Goal: Task Accomplishment & Management: Complete application form

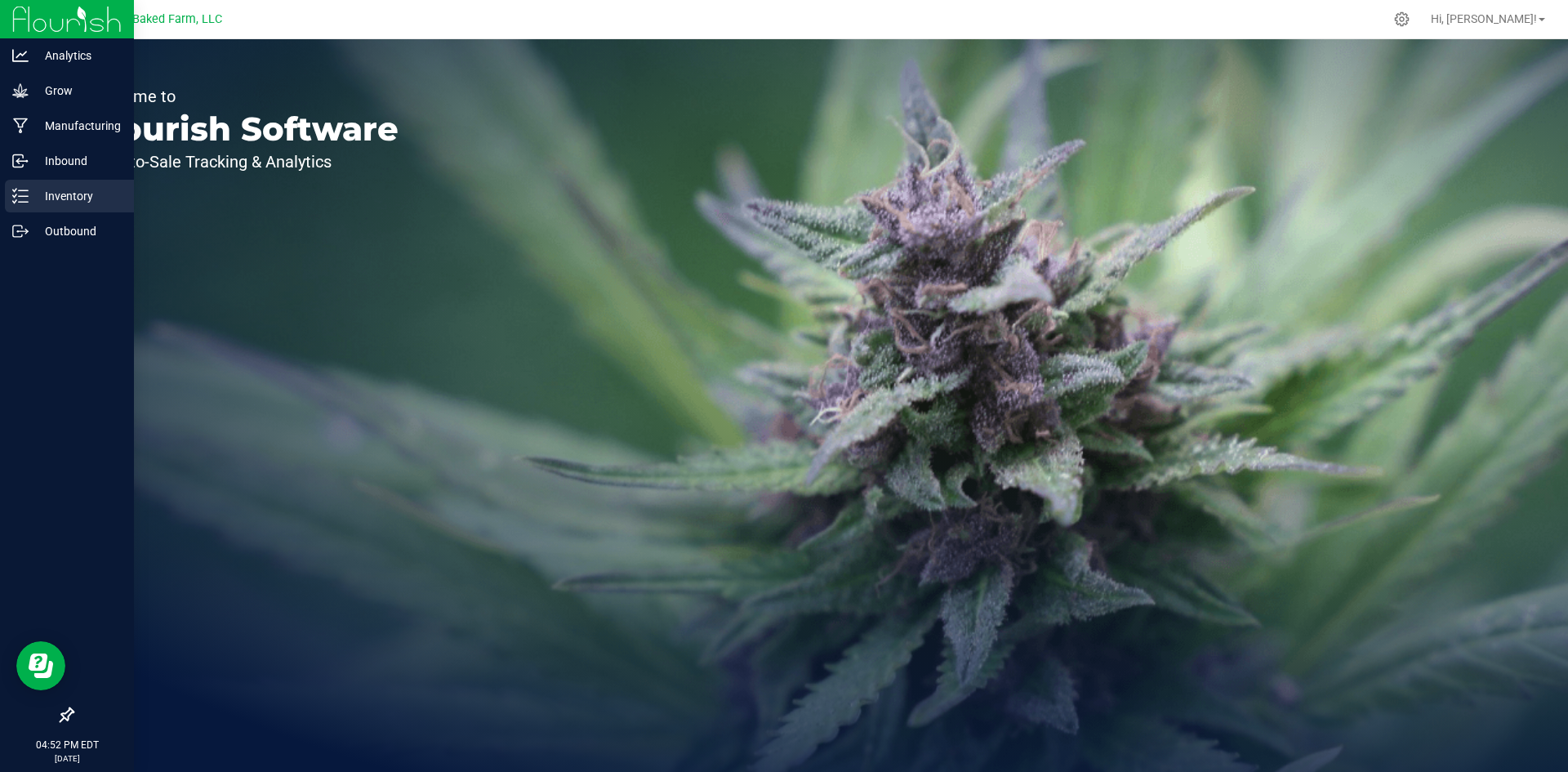
click at [57, 186] on div "Inventory" at bounding box center [70, 195] width 129 height 33
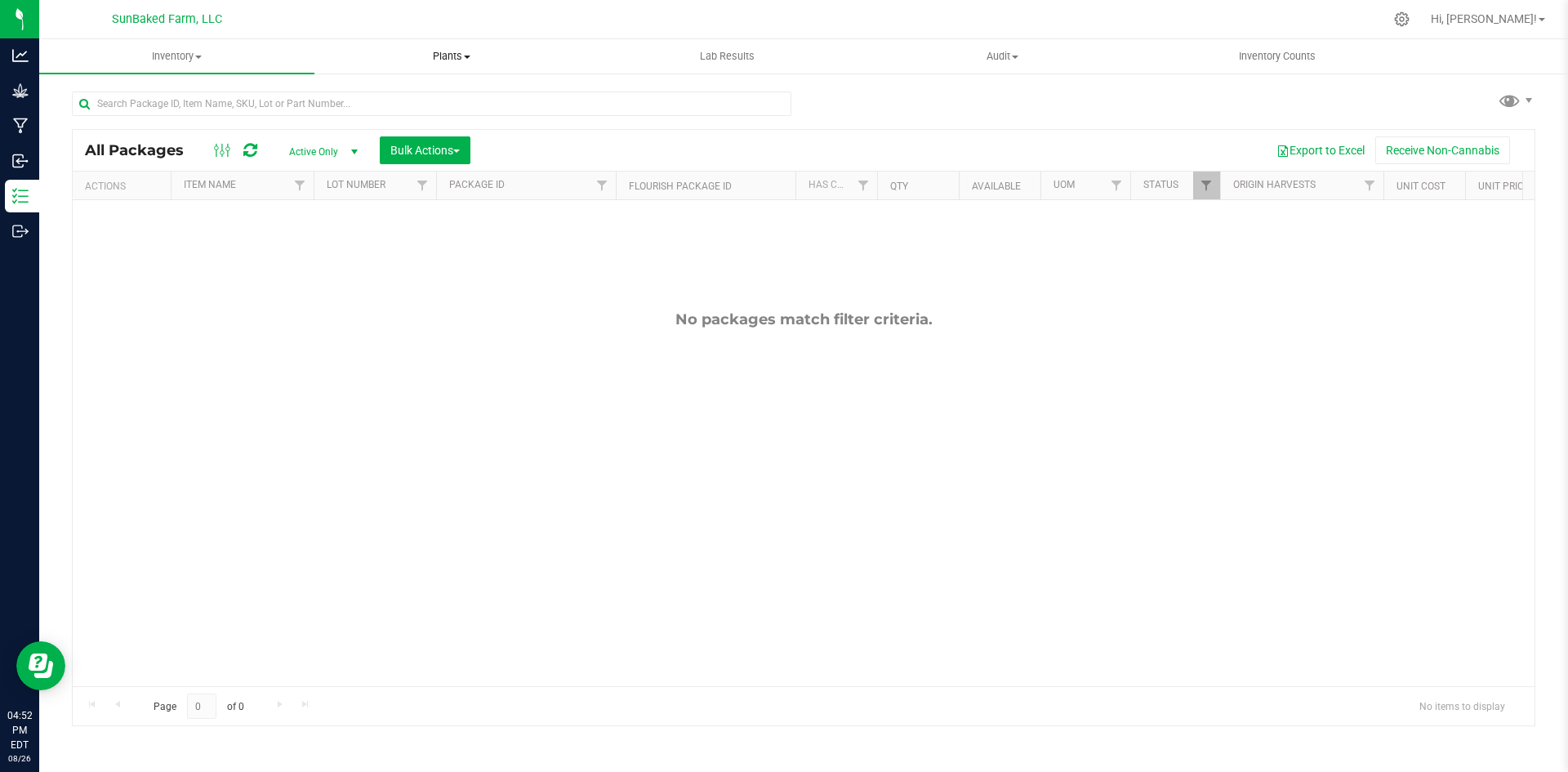
click at [435, 51] on span "Plants" at bounding box center [453, 56] width 274 height 15
click at [422, 96] on li "All plants" at bounding box center [452, 99] width 275 height 19
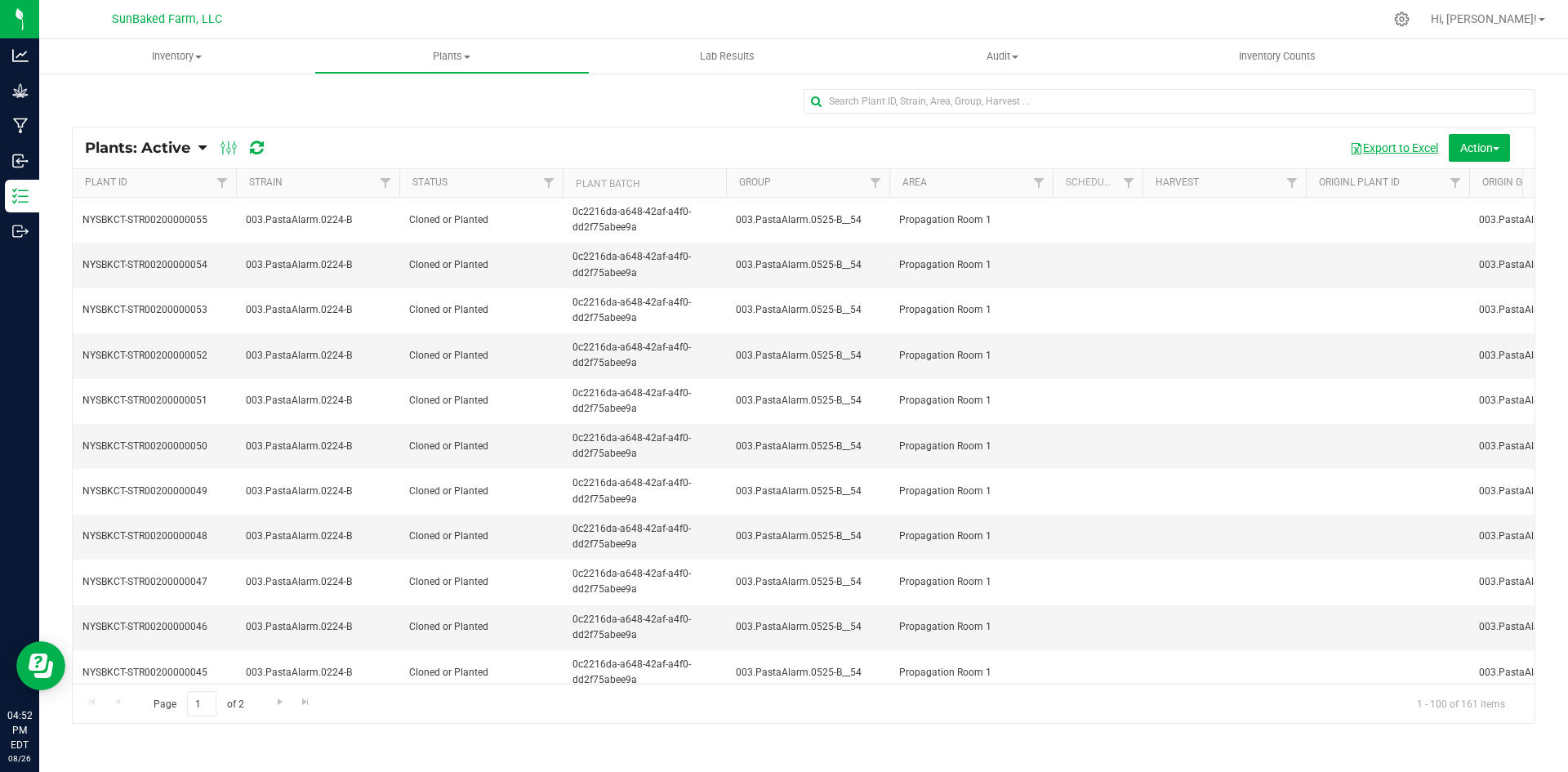
click at [1402, 140] on button "Export to Excel" at bounding box center [1394, 148] width 110 height 27
click at [1410, 18] on icon at bounding box center [1402, 19] width 16 height 16
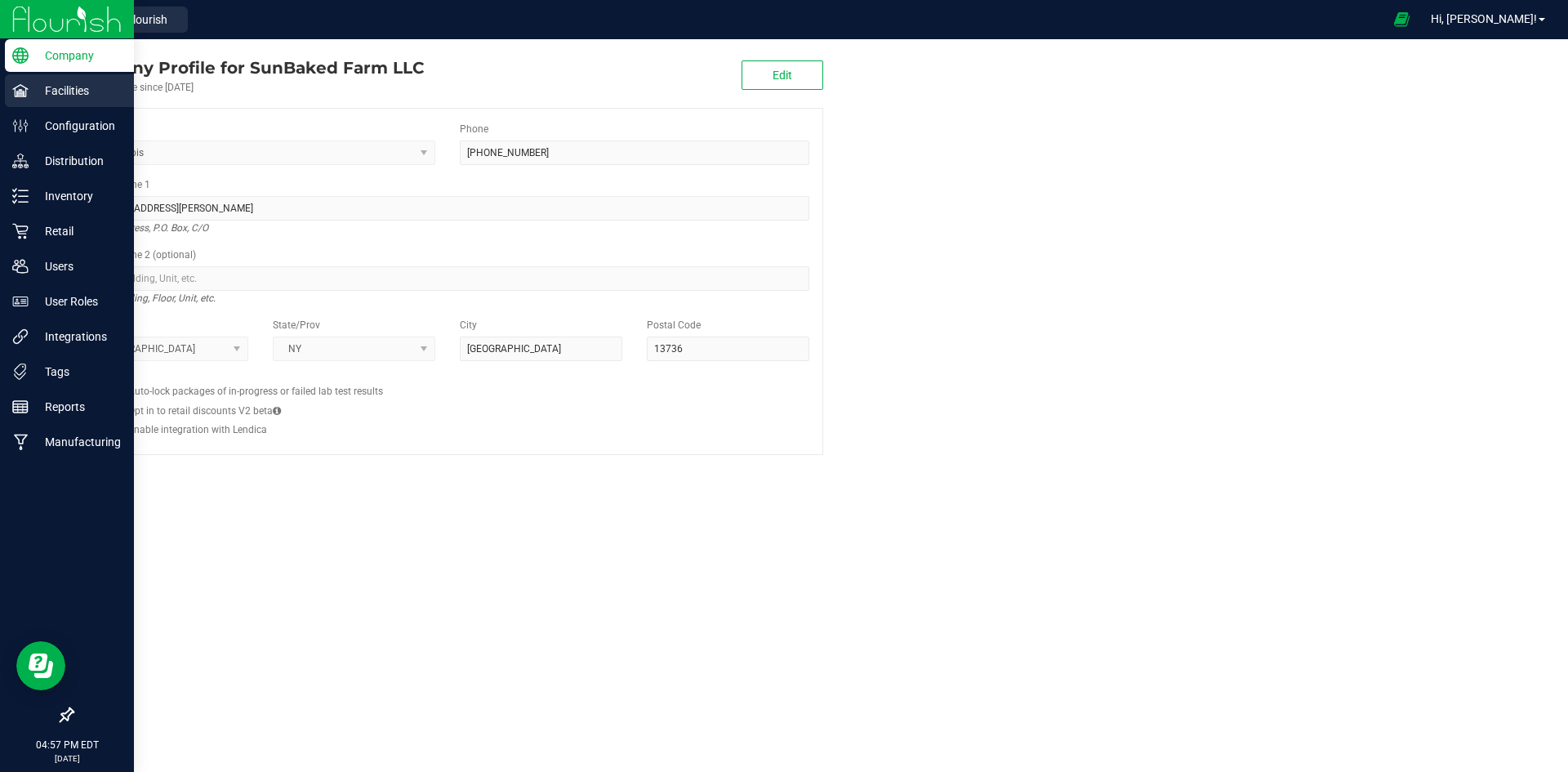
click at [49, 96] on p "Facilities" at bounding box center [77, 90] width 98 height 19
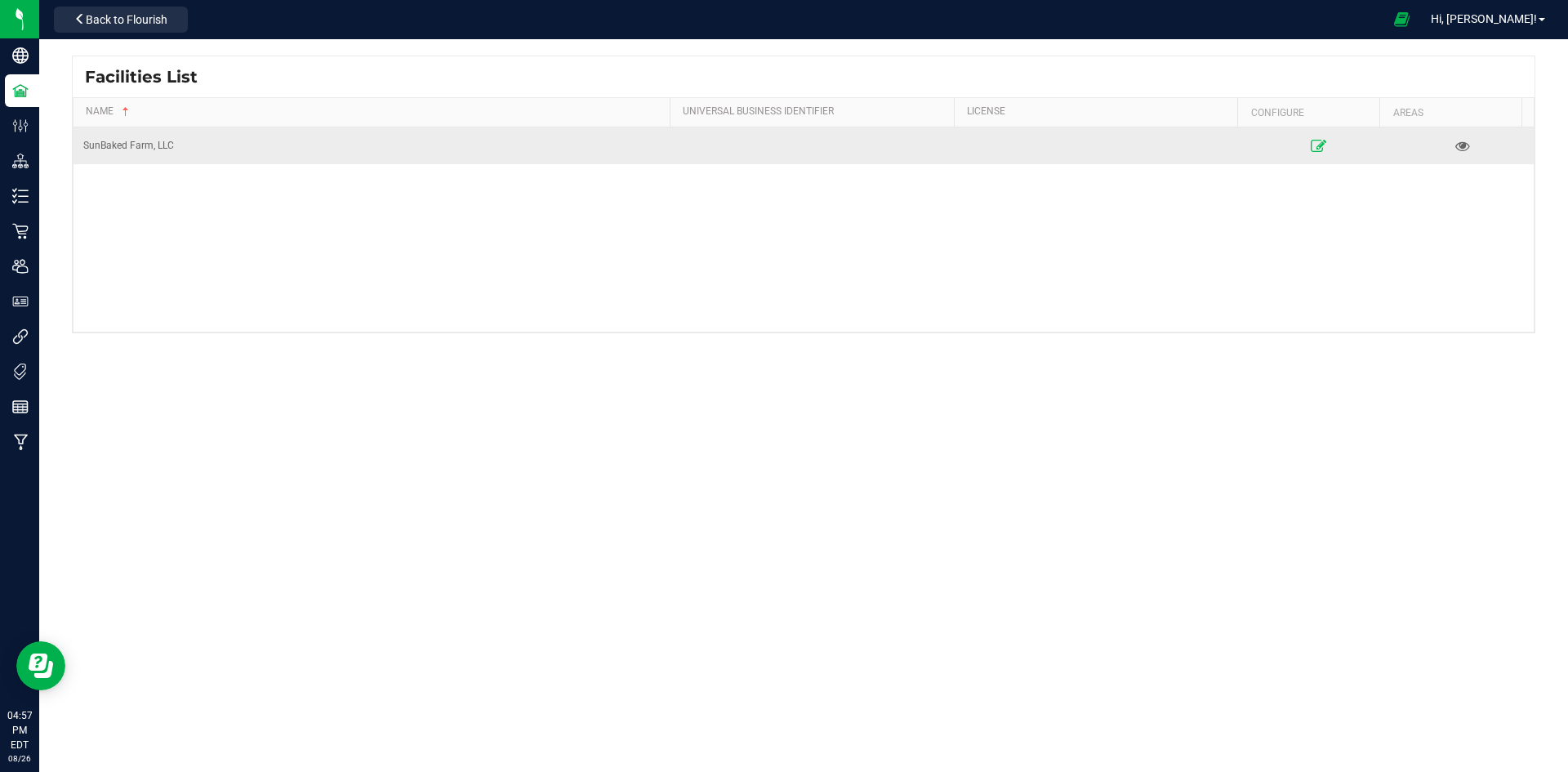
click at [1312, 148] on icon at bounding box center [1320, 145] width 16 height 11
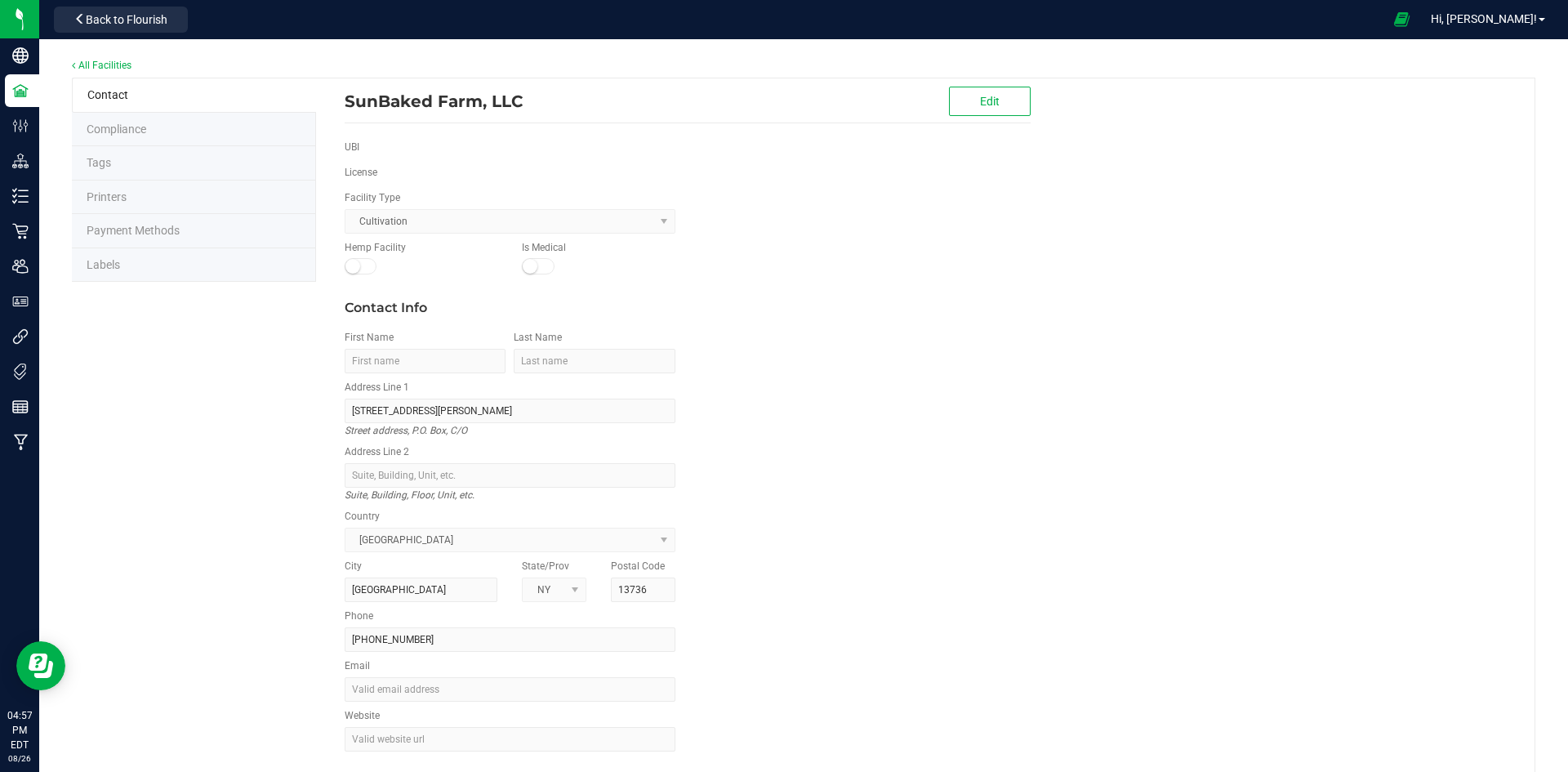
click at [98, 264] on span "Labels" at bounding box center [103, 264] width 34 height 13
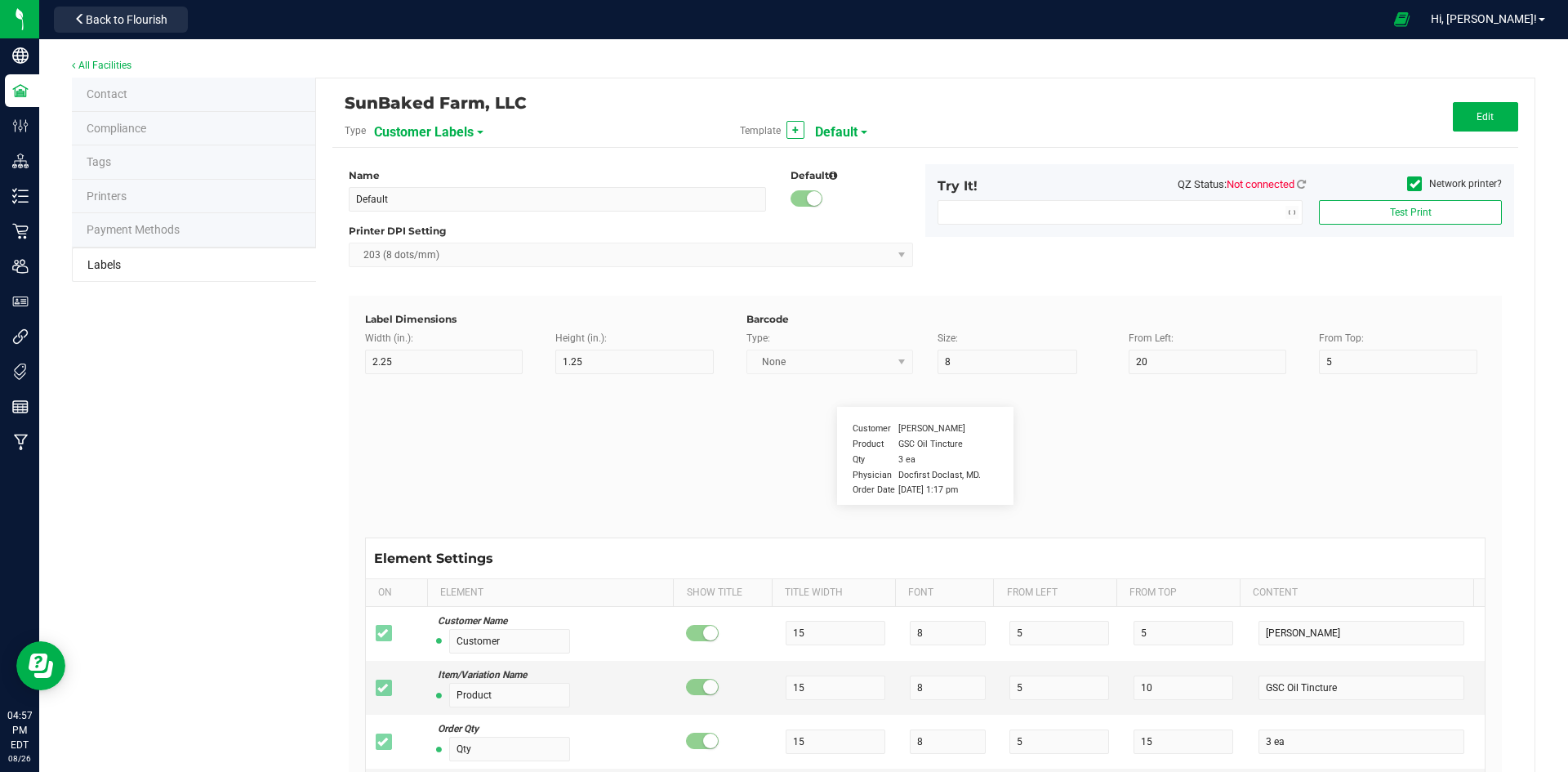
click at [97, 158] on span "Tags" at bounding box center [99, 162] width 25 height 13
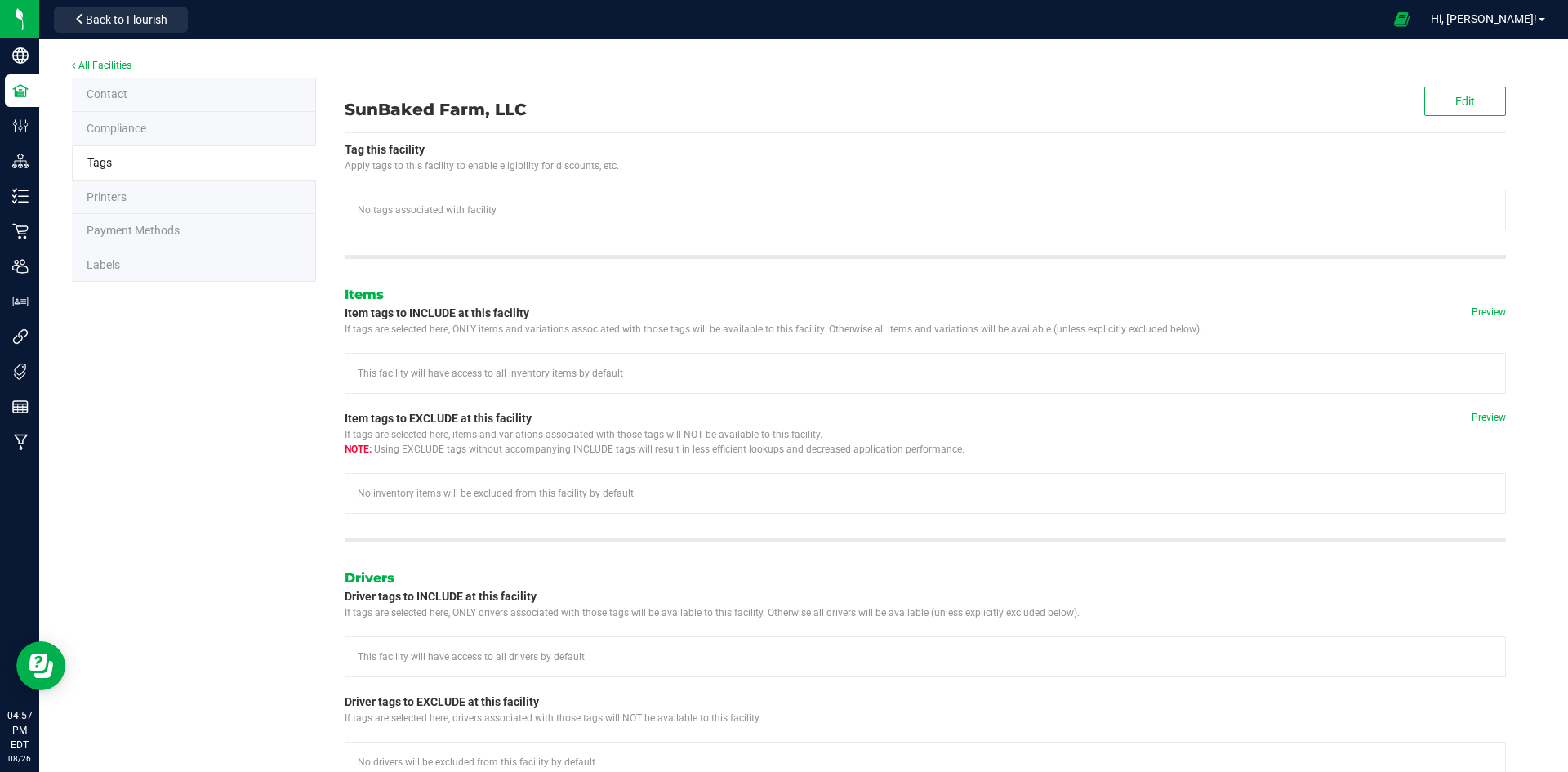
click at [106, 274] on li "Labels" at bounding box center [194, 265] width 244 height 34
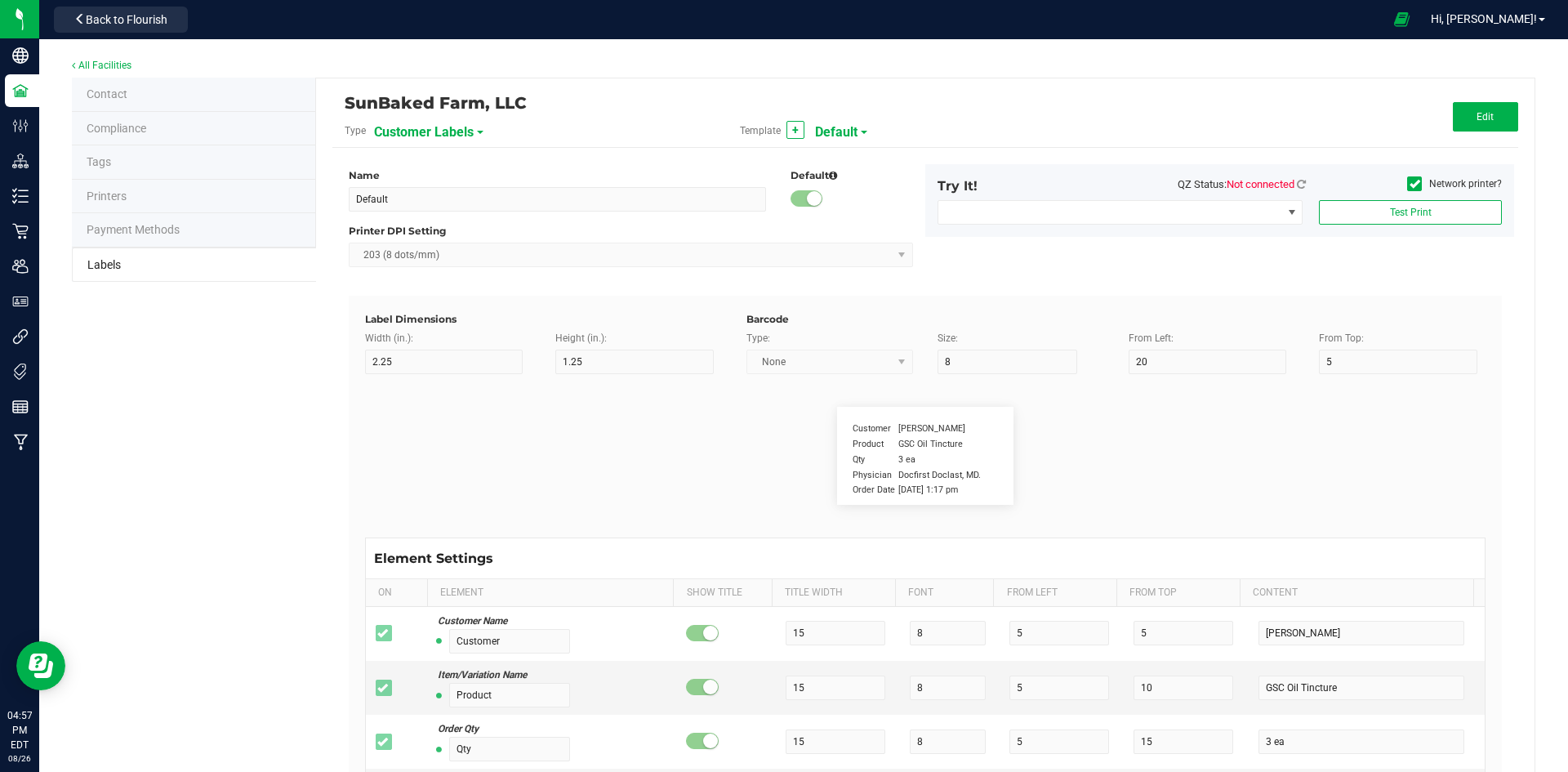
click at [102, 192] on span "Printers" at bounding box center [106, 195] width 40 height 13
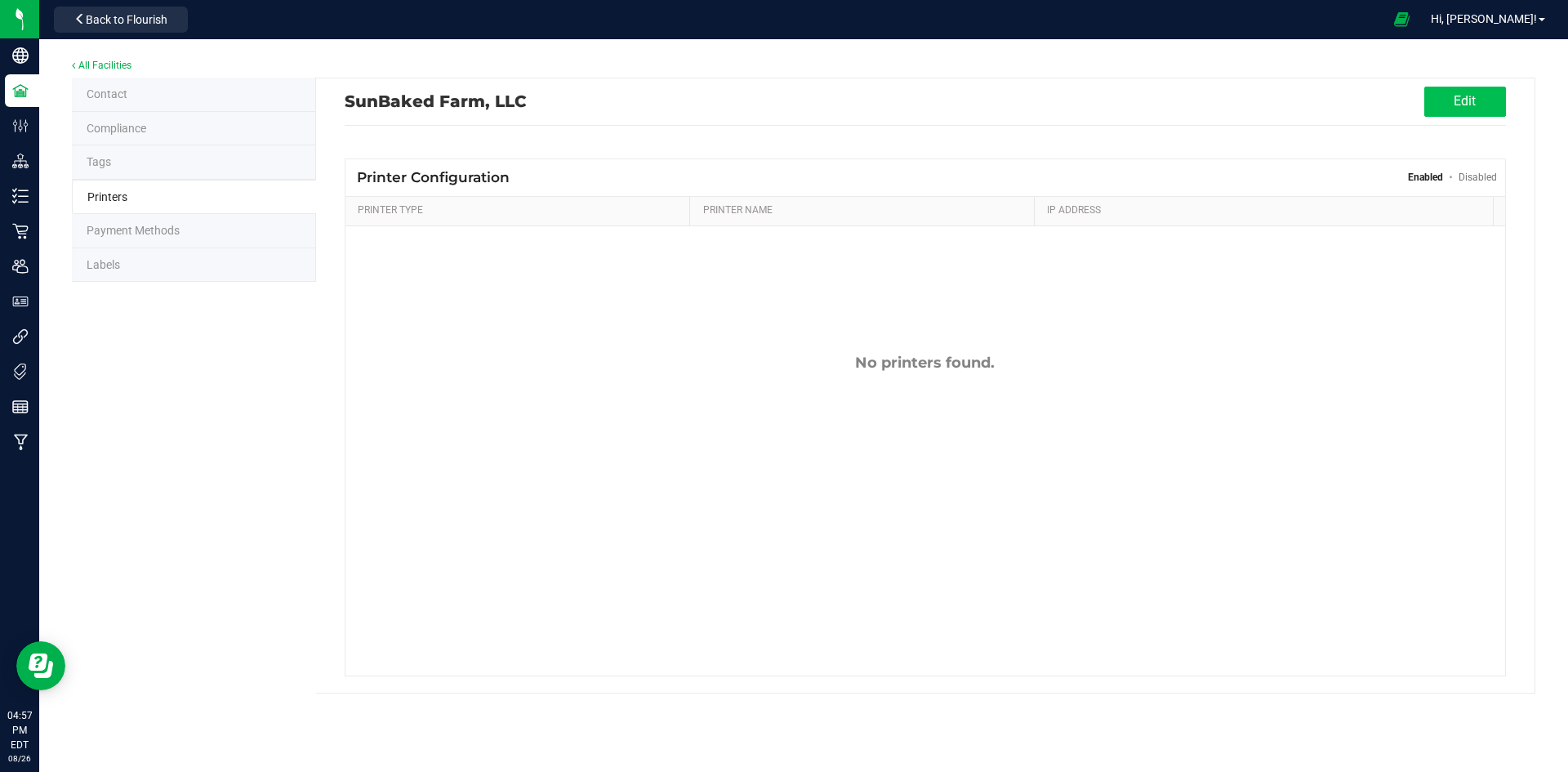
click at [1446, 88] on button "Edit" at bounding box center [1465, 102] width 81 height 30
click at [580, 167] on button "Add Printer" at bounding box center [575, 176] width 100 height 27
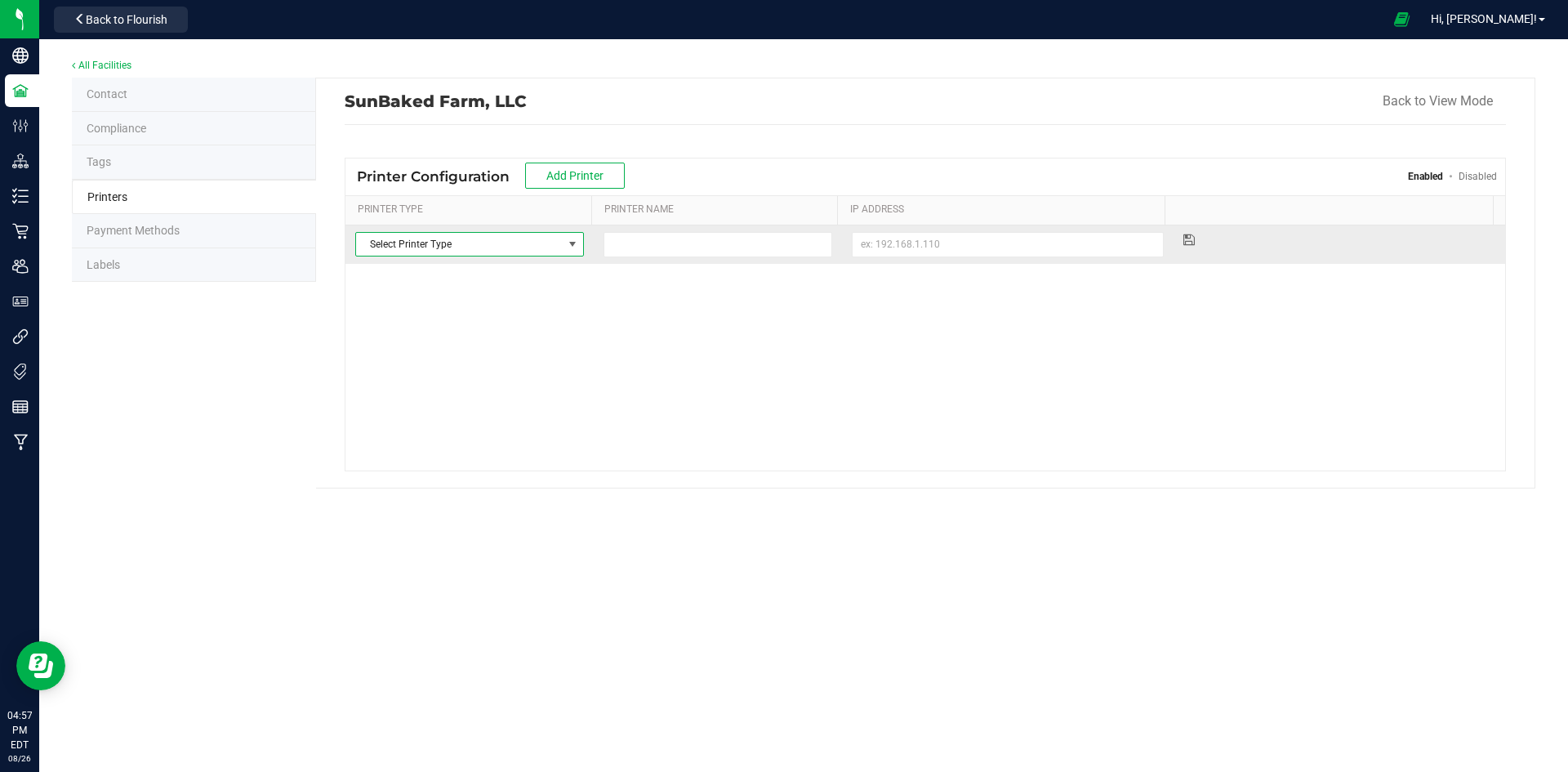
click at [542, 243] on span "Select Printer Type" at bounding box center [460, 244] width 207 height 23
click at [430, 295] on li "Label" at bounding box center [468, 297] width 225 height 25
click at [720, 241] on input at bounding box center [718, 244] width 229 height 26
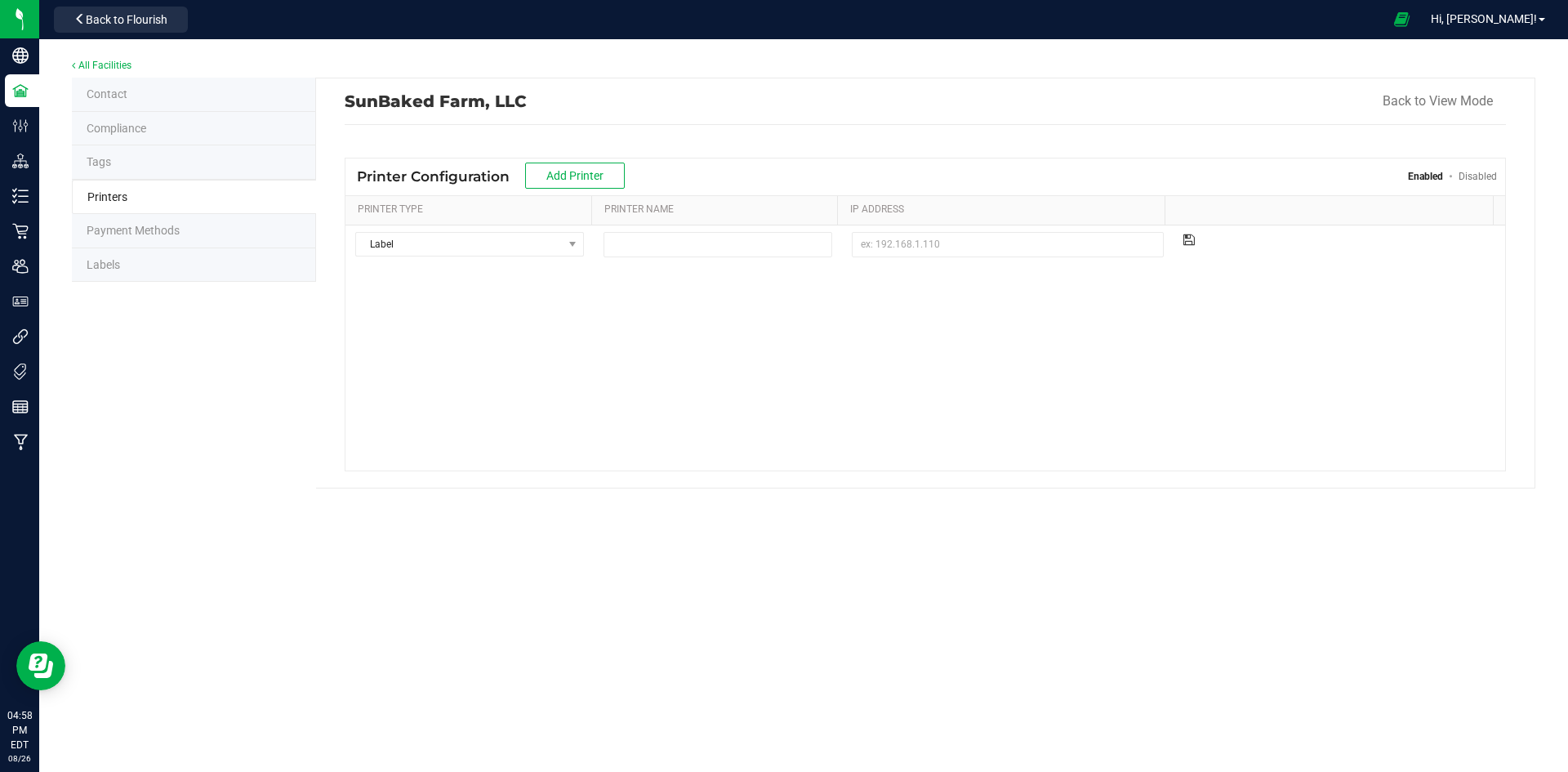
click at [77, 266] on li "Labels" at bounding box center [194, 265] width 244 height 34
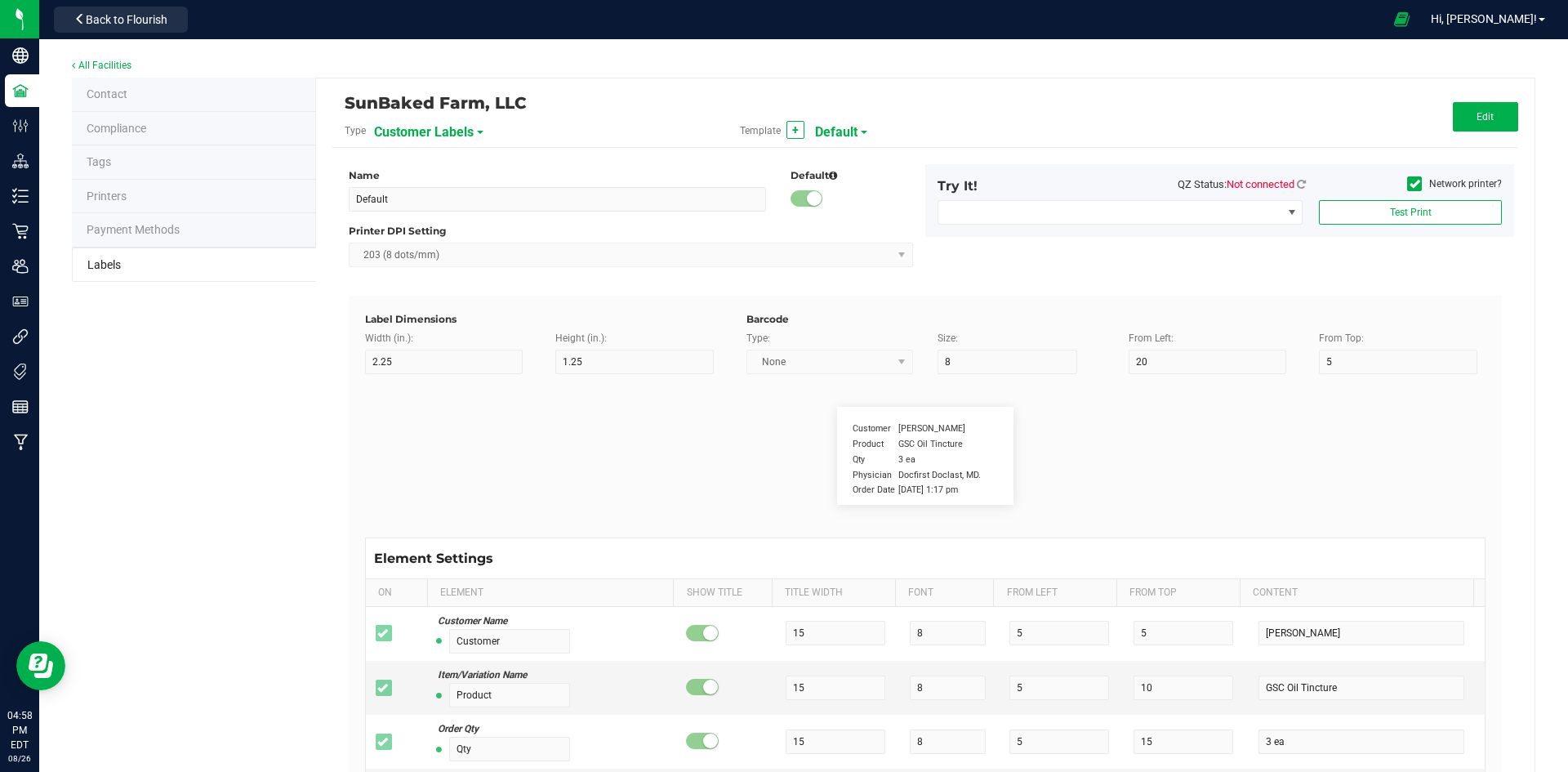
click at [480, 128] on div "Customer Labels" at bounding box center [463, 131] width 179 height 29
click at [469, 134] on span "Customer Labels" at bounding box center [423, 132] width 100 height 27
click at [417, 254] on span "Plant Labels" at bounding box center [408, 257] width 55 height 11
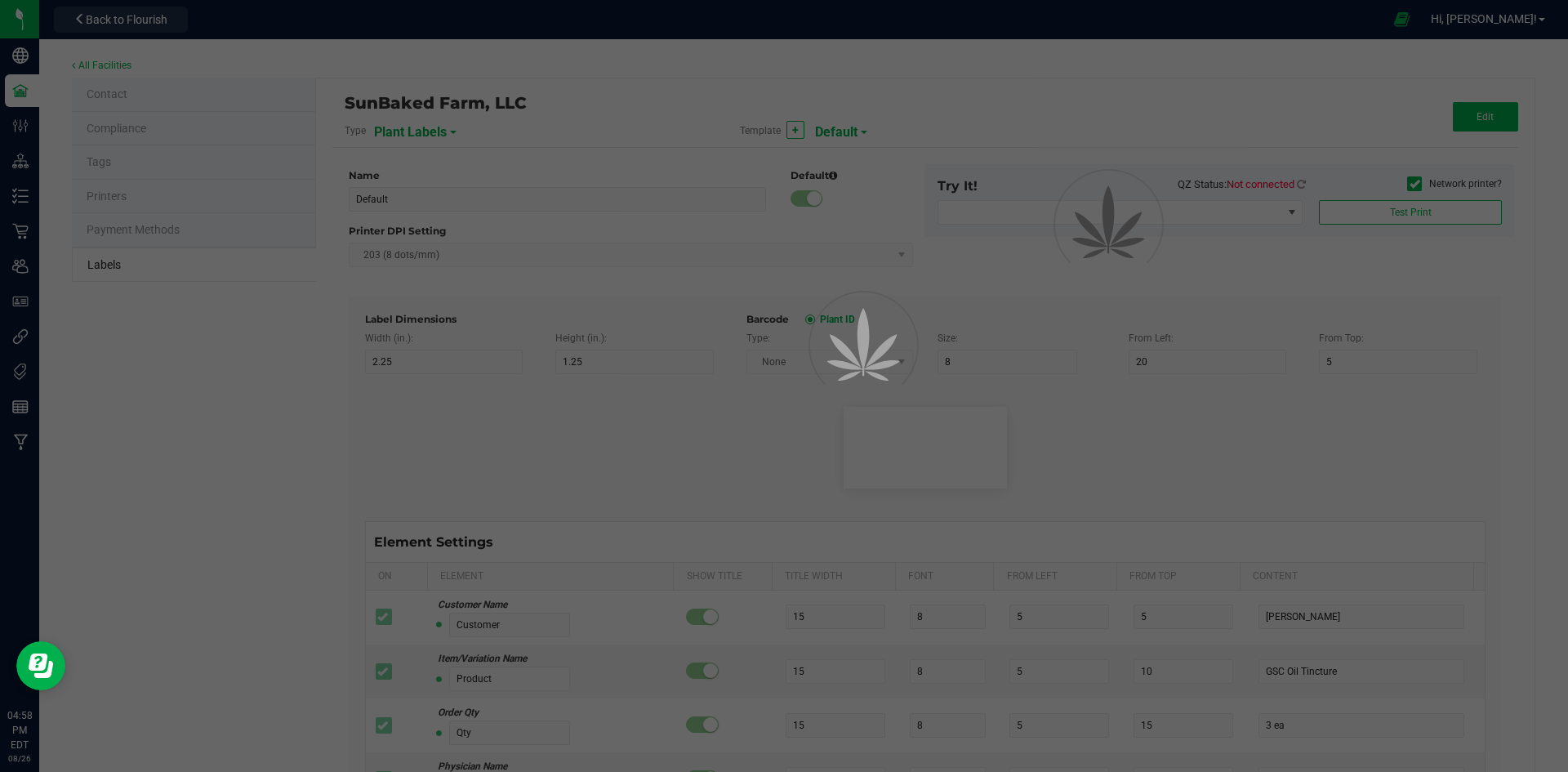
type input "3"
type input "1.5"
type input "10"
type input "0"
type input "2"
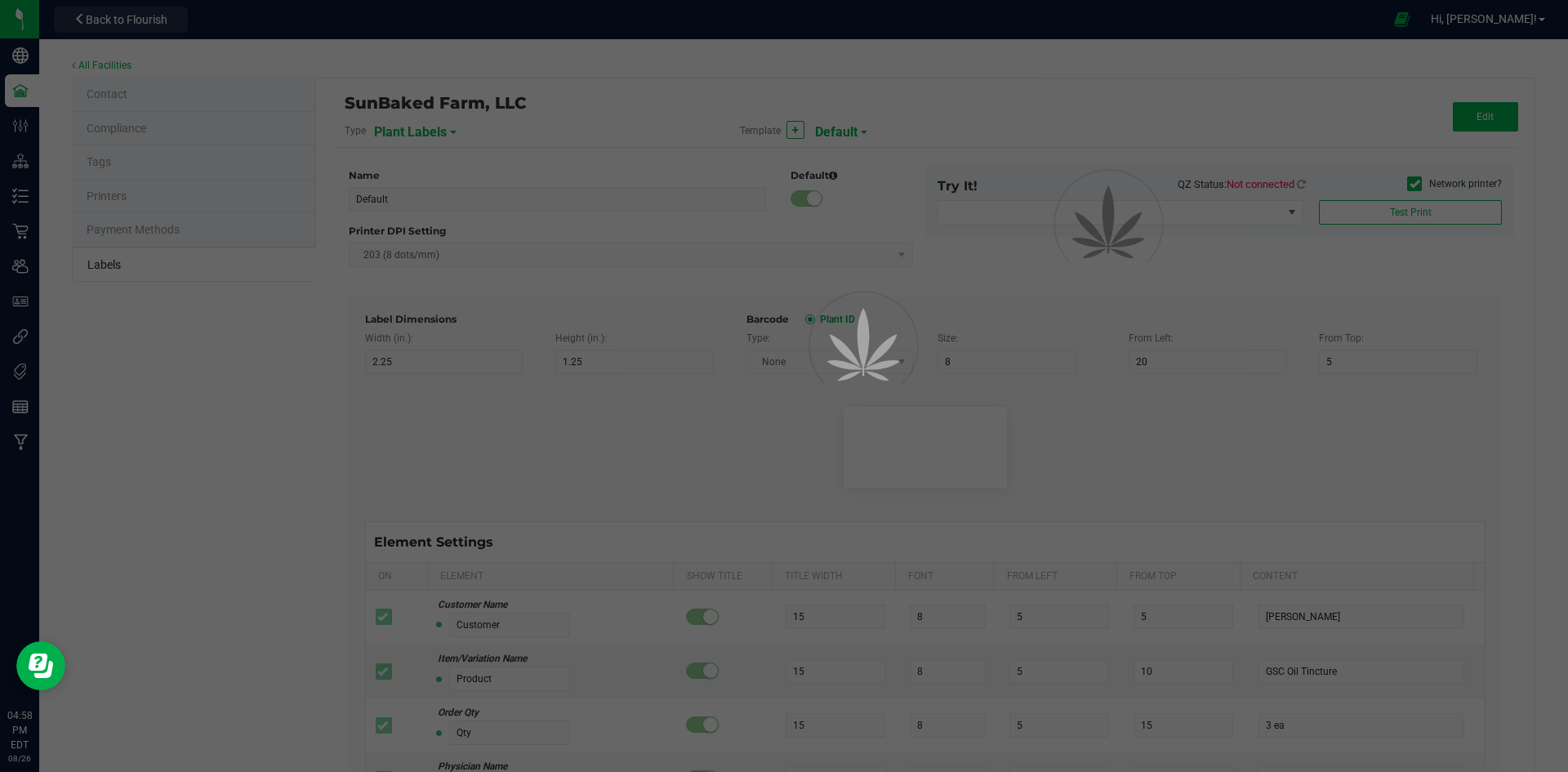
type input "Plant ID"
type input "25"
type input "3"
type input "15"
type input "CADMOCV-20230420-001201"
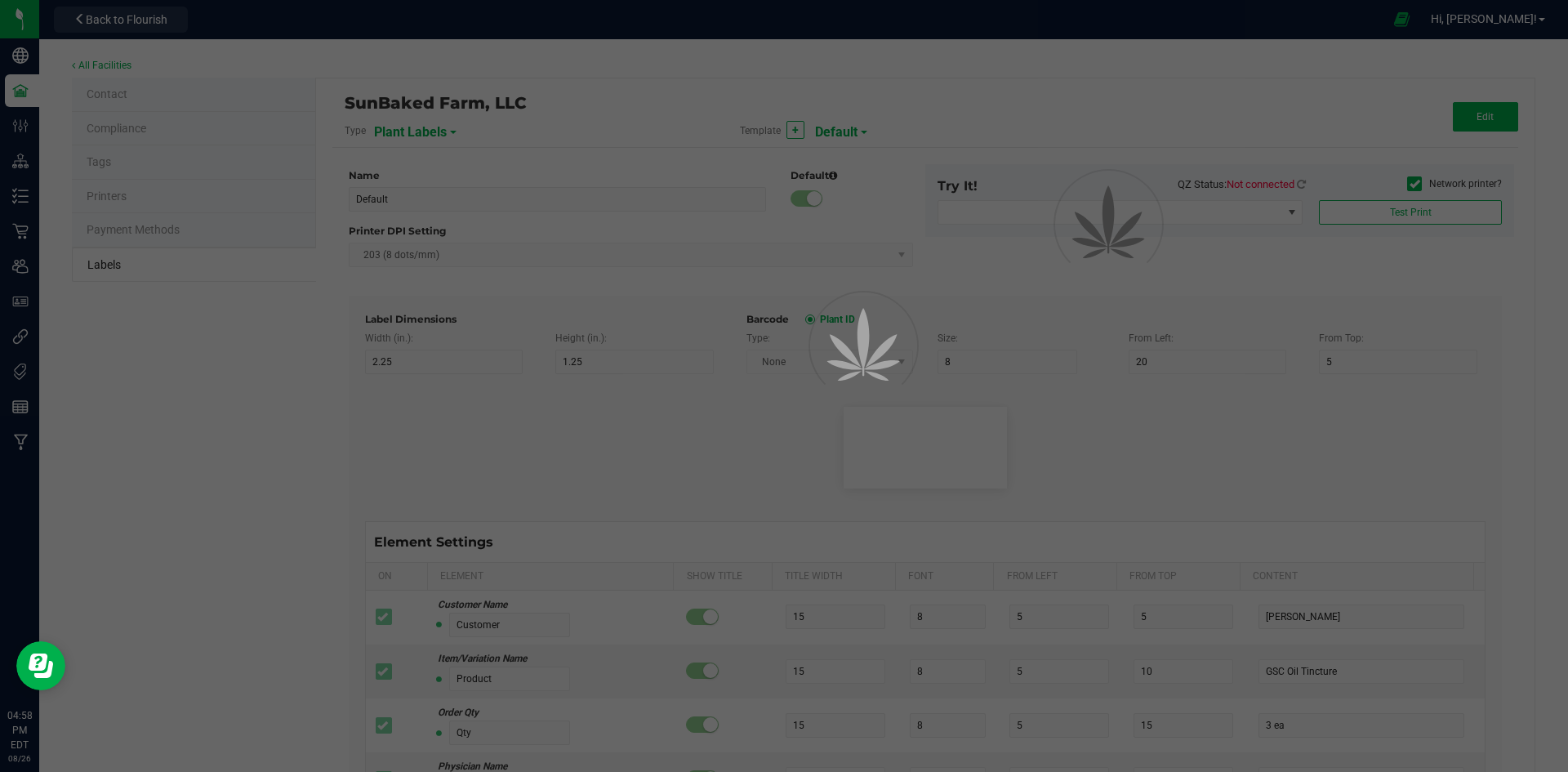
type input "Group"
type input "25"
type input "3"
type input "20"
type input "Gelato Group"
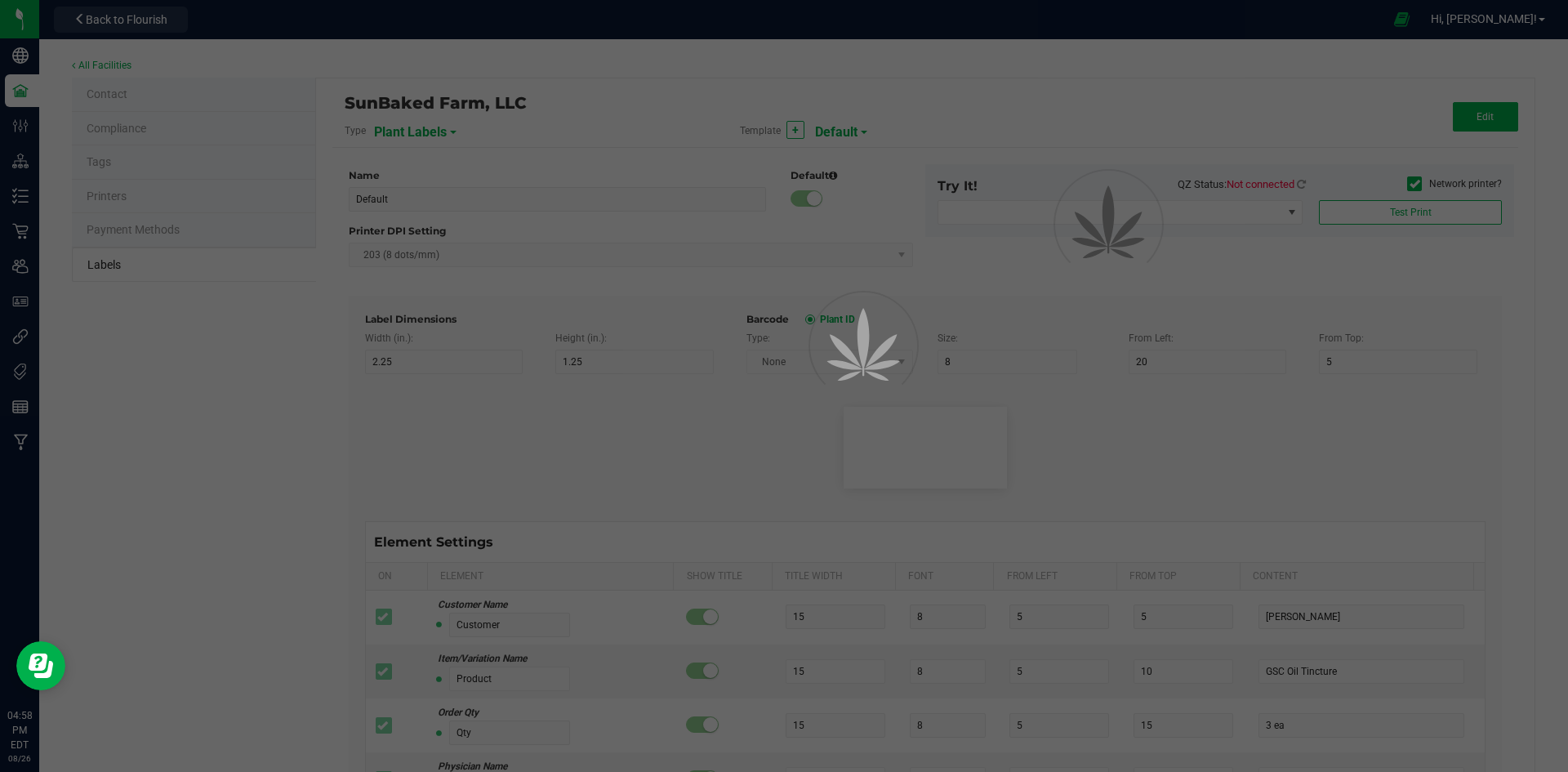
type input "Strain"
type input "25"
type input "3"
type input "25"
type input "Gelato"
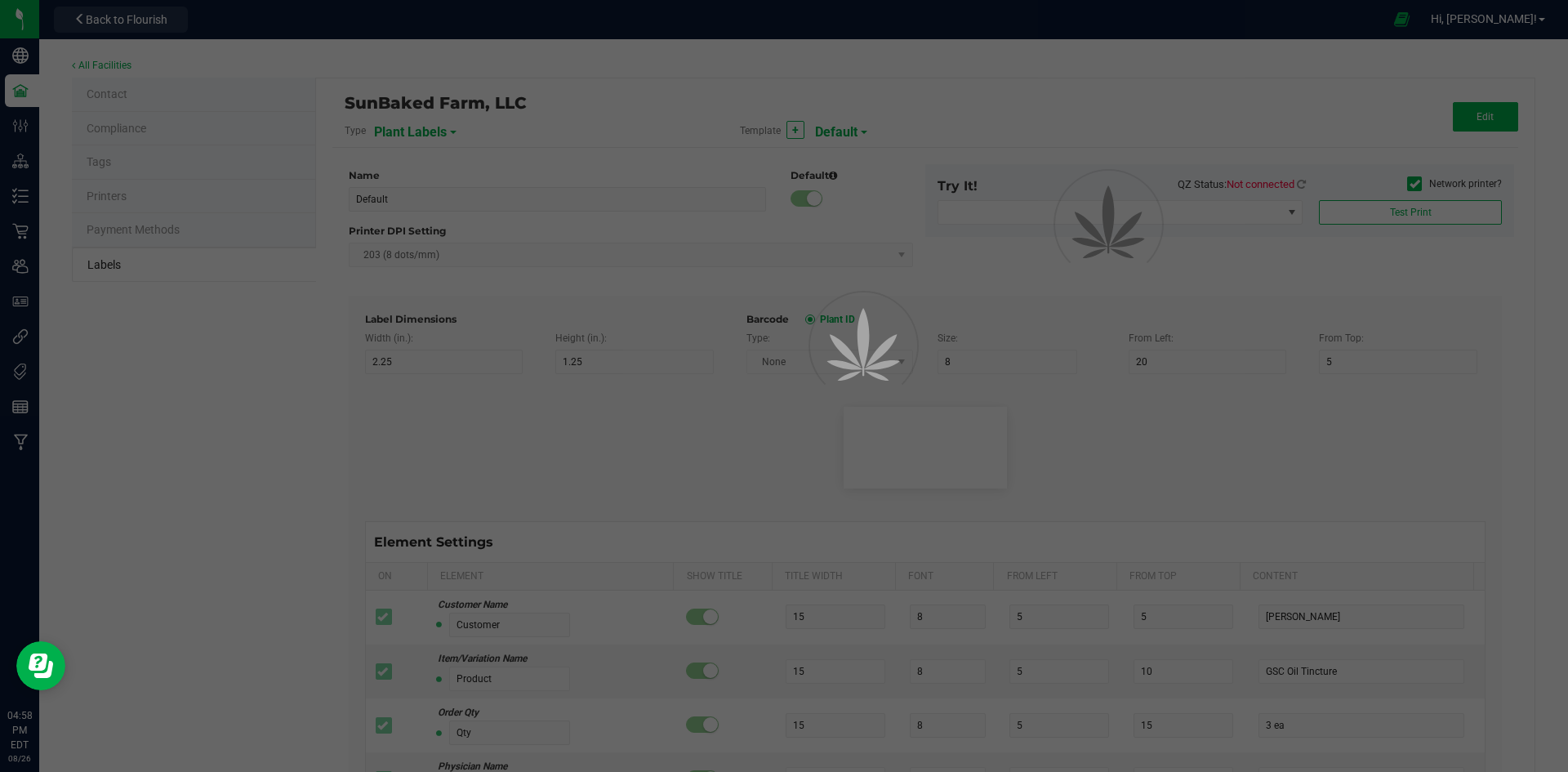
type input "Plant Timestamp"
type input "25"
type input "3"
type input "30"
type input "4/20/2023 10:14pm"
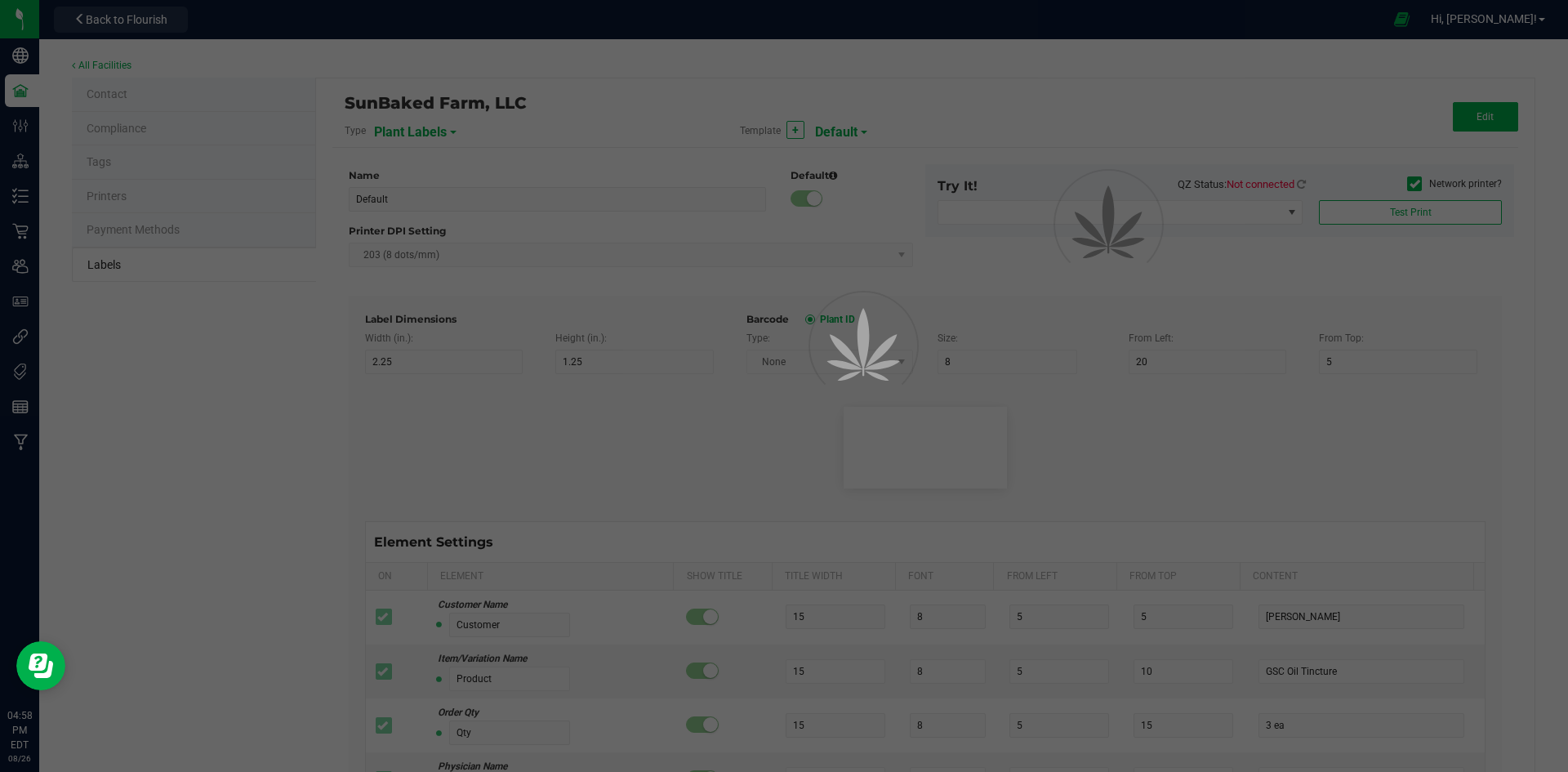
type input "Alive Count"
type input "52"
type input "16"
type input "420"
type input "Origin Group"
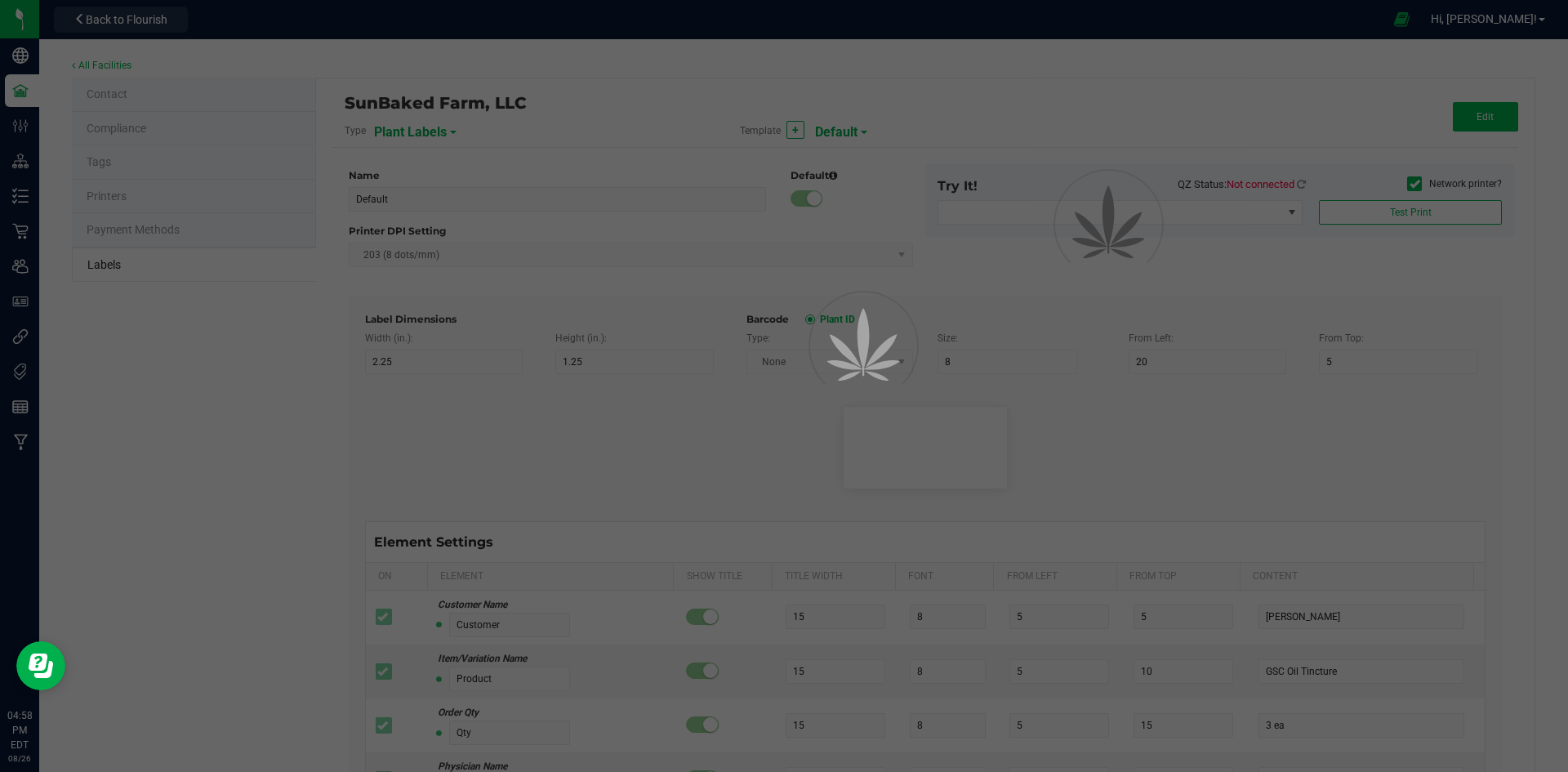
type input "25"
type input "3"
type input "24"
type input "Gelato Group"
type input "Origin Package ID"
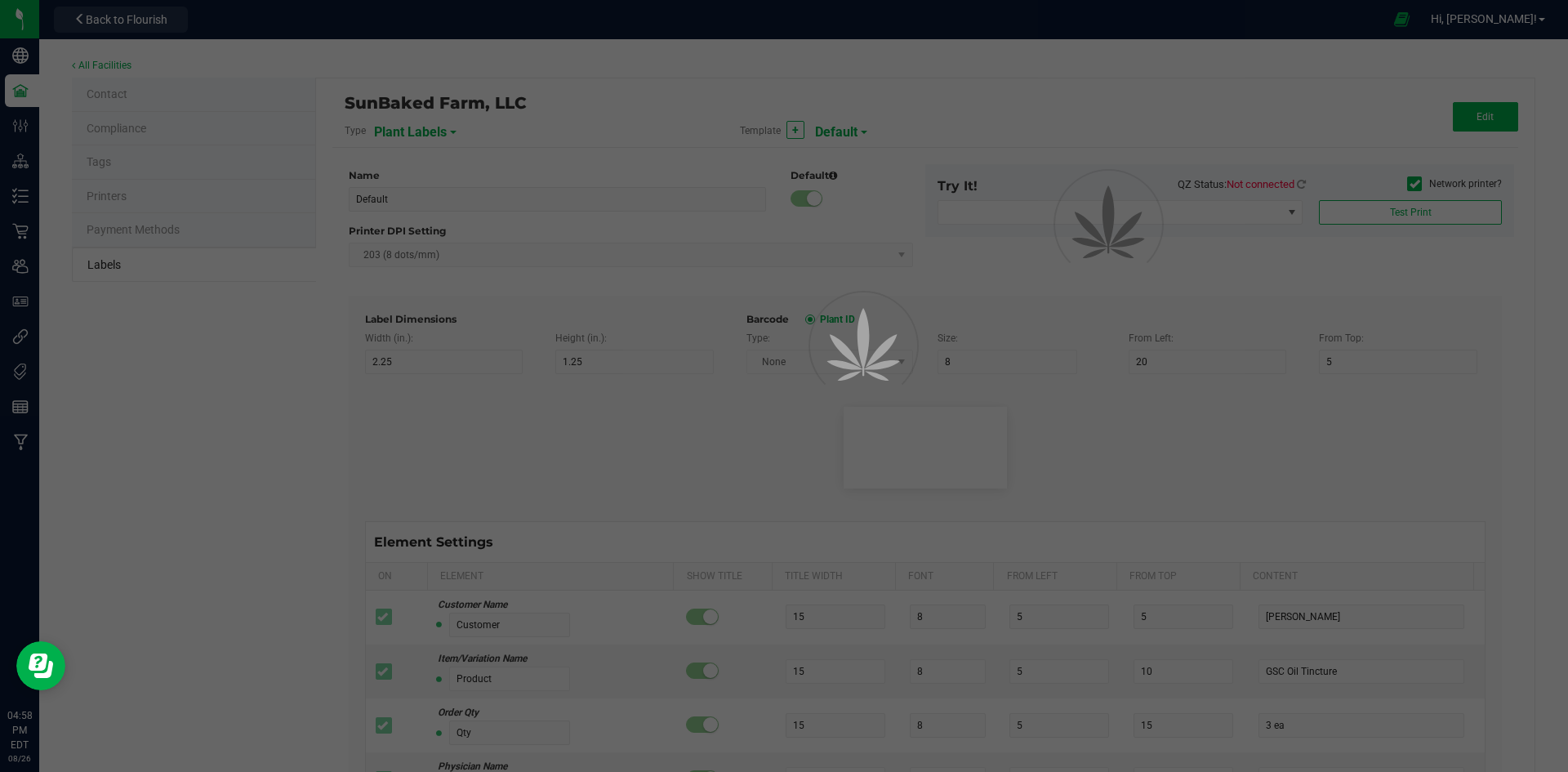
type input "25"
type input "3"
type input "28"
type input "9358338206076023"
type input "Origin Package's Origin Group Name"
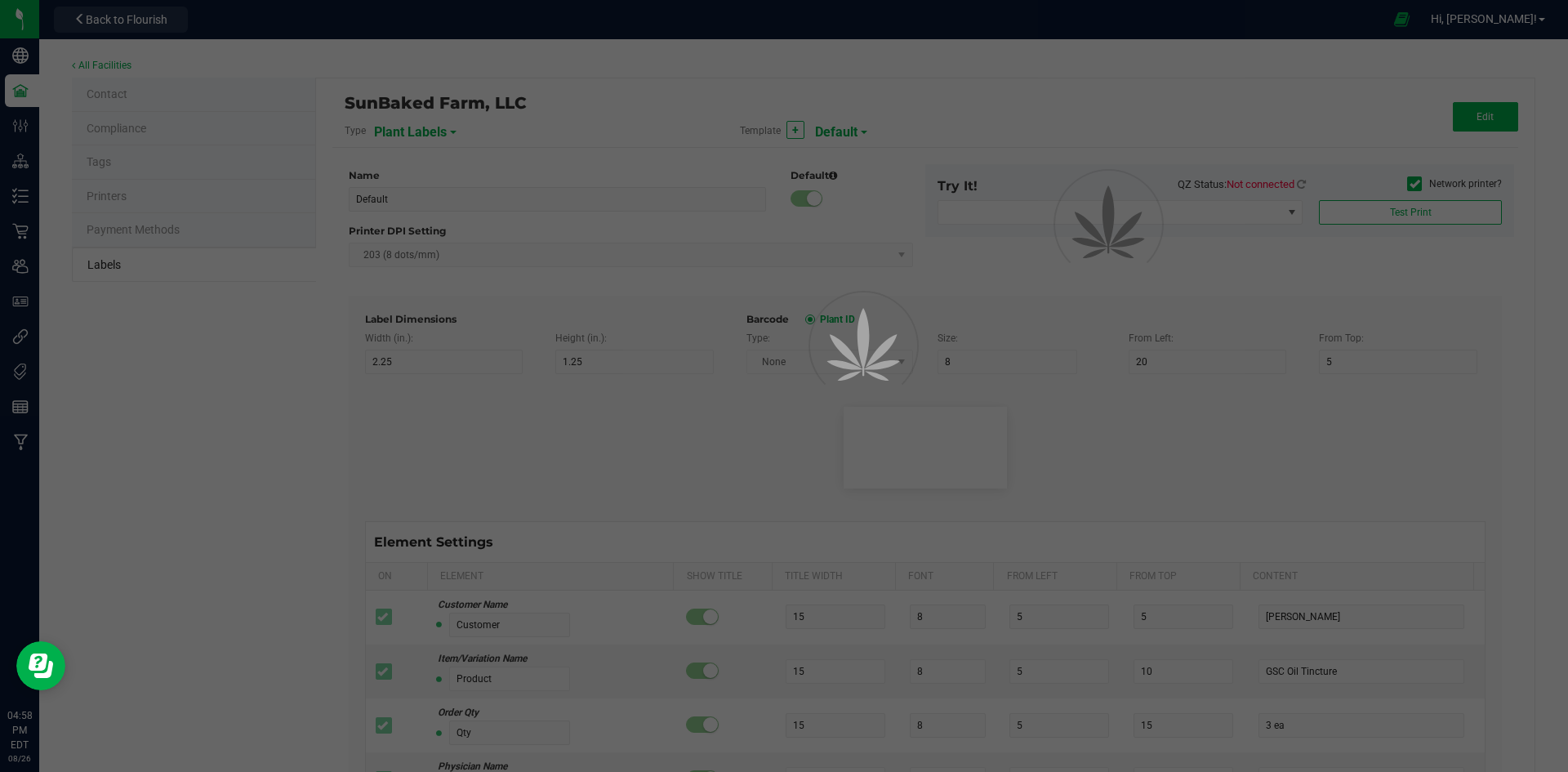
type input "25"
type input "3"
type input "32"
type input "Gelato Group"
type input "Origin Package's Origin Plant ID"
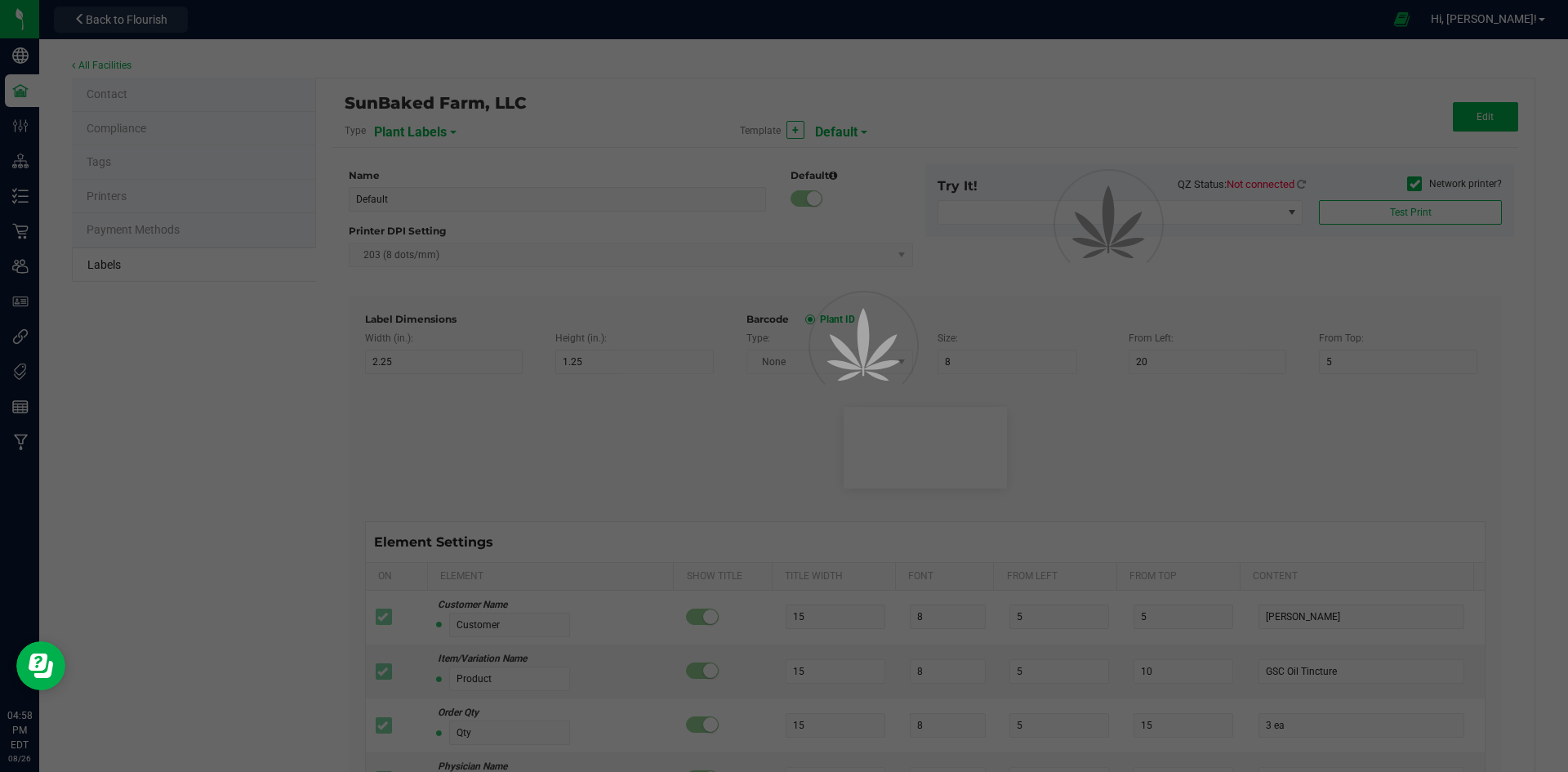
type input "25"
type input "3"
type input "36"
type input "0002068266882390"
type input "Plant Batch"
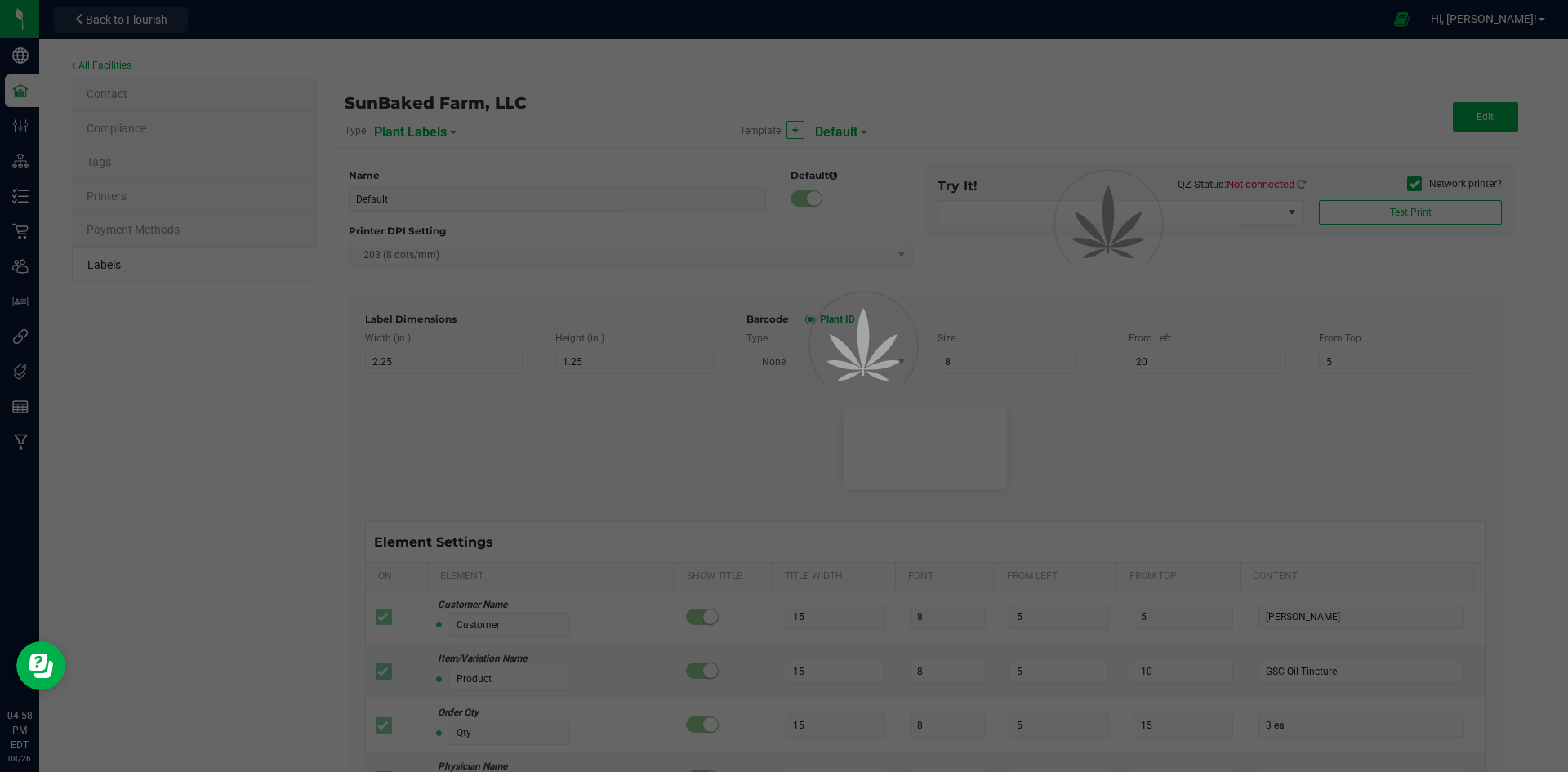
type input "25"
type input "3"
type input "46"
type input "1A400620000DEMO0000001"
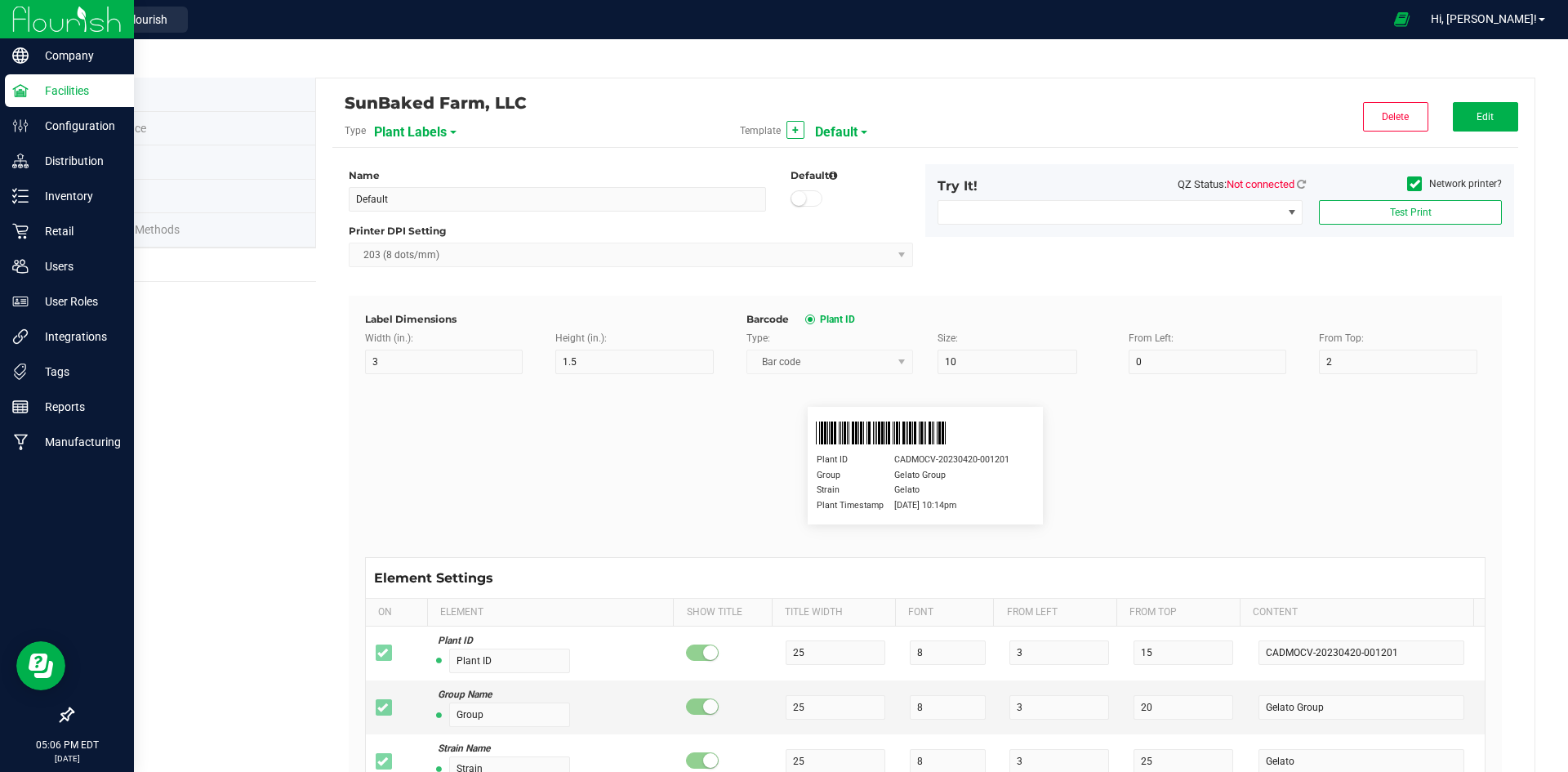
click at [59, 87] on p "Facilities" at bounding box center [77, 90] width 98 height 19
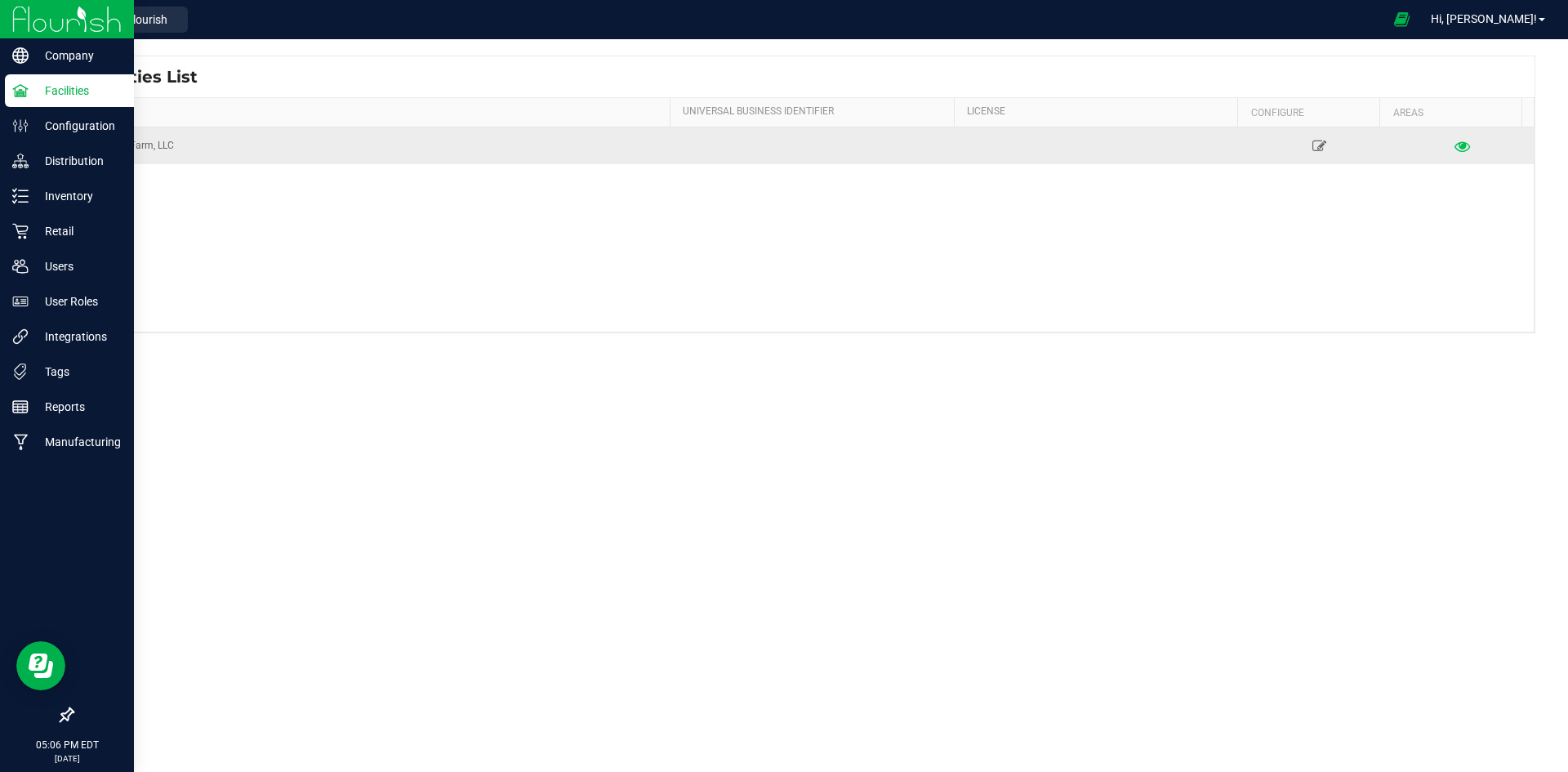
click at [1455, 141] on icon at bounding box center [1463, 145] width 16 height 11
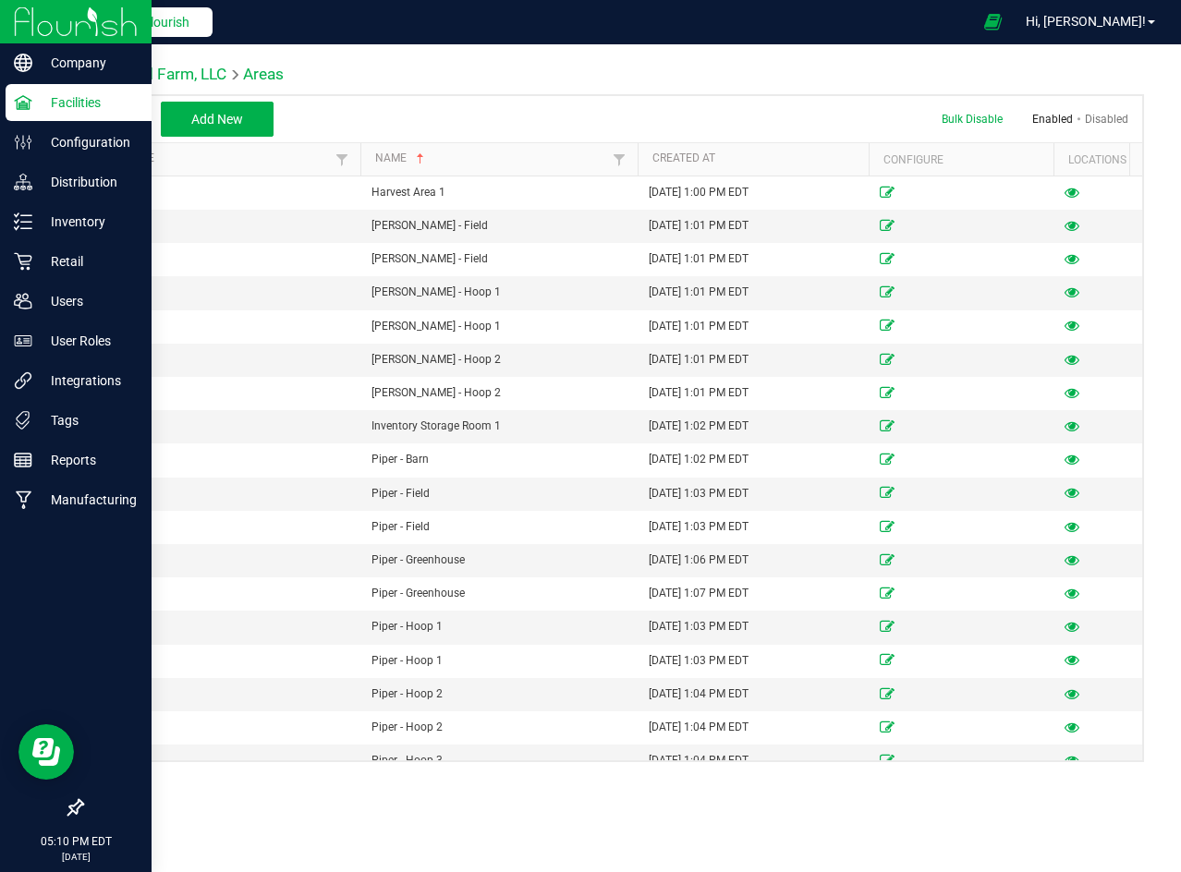
click at [122, 24] on span "Back to Flourish" at bounding box center [143, 22] width 92 height 15
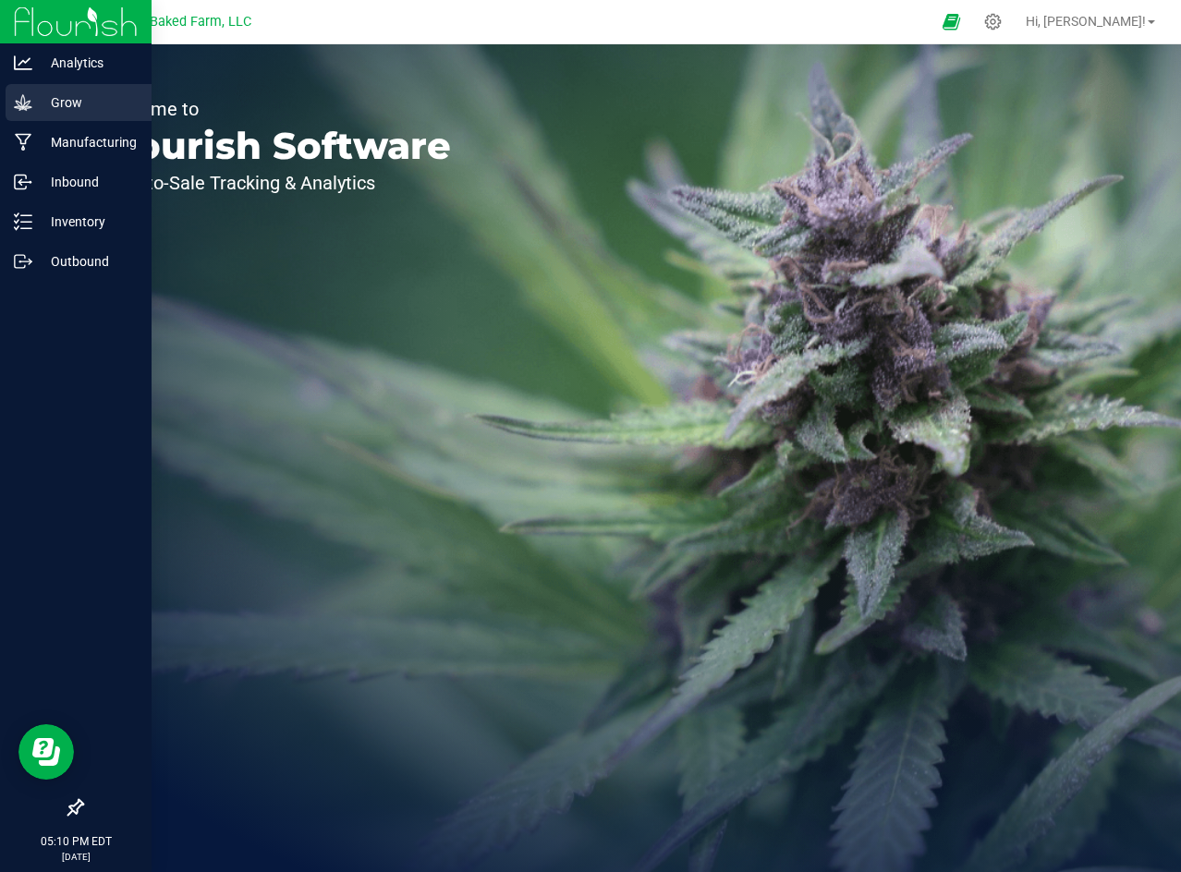
click at [62, 102] on p "Grow" at bounding box center [87, 102] width 111 height 22
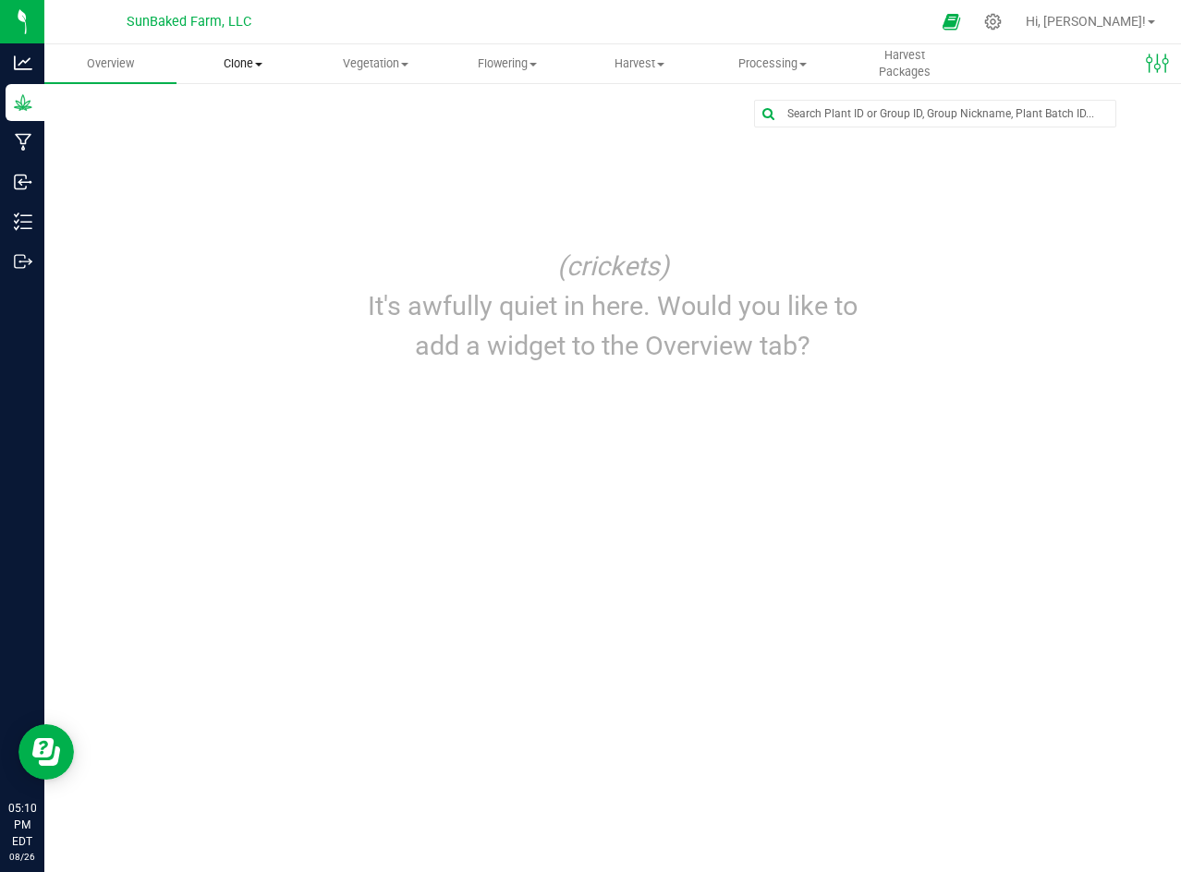
click at [257, 65] on span at bounding box center [258, 65] width 7 height 4
click at [229, 59] on span "Clone" at bounding box center [242, 63] width 132 height 17
click at [214, 134] on span "Cloning groups" at bounding box center [246, 134] width 140 height 16
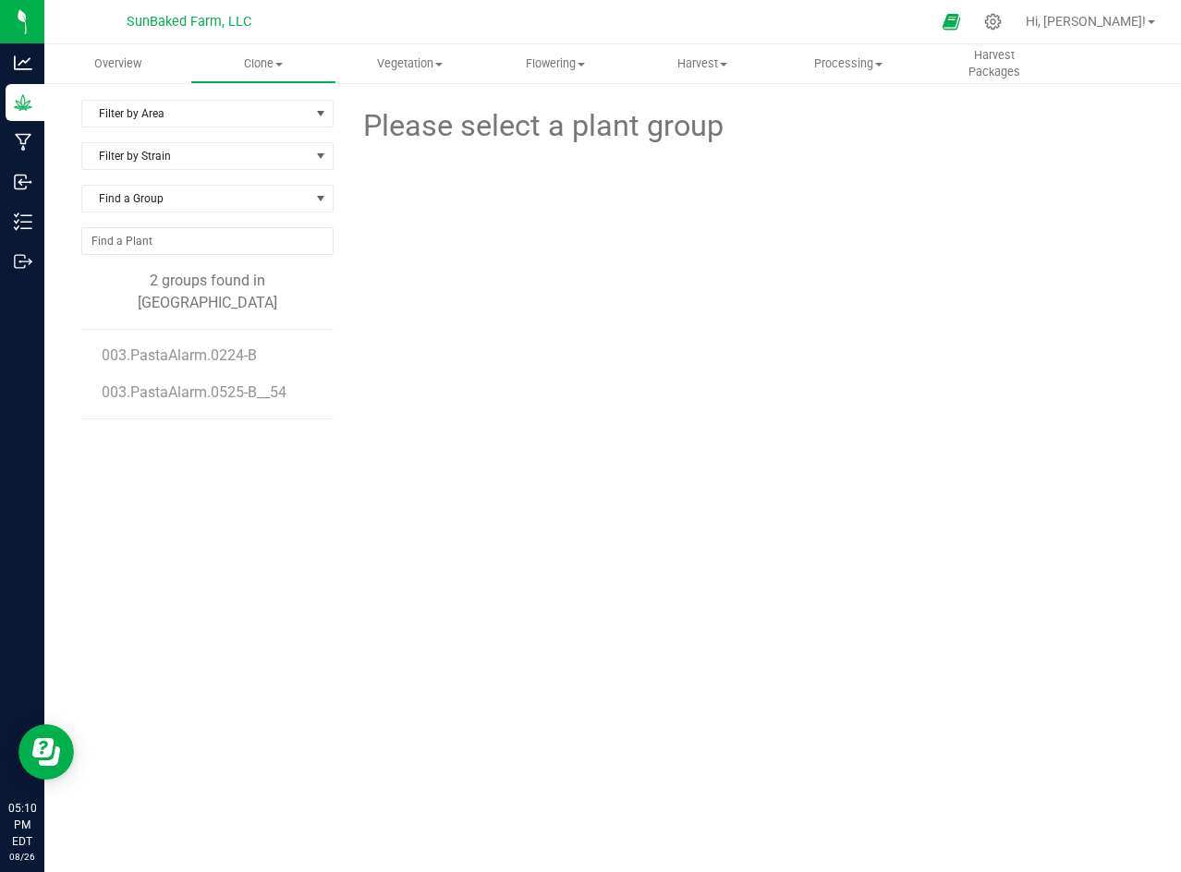
click at [207, 367] on li "003.PastaAlarm.0525-B__54" at bounding box center [211, 393] width 218 height 52
click at [188, 346] on span "003.PastaAlarm.0224-B" at bounding box center [182, 355] width 161 height 18
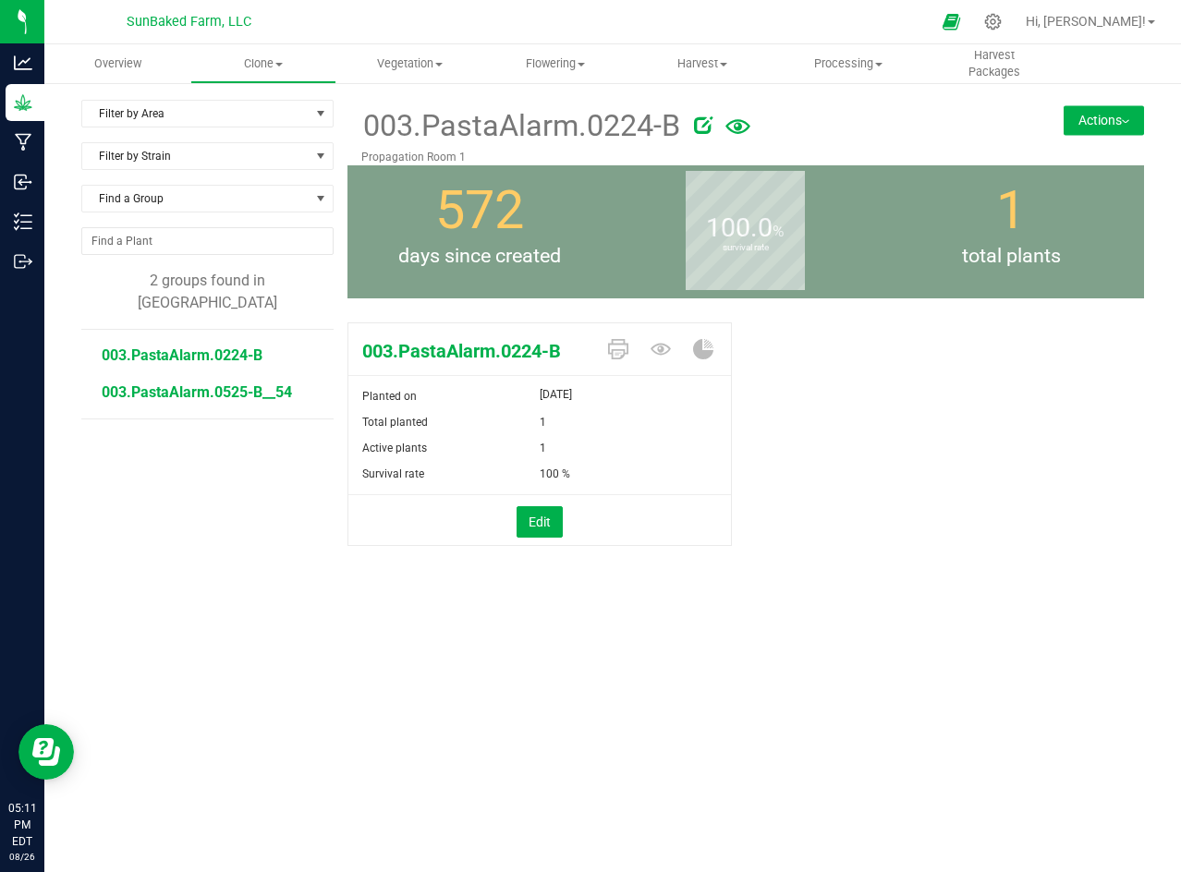
click at [202, 383] on span "003.PastaAlarm.0525-B__54" at bounding box center [197, 392] width 190 height 18
click at [407, 69] on span "Vegetation" at bounding box center [409, 63] width 144 height 17
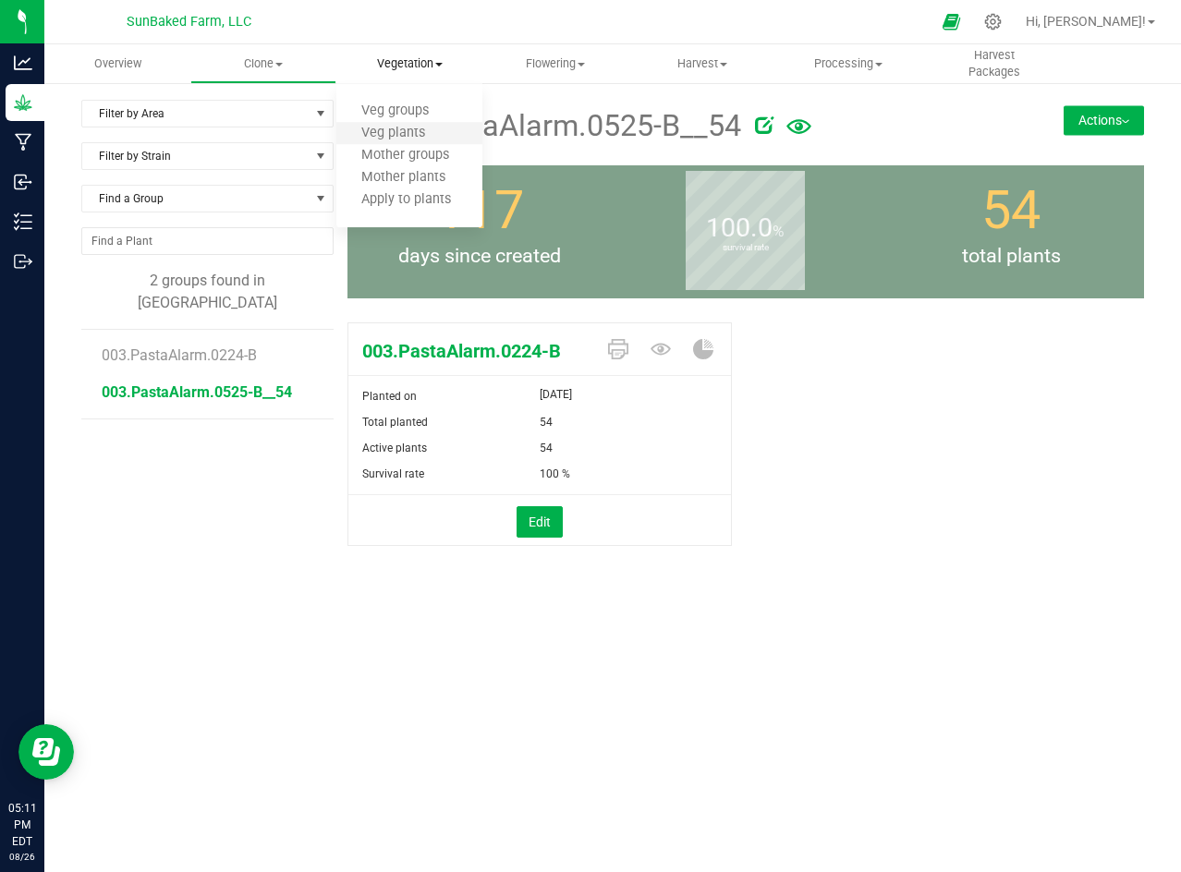
click at [402, 123] on li "Veg plants" at bounding box center [409, 134] width 146 height 22
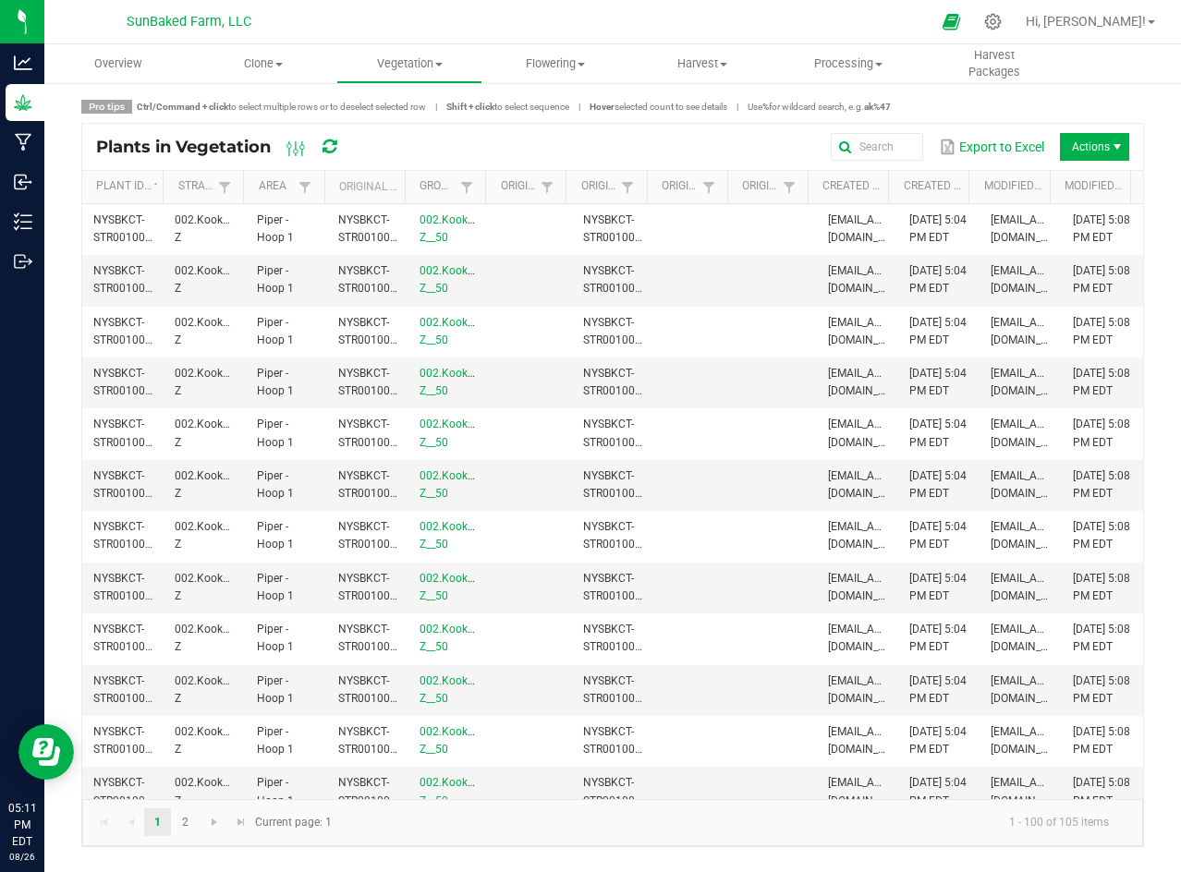
click at [411, 82] on link "Vegetation Veg groups Veg plants Mother groups Mother plants Apply to plants" at bounding box center [409, 63] width 146 height 39
click at [408, 78] on uib-tab-heading "Vegetation Veg groups Veg plants Mother groups Mother plants Apply to plants" at bounding box center [409, 63] width 146 height 39
click at [395, 103] on span "Veg groups" at bounding box center [394, 111] width 117 height 16
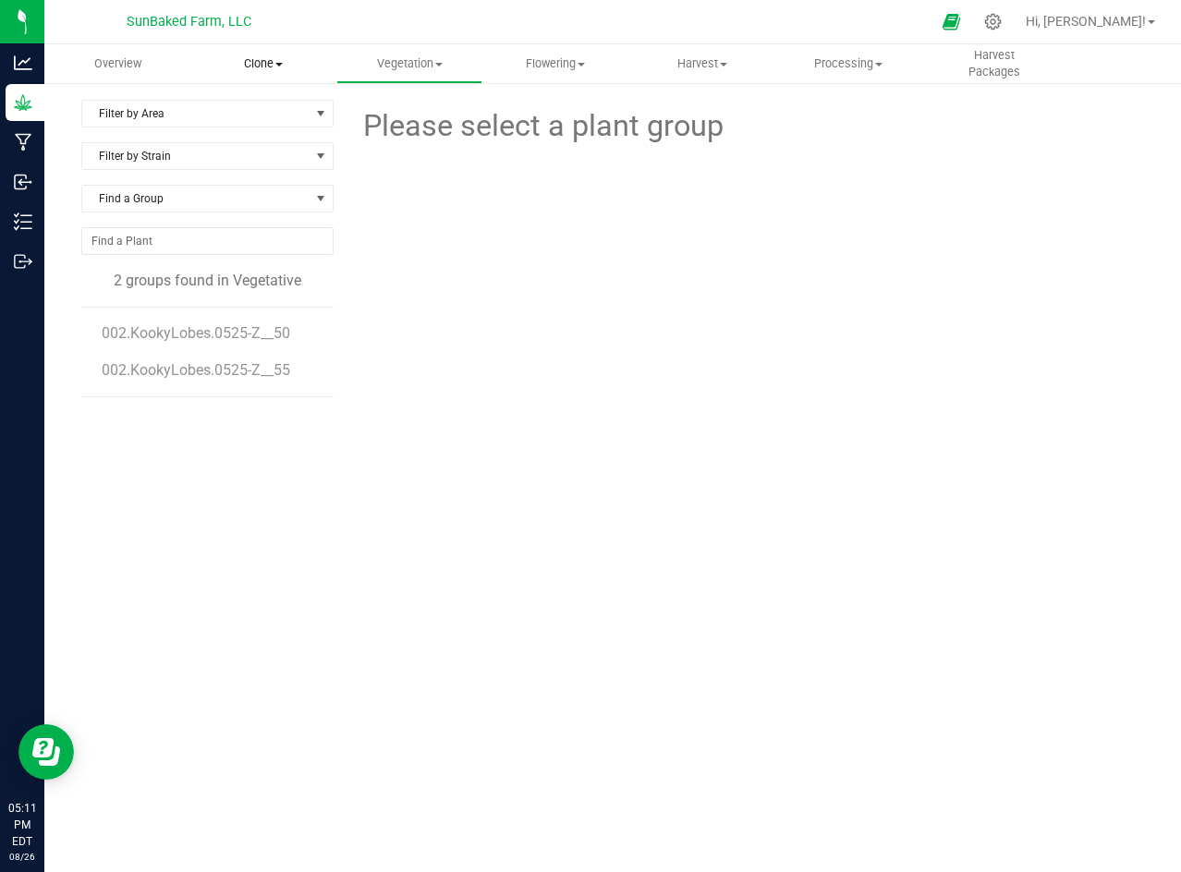
click at [280, 70] on span "Clone" at bounding box center [263, 63] width 144 height 17
click at [452, 55] on uib-tab-heading "Vegetation Veg groups Veg plants Mother groups Mother plants Apply to plants" at bounding box center [409, 63] width 144 height 37
click at [422, 150] on span "Mother groups" at bounding box center [405, 156] width 138 height 16
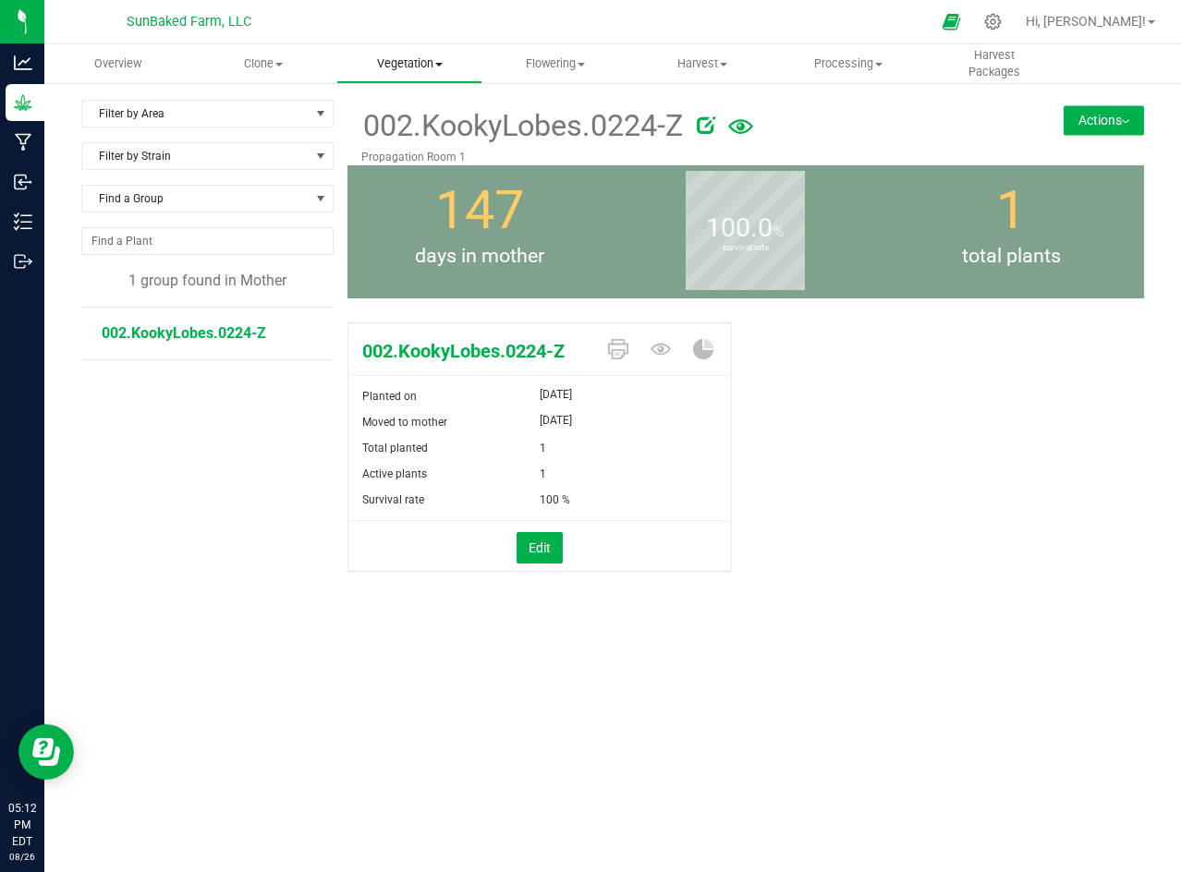
click at [434, 60] on span "Vegetation" at bounding box center [409, 63] width 144 height 17
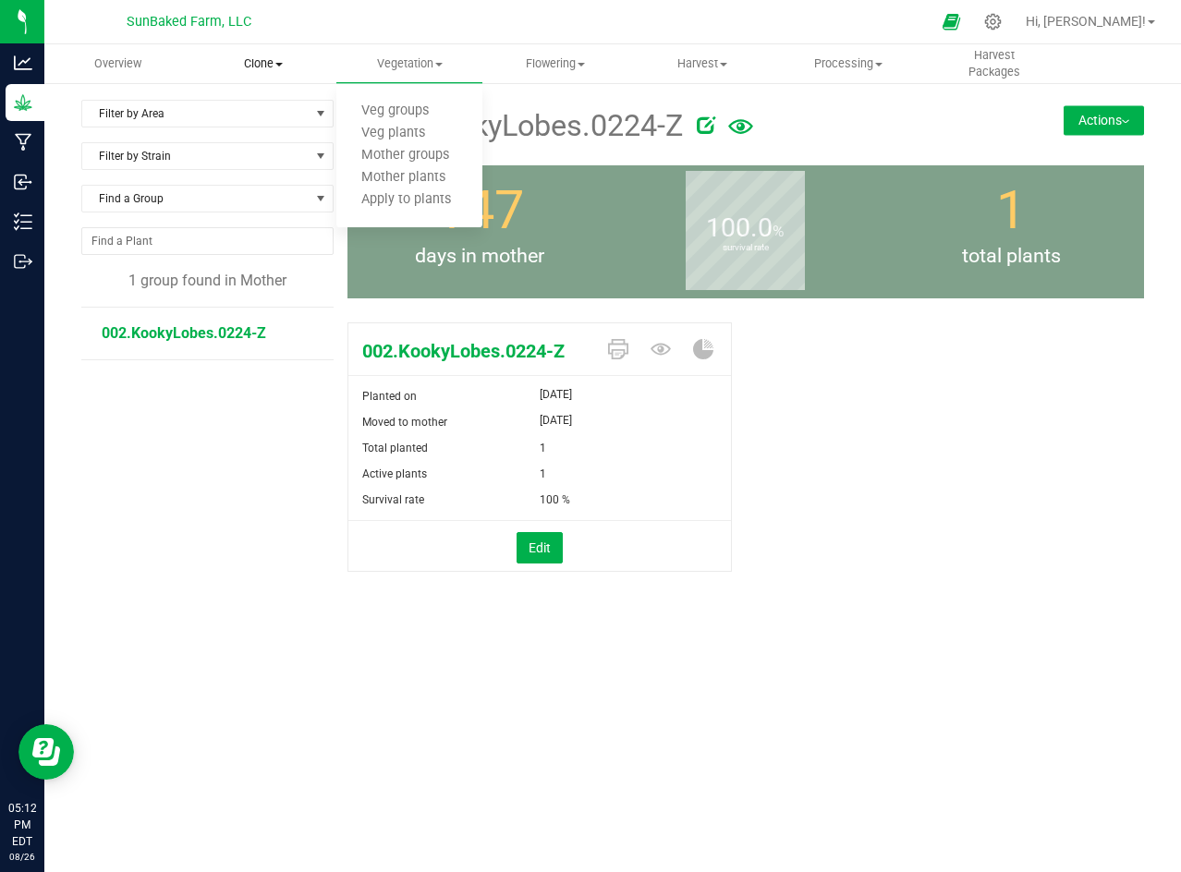
click at [294, 73] on uib-tab-heading "Clone Create plants Cloning groups Cloning plants Apply to plants" at bounding box center [263, 63] width 144 height 37
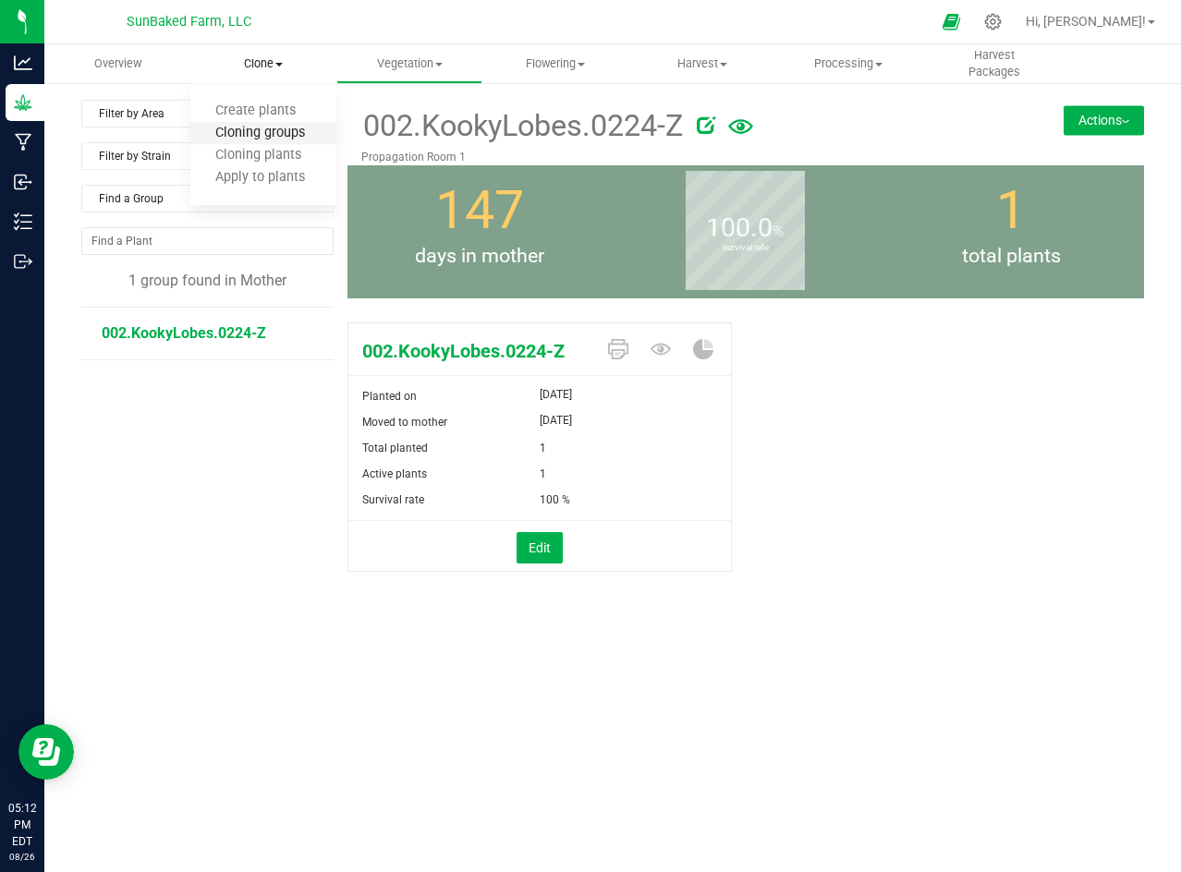
click at [234, 130] on span "Cloning groups" at bounding box center [260, 134] width 140 height 16
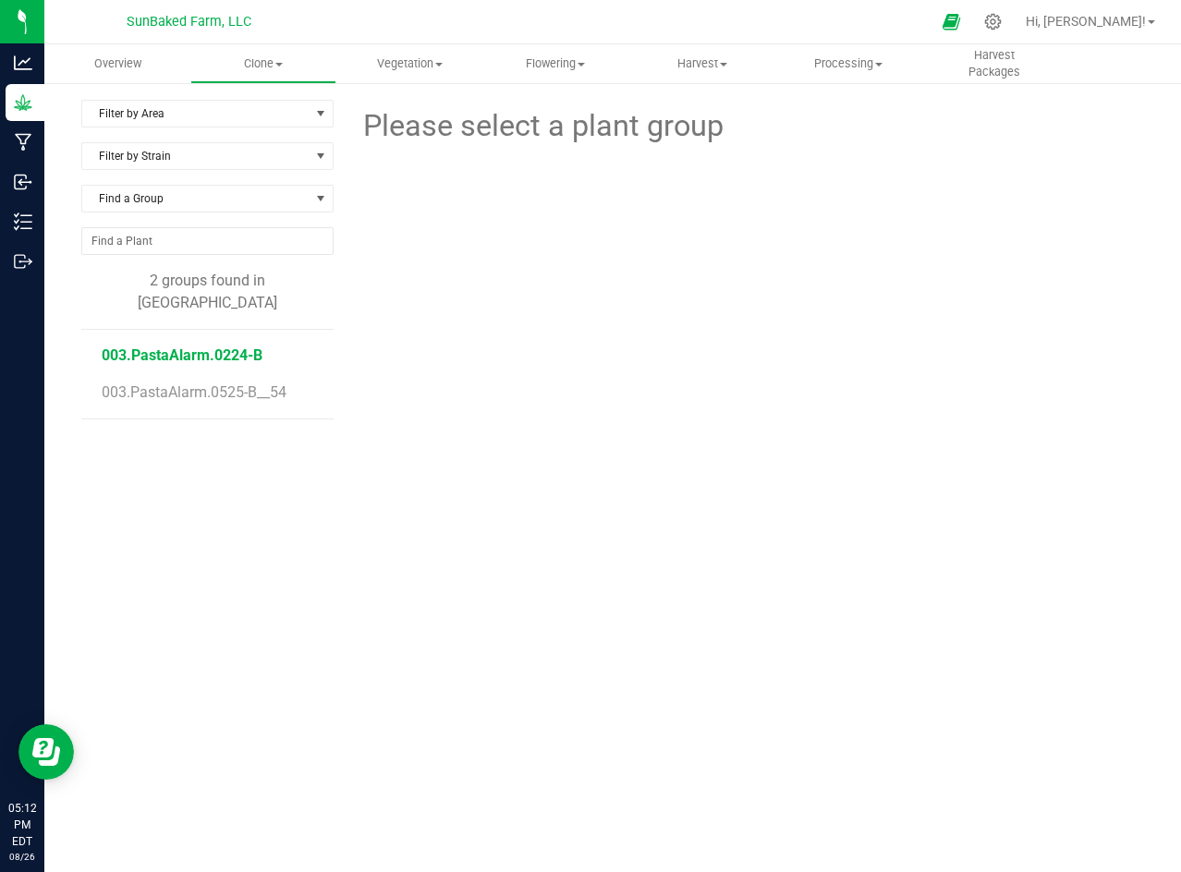
click at [245, 346] on span "003.PastaAlarm.0224-B" at bounding box center [182, 355] width 161 height 18
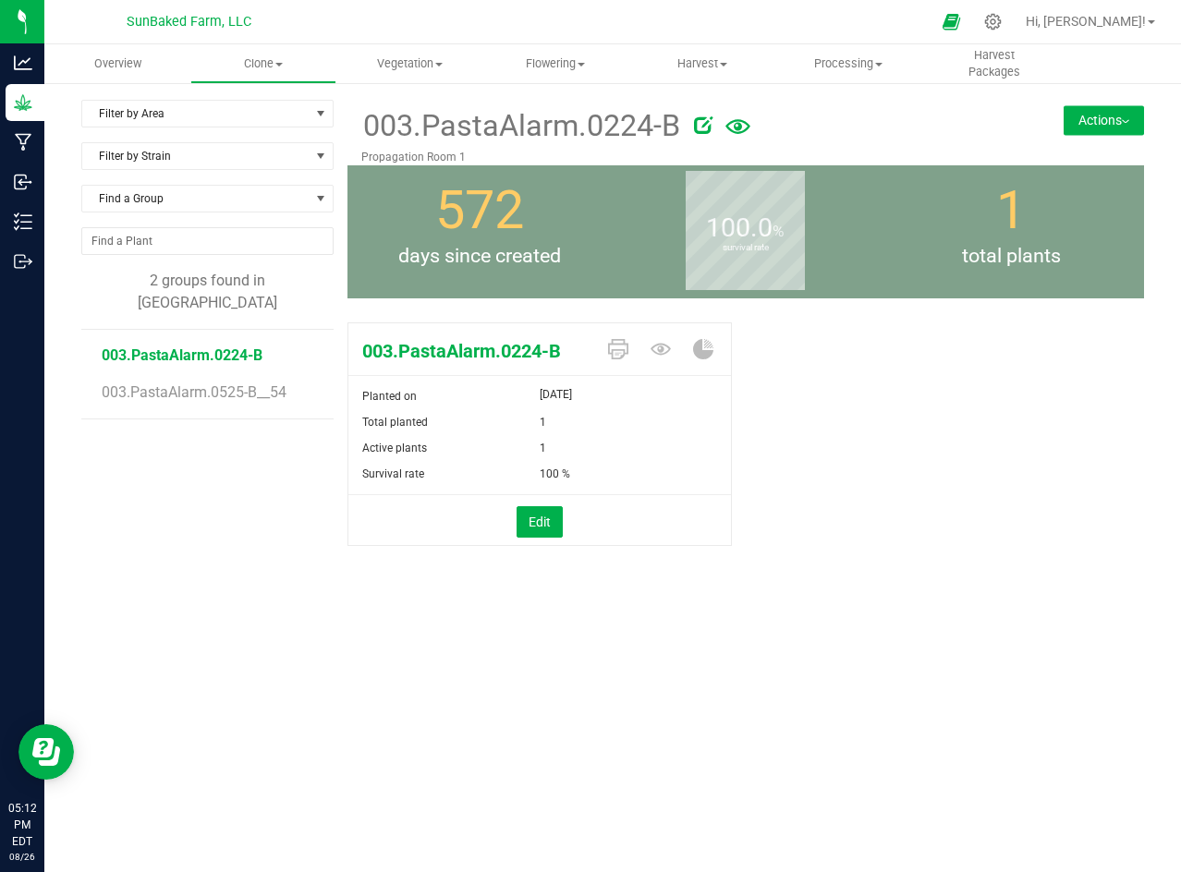
click at [1124, 126] on button "Actions" at bounding box center [1103, 120] width 80 height 30
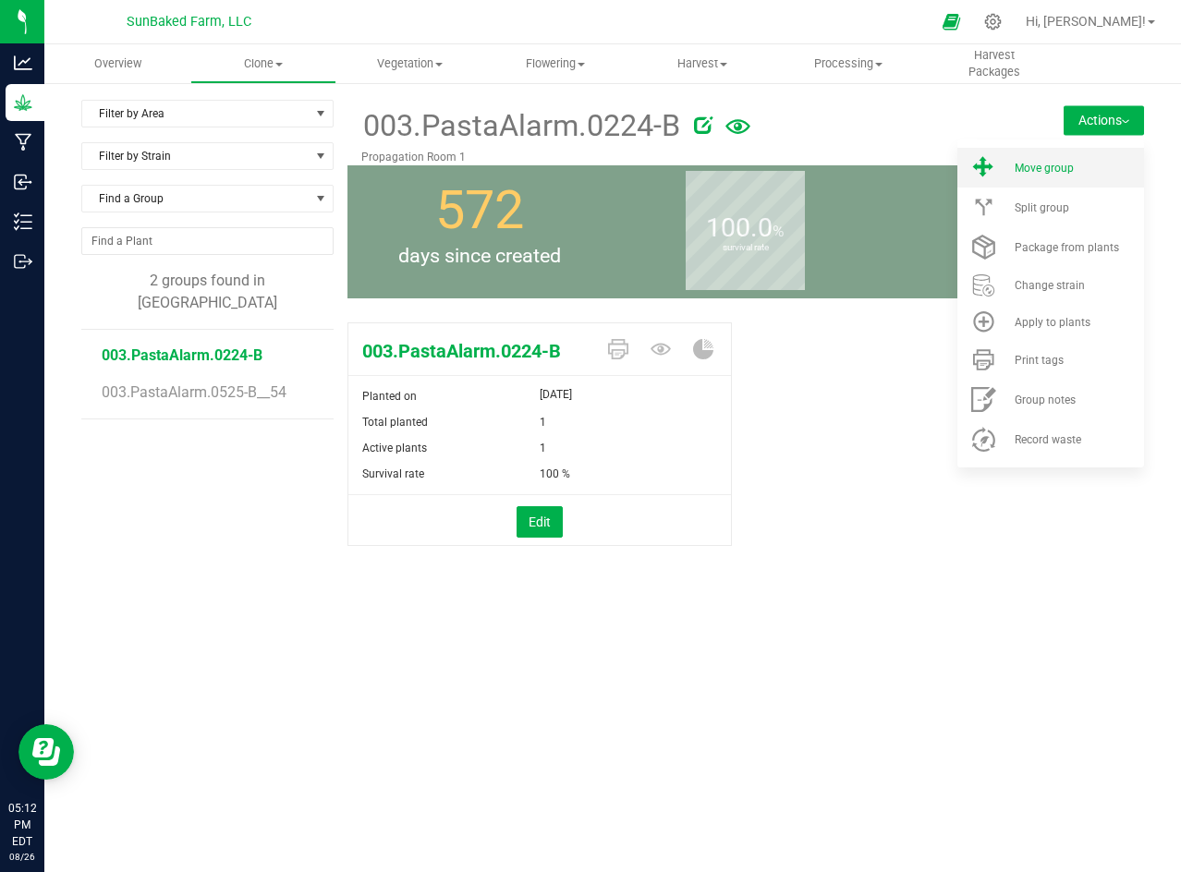
click at [1071, 160] on li "Move group" at bounding box center [1050, 168] width 187 height 40
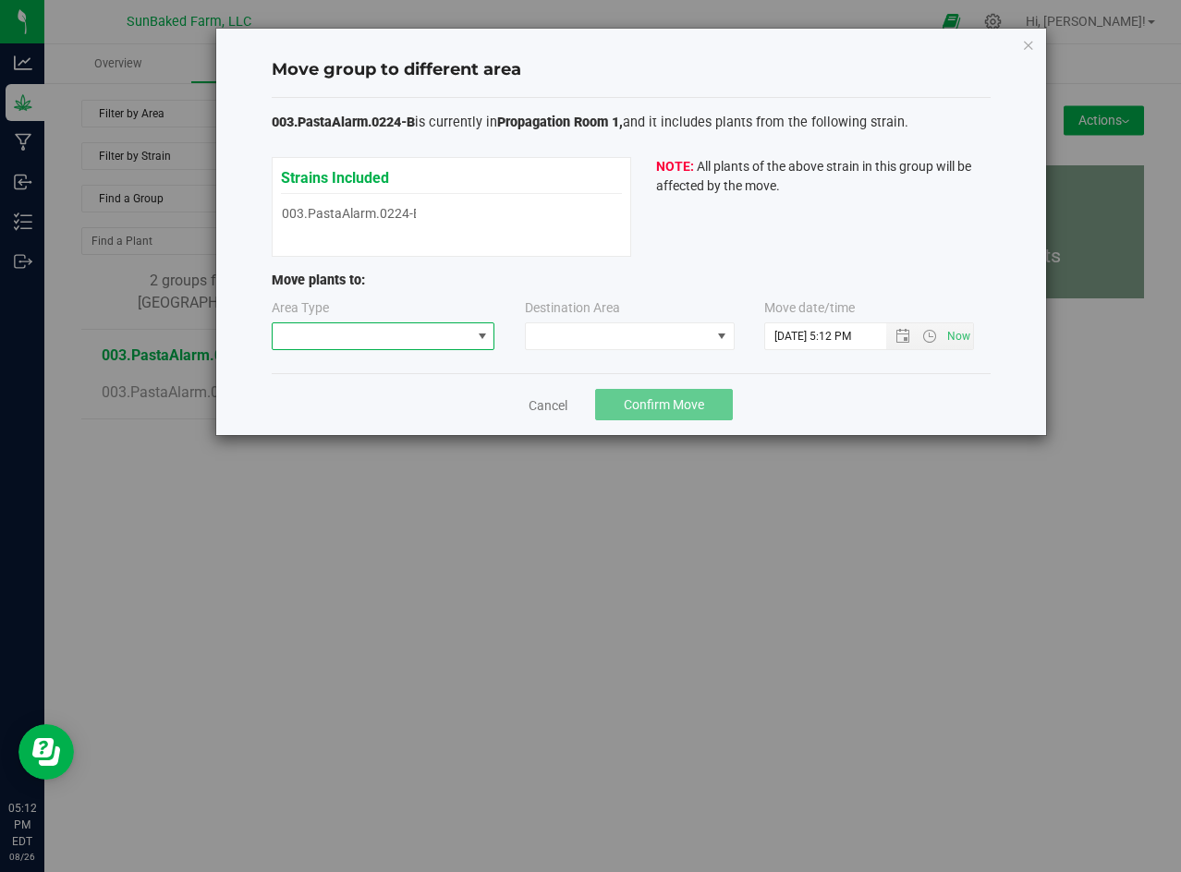
click at [428, 342] on span at bounding box center [372, 336] width 199 height 26
click at [363, 399] on li "Mother" at bounding box center [384, 401] width 222 height 31
click at [687, 343] on span at bounding box center [618, 336] width 185 height 26
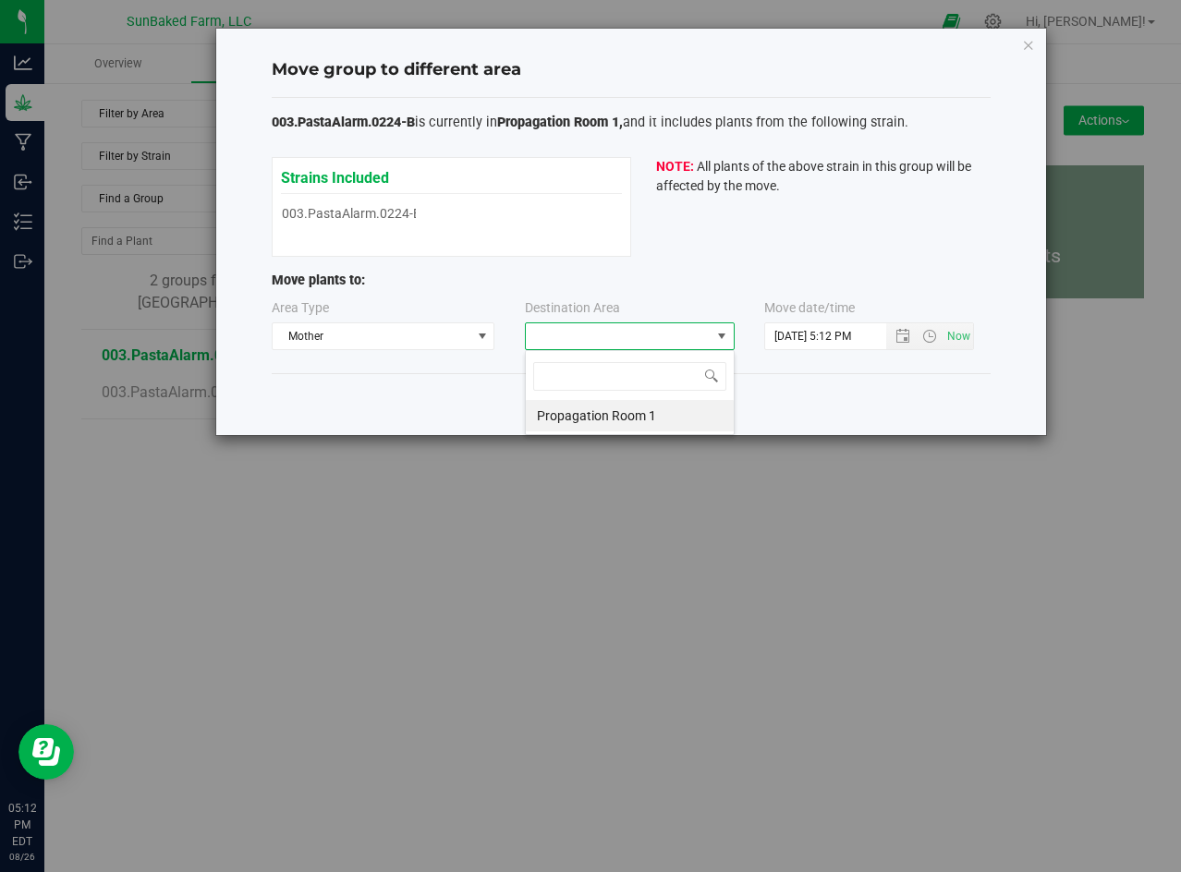
scroll to position [28, 210]
click at [641, 419] on li "Propagation Room 1" at bounding box center [630, 415] width 208 height 31
click at [899, 333] on span "Open the date view" at bounding box center [902, 336] width 15 height 15
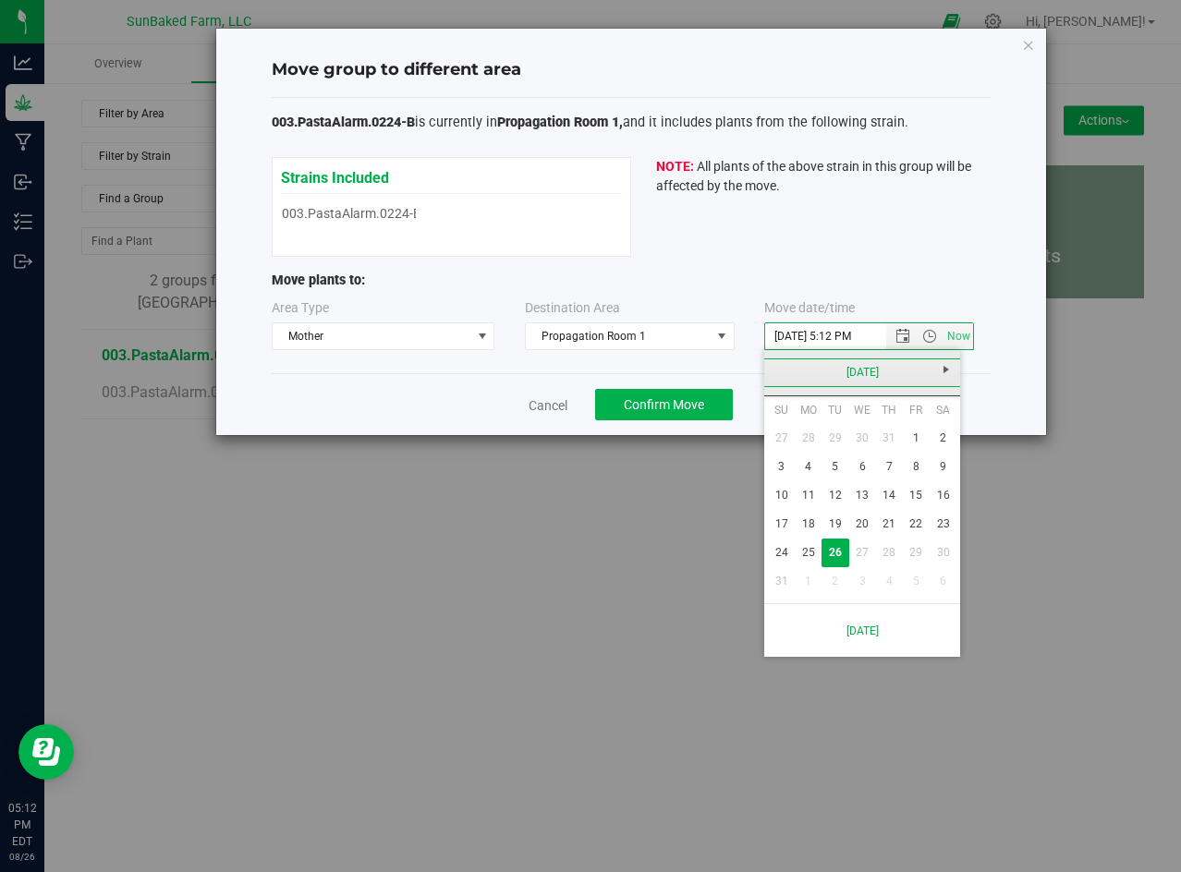
click at [839, 370] on link "[DATE]" at bounding box center [862, 373] width 199 height 29
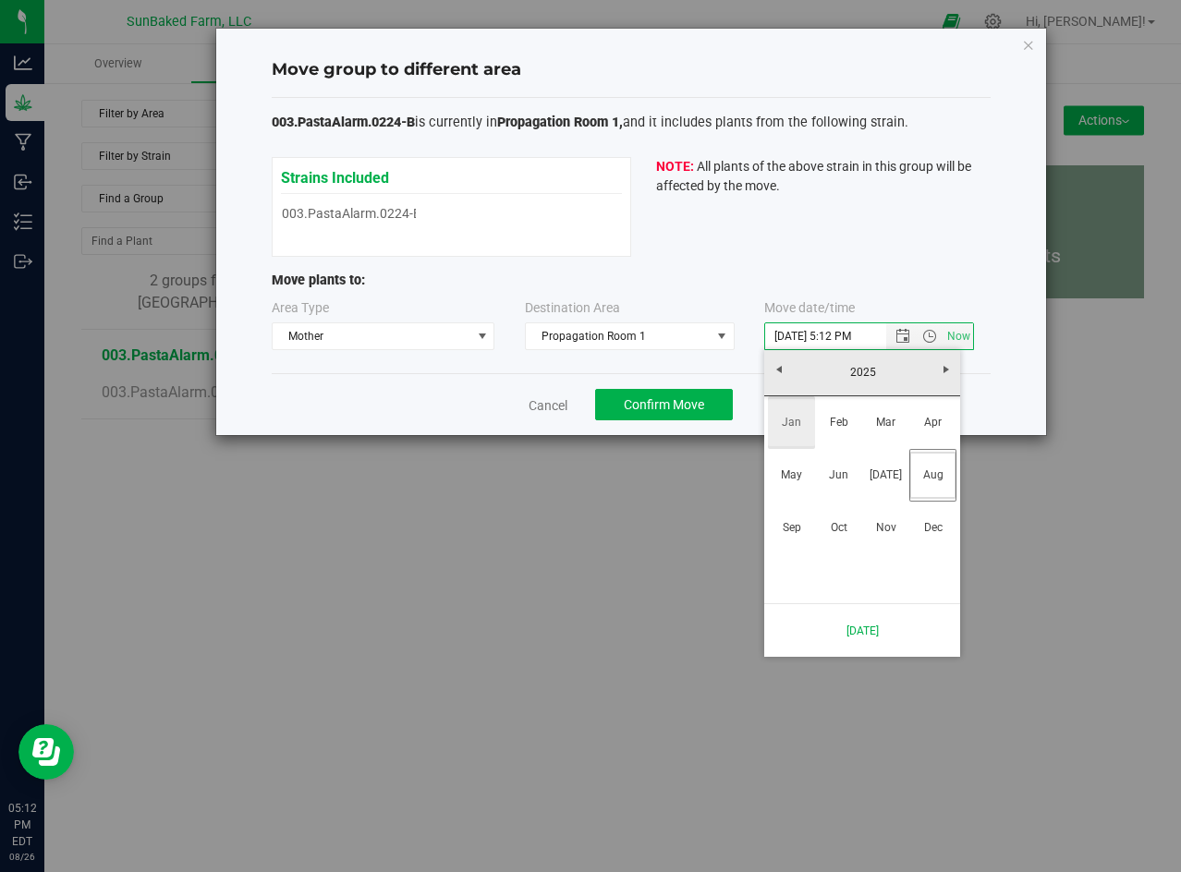
click at [795, 427] on link "Jan" at bounding box center [791, 422] width 47 height 47
click at [795, 424] on th "Mo" at bounding box center [808, 410] width 27 height 28
click at [866, 436] on link "1" at bounding box center [862, 438] width 27 height 29
type input "1/1/2025 5:12 PM"
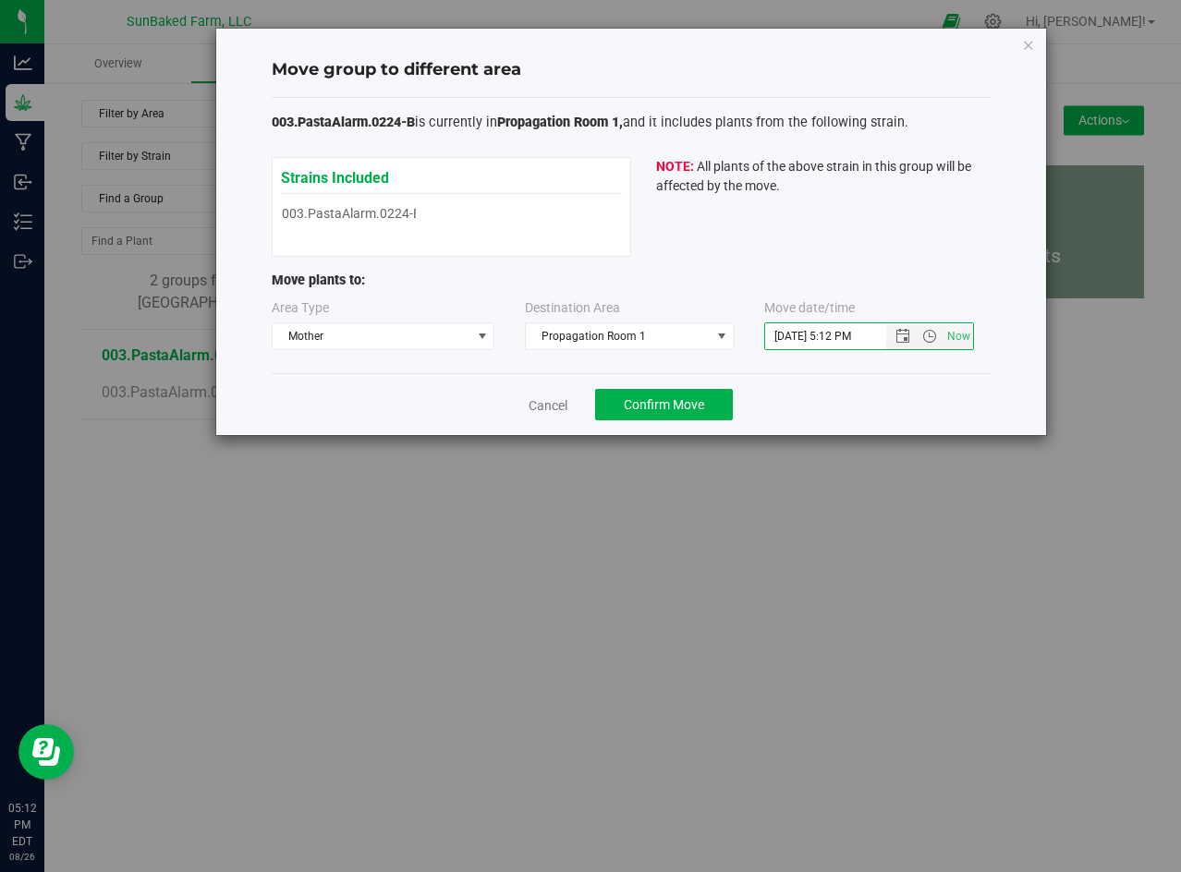
click at [863, 398] on div "Cancel Confirm Move" at bounding box center [631, 404] width 719 height 62
click at [635, 397] on span "Confirm Move" at bounding box center [664, 404] width 80 height 15
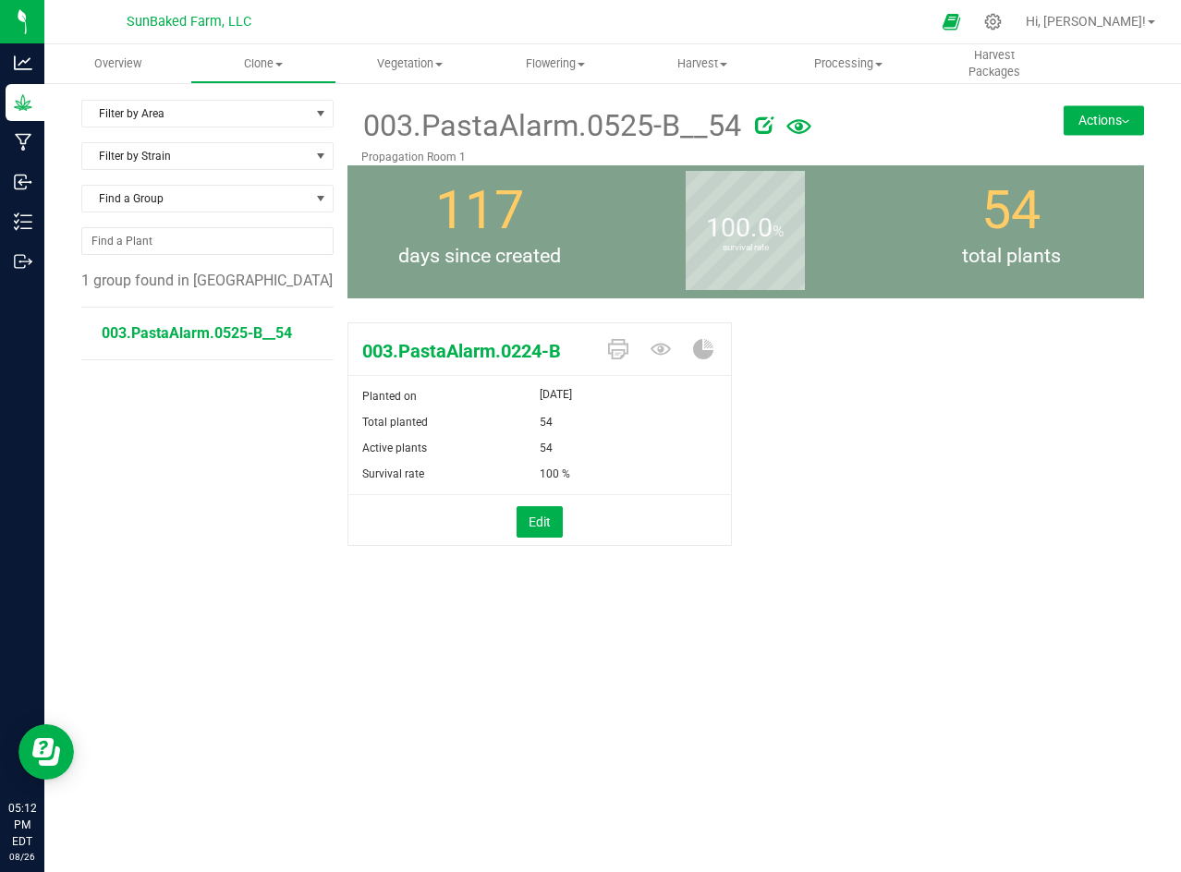
click at [1118, 124] on button "Actions" at bounding box center [1103, 120] width 80 height 30
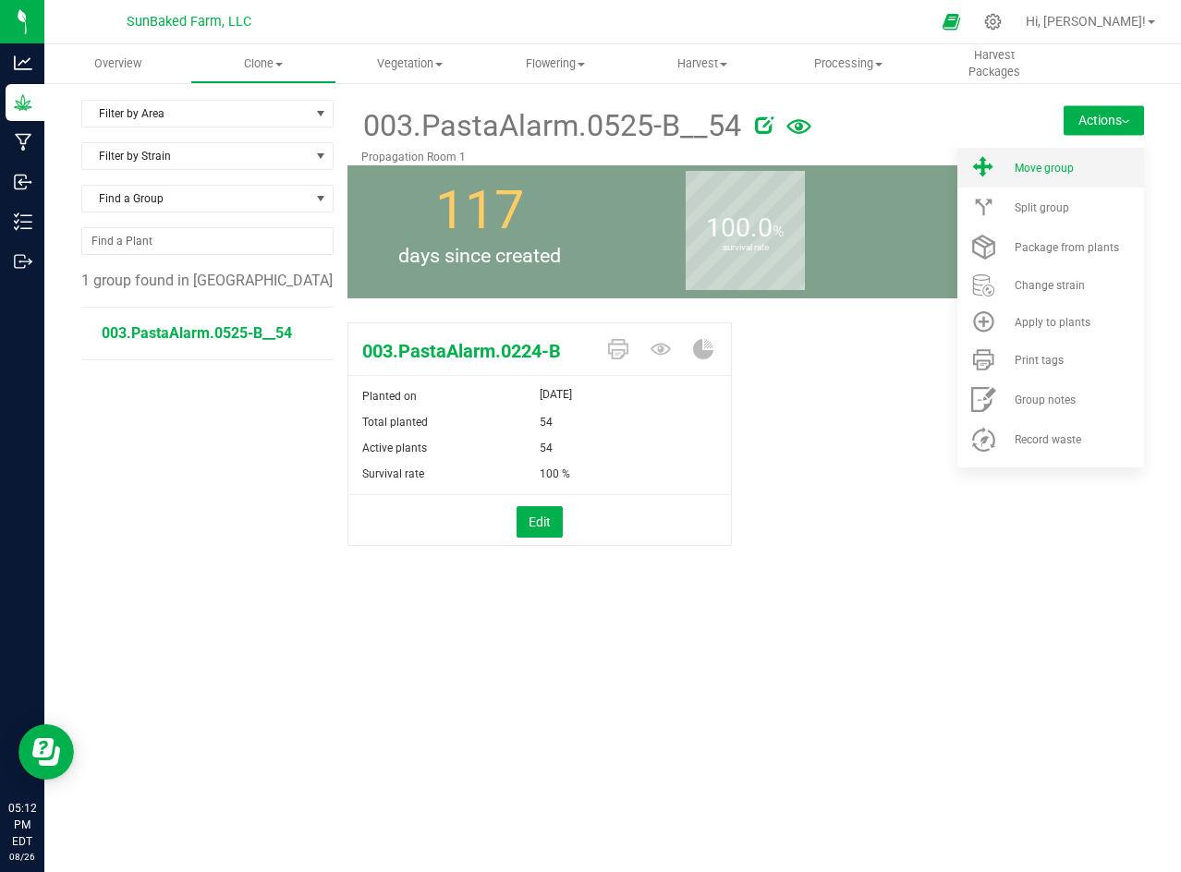
click at [1085, 162] on div "Move group" at bounding box center [1078, 168] width 126 height 13
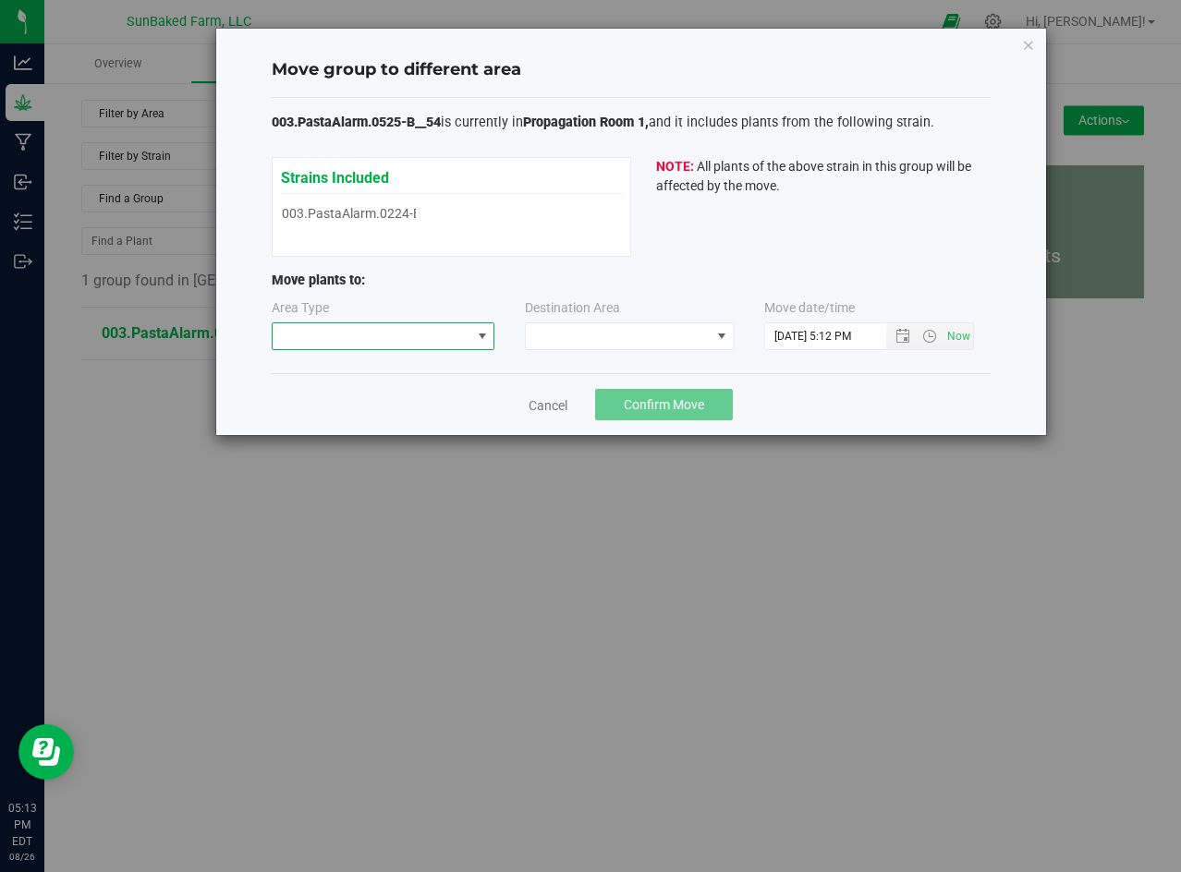
click at [452, 329] on span at bounding box center [372, 336] width 199 height 26
click at [408, 371] on li "Vegetative" at bounding box center [384, 370] width 222 height 31
click at [579, 337] on span at bounding box center [618, 336] width 185 height 26
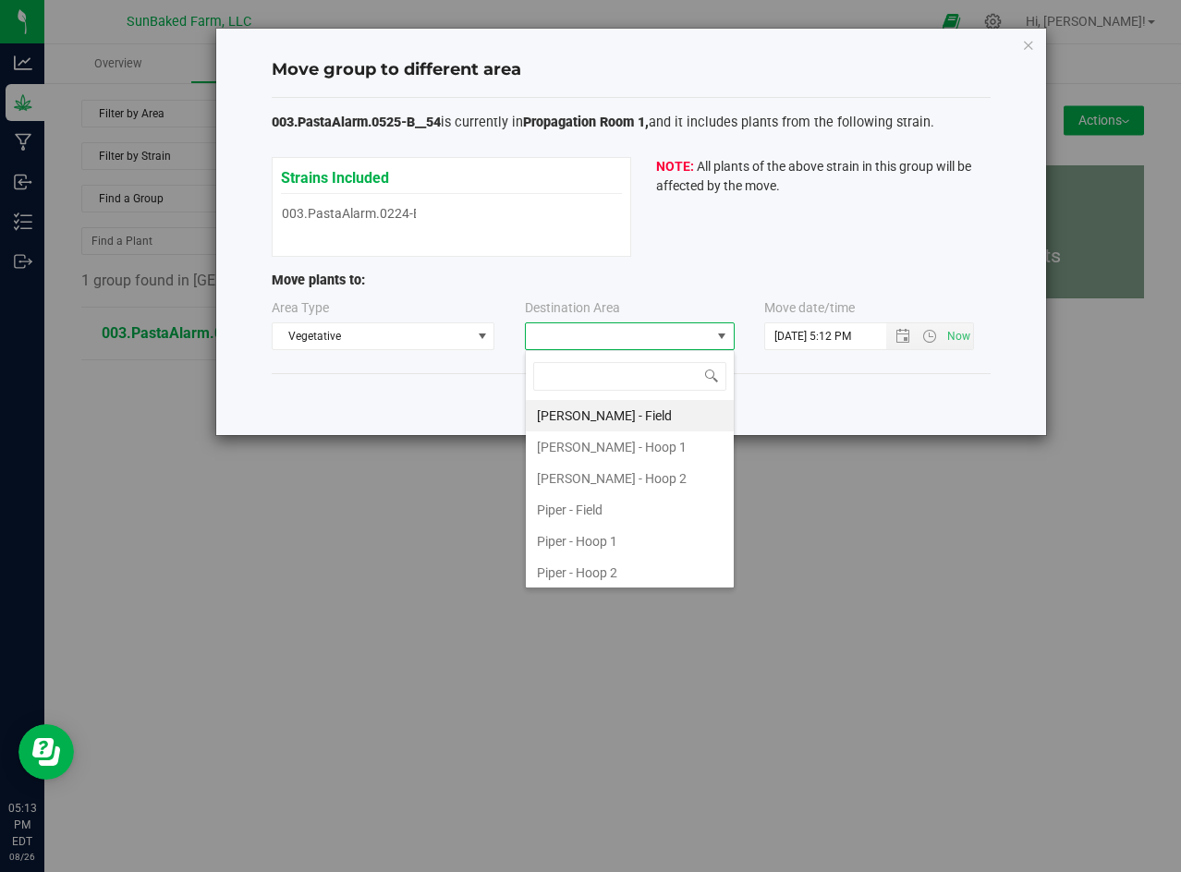
scroll to position [28, 210]
click at [592, 574] on li "Piper - Hoop 2" at bounding box center [630, 572] width 208 height 31
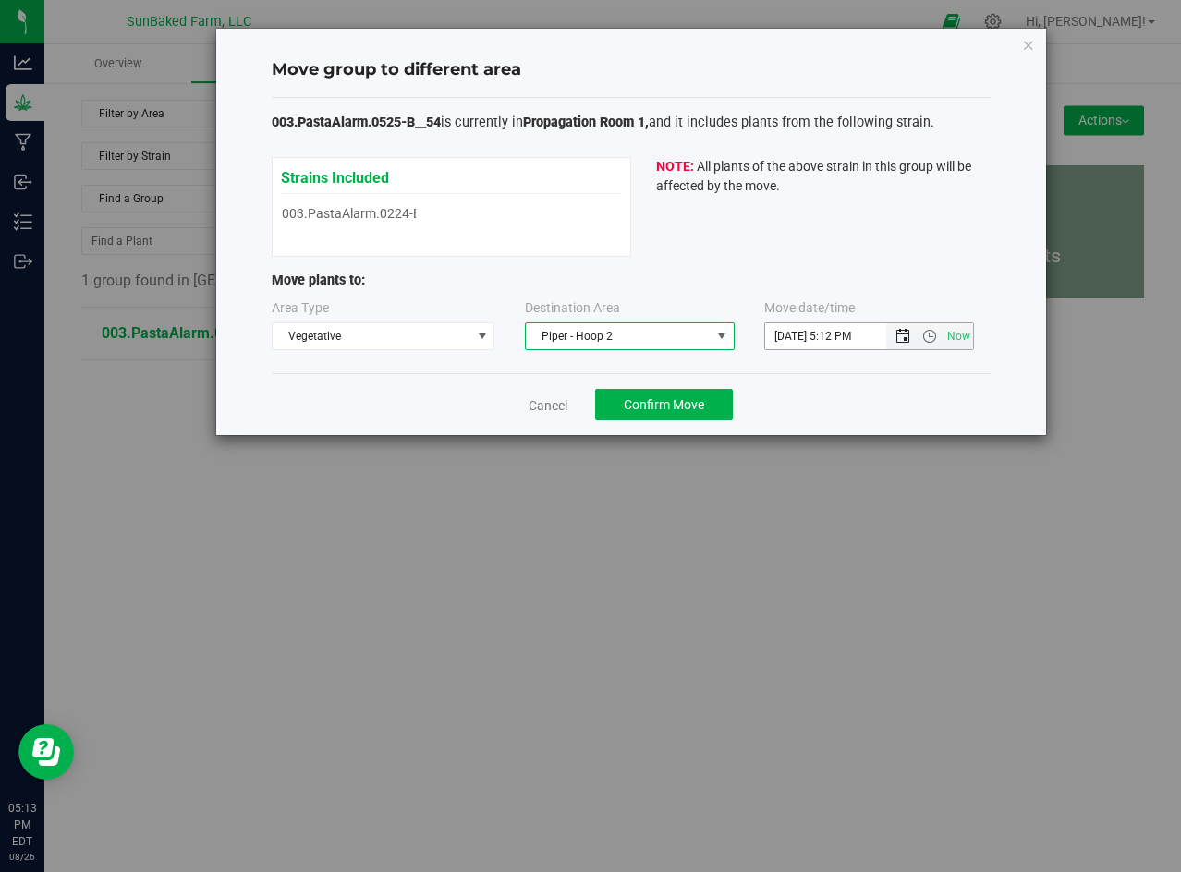
click at [904, 333] on span "Open the date view" at bounding box center [902, 336] width 15 height 15
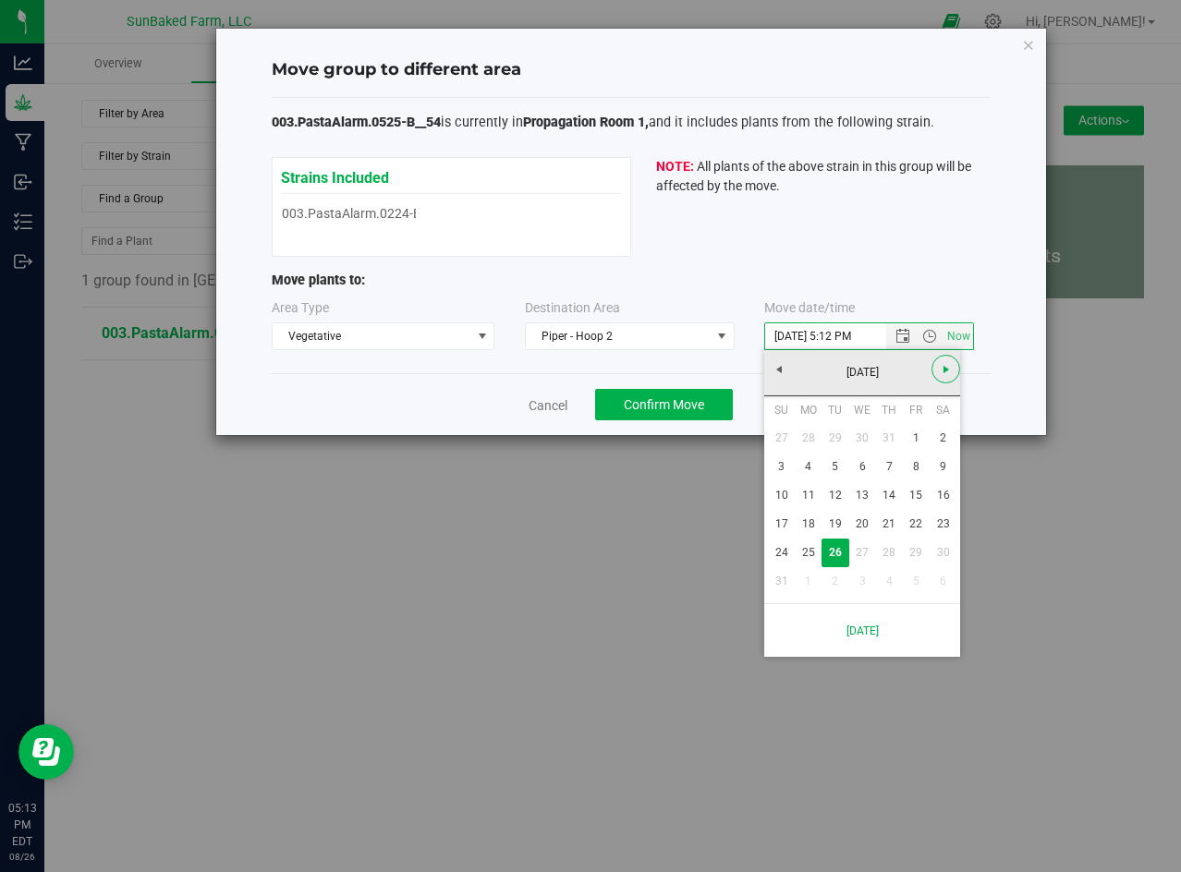
click at [952, 360] on link "Next" at bounding box center [945, 369] width 29 height 29
click at [779, 362] on link "September 2025" at bounding box center [862, 373] width 199 height 29
click at [779, 362] on link "2025" at bounding box center [862, 373] width 199 height 29
click at [885, 464] on link "2025" at bounding box center [885, 475] width 47 height 47
click at [887, 476] on link "[DATE]" at bounding box center [885, 475] width 47 height 47
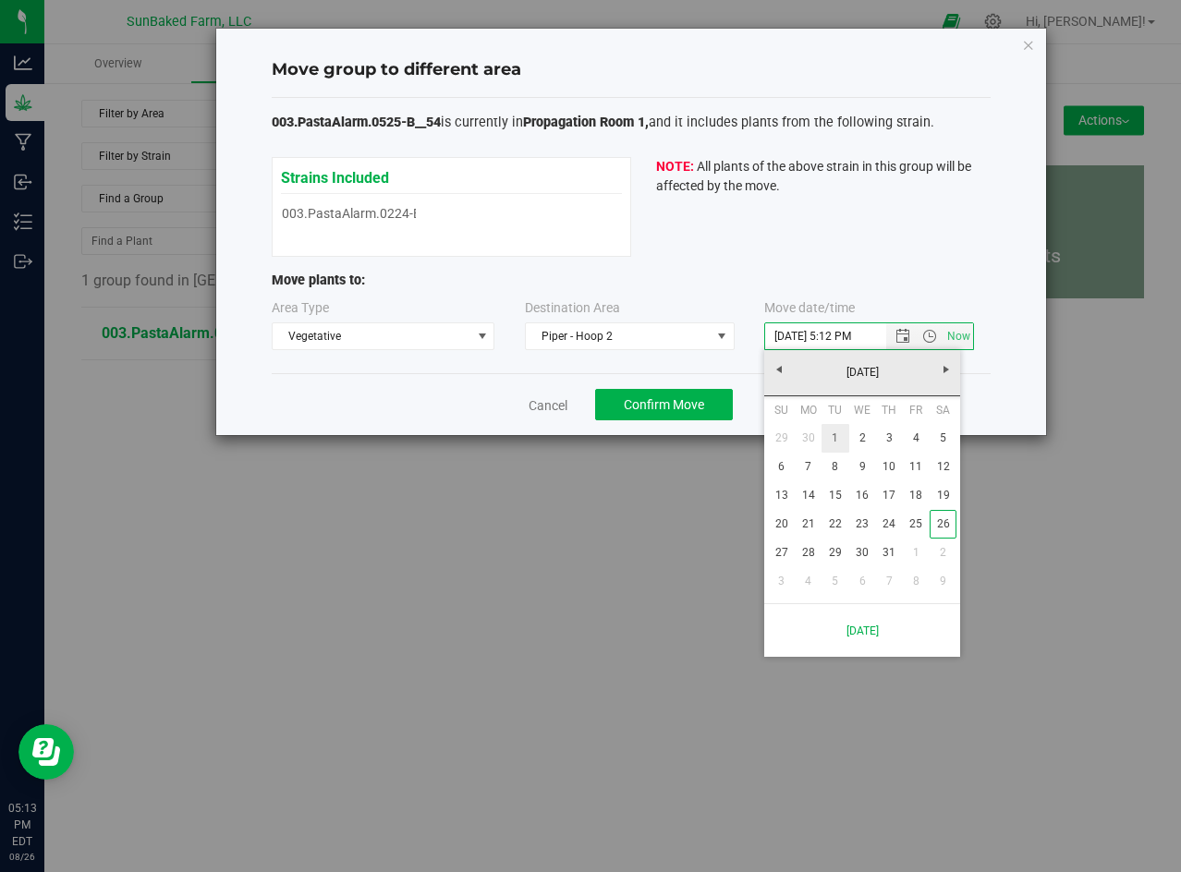
click at [834, 444] on link "1" at bounding box center [834, 438] width 27 height 29
type input "7/1/2025 5:12 PM"
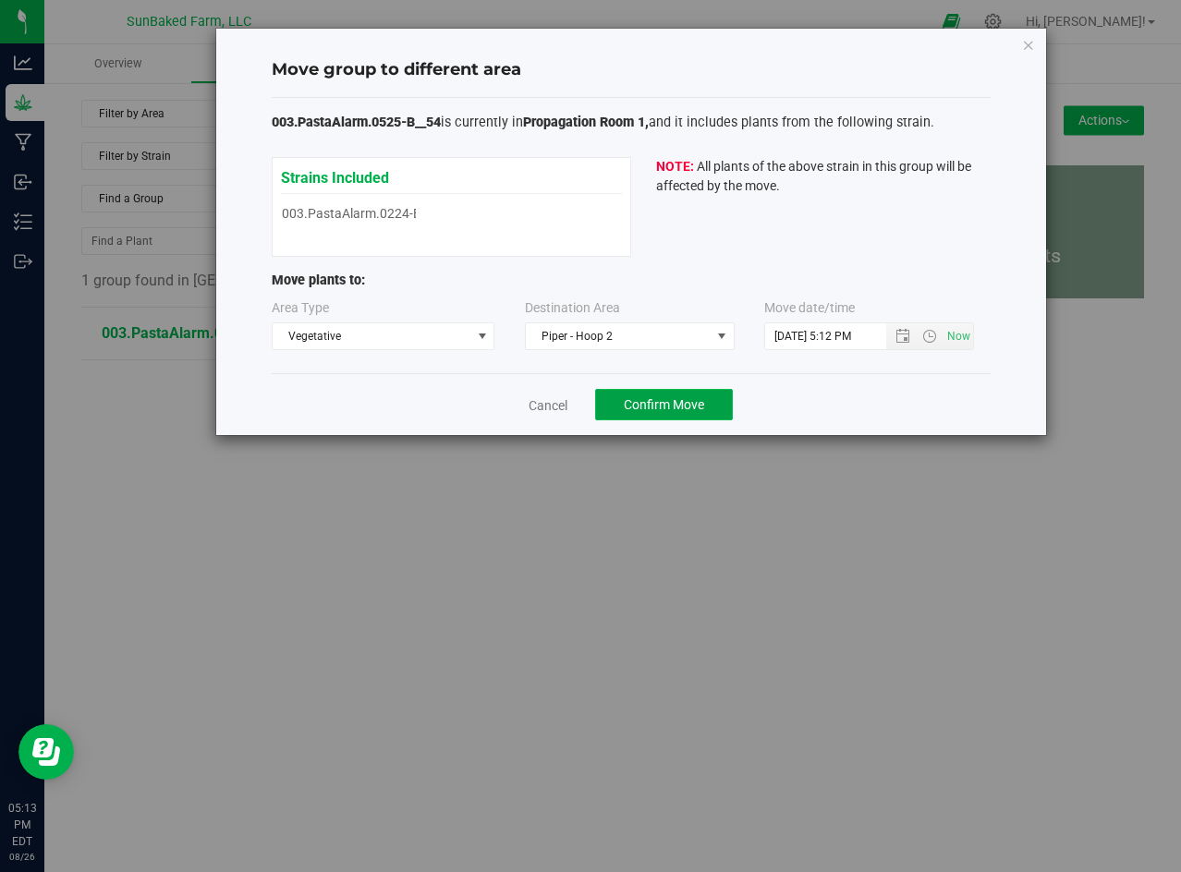
click at [680, 408] on span "Confirm Move" at bounding box center [664, 404] width 80 height 15
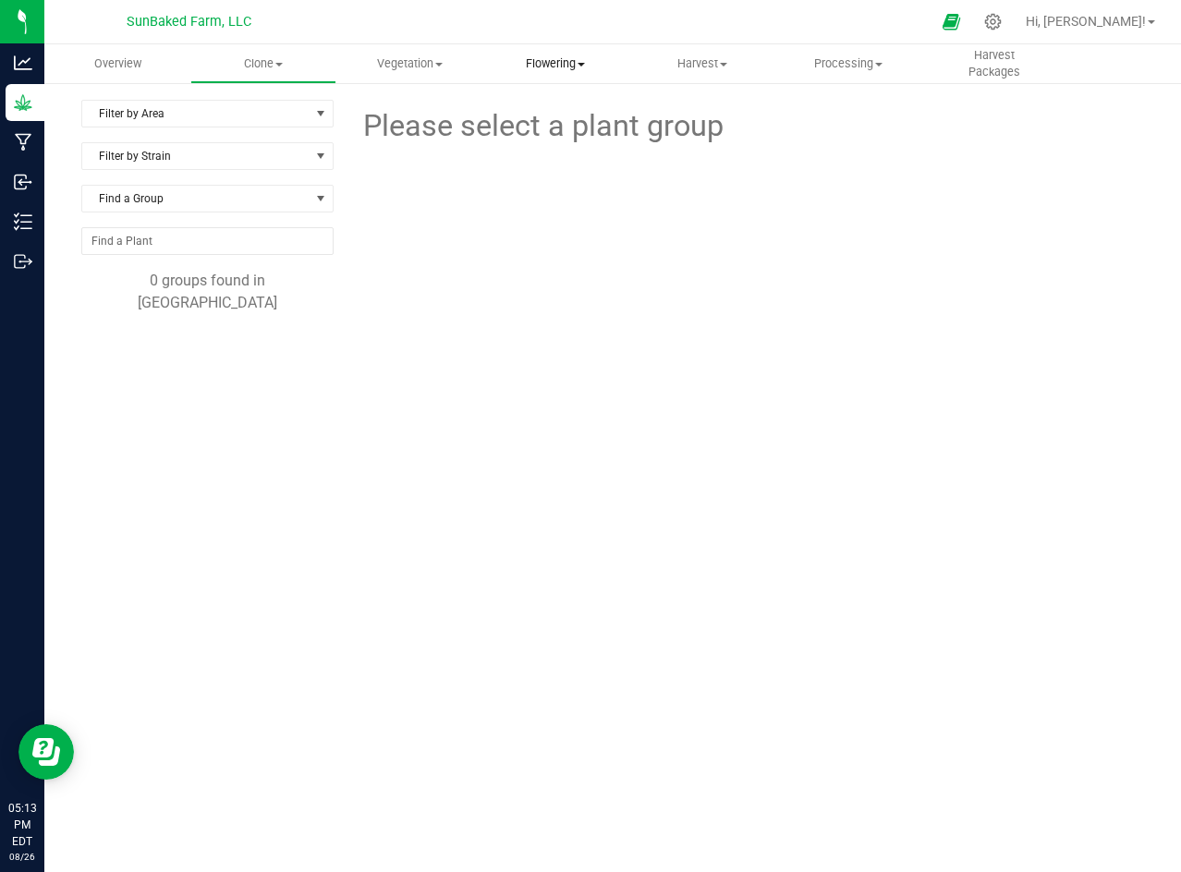
click at [557, 67] on span "Flowering" at bounding box center [555, 63] width 144 height 17
click at [431, 60] on span "Vegetation" at bounding box center [409, 63] width 144 height 17
click at [425, 153] on span "Mother groups" at bounding box center [405, 156] width 138 height 16
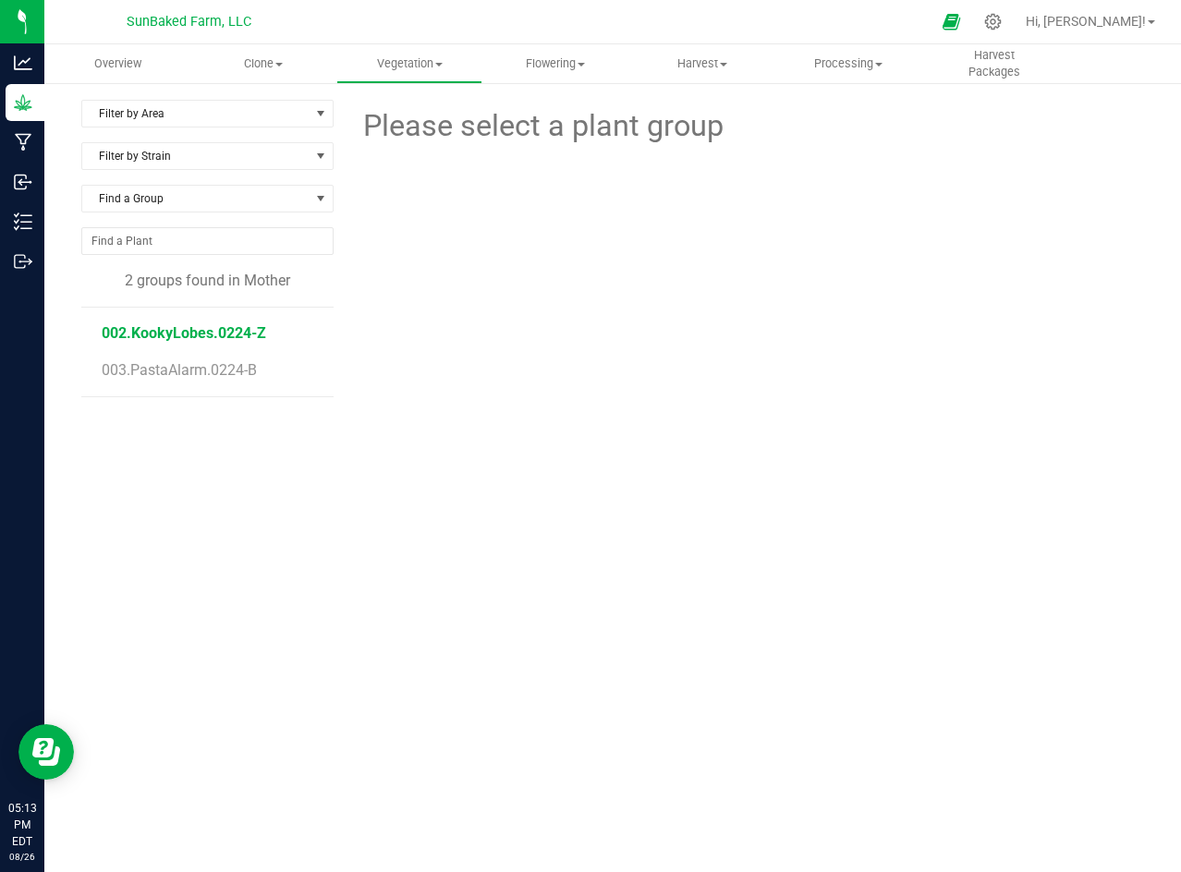
click at [192, 324] on span "002.KookyLobes.0224-Z" at bounding box center [184, 333] width 164 height 18
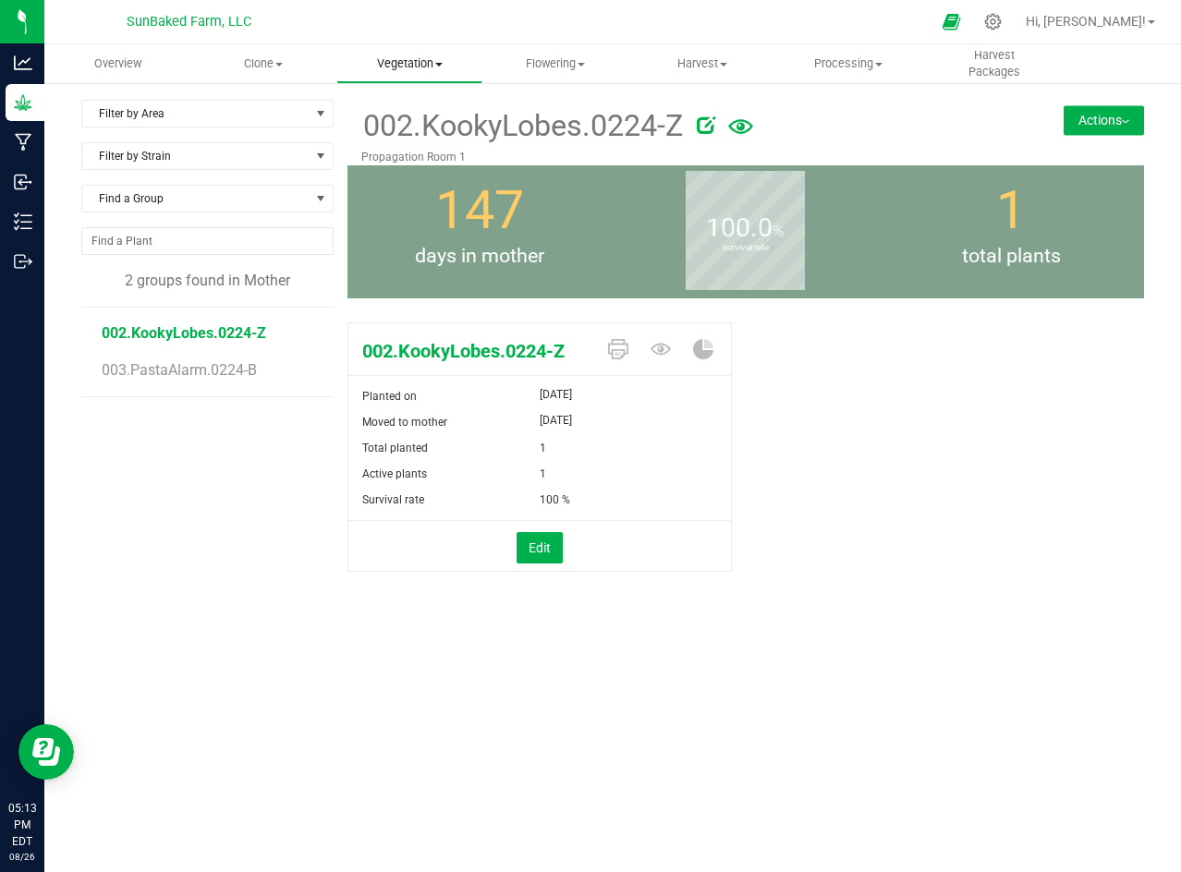
click at [407, 70] on span "Vegetation" at bounding box center [409, 63] width 144 height 17
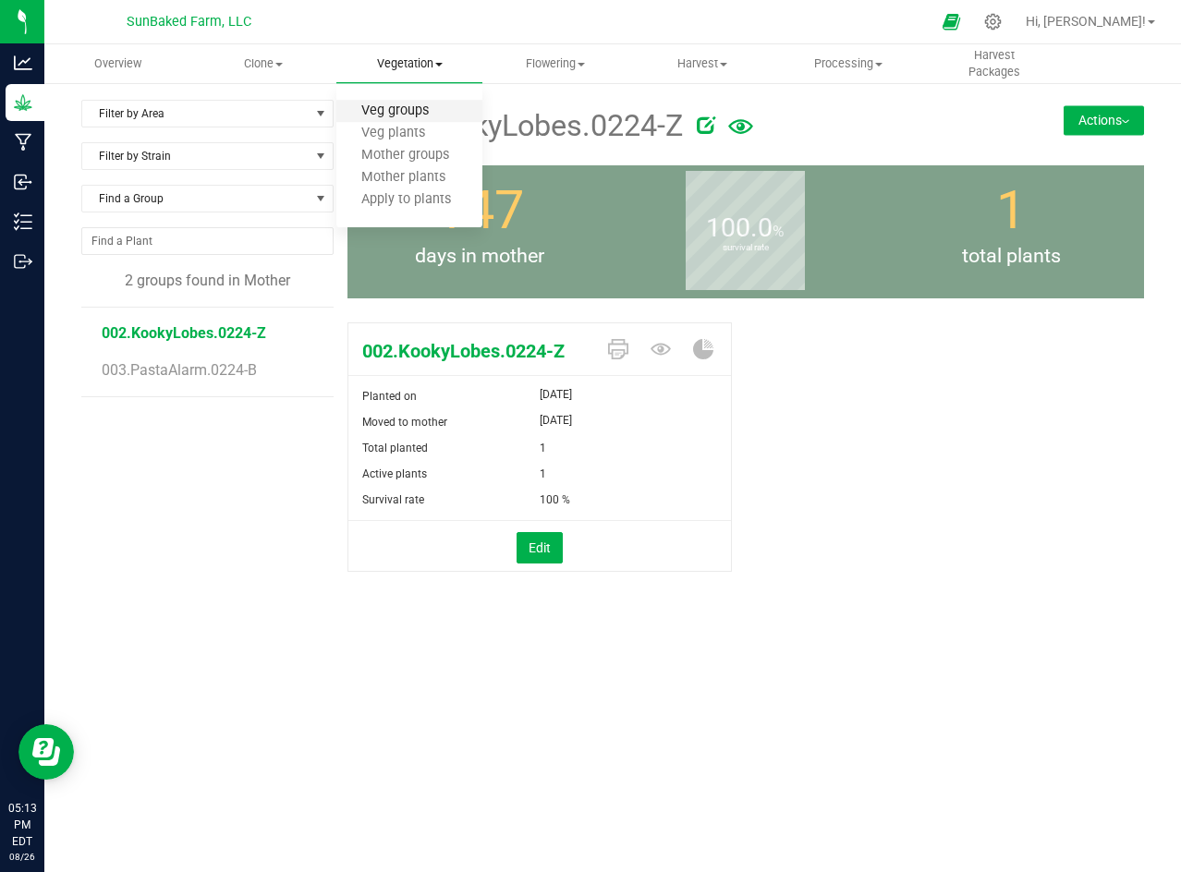
click at [415, 110] on span "Veg groups" at bounding box center [394, 111] width 117 height 16
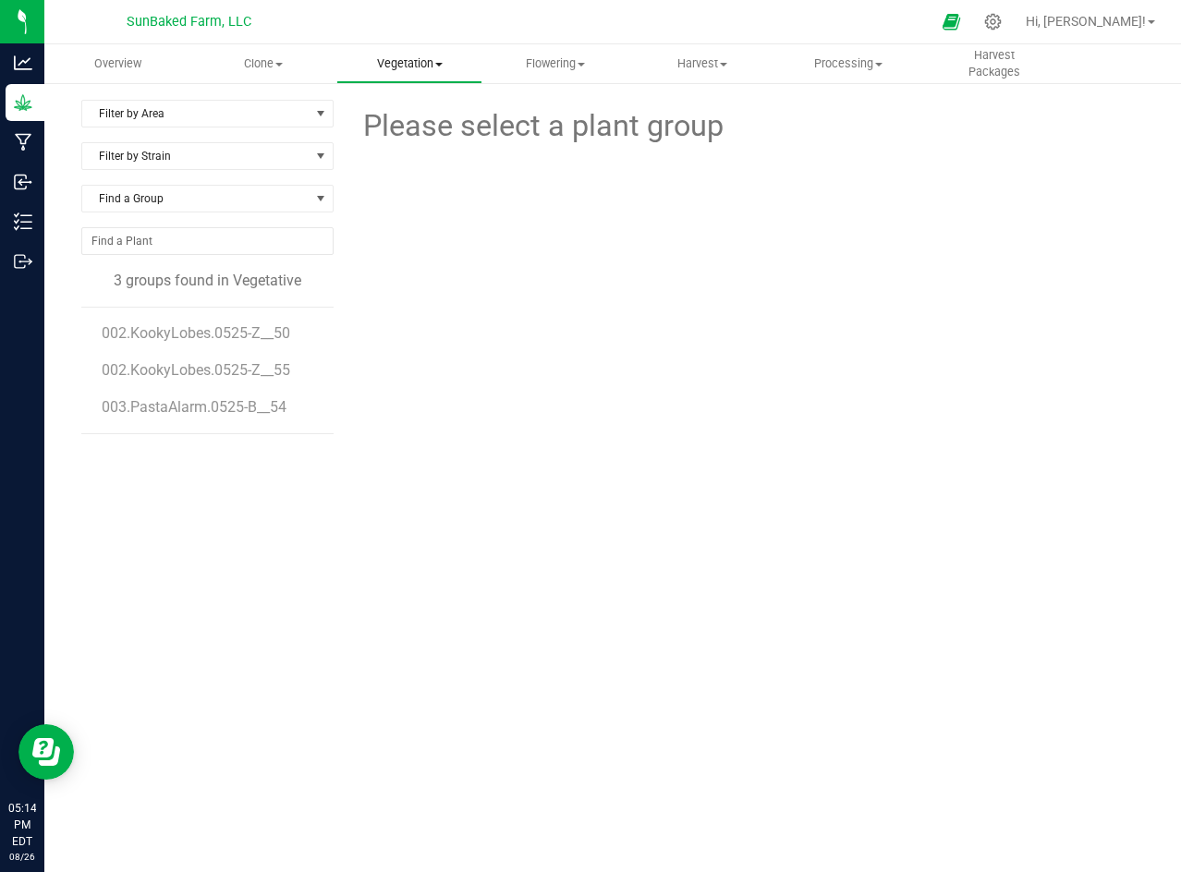
click at [436, 68] on span "Vegetation" at bounding box center [409, 63] width 144 height 17
click at [566, 217] on div at bounding box center [746, 215] width 412 height 132
click at [223, 330] on span "002.KookyLobes.0525-Z__50" at bounding box center [199, 333] width 194 height 18
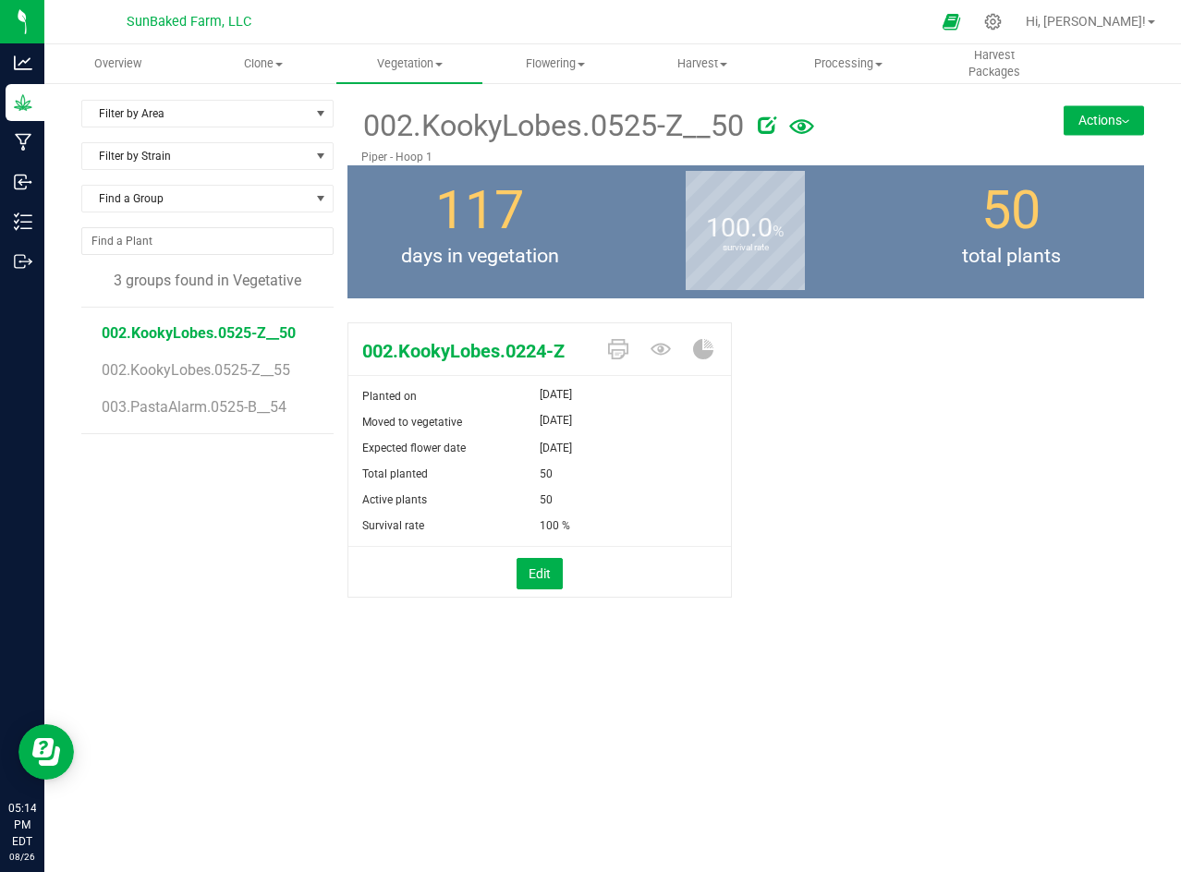
click at [1090, 123] on button "Actions" at bounding box center [1103, 120] width 80 height 30
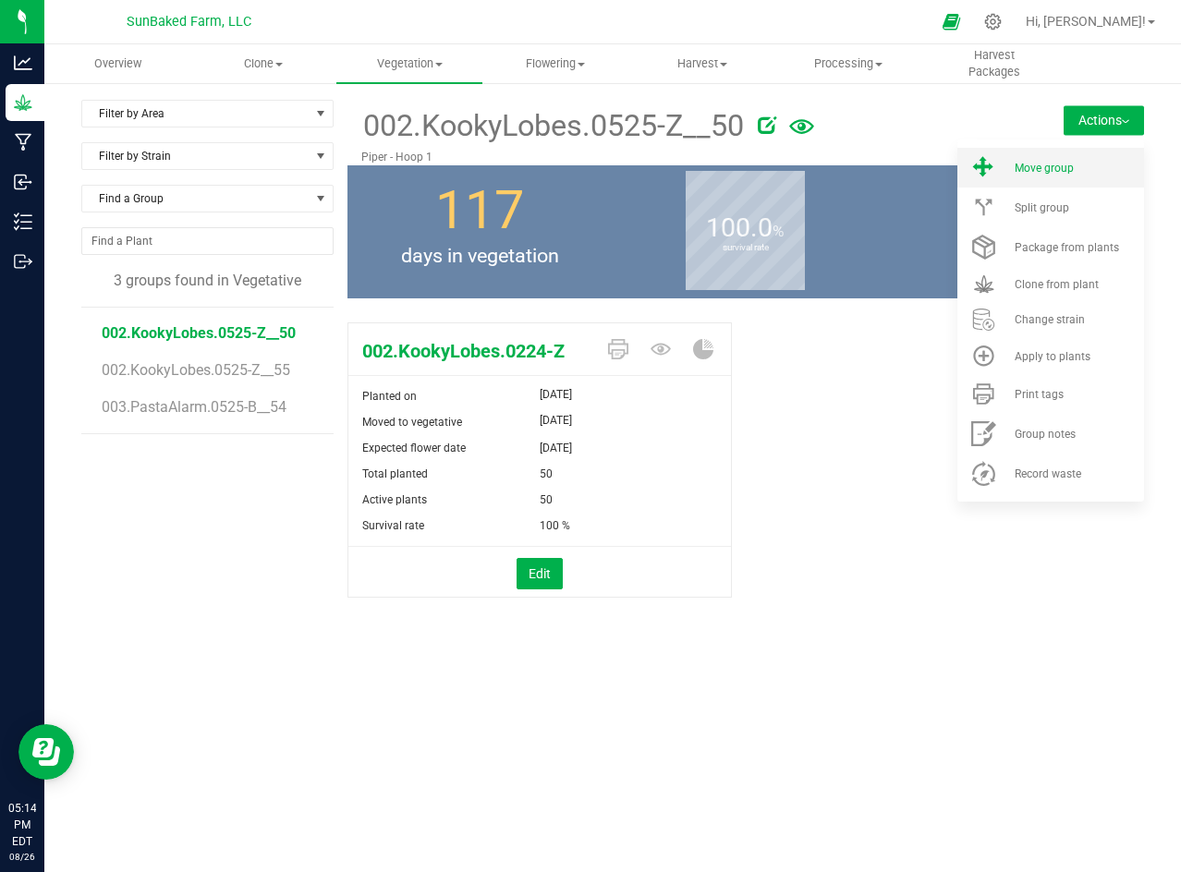
click at [1077, 164] on div "Move group" at bounding box center [1078, 168] width 126 height 13
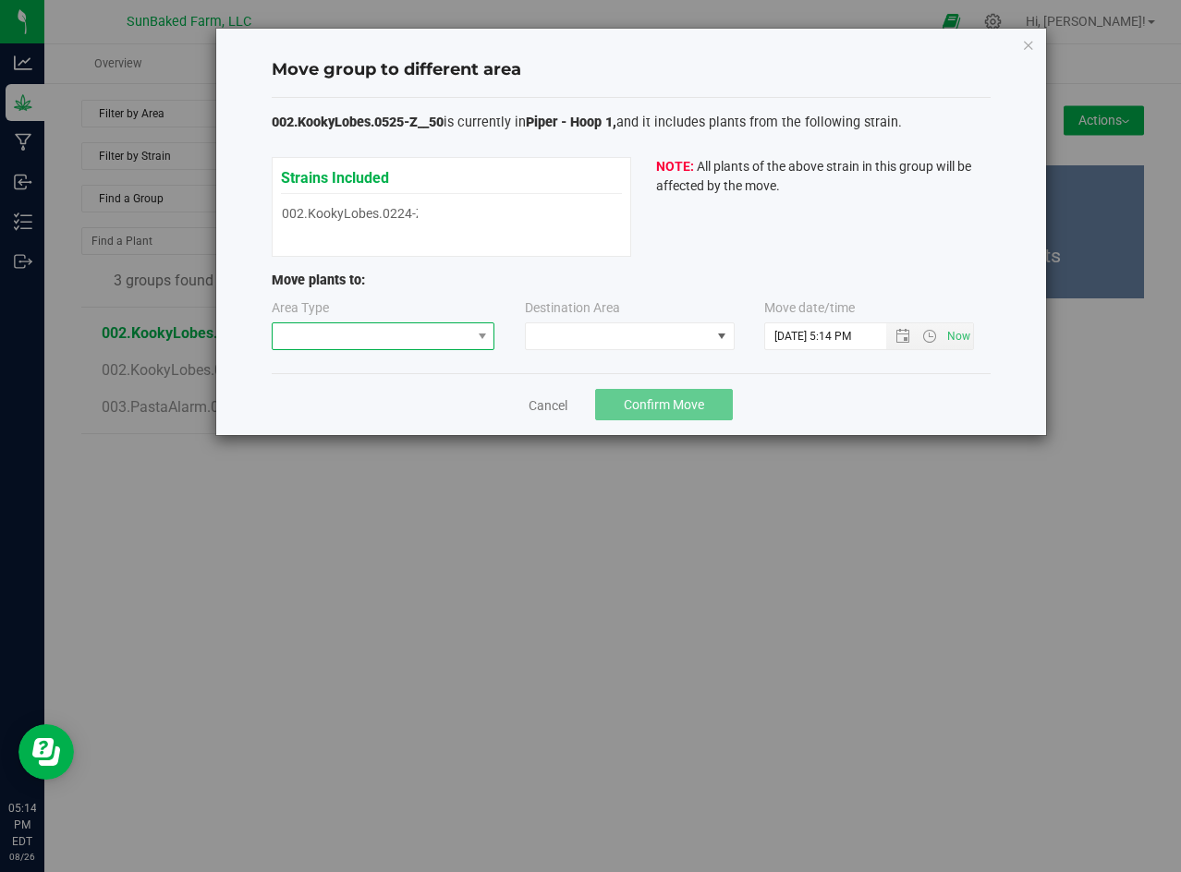
drag, startPoint x: 371, startPoint y: 351, endPoint x: 384, endPoint y: 341, distance: 16.5
click at [384, 341] on span at bounding box center [372, 336] width 199 height 26
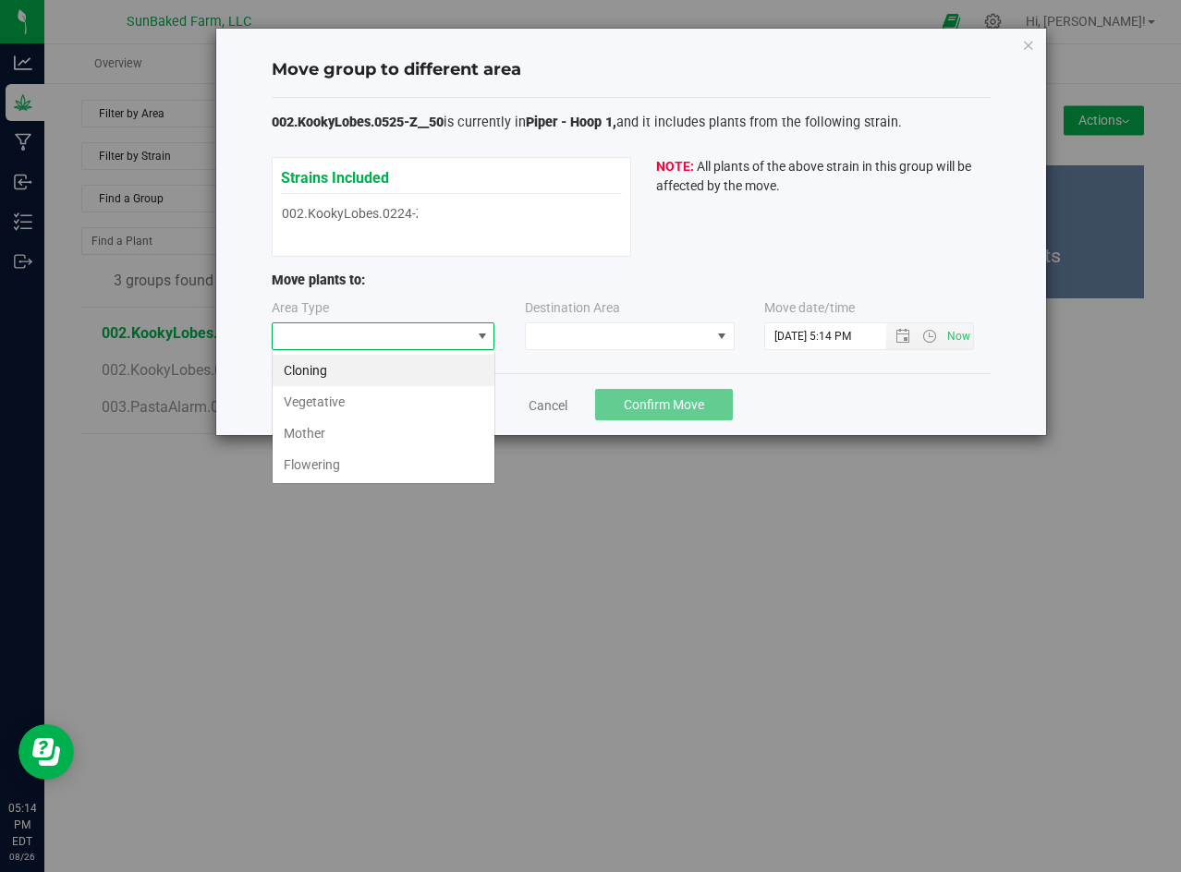
scroll to position [28, 224]
click at [354, 457] on li "Flowering" at bounding box center [384, 464] width 222 height 31
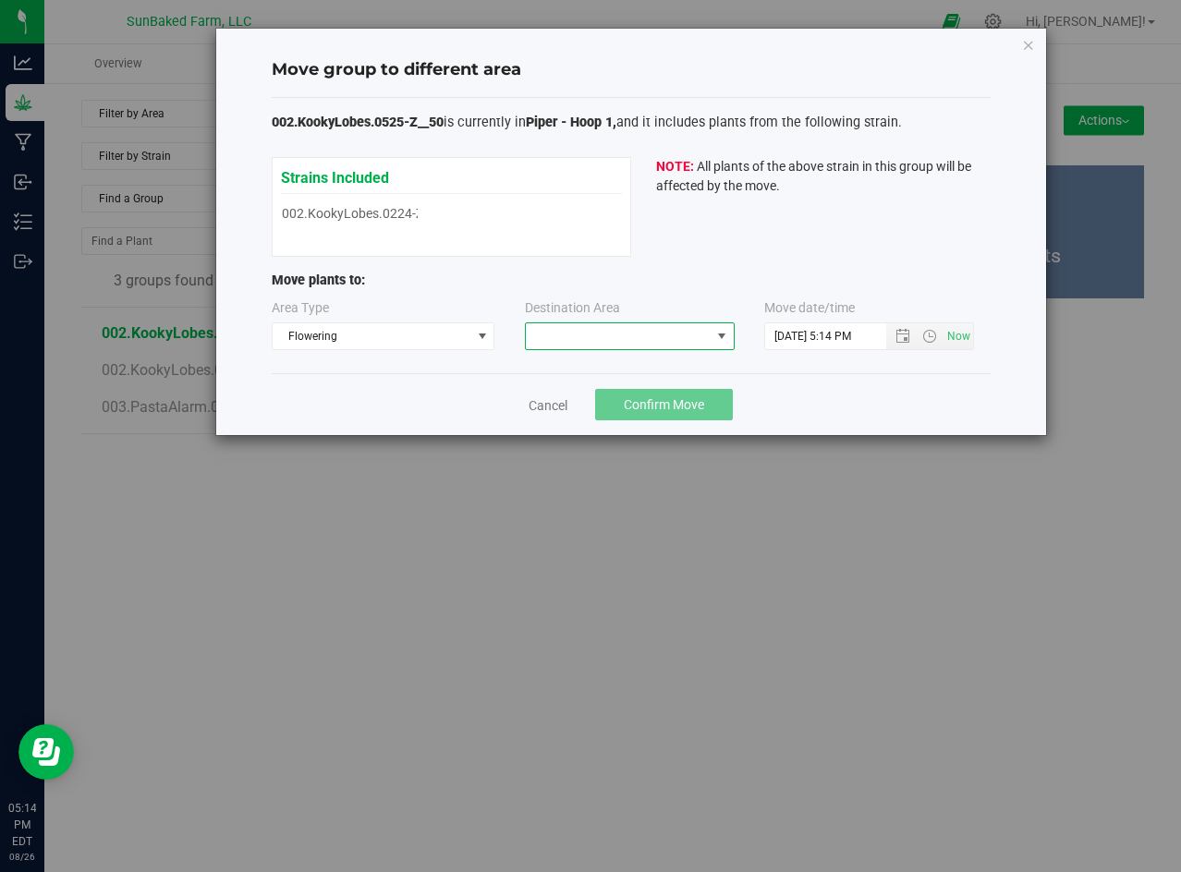
click at [587, 337] on span at bounding box center [618, 336] width 185 height 26
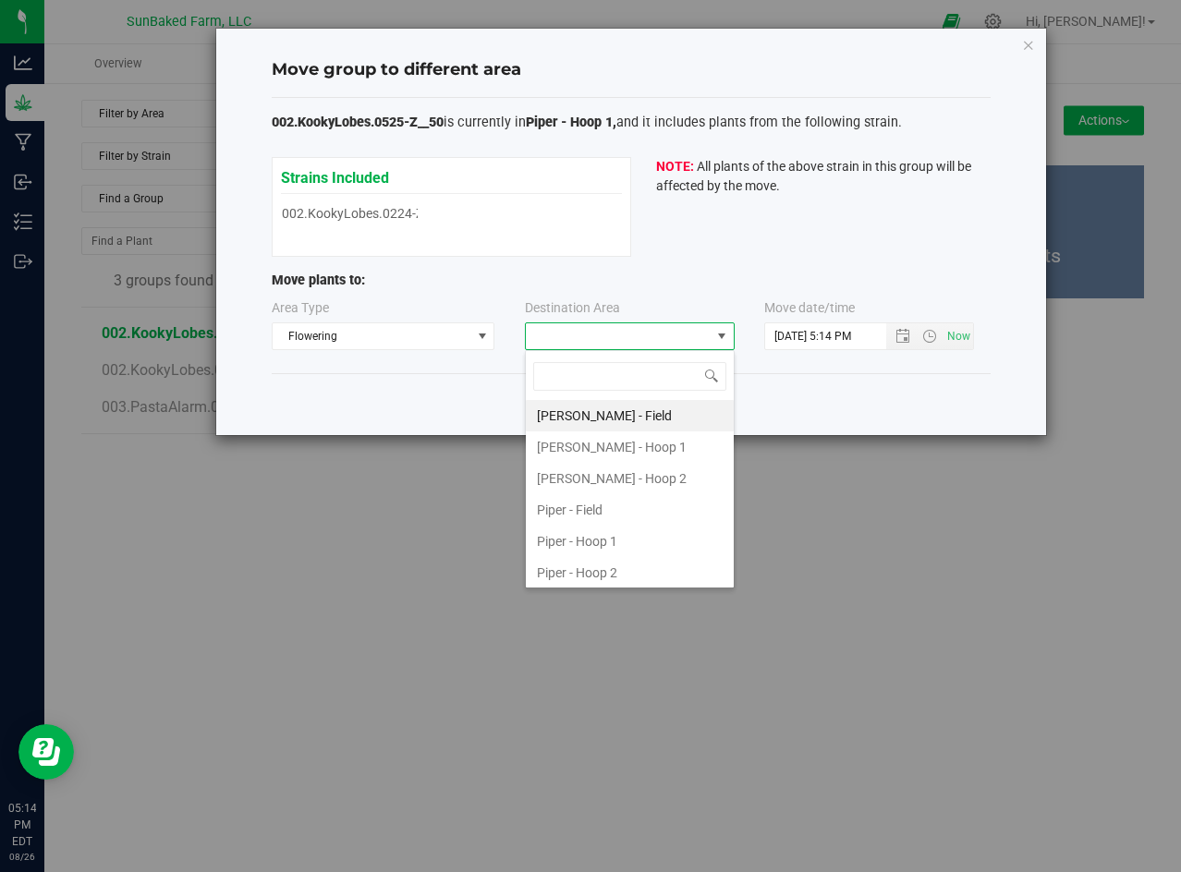
scroll to position [28, 210]
drag, startPoint x: 592, startPoint y: 554, endPoint x: 585, endPoint y: 548, distance: 9.8
drag, startPoint x: 585, startPoint y: 548, endPoint x: 570, endPoint y: 543, distance: 15.5
click at [570, 543] on li "Piper - Hoop 1" at bounding box center [630, 541] width 208 height 31
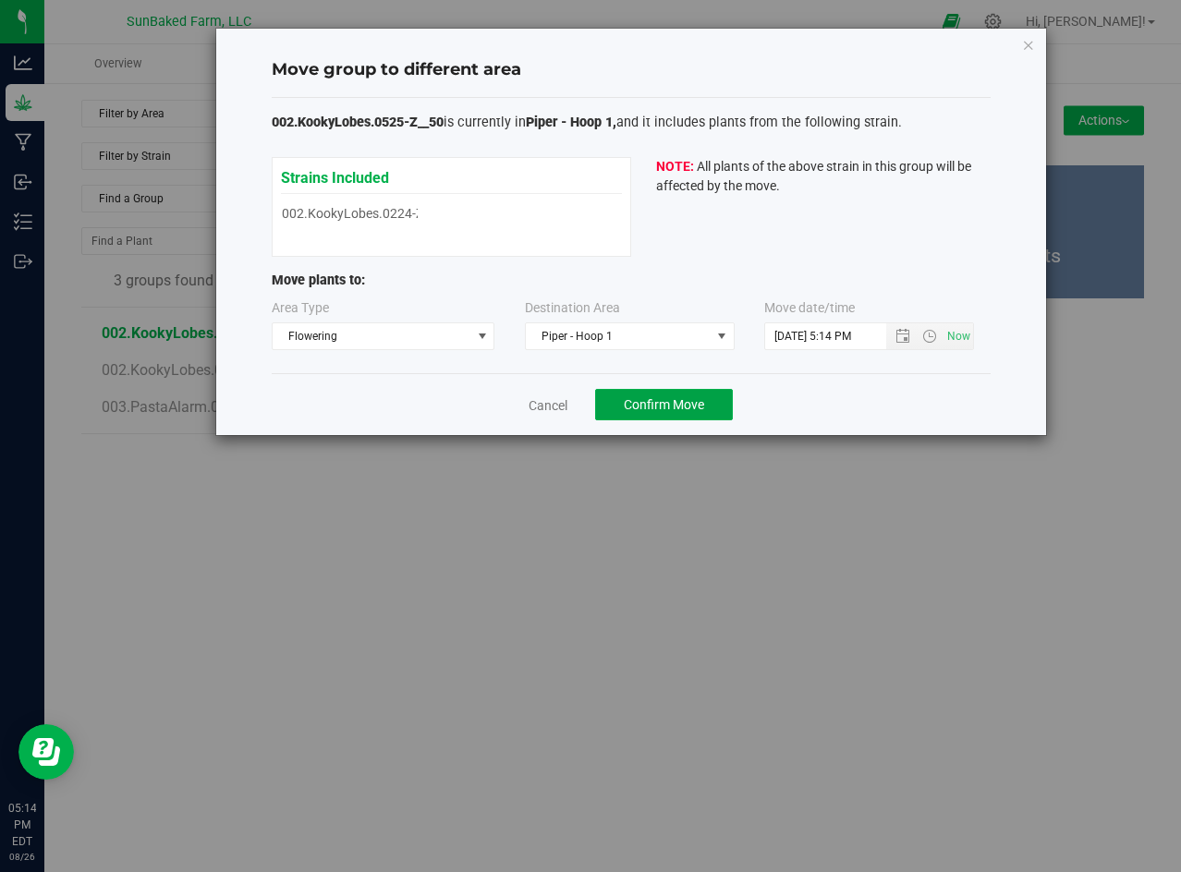
drag, startPoint x: 662, startPoint y: 395, endPoint x: 838, endPoint y: 276, distance: 212.4
click at [838, 276] on div "Move group to different area 002.KookyLobes.0525-Z__50 is currently in Piper - …" at bounding box center [631, 232] width 830 height 407
click at [893, 333] on span "Open the date view" at bounding box center [902, 336] width 31 height 15
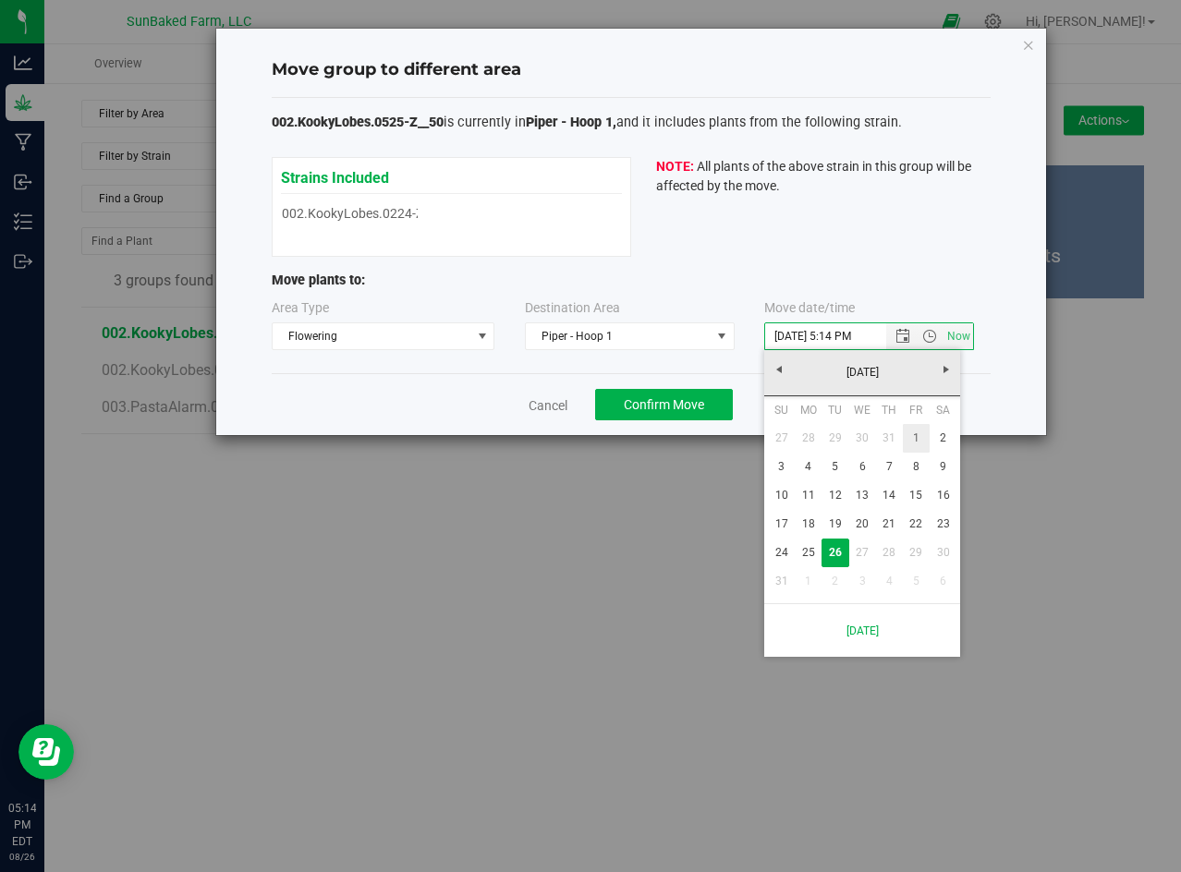
click at [918, 428] on link "1" at bounding box center [916, 438] width 27 height 29
type input "8/1/2025 5:14 PM"
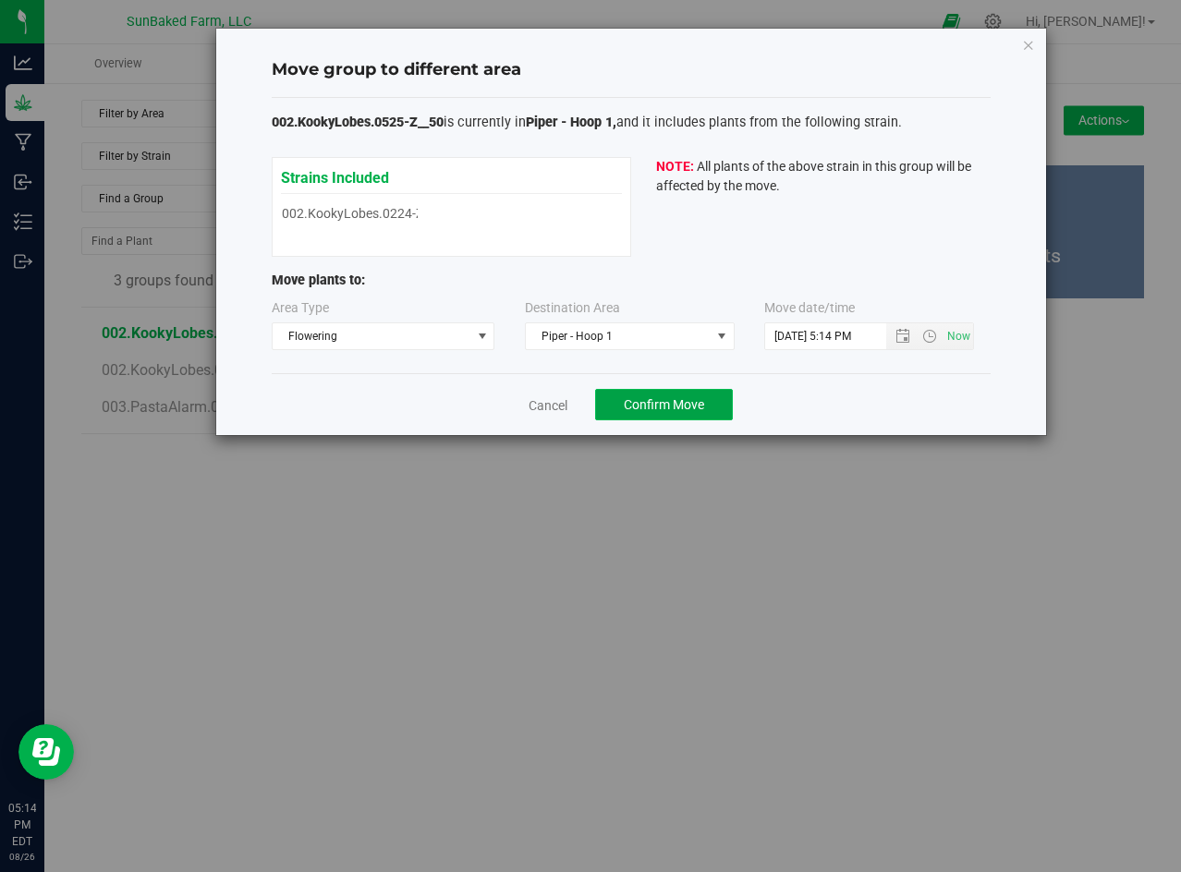
click at [650, 405] on span "Confirm Move" at bounding box center [664, 404] width 80 height 15
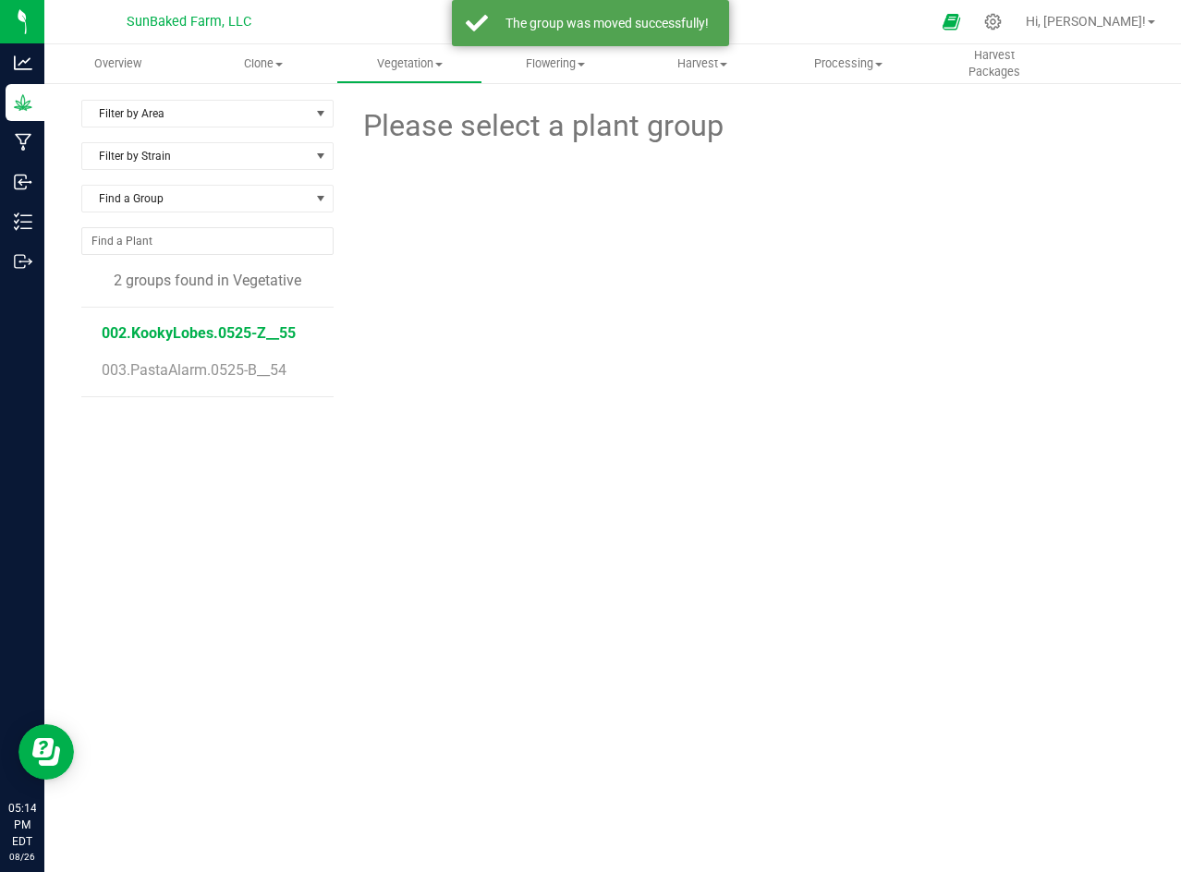
click at [268, 336] on span "002.KookyLobes.0525-Z__55" at bounding box center [199, 333] width 194 height 18
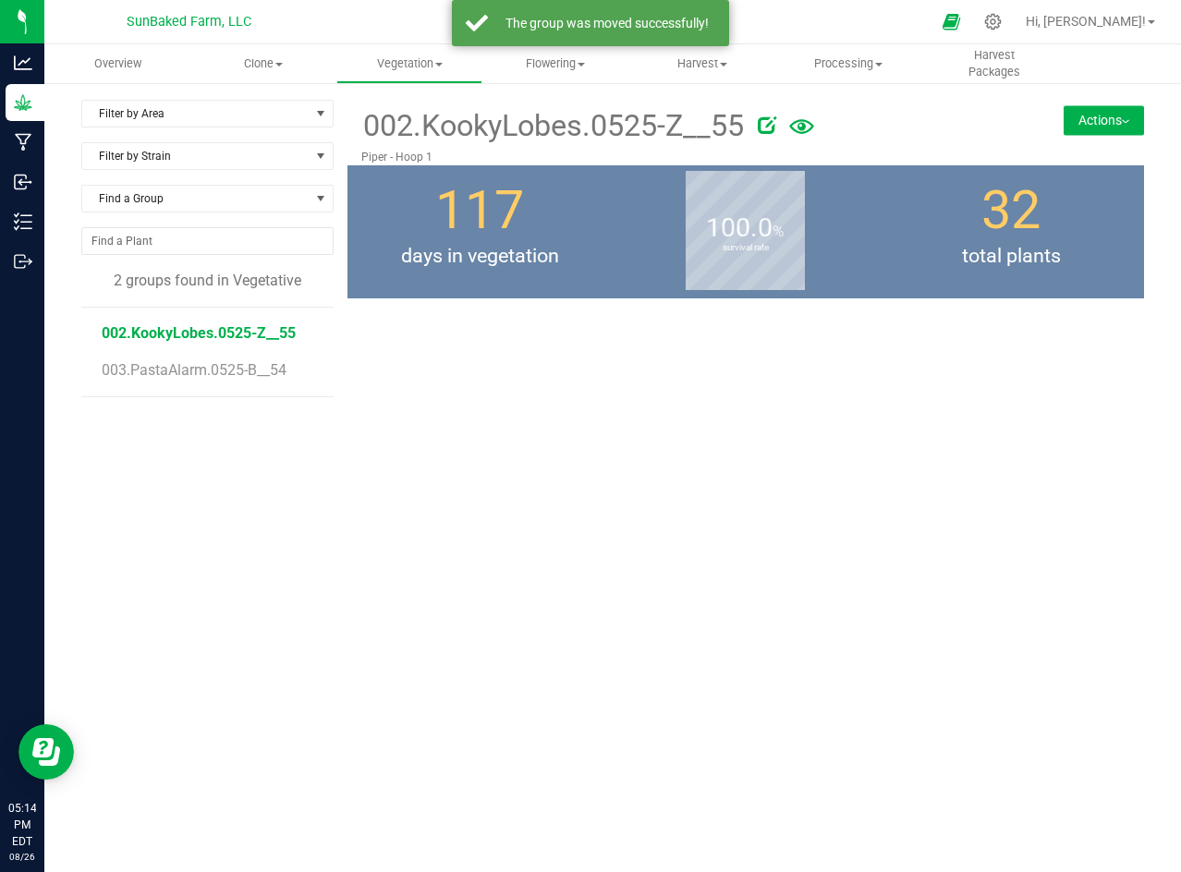
click at [1120, 126] on button "Actions" at bounding box center [1103, 120] width 80 height 30
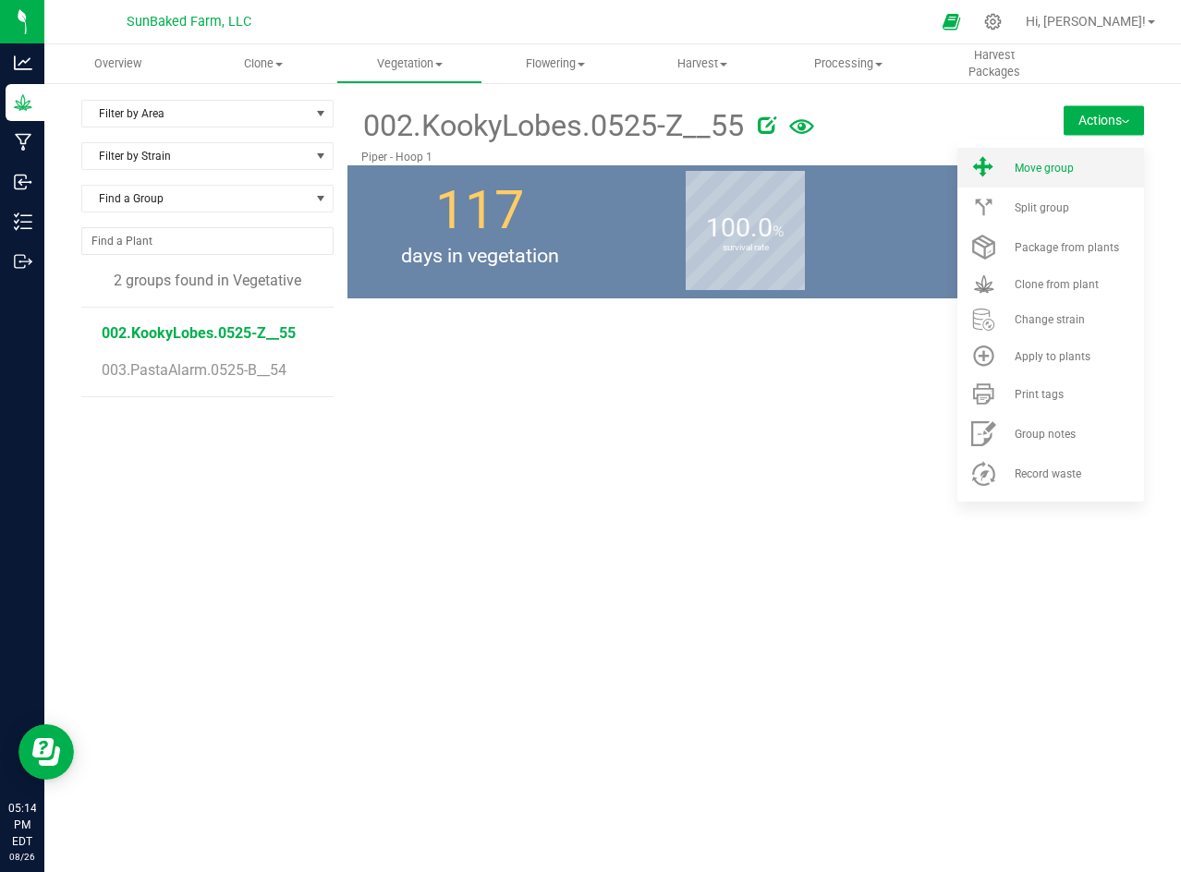
click at [1083, 165] on div "Move group" at bounding box center [1078, 168] width 126 height 13
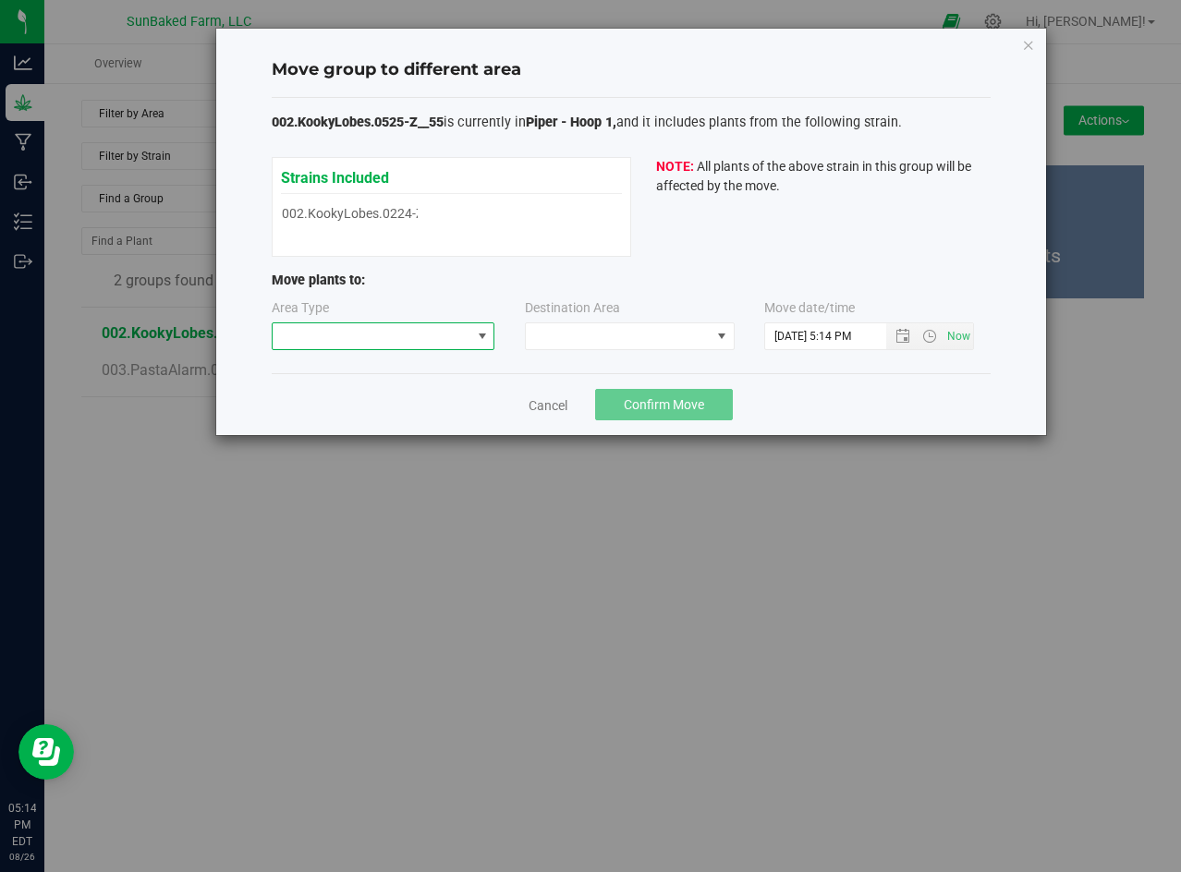
click at [452, 346] on span at bounding box center [372, 336] width 199 height 26
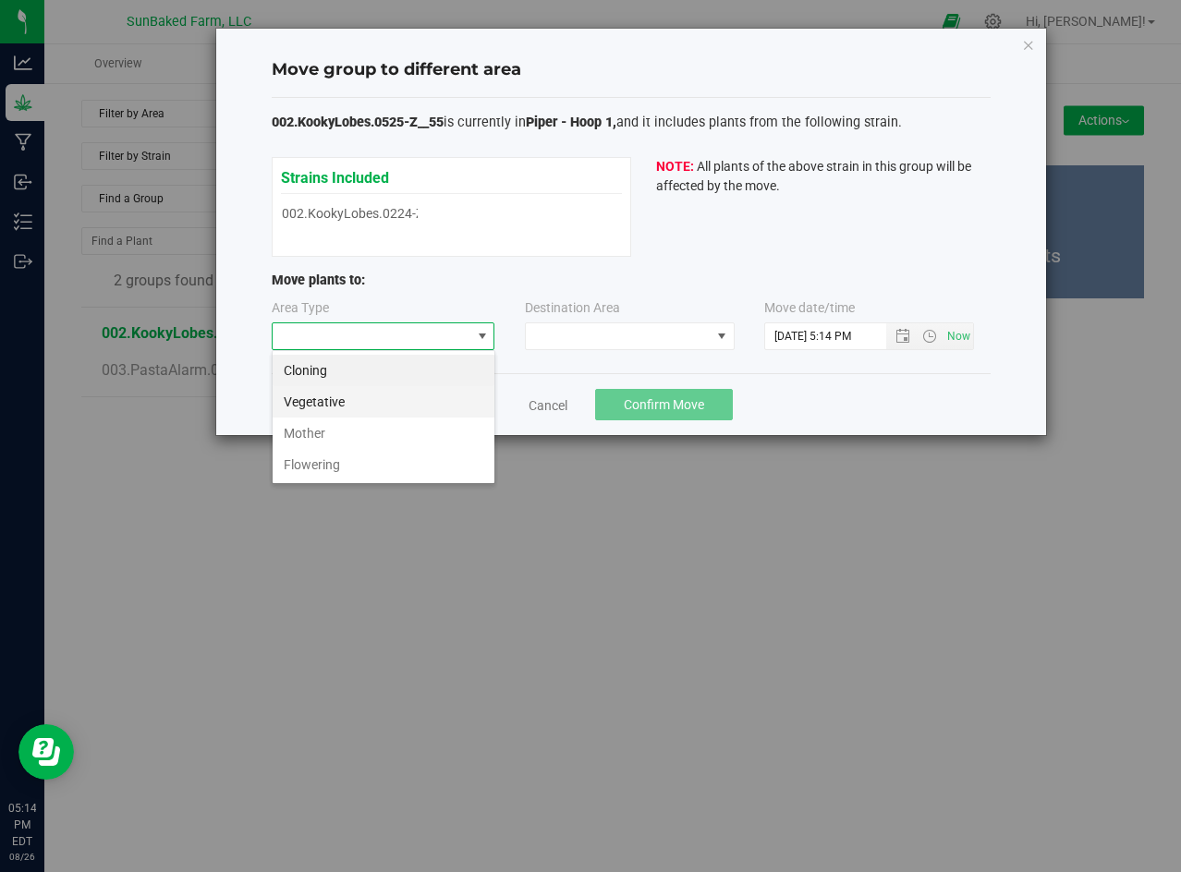
scroll to position [28, 224]
click at [376, 462] on li "Flowering" at bounding box center [384, 464] width 222 height 31
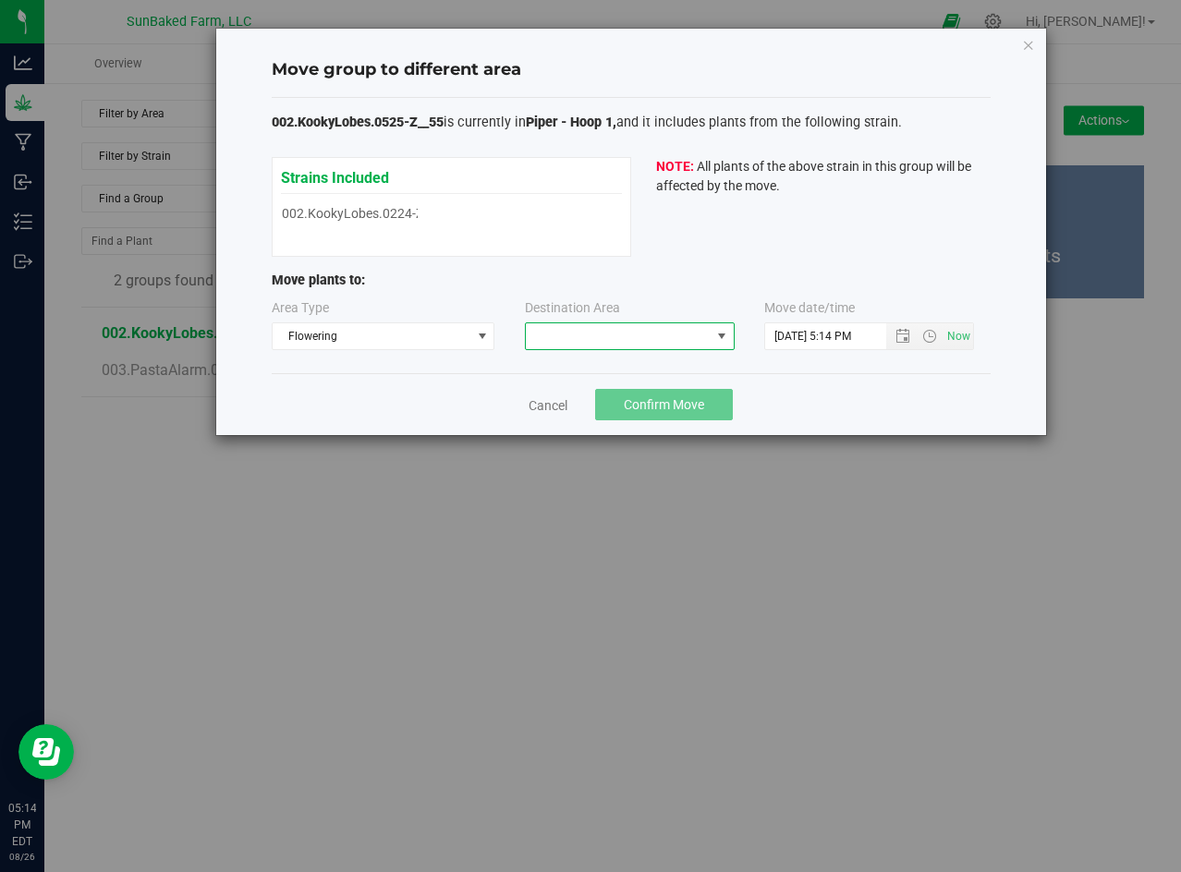
click at [688, 337] on span at bounding box center [618, 336] width 185 height 26
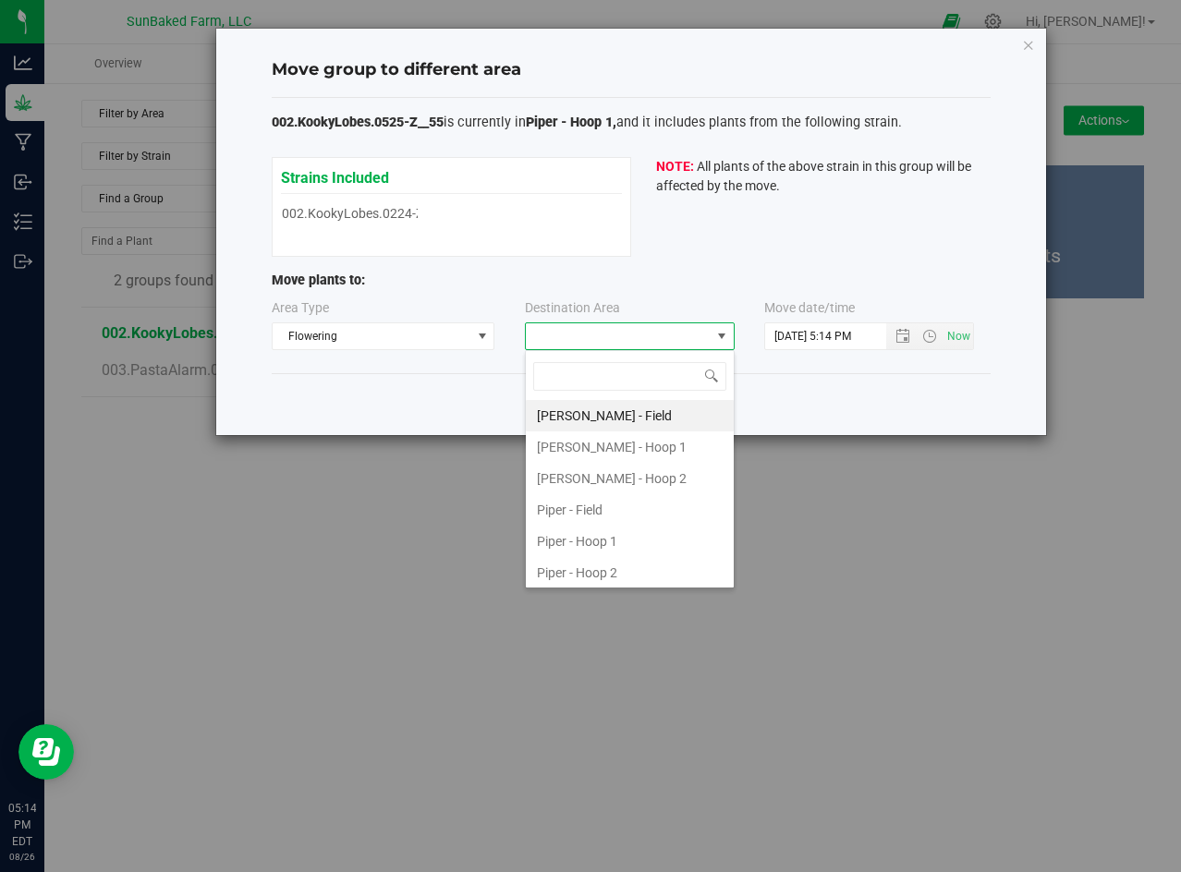
scroll to position [28, 210]
click at [614, 541] on li "Piper - Hoop 1" at bounding box center [630, 541] width 208 height 31
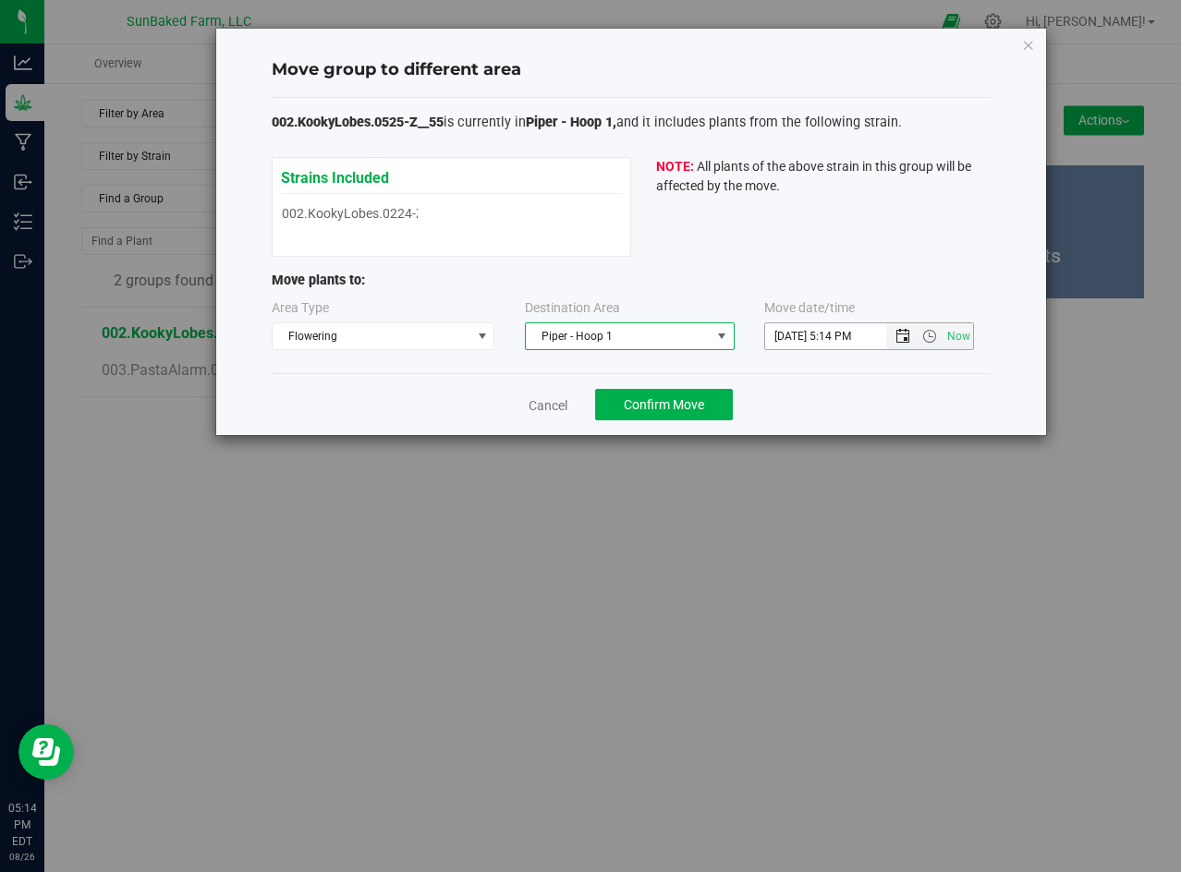
click at [906, 333] on span "Open the date view" at bounding box center [902, 336] width 15 height 15
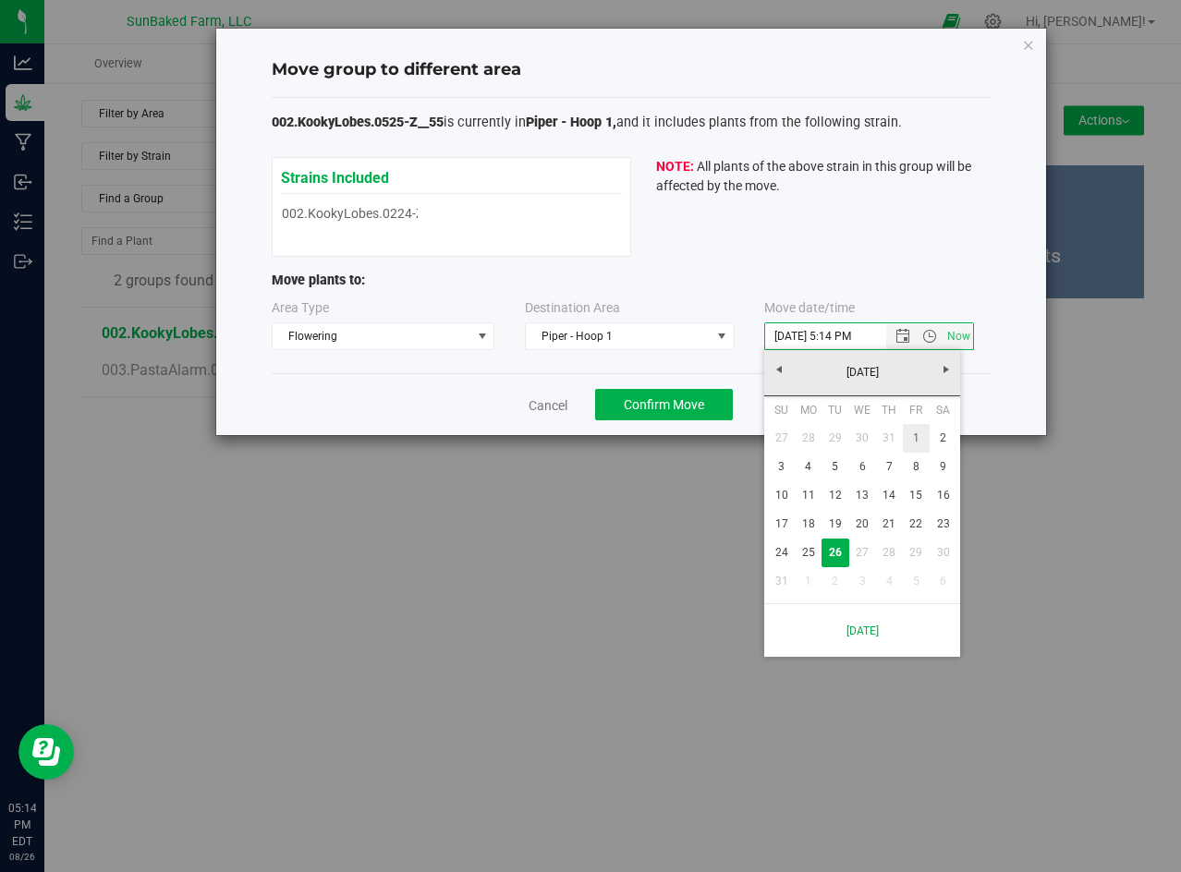
click at [913, 435] on link "1" at bounding box center [916, 438] width 27 height 29
type input "8/1/2025 5:14 PM"
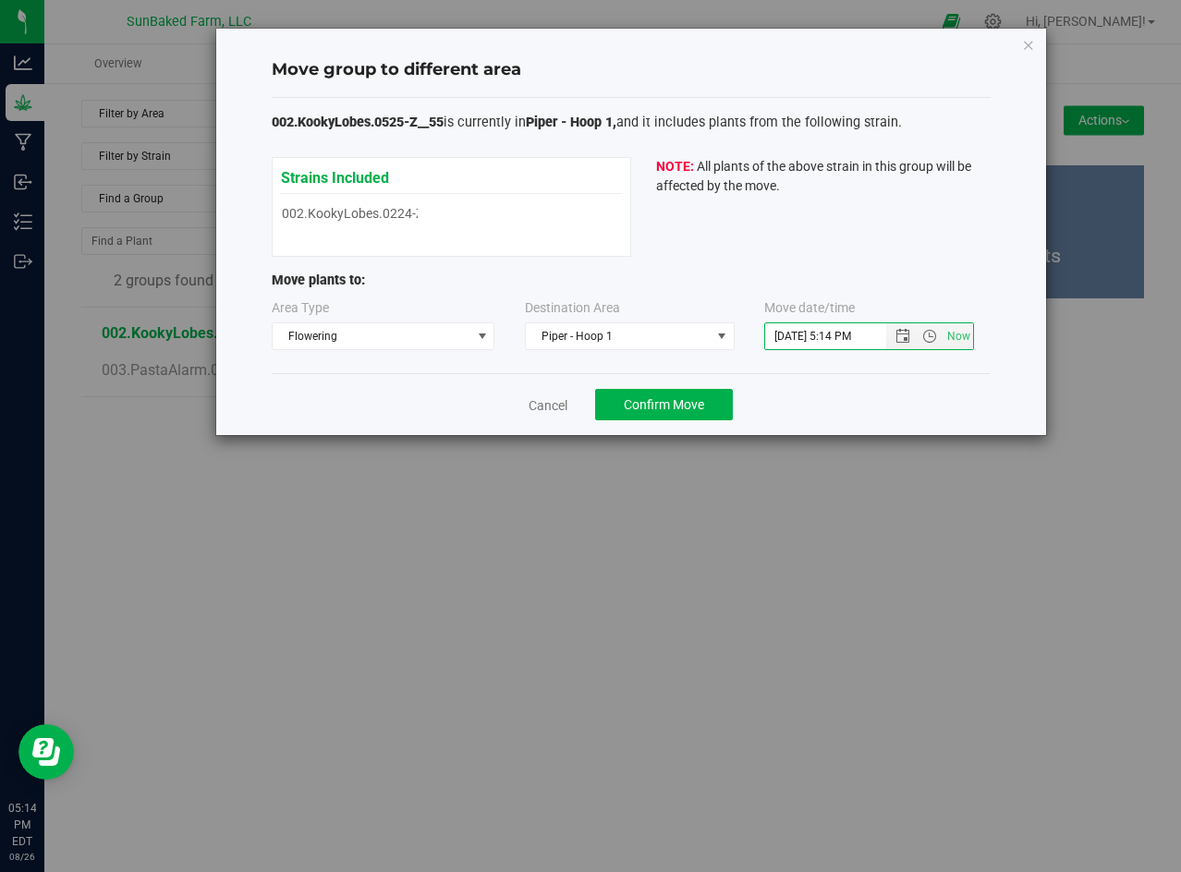
click at [657, 384] on div "Cancel Confirm Move" at bounding box center [631, 404] width 719 height 62
click at [657, 390] on button "Confirm Move" at bounding box center [664, 404] width 138 height 31
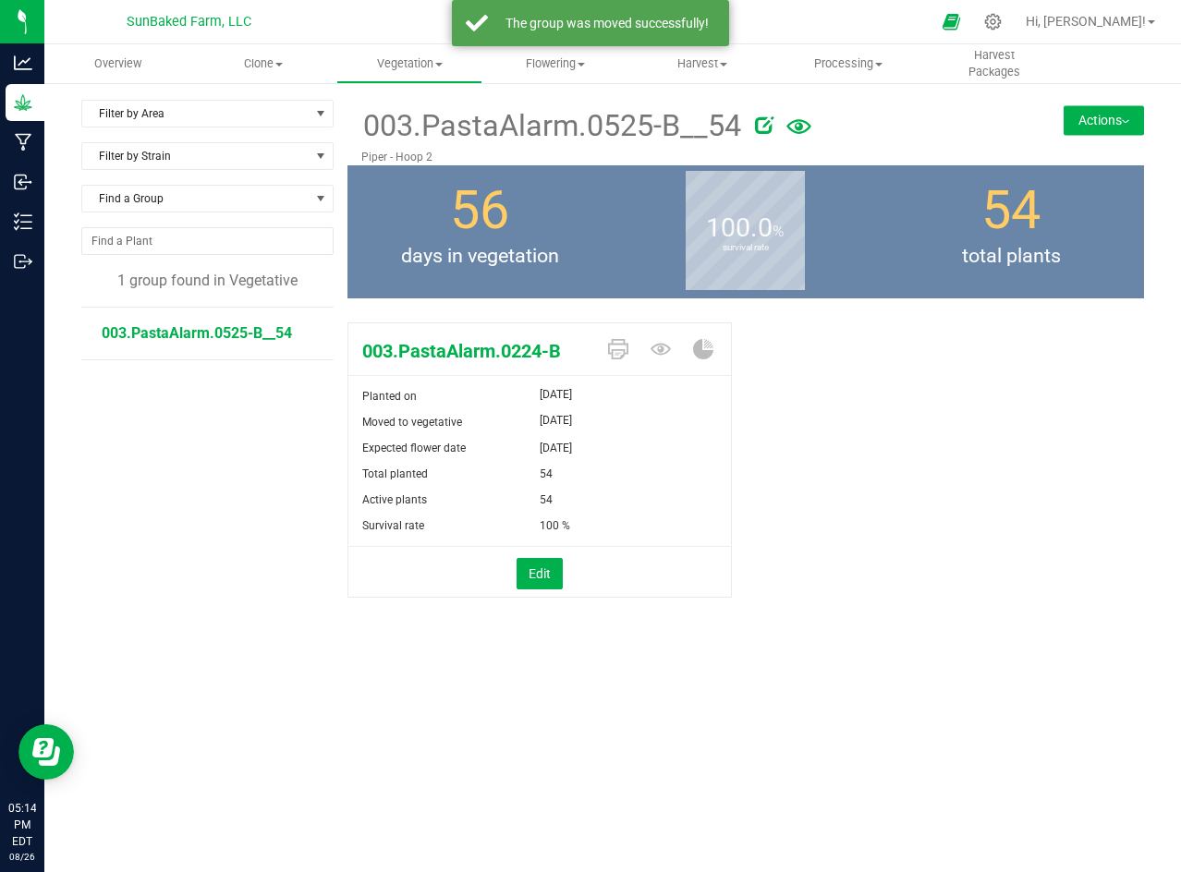
click at [222, 340] on span "003.PastaAlarm.0525-B__54" at bounding box center [197, 333] width 190 height 18
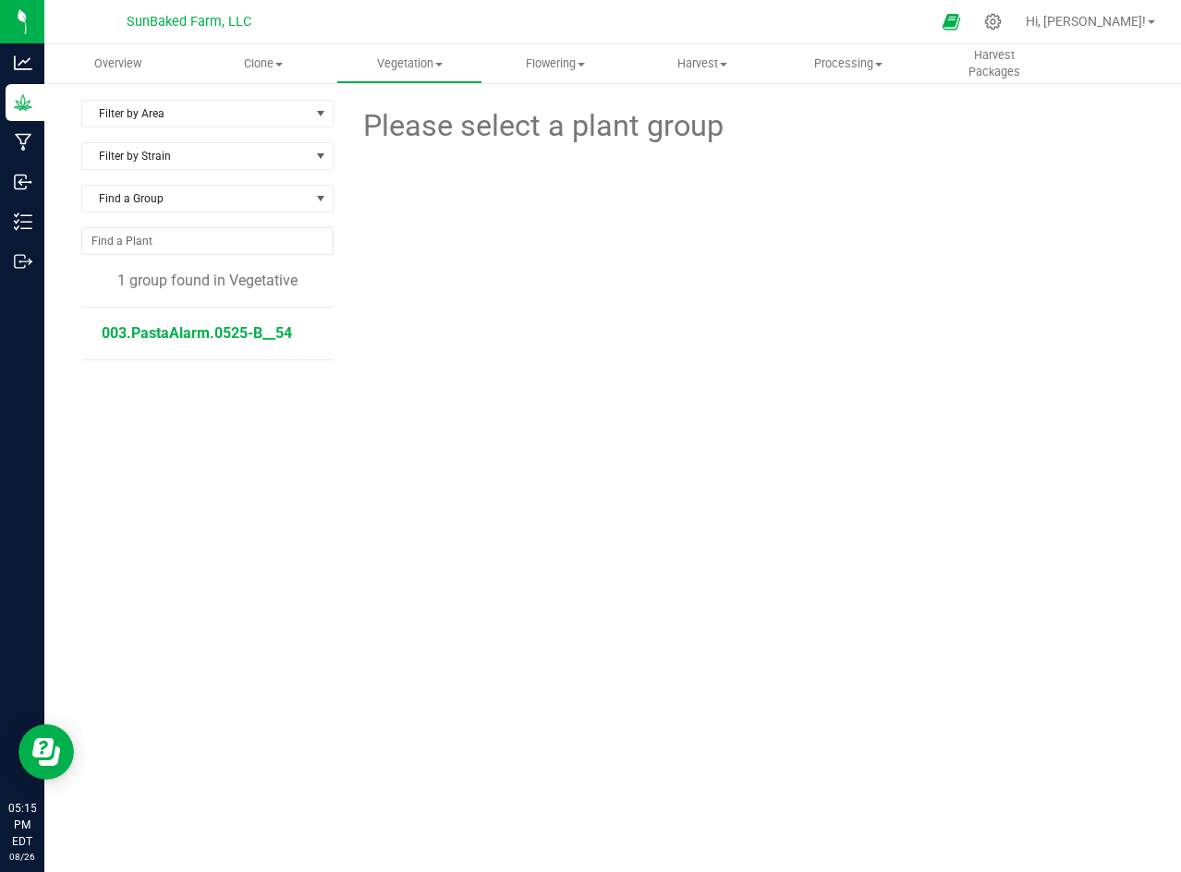
click at [220, 338] on span "003.PastaAlarm.0525-B__54" at bounding box center [197, 333] width 190 height 18
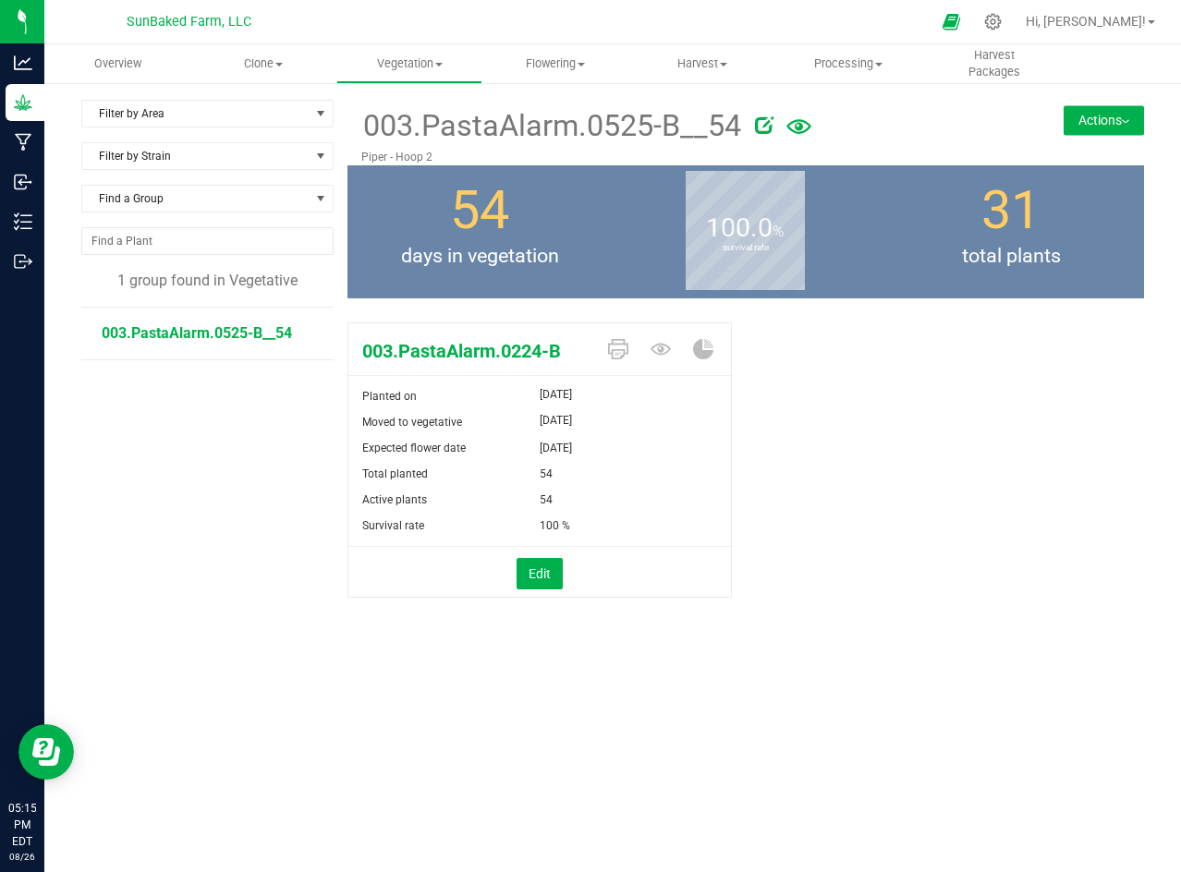
click at [1120, 115] on button "Actions" at bounding box center [1103, 120] width 80 height 30
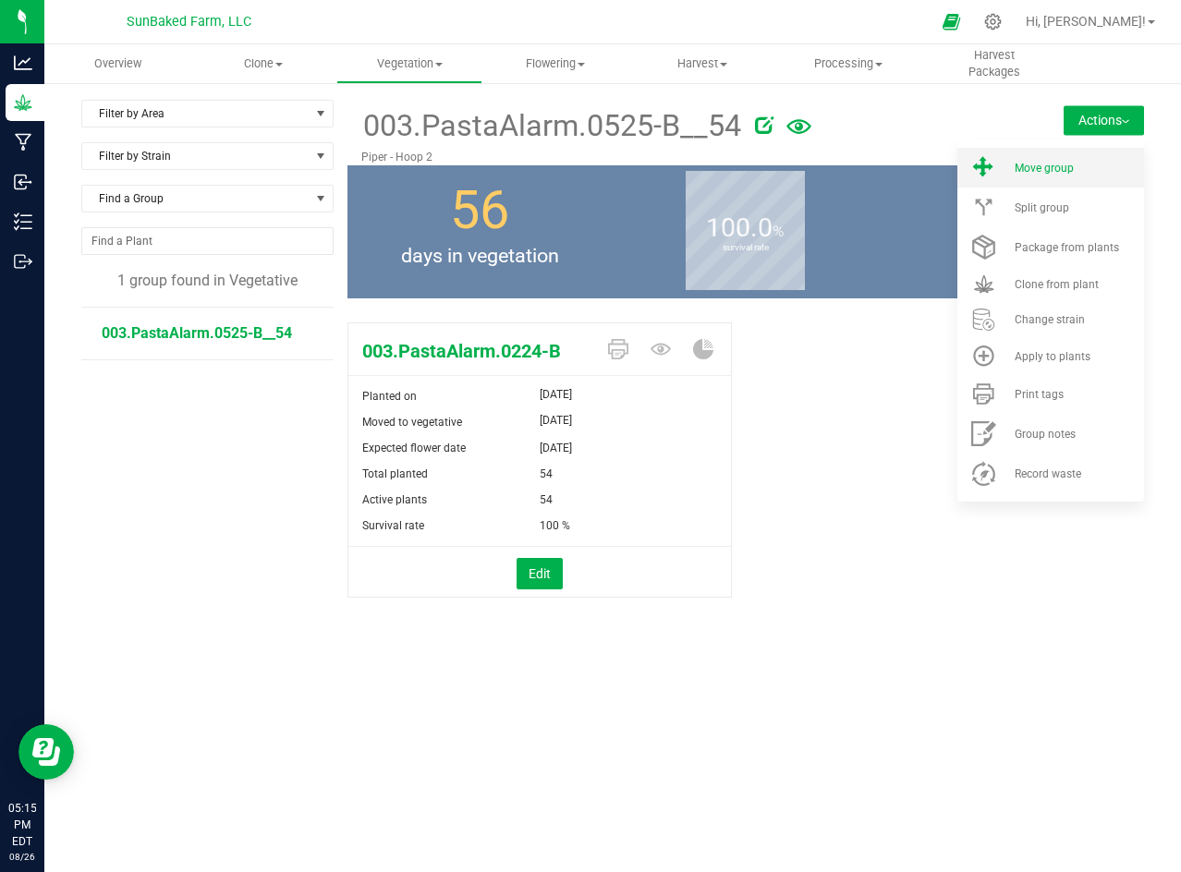
click at [1061, 164] on span "Move group" at bounding box center [1044, 168] width 59 height 13
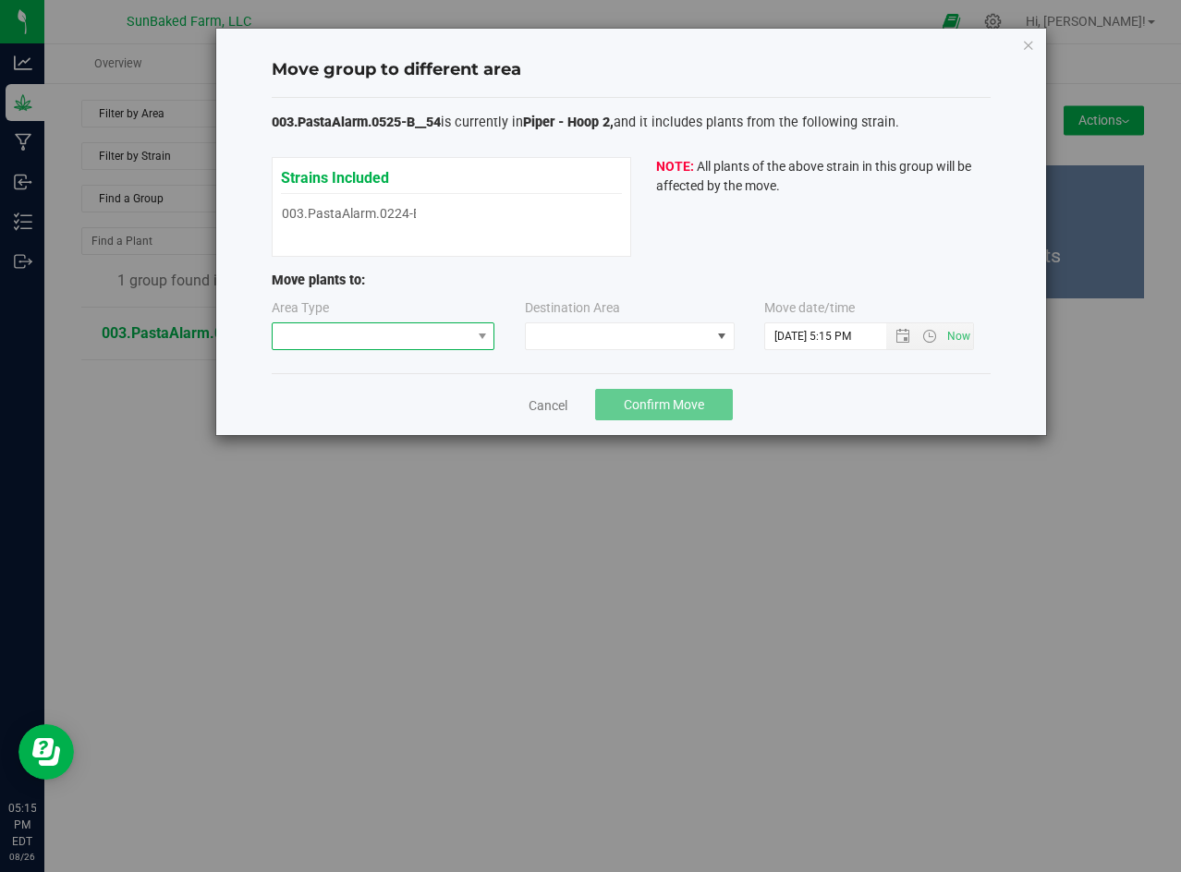
click at [422, 338] on span at bounding box center [372, 336] width 199 height 26
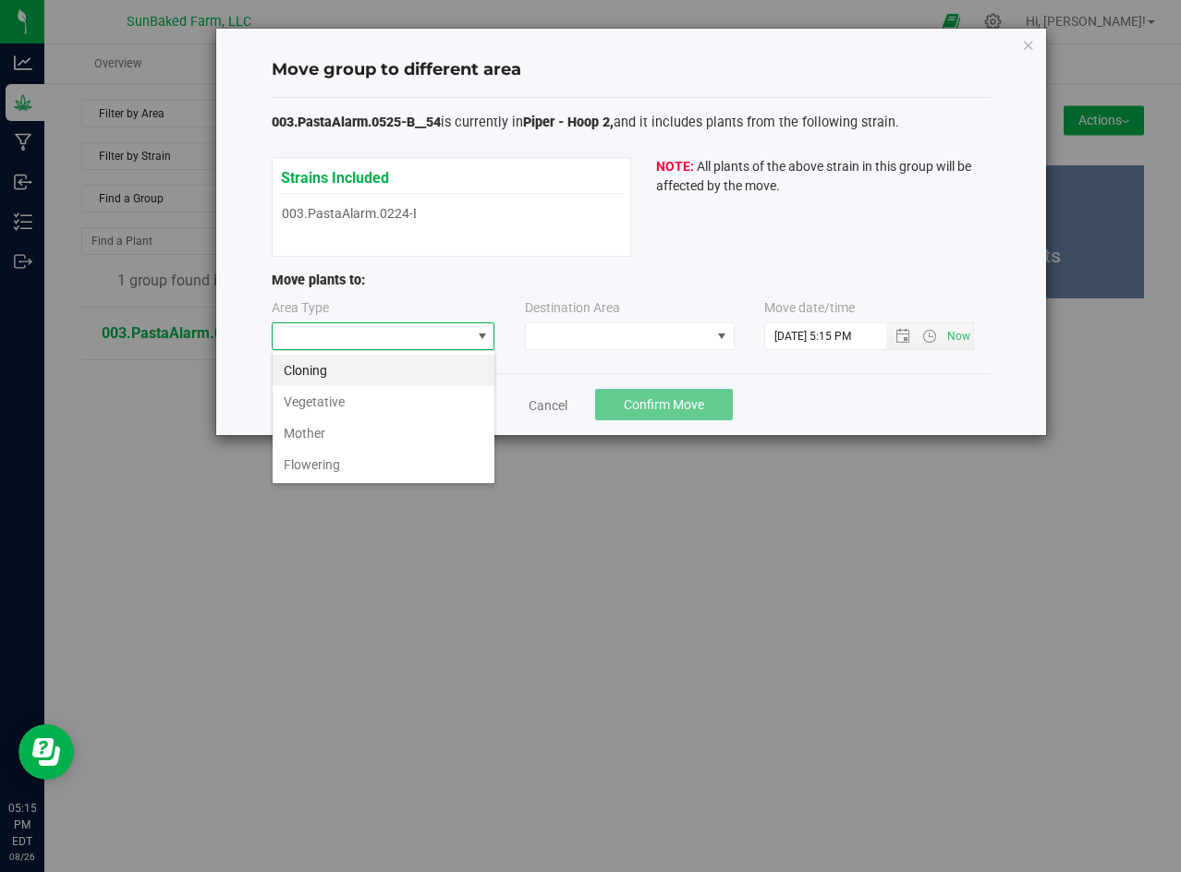
scroll to position [28, 224]
click at [353, 460] on li "Flowering" at bounding box center [384, 464] width 222 height 31
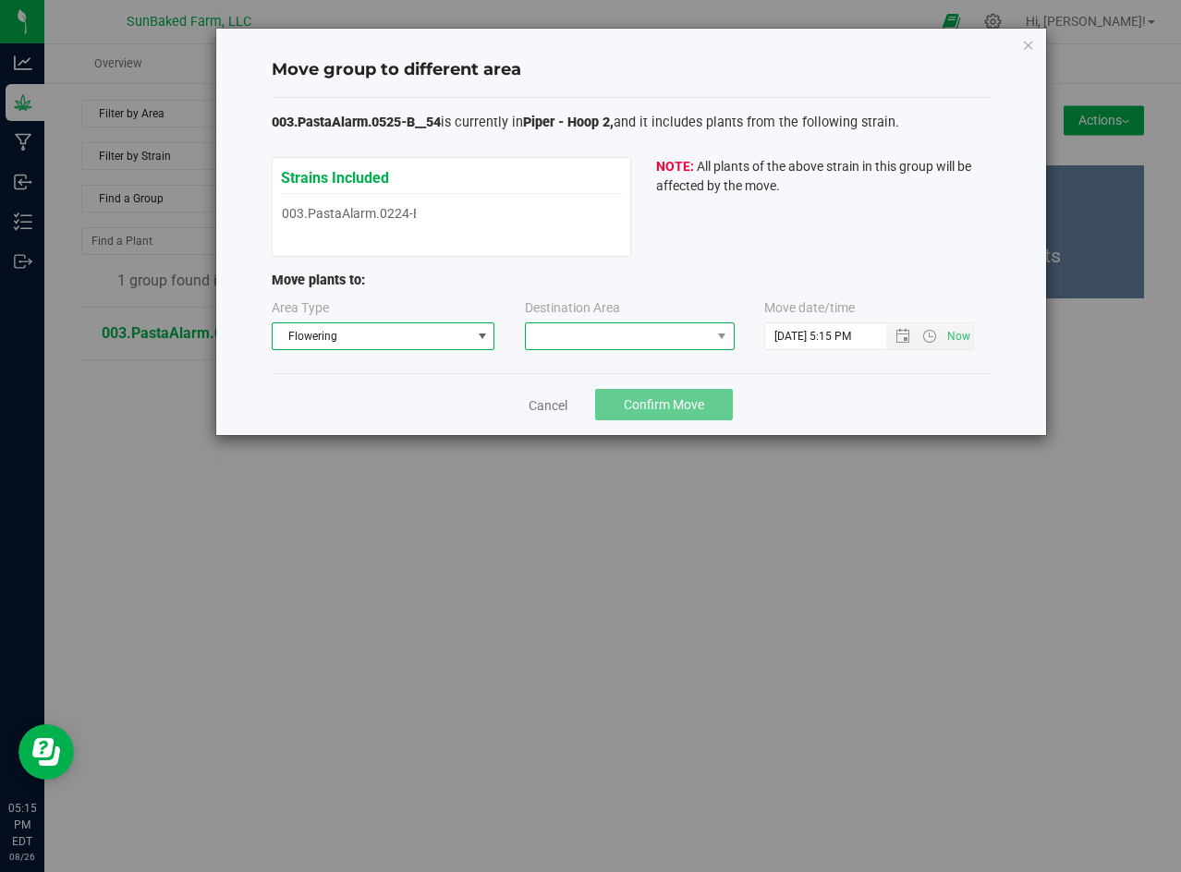
click at [604, 330] on span at bounding box center [618, 336] width 185 height 26
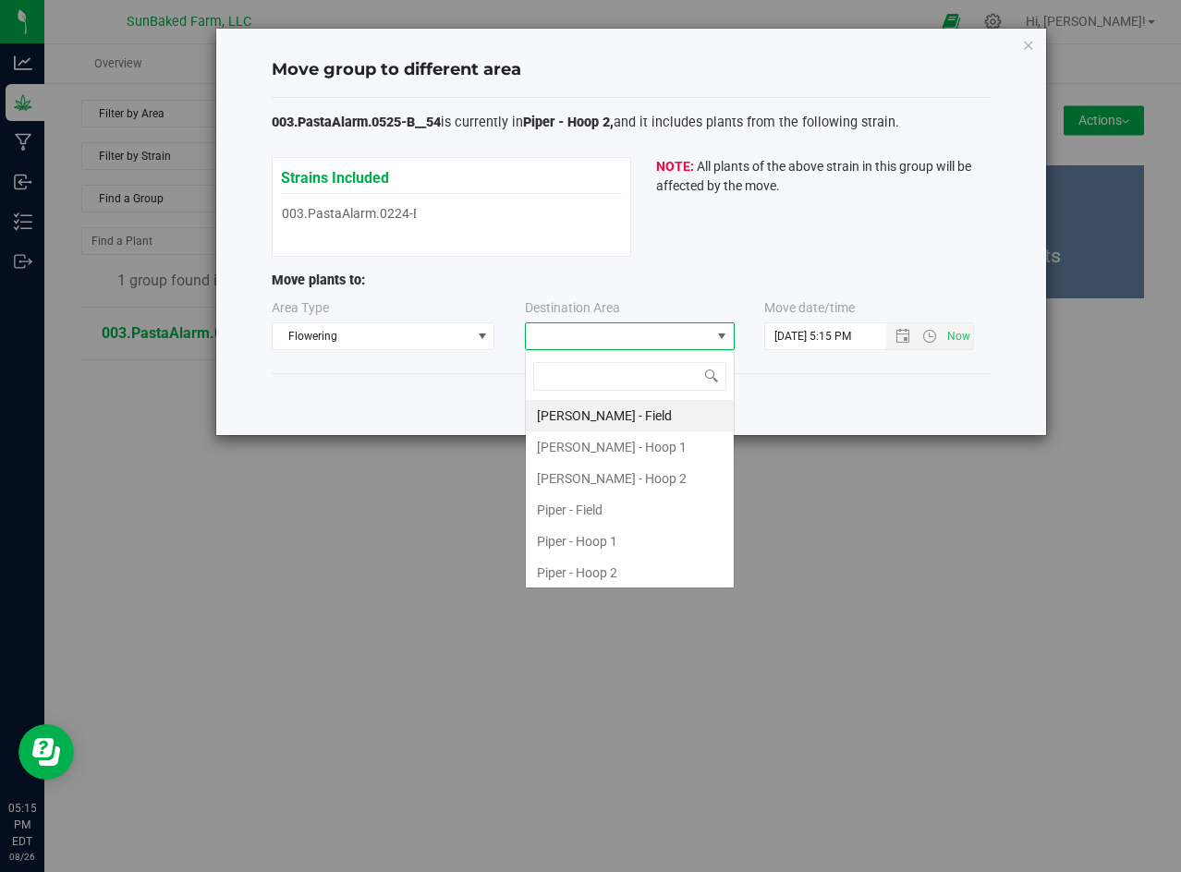
scroll to position [28, 210]
click at [604, 330] on span at bounding box center [618, 336] width 185 height 26
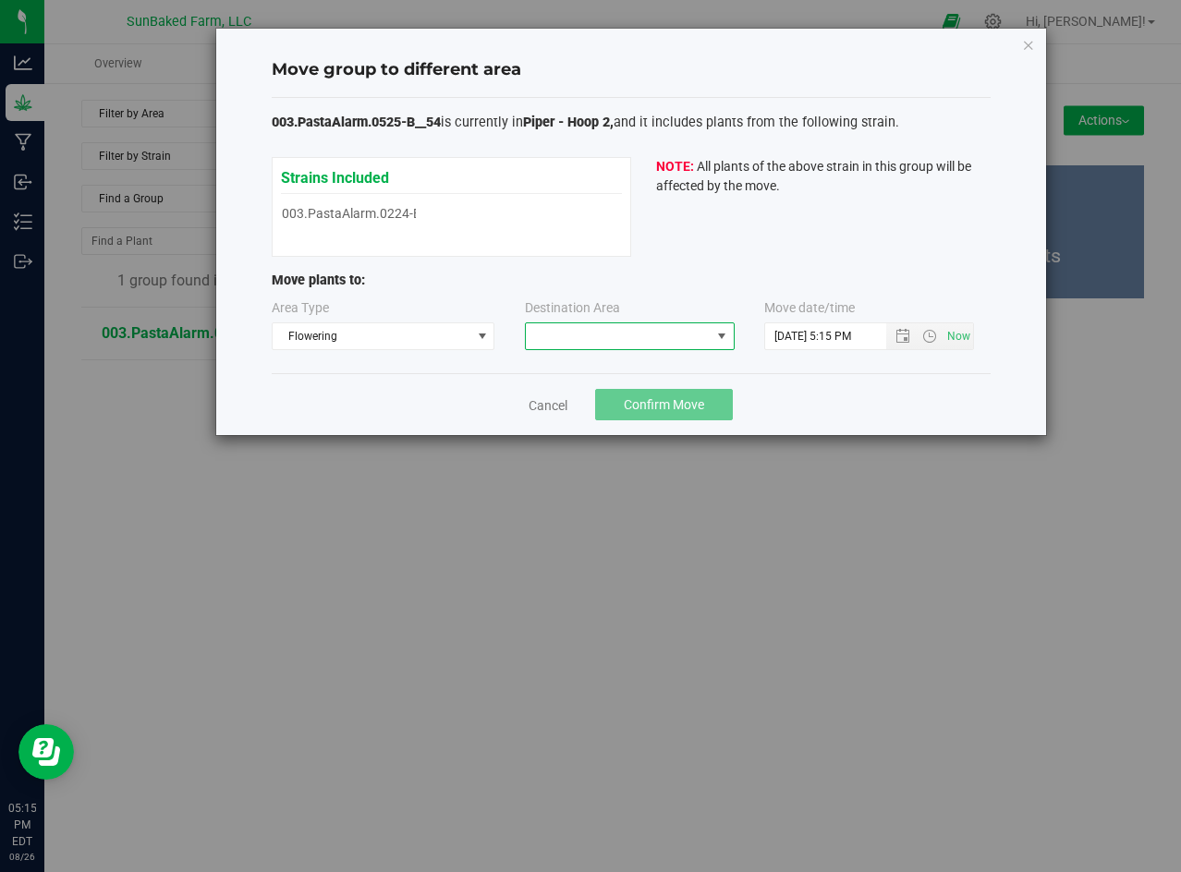
click at [618, 333] on span at bounding box center [618, 336] width 185 height 26
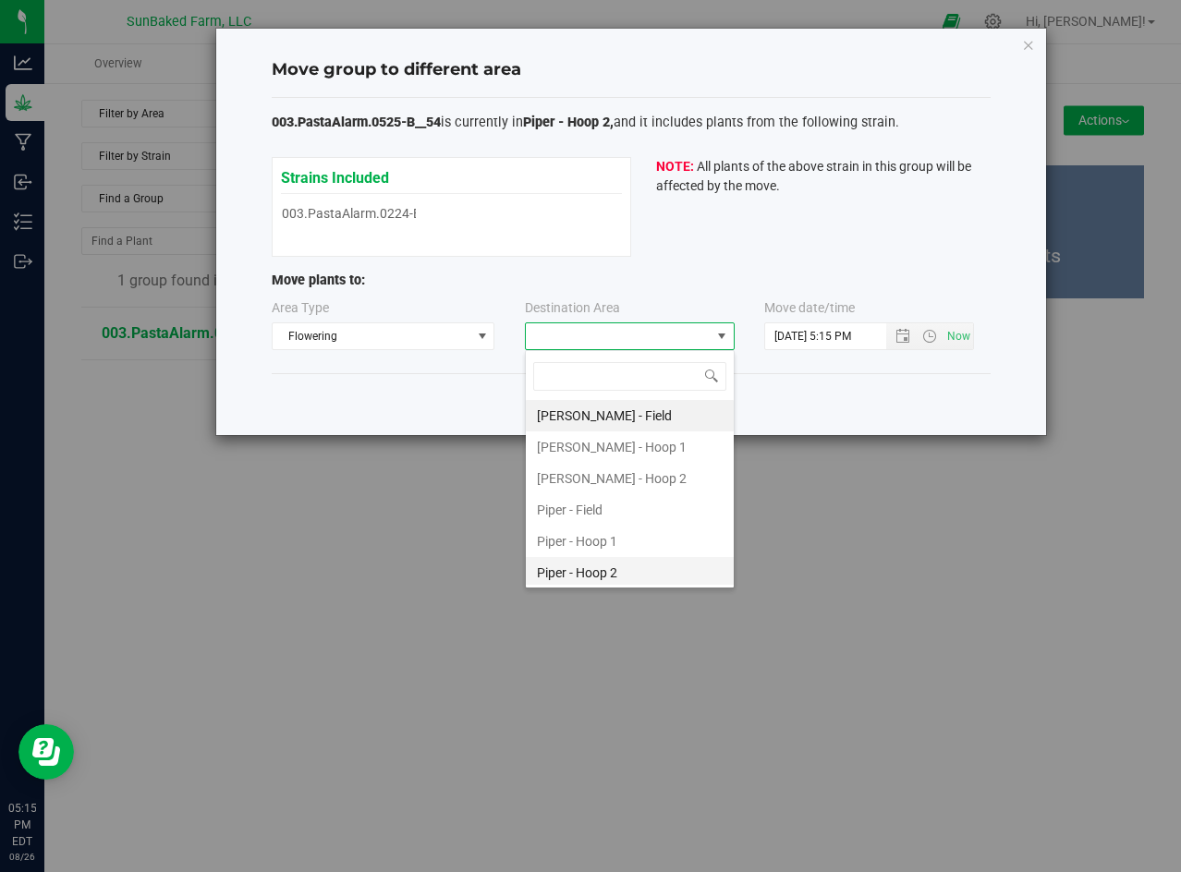
click at [593, 567] on li "Piper - Hoop 2" at bounding box center [630, 572] width 208 height 31
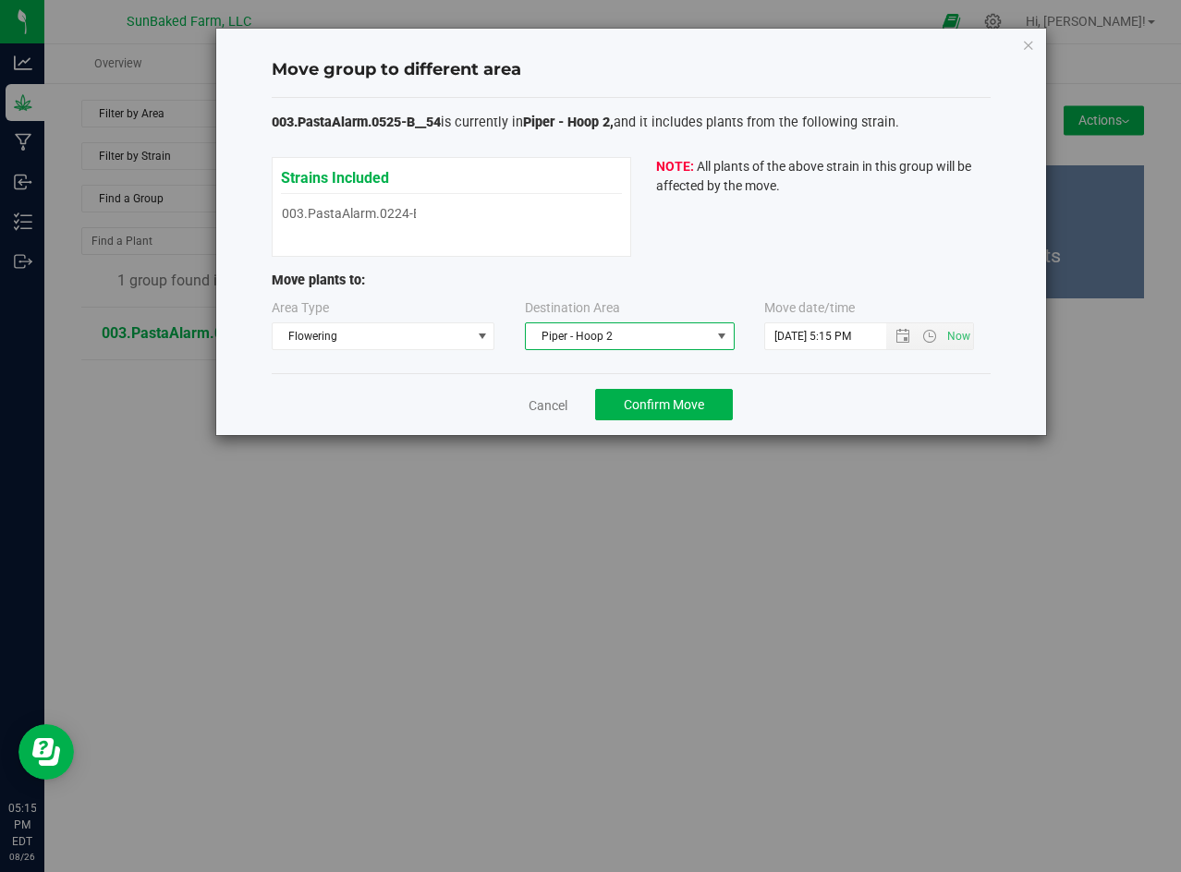
click at [593, 567] on div "Move group to different area 003.PastaAlarm.0525-B__54 is currently in Piper - …" at bounding box center [597, 436] width 1195 height 872
click at [905, 334] on span "Open the date view" at bounding box center [902, 336] width 15 height 15
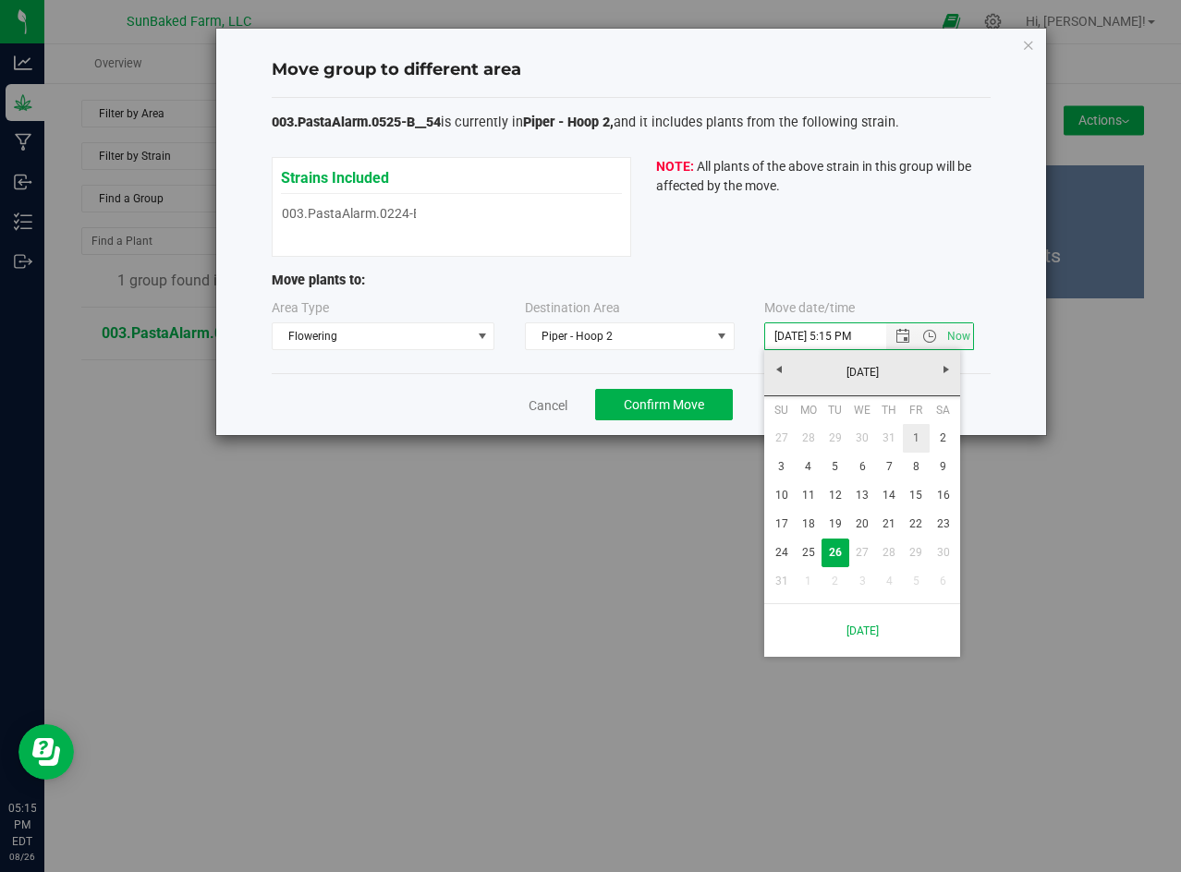
click at [923, 435] on link "1" at bounding box center [916, 438] width 27 height 29
type input "8/1/2025 5:15 PM"
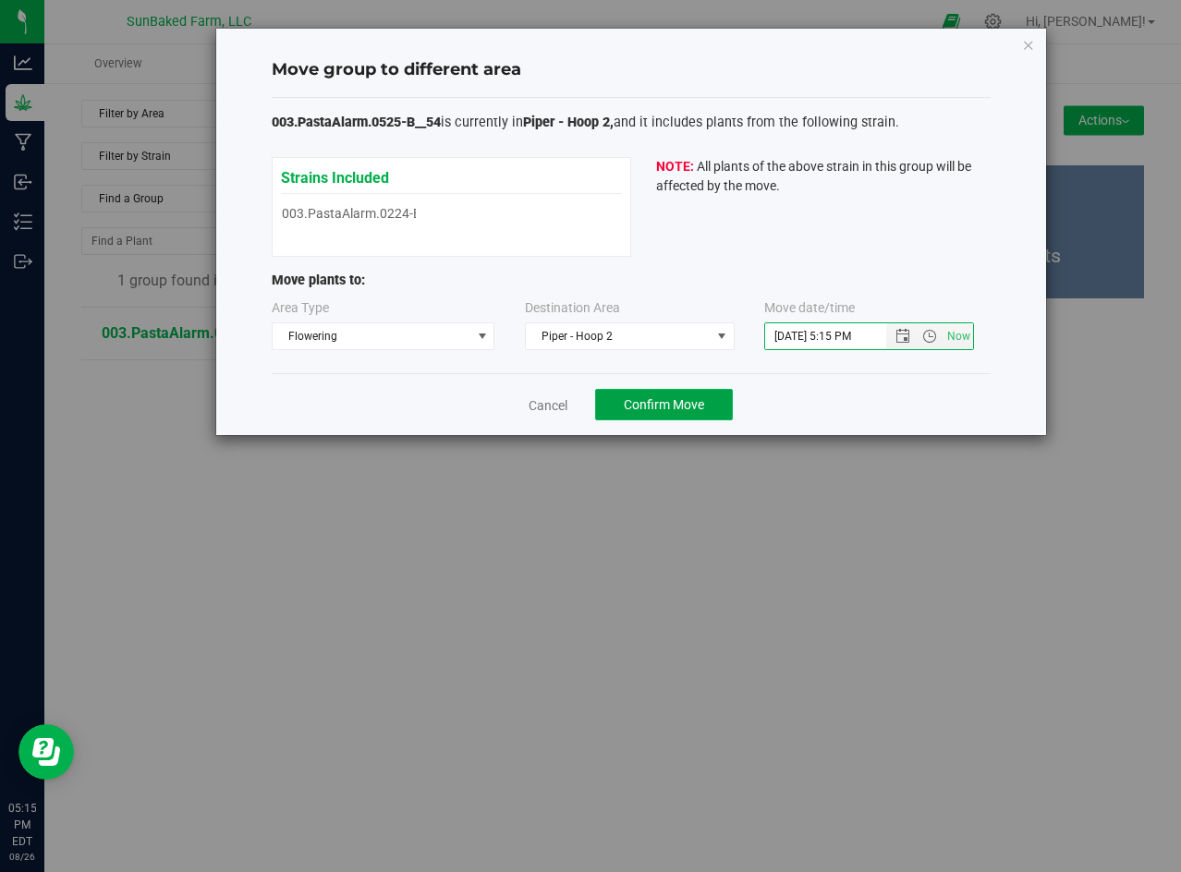
click at [683, 413] on button "Confirm Move" at bounding box center [664, 404] width 138 height 31
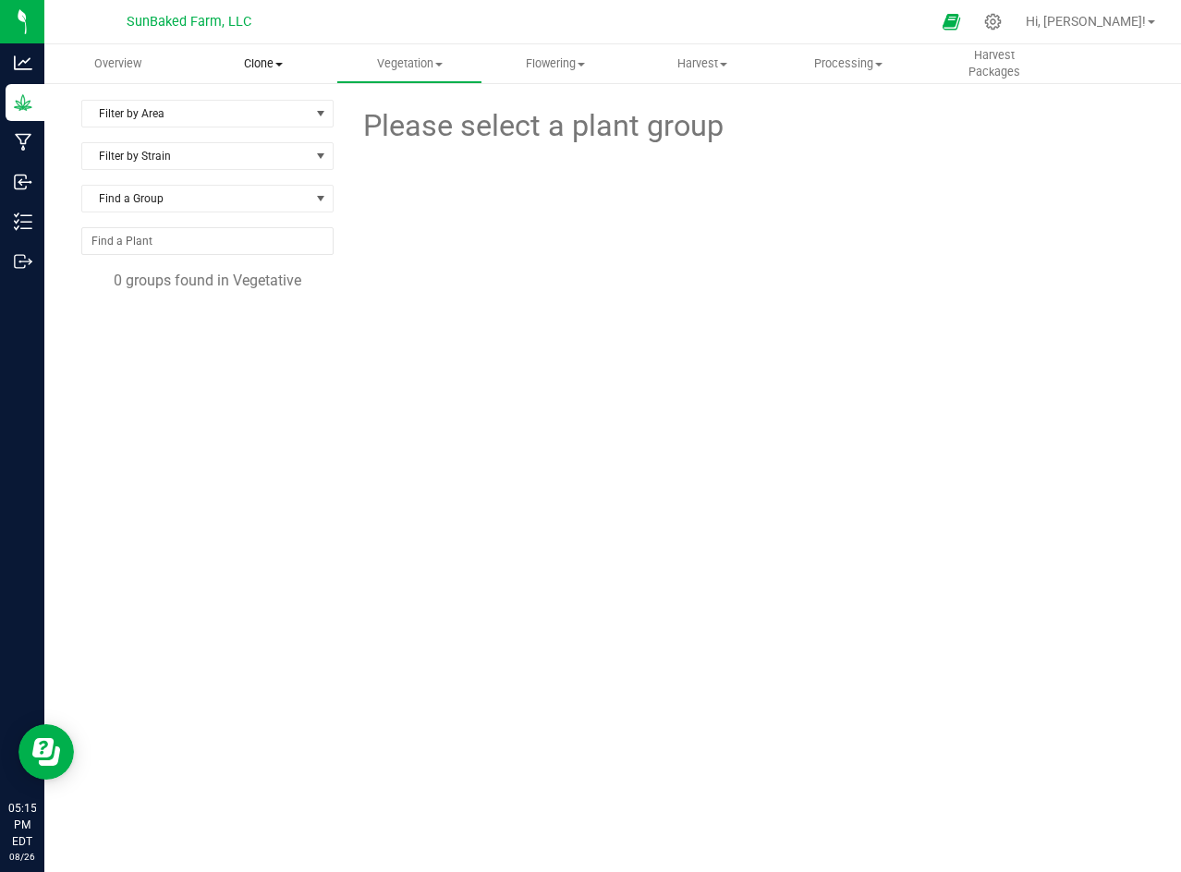
click at [263, 67] on span "Clone" at bounding box center [263, 63] width 144 height 17
click at [263, 67] on span "Clone" at bounding box center [263, 63] width 146 height 17
click at [264, 67] on span "Clone" at bounding box center [263, 63] width 146 height 17
click at [562, 48] on uib-tab-heading "Flowering Create harvest Flowering groups Flowering plants Apply to plants" at bounding box center [555, 63] width 144 height 37
click at [419, 70] on span "Vegetation" at bounding box center [409, 63] width 144 height 17
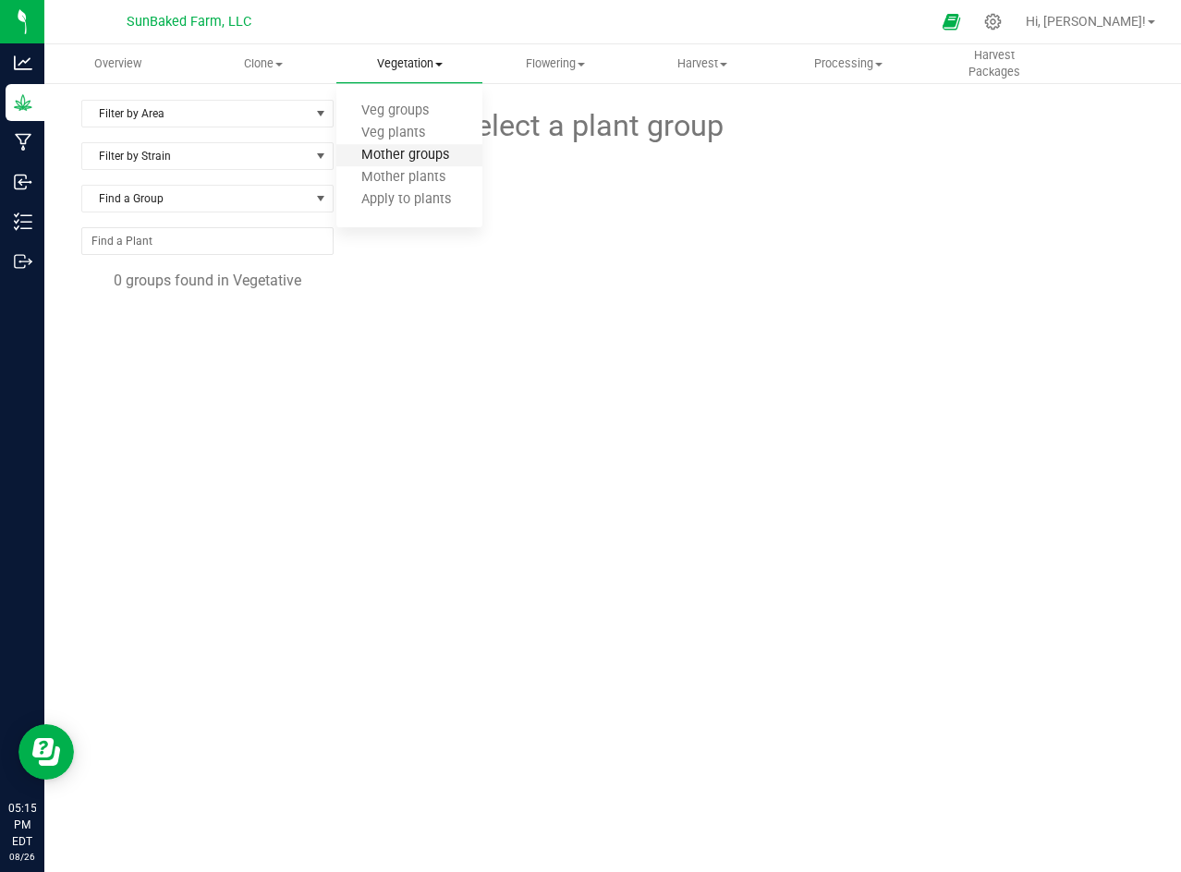
click at [407, 158] on span "Mother groups" at bounding box center [405, 156] width 138 height 16
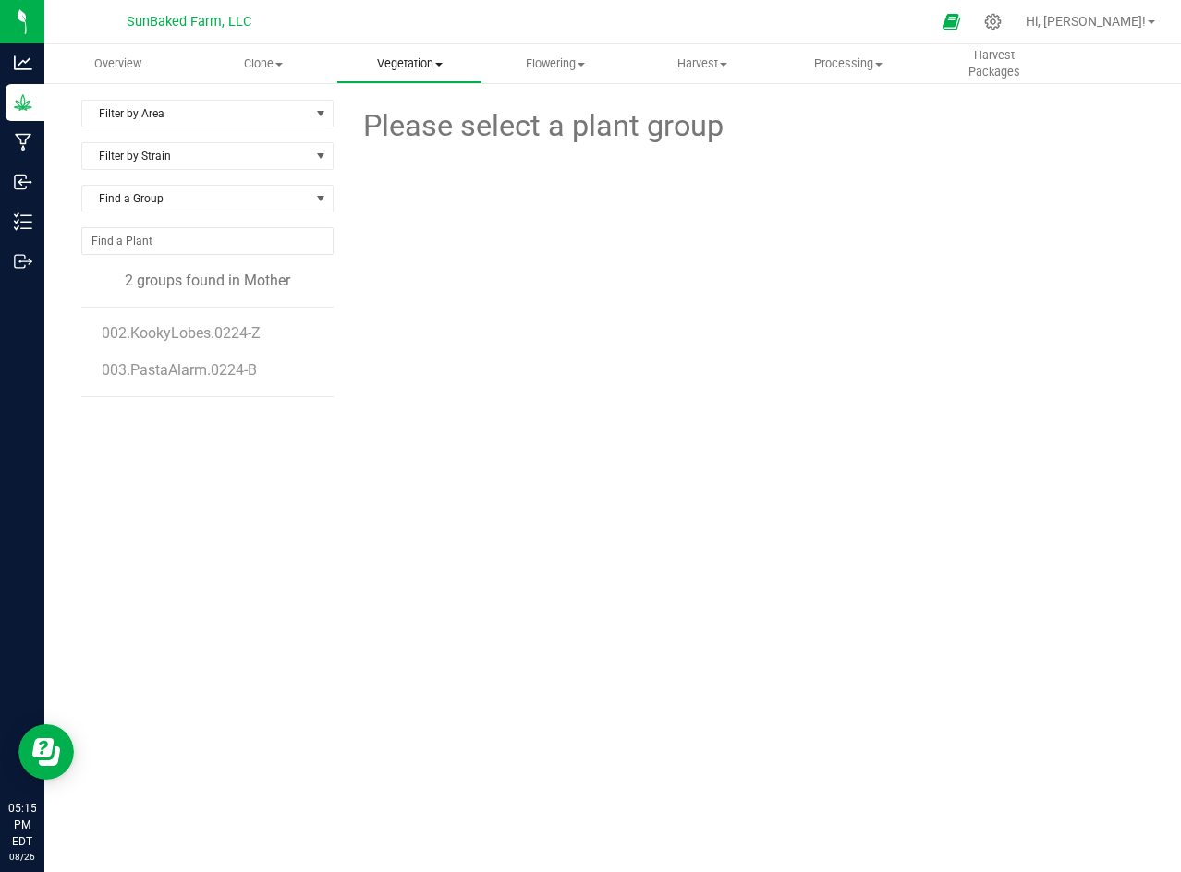
click at [418, 70] on span "Vegetation" at bounding box center [409, 63] width 144 height 17
click at [416, 175] on span "Mother plants" at bounding box center [403, 178] width 134 height 16
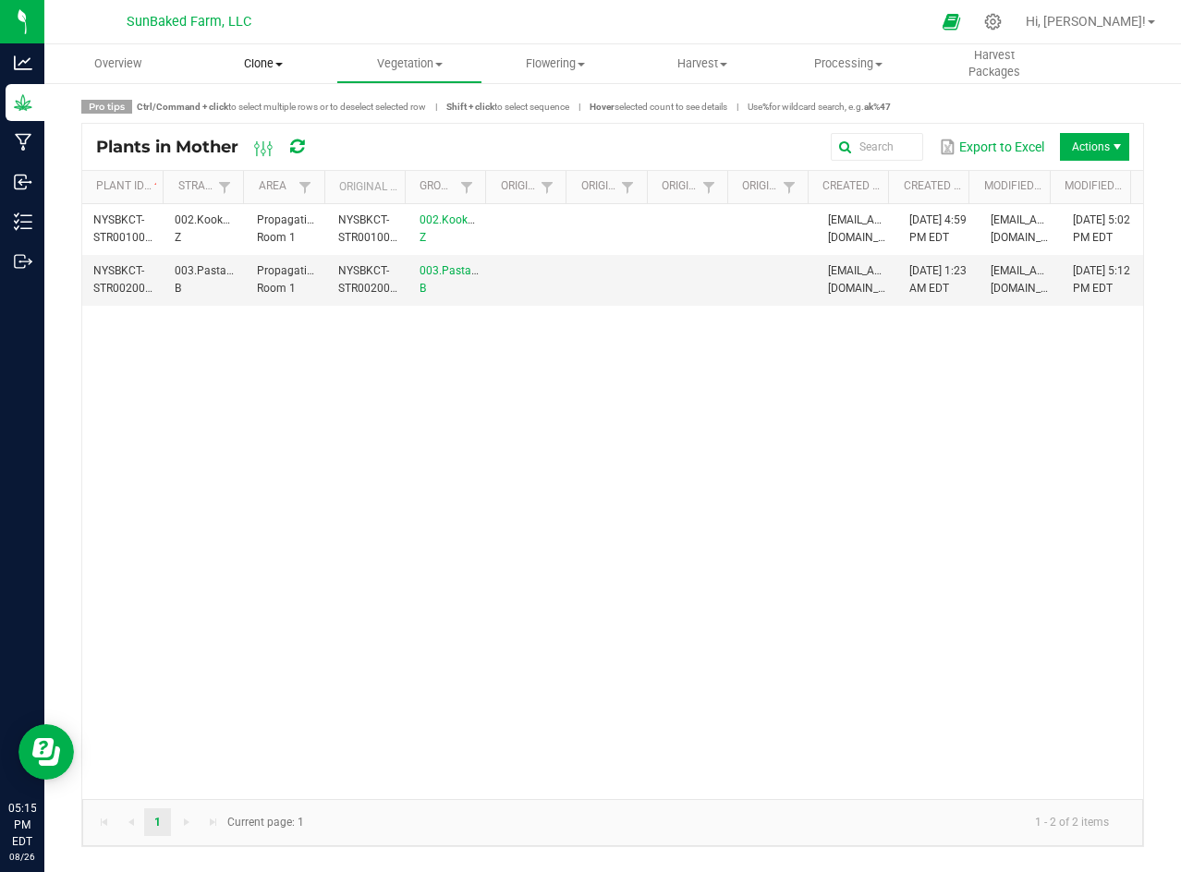
click at [268, 67] on span "Clone" at bounding box center [263, 63] width 144 height 17
click at [266, 105] on span "Create plants" at bounding box center [255, 111] width 130 height 16
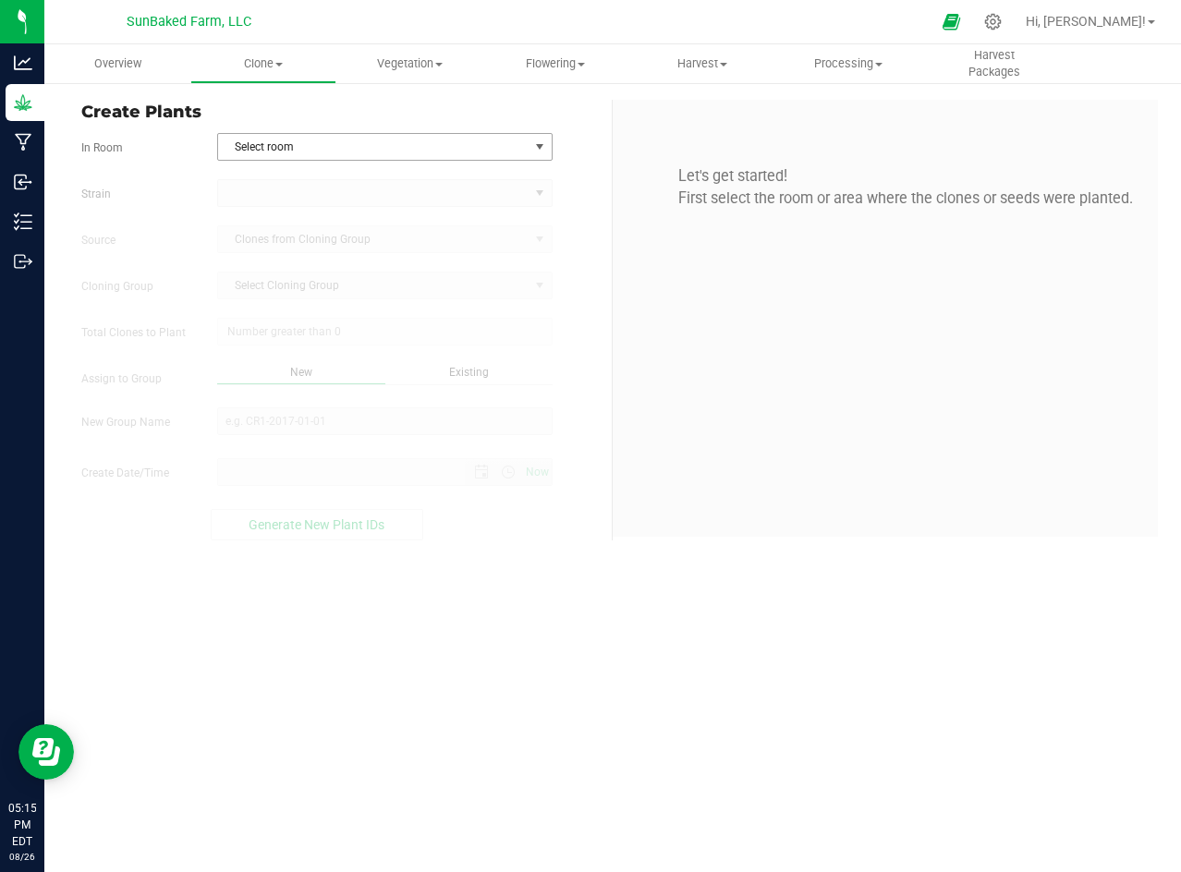
type input "8/26/2025 5:15 PM"
click at [365, 145] on span "Select room" at bounding box center [373, 147] width 310 height 26
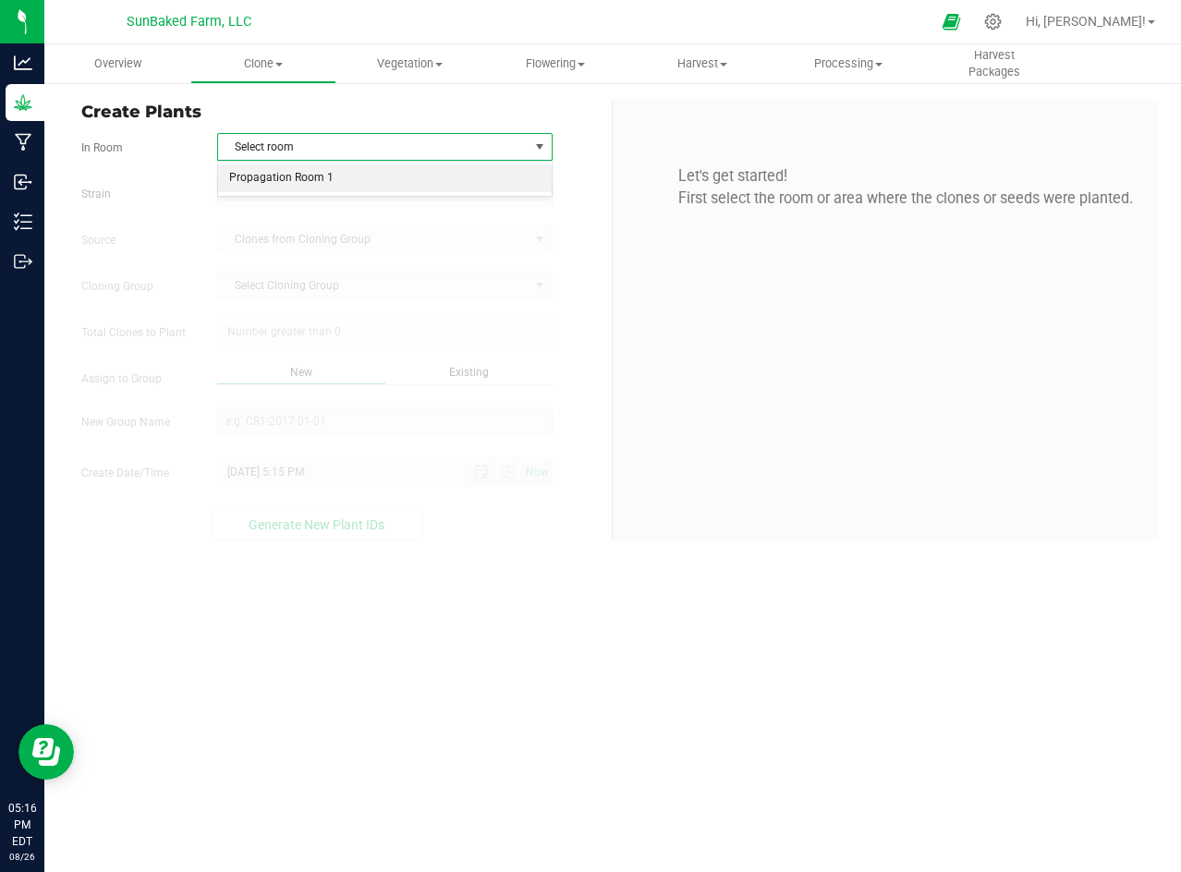
click at [366, 175] on li "Propagation Room 1" at bounding box center [385, 178] width 334 height 28
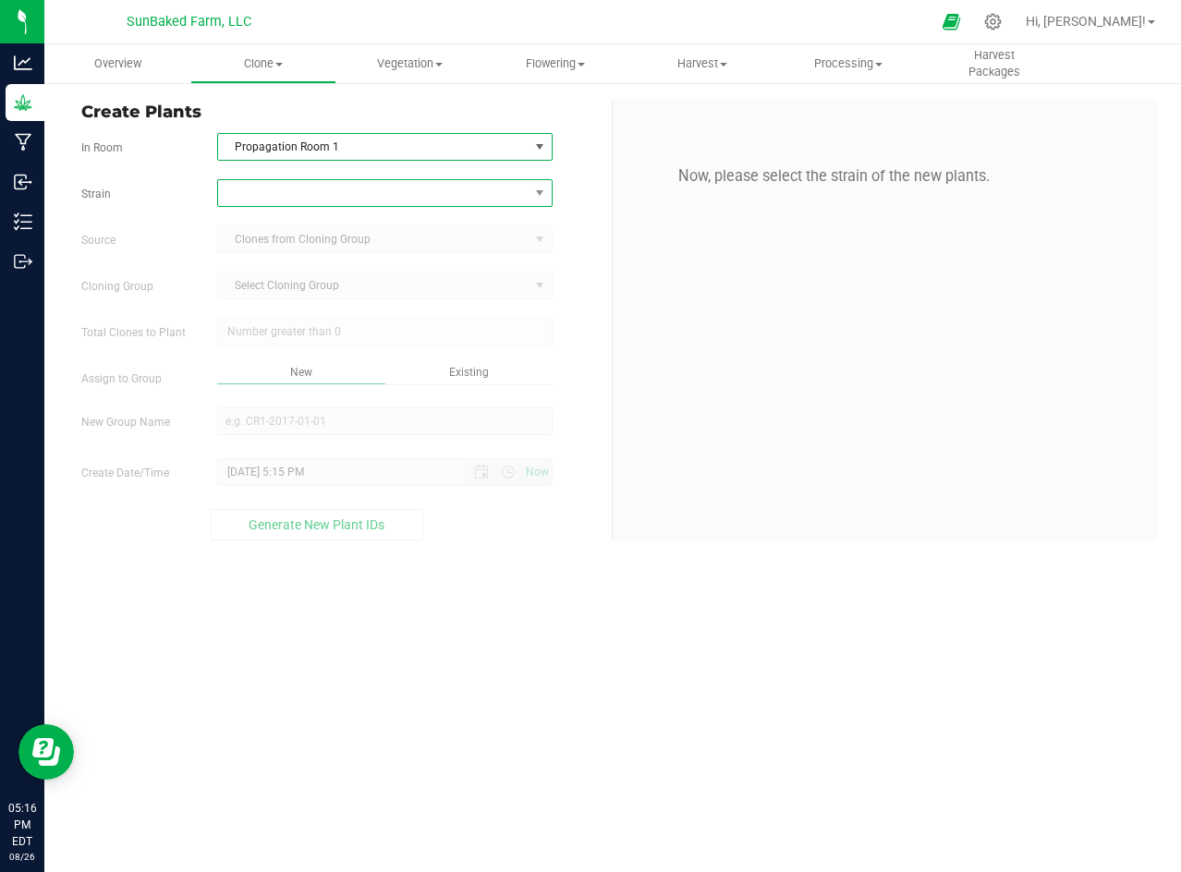
click at [358, 188] on span at bounding box center [373, 193] width 310 height 26
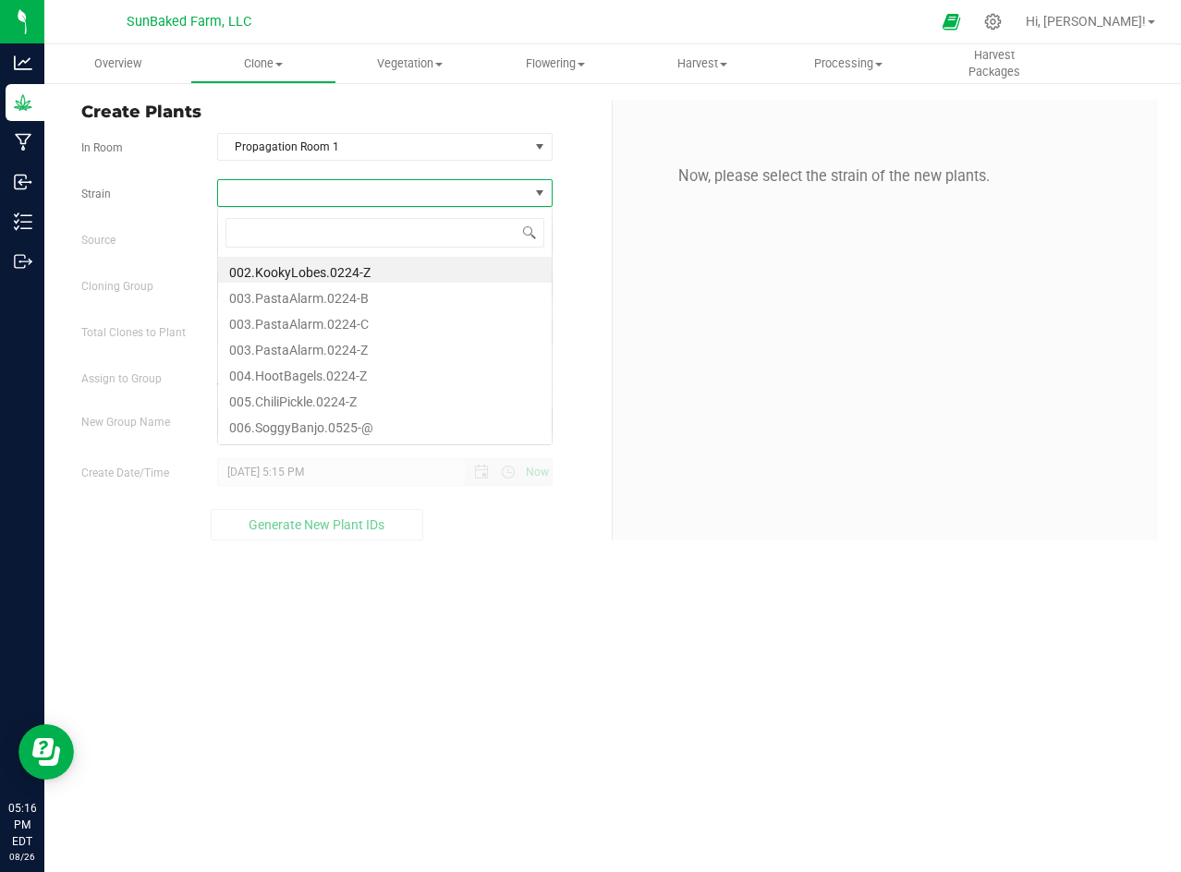
scroll to position [28, 334]
click at [337, 316] on li "003.PastaAlarm.0224-C" at bounding box center [385, 322] width 334 height 26
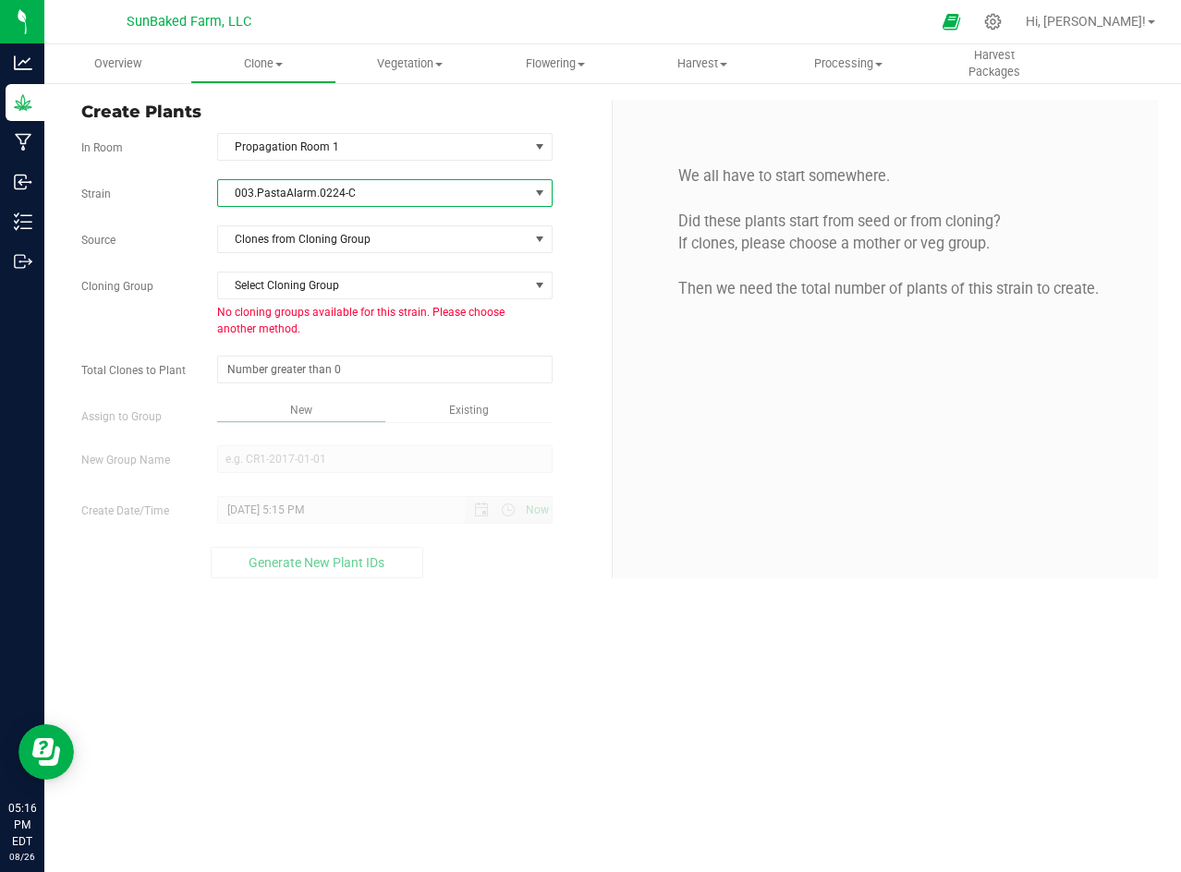
click at [339, 183] on span "003.PastaAlarm.0224-C" at bounding box center [373, 193] width 310 height 26
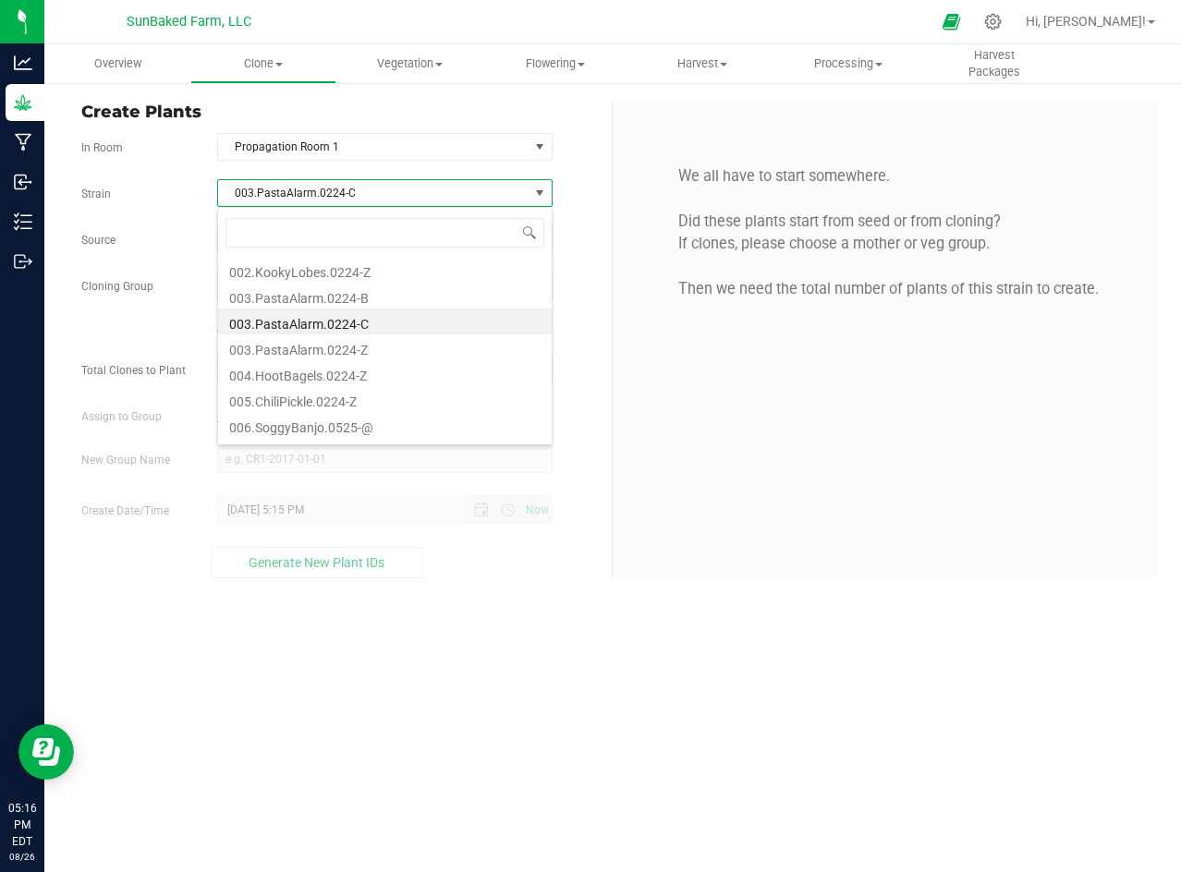
scroll to position [28, 334]
click at [339, 183] on span "003.PastaAlarm.0224-C" at bounding box center [373, 193] width 310 height 26
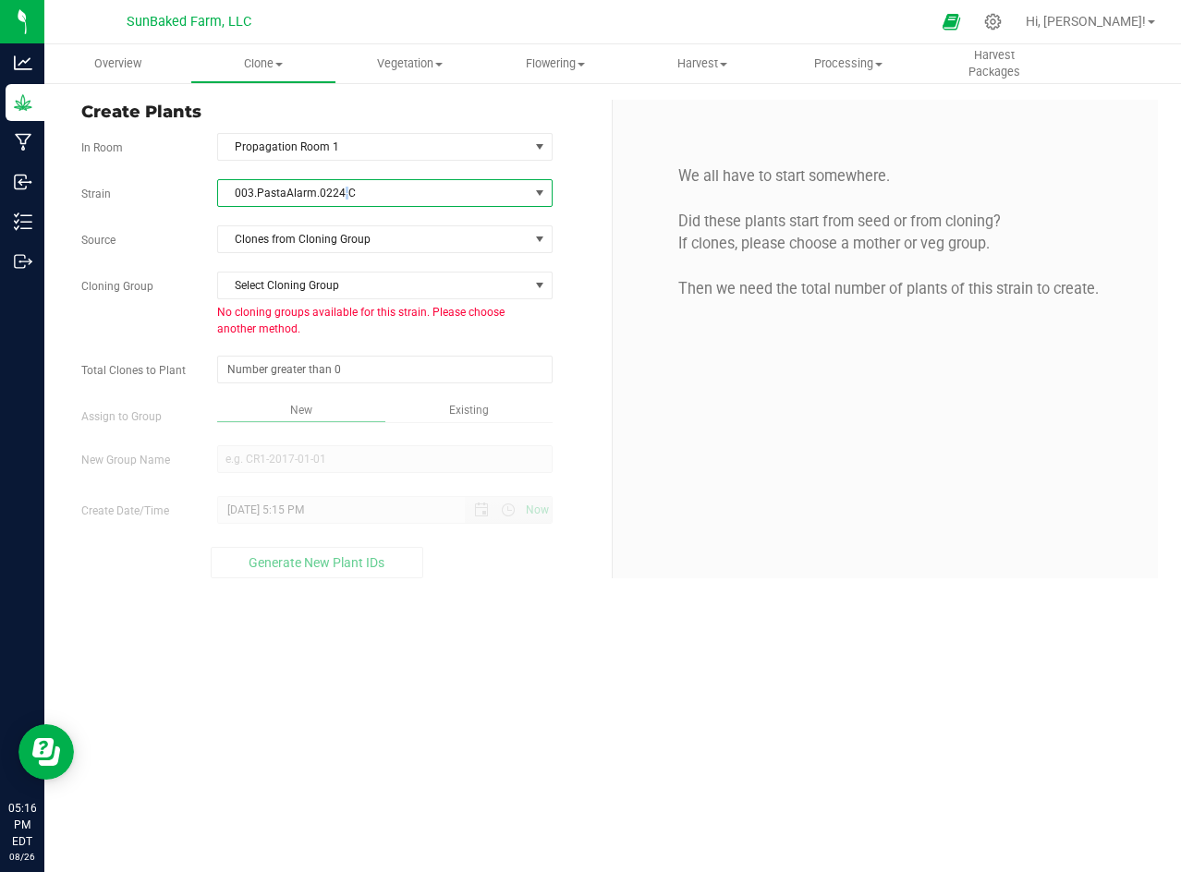
click at [339, 183] on span "003.PastaAlarm.0224-C" at bounding box center [373, 193] width 310 height 26
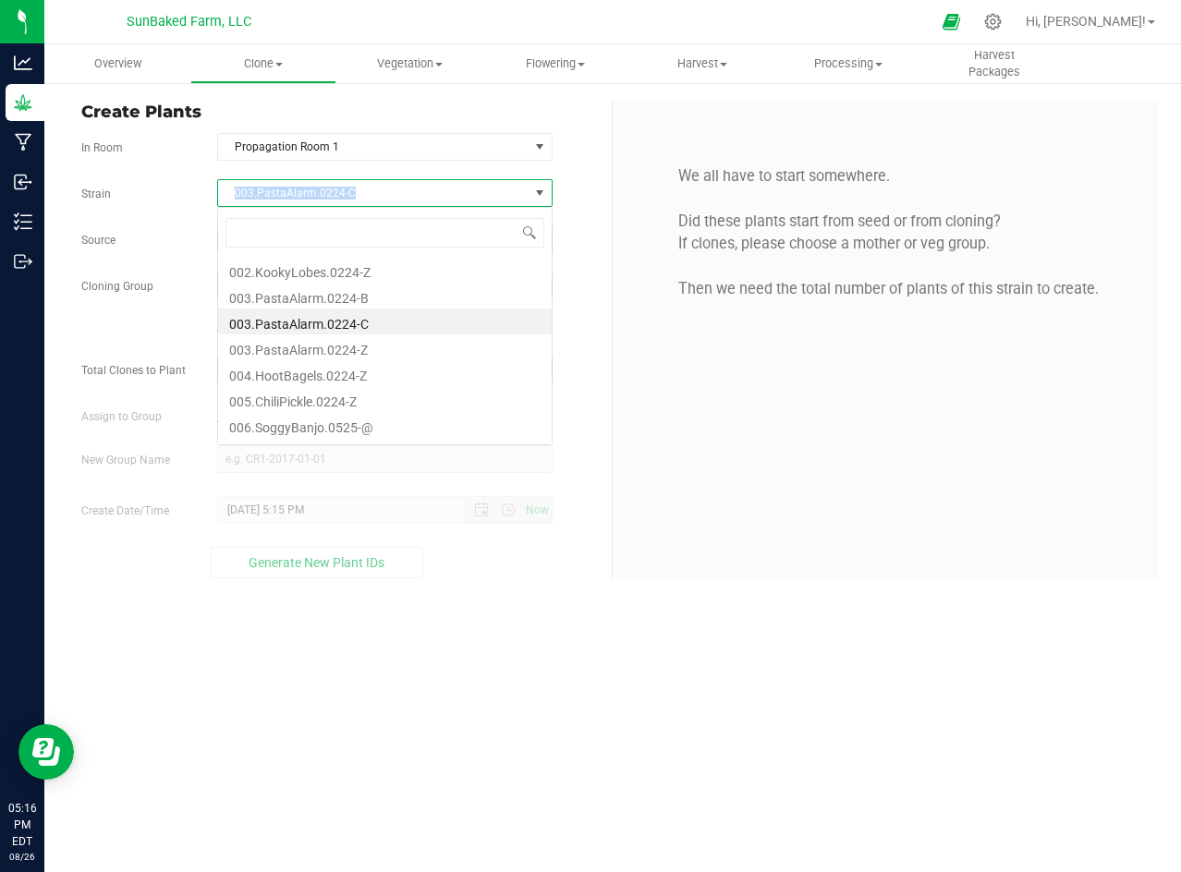
click at [339, 183] on span "003.PastaAlarm.0224-C" at bounding box center [373, 193] width 310 height 26
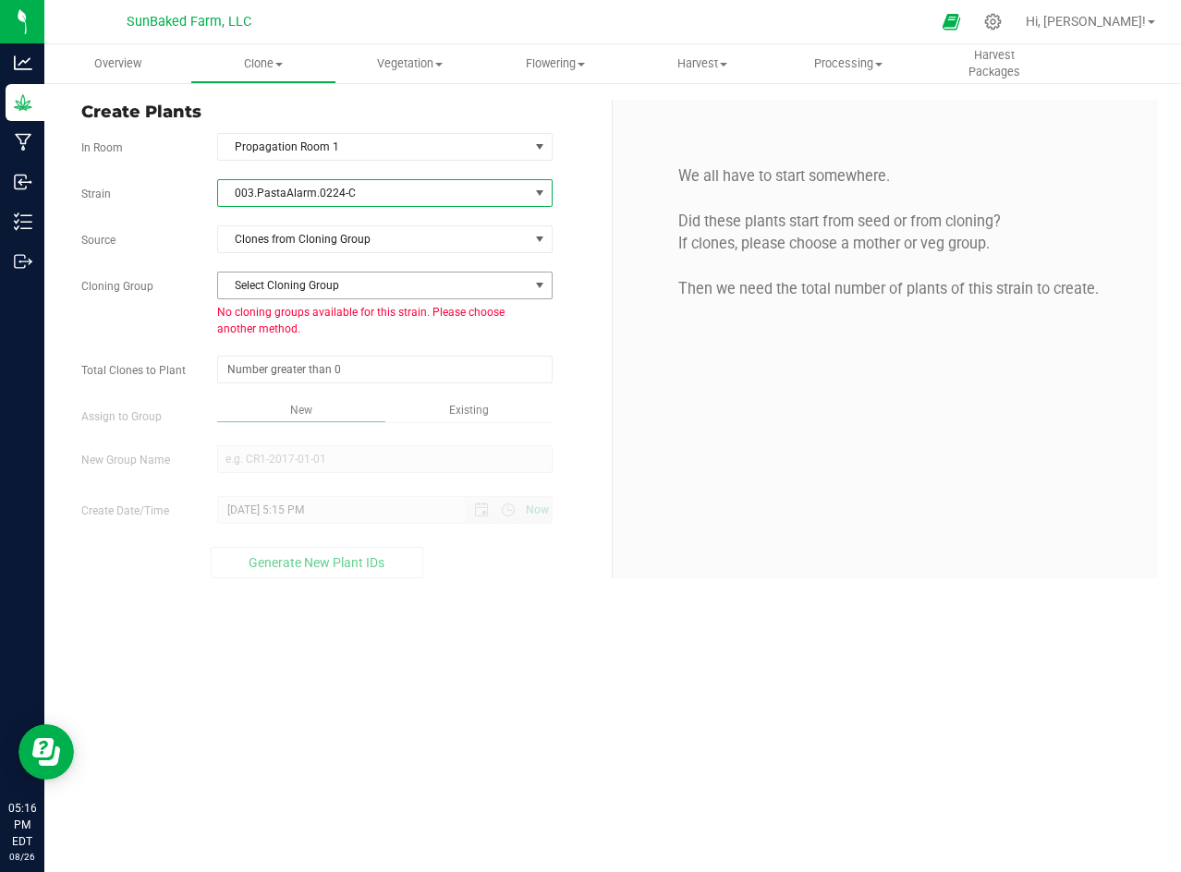
click at [332, 283] on span "Select Cloning Group" at bounding box center [373, 286] width 310 height 26
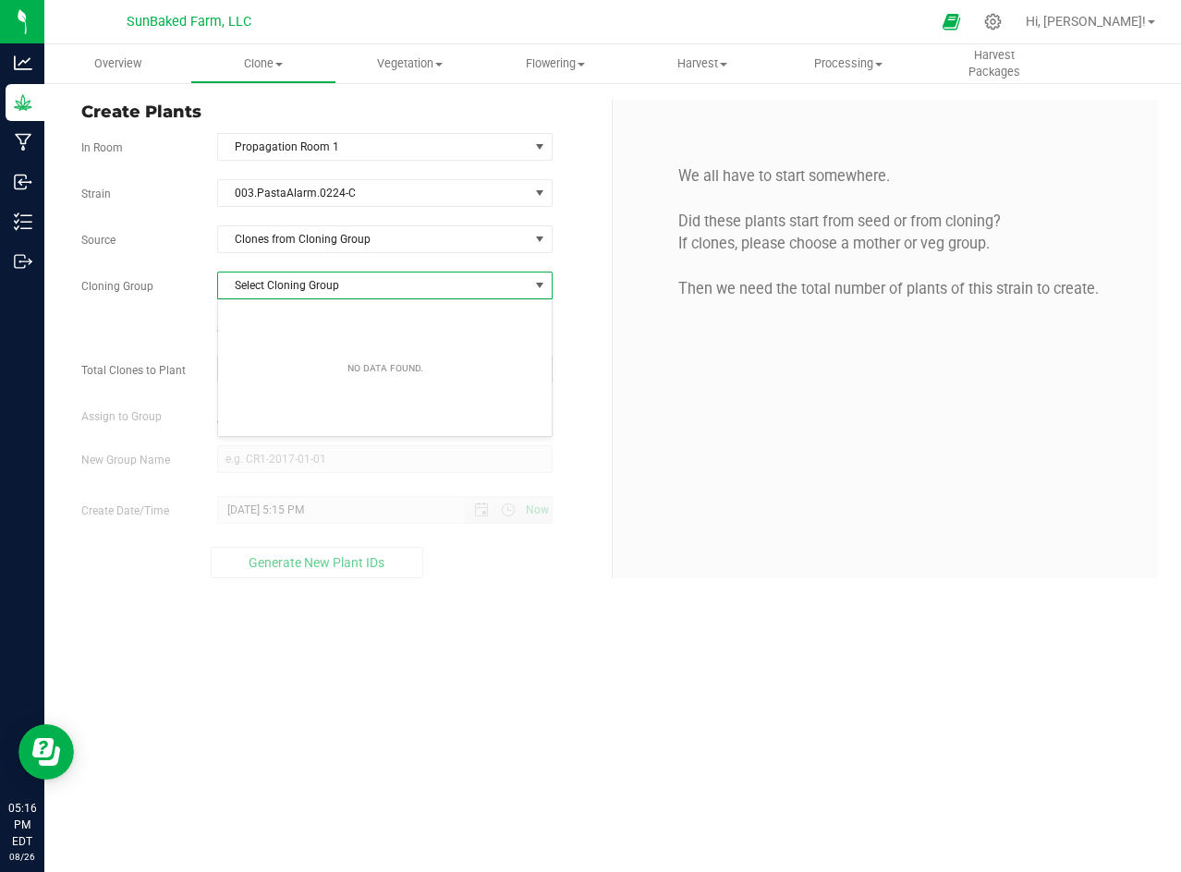
click at [332, 283] on span "Select Cloning Group" at bounding box center [373, 286] width 310 height 26
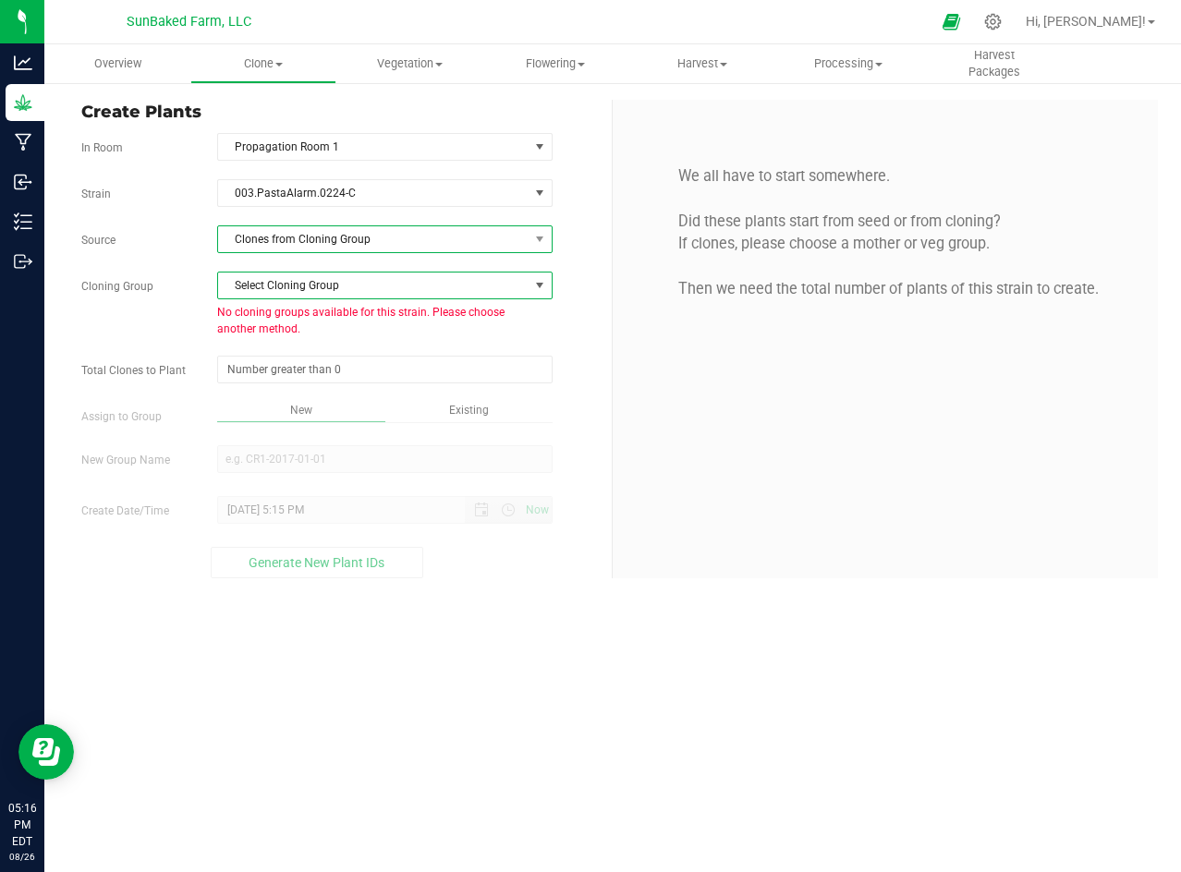
click at [359, 246] on span "Clones from Cloning Group" at bounding box center [373, 239] width 310 height 26
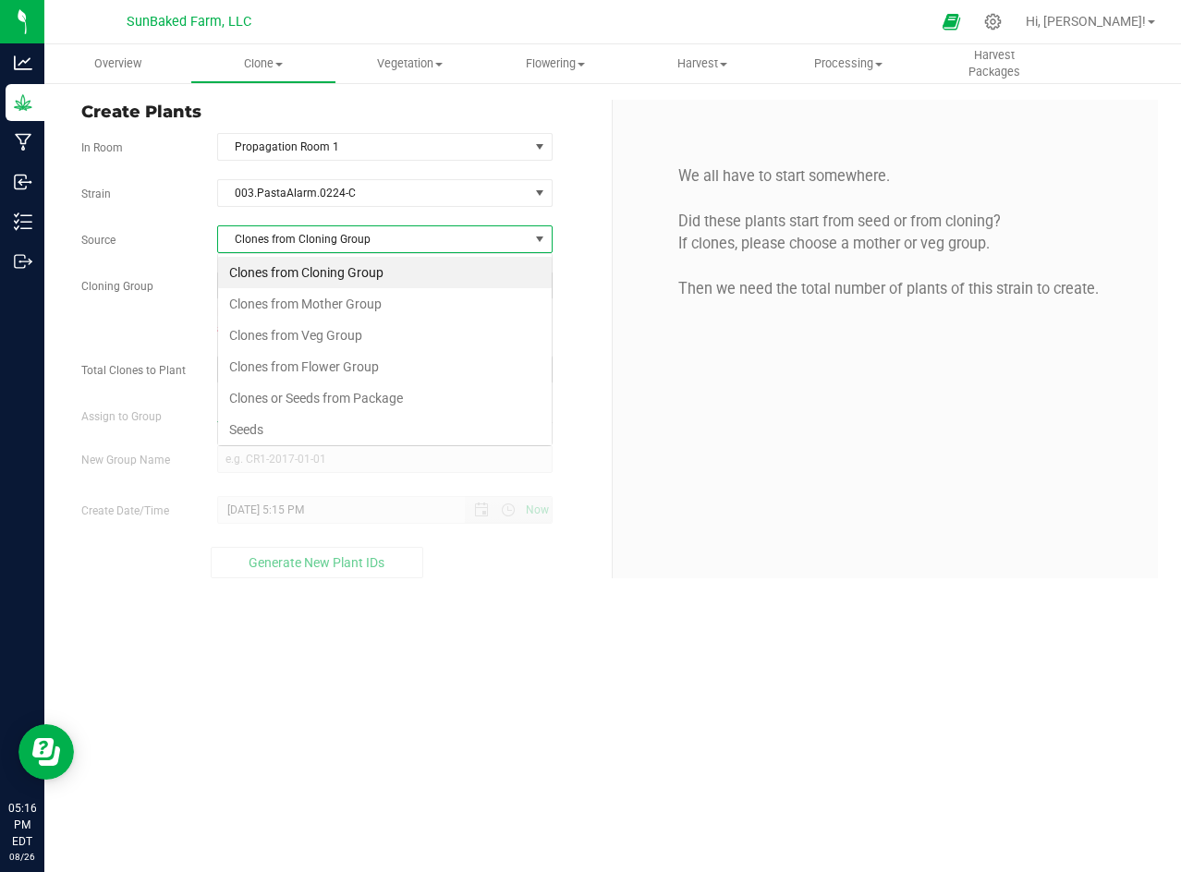
scroll to position [28, 334]
click at [260, 426] on li "Seeds" at bounding box center [385, 429] width 334 height 31
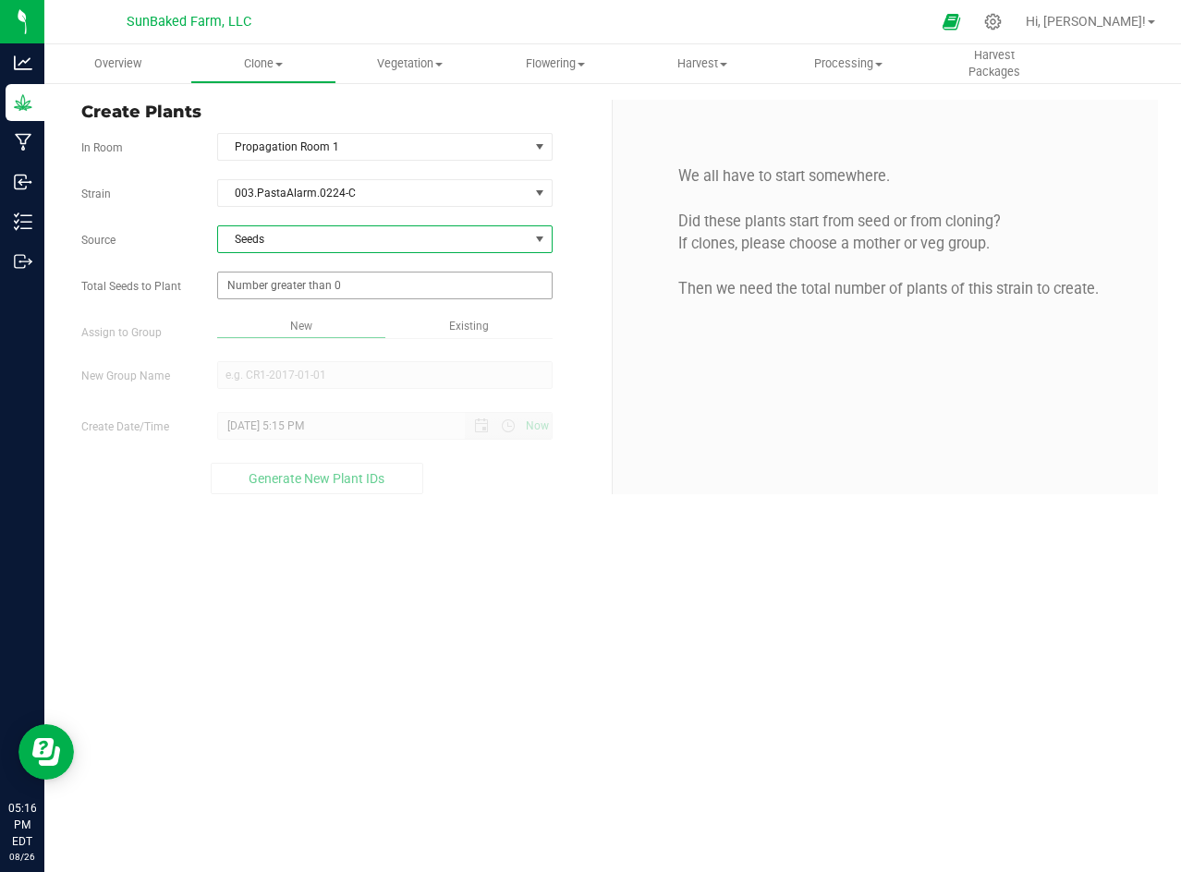
click at [336, 281] on span at bounding box center [384, 286] width 335 height 28
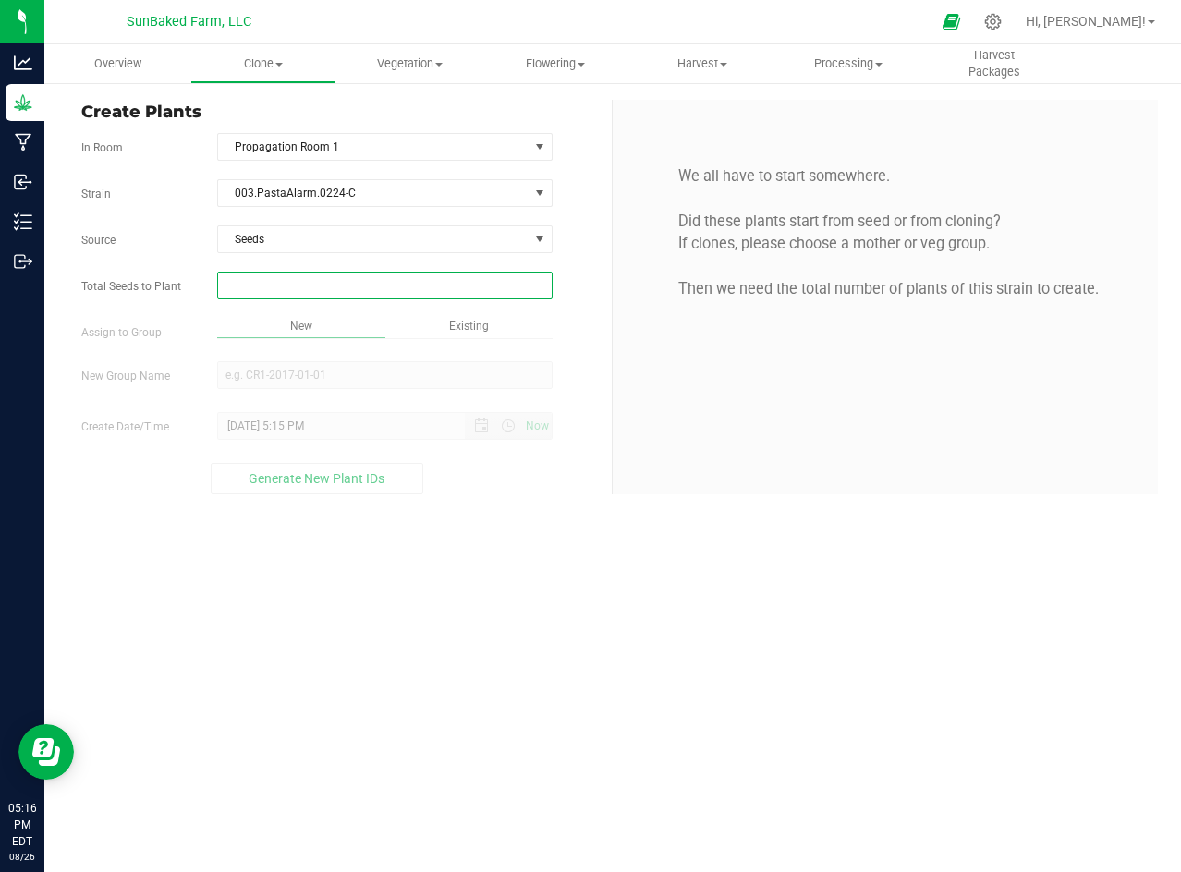
type input "1"
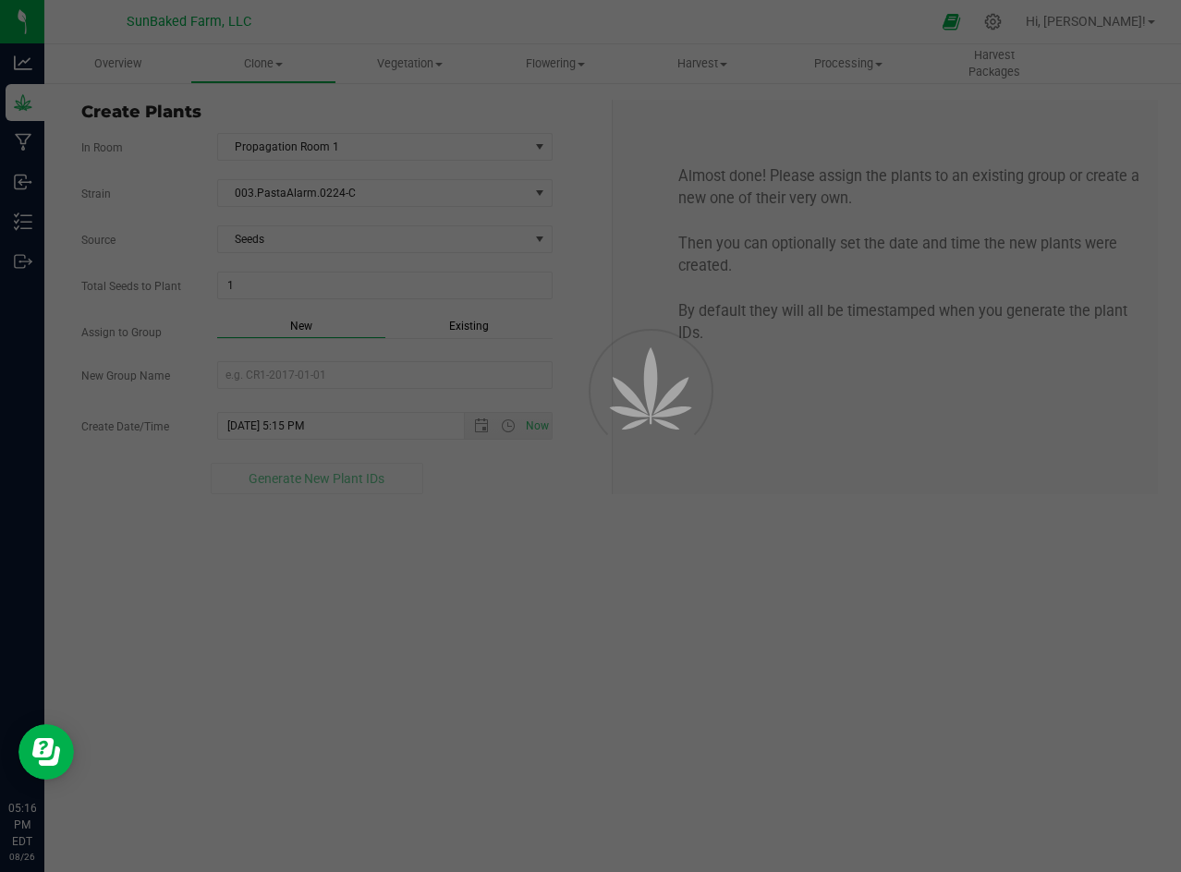
click at [317, 330] on div "Overview Clone Create plants Cloning groups Cloning plants Apply to plants Vege…" at bounding box center [612, 458] width 1136 height 828
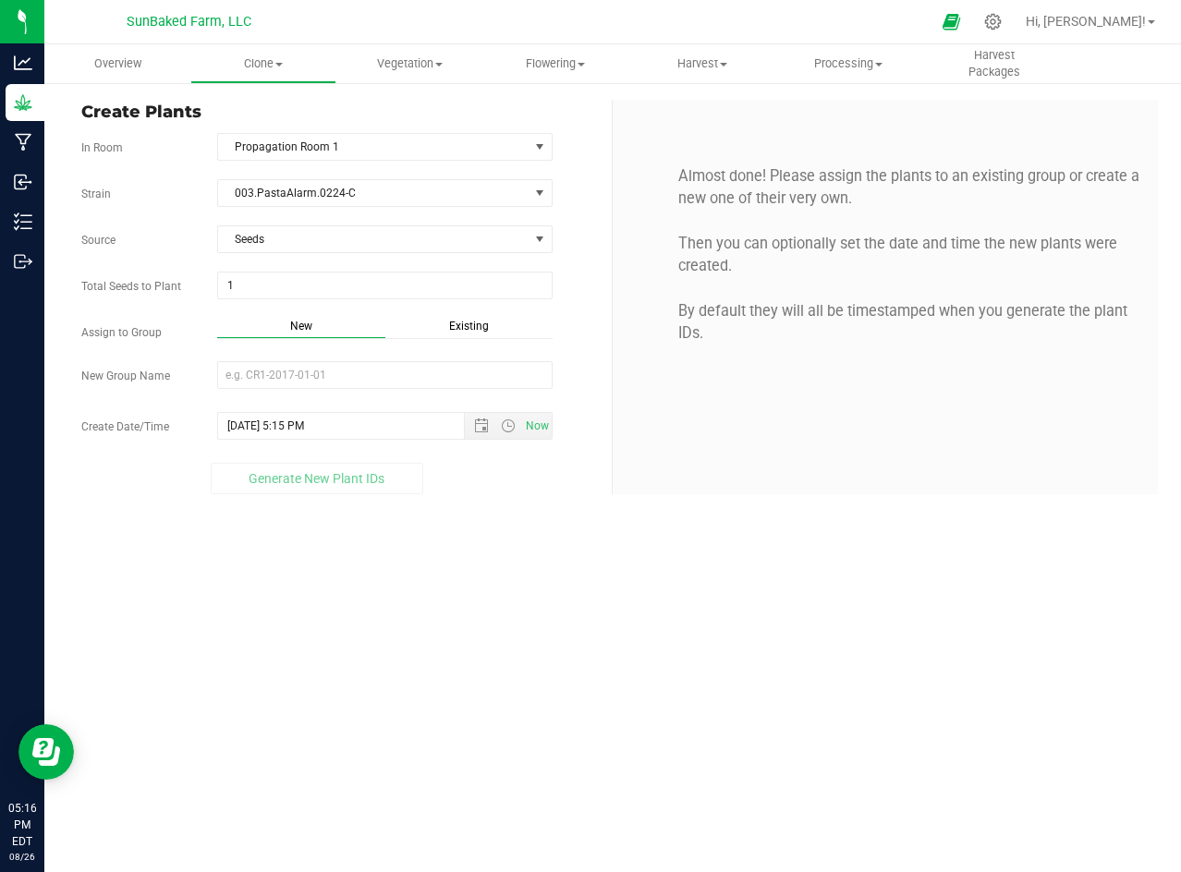
click at [315, 333] on div "New" at bounding box center [300, 328] width 167 height 21
click at [304, 363] on input "New Group Name" at bounding box center [384, 375] width 335 height 28
paste input "003.PastaAlarm.0224-C"
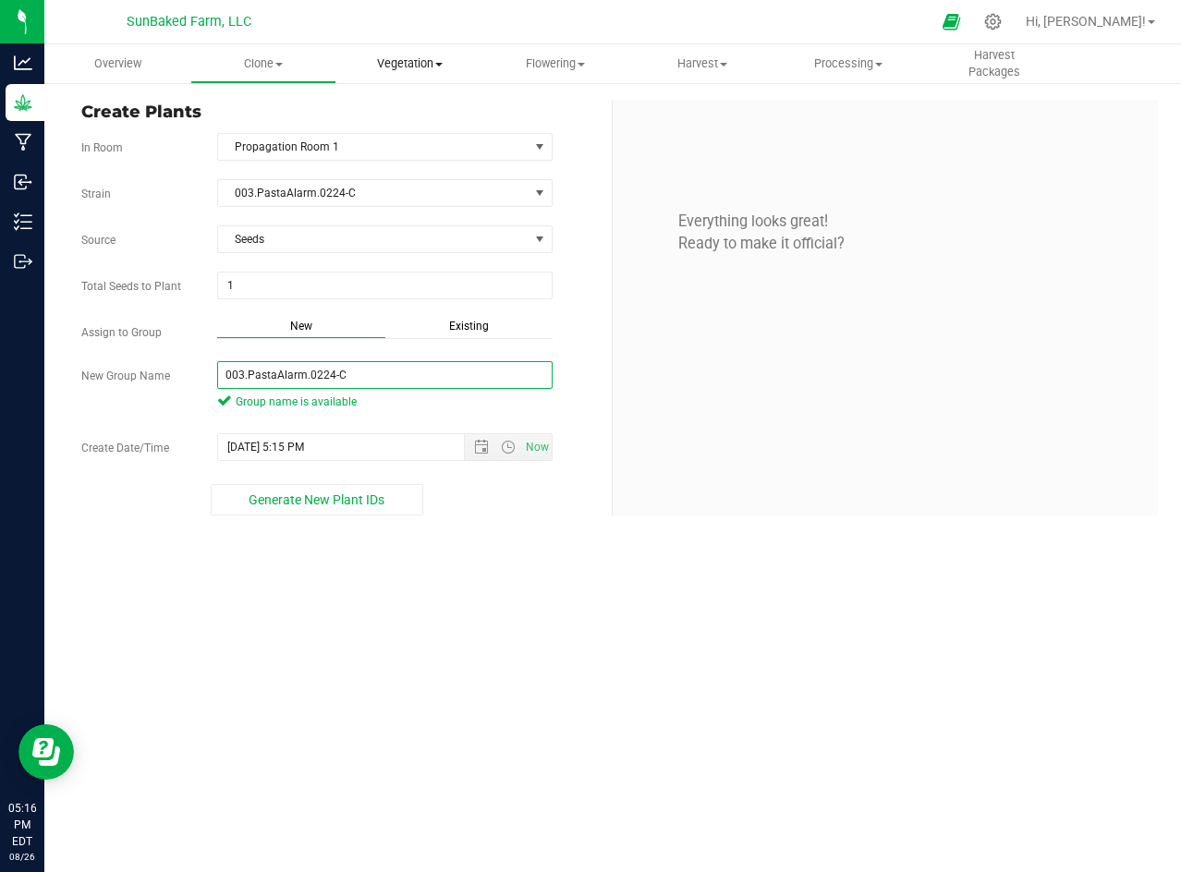
type input "003.PastaAlarm.0224-C"
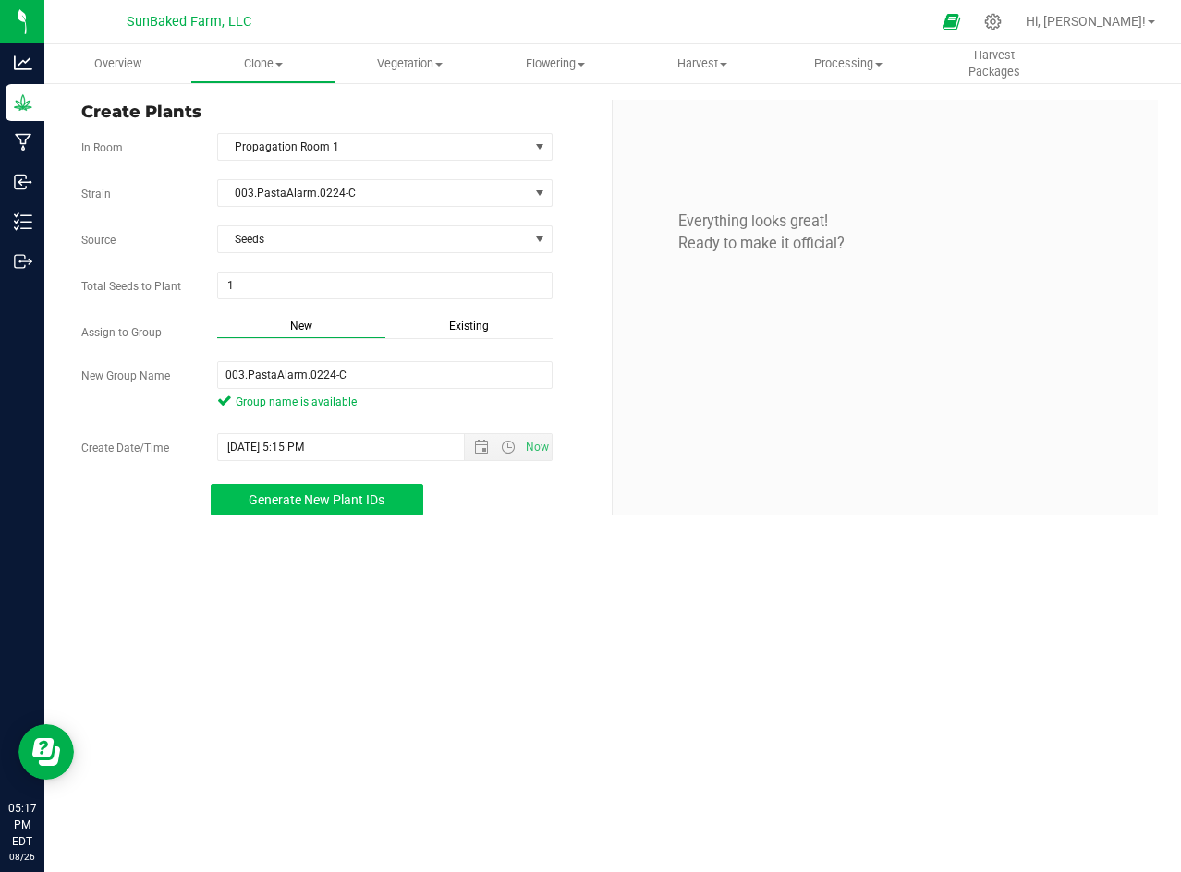
click at [356, 493] on span "Generate New Plant IDs" at bounding box center [317, 499] width 136 height 15
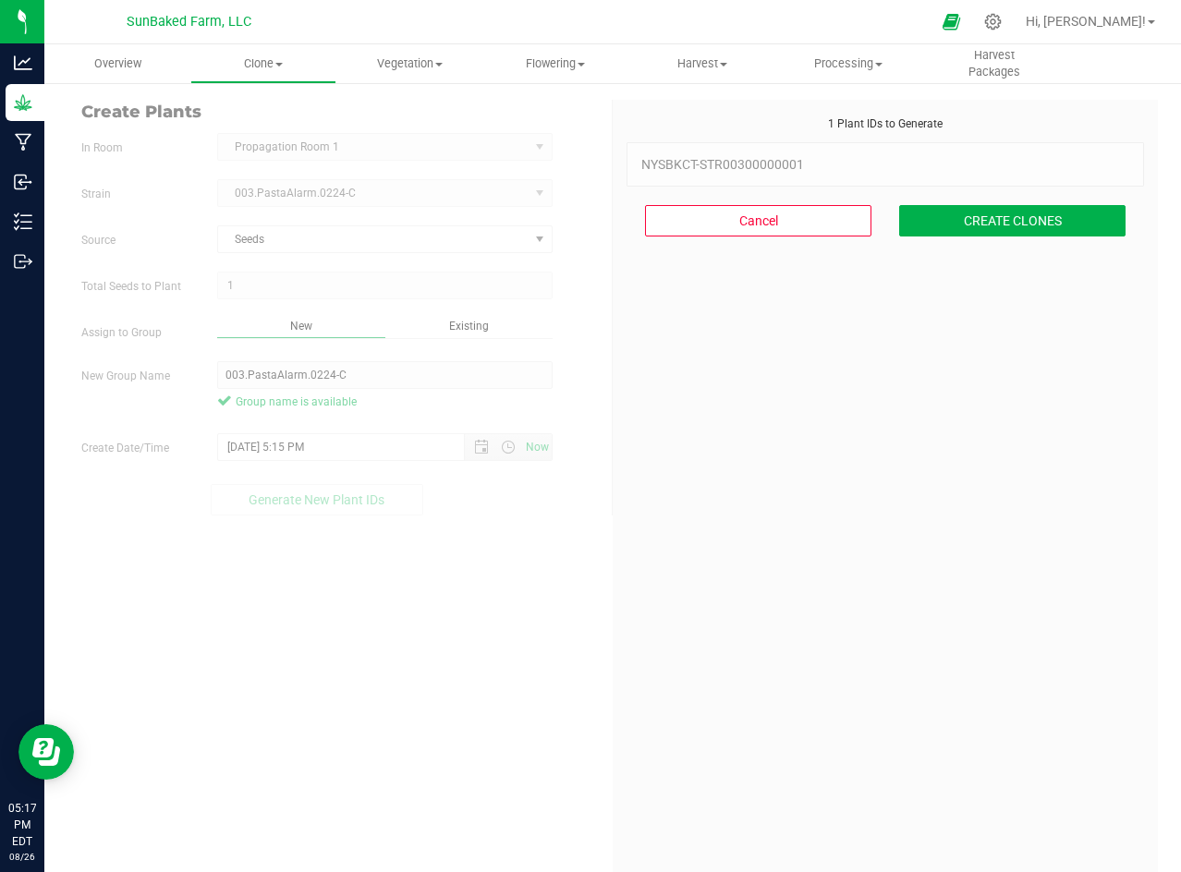
scroll to position [55, 0]
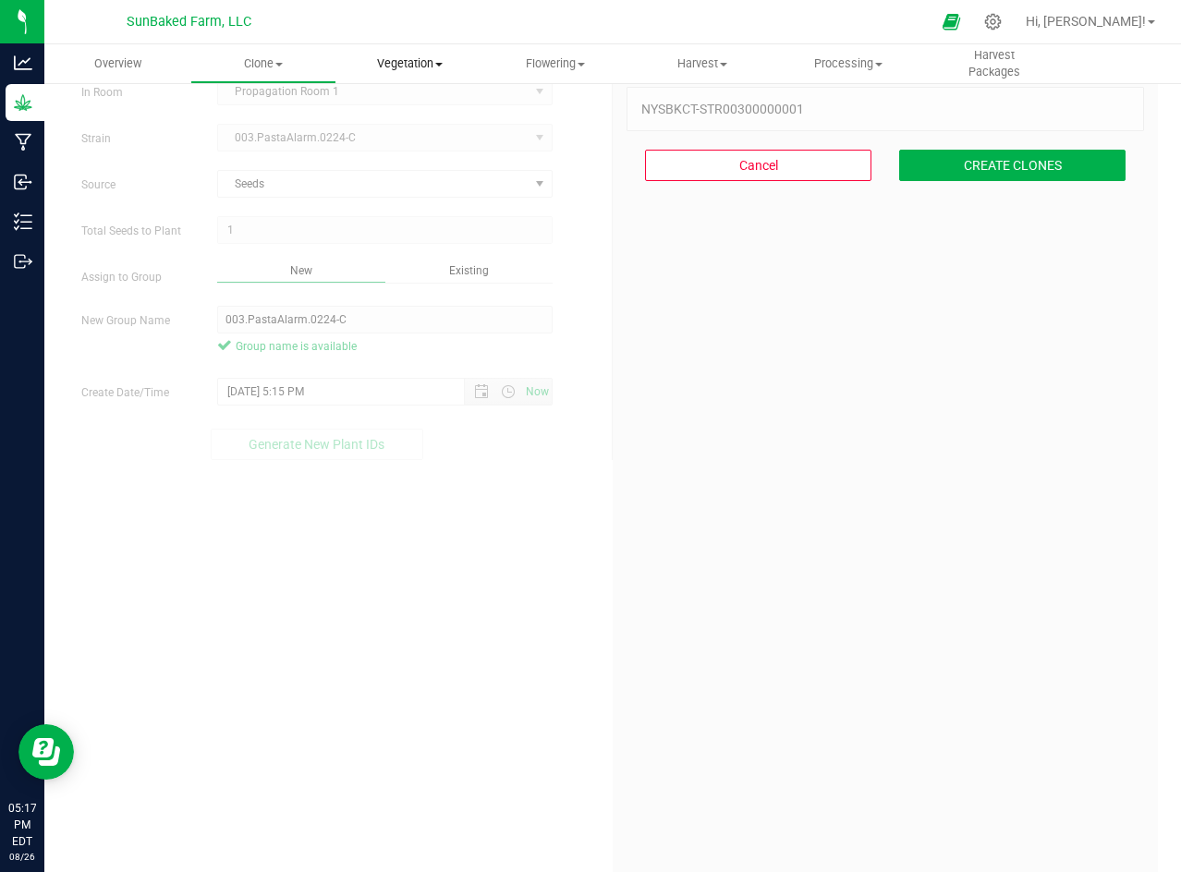
click at [425, 63] on span "Vegetation" at bounding box center [409, 63] width 144 height 17
click at [407, 155] on span "Mother groups" at bounding box center [405, 156] width 138 height 16
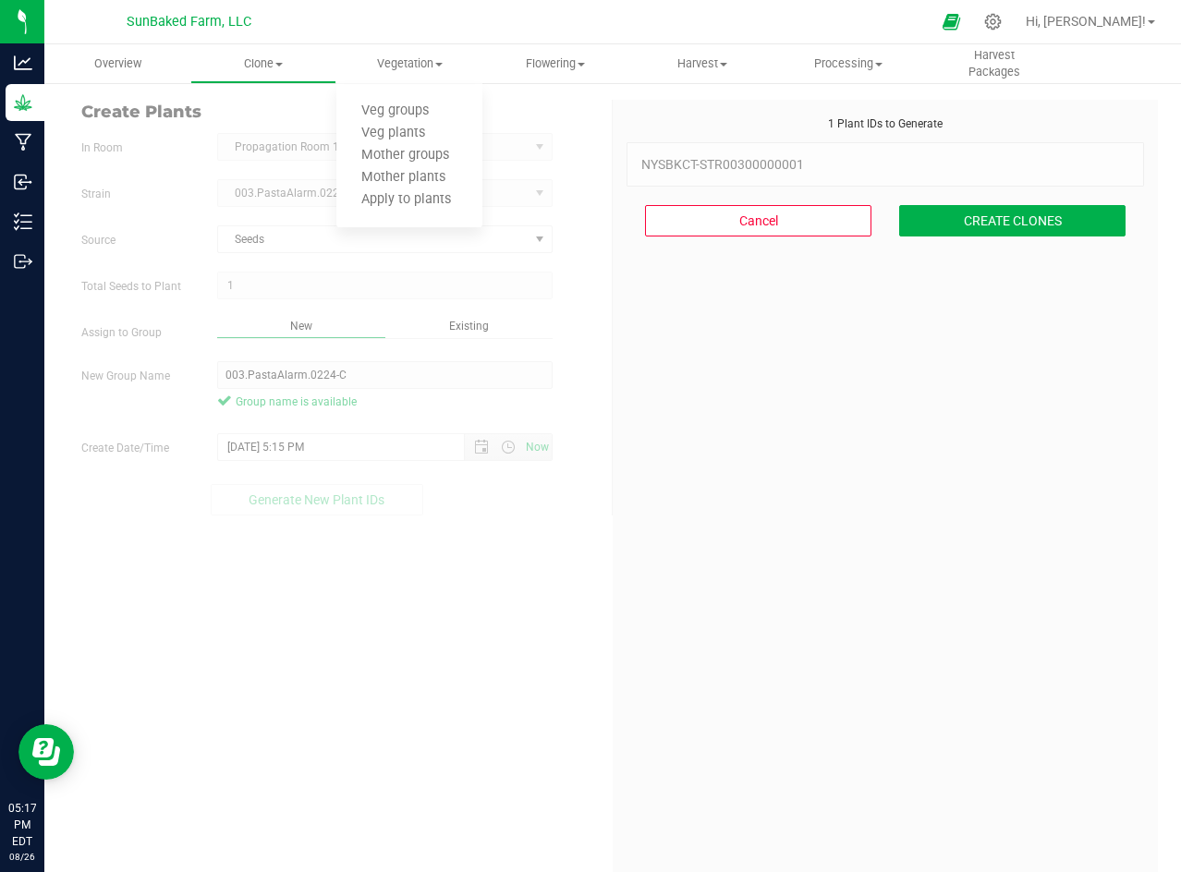
click at [682, 456] on div "1 Plant IDs to Generate NYSBKCT-STR00300000001 NYSBKCT-STR00300000001 Cancel CR…" at bounding box center [884, 551] width 517 height 872
click at [1027, 218] on button "CREATE CLONES" at bounding box center [1012, 220] width 226 height 31
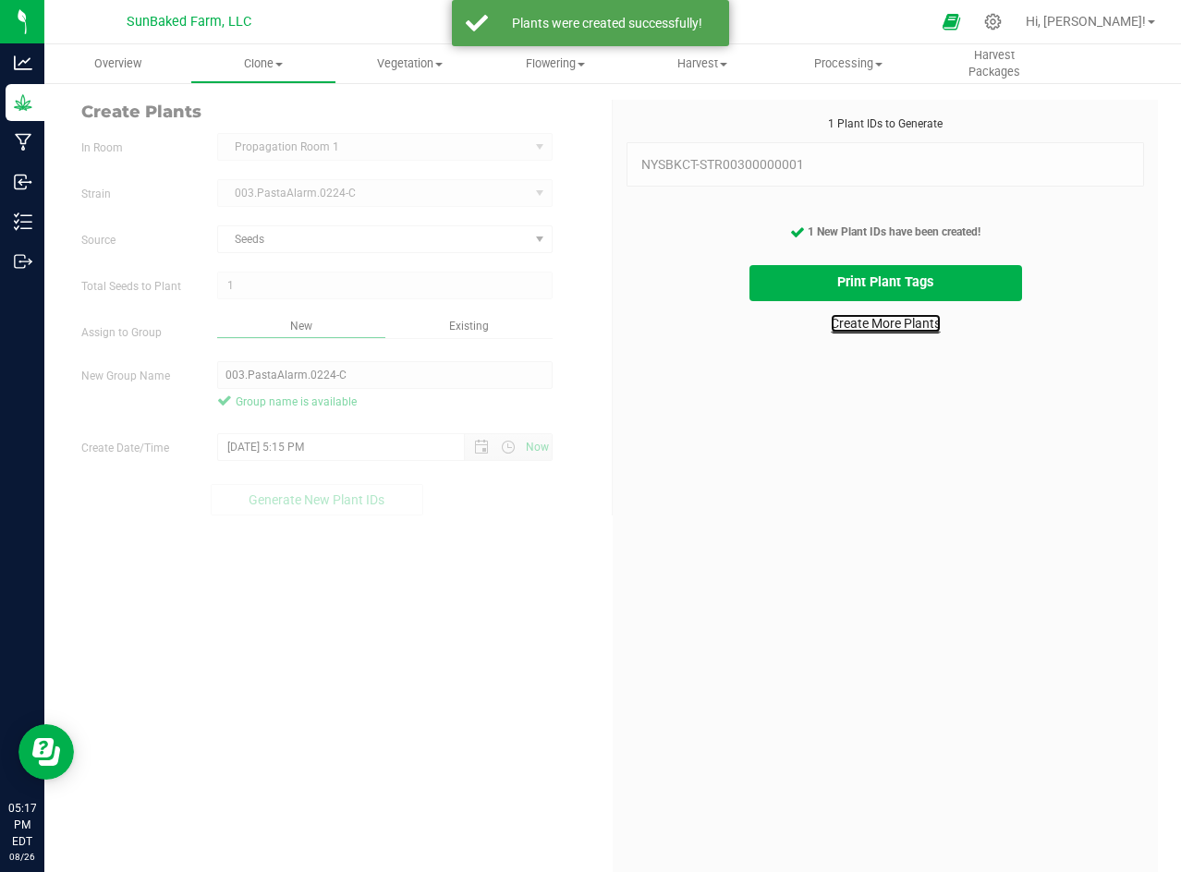
click at [870, 326] on link "Create More Plants" at bounding box center [886, 323] width 110 height 18
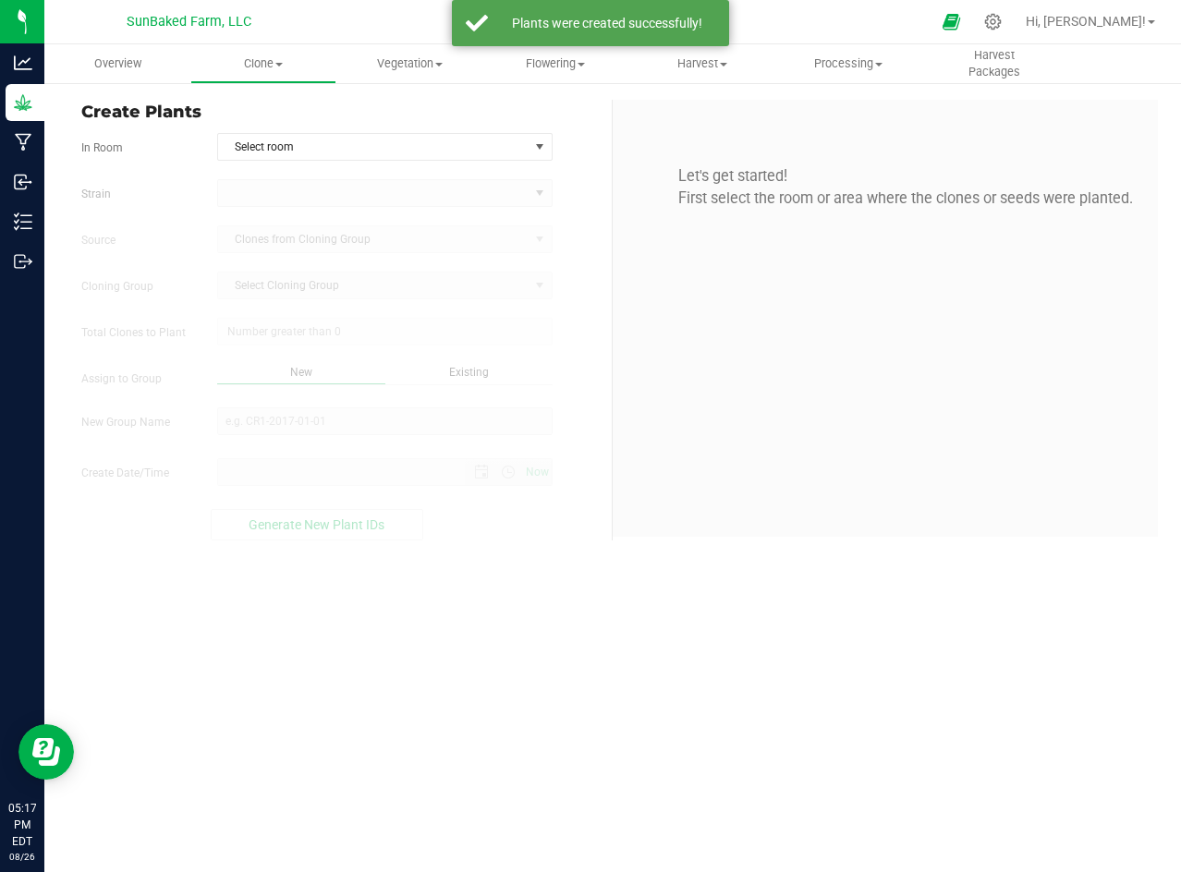
type input "8/26/2025 5:17 PM"
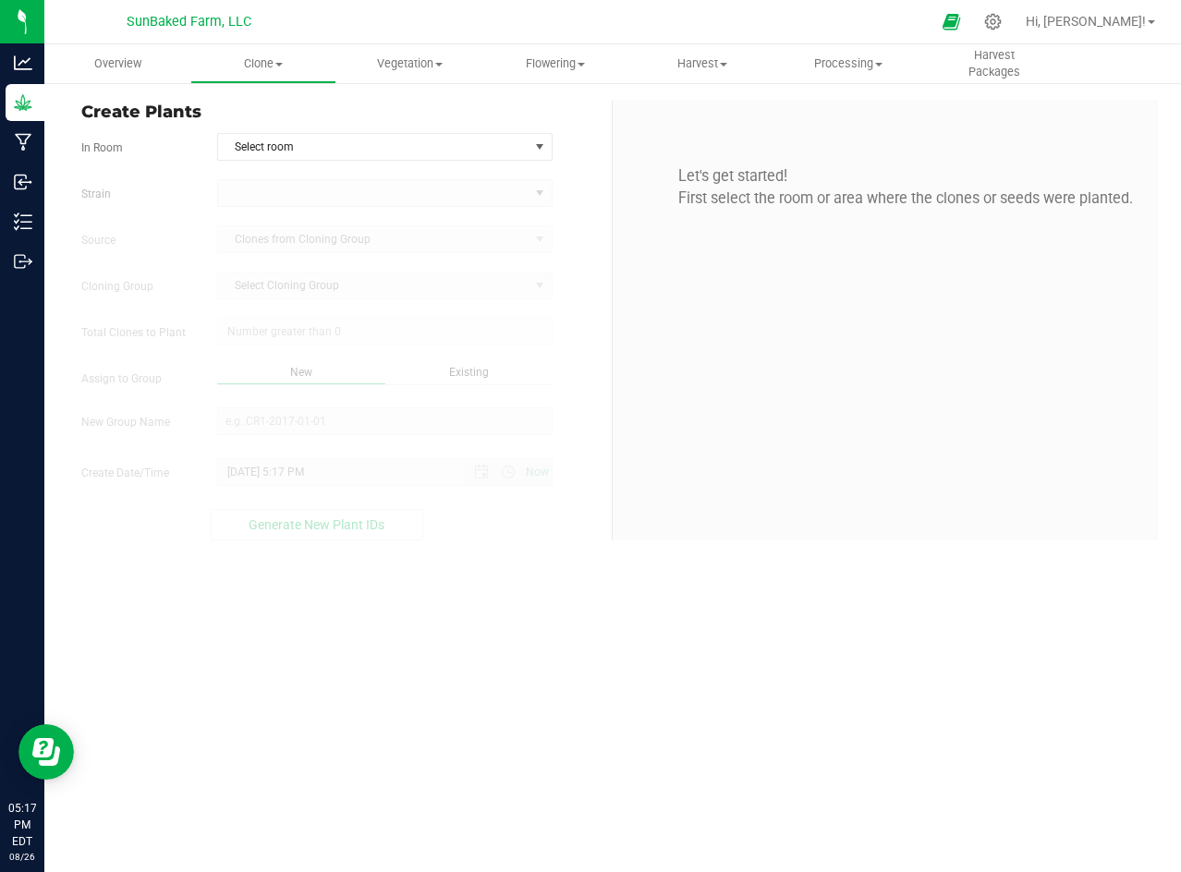
click at [500, 130] on div "Create Plants In Room Select room Select room Propagation Room 1 Strain Source …" at bounding box center [339, 320] width 545 height 441
click at [499, 134] on span "Select room" at bounding box center [373, 147] width 310 height 26
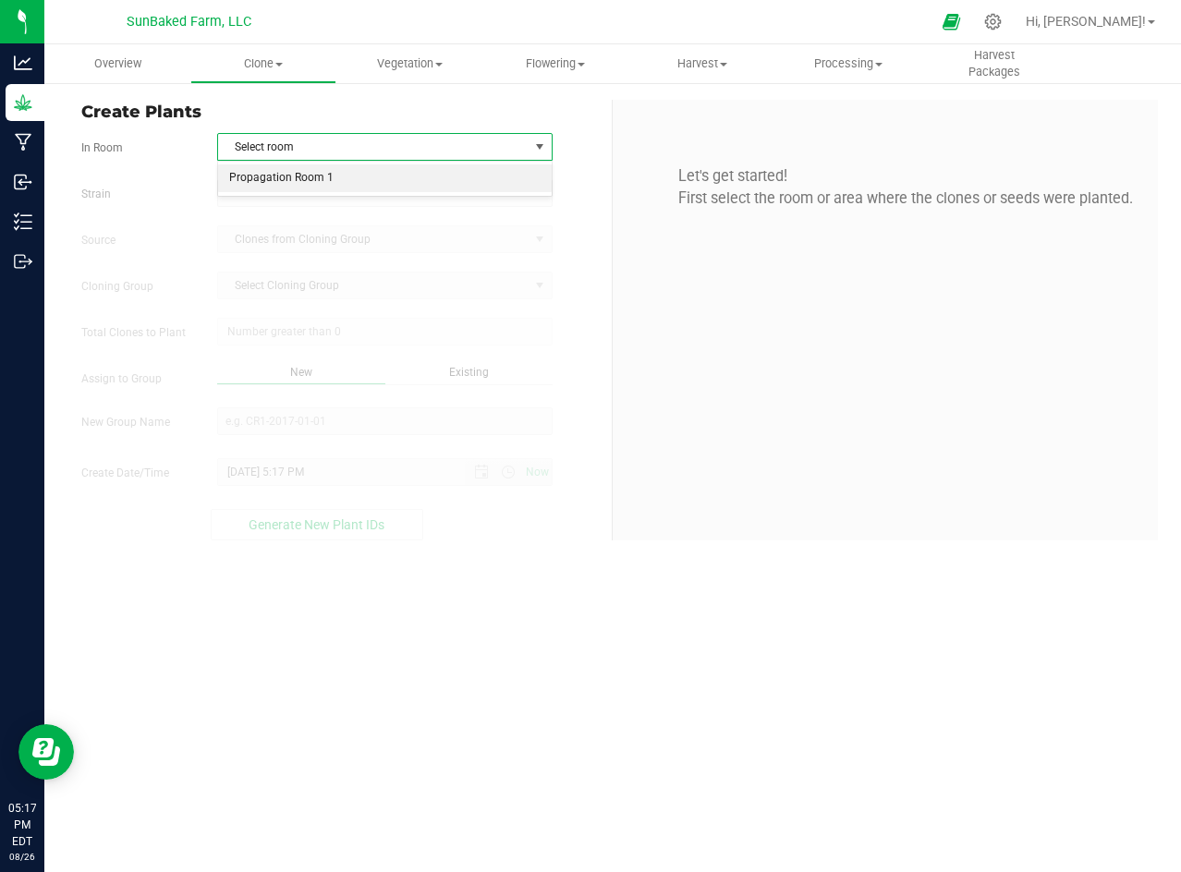
click at [479, 172] on li "Propagation Room 1" at bounding box center [385, 178] width 334 height 28
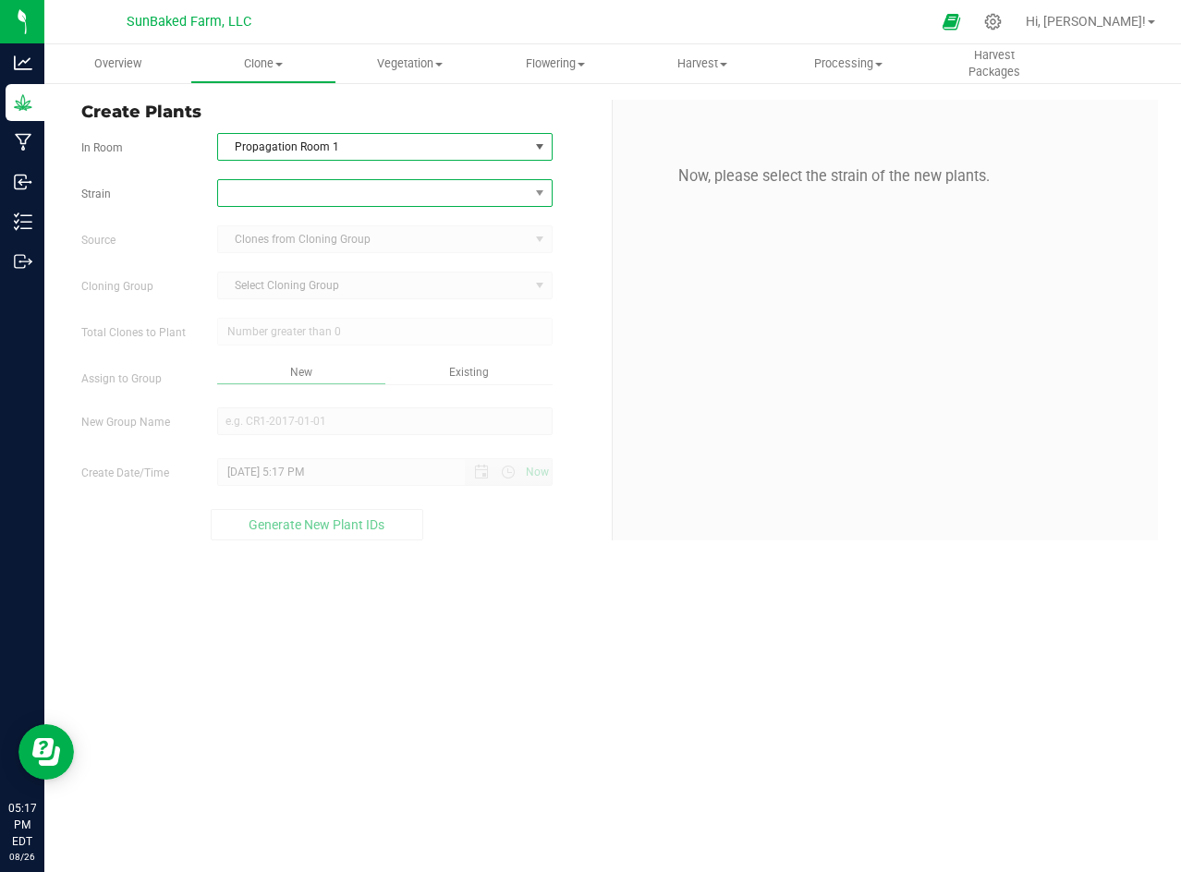
click at [463, 195] on span at bounding box center [373, 193] width 310 height 26
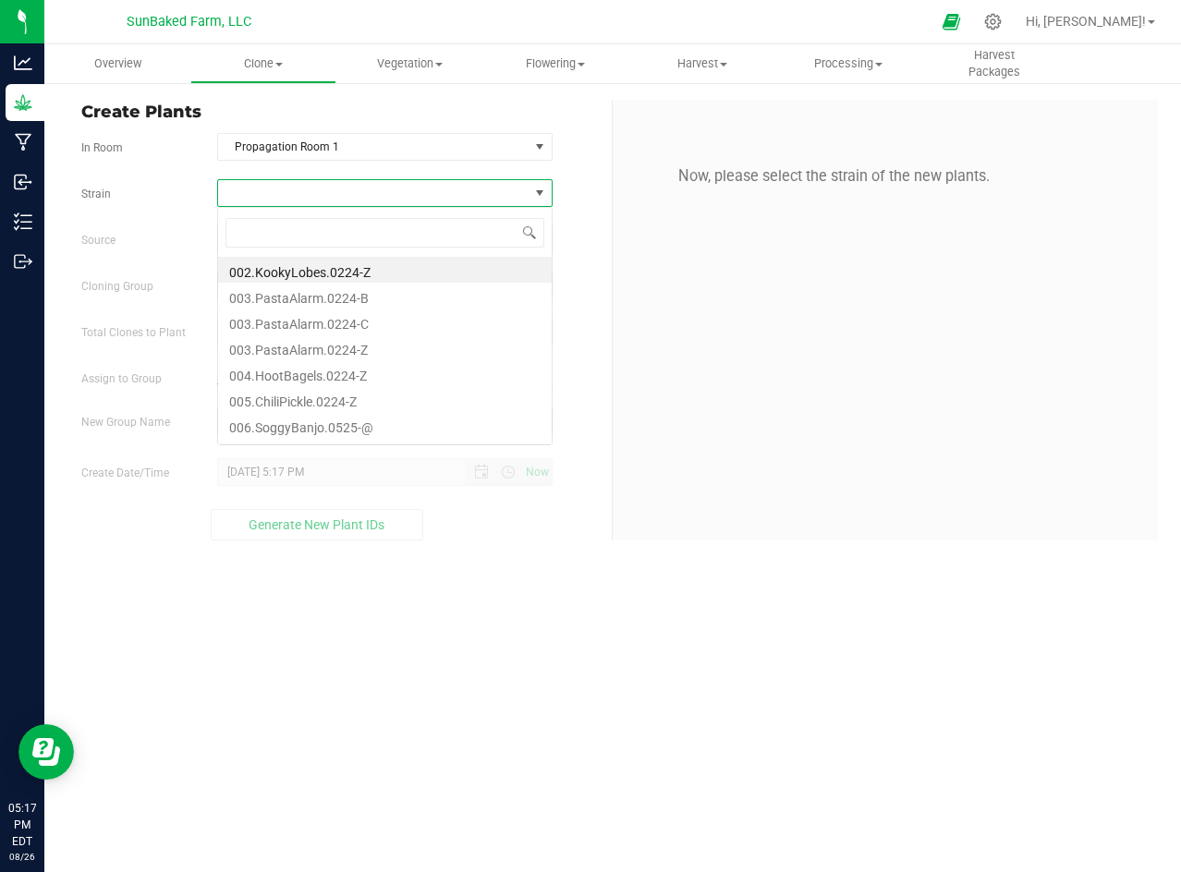
scroll to position [28, 334]
click at [345, 343] on li "003.PastaAlarm.0224-Z" at bounding box center [385, 347] width 334 height 26
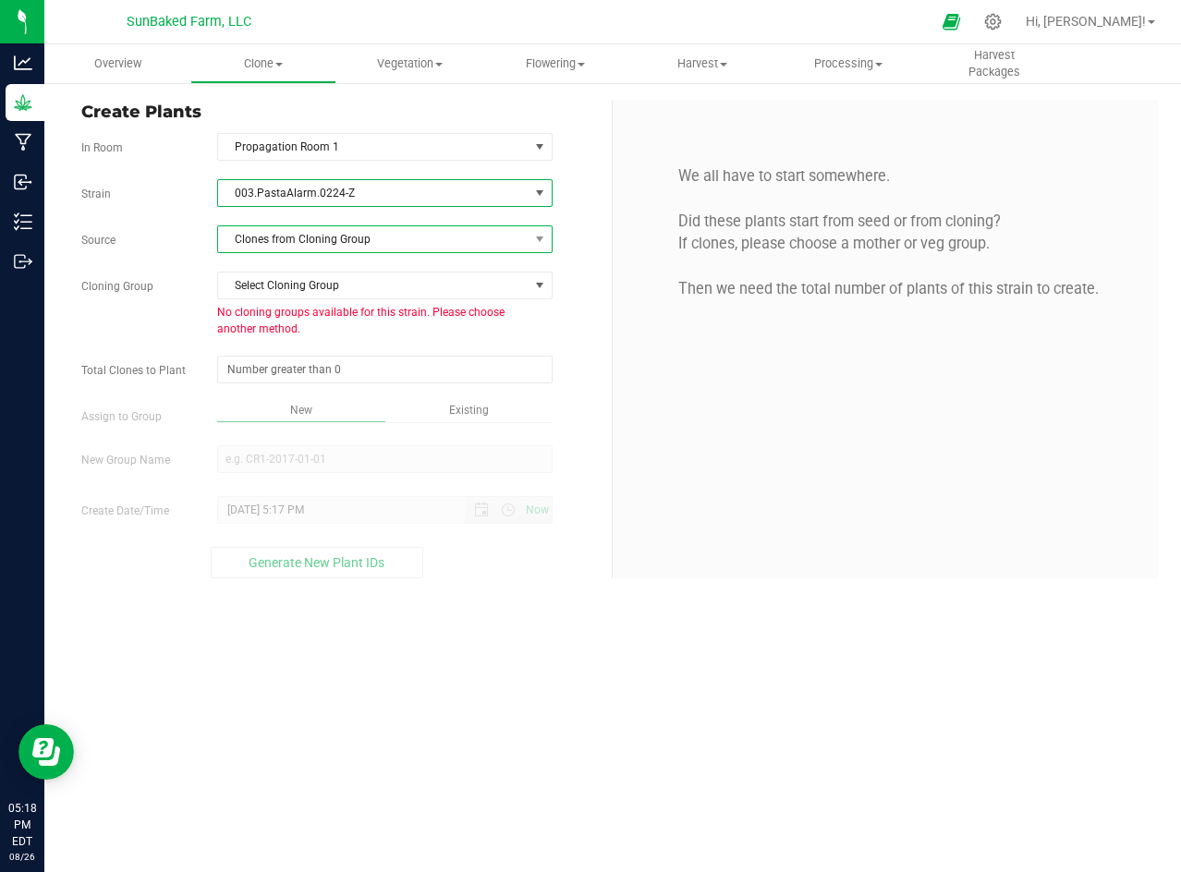
click at [374, 246] on span "Clones from Cloning Group" at bounding box center [373, 239] width 310 height 26
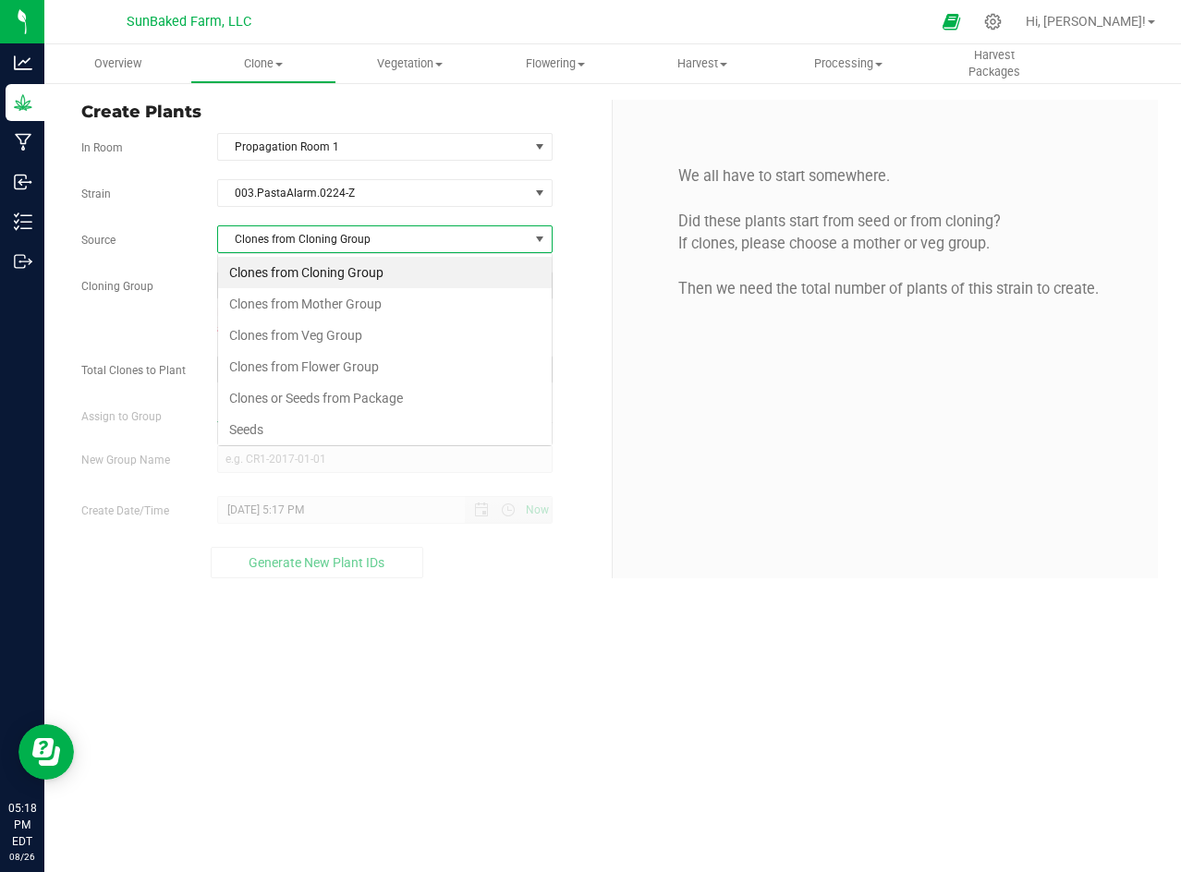
scroll to position [28, 334]
click at [266, 422] on li "Seeds" at bounding box center [385, 429] width 334 height 31
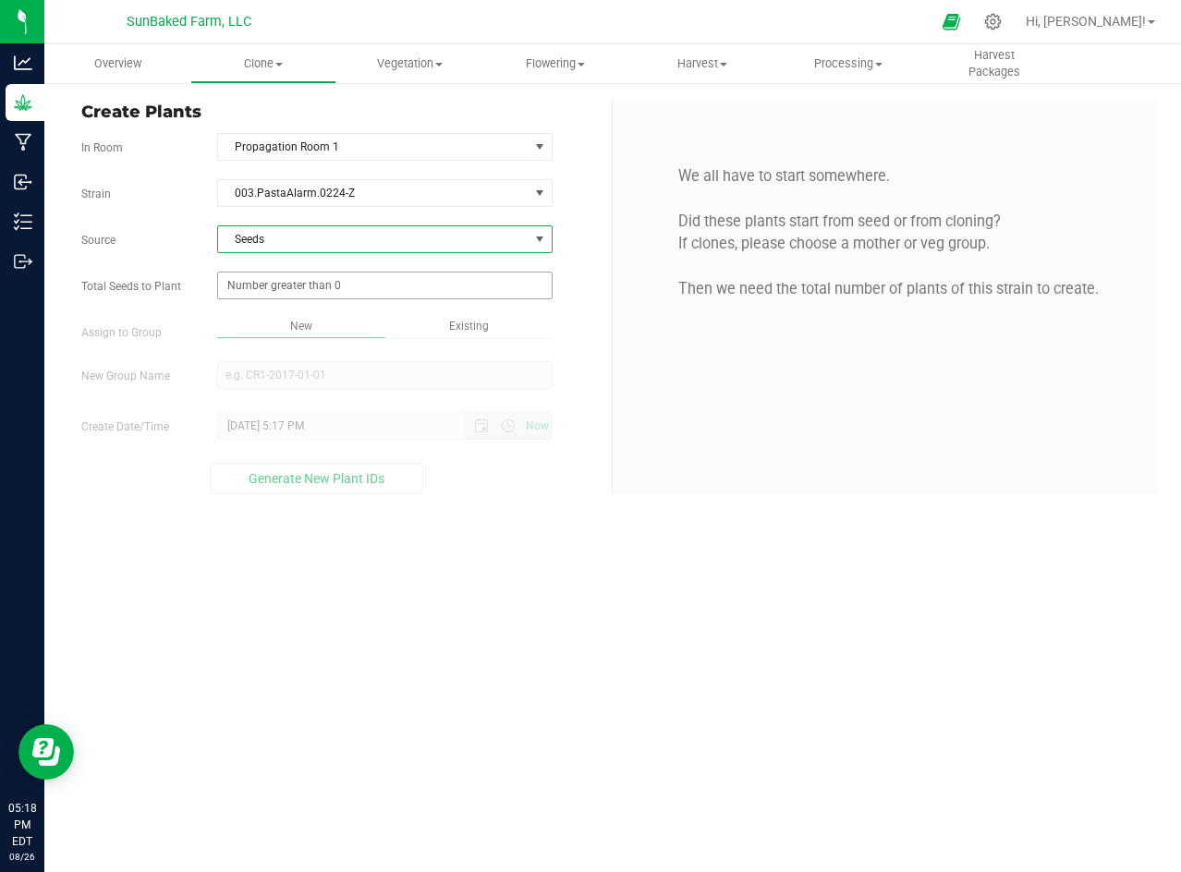
click at [315, 295] on span at bounding box center [384, 286] width 335 height 28
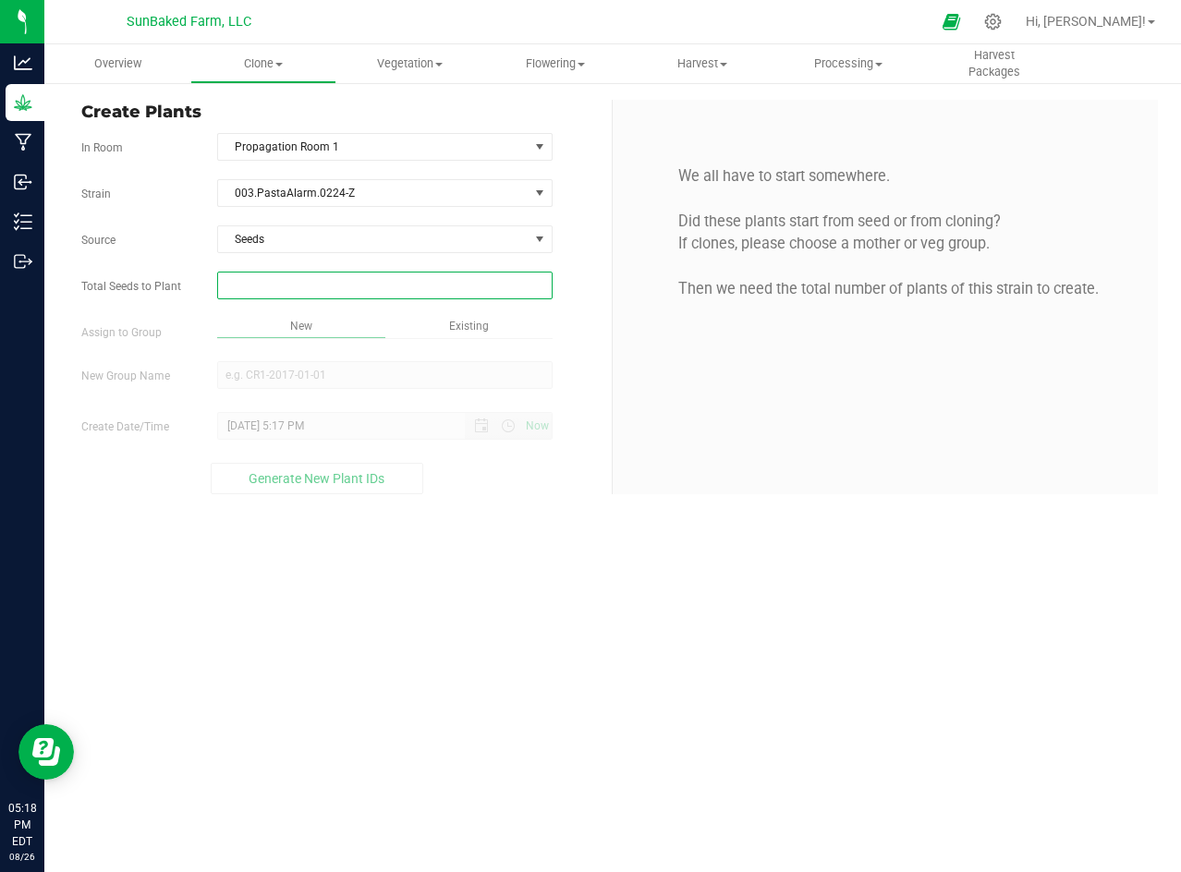
type input "1"
click at [301, 182] on div "Overview Clone Create plants Cloning groups Cloning plants Apply to plants Vege…" at bounding box center [612, 458] width 1136 height 828
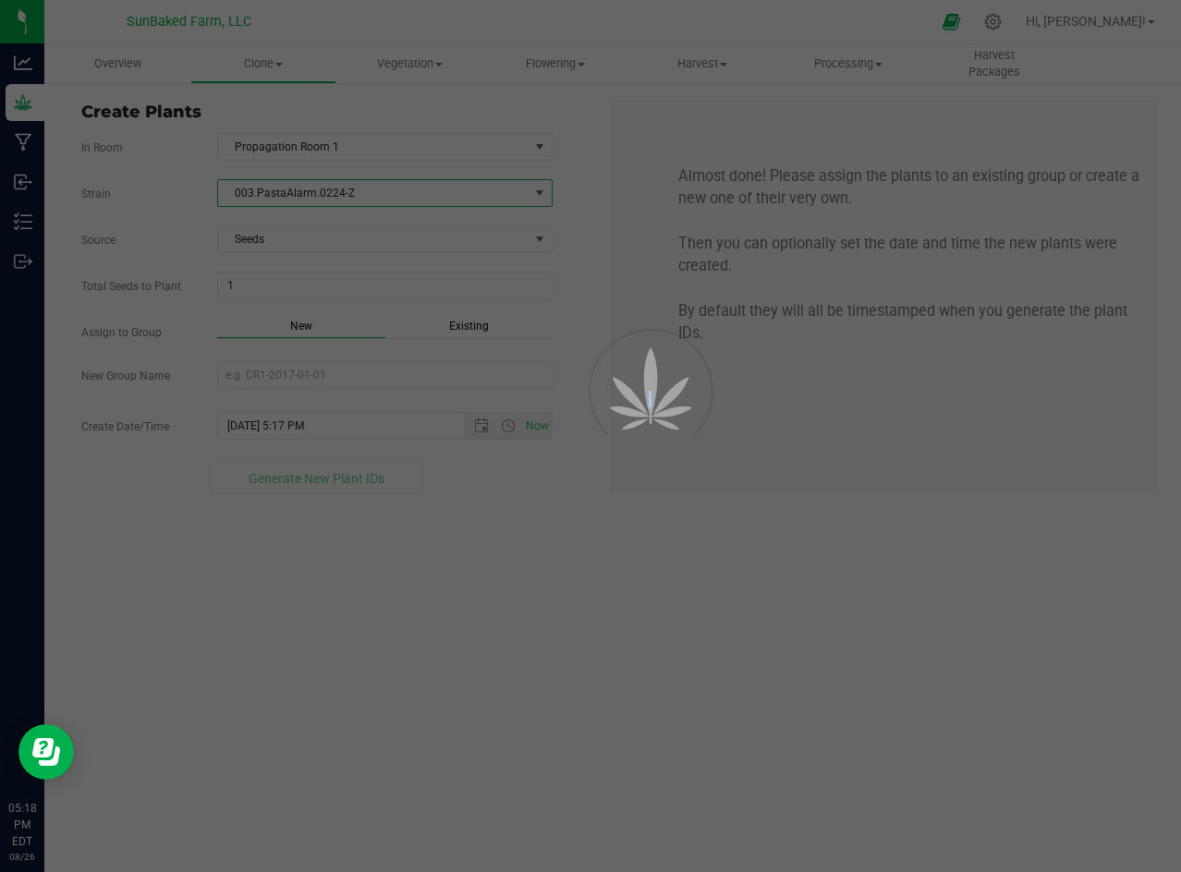
click at [301, 182] on div at bounding box center [590, 436] width 1181 height 872
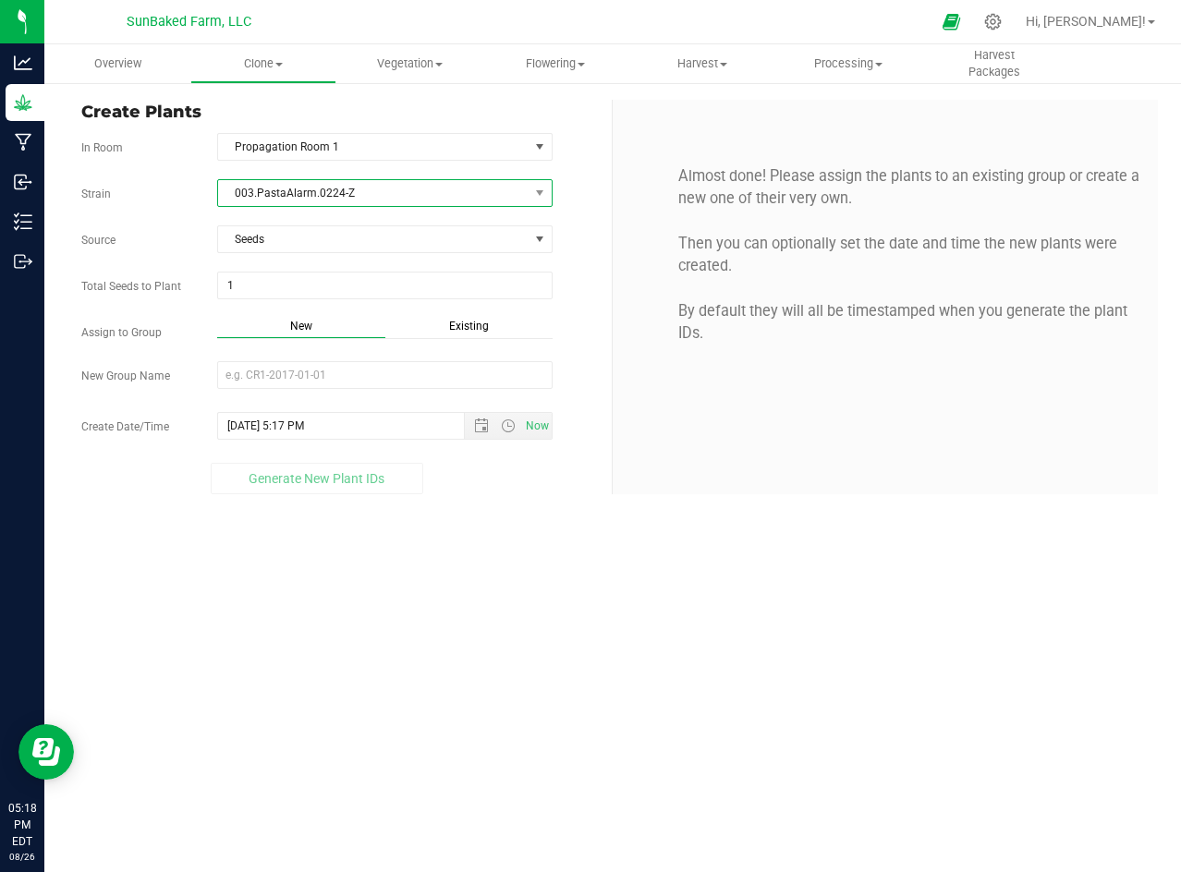
click at [298, 188] on span "003.PastaAlarm.0224-Z" at bounding box center [373, 193] width 310 height 26
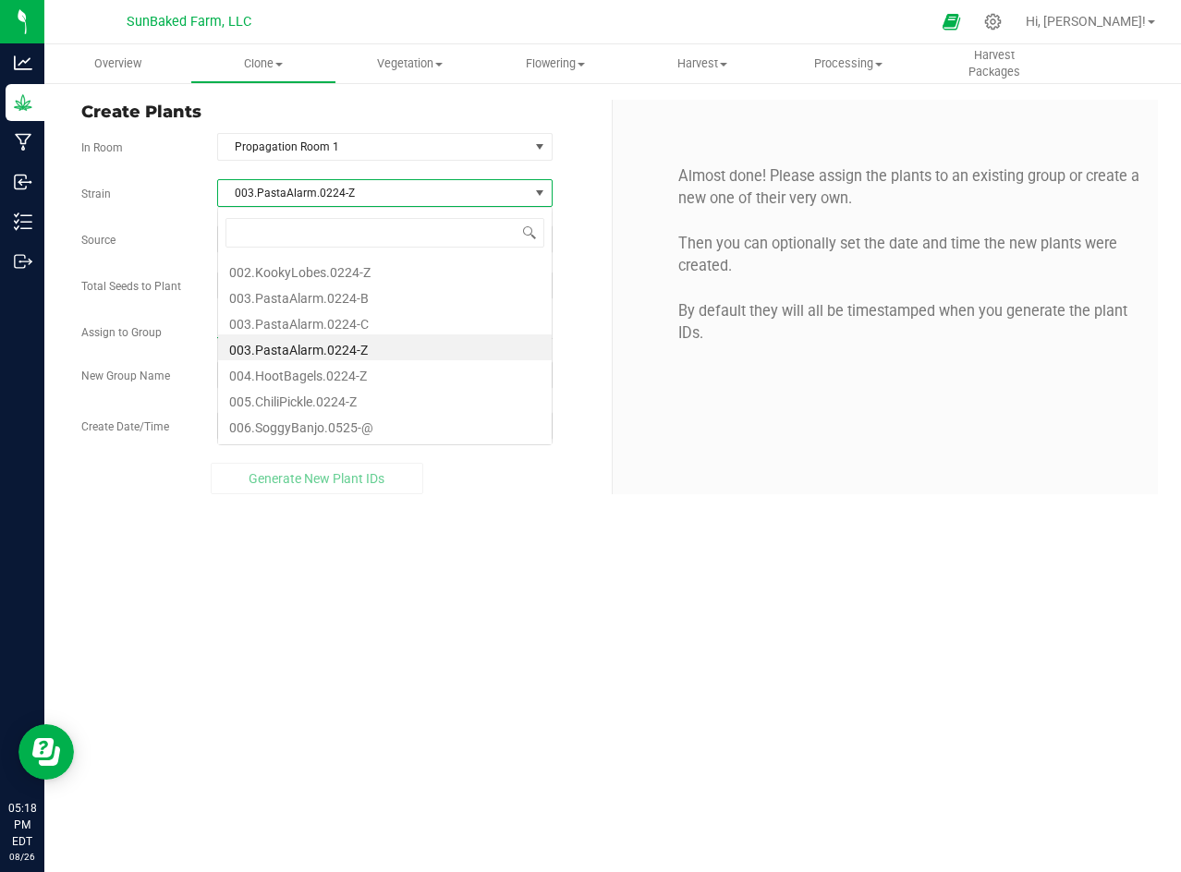
scroll to position [28, 334]
click at [298, 188] on span "003.PastaAlarm.0224-Z" at bounding box center [373, 193] width 310 height 26
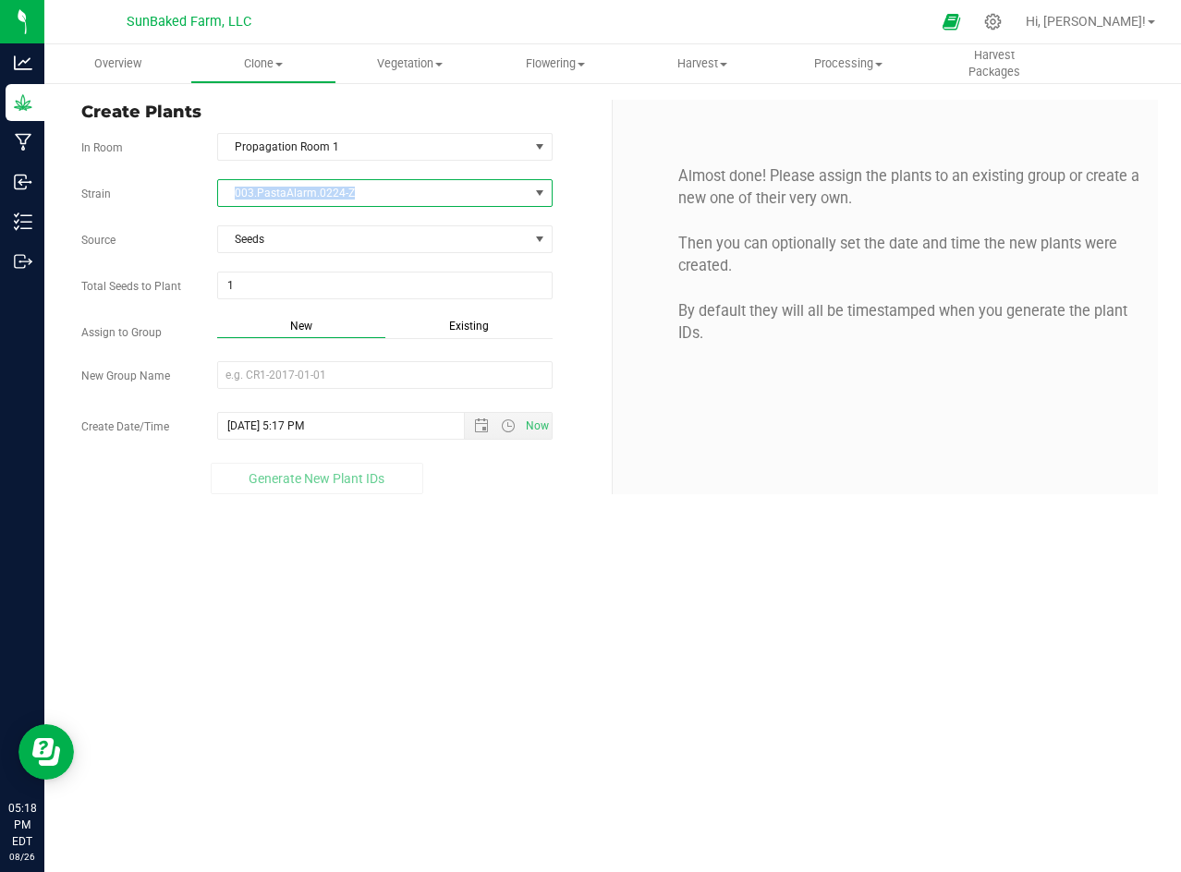
click at [298, 188] on span "003.PastaAlarm.0224-Z" at bounding box center [373, 193] width 310 height 26
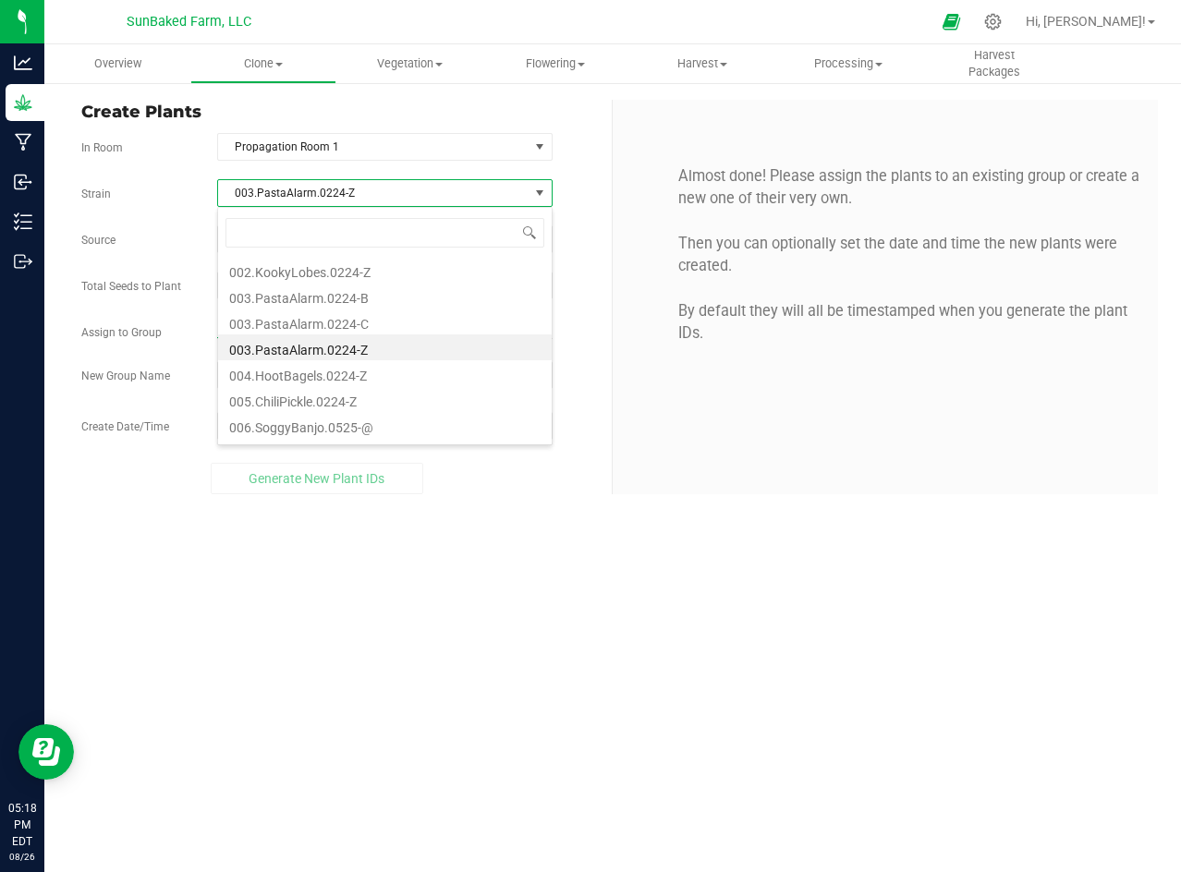
click at [298, 188] on span "003.PastaAlarm.0224-Z" at bounding box center [373, 193] width 310 height 26
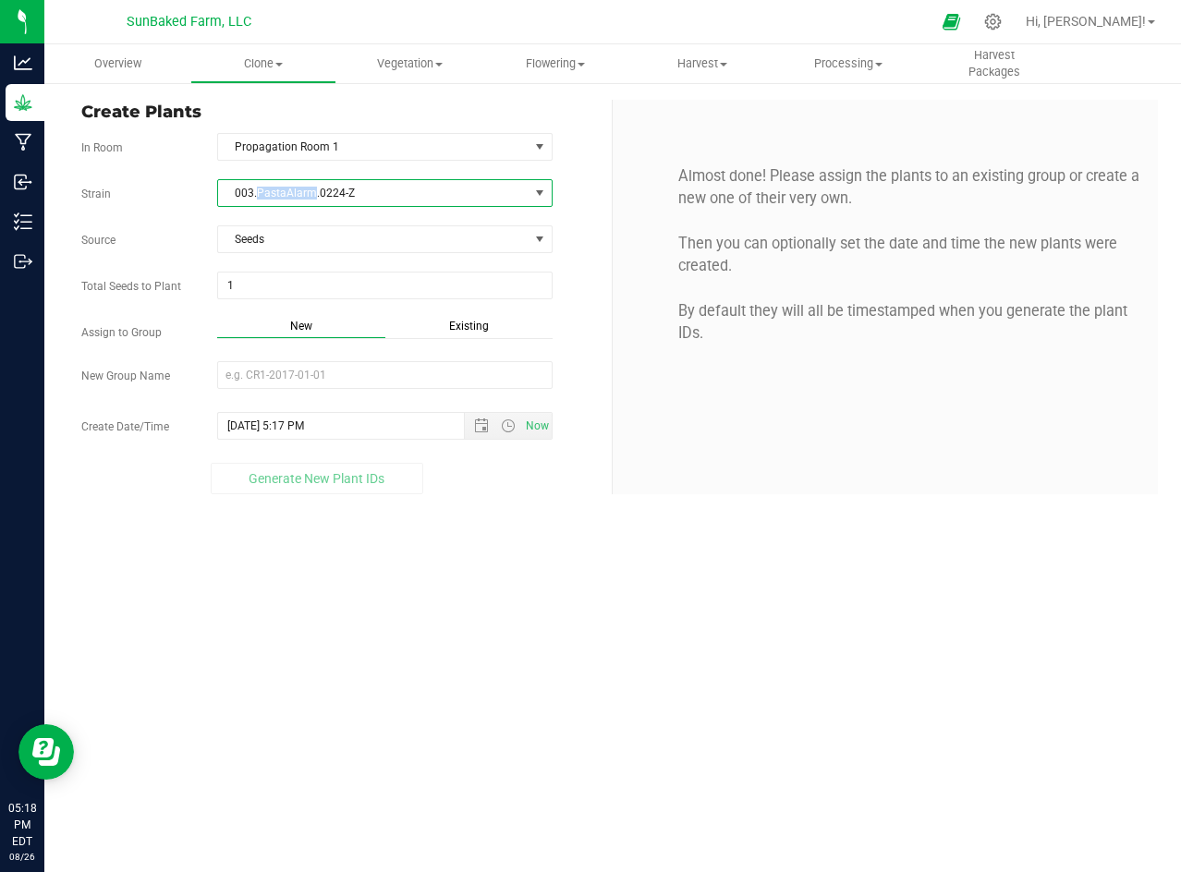
click at [298, 188] on span "003.PastaAlarm.0224-Z" at bounding box center [373, 193] width 310 height 26
copy span "003.PastaAlarm.0224-Z"
click at [257, 309] on div "Strain 003.PastaAlarm.0224-Z Source Seeds Total Seeds to Plant 1 1 Assign to Gr…" at bounding box center [339, 336] width 517 height 315
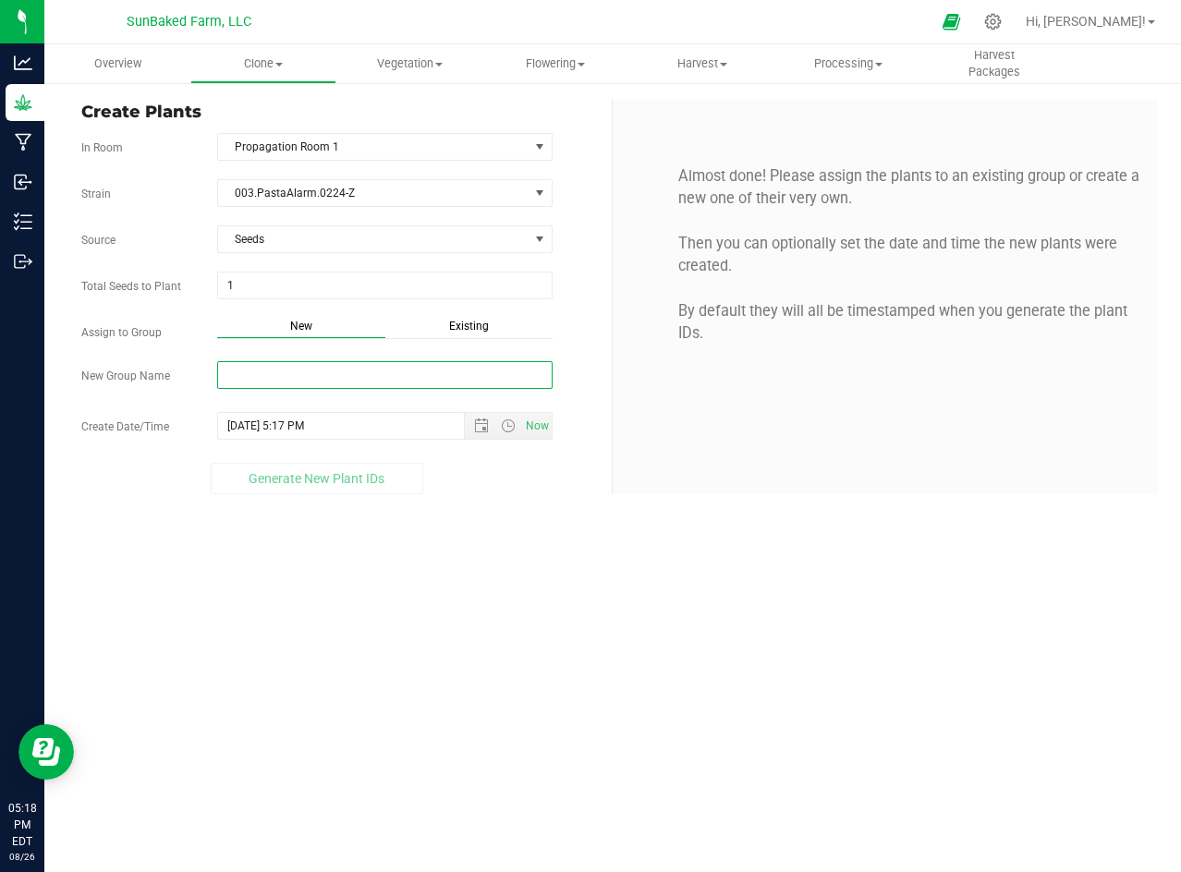
click at [339, 380] on input "New Group Name" at bounding box center [384, 375] width 335 height 28
paste input "003.PastaAlarm.0224-Z"
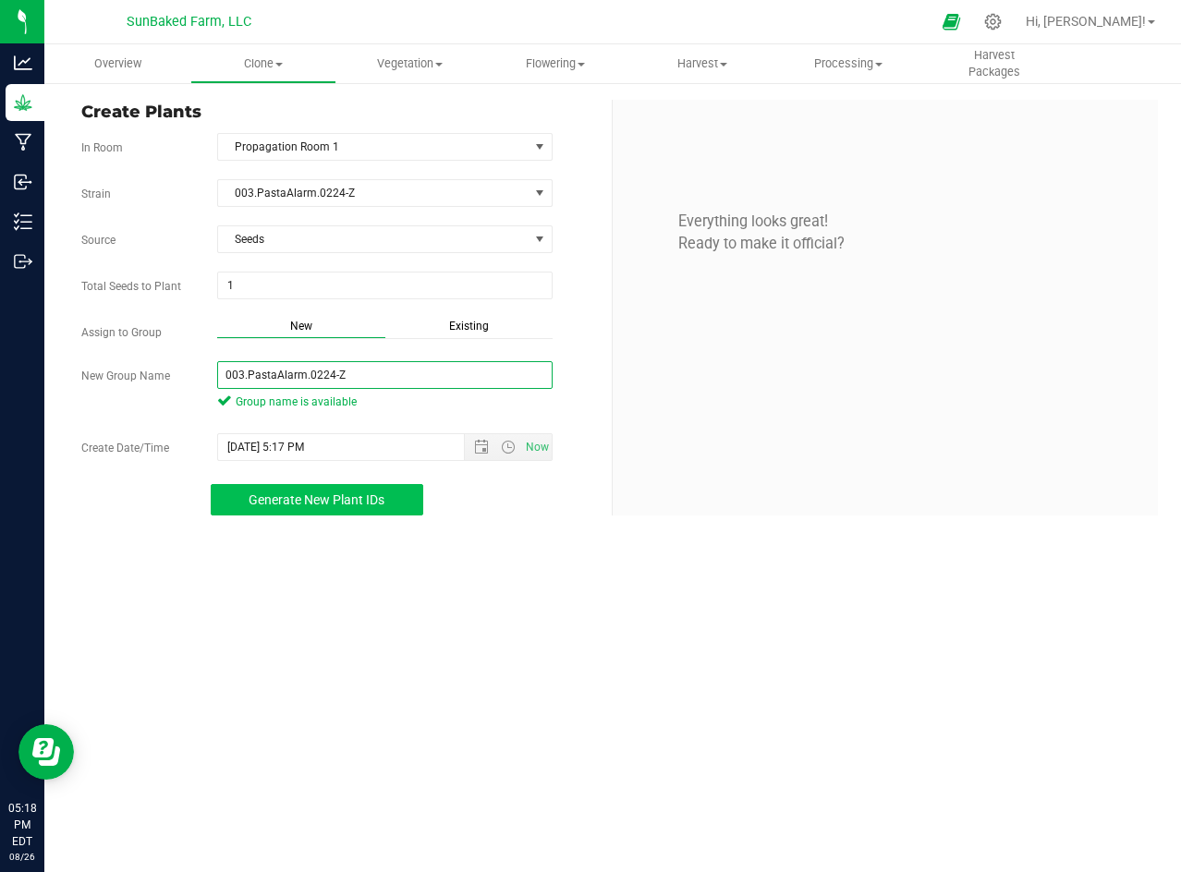
type input "003.PastaAlarm.0224-Z"
click at [371, 500] on span "Generate New Plant IDs" at bounding box center [317, 499] width 136 height 15
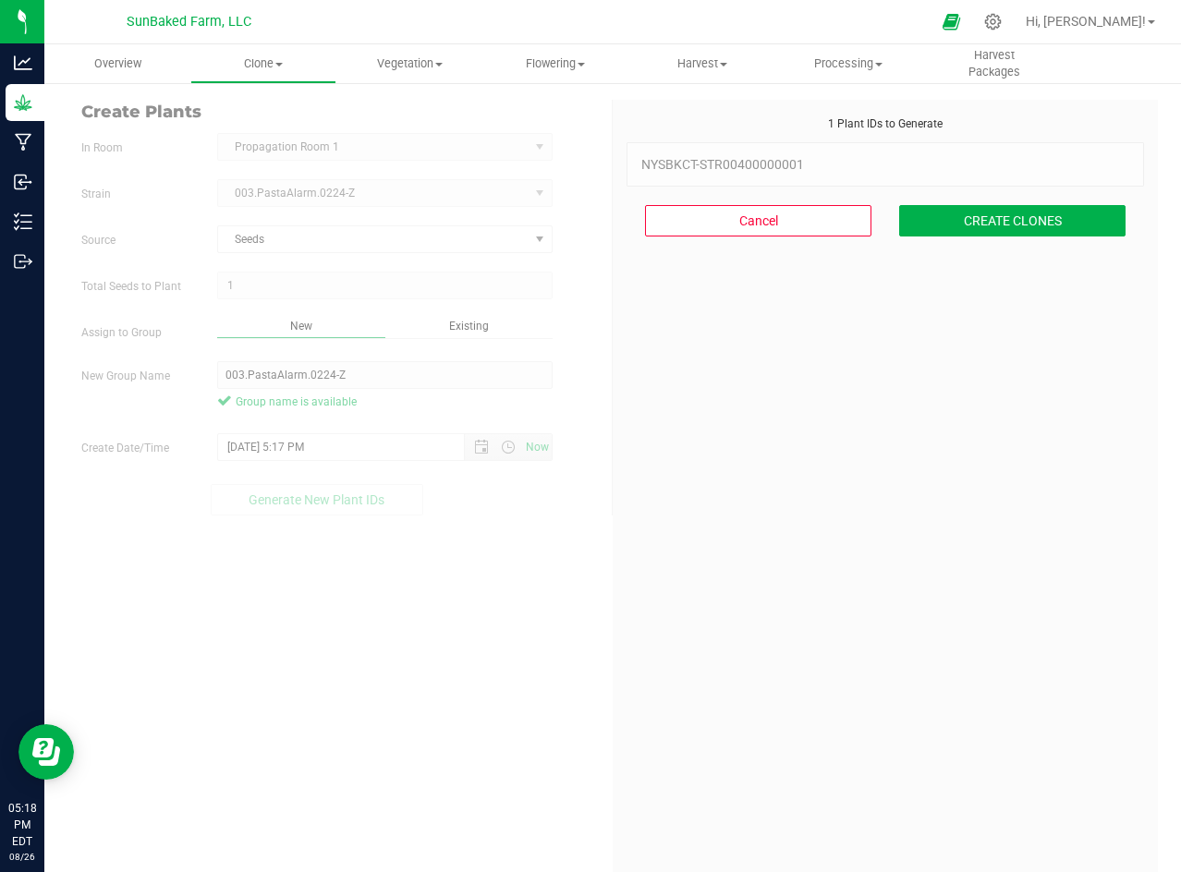
scroll to position [55, 0]
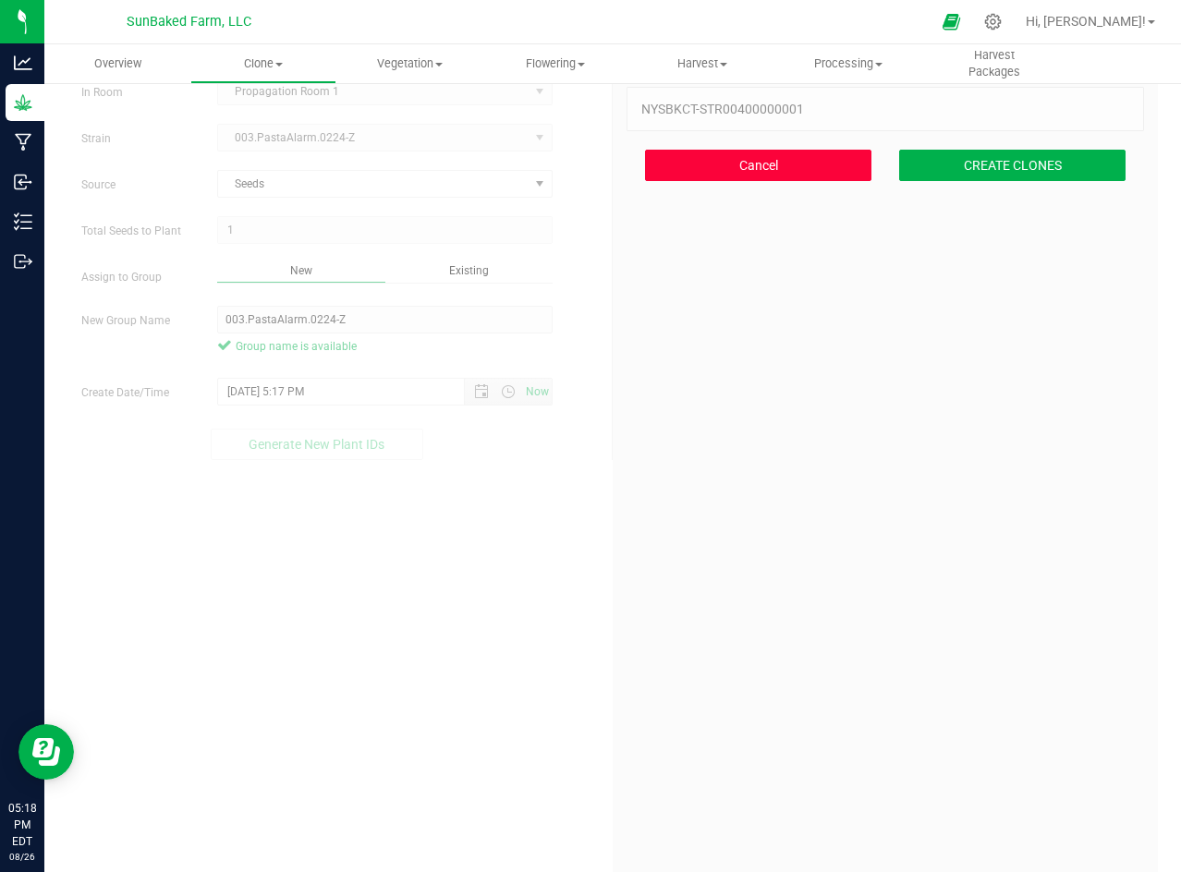
click at [769, 155] on button "Cancel" at bounding box center [758, 165] width 226 height 31
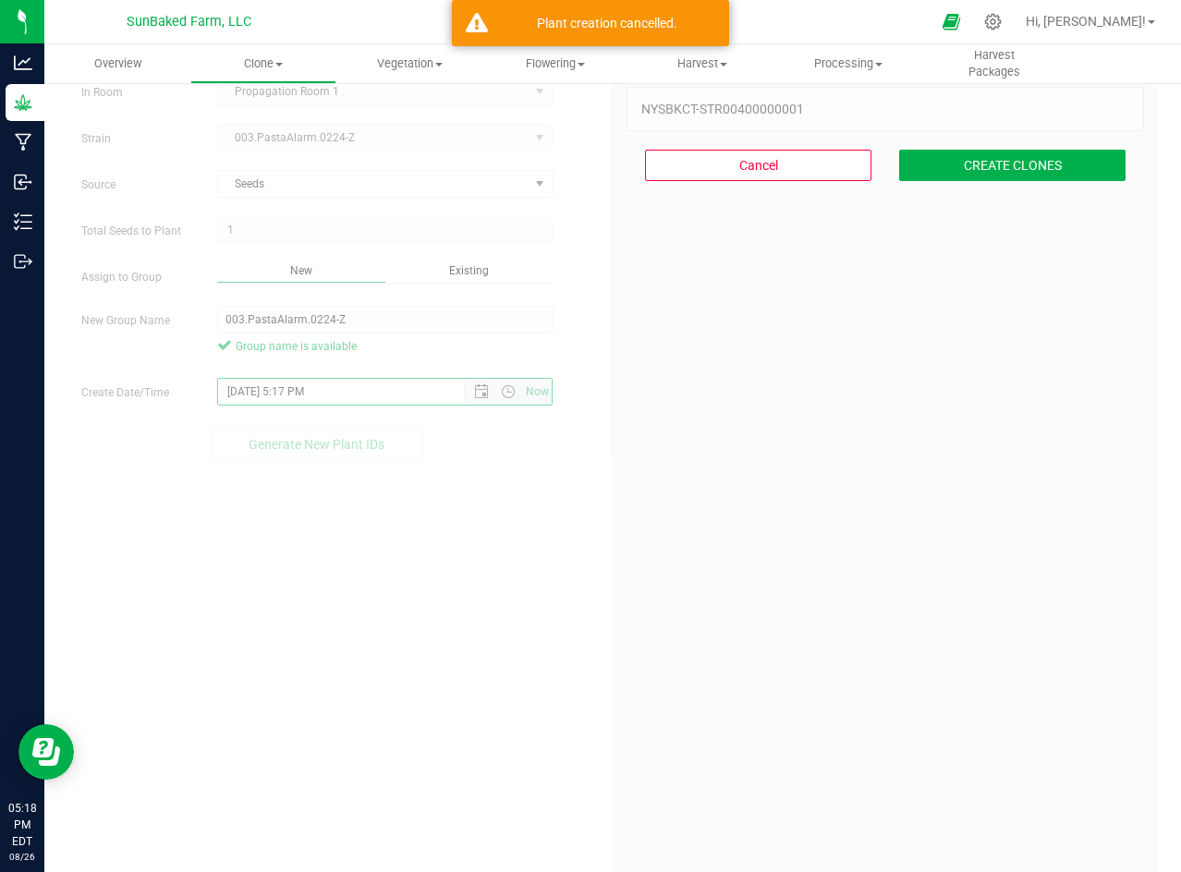
click at [288, 395] on input "8/26/2025 5:17 PM" at bounding box center [357, 392] width 278 height 26
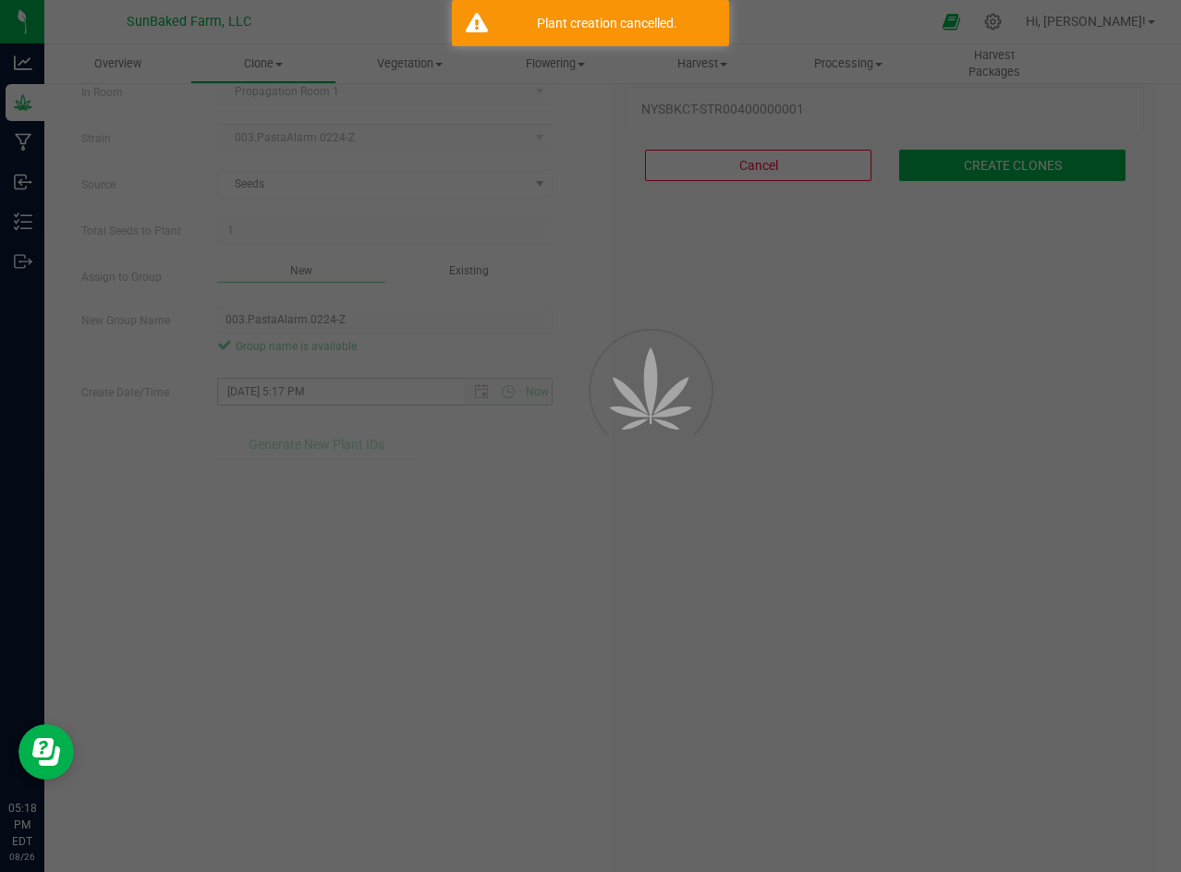
click at [288, 395] on div at bounding box center [590, 436] width 1181 height 872
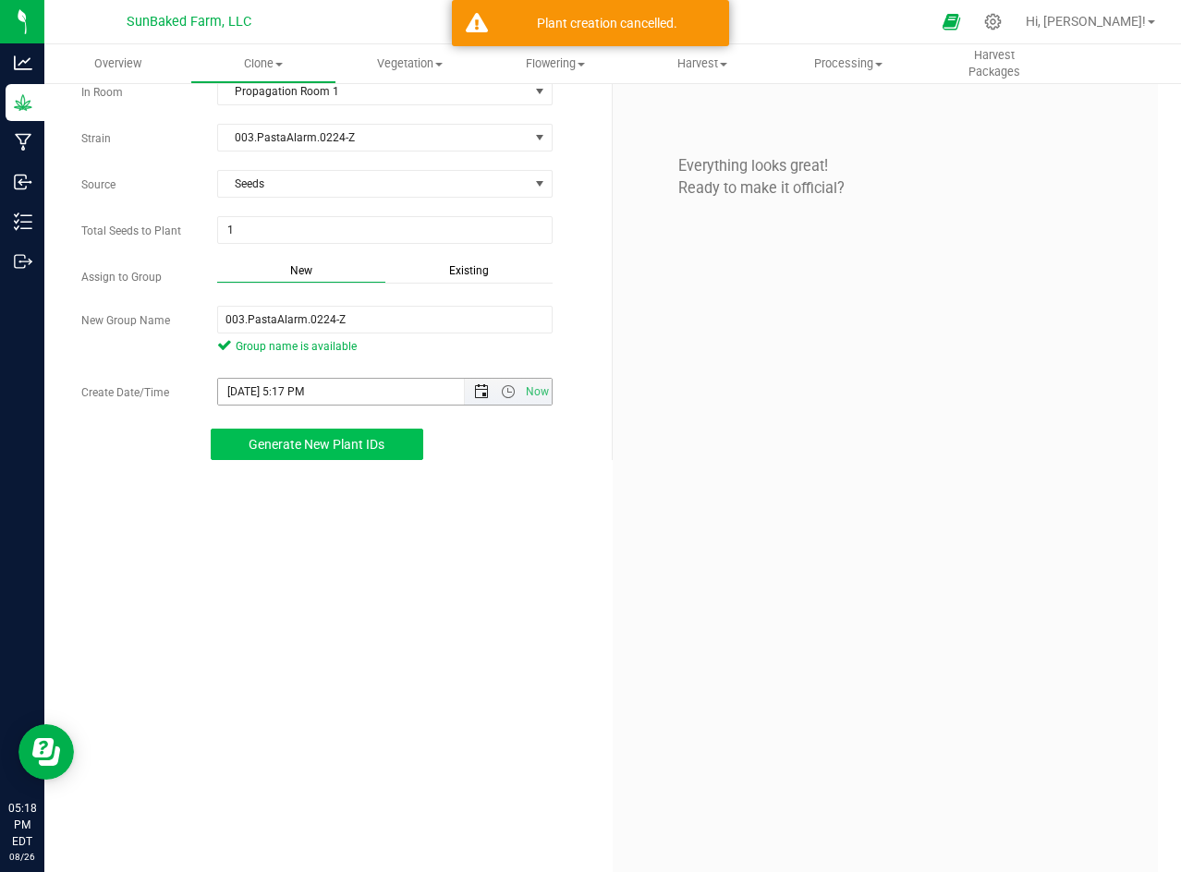
click at [474, 387] on span "Open the date view" at bounding box center [481, 391] width 15 height 15
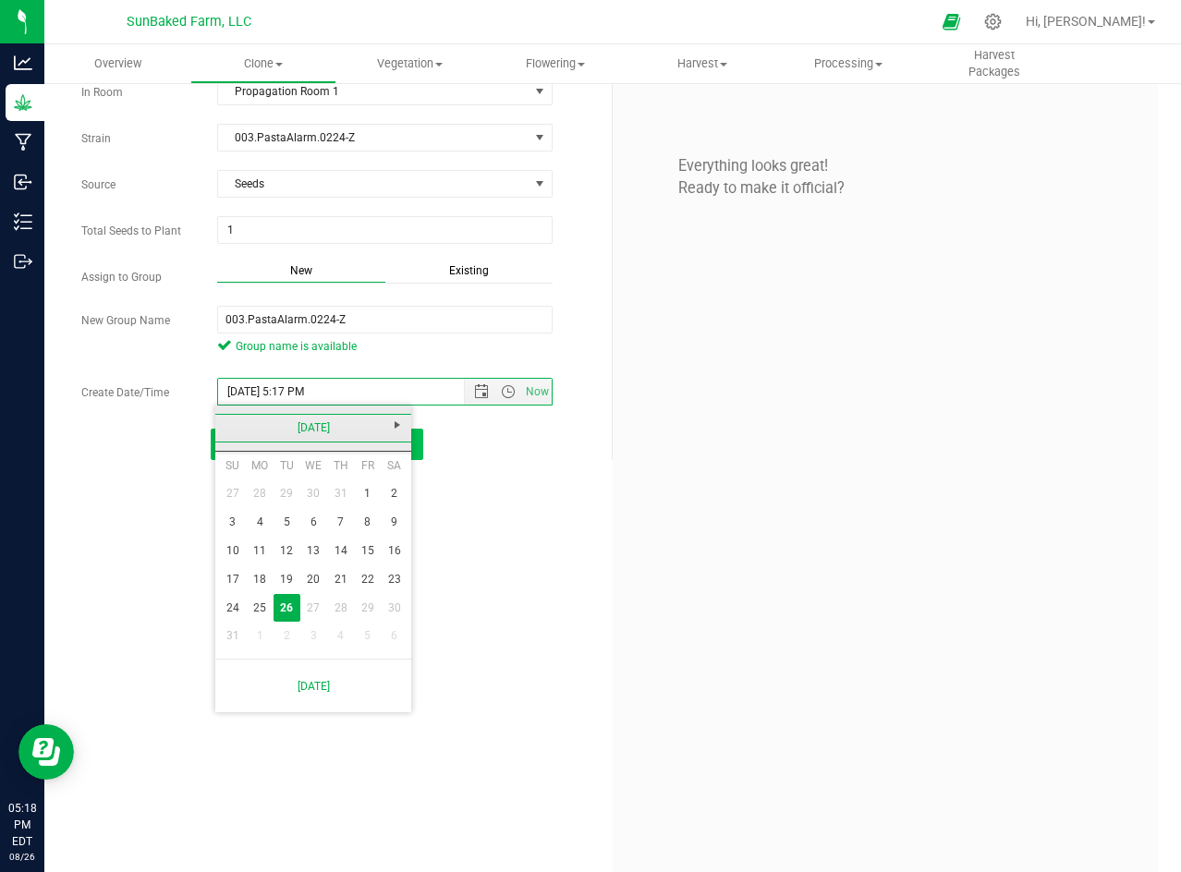
click at [289, 434] on link "[DATE]" at bounding box center [313, 428] width 199 height 29
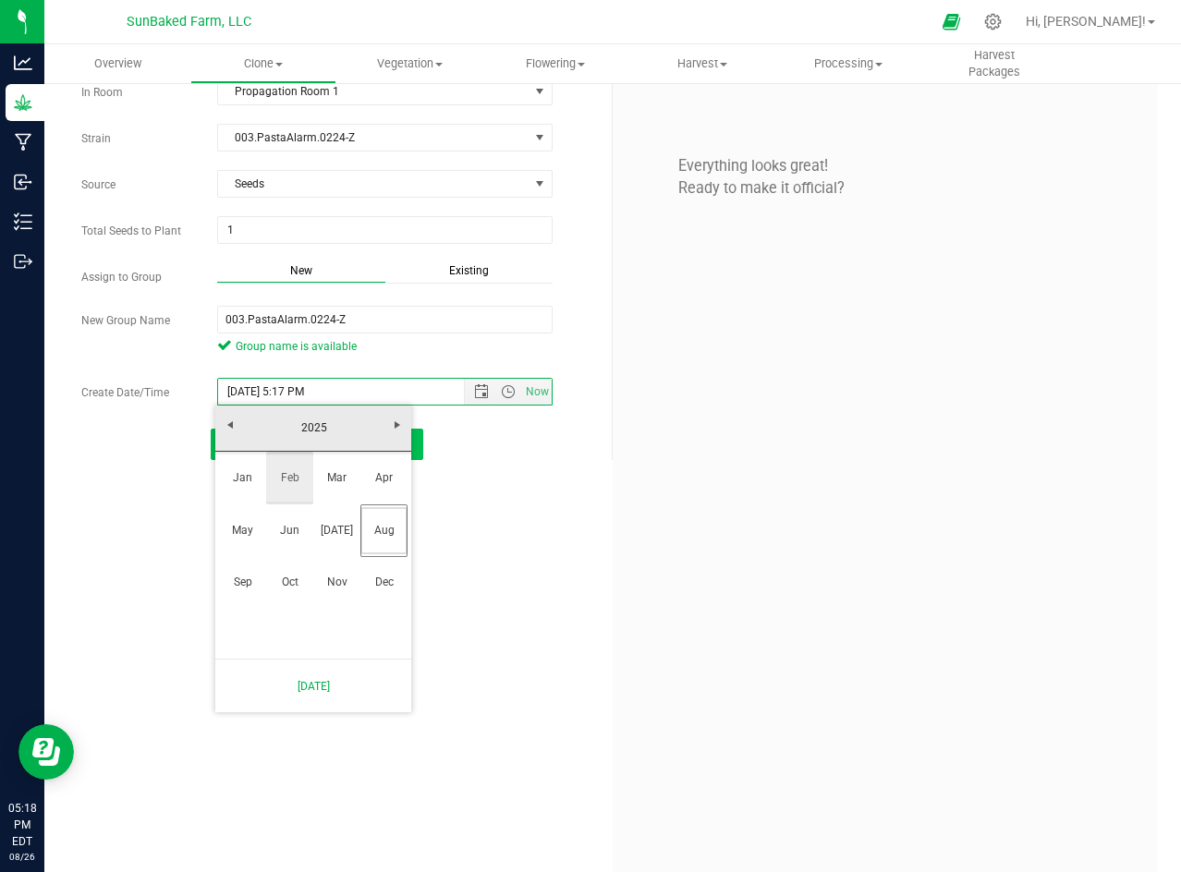
click at [293, 472] on link "Feb" at bounding box center [289, 478] width 47 height 47
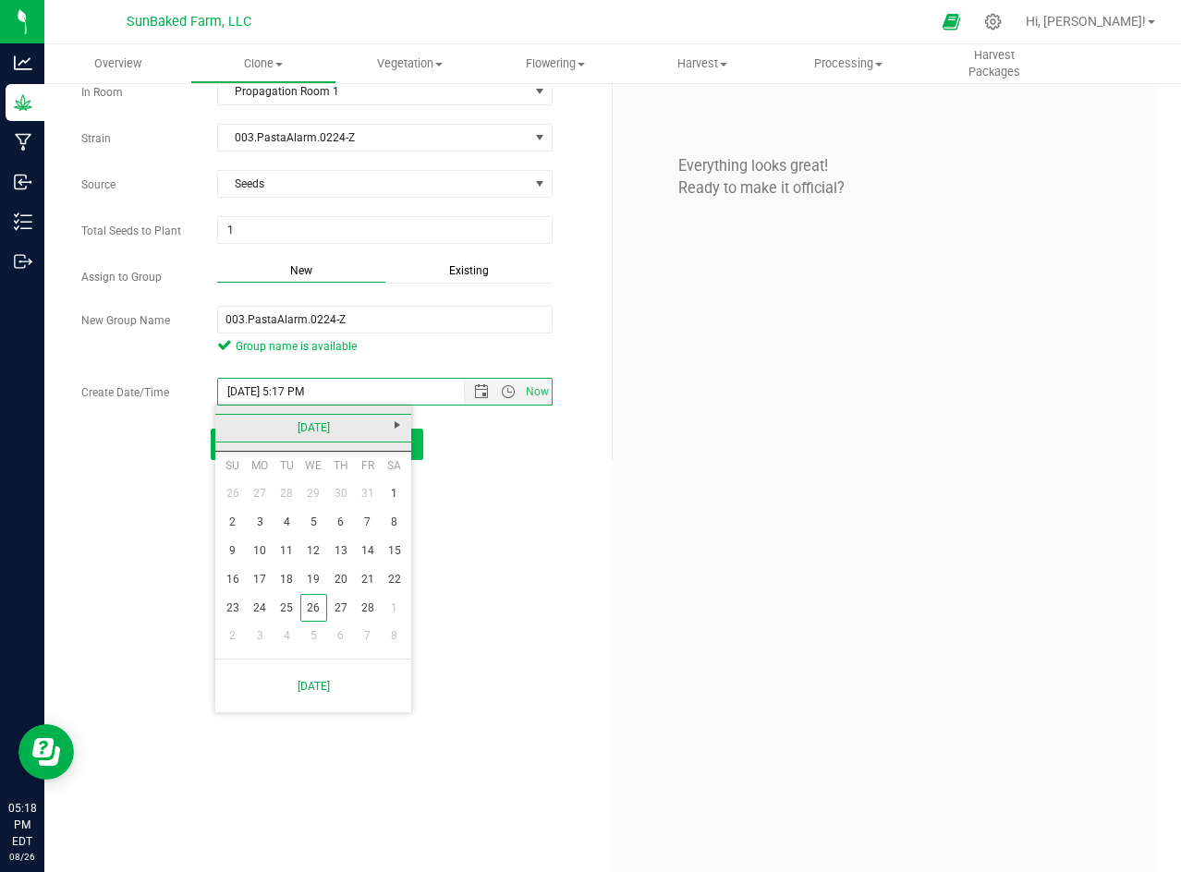
click at [297, 426] on link "[DATE]" at bounding box center [313, 428] width 199 height 29
click at [311, 436] on link "2025" at bounding box center [313, 428] width 199 height 29
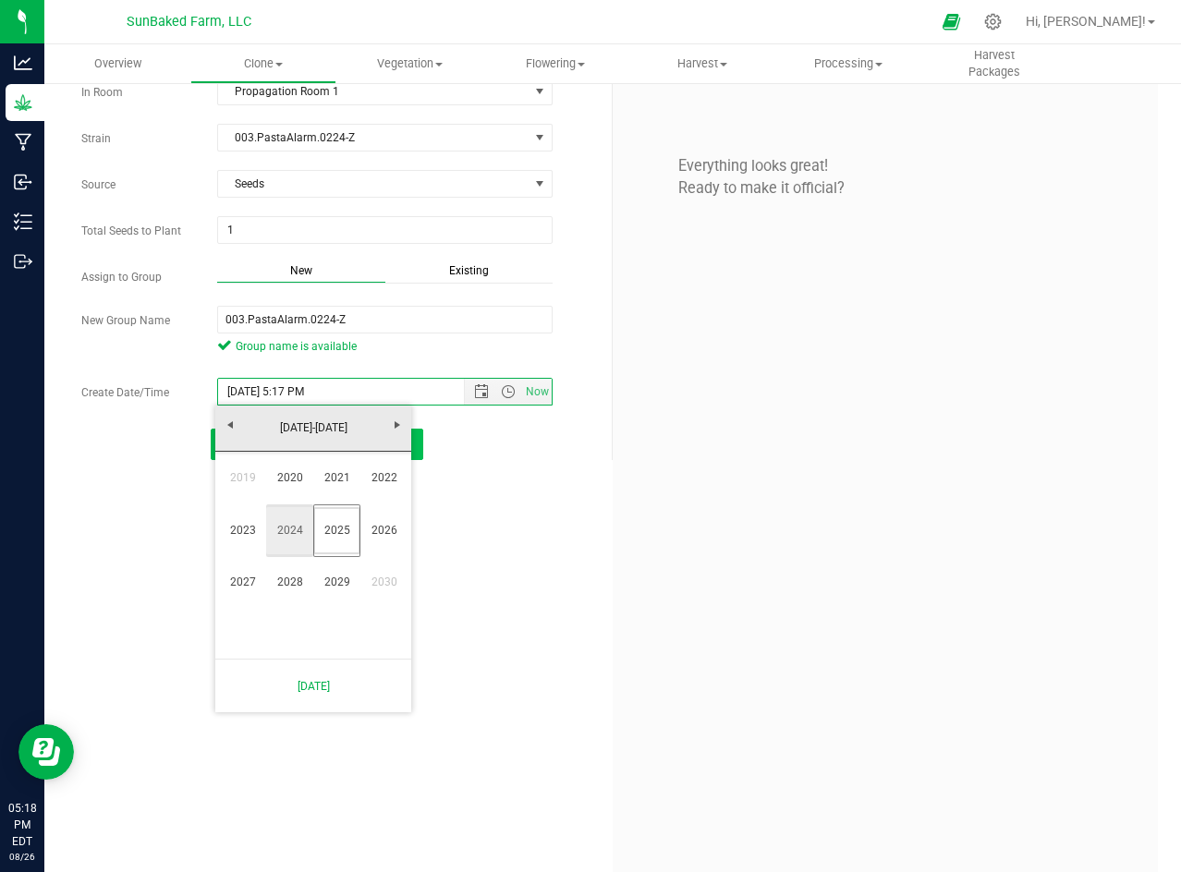
click at [292, 532] on link "2024" at bounding box center [289, 530] width 47 height 47
click at [296, 482] on link "Feb" at bounding box center [289, 478] width 47 height 47
click at [341, 495] on link "1" at bounding box center [340, 494] width 27 height 29
type input "2/1/2024 5:17 PM"
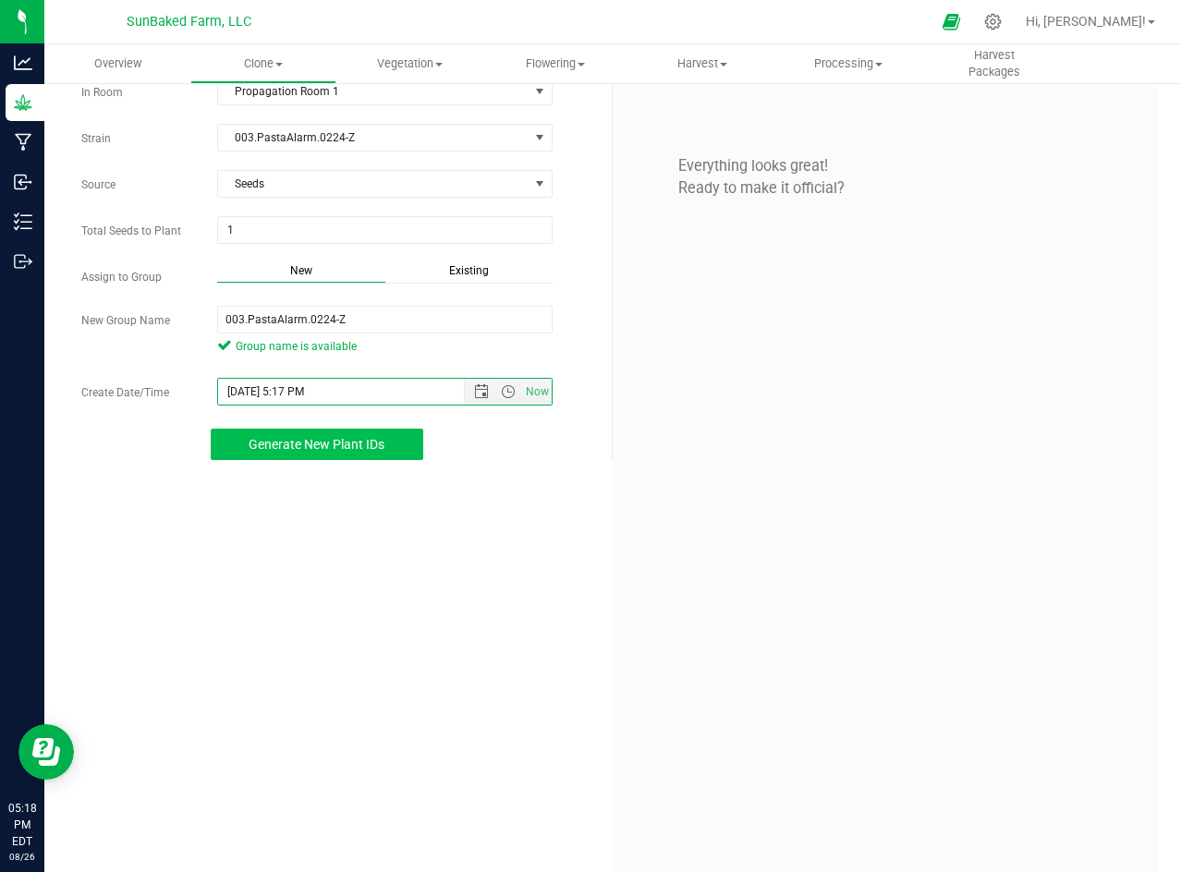
click at [334, 441] on span "Generate New Plant IDs" at bounding box center [317, 444] width 136 height 15
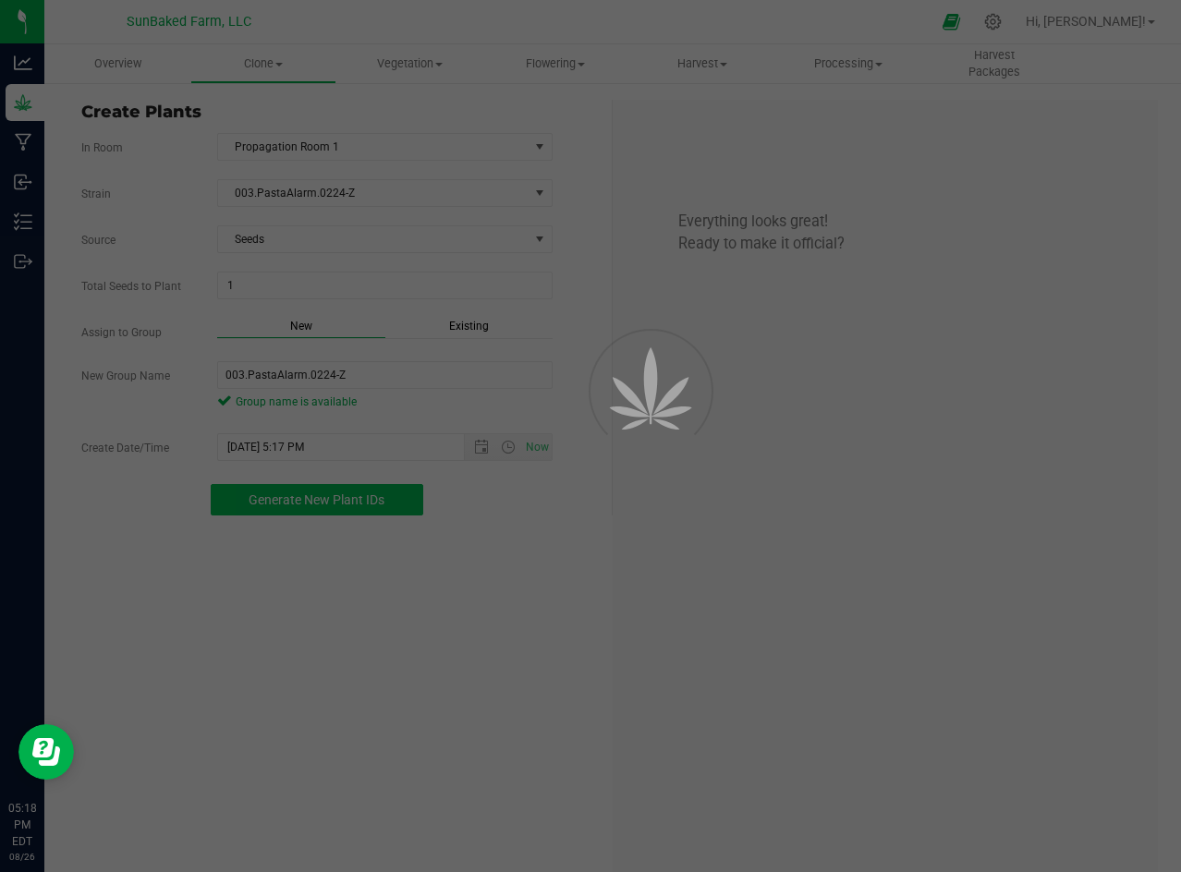
scroll to position [55, 0]
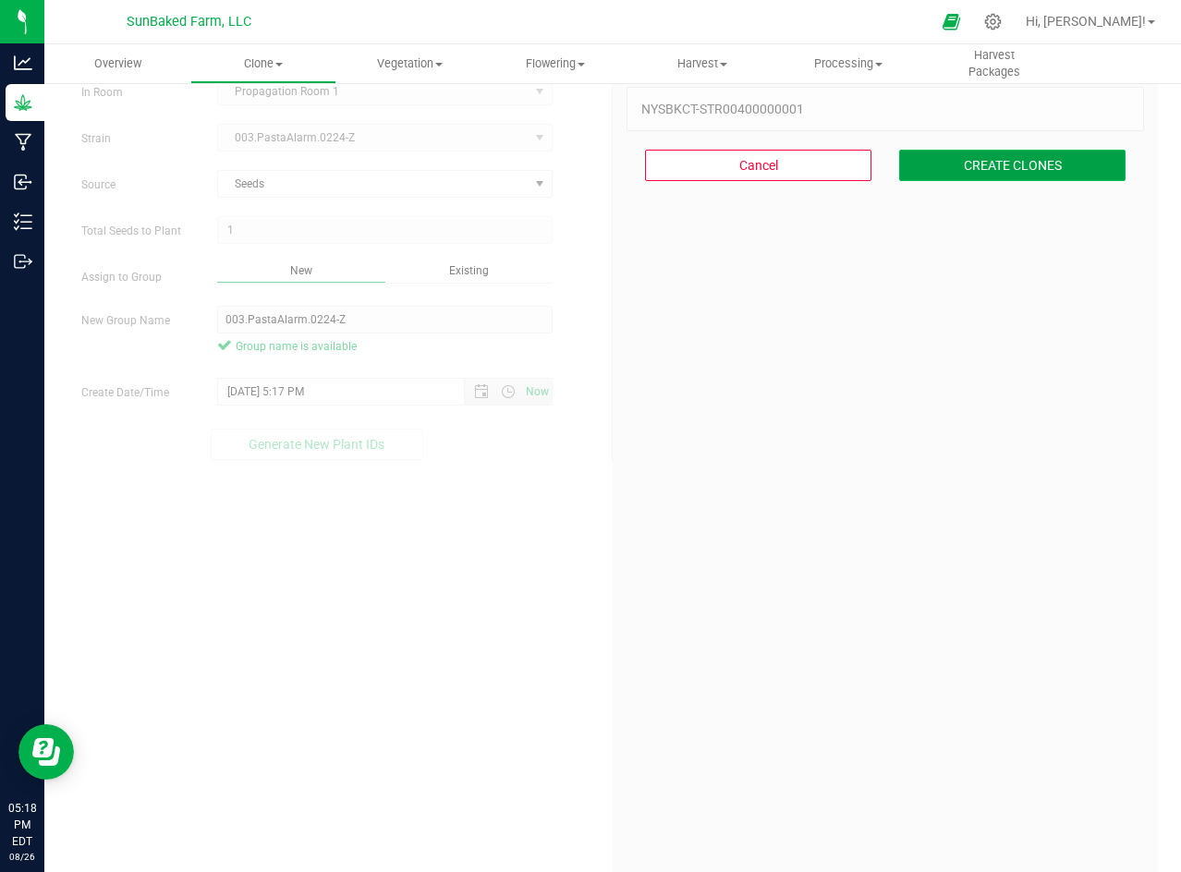
click at [982, 168] on button "CREATE CLONES" at bounding box center [1012, 165] width 226 height 31
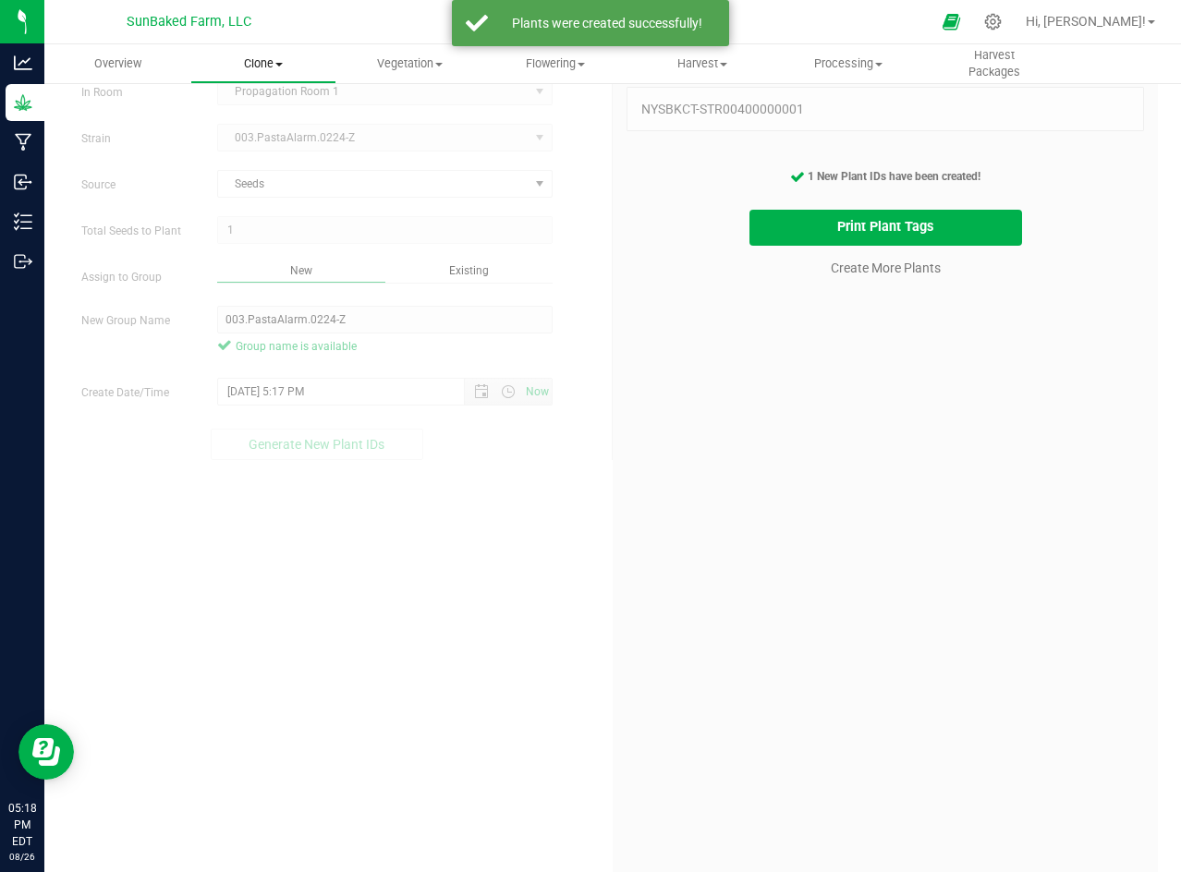
click at [290, 55] on span "Clone" at bounding box center [263, 63] width 144 height 17
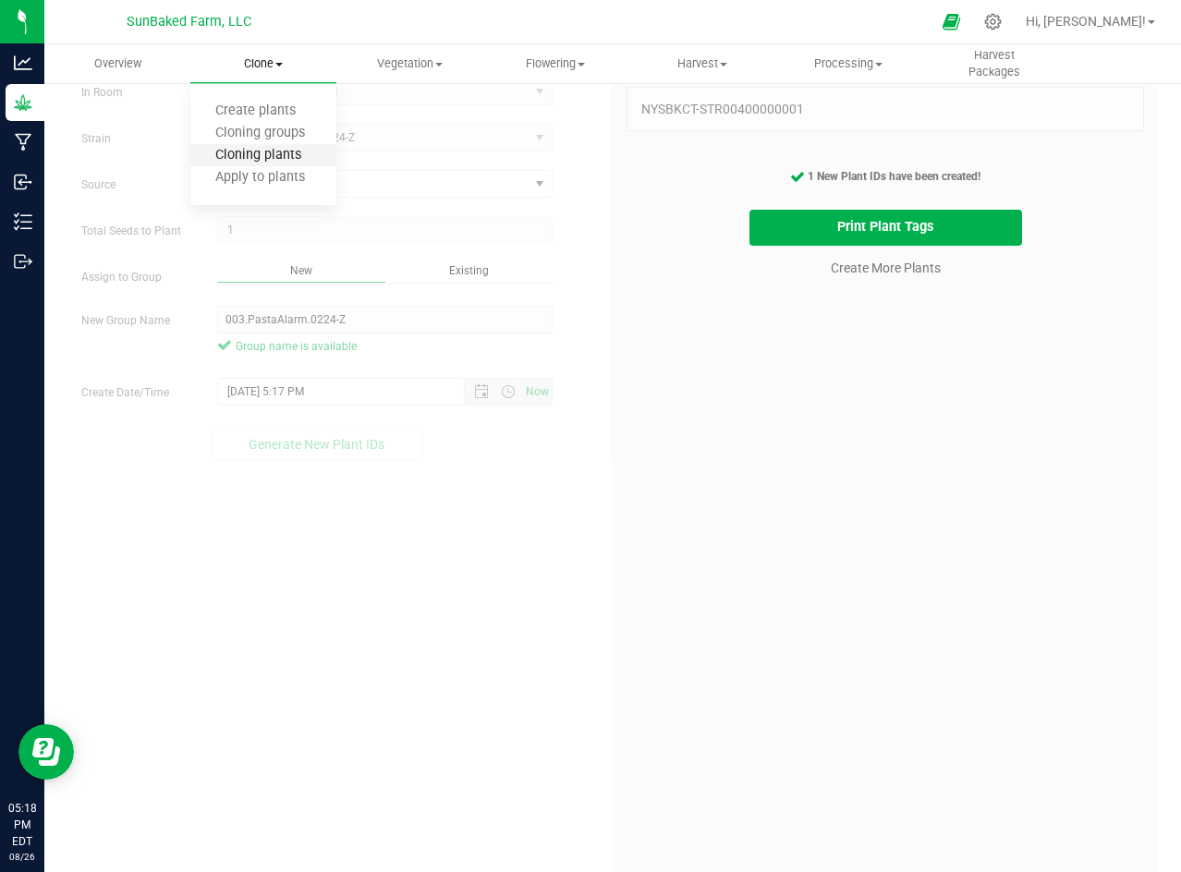
click at [268, 158] on span "Cloning plants" at bounding box center [258, 156] width 136 height 16
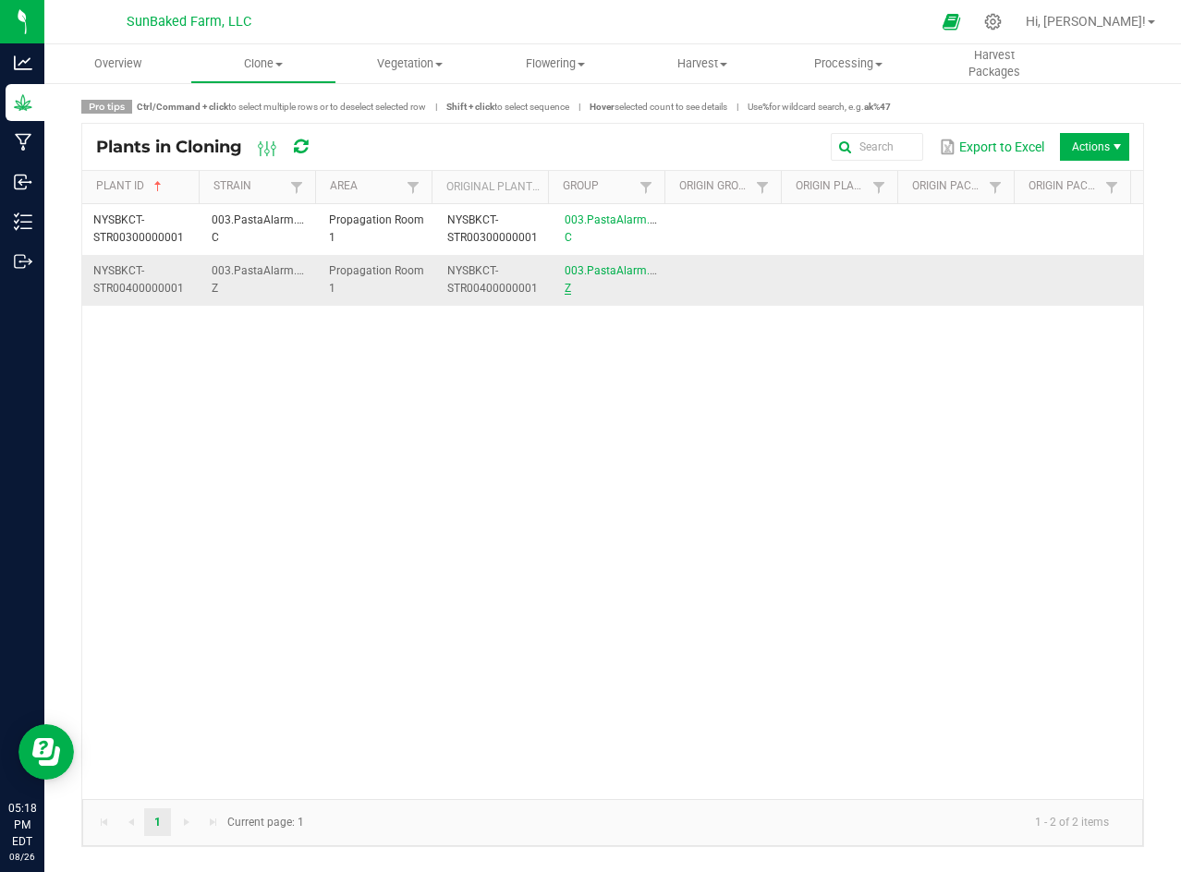
click at [580, 265] on link "003.PastaAlarm.0224-Z" at bounding box center [622, 279] width 114 height 30
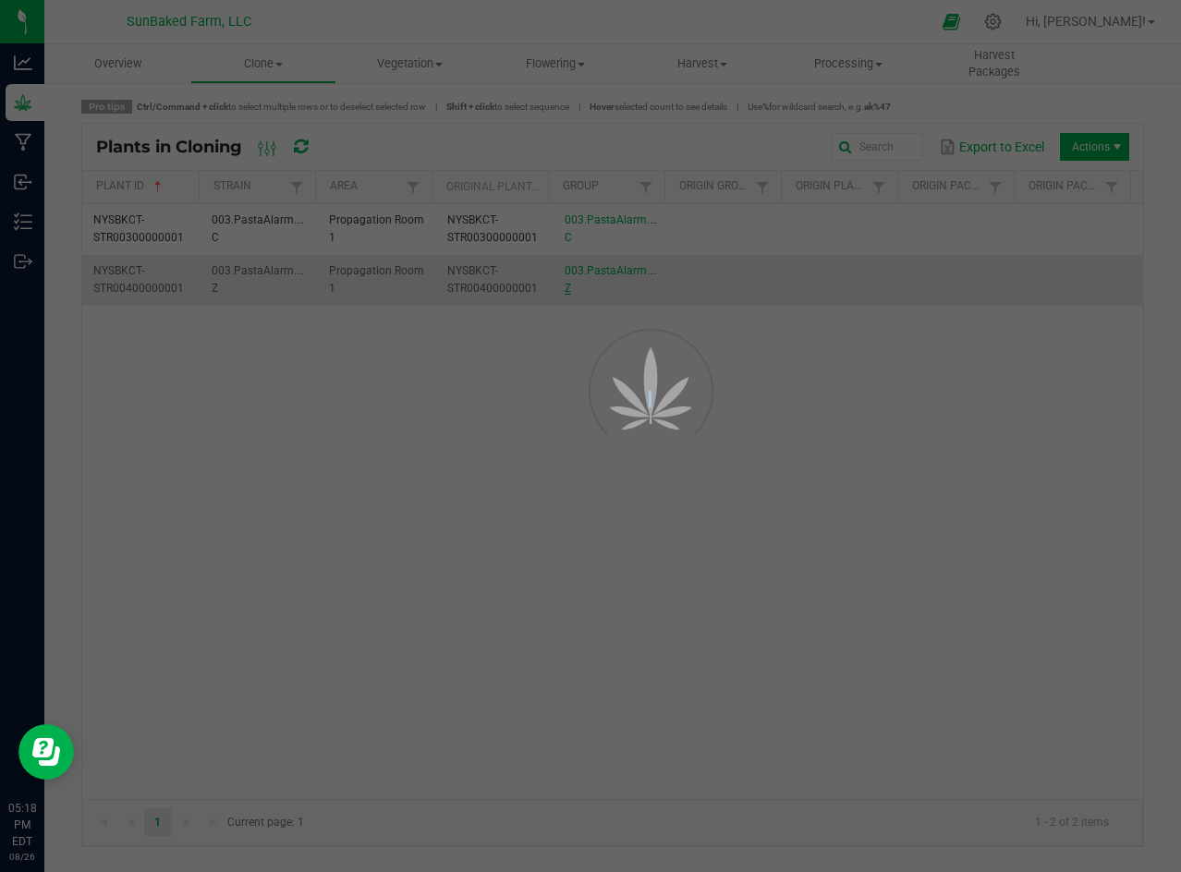
click at [580, 265] on div at bounding box center [590, 436] width 1181 height 872
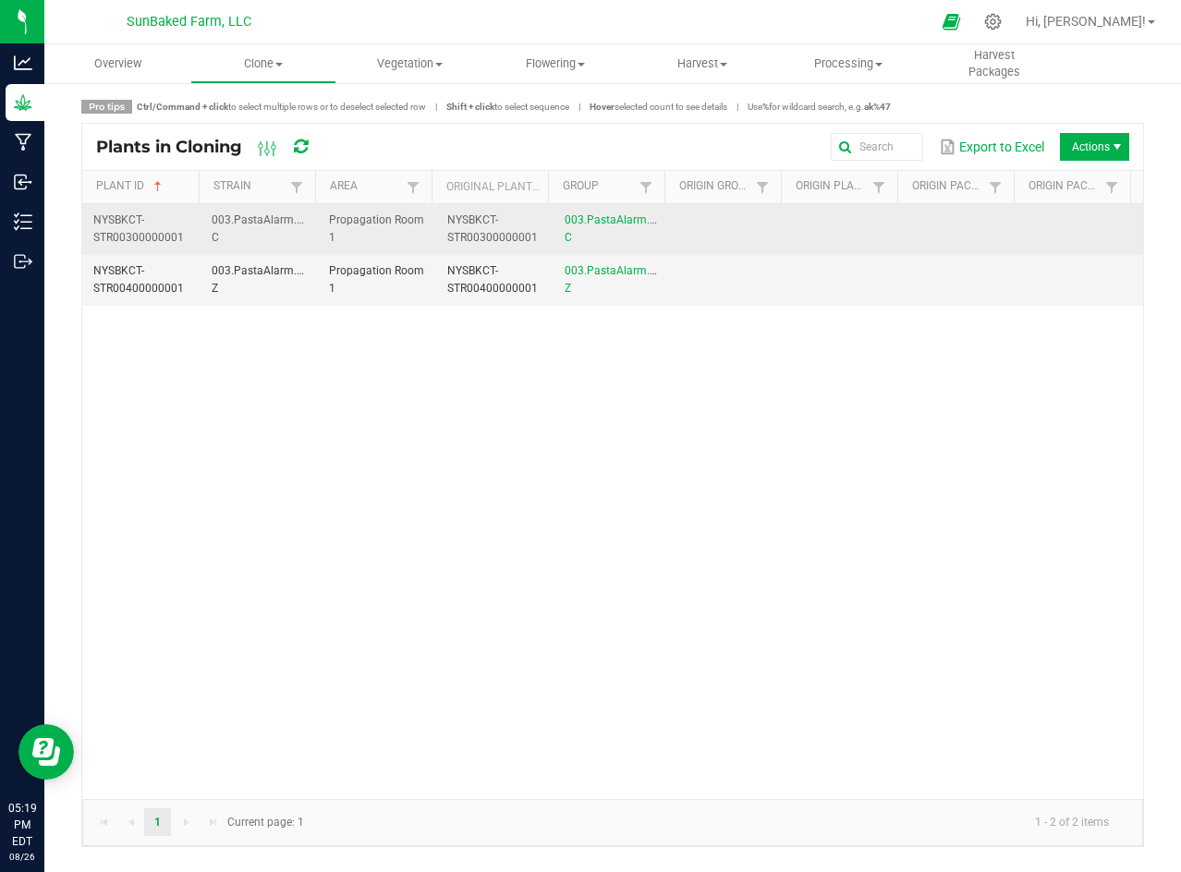
click at [500, 226] on td "NYSBKCT-STR00300000001" at bounding box center [495, 229] width 118 height 51
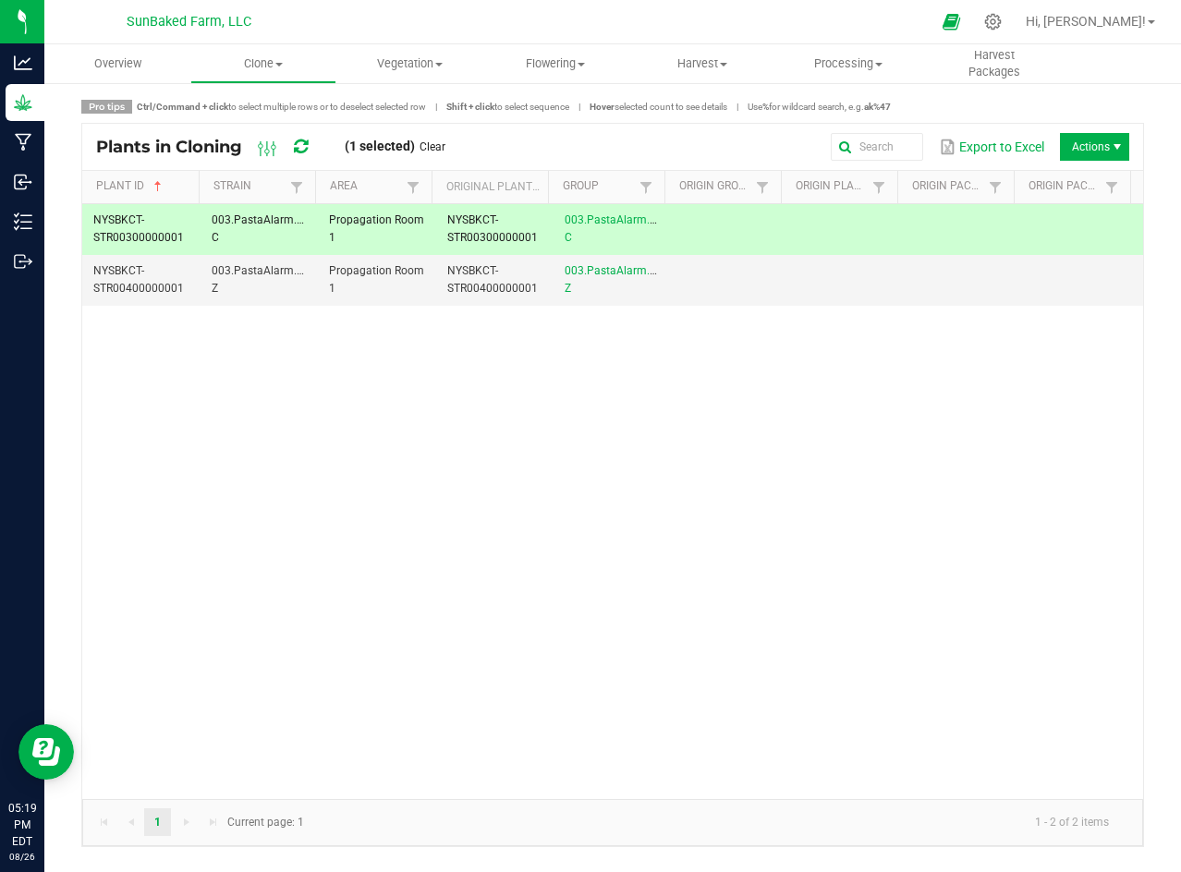
click at [348, 220] on span "Propagation Room 1" at bounding box center [376, 228] width 95 height 30
click at [225, 234] on td "003.PastaAlarm.0224-C" at bounding box center [260, 229] width 118 height 51
click at [146, 230] on span "NYSBKCT-STR00300000001" at bounding box center [138, 228] width 91 height 30
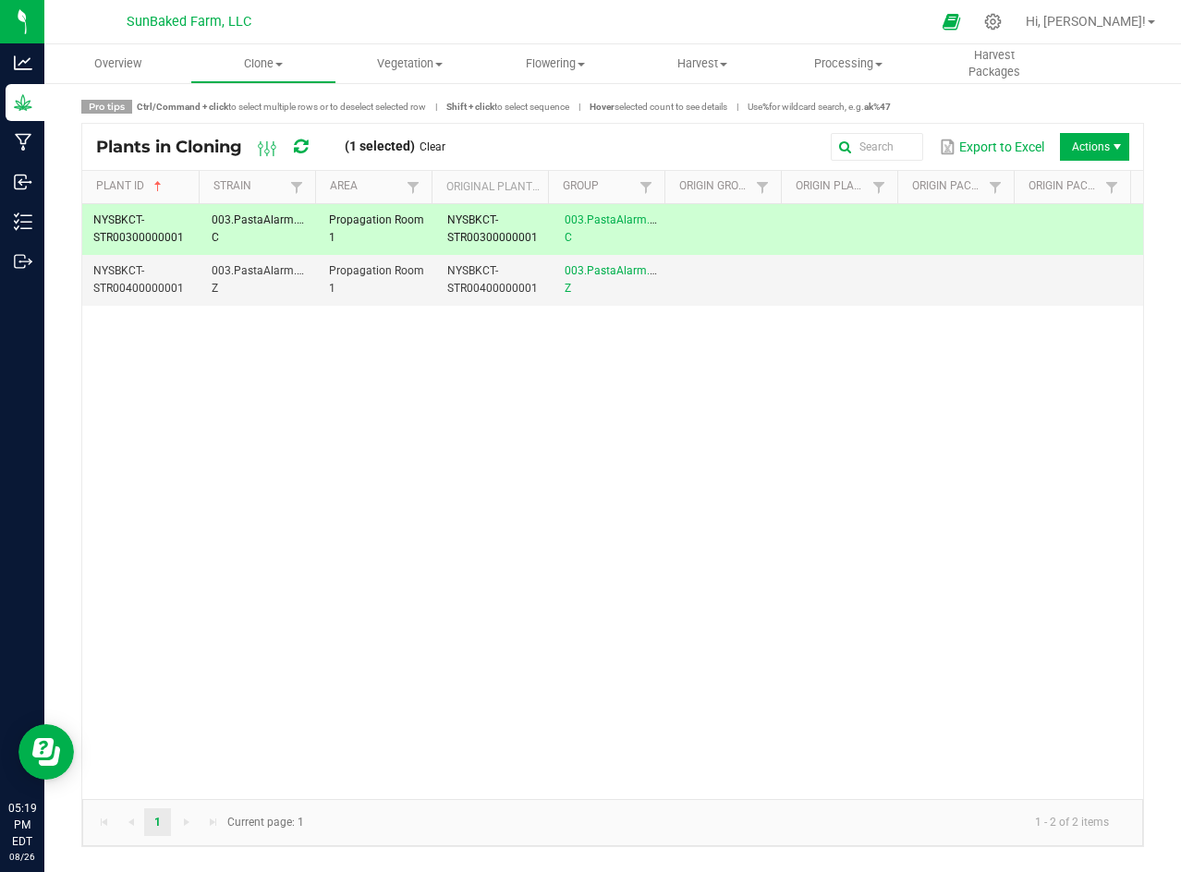
click at [219, 444] on div "NYSBKCT-STR00300000001 003.PastaAlarm.0224-C Propagation Room 1 NYSBKCT-STR0030…" at bounding box center [612, 501] width 1061 height 595
click at [114, 231] on span "NYSBKCT-STR00300000001" at bounding box center [138, 228] width 91 height 30
click at [379, 490] on div "NYSBKCT-STR00300000001 003.PastaAlarm.0224-C Propagation Room 1 NYSBKCT-STR0030…" at bounding box center [612, 501] width 1061 height 595
click at [304, 276] on span "003.PastaAlarm.0224-Z" at bounding box center [269, 279] width 114 height 30
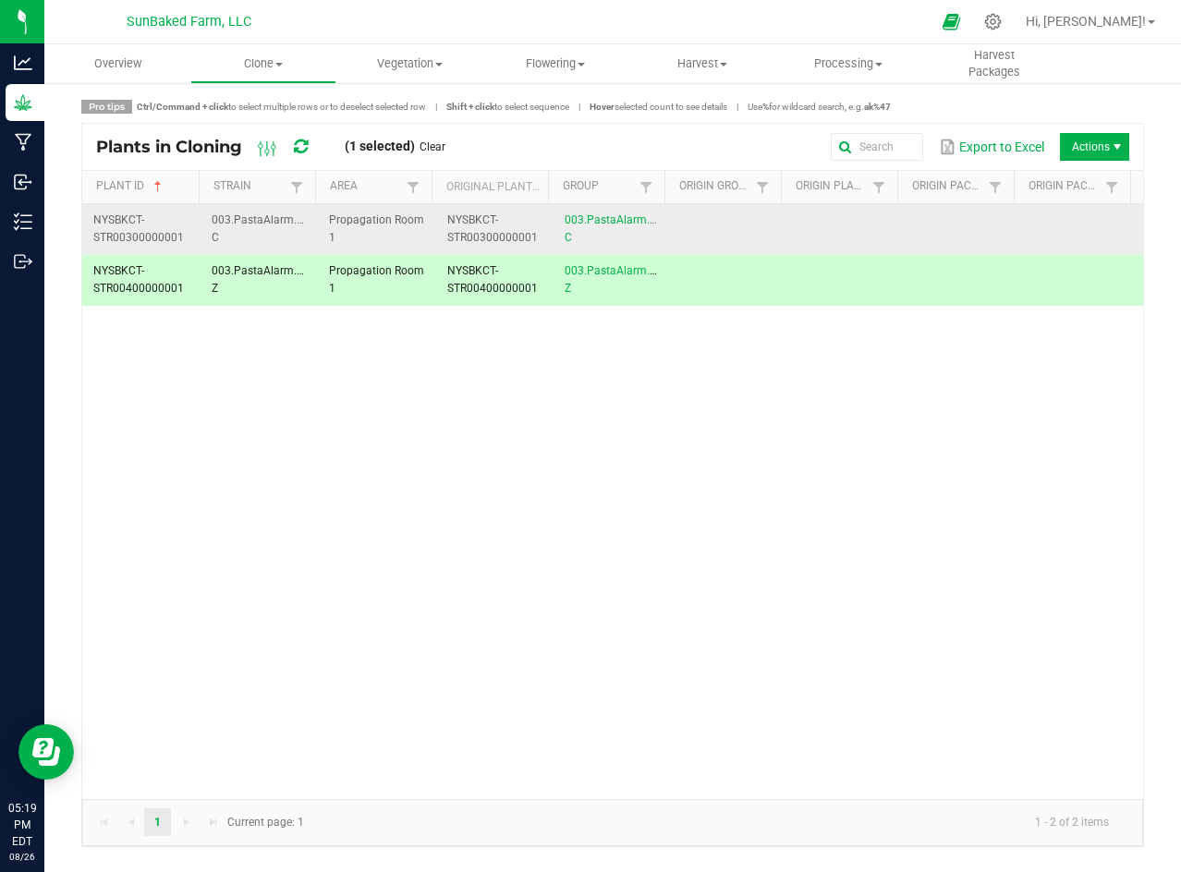
click at [257, 237] on td "003.PastaAlarm.0224-C" at bounding box center [260, 229] width 118 height 51
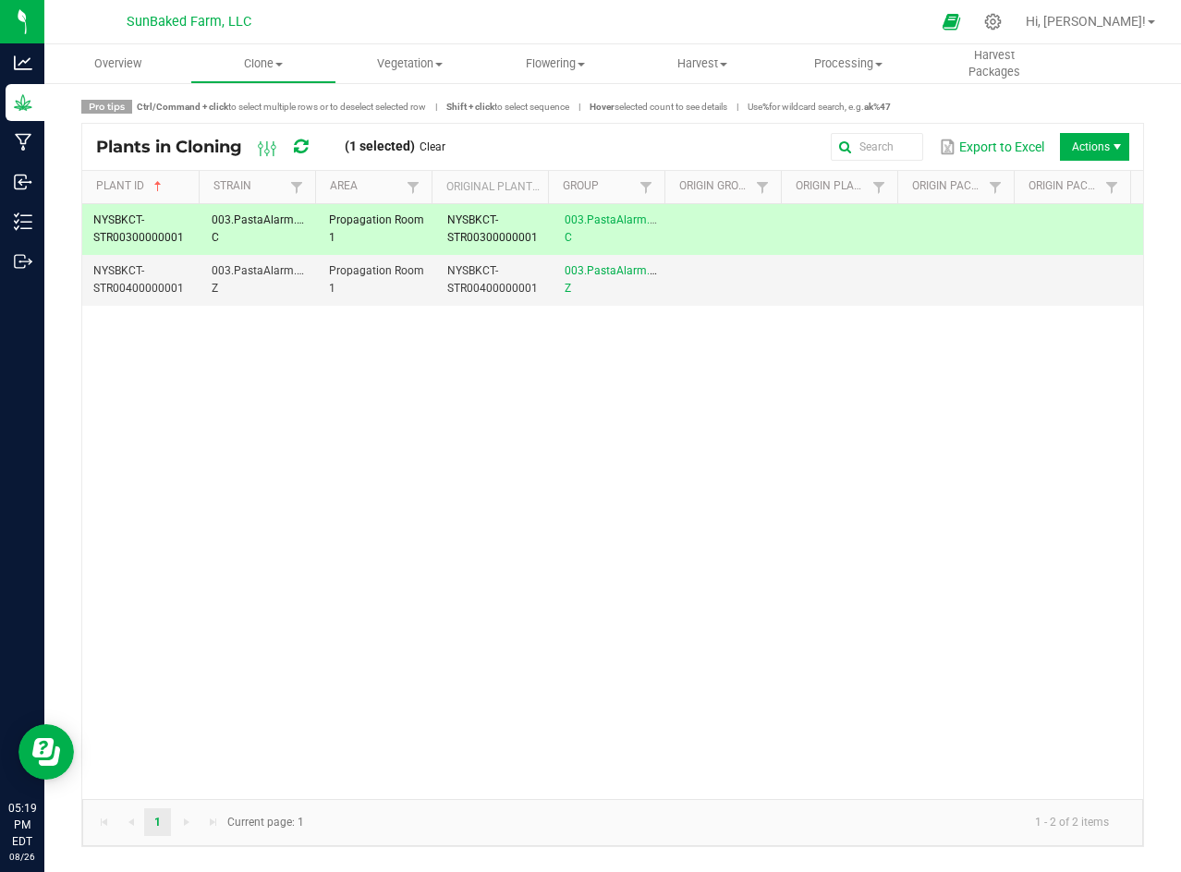
click at [257, 237] on td "003.PastaAlarm.0224-C" at bounding box center [260, 229] width 118 height 51
click at [571, 223] on link "003.PastaAlarm.0224-C" at bounding box center [622, 228] width 114 height 30
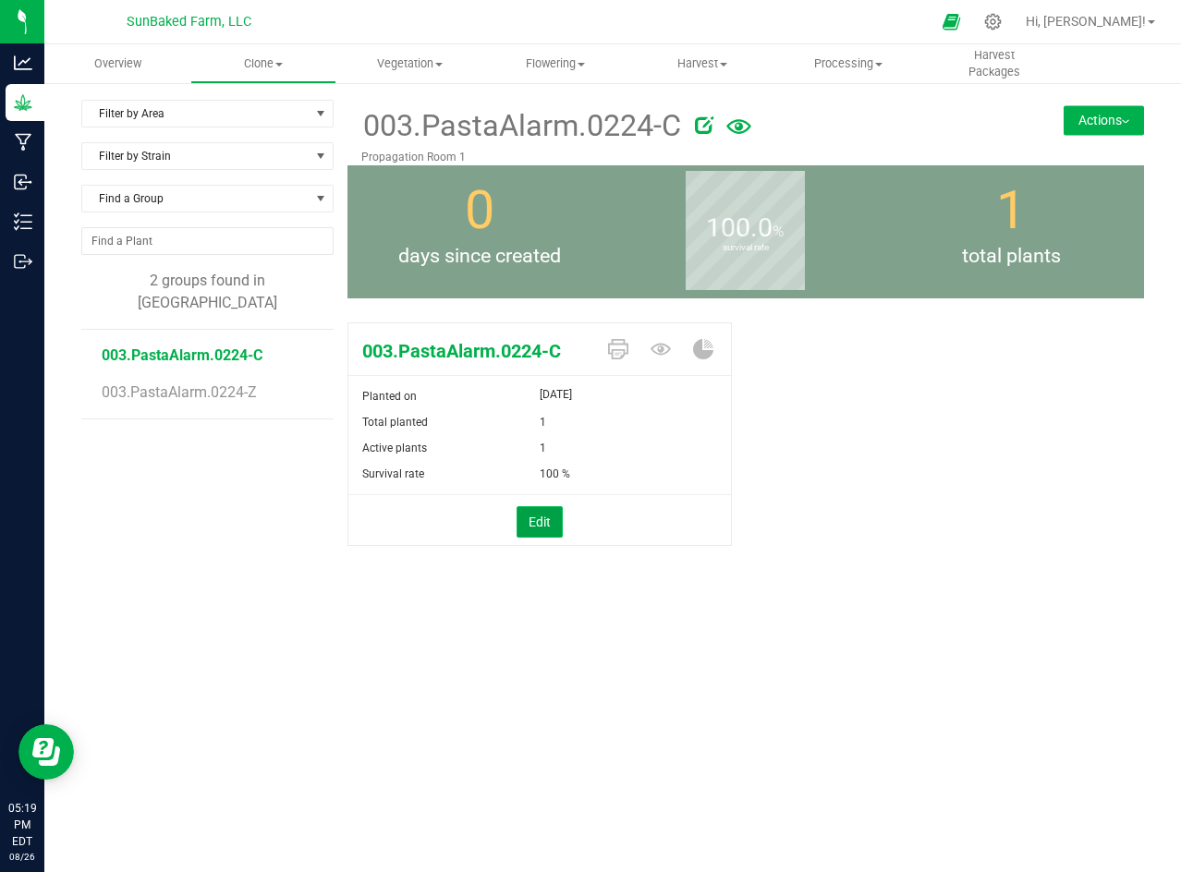
click at [537, 509] on button "Edit" at bounding box center [540, 521] width 46 height 31
click at [550, 392] on span "[DATE]" at bounding box center [556, 394] width 32 height 22
click at [492, 520] on link "Cancel" at bounding box center [491, 524] width 39 height 18
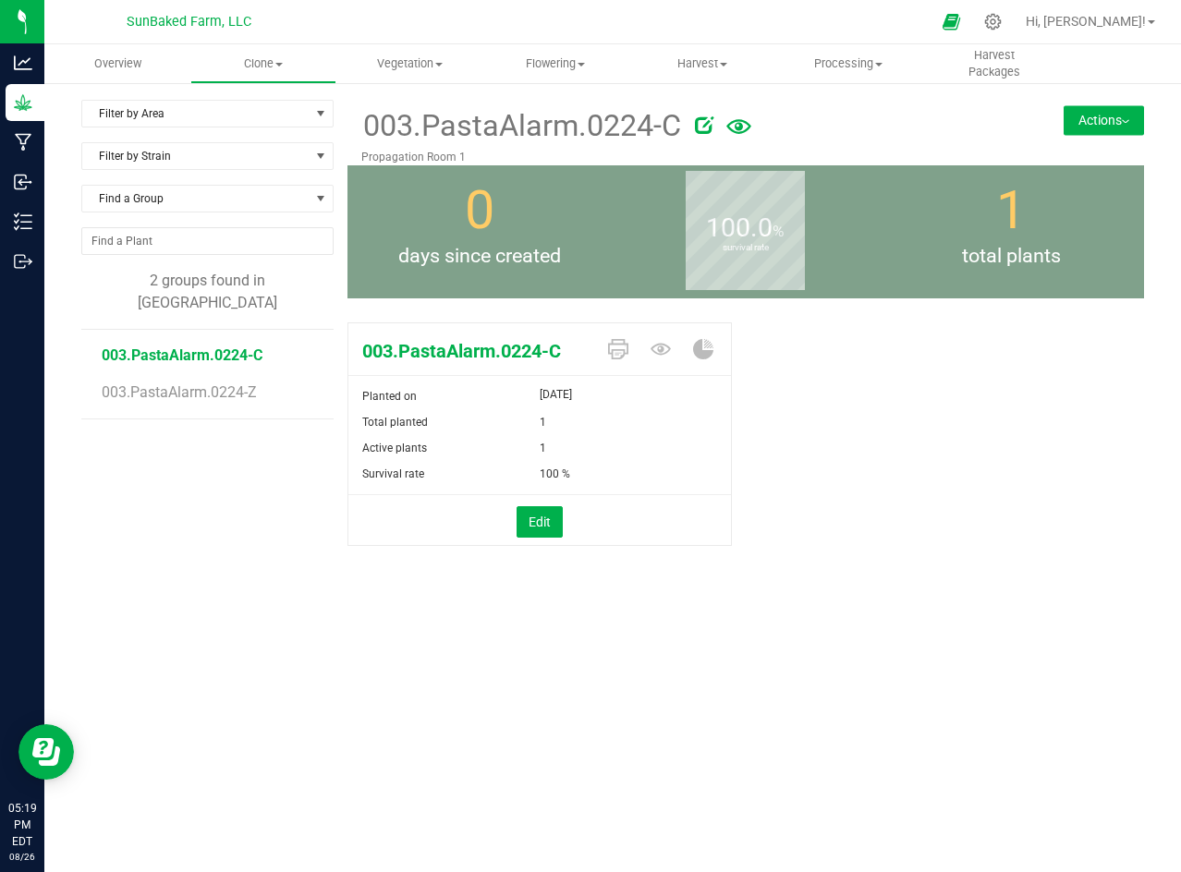
click at [1093, 131] on button "Actions" at bounding box center [1103, 120] width 80 height 30
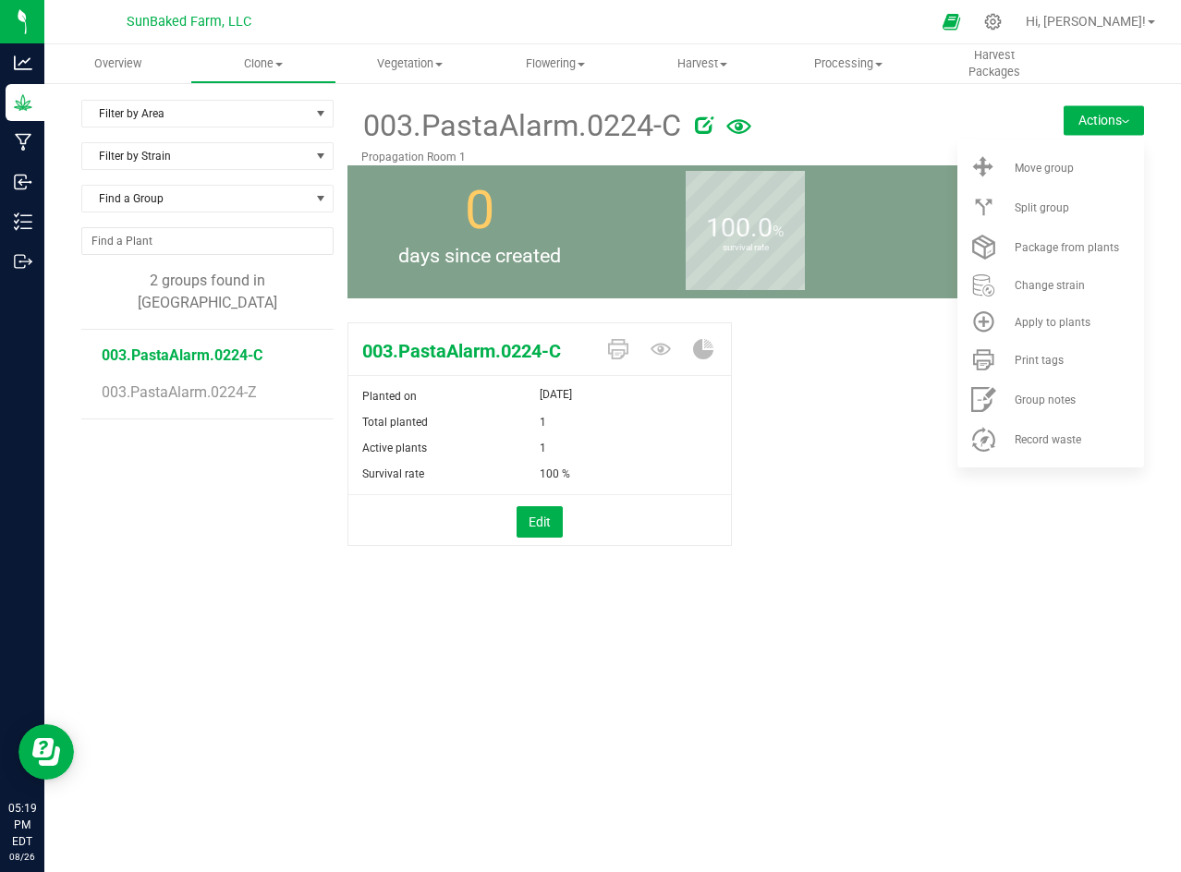
click at [1093, 131] on button "Actions" at bounding box center [1103, 120] width 80 height 30
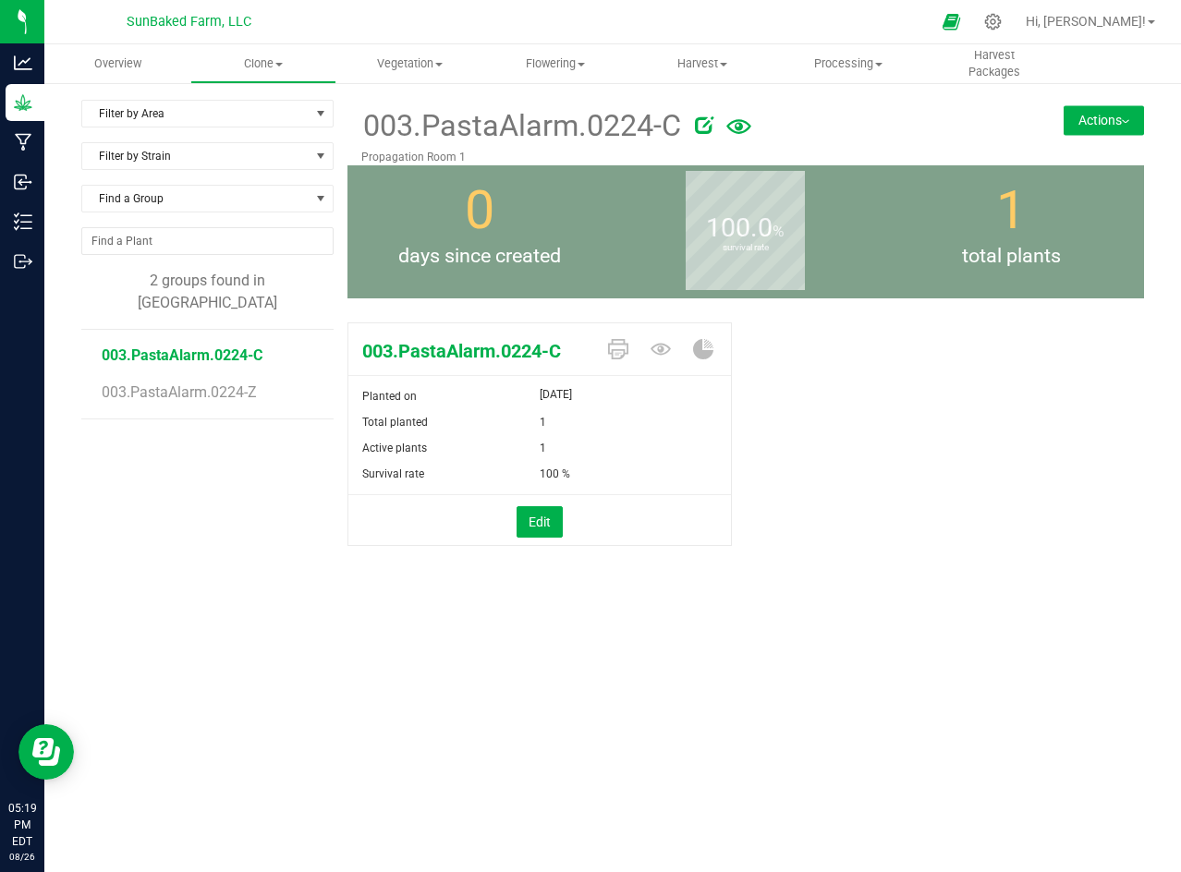
click at [248, 346] on span "003.PastaAlarm.0224-C" at bounding box center [182, 355] width 161 height 18
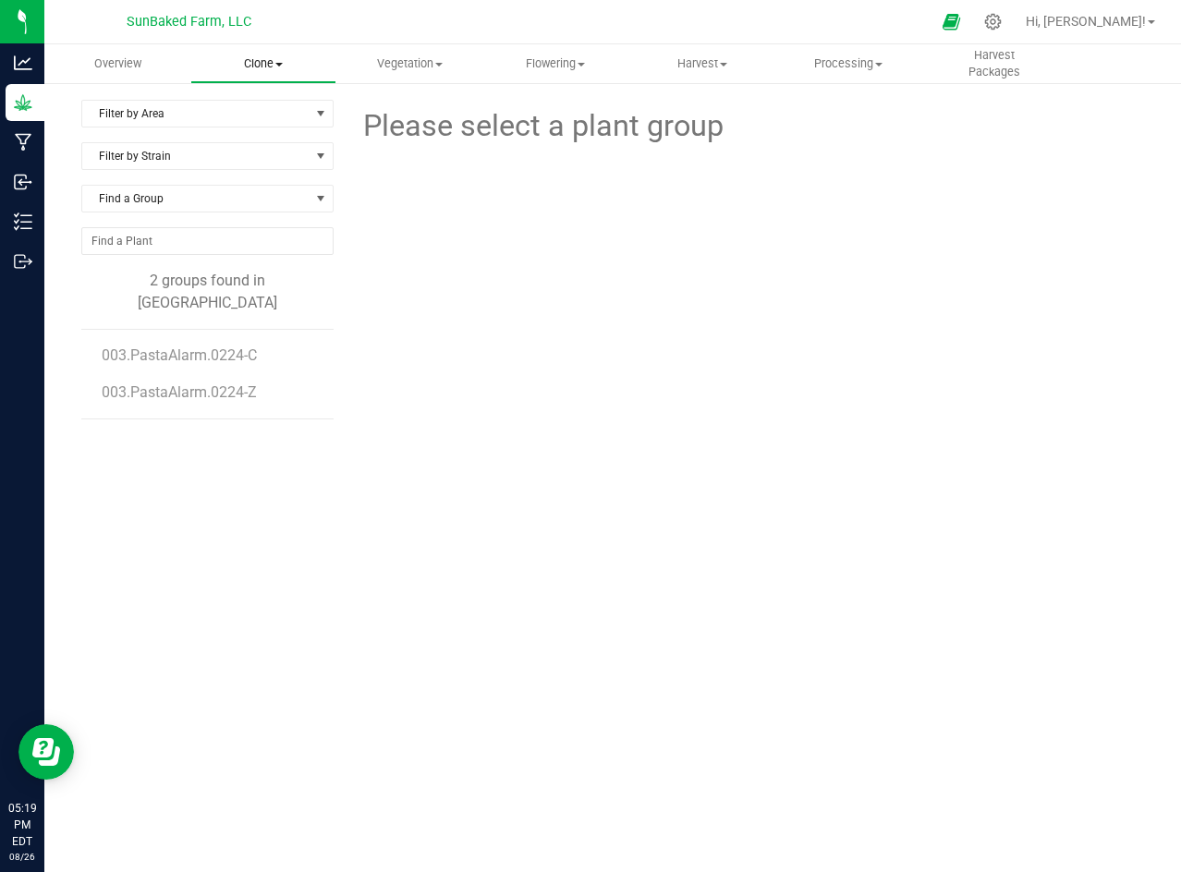
click at [295, 67] on span "Clone" at bounding box center [263, 63] width 144 height 17
click at [284, 148] on span "Cloning plants" at bounding box center [258, 156] width 136 height 16
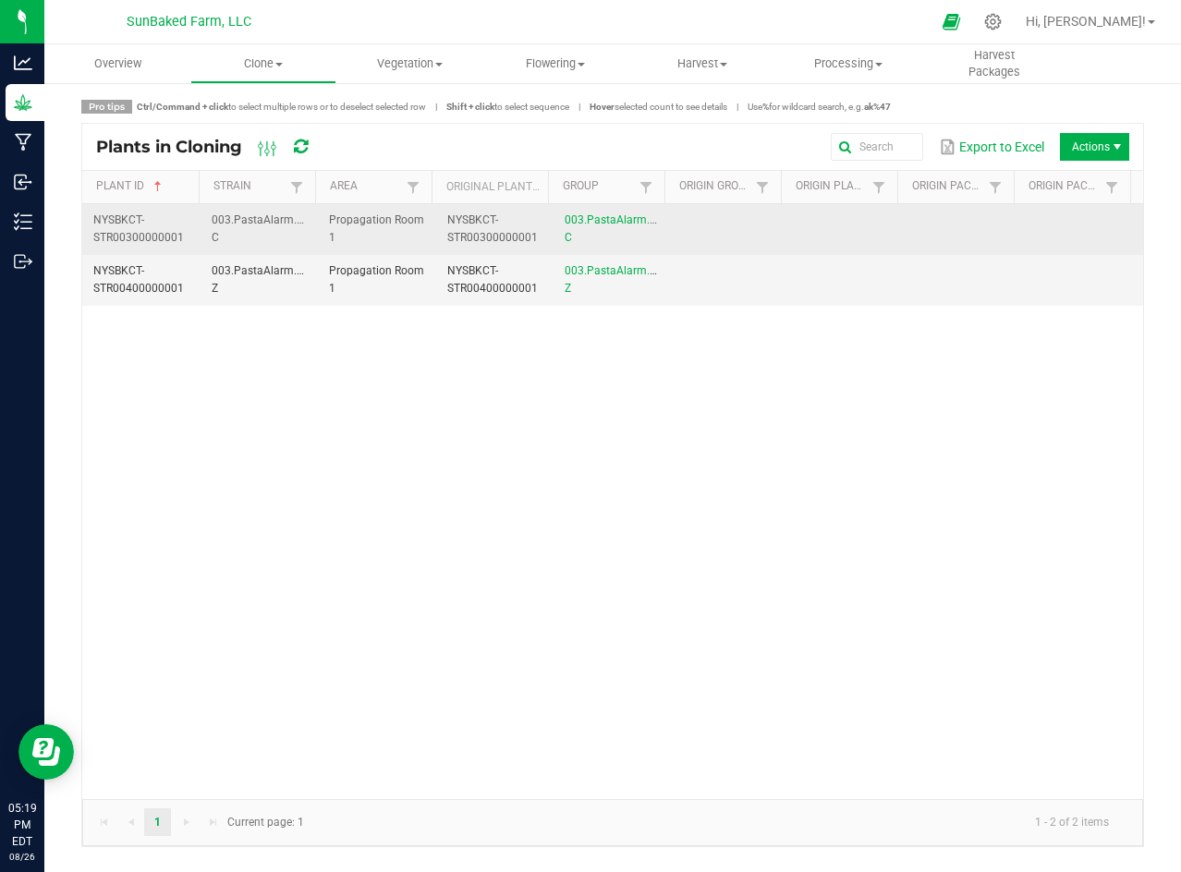
click at [132, 230] on span "NYSBKCT-STR00300000001" at bounding box center [138, 228] width 91 height 30
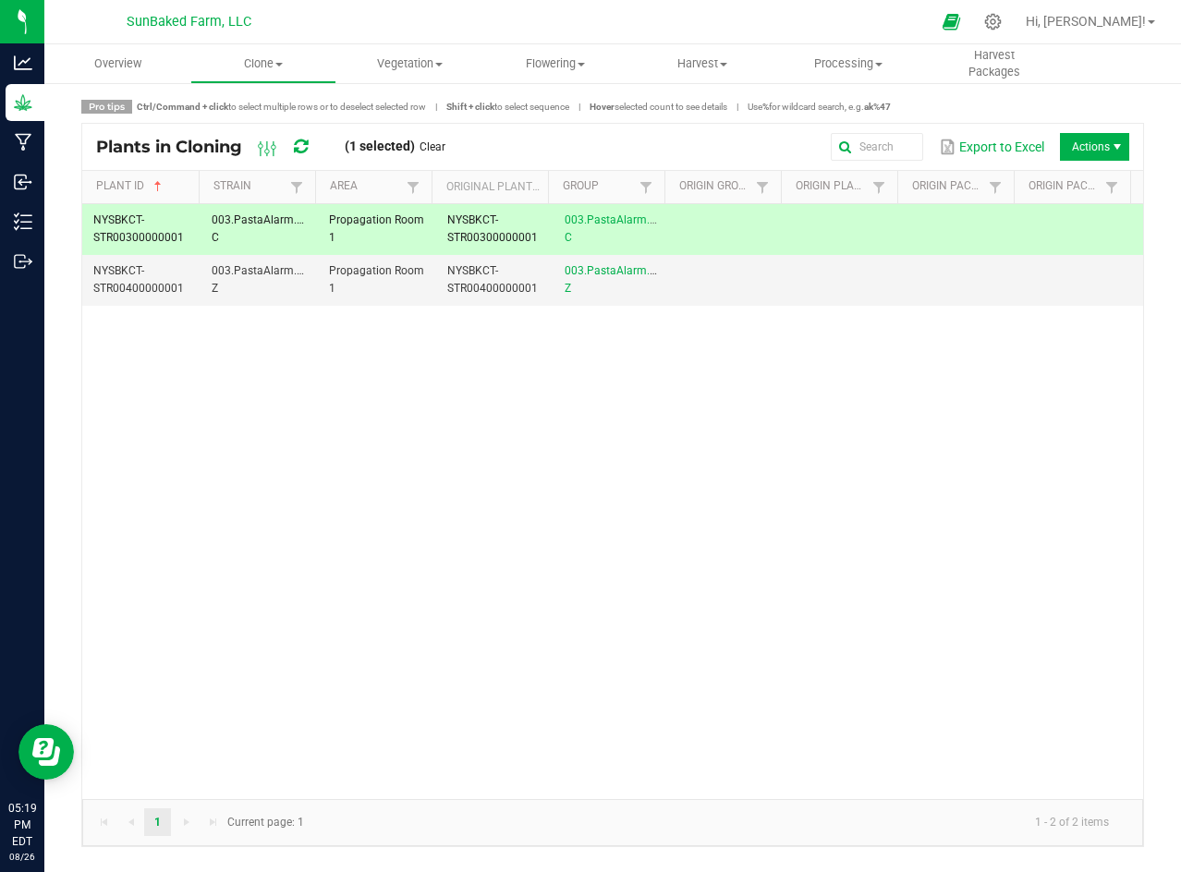
click at [132, 230] on span "NYSBKCT-STR00300000001" at bounding box center [138, 228] width 91 height 30
click at [147, 286] on span "NYSBKCT-STR00400000001" at bounding box center [138, 279] width 91 height 30
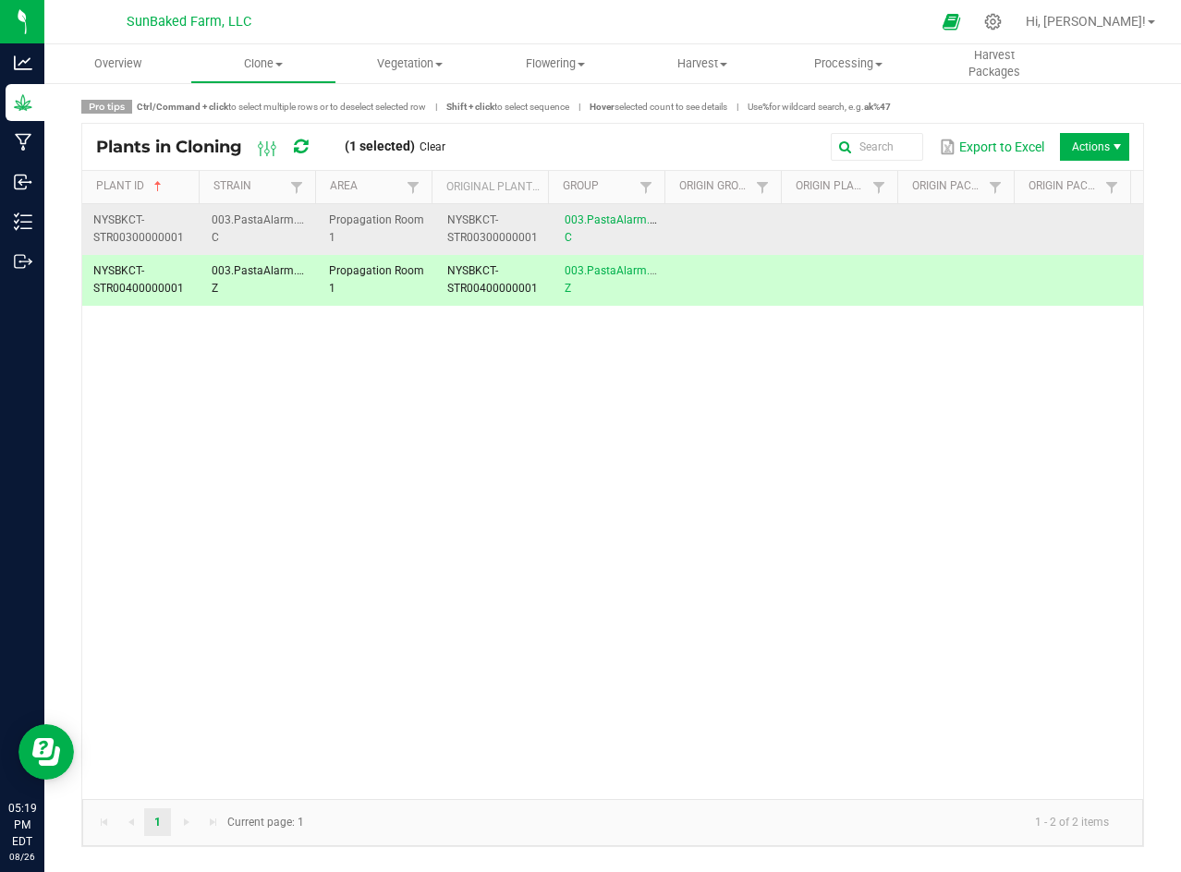
click at [128, 233] on span "NYSBKCT-STR00300000001" at bounding box center [138, 228] width 91 height 30
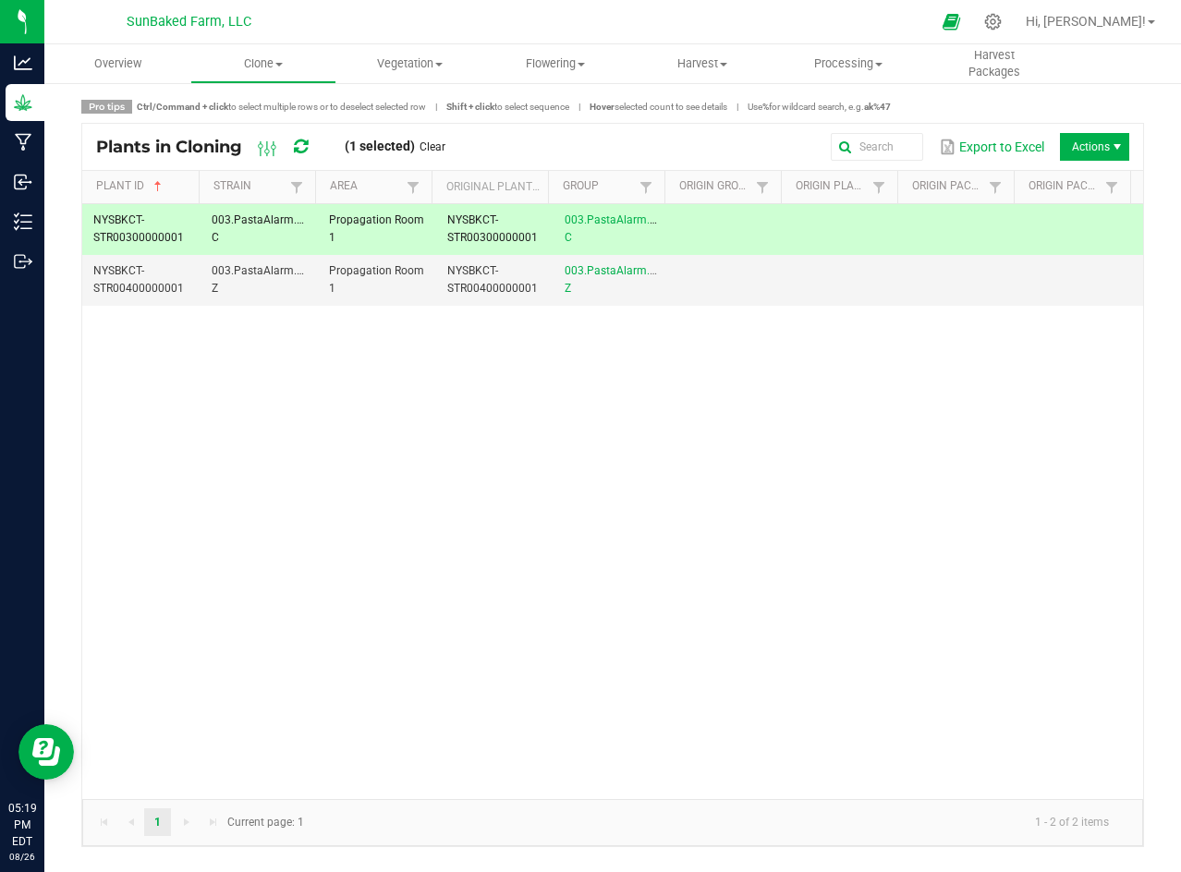
click at [128, 233] on span "NYSBKCT-STR00300000001" at bounding box center [138, 228] width 91 height 30
click at [577, 225] on link "003.PastaAlarm.0224-C" at bounding box center [622, 228] width 114 height 30
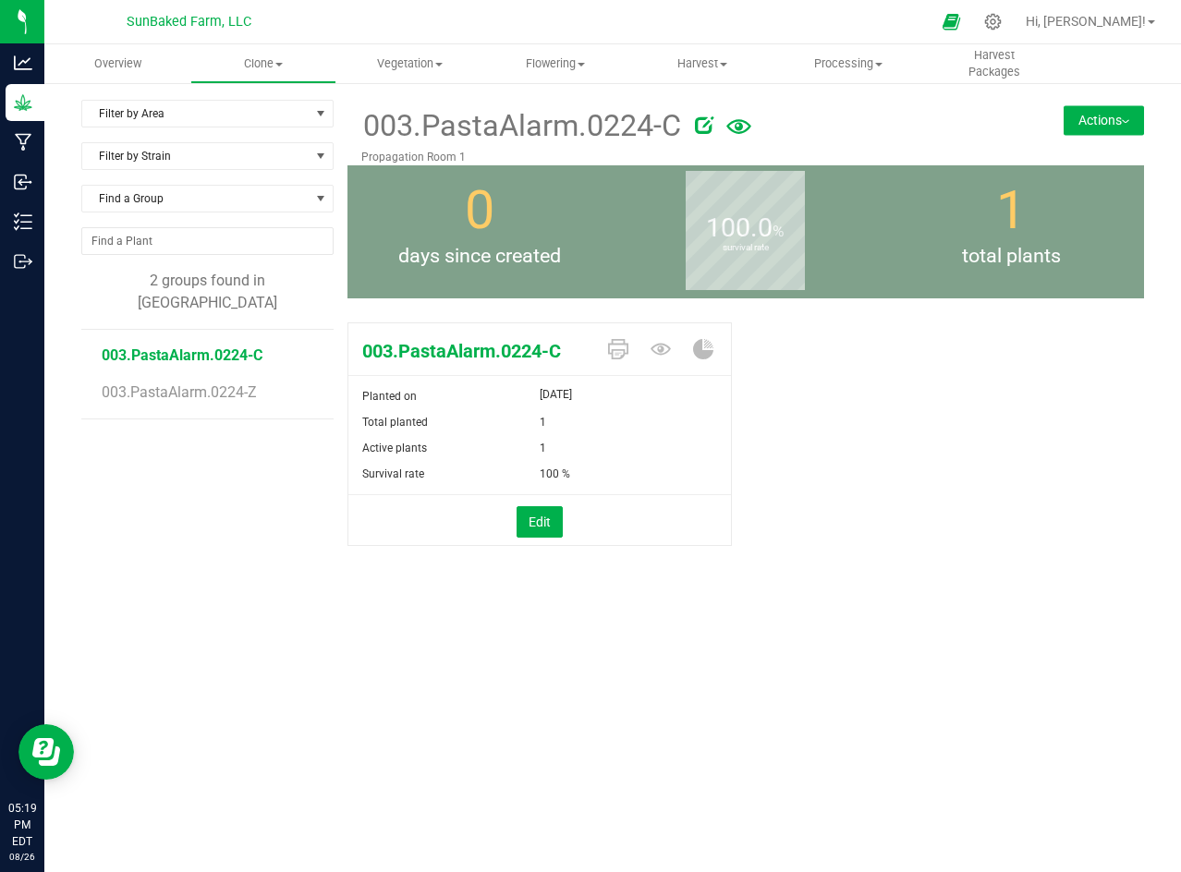
click at [572, 393] on span "[DATE]" at bounding box center [556, 394] width 32 height 22
click at [660, 340] on icon at bounding box center [660, 349] width 20 height 20
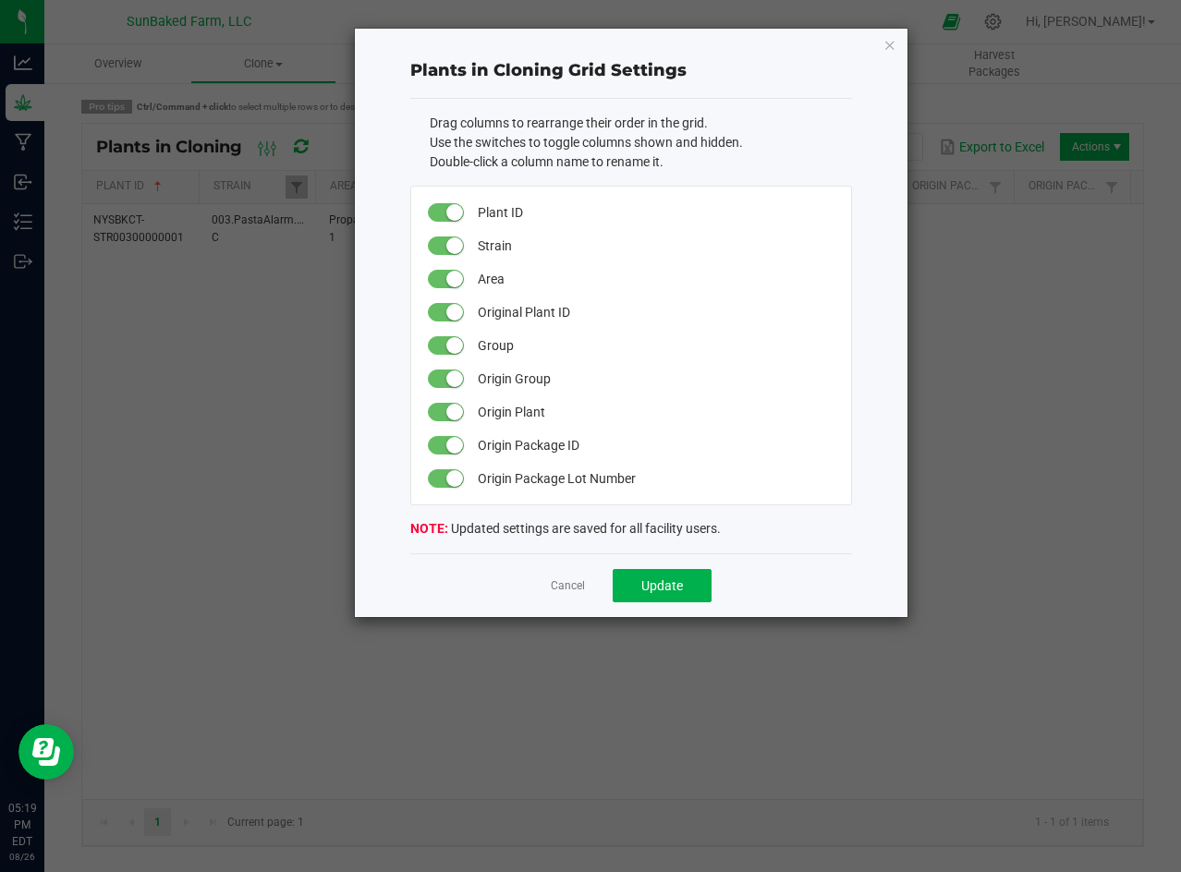
click at [562, 571] on div "Cancel Update" at bounding box center [631, 585] width 442 height 64
click at [561, 581] on link "Cancel" at bounding box center [568, 586] width 34 height 16
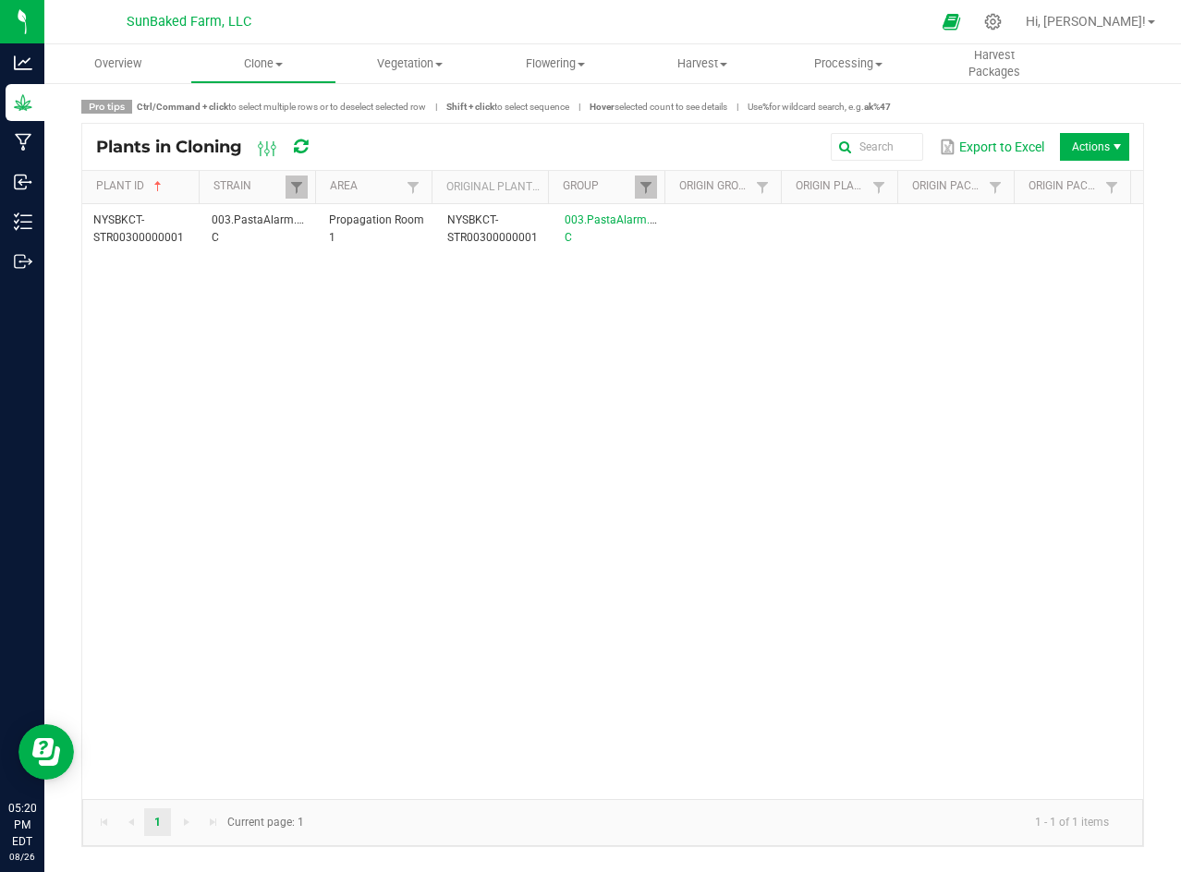
click at [298, 149] on icon at bounding box center [301, 147] width 14 height 17
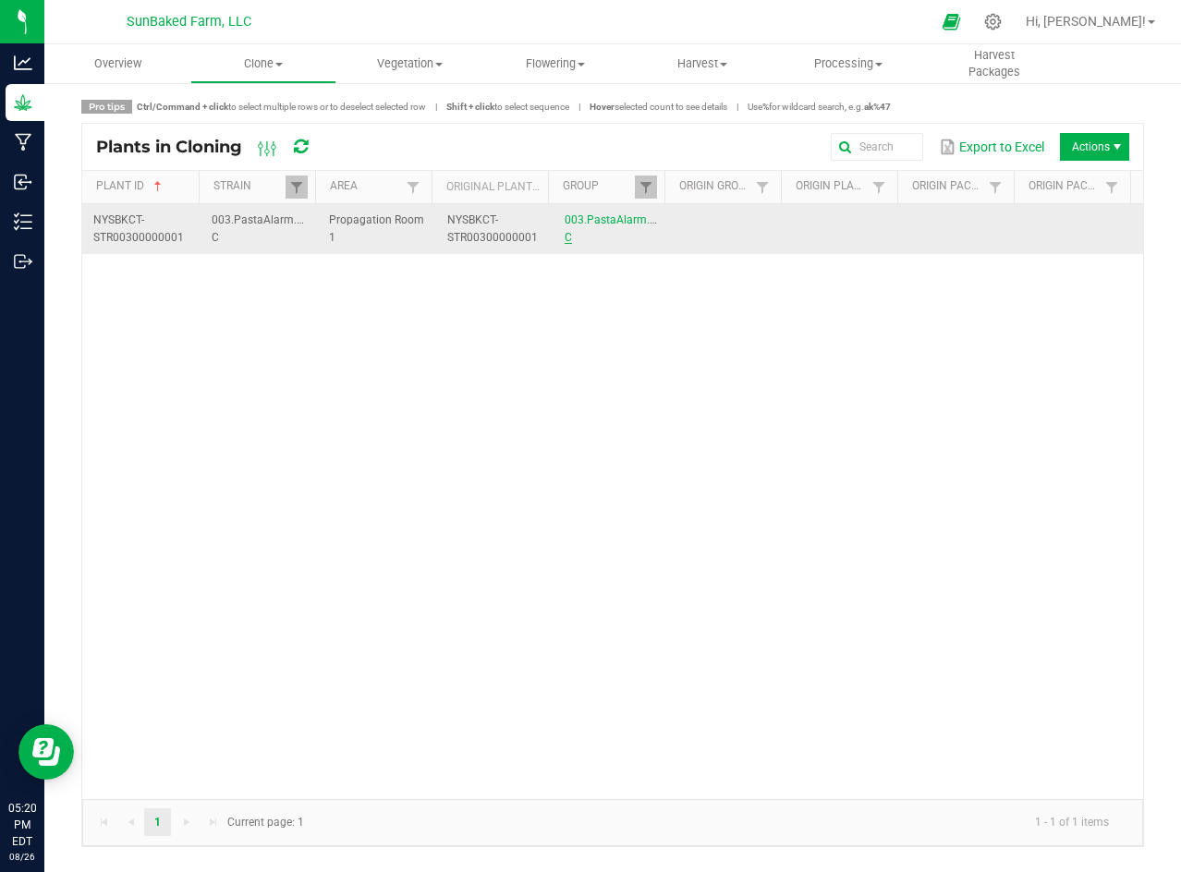
click at [565, 216] on link "003.PastaAlarm.0224-C" at bounding box center [622, 228] width 114 height 30
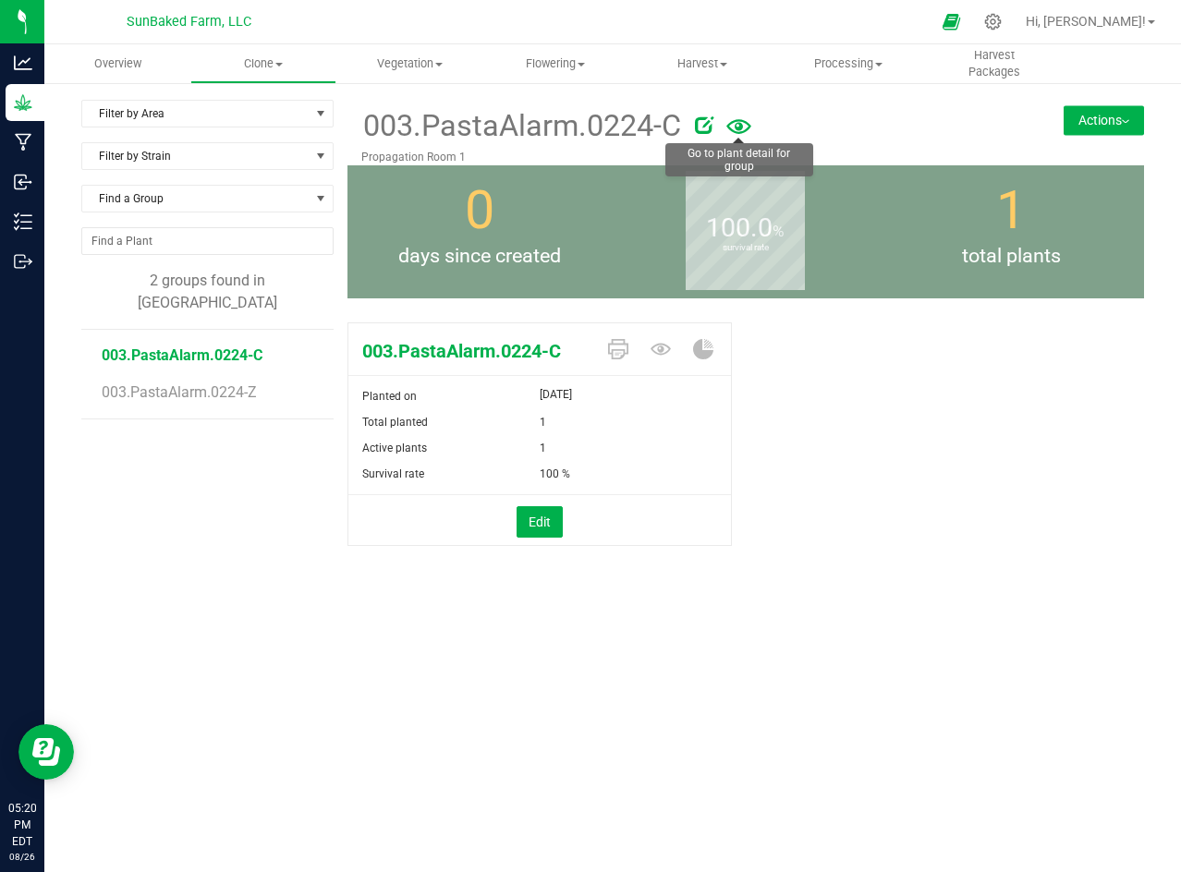
click at [741, 124] on icon at bounding box center [738, 126] width 25 height 15
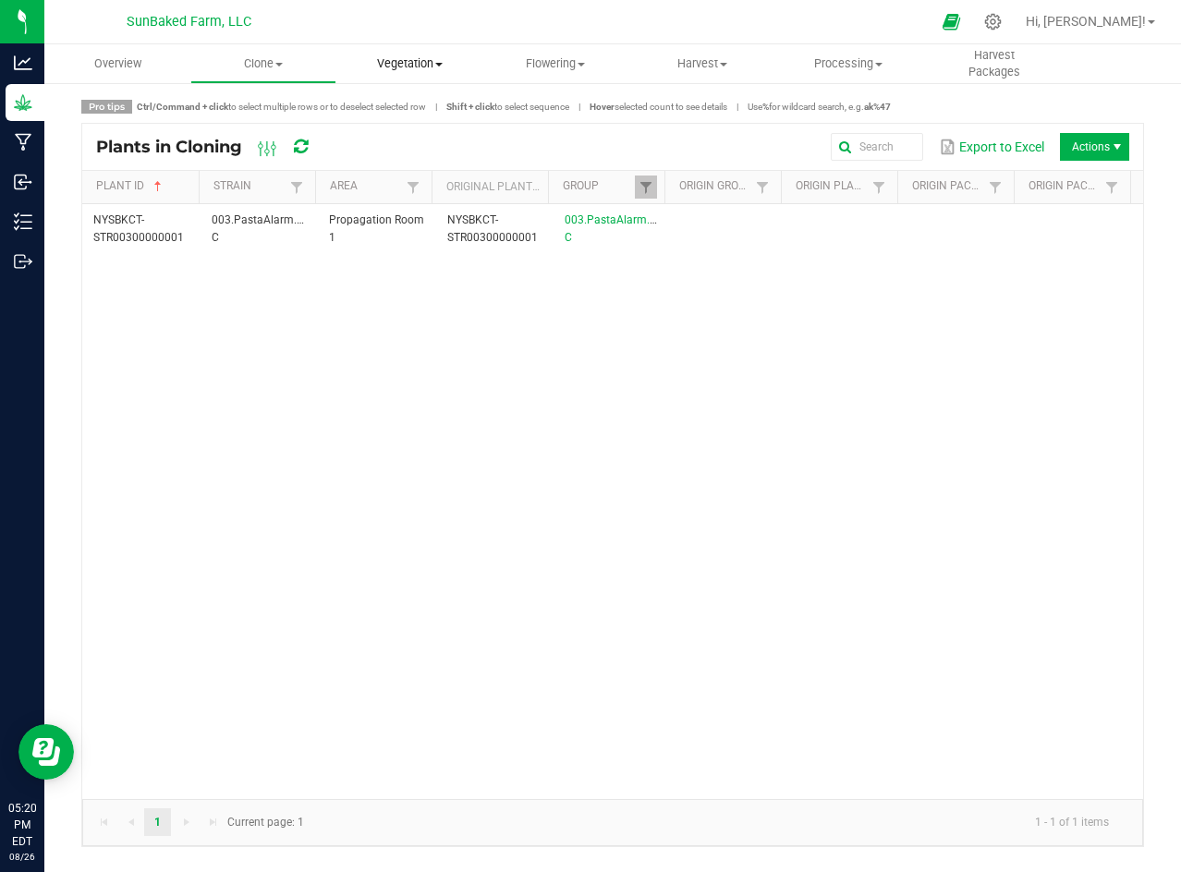
click at [413, 55] on span "Vegetation" at bounding box center [409, 63] width 144 height 17
click at [404, 129] on span "Veg plants" at bounding box center [393, 134] width 114 height 16
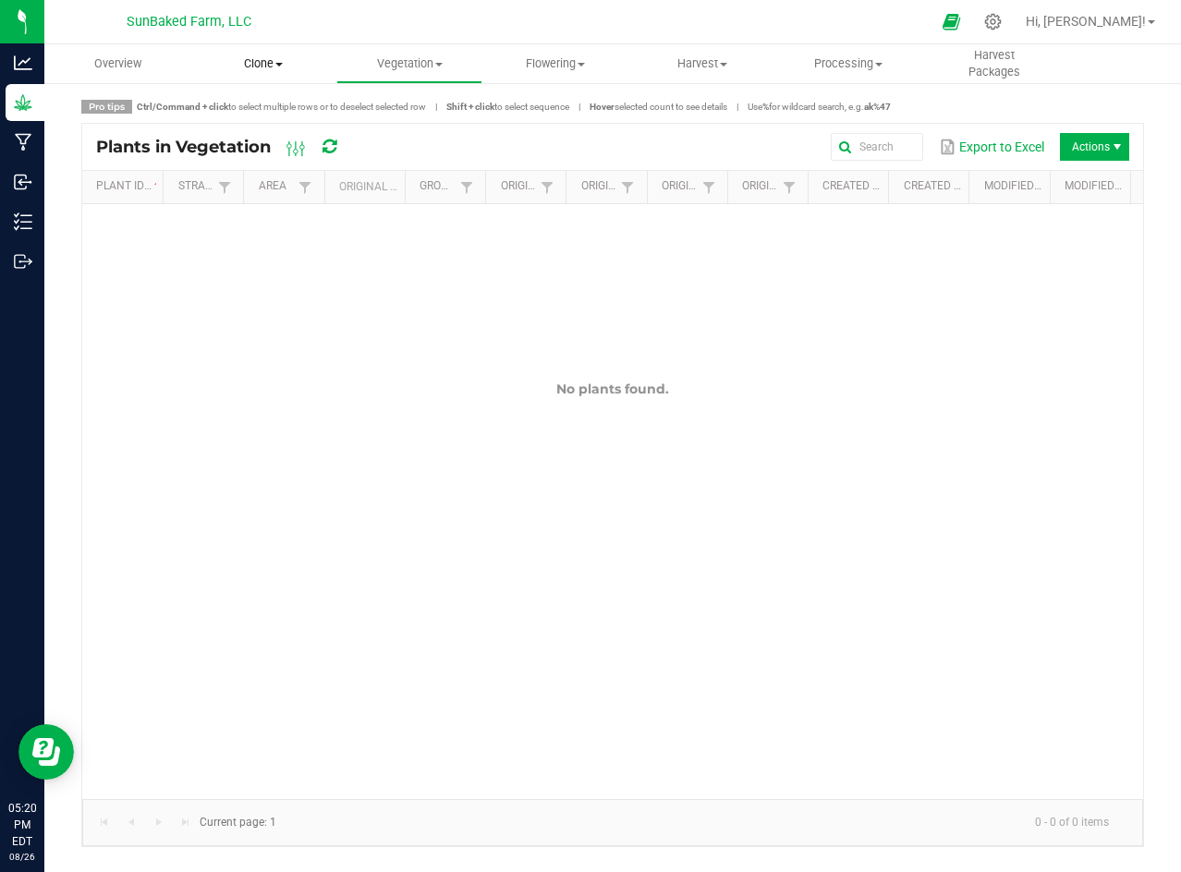
click at [270, 58] on span "Clone" at bounding box center [263, 63] width 144 height 17
click at [283, 152] on span "Cloning plants" at bounding box center [258, 156] width 136 height 16
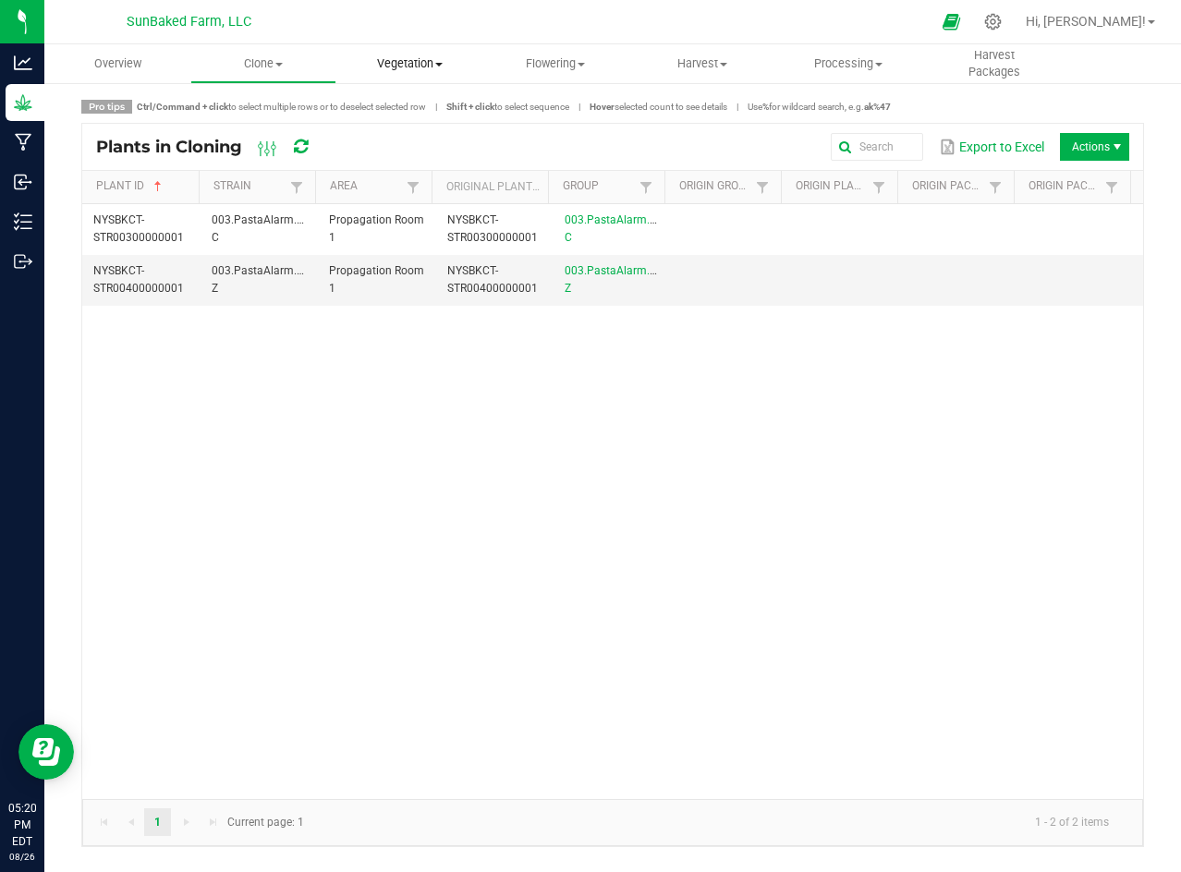
click at [437, 70] on span "Vegetation" at bounding box center [409, 63] width 144 height 17
click at [410, 153] on span "Mother groups" at bounding box center [405, 156] width 138 height 16
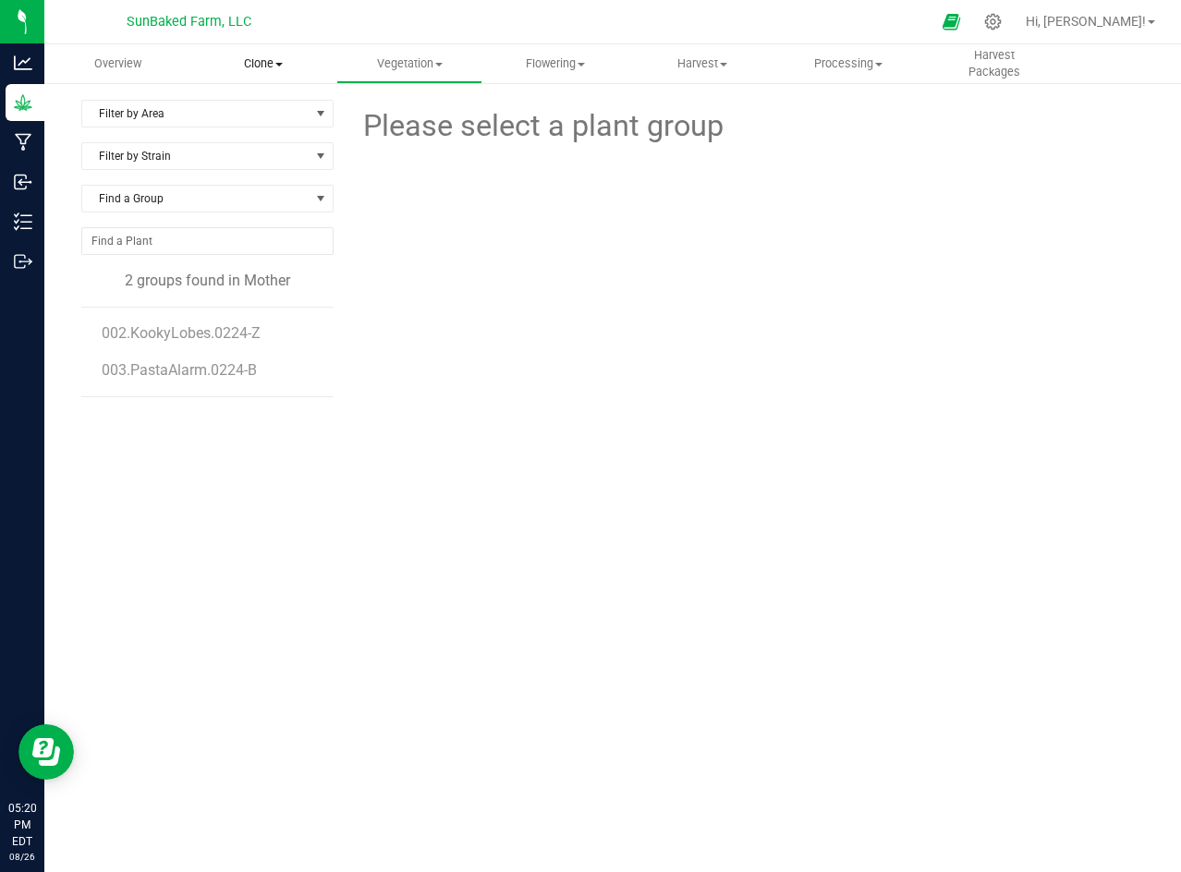
click at [279, 57] on span "Clone" at bounding box center [263, 63] width 144 height 17
click at [261, 152] on span "Cloning plants" at bounding box center [258, 156] width 136 height 16
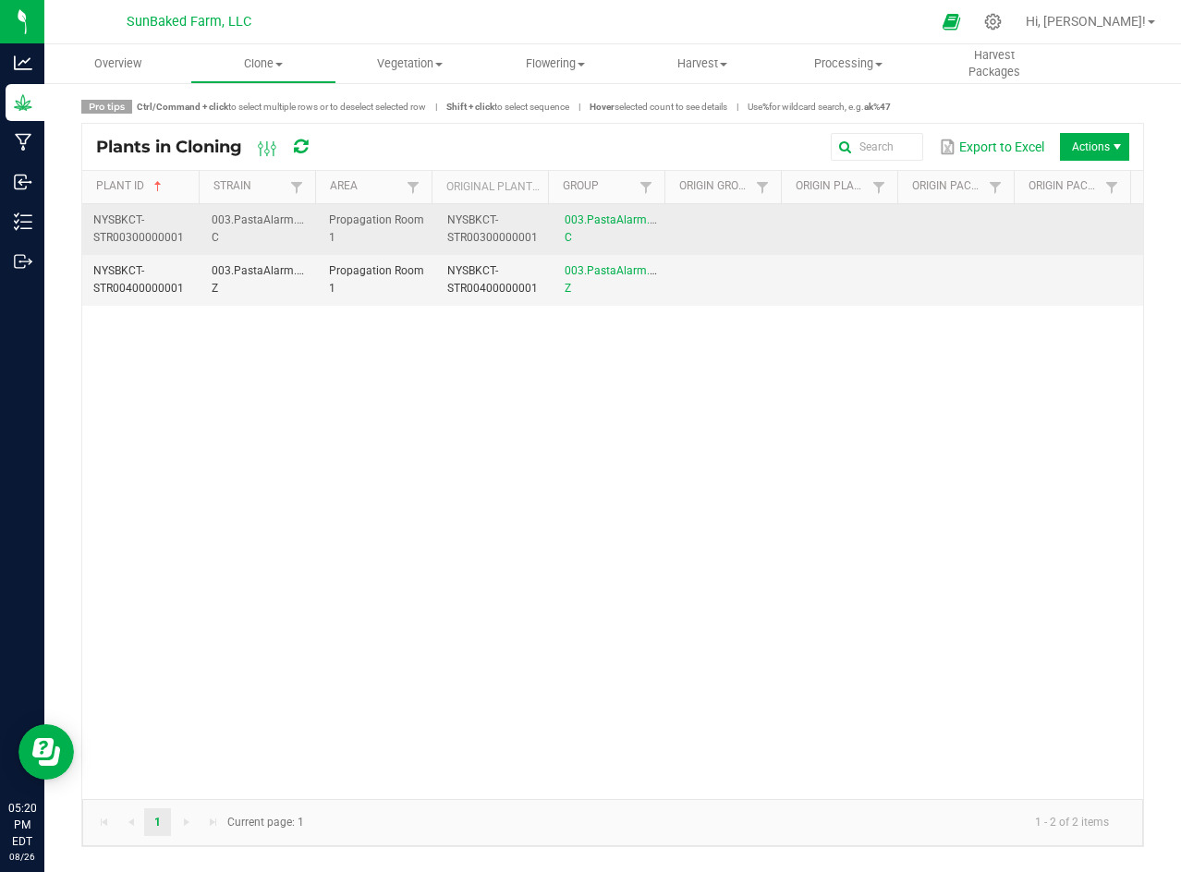
click at [978, 225] on td at bounding box center [966, 229] width 118 height 51
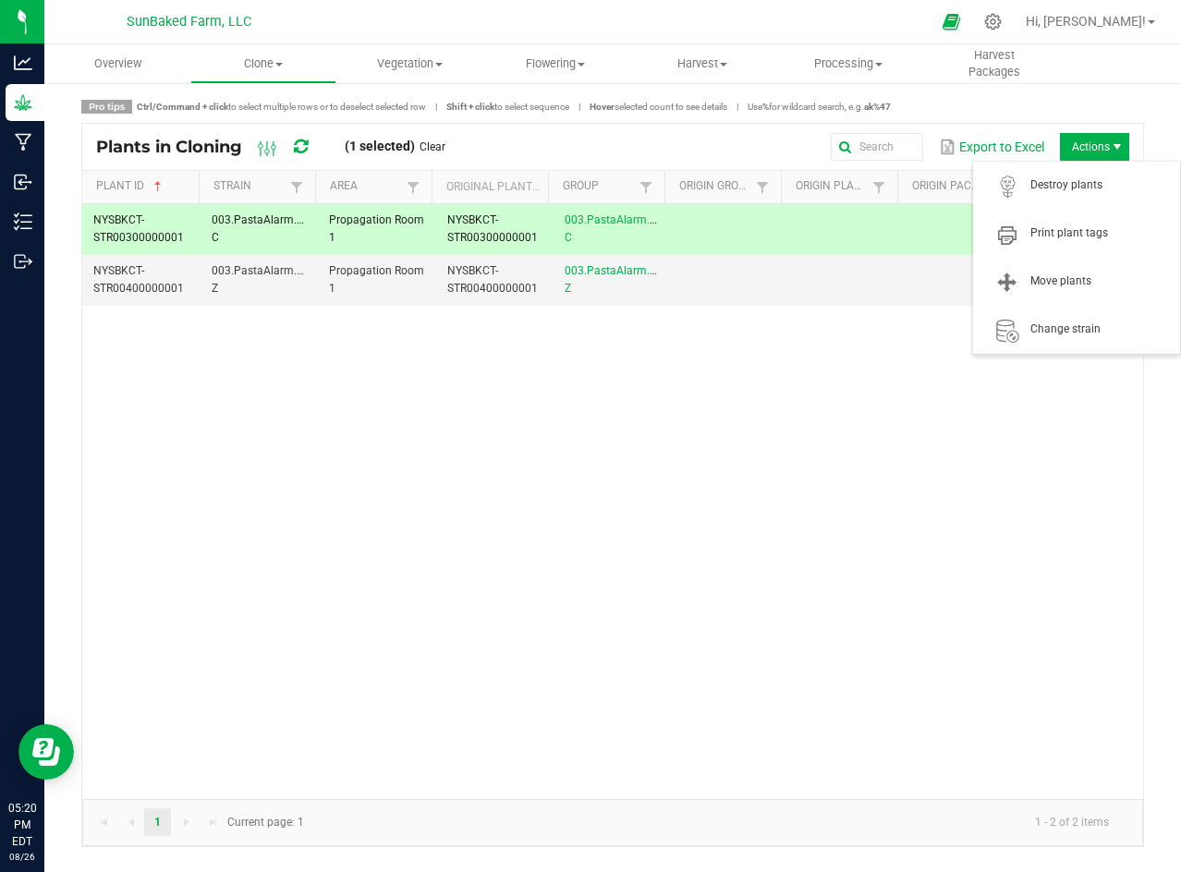
click at [1093, 140] on span "Actions" at bounding box center [1094, 147] width 69 height 28
click at [1060, 270] on span "Move plants" at bounding box center [1076, 281] width 185 height 37
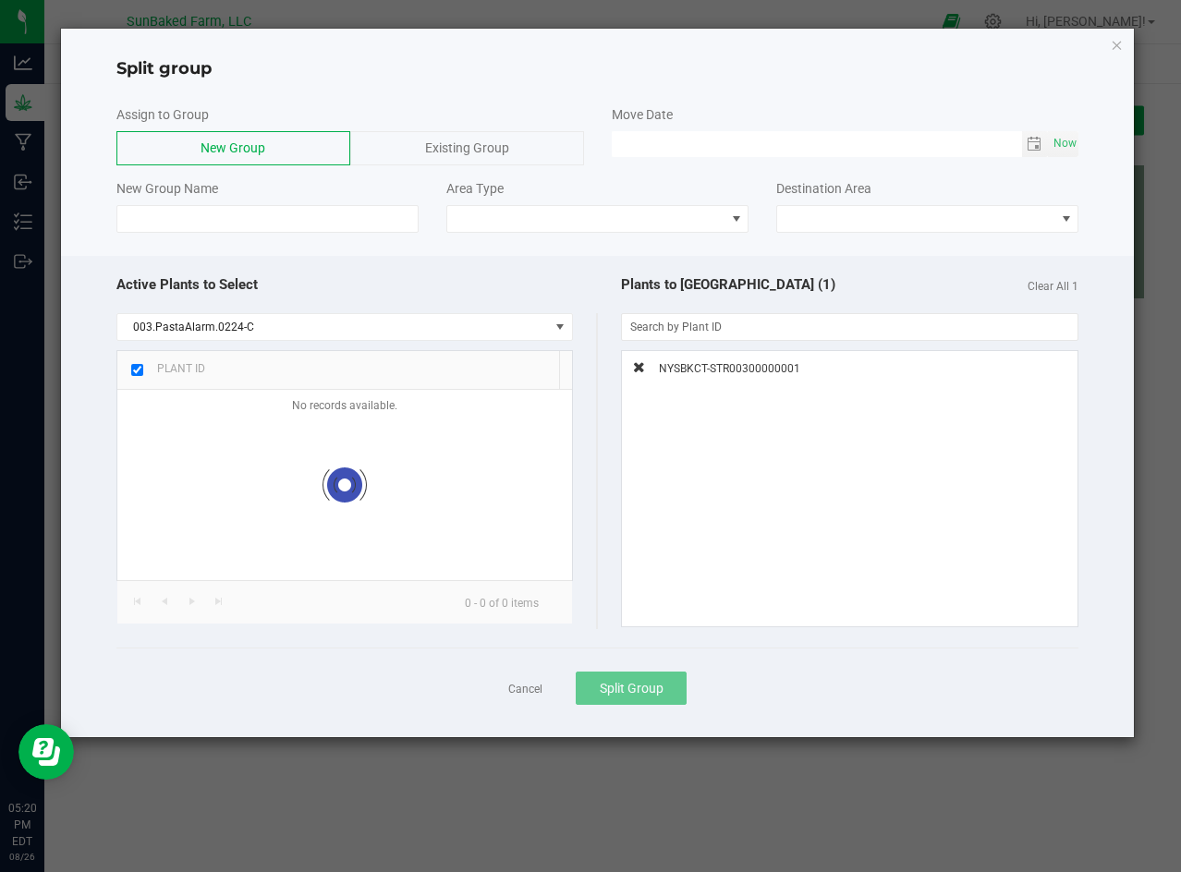
checkbox input "true"
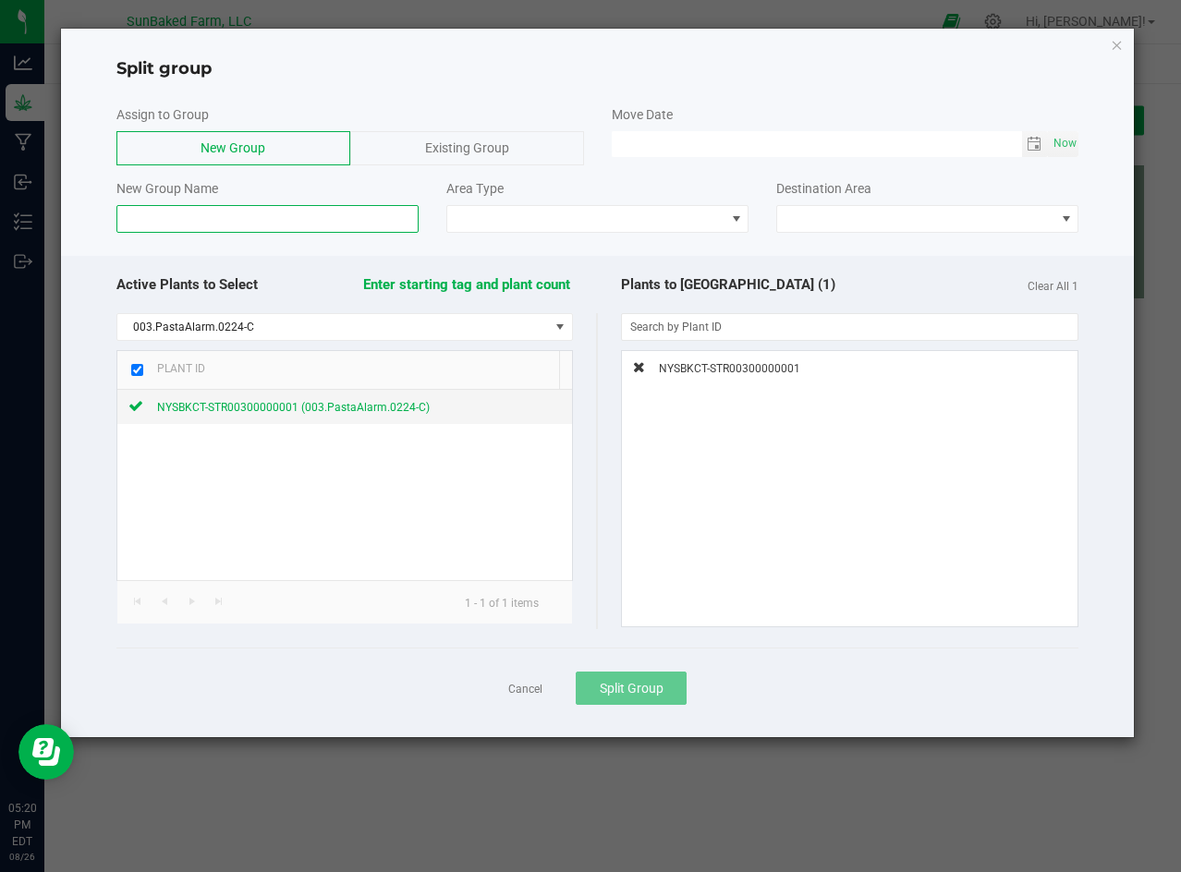
click at [341, 222] on input at bounding box center [267, 219] width 302 height 28
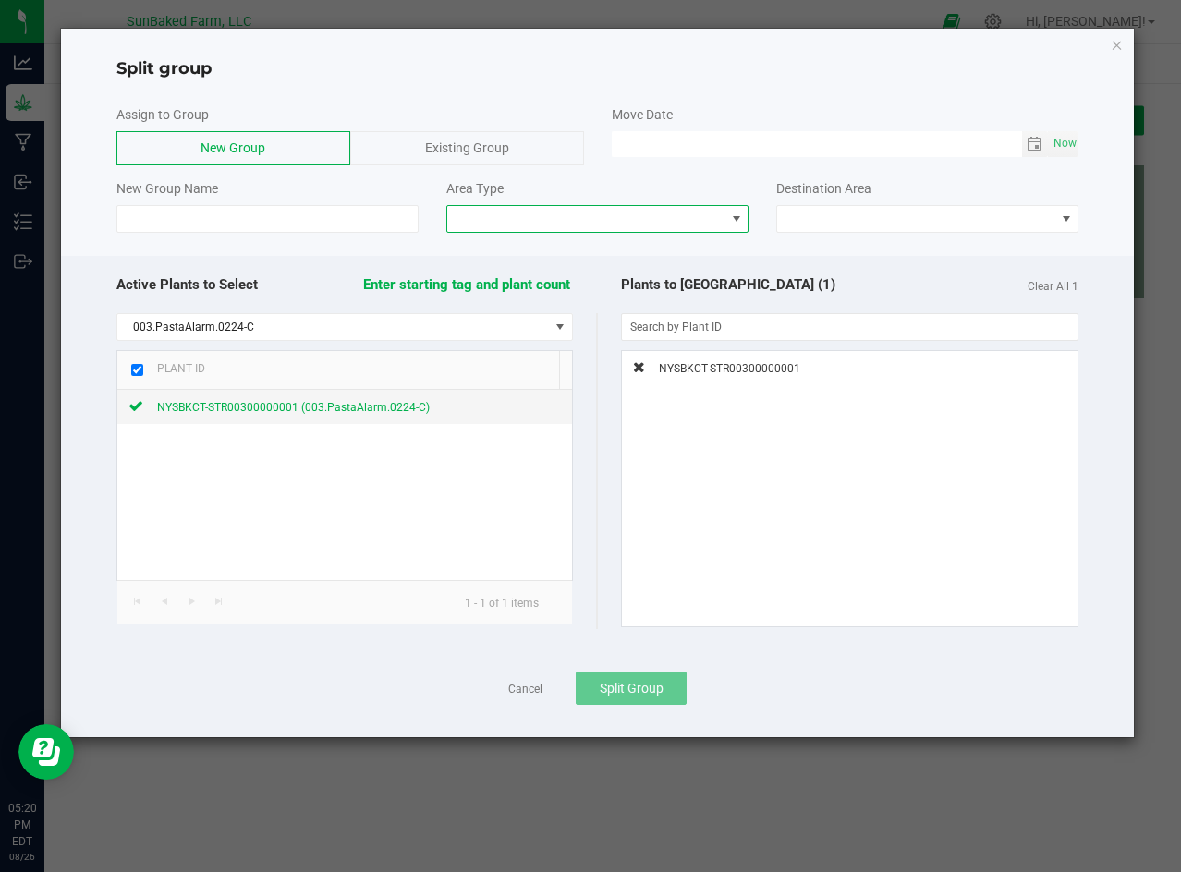
click at [732, 220] on span at bounding box center [736, 219] width 15 height 15
click at [722, 284] on li "Vegetative" at bounding box center [597, 283] width 300 height 31
click at [831, 211] on span at bounding box center [915, 219] width 277 height 26
click at [521, 685] on link "Cancel" at bounding box center [525, 690] width 34 height 16
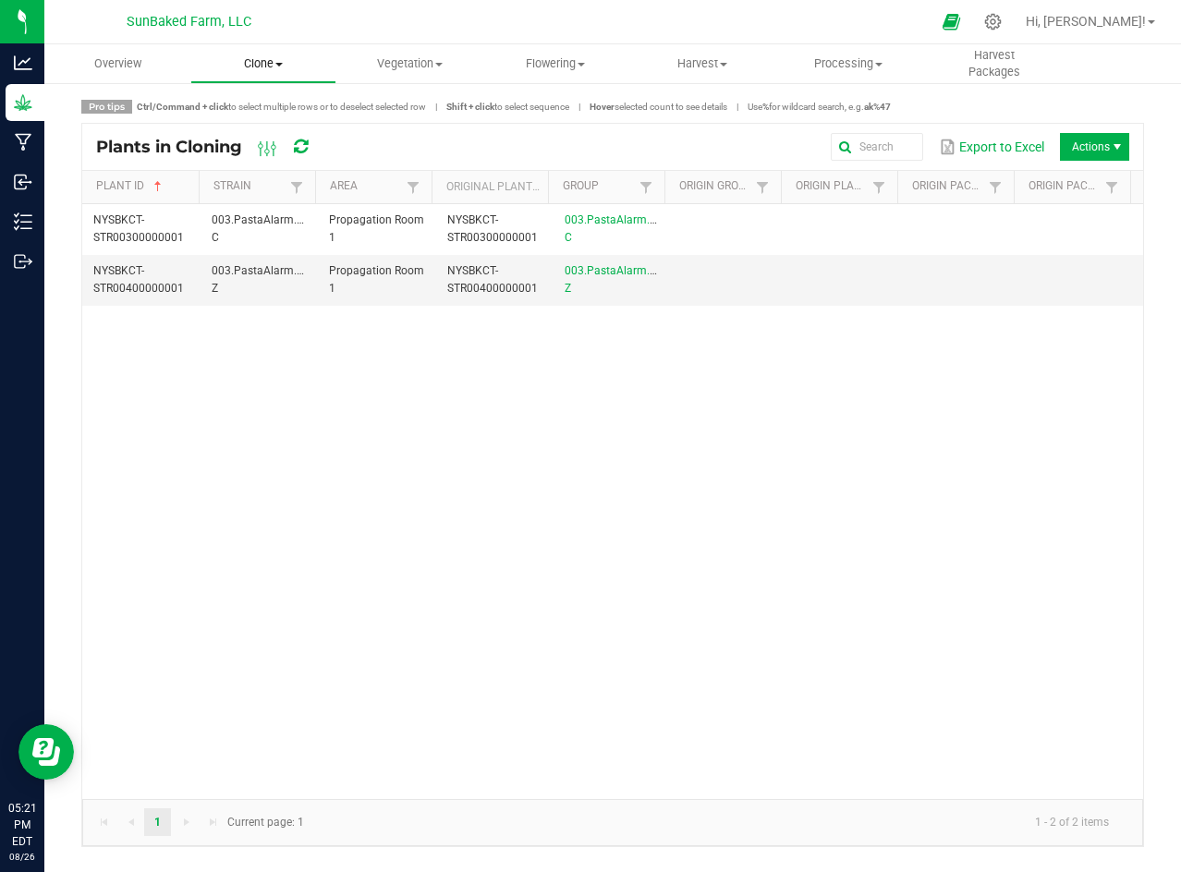
click at [276, 65] on span at bounding box center [278, 65] width 7 height 4
click at [256, 127] on span "Cloning groups" at bounding box center [260, 134] width 140 height 16
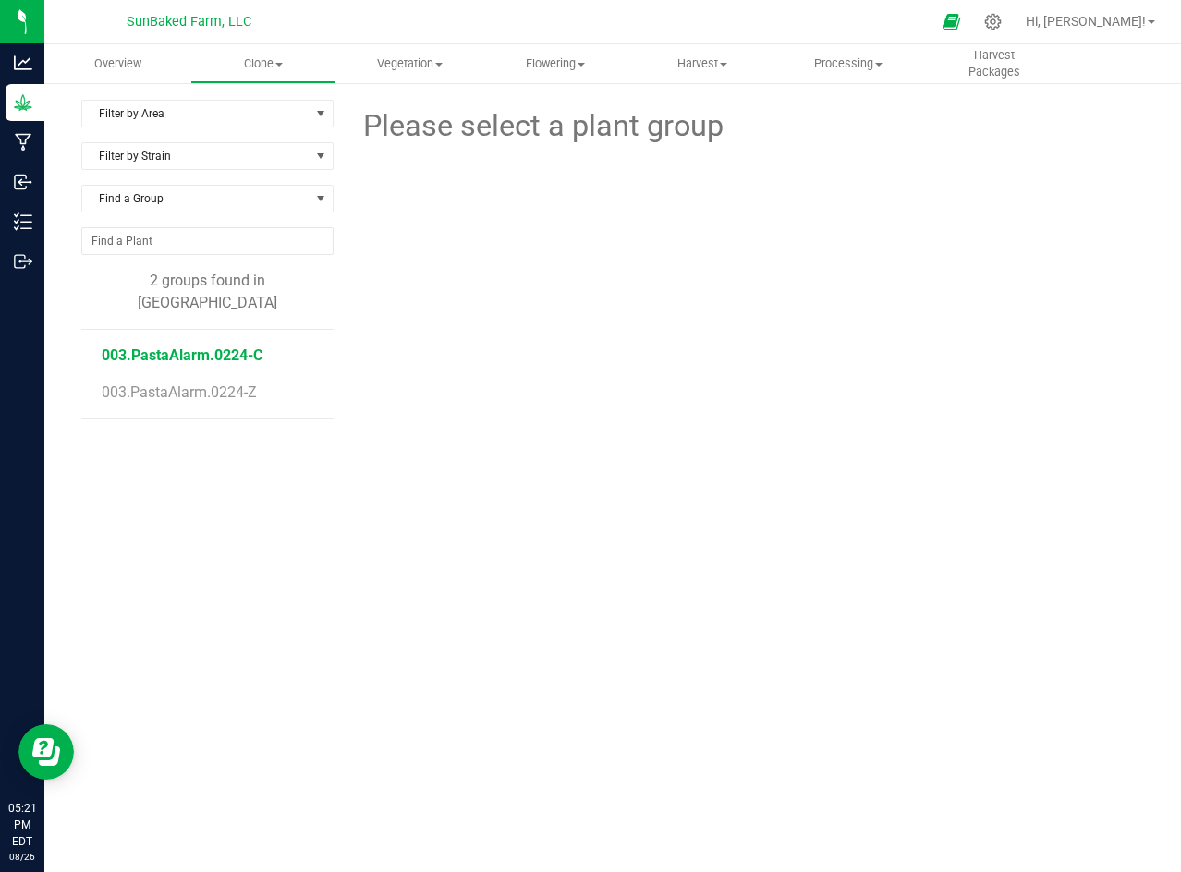
click at [233, 346] on span "003.PastaAlarm.0224-C" at bounding box center [182, 355] width 161 height 18
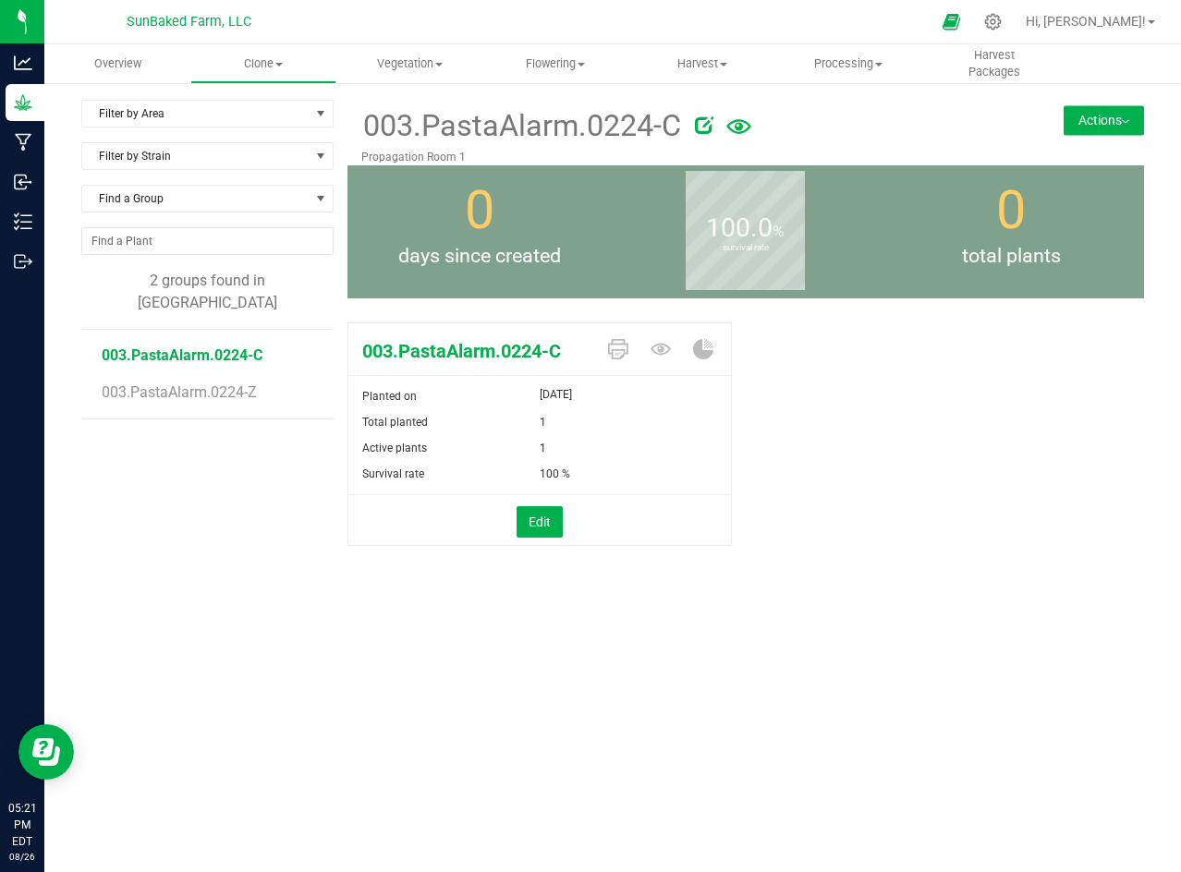
click at [1091, 111] on button "Actions" at bounding box center [1103, 120] width 80 height 30
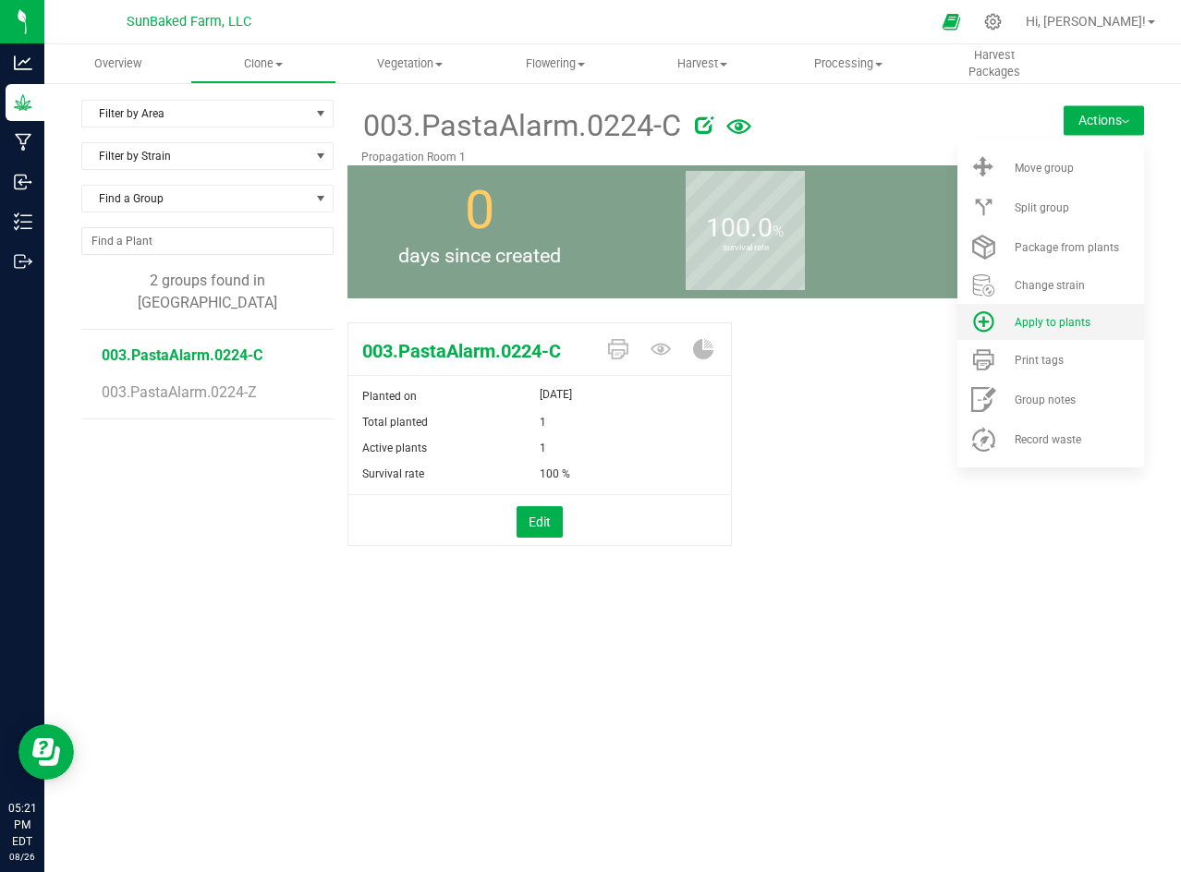
click at [980, 321] on icon at bounding box center [983, 321] width 21 height 21
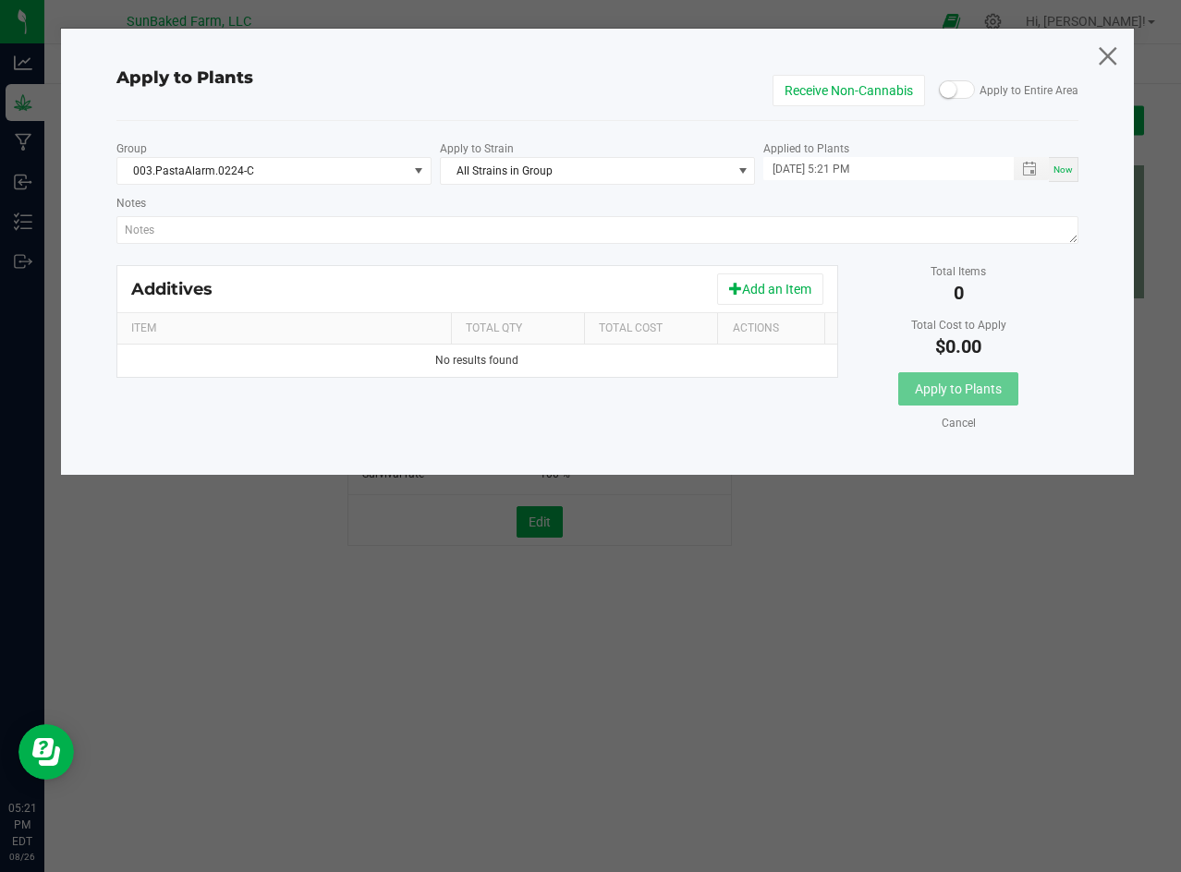
click at [1110, 55] on icon at bounding box center [1107, 55] width 25 height 44
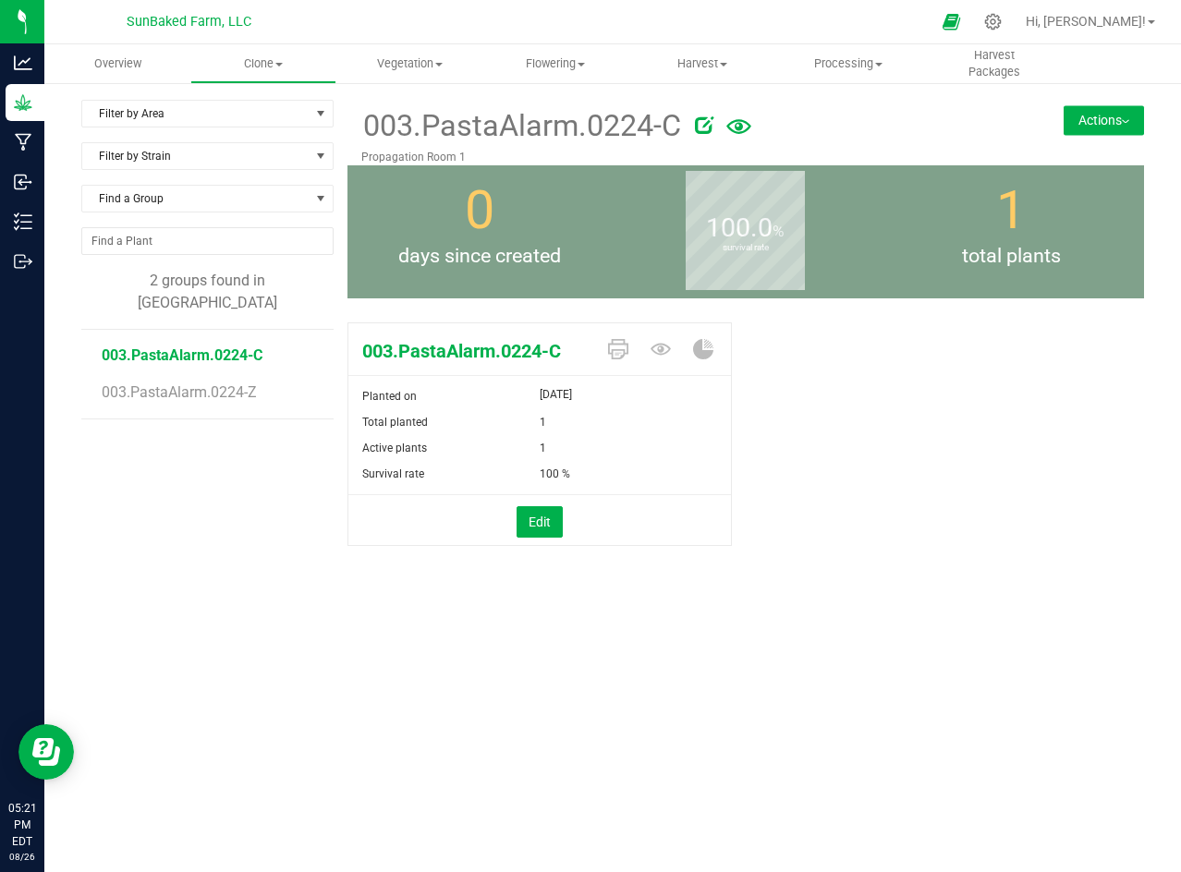
click at [1090, 116] on button "Actions" at bounding box center [1103, 120] width 80 height 30
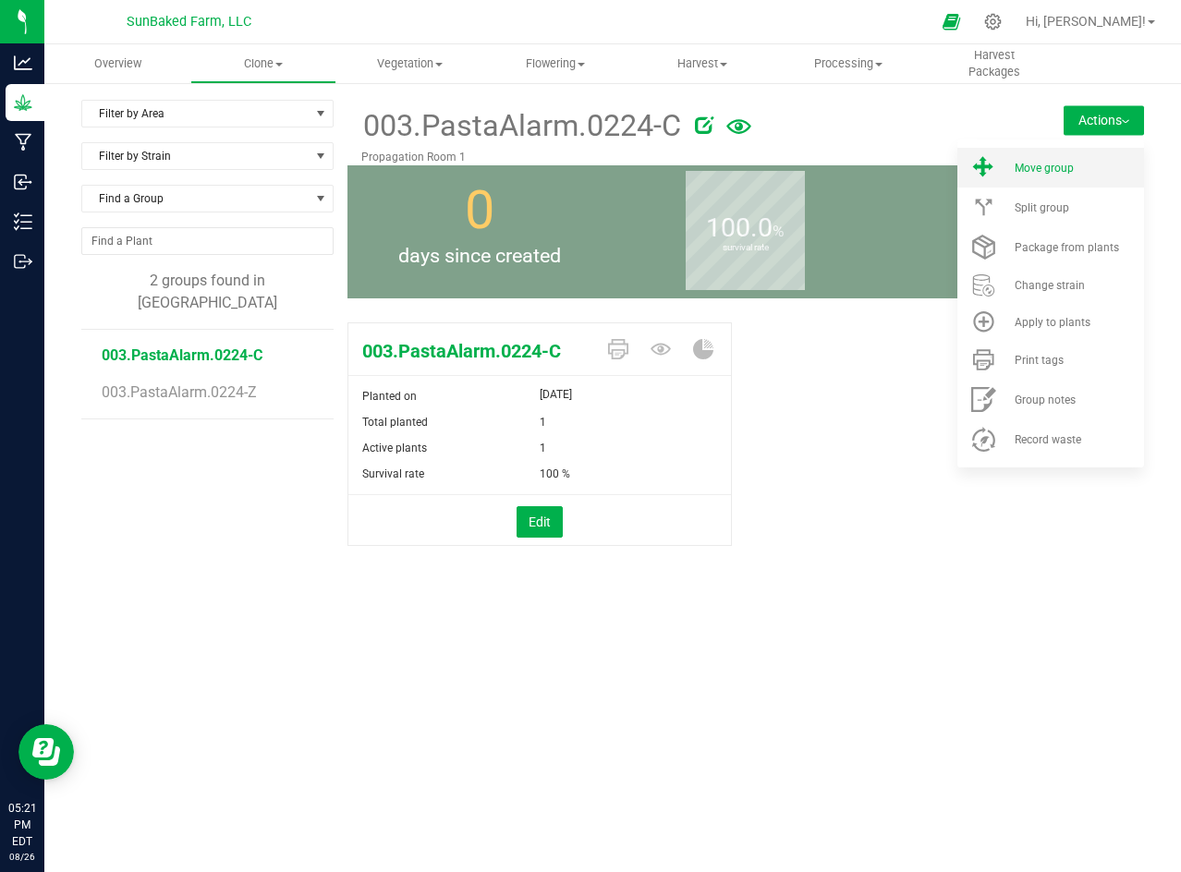
click at [1074, 160] on li "Move group" at bounding box center [1050, 168] width 187 height 40
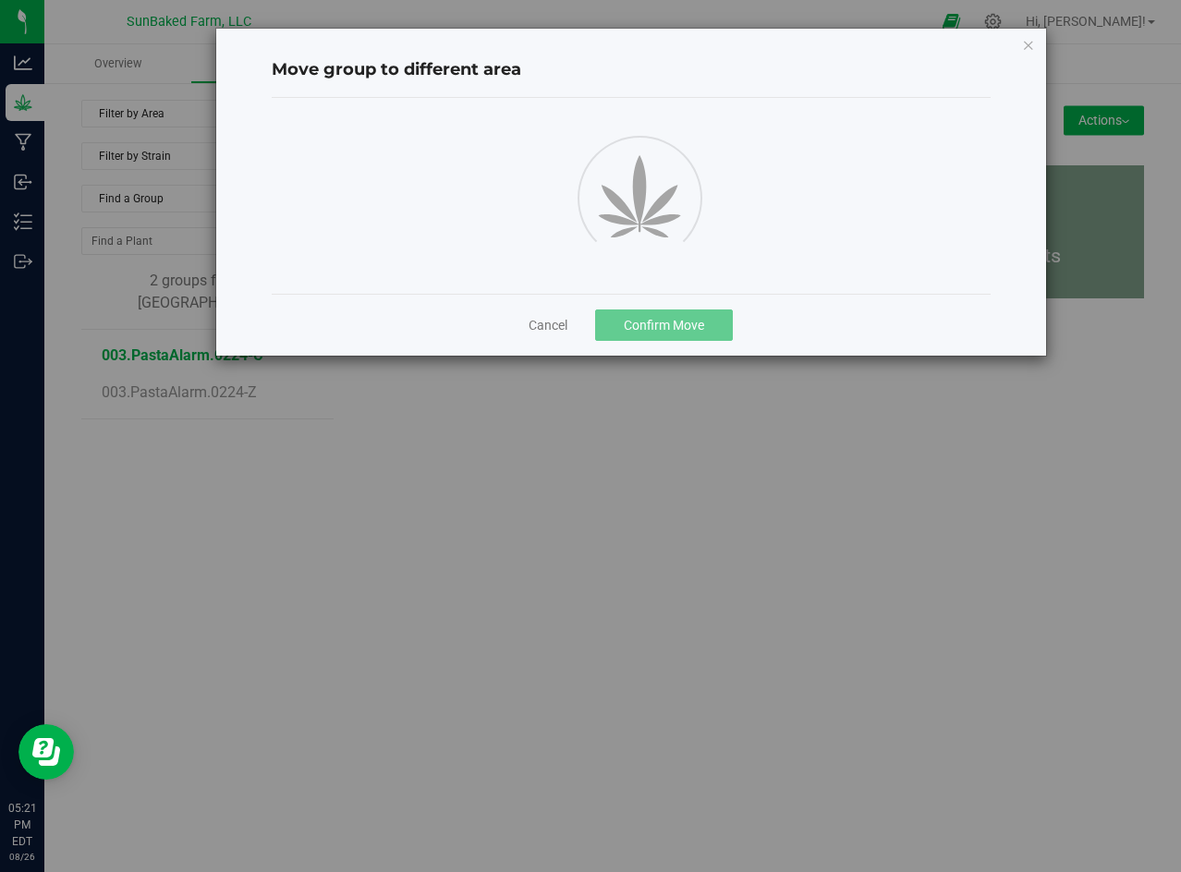
click at [1074, 160] on div "Move group to different area Cancel Confirm Move" at bounding box center [597, 436] width 1195 height 872
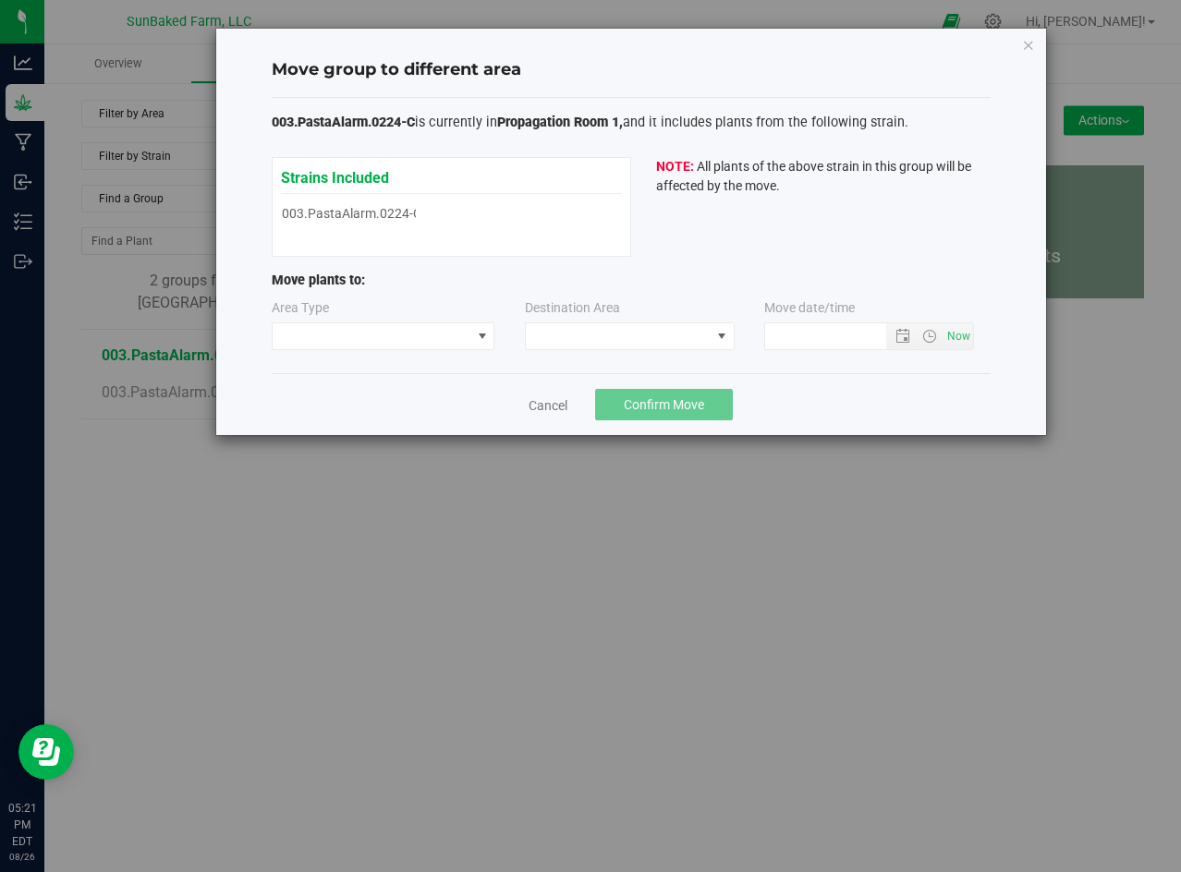
type input "8/26/2025 5:21 PM"
click at [395, 215] on div "Strains Included 003.PastaAlarm.0224-C 003.PastaAlarm.0224-C" at bounding box center [451, 196] width 341 height 61
click at [431, 345] on span at bounding box center [372, 336] width 199 height 26
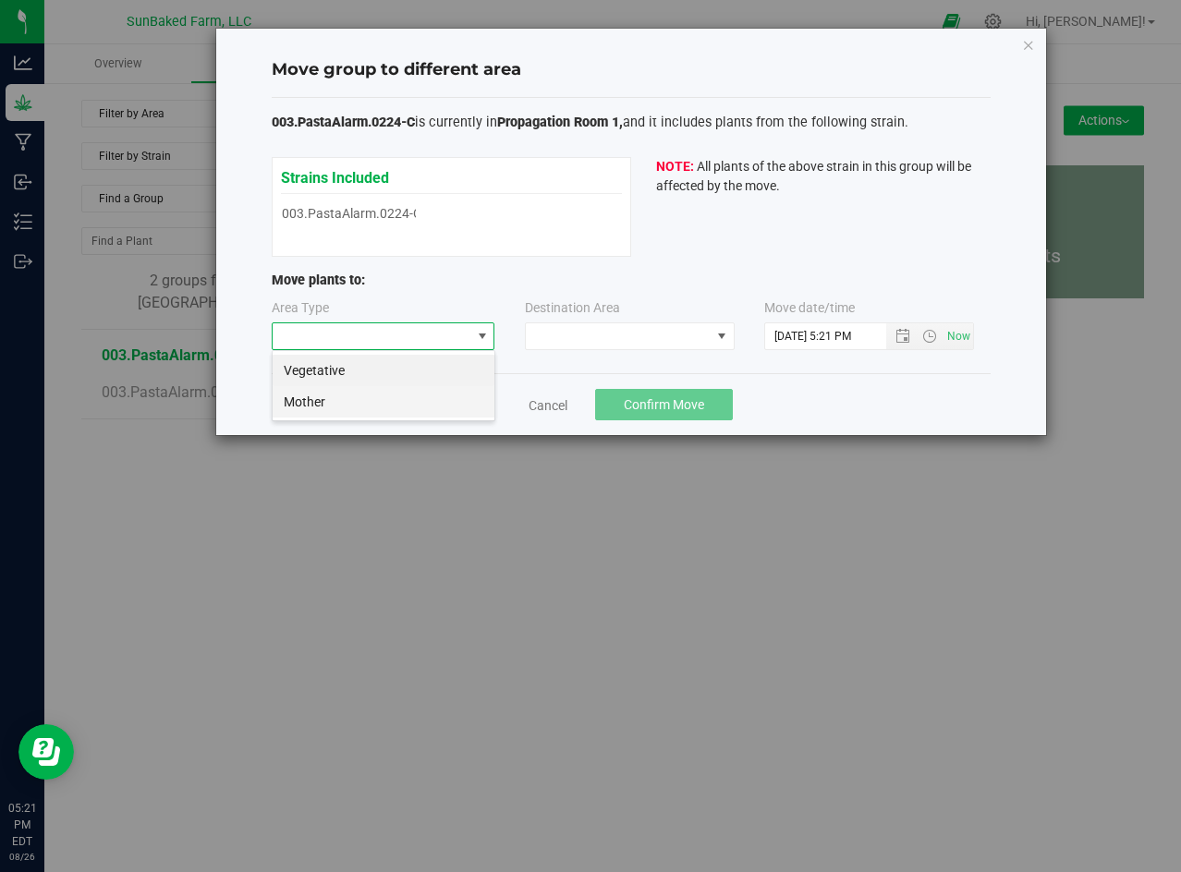
click at [376, 397] on li "Mother" at bounding box center [384, 401] width 222 height 31
click at [608, 345] on span at bounding box center [618, 336] width 185 height 26
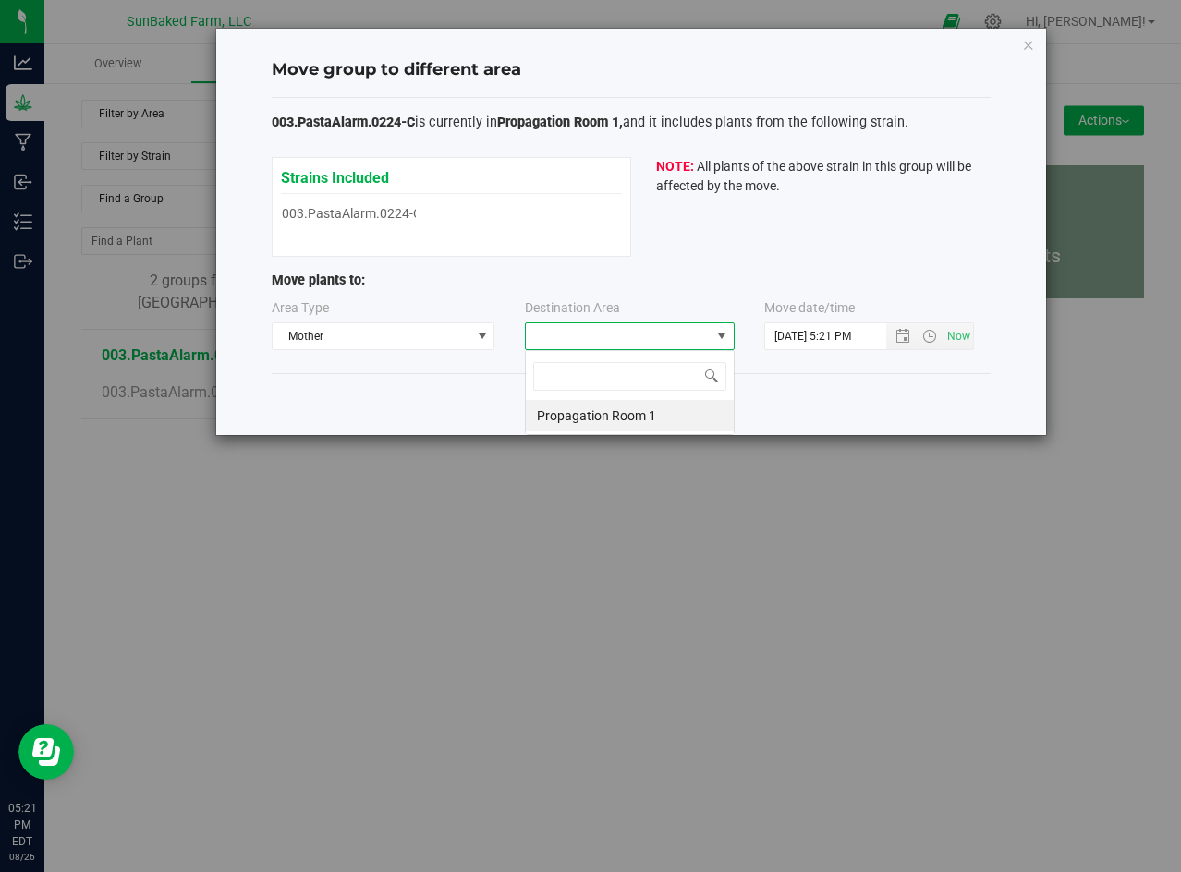
scroll to position [28, 210]
click at [589, 408] on li "Propagation Room 1" at bounding box center [630, 415] width 208 height 31
click at [901, 331] on span "Open the date view" at bounding box center [902, 336] width 15 height 15
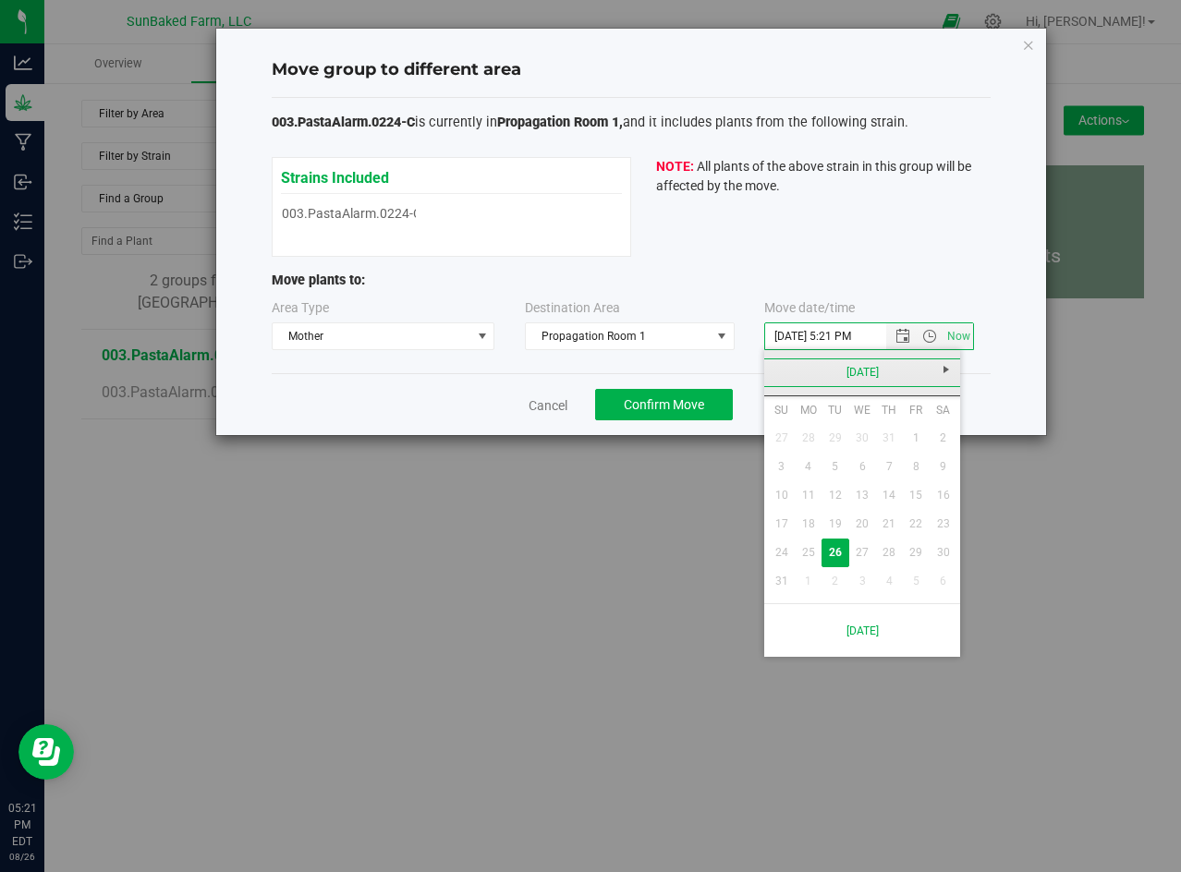
click at [786, 374] on link "[DATE]" at bounding box center [862, 373] width 199 height 29
click at [786, 374] on link "2025" at bounding box center [862, 373] width 199 height 29
click at [890, 464] on link "2025" at bounding box center [885, 475] width 47 height 47
click at [930, 426] on link "Apr" at bounding box center [932, 422] width 47 height 47
click at [843, 438] on table "Su Mo Tu We Th Fr Sa 30 31 1 2 3 4 5 6 7 8 9 10 11 12 13 14 15 16 17 18 19 20 2…" at bounding box center [862, 495] width 188 height 199
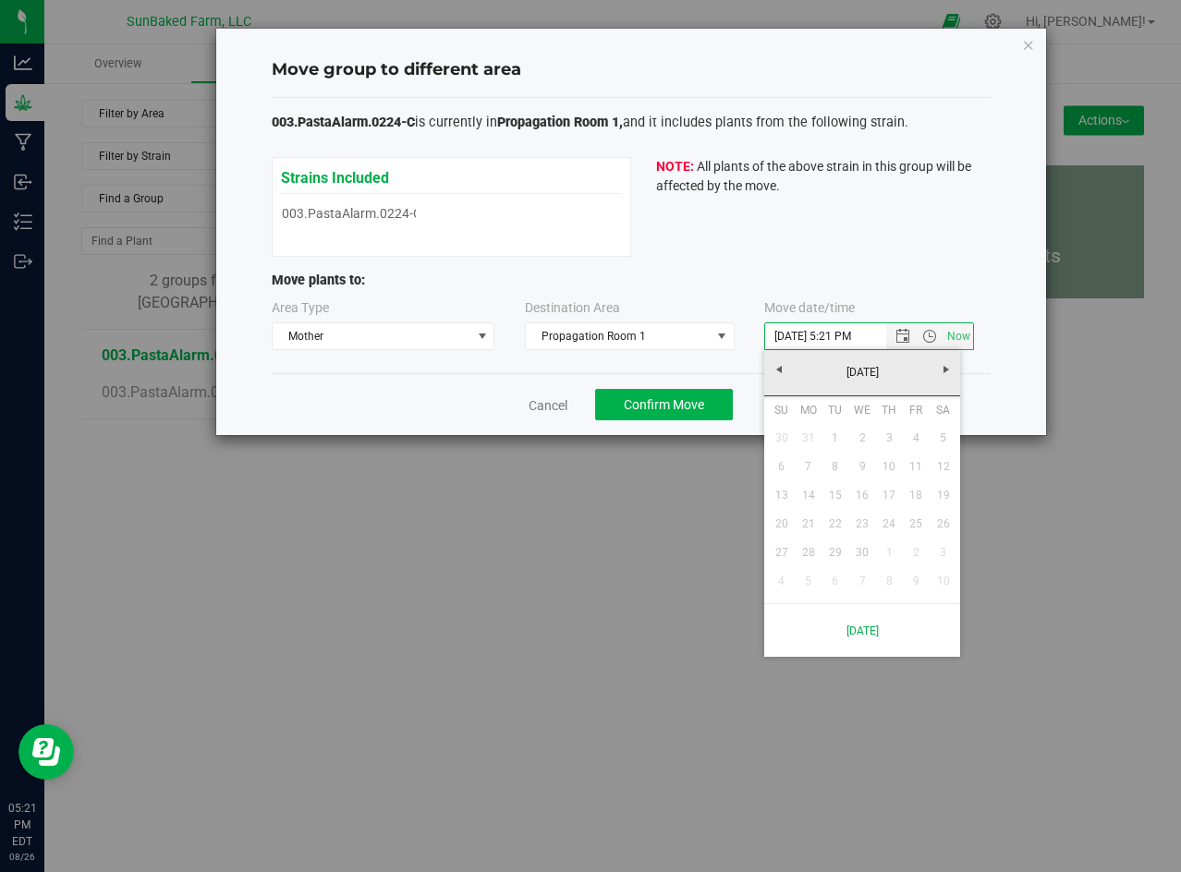
click at [833, 437] on table "Su Mo Tu We Th Fr Sa 30 31 1 2 3 4 5 6 7 8 9 10 11 12 13 14 15 16 17 18 19 20 2…" at bounding box center [862, 495] width 188 height 199
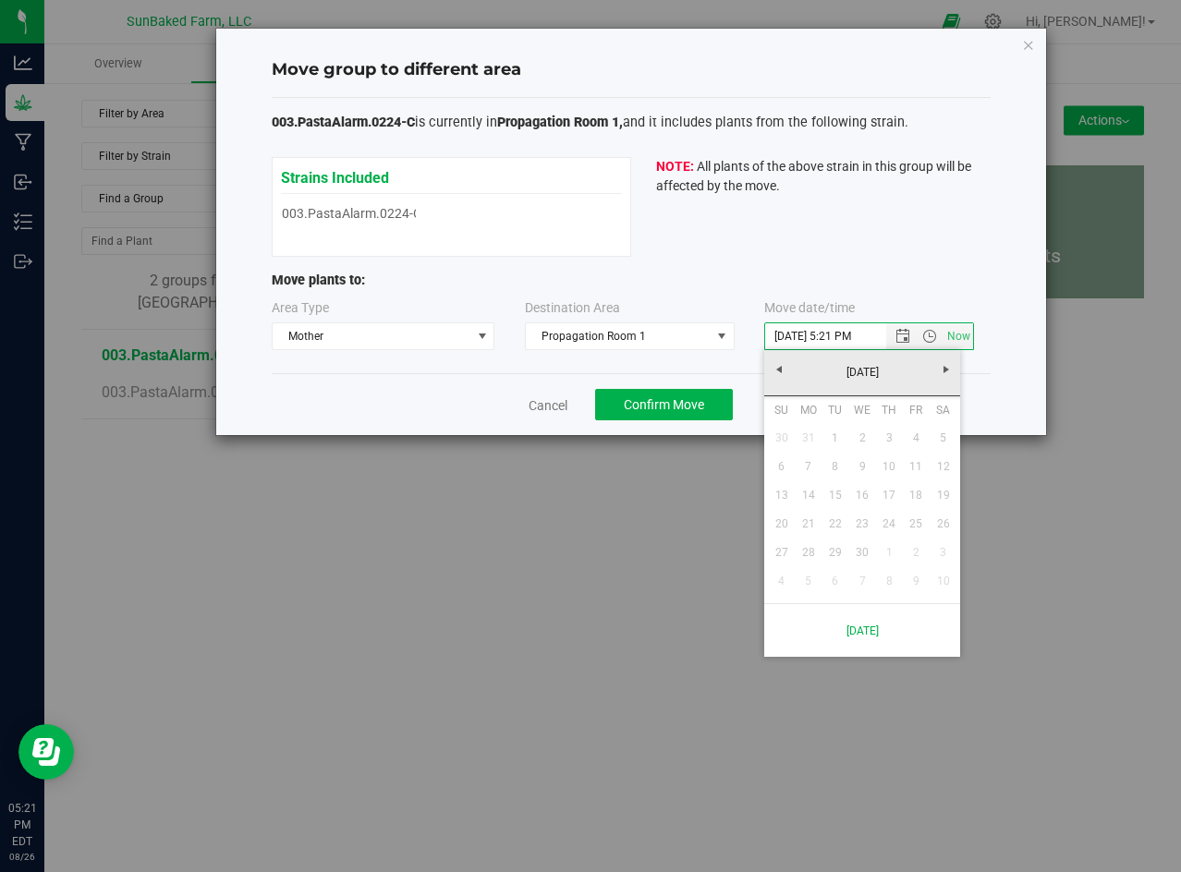
click at [833, 437] on table "Su Mo Tu We Th Fr Sa 30 31 1 2 3 4 5 6 7 8 9 10 11 12 13 14 15 16 17 18 19 20 2…" at bounding box center [862, 495] width 188 height 199
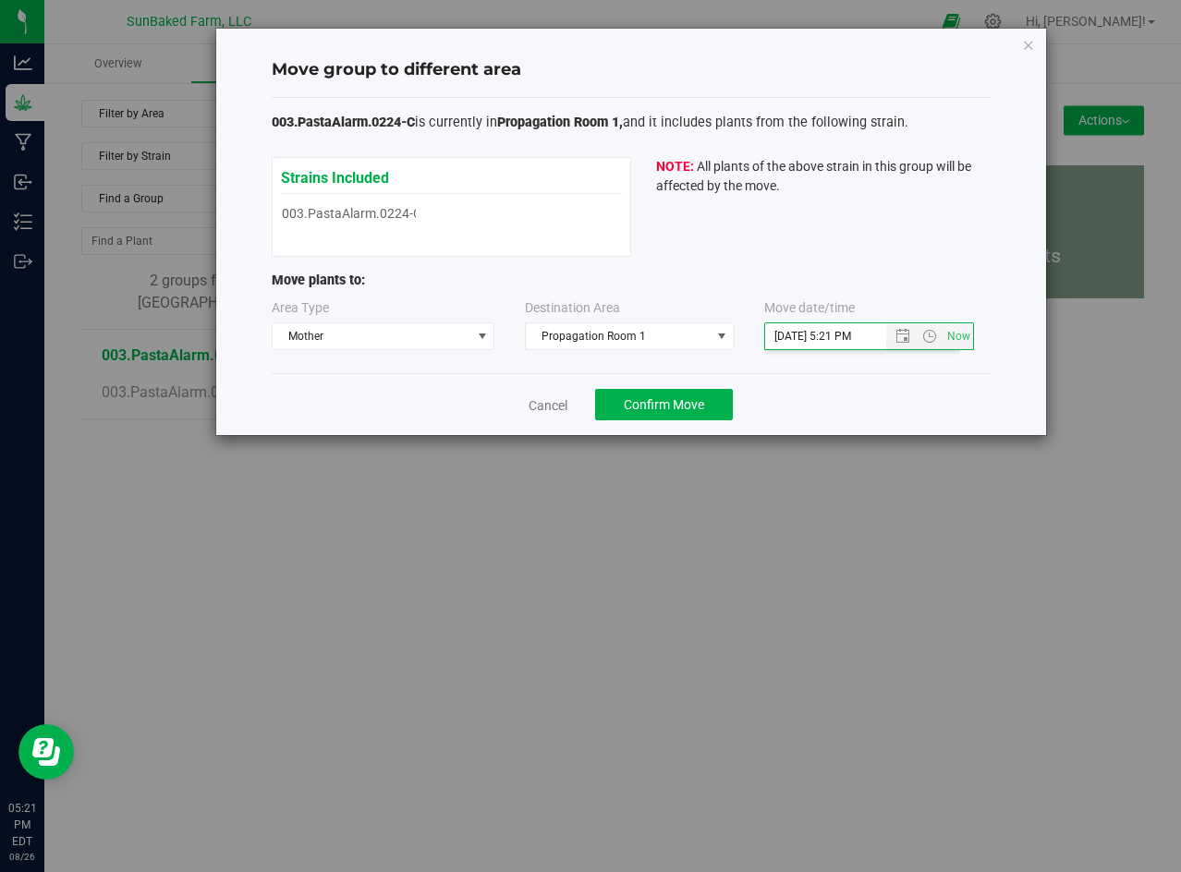
click at [711, 273] on p "Move plants to:" at bounding box center [631, 281] width 719 height 20
click at [546, 407] on link "Cancel" at bounding box center [548, 405] width 39 height 18
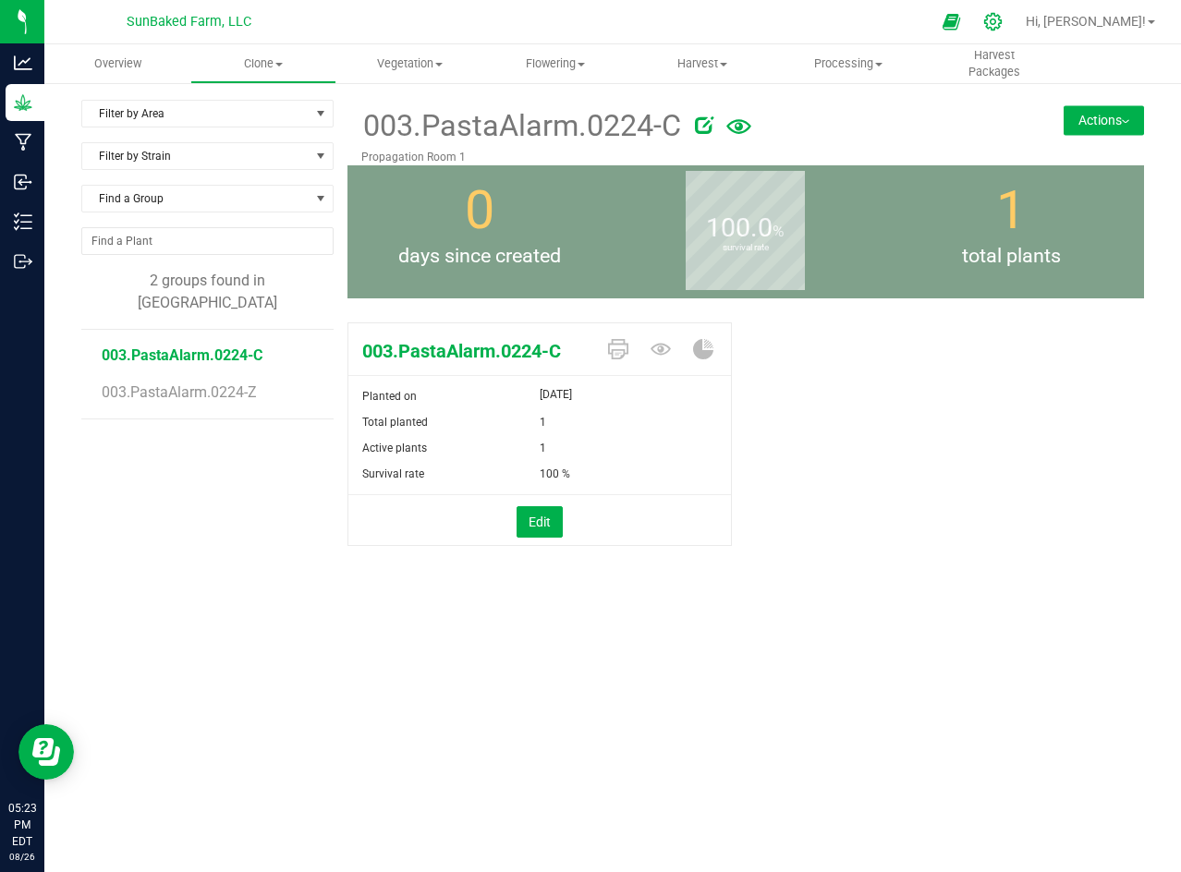
click at [1002, 23] on icon at bounding box center [993, 22] width 18 height 18
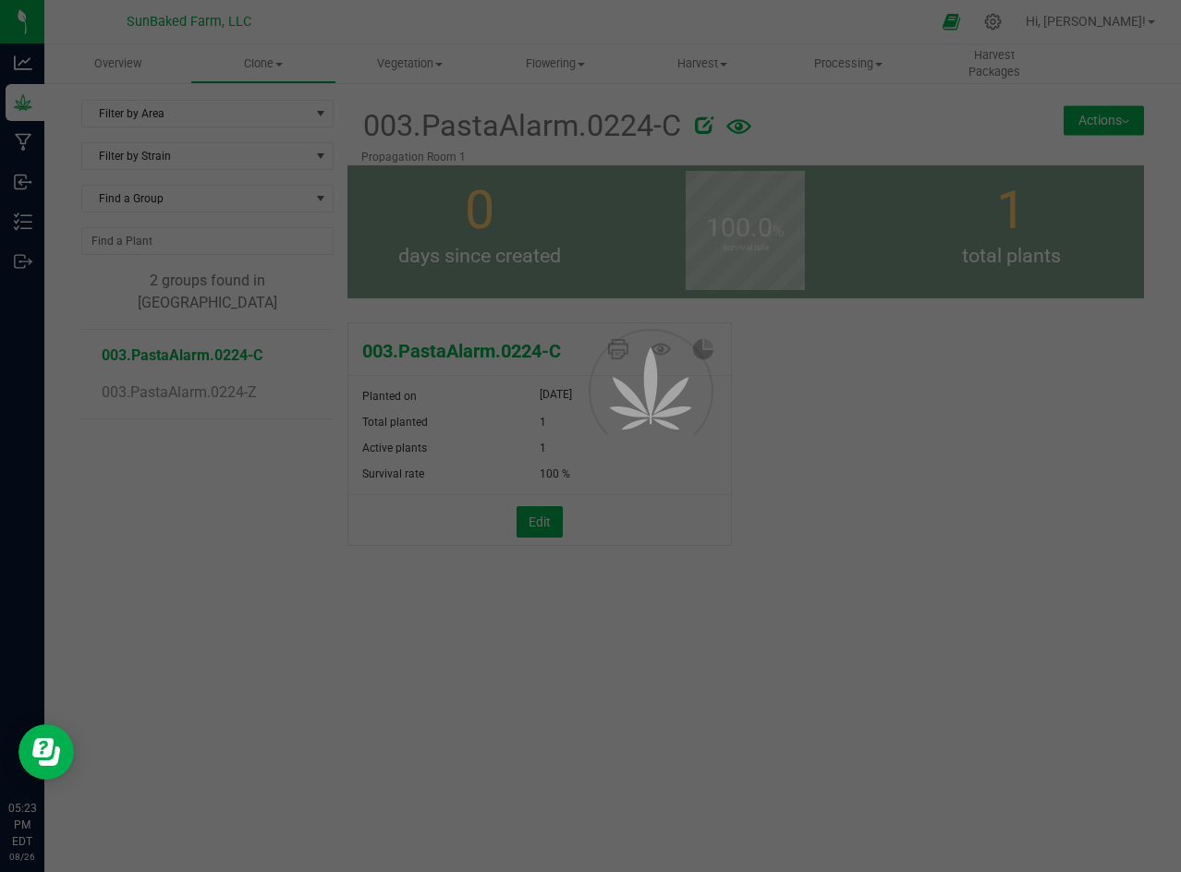
click at [942, 468] on div at bounding box center [590, 436] width 1181 height 872
click at [10, 102] on div at bounding box center [590, 436] width 1181 height 872
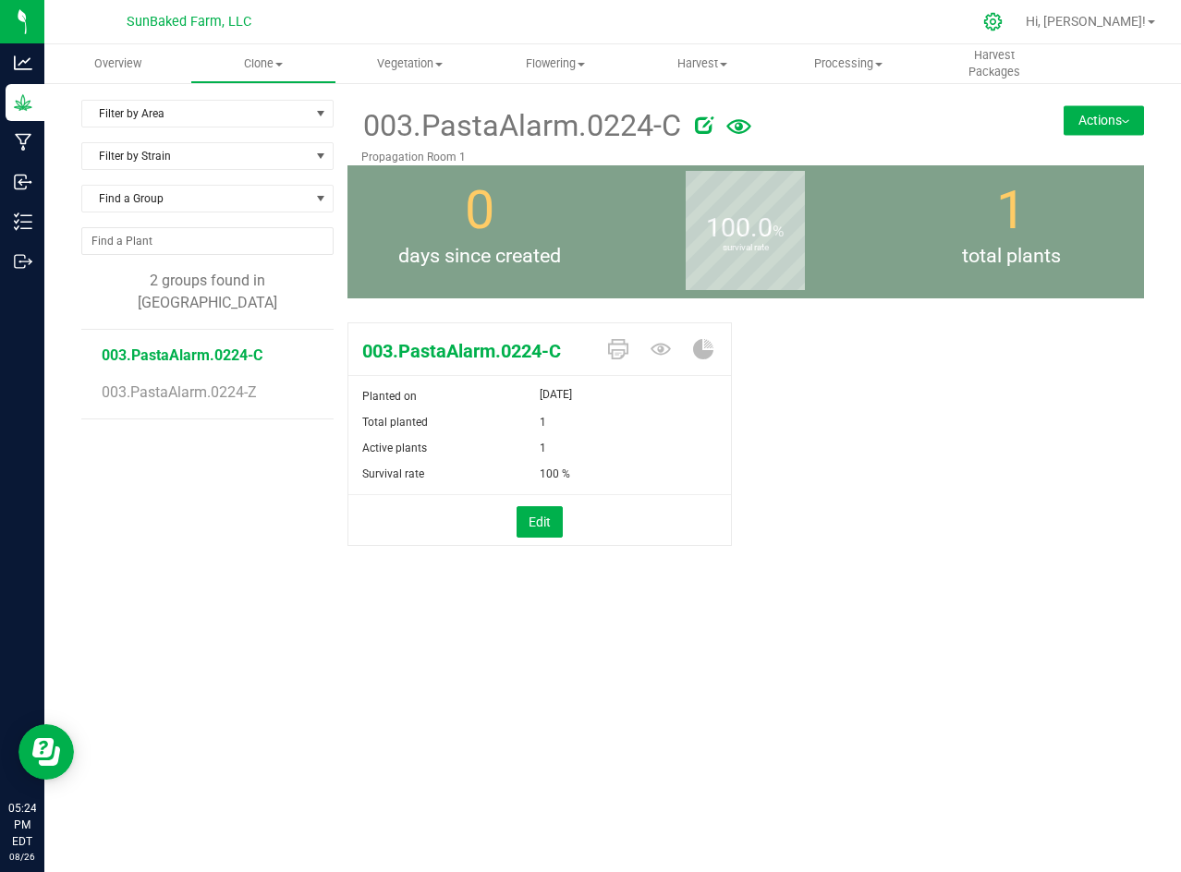
click at [1003, 25] on icon at bounding box center [992, 21] width 19 height 19
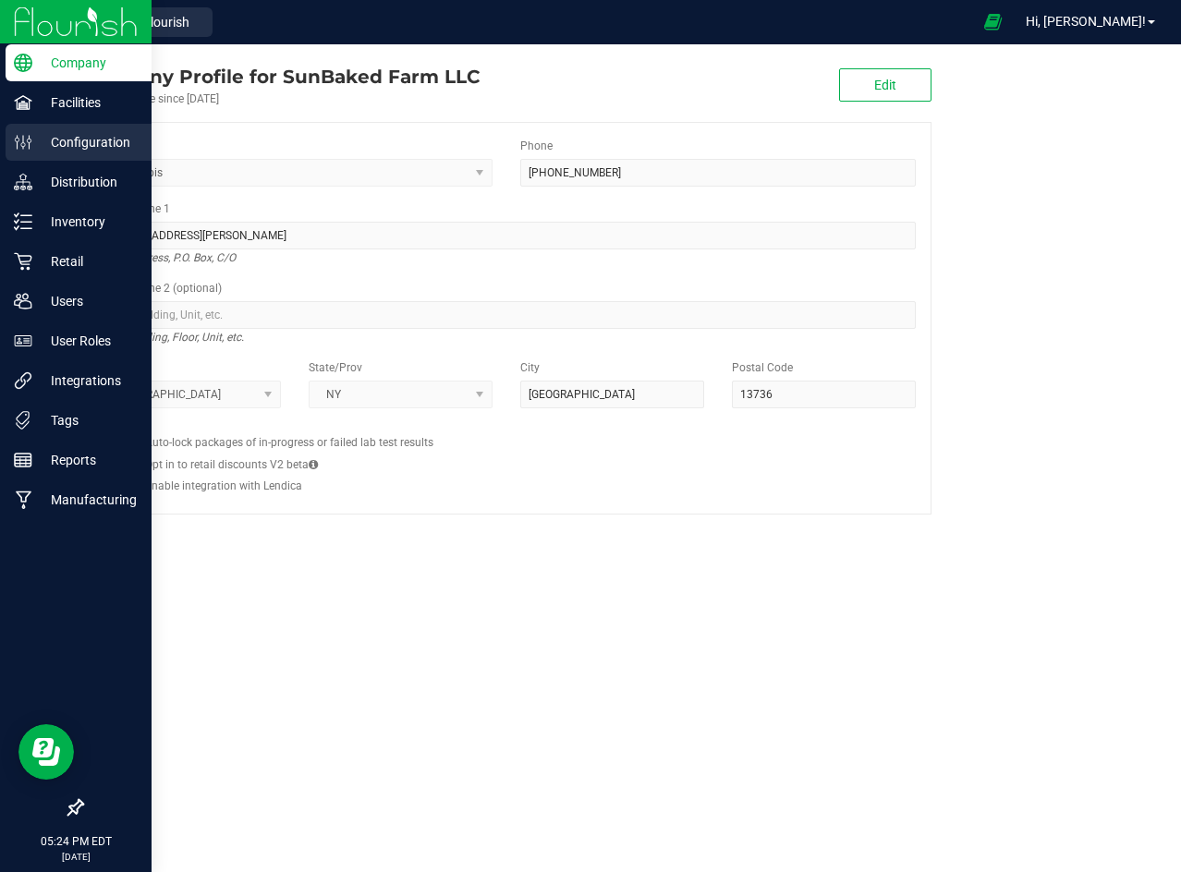
click at [56, 137] on p "Configuration" at bounding box center [87, 142] width 111 height 22
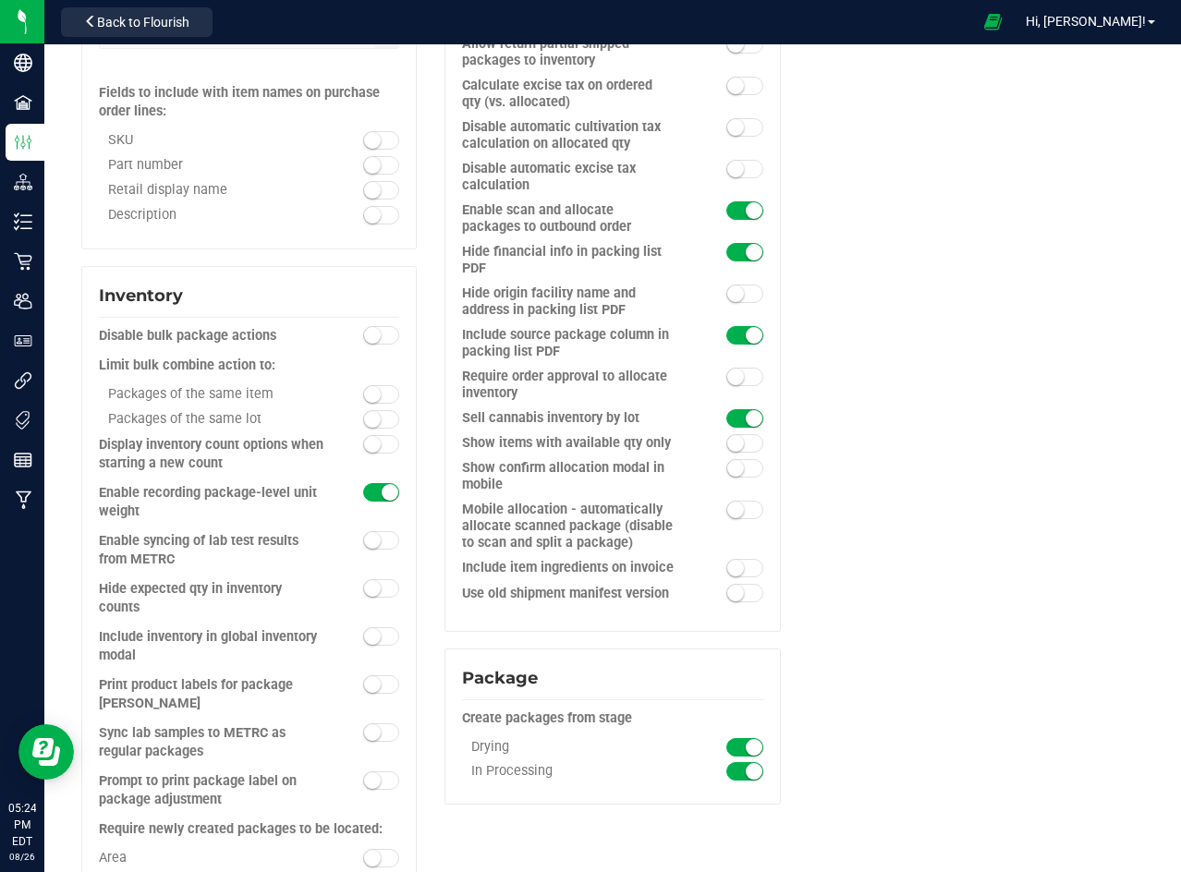
scroll to position [1552, 0]
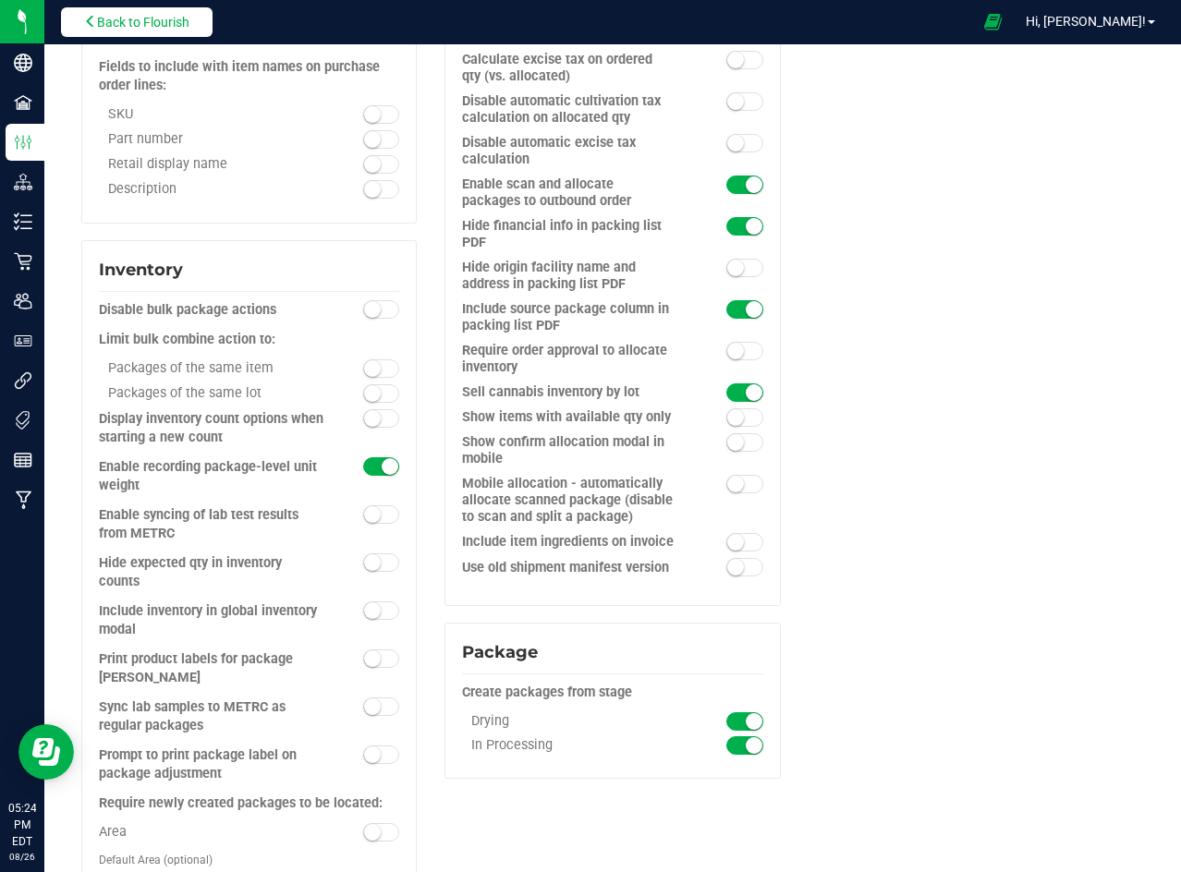
click at [189, 19] on span "Back to Flourish" at bounding box center [143, 22] width 92 height 15
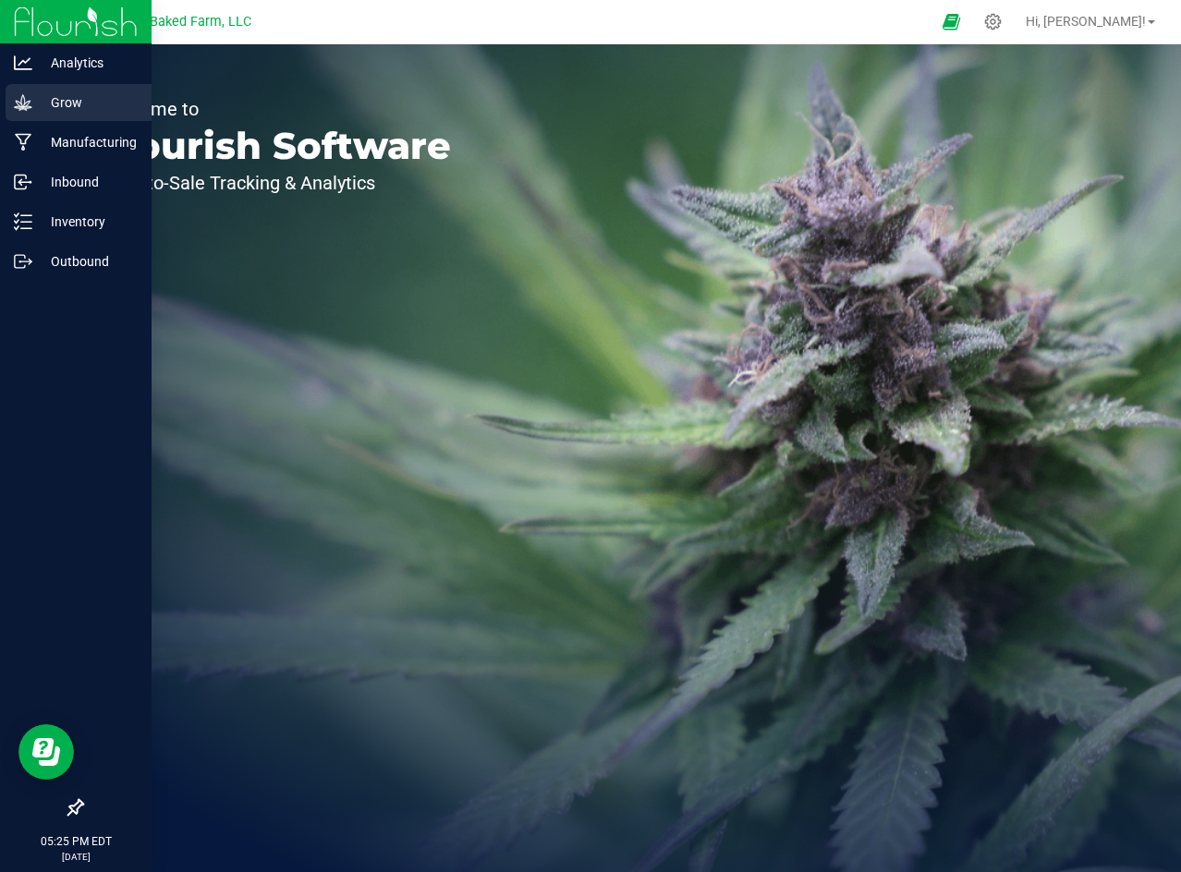
click at [46, 105] on p "Grow" at bounding box center [87, 102] width 111 height 22
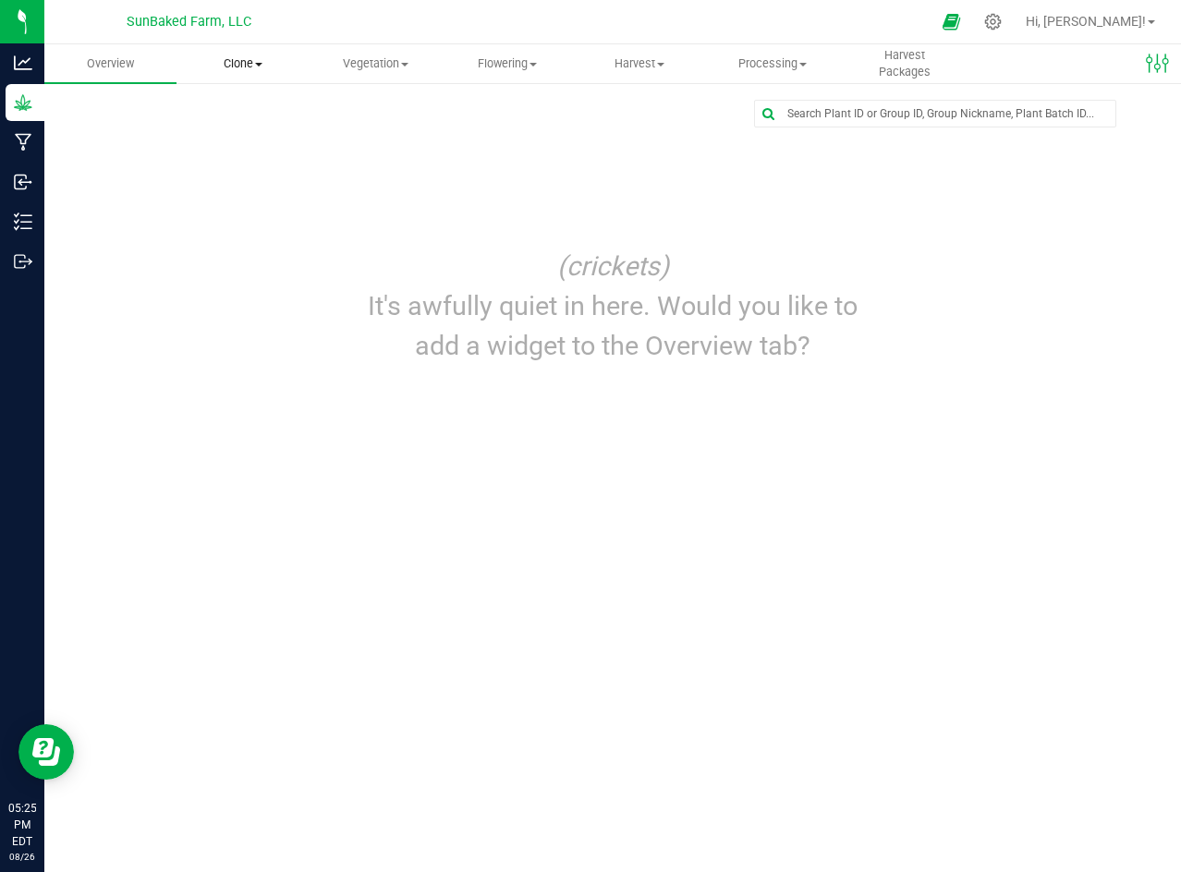
click at [239, 65] on span "Clone" at bounding box center [242, 63] width 130 height 17
click at [257, 140] on span "Cloning groups" at bounding box center [246, 134] width 140 height 16
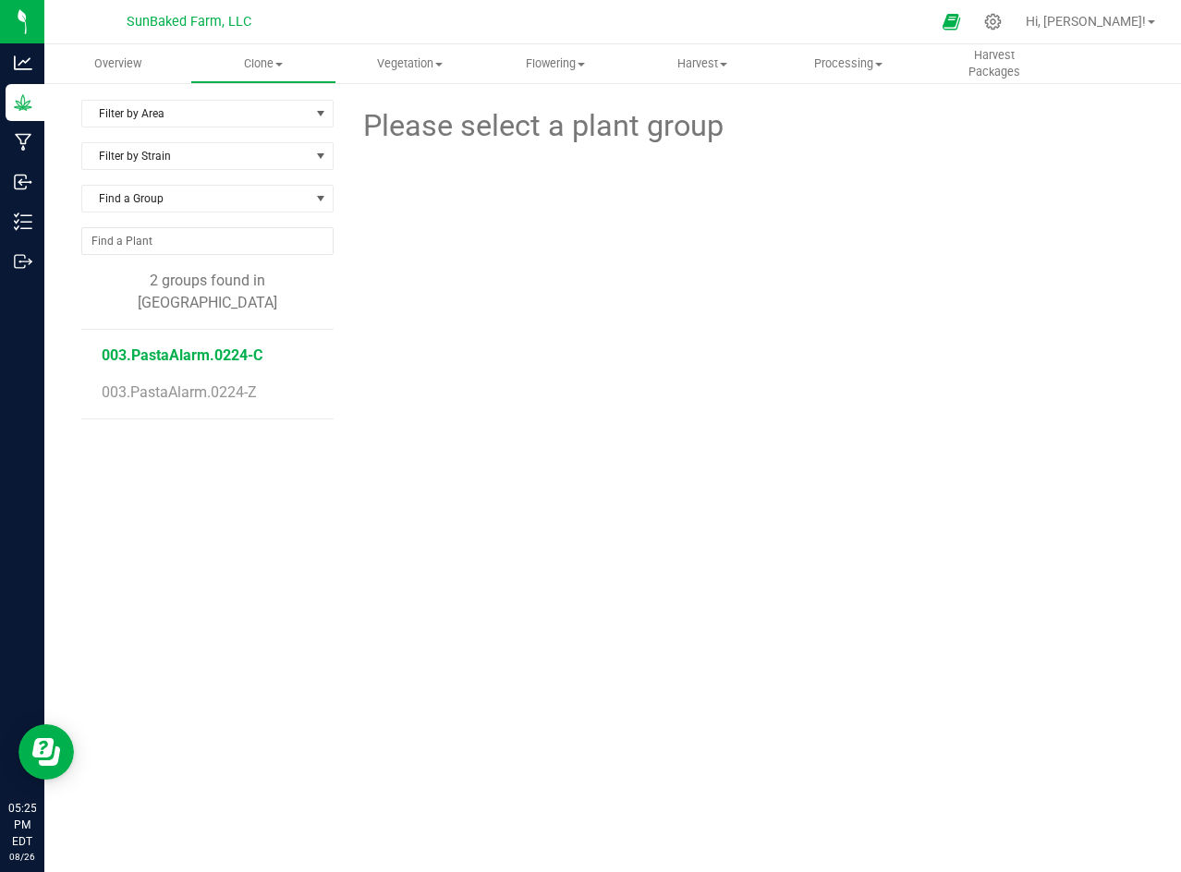
click at [231, 346] on span "003.PastaAlarm.0224-C" at bounding box center [182, 355] width 161 height 18
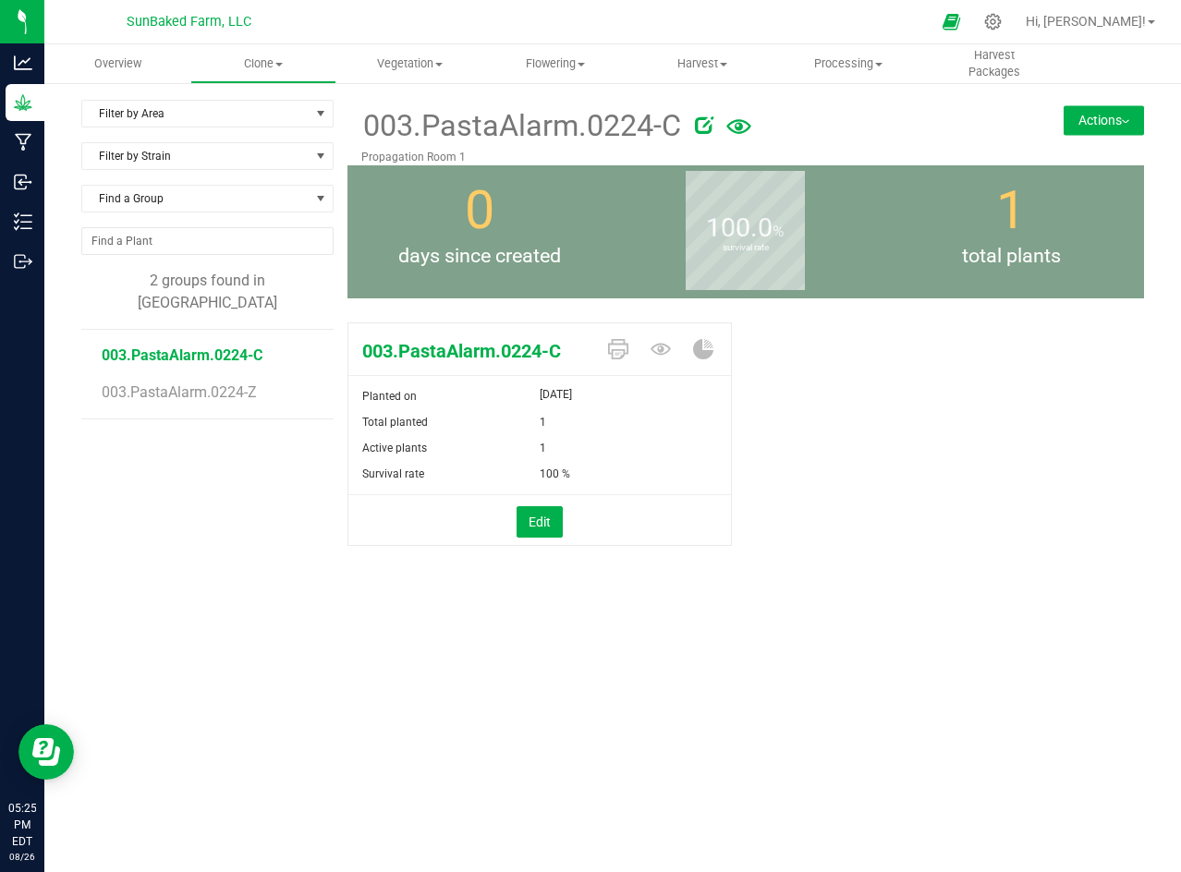
click at [1107, 121] on button "Actions" at bounding box center [1103, 120] width 80 height 30
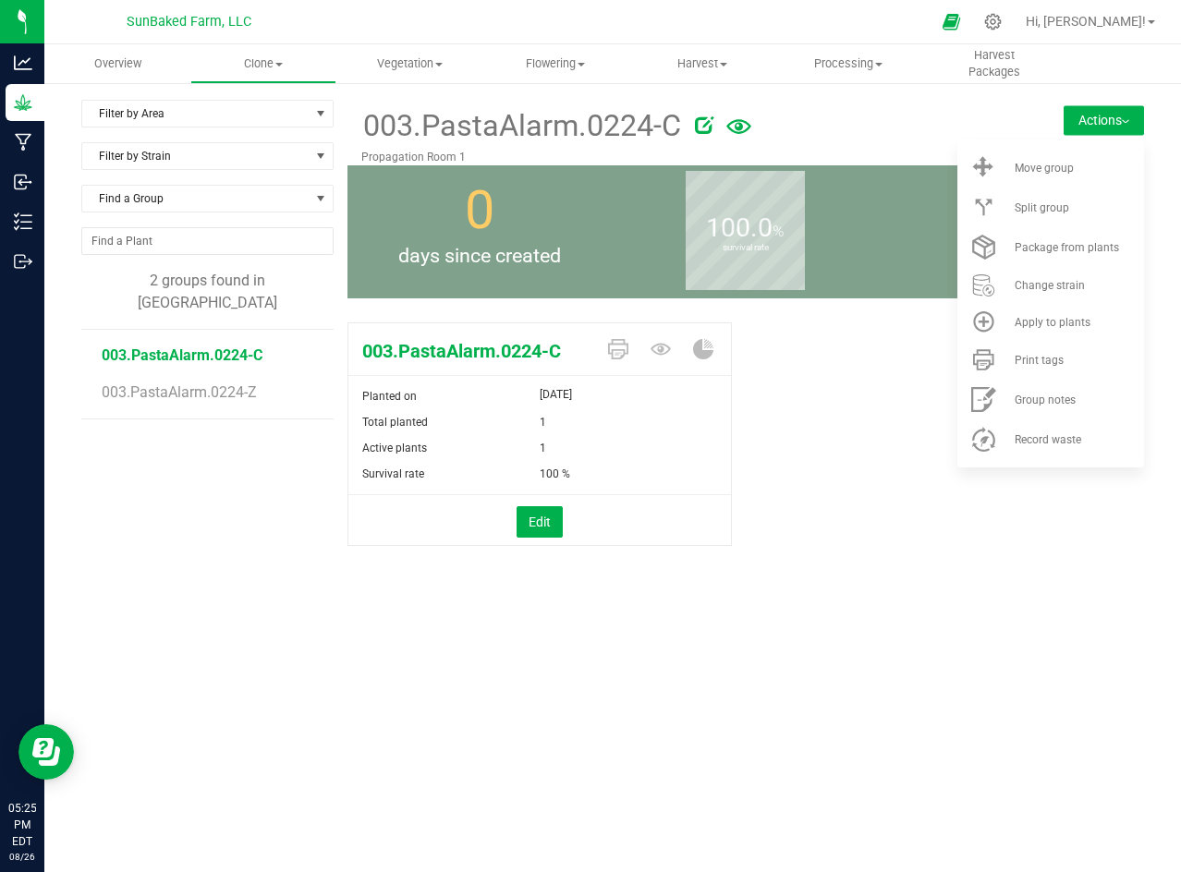
click at [784, 484] on div "003.PastaAlarm.0224-C Planted on [DATE] Total planted 1 Active plants 1 Surviva…" at bounding box center [745, 453] width 797 height 277
click at [1044, 164] on span "Move group" at bounding box center [1044, 168] width 59 height 13
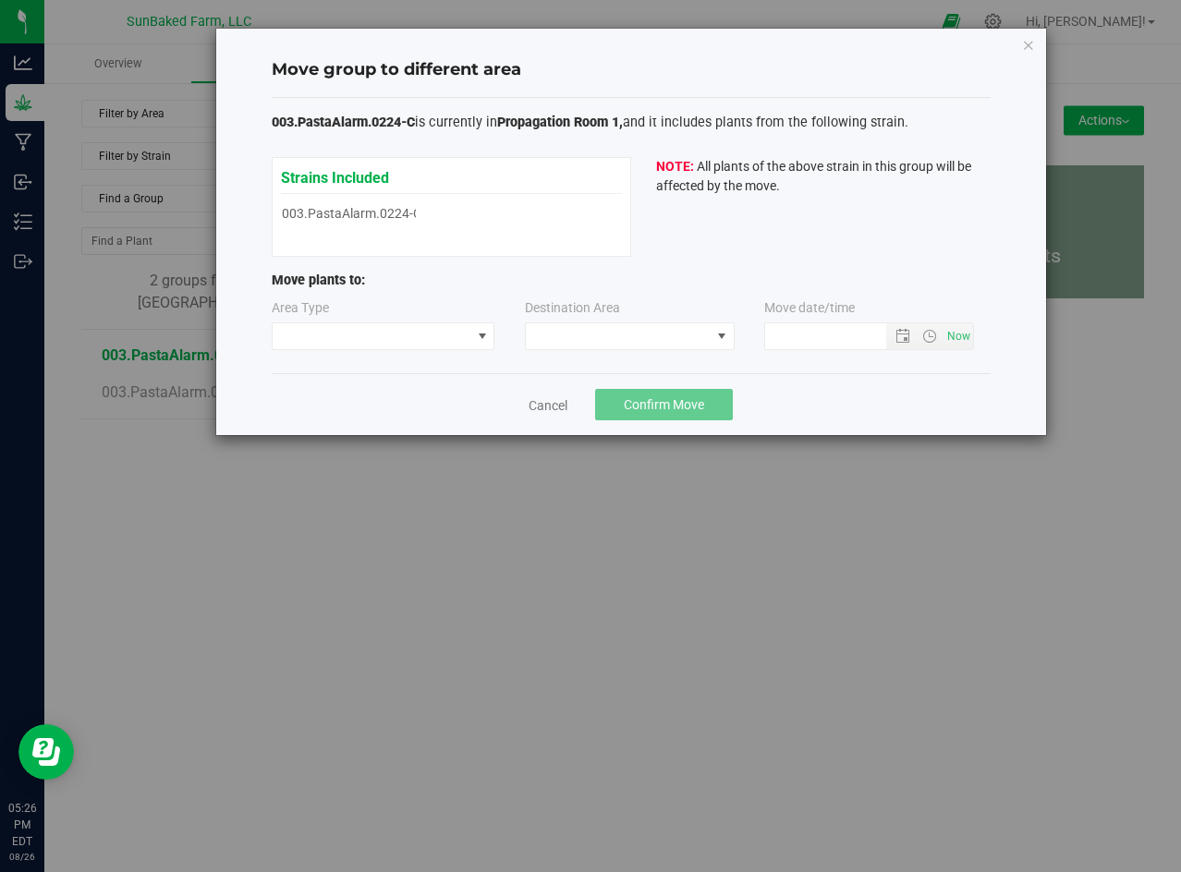
type input "[DATE] 5:26 PM"
click at [461, 337] on span at bounding box center [372, 336] width 199 height 26
click at [650, 240] on div "Strains Included 003.PastaAlarm.0224-C 003.PastaAlarm.0224-C NOTE: All plants o…" at bounding box center [631, 207] width 719 height 100
click at [548, 409] on link "Cancel" at bounding box center [548, 405] width 39 height 18
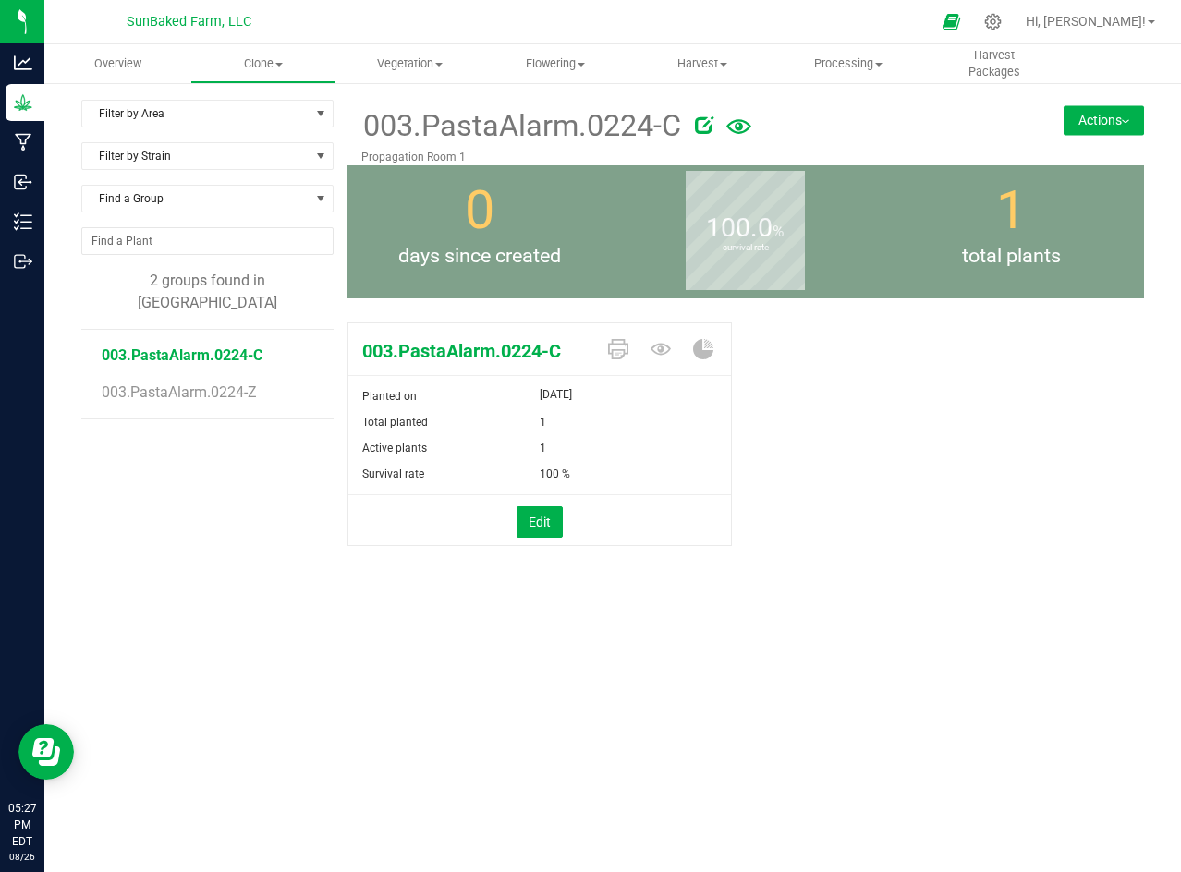
click at [1108, 124] on button "Actions" at bounding box center [1103, 120] width 80 height 30
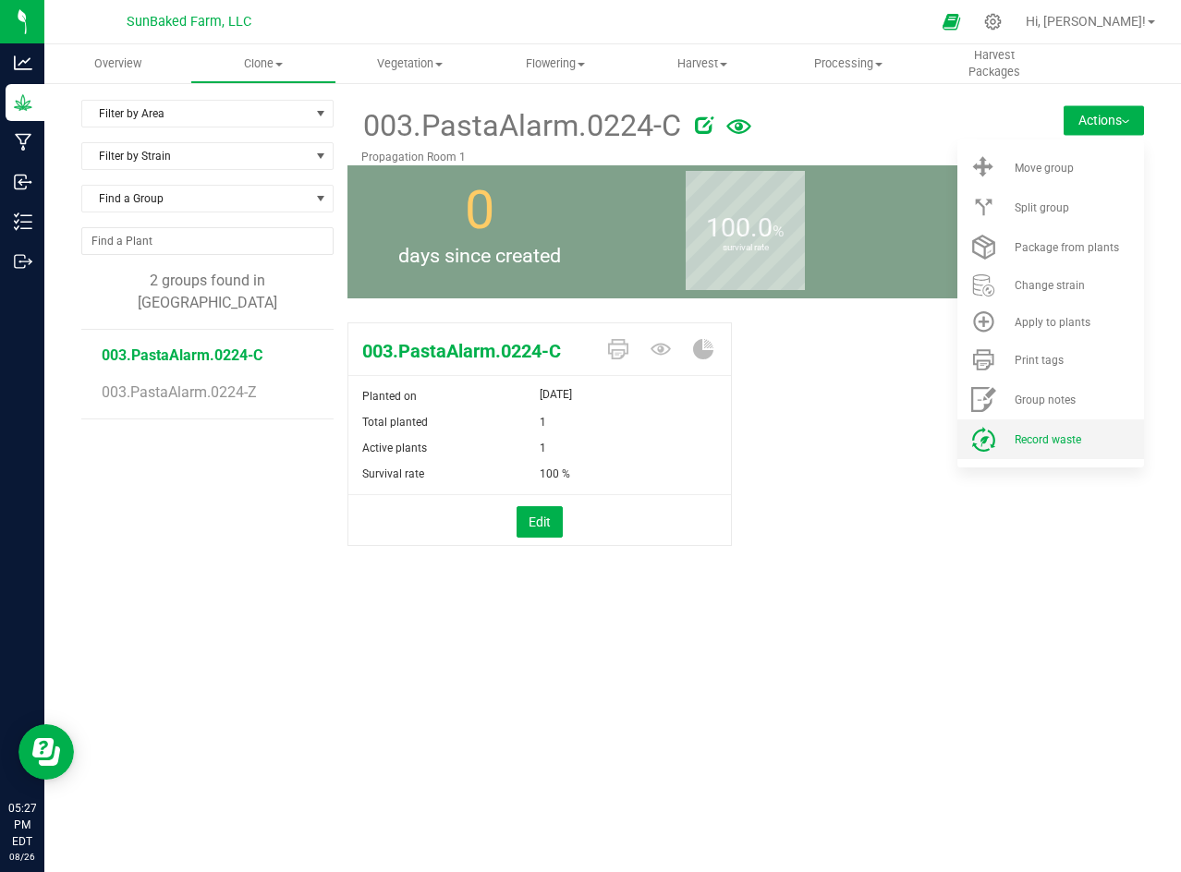
click at [1069, 444] on span "Record waste" at bounding box center [1048, 439] width 67 height 13
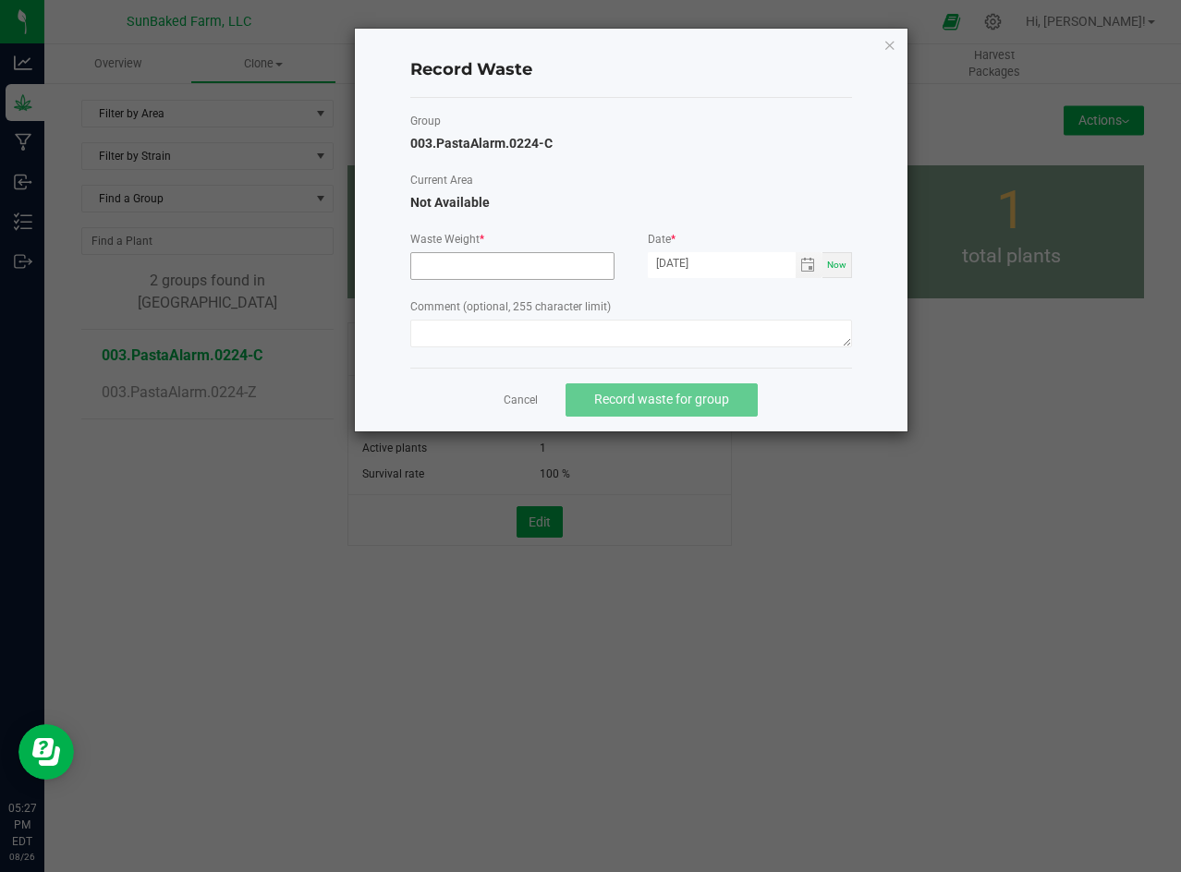
click at [532, 267] on input at bounding box center [512, 266] width 202 height 26
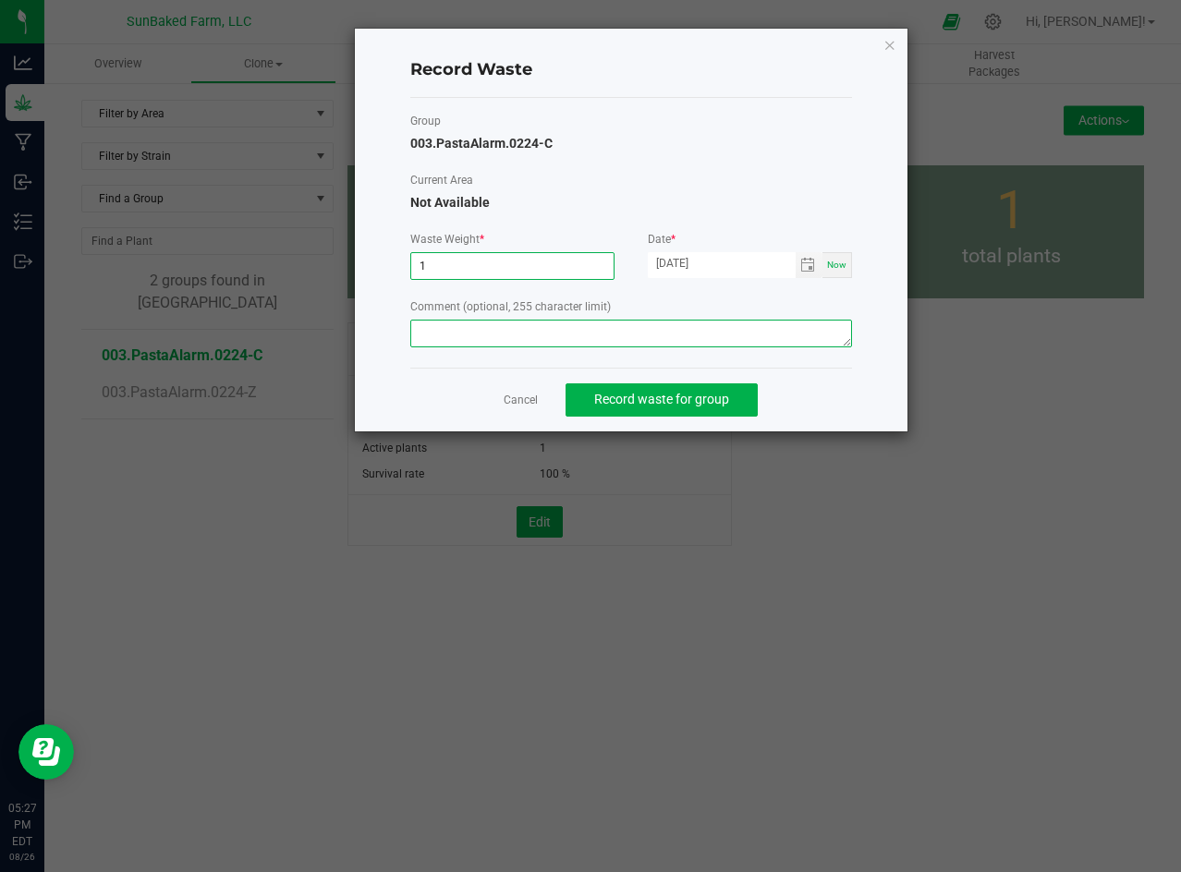
type input "1.0000 g"
click at [587, 338] on textarea at bounding box center [631, 334] width 442 height 28
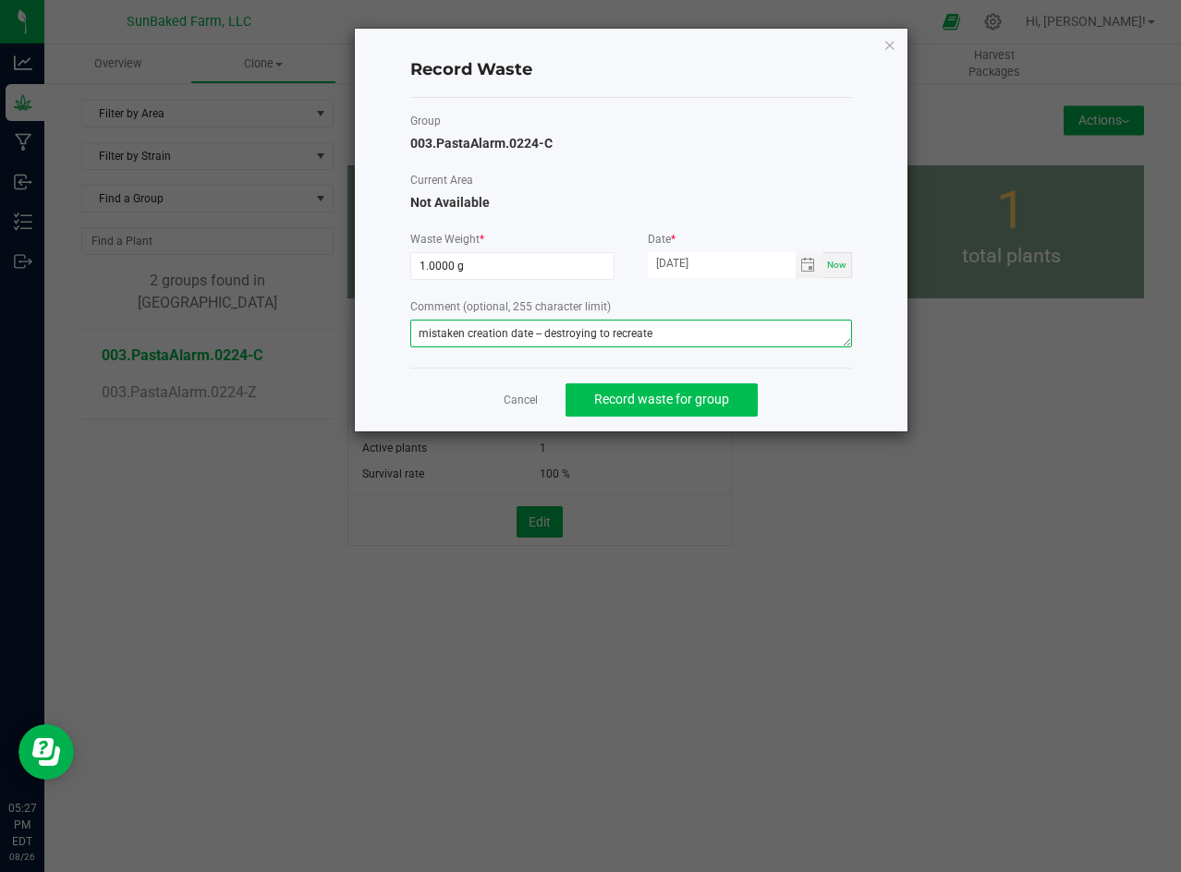
type textarea "mistaken creation date -- destroying to recreate"
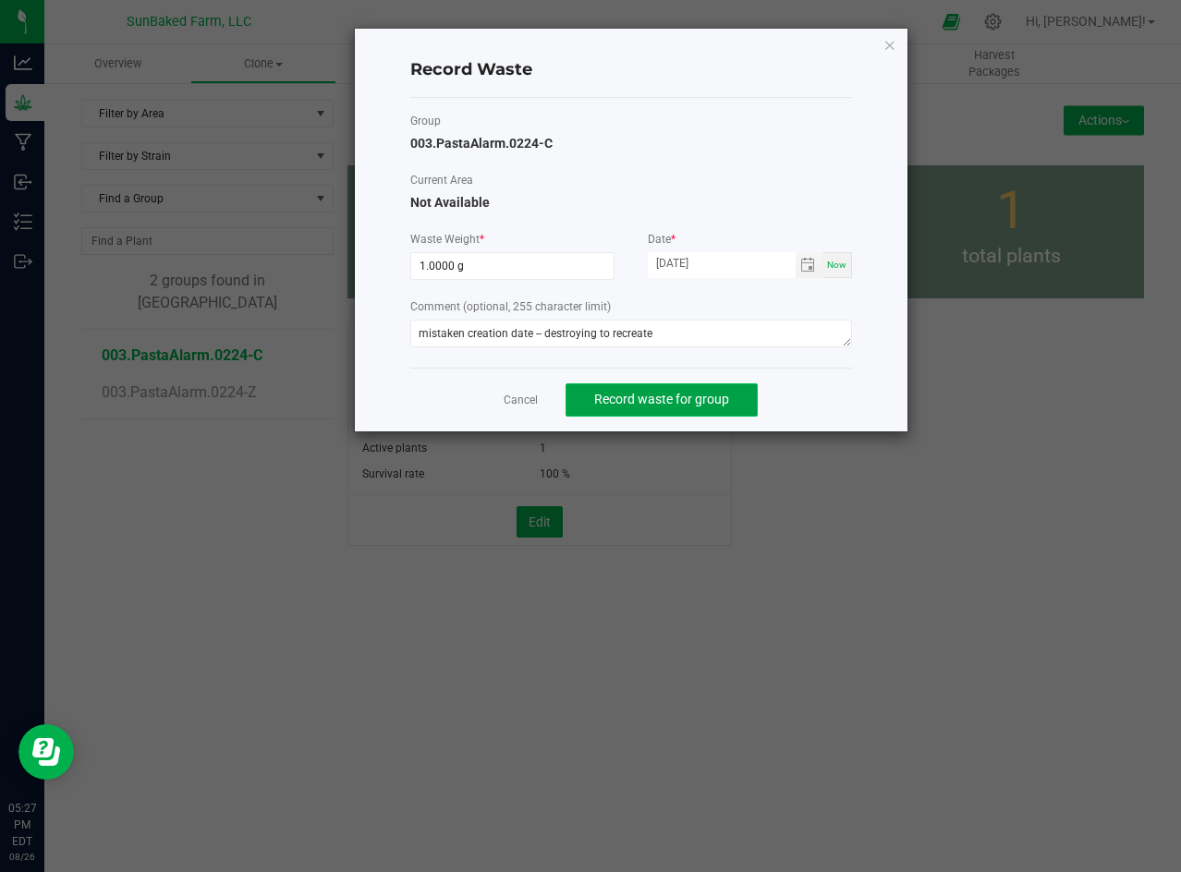
click at [728, 395] on span "Record waste for group" at bounding box center [661, 399] width 135 height 15
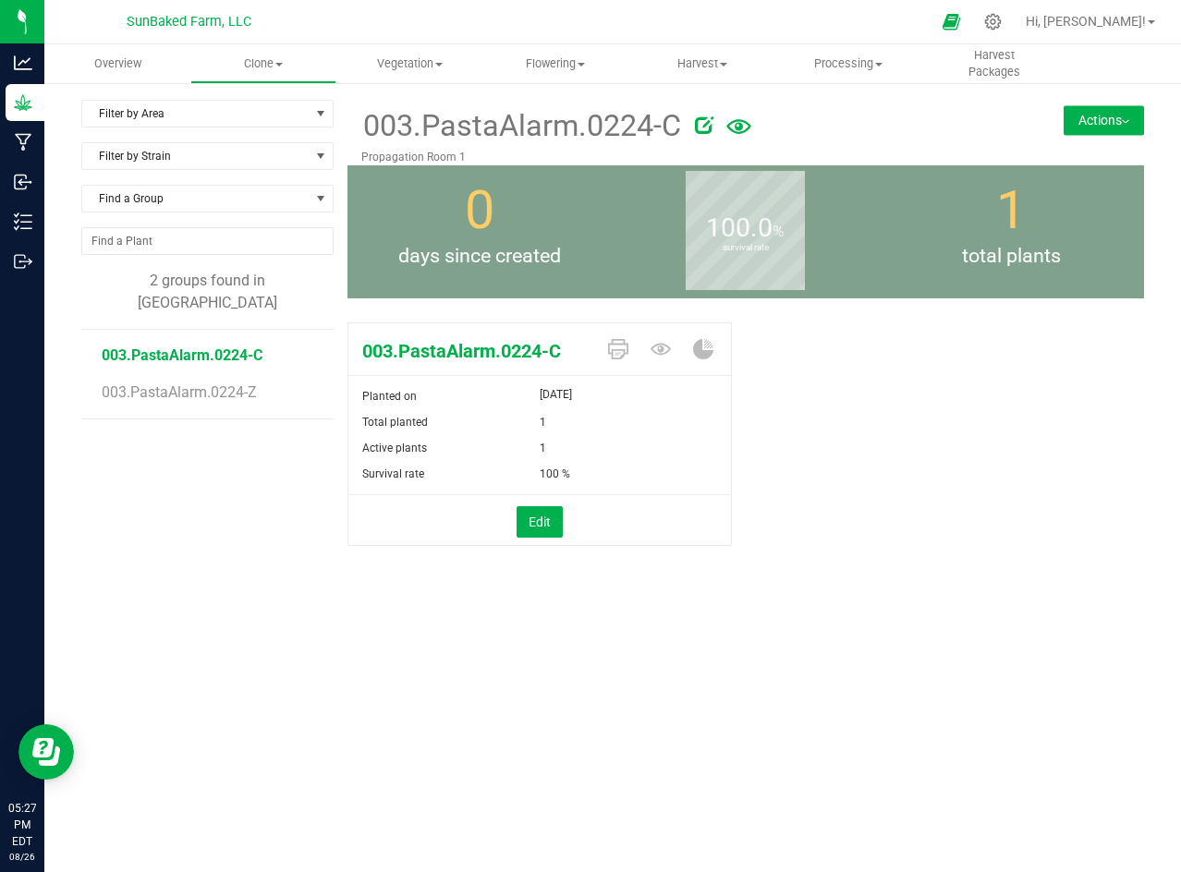
click at [202, 367] on li "003.PastaAlarm.0224-Z" at bounding box center [211, 393] width 218 height 52
click at [207, 383] on span "003.PastaAlarm.0224-Z" at bounding box center [182, 392] width 161 height 18
click at [233, 346] on span "003.PastaAlarm.0224-C" at bounding box center [182, 355] width 161 height 18
click at [228, 346] on span "003.PastaAlarm.0224-C" at bounding box center [182, 355] width 161 height 18
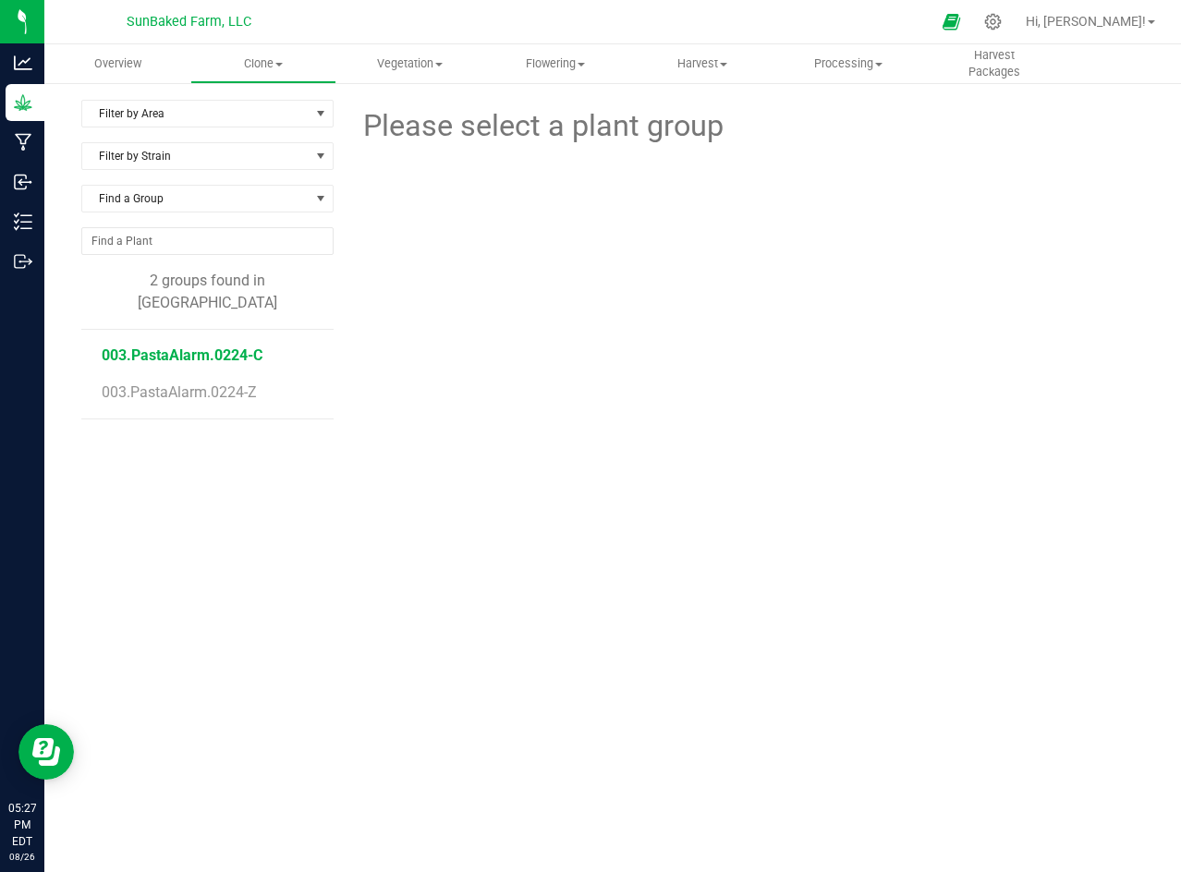
click at [212, 346] on span "003.PastaAlarm.0224-C" at bounding box center [182, 355] width 161 height 18
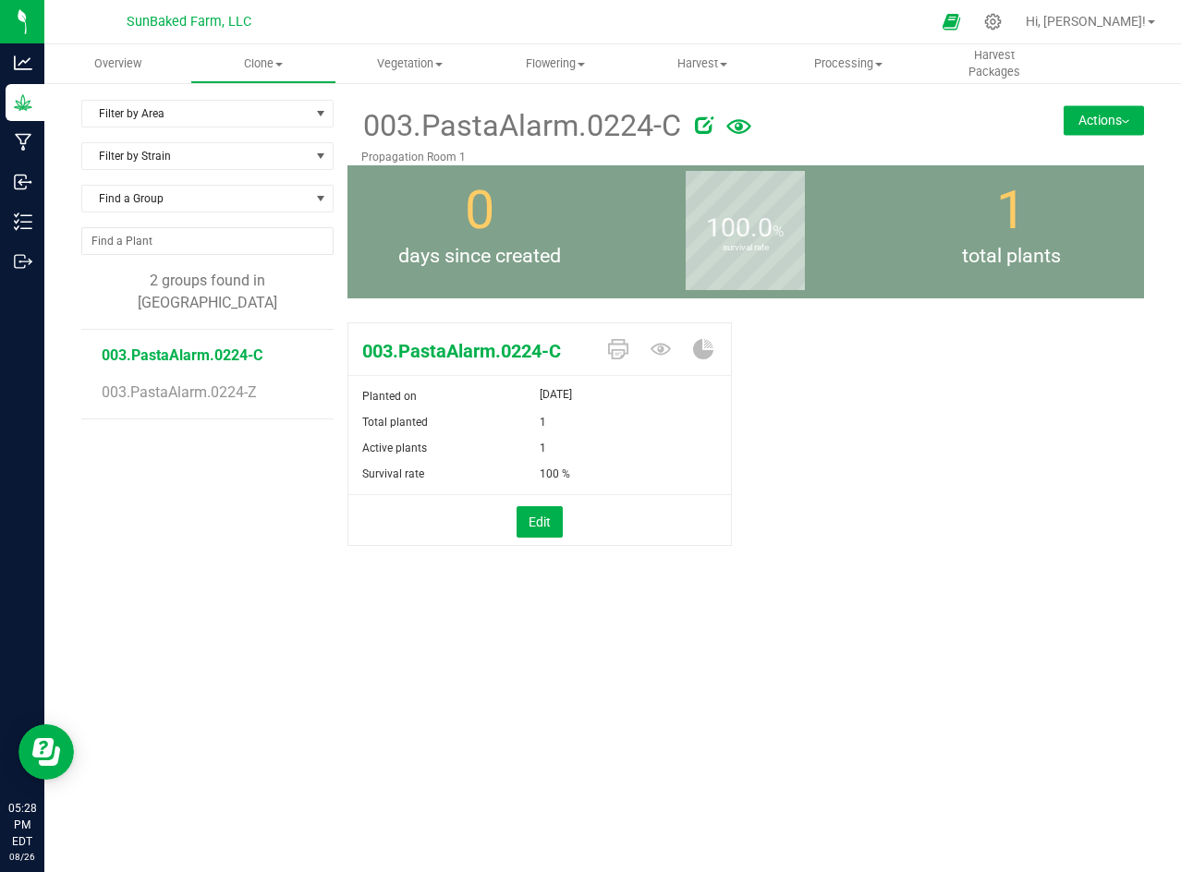
click at [1112, 115] on button "Actions" at bounding box center [1103, 120] width 80 height 30
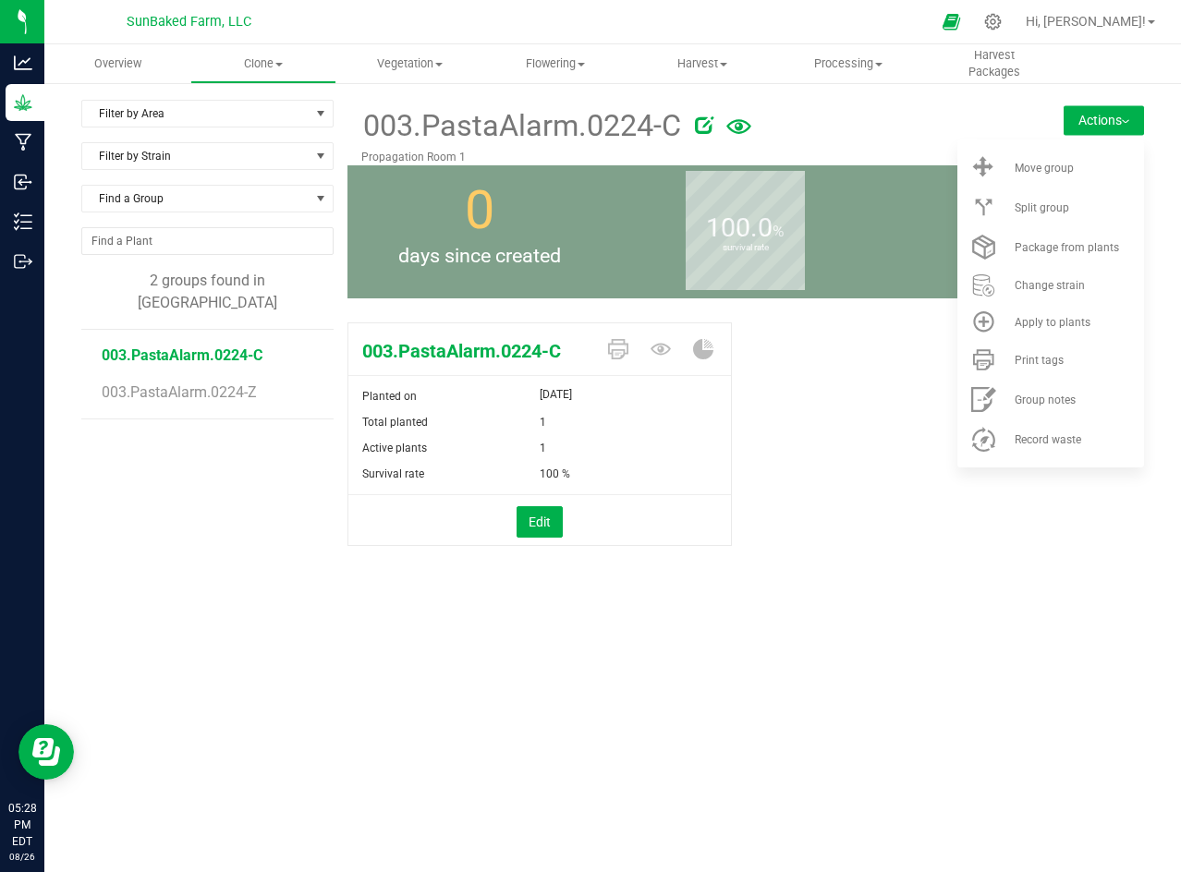
click at [881, 554] on div "003.PastaAlarm.0224-C Planted on [DATE] Total planted 1 Active plants 1 Surviva…" at bounding box center [745, 453] width 797 height 277
click at [273, 76] on uib-tab-heading "Clone Create plants Cloning groups Cloning plants Apply to plants" at bounding box center [263, 63] width 144 height 37
click at [264, 114] on span "Create plants" at bounding box center [255, 111] width 130 height 16
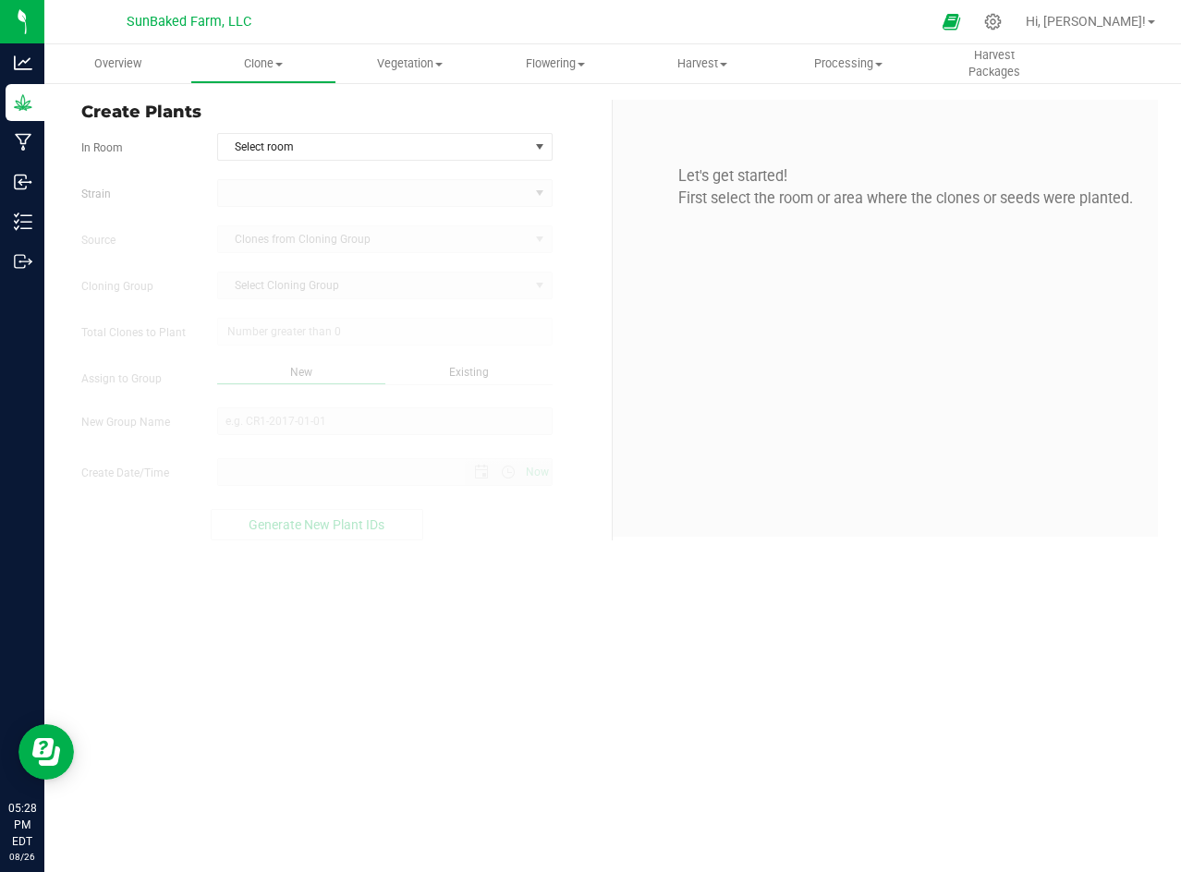
type input "[DATE] 5:28 PM"
click at [522, 144] on span "Select room" at bounding box center [373, 147] width 310 height 26
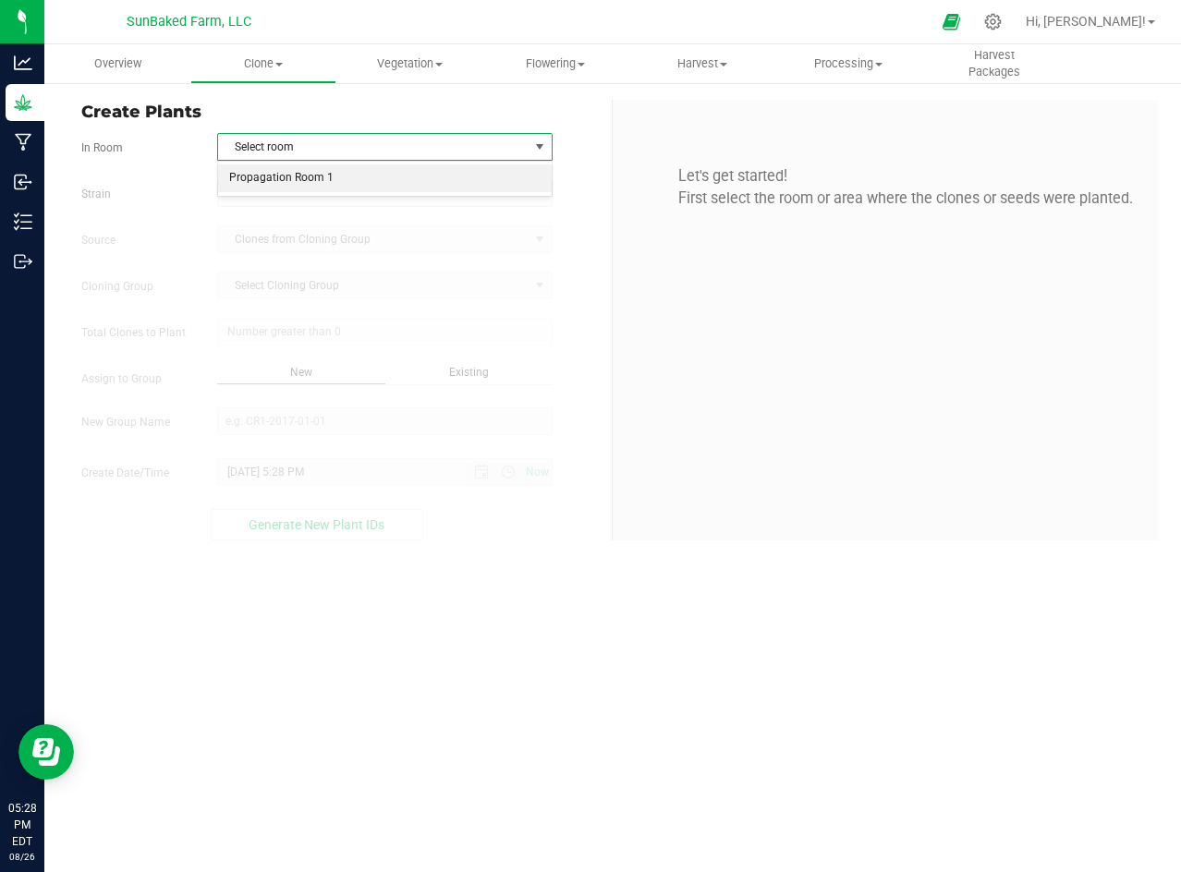
click at [476, 183] on li "Propagation Room 1" at bounding box center [385, 178] width 334 height 28
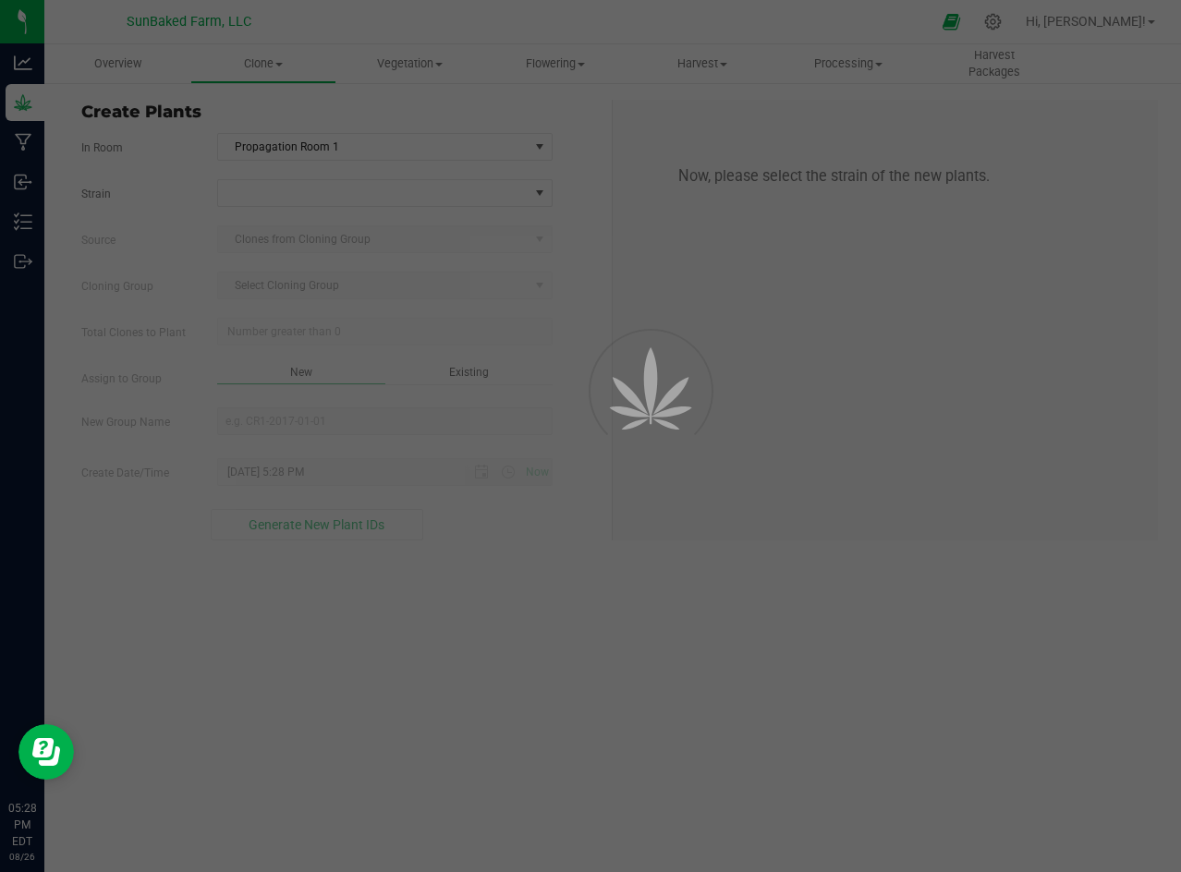
click at [400, 193] on div at bounding box center [590, 436] width 1181 height 872
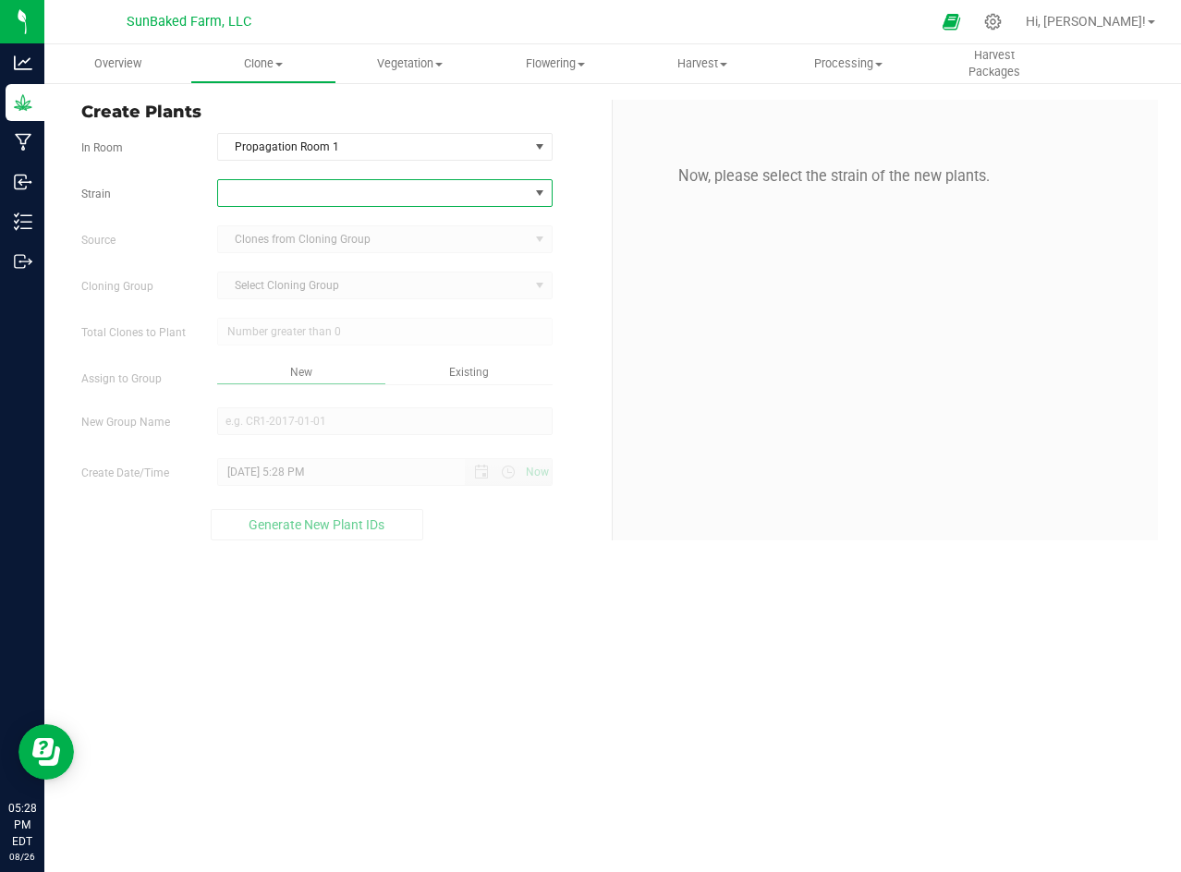
click at [400, 193] on span at bounding box center [373, 193] width 310 height 26
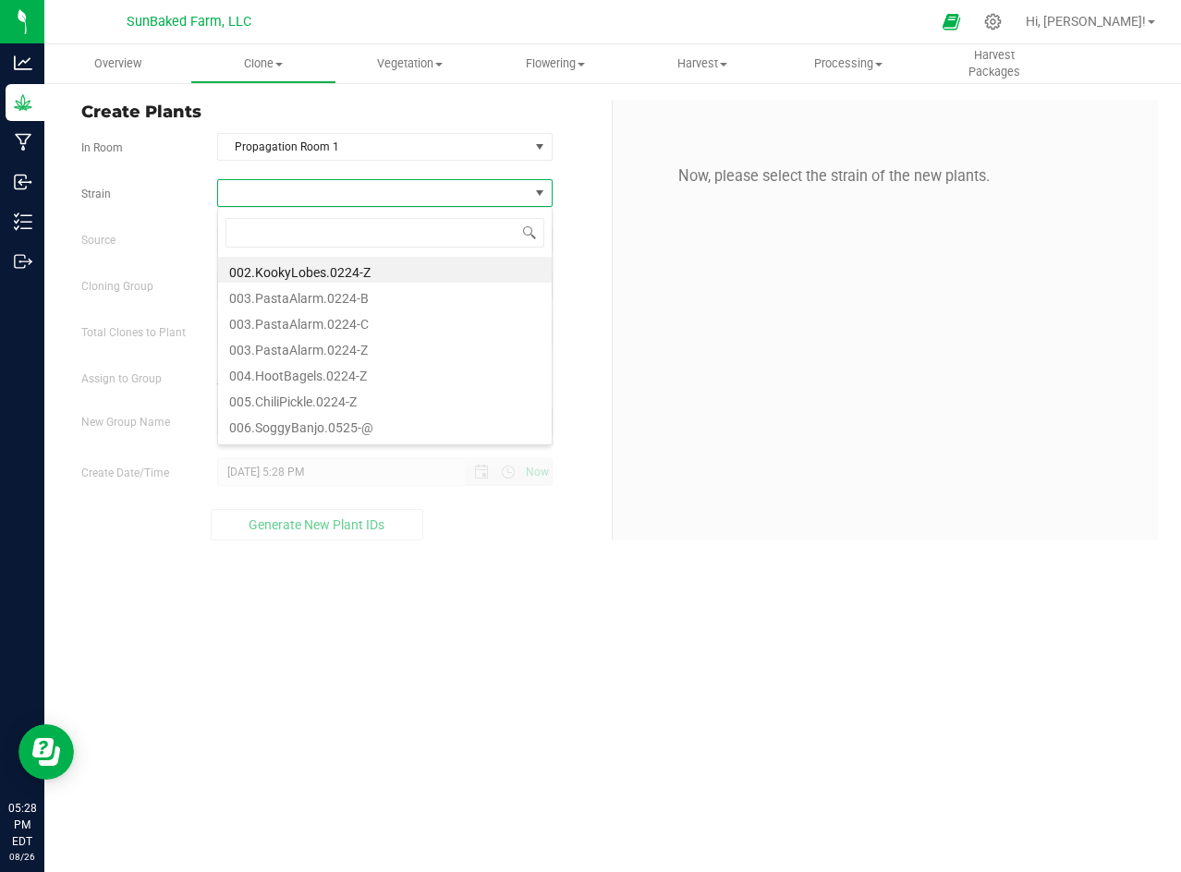
scroll to position [28, 334]
drag, startPoint x: 340, startPoint y: 315, endPoint x: 628, endPoint y: 140, distance: 337.5
click at [628, 140] on body "Analytics Grow Manufacturing Inbound Inventory Outbound 05:28 PM EDT [DATE] 08/…" at bounding box center [590, 436] width 1181 height 872
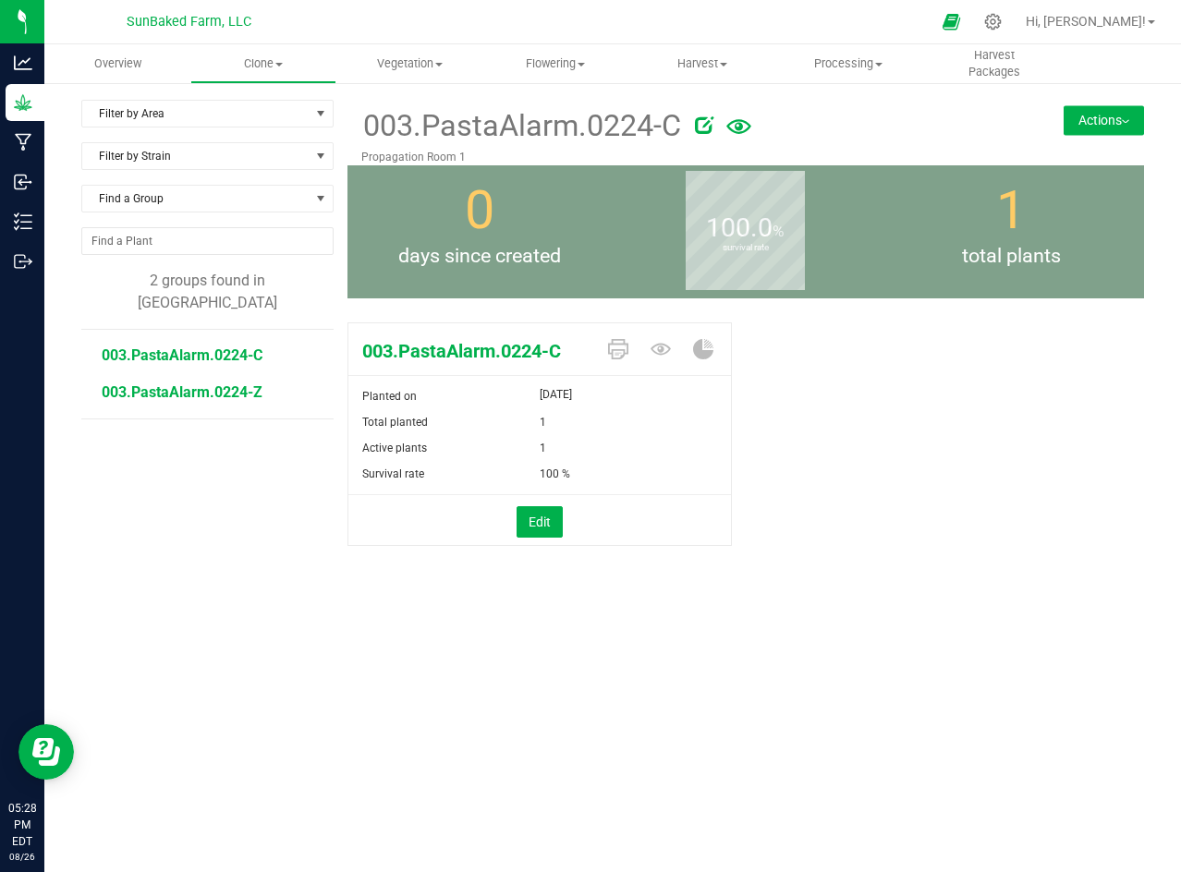
click at [217, 383] on span "003.PastaAlarm.0224-Z" at bounding box center [182, 392] width 161 height 18
click at [1087, 121] on button "Actions" at bounding box center [1103, 120] width 80 height 30
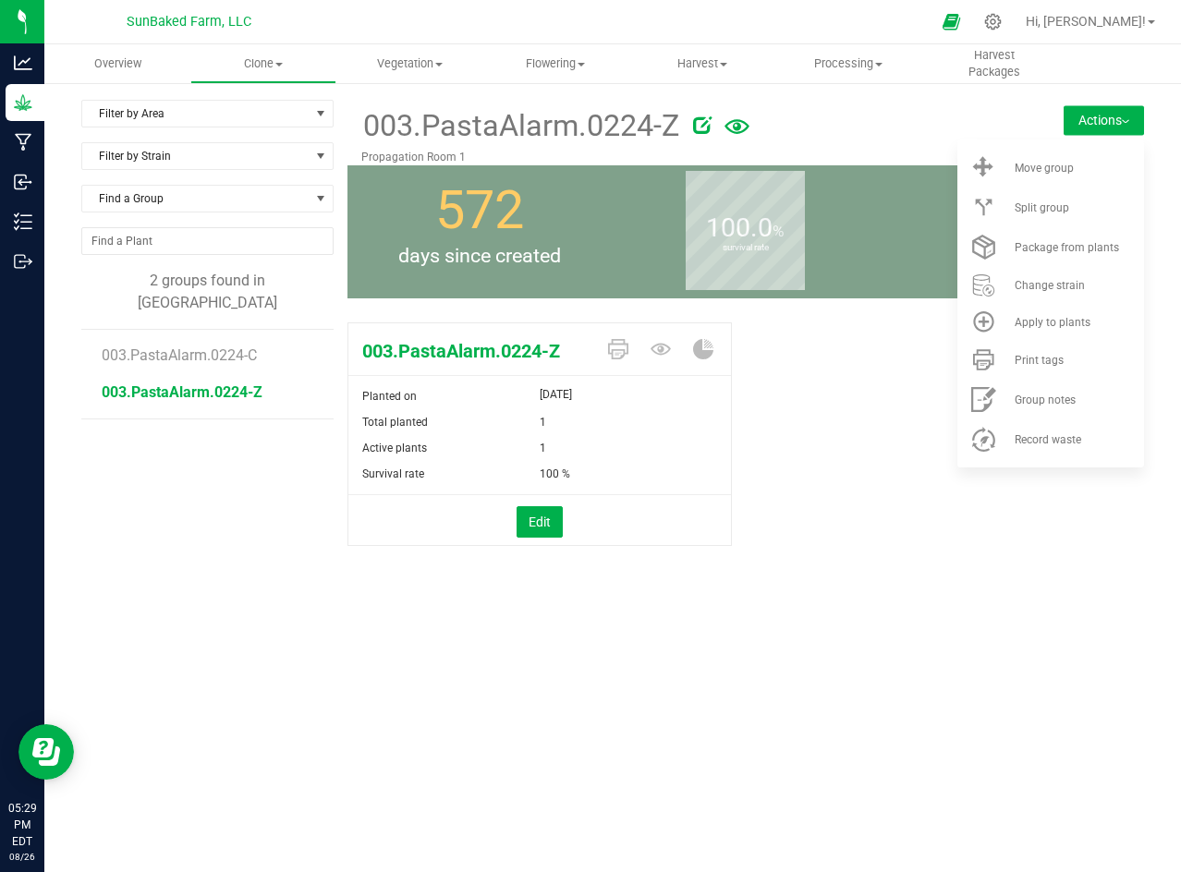
click at [892, 572] on div "003.PastaAlarm.0224-Z Planted on [DATE] Total planted 1 Active plants 1 Surviva…" at bounding box center [745, 453] width 797 height 277
click at [1061, 162] on span "Move group" at bounding box center [1044, 168] width 59 height 13
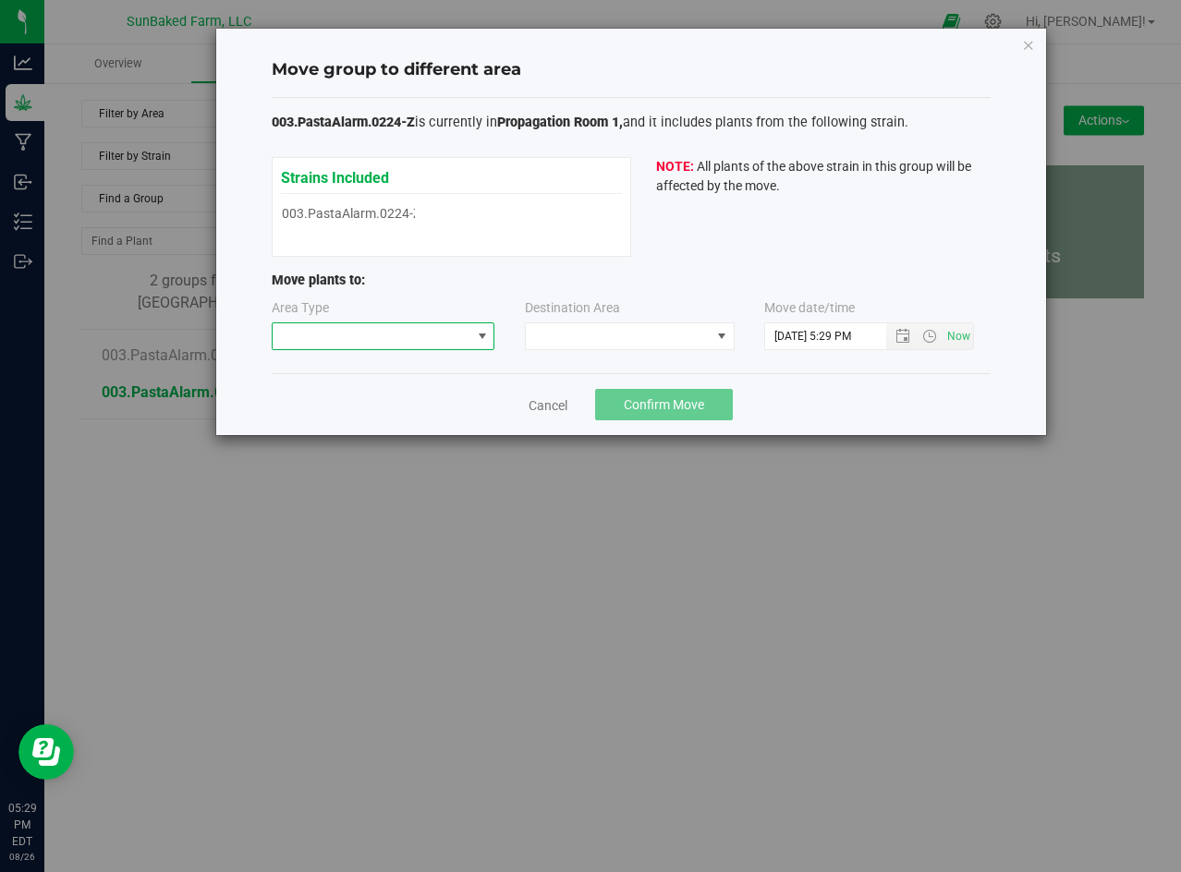
click at [431, 331] on span at bounding box center [372, 336] width 199 height 26
click at [395, 396] on li "Mother" at bounding box center [384, 401] width 222 height 31
click at [602, 323] on span at bounding box center [618, 336] width 185 height 26
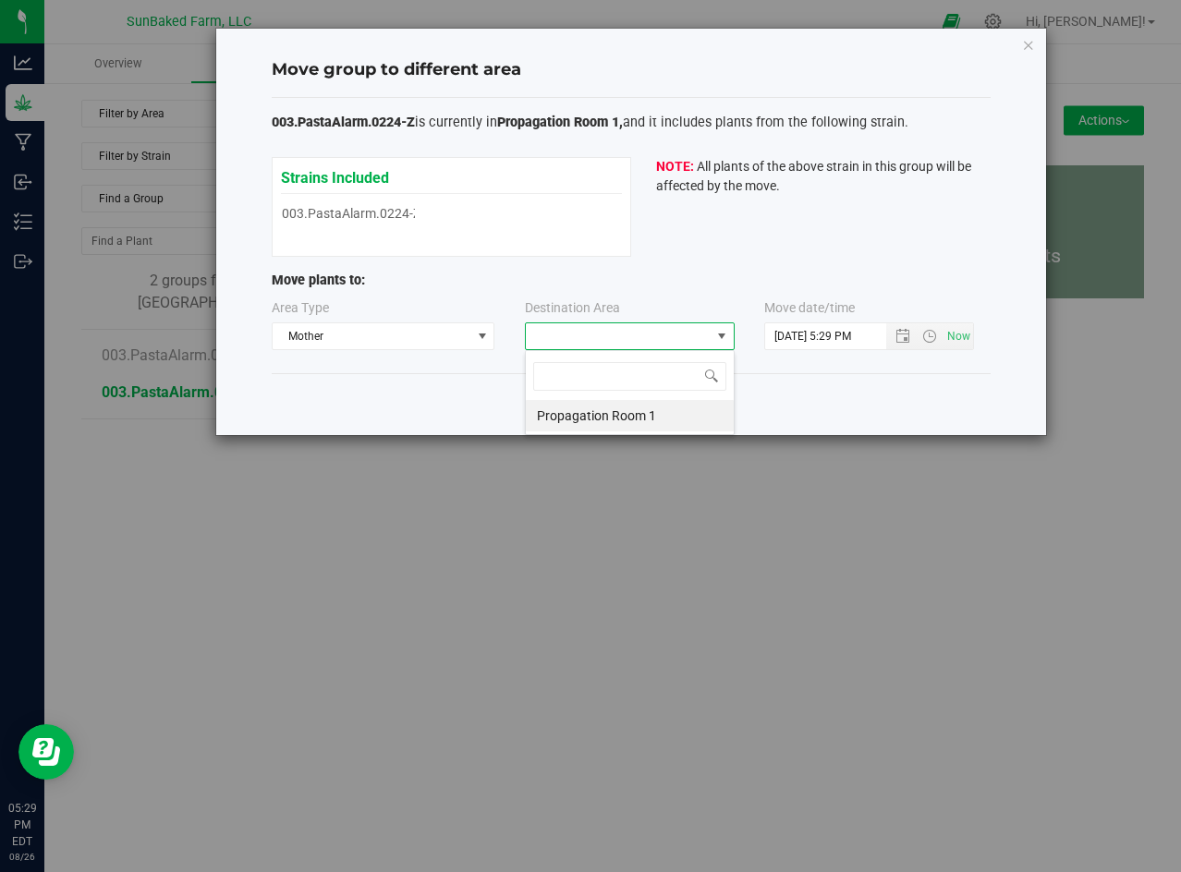
scroll to position [28, 210]
click at [585, 409] on li "Propagation Room 1" at bounding box center [630, 415] width 208 height 31
click at [903, 338] on span "Open the date view" at bounding box center [902, 336] width 15 height 15
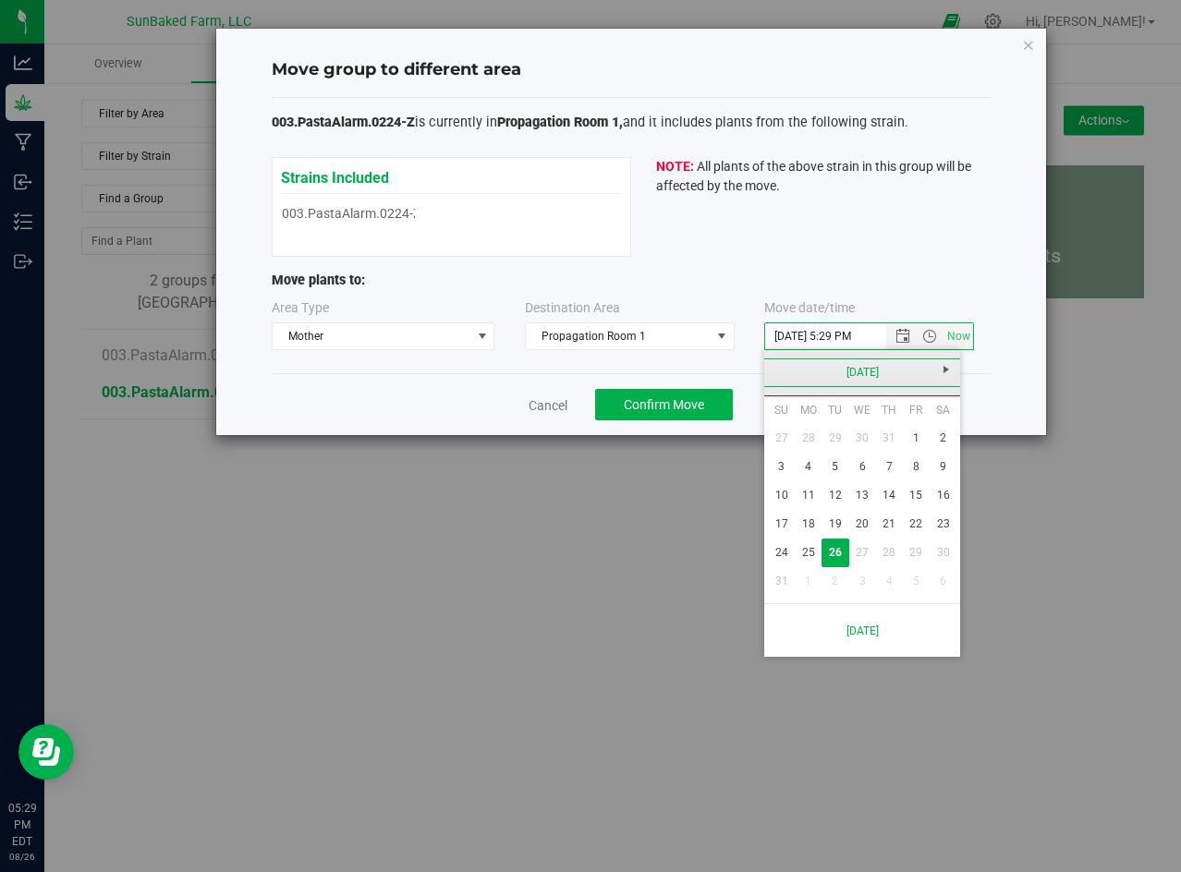
click at [830, 372] on link "[DATE]" at bounding box center [862, 373] width 199 height 29
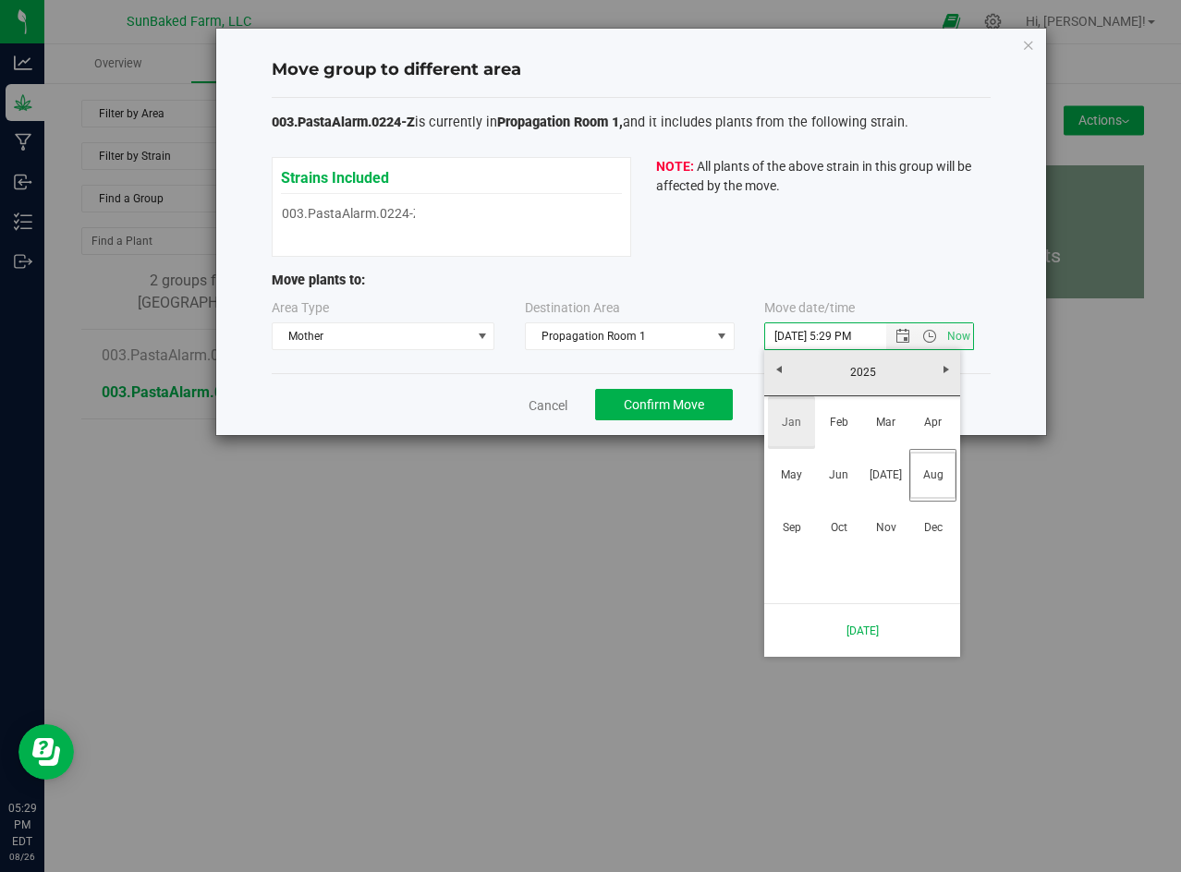
click at [785, 425] on link "Jan" at bounding box center [791, 422] width 47 height 47
click at [861, 437] on link "1" at bounding box center [862, 438] width 27 height 29
type input "[DATE] 5:29 PM"
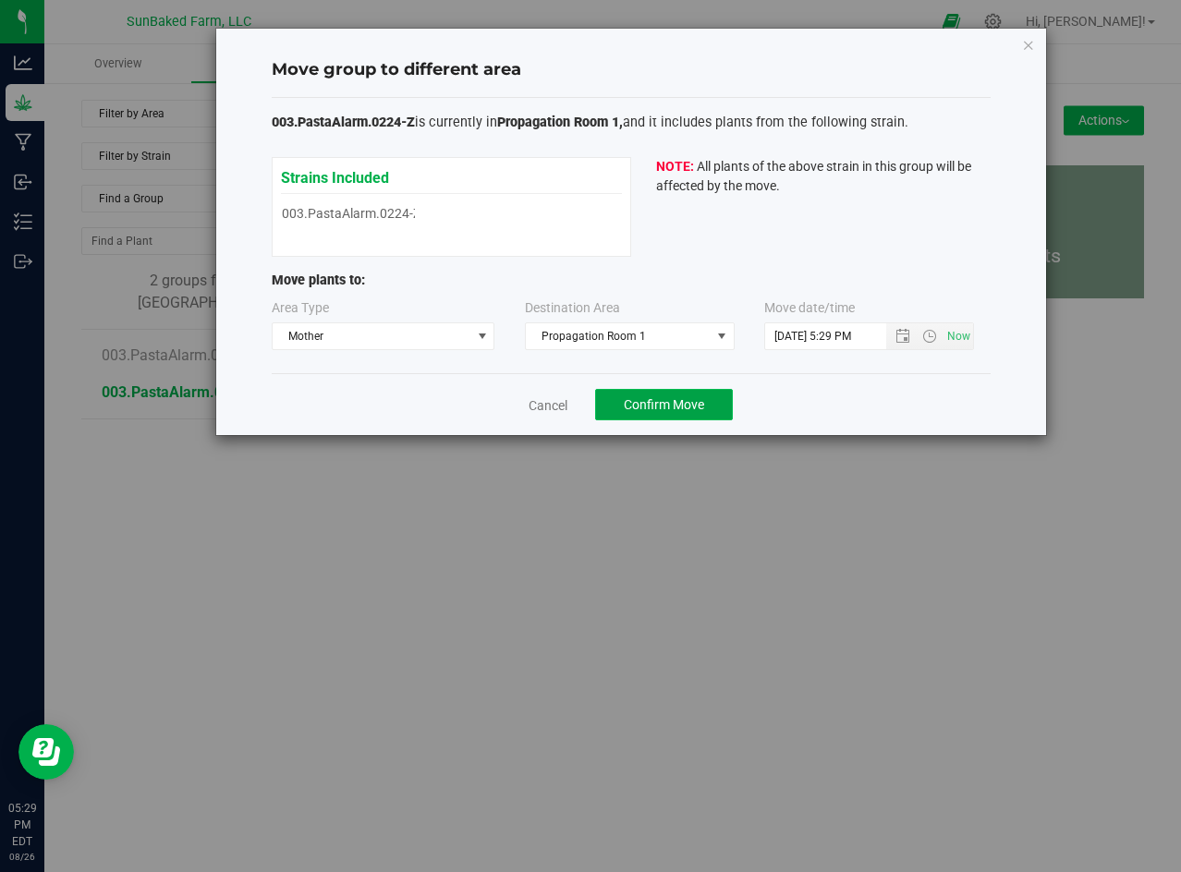
click at [713, 402] on button "Confirm Move" at bounding box center [664, 404] width 138 height 31
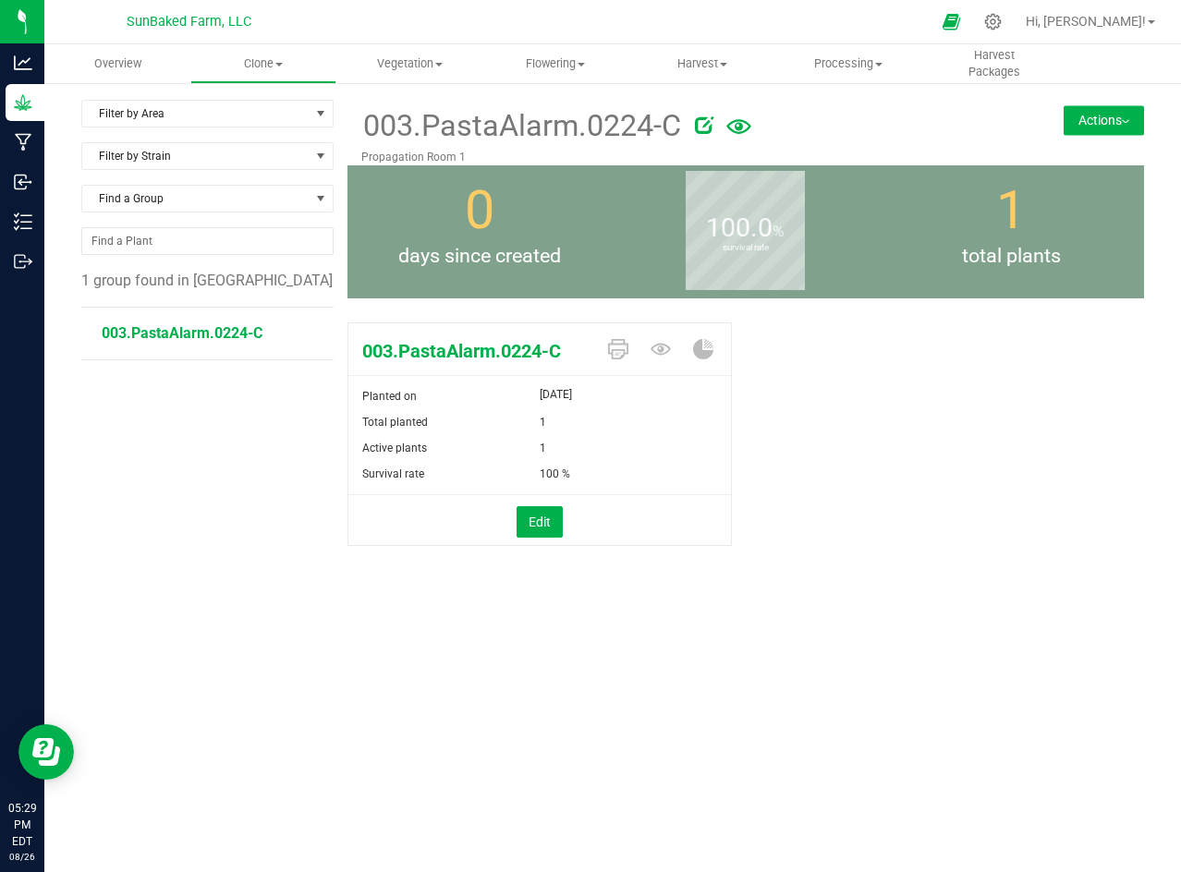
click at [1099, 120] on button "Actions" at bounding box center [1103, 120] width 80 height 30
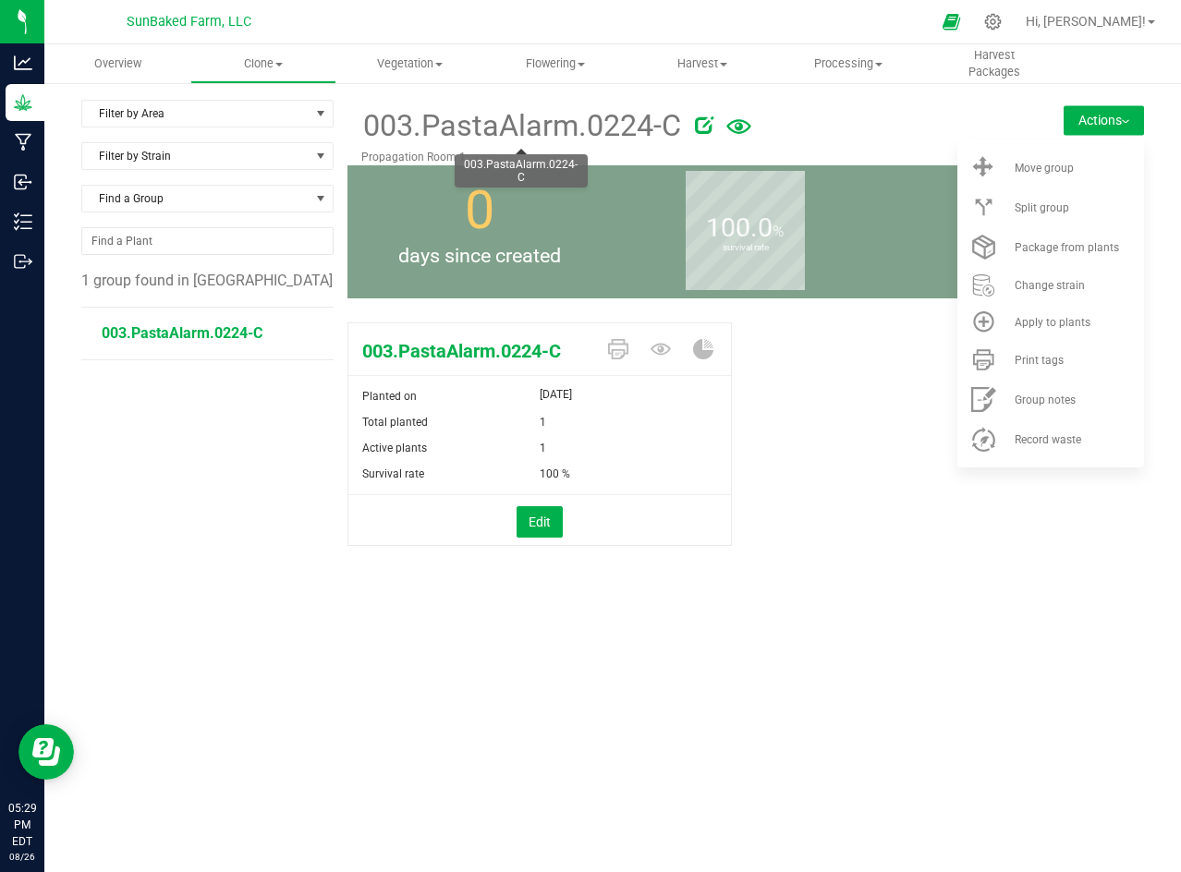
click at [527, 104] on span "003.PastaAlarm.0224-C" at bounding box center [521, 125] width 321 height 45
click at [288, 59] on span "Clone" at bounding box center [263, 63] width 144 height 17
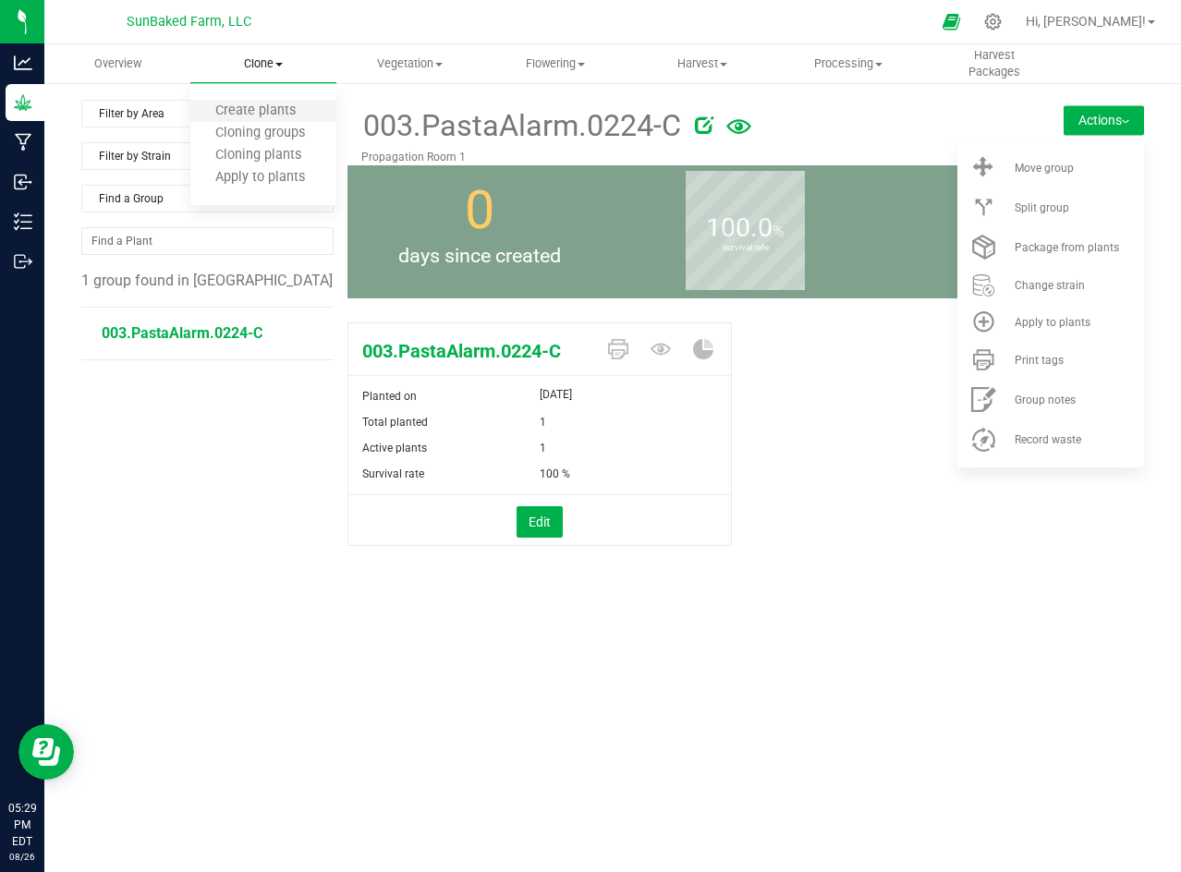
click at [266, 101] on li "Create plants" at bounding box center [263, 112] width 146 height 22
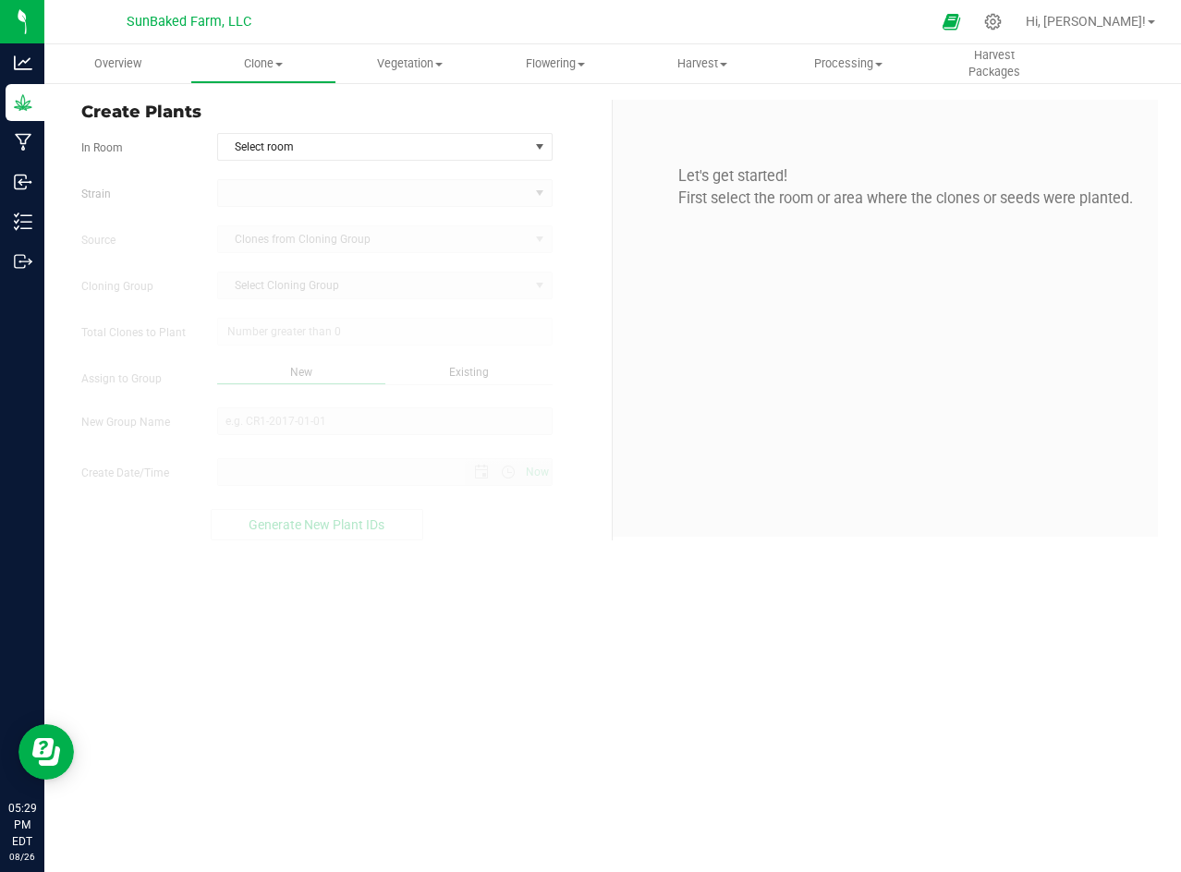
type input "[DATE] 5:29 PM"
click at [330, 149] on span "Select room" at bounding box center [373, 147] width 310 height 26
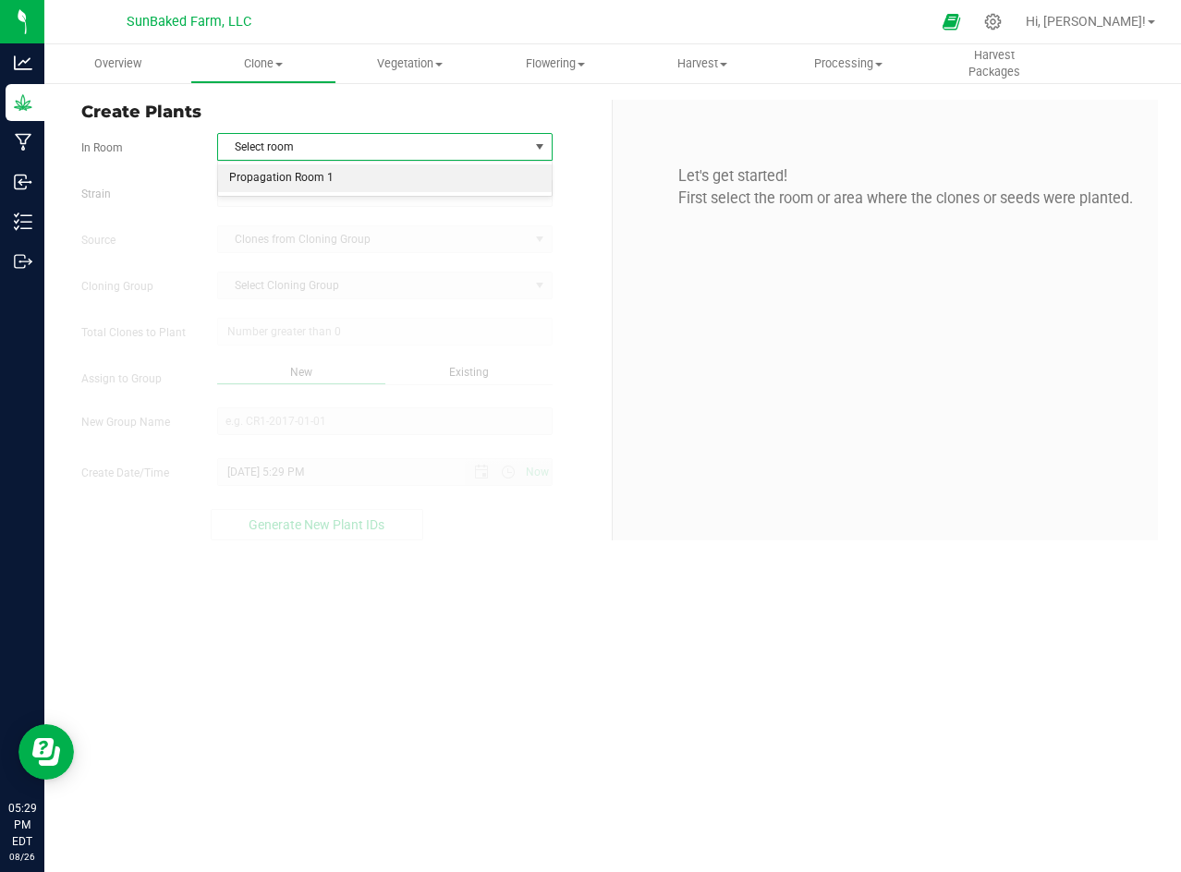
click at [314, 178] on li "Propagation Room 1" at bounding box center [385, 178] width 334 height 28
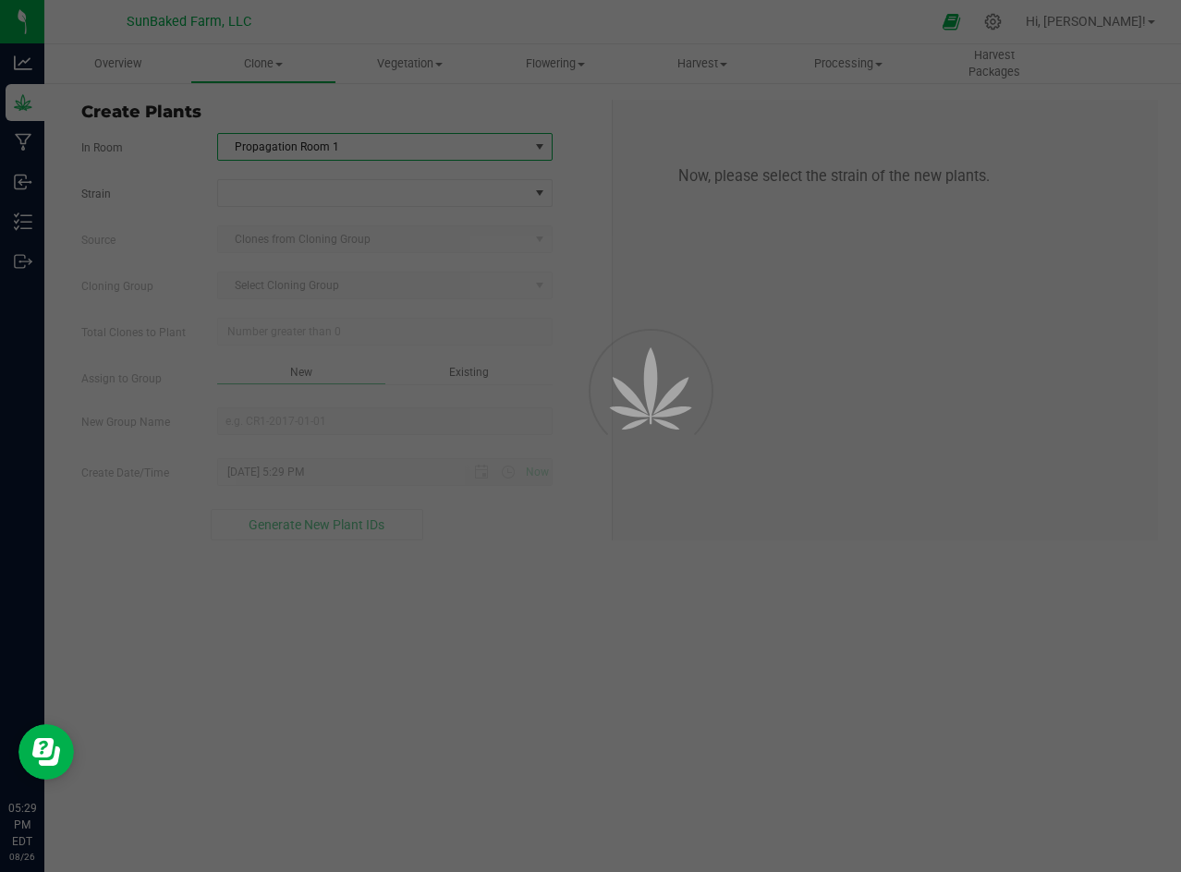
click at [304, 193] on div at bounding box center [590, 436] width 1181 height 872
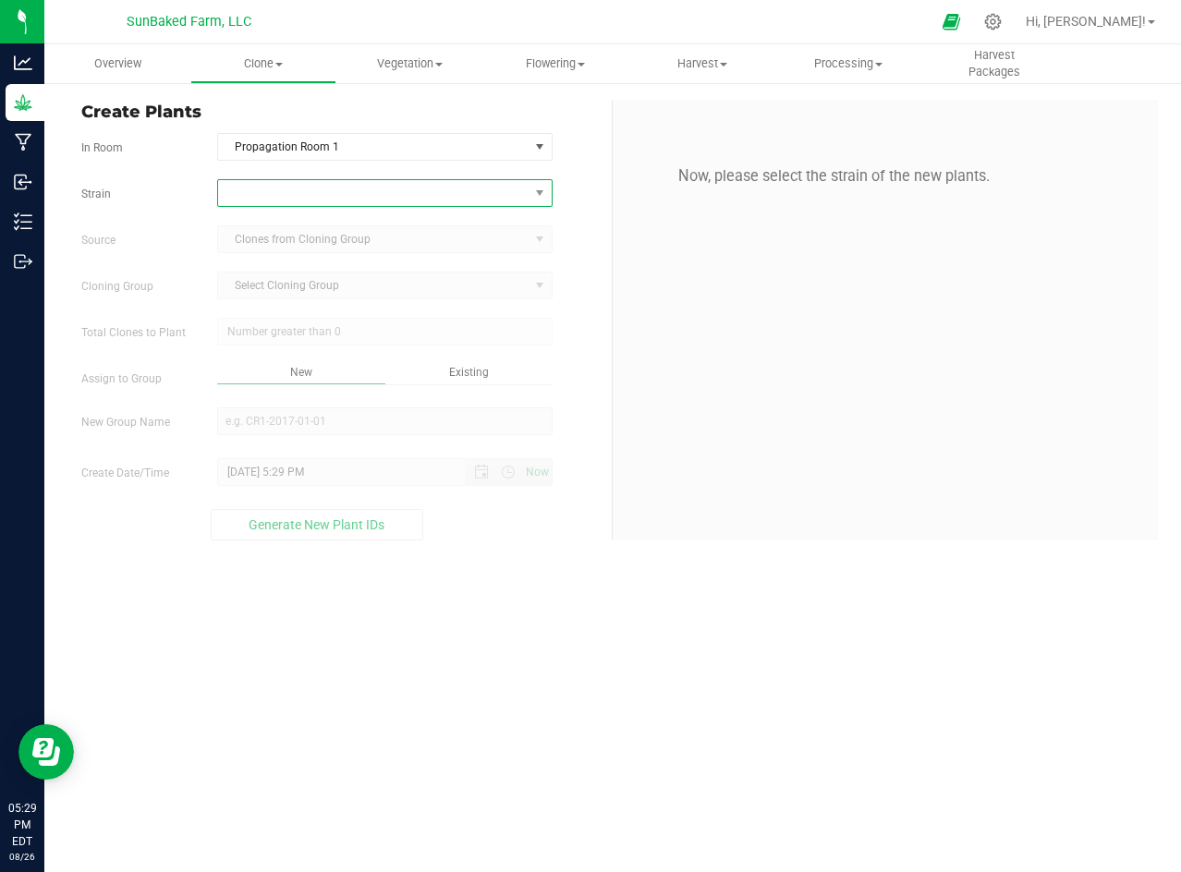
click at [310, 193] on span at bounding box center [373, 193] width 310 height 26
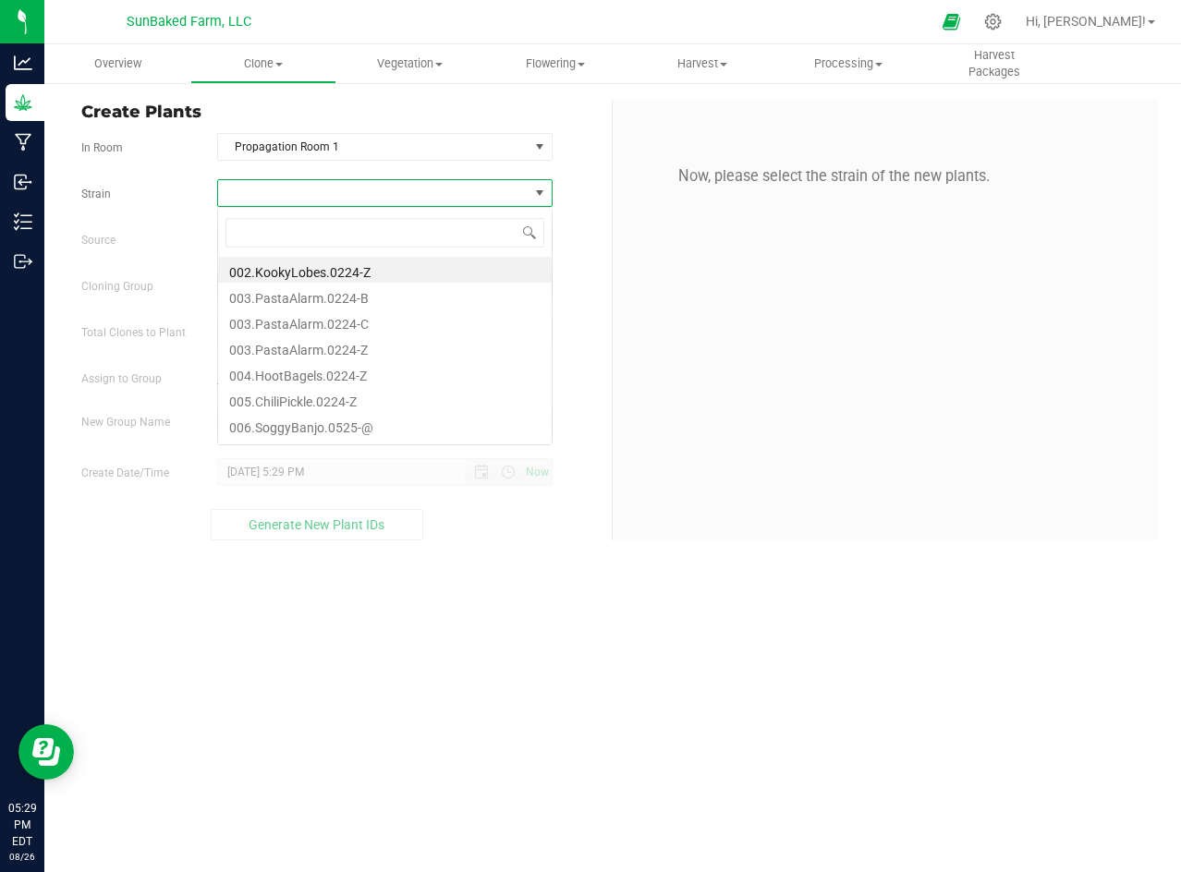
scroll to position [28, 334]
click at [313, 340] on li "003.PastaAlarm.0224-Z" at bounding box center [385, 347] width 334 height 26
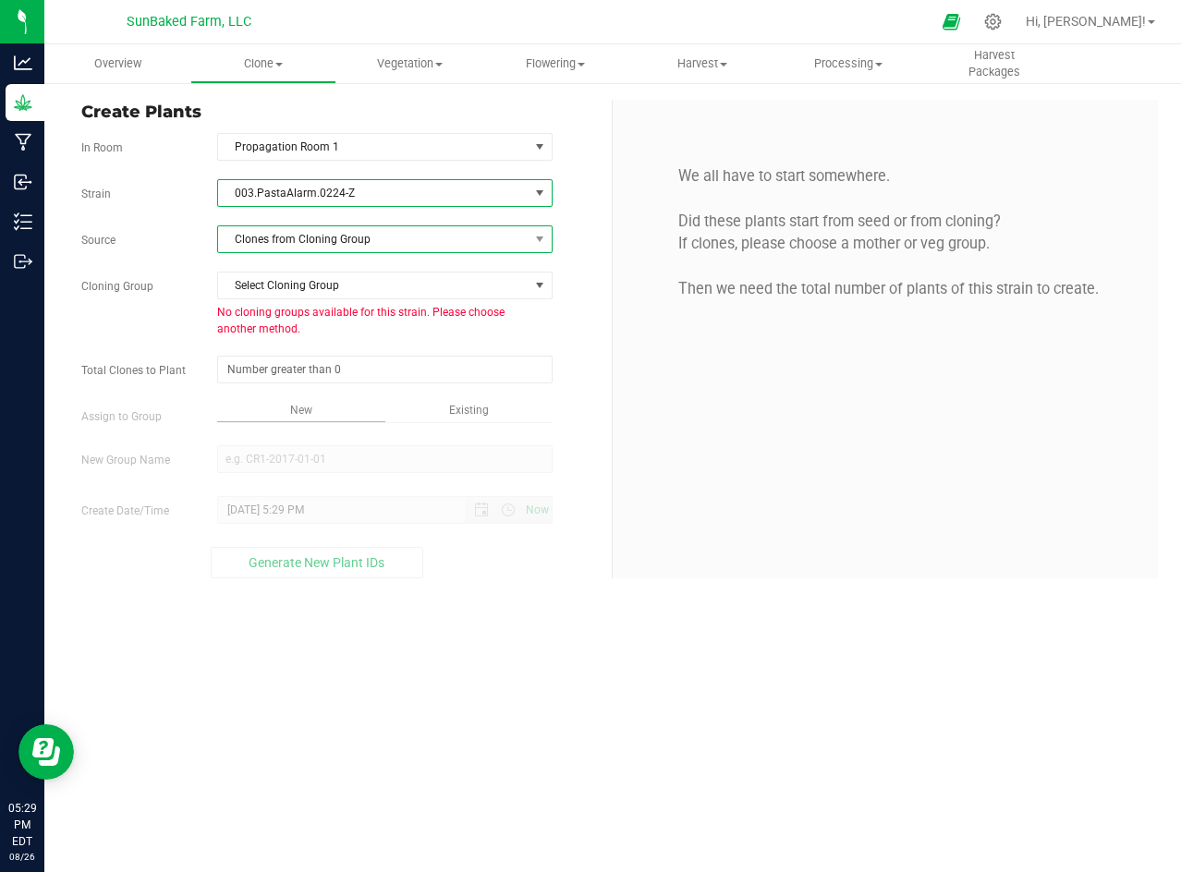
click at [361, 240] on span "Clones from Cloning Group" at bounding box center [373, 239] width 310 height 26
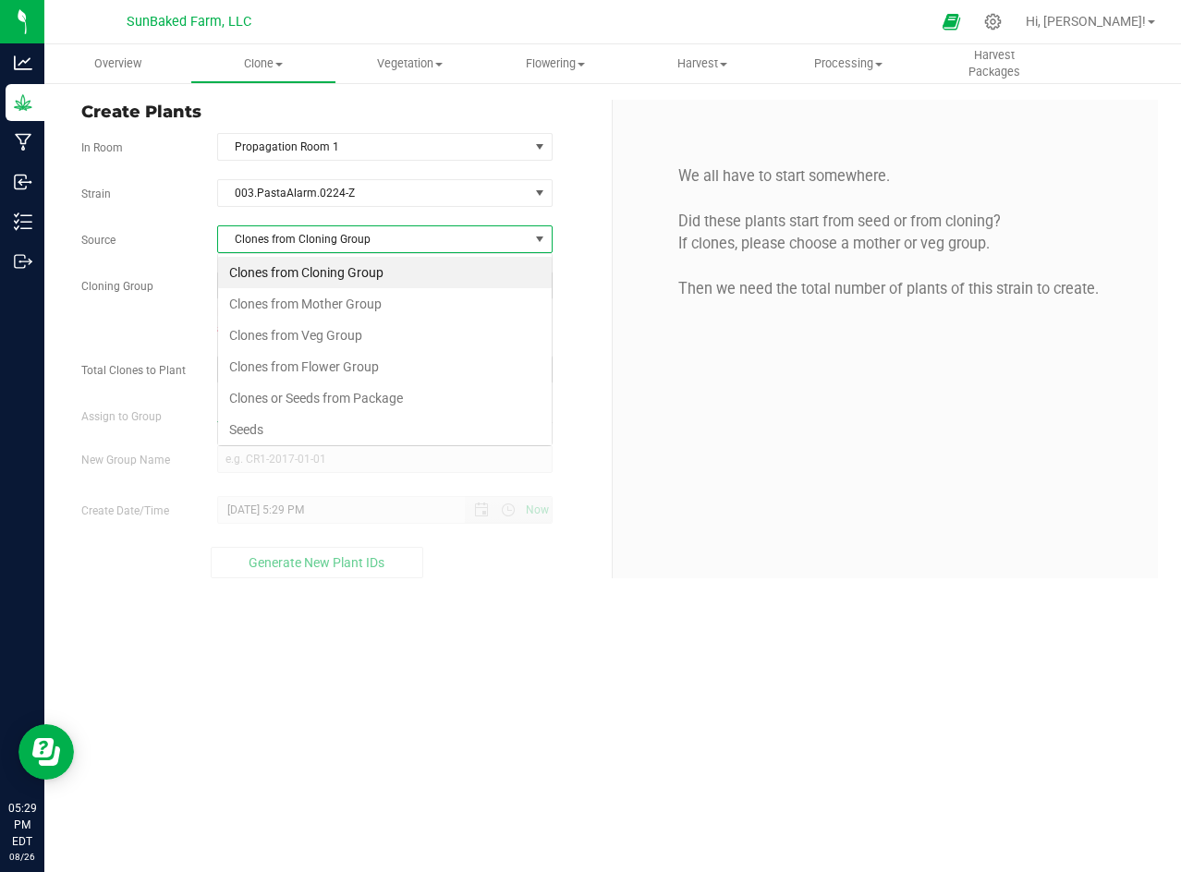
scroll to position [28, 334]
drag, startPoint x: 349, startPoint y: 323, endPoint x: 345, endPoint y: 311, distance: 12.9
click at [345, 311] on ul "Clones from Cloning Group Clones from Mother Group Clones from Veg Group Clones…" at bounding box center [385, 367] width 334 height 220
click at [345, 311] on li "Clones from Mother Group" at bounding box center [385, 303] width 334 height 31
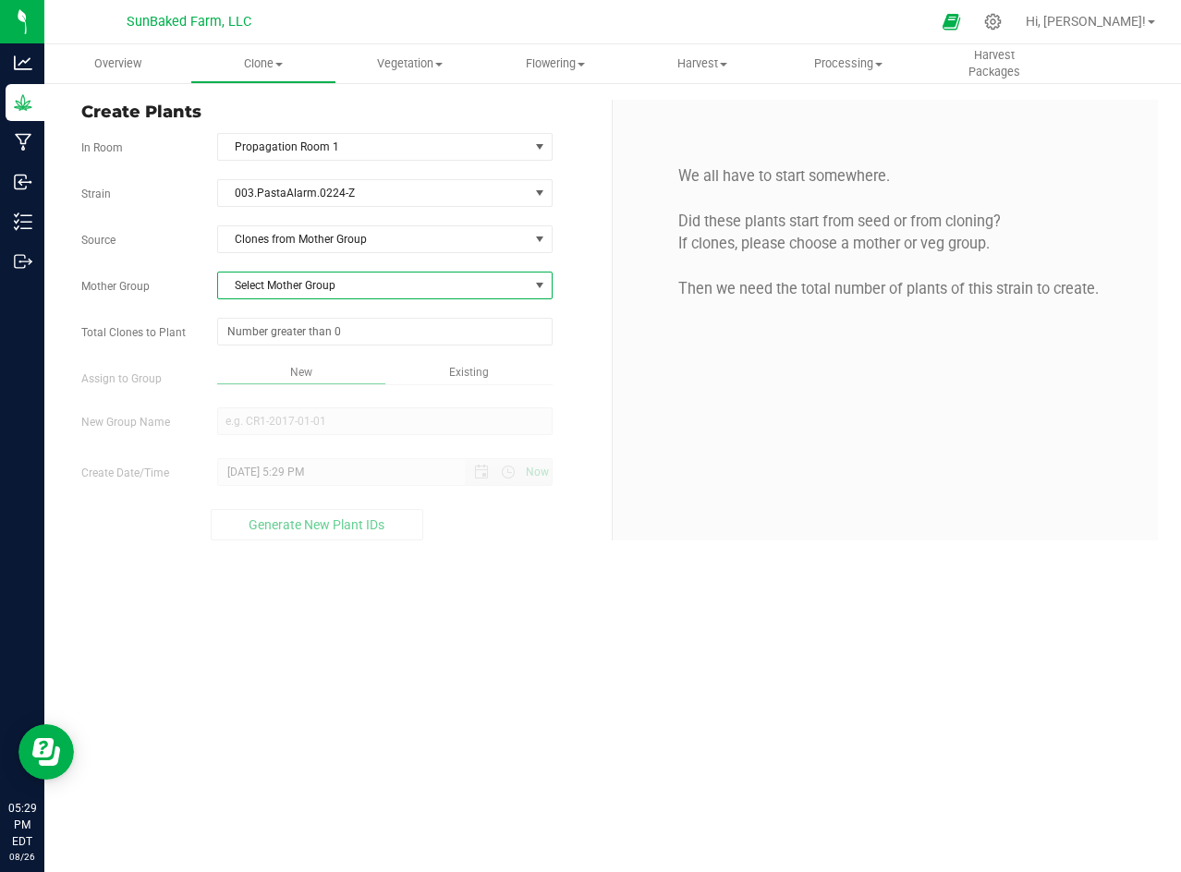
click at [355, 291] on span "Select Mother Group" at bounding box center [373, 286] width 310 height 26
click at [344, 314] on li "003.PastaAlarm.0224-Z" at bounding box center [385, 317] width 334 height 28
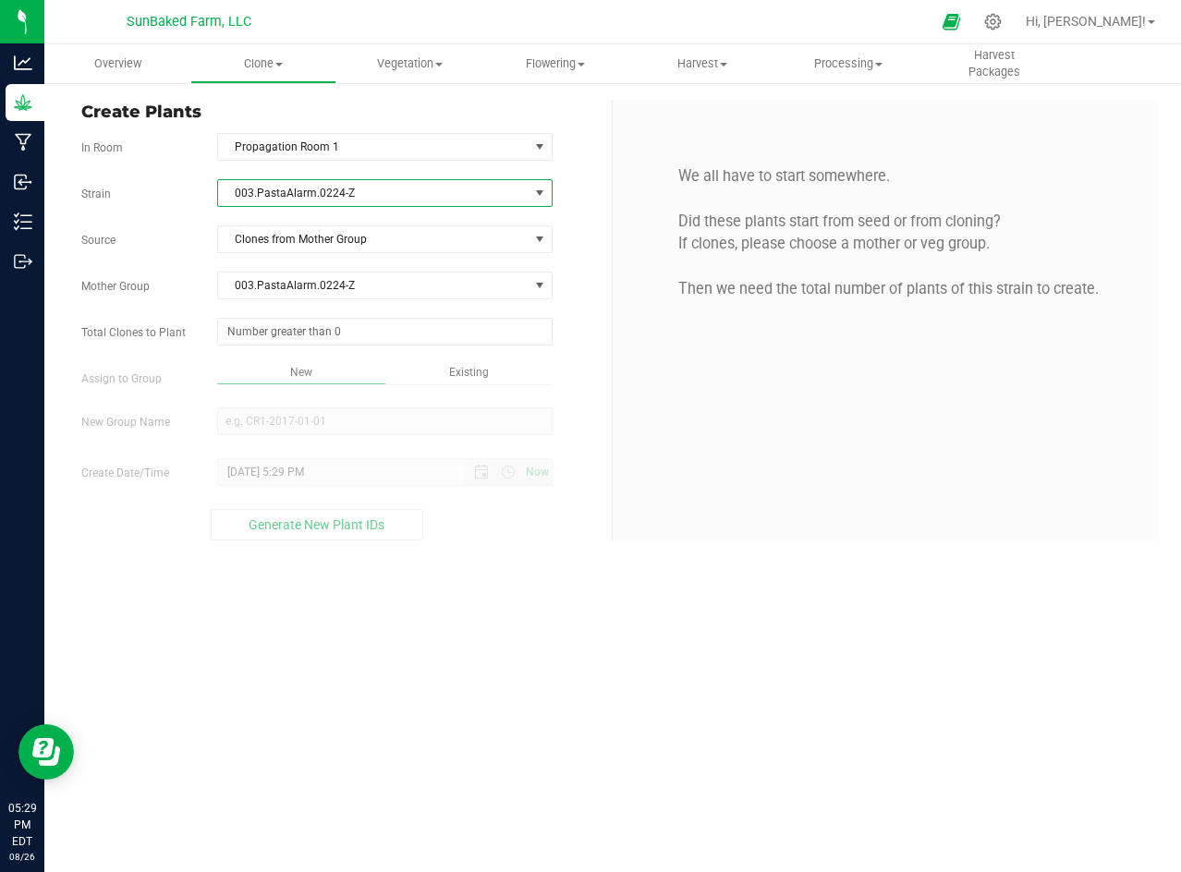
click at [414, 183] on span "003.PastaAlarm.0224-Z" at bounding box center [373, 193] width 310 height 26
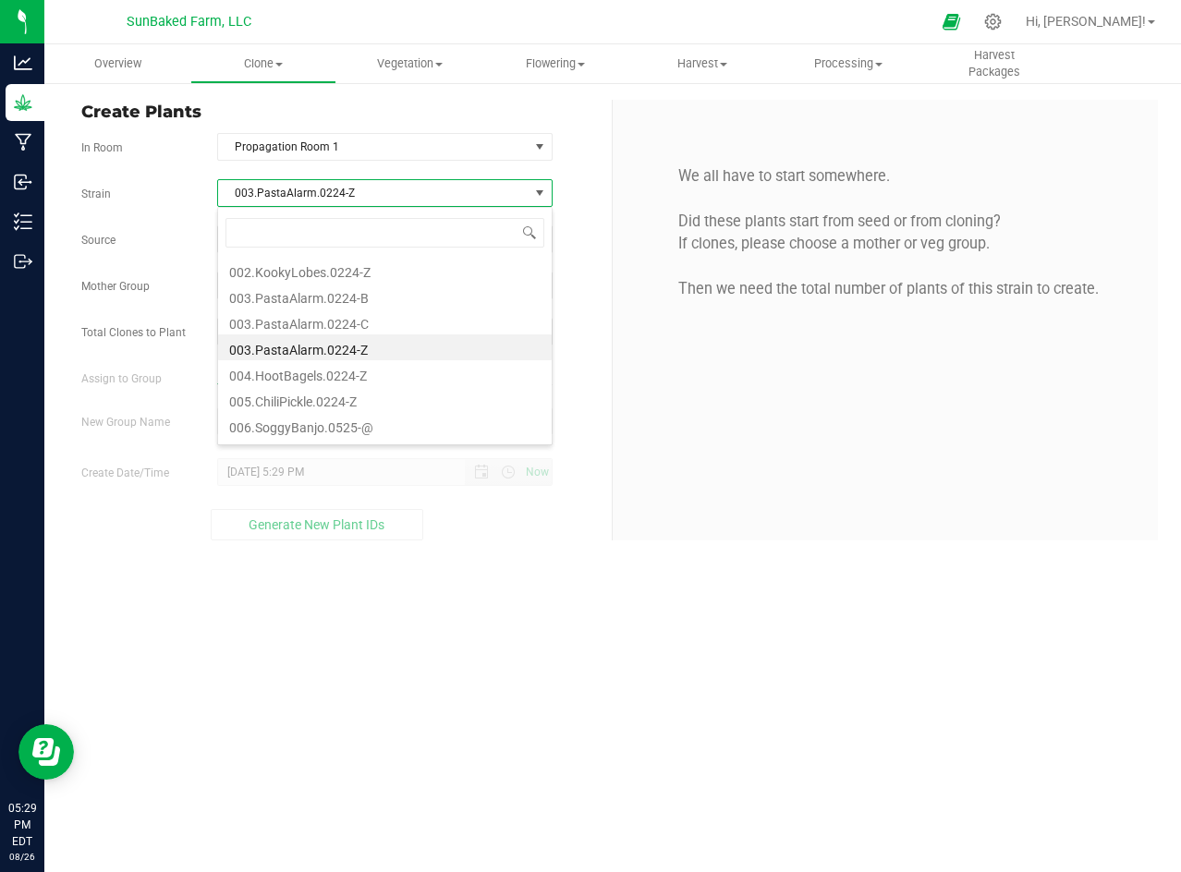
scroll to position [28, 334]
click at [353, 313] on li "003.PastaAlarm.0224-C" at bounding box center [385, 322] width 334 height 26
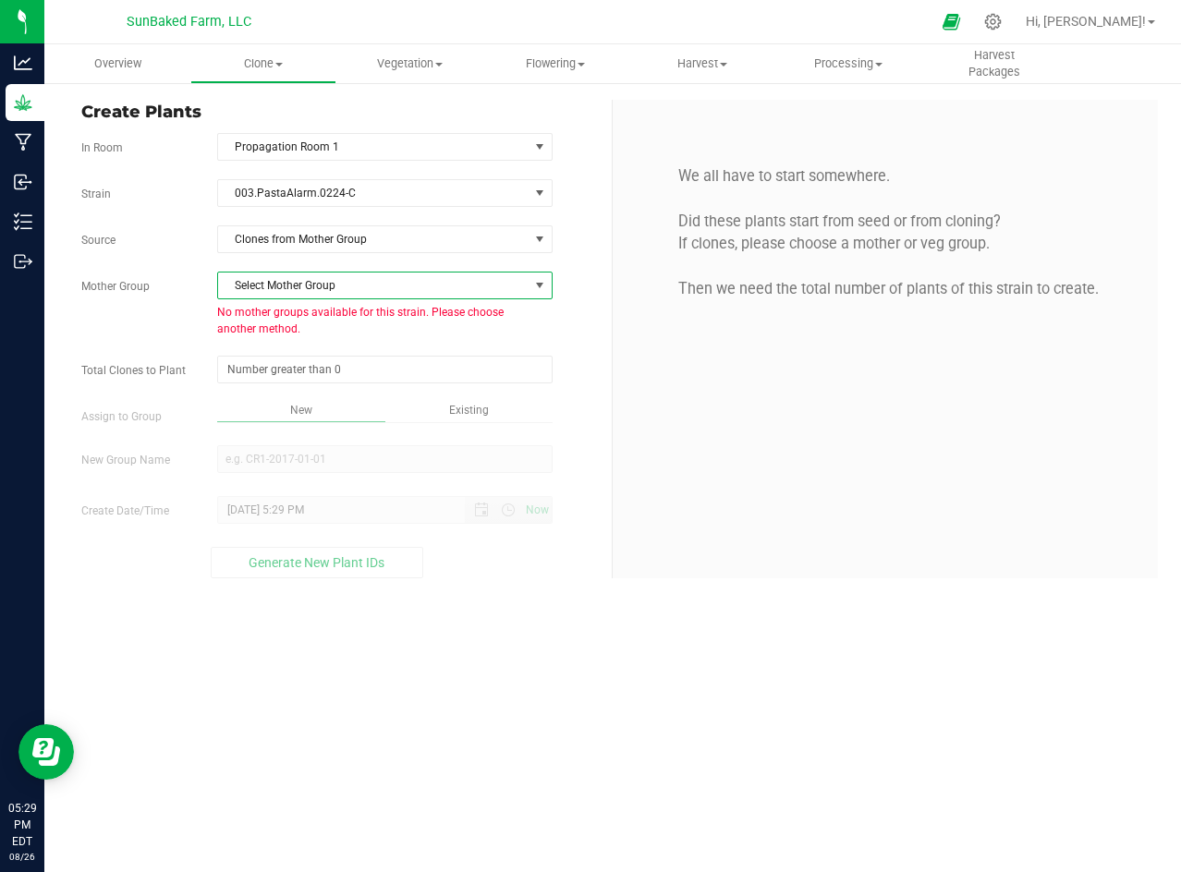
click at [380, 289] on span "Select Mother Group" at bounding box center [373, 286] width 310 height 26
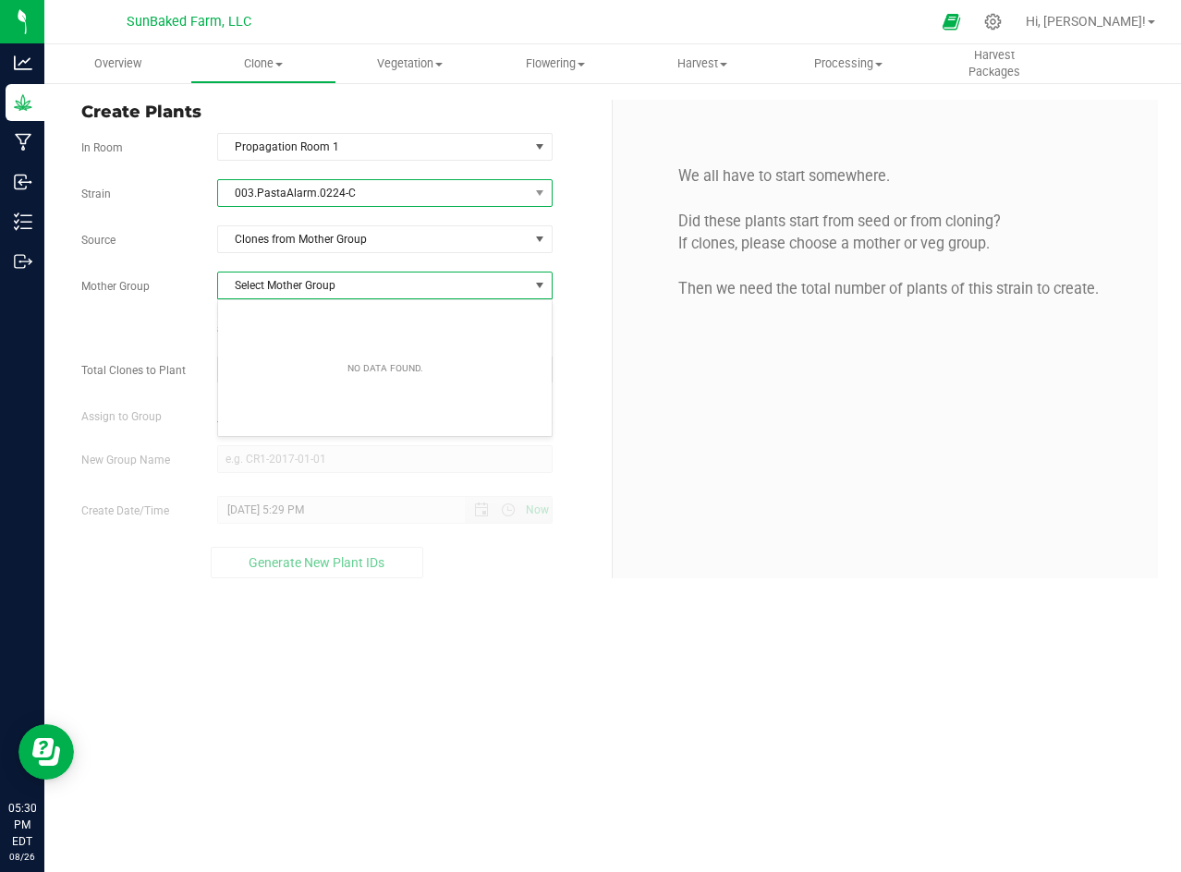
click at [390, 191] on span "003.PastaAlarm.0224-C" at bounding box center [373, 193] width 310 height 26
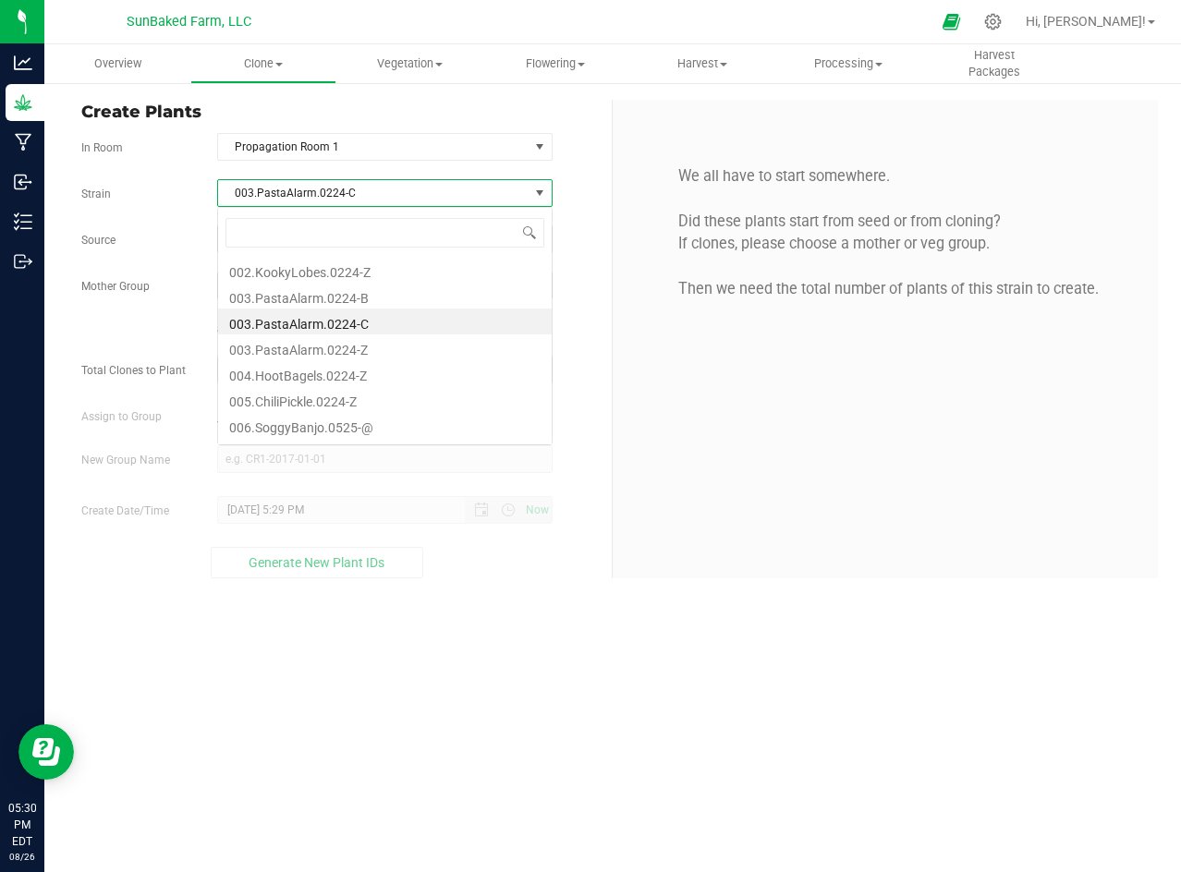
scroll to position [28, 334]
click at [359, 273] on li "002.KookyLobes.0224-Z" at bounding box center [385, 270] width 334 height 26
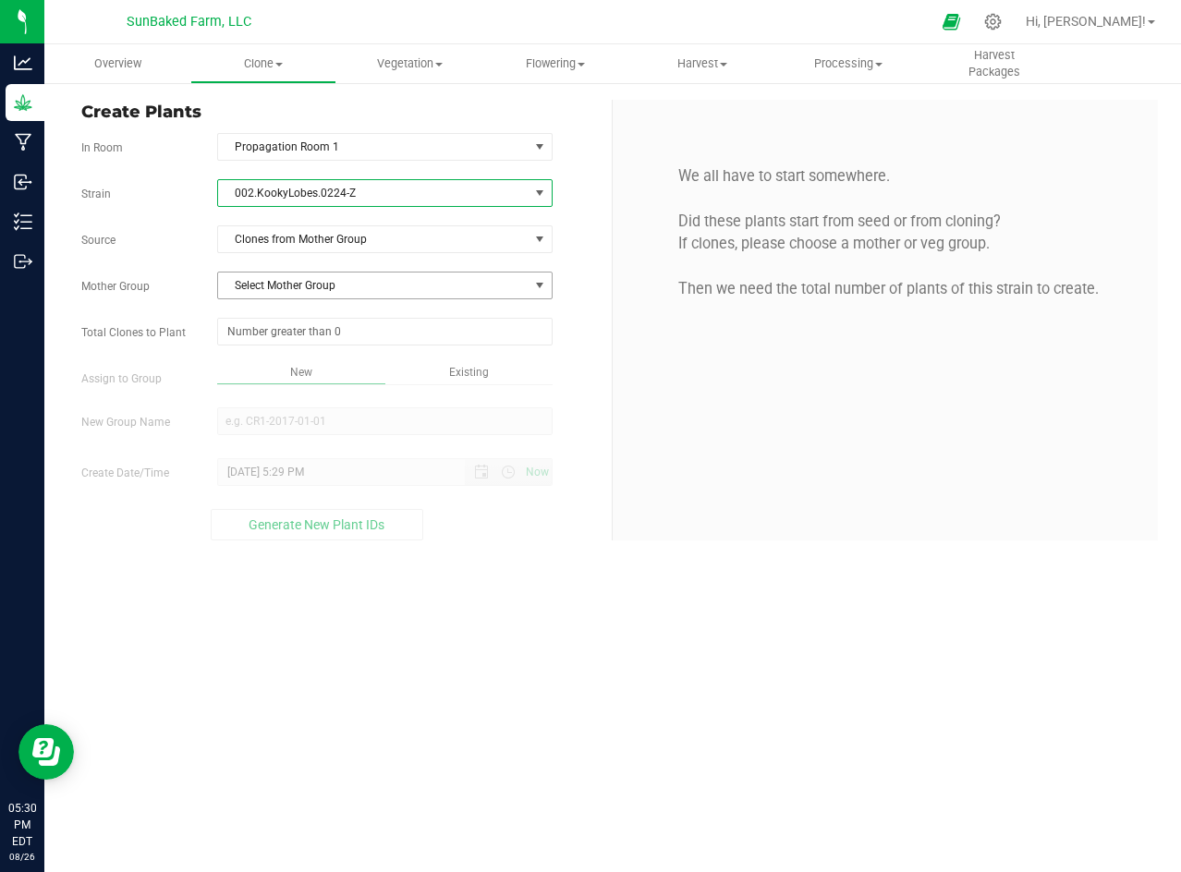
click at [346, 292] on span "Select Mother Group" at bounding box center [373, 286] width 310 height 26
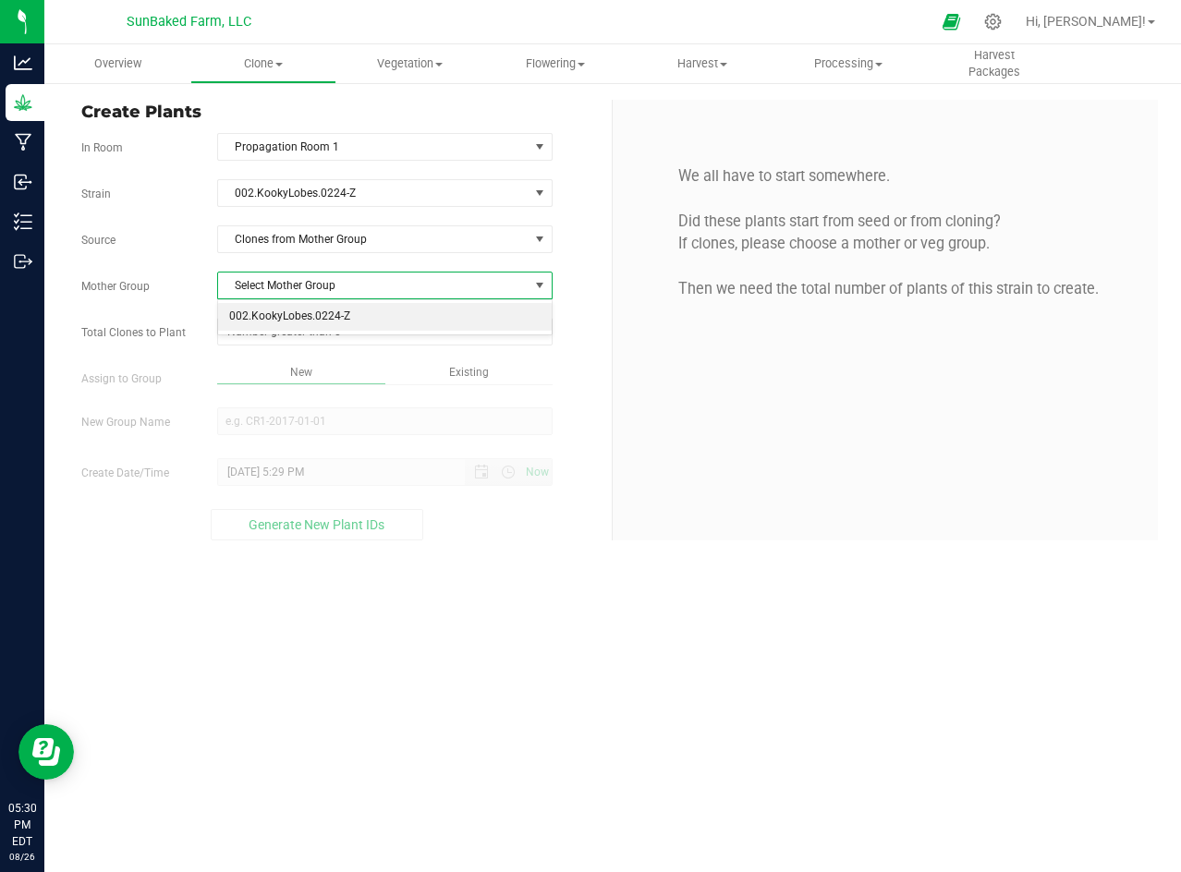
click at [332, 320] on li "002.KookyLobes.0224-Z" at bounding box center [385, 317] width 334 height 28
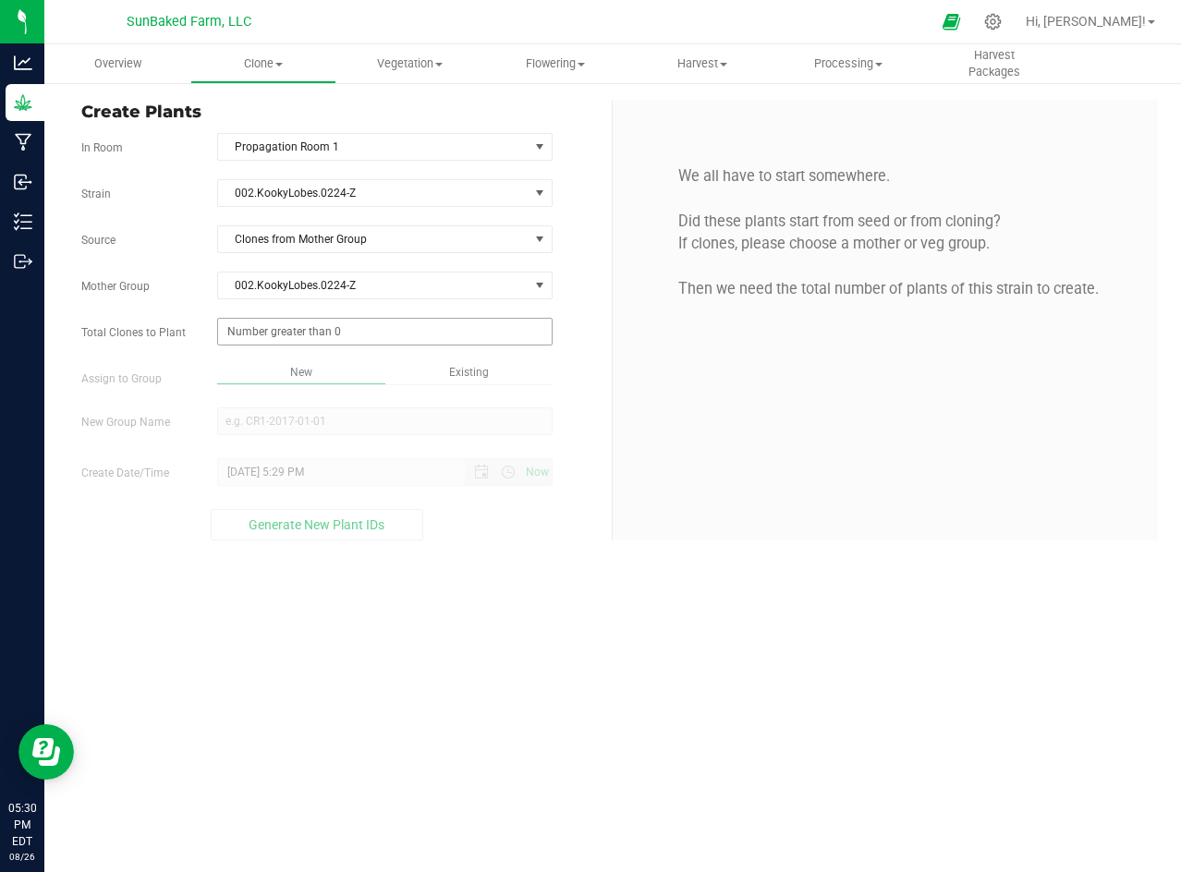
click at [340, 332] on span at bounding box center [384, 332] width 335 height 28
type input "1"
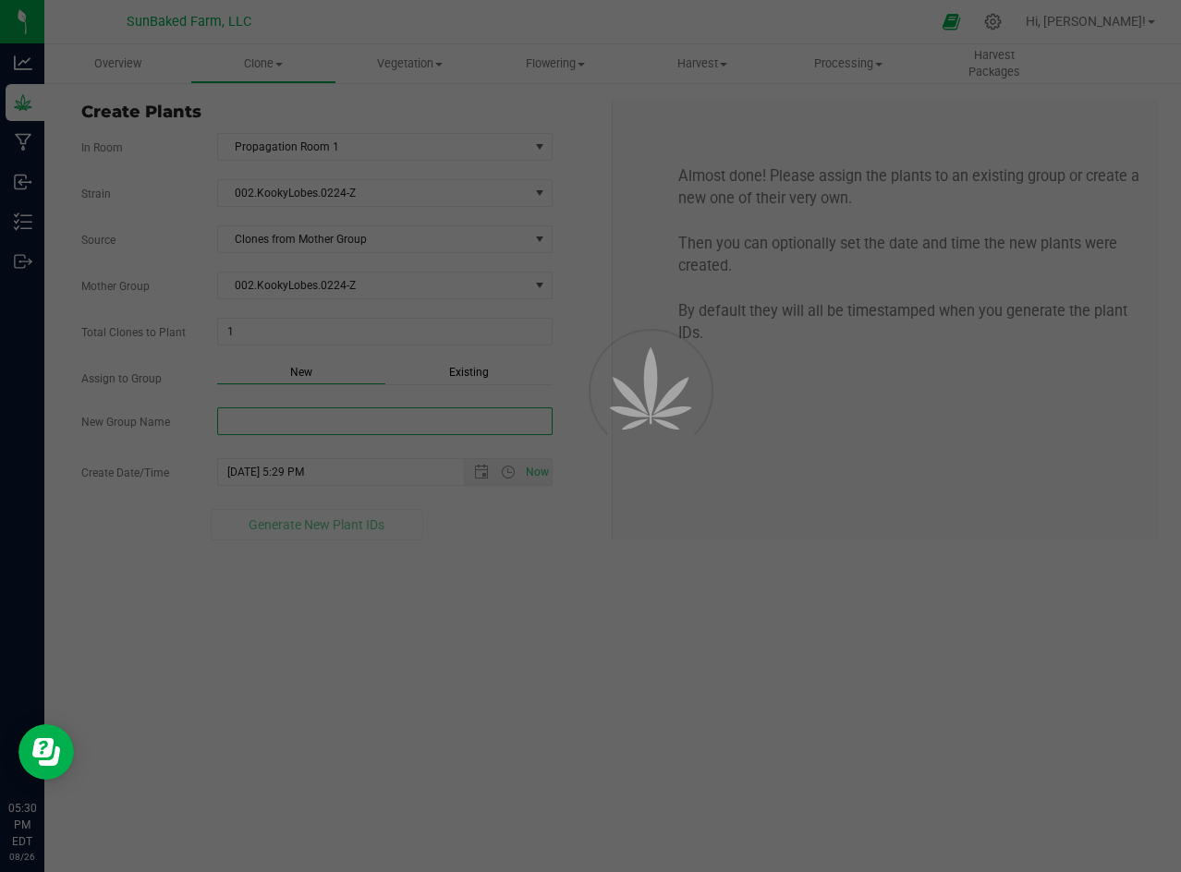
click at [324, 411] on div "Overview Clone Create plants Cloning groups Cloning plants Apply to plants Vege…" at bounding box center [612, 458] width 1136 height 828
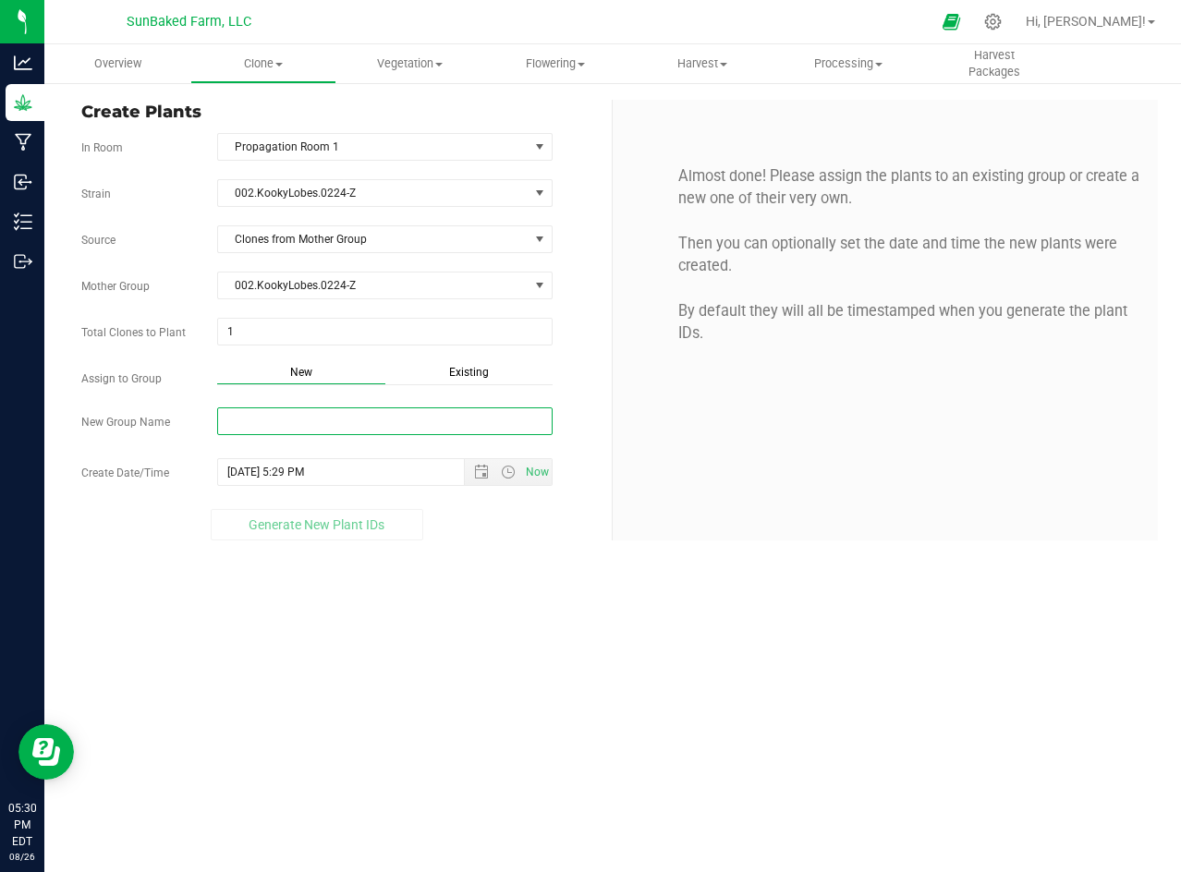
click at [324, 411] on input "New Group Name" at bounding box center [384, 421] width 335 height 28
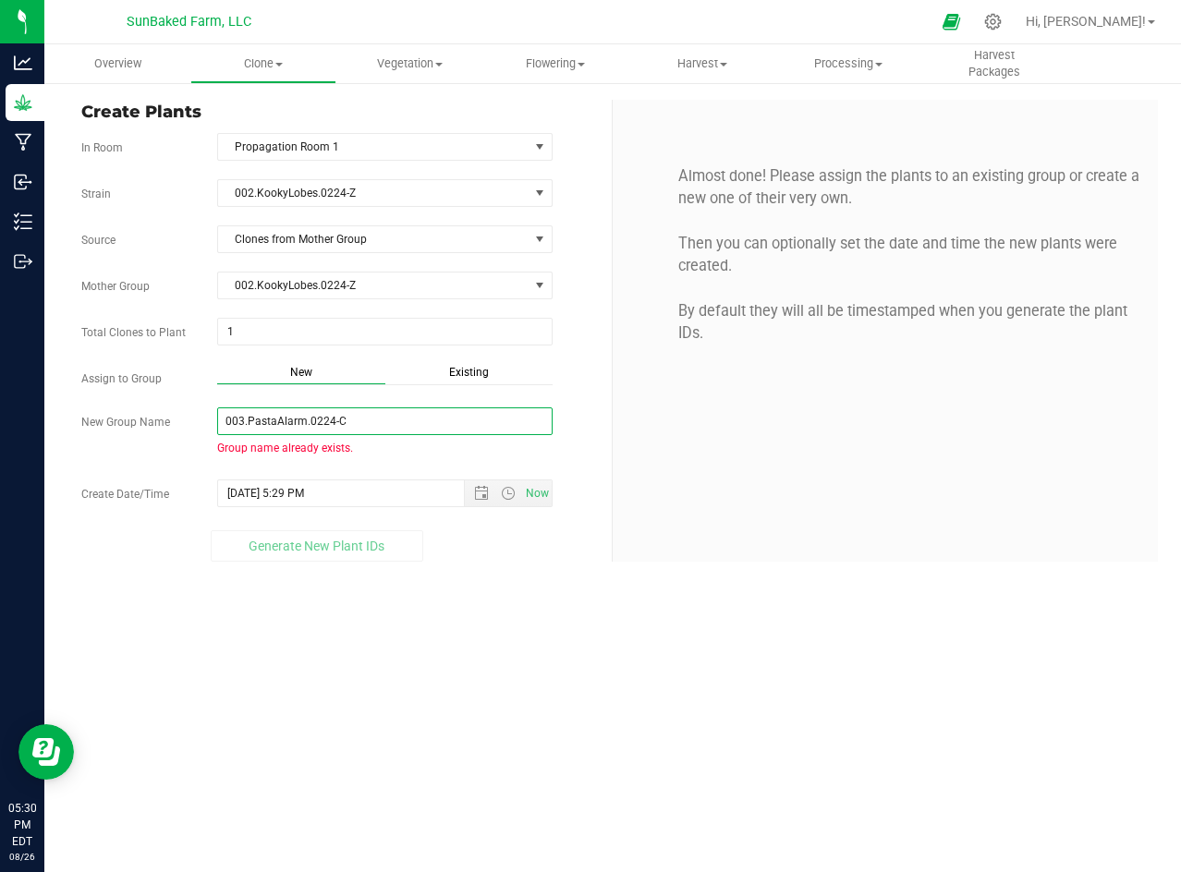
type input "003.PastaAlarm.0224-C"
click at [622, 656] on div "Overview Clone Create plants Cloning groups Cloning plants Apply to plants Vege…" at bounding box center [612, 458] width 1136 height 828
click at [468, 384] on div "Existing" at bounding box center [468, 374] width 167 height 21
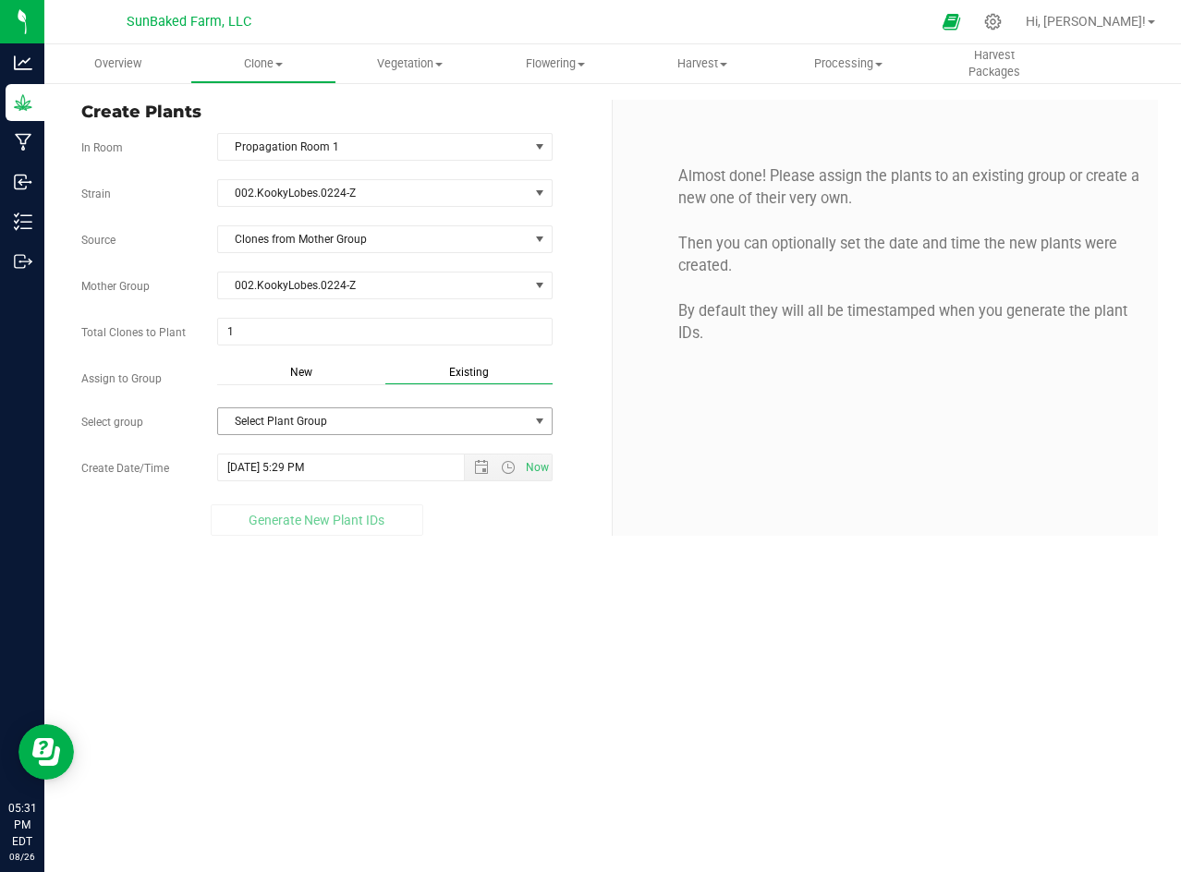
click at [407, 416] on span "Select Plant Group" at bounding box center [373, 421] width 310 height 26
click at [360, 457] on li "003.PastaAlarm.0224-C" at bounding box center [385, 454] width 334 height 28
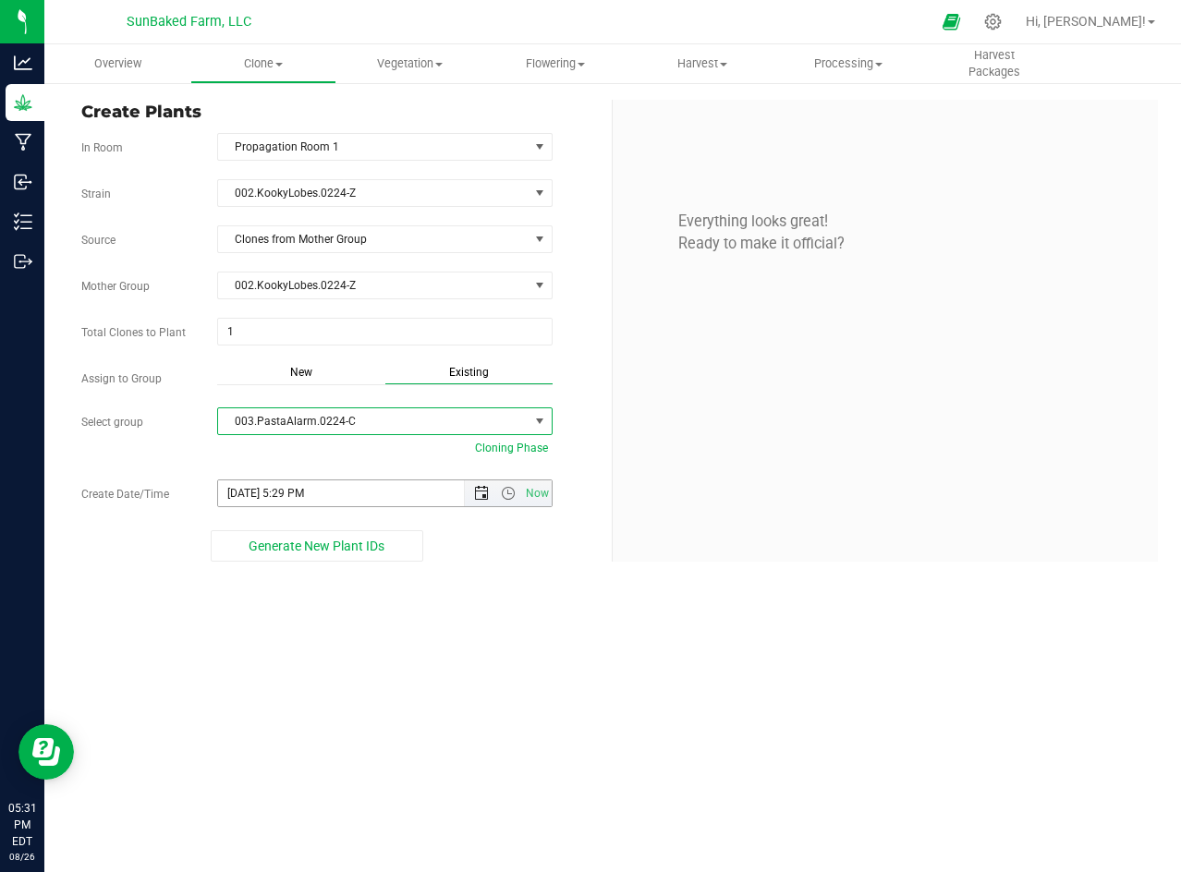
click at [482, 489] on span "Open the date view" at bounding box center [481, 493] width 15 height 15
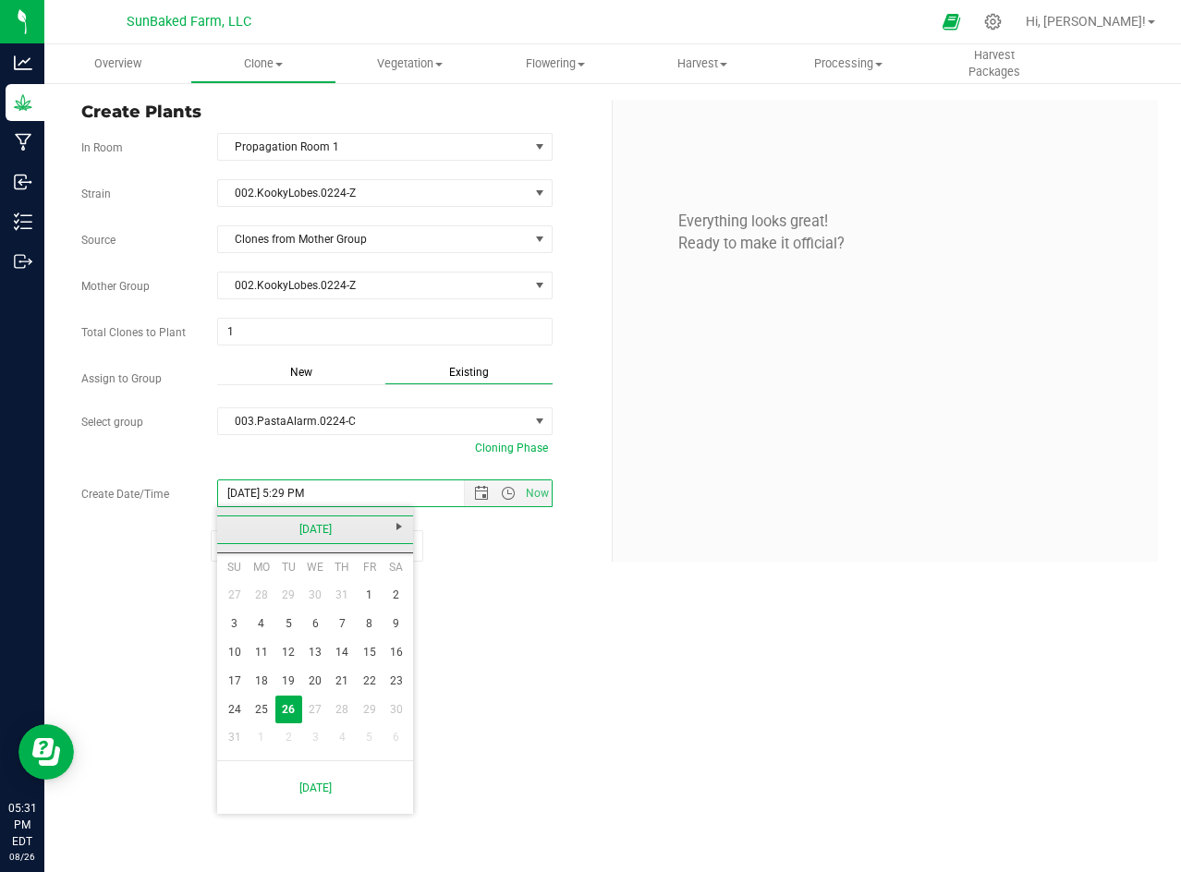
click at [335, 525] on link "[DATE]" at bounding box center [315, 530] width 199 height 29
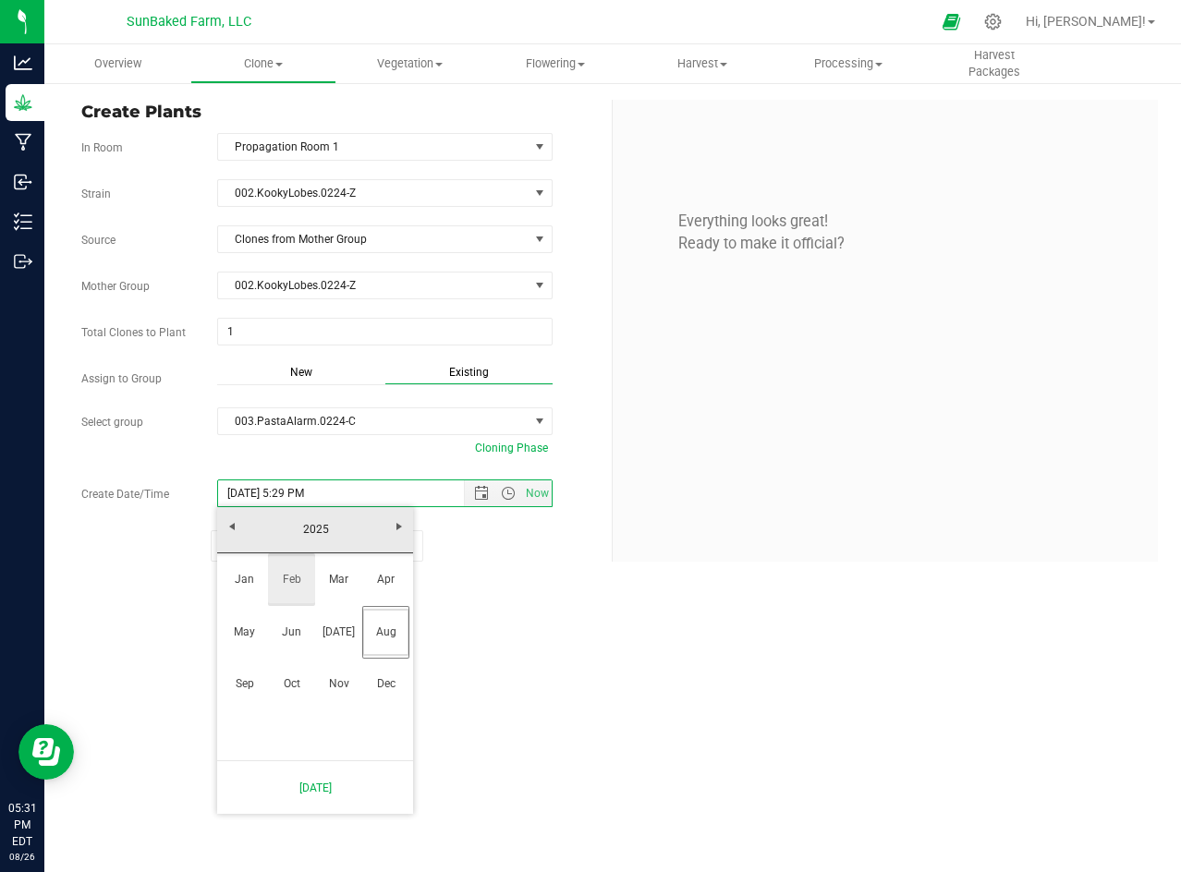
click at [284, 580] on link "Feb" at bounding box center [291, 579] width 47 height 47
click at [393, 589] on link "1" at bounding box center [396, 595] width 27 height 29
type input "[DATE] 5:29 PM"
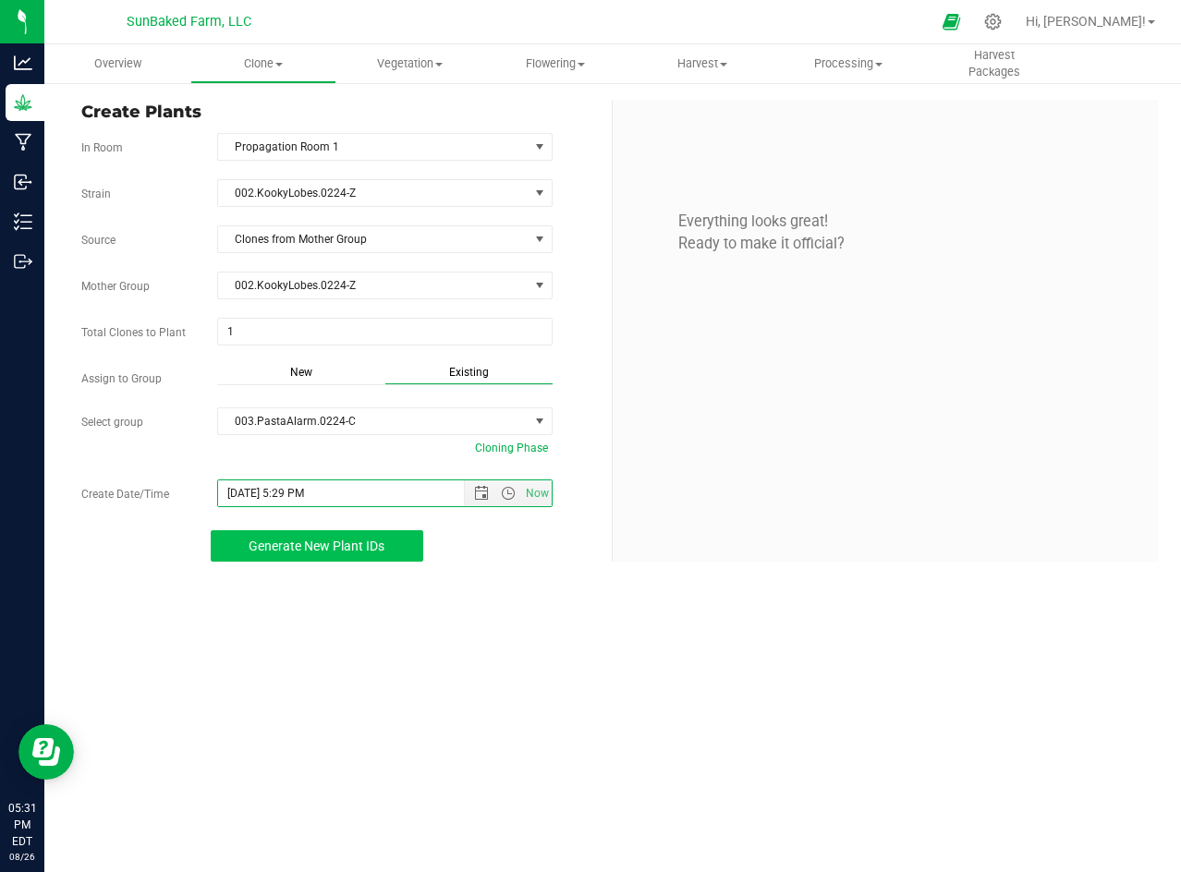
click at [361, 545] on span "Generate New Plant IDs" at bounding box center [317, 546] width 136 height 15
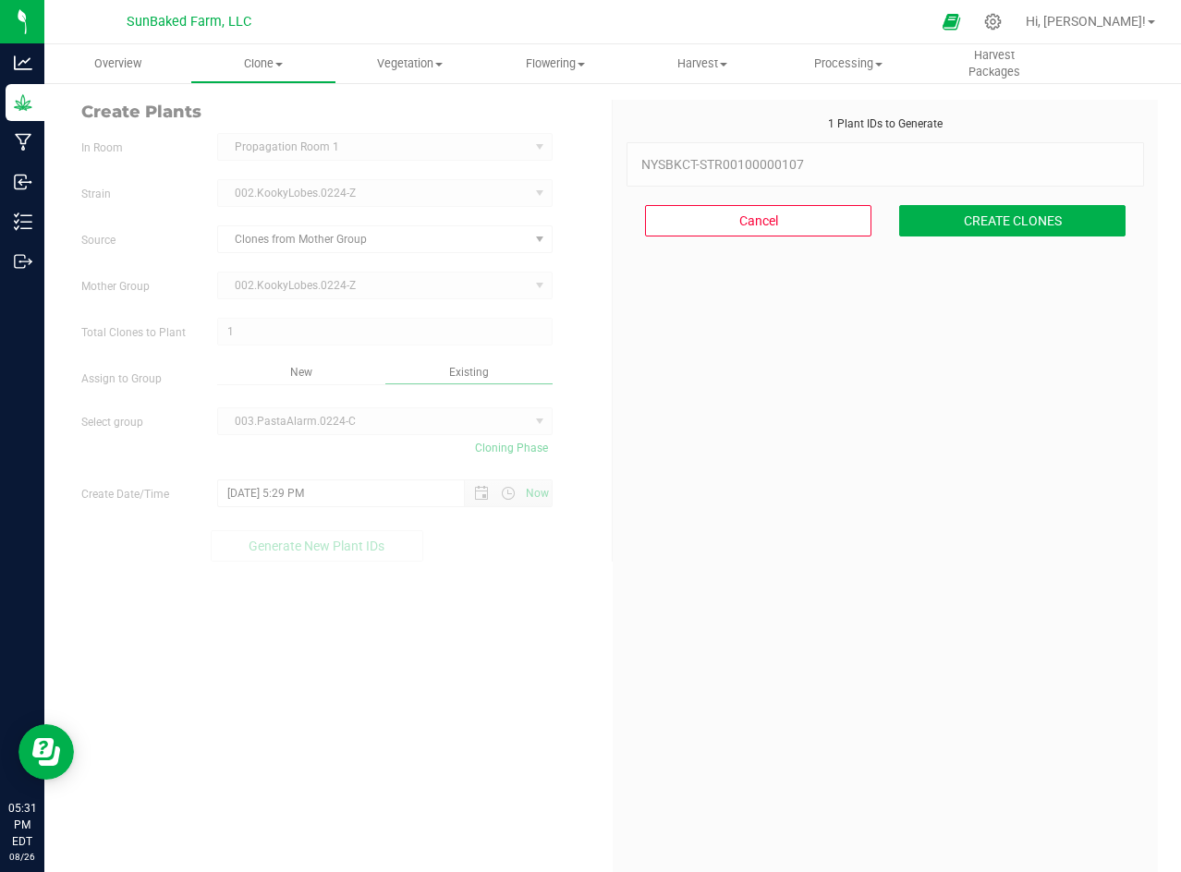
scroll to position [55, 0]
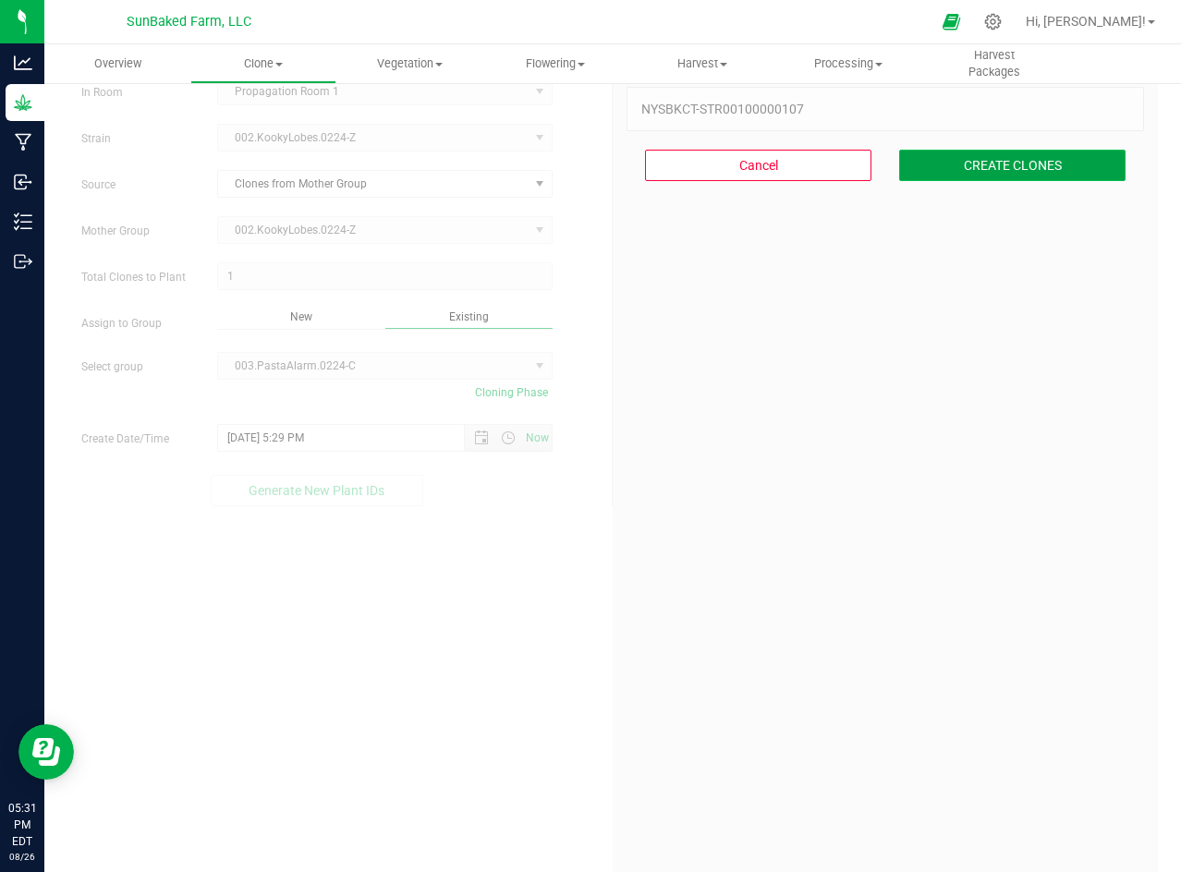
click at [975, 160] on button "CREATE CLONES" at bounding box center [1012, 165] width 226 height 31
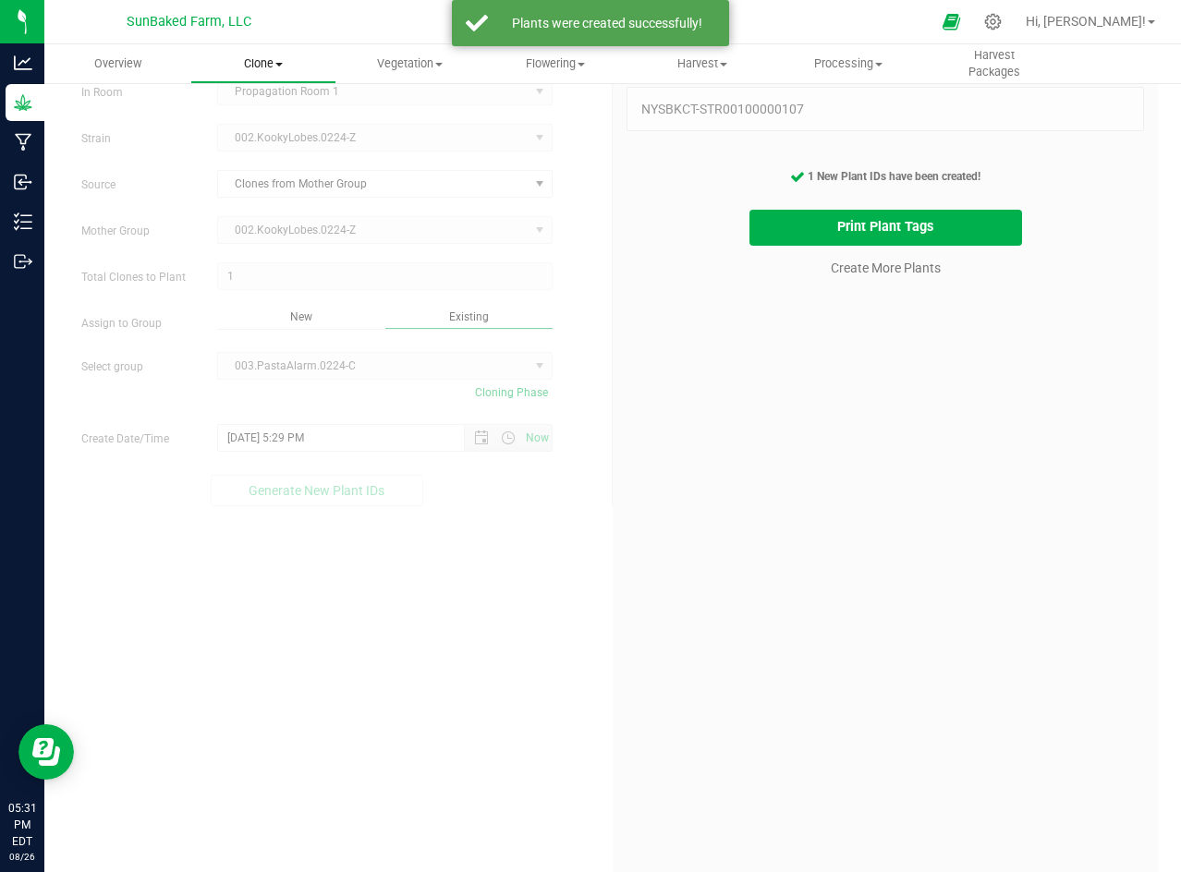
click at [267, 71] on span "Clone" at bounding box center [263, 63] width 144 height 17
click at [279, 135] on span "Cloning groups" at bounding box center [260, 134] width 140 height 16
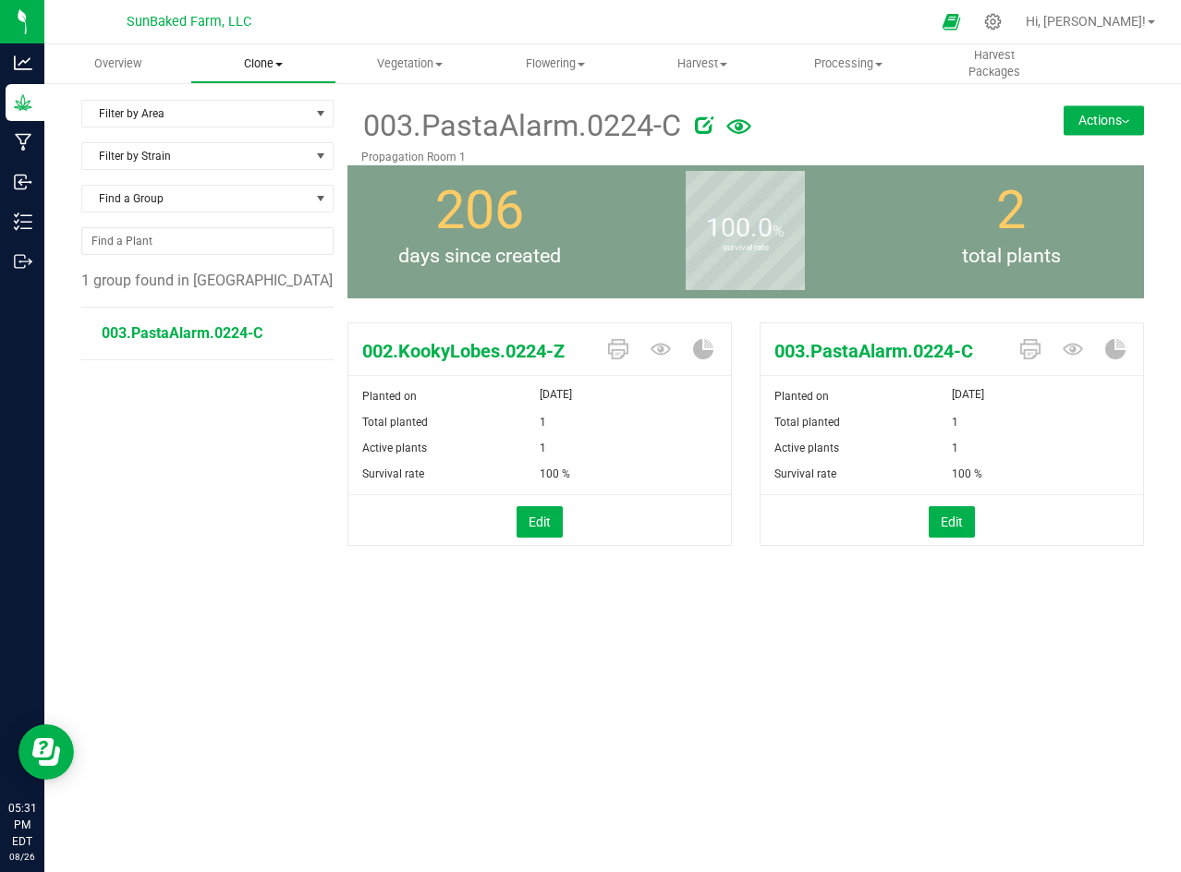
click at [273, 63] on span "Clone" at bounding box center [263, 63] width 144 height 17
click at [397, 63] on span "Vegetation" at bounding box center [409, 63] width 144 height 17
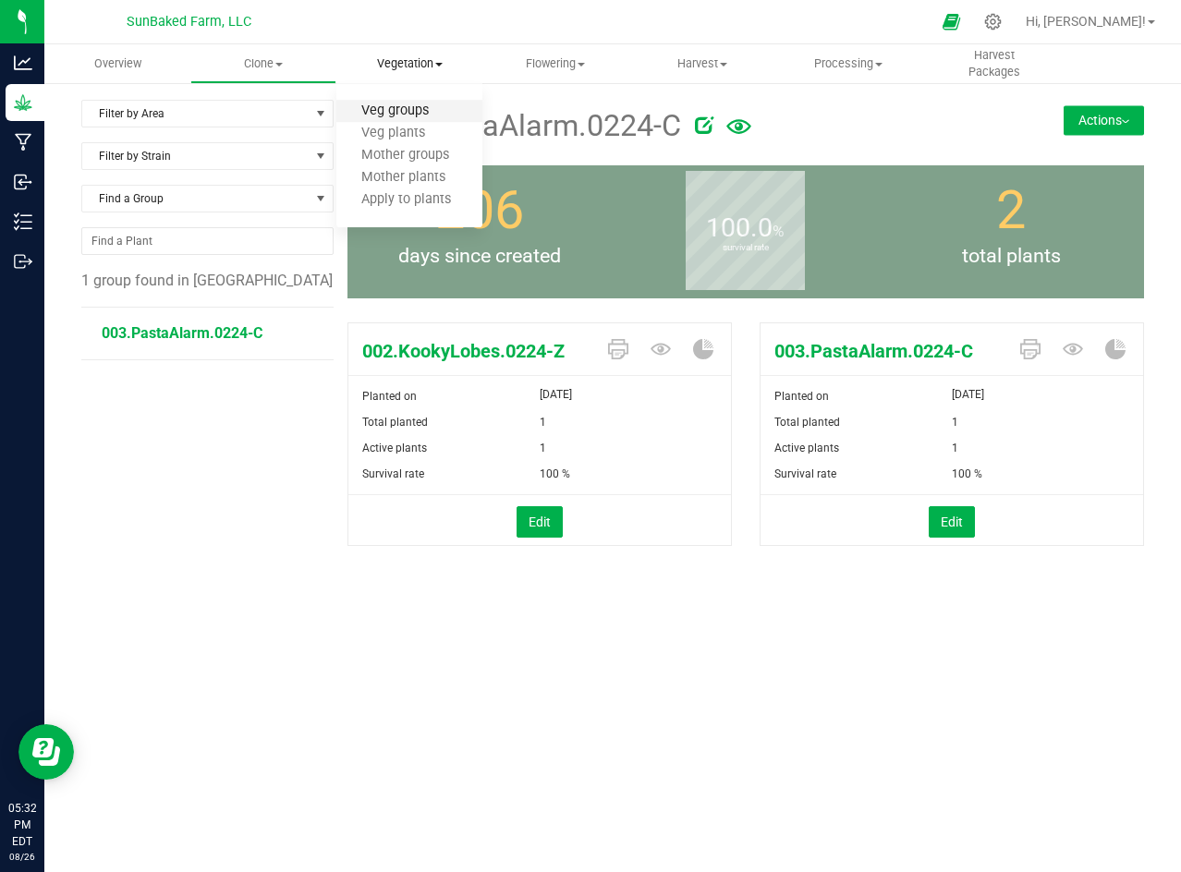
click at [395, 115] on span "Veg groups" at bounding box center [394, 111] width 117 height 16
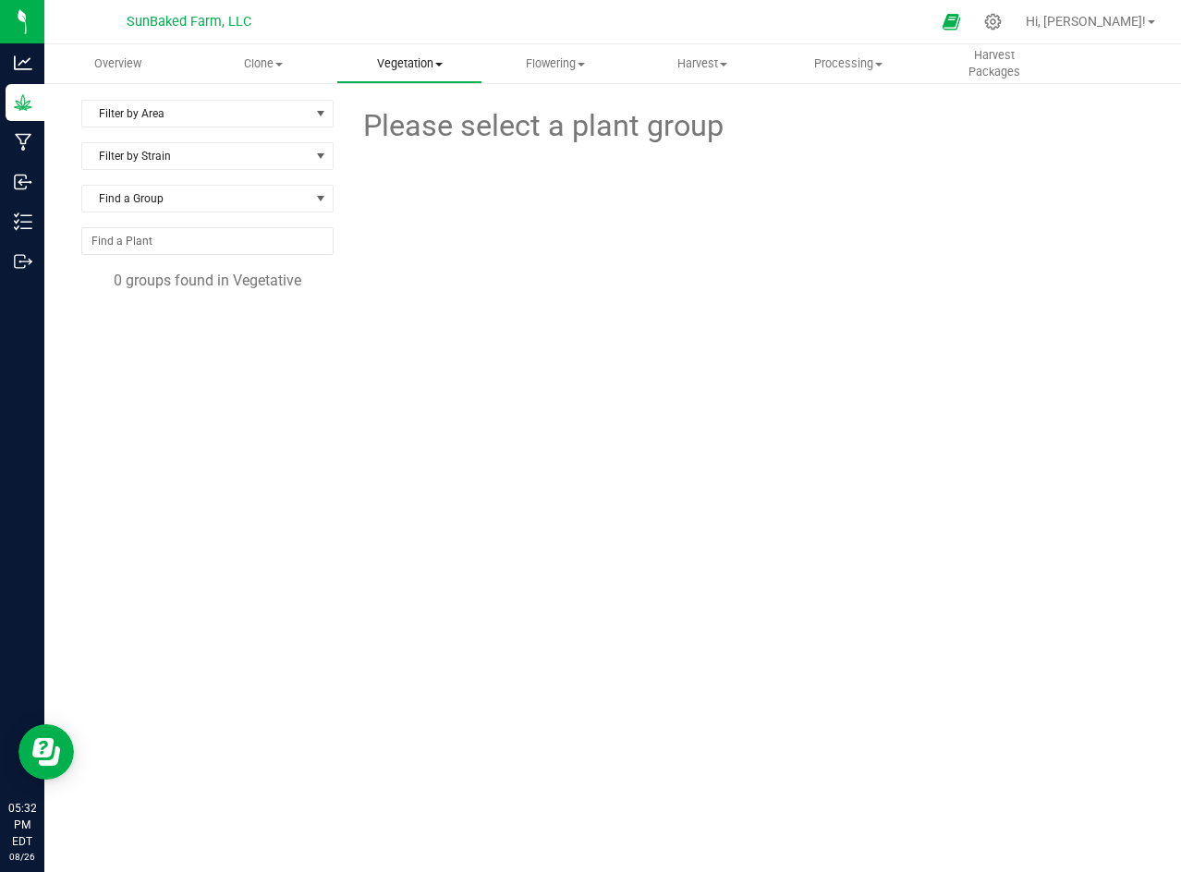
click at [442, 53] on uib-tab-heading "Vegetation Veg groups Veg plants Mother groups Mother plants Apply to plants" at bounding box center [409, 63] width 144 height 37
click at [418, 148] on span "Mother groups" at bounding box center [405, 156] width 138 height 16
click at [273, 59] on span "Clone" at bounding box center [263, 63] width 144 height 17
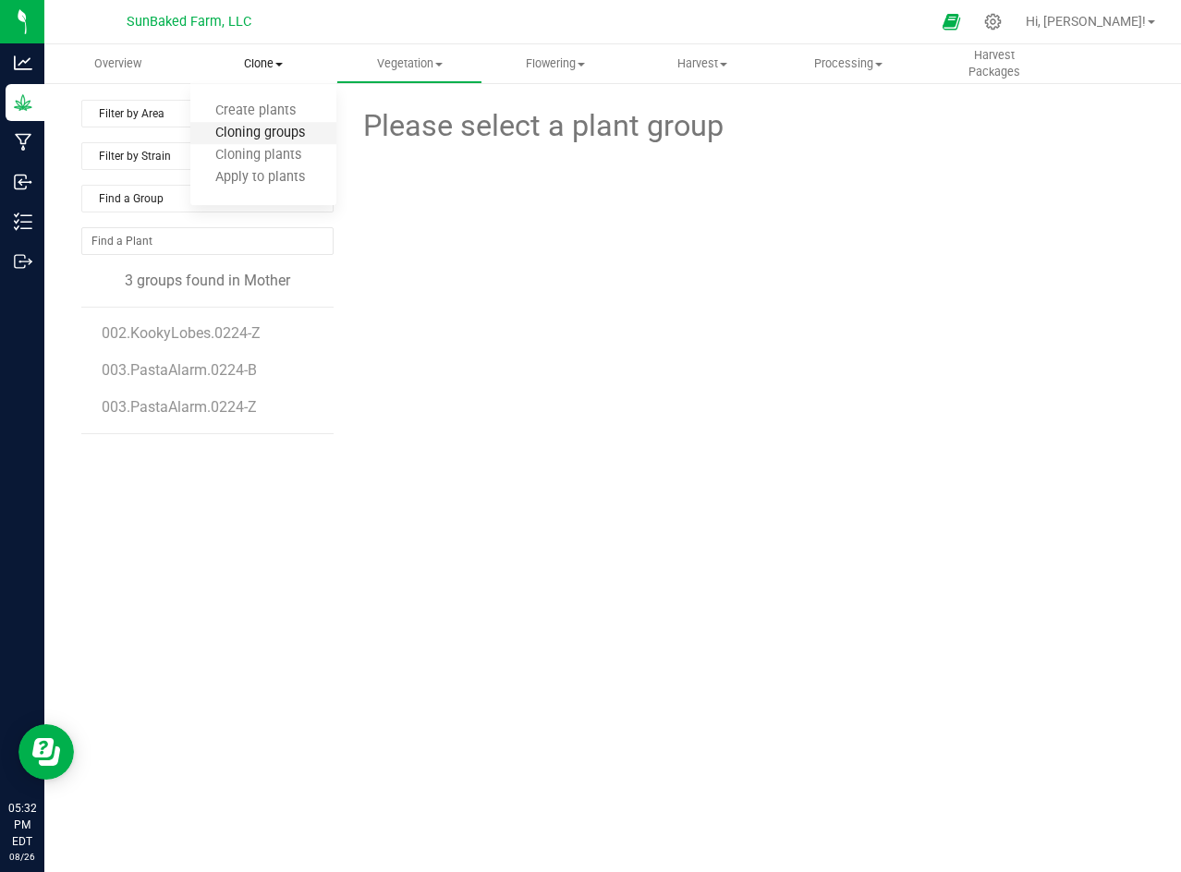
click at [264, 127] on span "Cloning groups" at bounding box center [260, 134] width 140 height 16
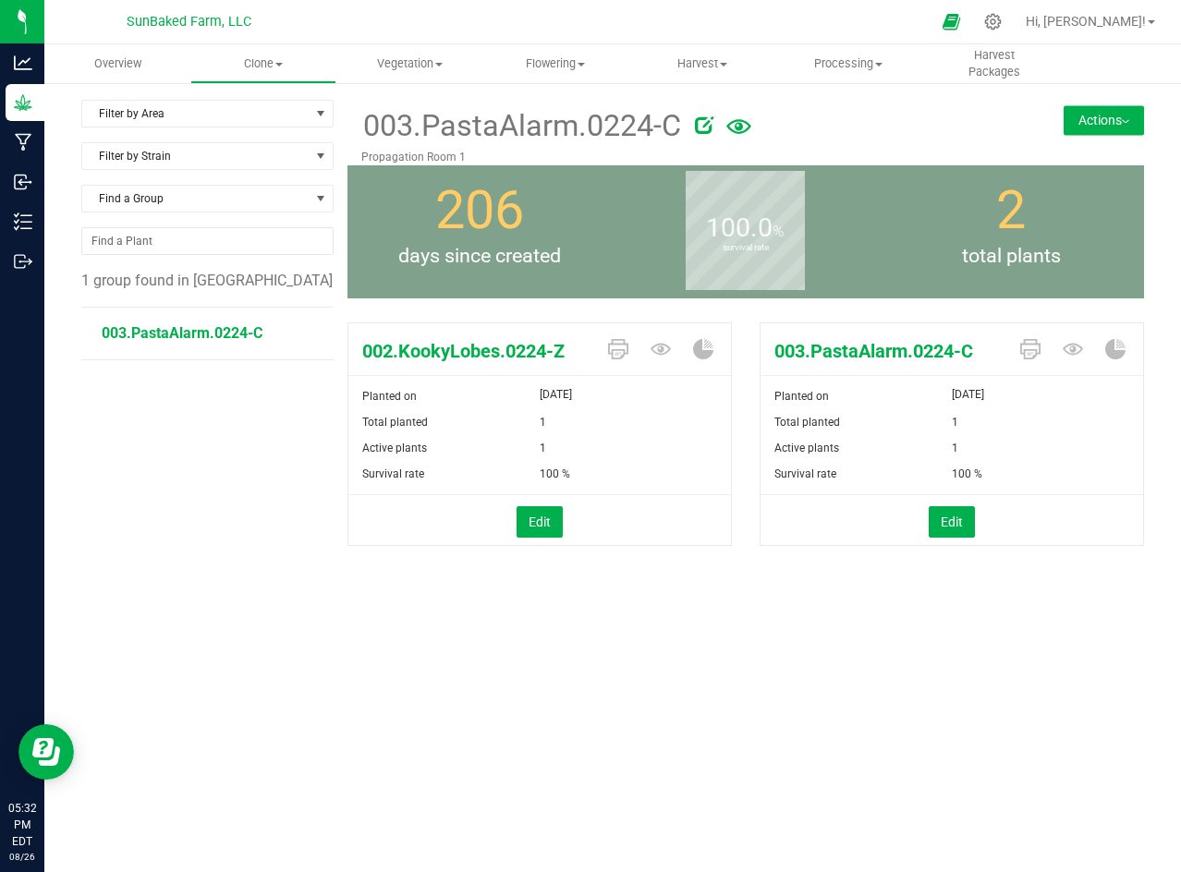
click at [870, 410] on div "Total planted" at bounding box center [855, 422] width 191 height 26
click at [188, 324] on span "003.PastaAlarm.0224-C" at bounding box center [182, 333] width 161 height 18
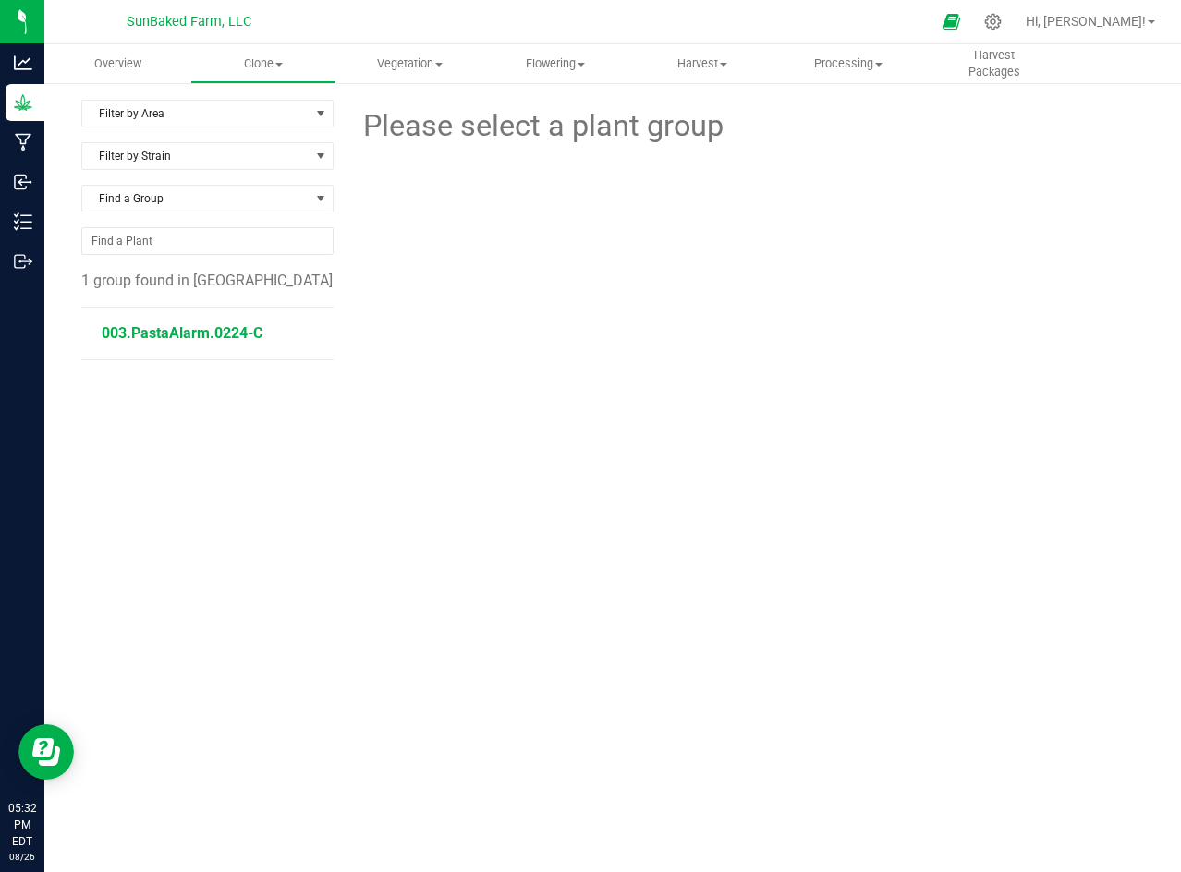
click at [188, 324] on span "003.PastaAlarm.0224-C" at bounding box center [182, 333] width 161 height 18
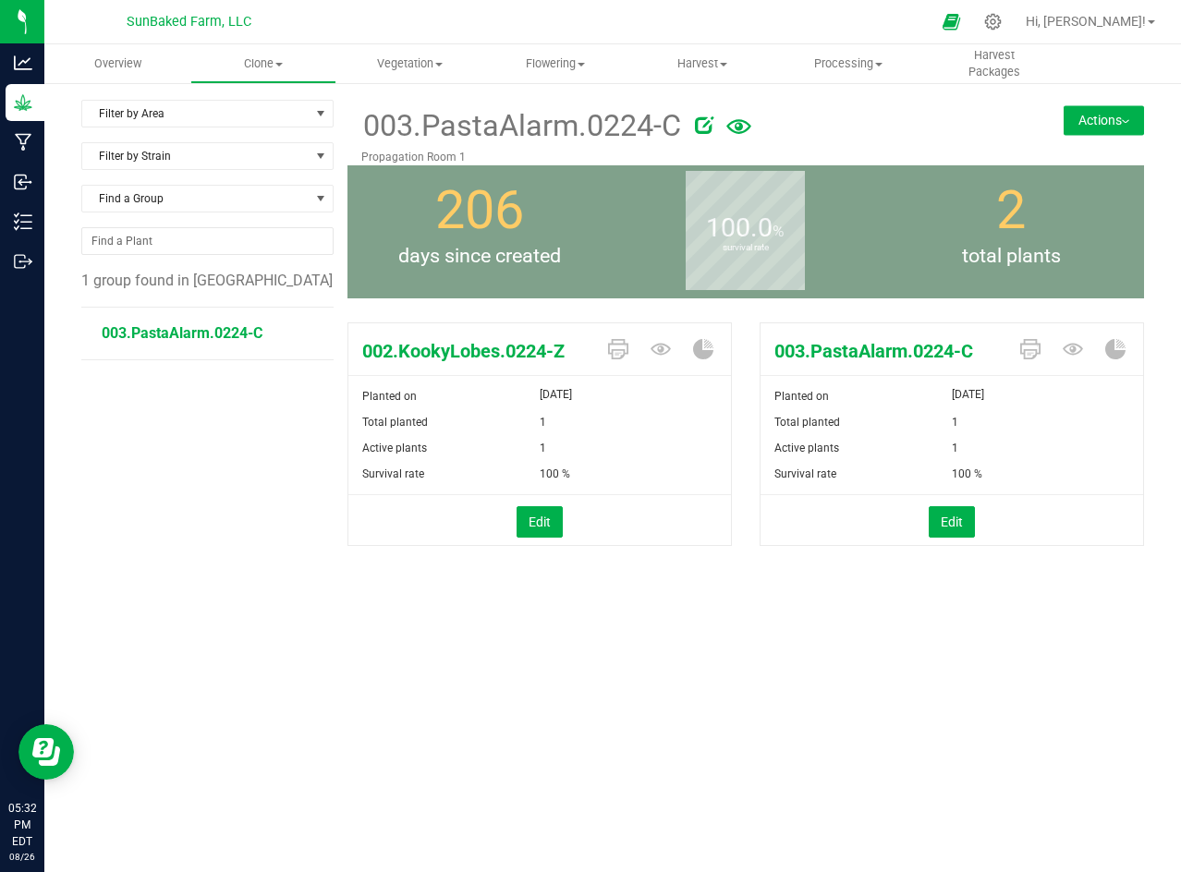
click at [518, 359] on span "002.KookyLobes.0224-Z" at bounding box center [471, 351] width 246 height 28
click at [529, 514] on button "Edit" at bounding box center [540, 521] width 46 height 31
click at [448, 351] on span "002.KookyLobes.0224-Z" at bounding box center [471, 351] width 246 height 28
click at [491, 617] on div "003.PastaAlarm.0224-C Propagation Room 1 Actions Move group Split group 206" at bounding box center [745, 377] width 797 height 554
click at [481, 534] on div "Cancel Update" at bounding box center [539, 522] width 410 height 51
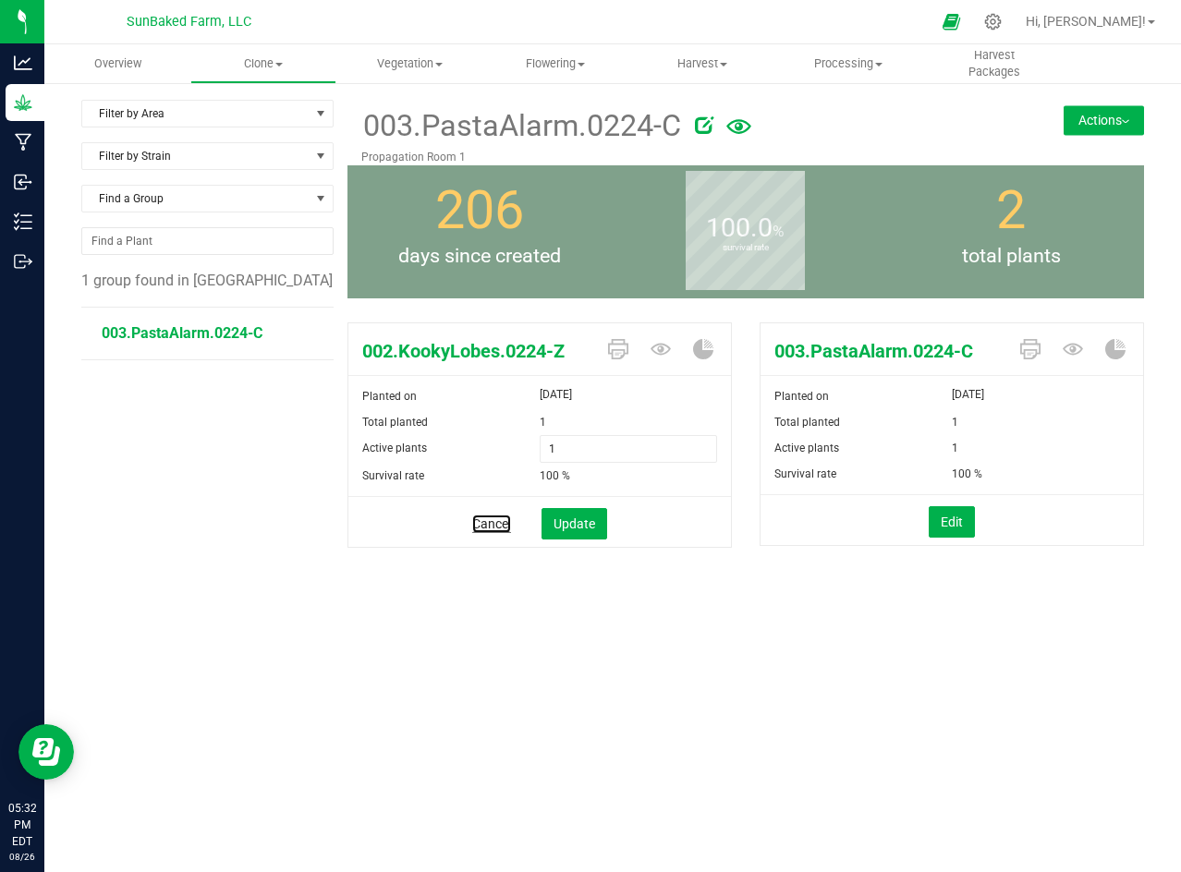
click at [479, 526] on link "Cancel" at bounding box center [491, 524] width 39 height 18
click at [269, 61] on span "Clone" at bounding box center [263, 63] width 144 height 17
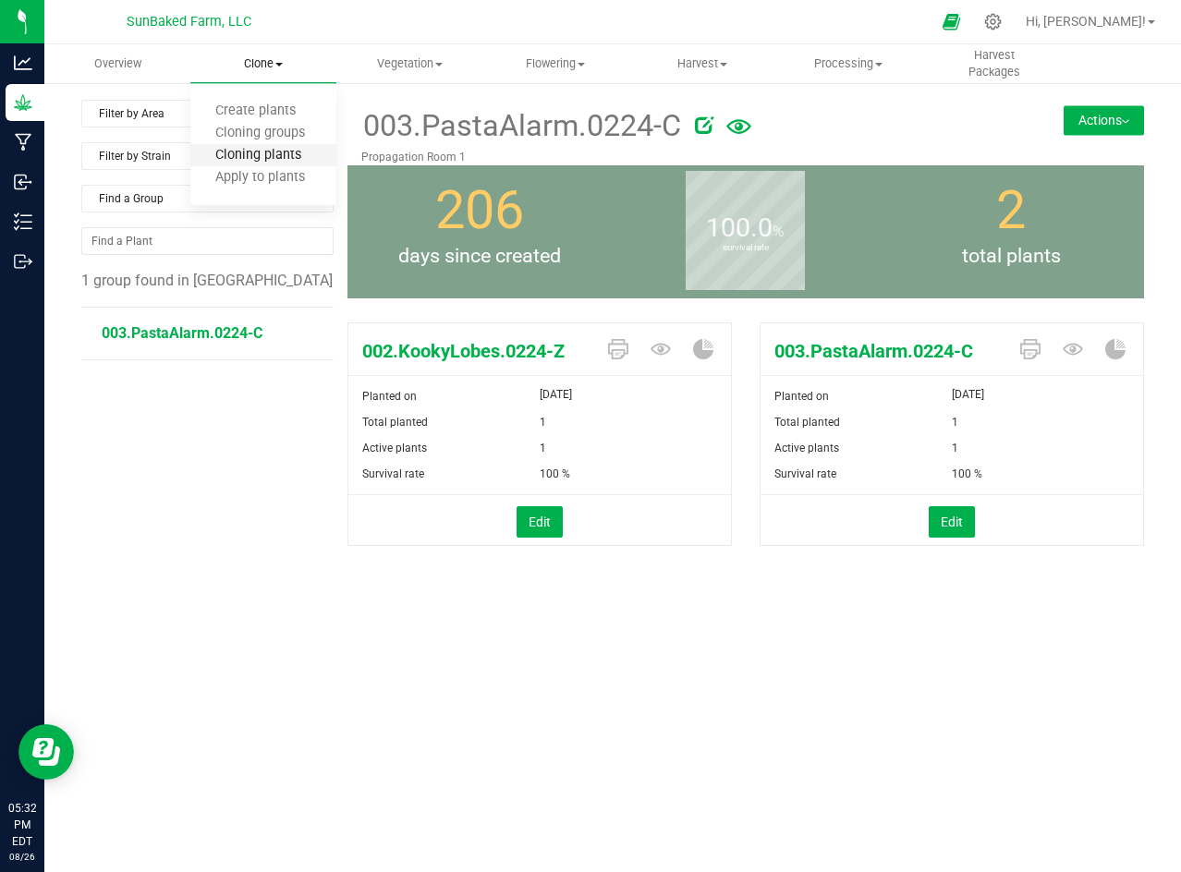
click at [277, 151] on span "Cloning plants" at bounding box center [258, 156] width 136 height 16
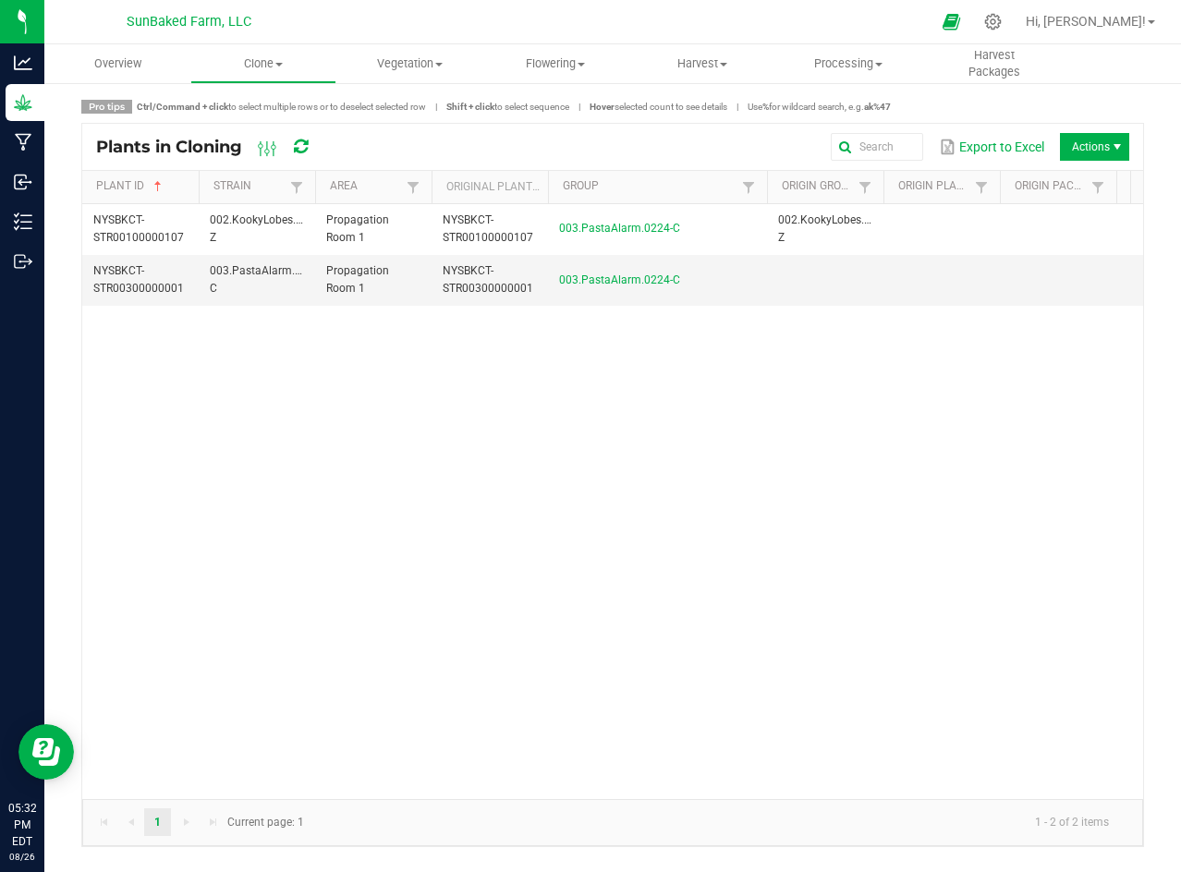
click at [767, 182] on span at bounding box center [764, 332] width 6 height 322
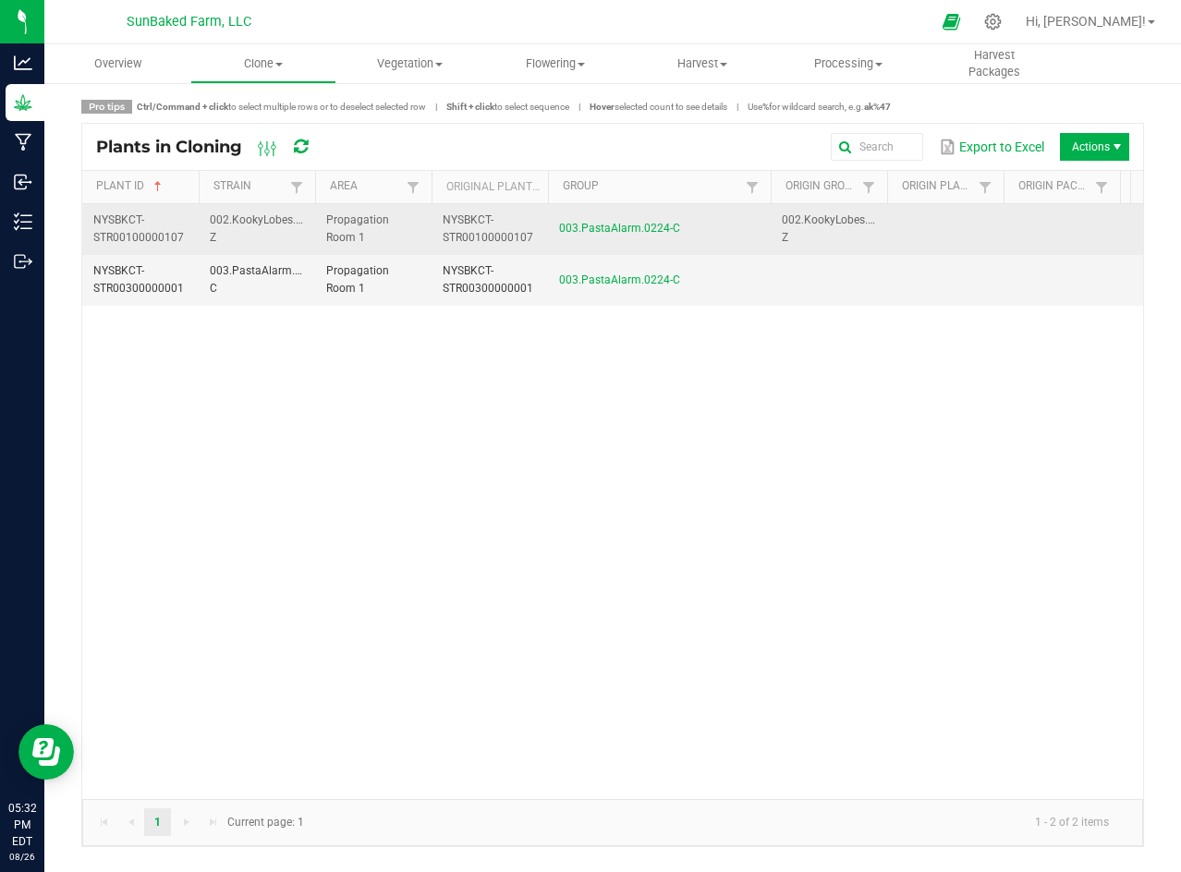
click at [128, 218] on span "NYSBKCT-STR00100000107" at bounding box center [138, 228] width 91 height 30
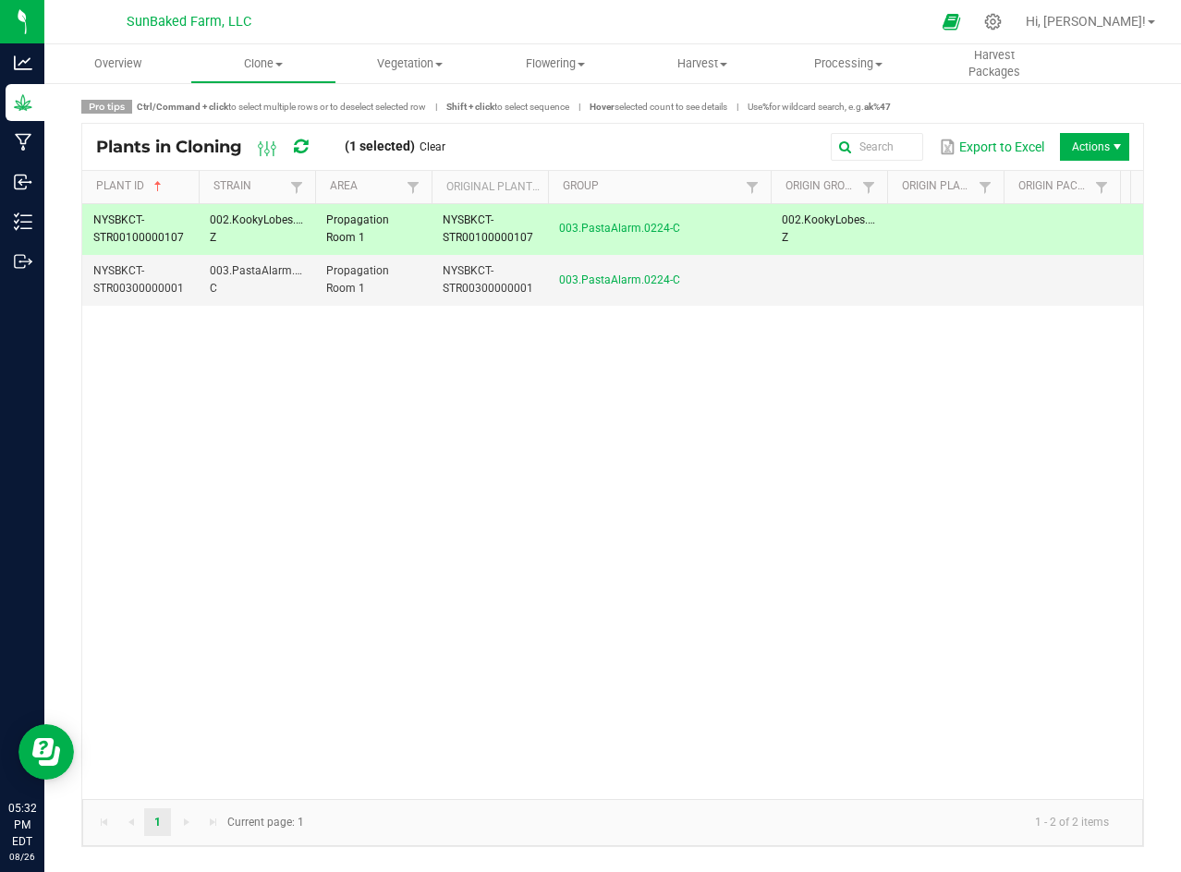
click at [128, 230] on span "NYSBKCT-STR00100000107" at bounding box center [138, 228] width 91 height 30
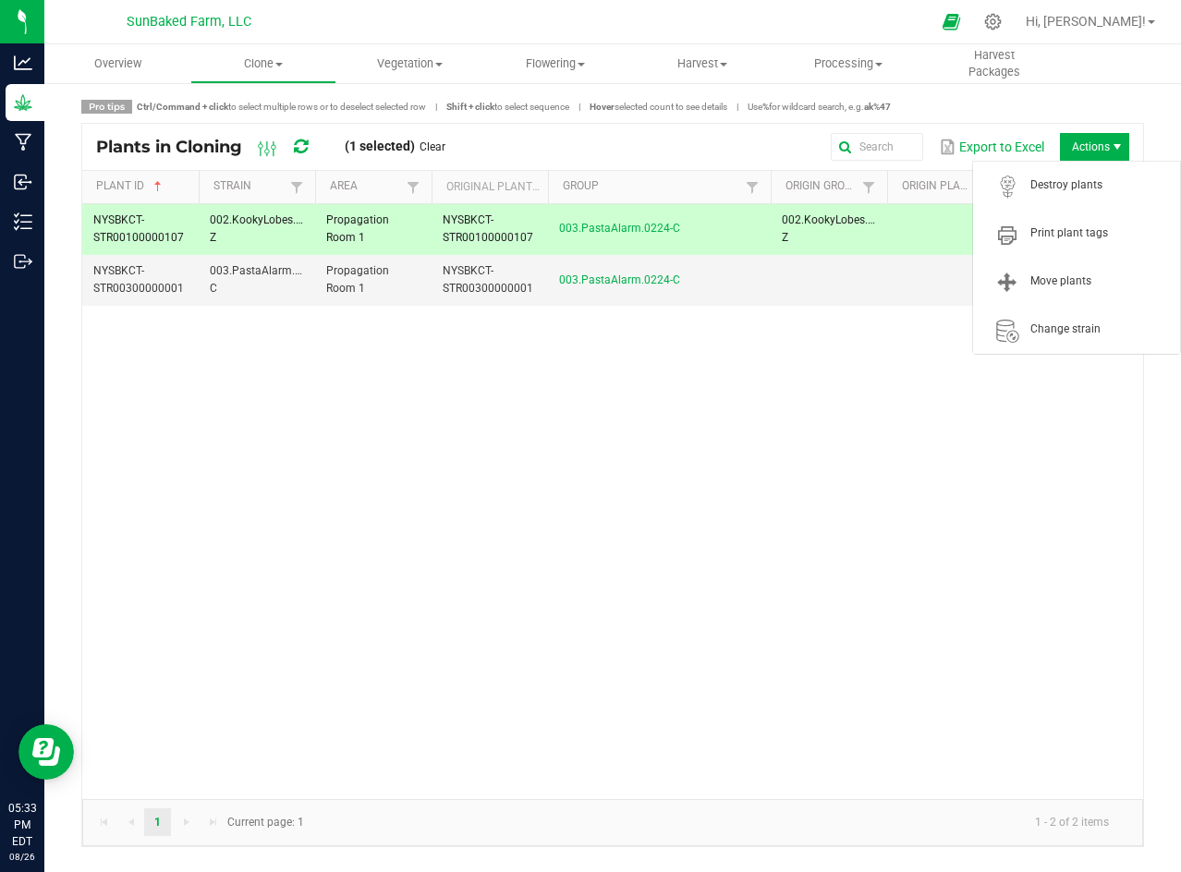
click at [1110, 141] on span "Actions" at bounding box center [1117, 147] width 15 height 15
click at [1057, 321] on span "Change strain" at bounding box center [1076, 329] width 185 height 37
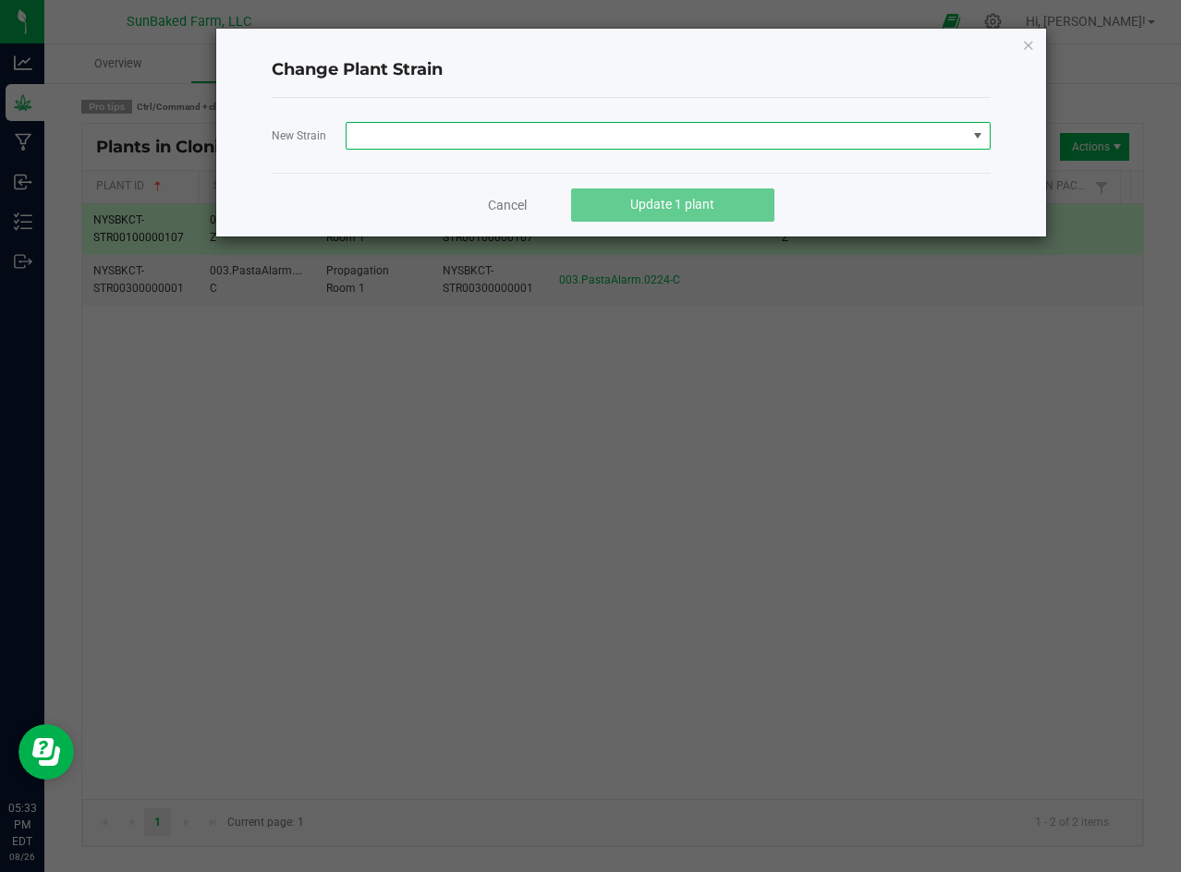
click at [458, 135] on span at bounding box center [656, 136] width 620 height 26
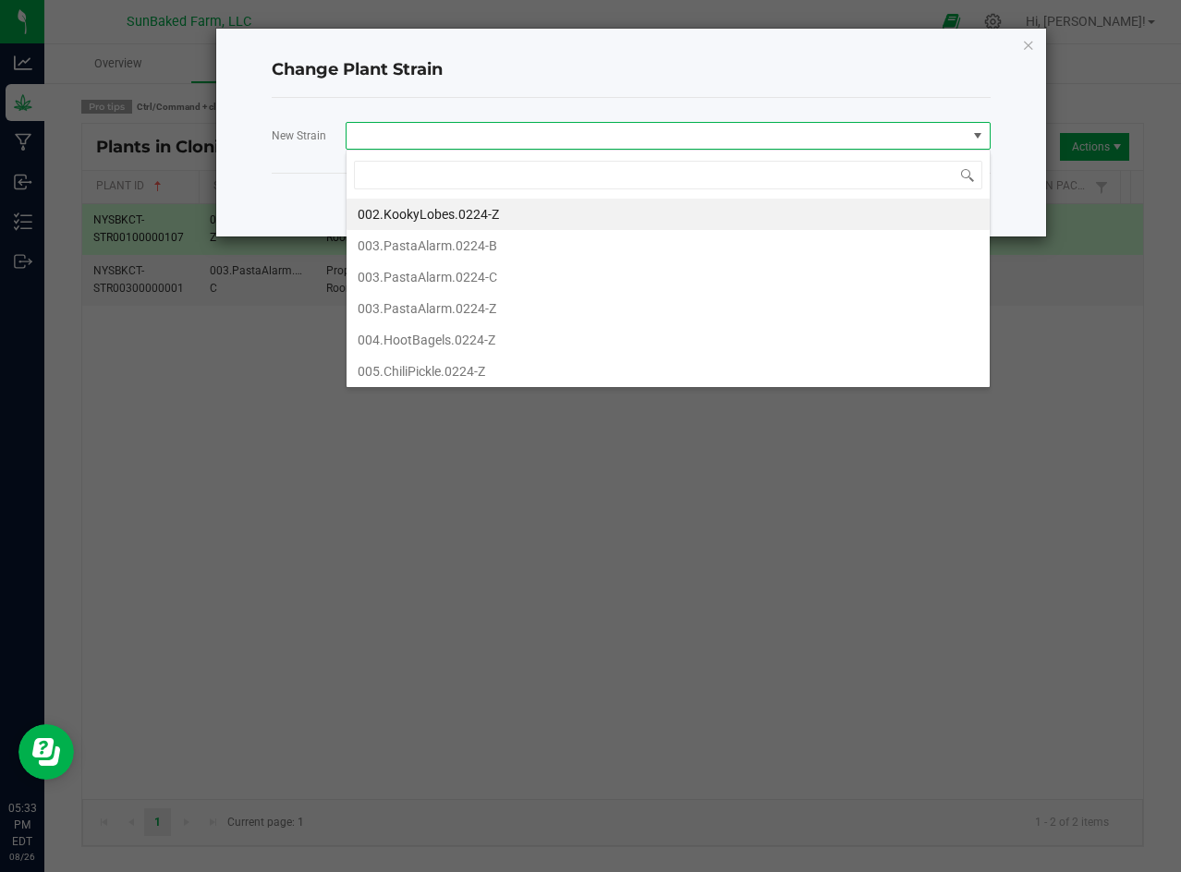
scroll to position [28, 645]
click at [449, 273] on li "003.PastaAlarm.0224-C" at bounding box center [667, 276] width 643 height 31
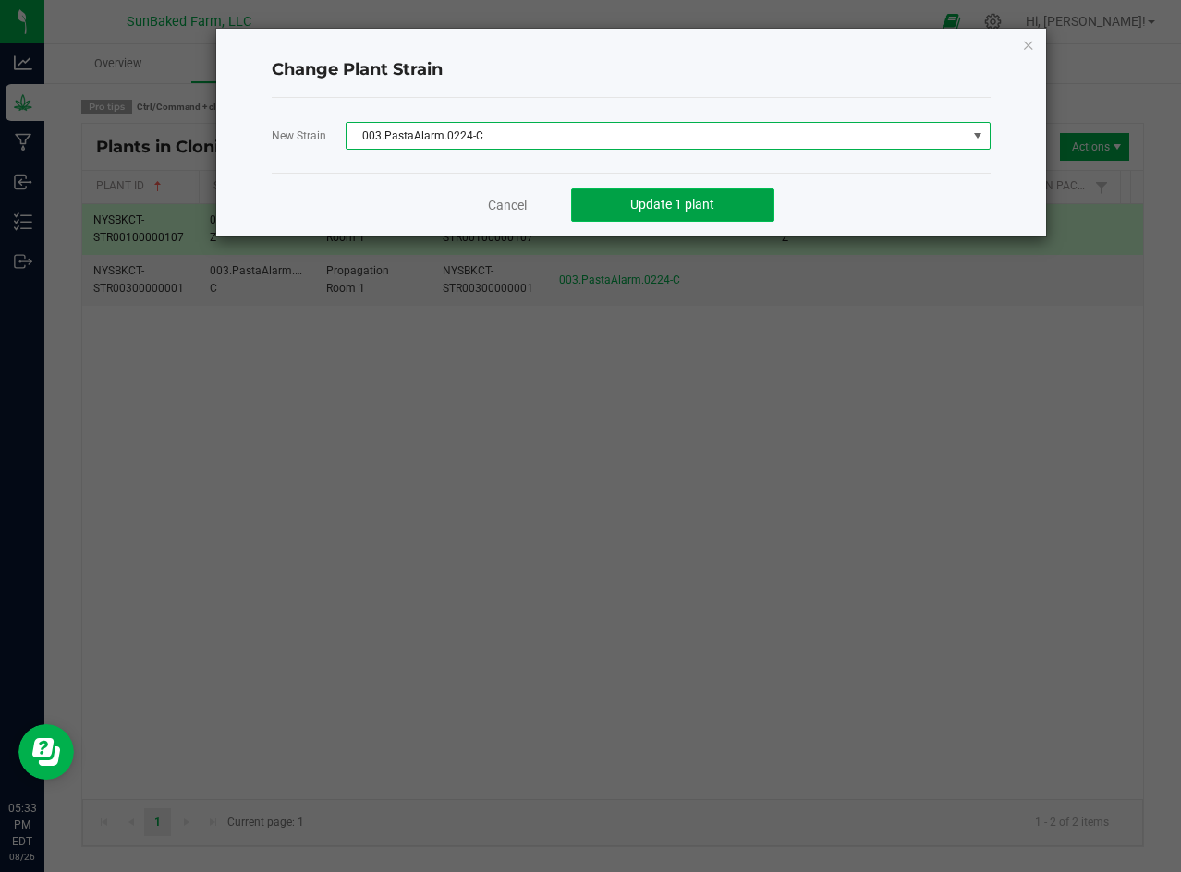
click at [614, 196] on button "Update 1 plant" at bounding box center [672, 204] width 203 height 33
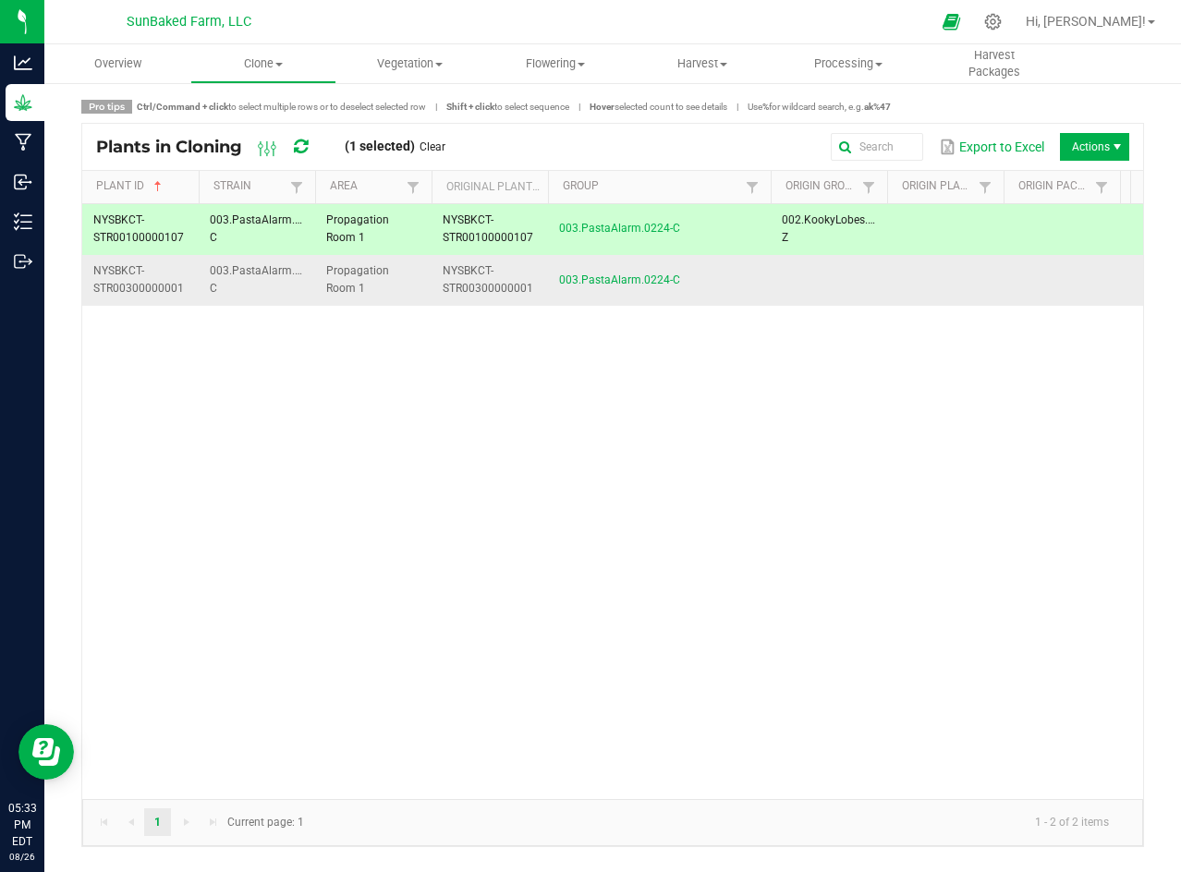
click at [480, 288] on span "NYSBKCT-STR00300000001" at bounding box center [488, 279] width 91 height 30
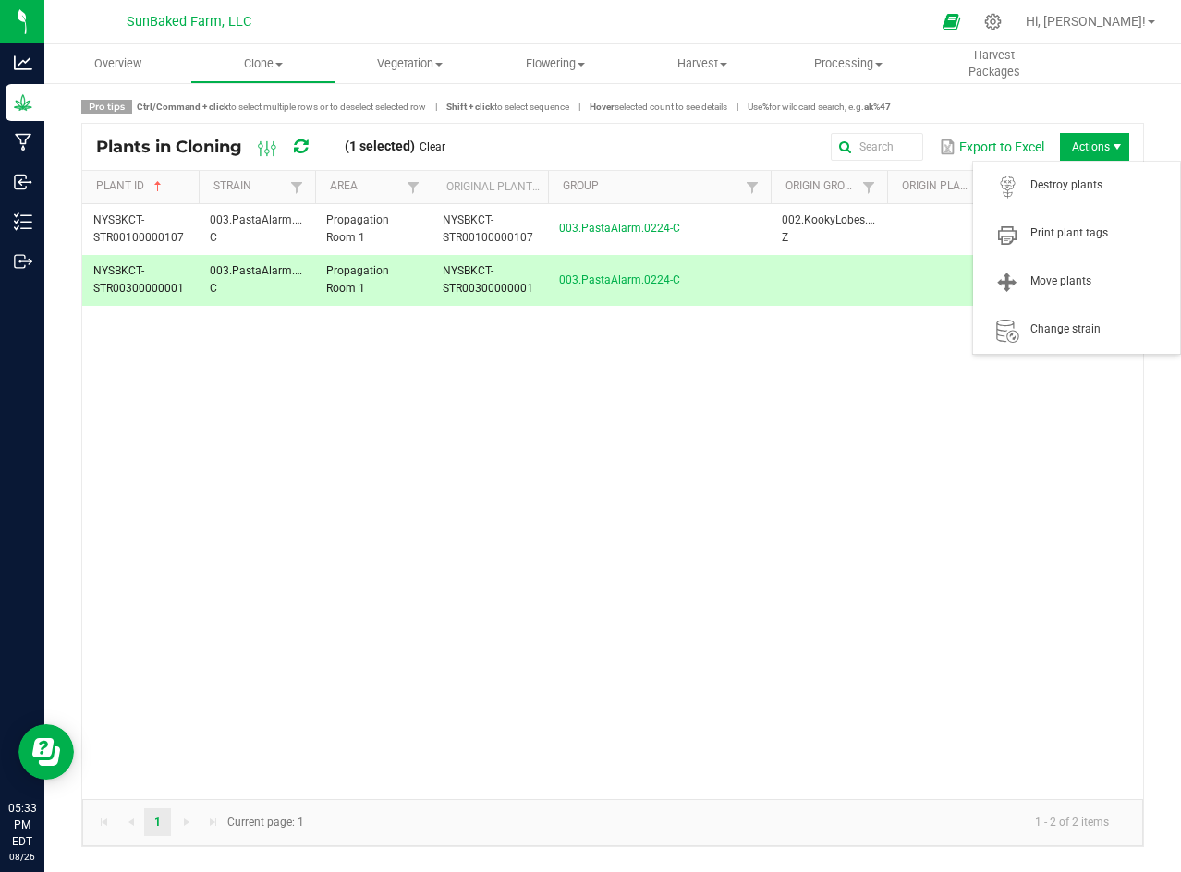
click at [1088, 146] on span "Actions" at bounding box center [1094, 147] width 69 height 28
click at [1075, 181] on span "Destroy plants" at bounding box center [1099, 185] width 139 height 16
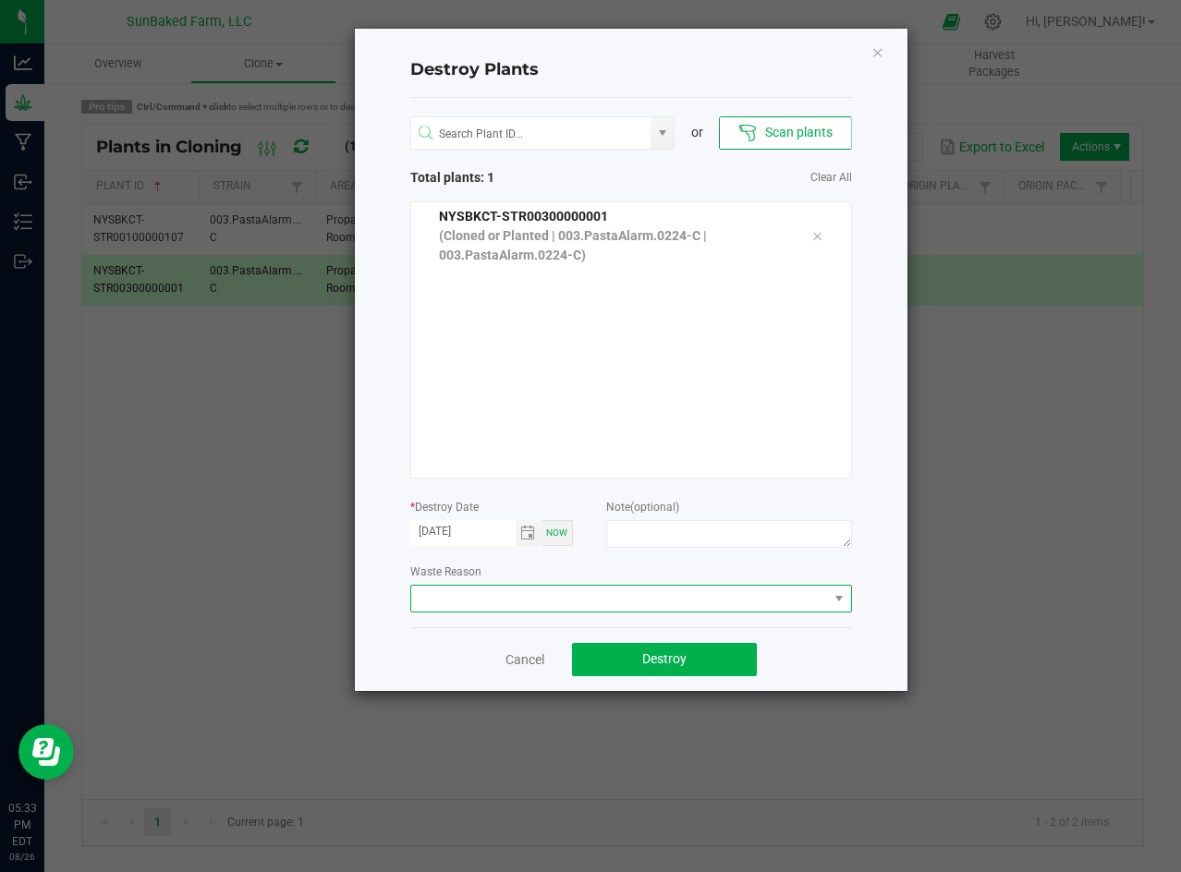
click at [604, 602] on span at bounding box center [619, 599] width 417 height 26
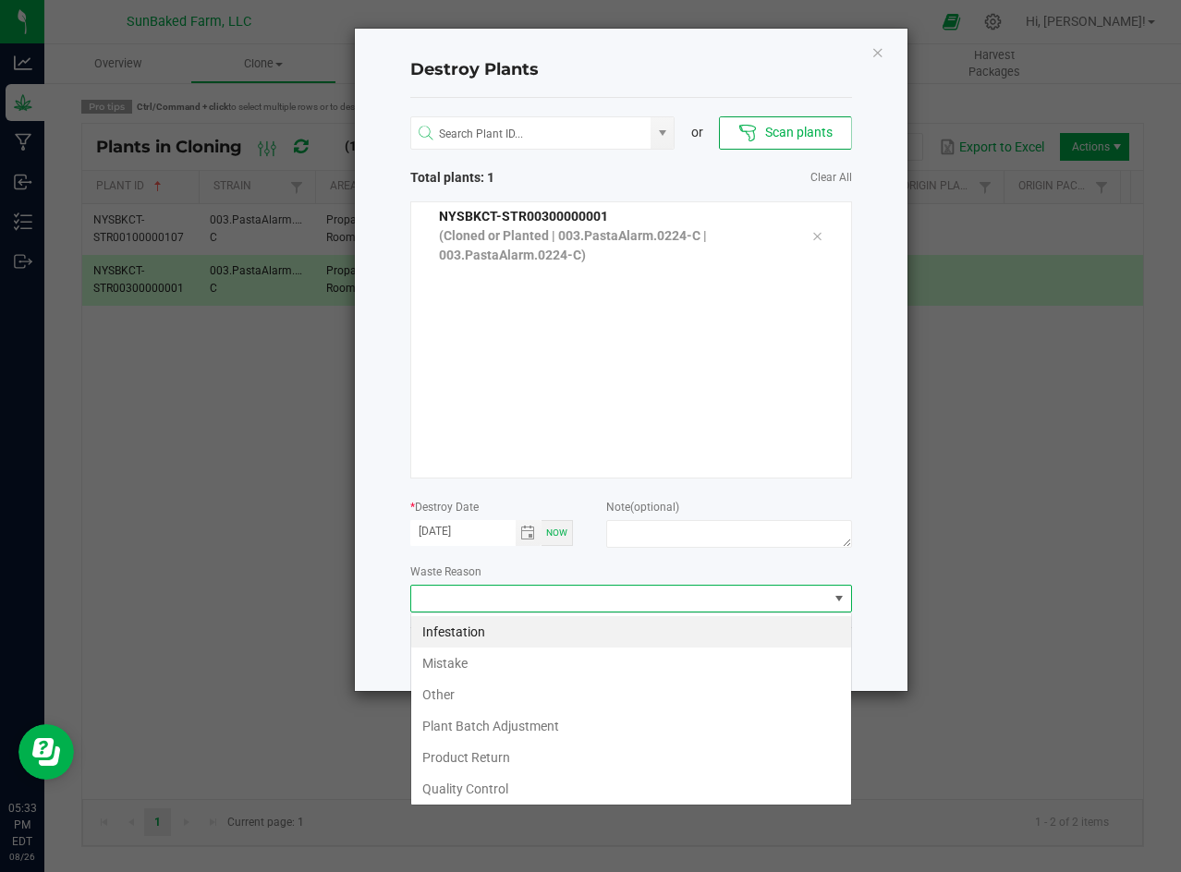
scroll to position [28, 442]
click at [512, 650] on li "Mistake" at bounding box center [631, 663] width 440 height 31
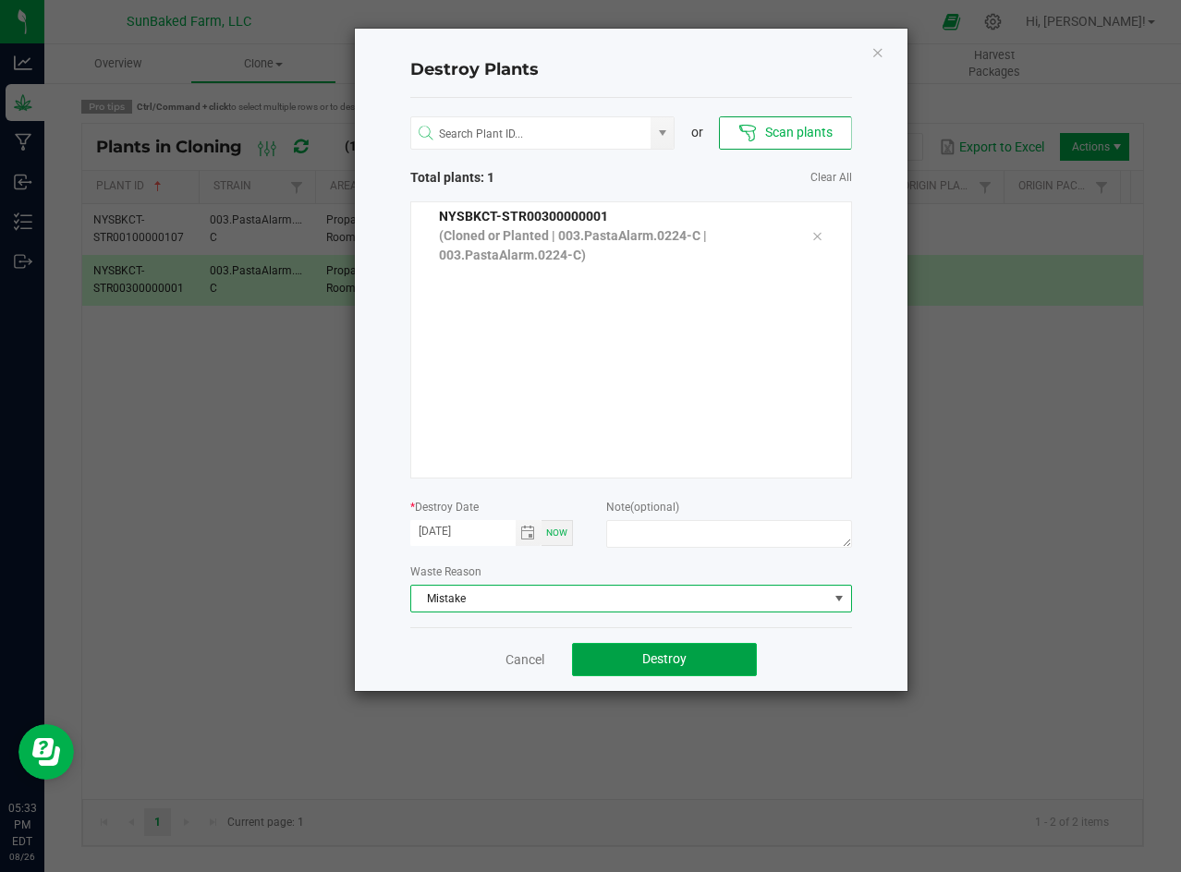
click at [620, 652] on button "Destroy" at bounding box center [664, 659] width 185 height 33
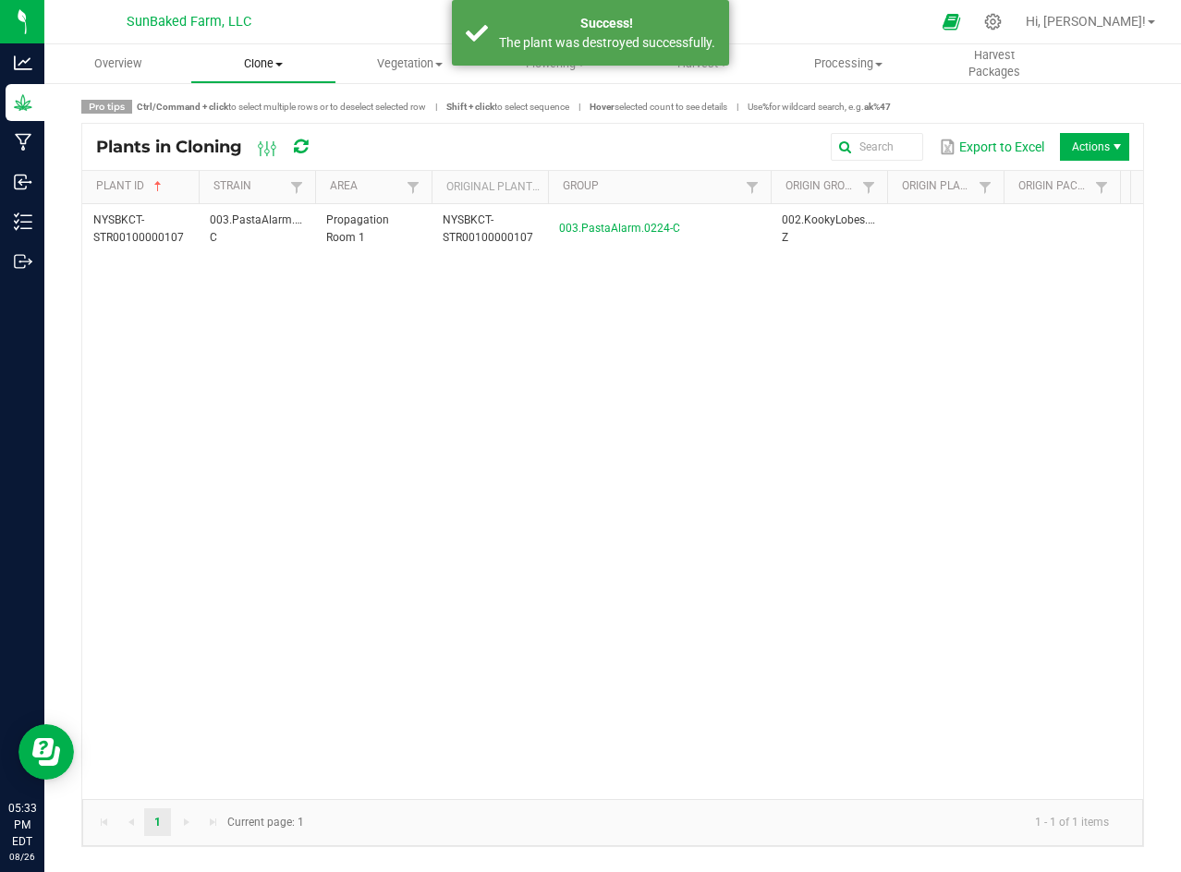
click at [278, 63] on span at bounding box center [278, 65] width 7 height 4
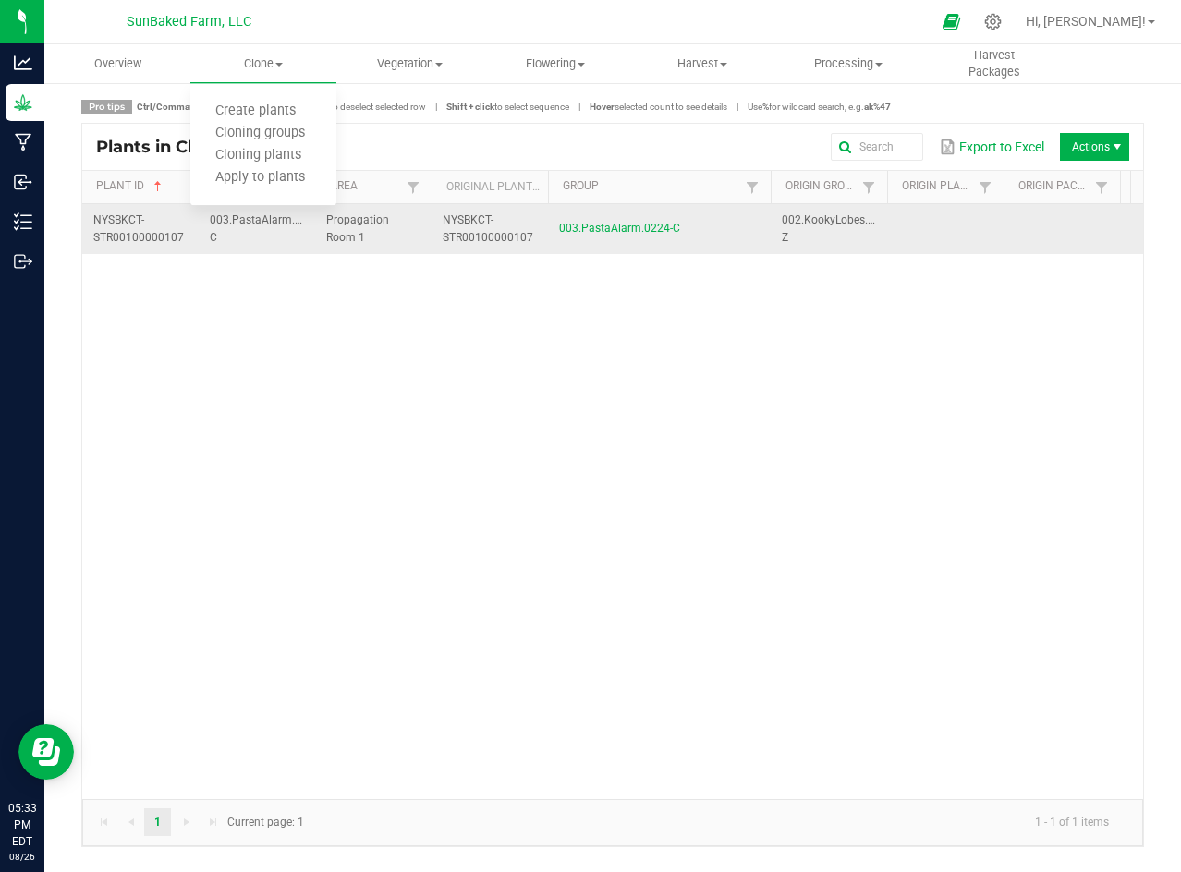
click at [341, 216] on span "Propagation Room 1" at bounding box center [357, 228] width 63 height 30
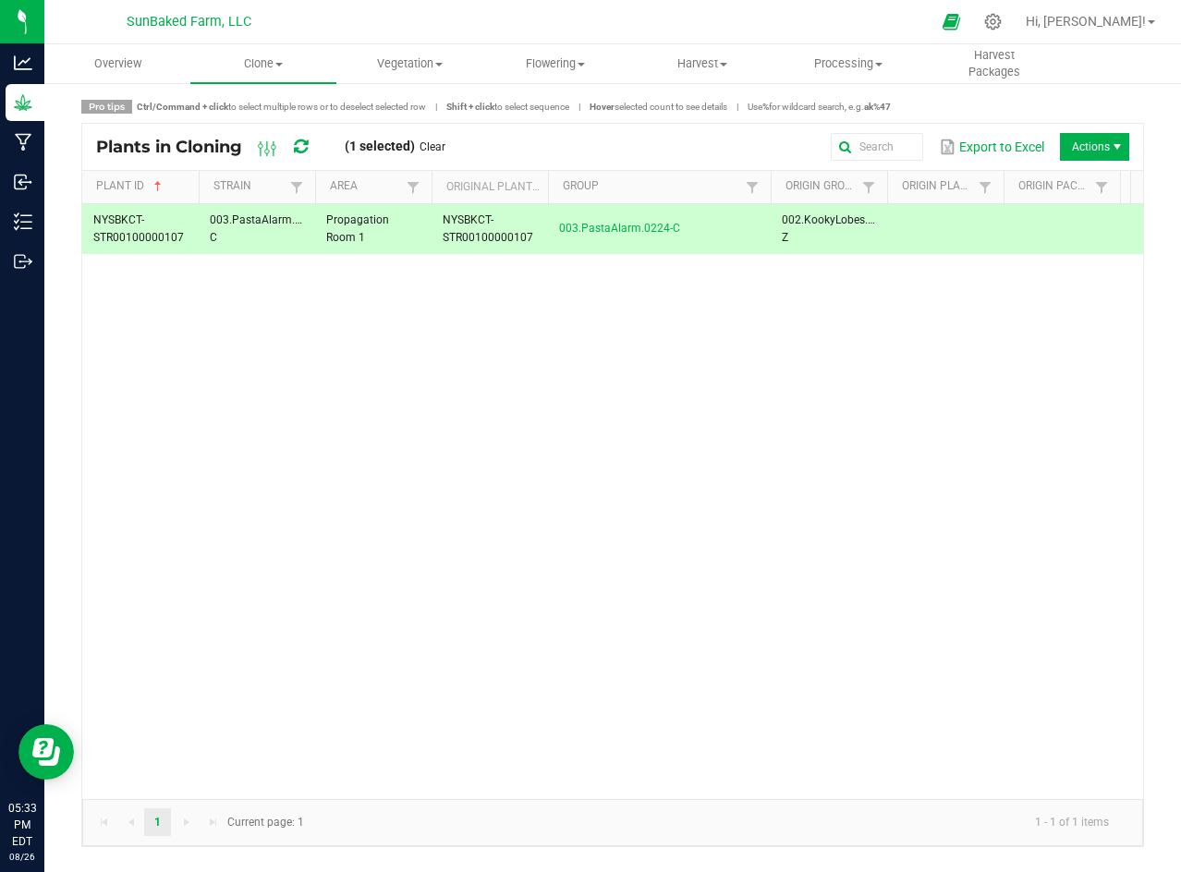
click at [1096, 141] on span "Actions" at bounding box center [1094, 147] width 69 height 28
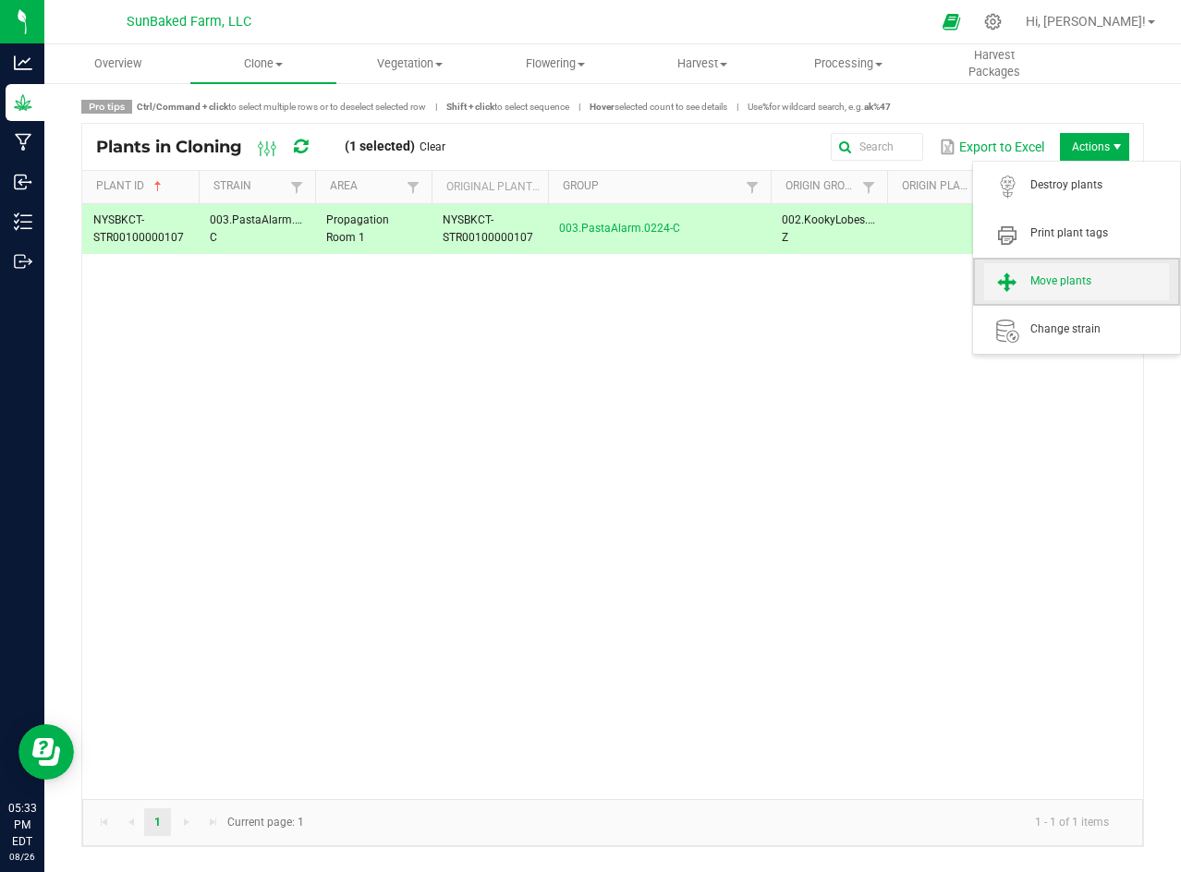
click at [1074, 278] on span "Move plants" at bounding box center [1099, 281] width 139 height 16
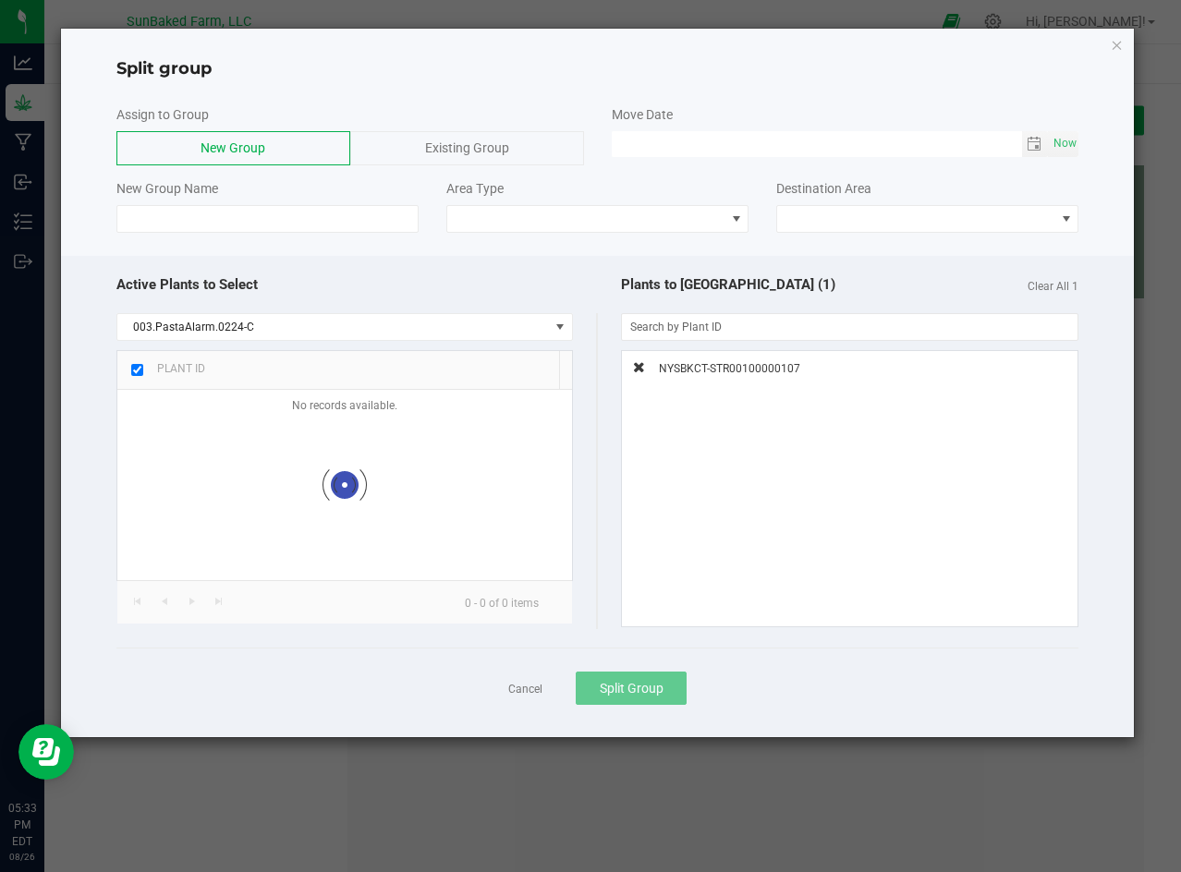
checkbox input "true"
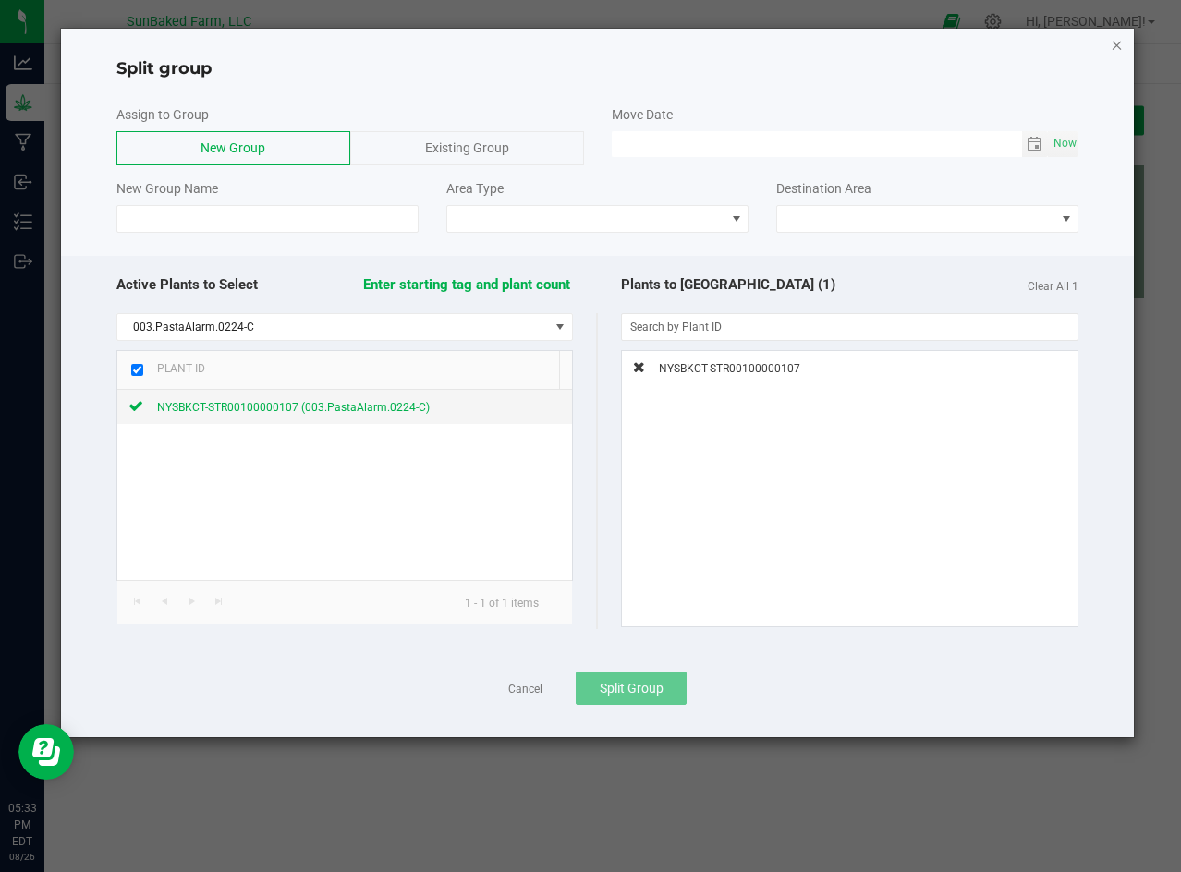
click at [1113, 41] on icon "button" at bounding box center [1117, 44] width 13 height 22
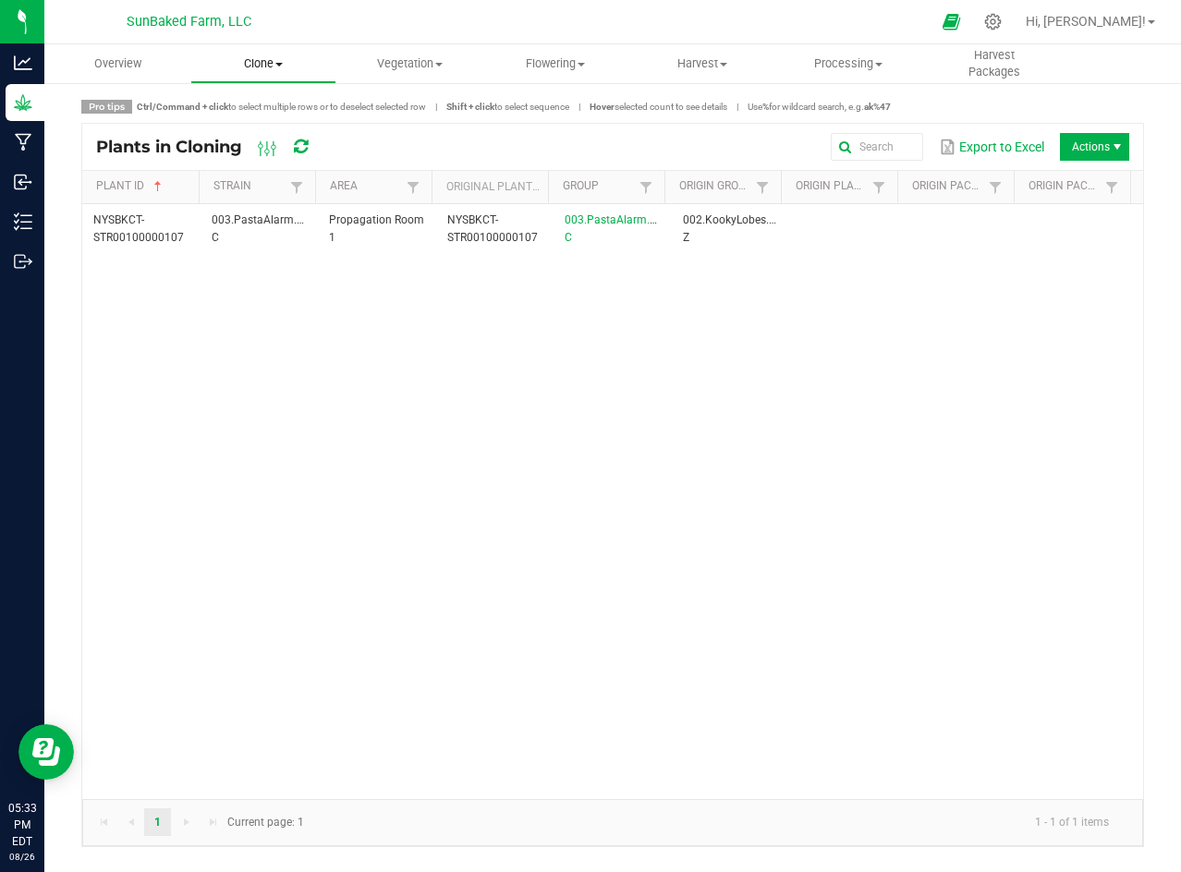
click at [272, 72] on uib-tab-heading "Clone Create plants Cloning groups Cloning plants Apply to plants" at bounding box center [263, 63] width 144 height 37
click at [272, 134] on span "Cloning groups" at bounding box center [260, 134] width 140 height 16
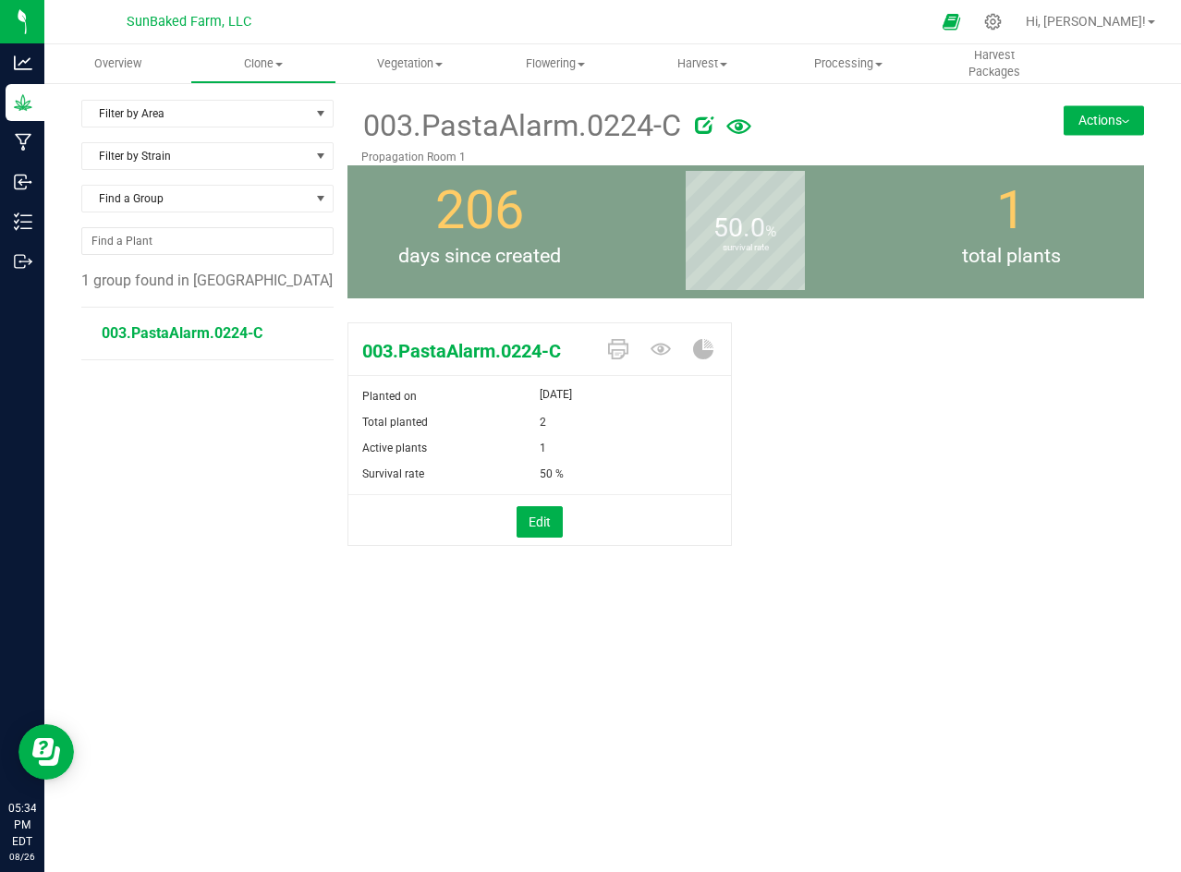
click at [1058, 261] on span "total plants" at bounding box center [1010, 256] width 265 height 30
click at [1105, 118] on button "Actions" at bounding box center [1103, 120] width 80 height 30
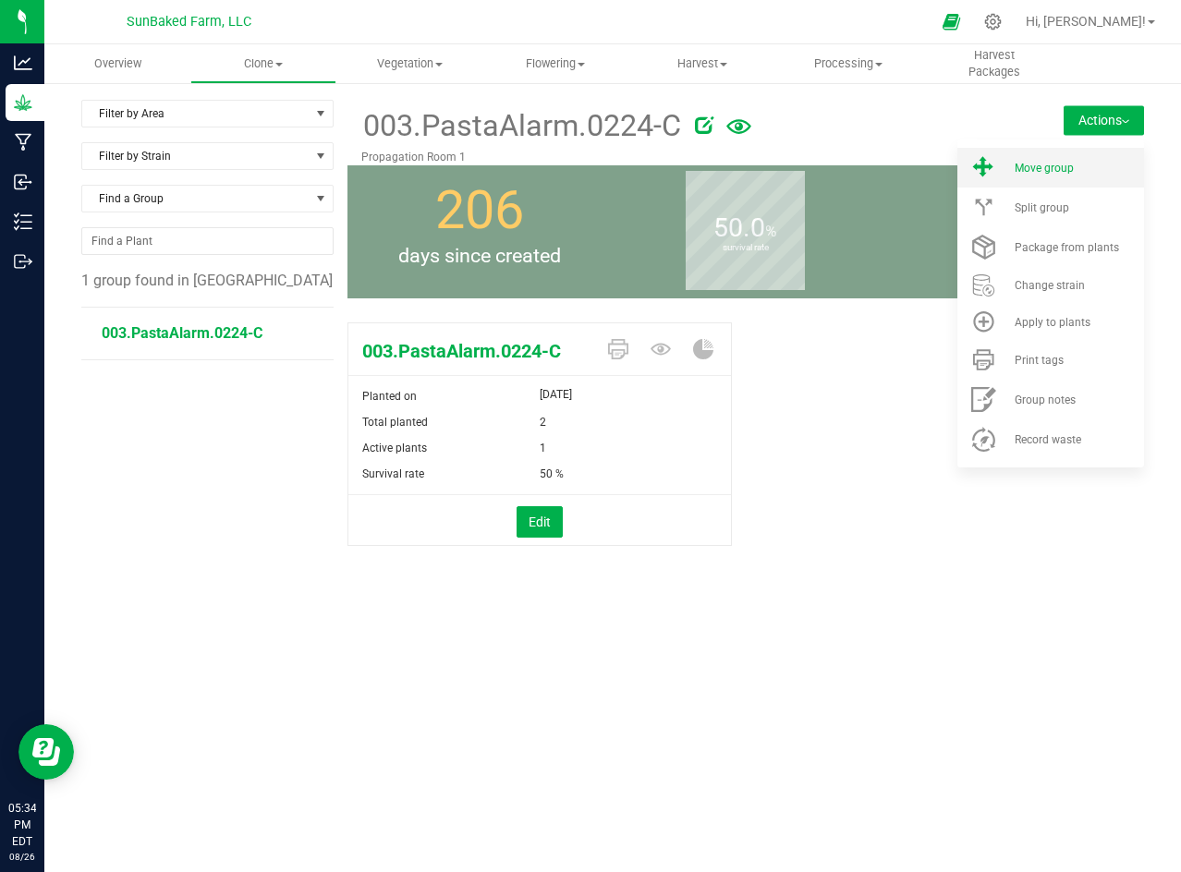
click at [1062, 167] on span "Move group" at bounding box center [1044, 168] width 59 height 13
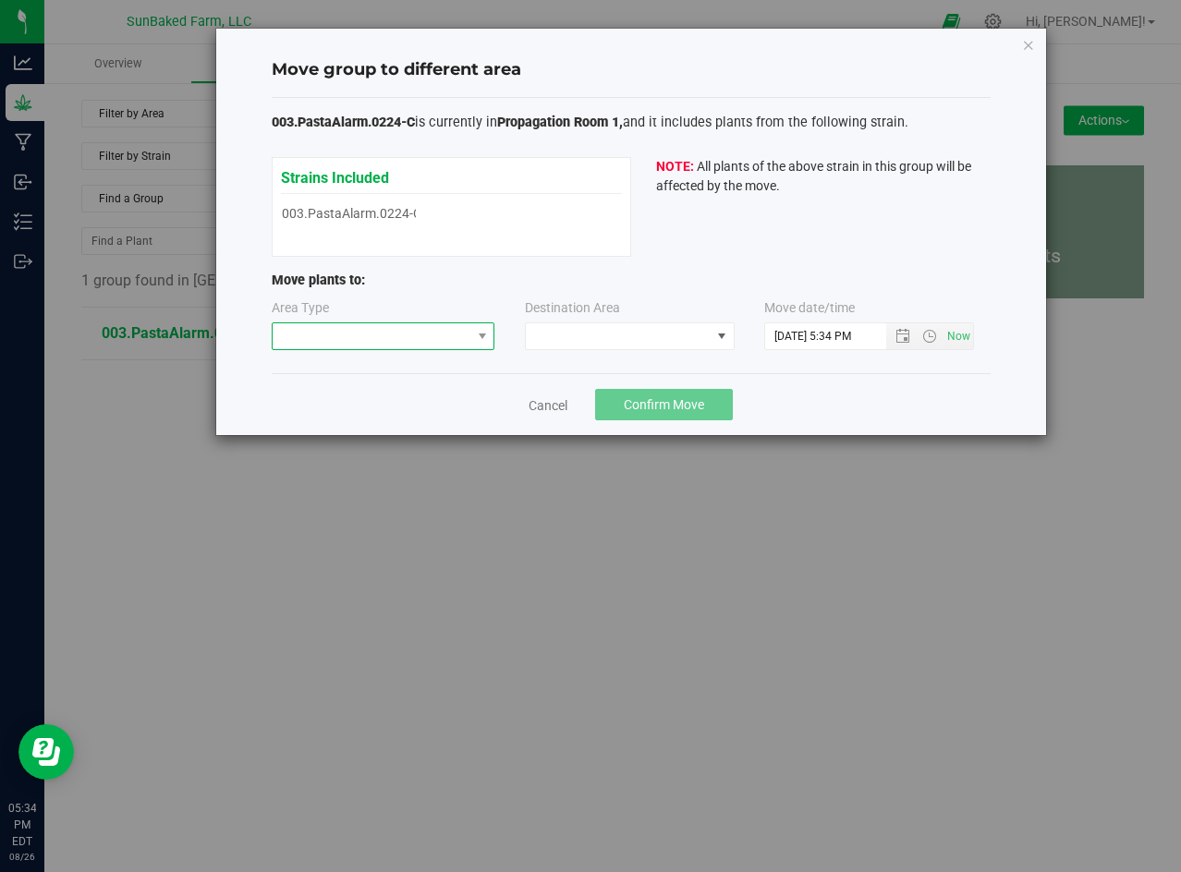
click at [443, 324] on span at bounding box center [372, 336] width 199 height 26
click at [394, 396] on li "Mother" at bounding box center [384, 401] width 222 height 31
click at [616, 336] on span at bounding box center [618, 336] width 185 height 26
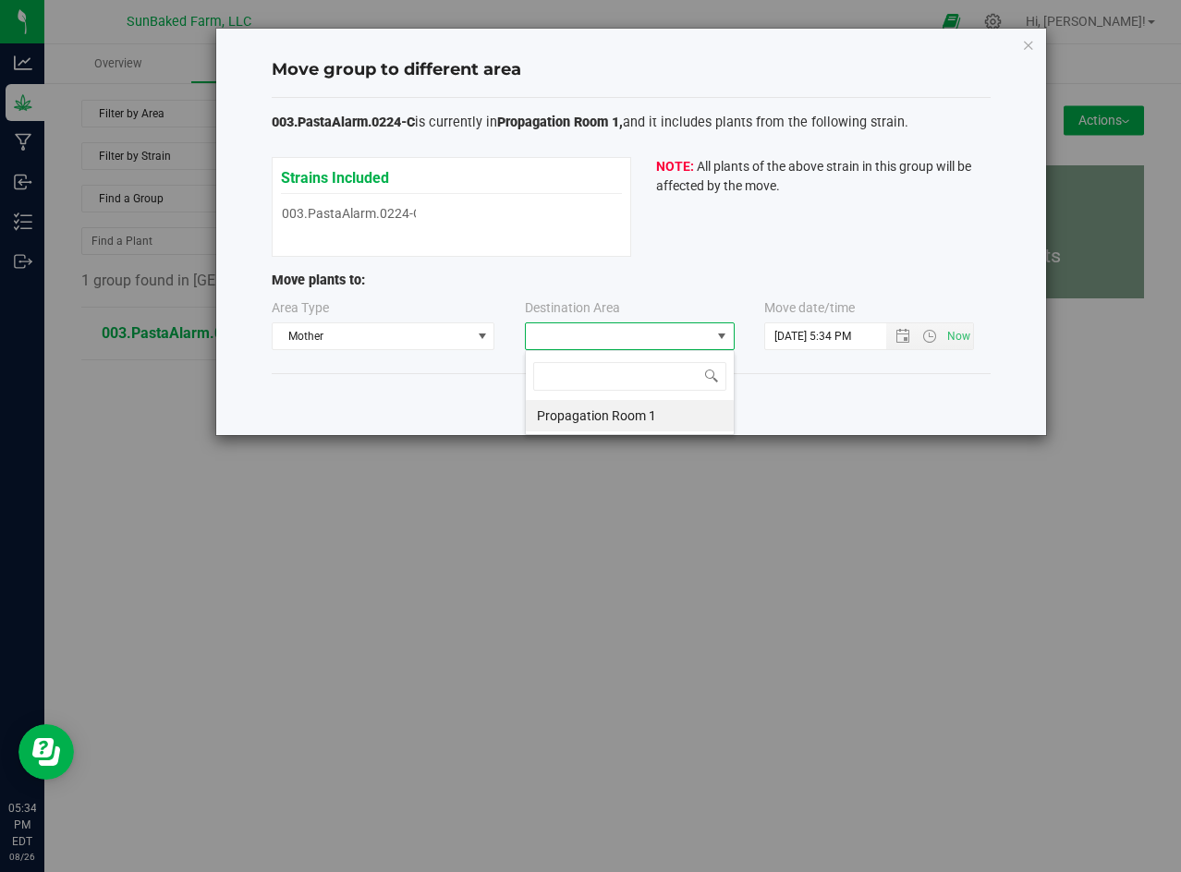
scroll to position [28, 210]
click at [616, 336] on span at bounding box center [618, 336] width 185 height 26
click at [638, 337] on span at bounding box center [618, 336] width 185 height 26
click at [640, 415] on li "Propagation Room 1" at bounding box center [630, 415] width 208 height 31
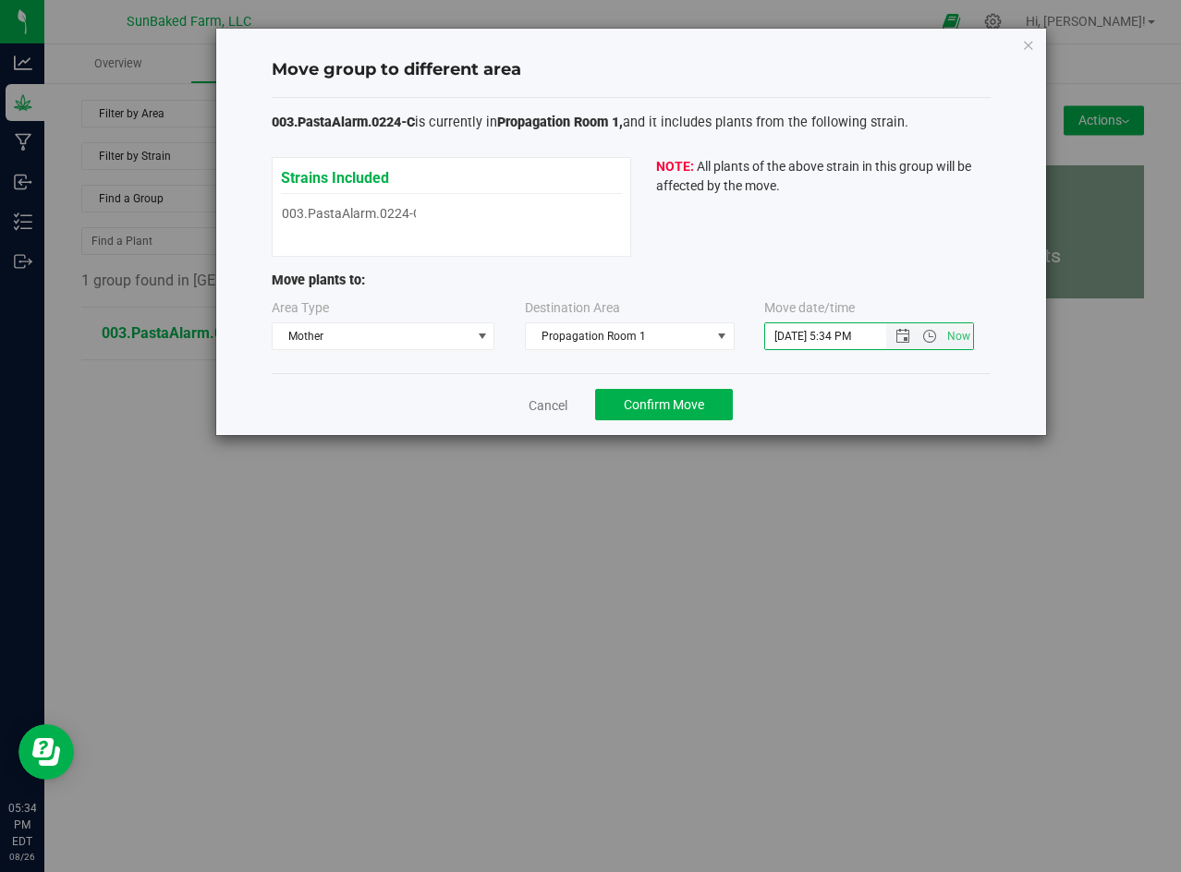
click at [817, 333] on input "[DATE] 5:34 PM" at bounding box center [841, 336] width 152 height 26
click at [904, 331] on span "Open the date view" at bounding box center [902, 336] width 15 height 15
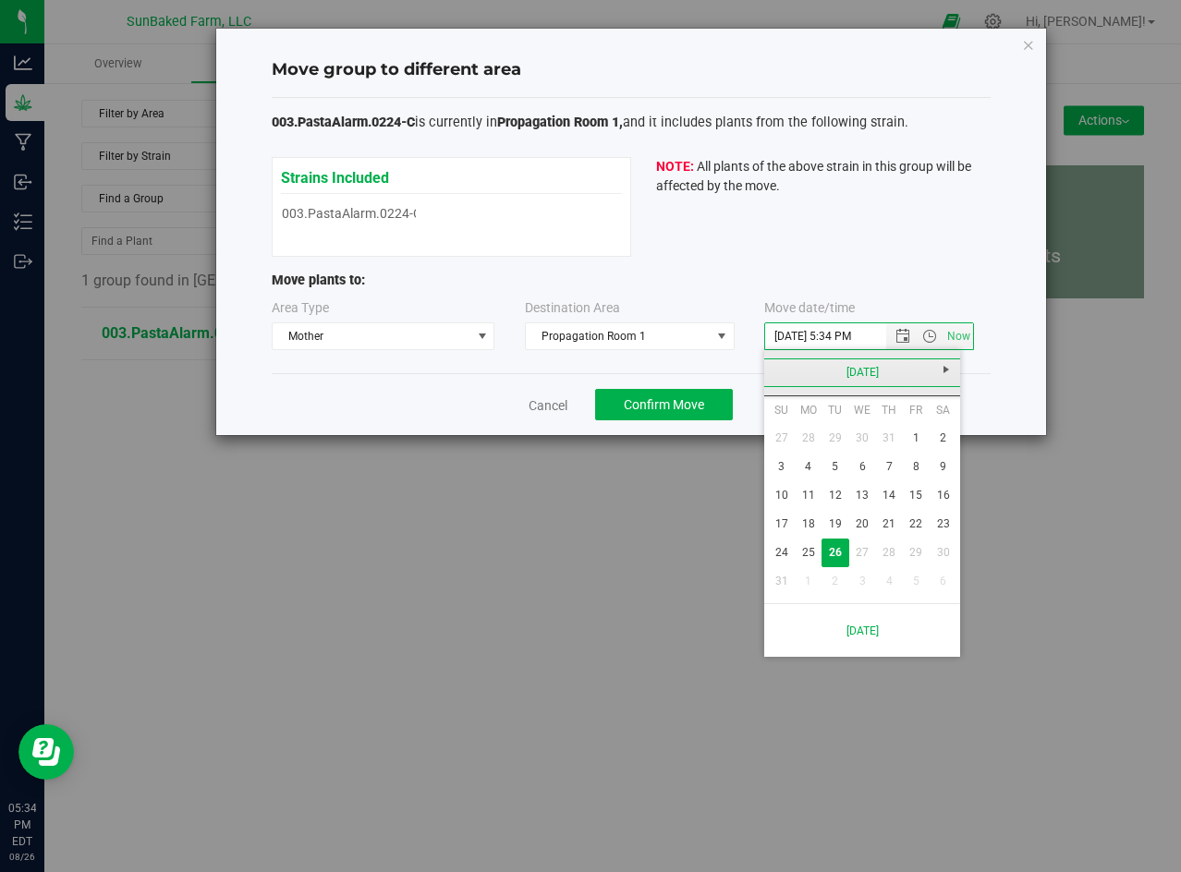
click at [844, 374] on link "[DATE]" at bounding box center [862, 373] width 199 height 29
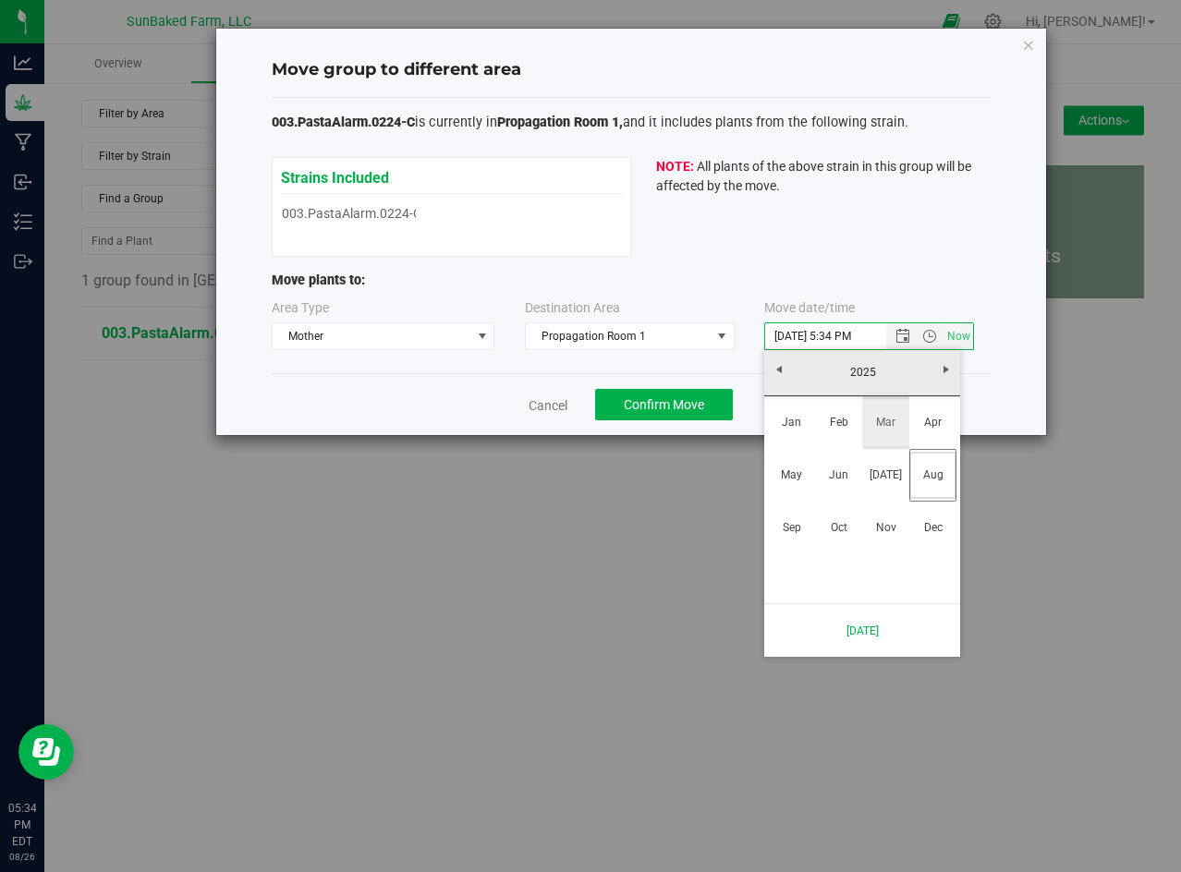
click at [889, 410] on link "Mar" at bounding box center [885, 422] width 47 height 47
click at [951, 440] on link "1" at bounding box center [943, 438] width 27 height 29
type input "[DATE] 5:34 PM"
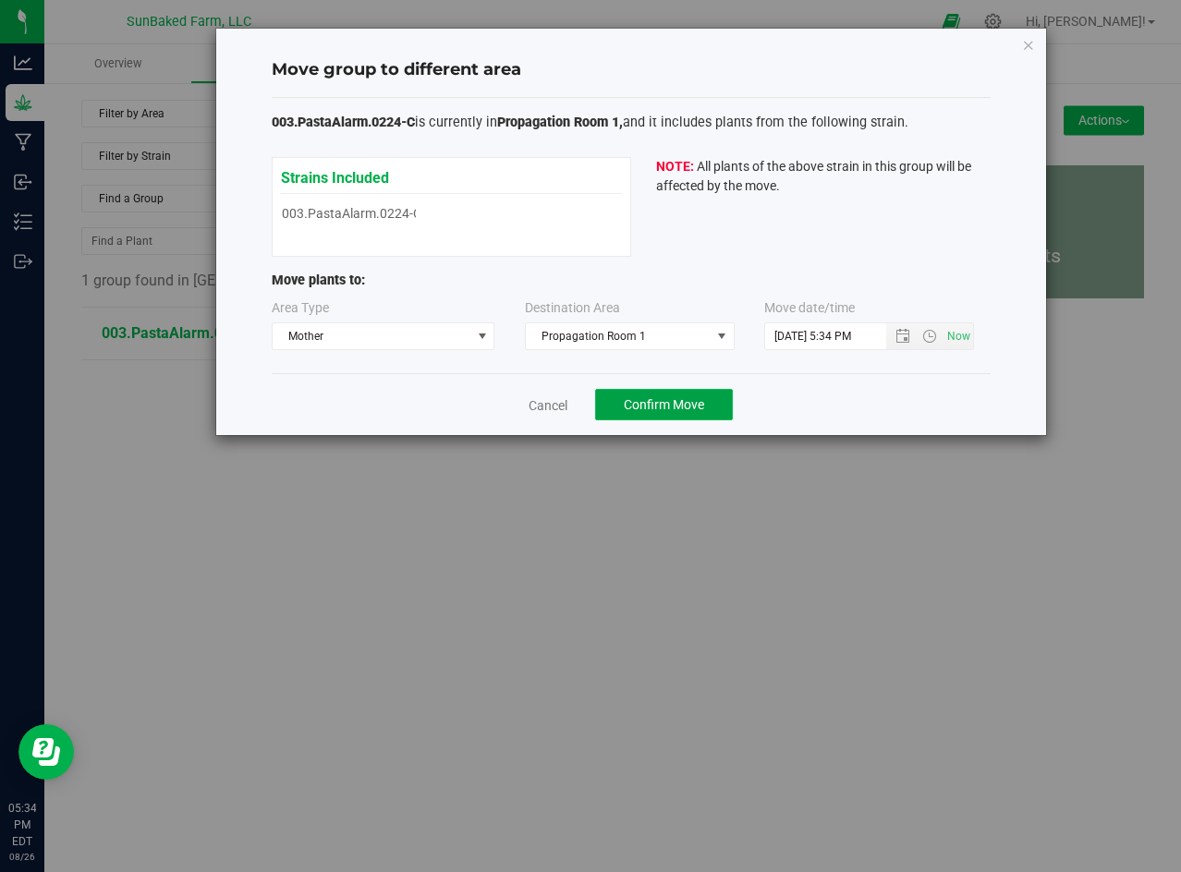
click at [654, 403] on span "Confirm Move" at bounding box center [664, 404] width 80 height 15
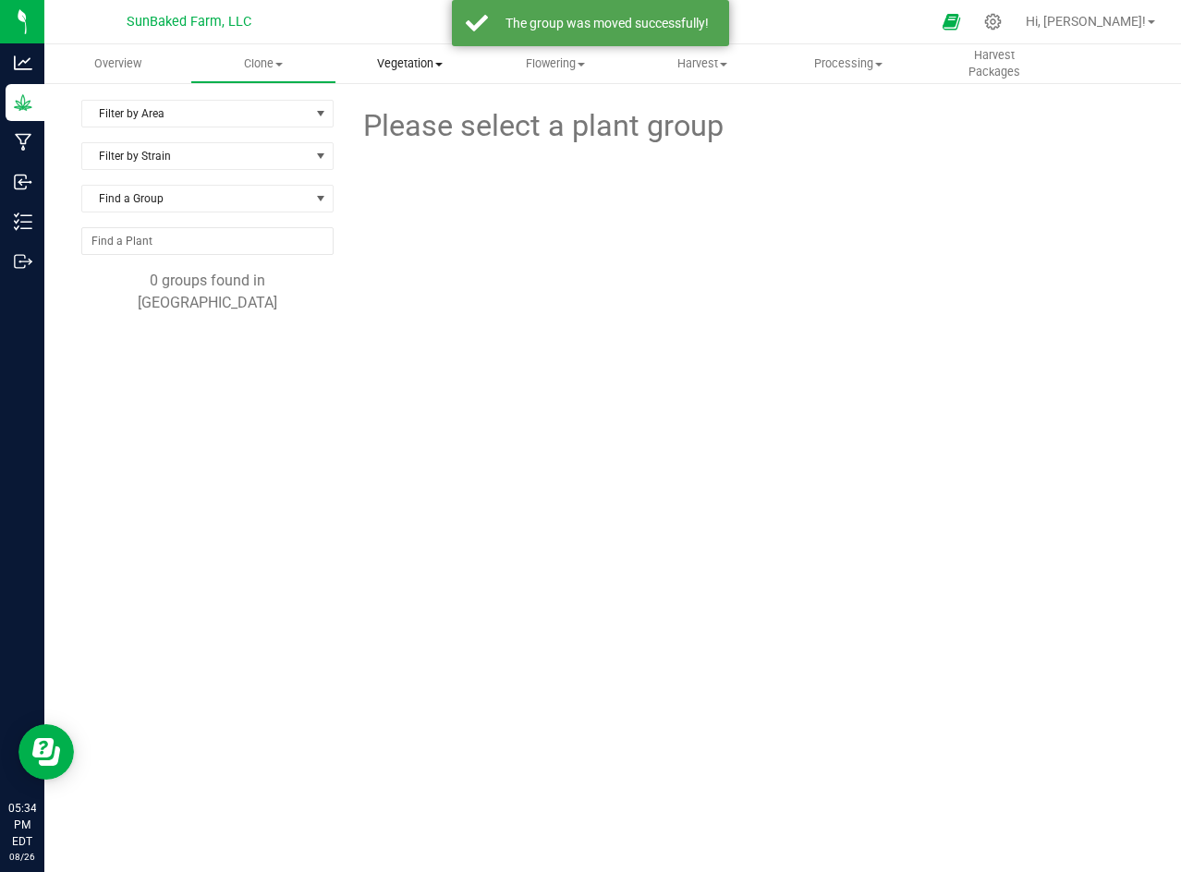
click at [431, 59] on span "Vegetation" at bounding box center [409, 63] width 144 height 17
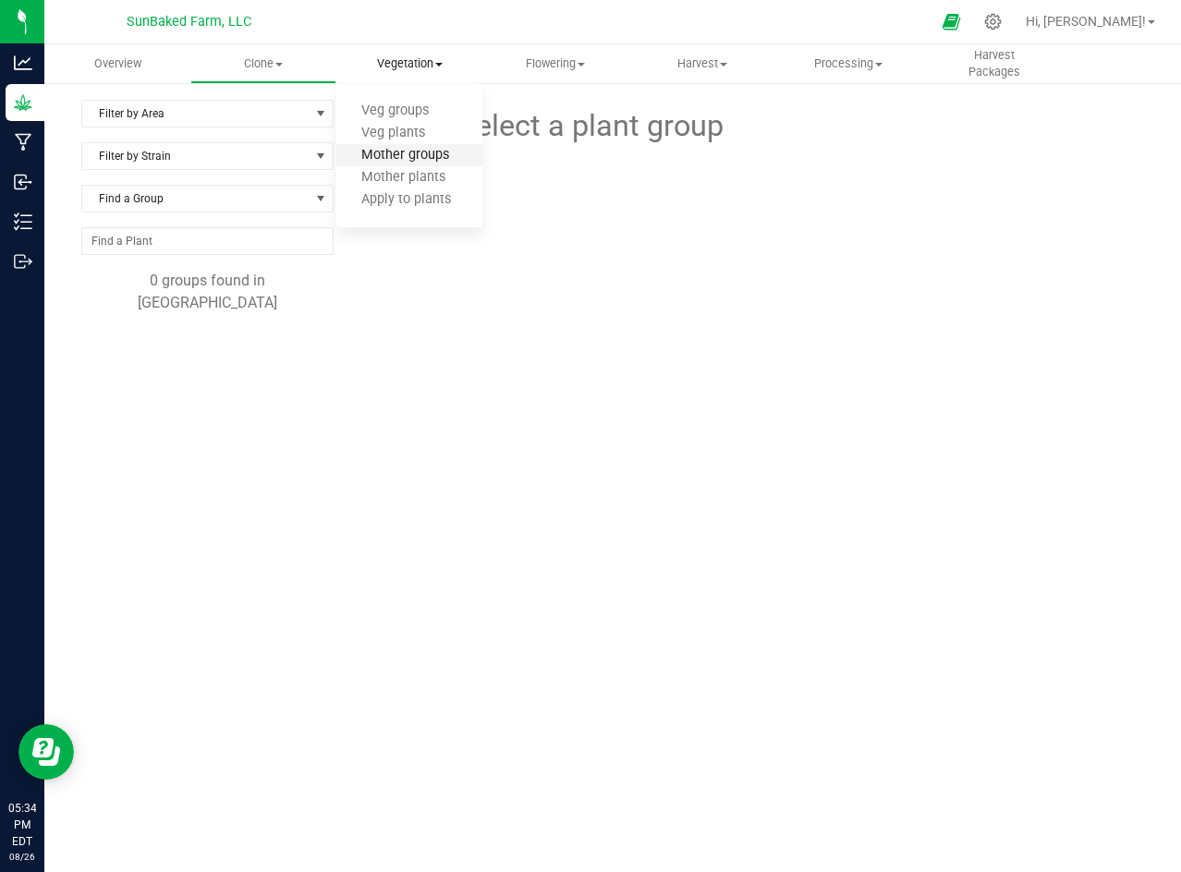
click at [430, 149] on span "Mother groups" at bounding box center [405, 156] width 138 height 16
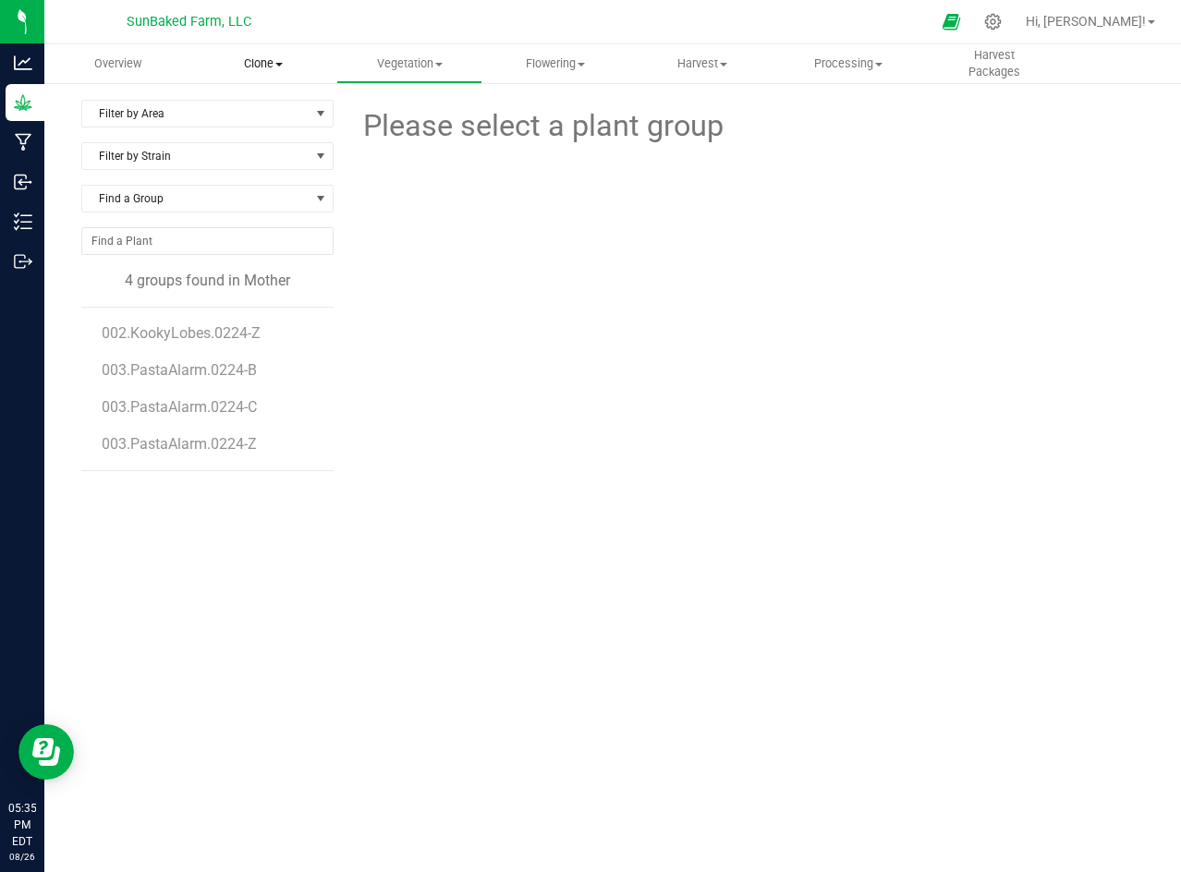
click at [261, 62] on span "Clone" at bounding box center [263, 63] width 144 height 17
click at [258, 110] on span "Create plants" at bounding box center [255, 111] width 130 height 16
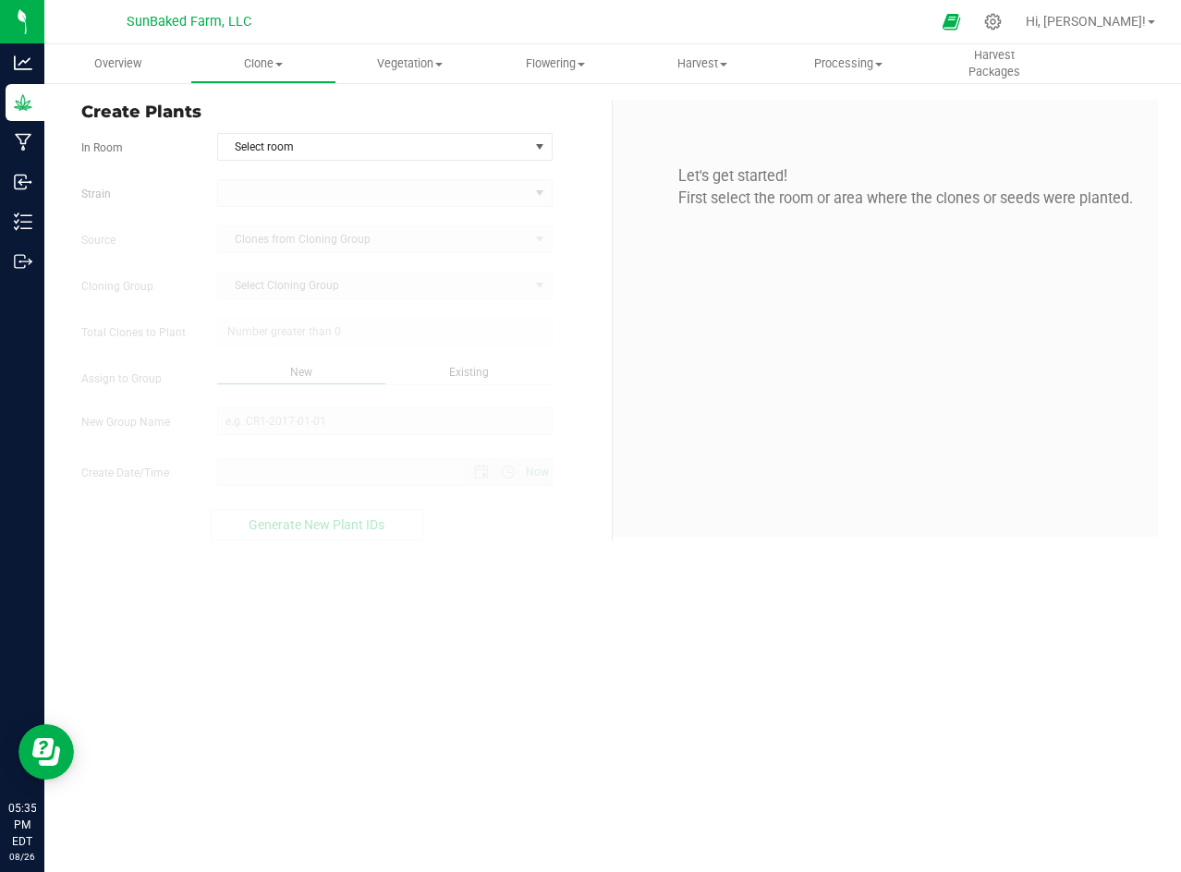
type input "[DATE] 5:35 PM"
click at [316, 142] on span "Select room" at bounding box center [373, 147] width 310 height 26
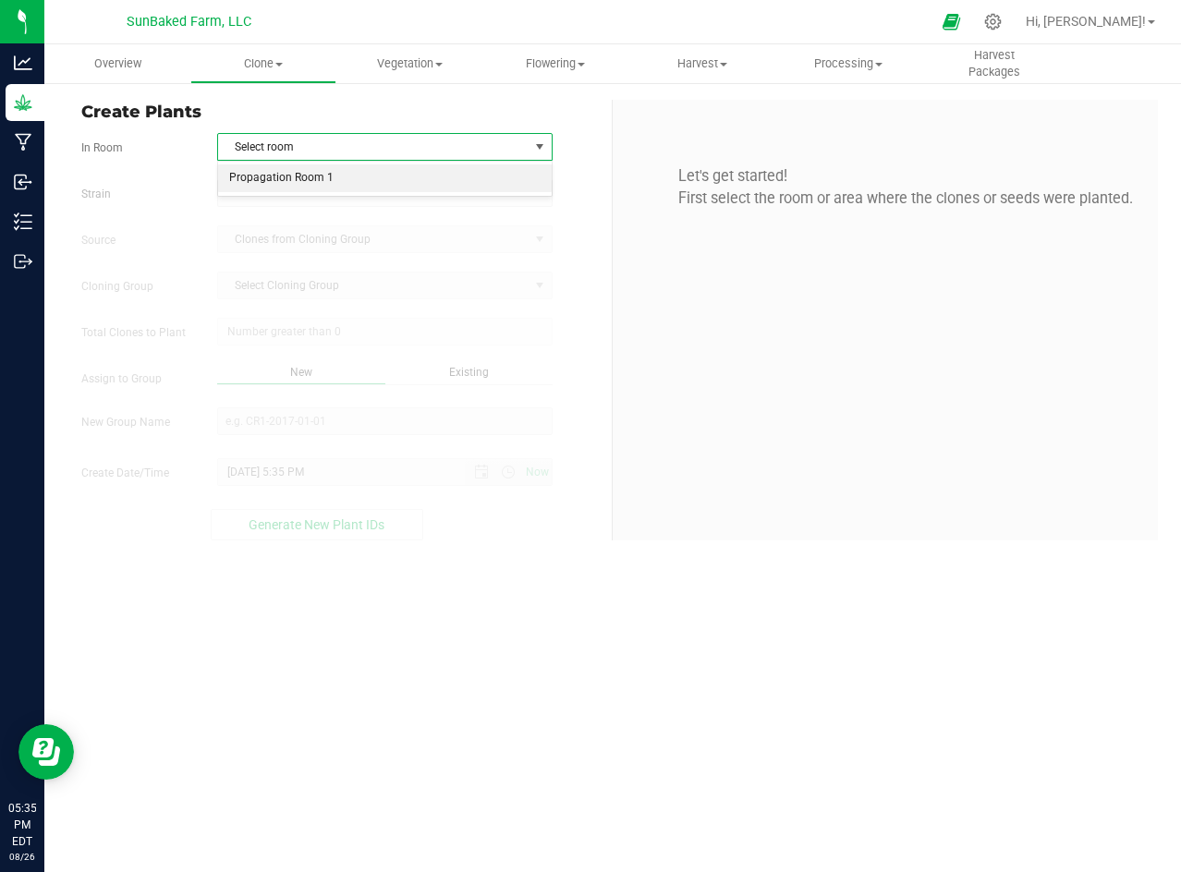
click at [308, 176] on li "Propagation Room 1" at bounding box center [385, 178] width 334 height 28
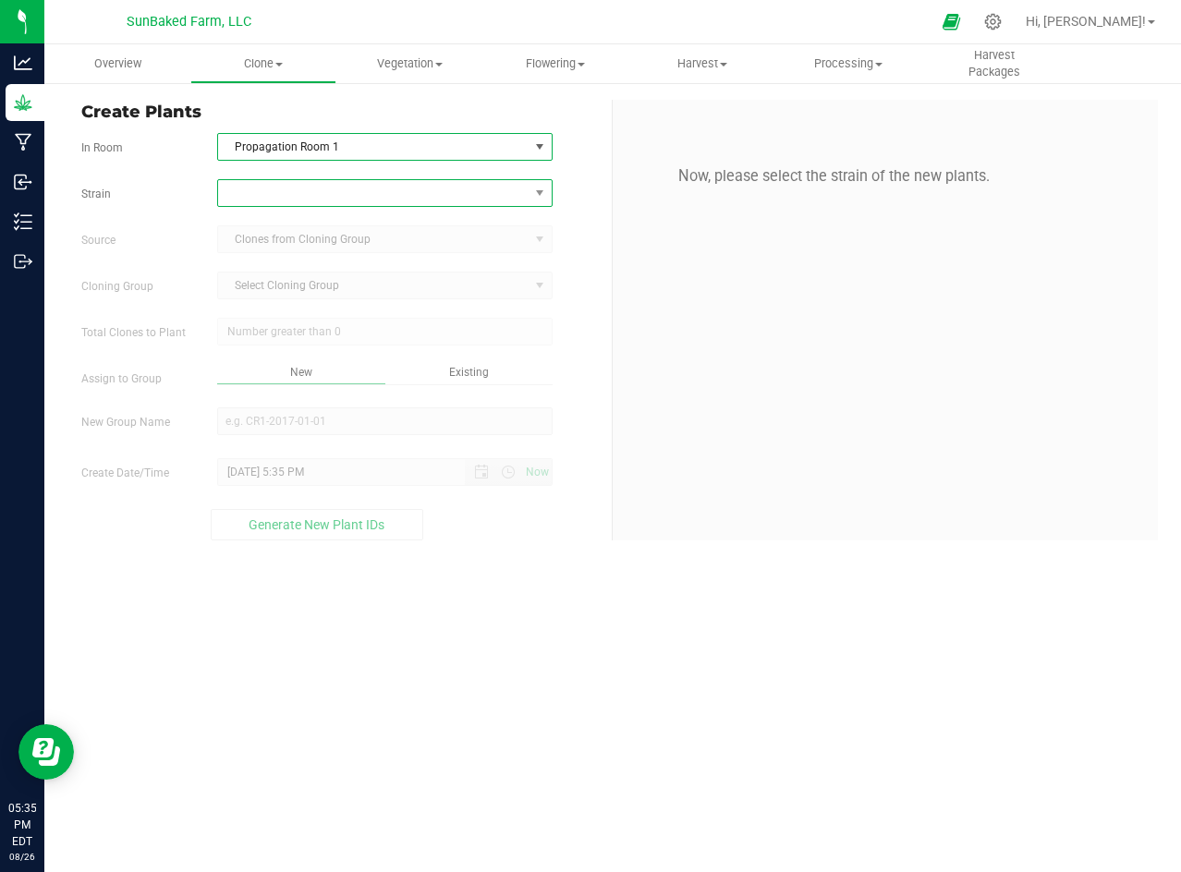
click at [308, 195] on span at bounding box center [373, 193] width 310 height 26
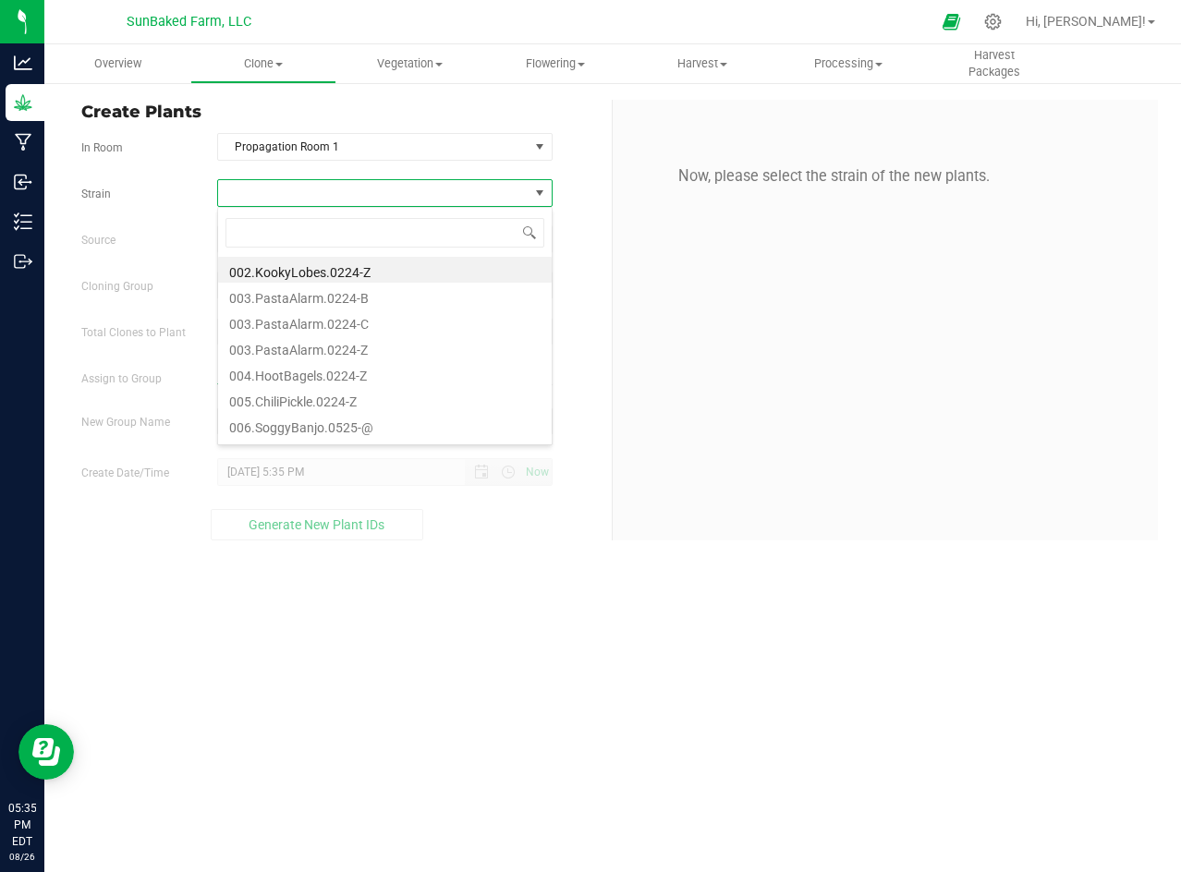
scroll to position [28, 334]
click at [332, 366] on li "004.HootBagels.0224-Z" at bounding box center [385, 373] width 334 height 26
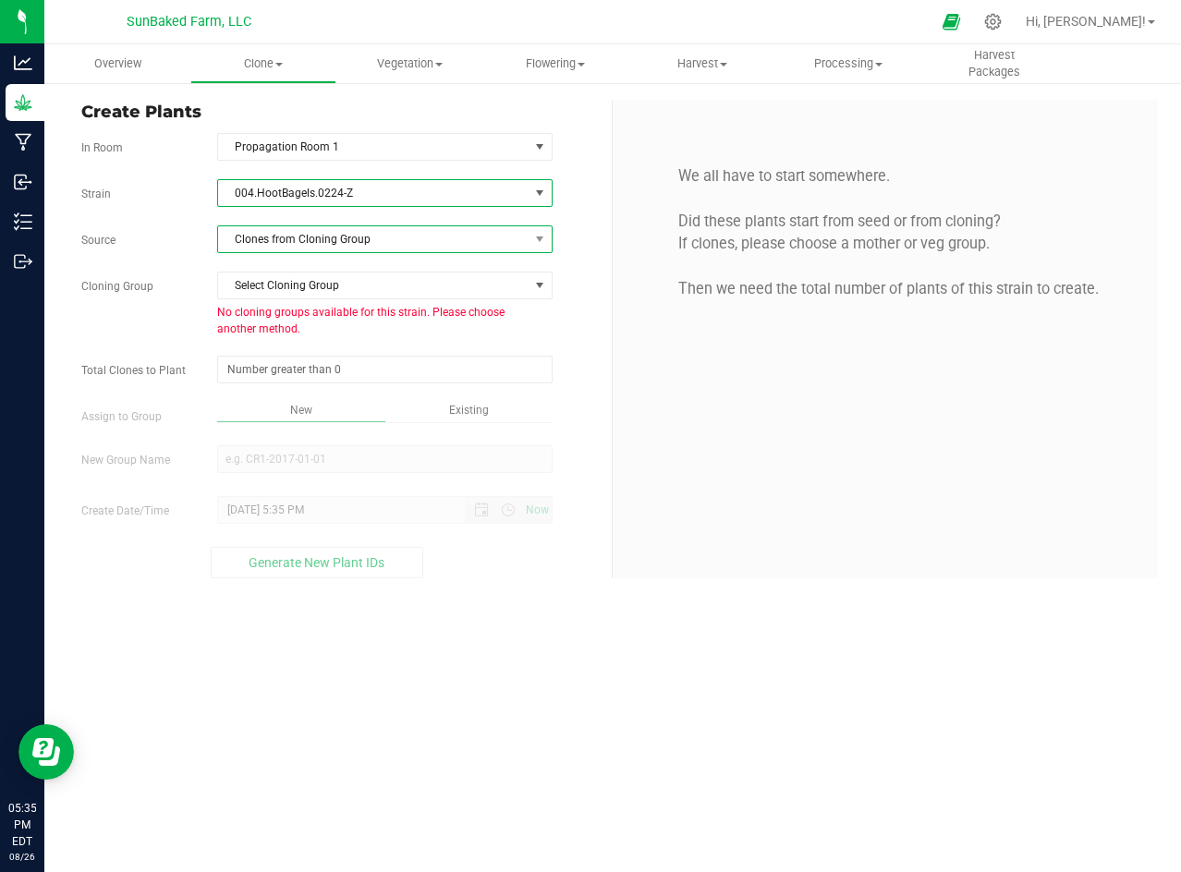
click at [357, 246] on span "Clones from Cloning Group" at bounding box center [373, 239] width 310 height 26
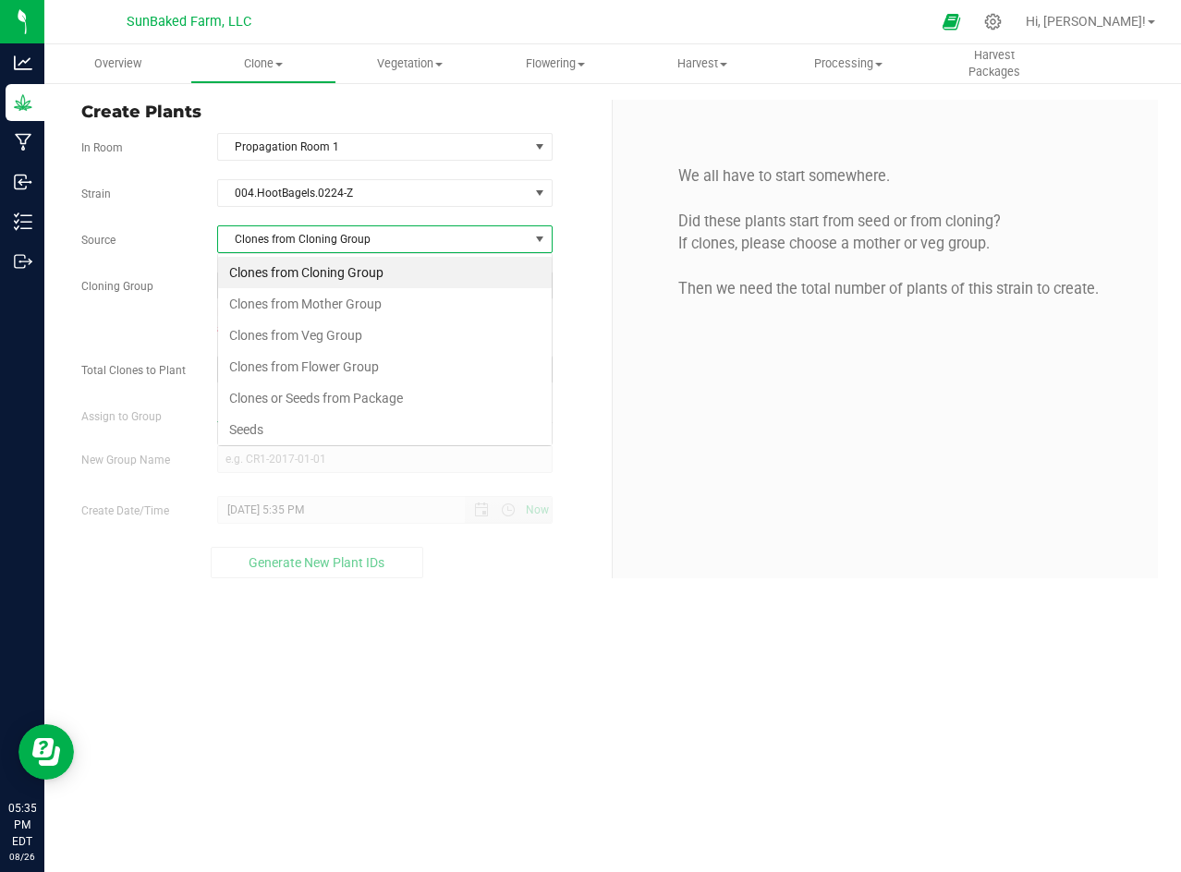
scroll to position [28, 334]
click at [245, 421] on li "Seeds" at bounding box center [385, 429] width 334 height 31
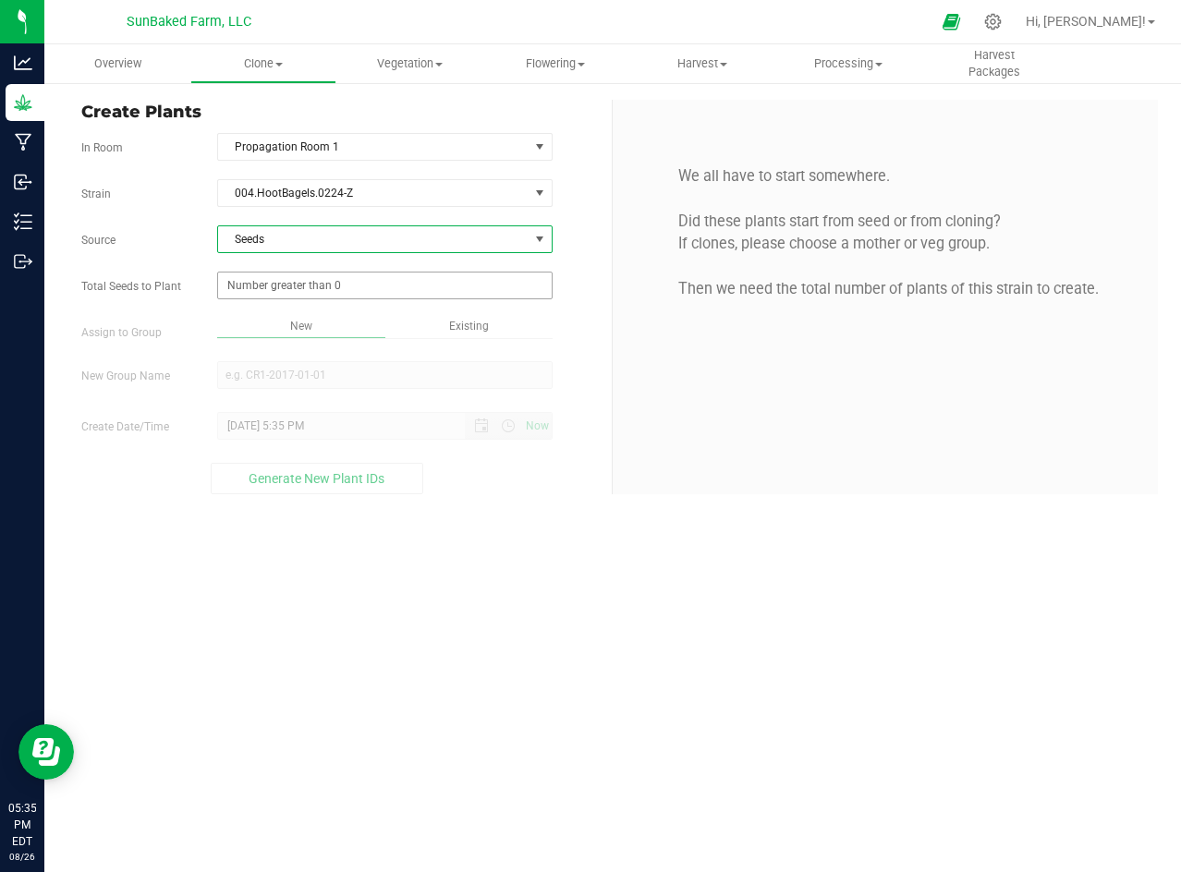
click at [359, 286] on span at bounding box center [384, 286] width 335 height 28
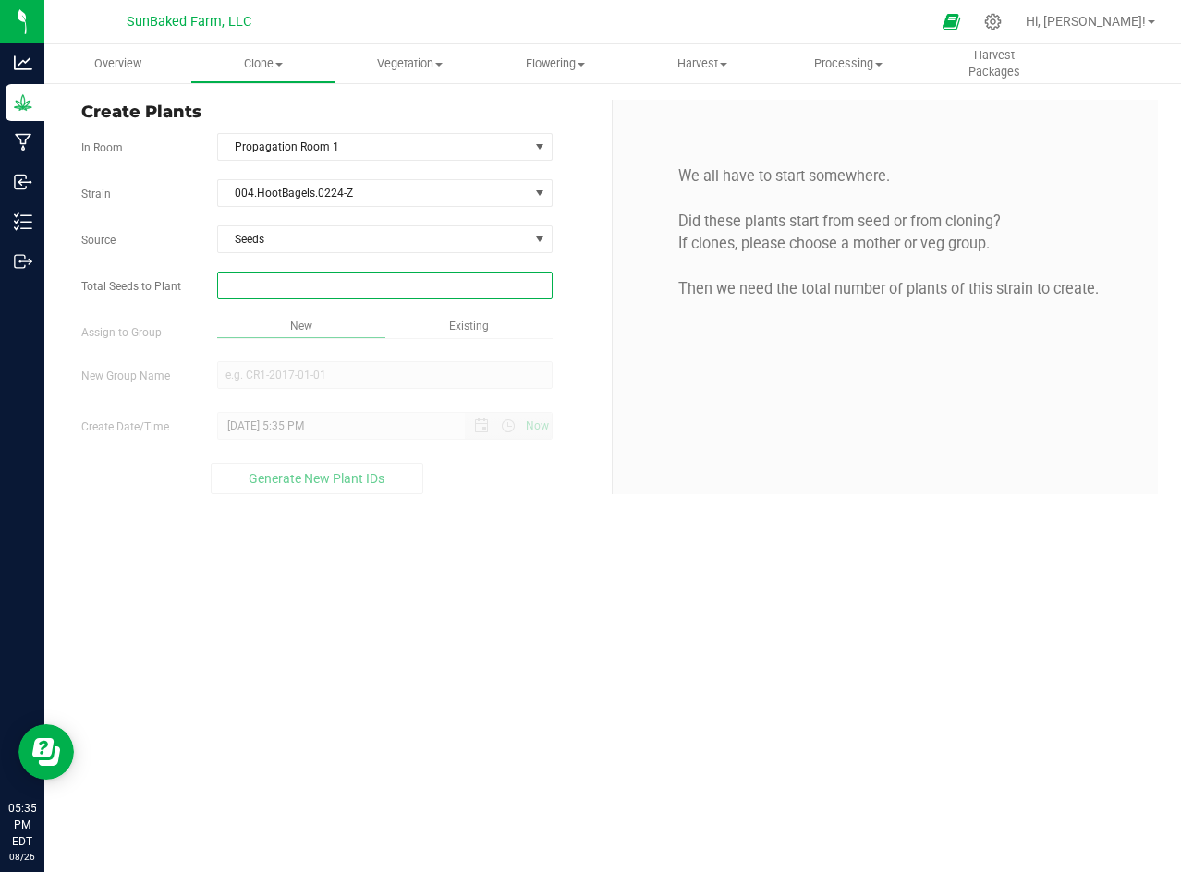
type input "1"
click at [341, 184] on div "Overview Clone Create plants Cloning groups Cloning plants Apply to plants Vege…" at bounding box center [612, 458] width 1136 height 828
type input "1"
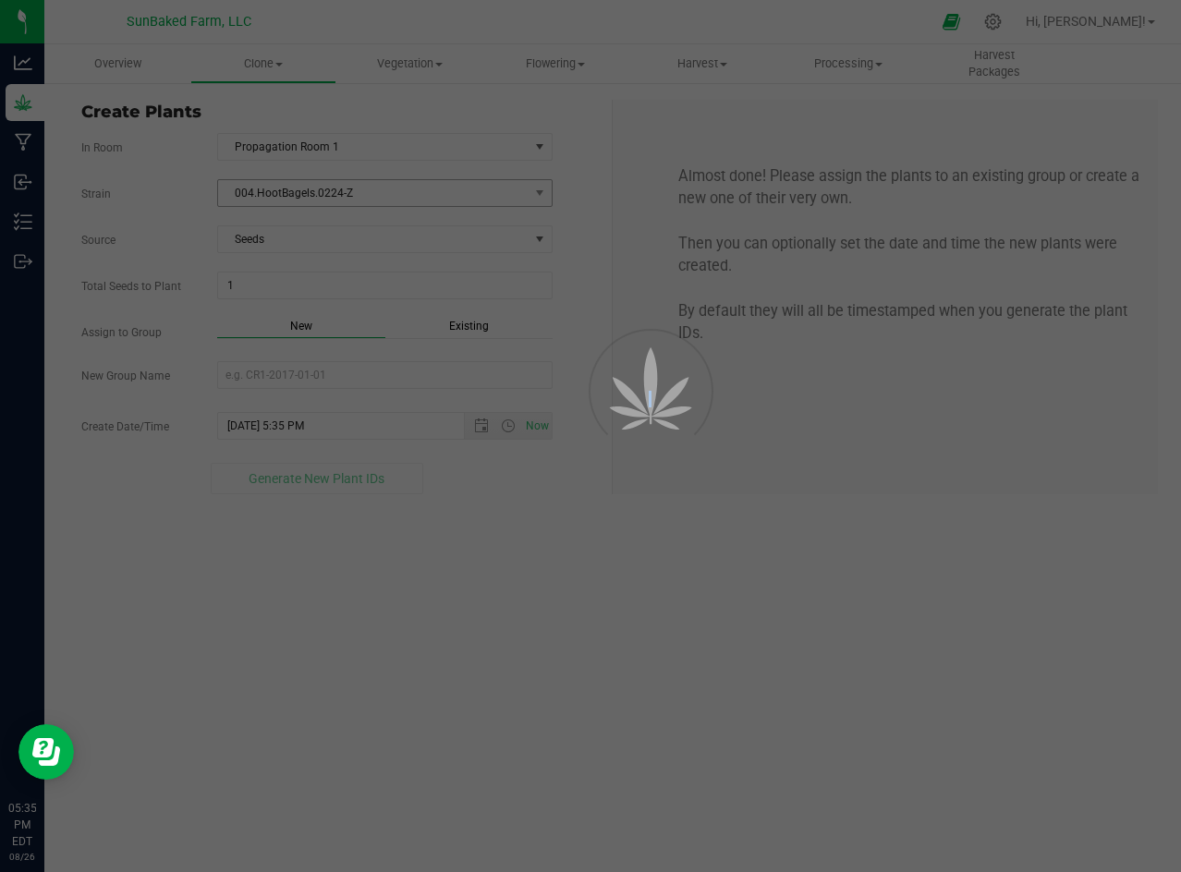
click at [341, 184] on div at bounding box center [590, 436] width 1181 height 872
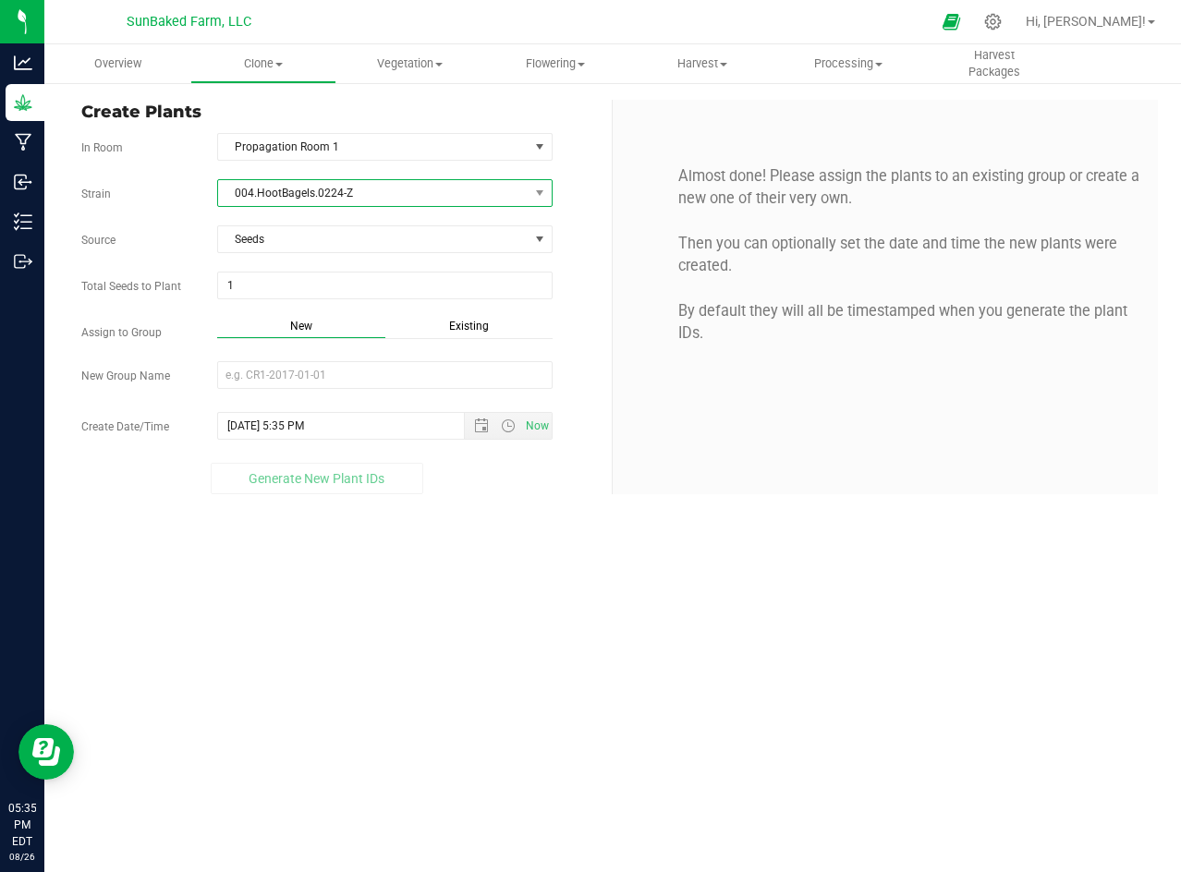
click at [341, 184] on span "004.HootBagels.0224-Z" at bounding box center [373, 193] width 310 height 26
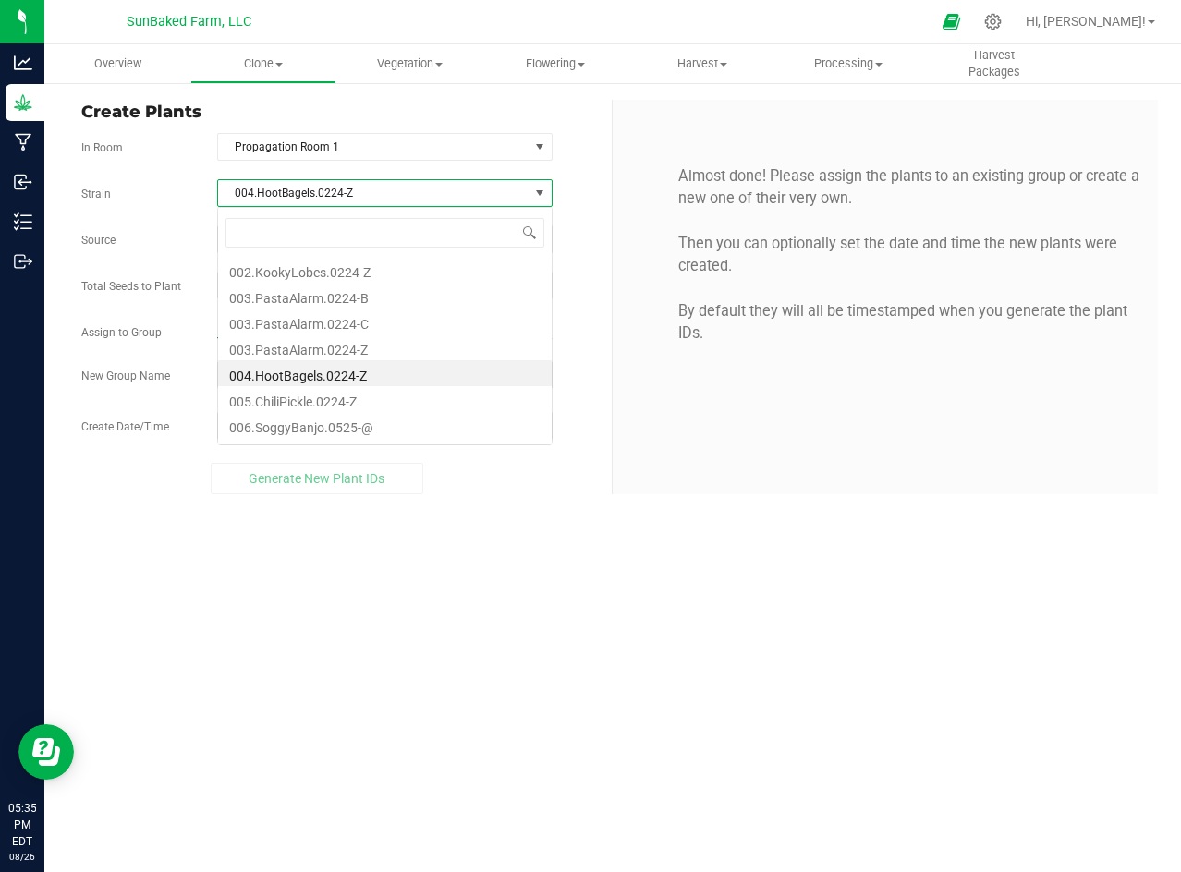
scroll to position [28, 334]
click at [341, 184] on span "004.HootBagels.0224-Z" at bounding box center [373, 193] width 310 height 26
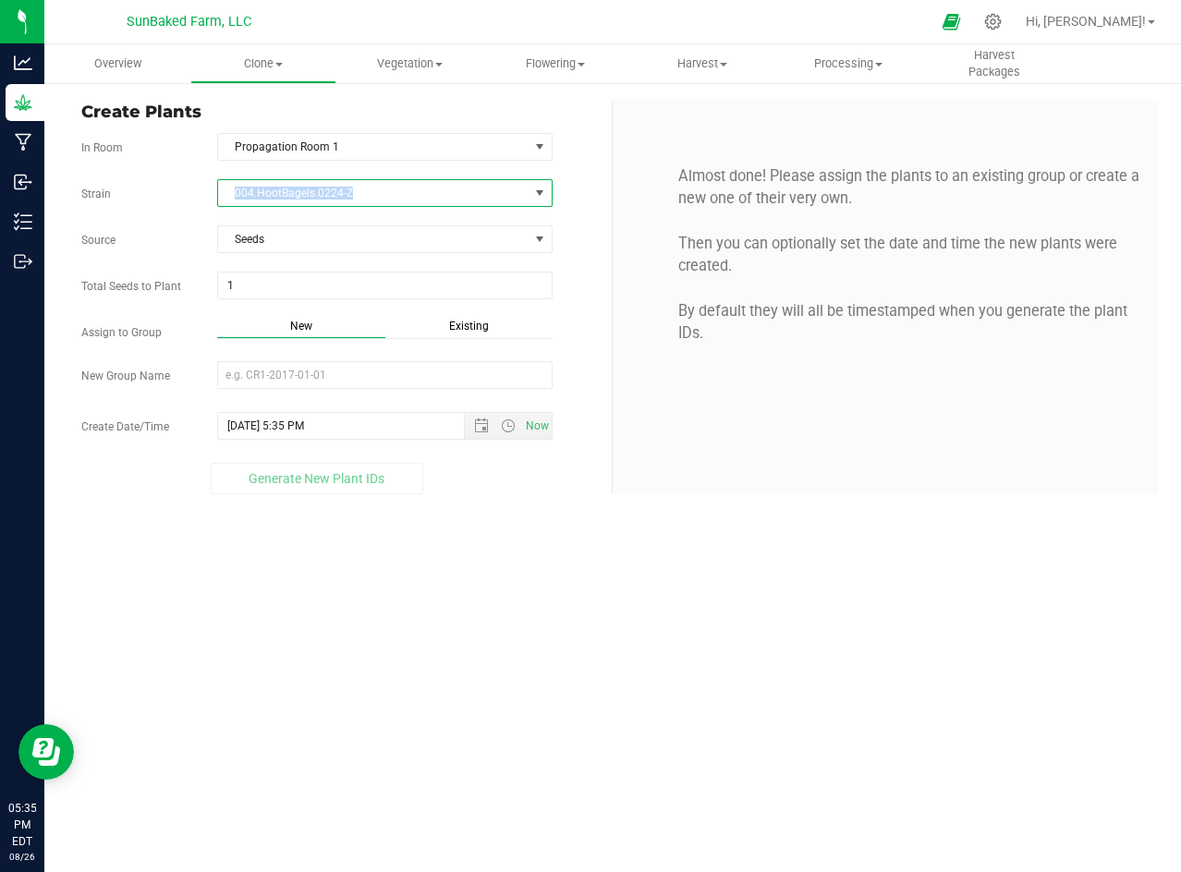
click at [341, 184] on span "004.HootBagels.0224-Z" at bounding box center [373, 193] width 310 height 26
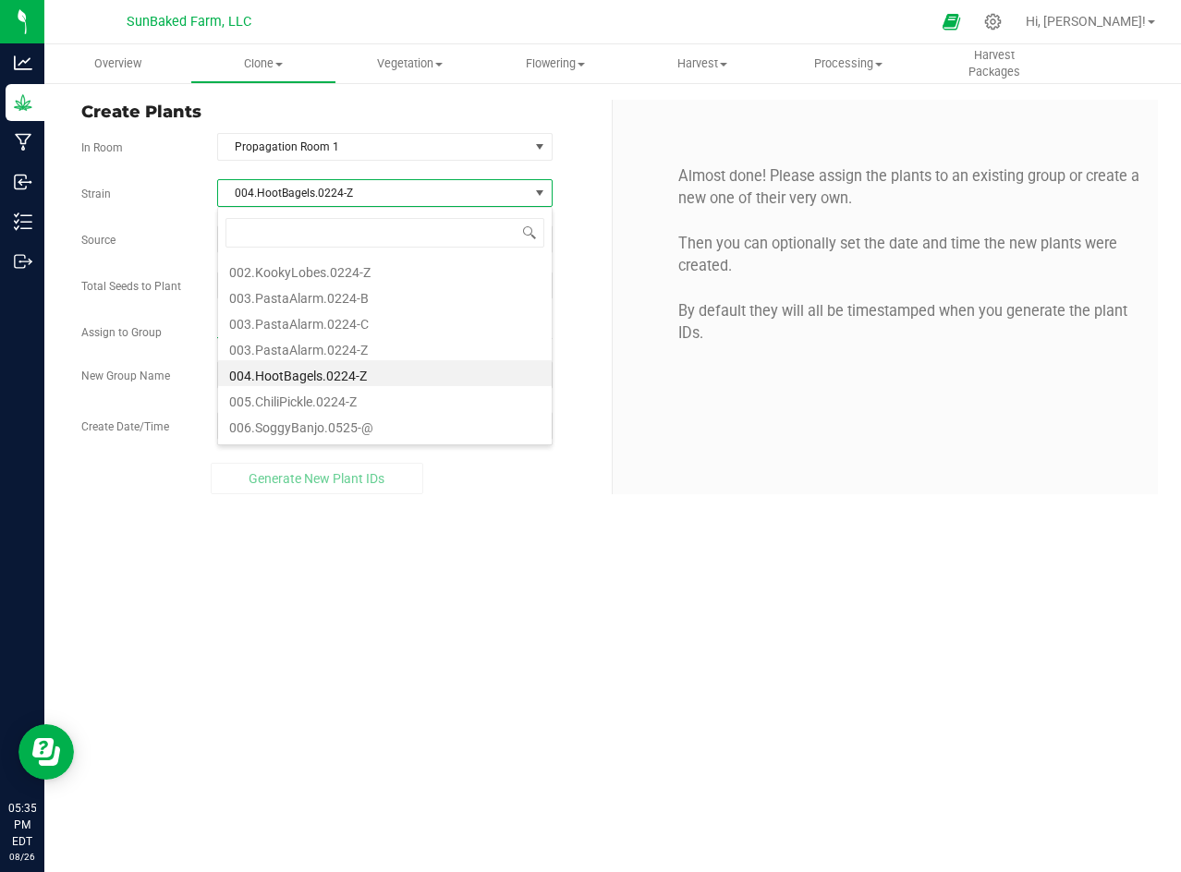
click at [341, 184] on span "004.HootBagels.0224-Z" at bounding box center [373, 193] width 310 height 26
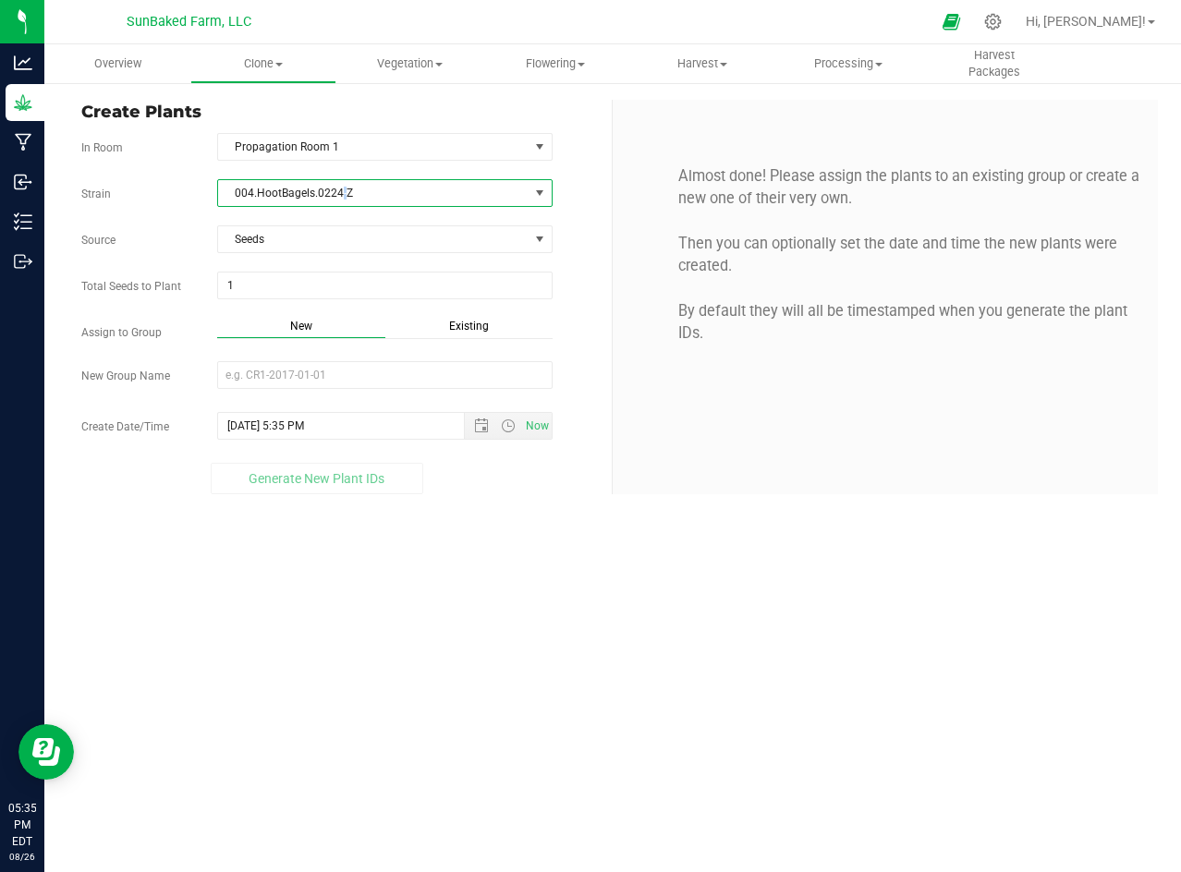
click at [341, 184] on span "004.HootBagels.0224-Z" at bounding box center [373, 193] width 310 height 26
copy span "004.HootBagels.0224-Z"
click at [303, 368] on input "New Group Name" at bounding box center [384, 375] width 335 height 28
paste input "004.HootBagels.0224-Z"
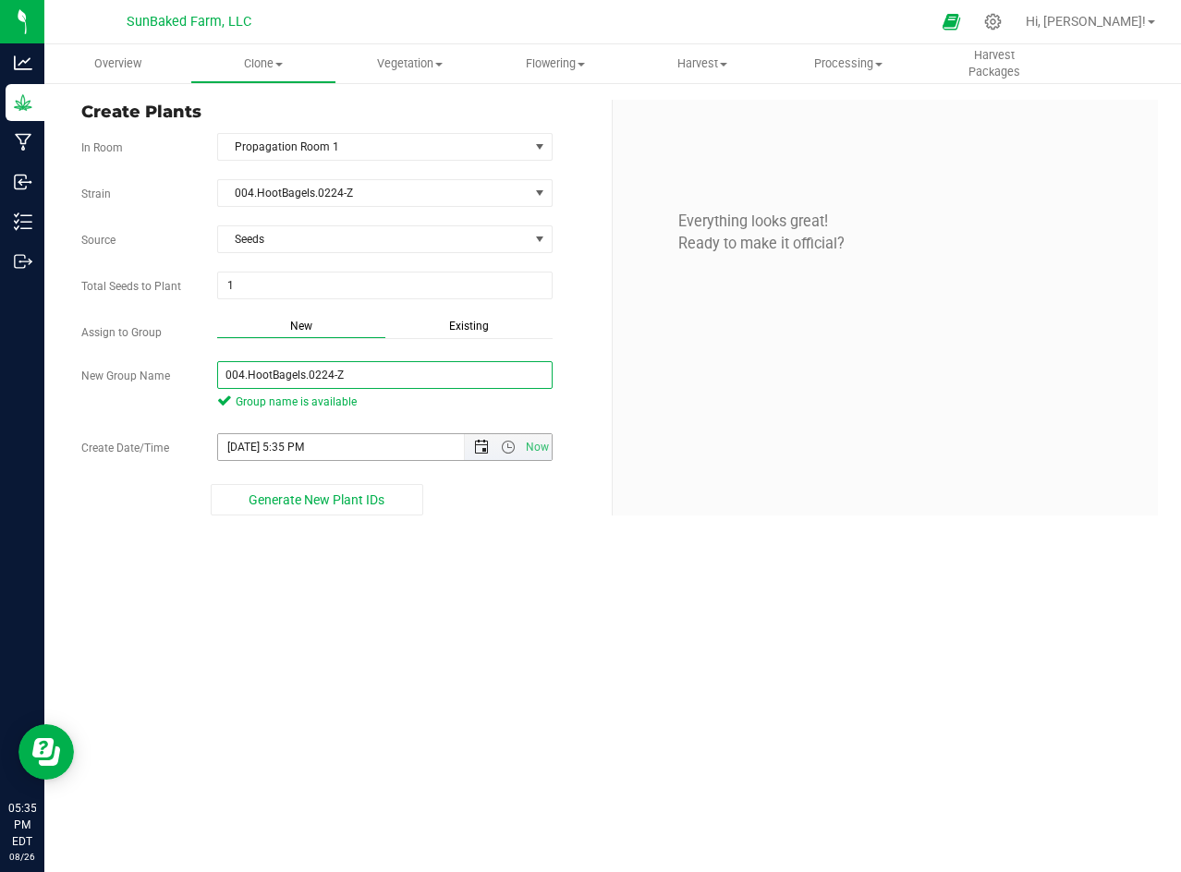
click at [483, 452] on span "Open the date view" at bounding box center [481, 447] width 15 height 15
type input "004.HootBagels.0224-Z"
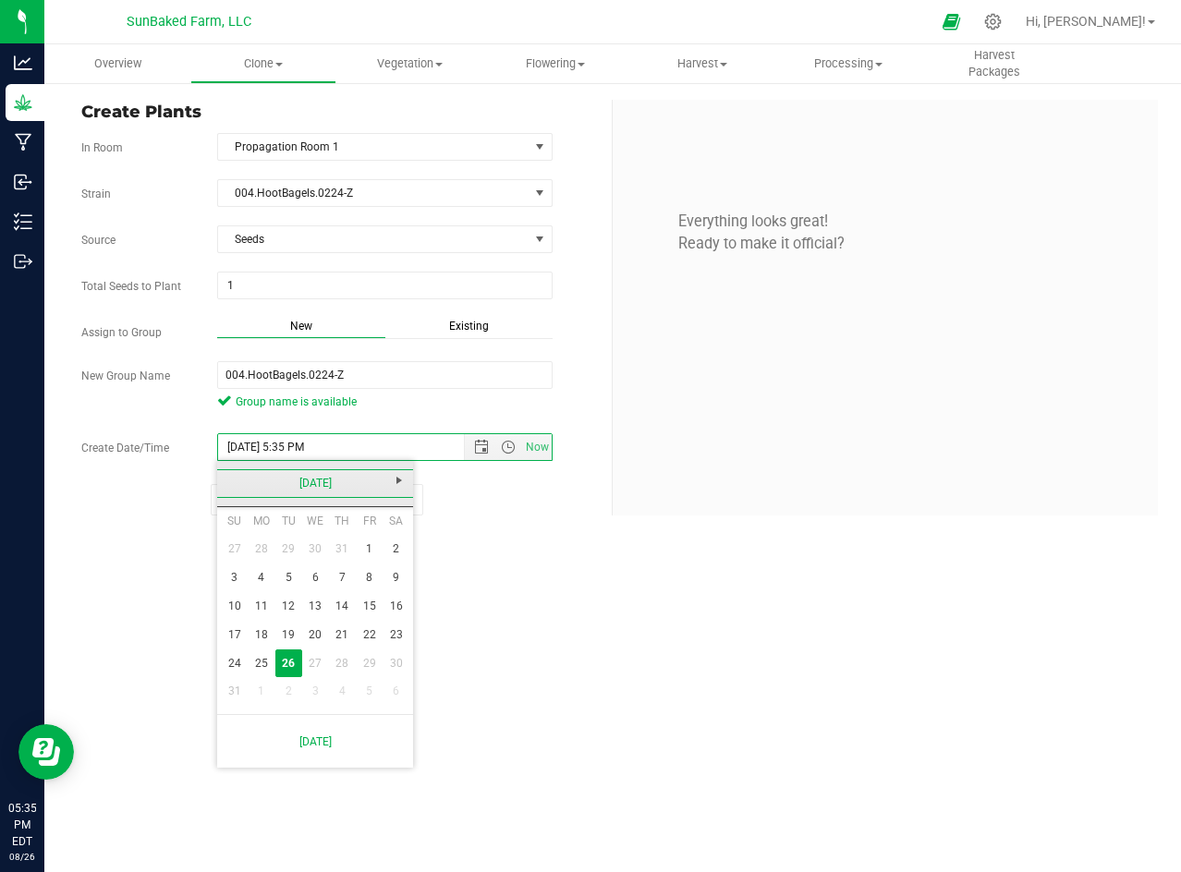
click at [314, 484] on link "[DATE]" at bounding box center [315, 483] width 199 height 29
click at [312, 485] on link "2025" at bounding box center [315, 483] width 199 height 29
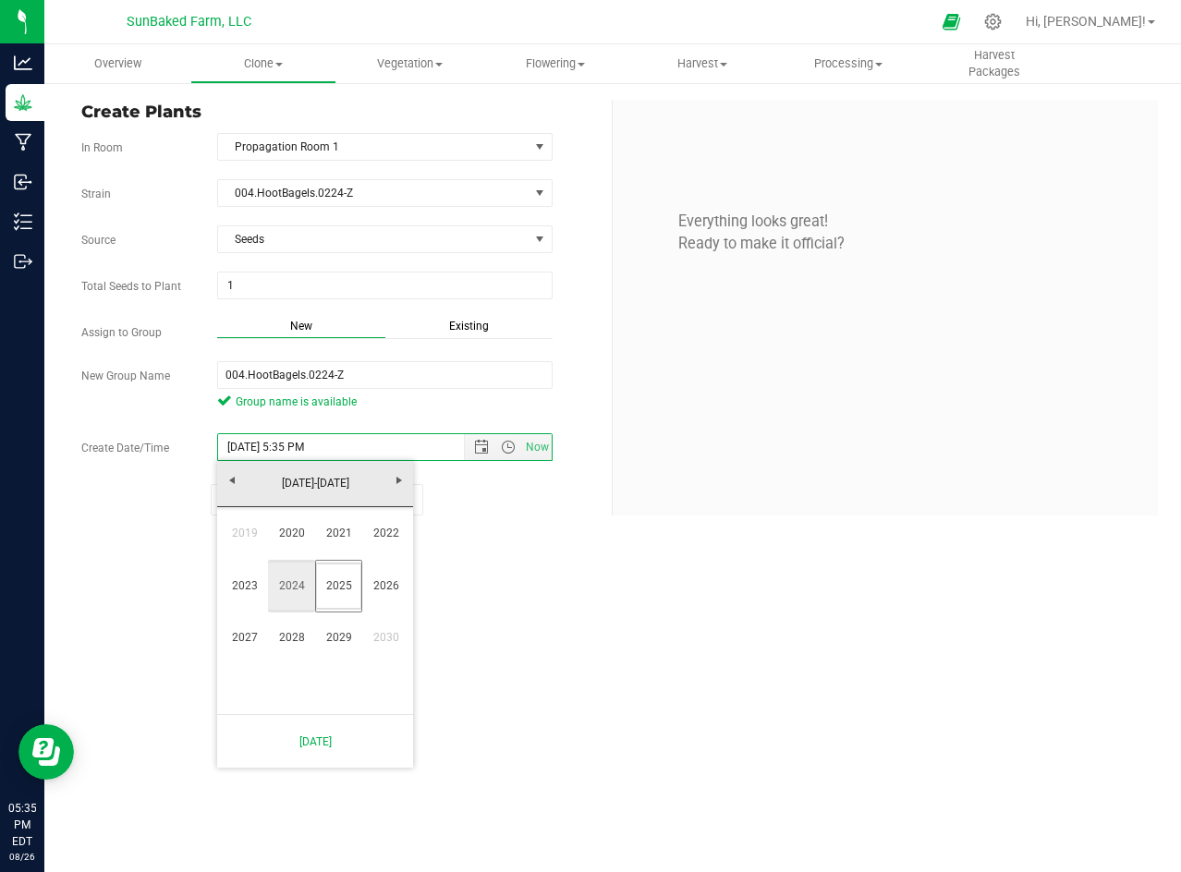
click at [291, 582] on link "2024" at bounding box center [291, 586] width 47 height 47
click at [291, 536] on link "Feb" at bounding box center [291, 533] width 47 height 47
click at [341, 556] on link "1" at bounding box center [342, 549] width 27 height 29
type input "[DATE] 5:35 PM"
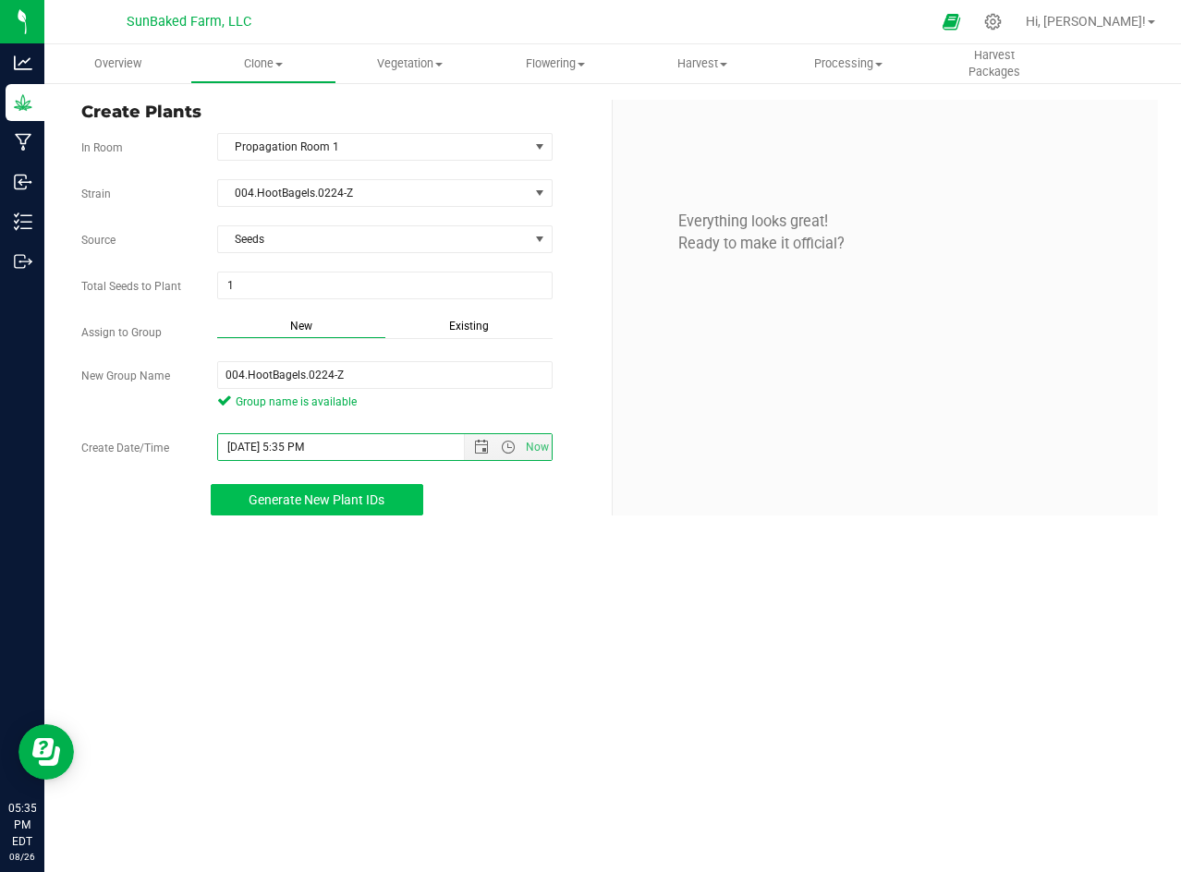
click at [376, 498] on span "Generate New Plant IDs" at bounding box center [317, 499] width 136 height 15
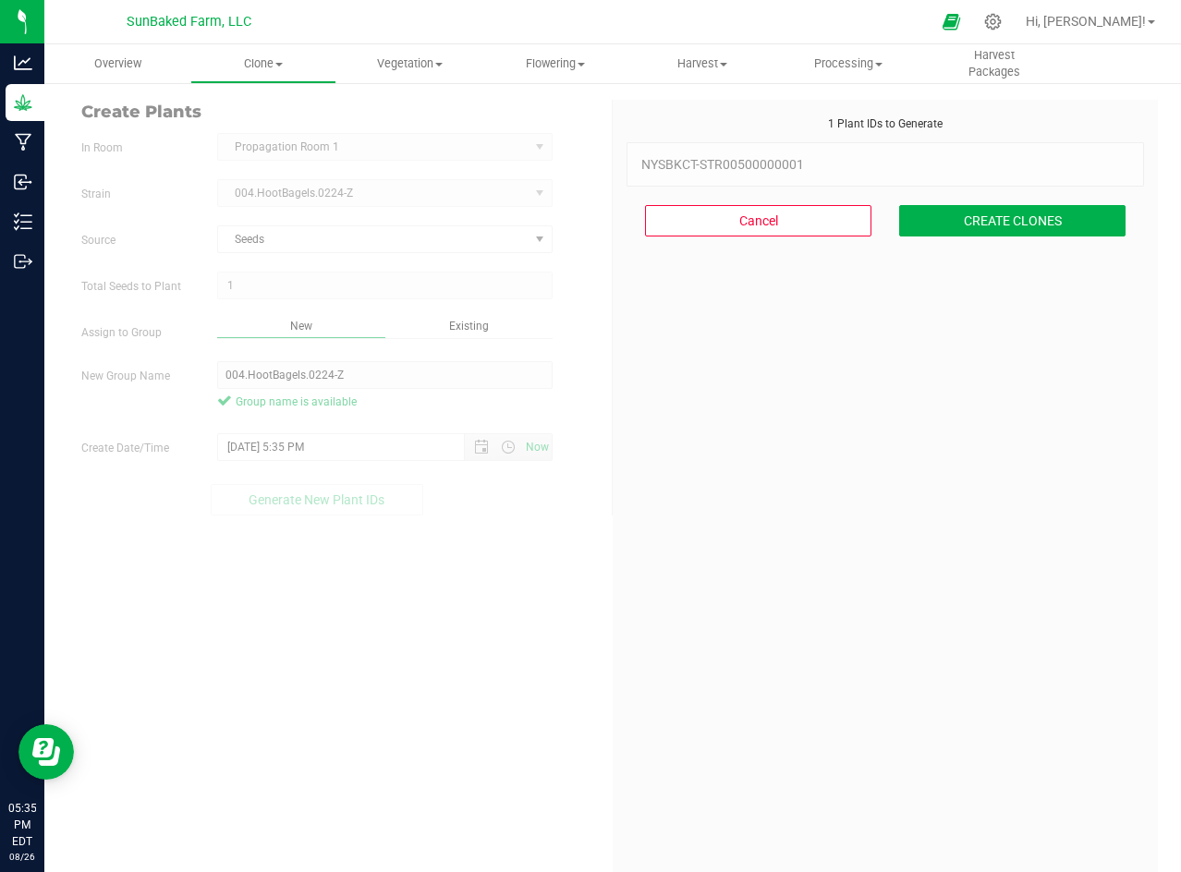
scroll to position [55, 0]
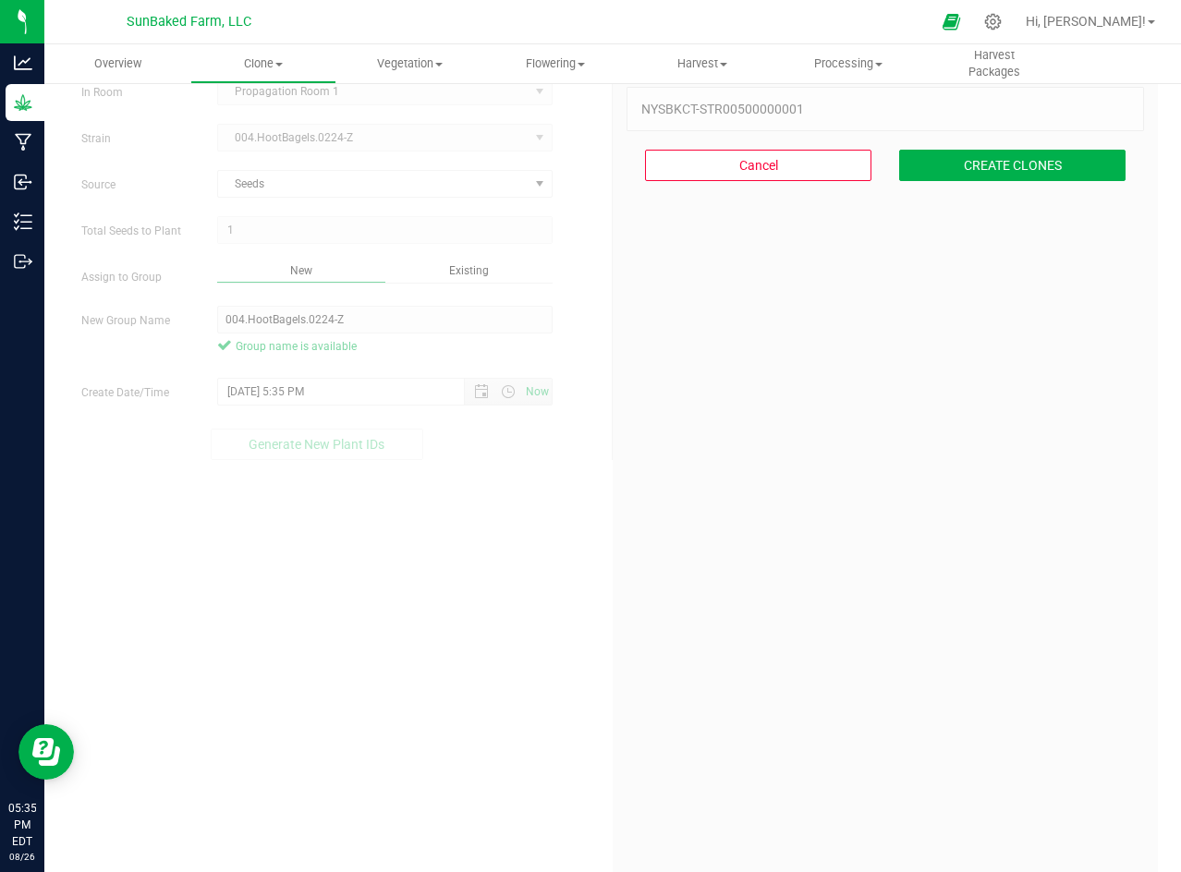
click at [922, 255] on div "1 Plant IDs to Generate NYSBKCT-STR00500000001 NYSBKCT-STR00500000001 Cancel CR…" at bounding box center [884, 496] width 517 height 872
click at [974, 165] on button "CREATE CLONES" at bounding box center [1012, 165] width 226 height 31
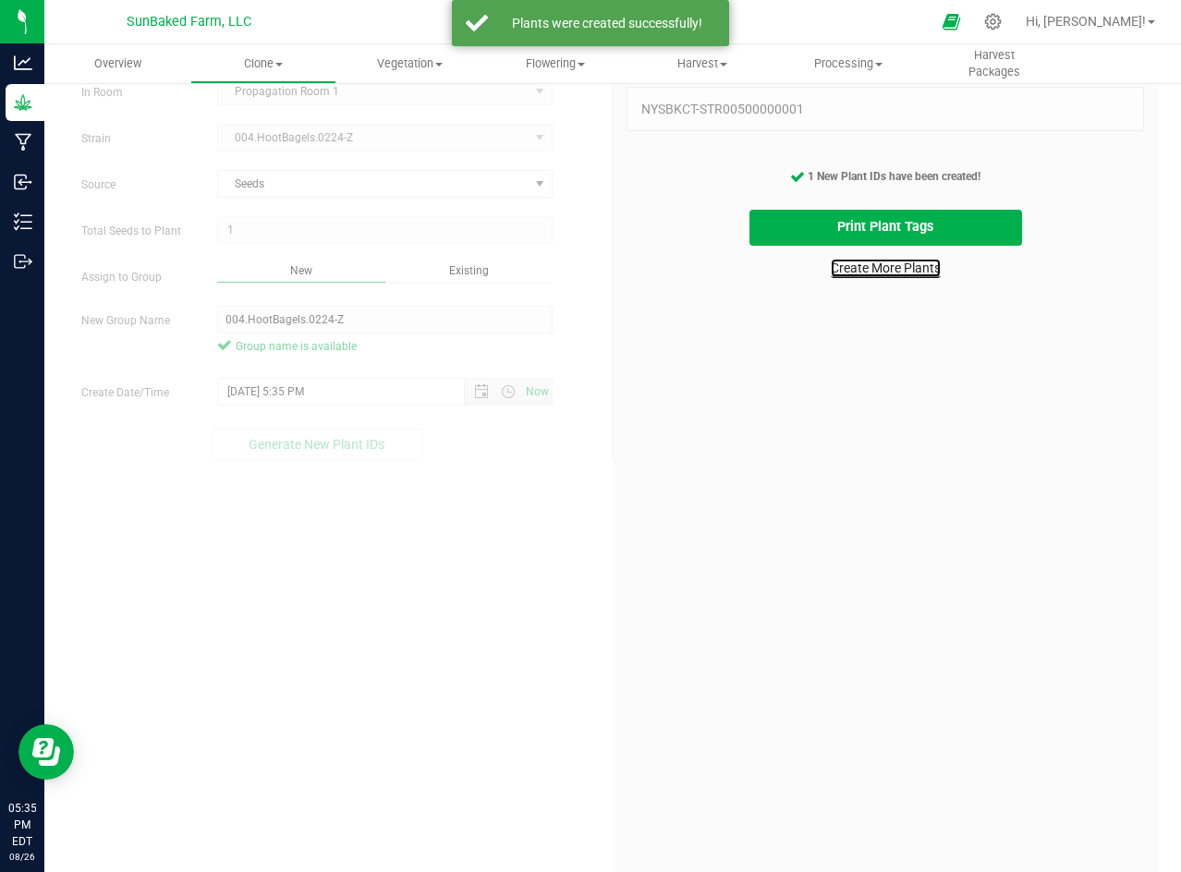
click at [873, 263] on link "Create More Plants" at bounding box center [886, 268] width 110 height 18
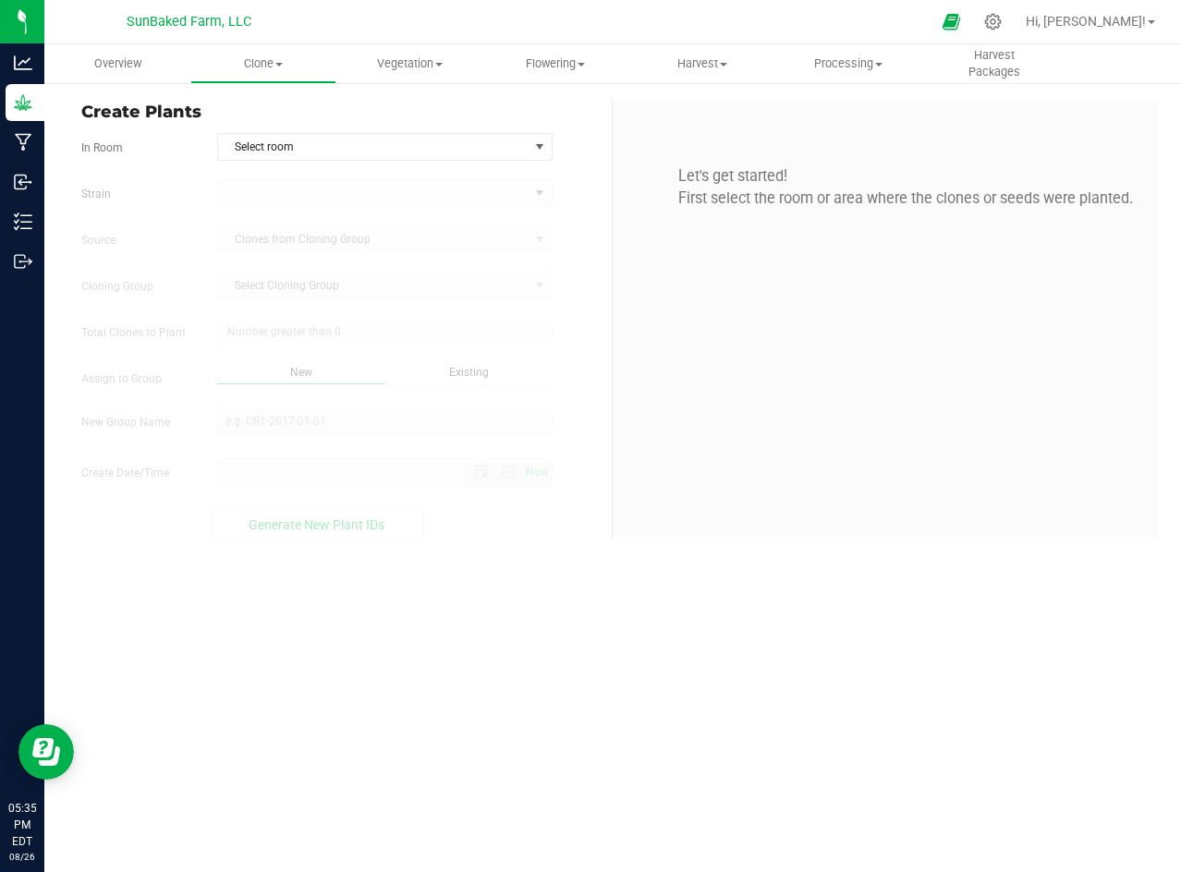
type input "[DATE] 5:35 PM"
click at [488, 141] on span "Select room" at bounding box center [373, 147] width 310 height 26
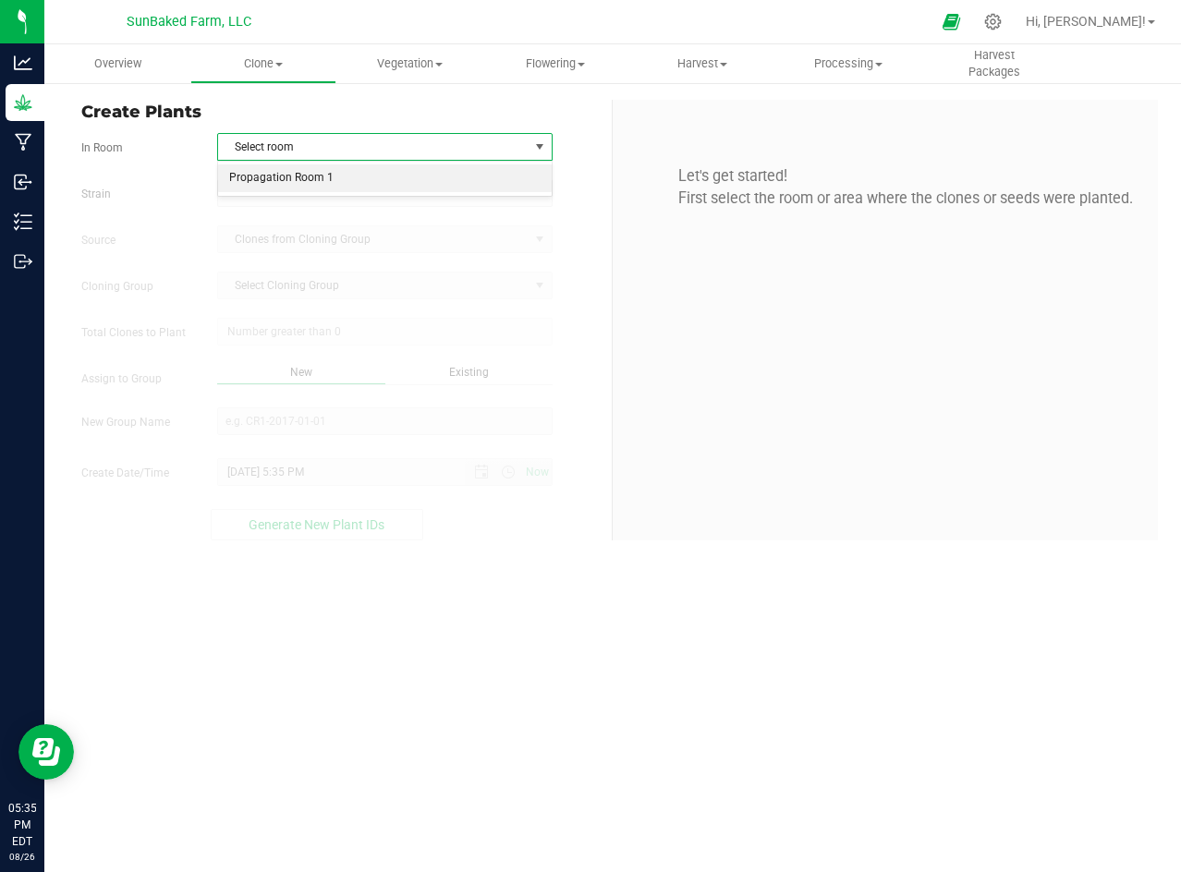
click at [474, 174] on li "Propagation Room 1" at bounding box center [385, 178] width 334 height 28
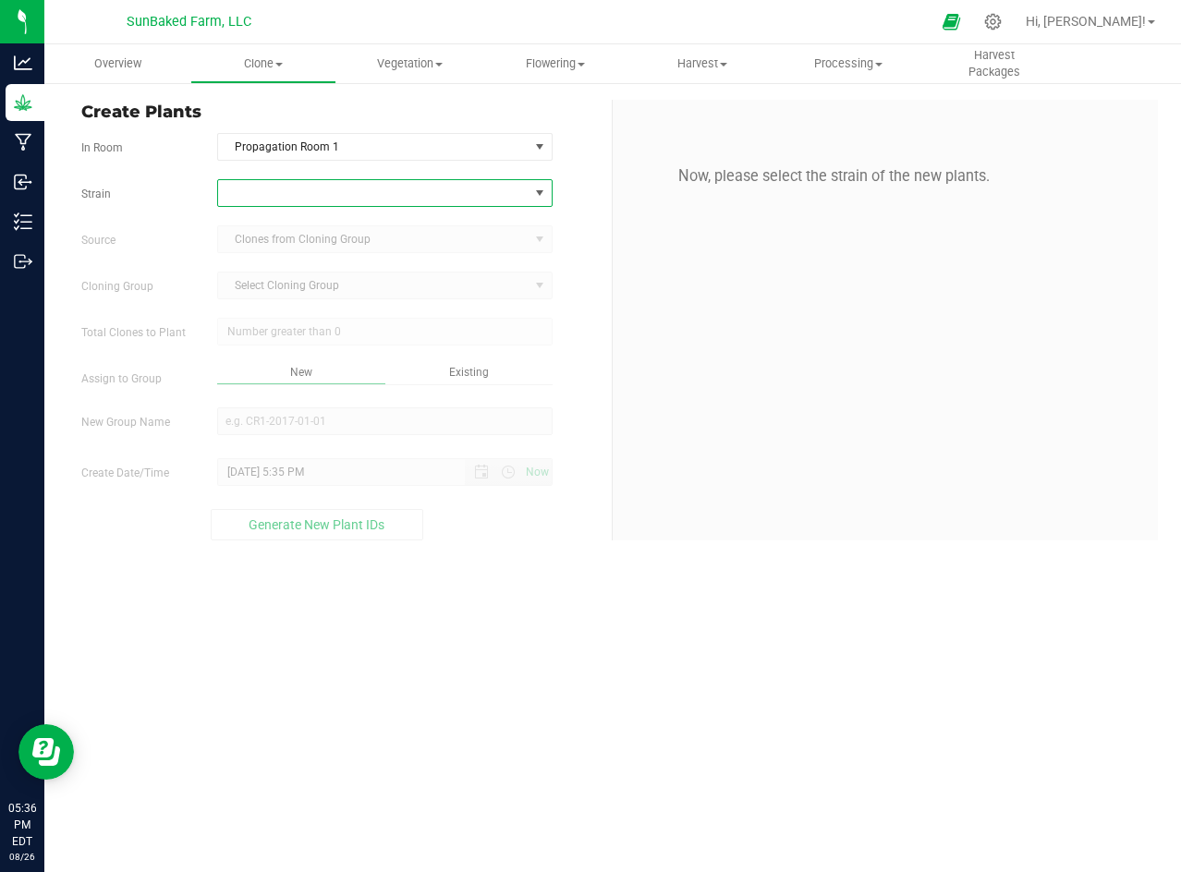
click at [461, 203] on span at bounding box center [373, 193] width 310 height 26
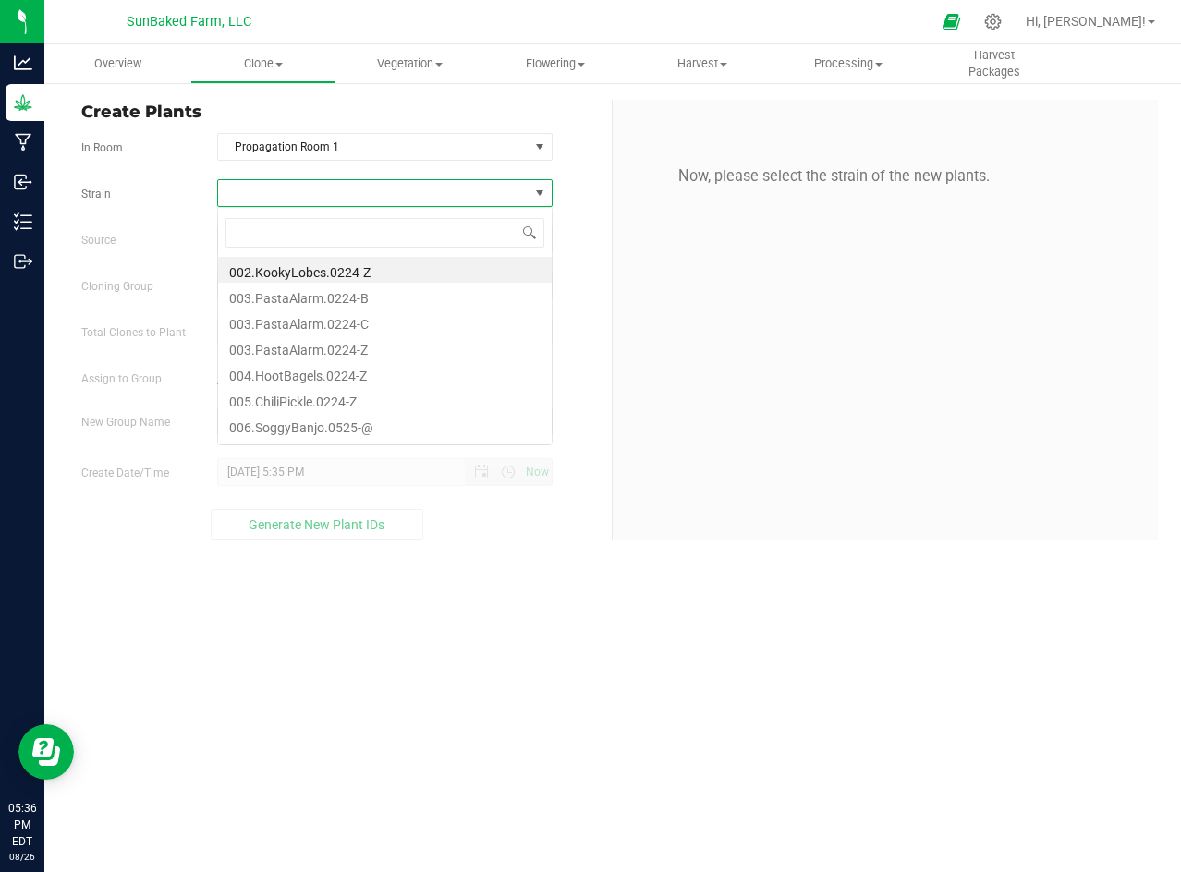
scroll to position [28, 334]
click at [322, 392] on li "005.ChiliPickle.0224-Z" at bounding box center [385, 399] width 334 height 26
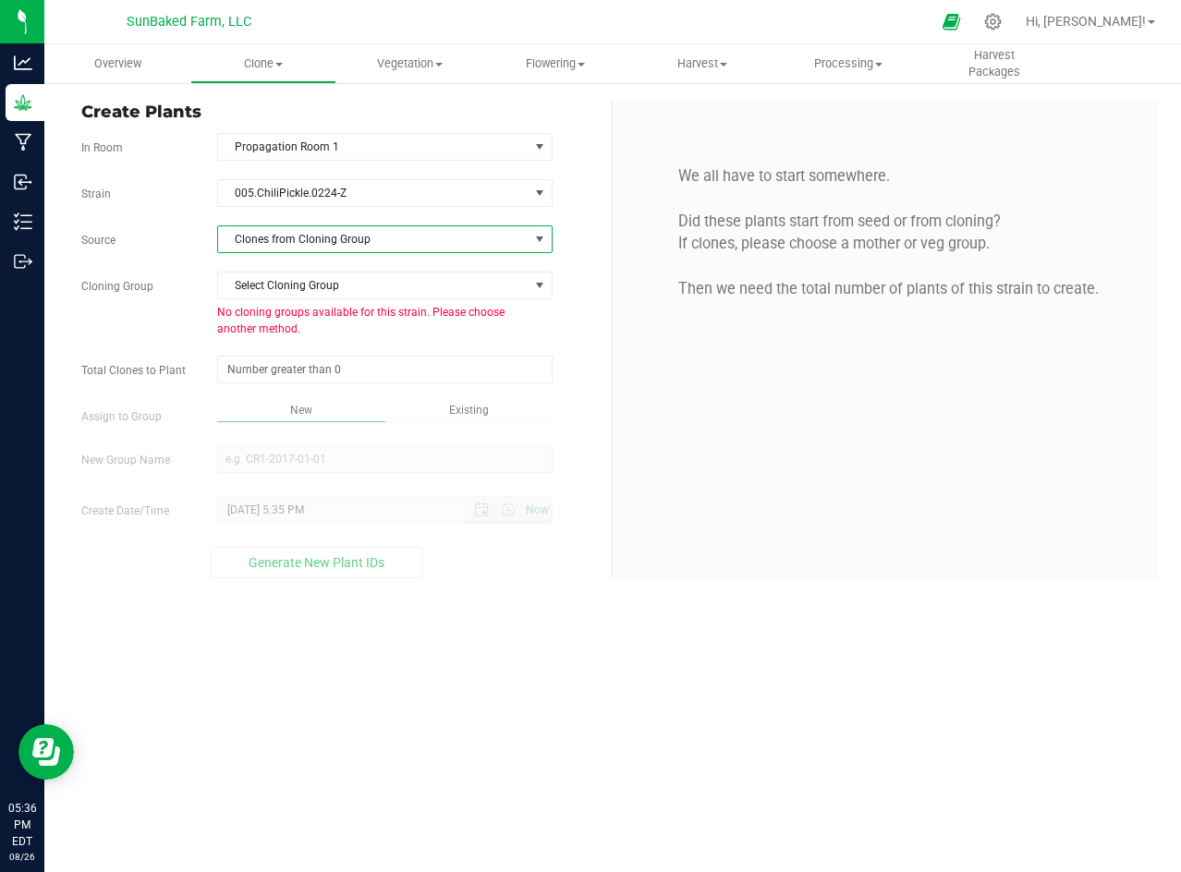
click at [362, 240] on span "Clones from Cloning Group" at bounding box center [373, 239] width 310 height 26
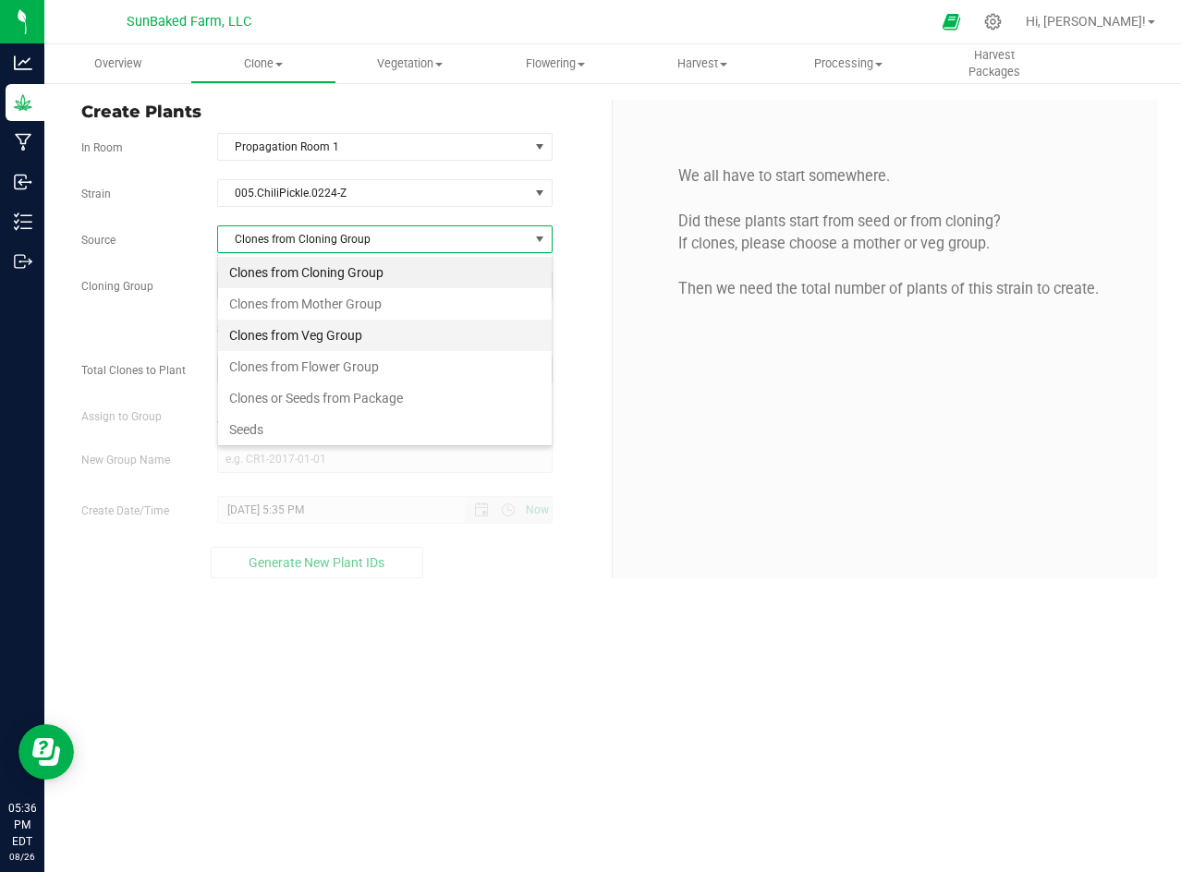
scroll to position [28, 334]
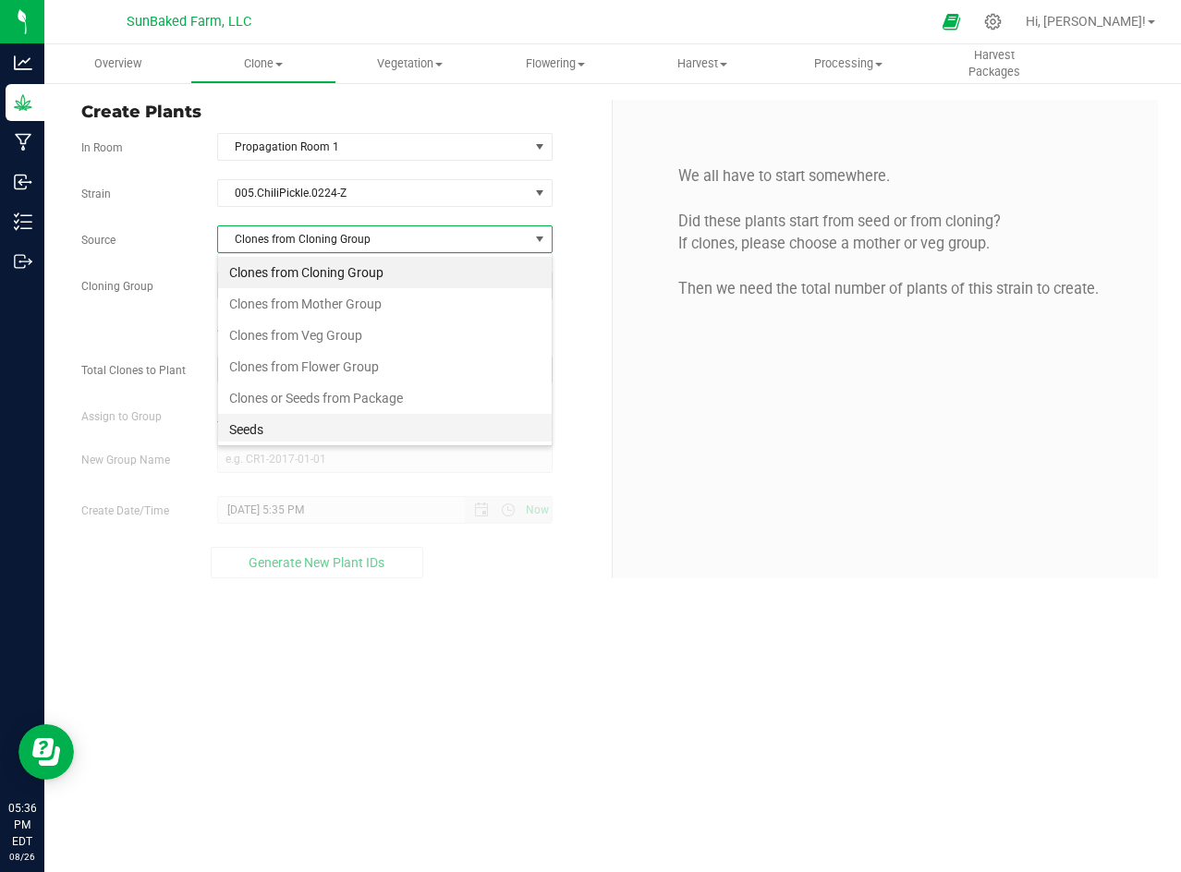
click at [266, 419] on li "Seeds" at bounding box center [385, 429] width 334 height 31
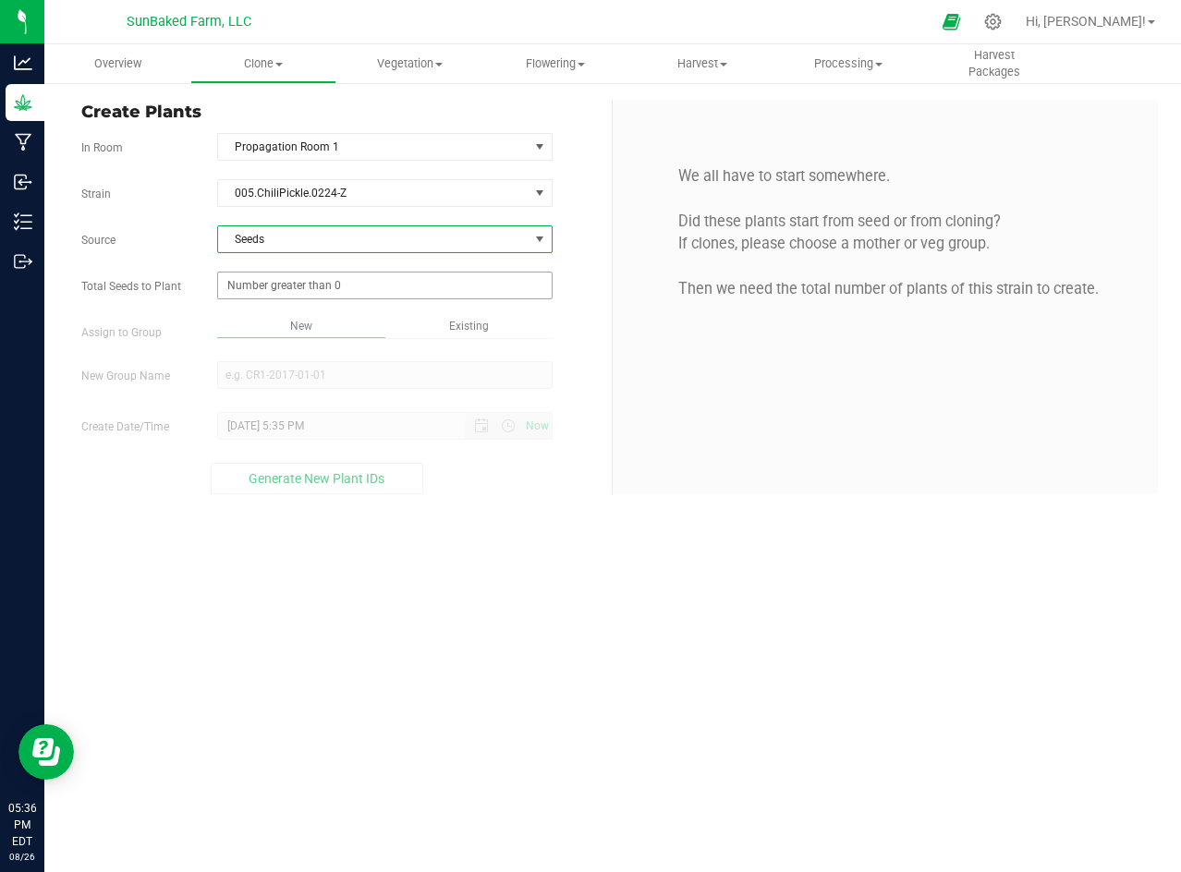
click at [314, 282] on span at bounding box center [384, 286] width 335 height 28
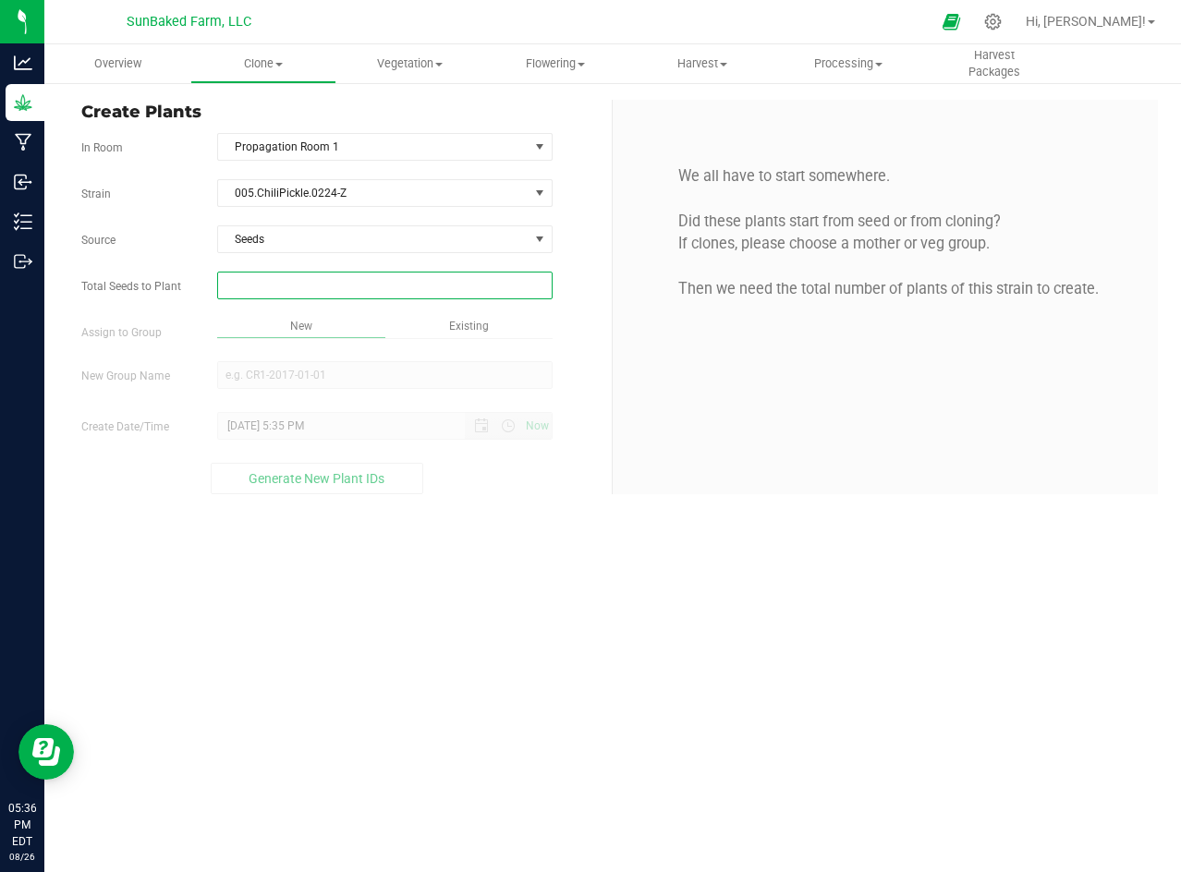
type input "1"
click at [308, 188] on div "Overview Clone Create plants Cloning groups Cloning plants Apply to plants Vege…" at bounding box center [612, 458] width 1136 height 828
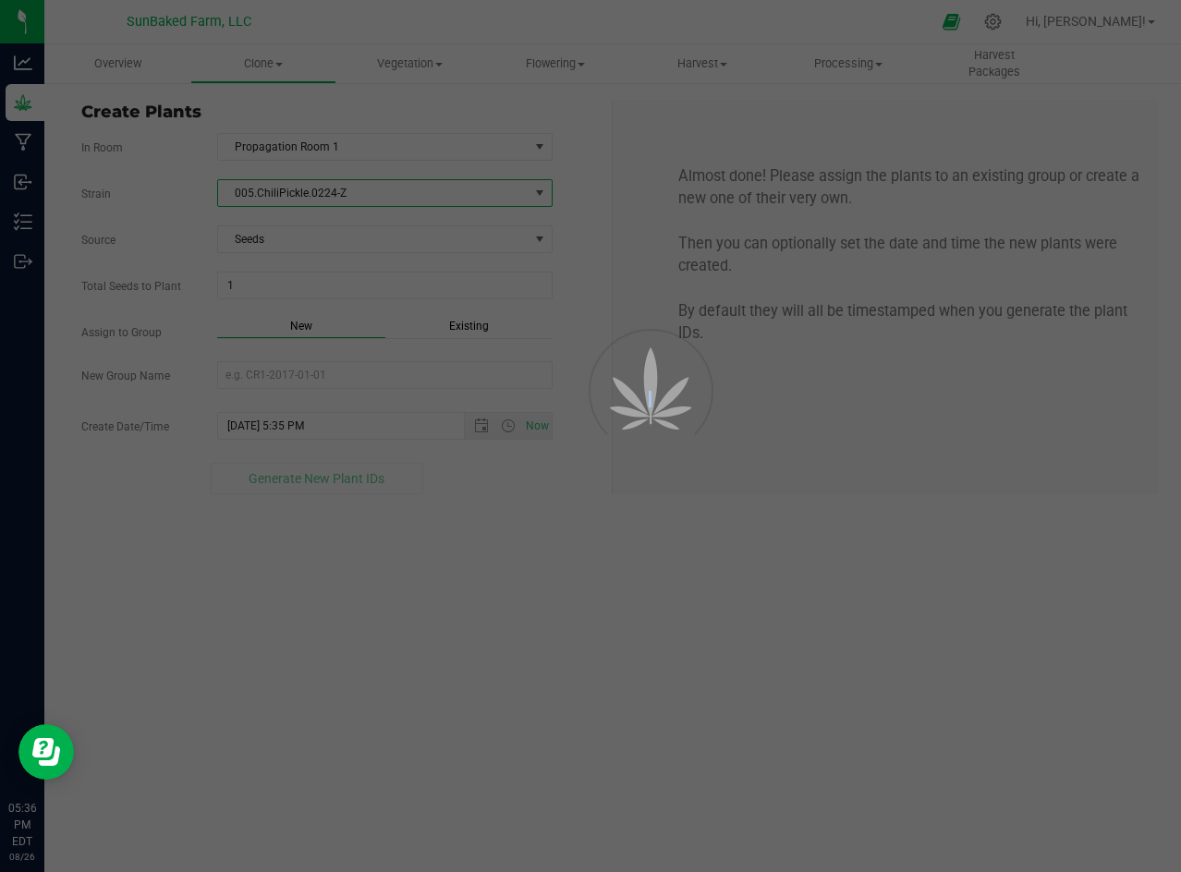
click at [308, 188] on div at bounding box center [590, 436] width 1181 height 872
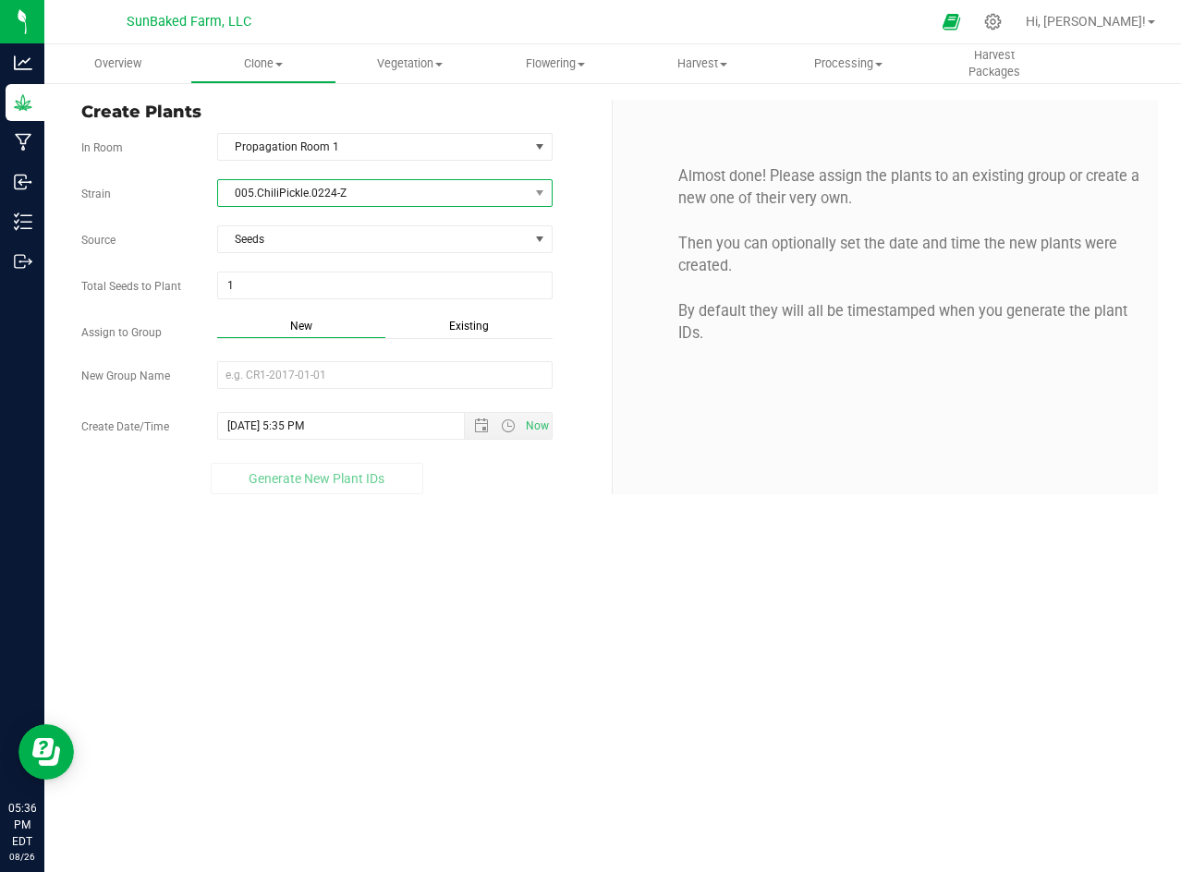
click at [308, 188] on span "005.ChiliPickle.0224-Z" at bounding box center [373, 193] width 310 height 26
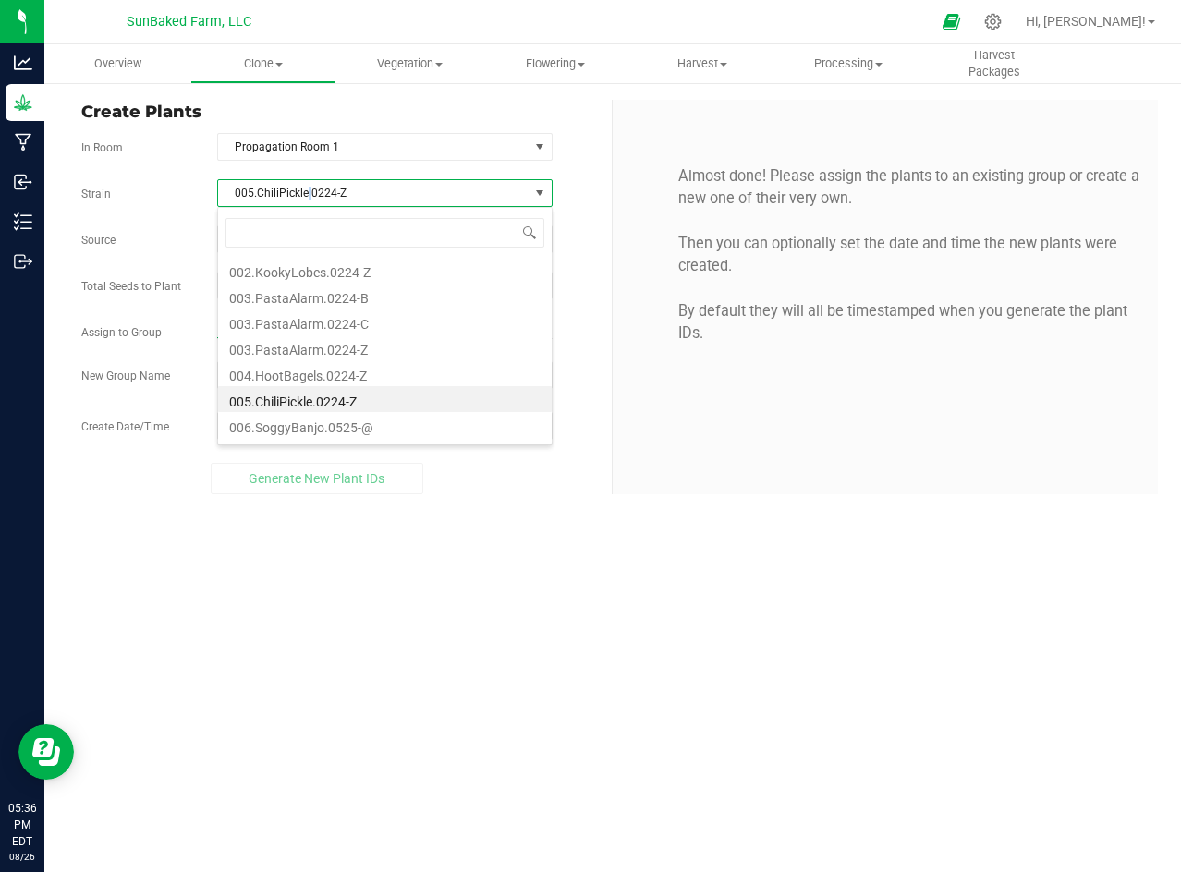
scroll to position [28, 334]
click at [308, 188] on span "005.ChiliPickle.0224-Z" at bounding box center [373, 193] width 310 height 26
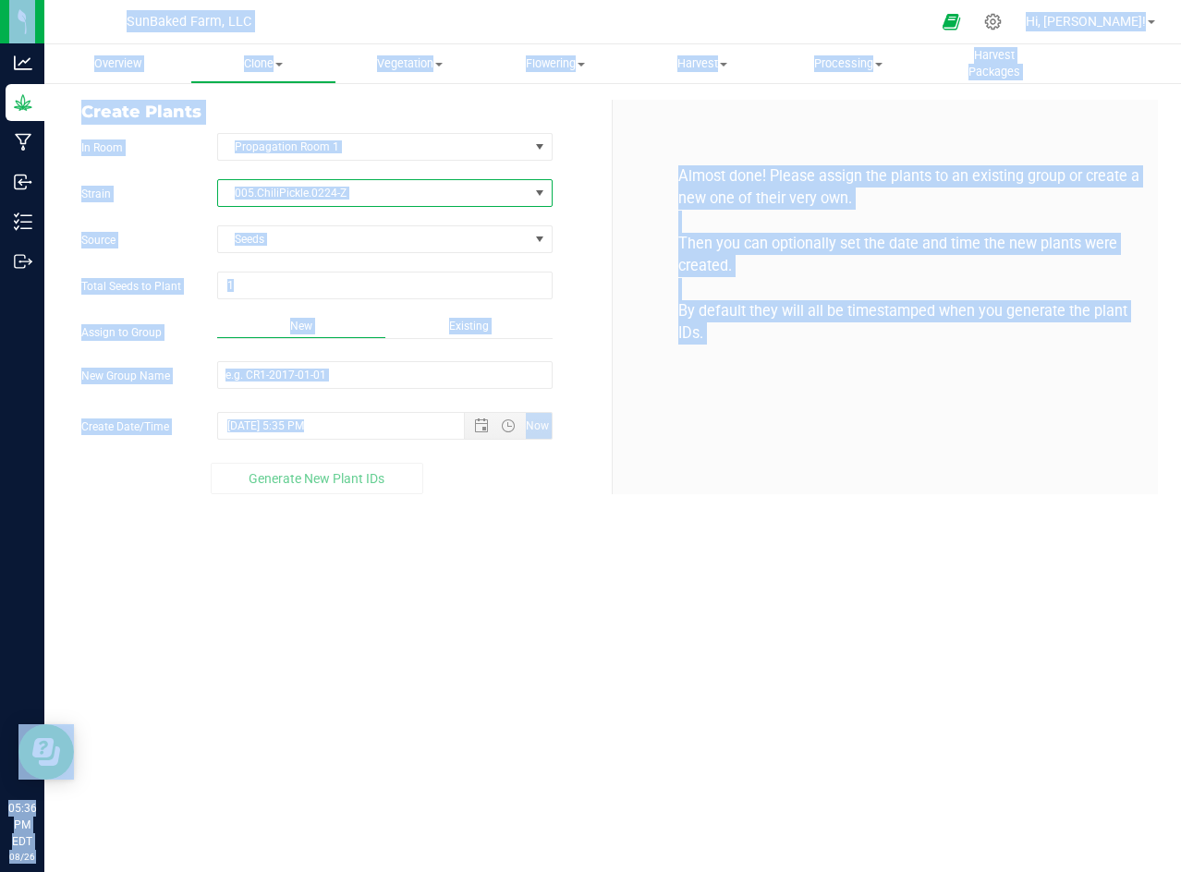
click at [308, 188] on span "005.ChiliPickle.0224-Z" at bounding box center [373, 193] width 310 height 26
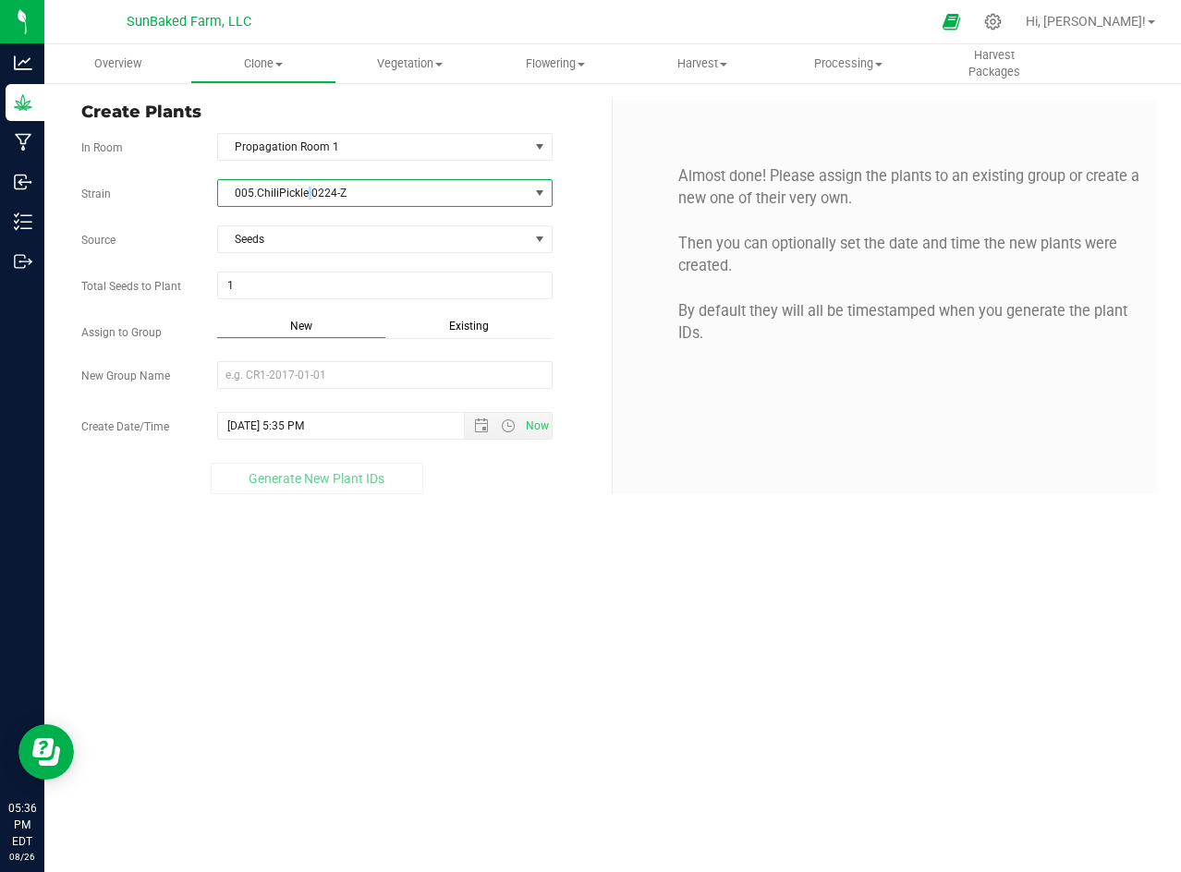
click at [308, 188] on span "005.ChiliPickle.0224-Z" at bounding box center [373, 193] width 310 height 26
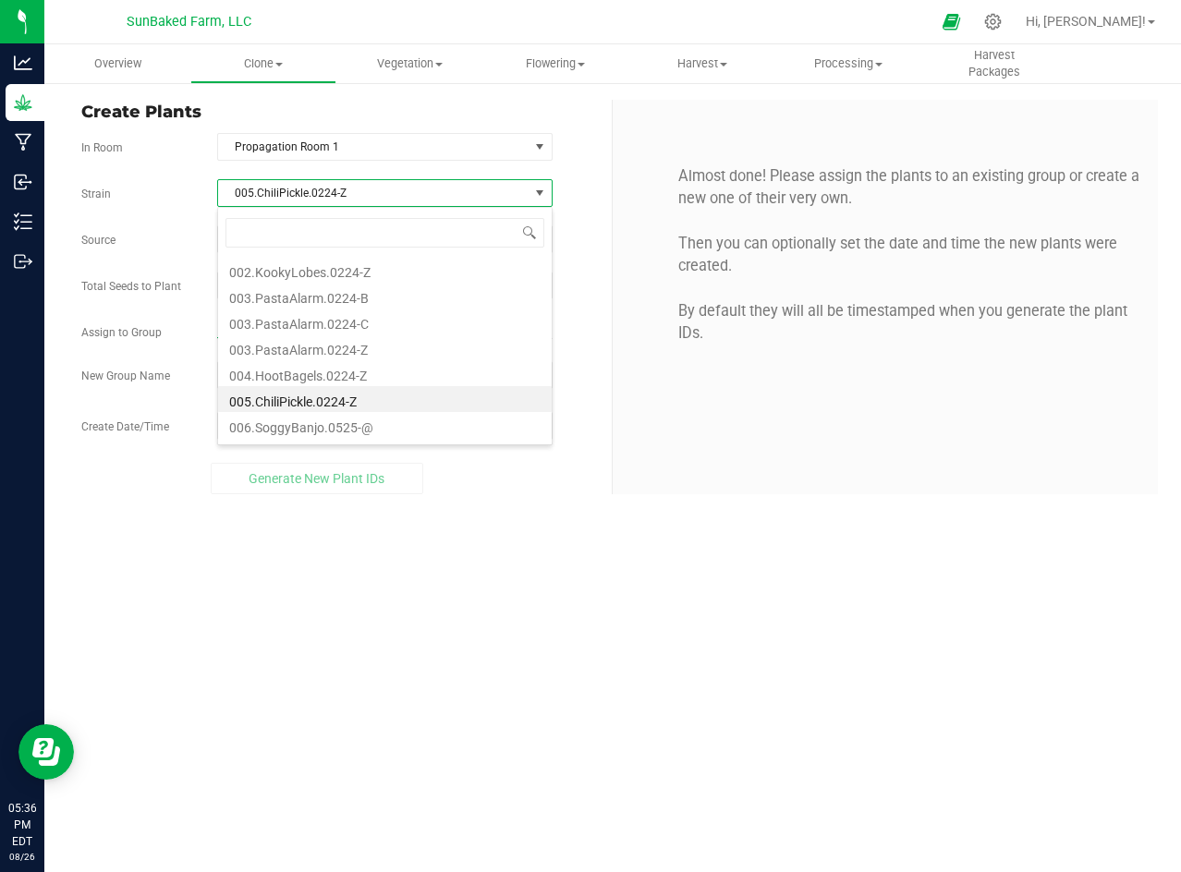
click at [308, 188] on span "005.ChiliPickle.0224-Z" at bounding box center [373, 193] width 310 height 26
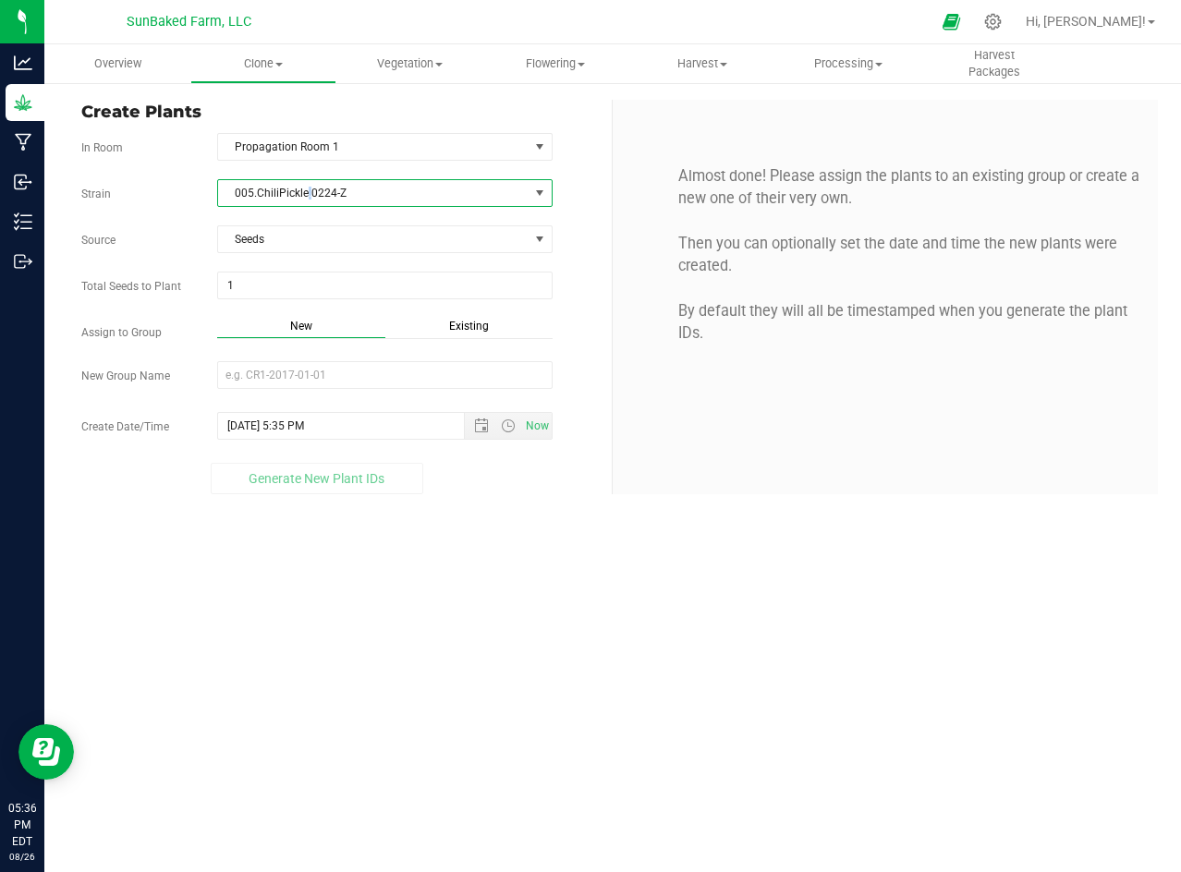
click at [308, 188] on span "005.ChiliPickle.0224-Z" at bounding box center [373, 193] width 310 height 26
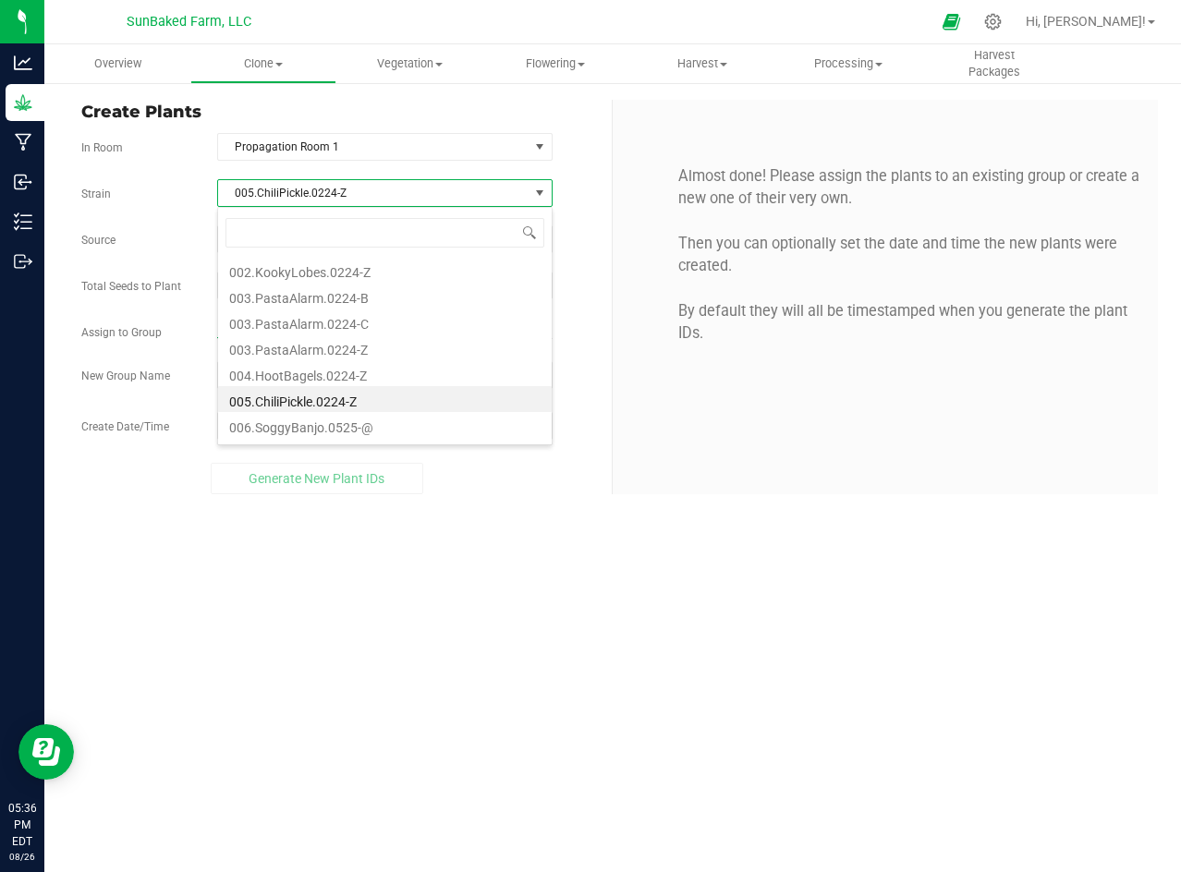
click at [308, 188] on span "005.ChiliPickle.0224-Z" at bounding box center [373, 193] width 310 height 26
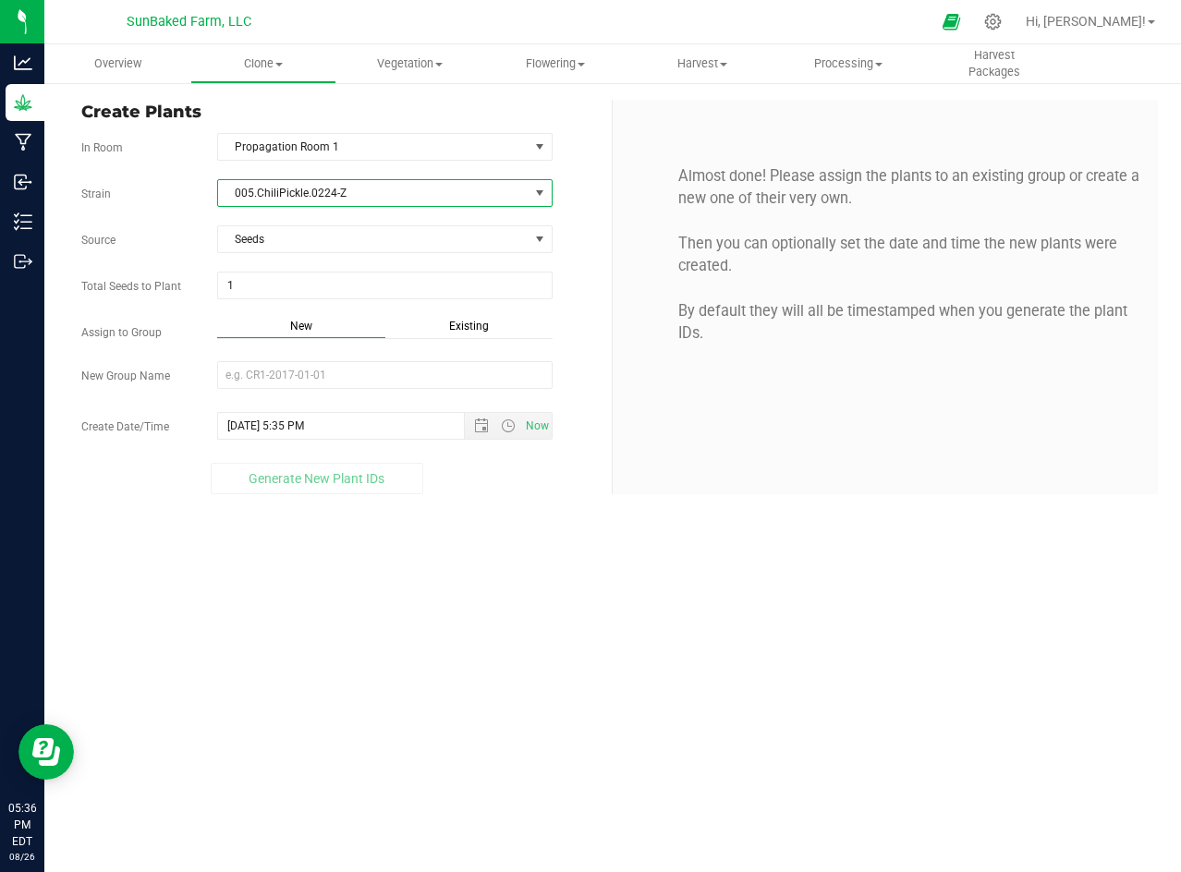
click at [308, 188] on span "005.ChiliPickle.0224-Z" at bounding box center [373, 193] width 310 height 26
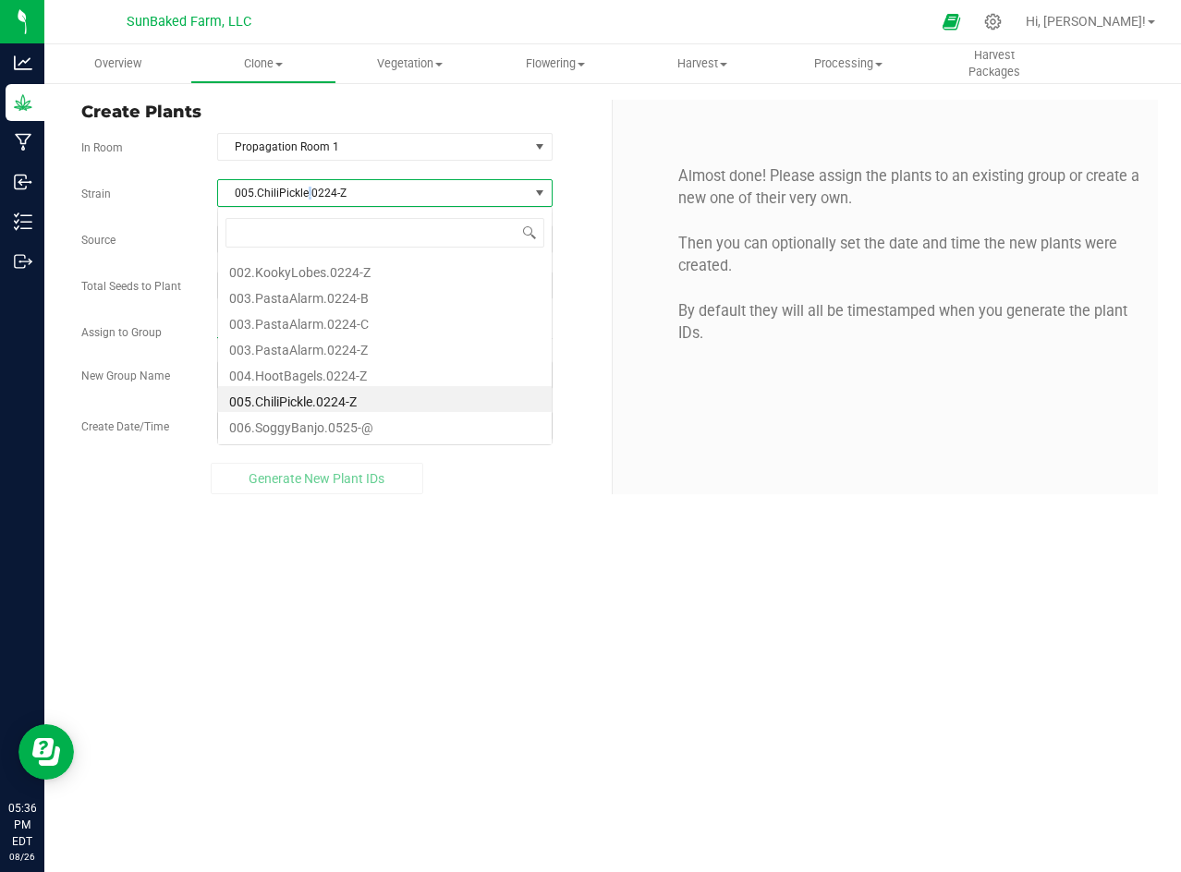
click at [308, 188] on span "005.ChiliPickle.0224-Z" at bounding box center [373, 193] width 310 height 26
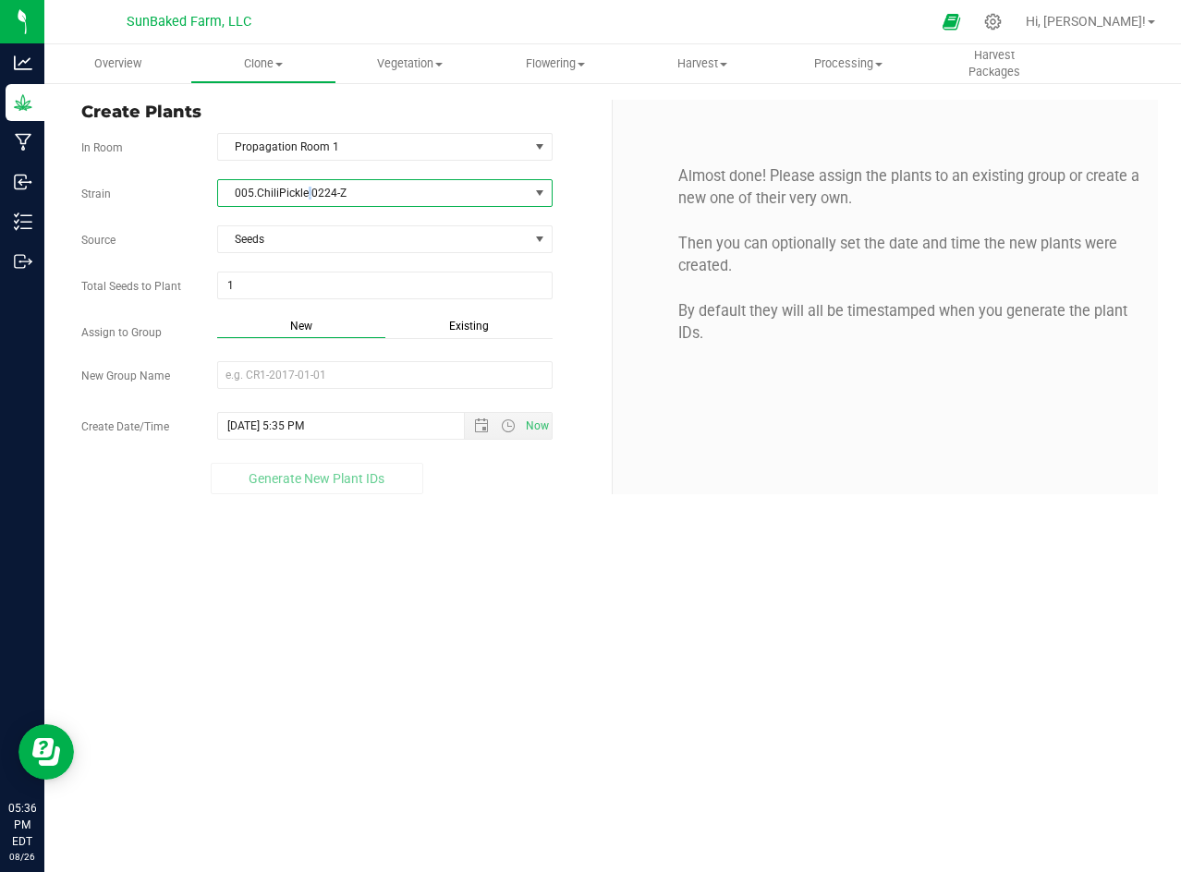
click at [308, 188] on span "005.ChiliPickle.0224-Z" at bounding box center [373, 193] width 310 height 26
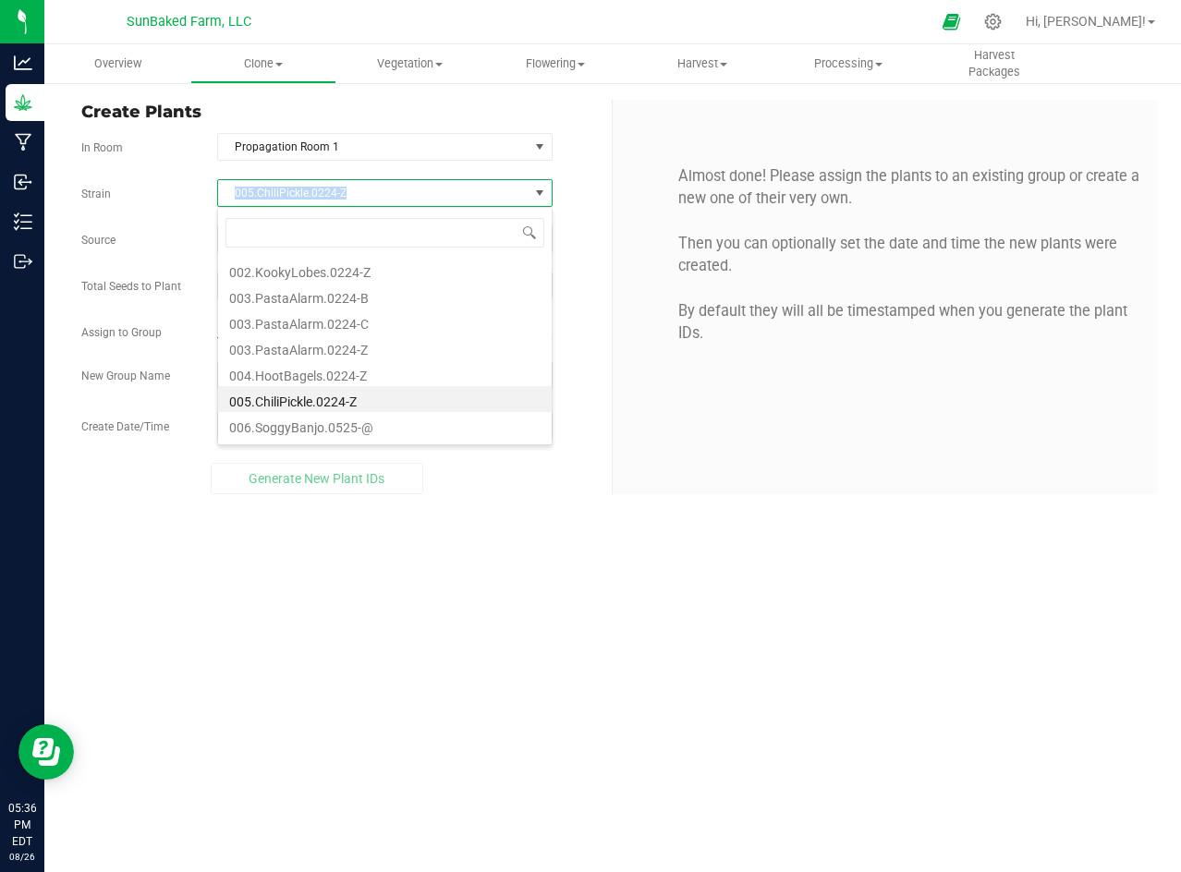
click at [308, 188] on span "005.ChiliPickle.0224-Z" at bounding box center [373, 193] width 310 height 26
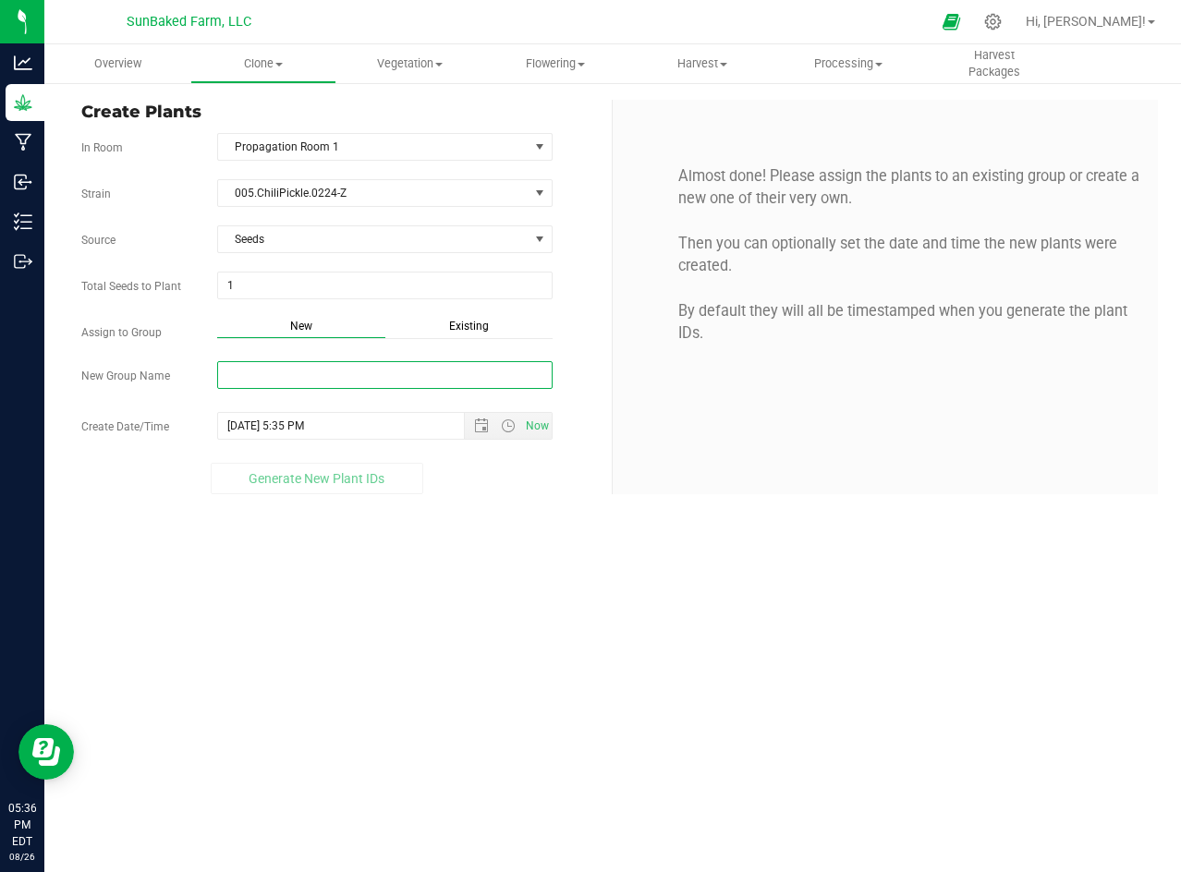
click at [260, 374] on input "New Group Name" at bounding box center [384, 375] width 335 height 28
paste input "005.ChiliPickle.0224-Z"
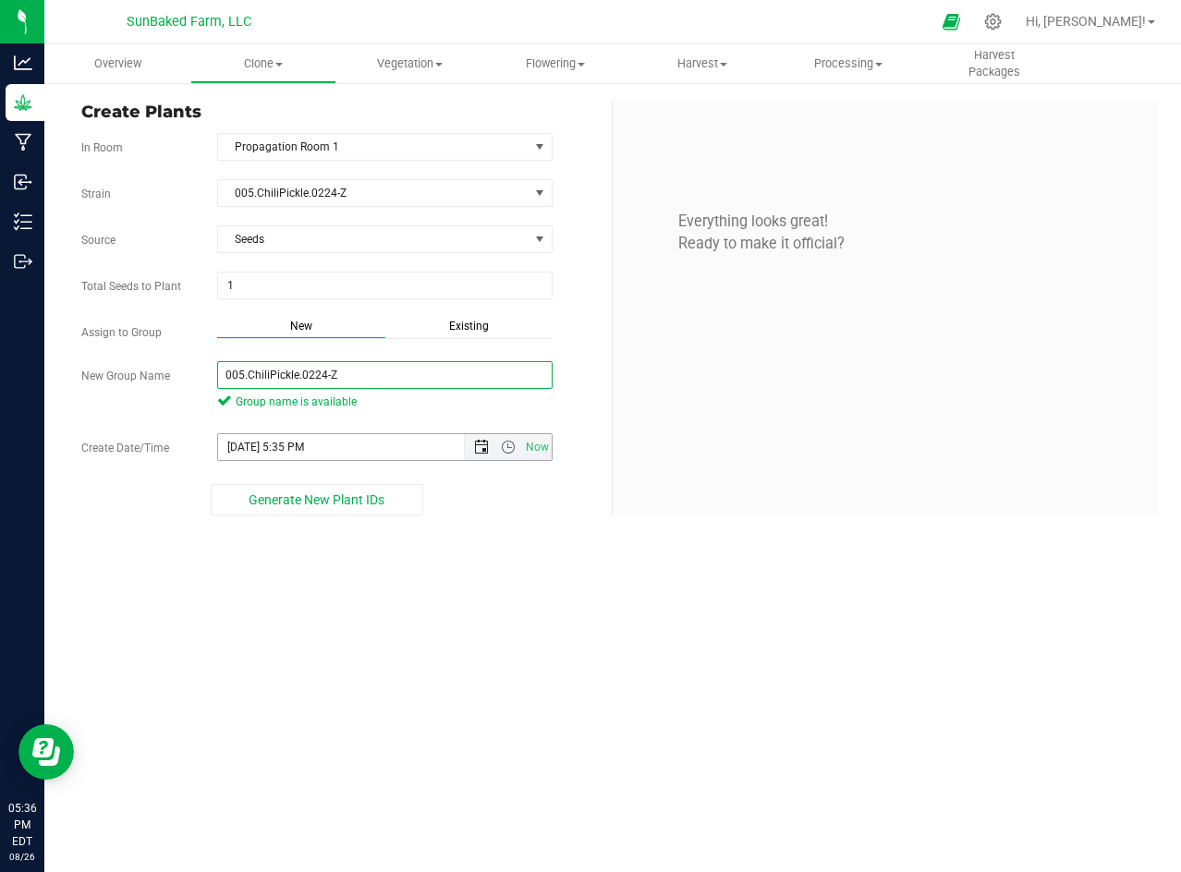
click at [480, 451] on span "Open the date view" at bounding box center [481, 447] width 15 height 15
type input "005.ChiliPickle.0224-Z"
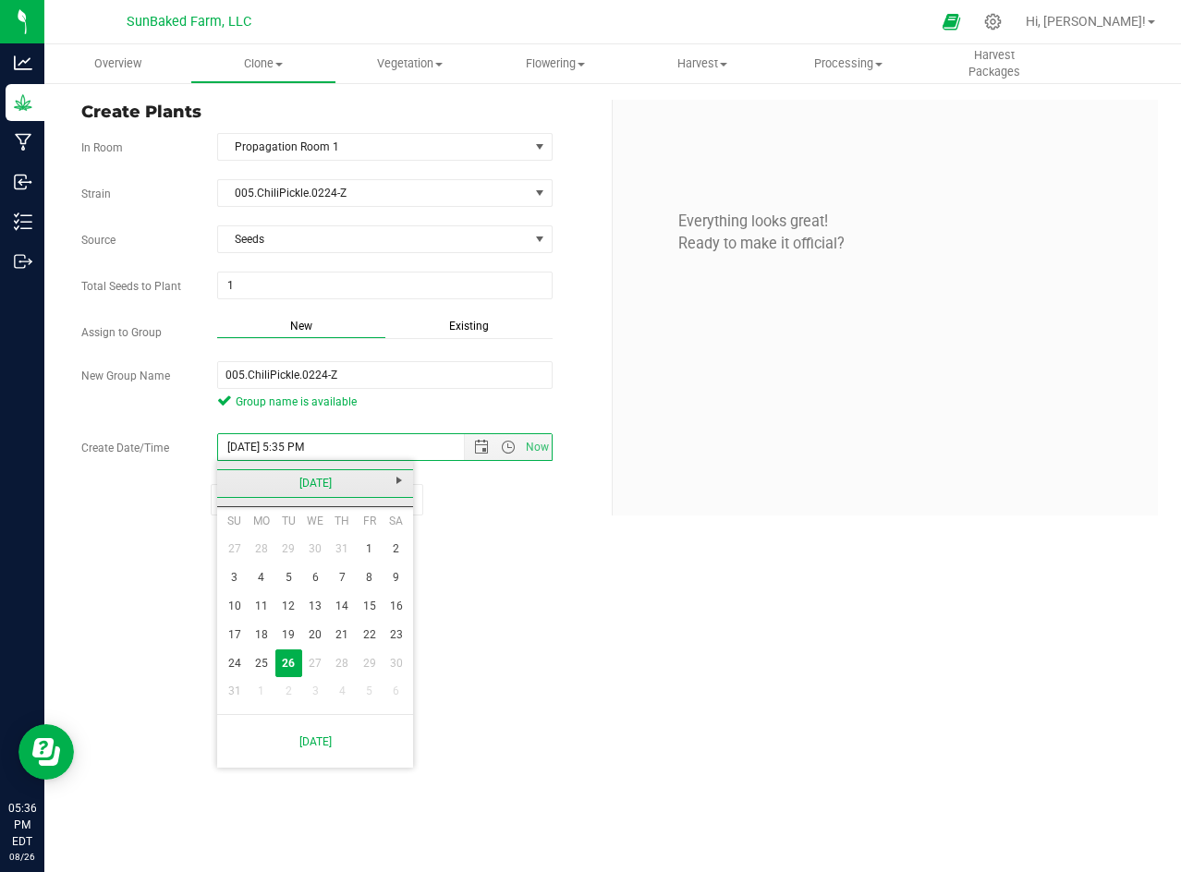
click at [346, 480] on link "[DATE]" at bounding box center [315, 483] width 199 height 29
click at [308, 489] on link "2025" at bounding box center [315, 483] width 199 height 29
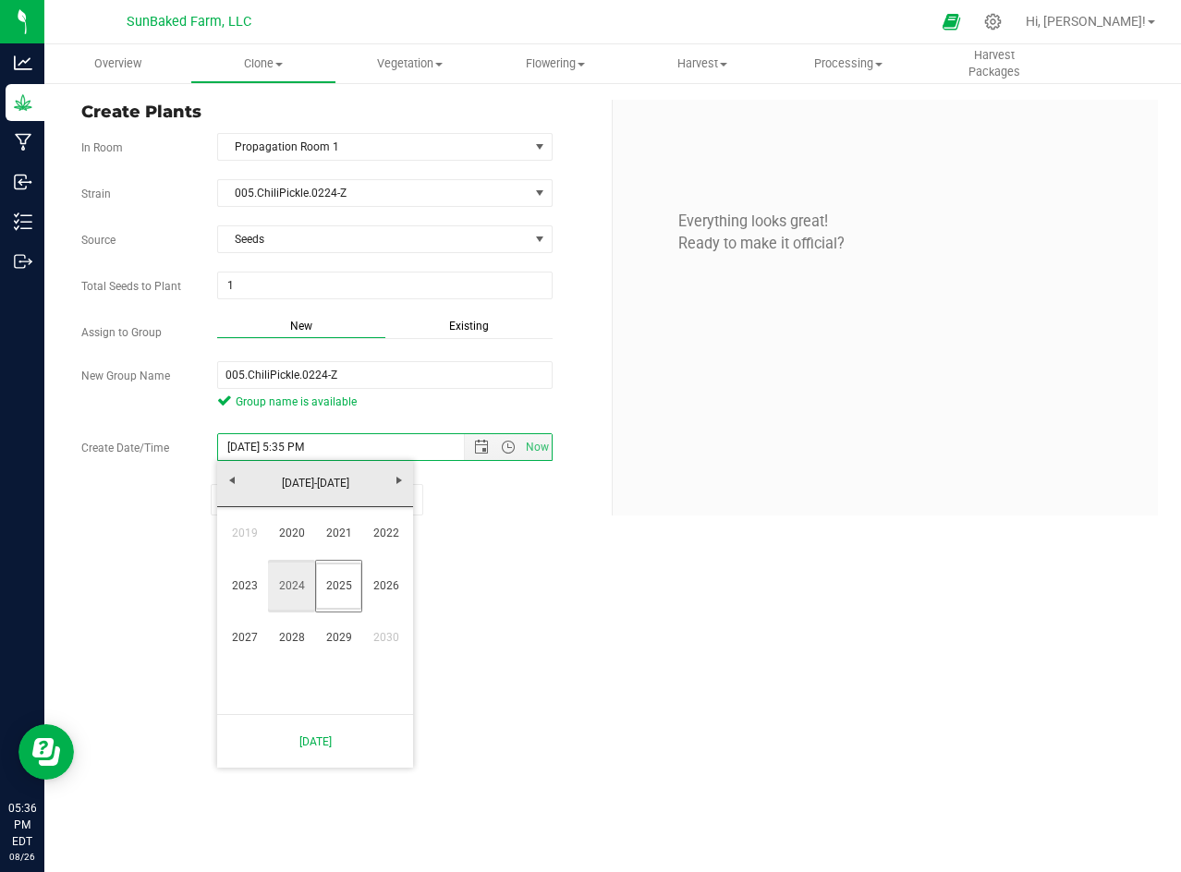
click at [288, 583] on link "2024" at bounding box center [291, 586] width 47 height 47
click at [288, 583] on link "Jun" at bounding box center [291, 586] width 47 height 47
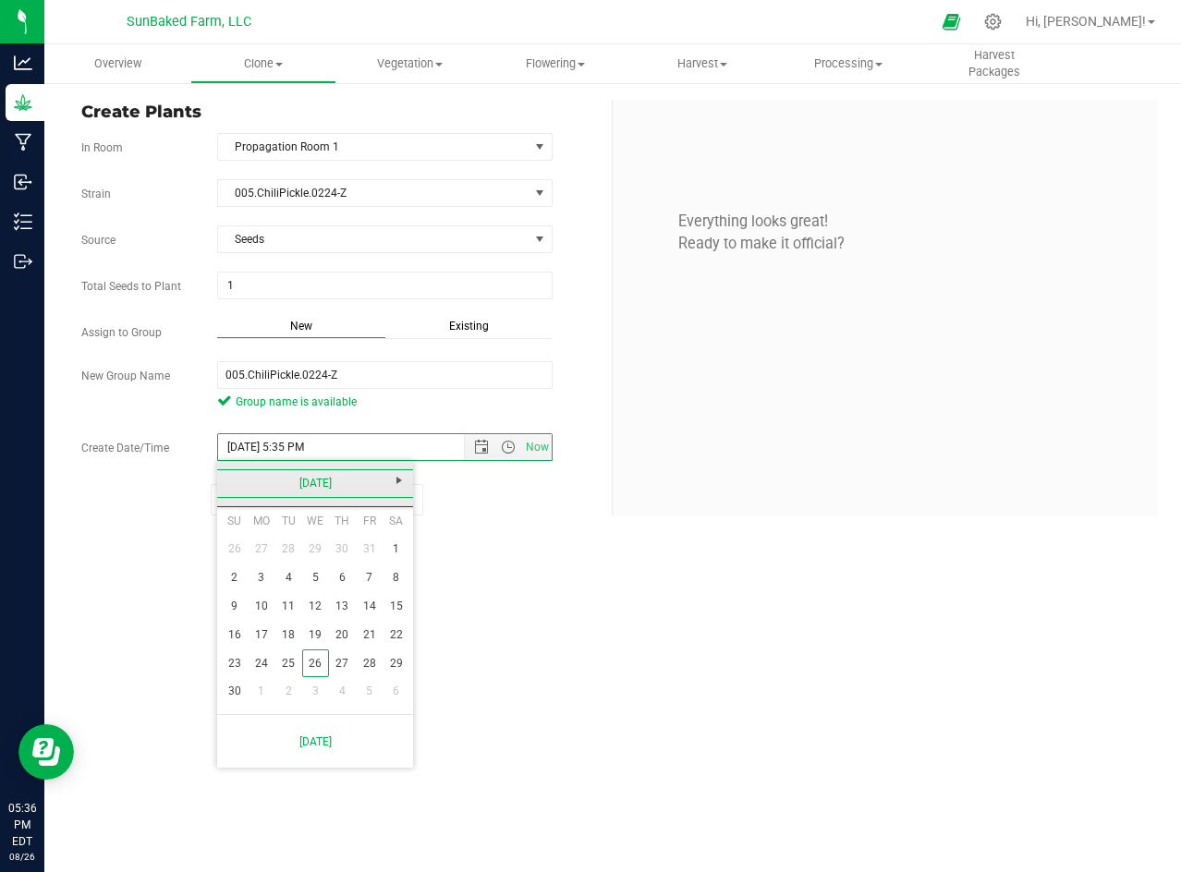
click at [333, 477] on link "[DATE]" at bounding box center [315, 483] width 199 height 29
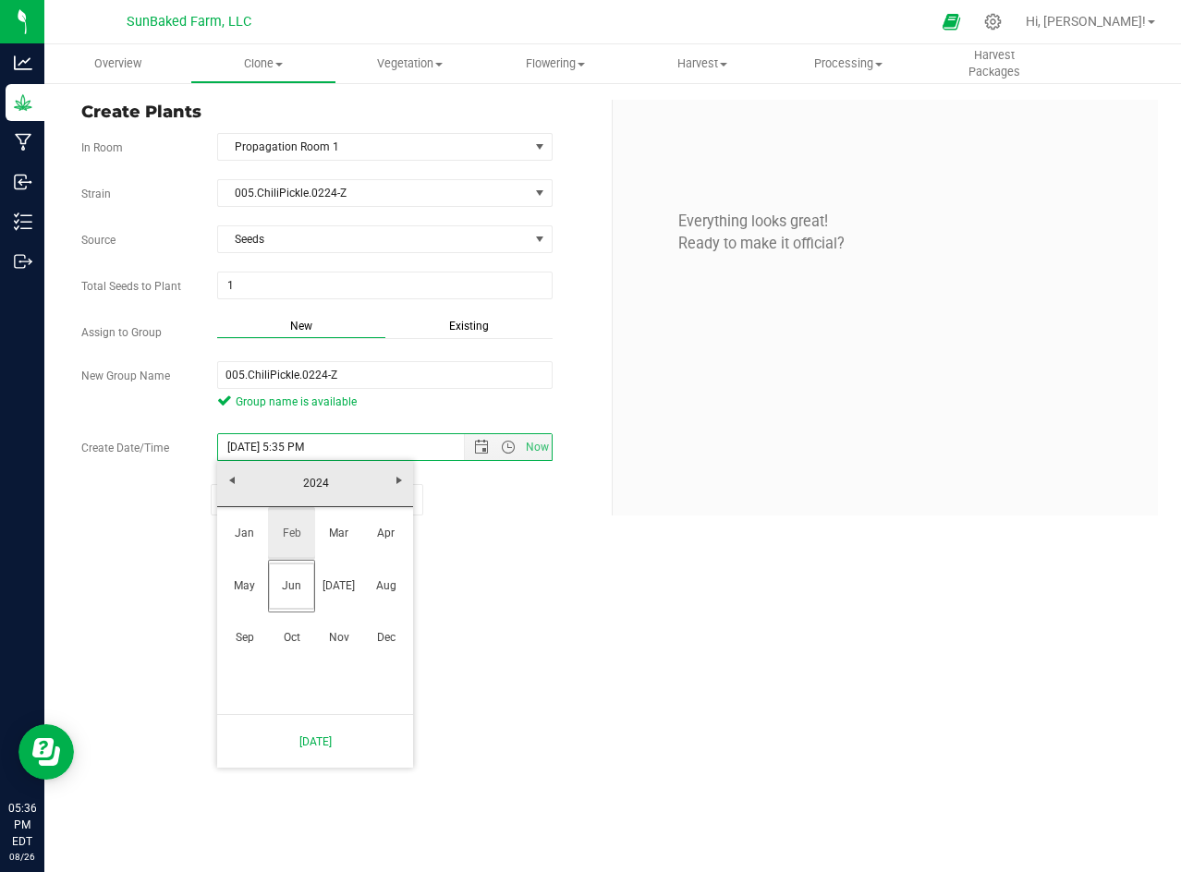
click at [302, 529] on link "Feb" at bounding box center [291, 533] width 47 height 47
click at [346, 546] on link "1" at bounding box center [342, 549] width 27 height 29
type input "[DATE] 5:35 PM"
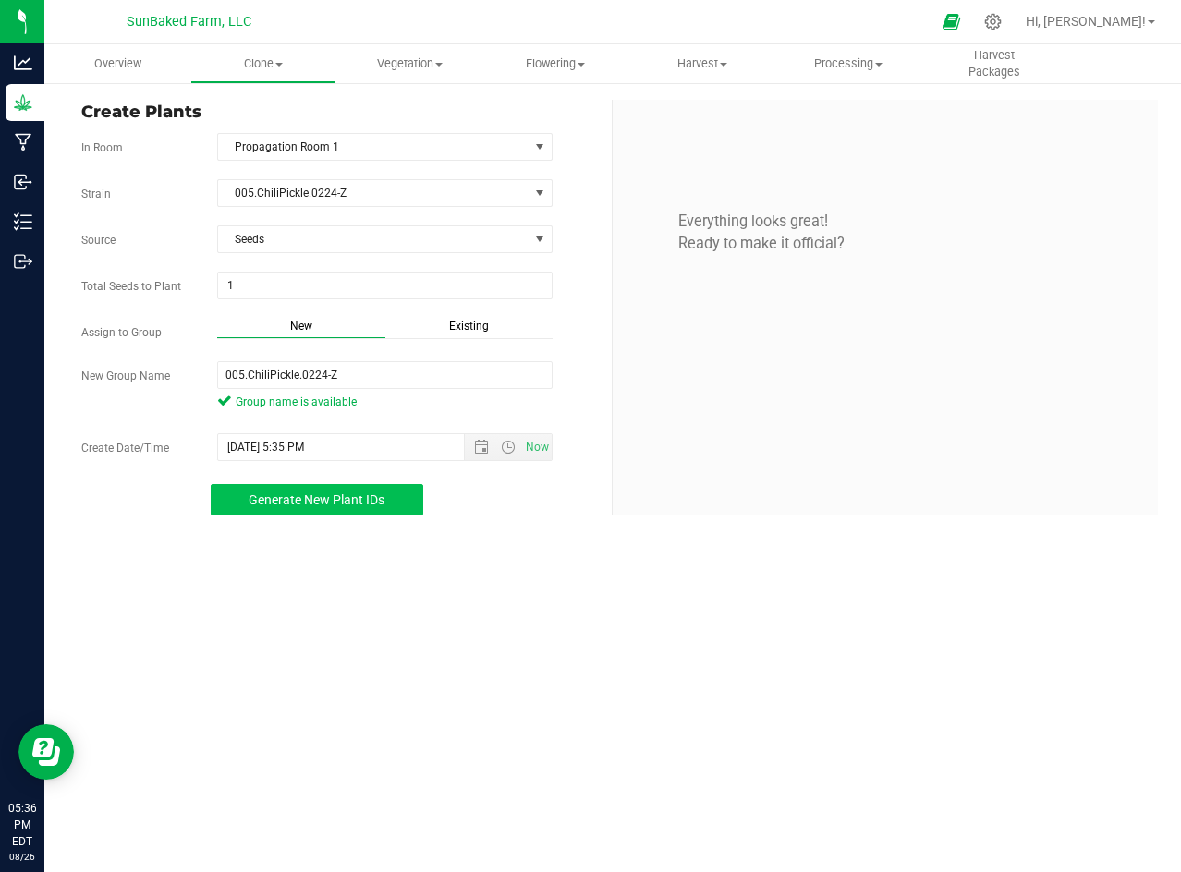
click at [344, 508] on button "Generate New Plant IDs" at bounding box center [317, 499] width 212 height 31
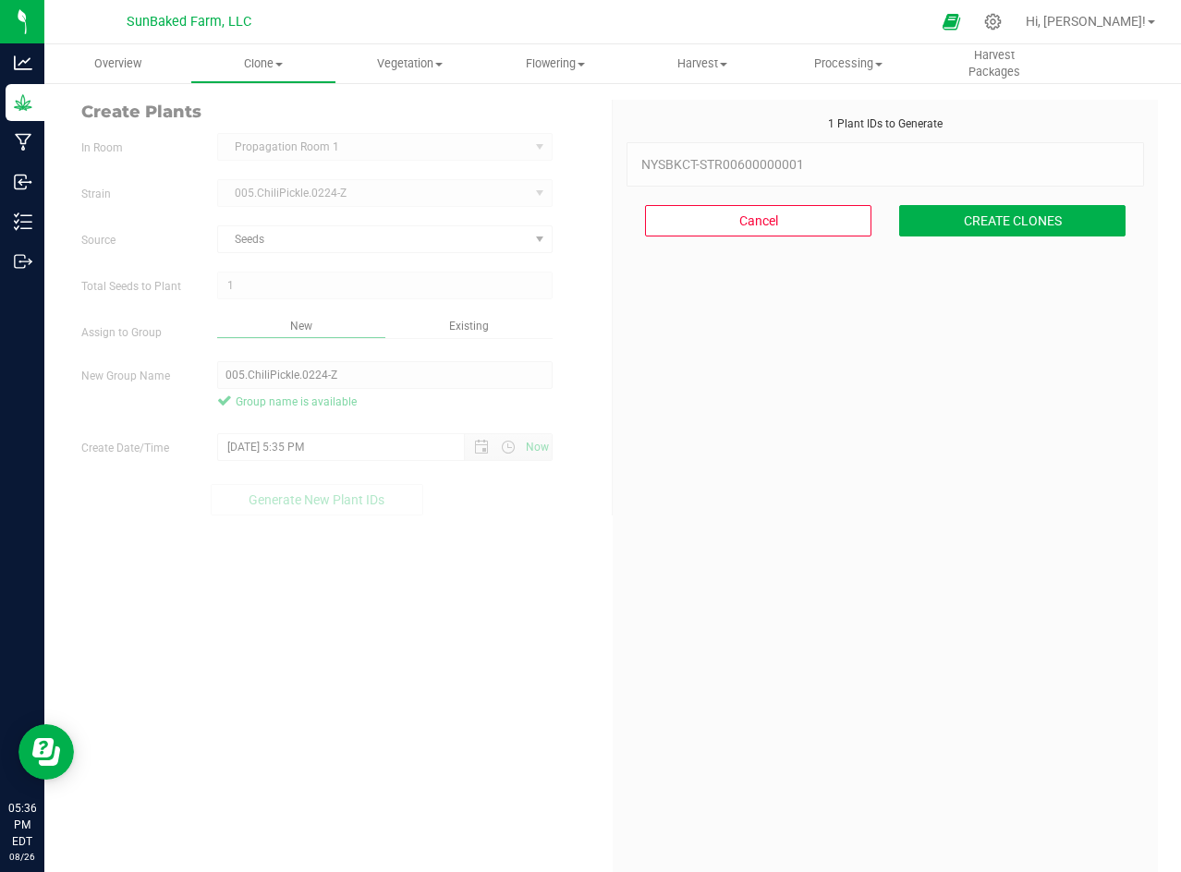
scroll to position [55, 0]
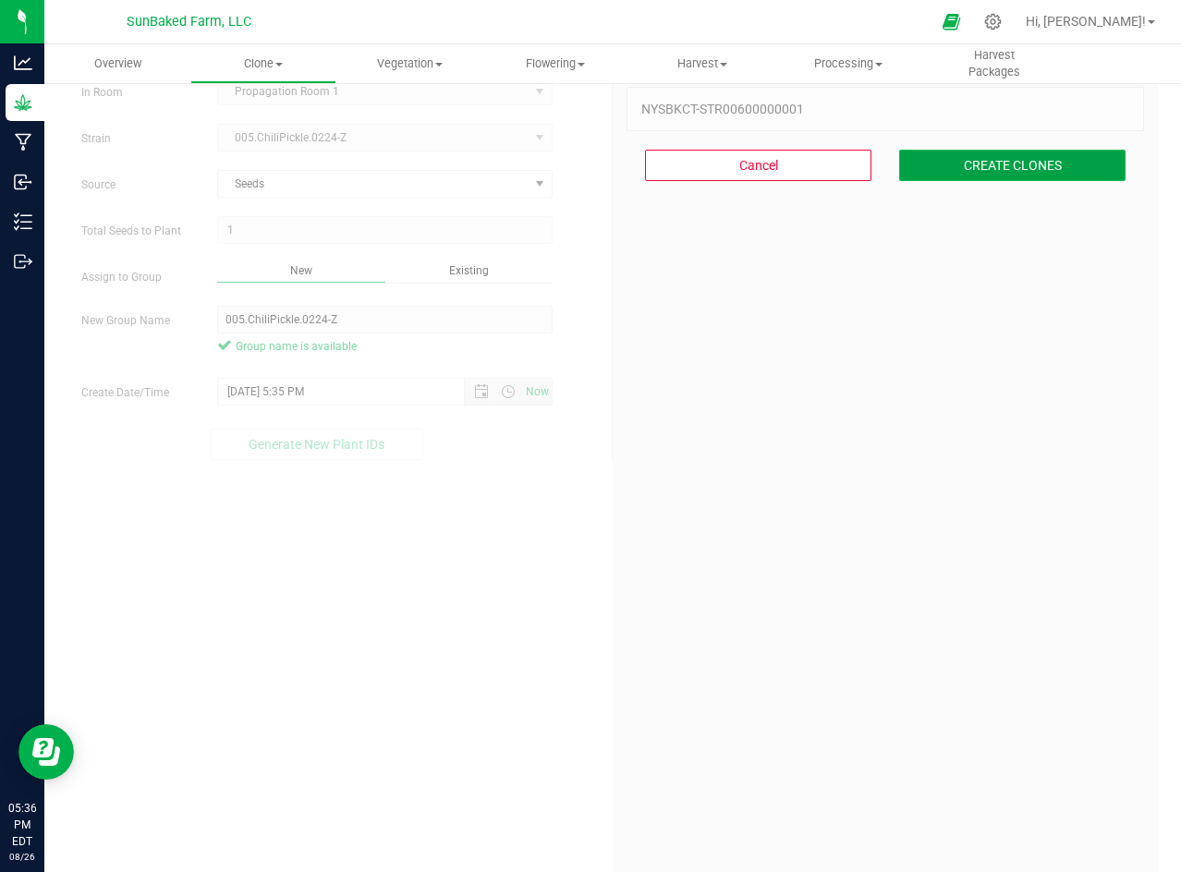
click at [1026, 167] on button "CREATE CLONES" at bounding box center [1012, 165] width 226 height 31
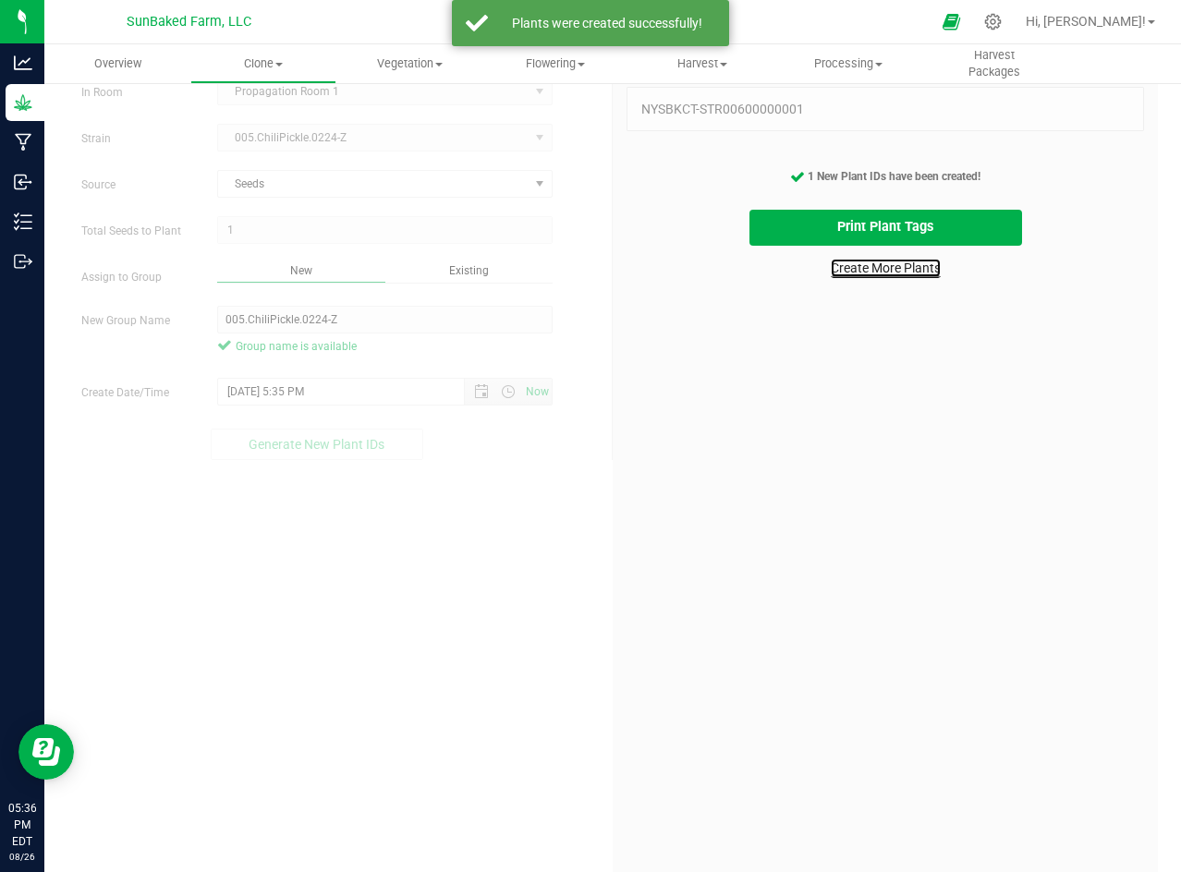
click at [901, 270] on link "Create More Plants" at bounding box center [886, 268] width 110 height 18
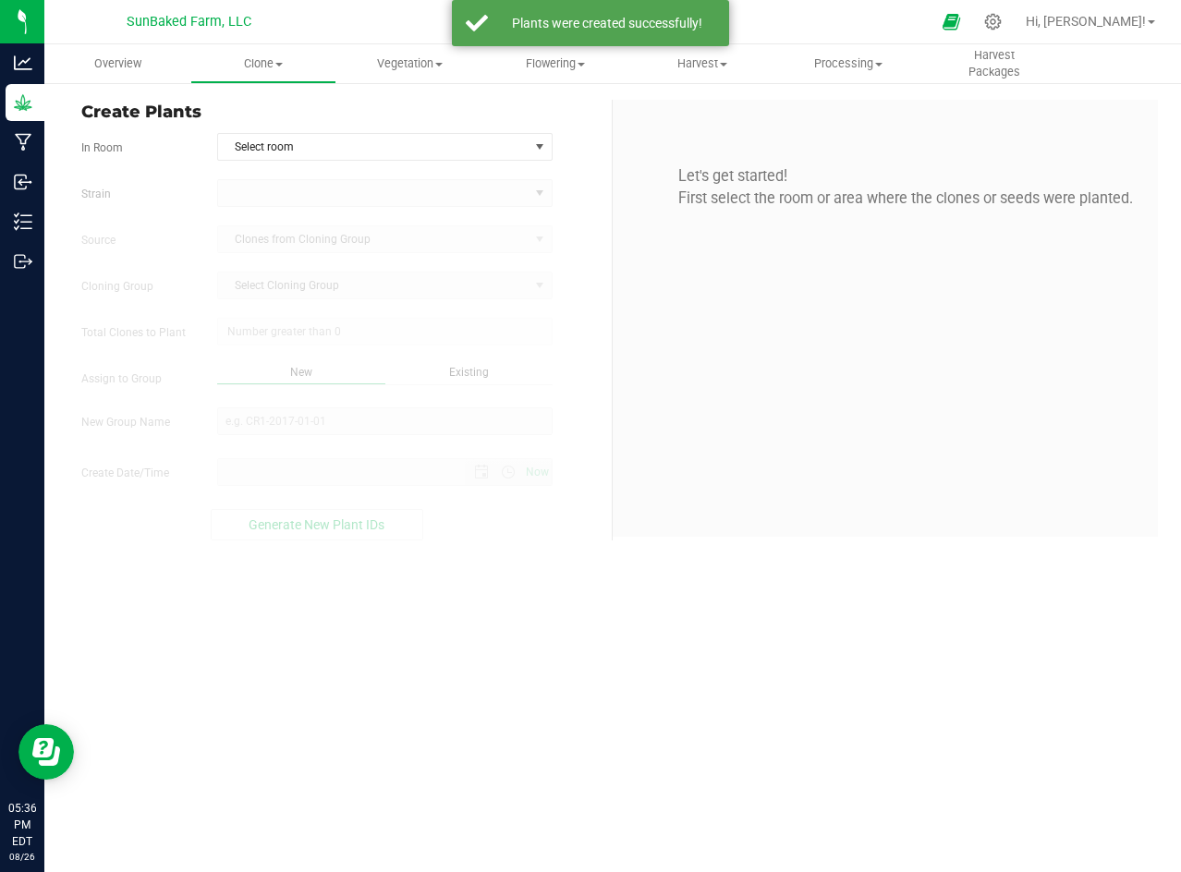
type input "[DATE] 5:36 PM"
click at [484, 160] on span "Select room" at bounding box center [384, 147] width 335 height 28
click at [458, 149] on span "Select room" at bounding box center [373, 147] width 310 height 26
click at [450, 146] on span "Select room" at bounding box center [373, 147] width 310 height 26
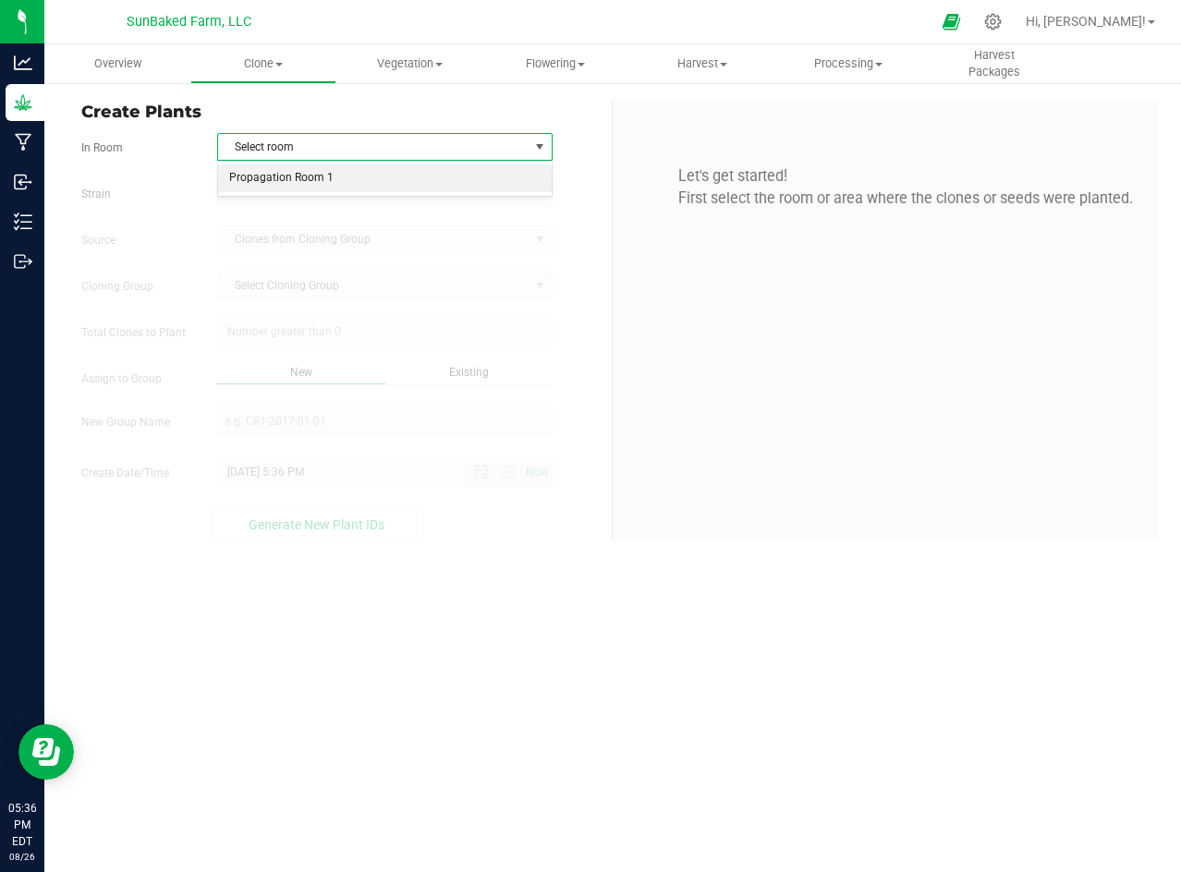
click at [421, 176] on li "Propagation Room 1" at bounding box center [385, 178] width 334 height 28
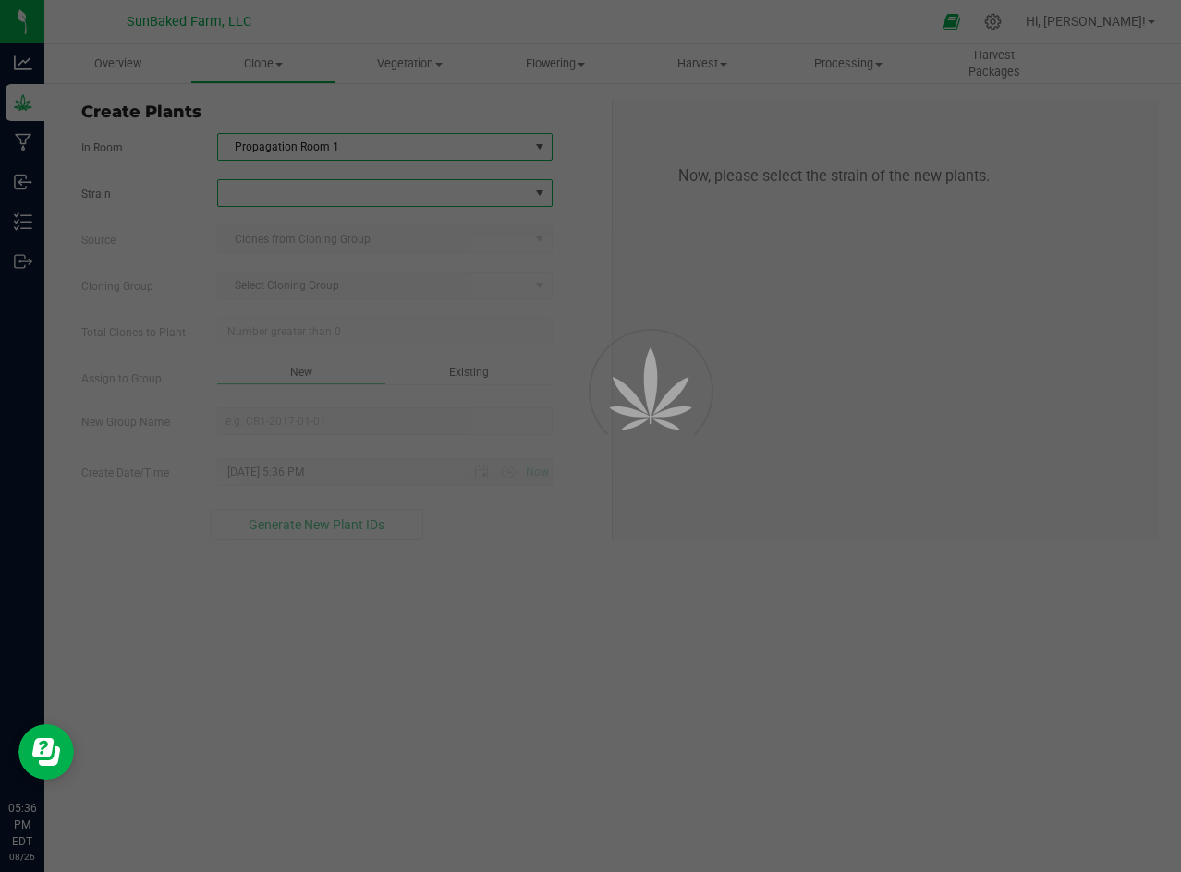
click at [412, 186] on span at bounding box center [373, 193] width 310 height 26
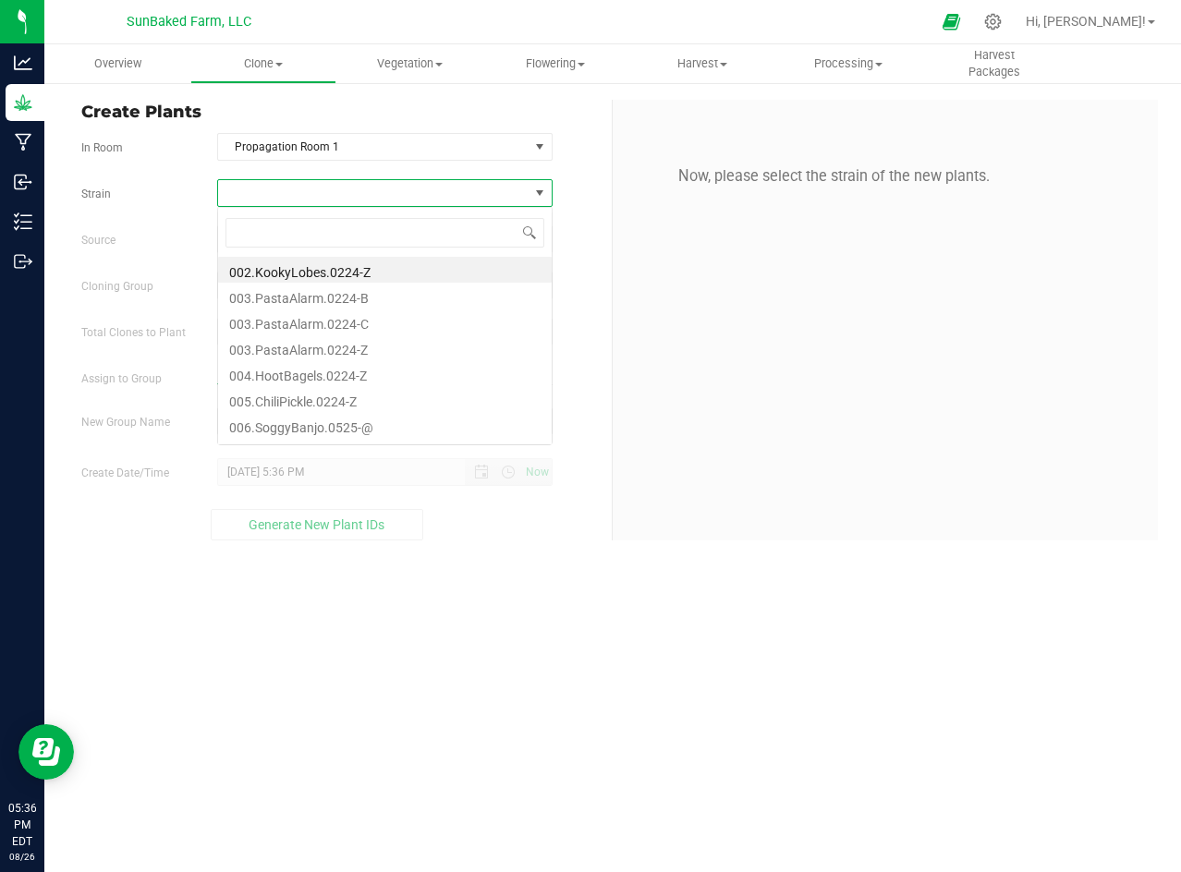
scroll to position [28, 334]
click at [331, 428] on li "006.SoggyBanjo.0525-@" at bounding box center [385, 425] width 334 height 26
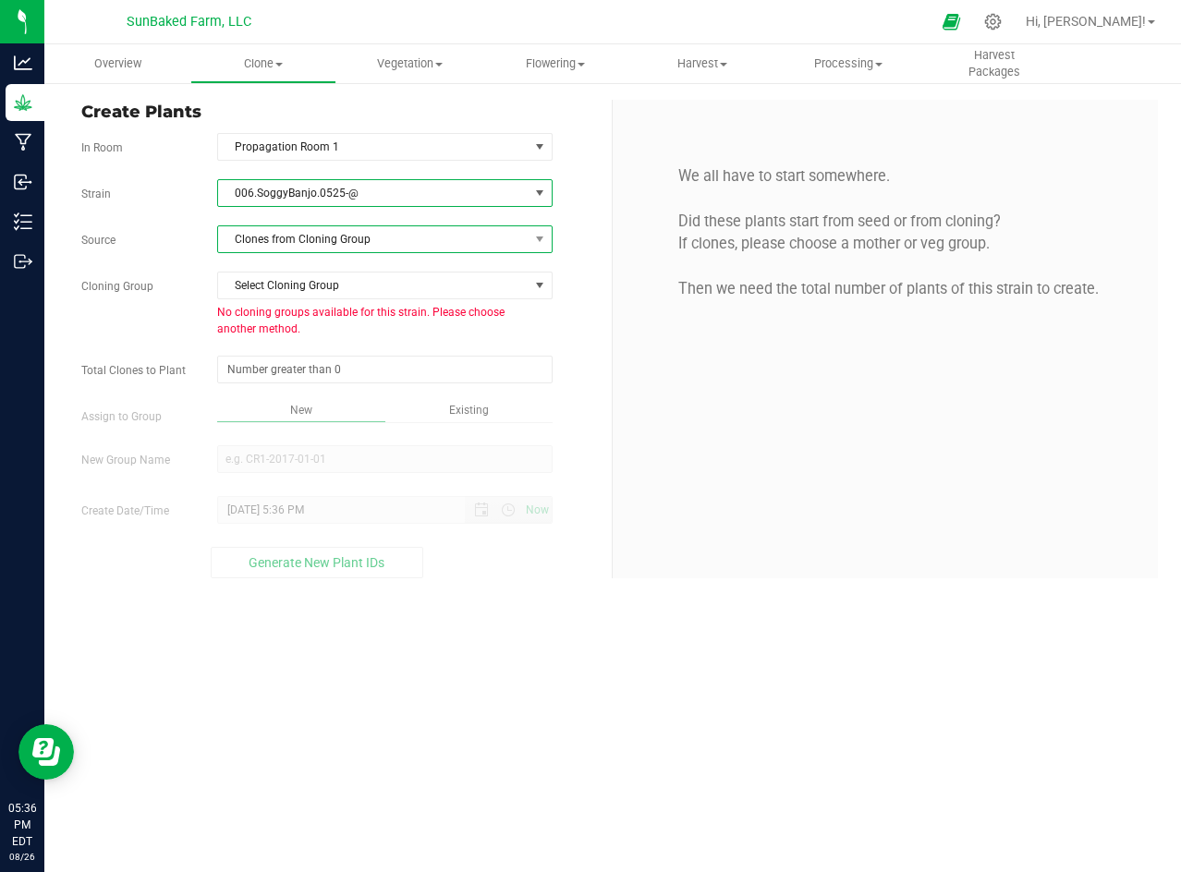
click at [408, 242] on span "Clones from Cloning Group" at bounding box center [373, 239] width 310 height 26
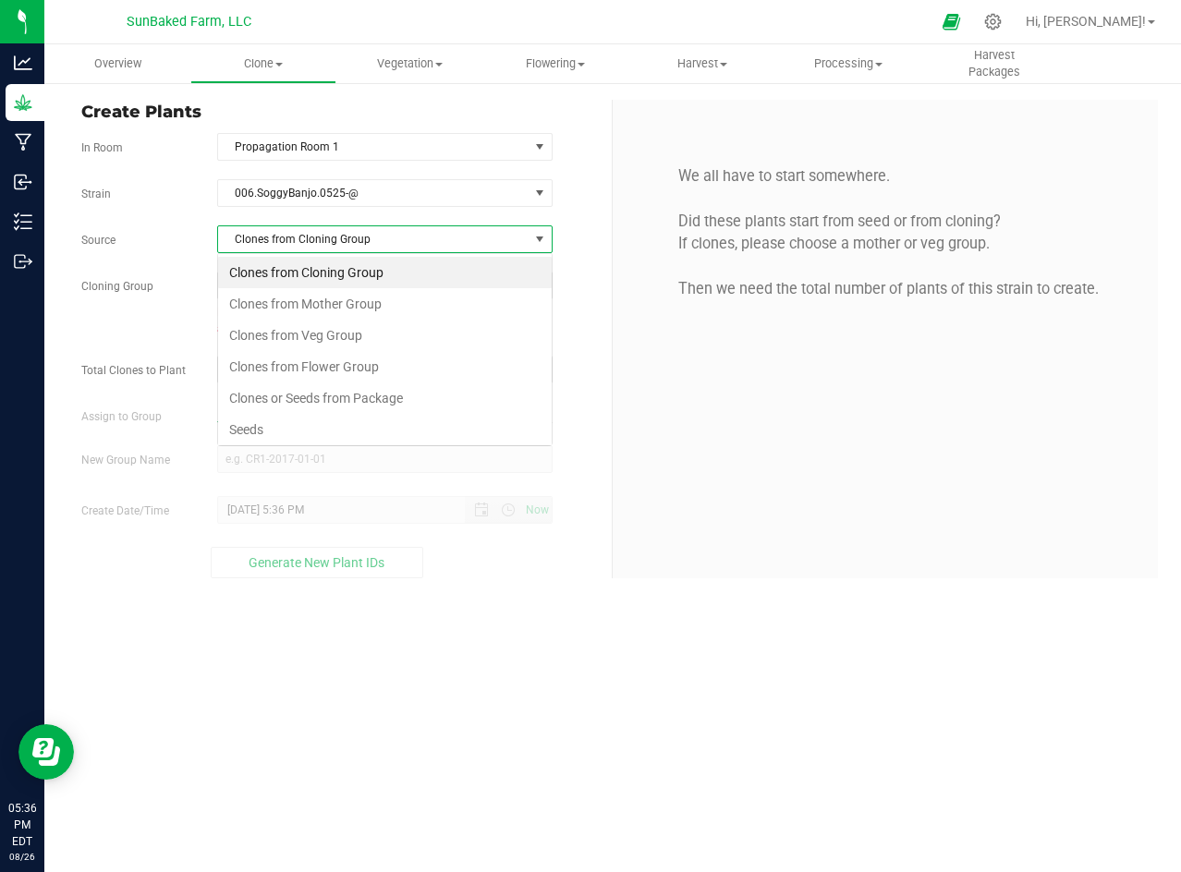
scroll to position [28, 334]
click at [365, 393] on li "Clones or Seeds from Package" at bounding box center [385, 398] width 334 height 31
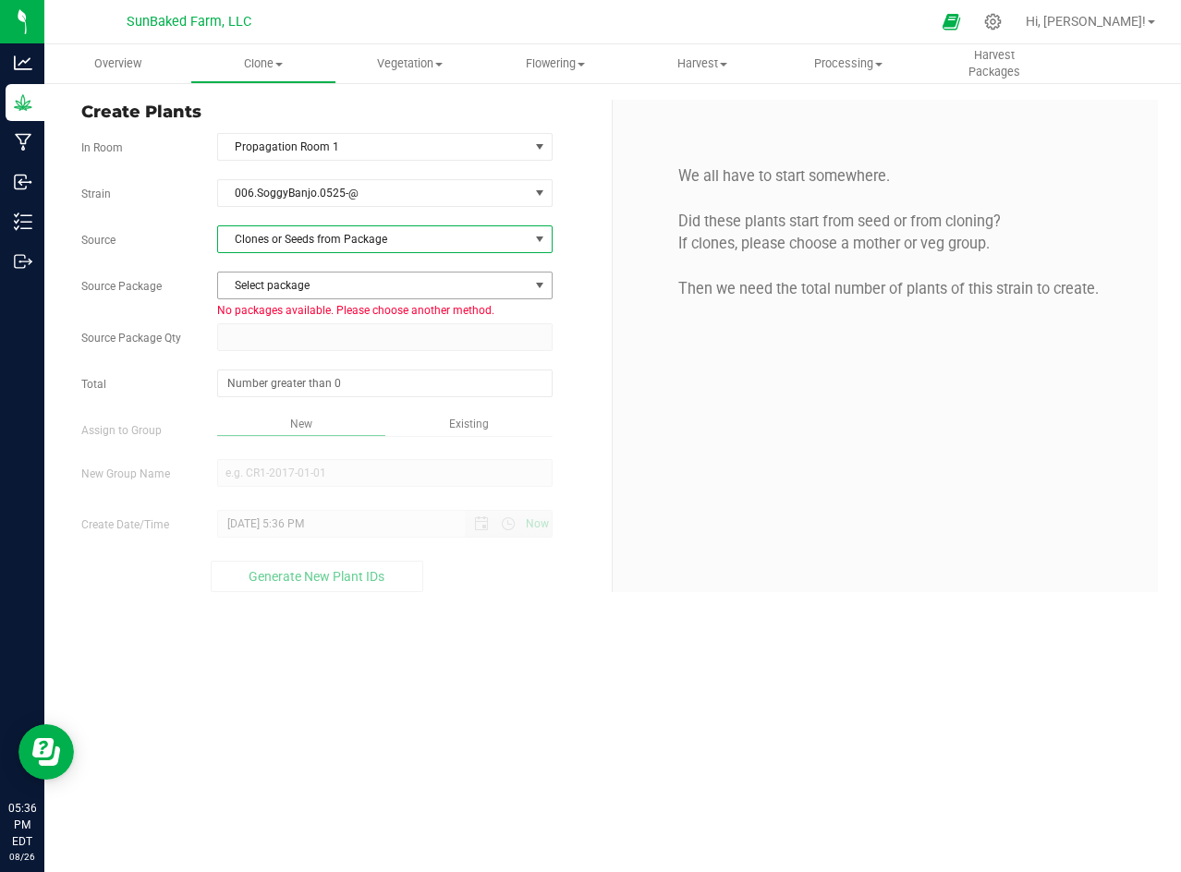
click at [355, 287] on span "Select package" at bounding box center [373, 286] width 310 height 26
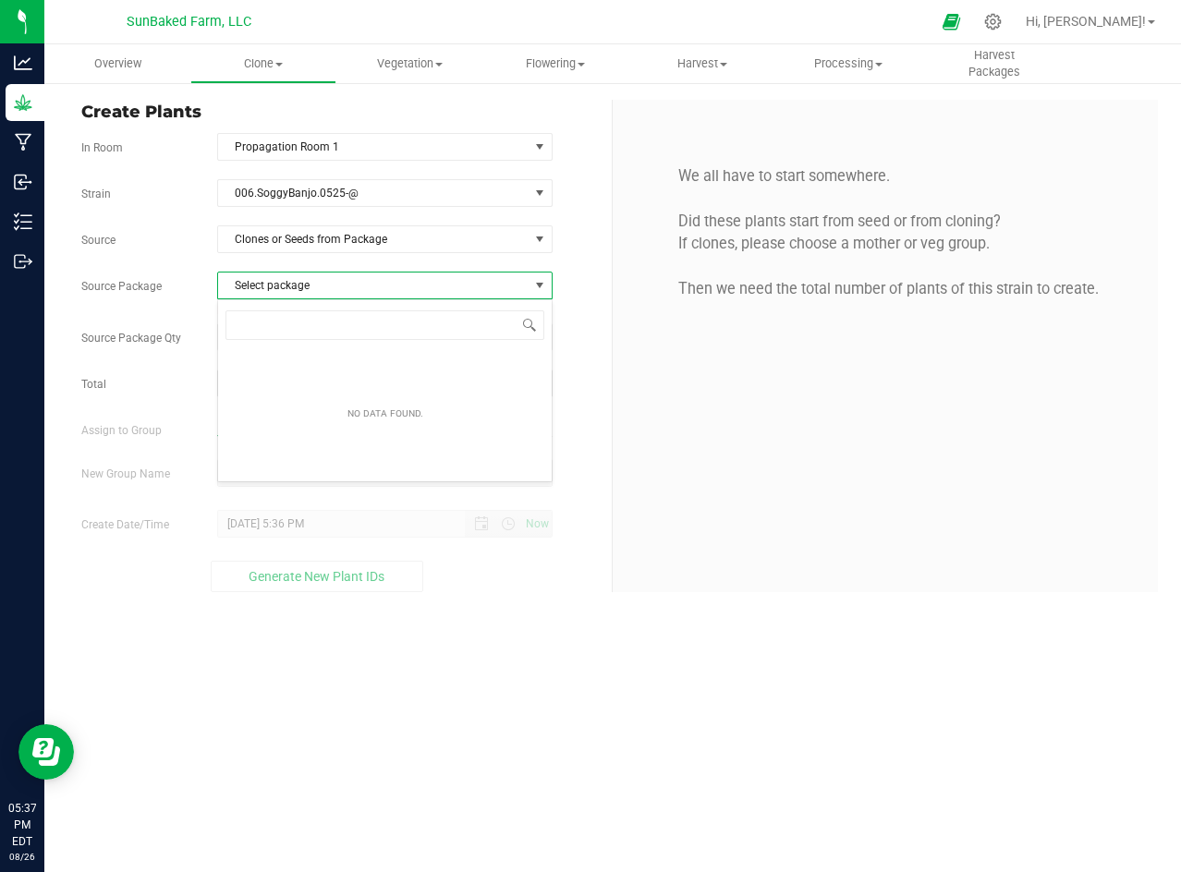
click at [355, 287] on span "Select package" at bounding box center [373, 286] width 310 height 26
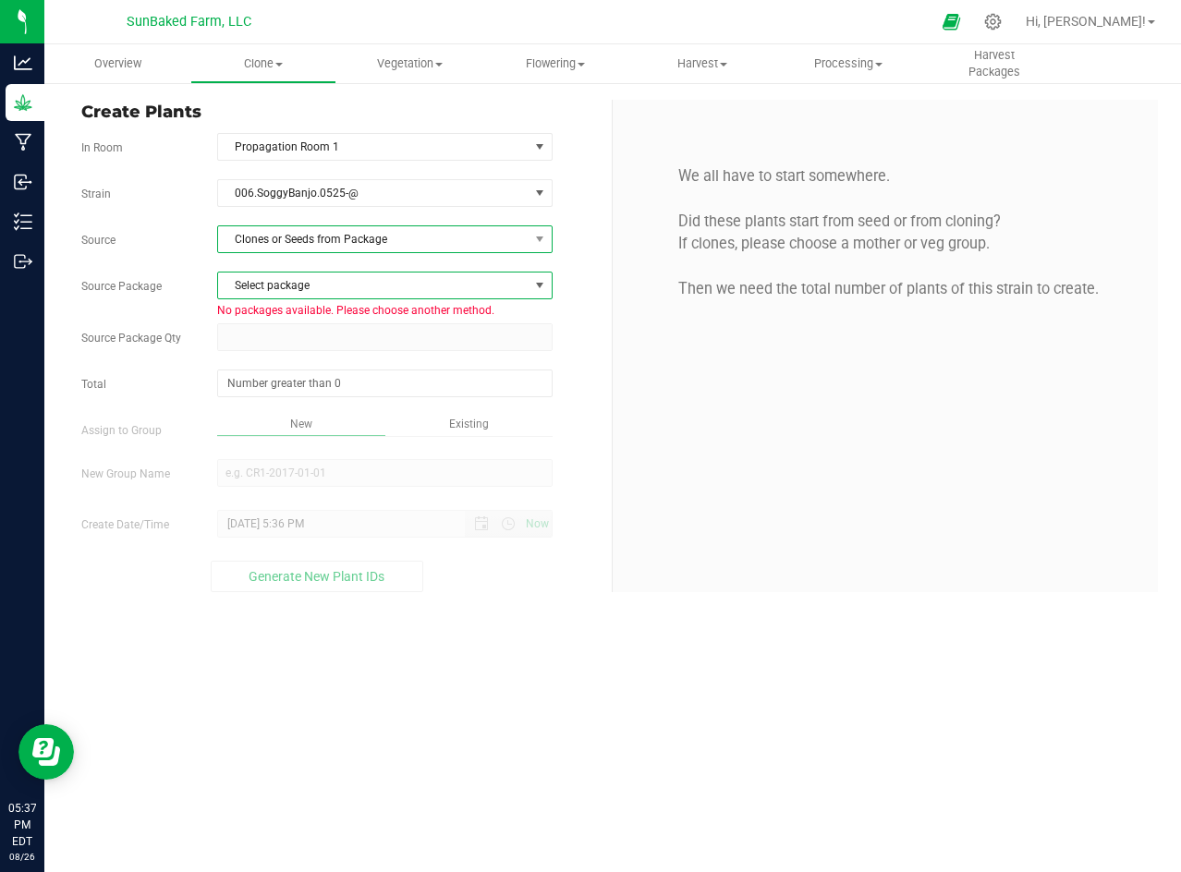
click at [397, 236] on span "Clones or Seeds from Package" at bounding box center [373, 239] width 310 height 26
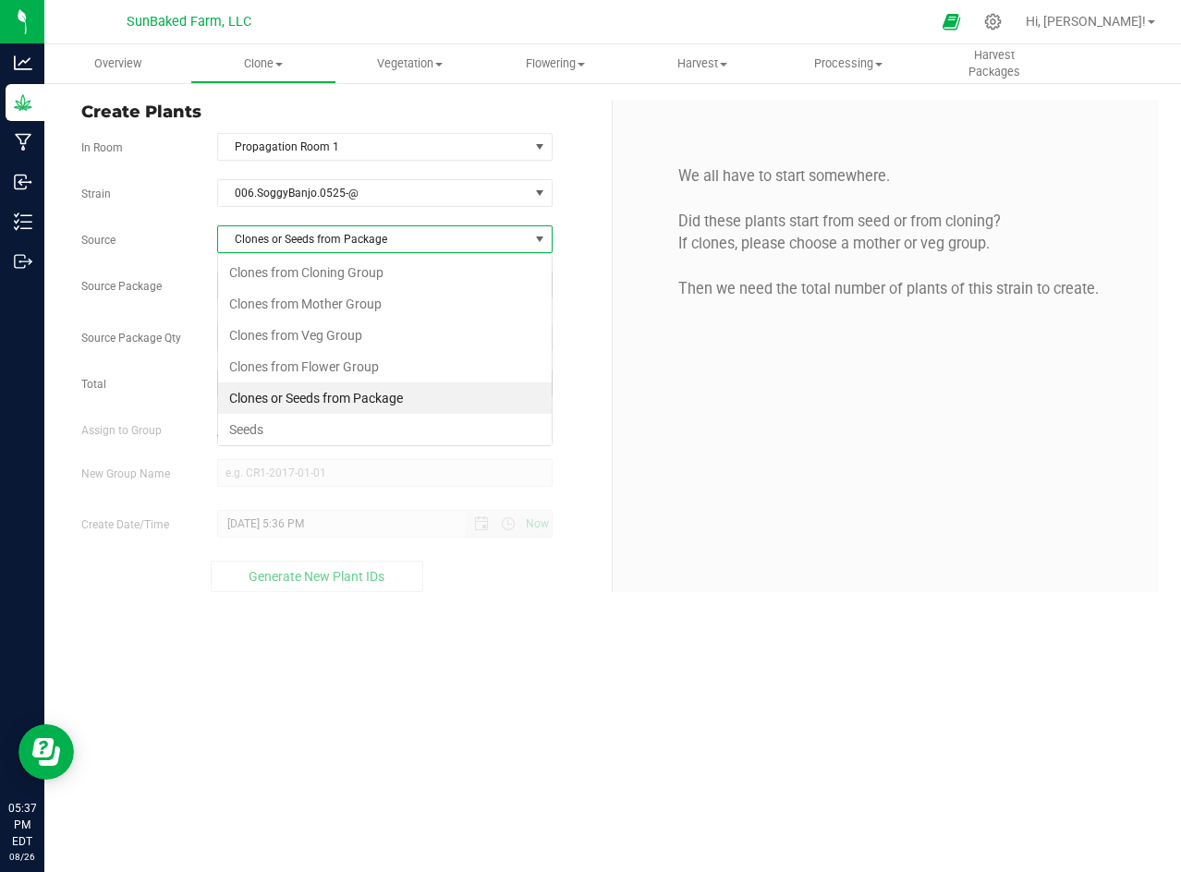
scroll to position [28, 334]
click at [288, 429] on li "Seeds" at bounding box center [385, 429] width 334 height 31
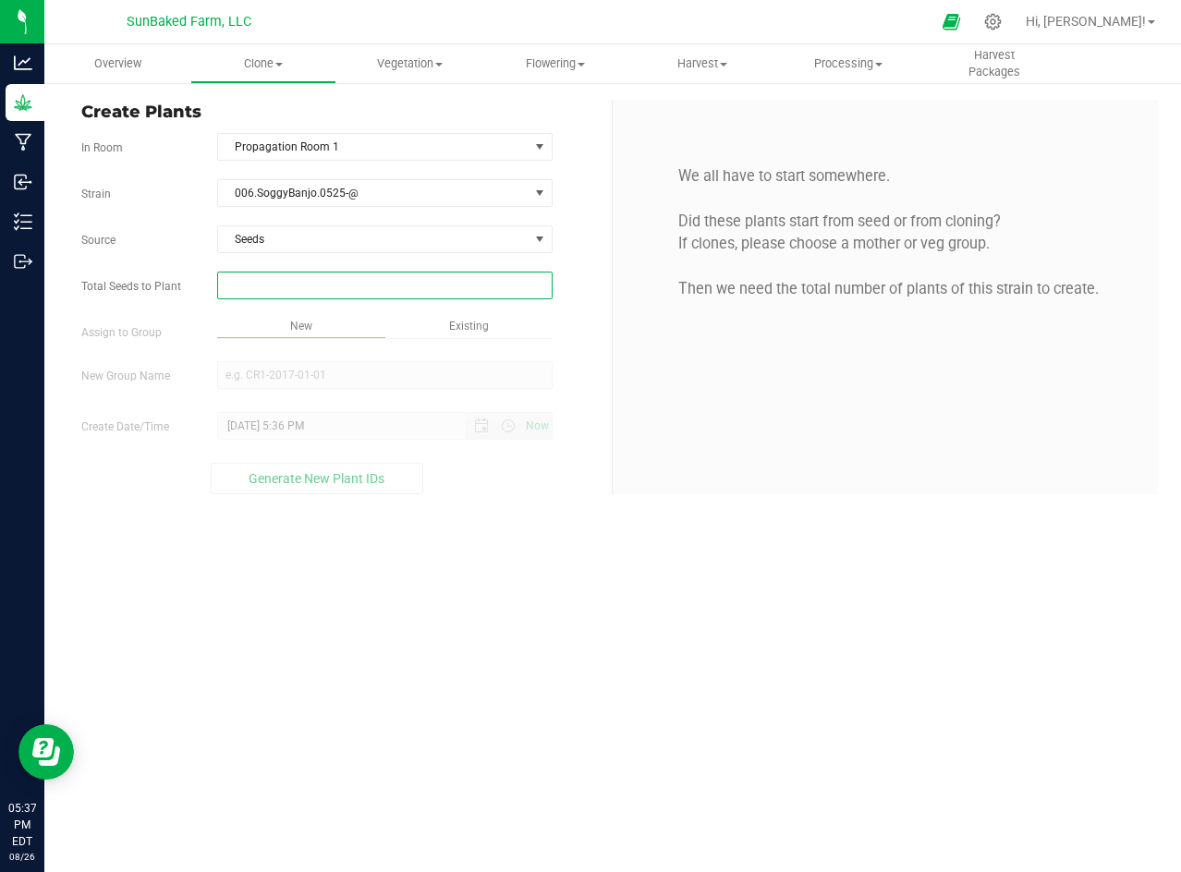
click at [335, 281] on span at bounding box center [384, 286] width 335 height 28
type input "1"
click at [313, 200] on div "Overview Clone Create plants Cloning groups Cloning plants Apply to plants Vege…" at bounding box center [612, 458] width 1136 height 828
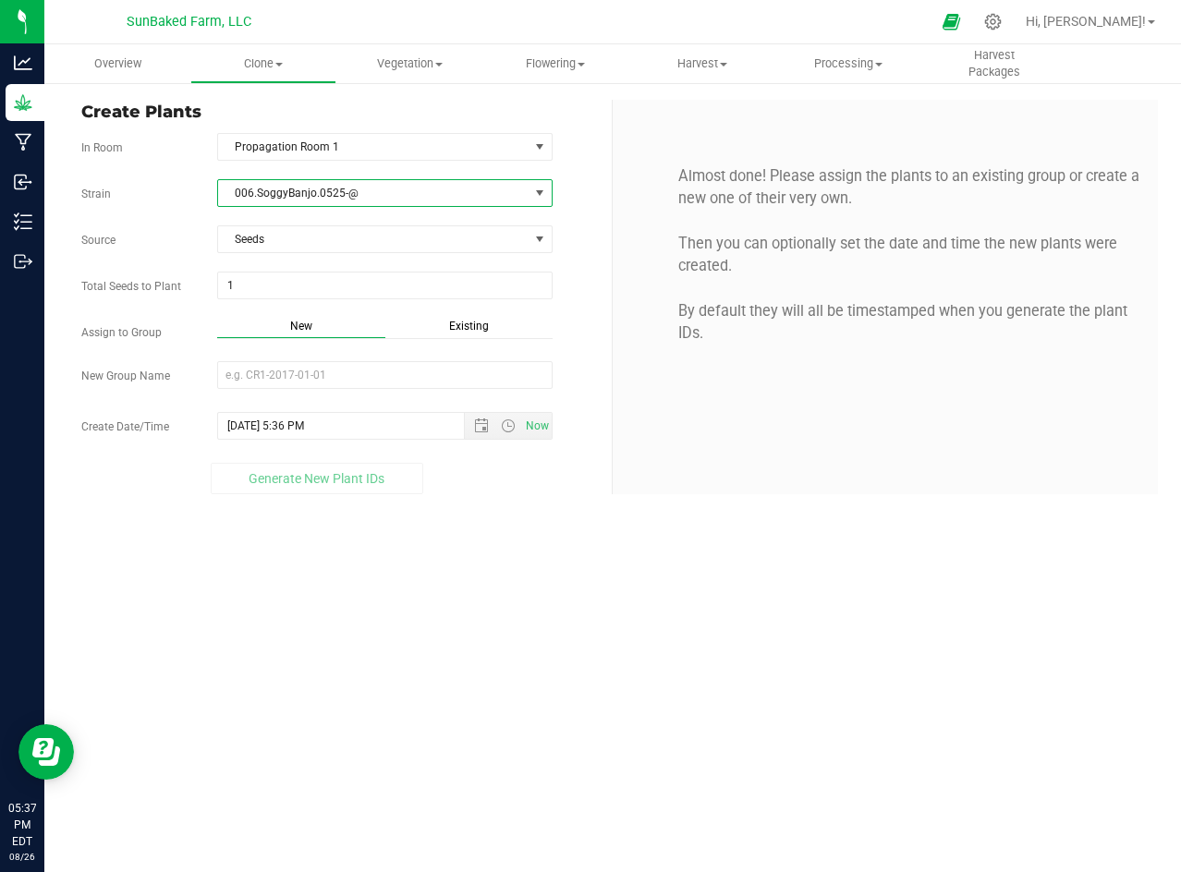
click at [313, 200] on span "006.SoggyBanjo.0525-@" at bounding box center [373, 193] width 310 height 26
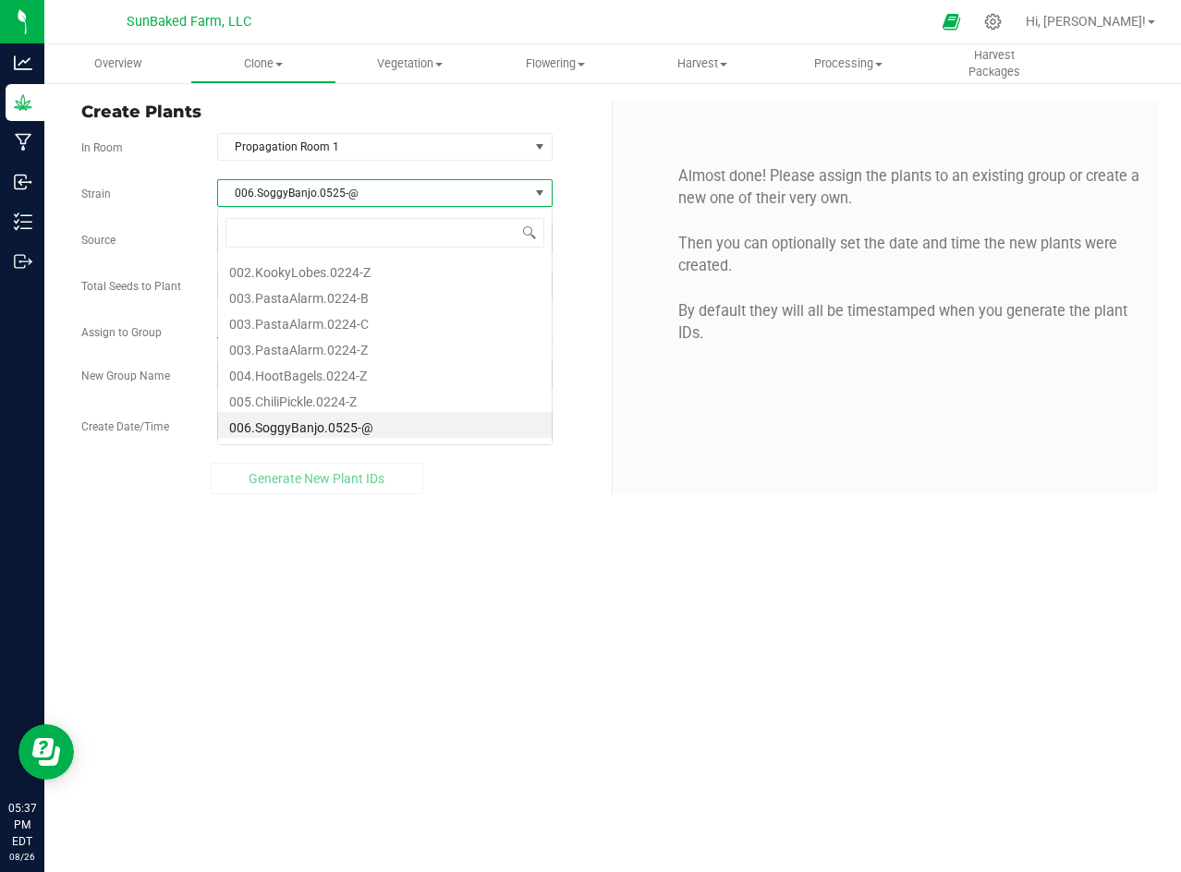
scroll to position [28, 334]
click at [313, 200] on span "006.SoggyBanjo.0525-@" at bounding box center [373, 193] width 310 height 26
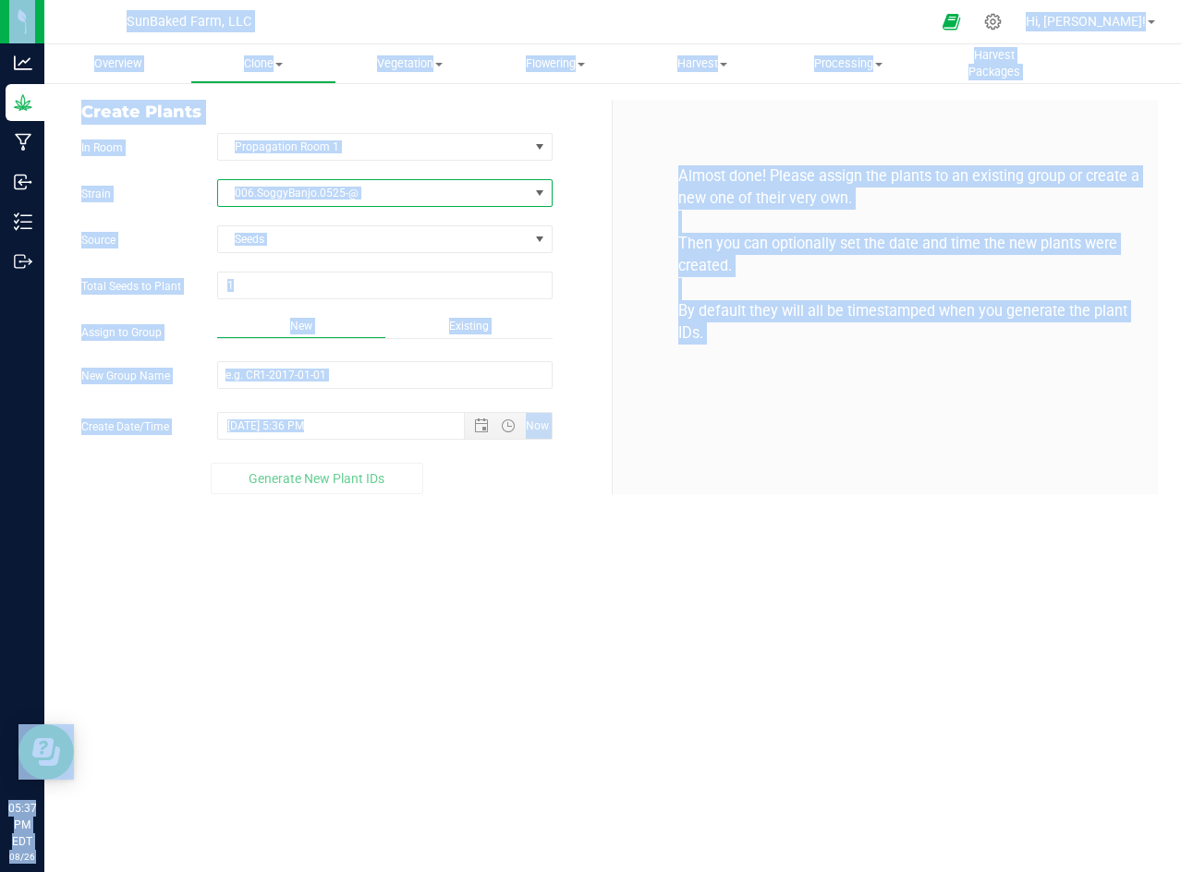
copy body "Analytics Grow Manufacturing Inbound Inventory Outbound 05:37 PM EDT [DATE] 08/…"
click at [313, 200] on span "006.SoggyBanjo.0525-@" at bounding box center [373, 193] width 310 height 26
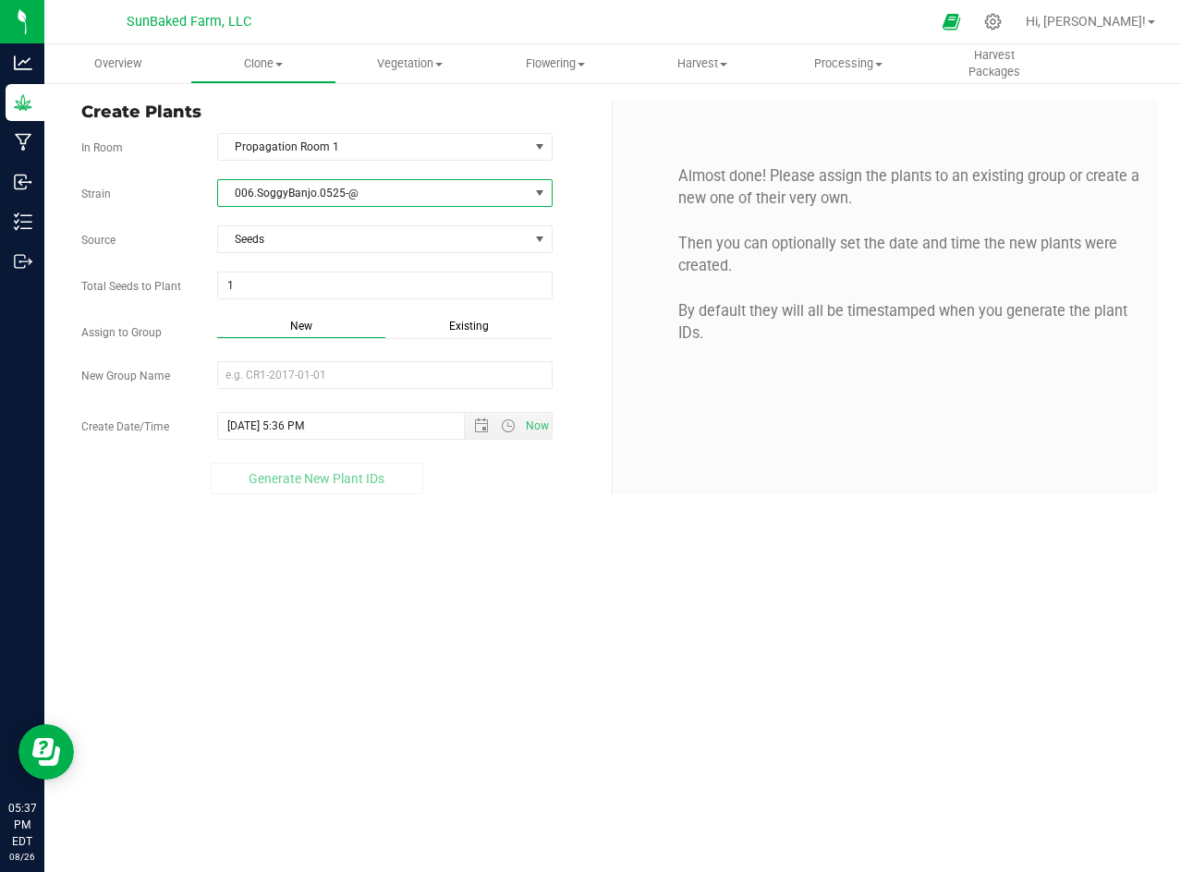
click at [313, 200] on span "006.SoggyBanjo.0525-@" at bounding box center [373, 193] width 310 height 26
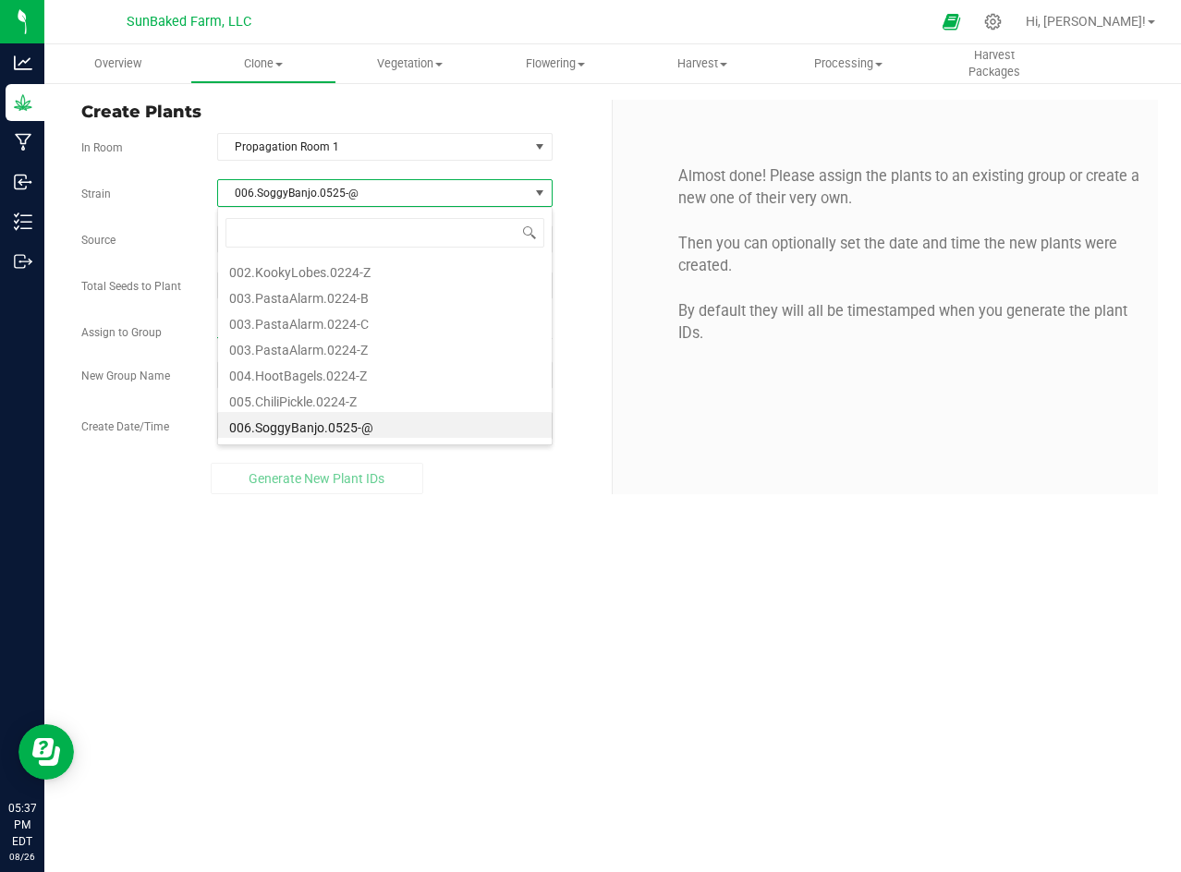
click at [313, 200] on span "006.SoggyBanjo.0525-@" at bounding box center [373, 193] width 310 height 26
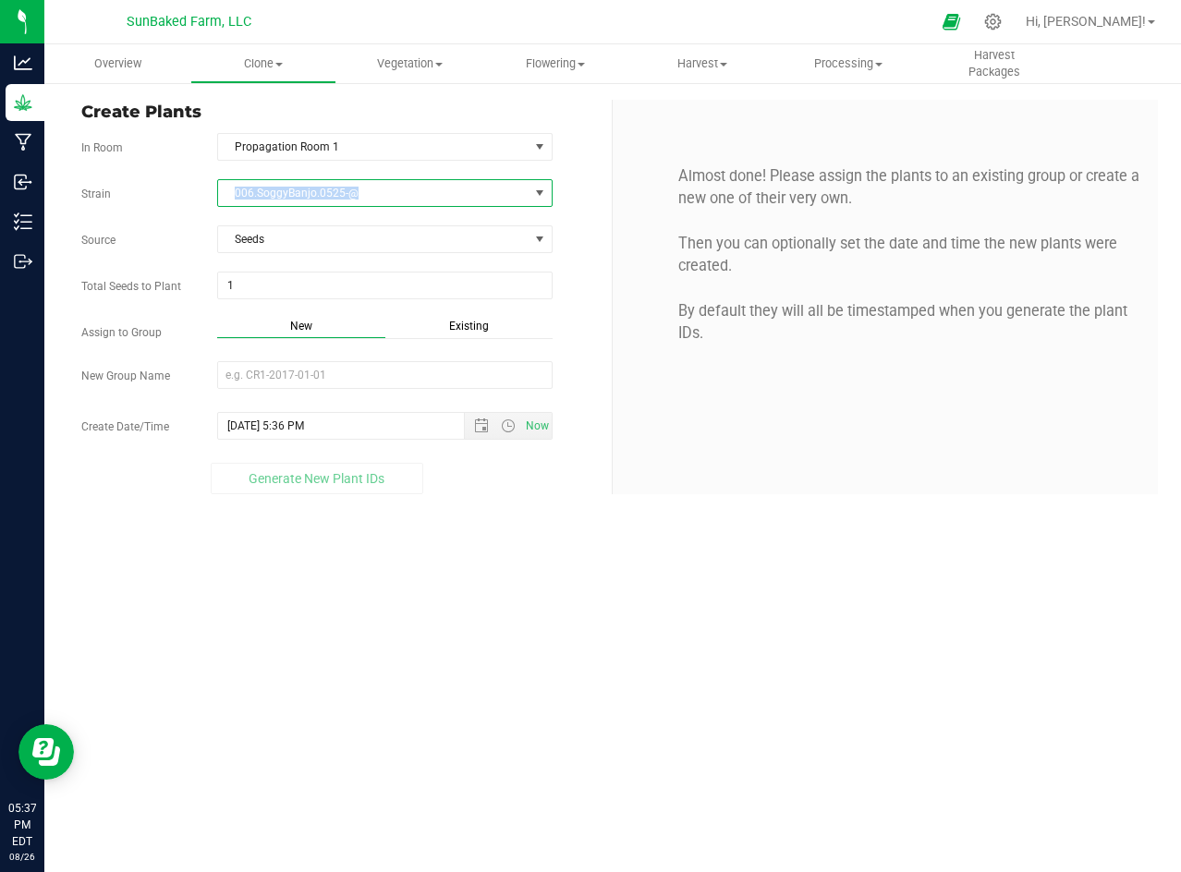
copy span "006.SoggyBanjo.0525-@"
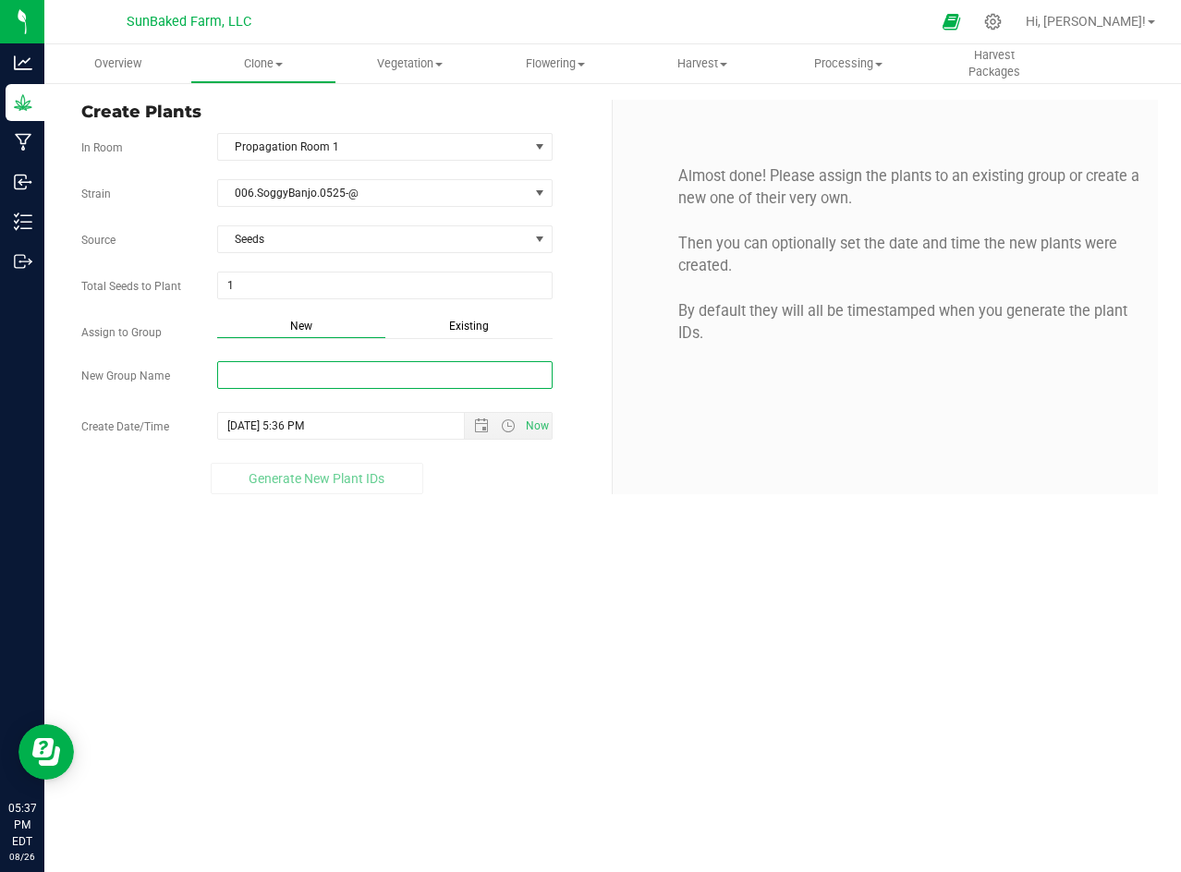
click at [275, 377] on input "New Group Name" at bounding box center [384, 375] width 335 height 28
paste input "006.SoggyBanjo.0525-@"
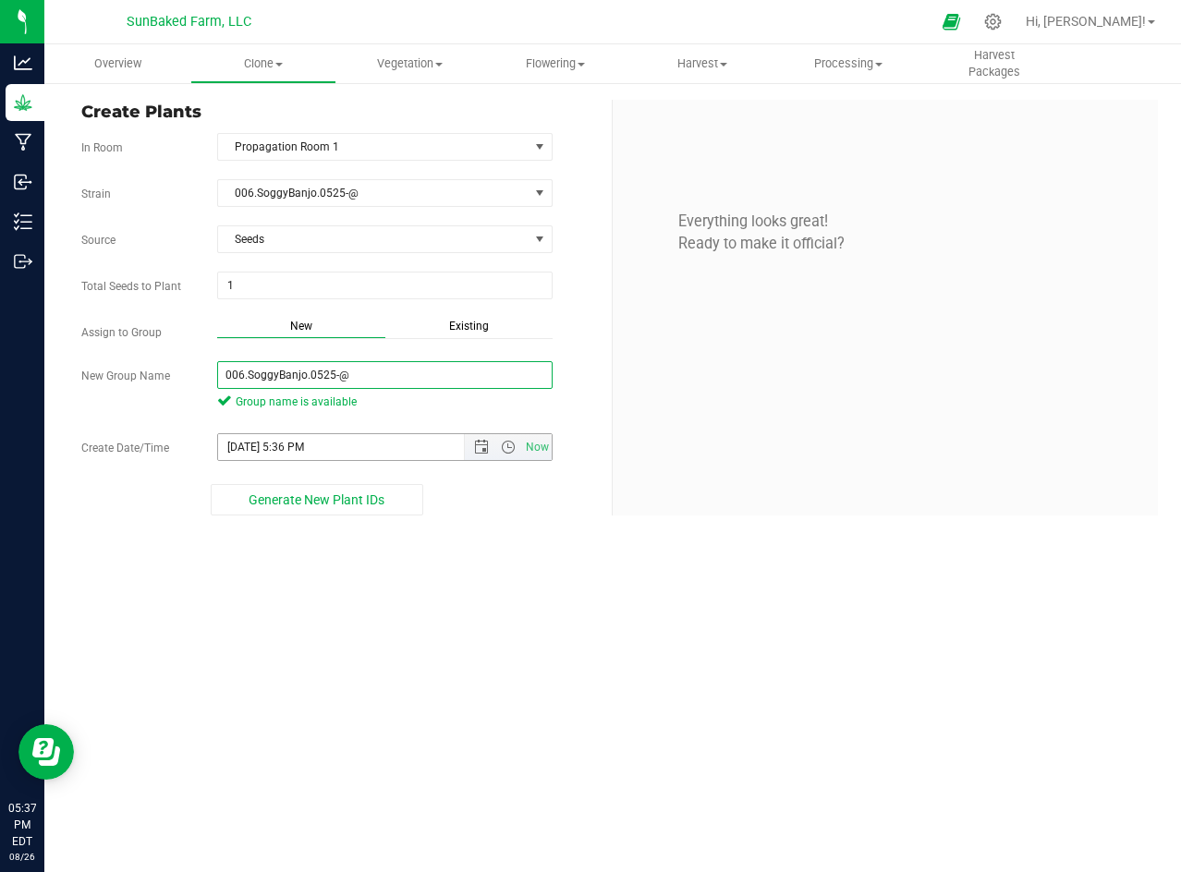
type input "006.SoggyBanjo.0525-@"
click at [411, 441] on input "[DATE] 5:36 PM" at bounding box center [357, 447] width 278 height 26
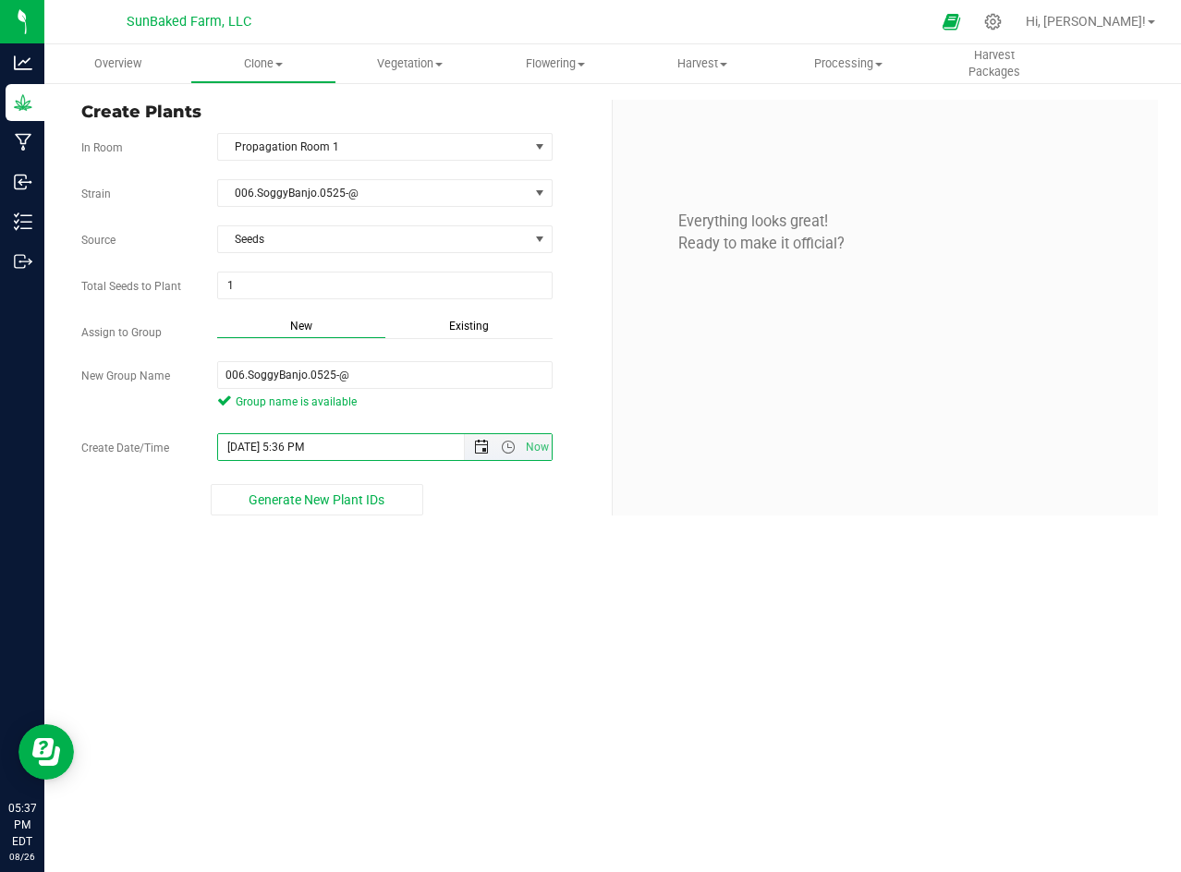
click at [480, 447] on span "Open the date view" at bounding box center [481, 447] width 15 height 15
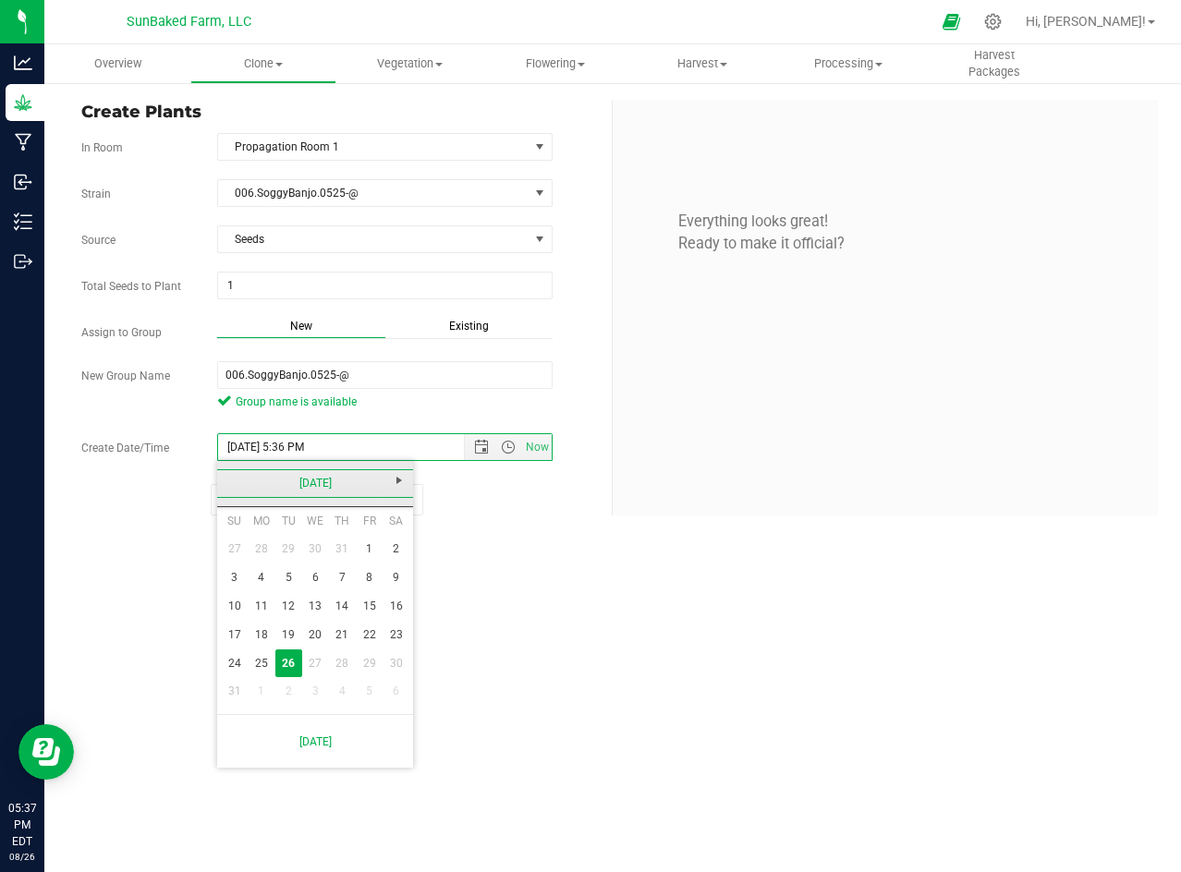
click at [343, 473] on link "[DATE]" at bounding box center [315, 483] width 199 height 29
click at [345, 470] on link "2025" at bounding box center [315, 483] width 199 height 29
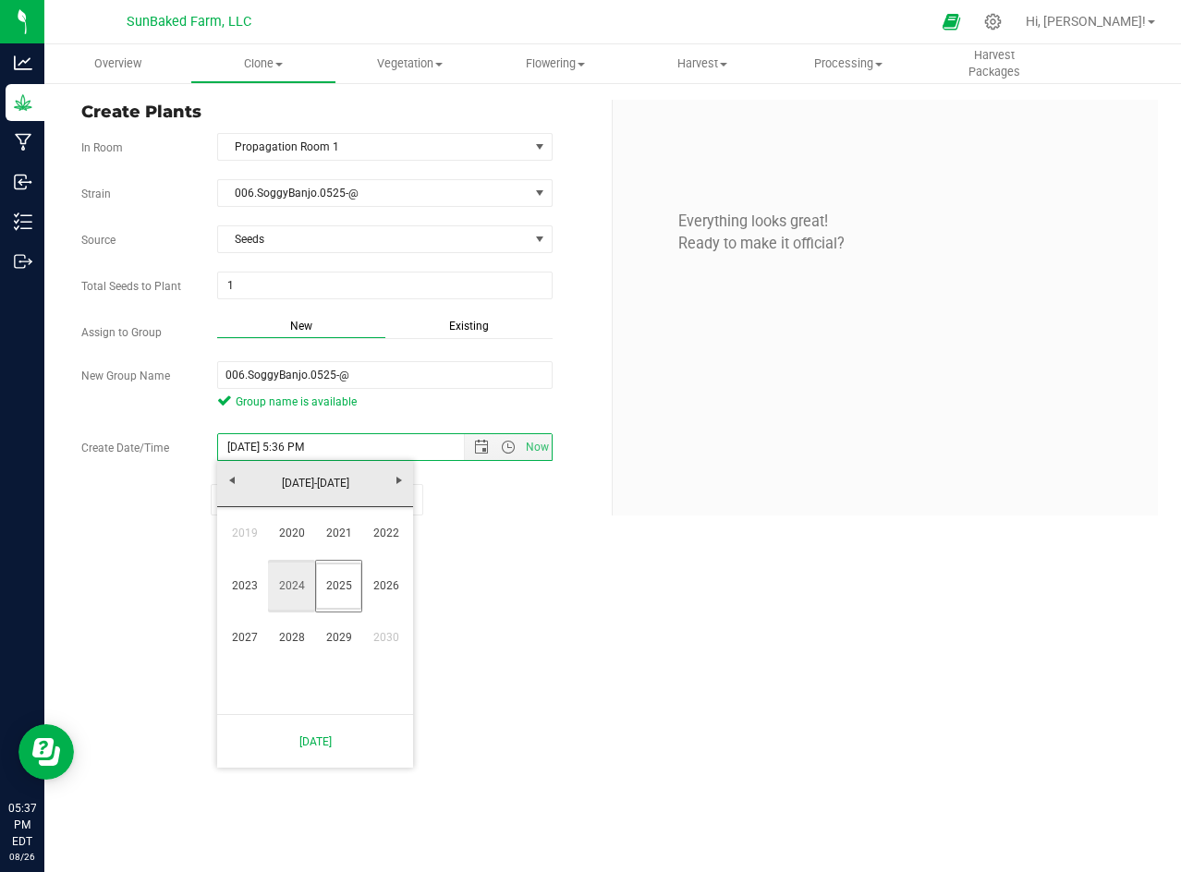
click at [285, 585] on link "2024" at bounding box center [291, 586] width 47 height 47
click at [305, 538] on link "Feb" at bounding box center [291, 533] width 47 height 47
drag, startPoint x: 343, startPoint y: 547, endPoint x: 179, endPoint y: 565, distance: 164.6
click at [179, 565] on body "Analytics Grow Manufacturing Inbound Inventory Outbound 05:37 PM EDT [DATE] 08/…" at bounding box center [590, 436] width 1181 height 872
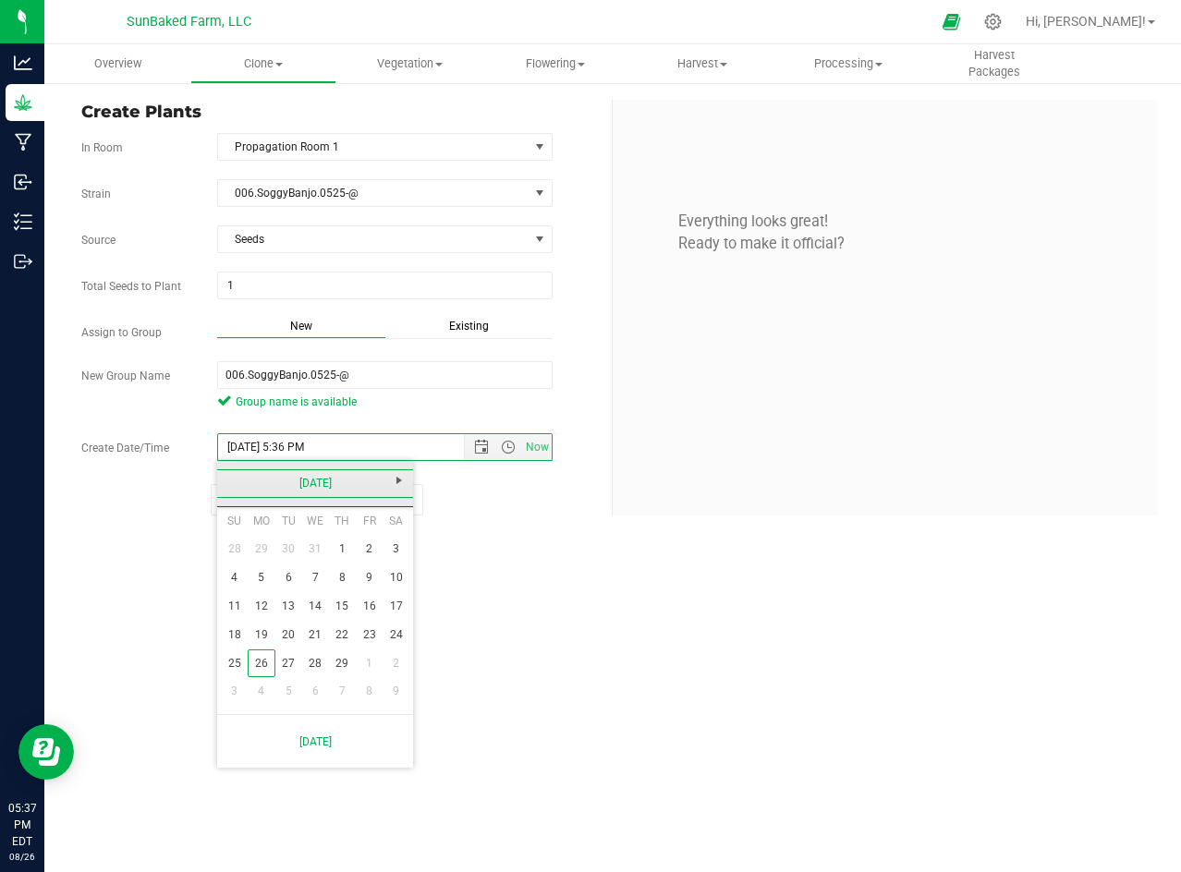
click at [297, 481] on link "[DATE]" at bounding box center [315, 483] width 199 height 29
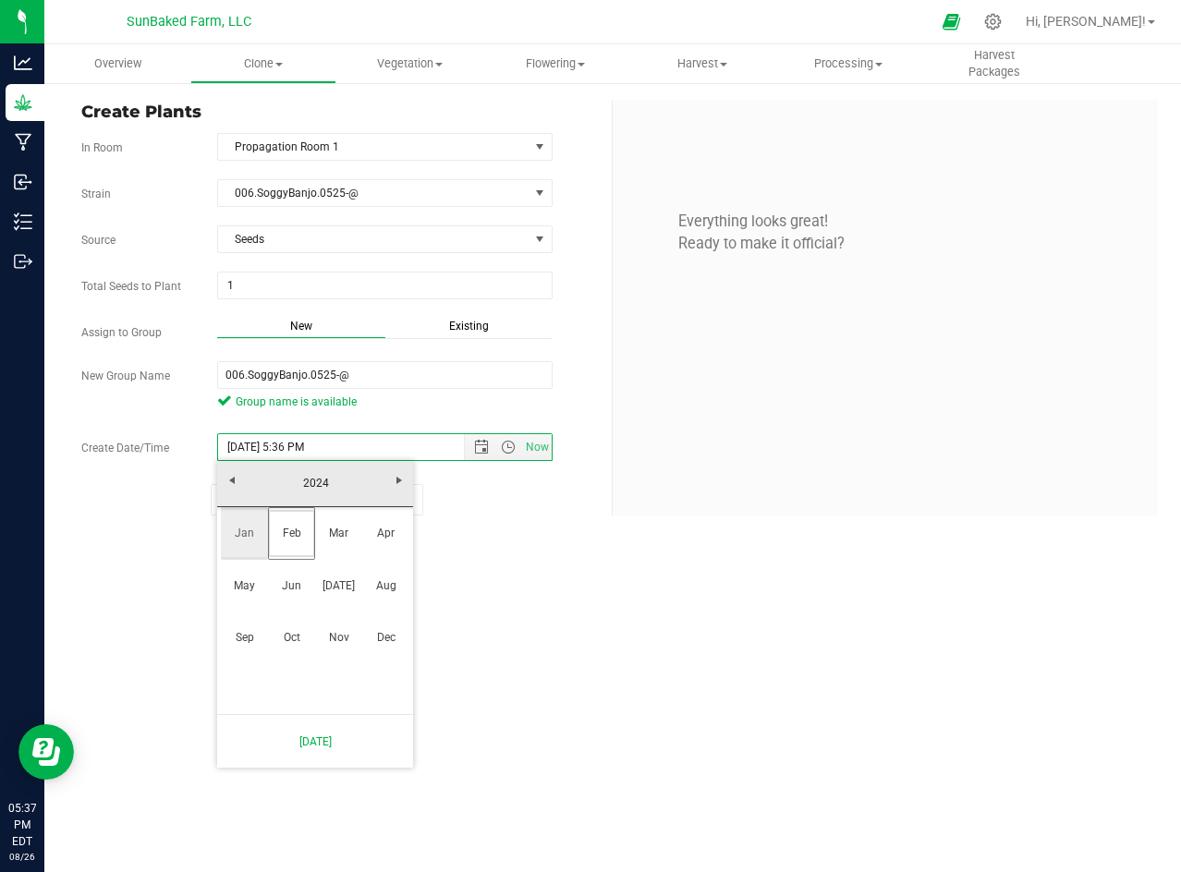
click at [251, 530] on link "Jan" at bounding box center [244, 533] width 47 height 47
click at [265, 555] on link "1" at bounding box center [261, 549] width 27 height 29
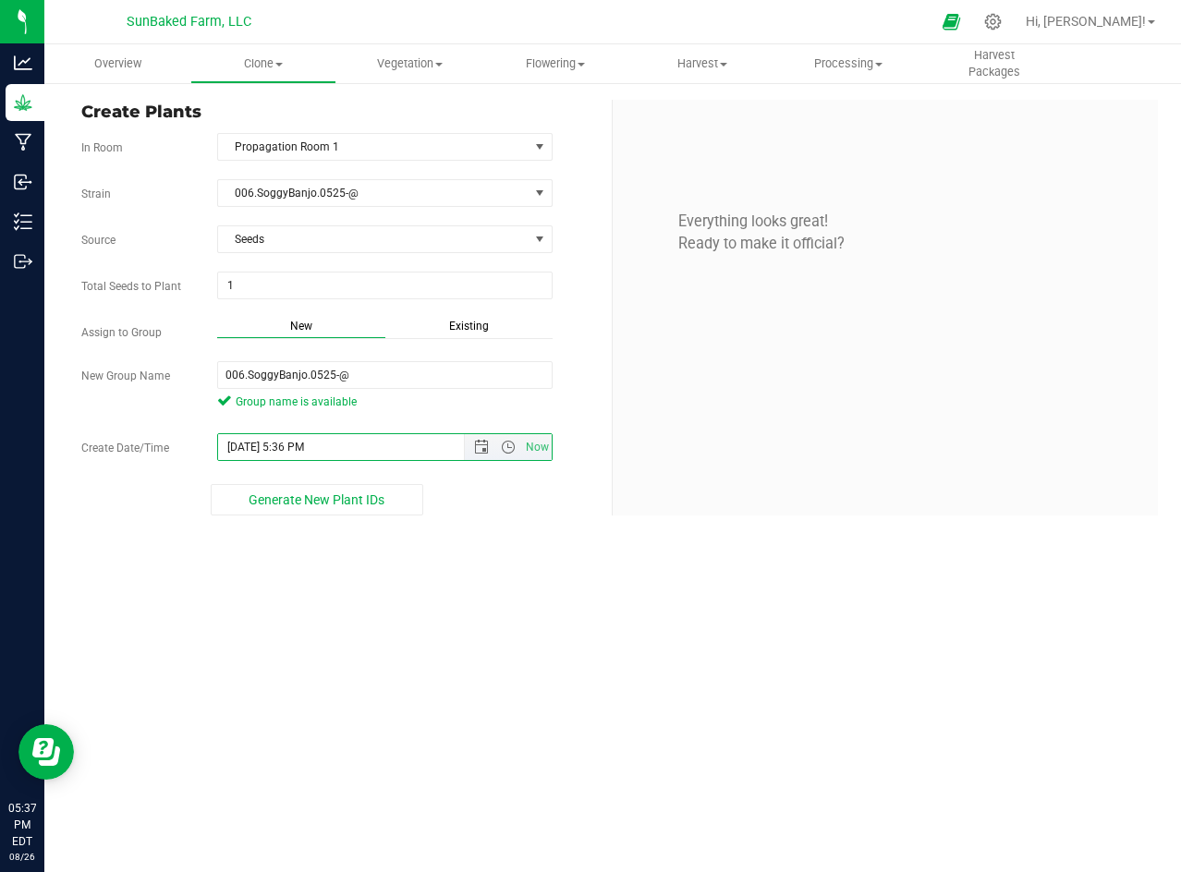
click at [264, 438] on input "[DATE] 5:36 PM" at bounding box center [357, 447] width 278 height 26
type input "[DATE] 5:36 PM"
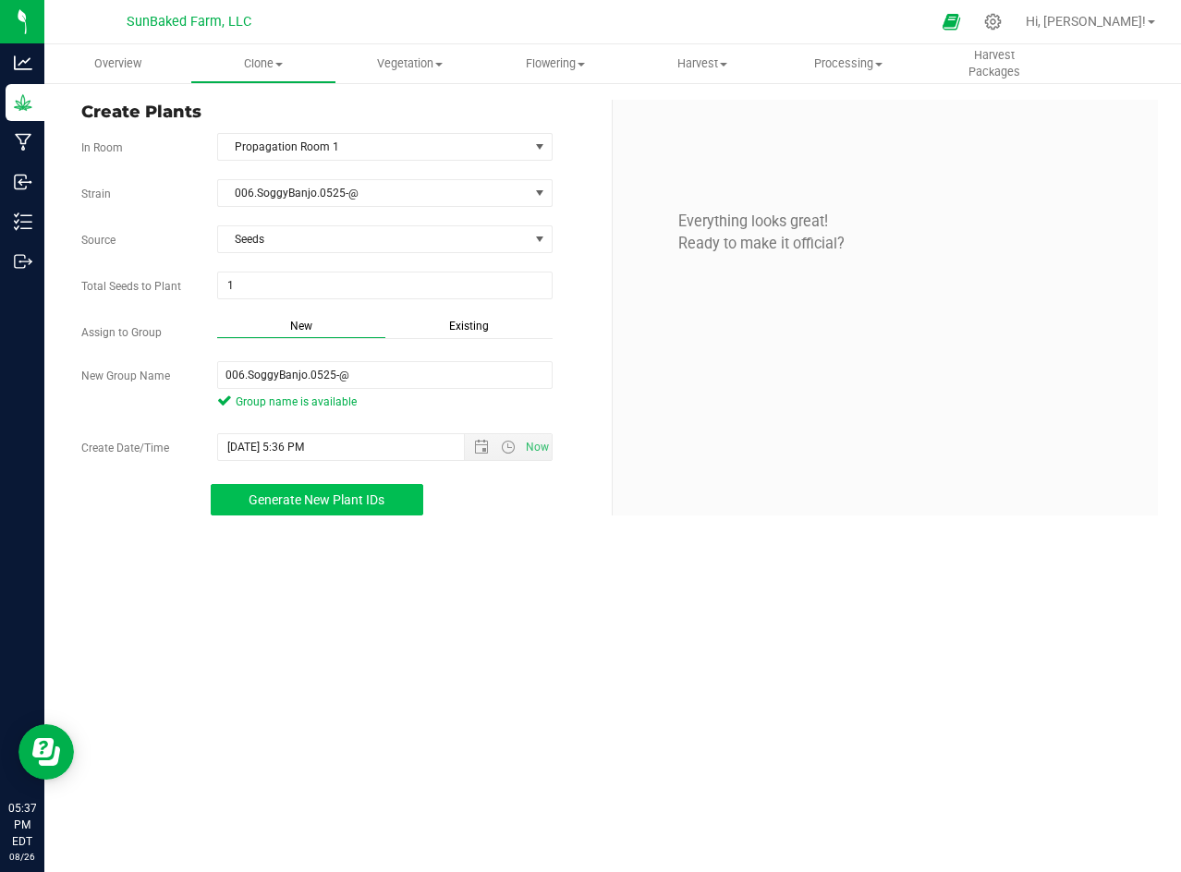
click at [317, 505] on span "Generate New Plant IDs" at bounding box center [317, 499] width 136 height 15
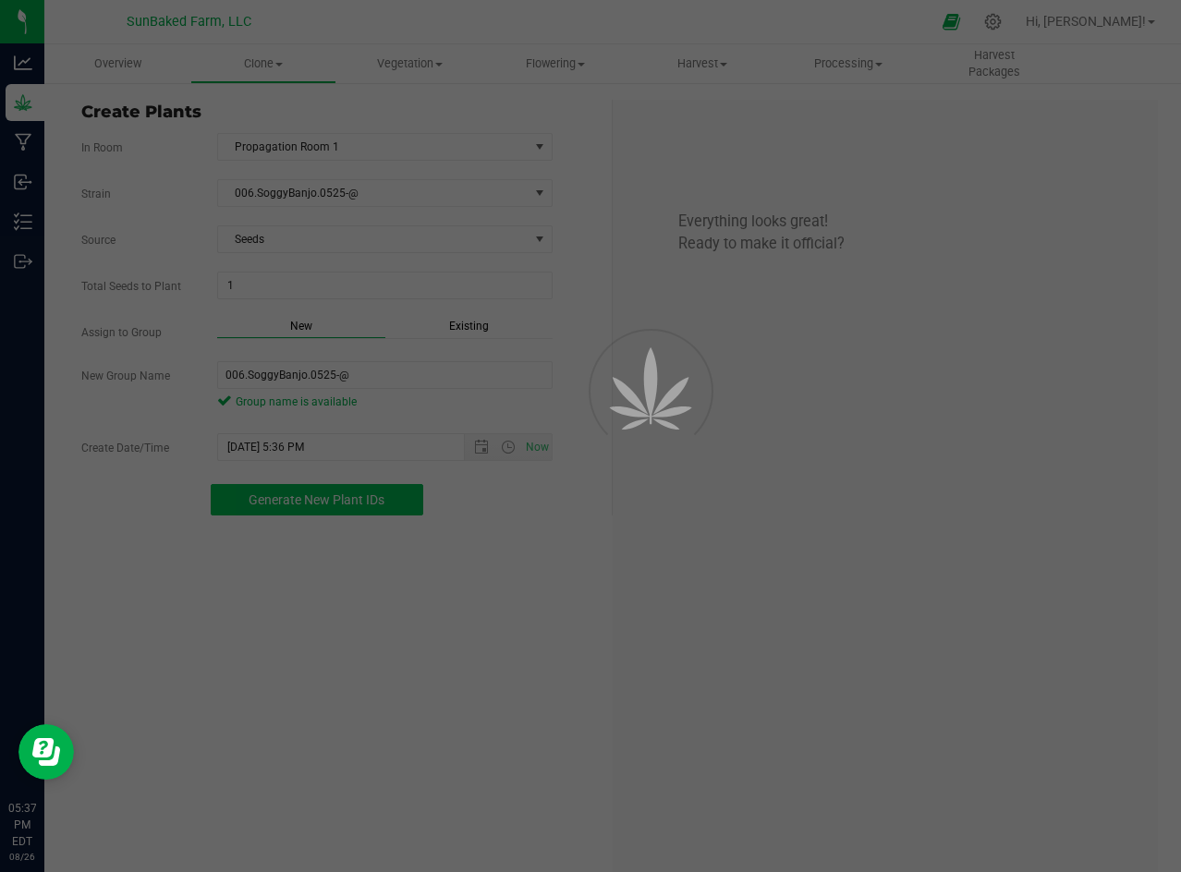
scroll to position [55, 0]
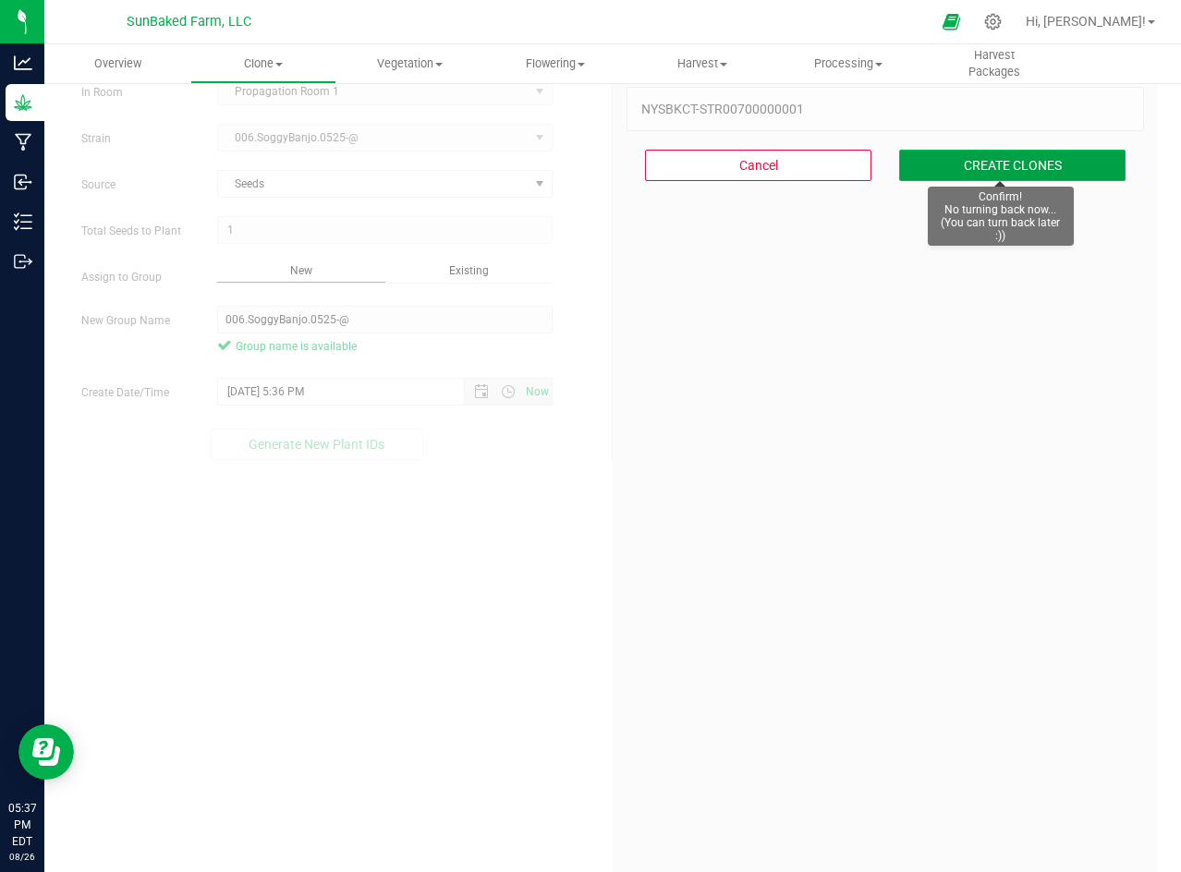
click at [1027, 159] on button "CREATE CLONES" at bounding box center [1012, 165] width 226 height 31
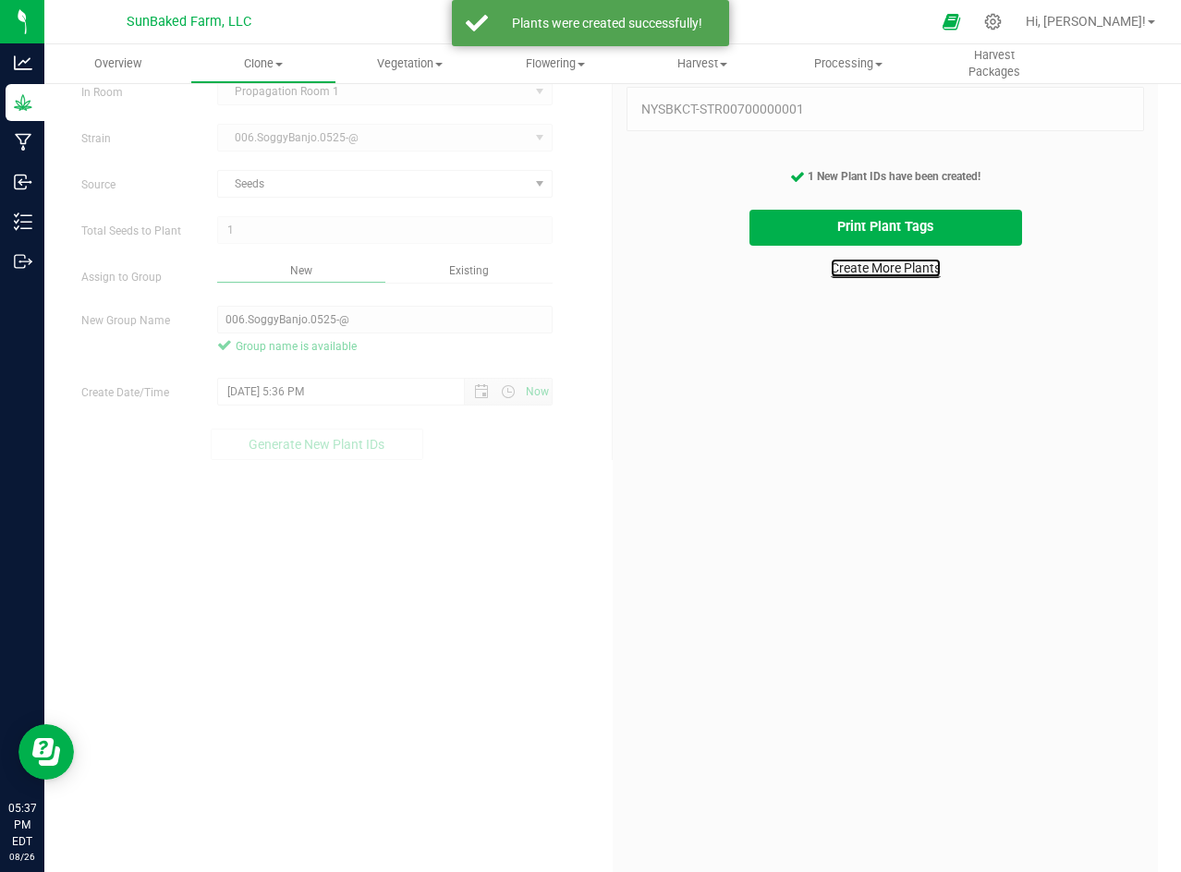
click at [870, 261] on link "Create More Plants" at bounding box center [886, 268] width 110 height 18
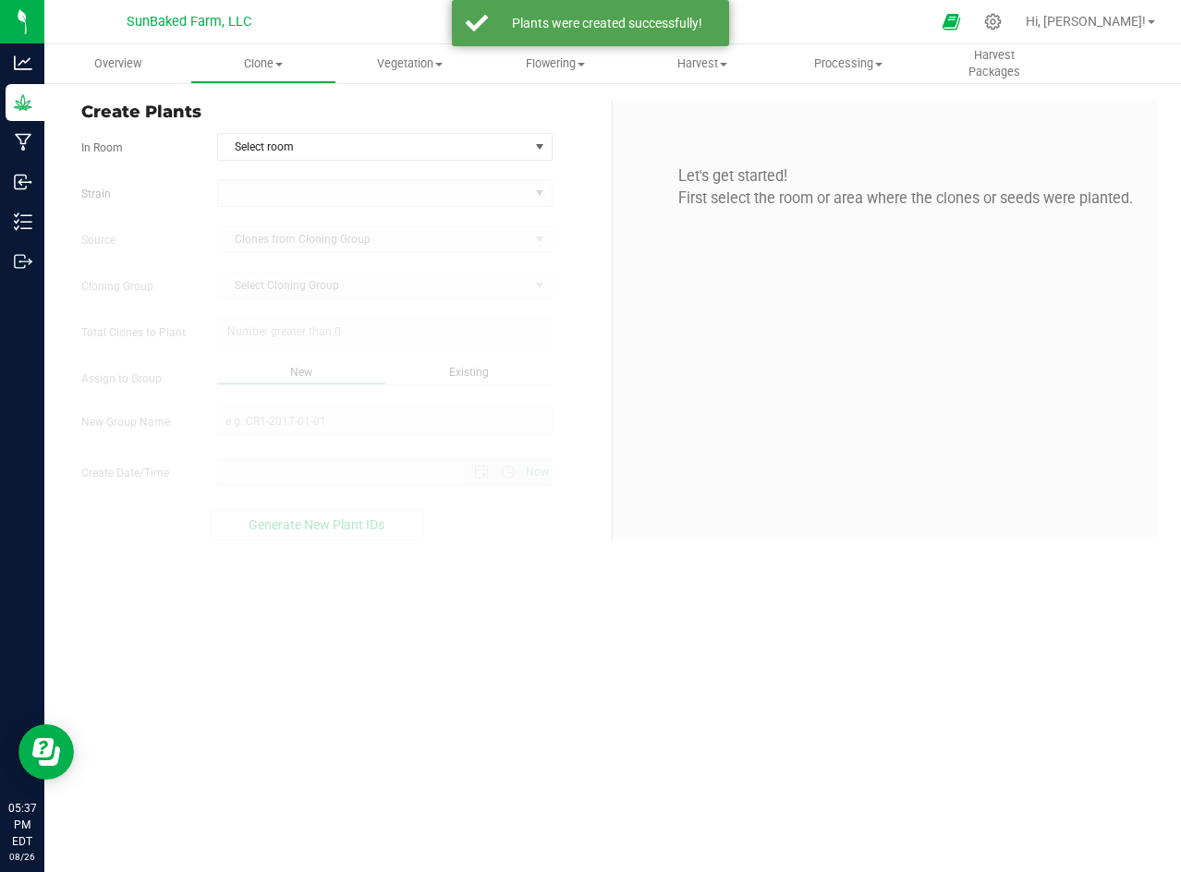
type input "[DATE] 5:37 PM"
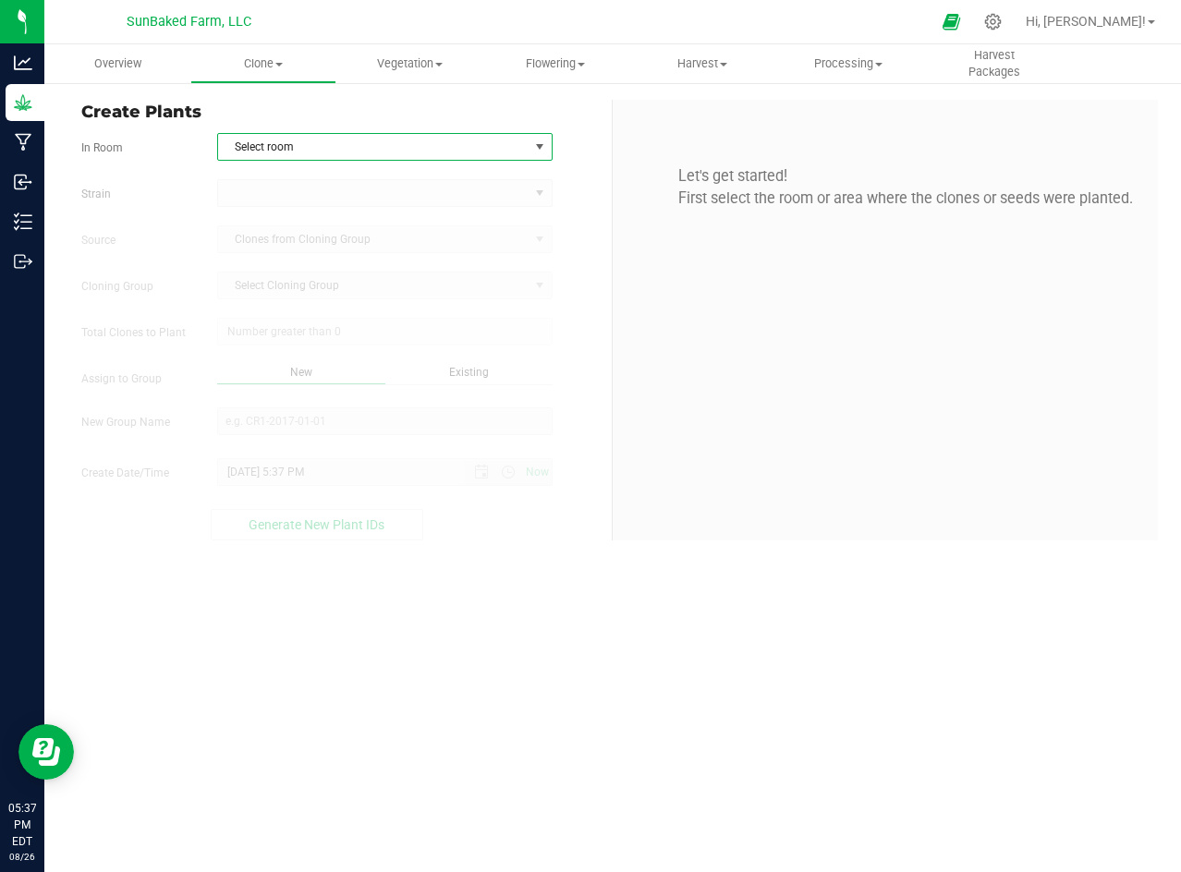
click at [529, 143] on span "select" at bounding box center [540, 147] width 23 height 26
click at [477, 183] on li "Propagation Room 1" at bounding box center [385, 178] width 334 height 28
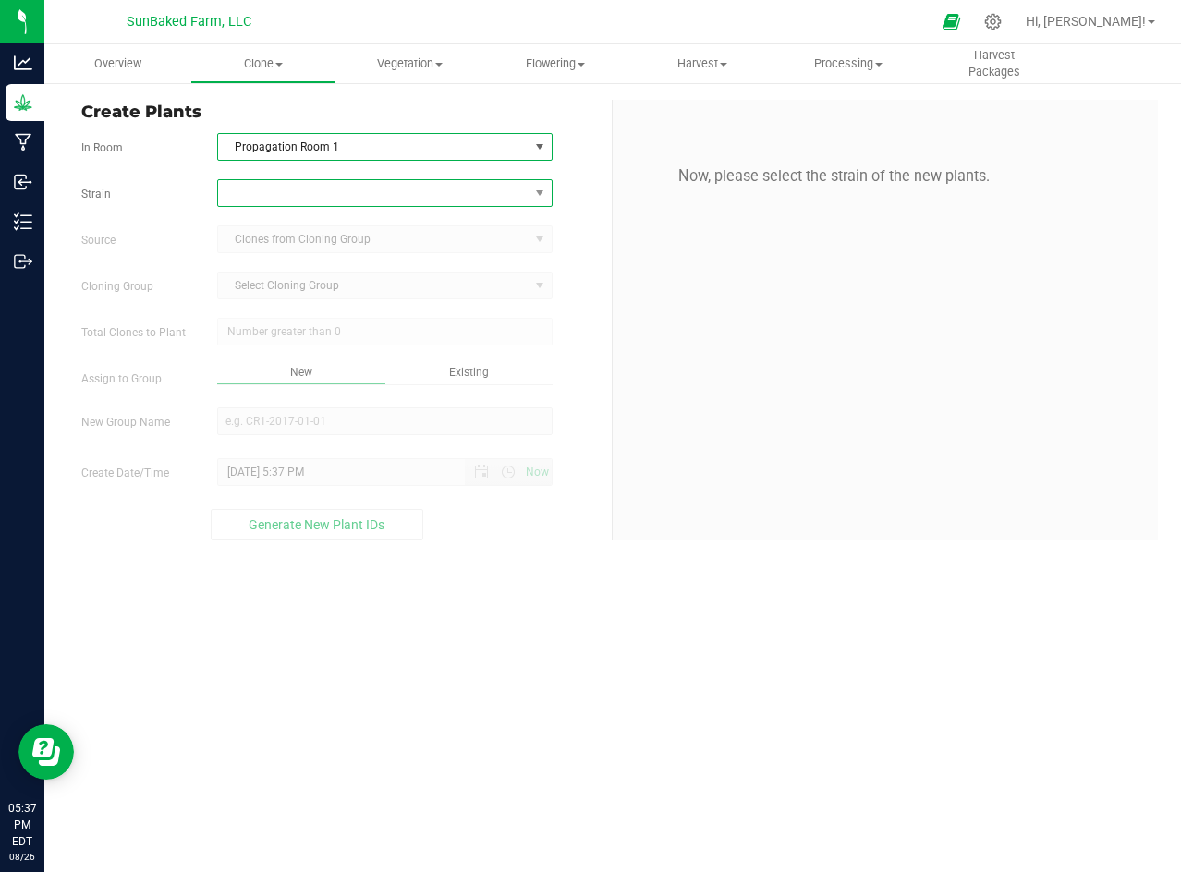
click at [513, 198] on span at bounding box center [373, 193] width 310 height 26
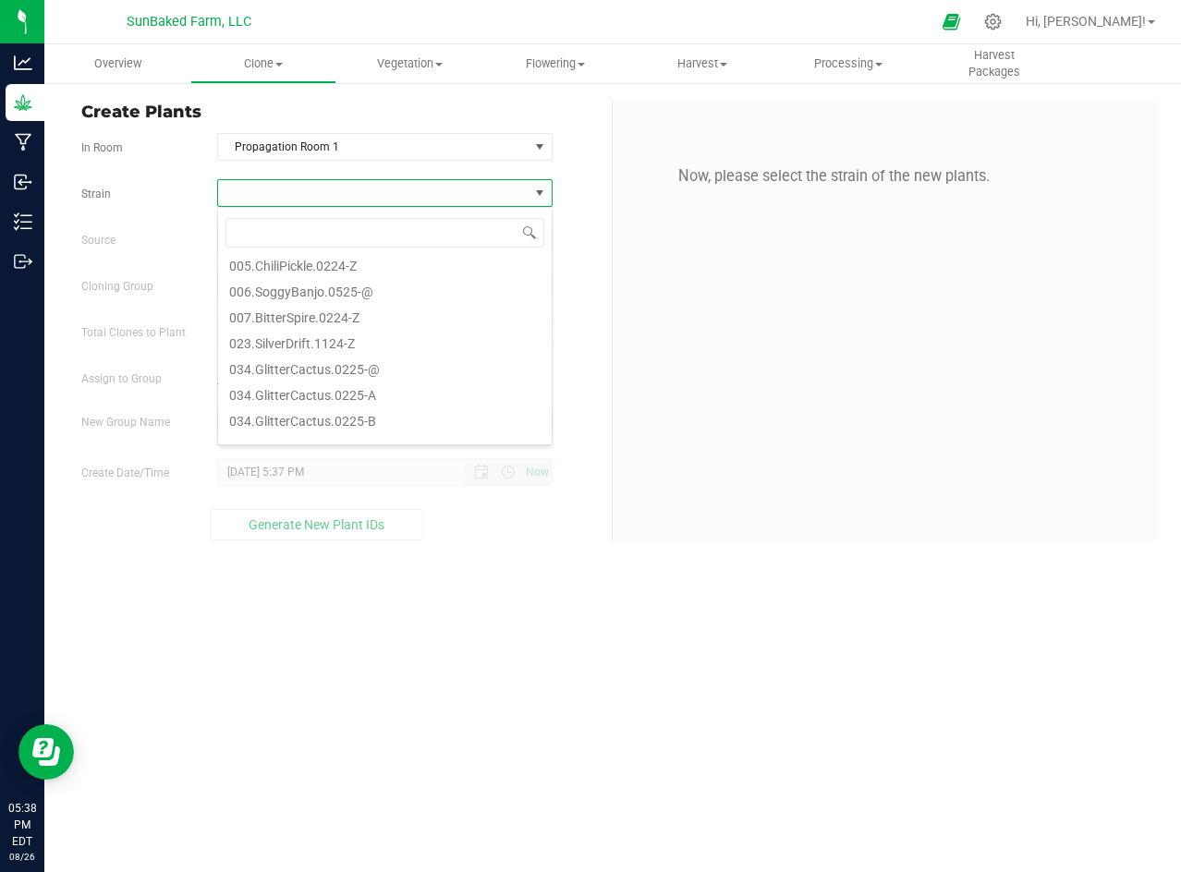
scroll to position [162, 0]
click at [360, 289] on li "007.BitterSpire.0224-Z" at bounding box center [385, 289] width 334 height 26
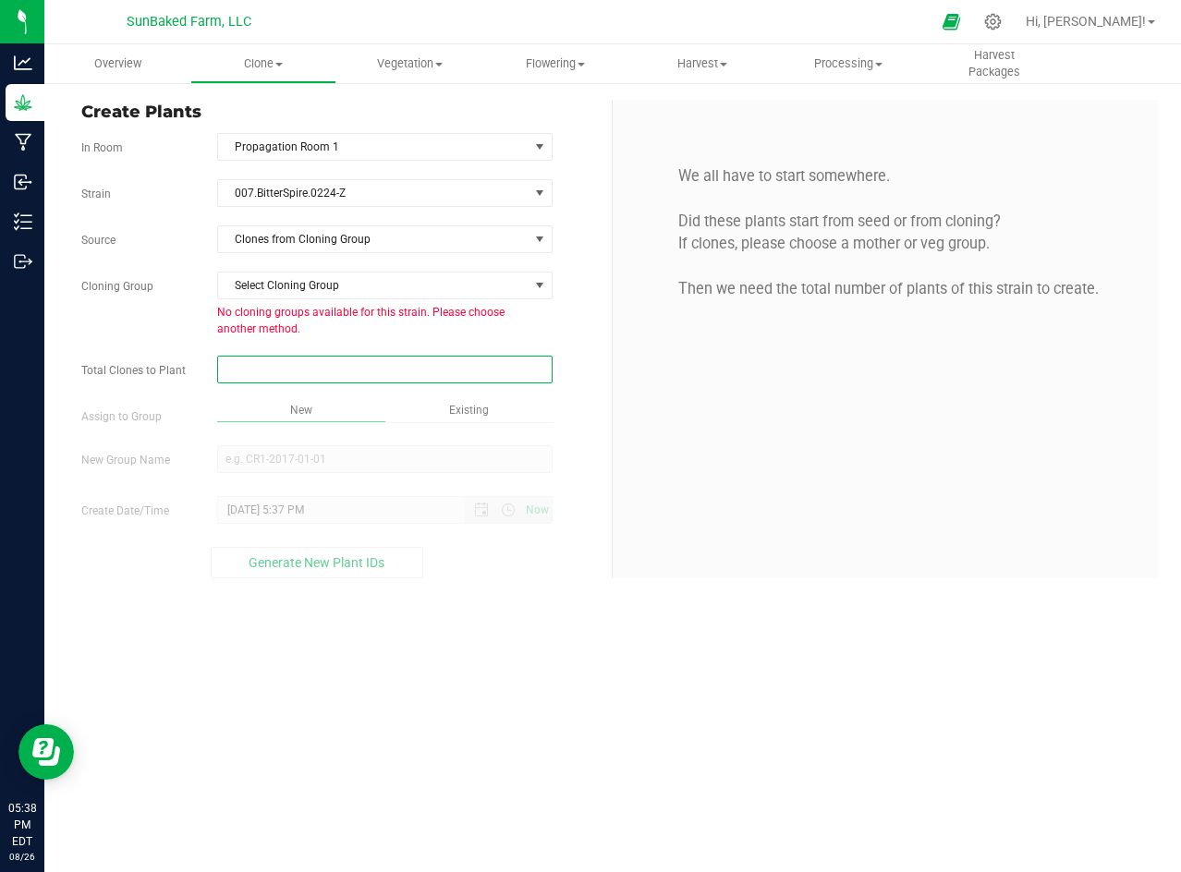
click at [333, 369] on span at bounding box center [384, 370] width 335 height 28
type input "1"
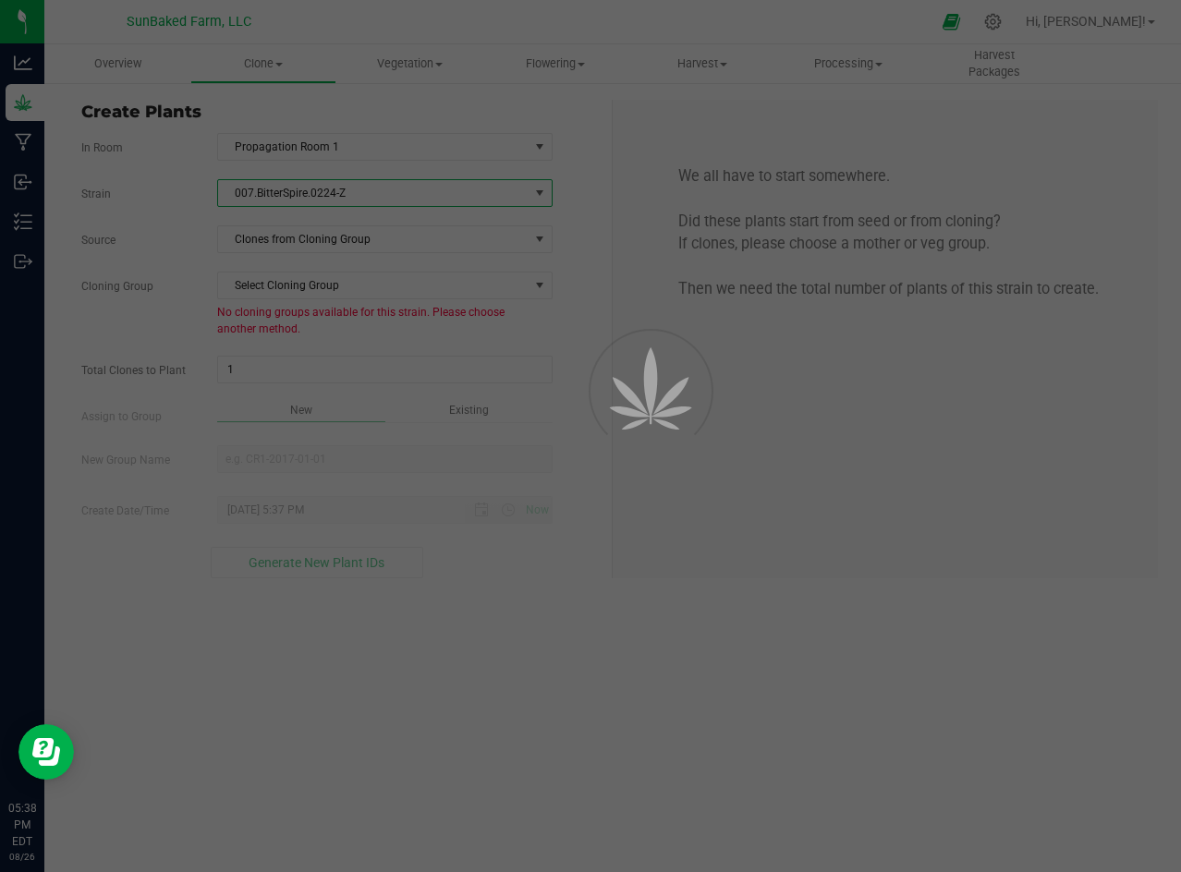
click at [352, 187] on div "Overview Clone Create plants Cloning groups Cloning plants Apply to plants Vege…" at bounding box center [612, 458] width 1136 height 828
click at [330, 188] on div at bounding box center [590, 436] width 1181 height 872
click at [330, 188] on span "007.BitterSpire.0224-Z" at bounding box center [373, 193] width 310 height 26
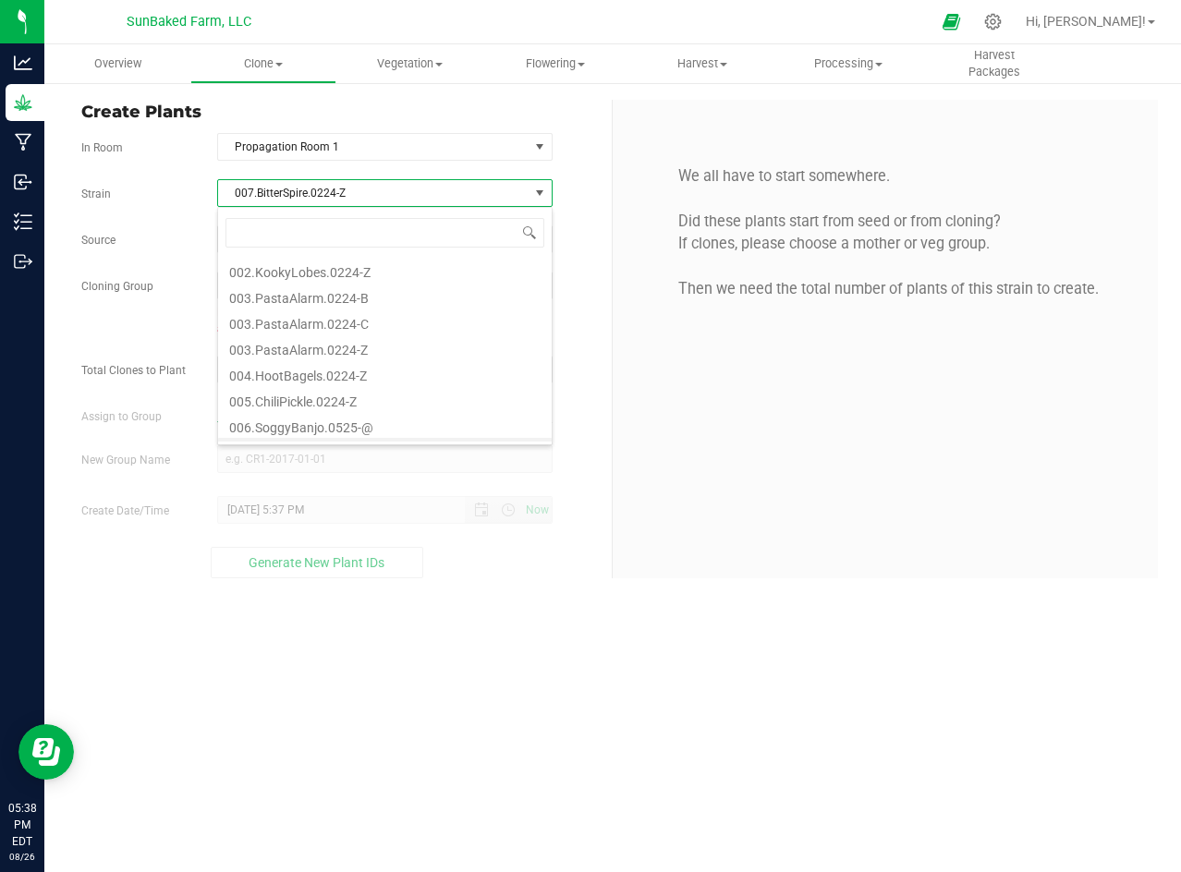
scroll to position [28, 334]
click at [330, 188] on span "007.BitterSpire.0224-Z" at bounding box center [373, 193] width 310 height 26
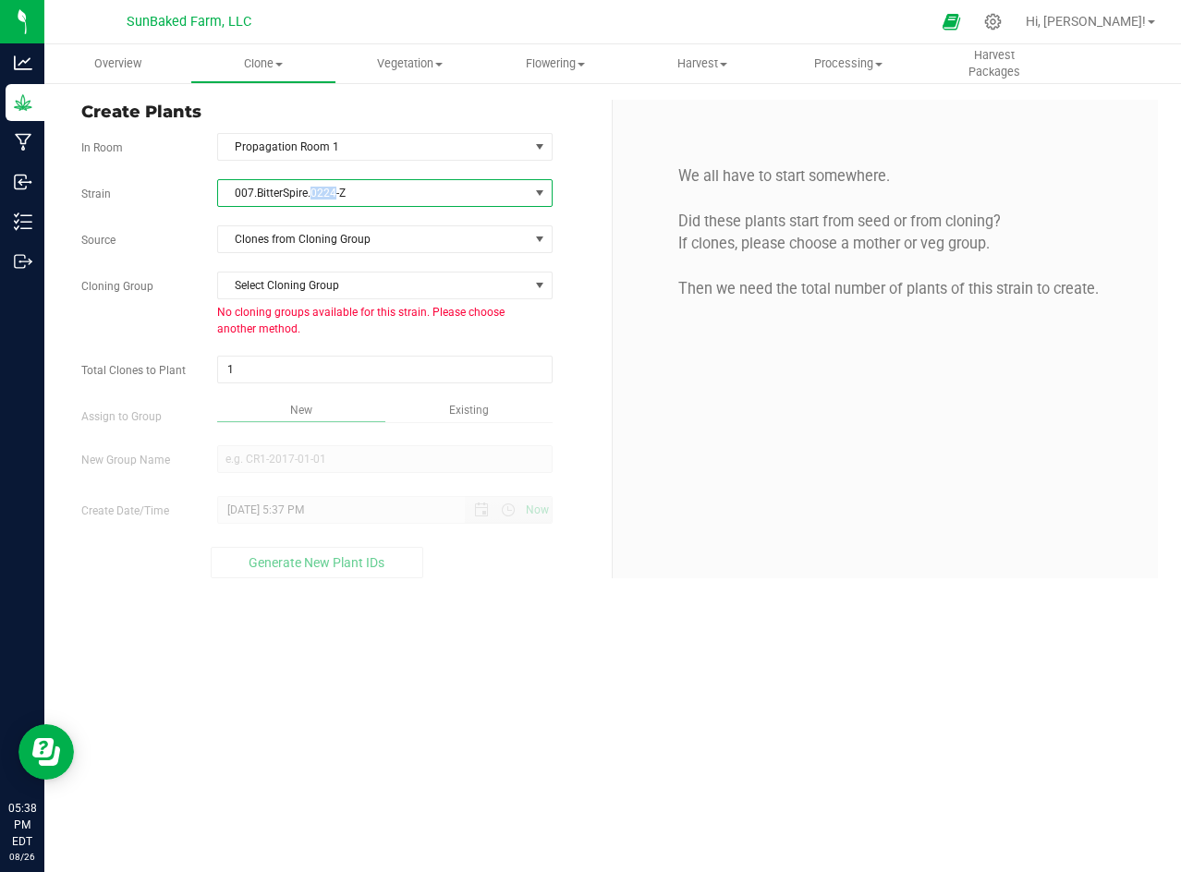
click at [330, 188] on span "007.BitterSpire.0224-Z" at bounding box center [373, 193] width 310 height 26
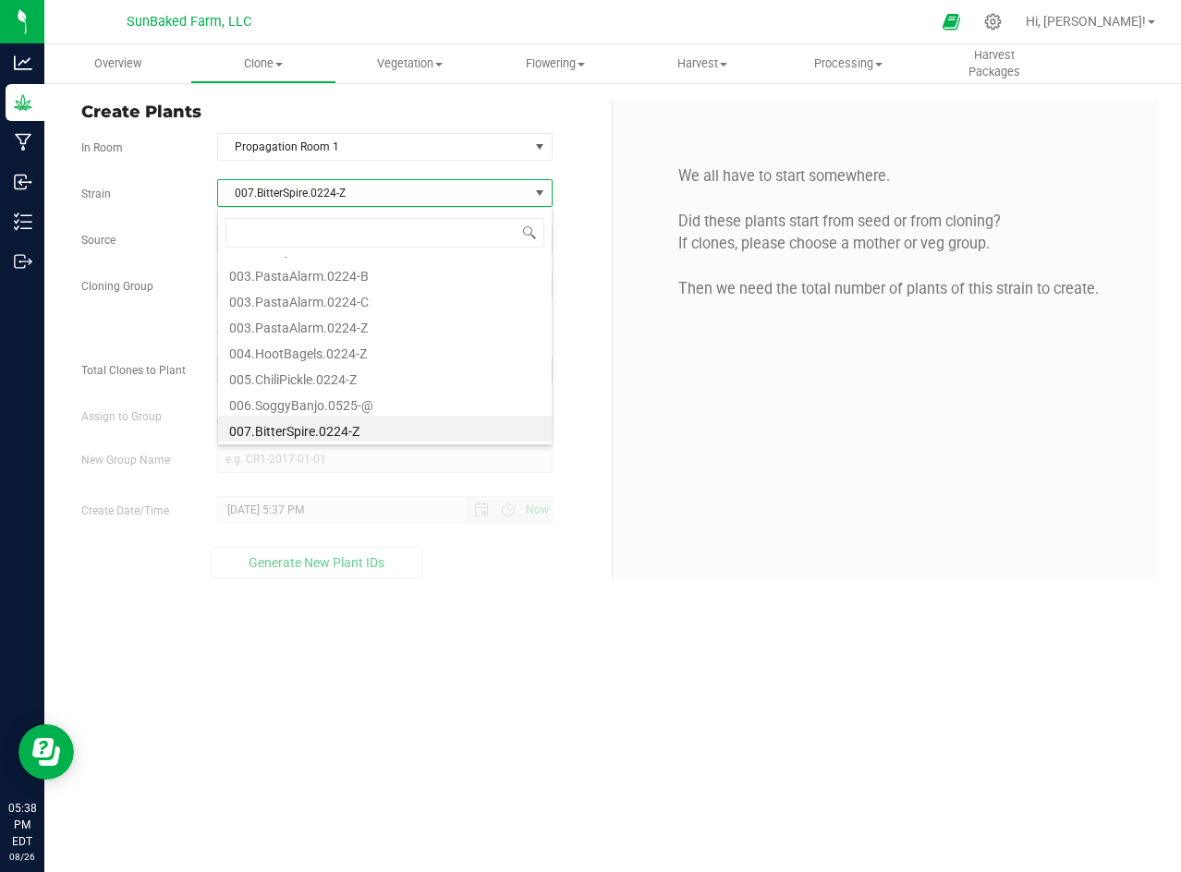
click at [330, 188] on span "007.BitterSpire.0224-Z" at bounding box center [373, 193] width 310 height 26
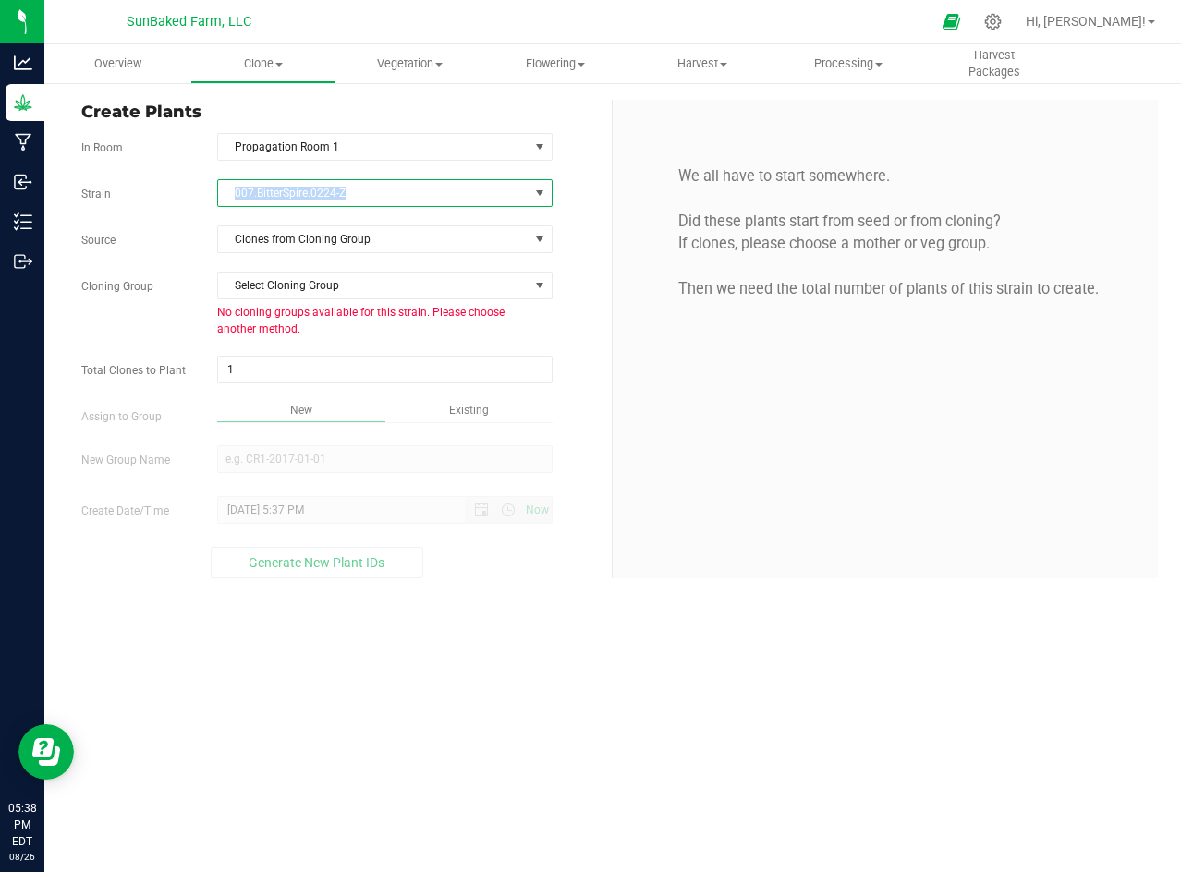
copy span "007.BitterSpire.0224-Z"
click at [281, 444] on div "Strain 007.BitterSpire.0224-Z Source Clones from Cloning Group Cloning Group Se…" at bounding box center [339, 378] width 517 height 399
click at [328, 286] on span "Select Cloning Group" at bounding box center [373, 286] width 310 height 26
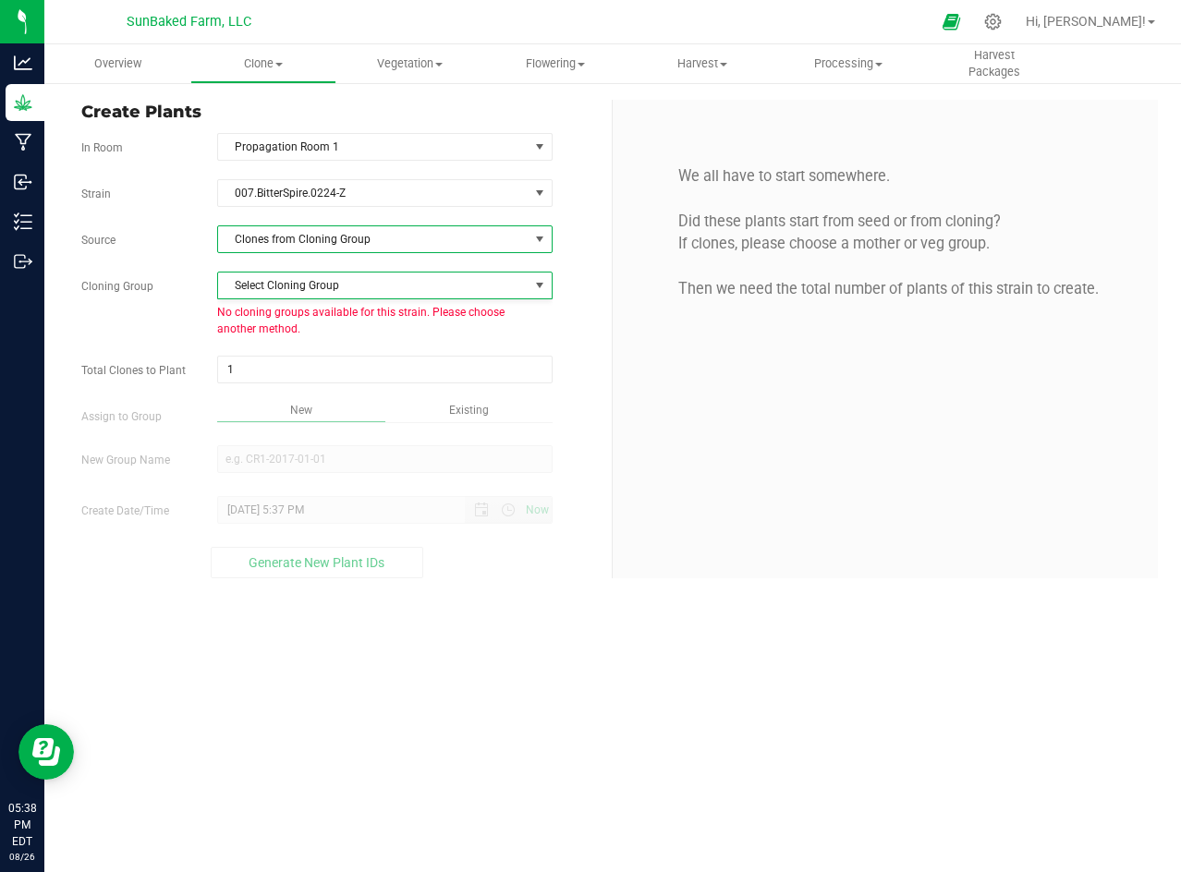
click at [343, 228] on span "Clones from Cloning Group" at bounding box center [373, 239] width 310 height 26
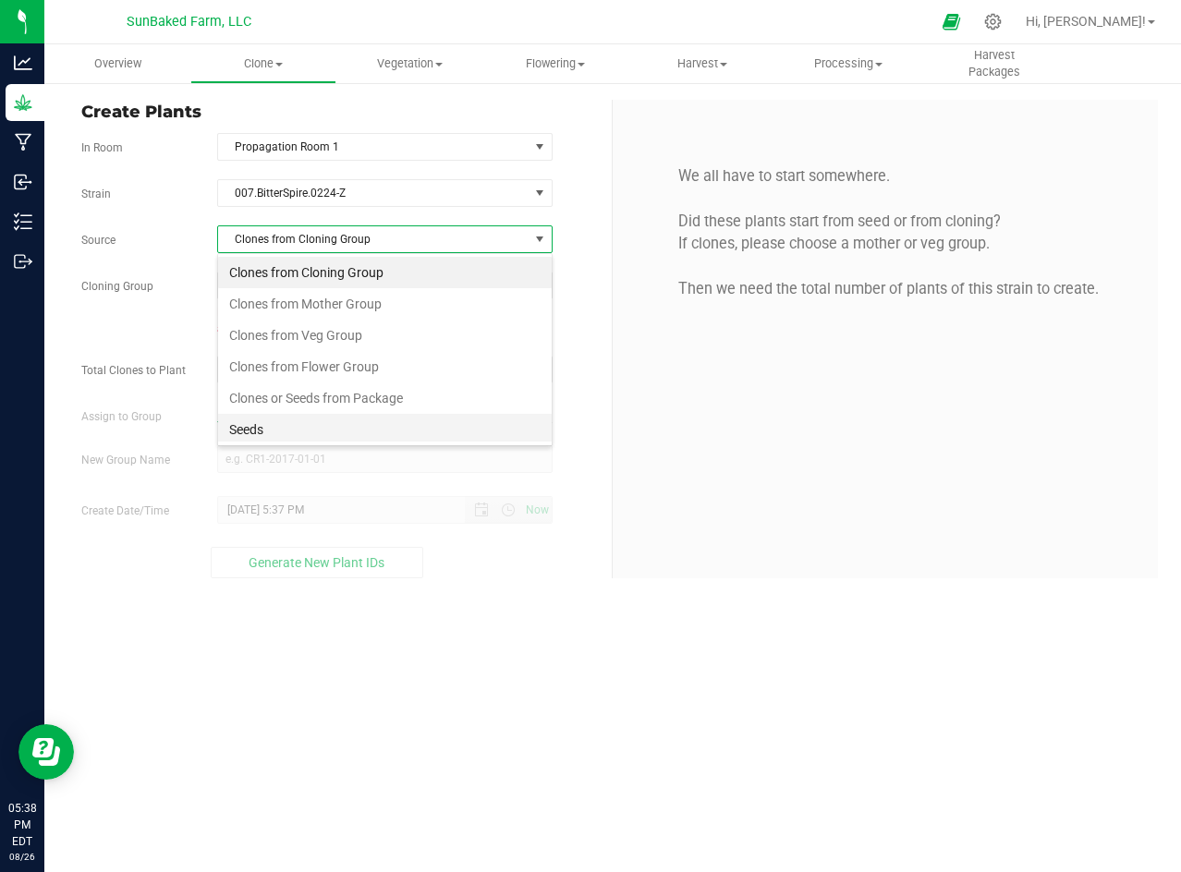
click at [261, 431] on li "Seeds" at bounding box center [385, 429] width 334 height 31
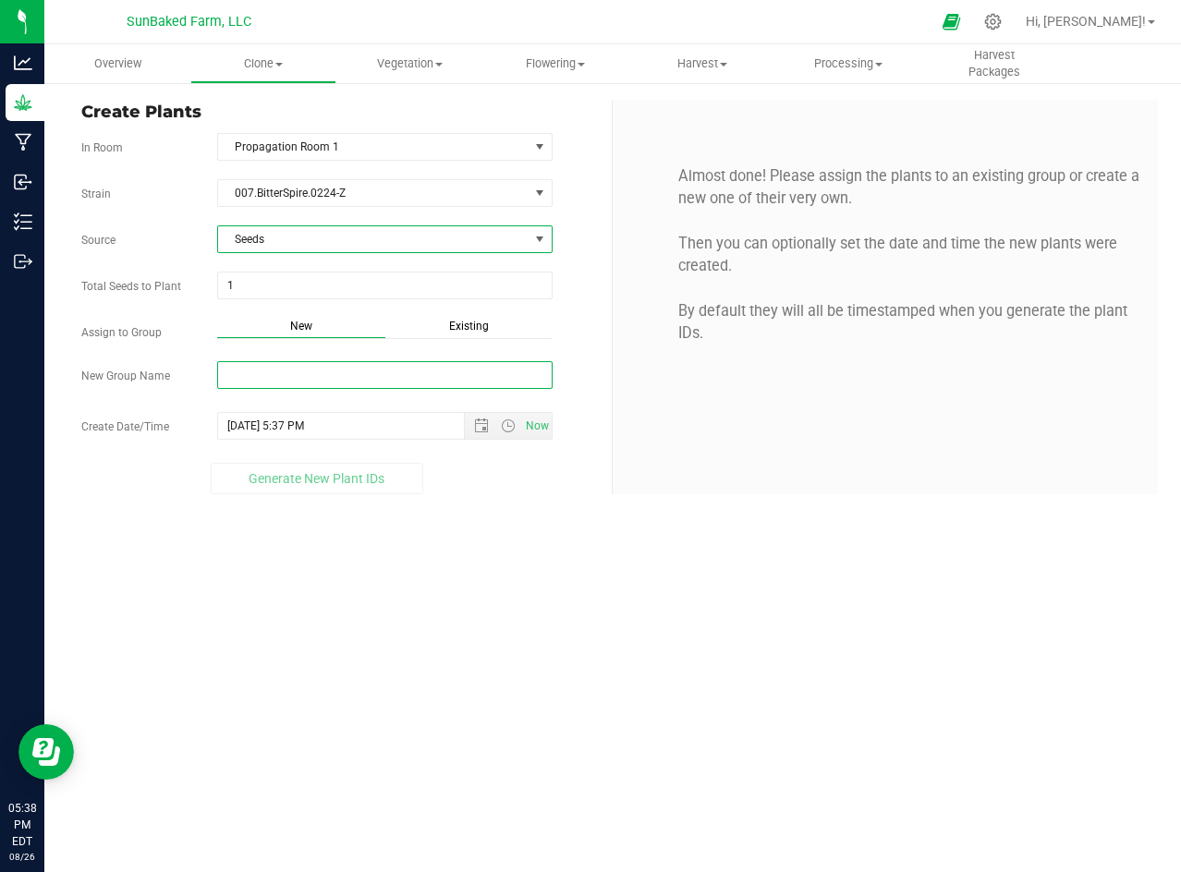
click at [308, 384] on input "New Group Name" at bounding box center [384, 375] width 335 height 28
paste input "007.BitterSpire.0224-Z"
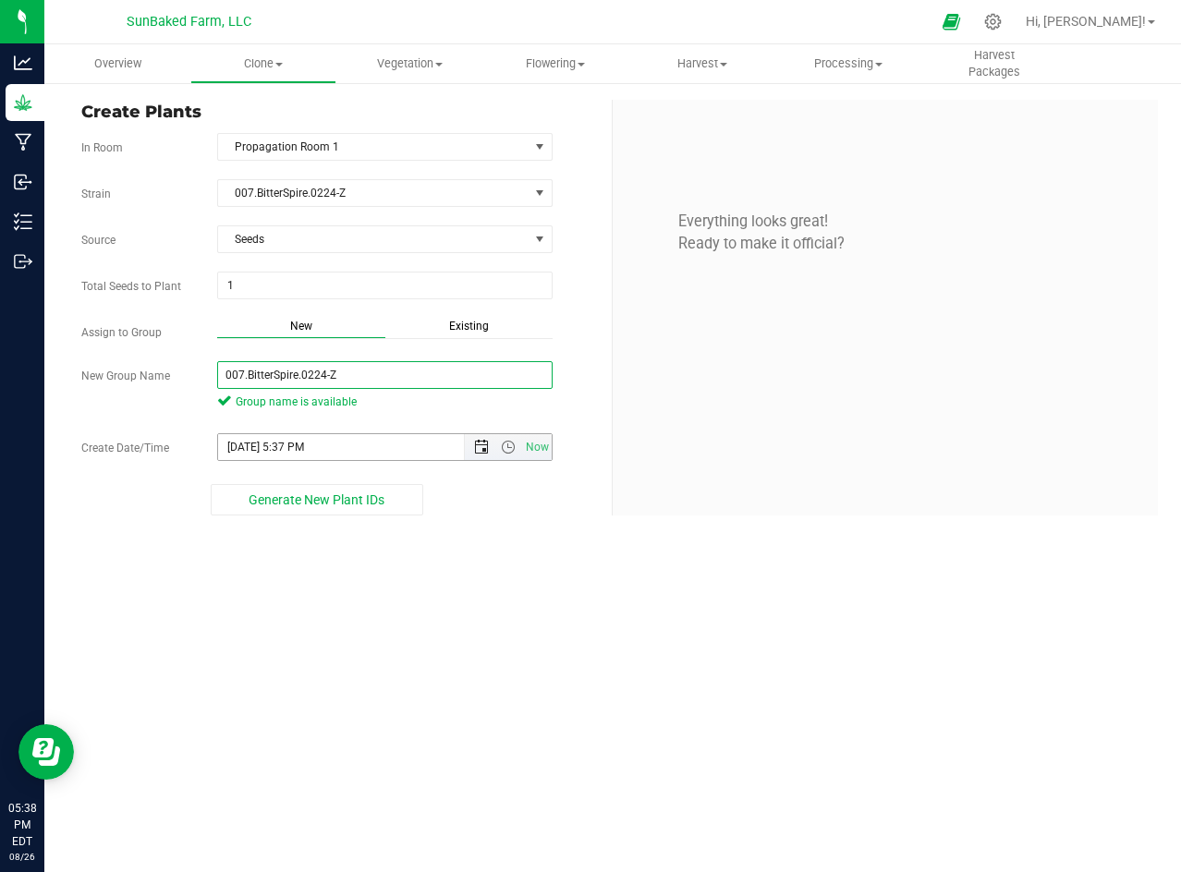
click at [475, 448] on span "Open the date view" at bounding box center [481, 447] width 15 height 15
type input "007.BitterSpire.0224-Z"
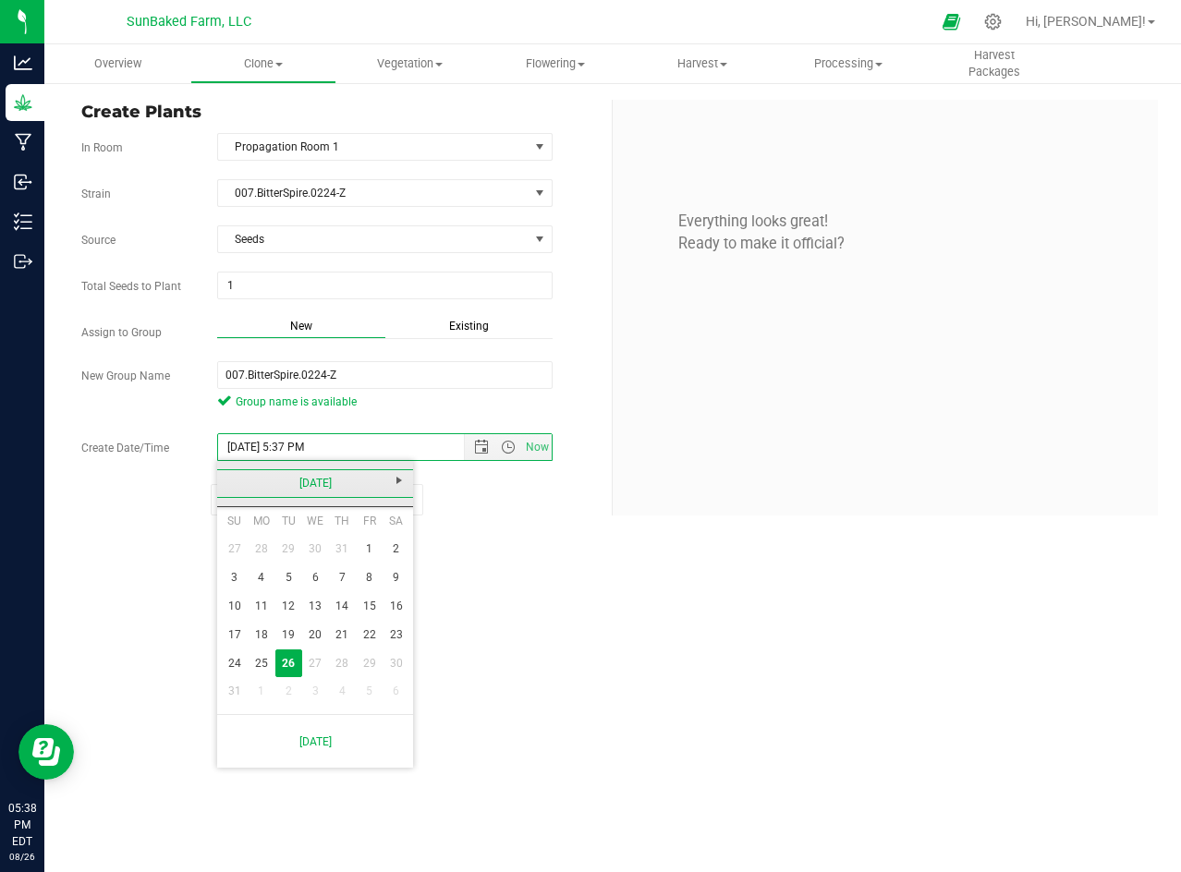
click at [317, 490] on link "[DATE]" at bounding box center [315, 483] width 199 height 29
click at [317, 490] on link "2025" at bounding box center [315, 483] width 199 height 29
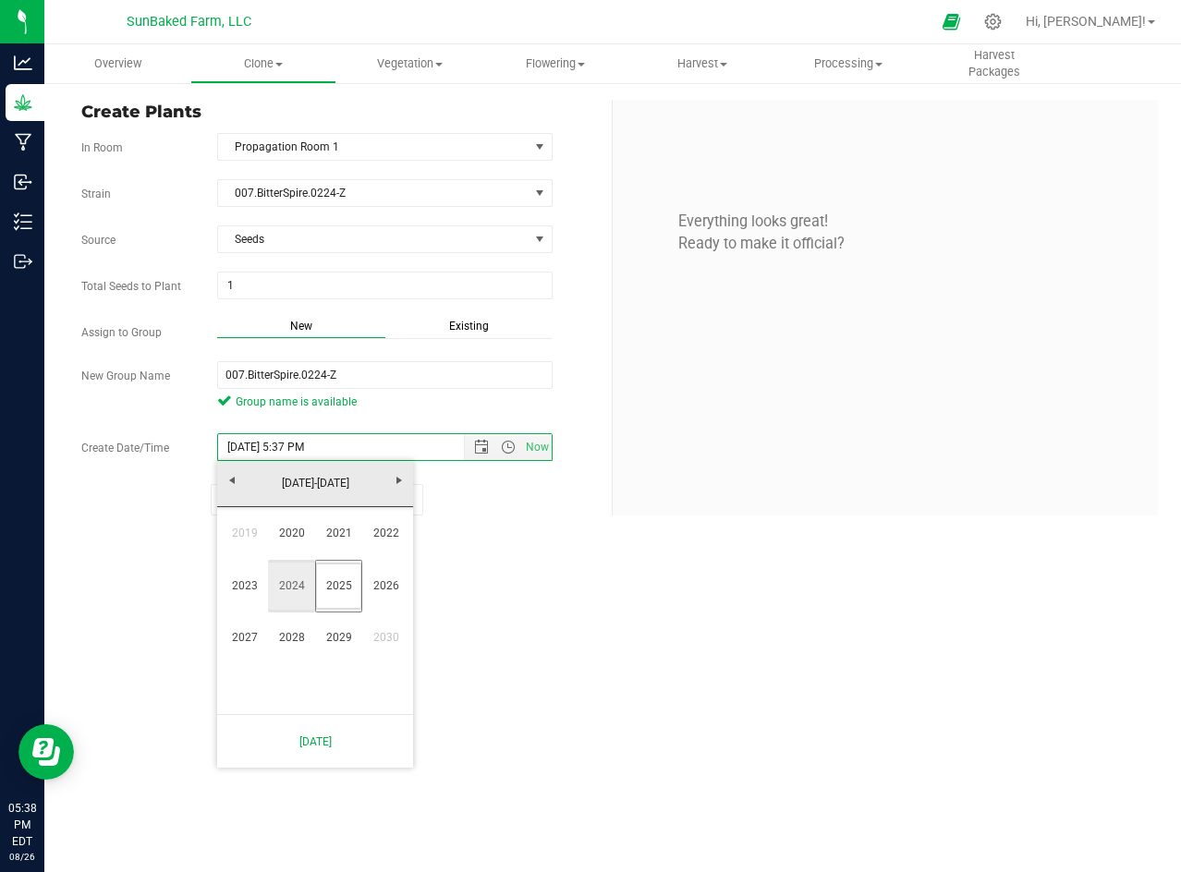
click at [296, 581] on link "2024" at bounding box center [291, 586] width 47 height 47
click at [298, 541] on link "Feb" at bounding box center [291, 533] width 47 height 47
click at [346, 547] on link "1" at bounding box center [342, 549] width 27 height 29
type input "[DATE] 5:37 PM"
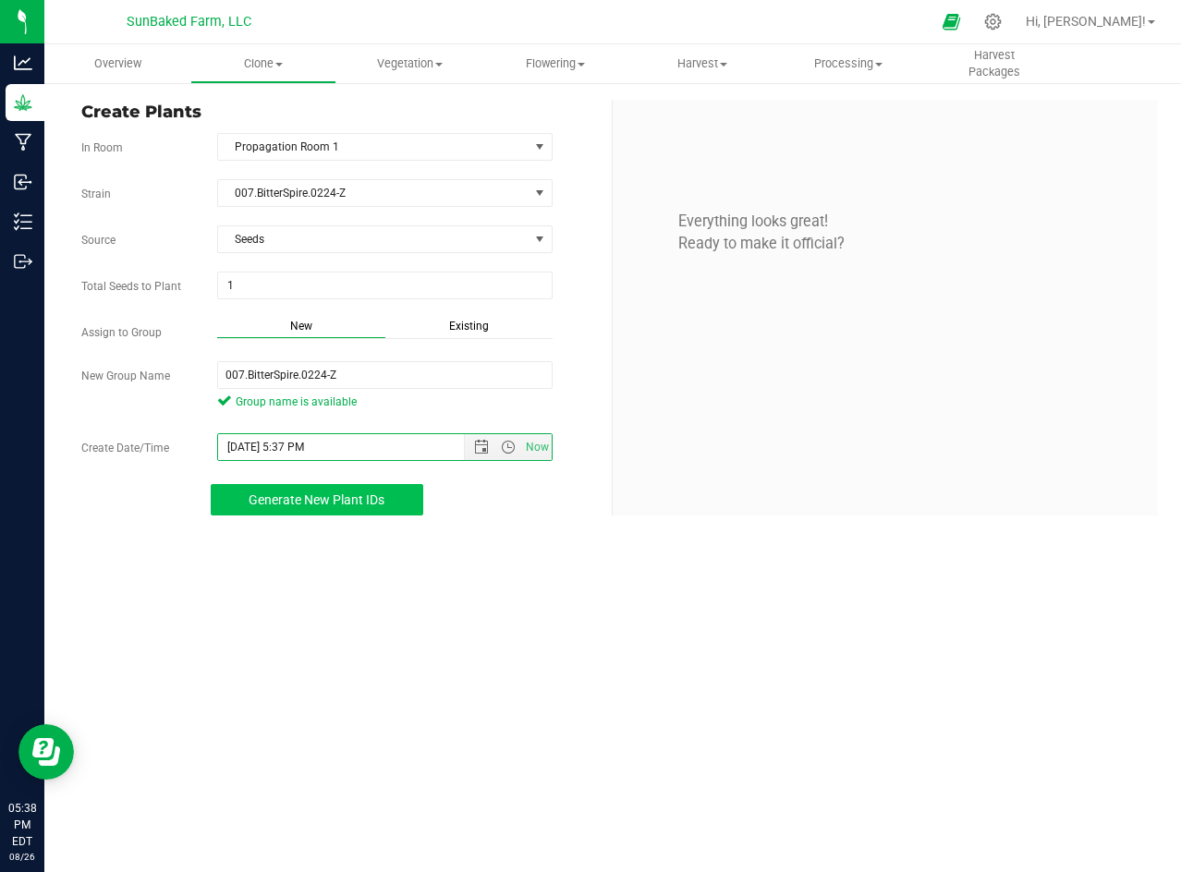
click at [339, 504] on span "Generate New Plant IDs" at bounding box center [317, 499] width 136 height 15
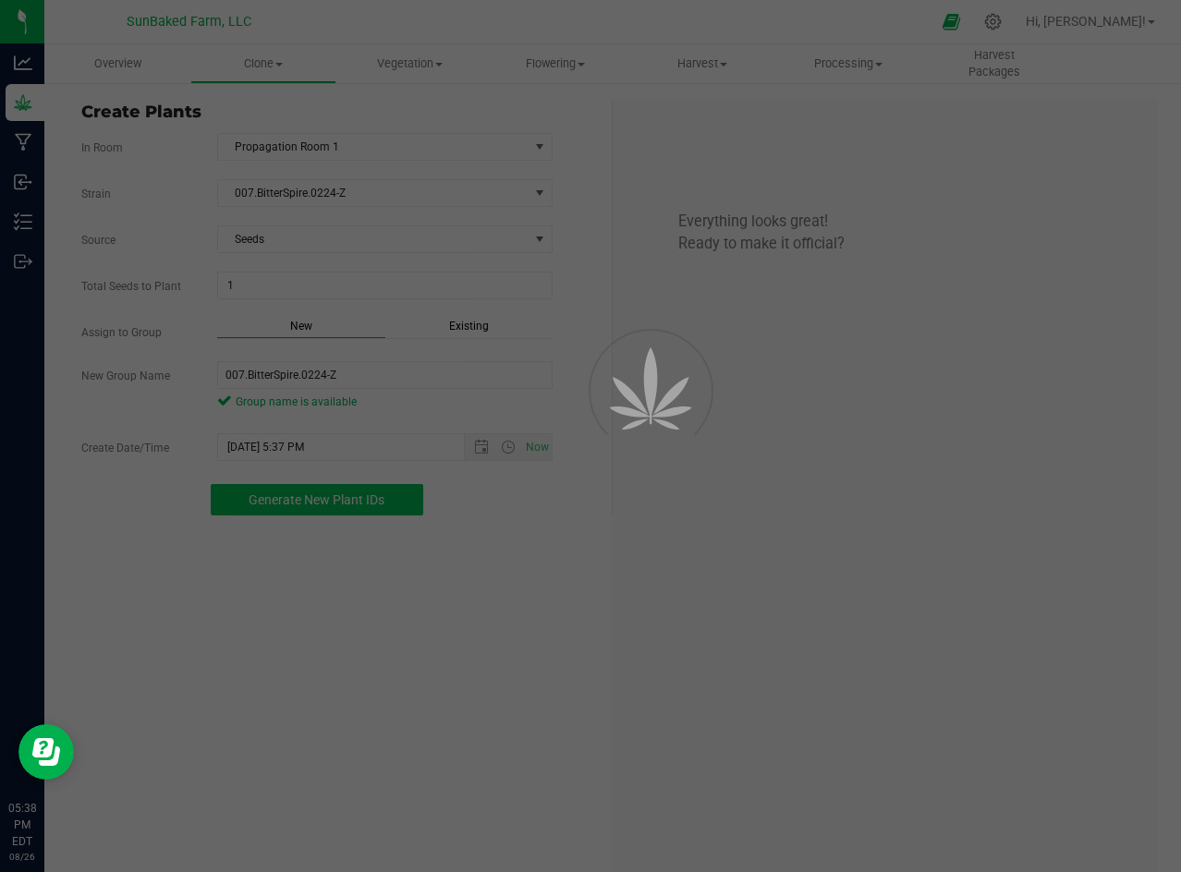
scroll to position [55, 0]
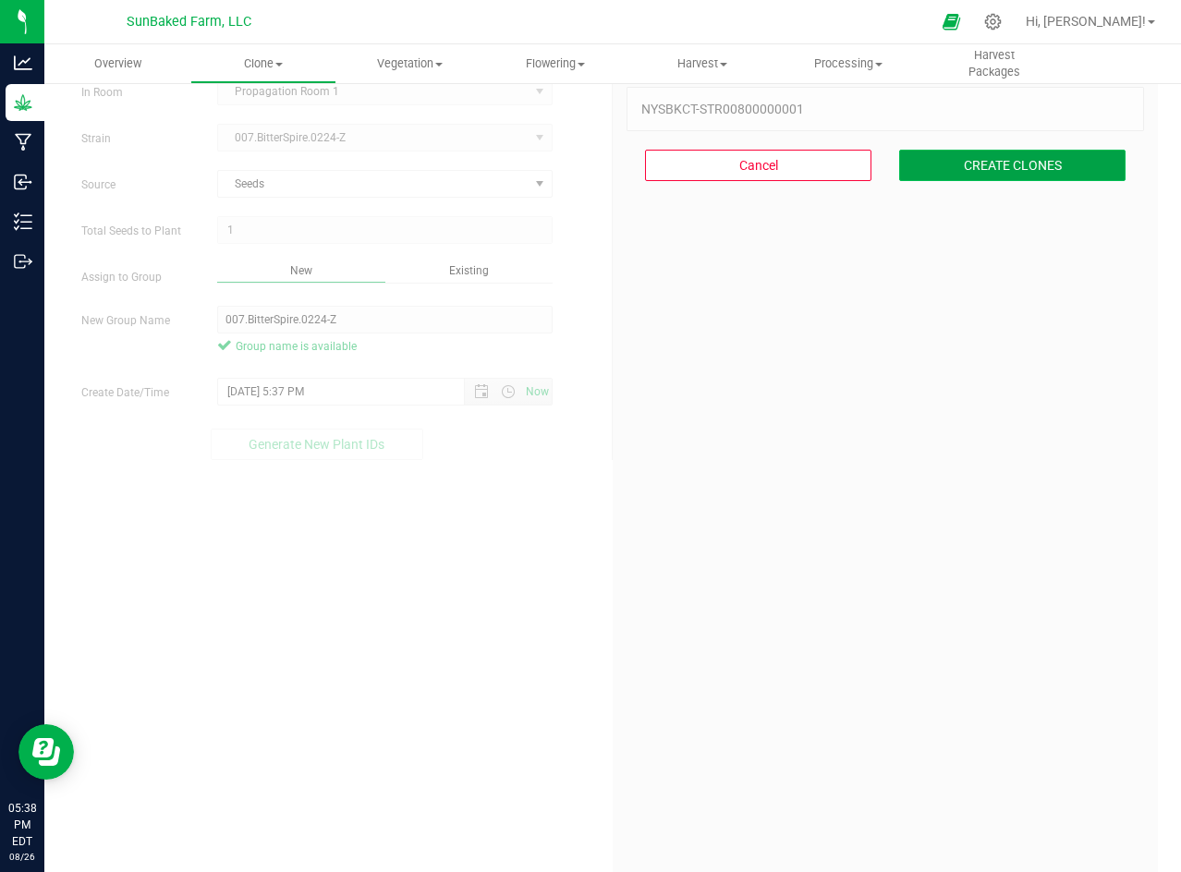
click at [988, 173] on button "CREATE CLONES" at bounding box center [1012, 165] width 226 height 31
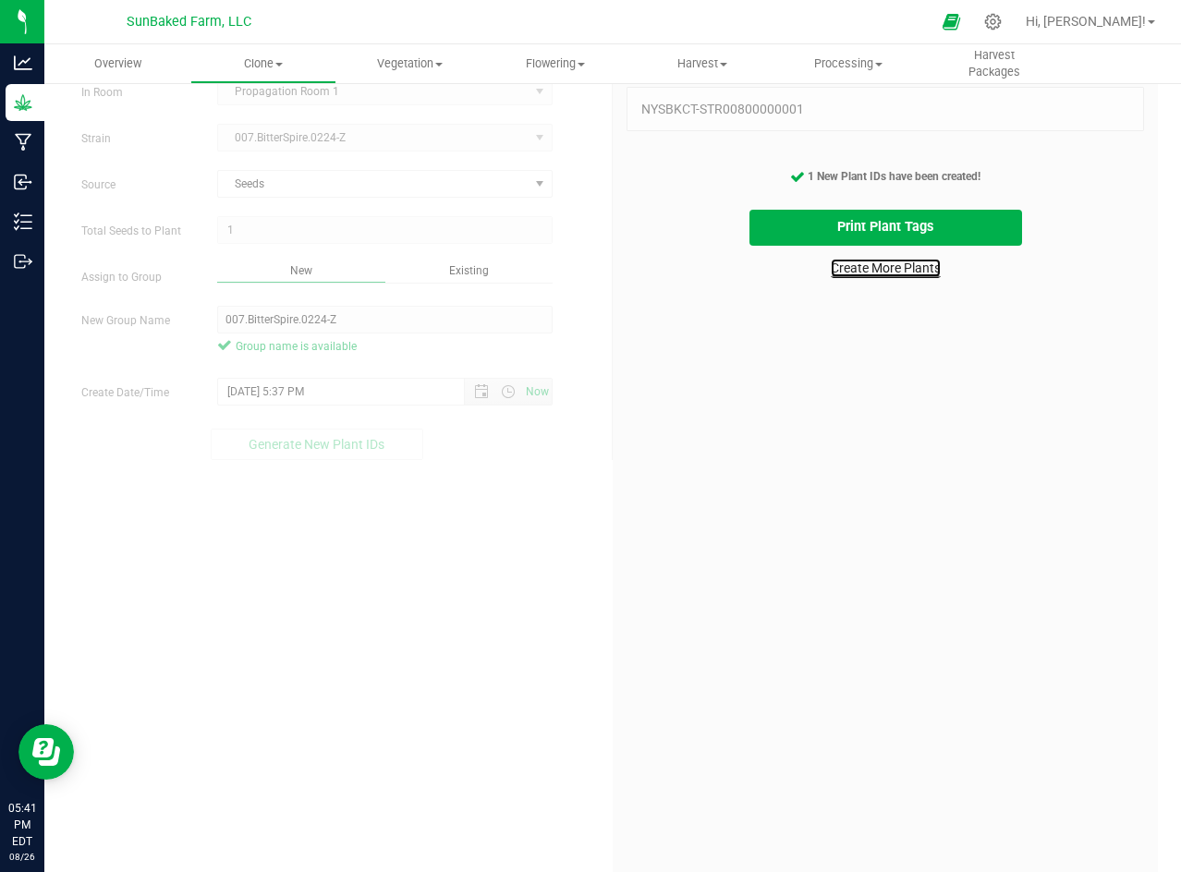
click at [835, 267] on link "Create More Plants" at bounding box center [886, 268] width 110 height 18
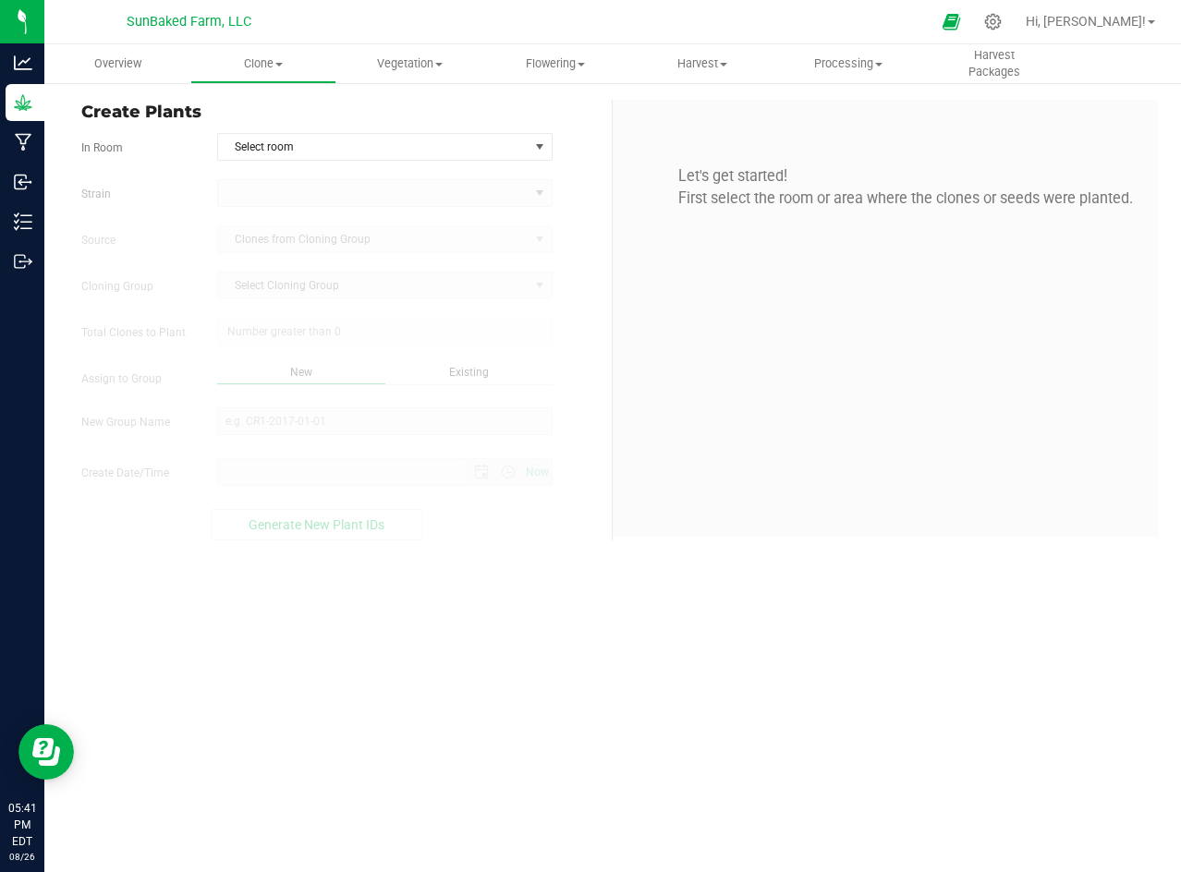
type input "[DATE] 5:41 PM"
click at [322, 141] on span "Select room" at bounding box center [373, 147] width 310 height 26
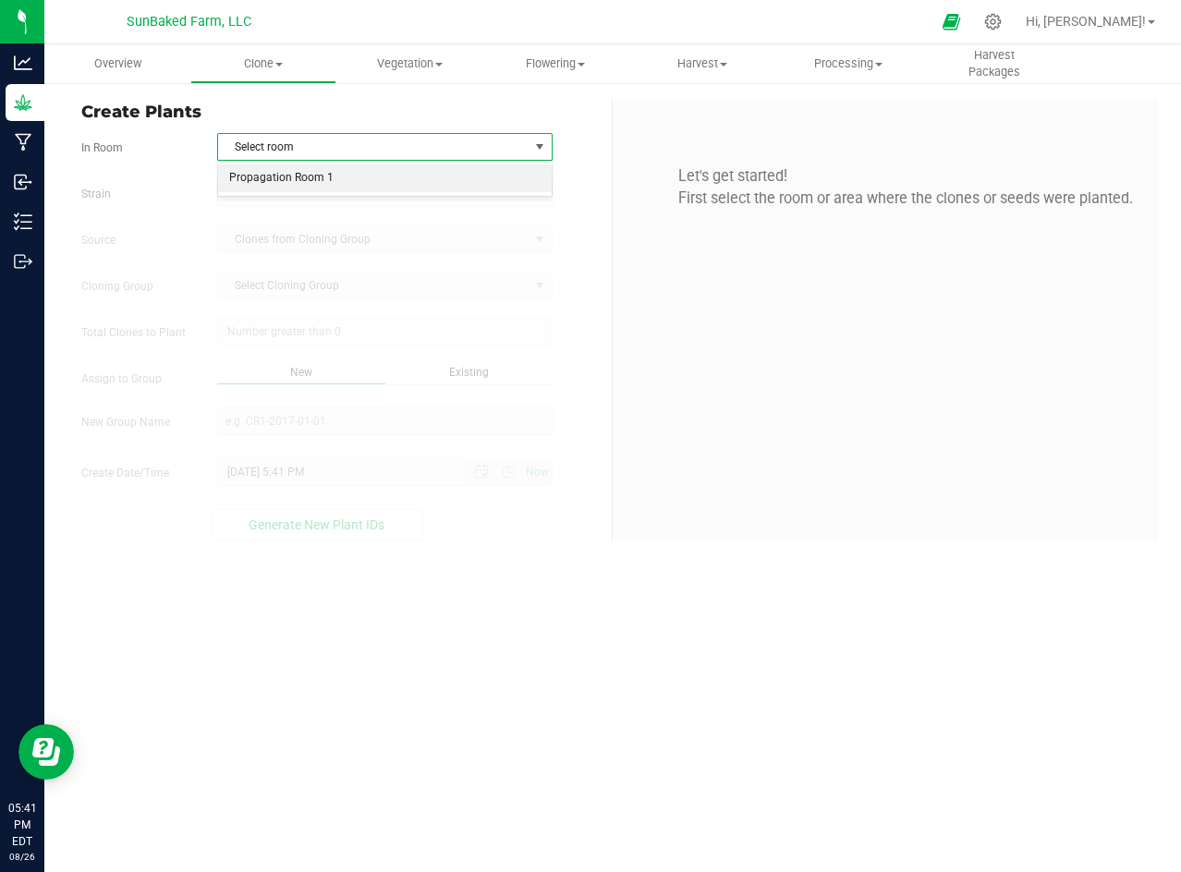
click at [304, 172] on li "Propagation Room 1" at bounding box center [385, 178] width 334 height 28
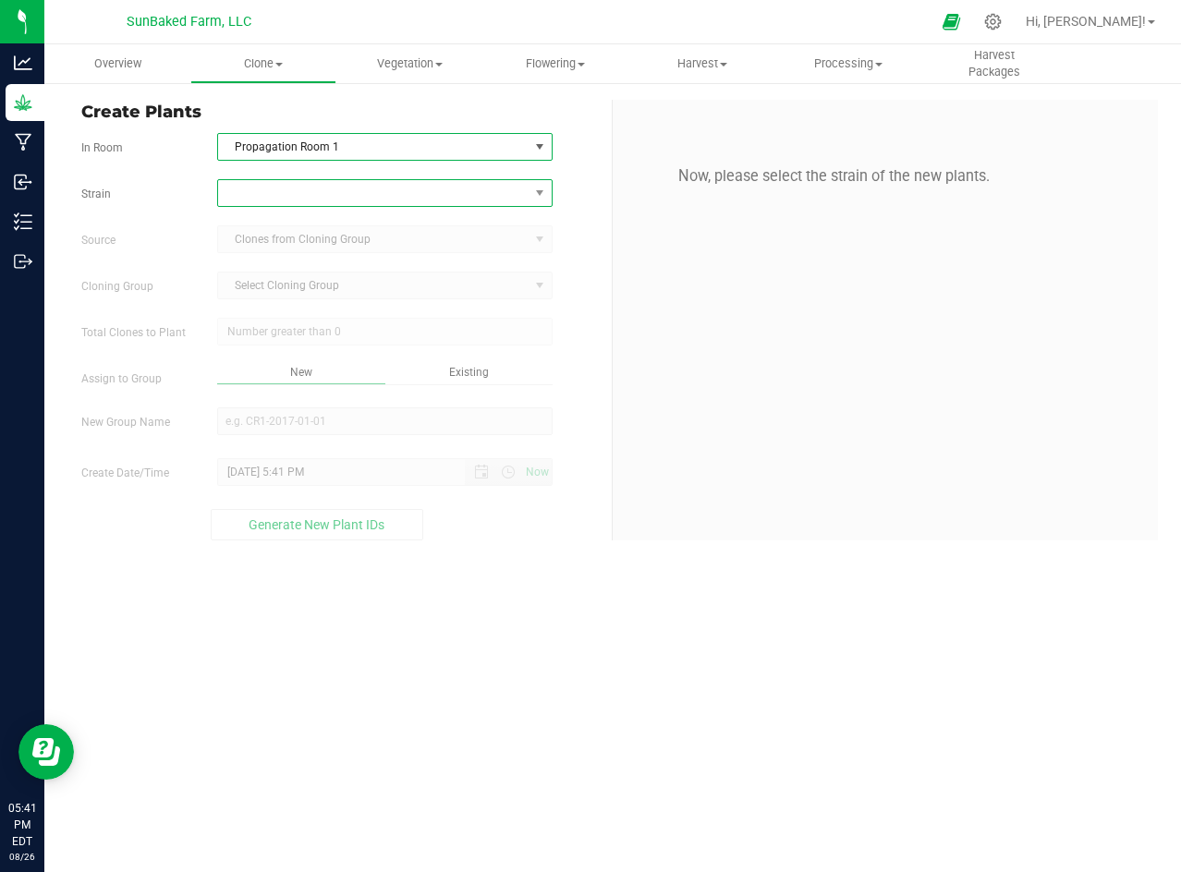
click at [301, 191] on span at bounding box center [373, 193] width 310 height 26
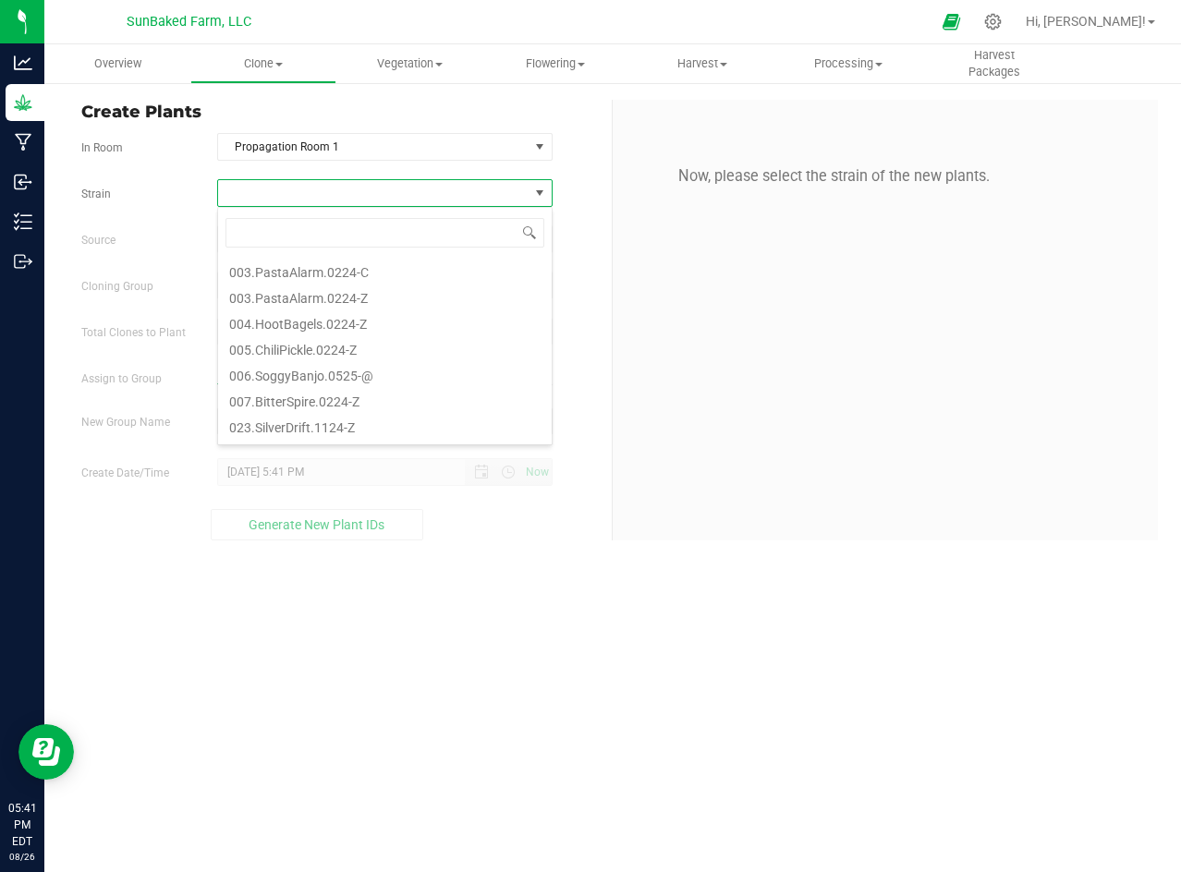
scroll to position [69, 0]
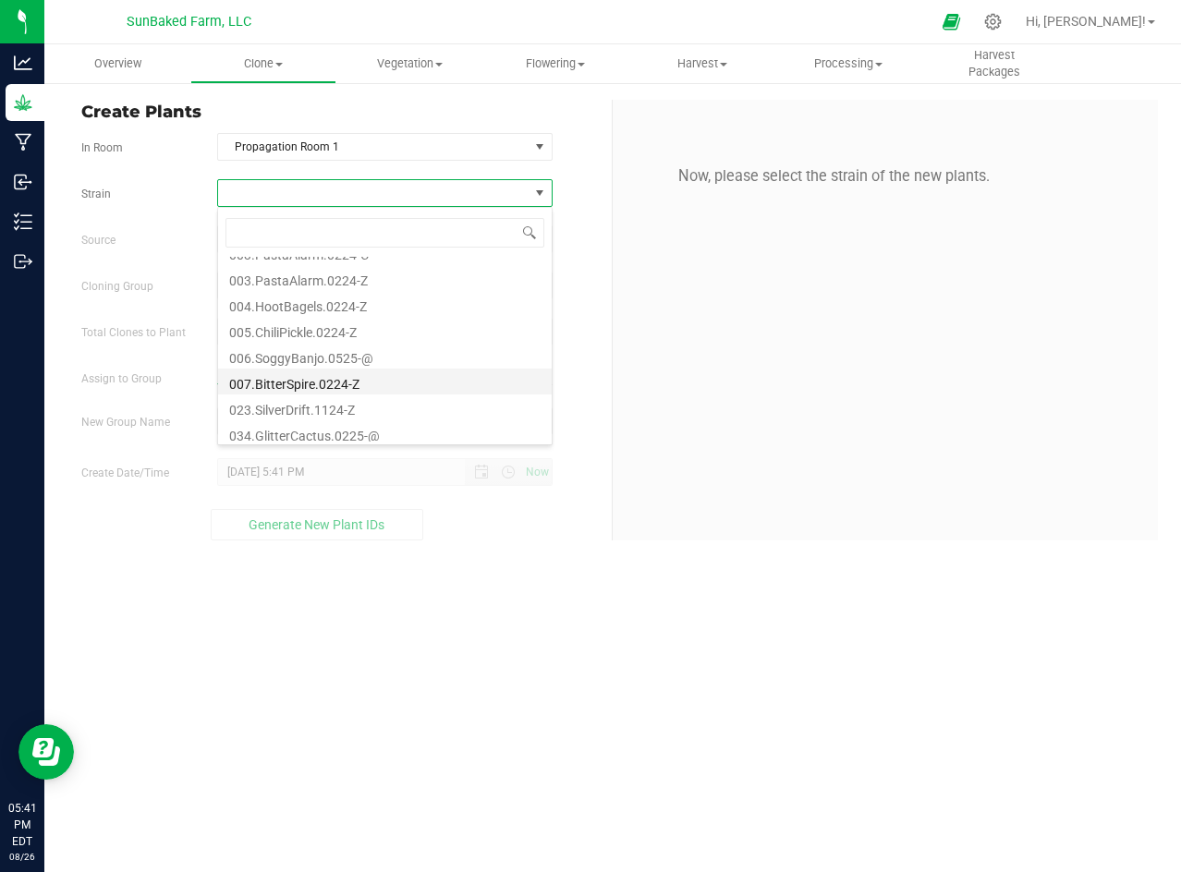
click at [359, 379] on li "007.BitterSpire.0224-Z" at bounding box center [385, 382] width 334 height 26
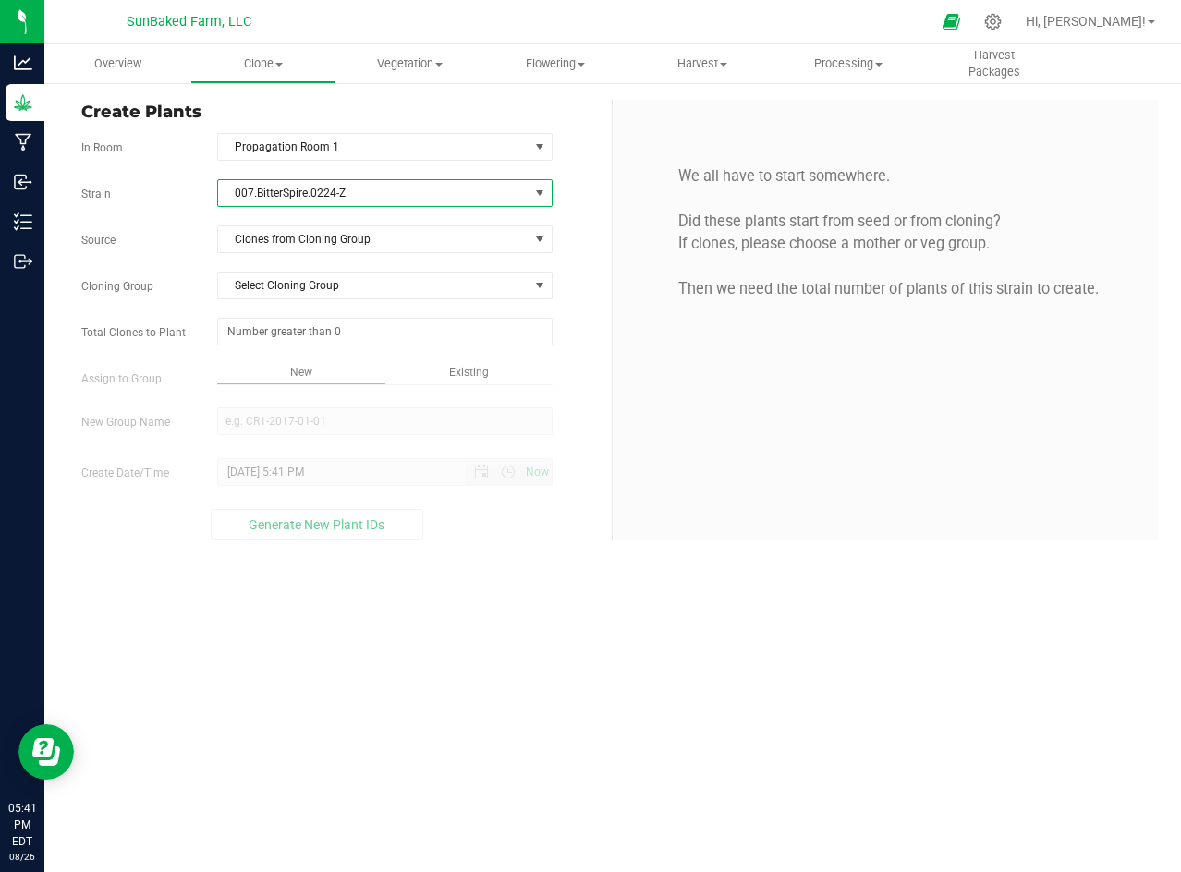
click at [533, 186] on span at bounding box center [539, 193] width 15 height 15
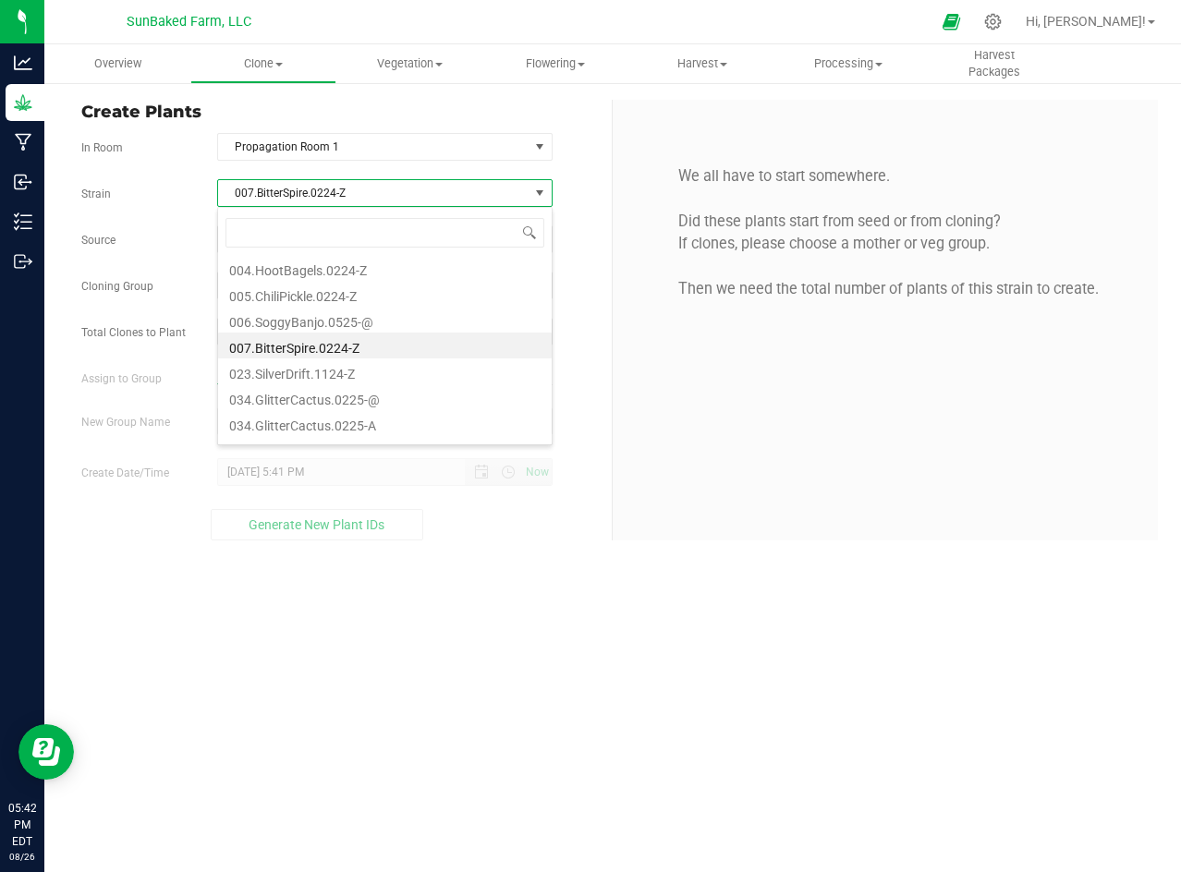
scroll to position [119, 0]
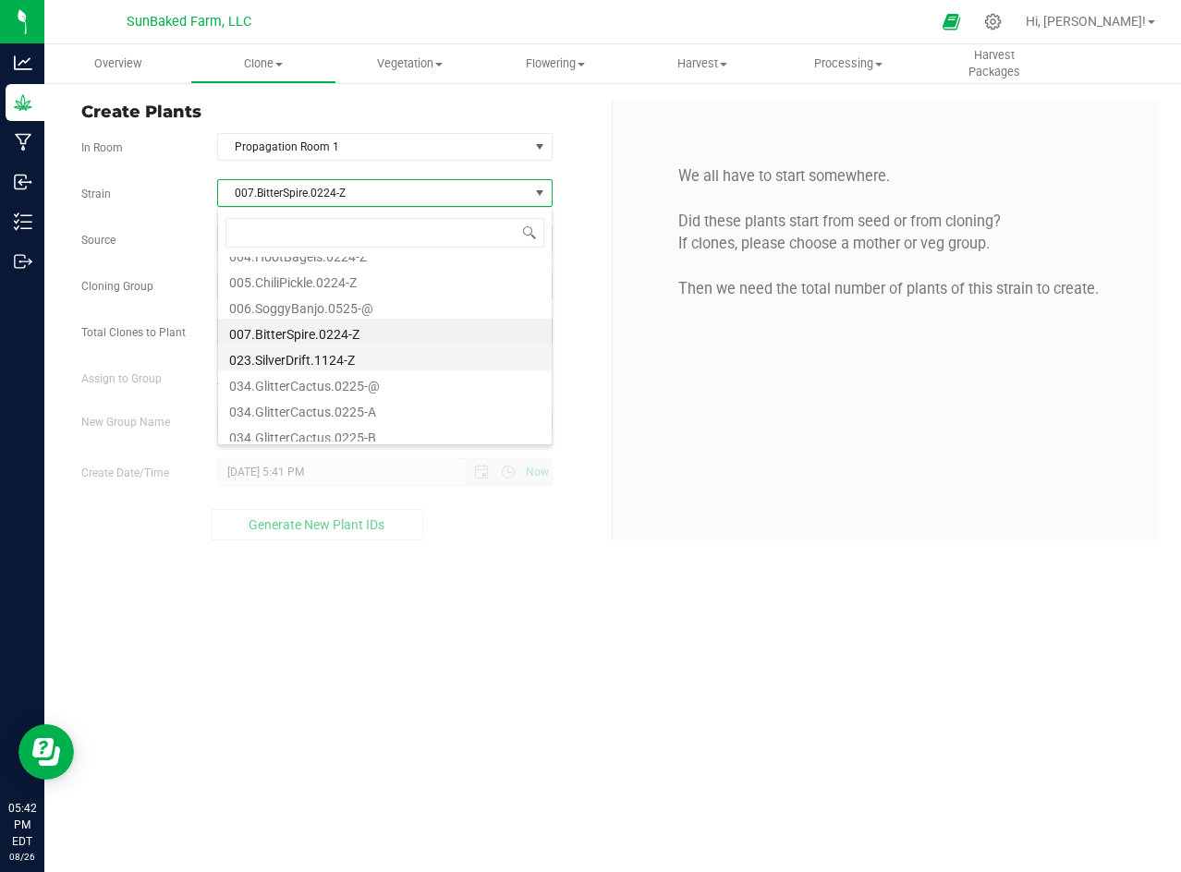
click at [378, 359] on li "023.SilverDrift.1124-Z" at bounding box center [385, 358] width 334 height 26
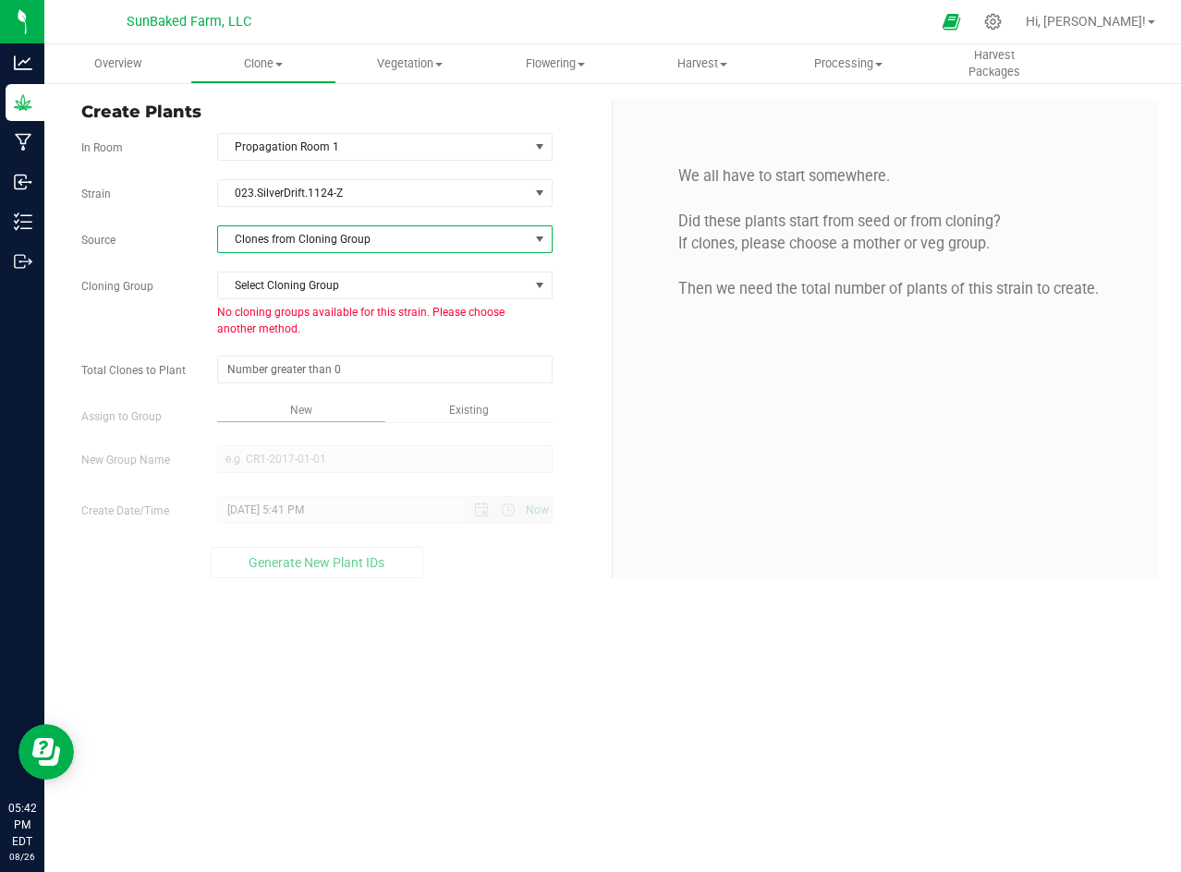
click at [310, 236] on span "Clones from Cloning Group" at bounding box center [373, 239] width 310 height 26
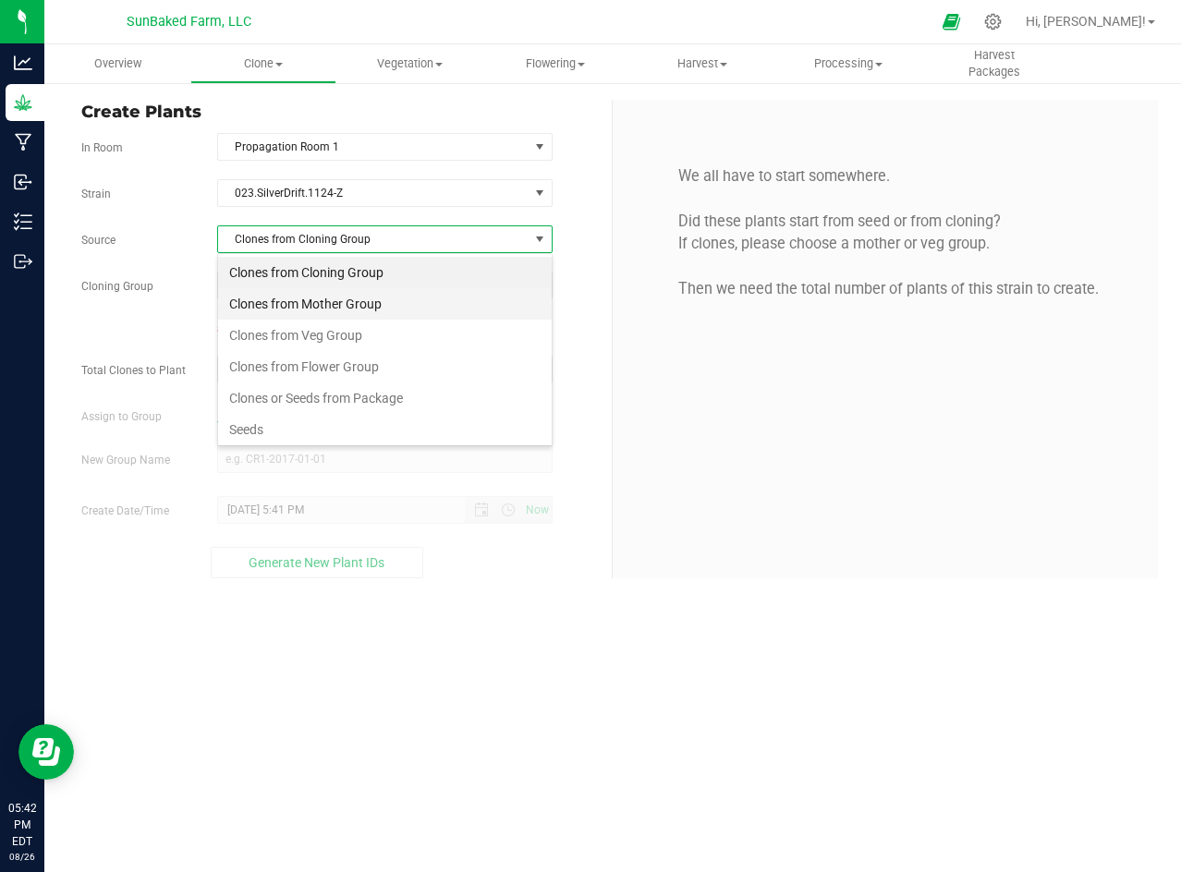
scroll to position [28, 334]
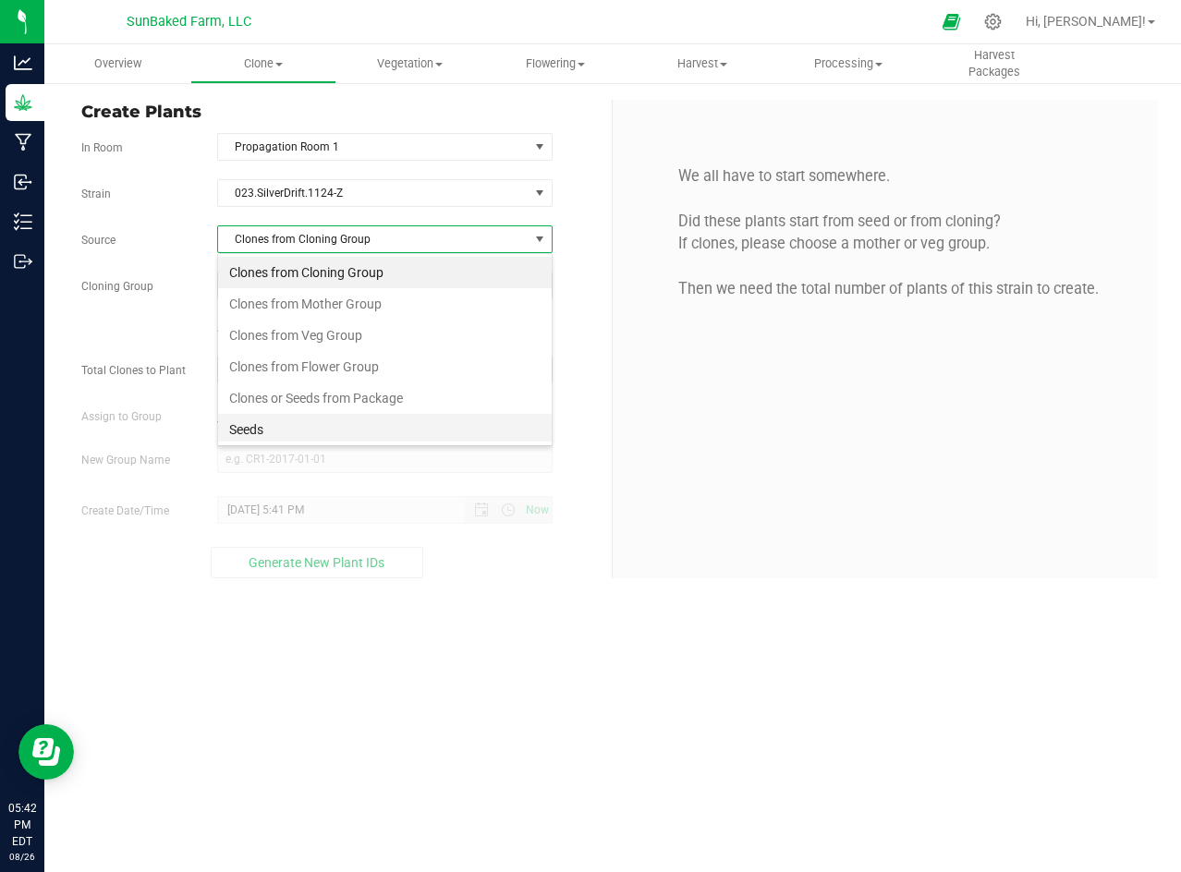
click at [265, 423] on li "Seeds" at bounding box center [385, 429] width 334 height 31
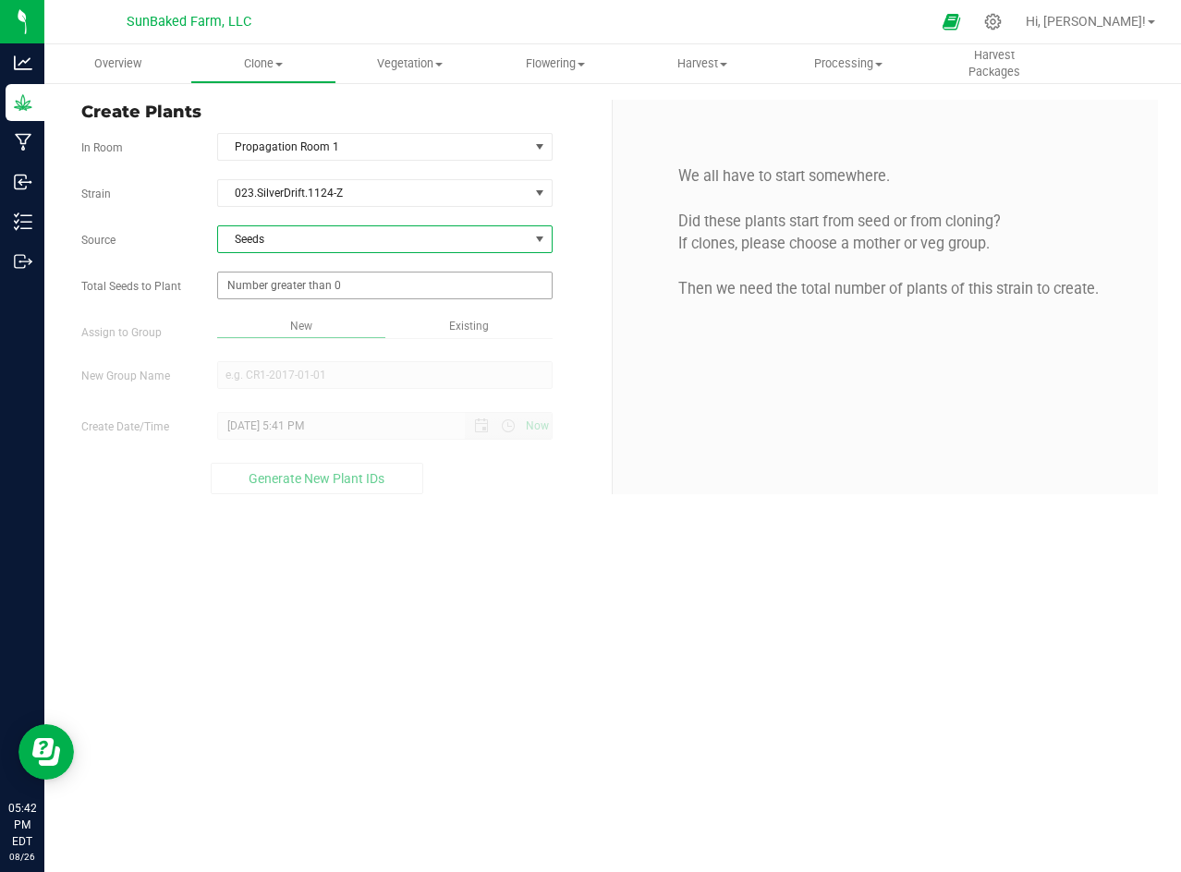
click at [294, 283] on span at bounding box center [384, 286] width 335 height 28
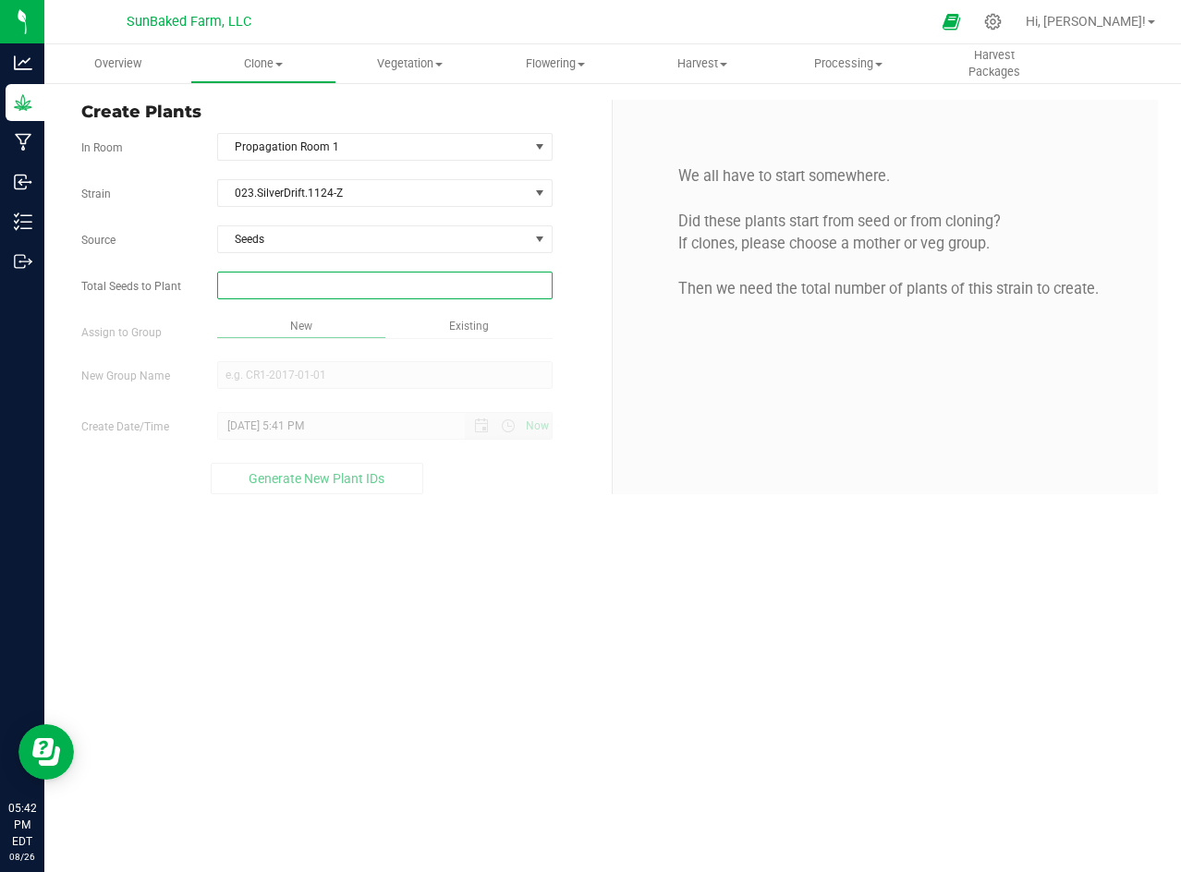
type input "1"
click at [296, 191] on div "Overview Clone Create plants Cloning groups Cloning plants Apply to plants Vege…" at bounding box center [612, 458] width 1136 height 828
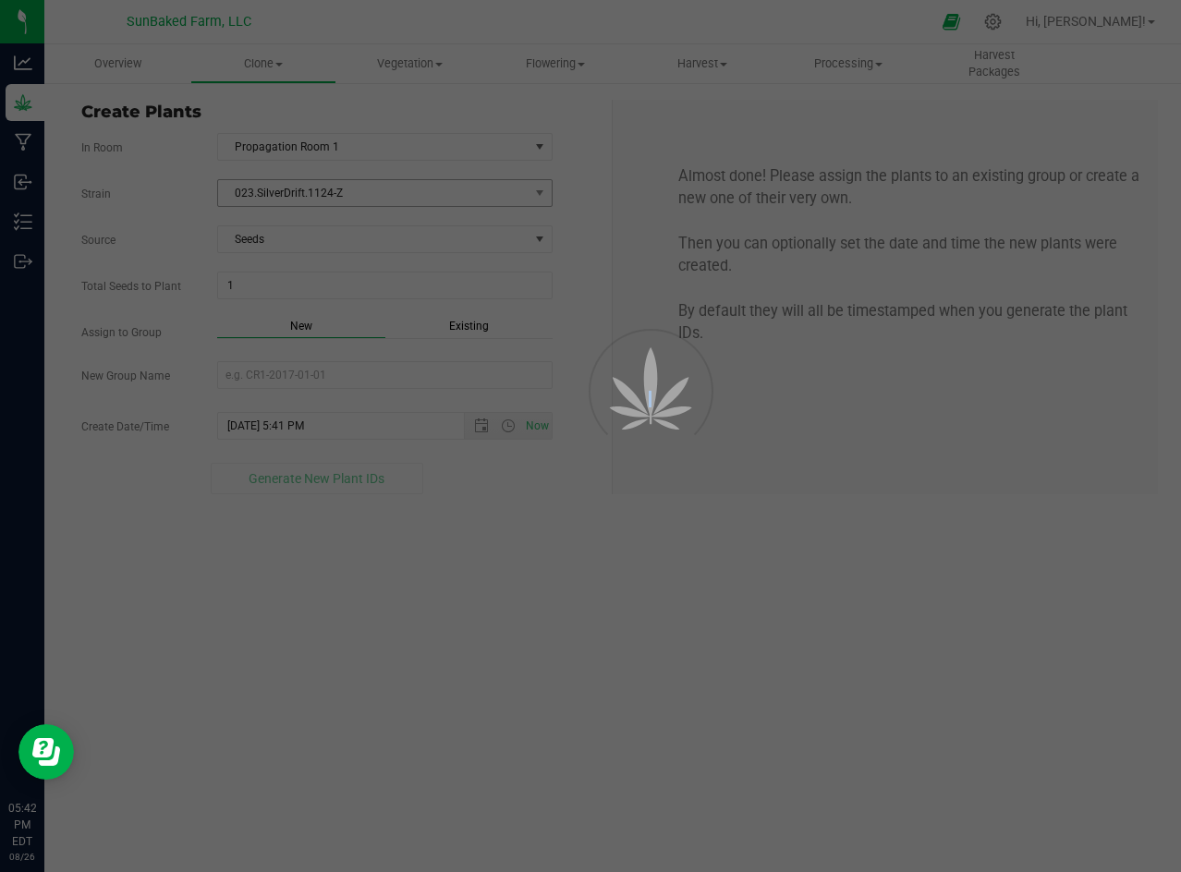
click at [296, 191] on div at bounding box center [590, 436] width 1181 height 872
click at [296, 191] on span "023.SilverDrift.1124-Z" at bounding box center [373, 193] width 310 height 26
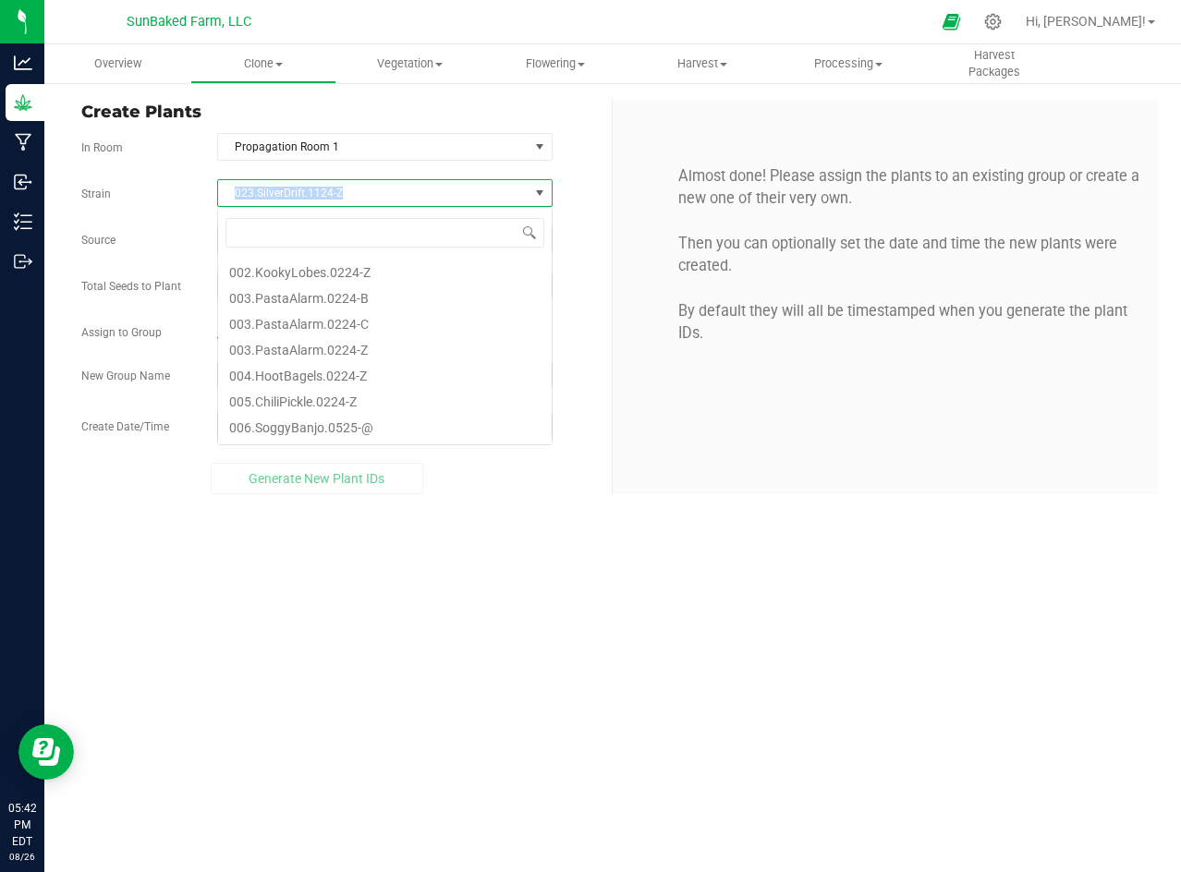
click at [296, 191] on span "023.SilverDrift.1124-Z" at bounding box center [373, 193] width 310 height 26
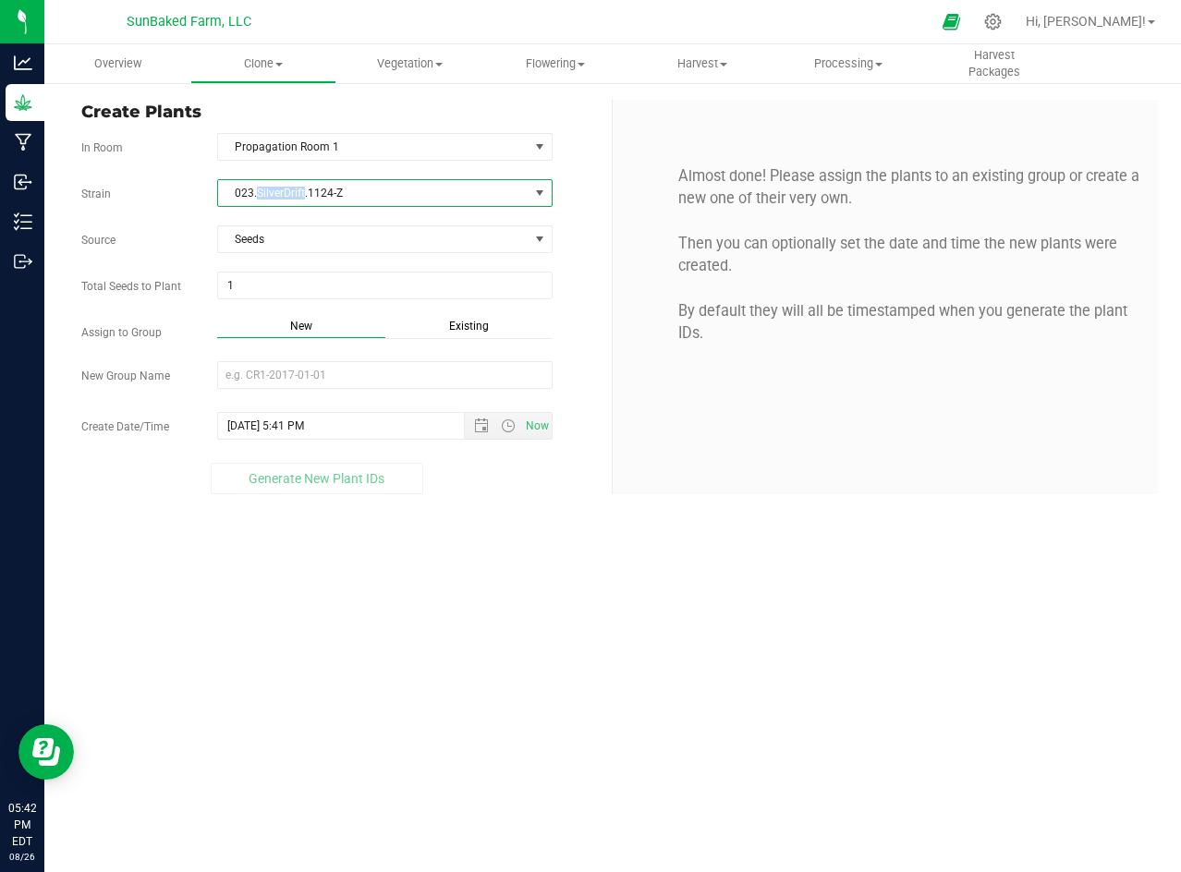
click at [296, 191] on span "023.SilverDrift.1124-Z" at bounding box center [373, 193] width 310 height 26
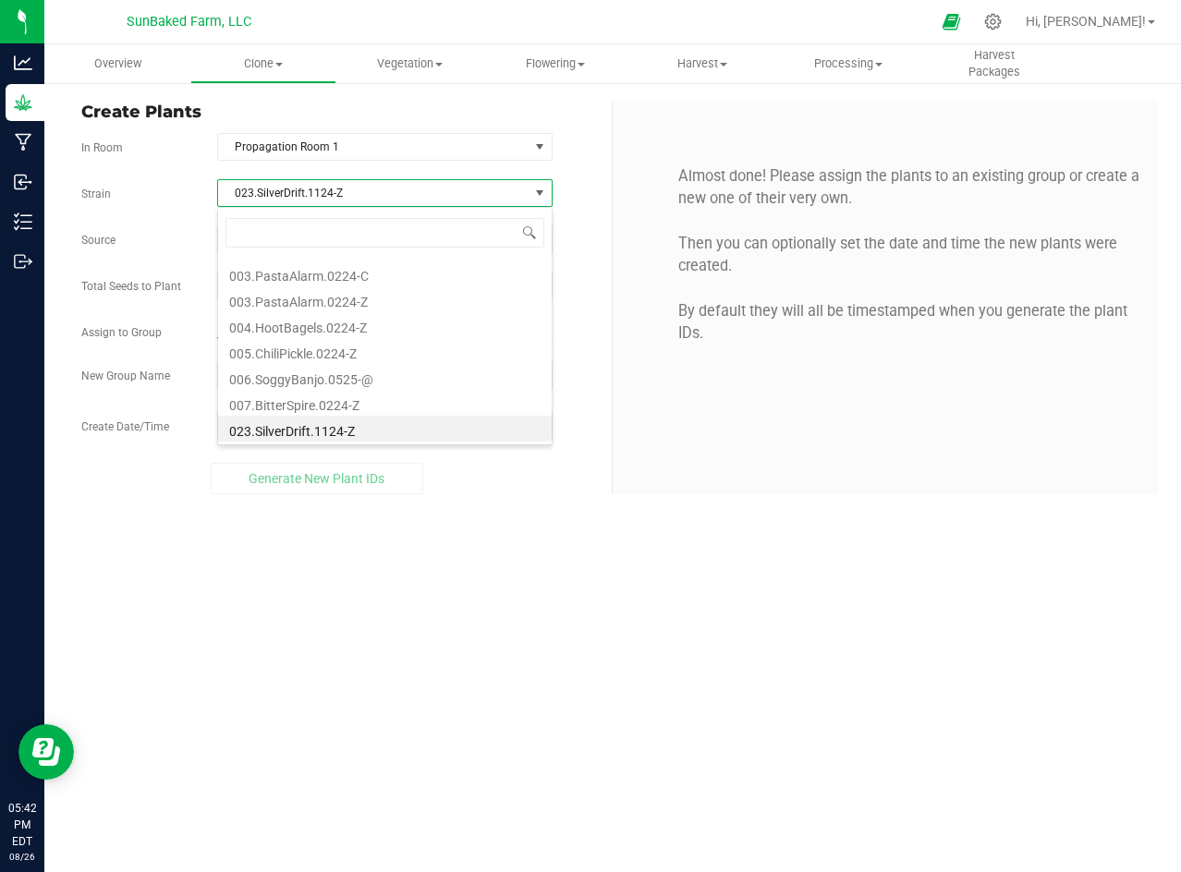
scroll to position [28, 334]
click at [296, 191] on span "023.SilverDrift.1124-Z" at bounding box center [373, 193] width 310 height 26
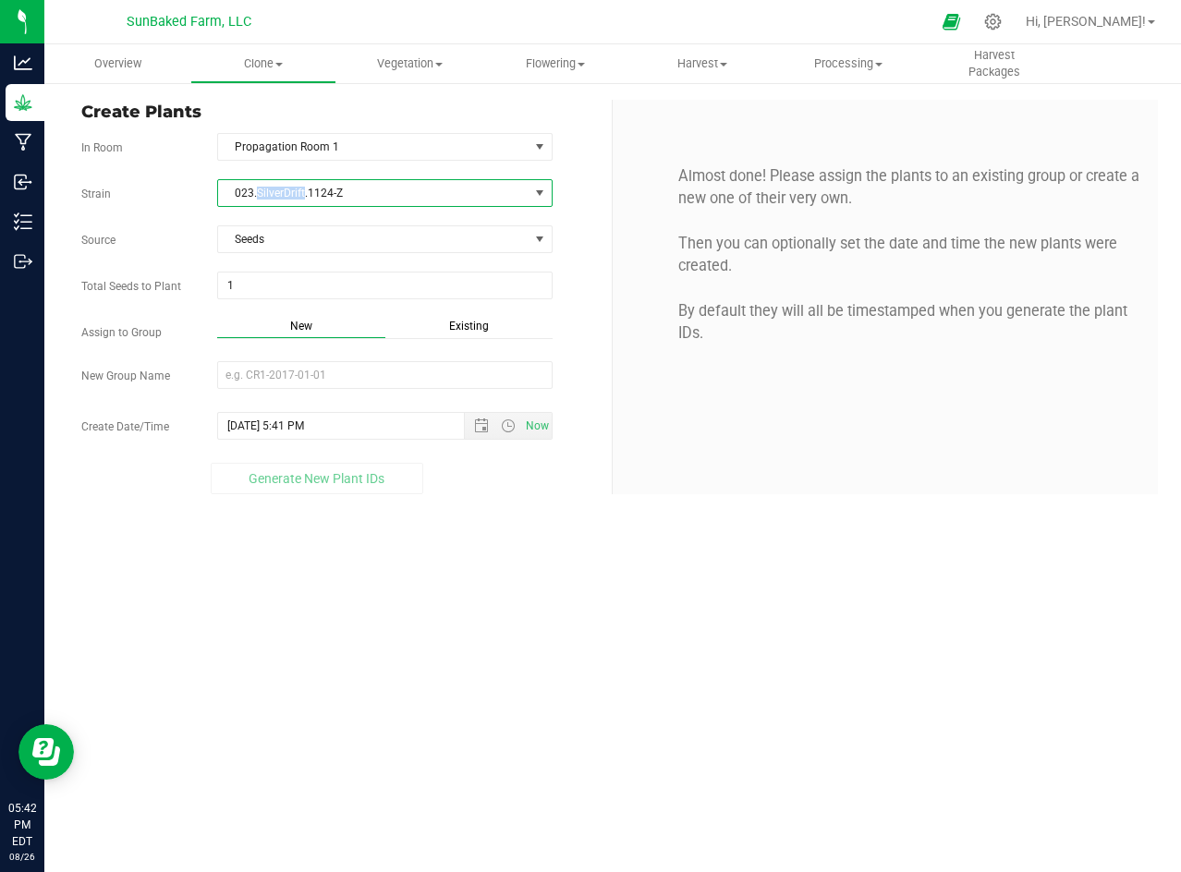
click at [296, 191] on span "023.SilverDrift.1124-Z" at bounding box center [373, 193] width 310 height 26
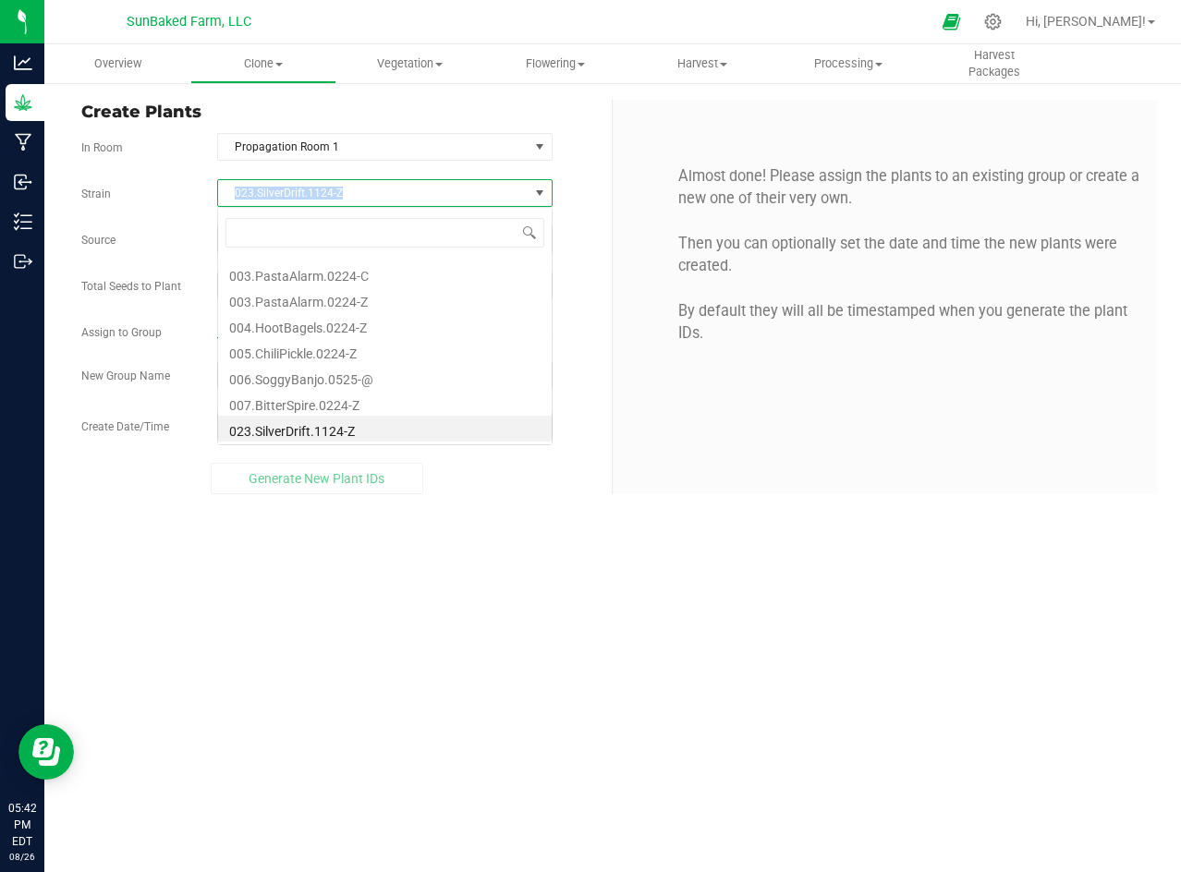
click at [296, 191] on span "023.SilverDrift.1124-Z" at bounding box center [373, 193] width 310 height 26
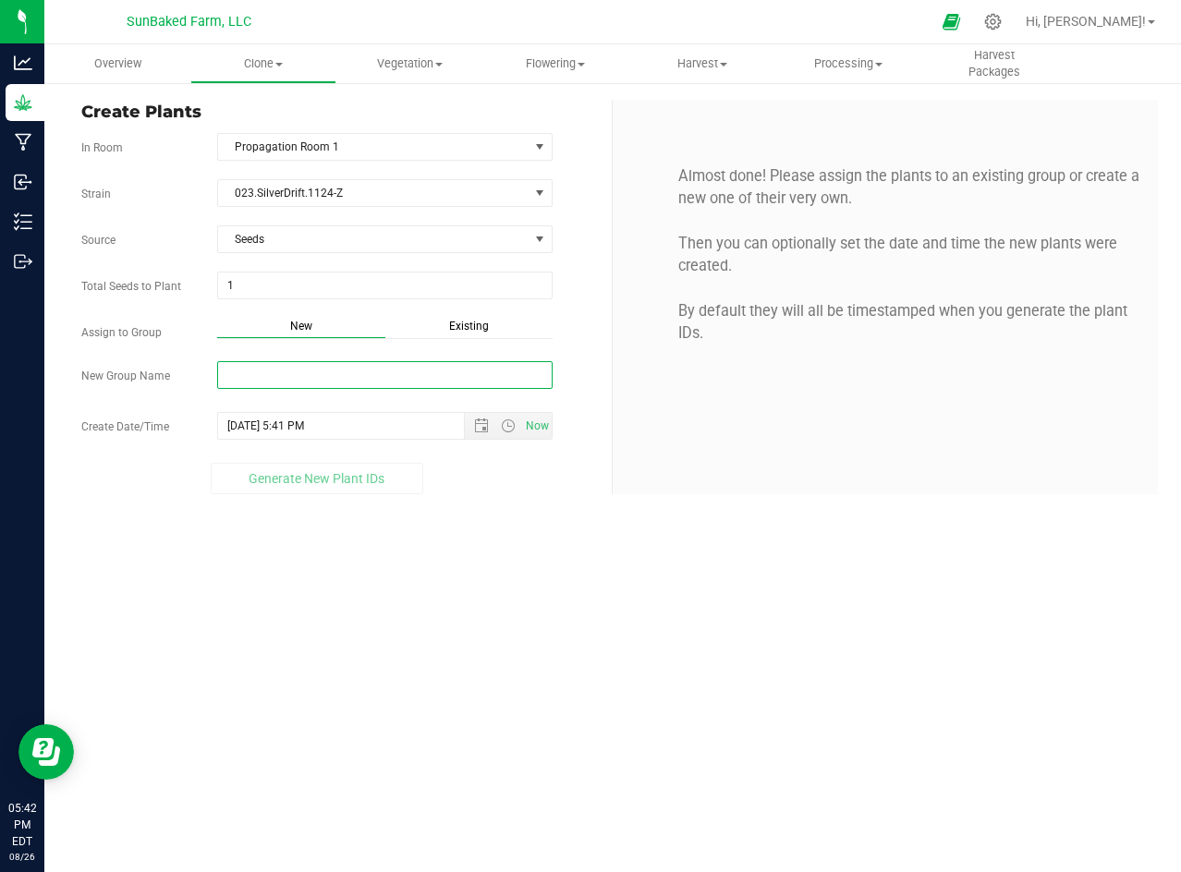
click at [275, 376] on input "New Group Name" at bounding box center [384, 375] width 335 height 28
paste input "023.SilverDrift.1124-Z"
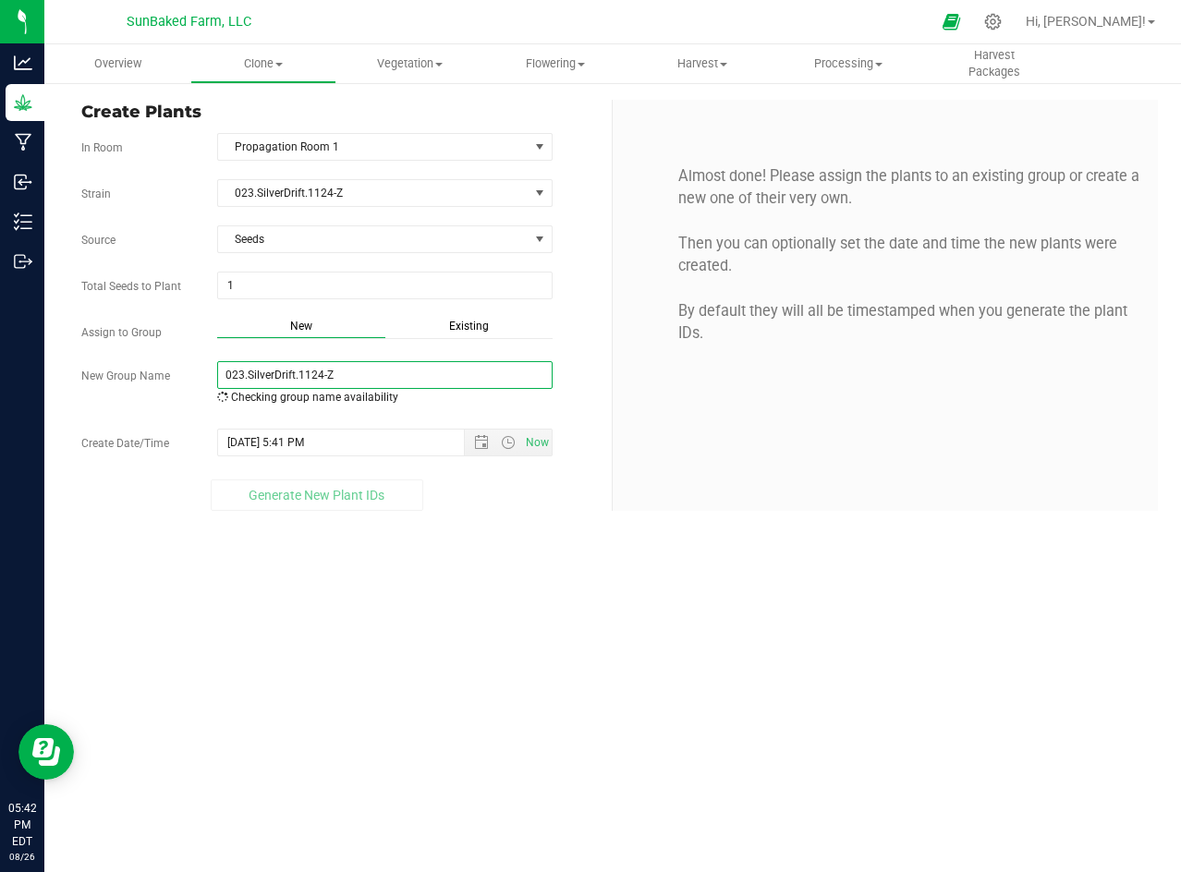
type input "023.SilverDrift.1124-Z"
click at [479, 425] on div "Strain 023.SilverDrift.1124-Z Source Seeds Total Seeds to Plant 1 1 Assign to G…" at bounding box center [339, 345] width 517 height 332
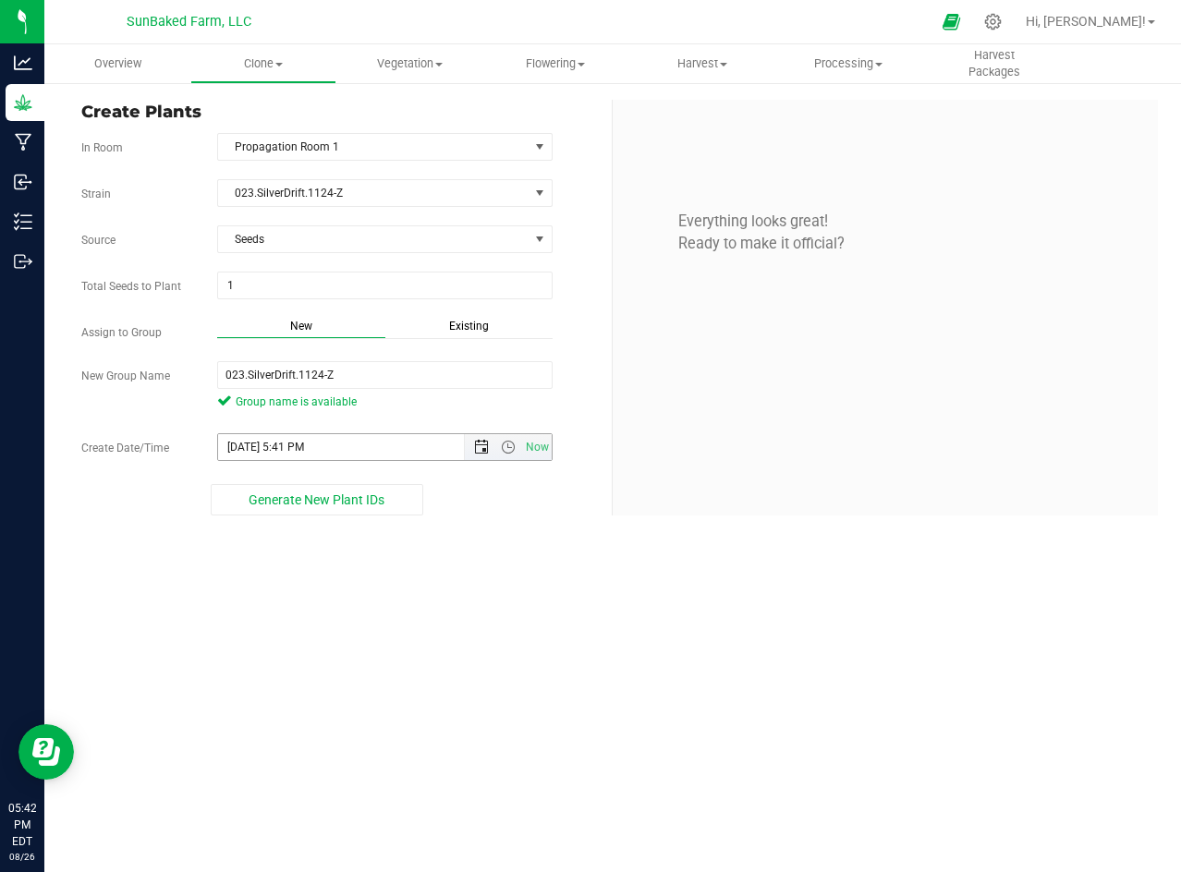
click at [482, 441] on span "Open the date view" at bounding box center [481, 447] width 15 height 15
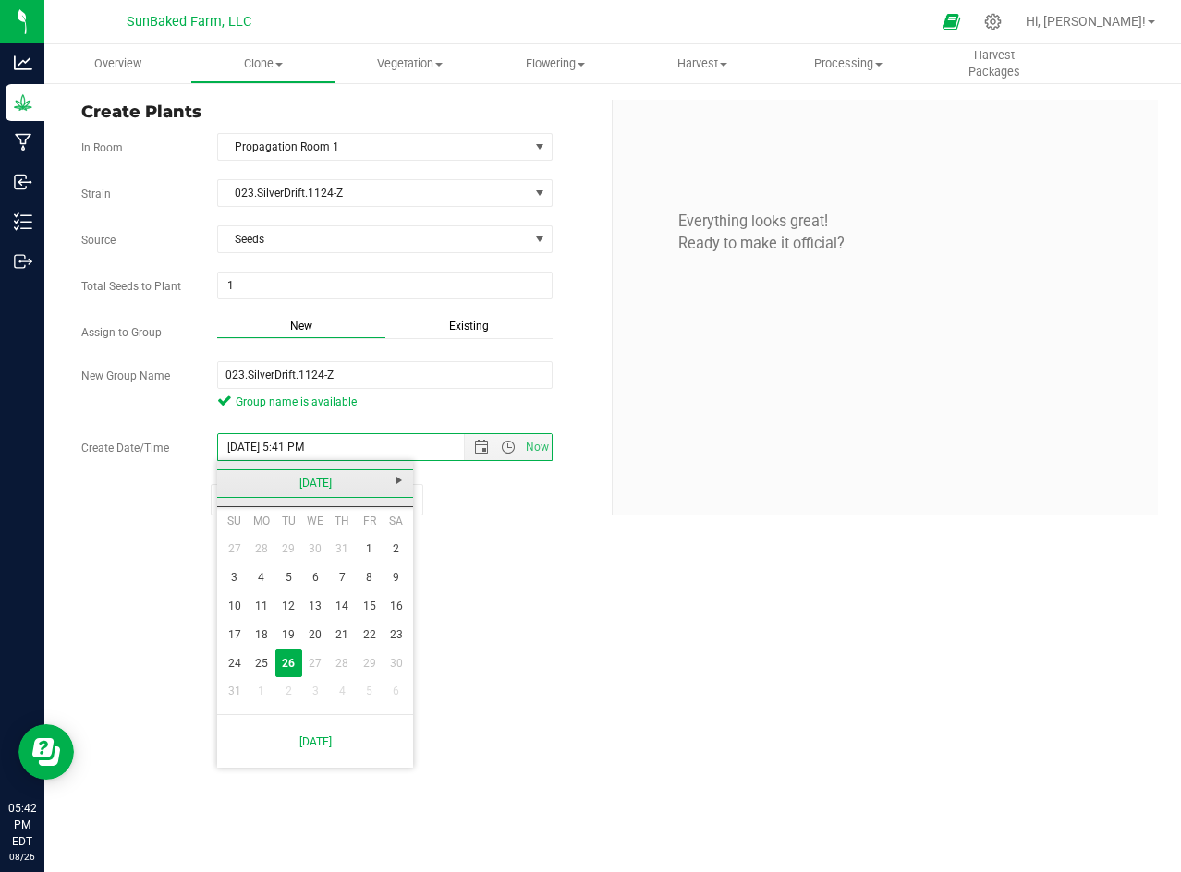
click at [334, 481] on link "[DATE]" at bounding box center [315, 483] width 199 height 29
click at [321, 487] on link "2025" at bounding box center [315, 483] width 199 height 29
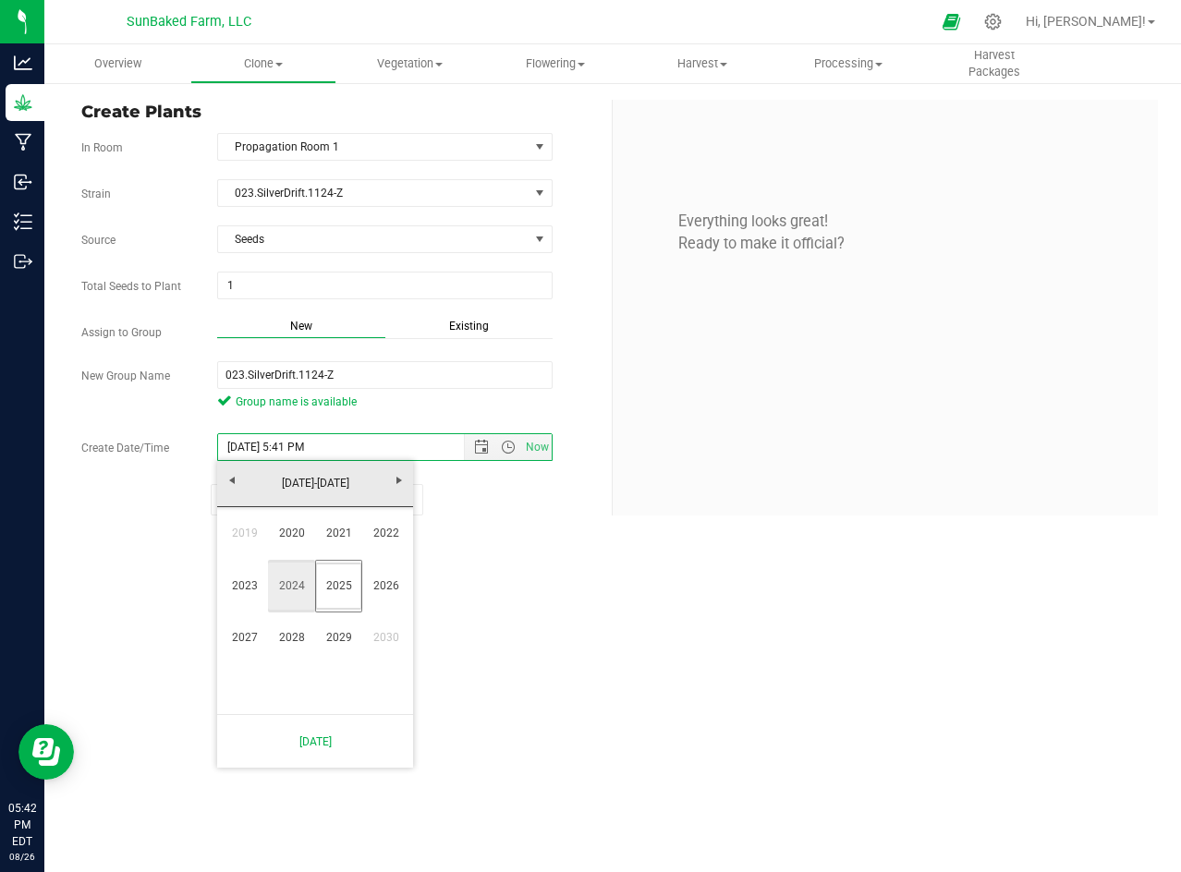
click at [292, 603] on link "2024" at bounding box center [291, 586] width 47 height 47
click at [328, 631] on link "Nov" at bounding box center [338, 637] width 47 height 47
click at [368, 552] on link "1" at bounding box center [369, 549] width 27 height 29
type input "[DATE] 5:41 PM"
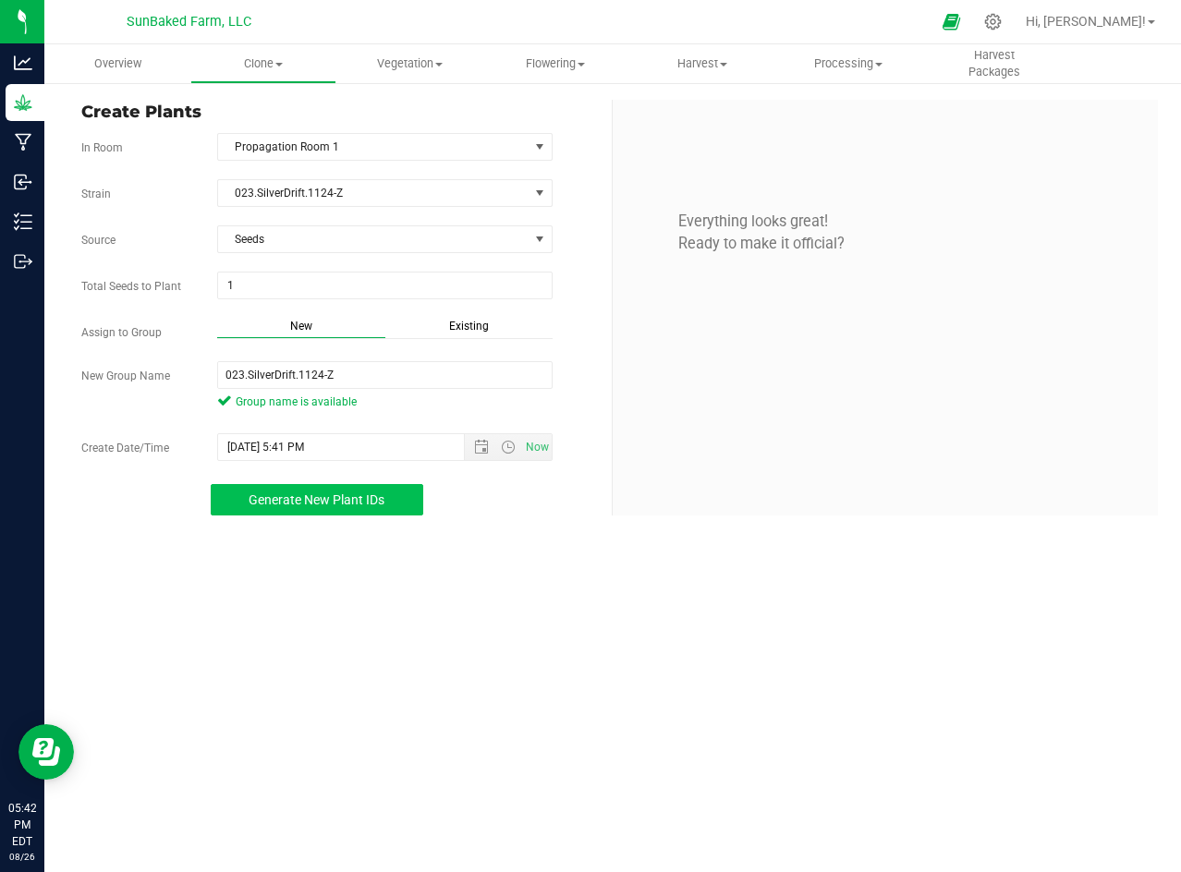
click at [356, 506] on span "Generate New Plant IDs" at bounding box center [317, 499] width 136 height 15
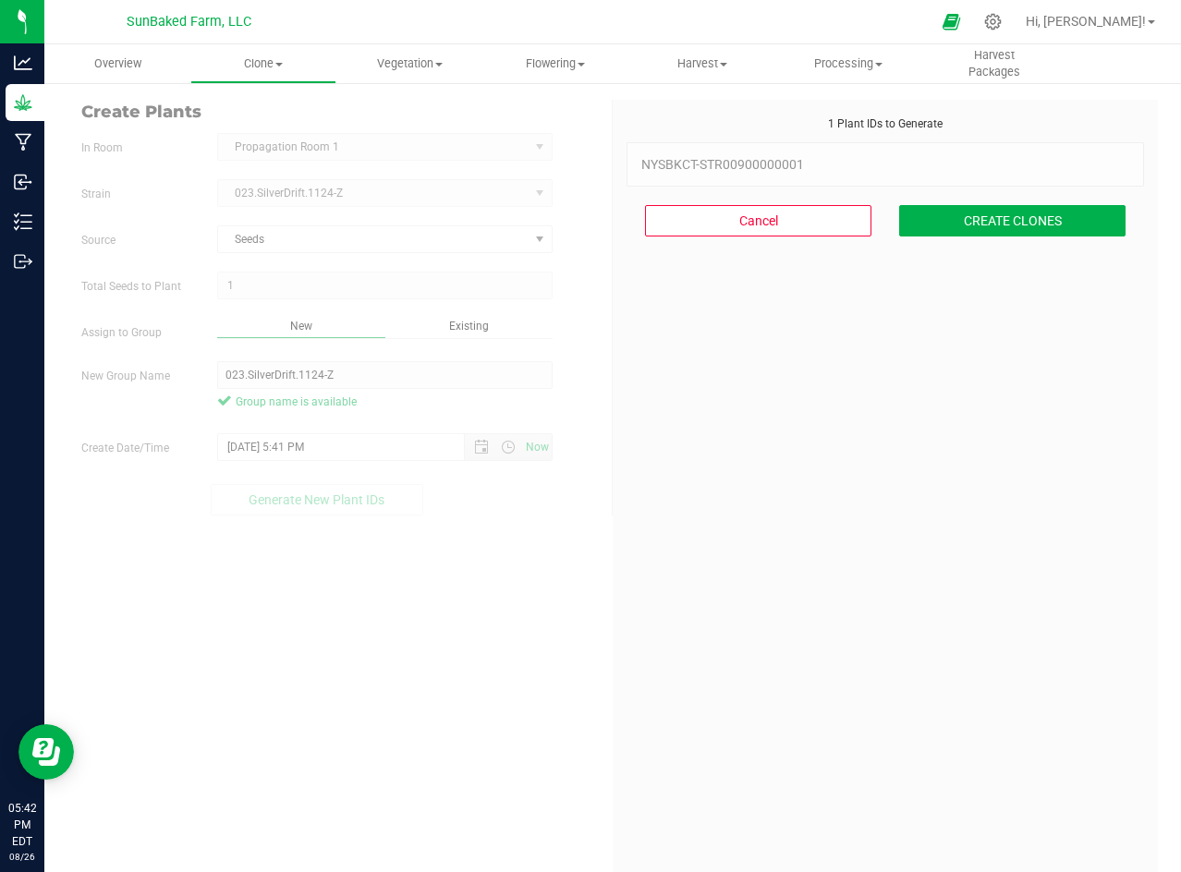
scroll to position [55, 0]
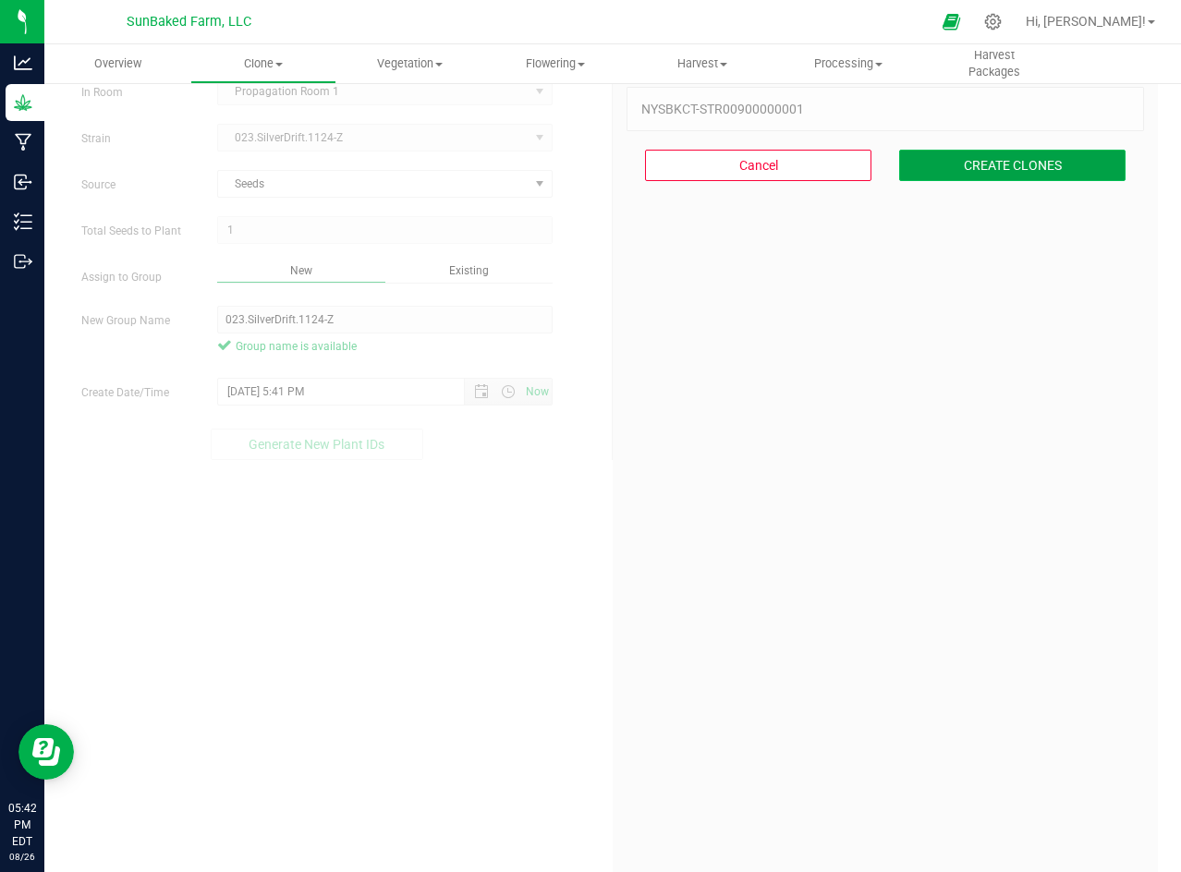
click at [966, 171] on button "CREATE CLONES" at bounding box center [1012, 165] width 226 height 31
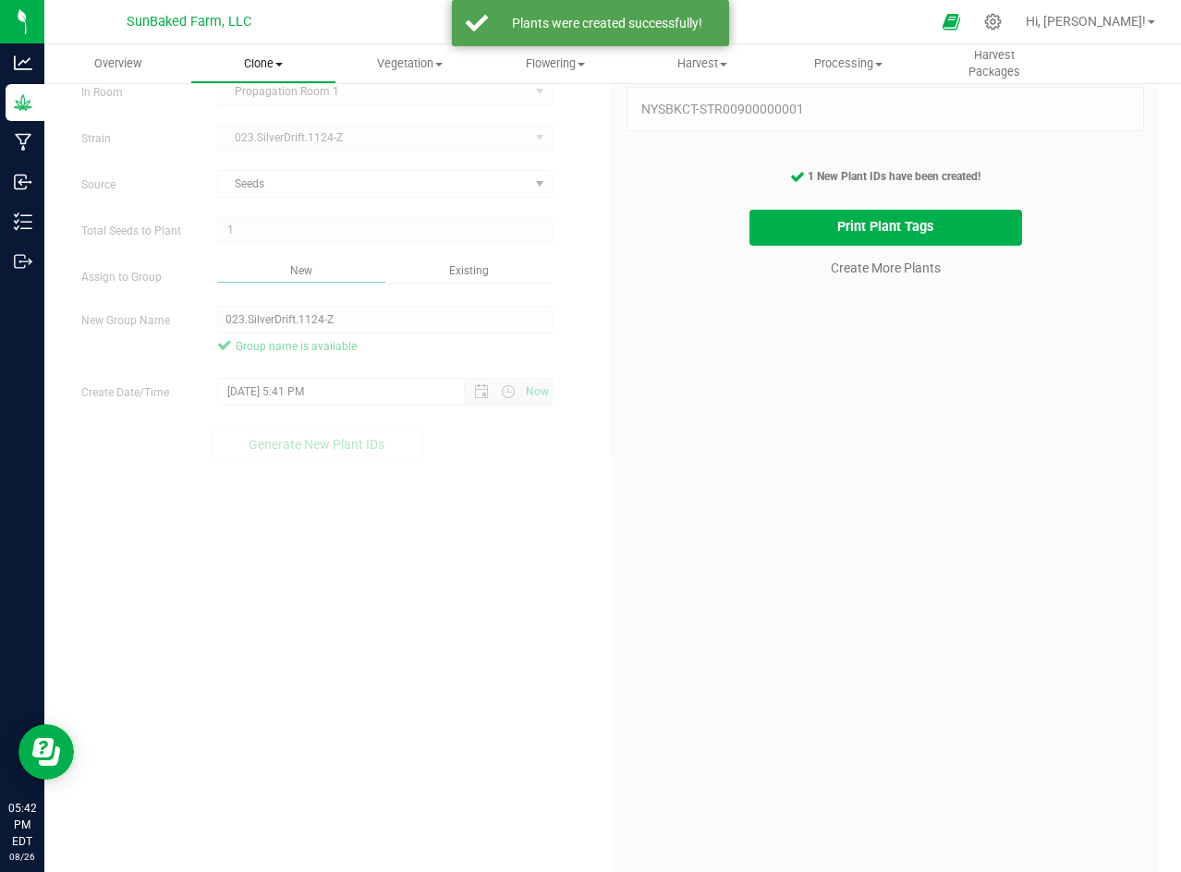
click at [287, 58] on span "Clone" at bounding box center [263, 63] width 144 height 17
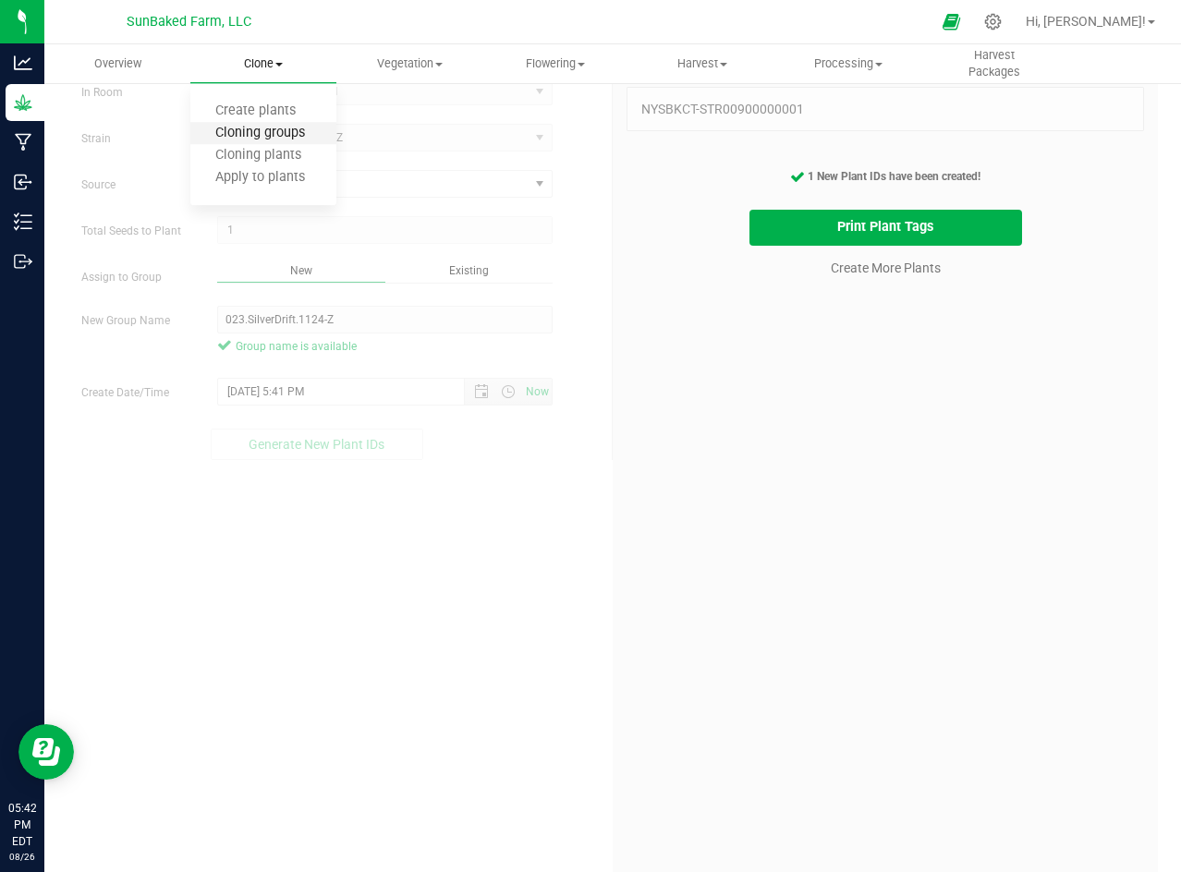
click at [276, 130] on span "Cloning groups" at bounding box center [260, 134] width 140 height 16
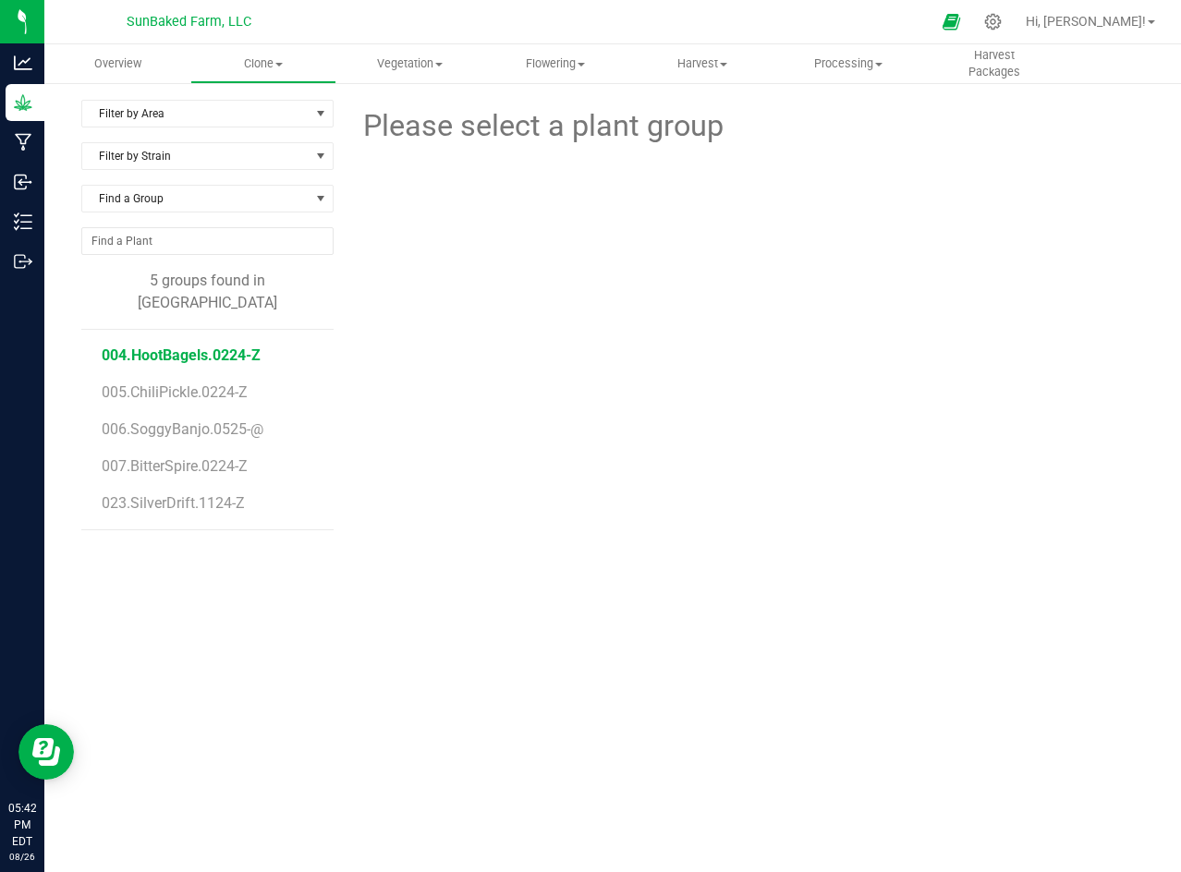
click at [232, 346] on span "004.HootBagels.0224-Z" at bounding box center [181, 355] width 159 height 18
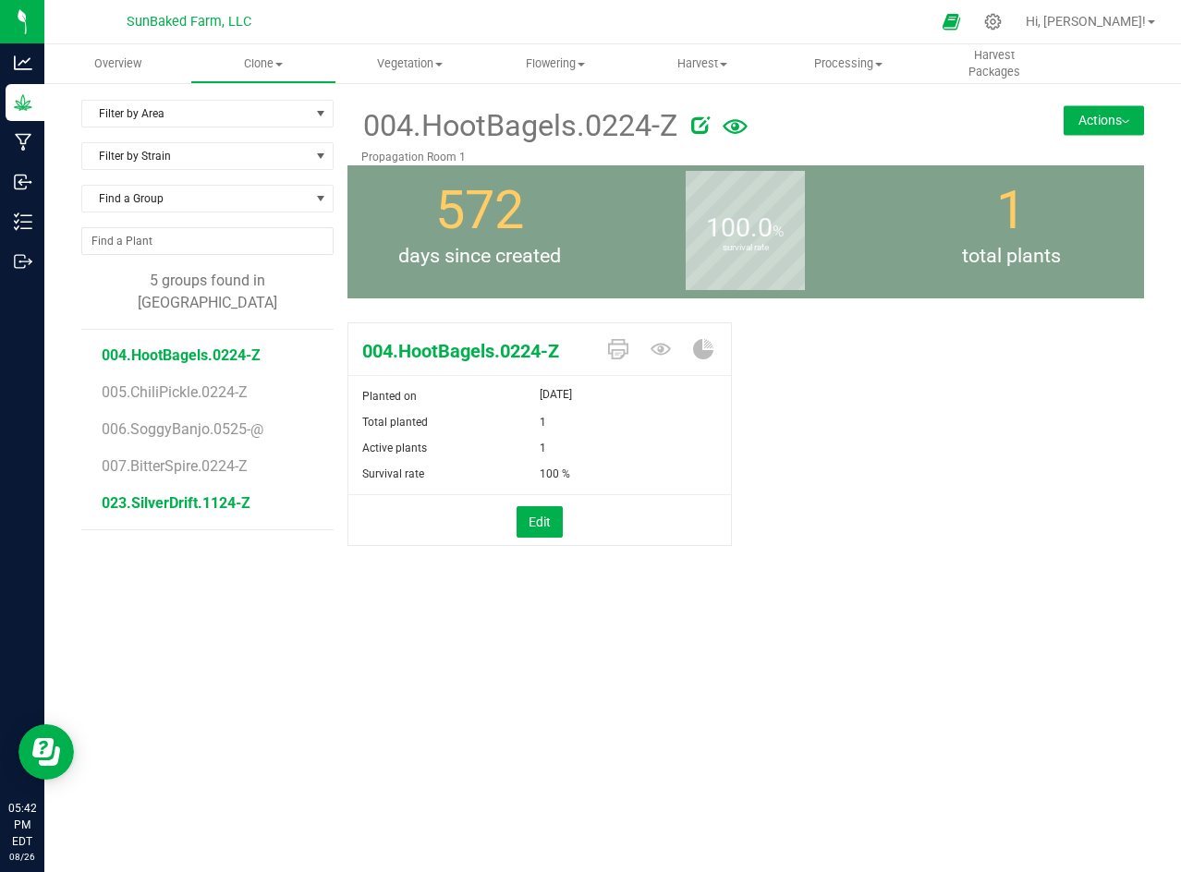
click at [176, 494] on span "023.SilverDrift.1124-Z" at bounding box center [176, 503] width 149 height 18
click at [166, 346] on span "004.HootBagels.0224-Z" at bounding box center [181, 355] width 159 height 18
click at [1127, 116] on button "Actions" at bounding box center [1103, 120] width 80 height 30
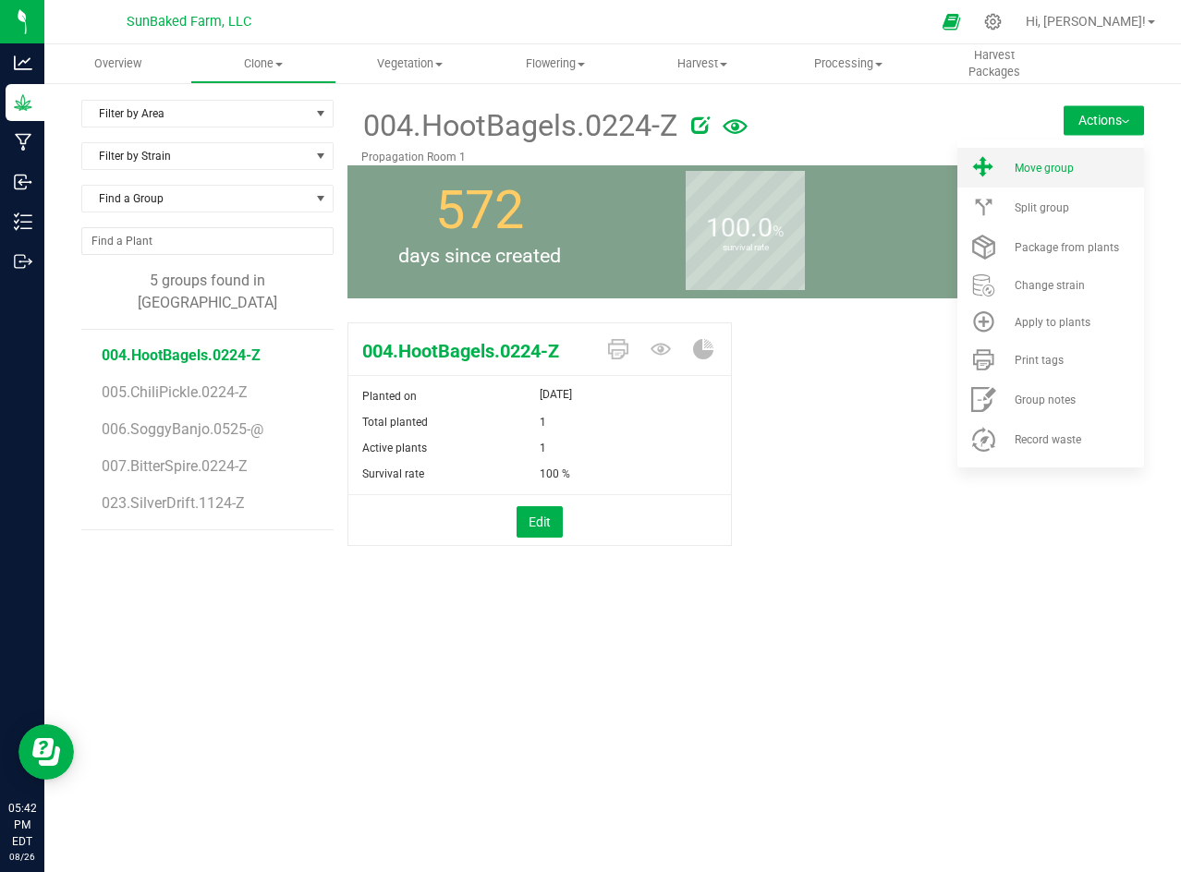
click at [1082, 166] on div "Move group" at bounding box center [1078, 168] width 126 height 13
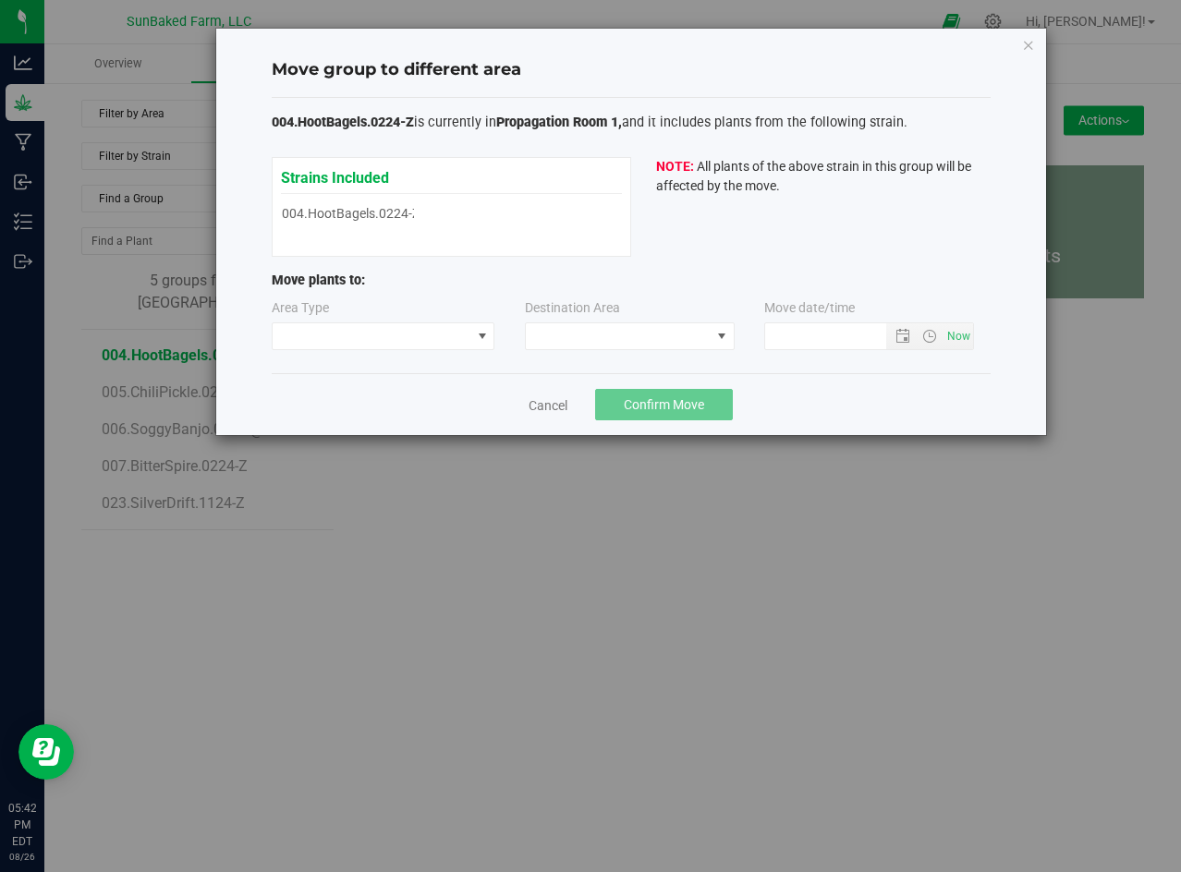
type input "[DATE] 5:42 PM"
click at [421, 334] on span at bounding box center [372, 336] width 199 height 26
click at [490, 210] on div "Strains Included 004.HootBagels.0224-Z 004.HootBagels.0224-Z" at bounding box center [451, 196] width 341 height 61
click at [557, 410] on link "Cancel" at bounding box center [548, 405] width 39 height 18
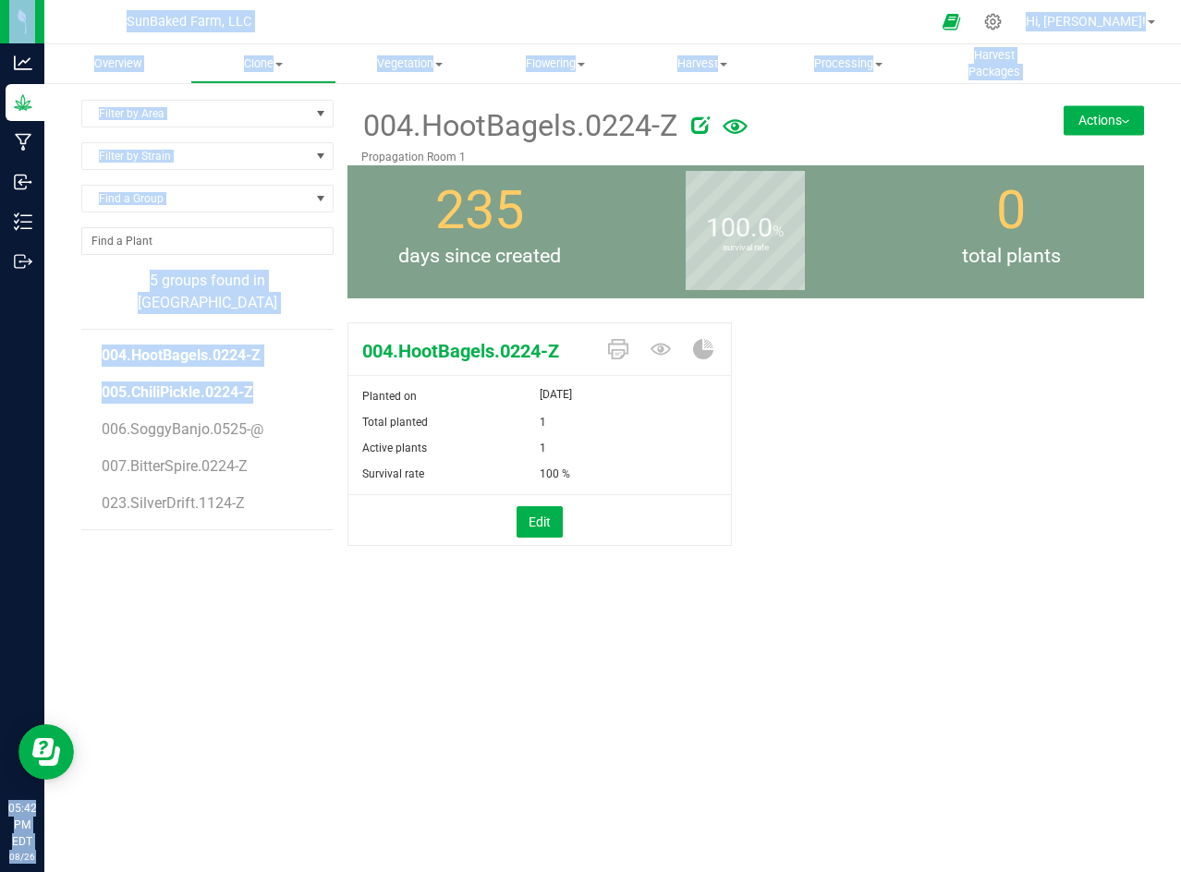
click at [188, 383] on span "005.ChiliPickle.0224-Z" at bounding box center [178, 392] width 152 height 18
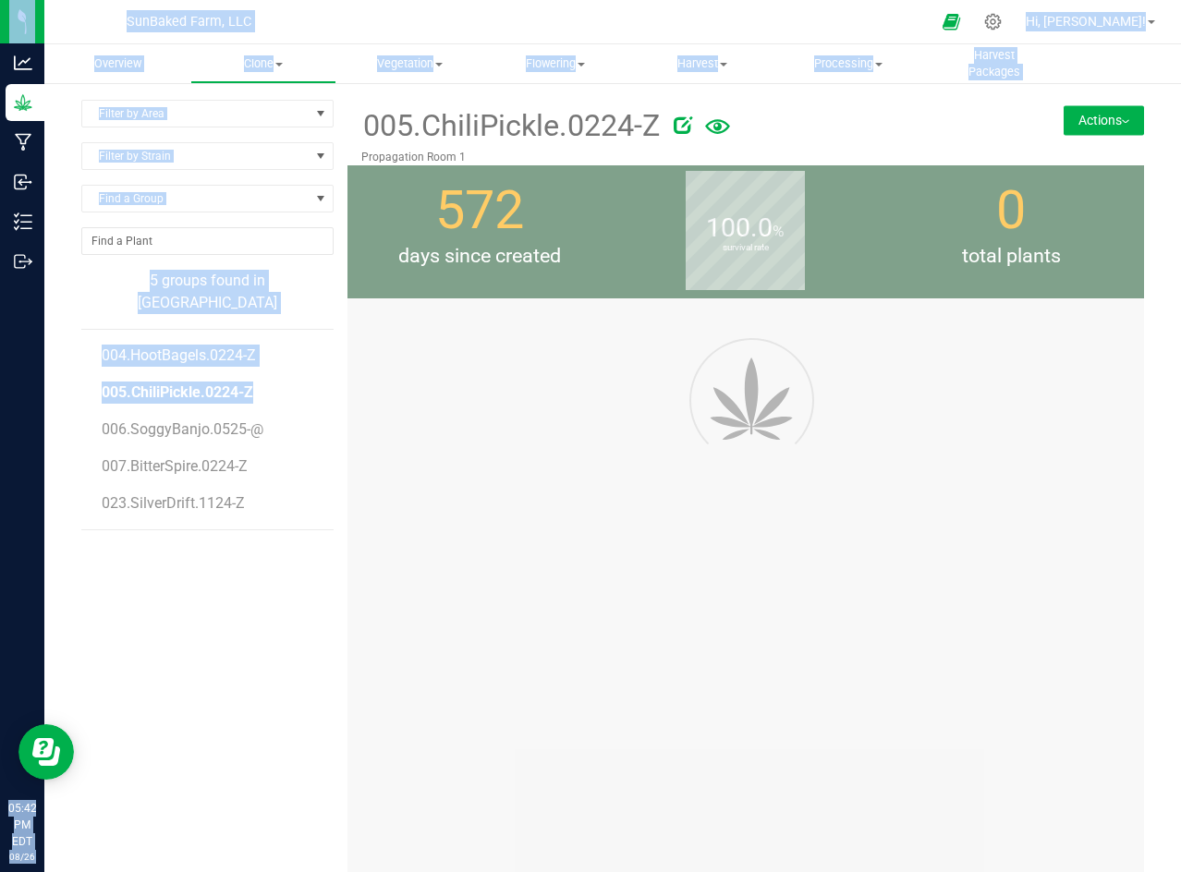
click at [188, 383] on span "005.ChiliPickle.0224-Z" at bounding box center [178, 392] width 152 height 18
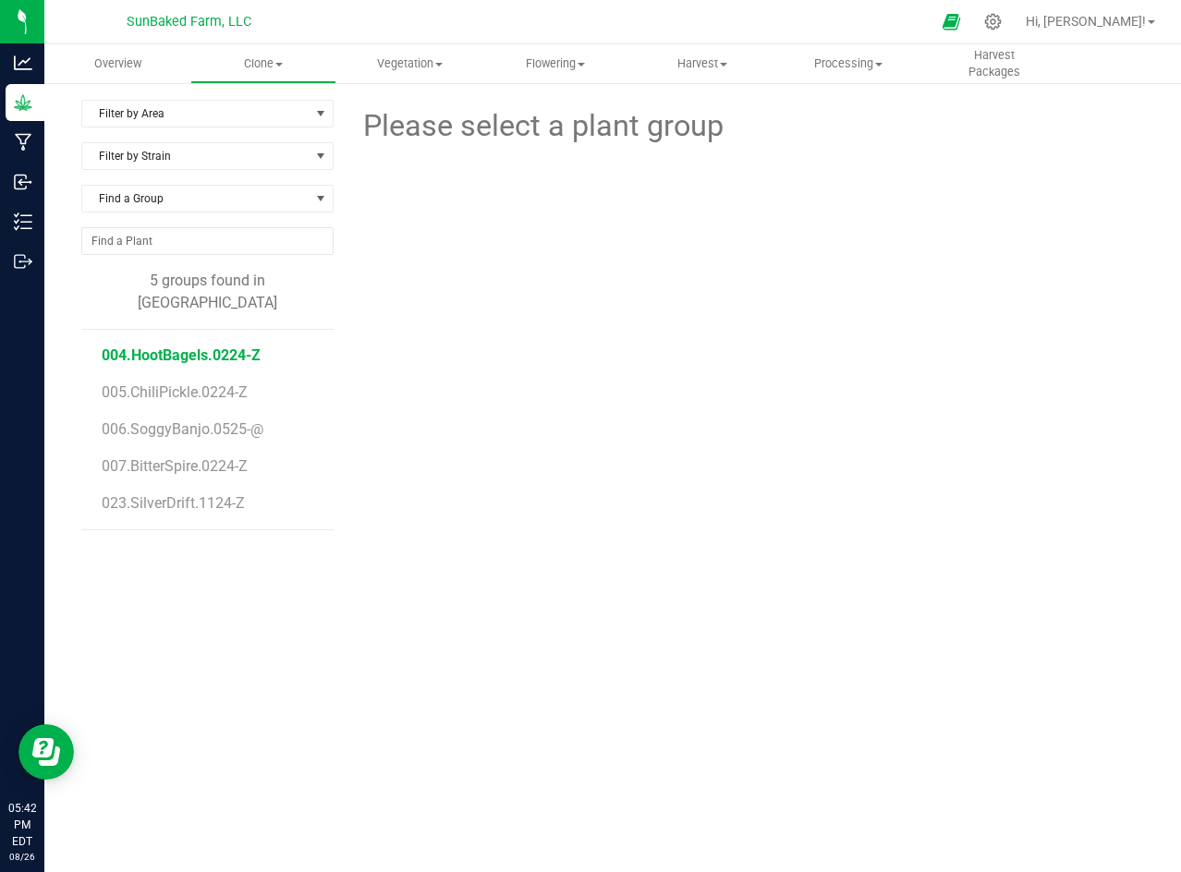
click at [209, 346] on span "004.HootBagels.0224-Z" at bounding box center [181, 355] width 159 height 18
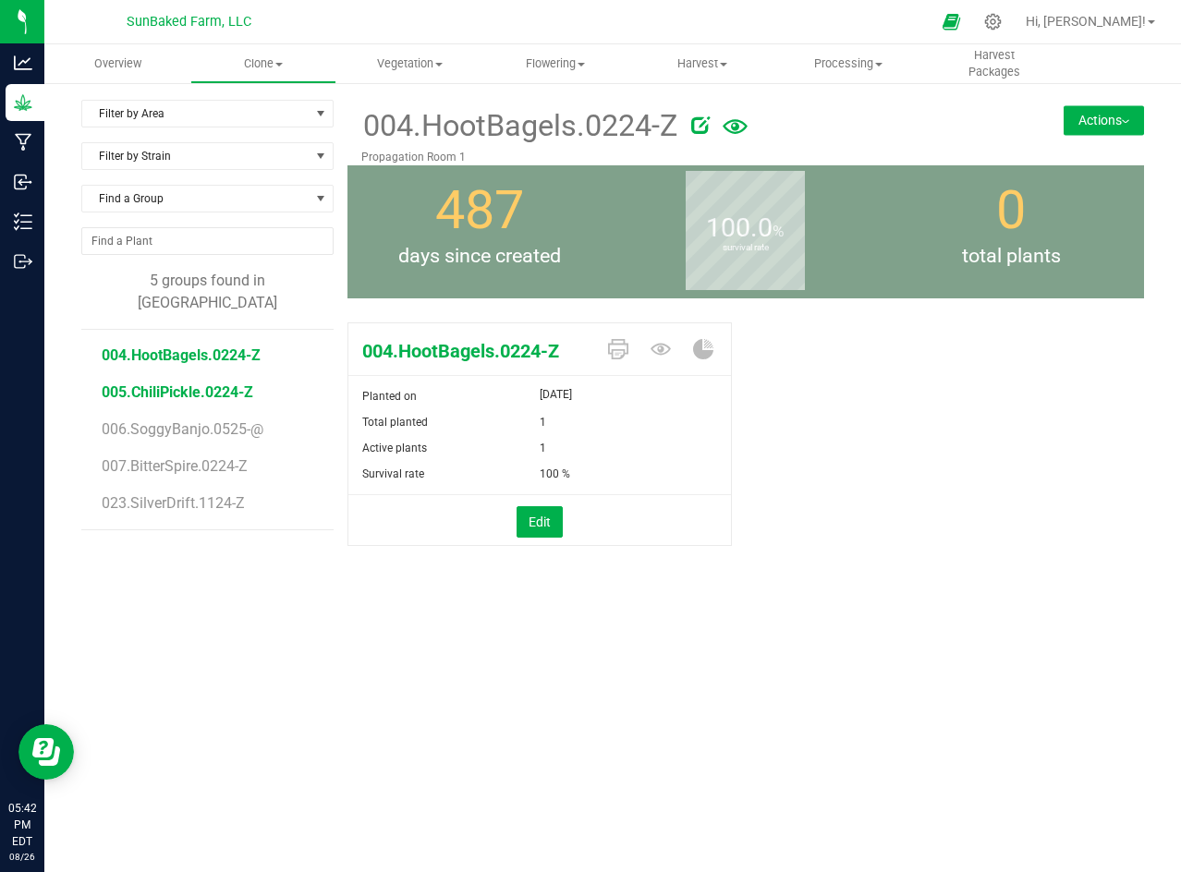
click at [218, 383] on span "005.ChiliPickle.0224-Z" at bounding box center [178, 392] width 152 height 18
click at [259, 66] on span "Clone" at bounding box center [263, 63] width 144 height 17
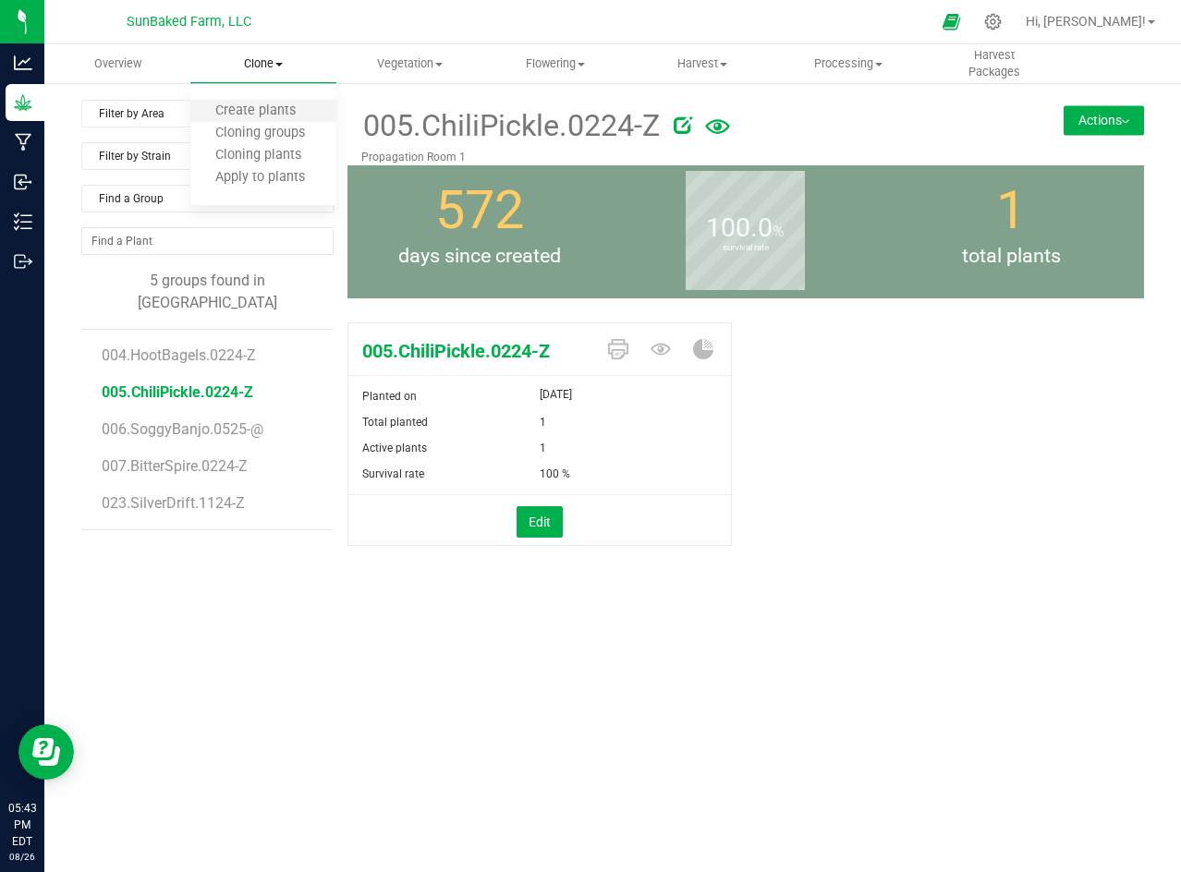
click at [249, 121] on li "Create plants" at bounding box center [263, 112] width 146 height 22
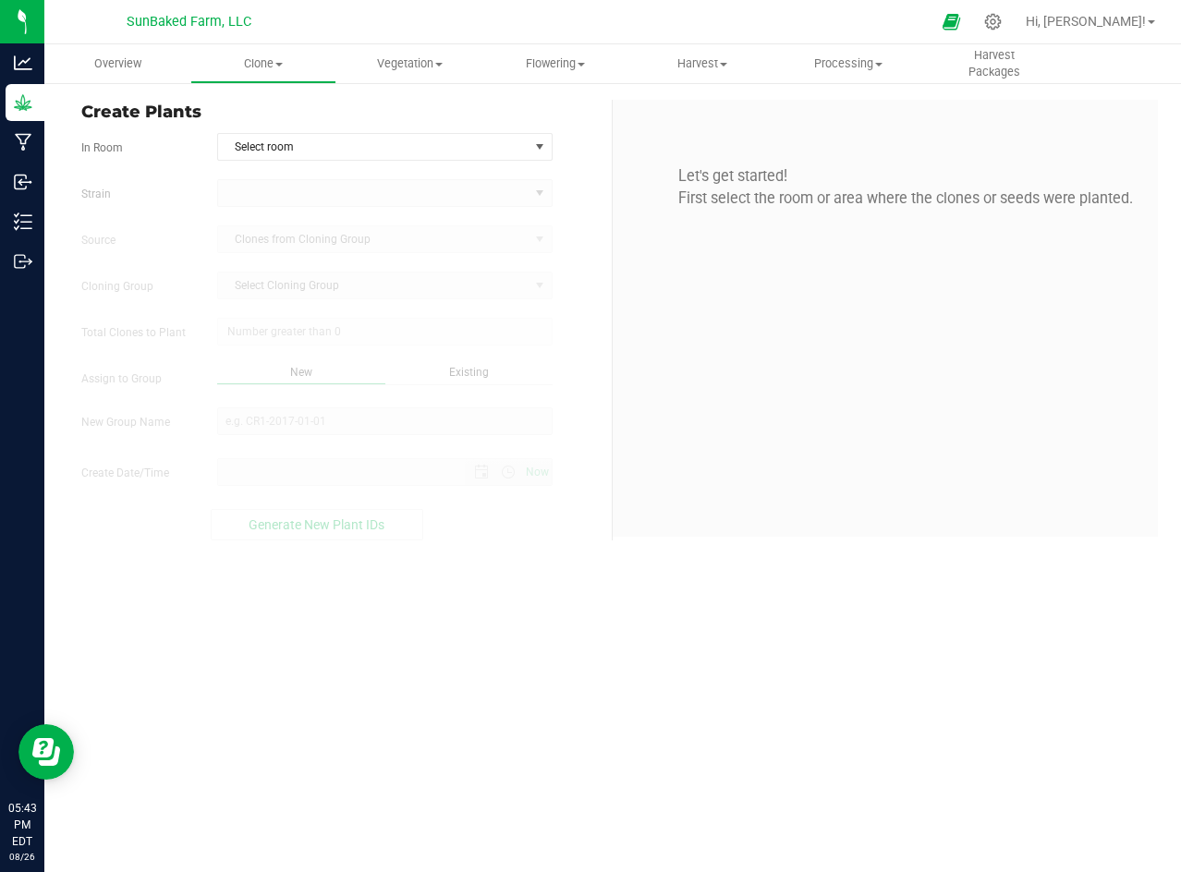
type input "[DATE] 5:43 PM"
click at [264, 66] on span "Clone" at bounding box center [263, 63] width 144 height 17
click at [263, 172] on span "Apply to plants" at bounding box center [260, 178] width 140 height 16
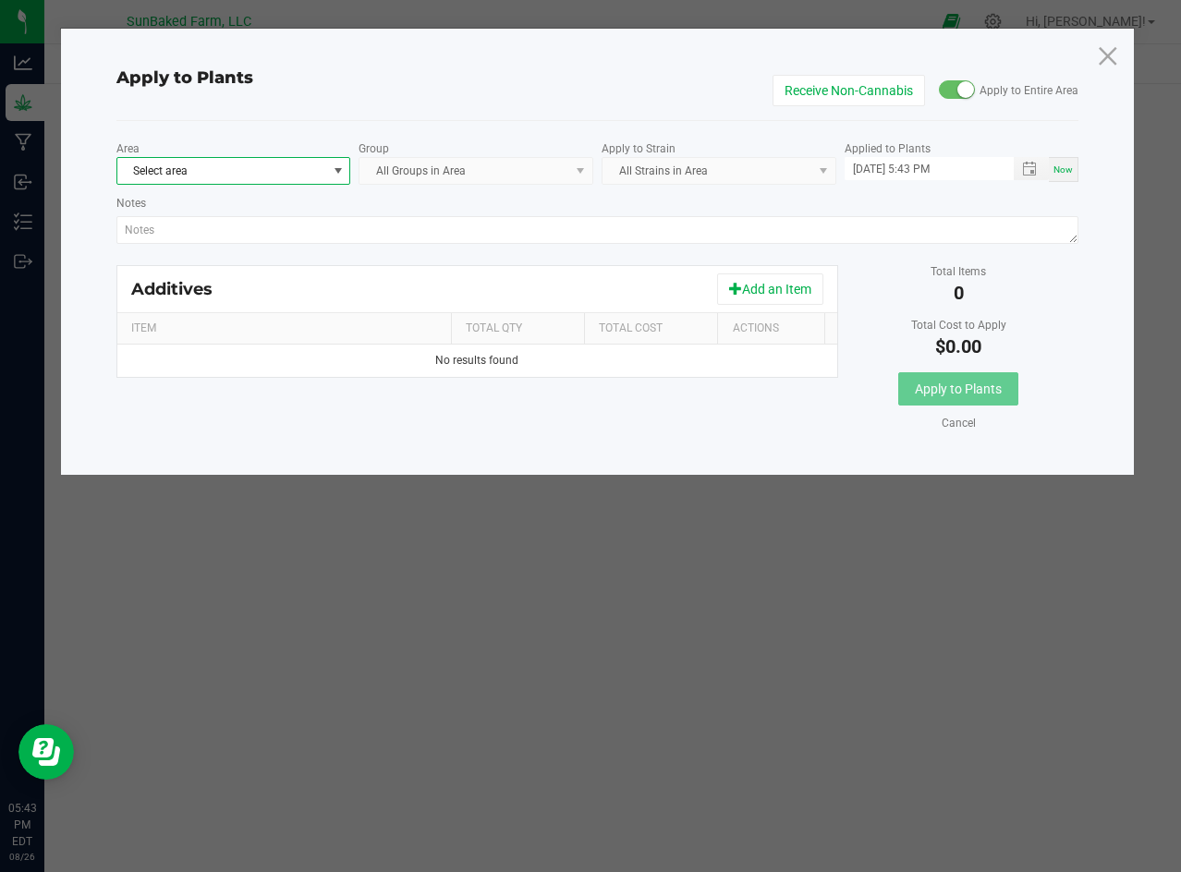
click at [306, 164] on span "Select area" at bounding box center [222, 171] width 210 height 26
click at [293, 250] on li "Propagation Room 1" at bounding box center [233, 248] width 233 height 26
click at [430, 161] on kendo-dropdownlist "All Groups in Area" at bounding box center [476, 171] width 235 height 28
click at [415, 170] on kendo-dropdownlist "All Groups in Area" at bounding box center [476, 171] width 235 height 28
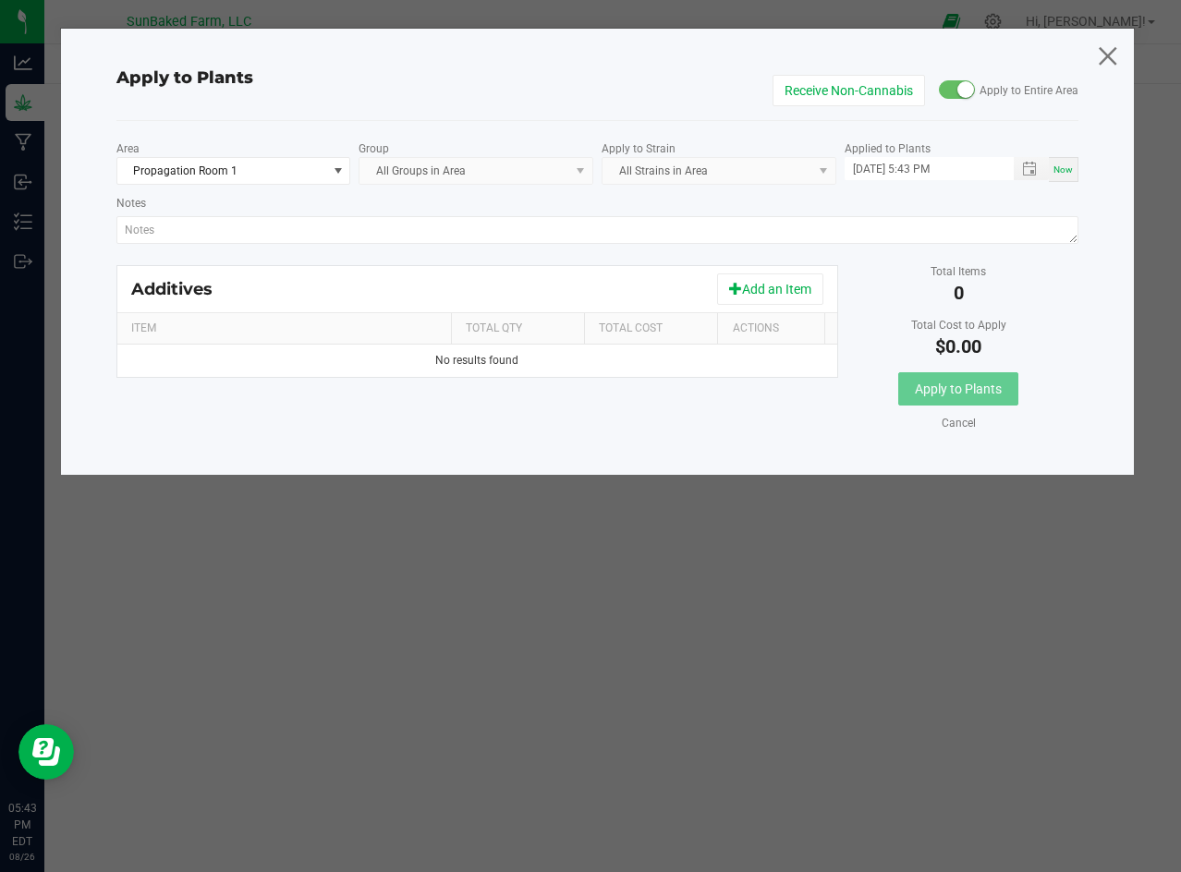
click at [1105, 61] on icon at bounding box center [1107, 55] width 25 height 44
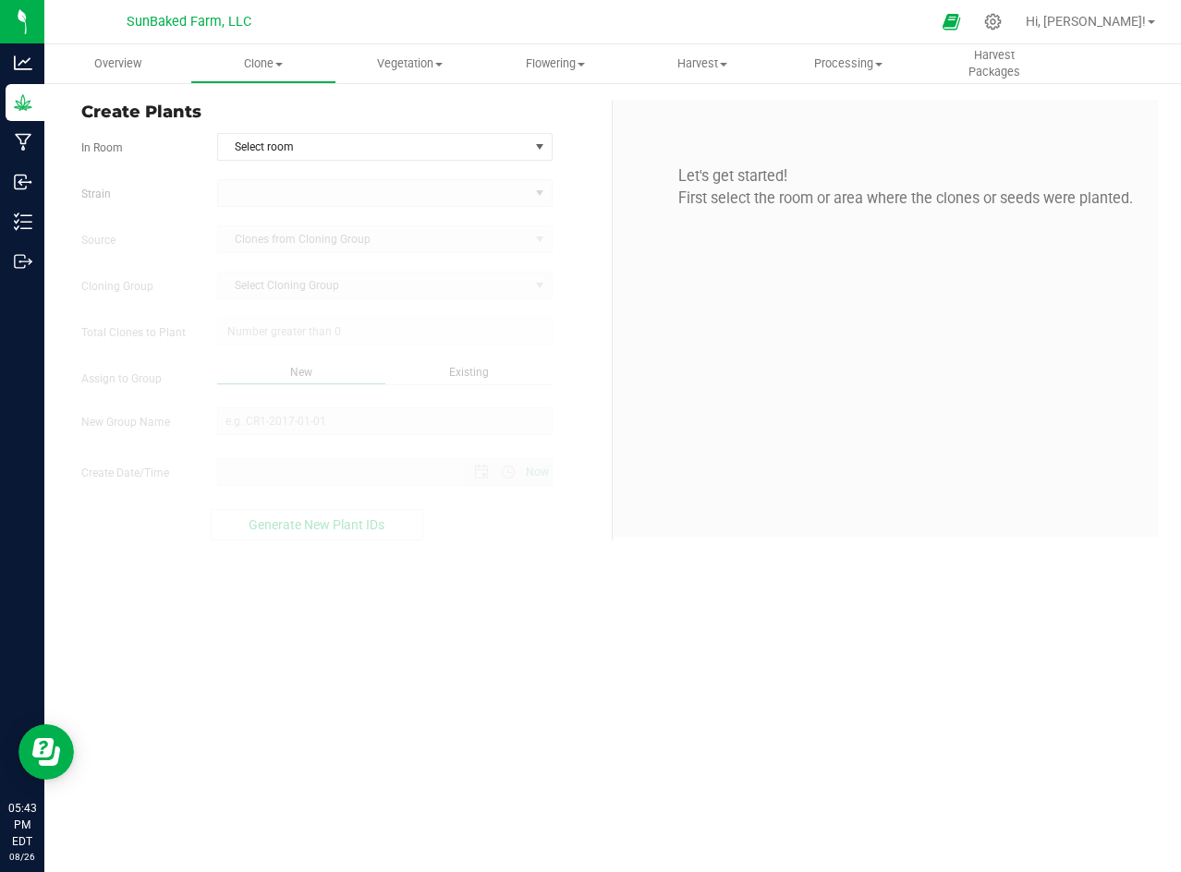
type input "[DATE] 5:43 PM"
drag, startPoint x: 260, startPoint y: 147, endPoint x: 277, endPoint y: 91, distance: 59.0
click at [277, 91] on div "Create Plants In Room Select room Select room Propagation Room 1 [GEOGRAPHIC_DA…" at bounding box center [612, 320] width 1136 height 478
click at [265, 46] on uib-tab-heading "Clone Create plants Cloning groups Cloning plants Apply to plants" at bounding box center [263, 63] width 144 height 37
click at [269, 128] on span "Cloning groups" at bounding box center [260, 134] width 140 height 16
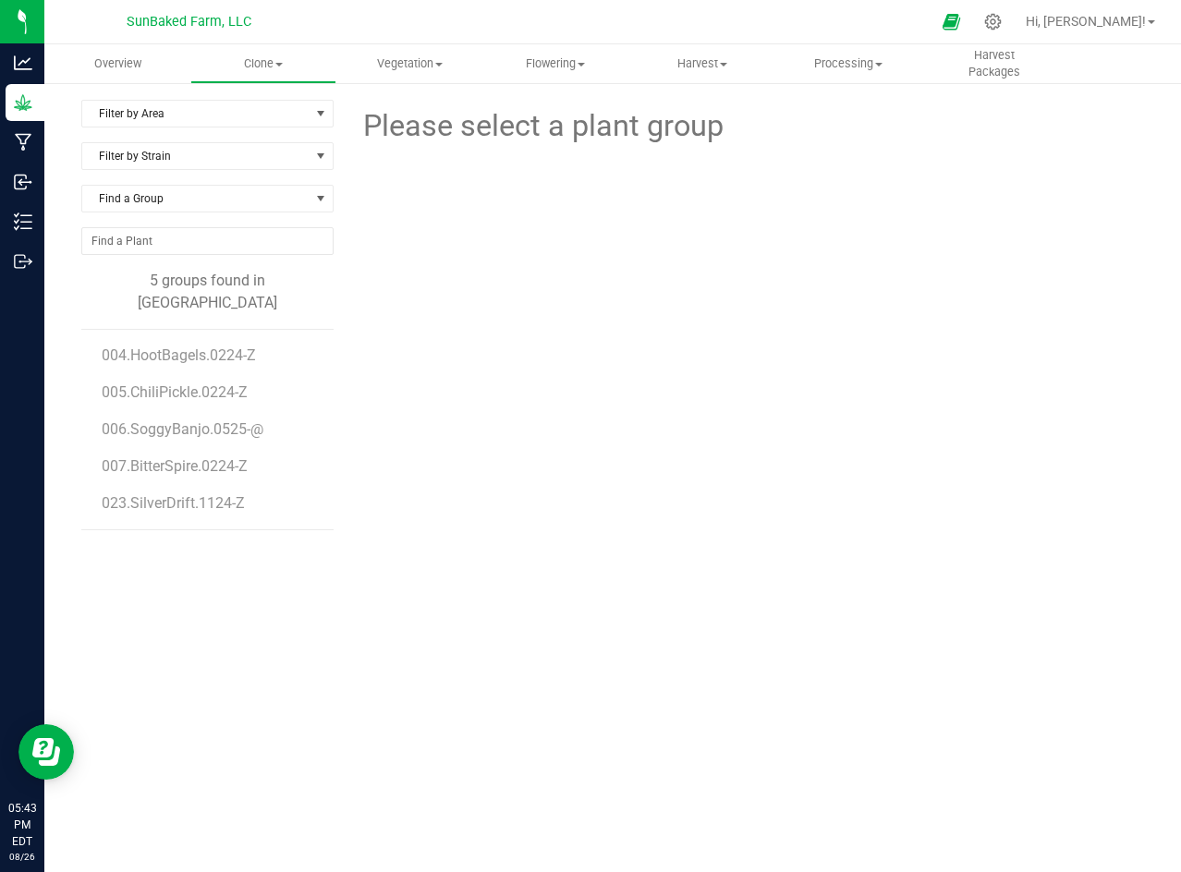
click at [260, 334] on li "004.HootBagels.0224-Z" at bounding box center [211, 348] width 218 height 37
click at [213, 346] on span "004.HootBagels.0224-Z" at bounding box center [181, 355] width 159 height 18
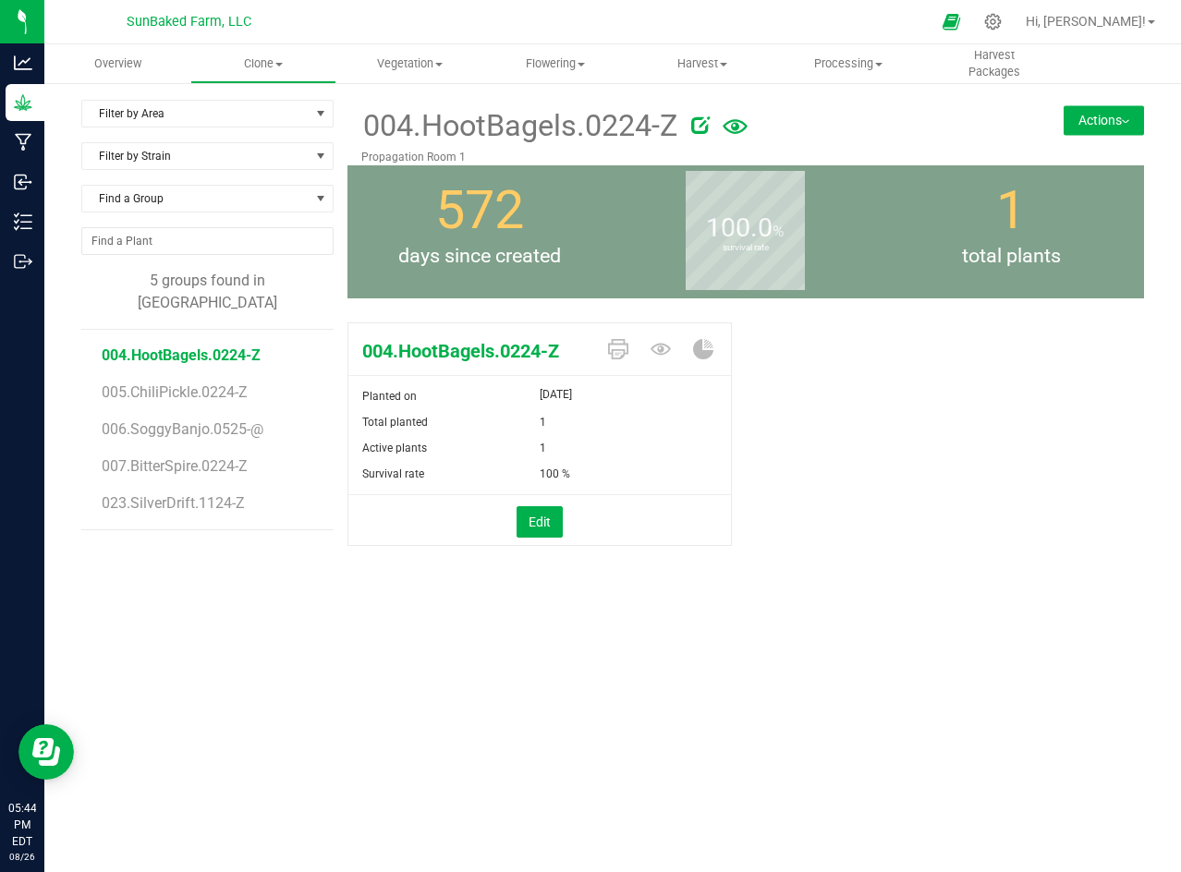
click at [1093, 128] on button "Actions" at bounding box center [1103, 120] width 80 height 30
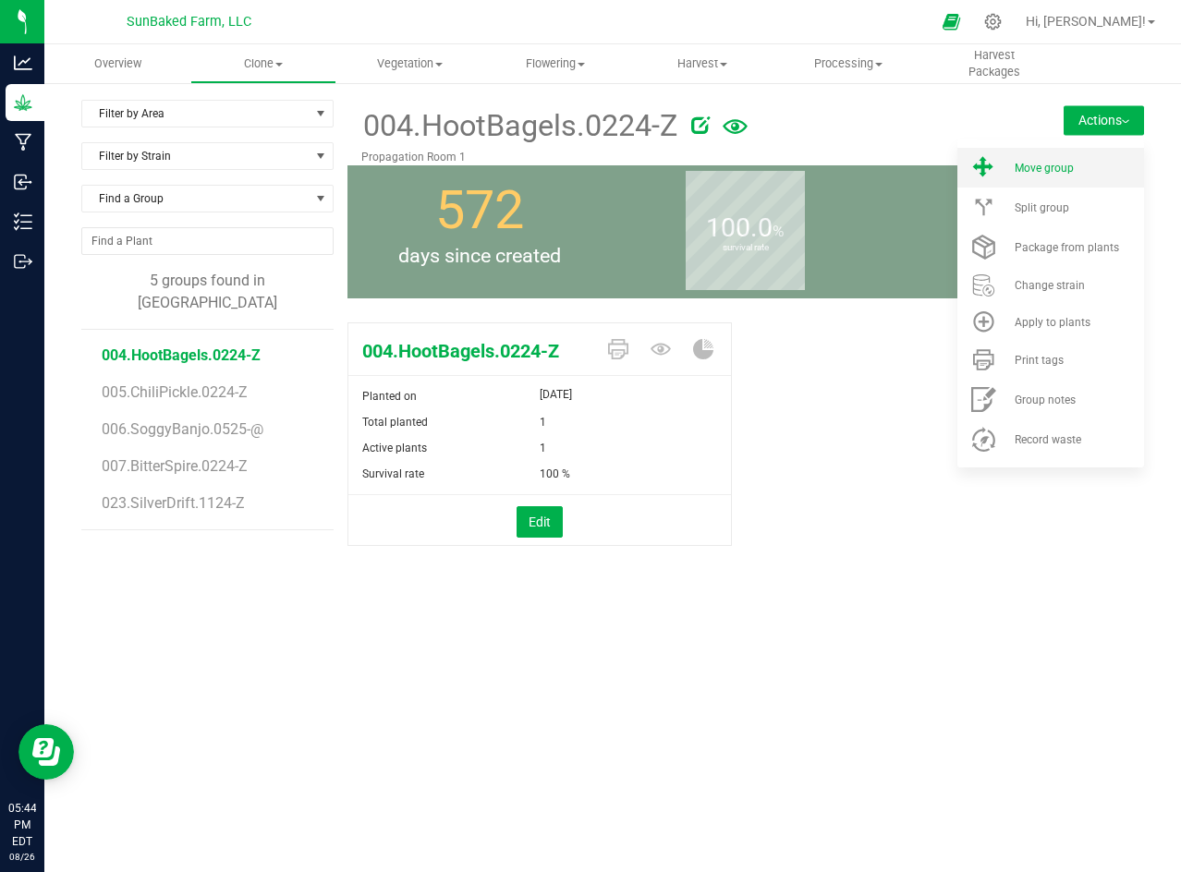
click at [1052, 169] on span "Move group" at bounding box center [1044, 168] width 59 height 13
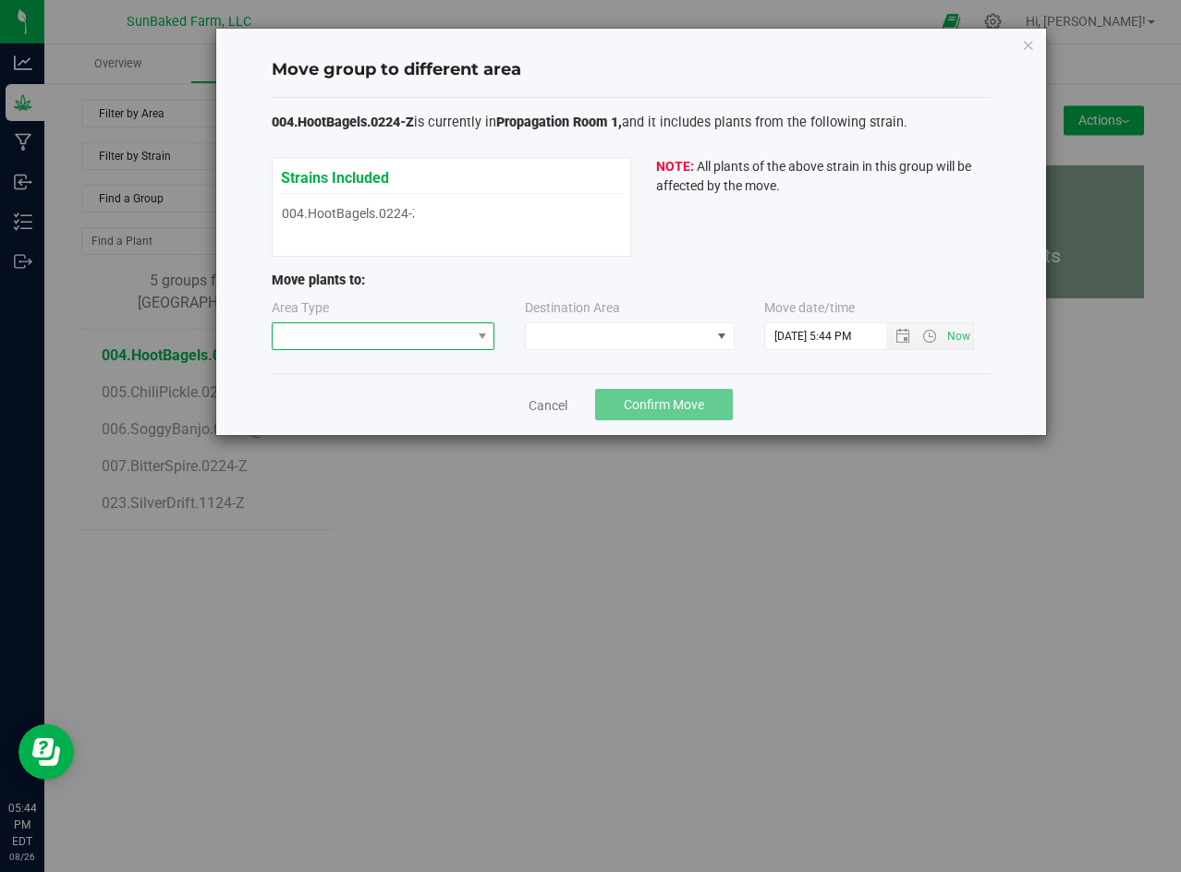
click at [433, 339] on span at bounding box center [372, 336] width 199 height 26
click at [446, 220] on div "Strains Included 004.HootBagels.0224-Z 004.HootBagels.0224-Z" at bounding box center [451, 196] width 341 height 61
click at [387, 210] on div "Strains Included 004.HootBagels.0224-Z 004.HootBagels.0224-Z" at bounding box center [451, 196] width 341 height 61
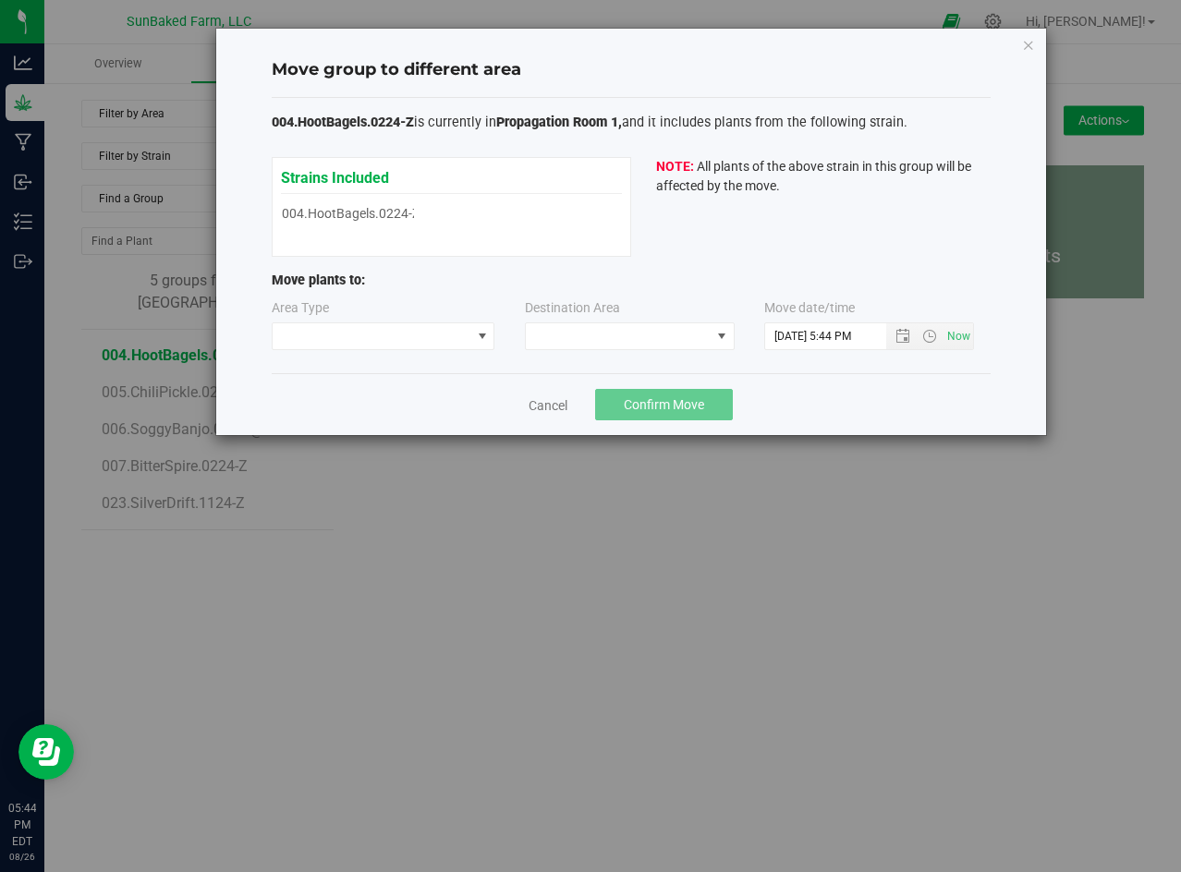
click at [387, 210] on div "Strains Included 004.HootBagels.0224-Z 004.HootBagels.0224-Z" at bounding box center [451, 196] width 341 height 61
drag, startPoint x: 387, startPoint y: 210, endPoint x: 381, endPoint y: 342, distance: 132.3
click at [381, 342] on span at bounding box center [372, 336] width 199 height 26
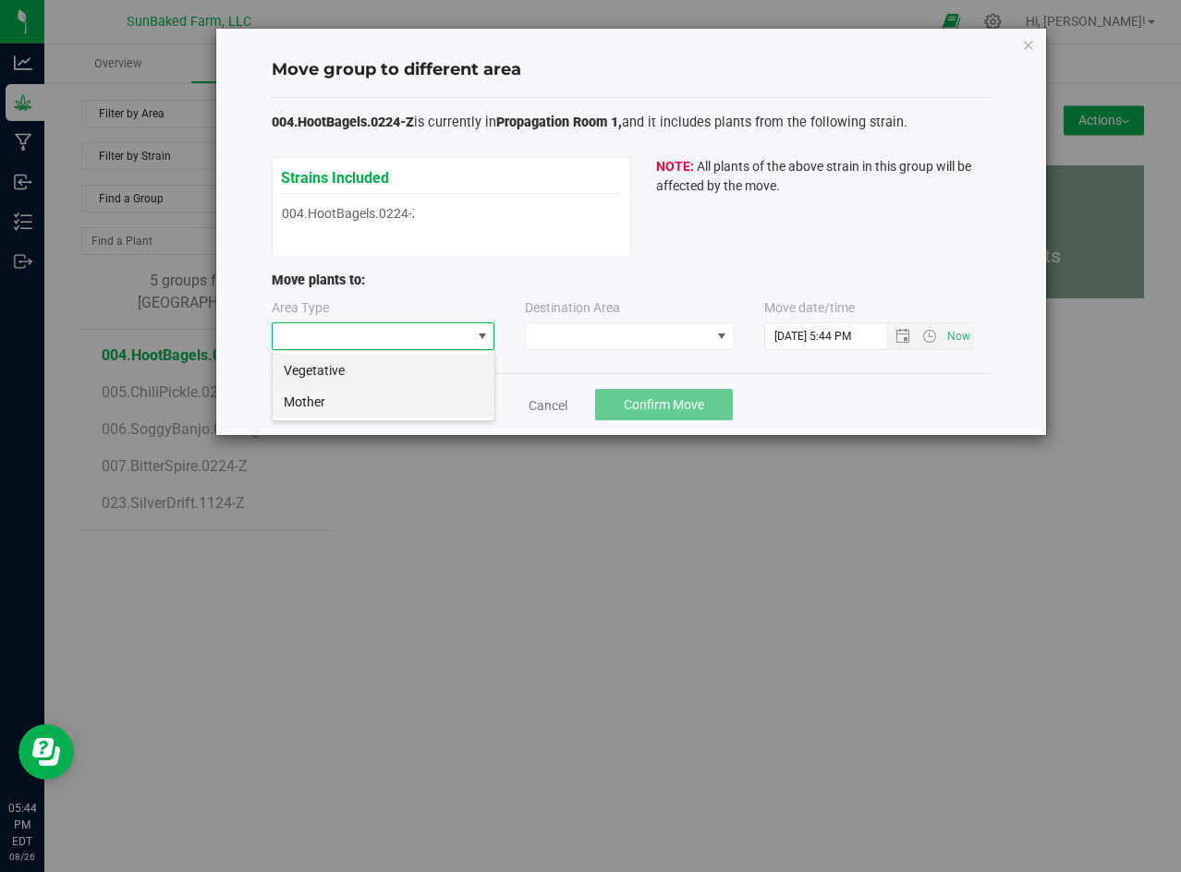
click at [352, 396] on li "Mother" at bounding box center [384, 401] width 222 height 31
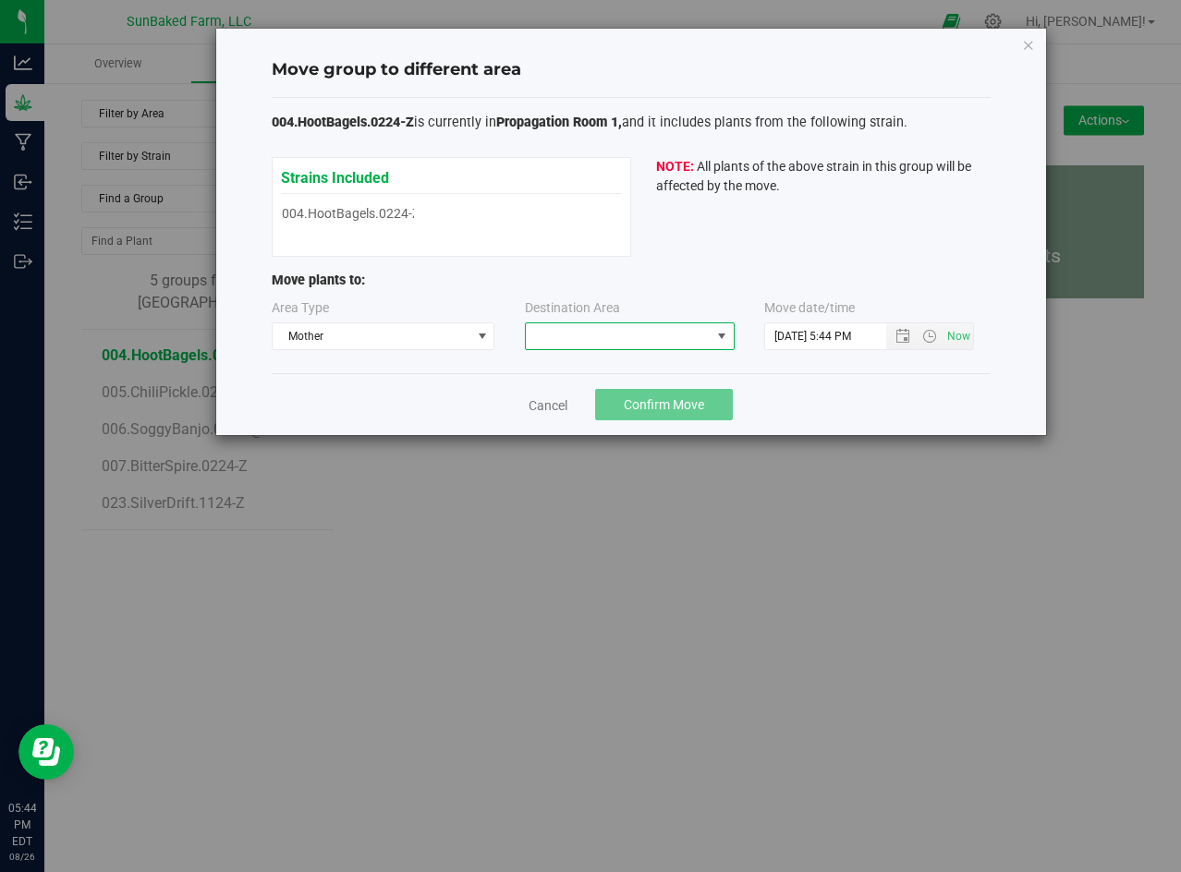
click at [553, 325] on span at bounding box center [618, 336] width 185 height 26
click at [568, 406] on li "Propagation Room 1" at bounding box center [630, 415] width 208 height 31
click at [904, 336] on span "Open the date view" at bounding box center [902, 336] width 15 height 15
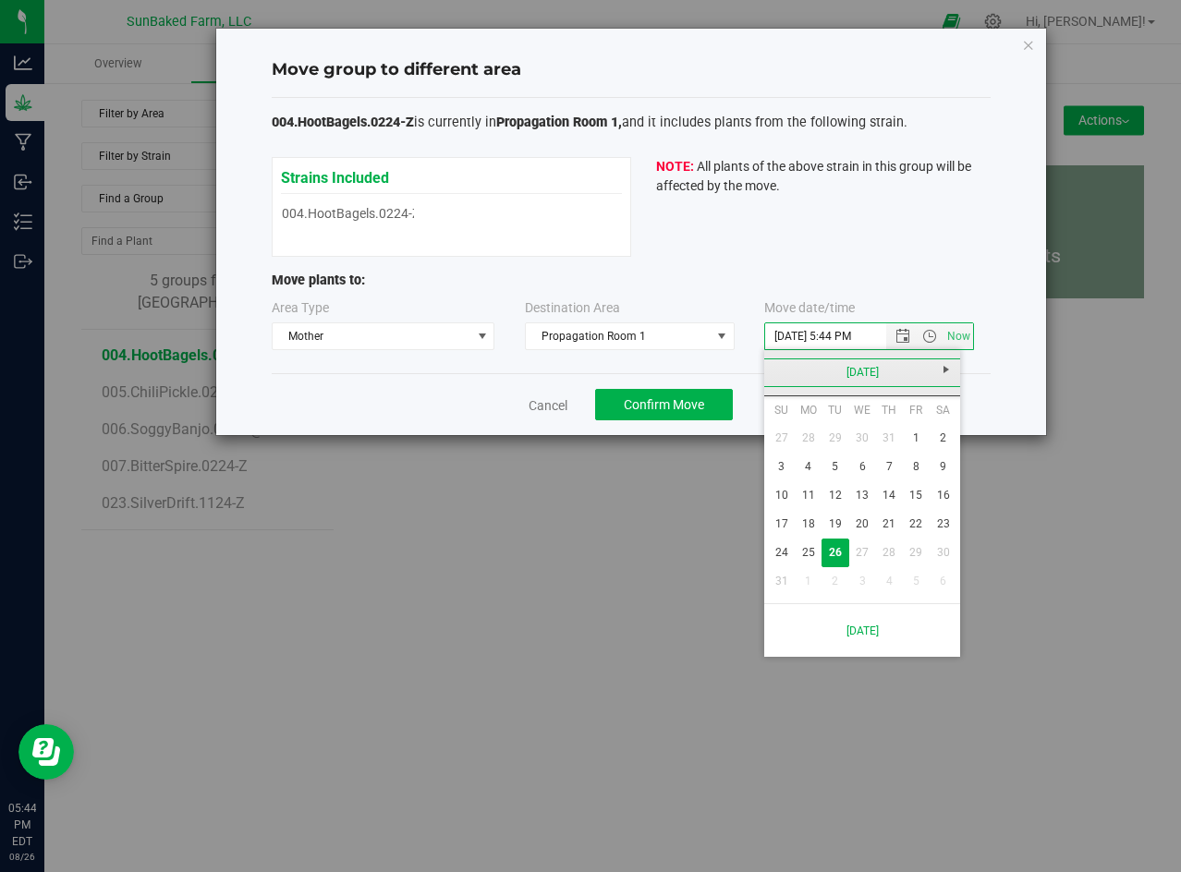
click at [855, 366] on link "[DATE]" at bounding box center [862, 373] width 199 height 29
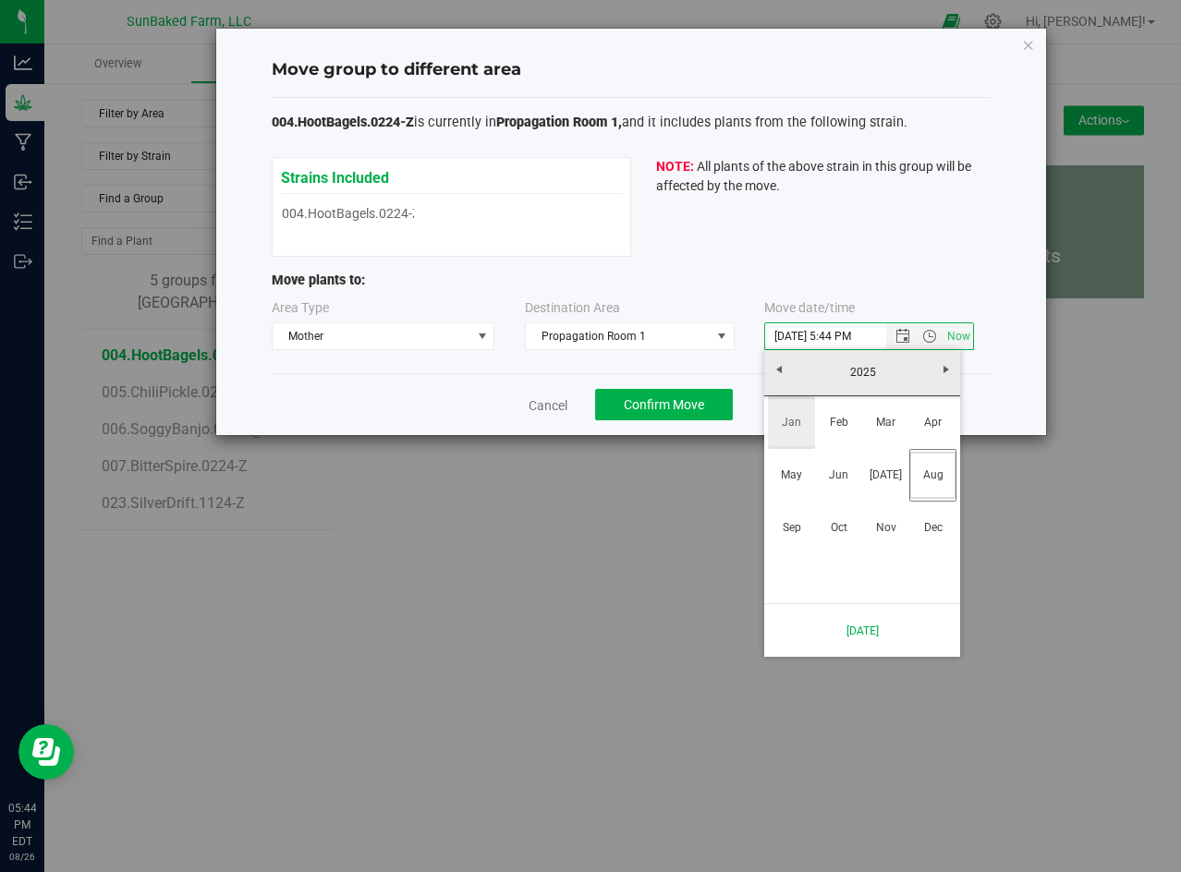
click at [773, 426] on link "Jan" at bounding box center [791, 422] width 47 height 47
click at [865, 444] on link "1" at bounding box center [862, 438] width 27 height 29
type input "[DATE] 5:44 PM"
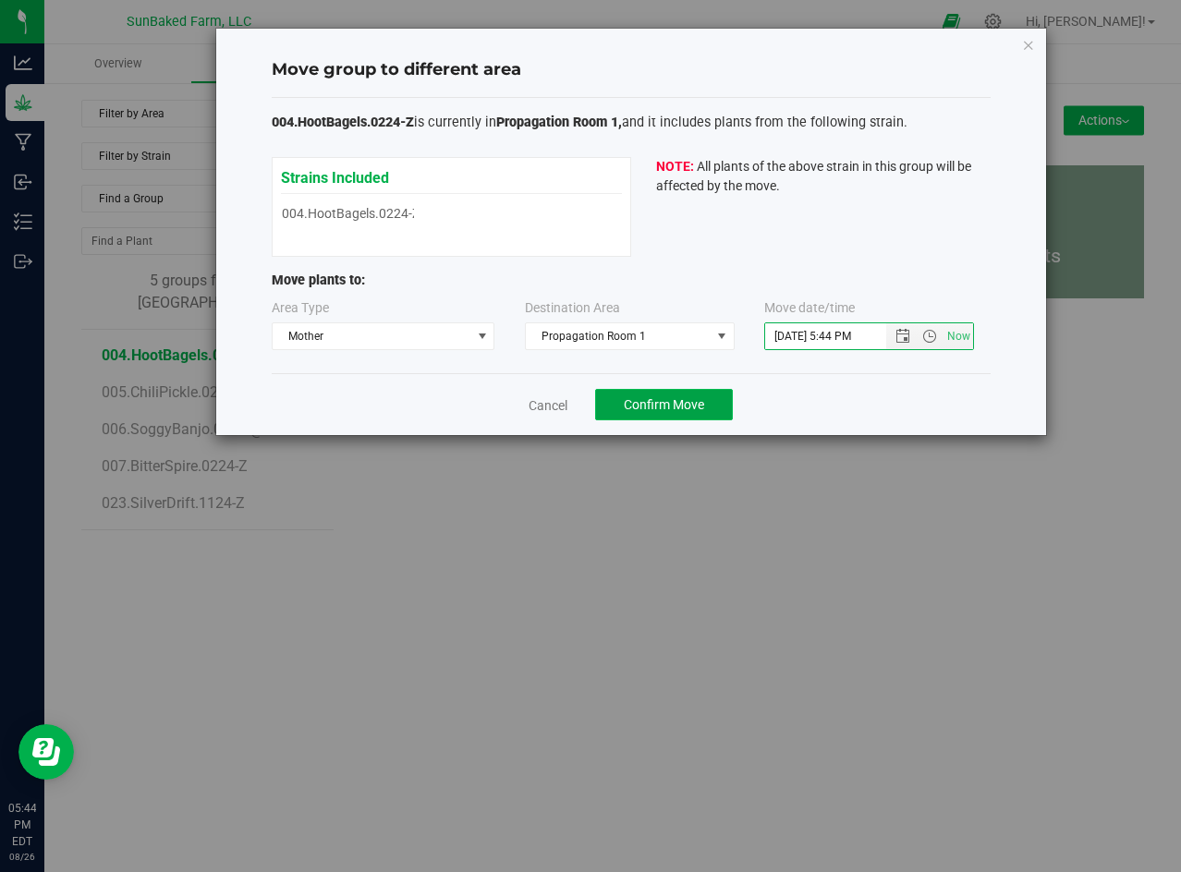
click at [687, 407] on span "Confirm Move" at bounding box center [664, 404] width 80 height 15
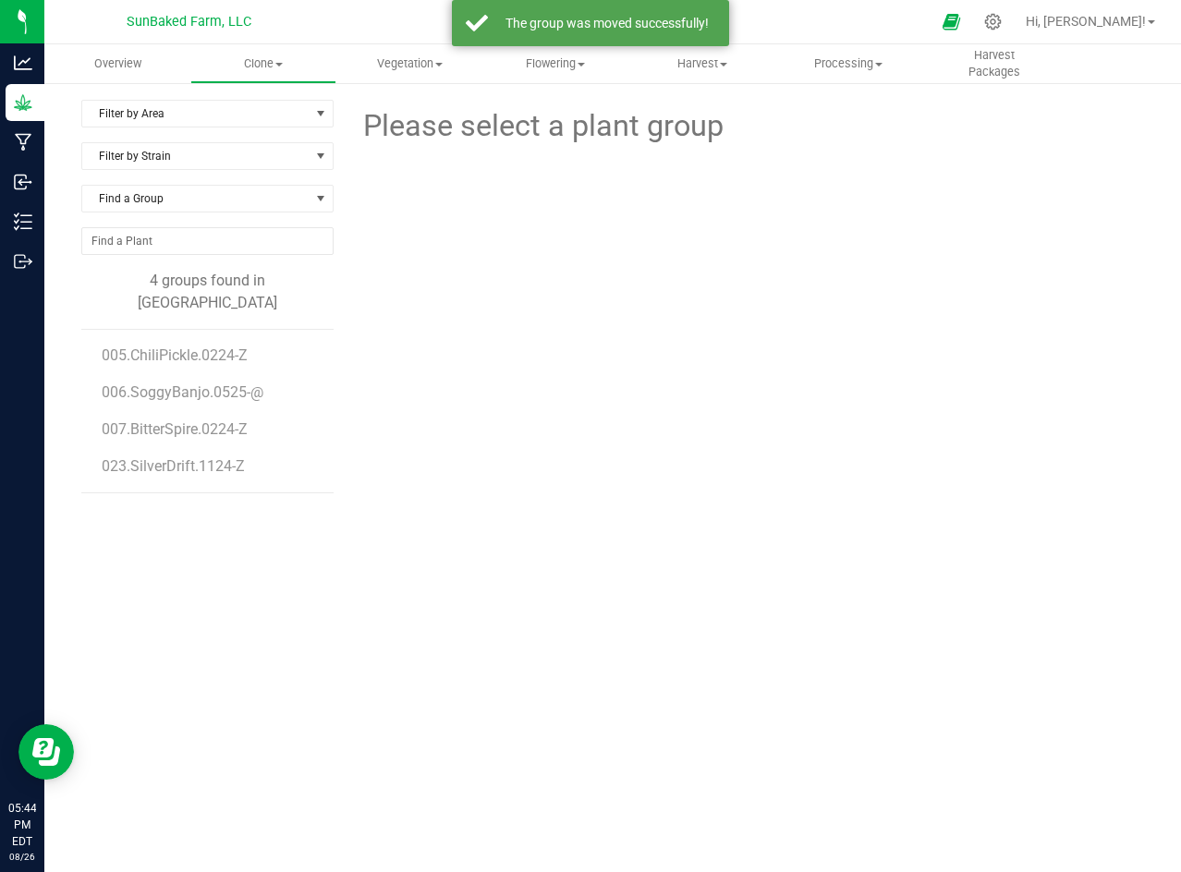
click at [421, 412] on div "Please select a plant group" at bounding box center [745, 377] width 797 height 554
click at [230, 346] on span "005.ChiliPickle.0224-Z" at bounding box center [178, 355] width 152 height 18
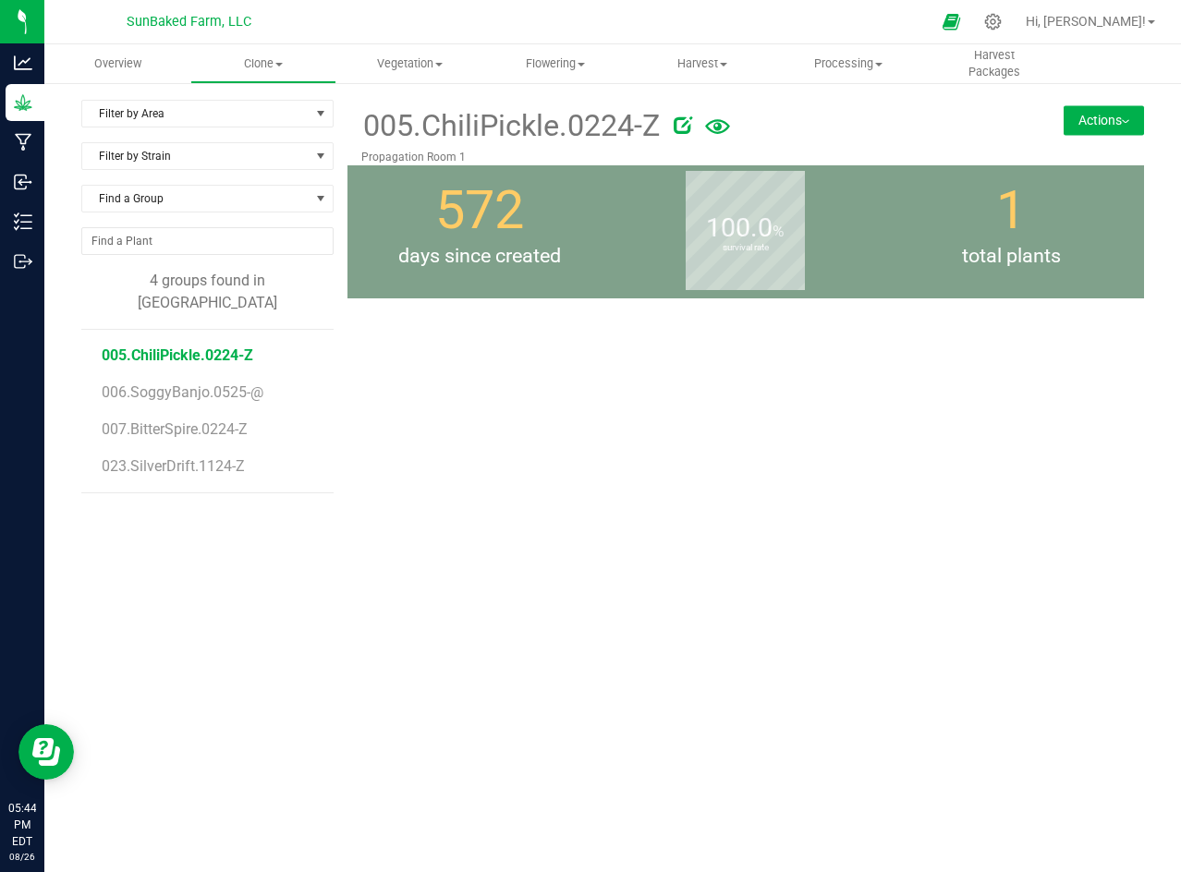
click at [1076, 124] on button "Actions" at bounding box center [1103, 120] width 80 height 30
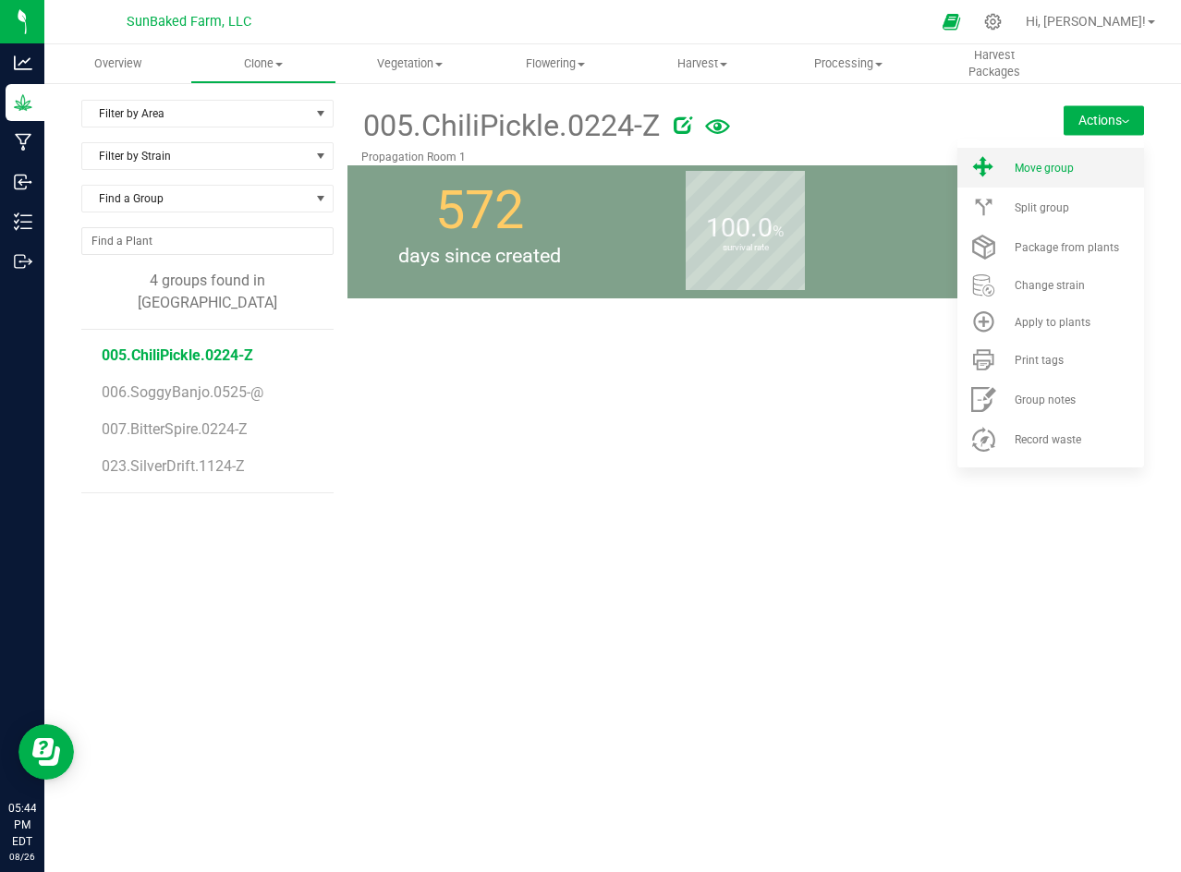
click at [1067, 163] on span "Move group" at bounding box center [1044, 168] width 59 height 13
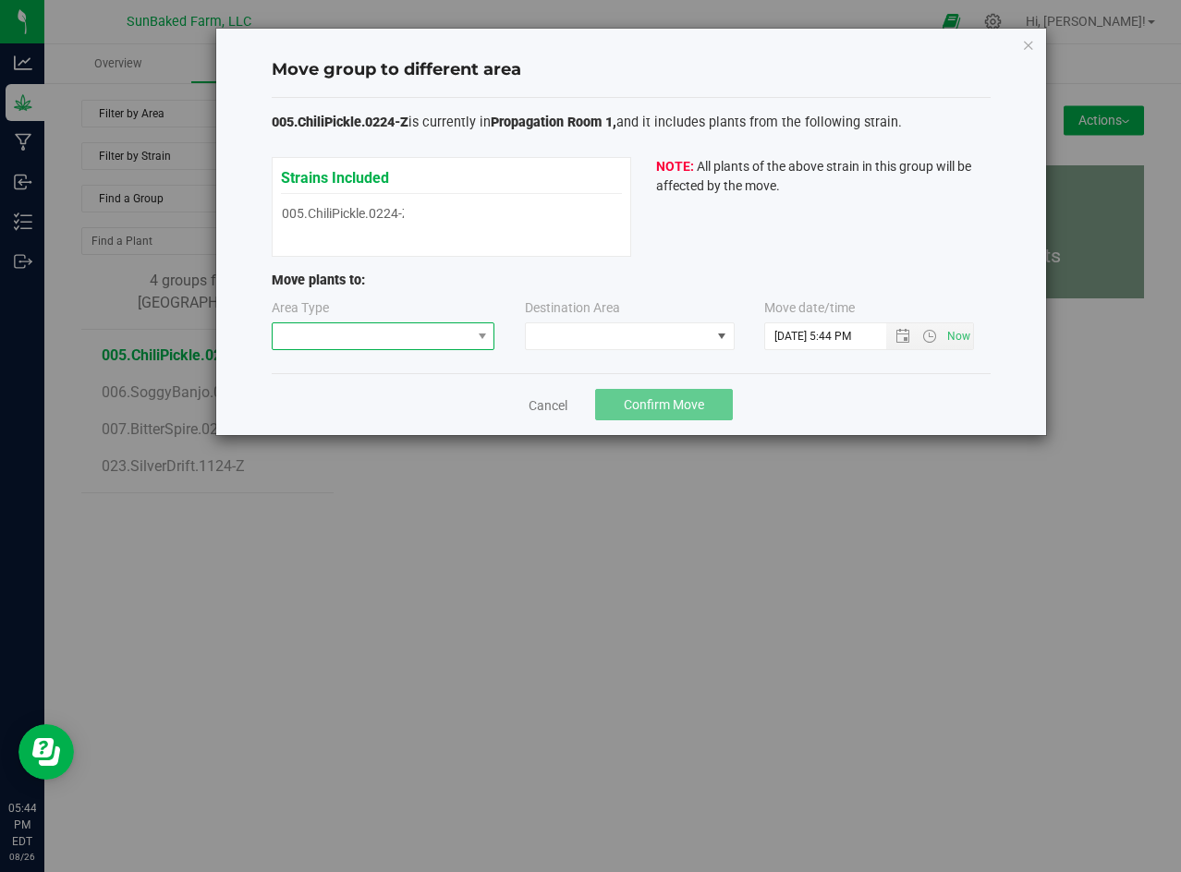
click at [452, 338] on span at bounding box center [372, 336] width 199 height 26
click at [416, 398] on li "Mother" at bounding box center [384, 401] width 222 height 31
click at [557, 327] on span at bounding box center [618, 336] width 185 height 26
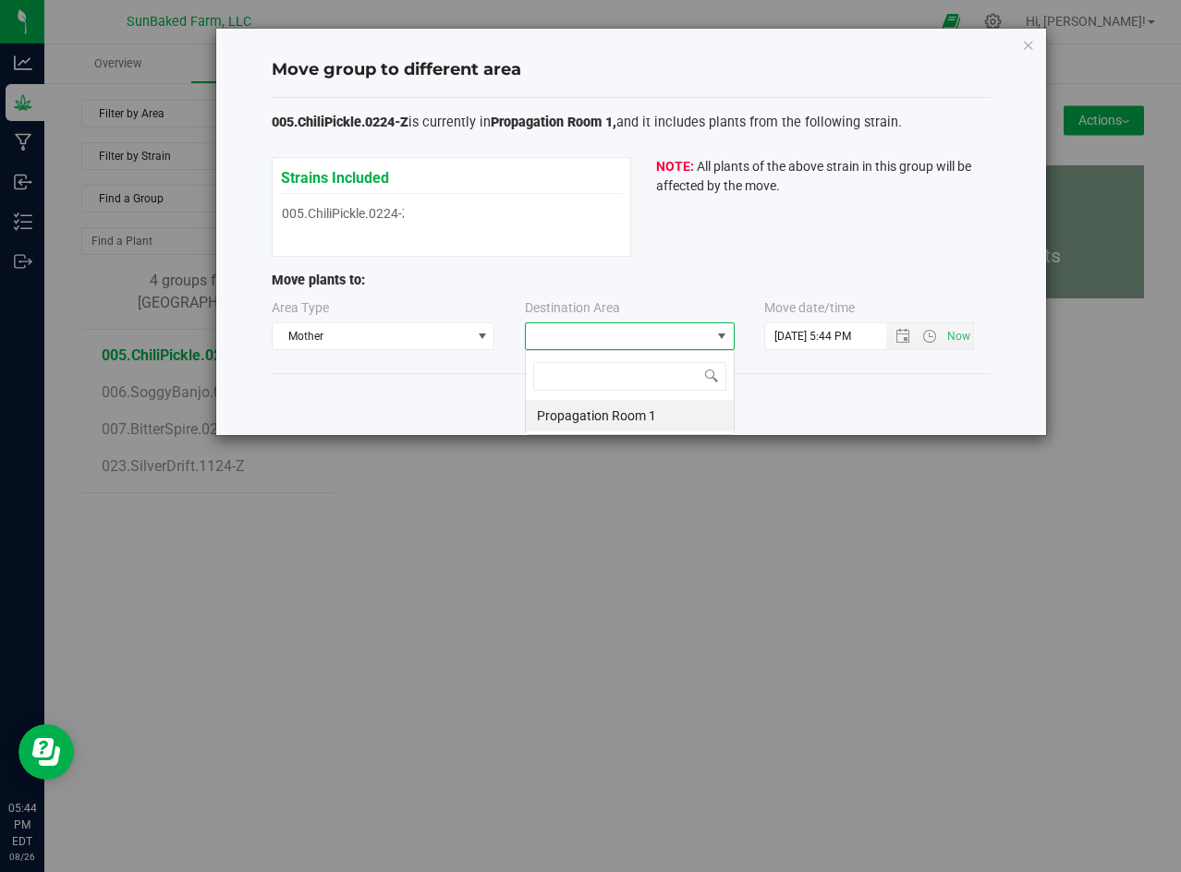
scroll to position [28, 210]
click at [581, 413] on li "Propagation Room 1" at bounding box center [630, 415] width 208 height 31
click at [900, 332] on span "Open the date view" at bounding box center [902, 336] width 15 height 15
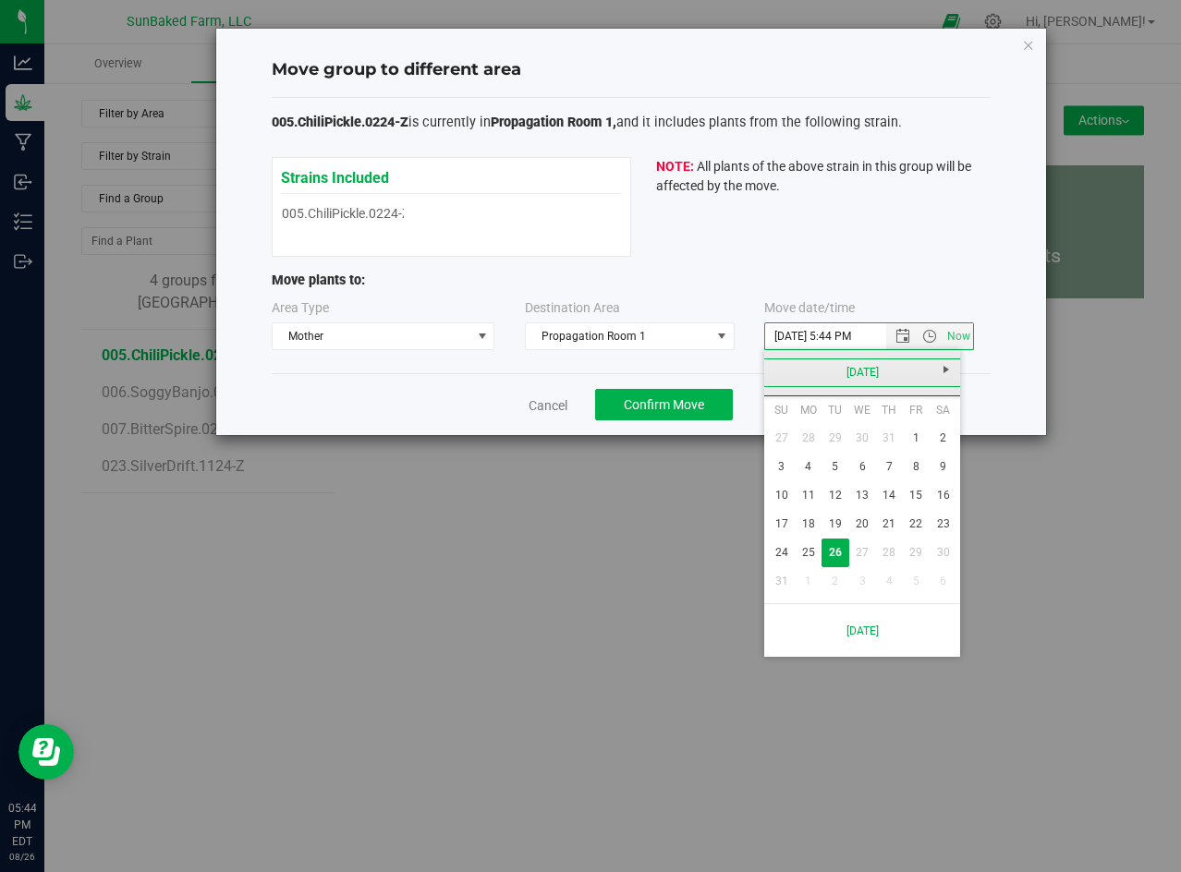
click at [784, 372] on link "[DATE]" at bounding box center [862, 373] width 199 height 29
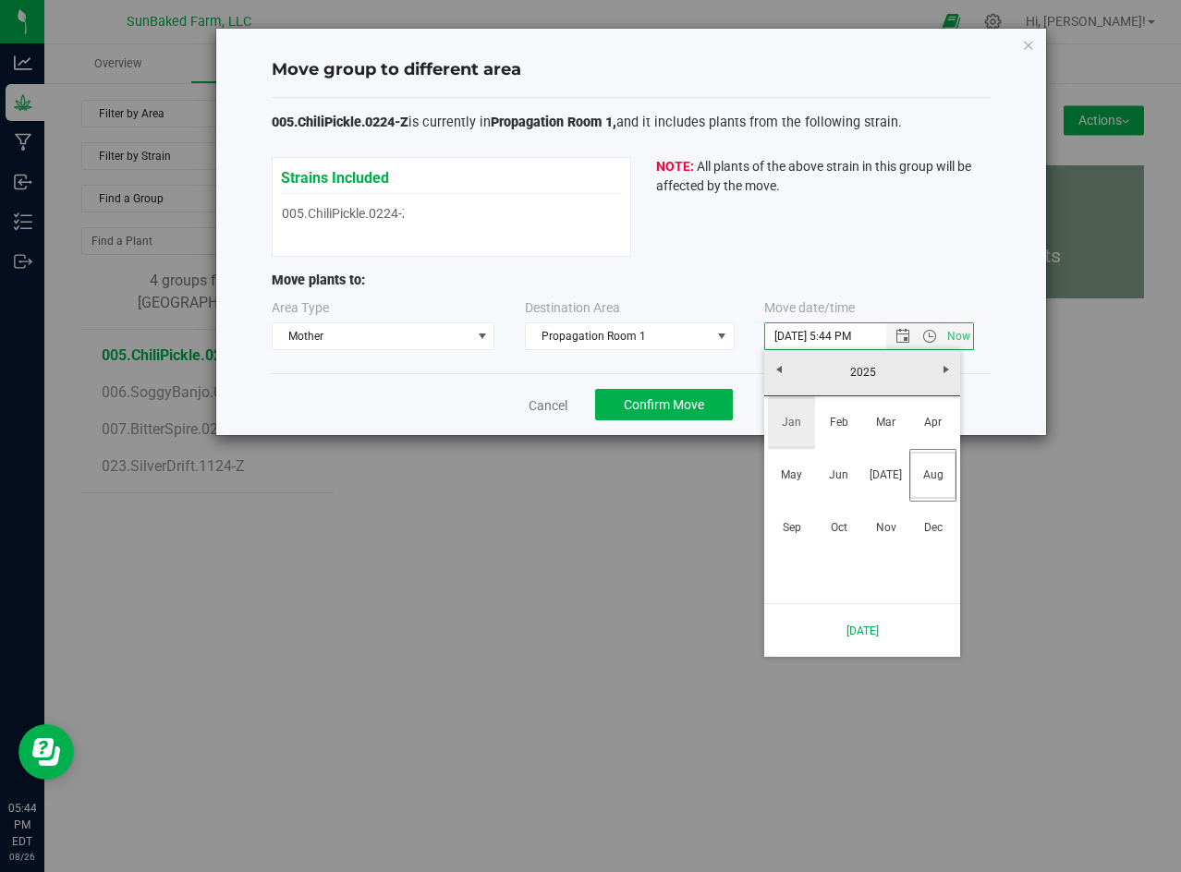
click at [788, 434] on link "Jan" at bounding box center [791, 422] width 47 height 47
click at [863, 441] on link "1" at bounding box center [862, 438] width 27 height 29
type input "[DATE] 5:44 PM"
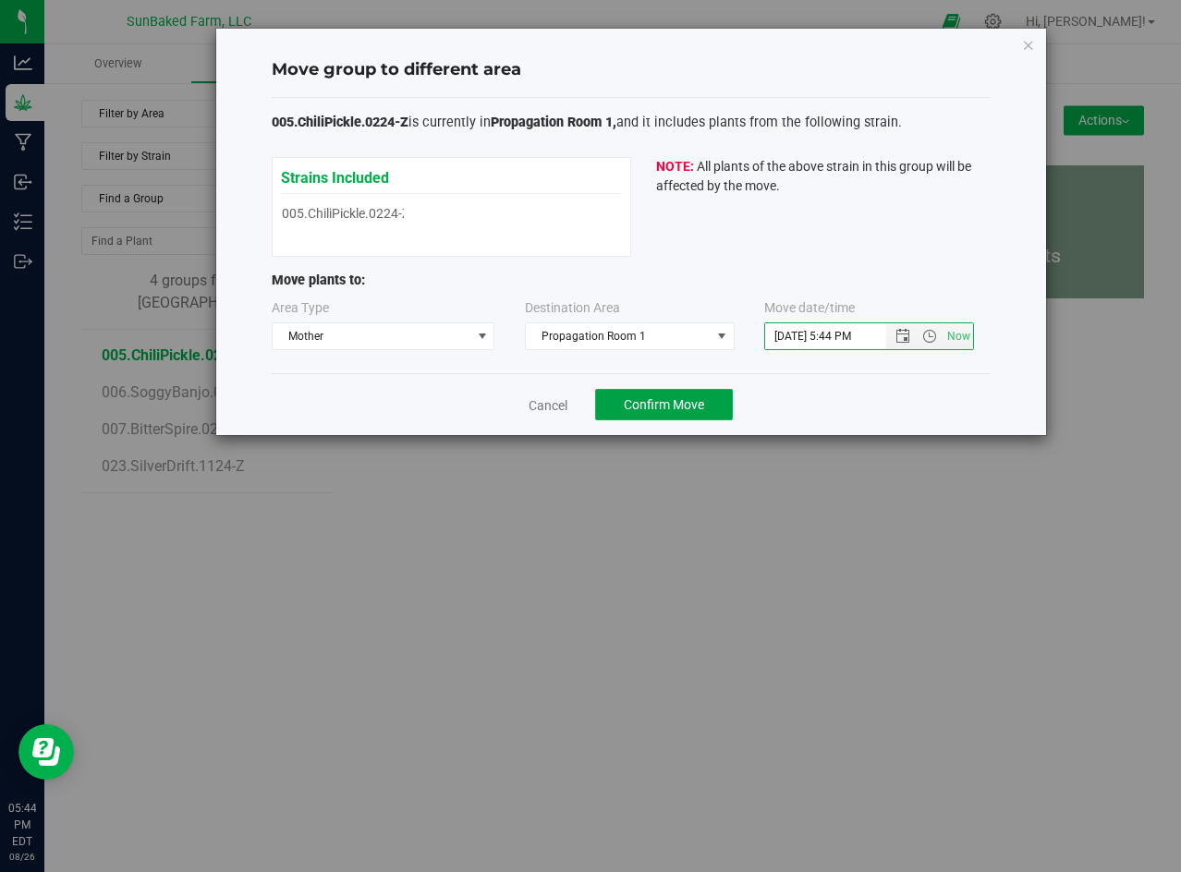
click at [711, 408] on button "Confirm Move" at bounding box center [664, 404] width 138 height 31
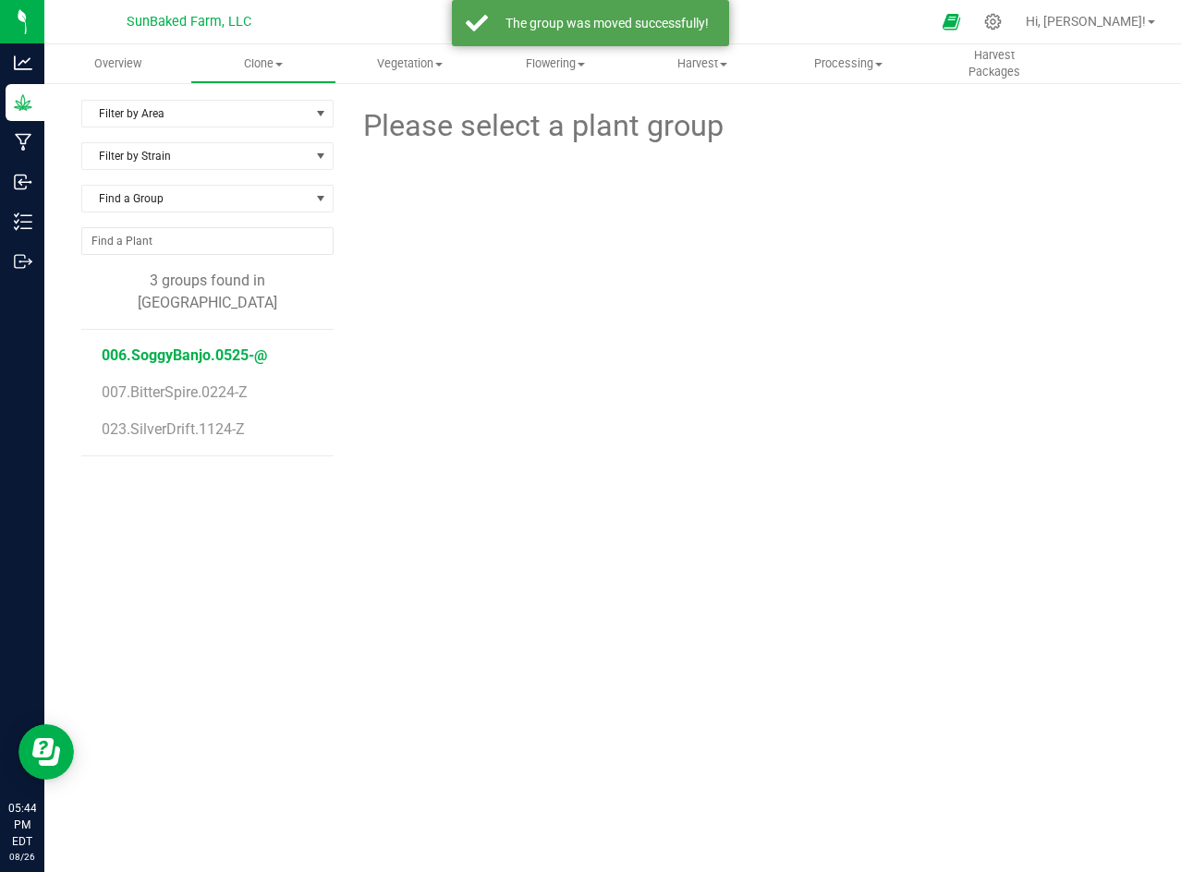
click at [235, 346] on span "006.SoggyBanjo.0525-@" at bounding box center [184, 355] width 165 height 18
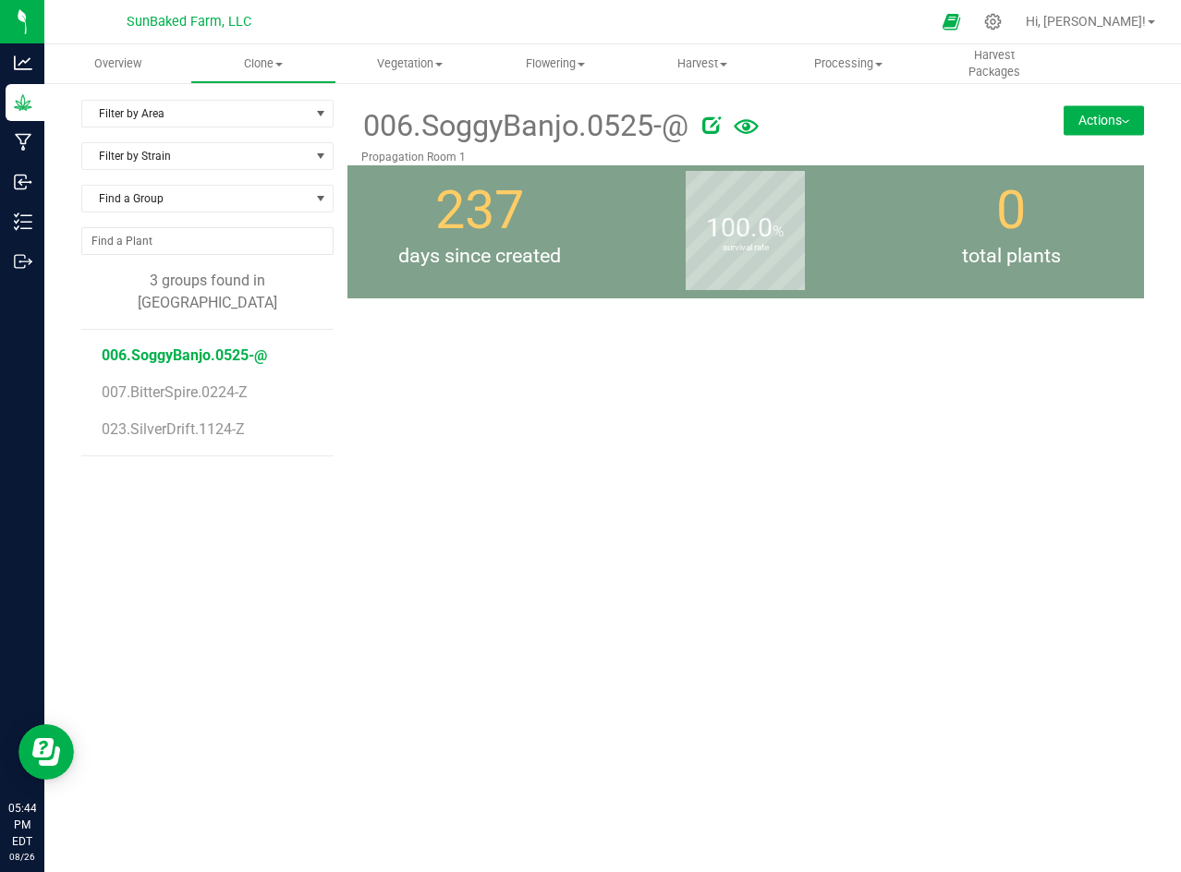
click at [1071, 132] on button "Actions" at bounding box center [1103, 120] width 80 height 30
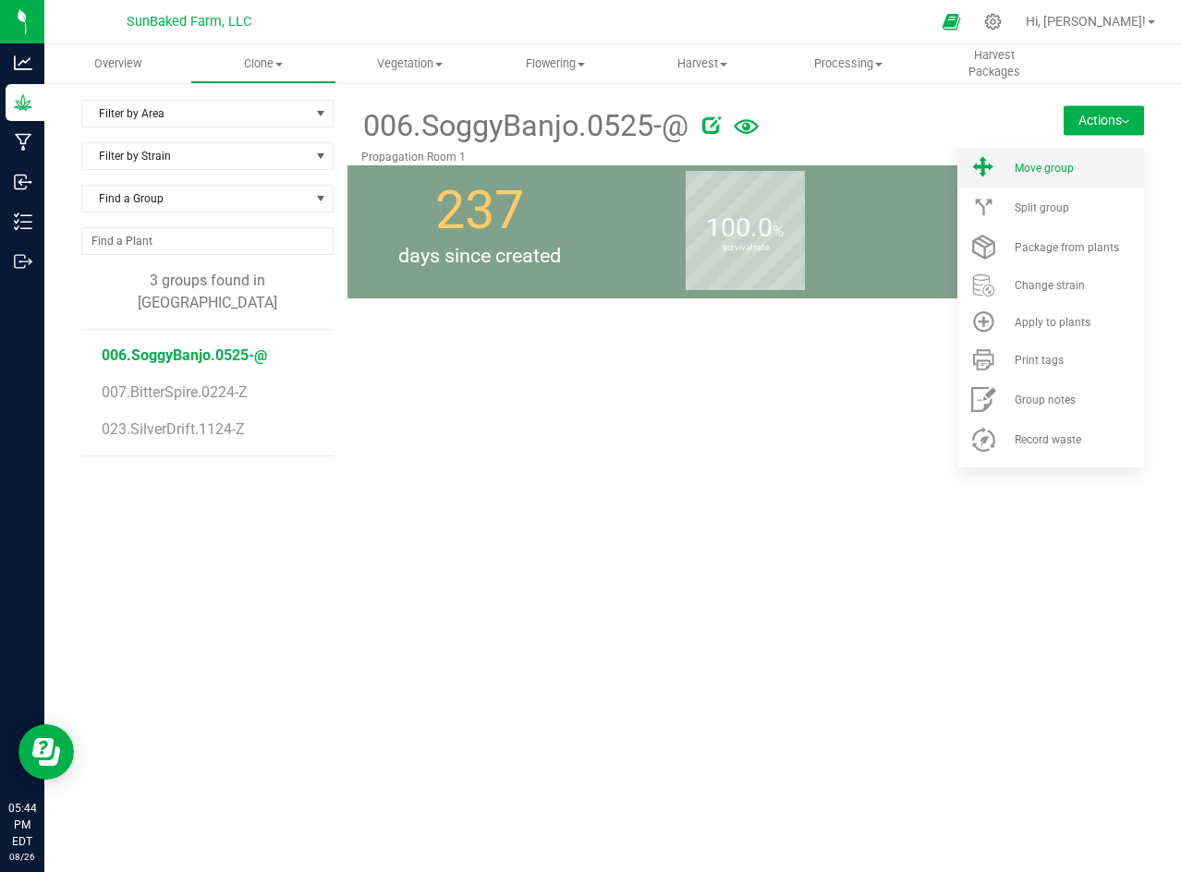
click at [1067, 159] on li "Move group" at bounding box center [1050, 168] width 187 height 40
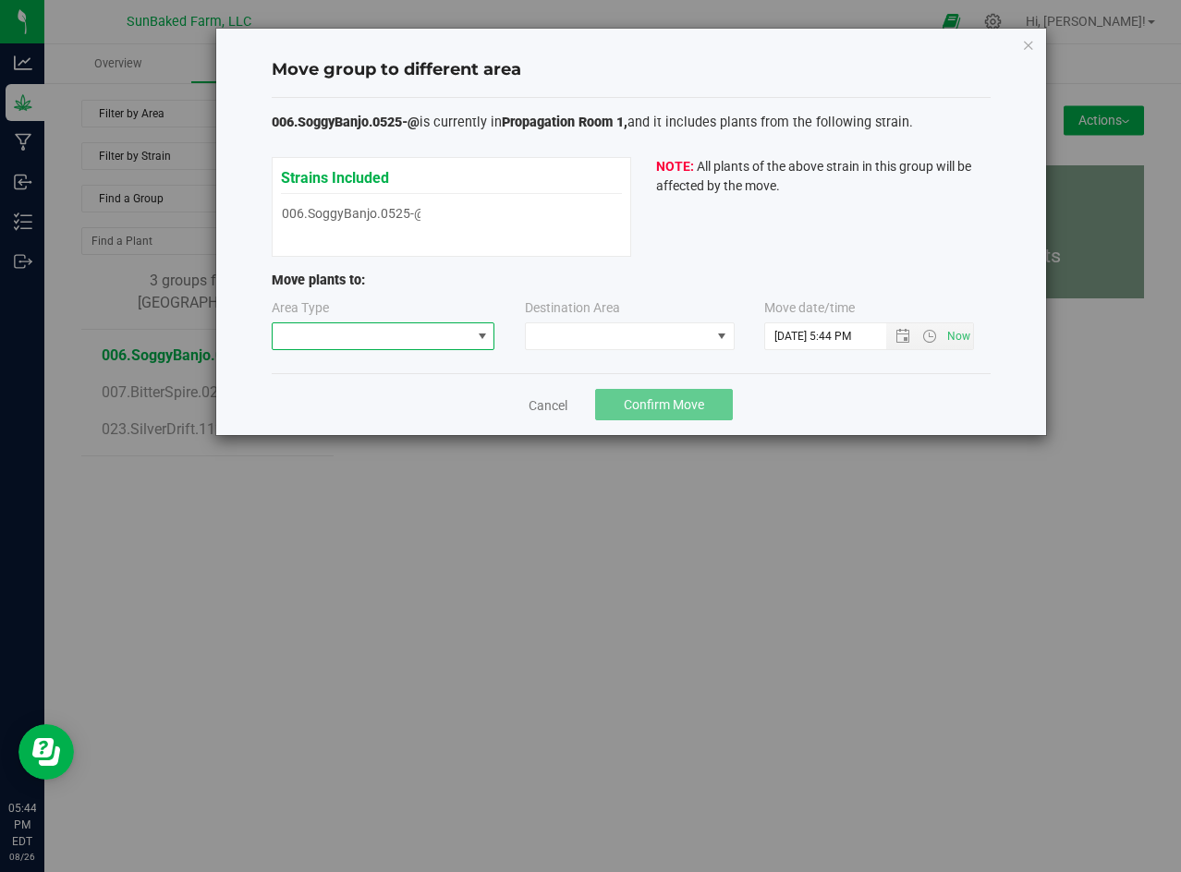
click at [461, 333] on span at bounding box center [372, 336] width 199 height 26
click at [452, 398] on li "Mother" at bounding box center [384, 401] width 222 height 31
click at [589, 324] on span at bounding box center [618, 336] width 185 height 26
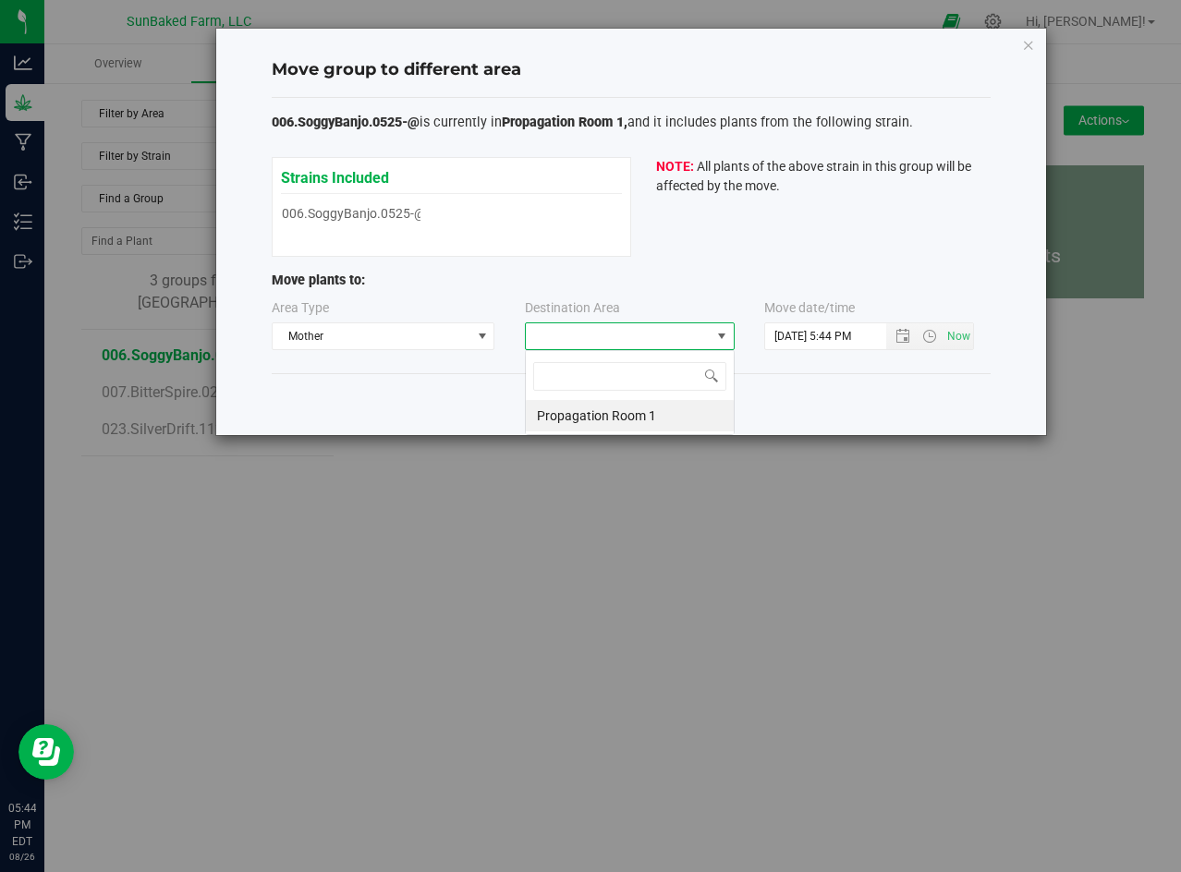
scroll to position [28, 210]
click at [576, 418] on li "Propagation Room 1" at bounding box center [630, 415] width 208 height 31
click at [895, 335] on span "Open the date view" at bounding box center [902, 336] width 15 height 15
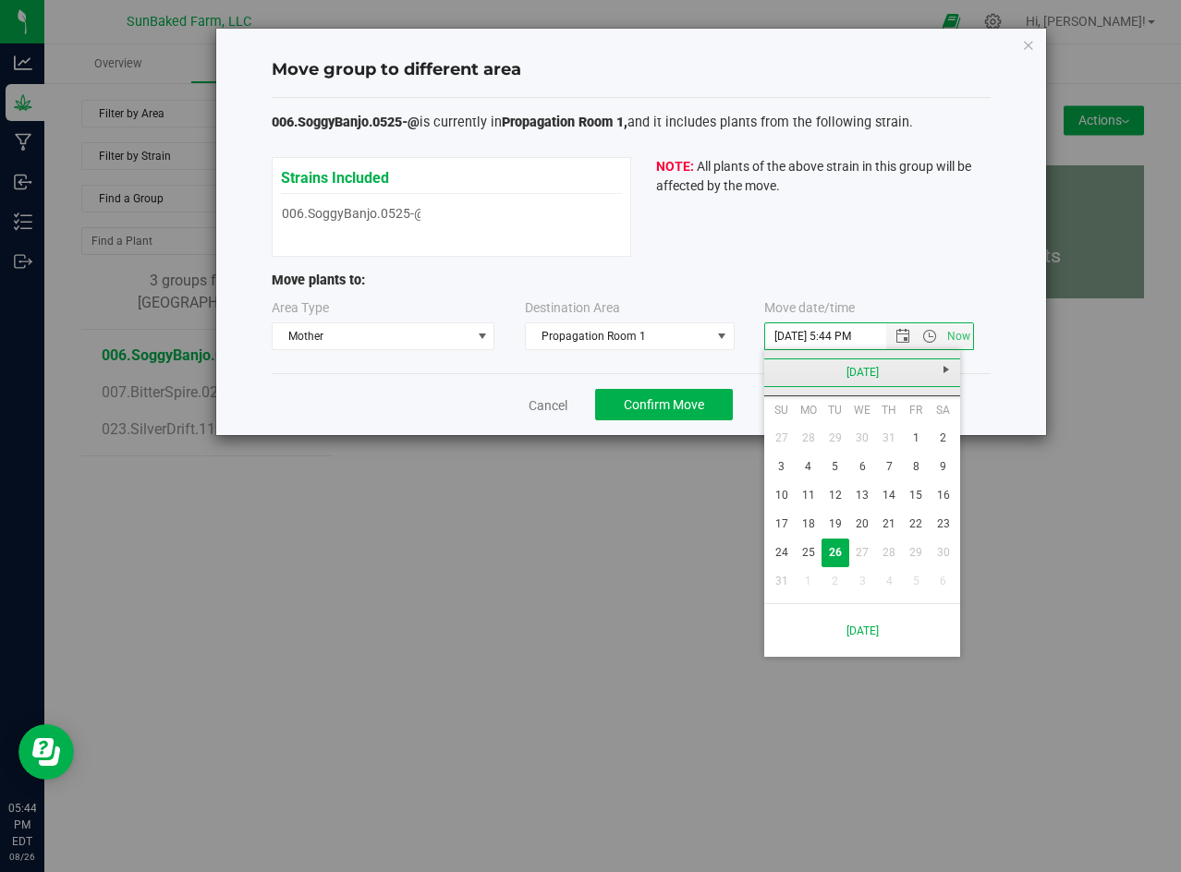
click at [867, 367] on link "[DATE]" at bounding box center [862, 373] width 199 height 29
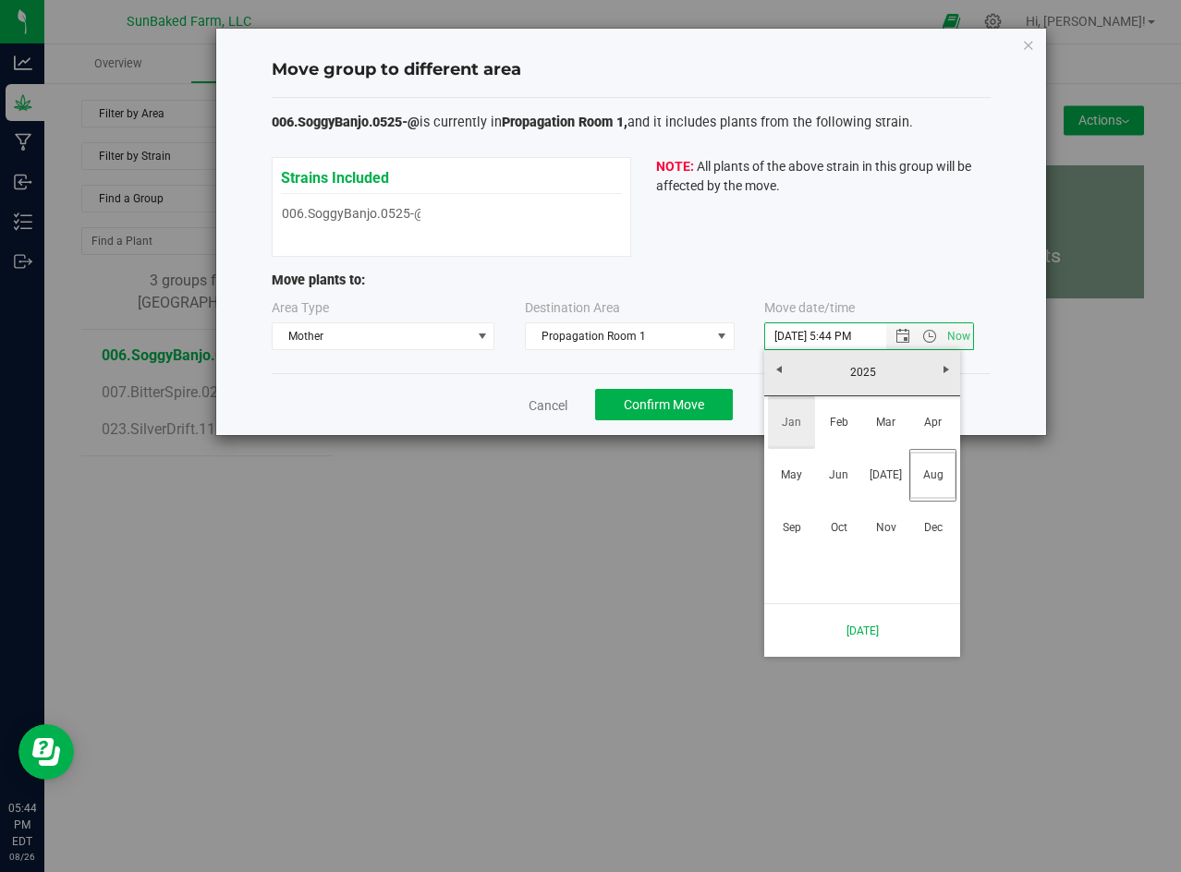
click at [782, 419] on link "Jan" at bounding box center [791, 422] width 47 height 47
click at [865, 433] on link "1" at bounding box center [862, 438] width 27 height 29
type input "[DATE] 5:44 PM"
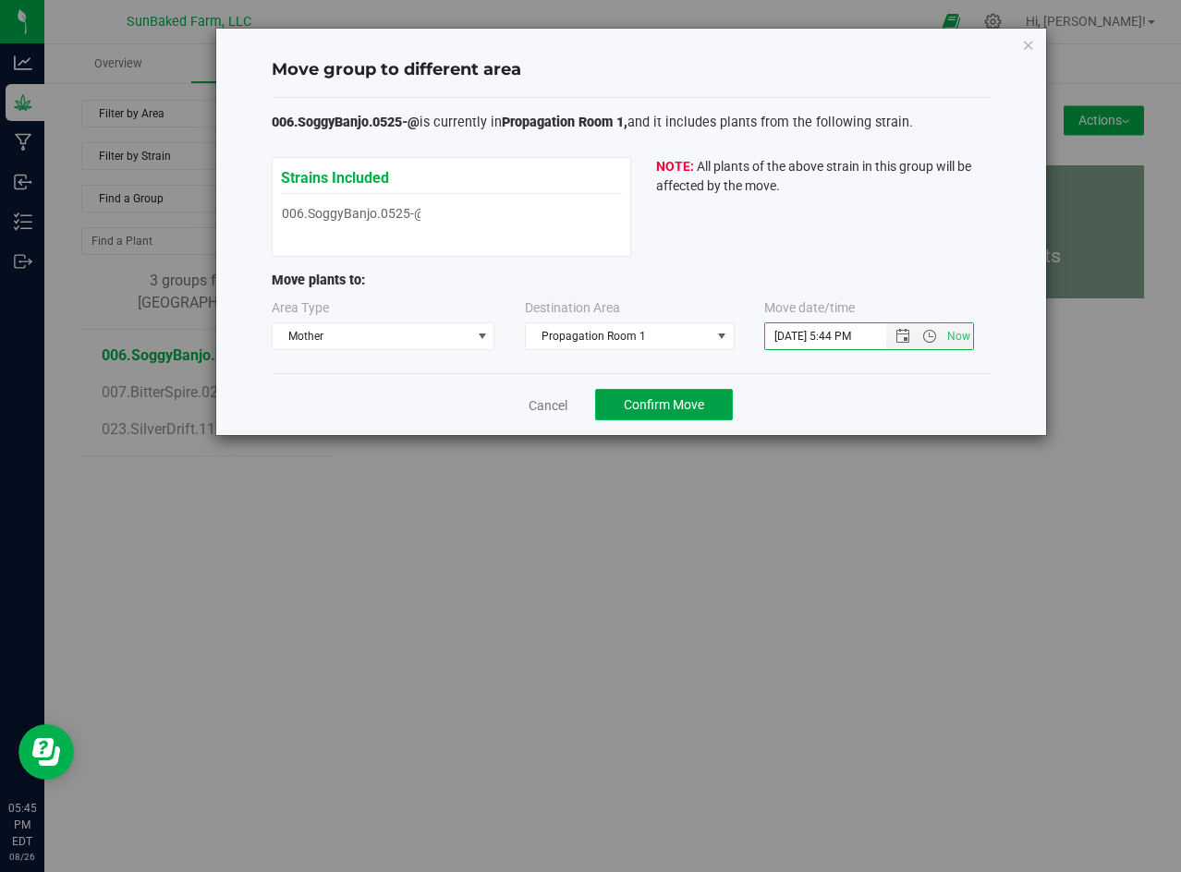
click at [696, 407] on span "Confirm Move" at bounding box center [664, 404] width 80 height 15
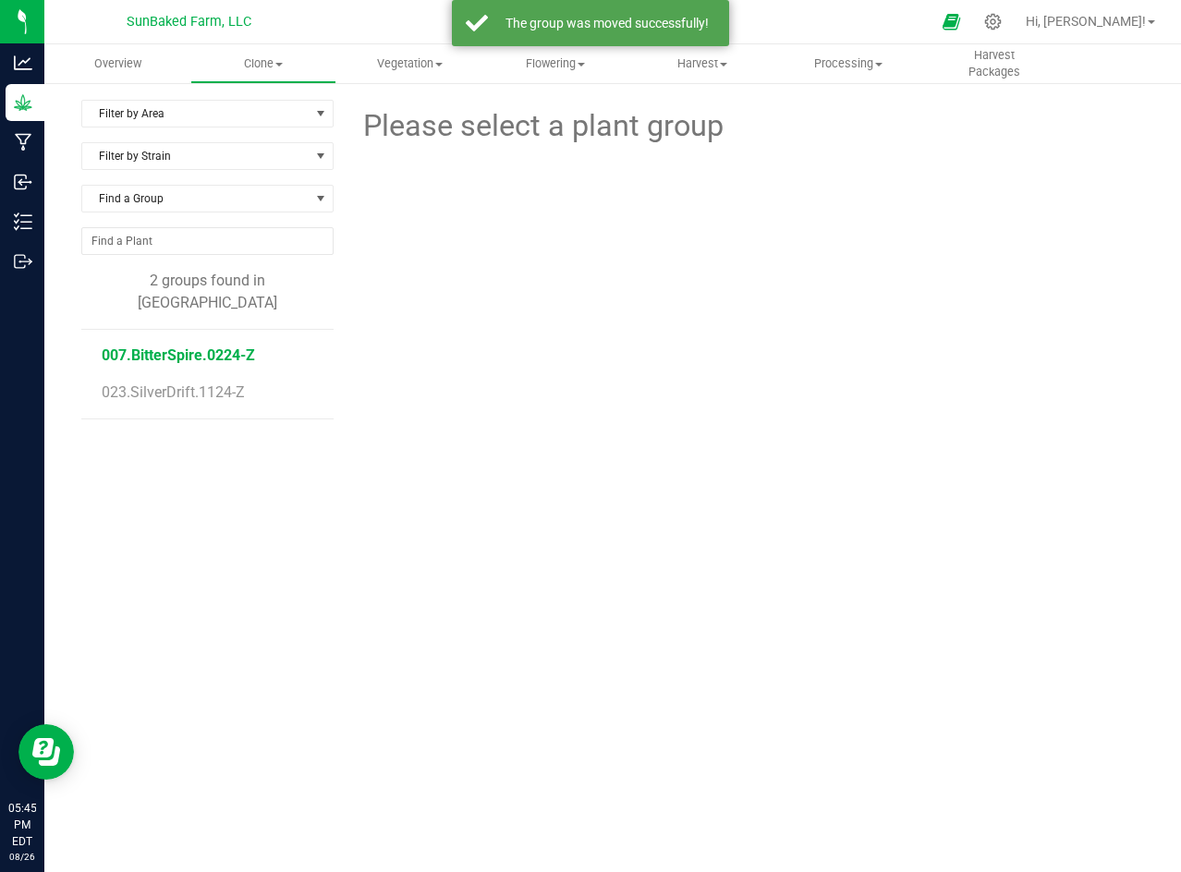
click at [203, 346] on span "007.BitterSpire.0224-Z" at bounding box center [178, 355] width 153 height 18
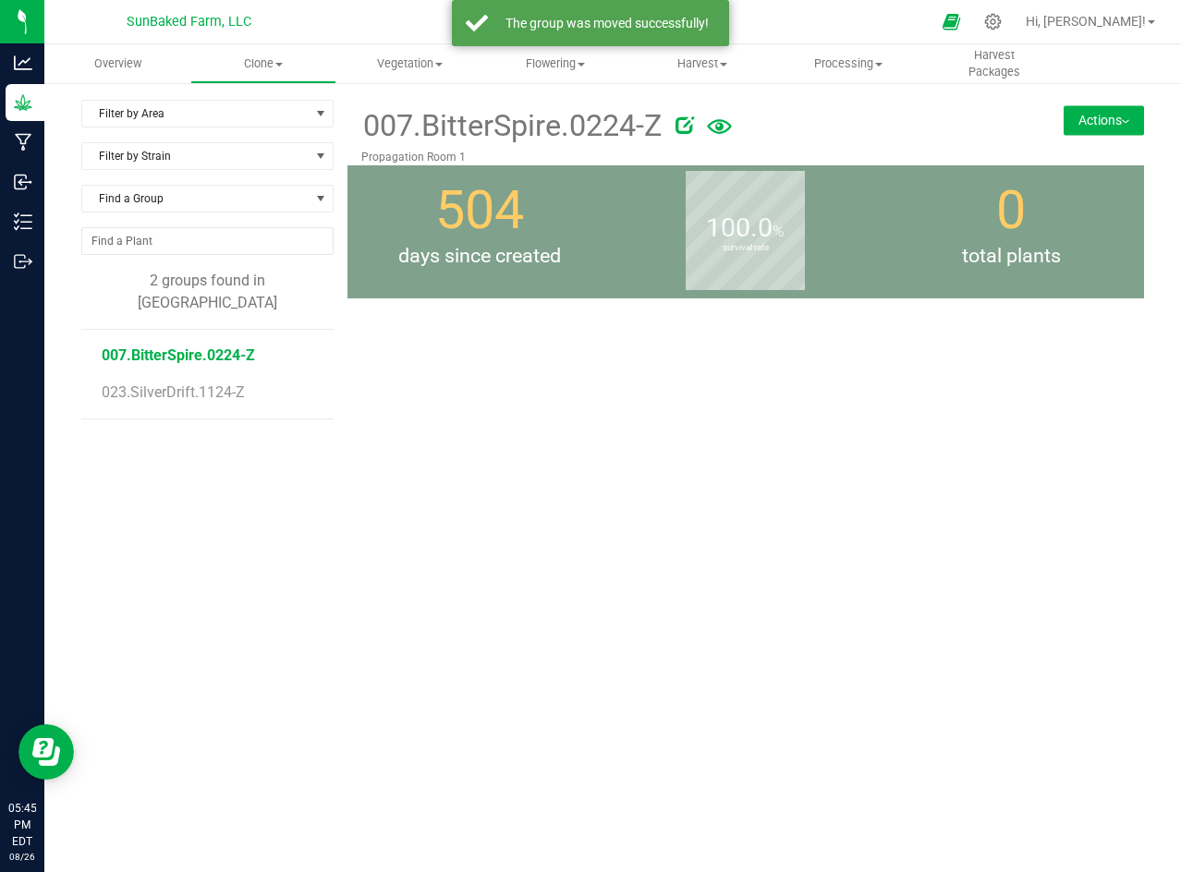
click at [1089, 126] on button "Actions" at bounding box center [1103, 120] width 80 height 30
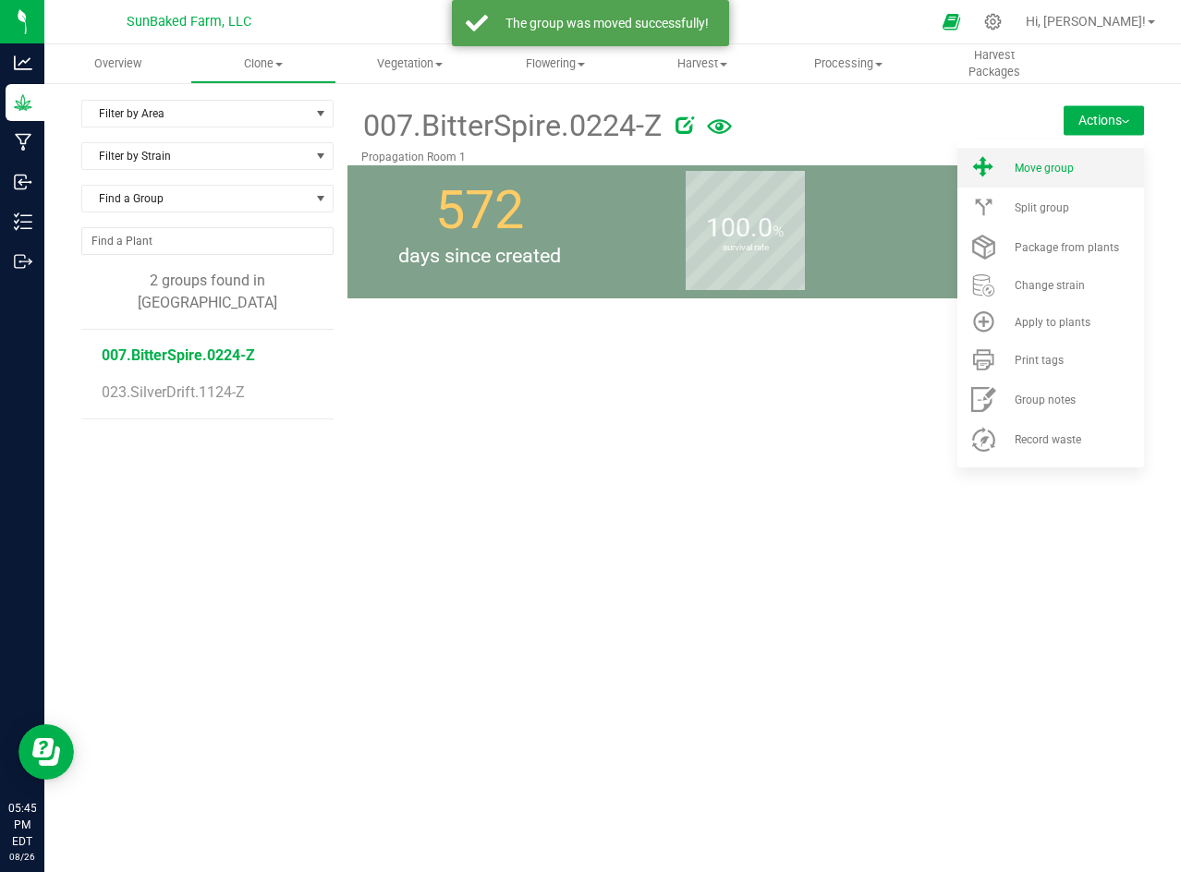
click at [1071, 166] on span "Move group" at bounding box center [1044, 168] width 59 height 13
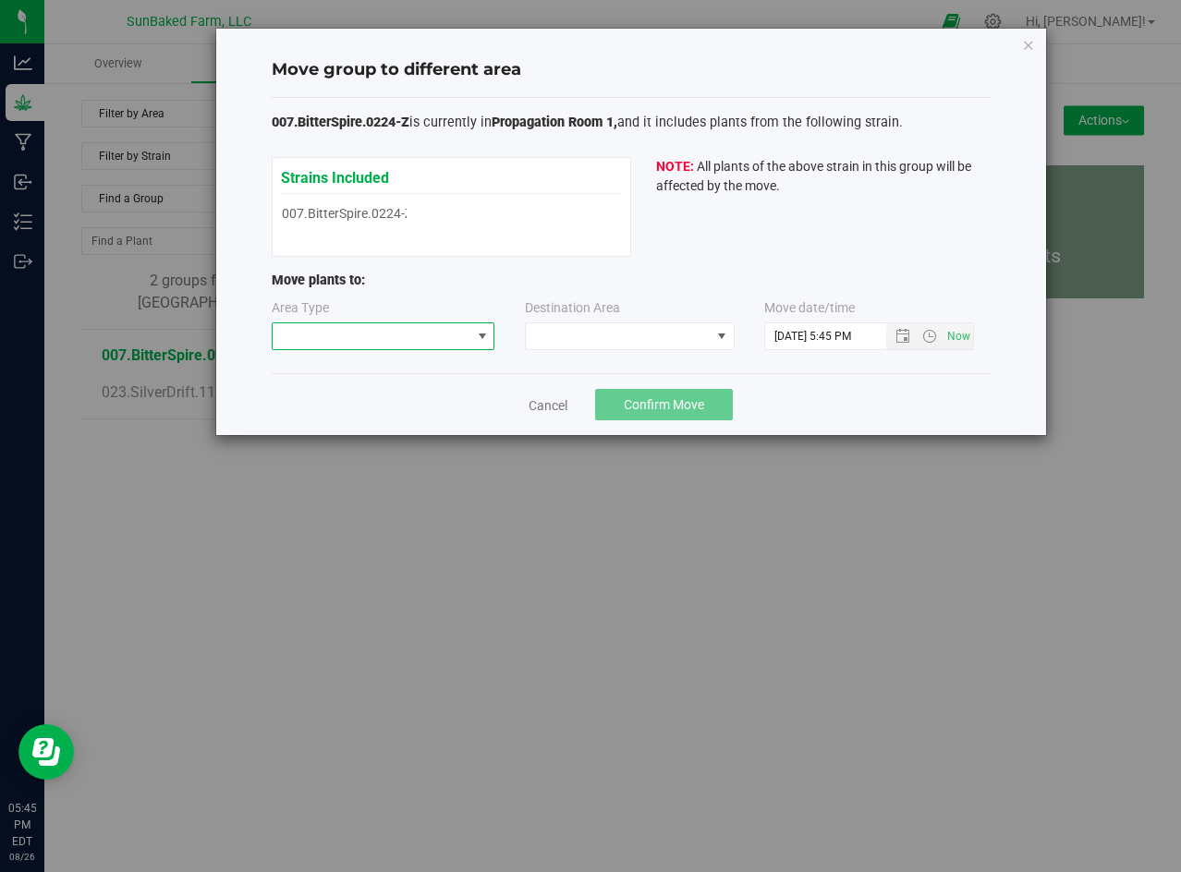
click at [432, 327] on span at bounding box center [372, 336] width 199 height 26
click at [397, 395] on li "Mother" at bounding box center [384, 401] width 222 height 31
click at [574, 327] on span at bounding box center [618, 336] width 185 height 26
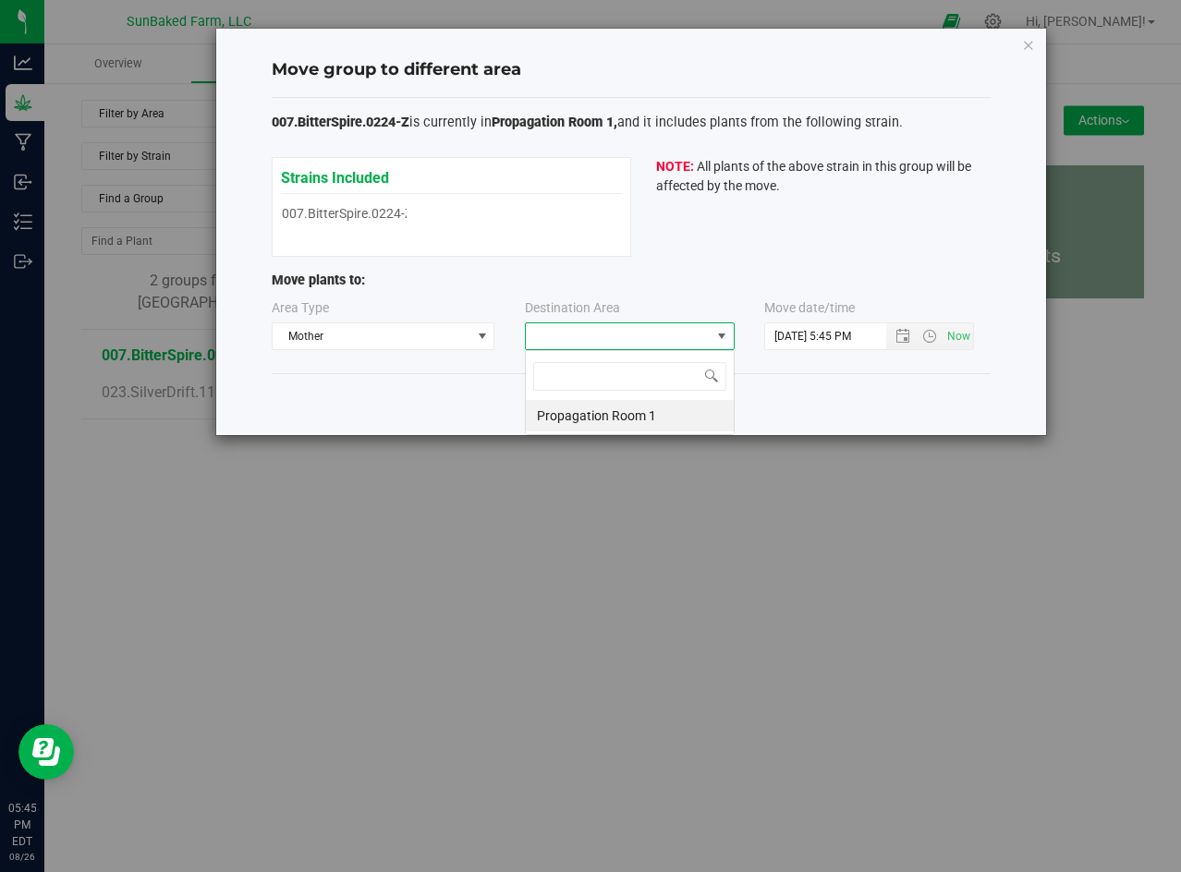
scroll to position [28, 210]
click at [582, 409] on li "Propagation Room 1" at bounding box center [630, 415] width 208 height 31
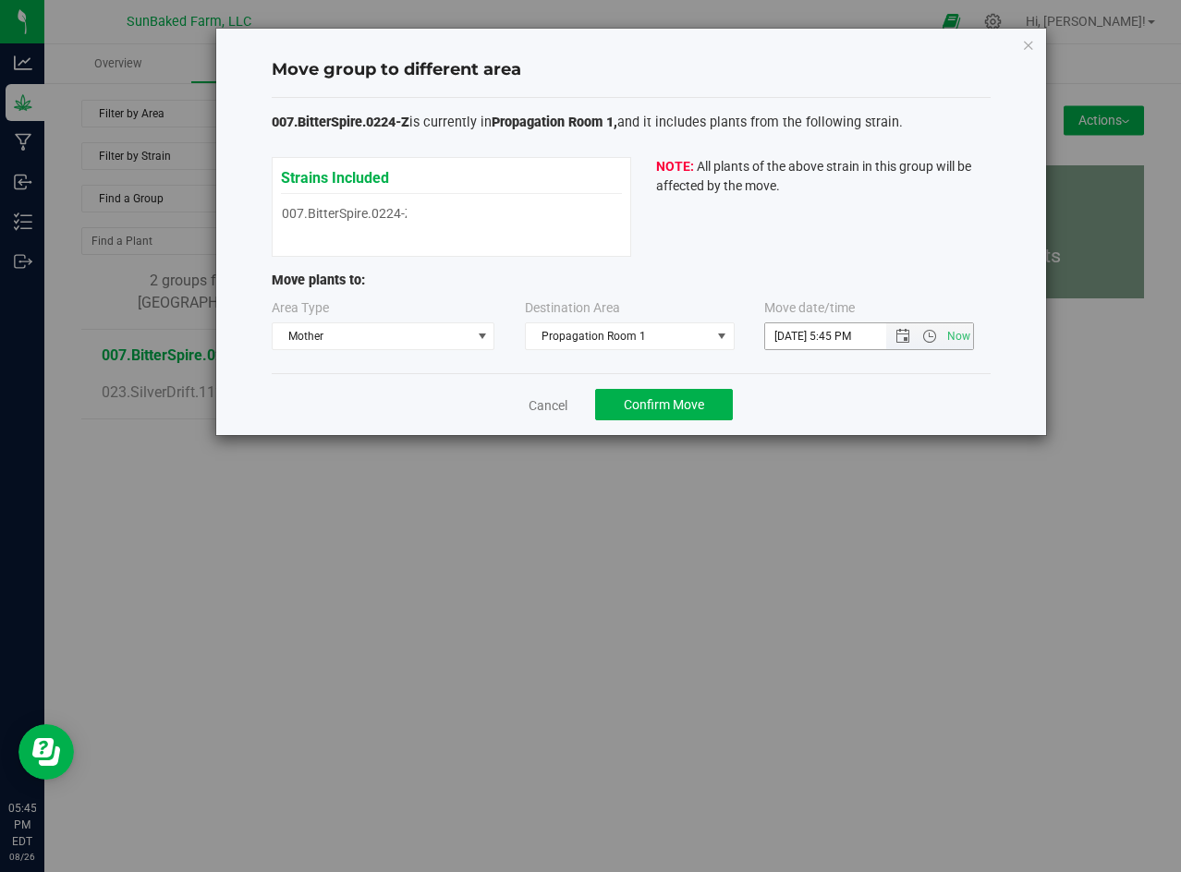
click at [893, 328] on span "Now" at bounding box center [929, 336] width 87 height 26
click at [890, 328] on span "Now" at bounding box center [929, 336] width 87 height 26
click at [894, 334] on span "Open the date view" at bounding box center [902, 336] width 31 height 15
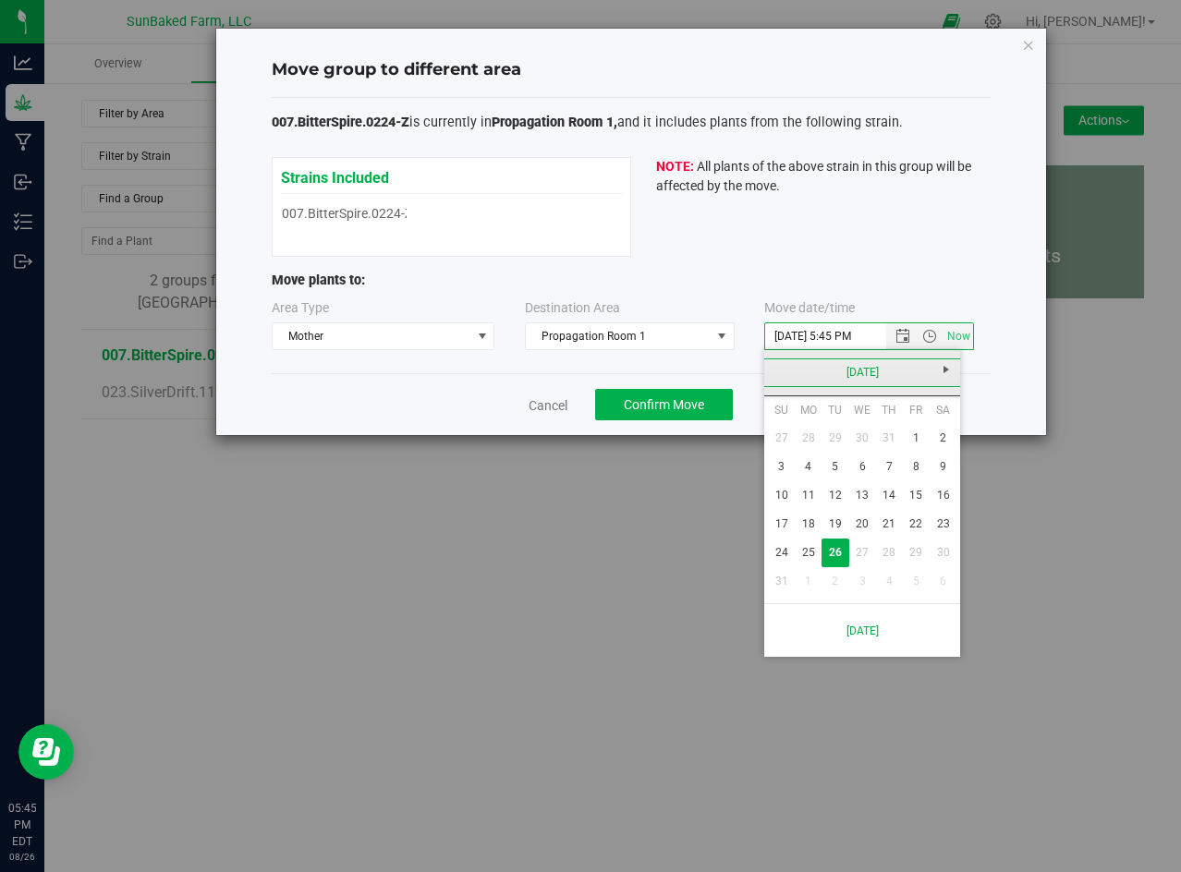
click at [853, 385] on link "[DATE]" at bounding box center [862, 373] width 199 height 29
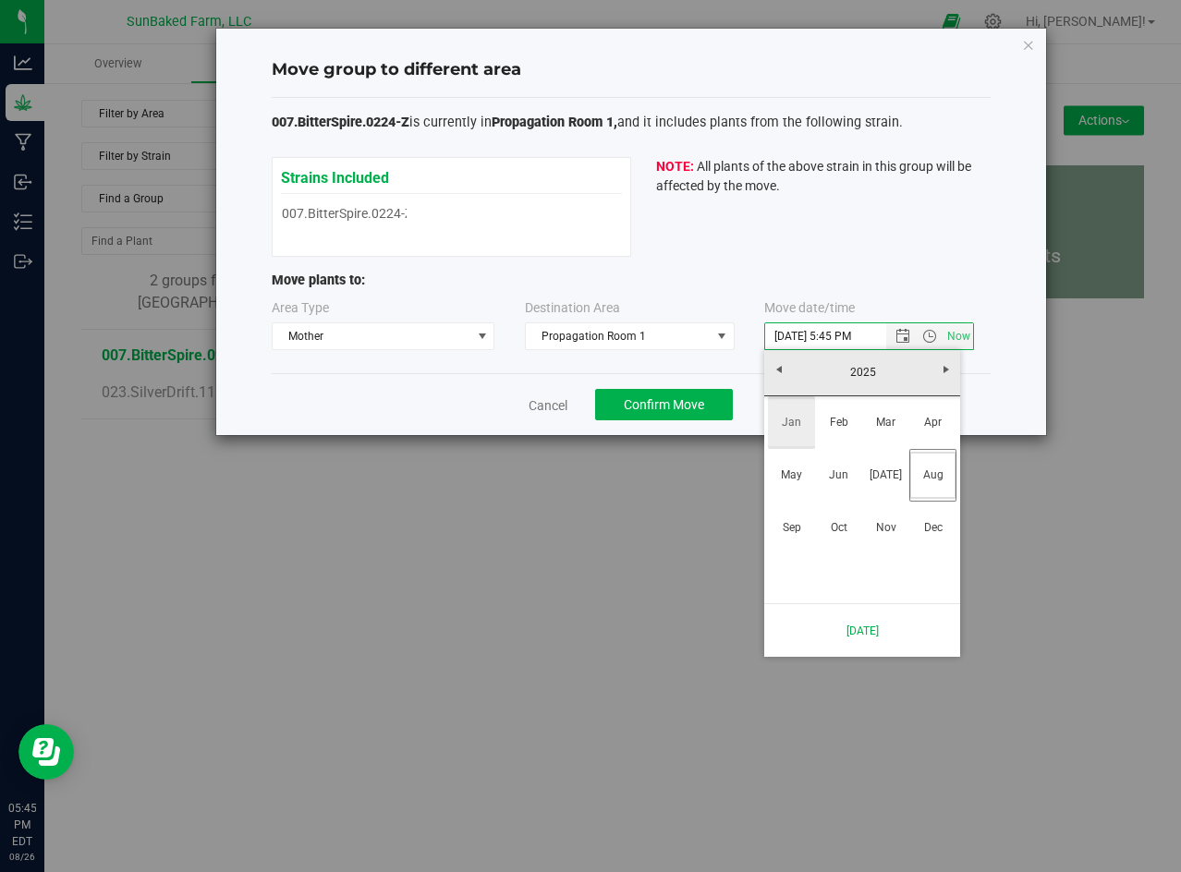
click at [772, 423] on link "Jan" at bounding box center [791, 422] width 47 height 47
click at [861, 431] on link "1" at bounding box center [862, 438] width 27 height 29
type input "[DATE] 5:45 PM"
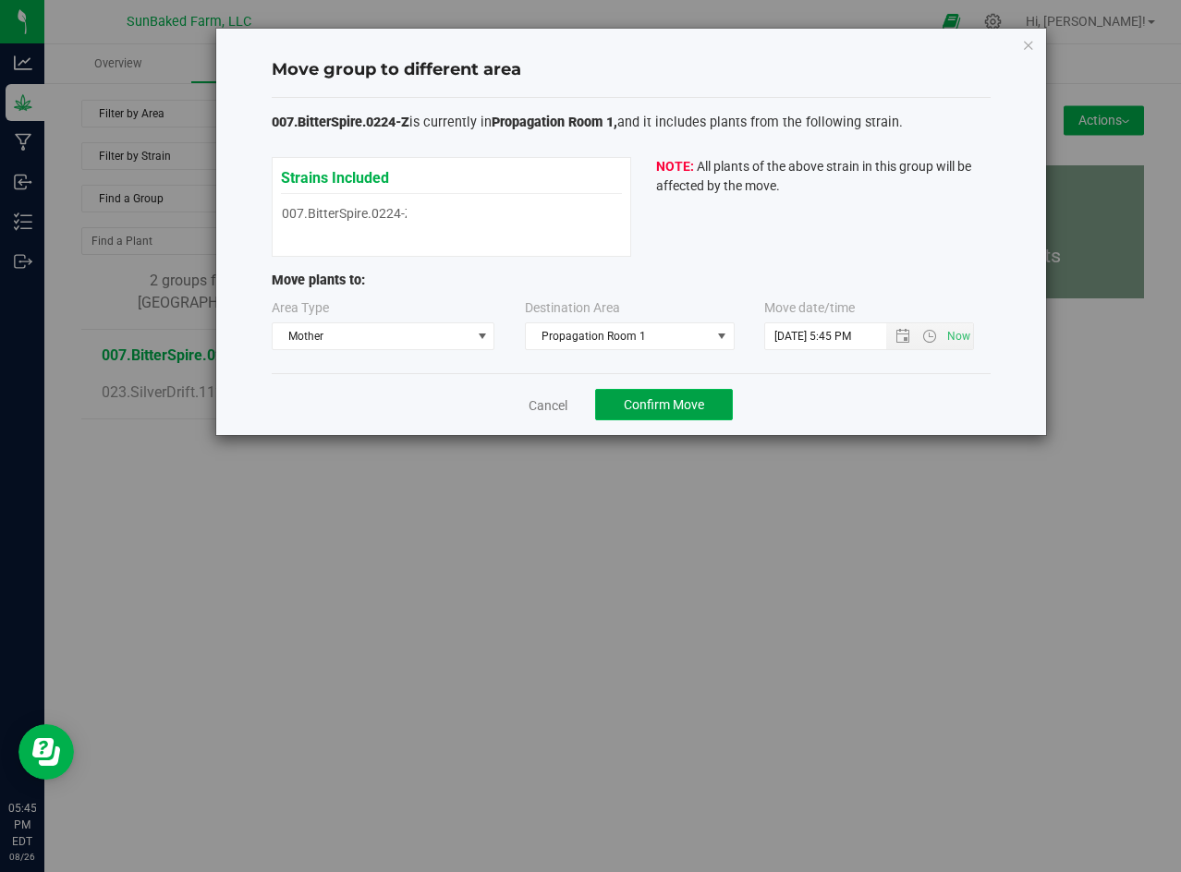
click at [698, 395] on button "Confirm Move" at bounding box center [664, 404] width 138 height 31
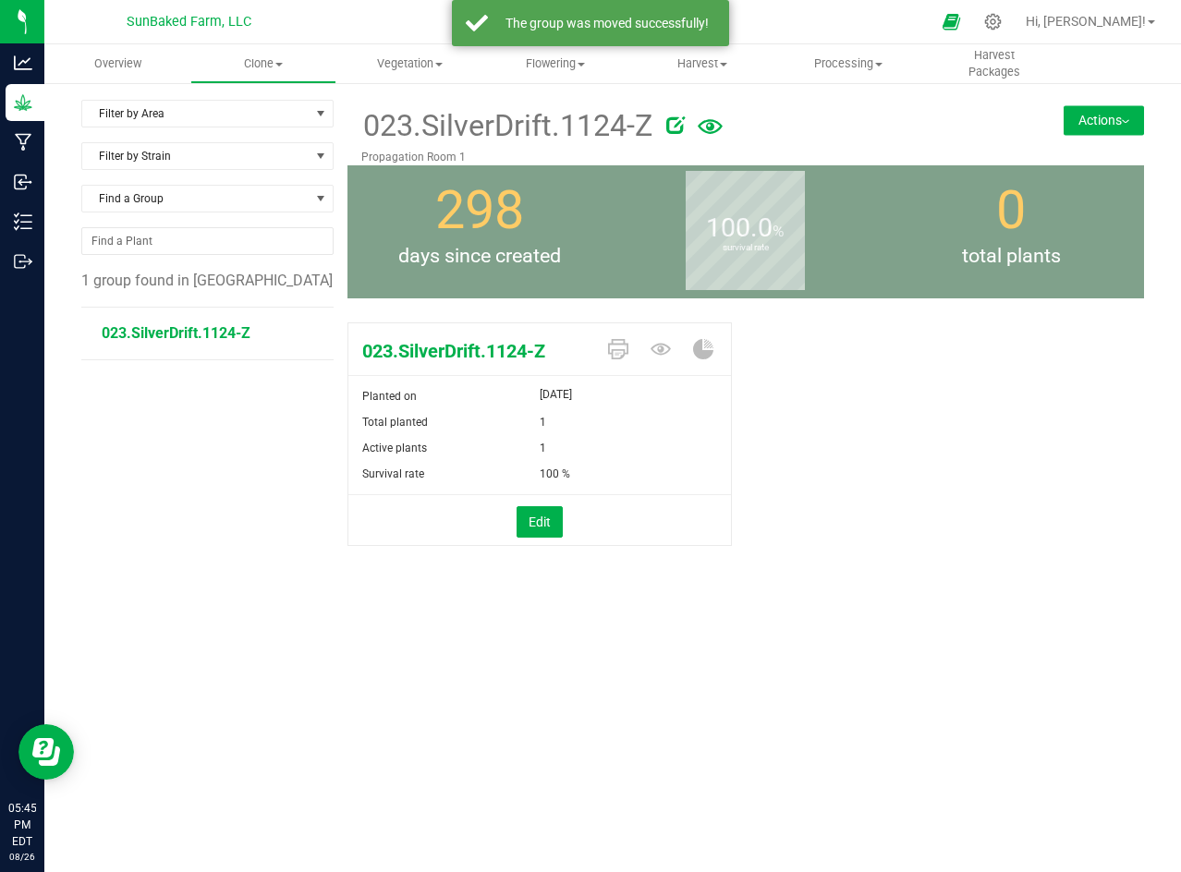
click at [1106, 124] on button "Actions" at bounding box center [1103, 120] width 80 height 30
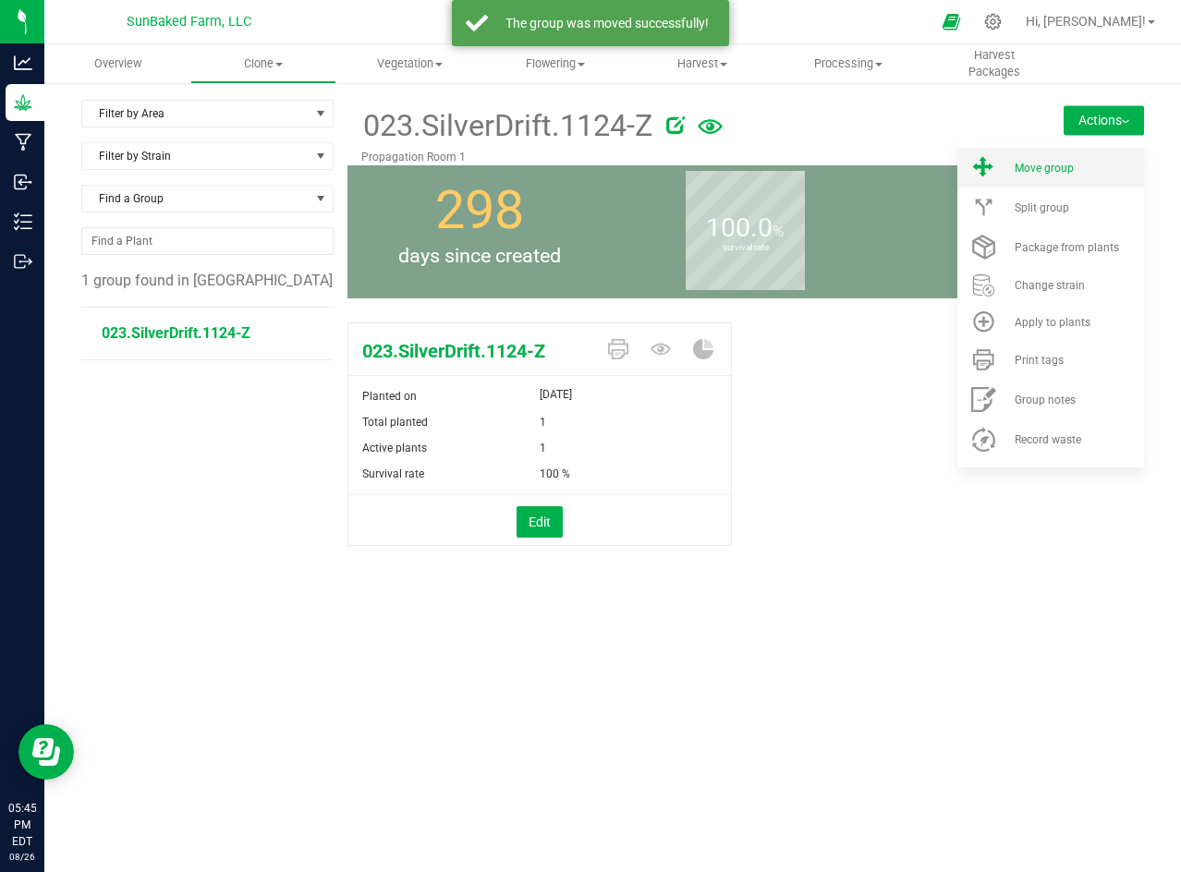
click at [1089, 174] on div "Move group" at bounding box center [1078, 168] width 126 height 13
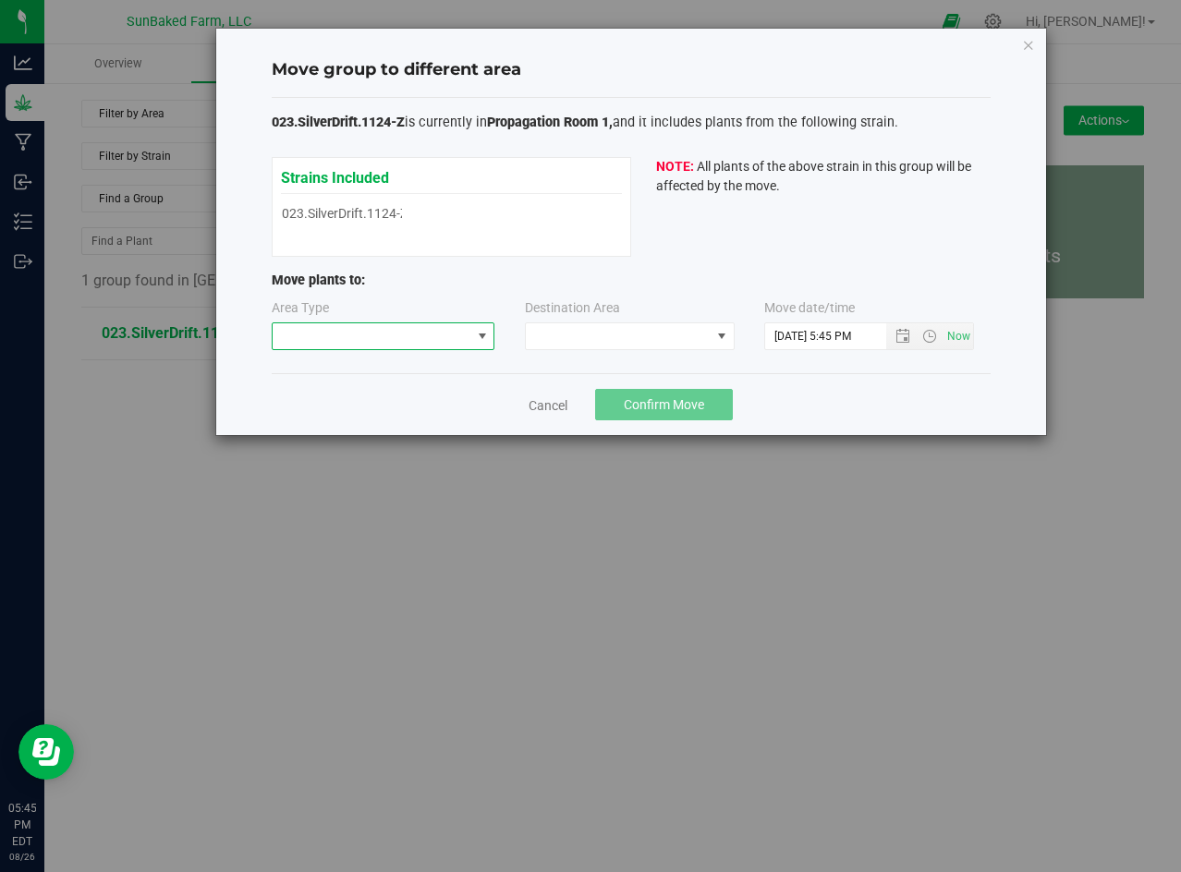
click at [478, 328] on span at bounding box center [481, 336] width 23 height 26
click at [428, 407] on li "Mother" at bounding box center [384, 401] width 222 height 31
click at [638, 320] on div "Destination Area" at bounding box center [631, 324] width 212 height 52
click at [631, 334] on span at bounding box center [618, 336] width 185 height 26
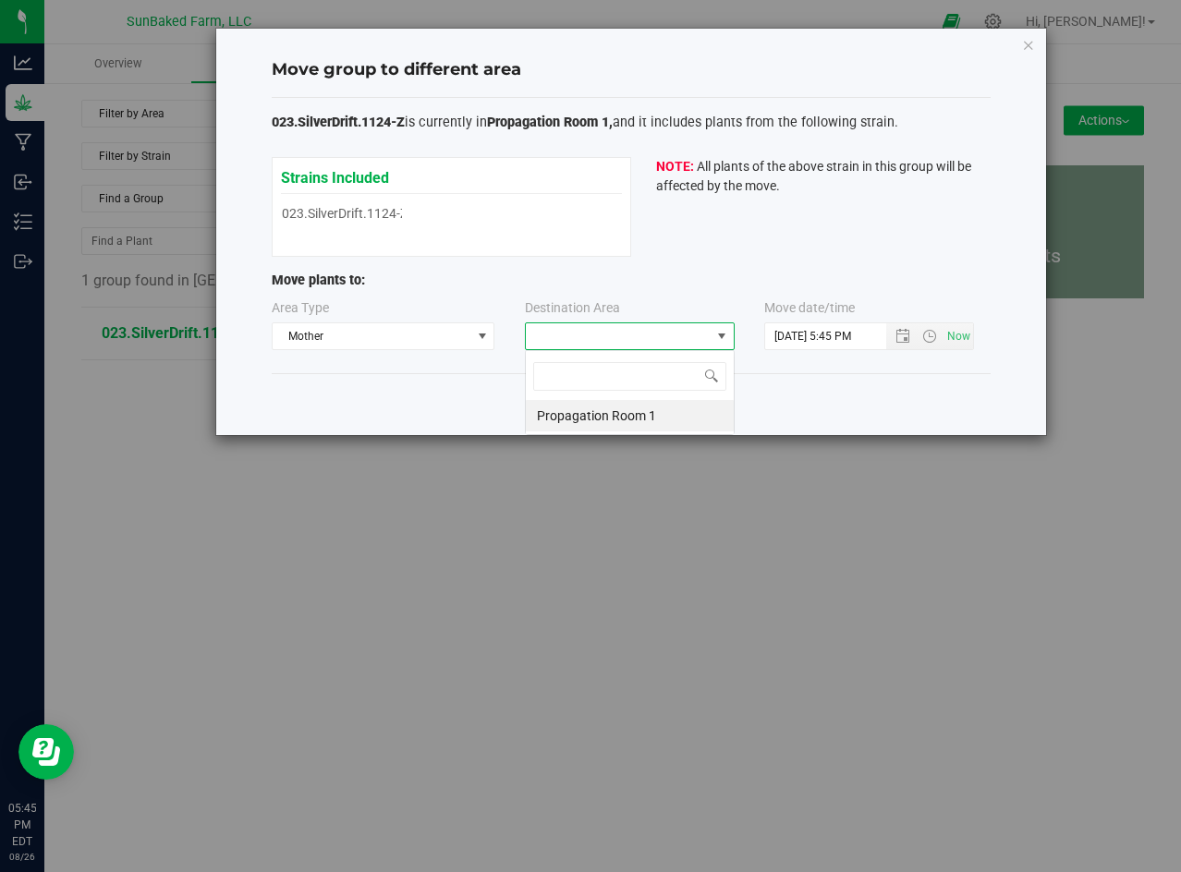
scroll to position [28, 210]
click at [631, 334] on span at bounding box center [618, 336] width 185 height 26
click at [607, 347] on span at bounding box center [618, 336] width 185 height 26
click at [602, 420] on li "Propagation Room 1" at bounding box center [630, 415] width 208 height 31
click at [889, 337] on span "Open the date view" at bounding box center [902, 336] width 31 height 15
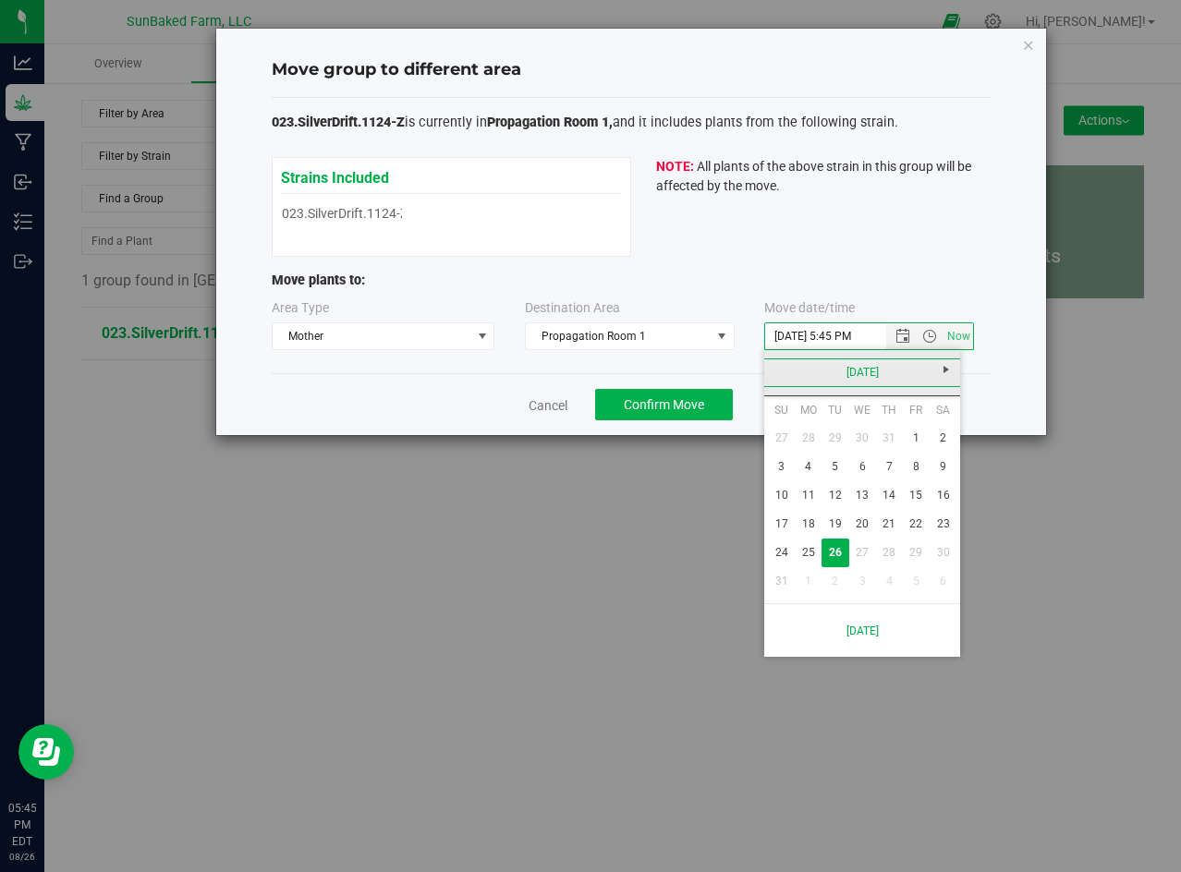
click at [876, 363] on link "[DATE]" at bounding box center [862, 373] width 199 height 29
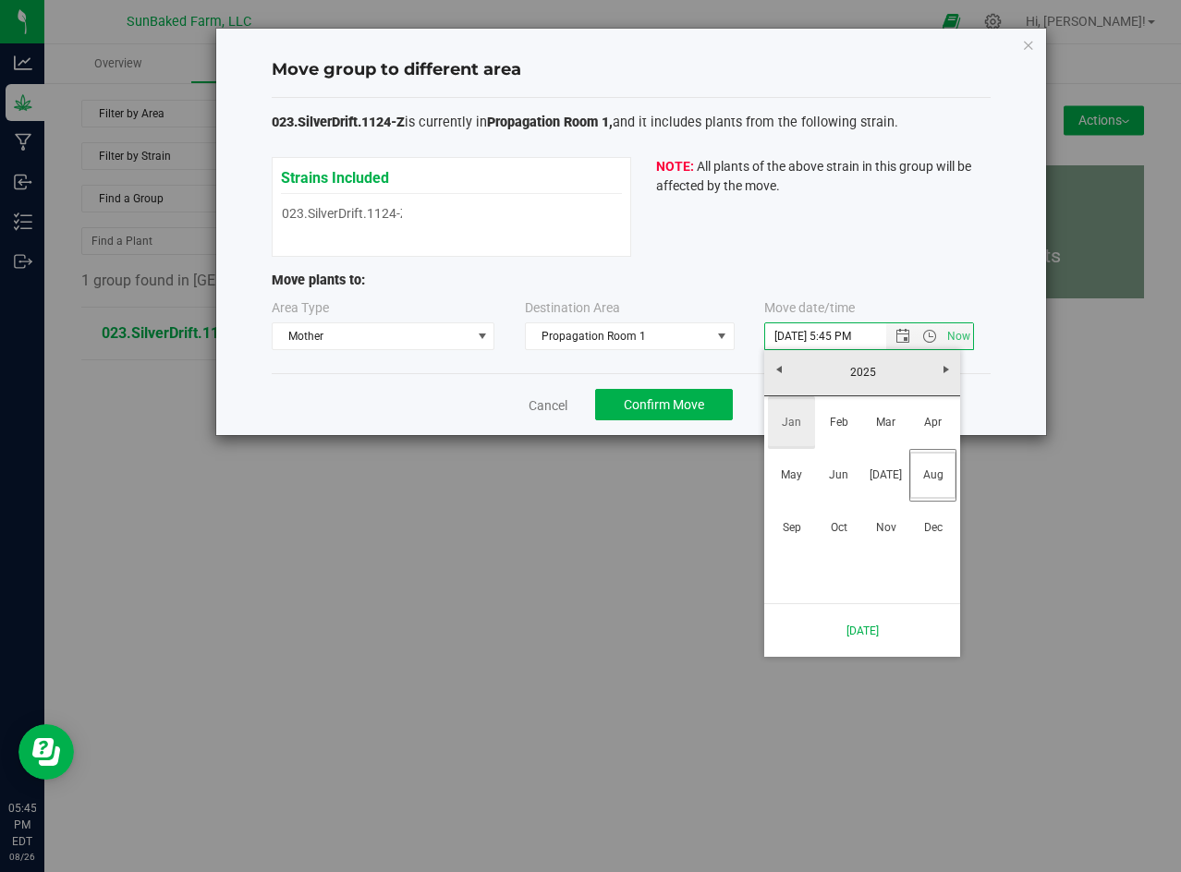
click at [783, 423] on link "Jan" at bounding box center [791, 422] width 47 height 47
click at [867, 433] on link "1" at bounding box center [862, 438] width 27 height 29
type input "[DATE] 5:45 PM"
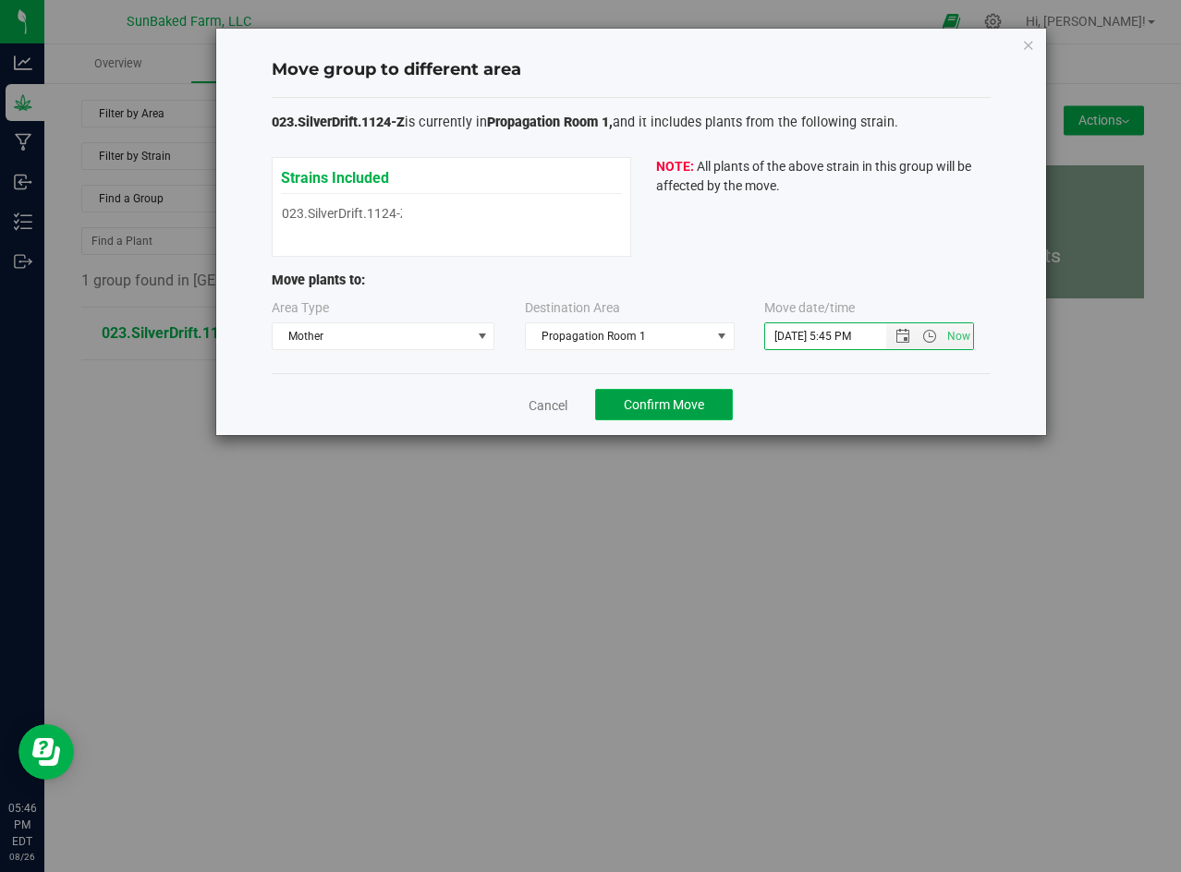
click at [687, 404] on span "Confirm Move" at bounding box center [664, 404] width 80 height 15
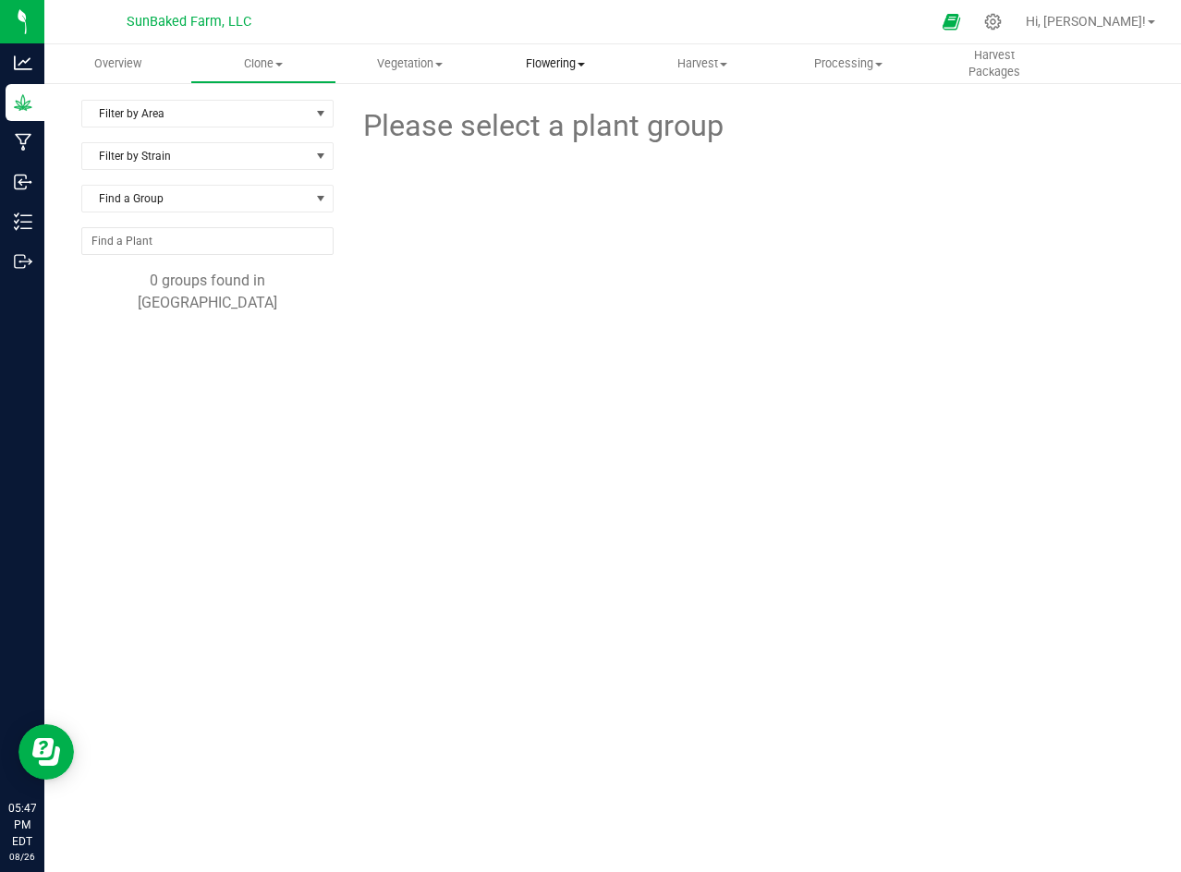
click at [532, 57] on span "Flowering" at bounding box center [555, 63] width 144 height 17
click at [545, 130] on span "Flowering groups" at bounding box center [558, 134] width 153 height 16
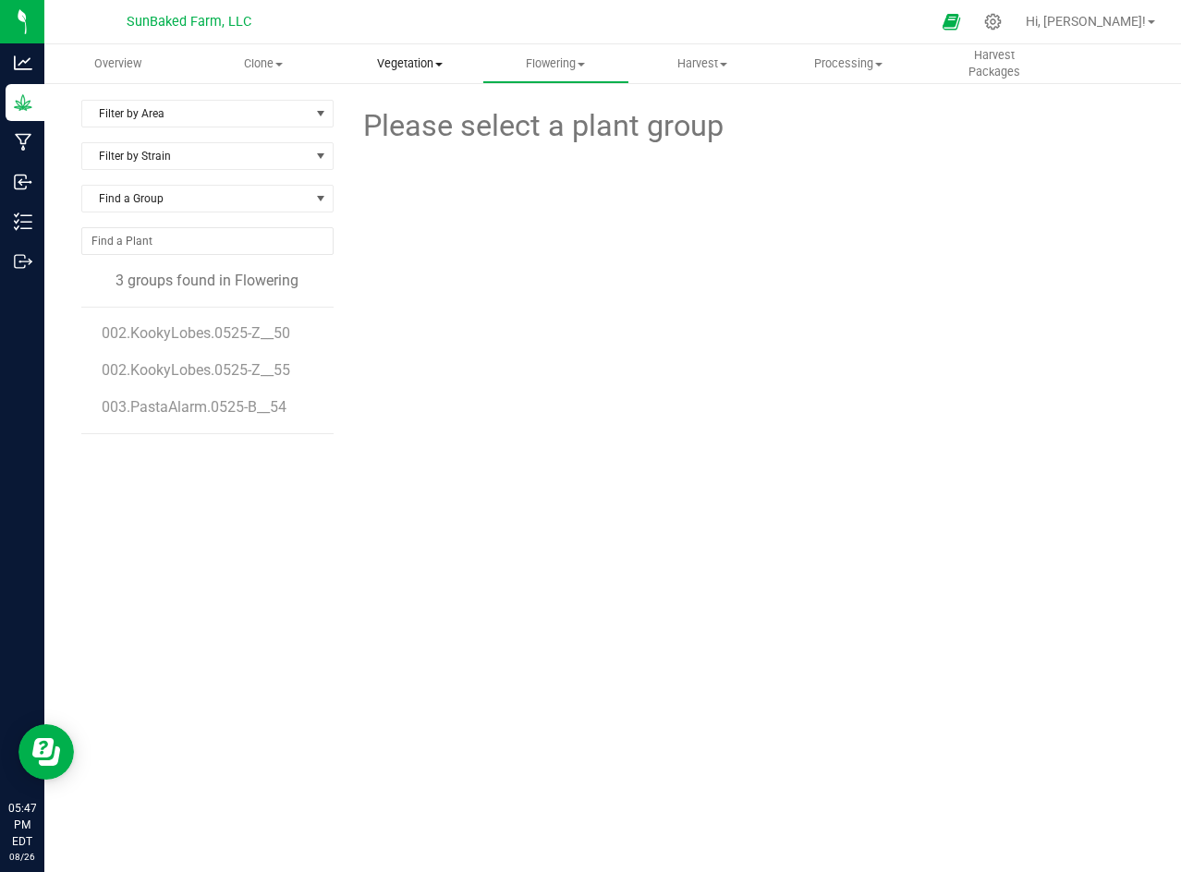
click at [397, 62] on span "Vegetation" at bounding box center [409, 63] width 144 height 17
click at [416, 116] on span "Veg groups" at bounding box center [394, 111] width 117 height 16
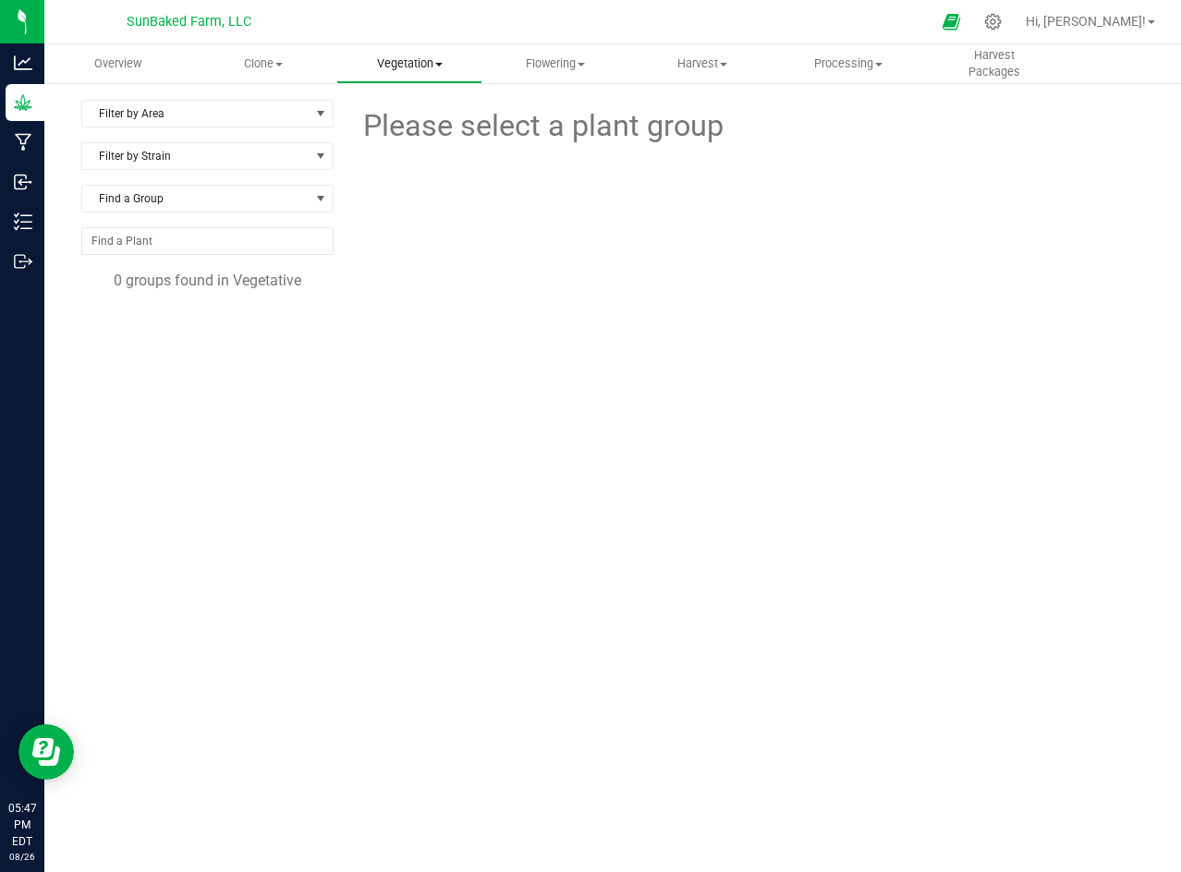
click at [437, 77] on uib-tab-heading "Vegetation Veg groups Veg plants Mother groups Mother plants Apply to plants" at bounding box center [409, 63] width 144 height 37
click at [419, 160] on span "Mother groups" at bounding box center [405, 156] width 138 height 16
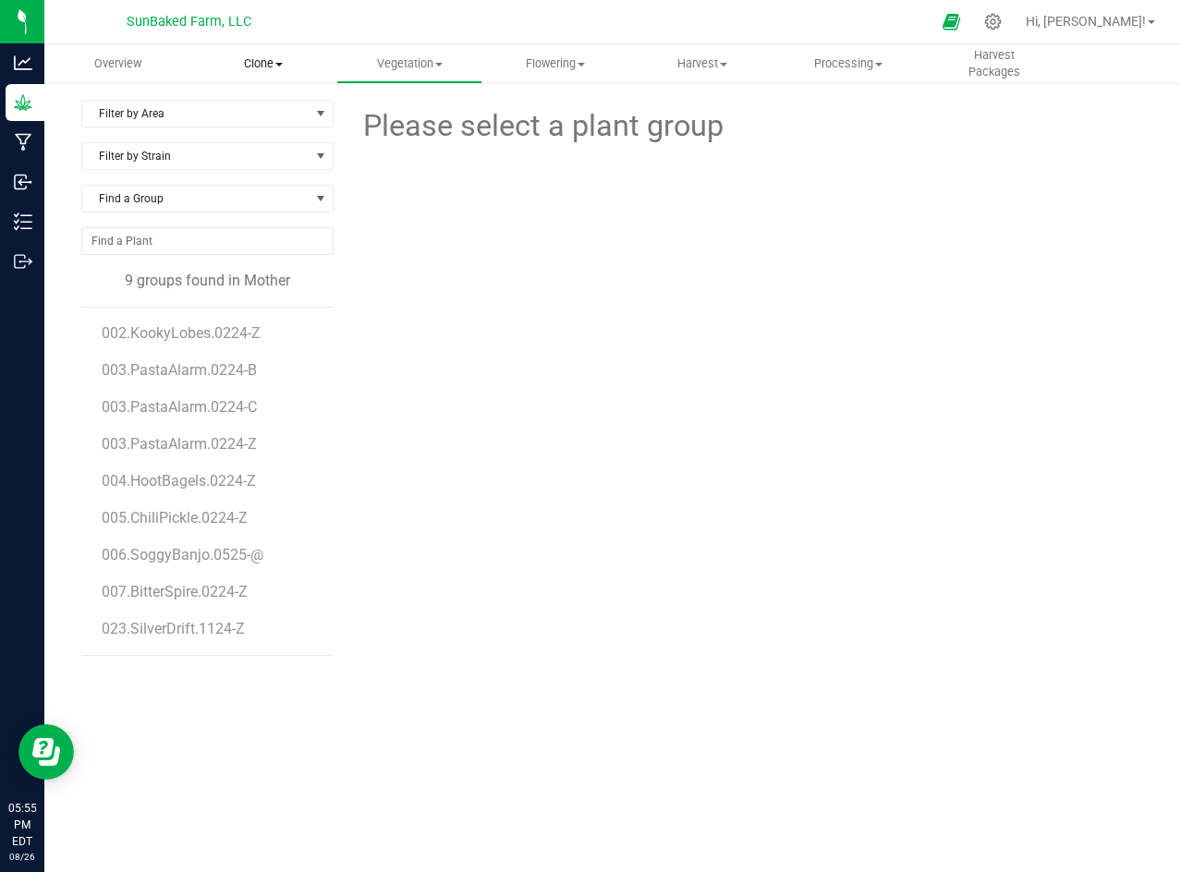
click at [276, 67] on span "Clone" at bounding box center [263, 63] width 144 height 17
click at [268, 108] on span "Create plants" at bounding box center [255, 111] width 130 height 16
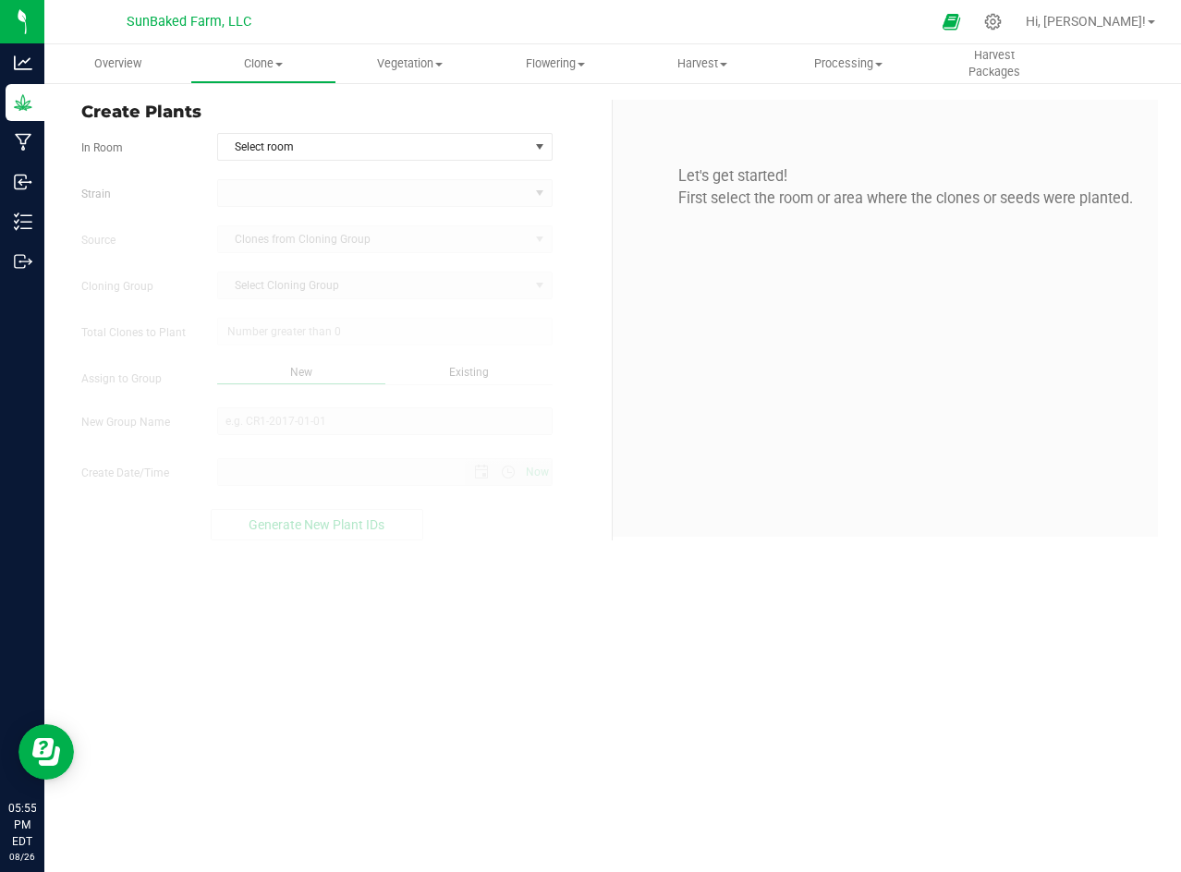
type input "[DATE] 5:55 PM"
click at [271, 137] on span "Select room" at bounding box center [373, 147] width 310 height 26
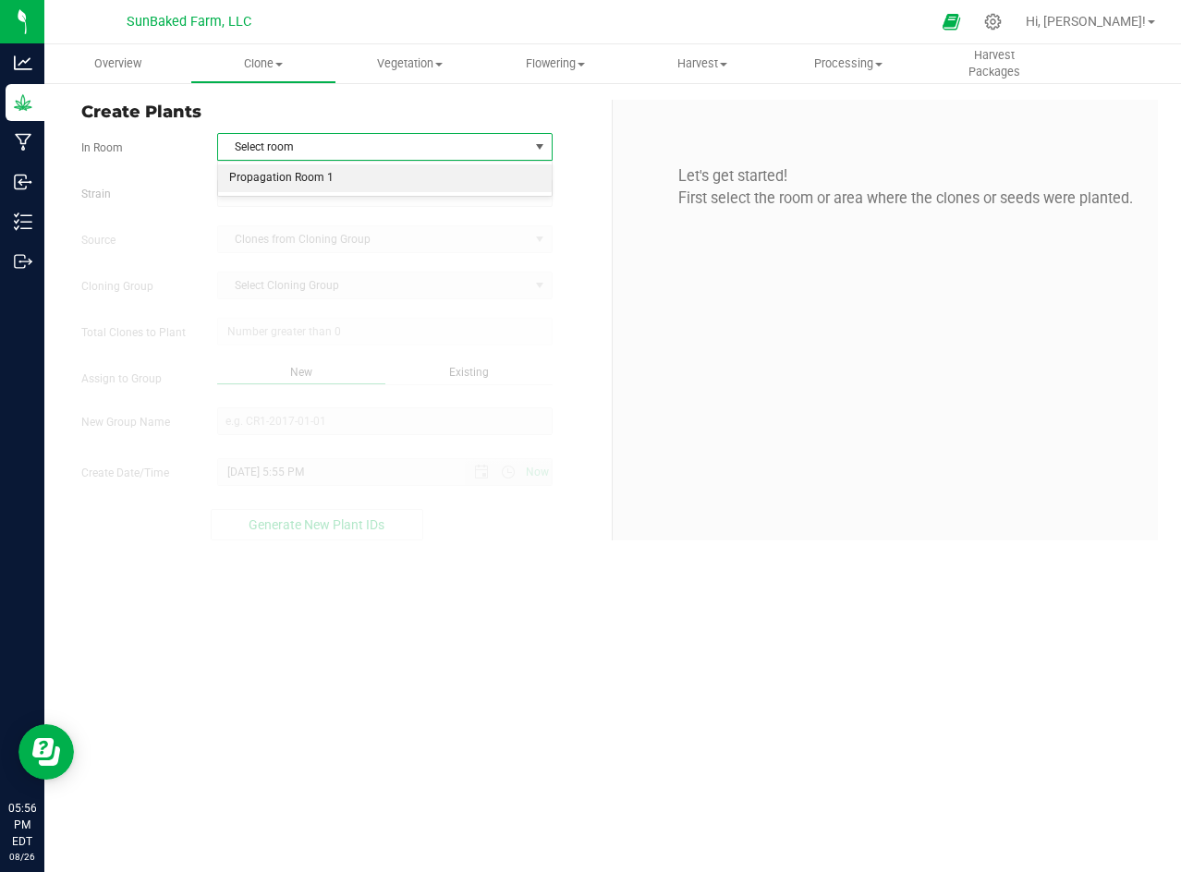
click at [275, 170] on li "Propagation Room 1" at bounding box center [385, 178] width 334 height 28
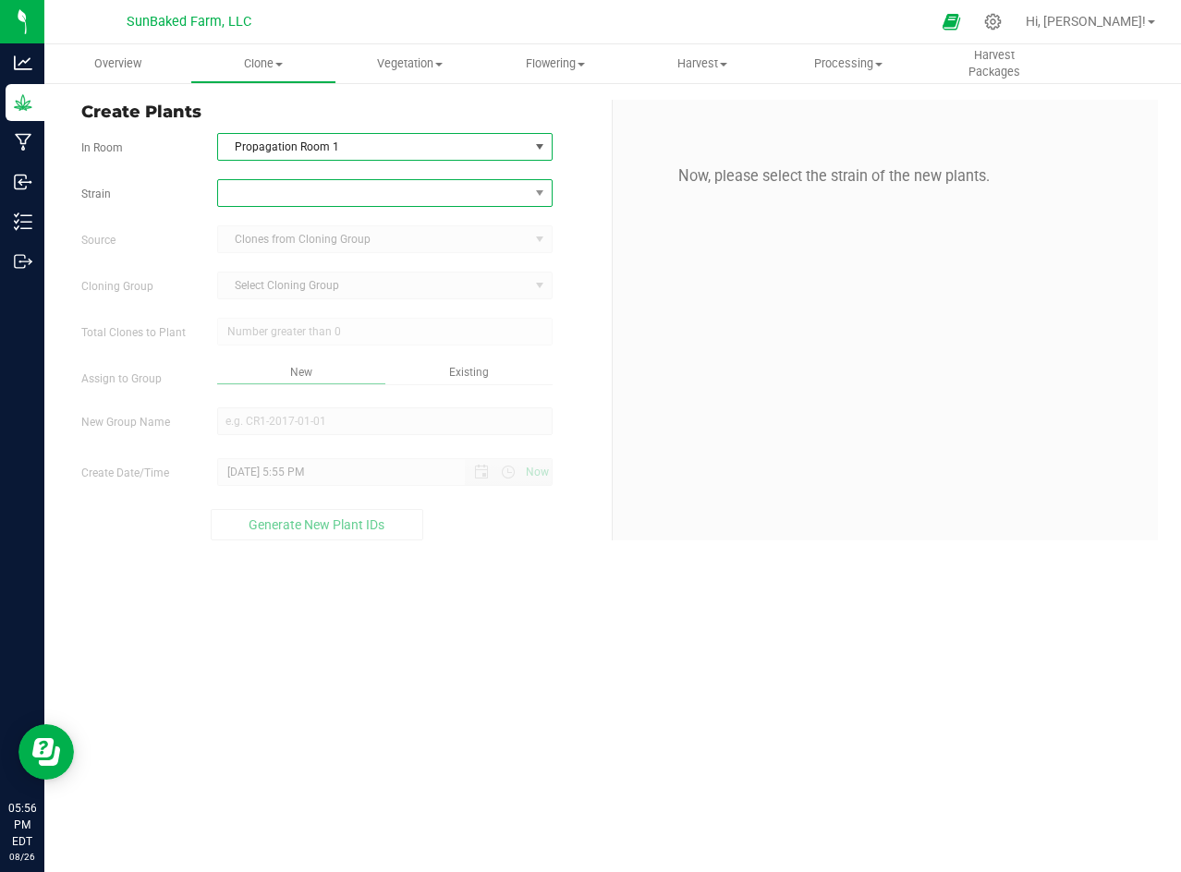
click at [273, 189] on span at bounding box center [373, 193] width 310 height 26
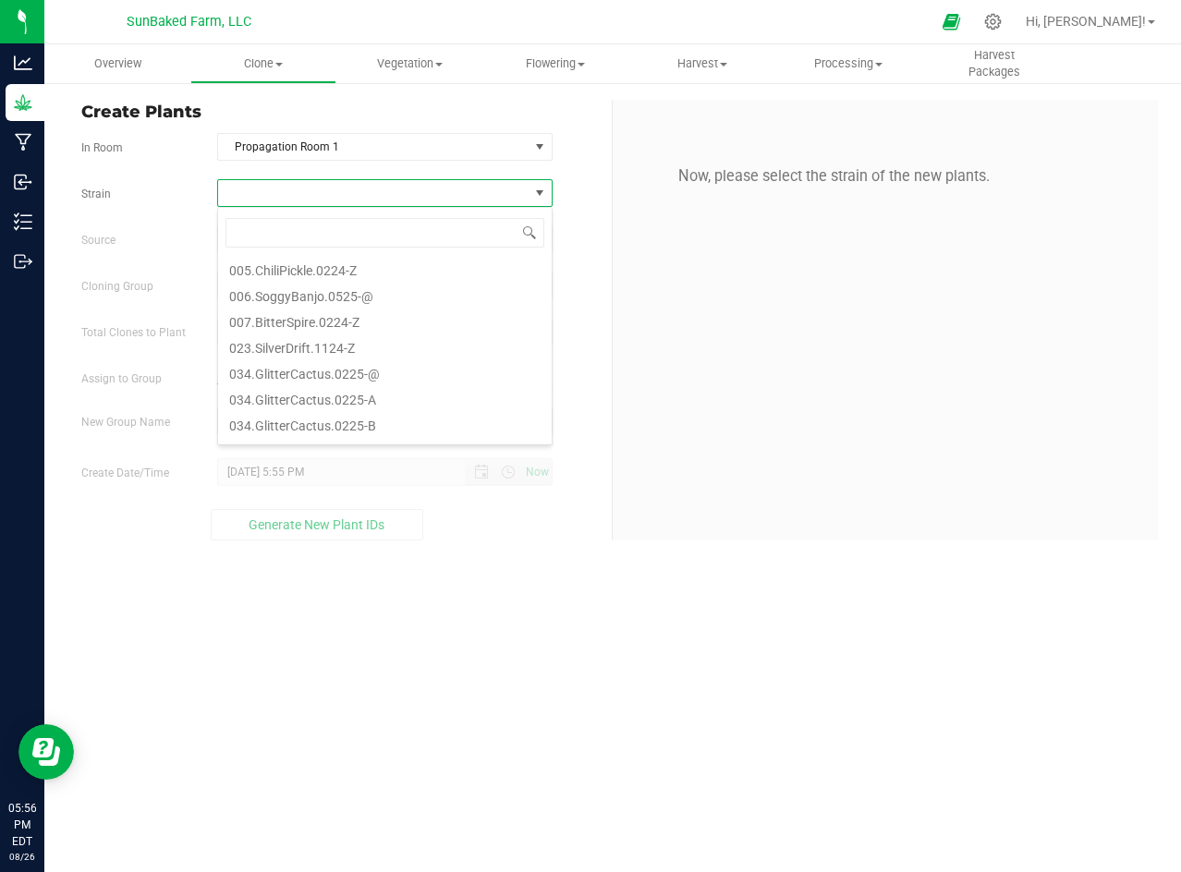
scroll to position [145, 0]
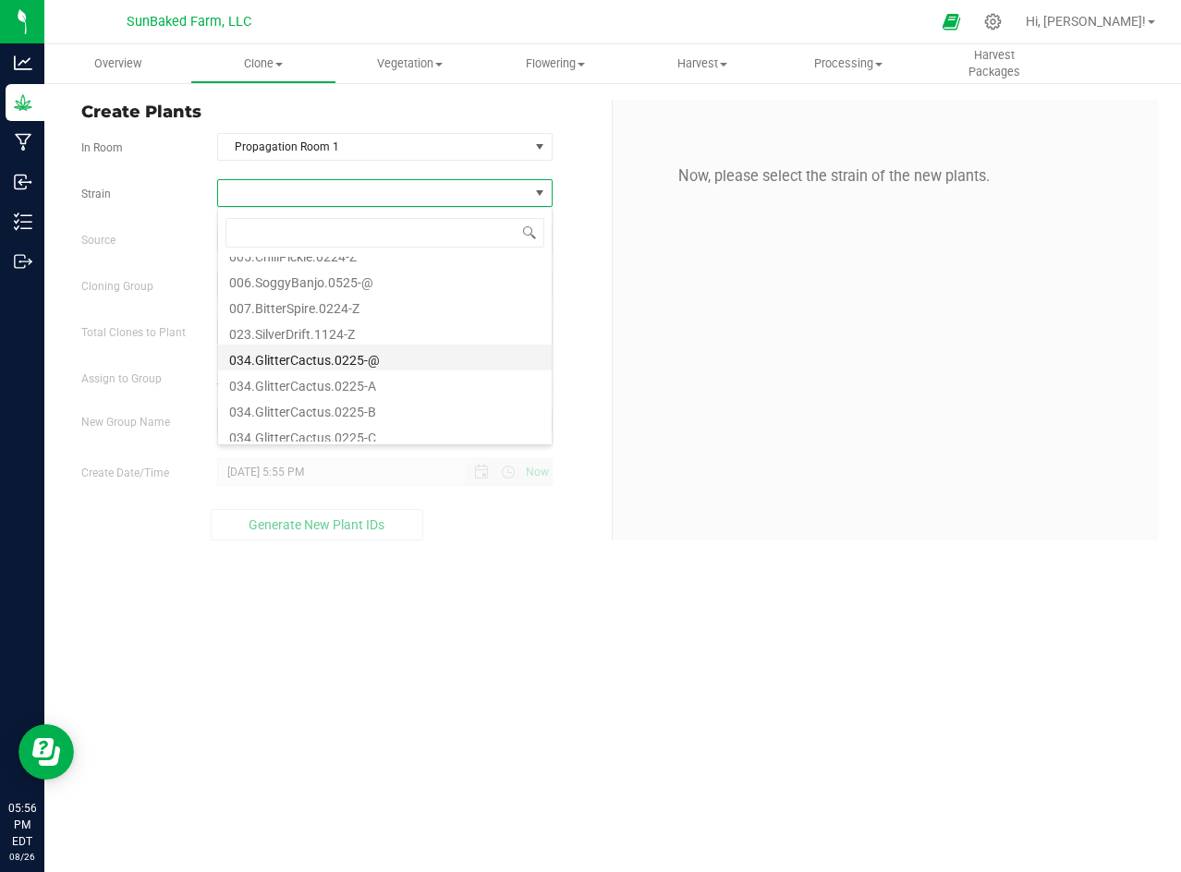
click at [396, 357] on li "034.GlitterCactus.0225-@" at bounding box center [385, 358] width 334 height 26
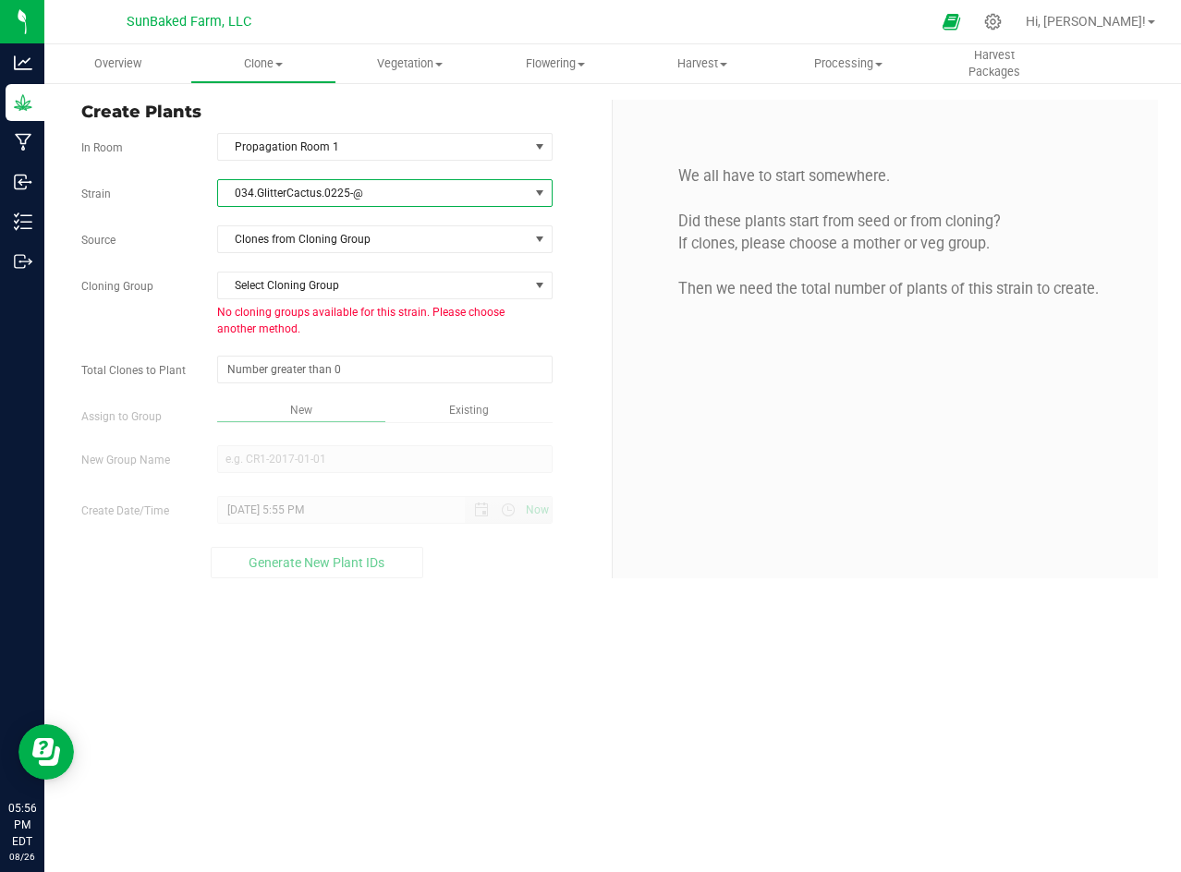
click at [418, 271] on div "Strain 034.GlitterCactus.0225-@ Source Clones from Cloning Group Cloning Group …" at bounding box center [339, 378] width 517 height 399
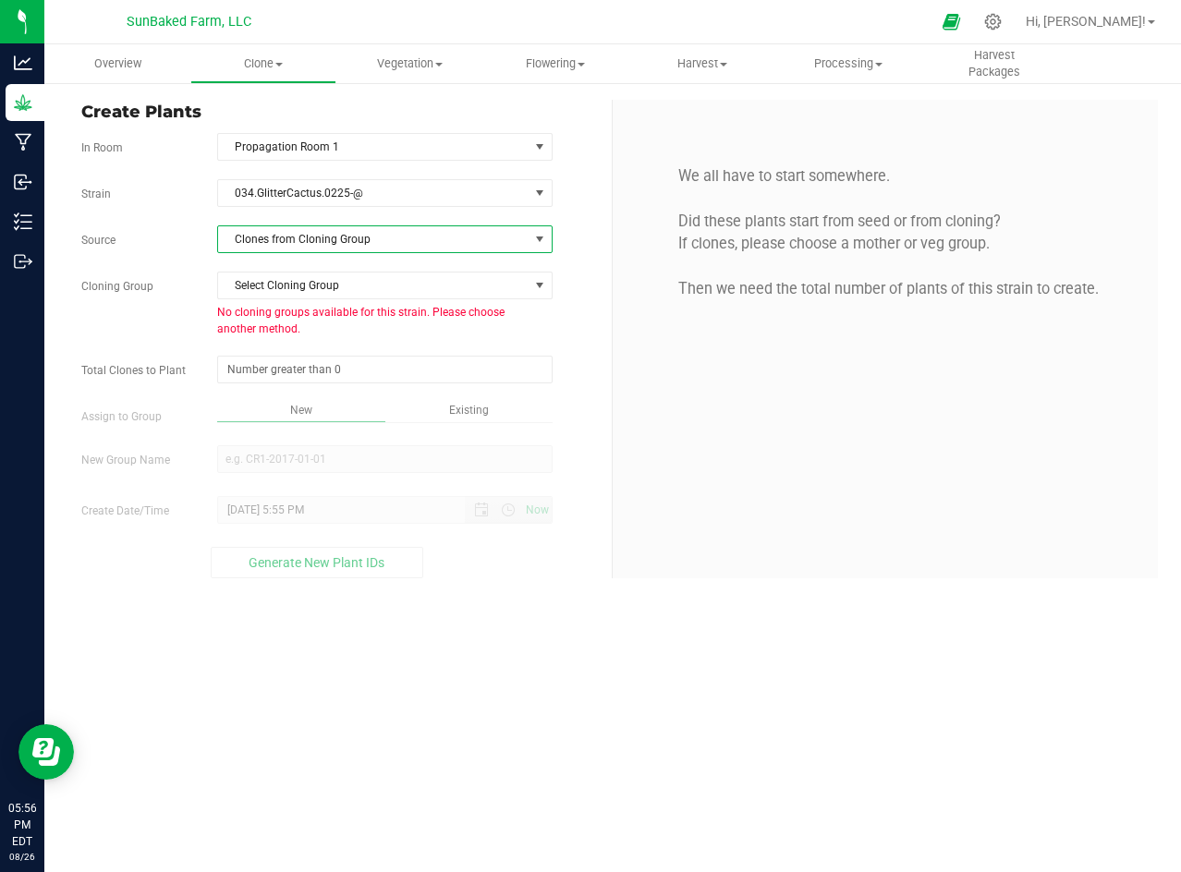
click at [382, 250] on span "Clones from Cloning Group" at bounding box center [373, 239] width 310 height 26
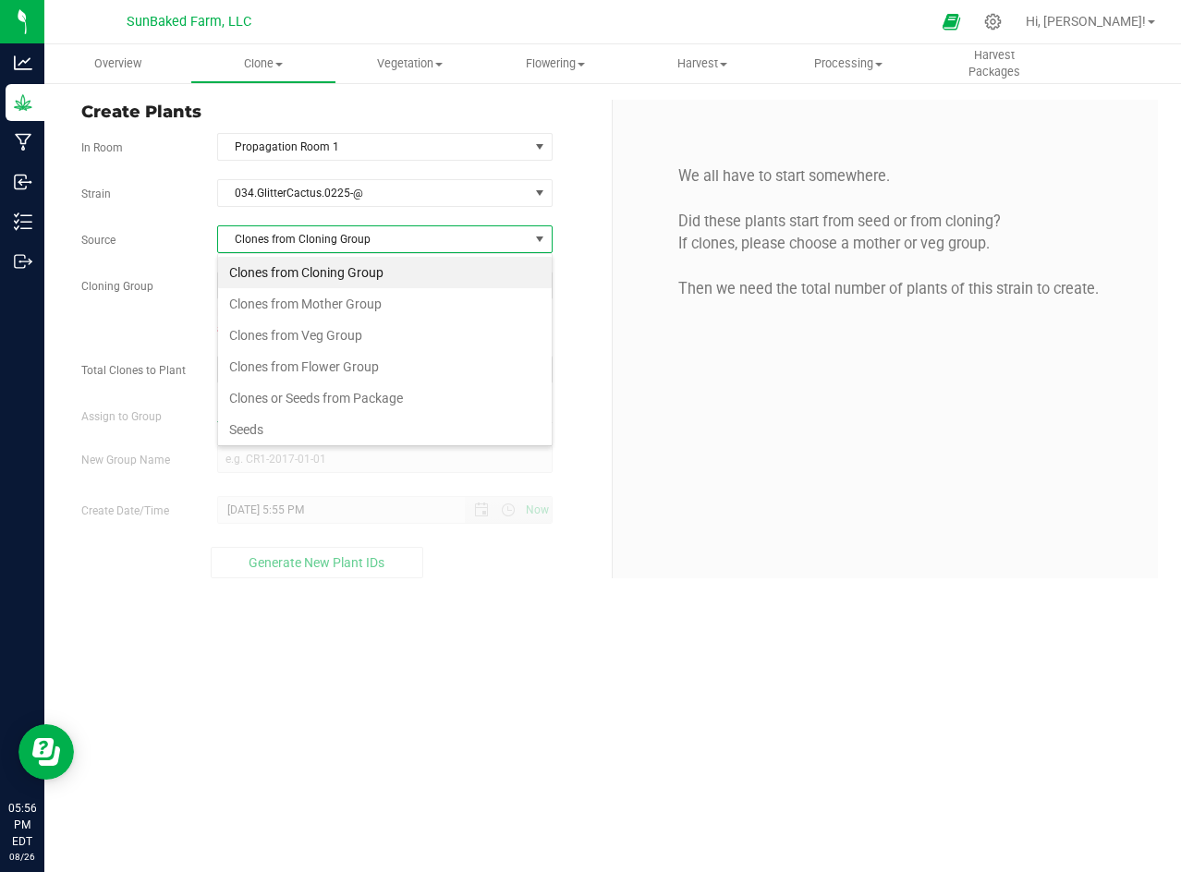
scroll to position [28, 334]
click at [333, 423] on li "Seeds" at bounding box center [385, 429] width 334 height 31
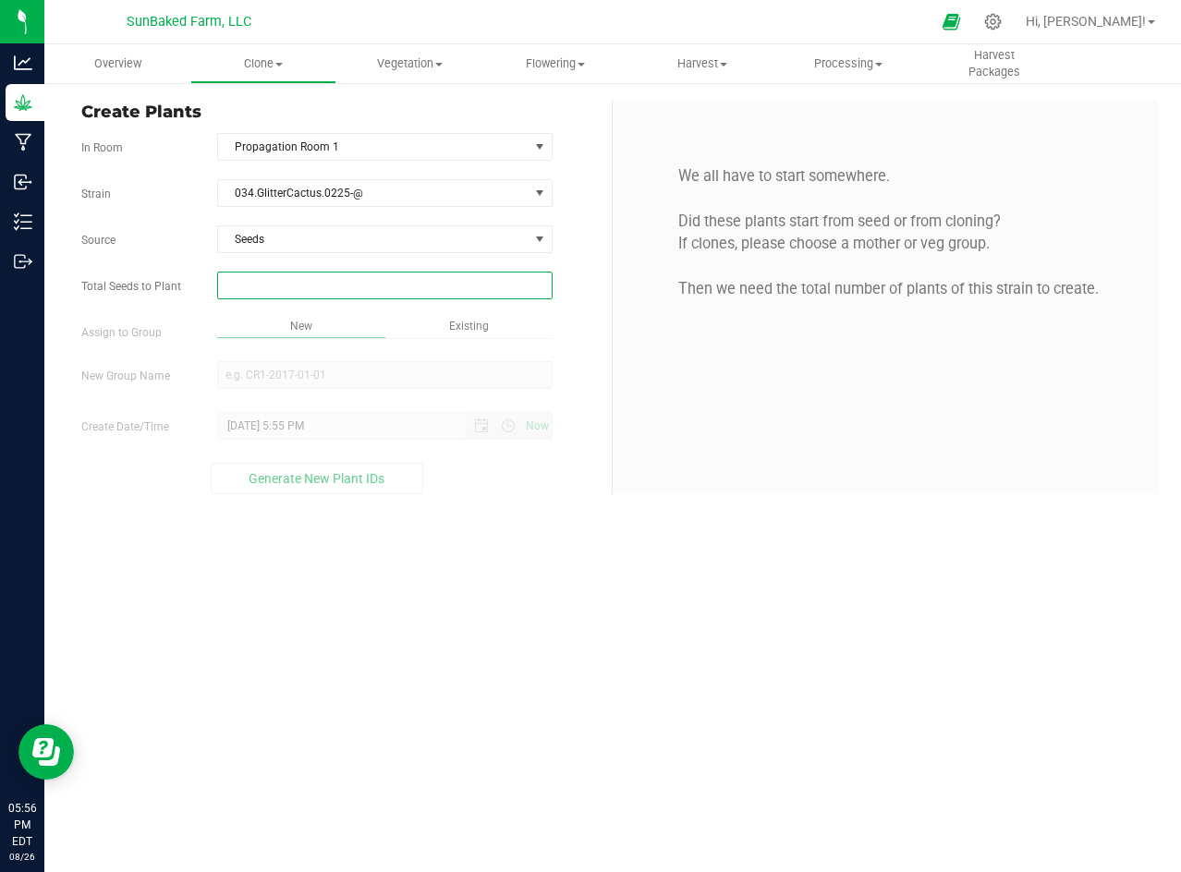
click at [320, 290] on span at bounding box center [384, 286] width 335 height 28
type input "1"
click at [280, 182] on div "Overview Clone Create plants Cloning groups Cloning plants Apply to plants Vege…" at bounding box center [612, 458] width 1136 height 828
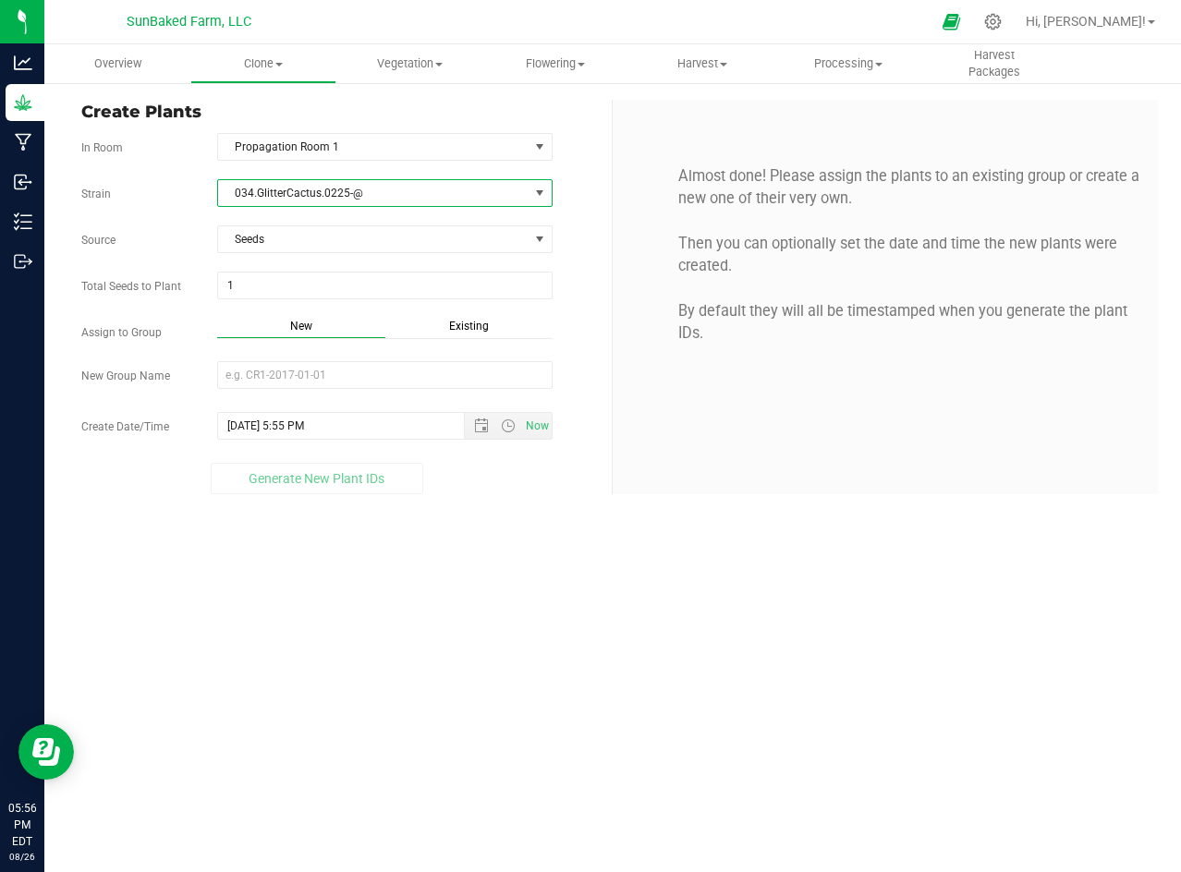
click at [273, 190] on span "034.GlitterCactus.0225-@" at bounding box center [373, 193] width 310 height 26
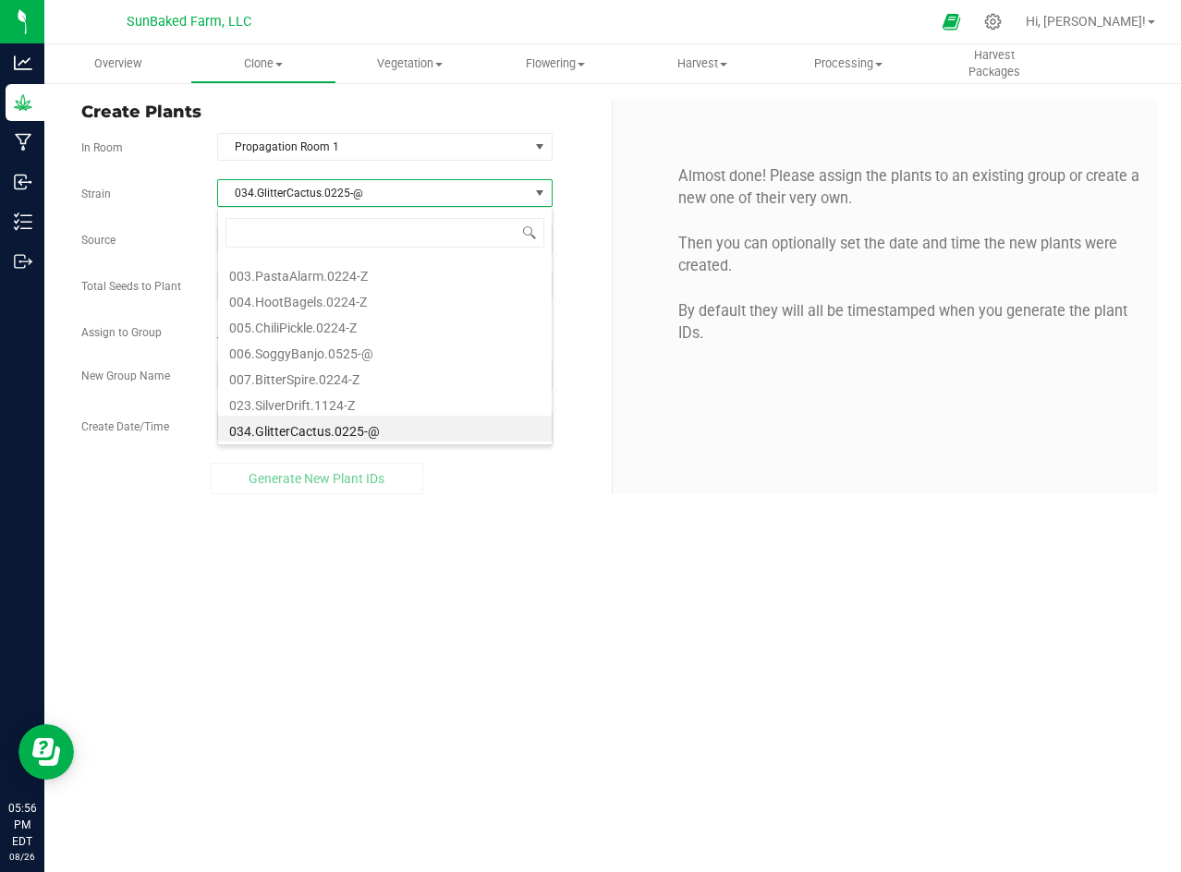
scroll to position [28, 334]
click at [273, 190] on span "034.GlitterCactus.0225-@" at bounding box center [373, 193] width 310 height 26
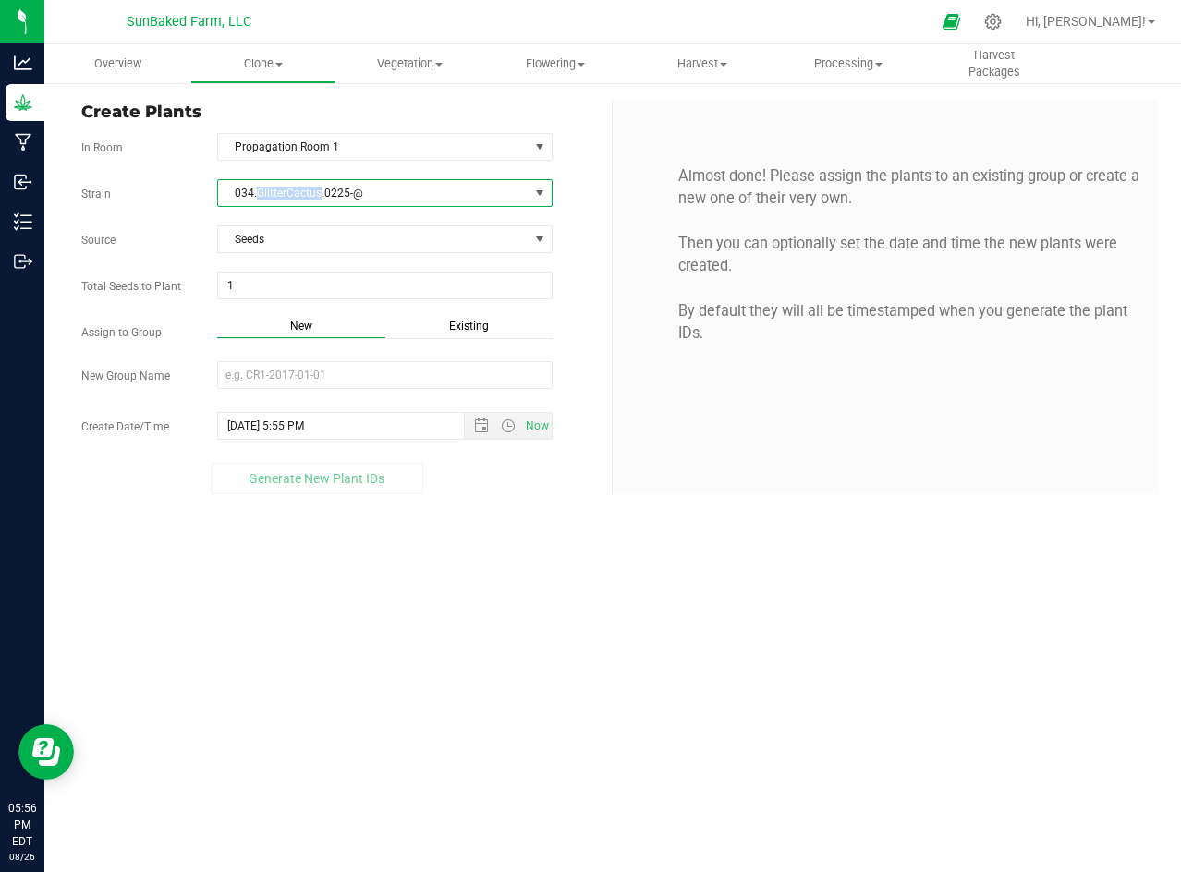
click at [273, 190] on span "034.GlitterCactus.0225-@" at bounding box center [373, 193] width 310 height 26
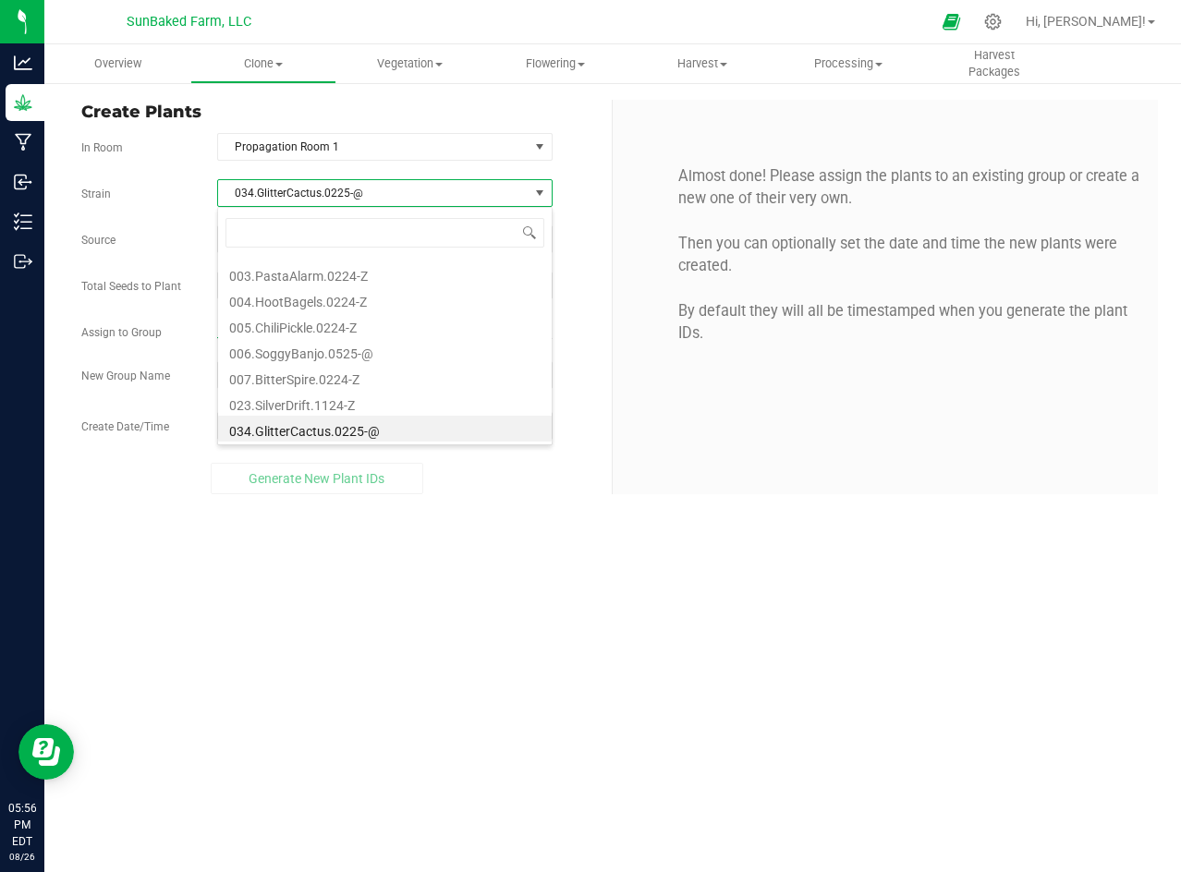
click at [273, 190] on span "034.GlitterCactus.0225-@" at bounding box center [373, 193] width 310 height 26
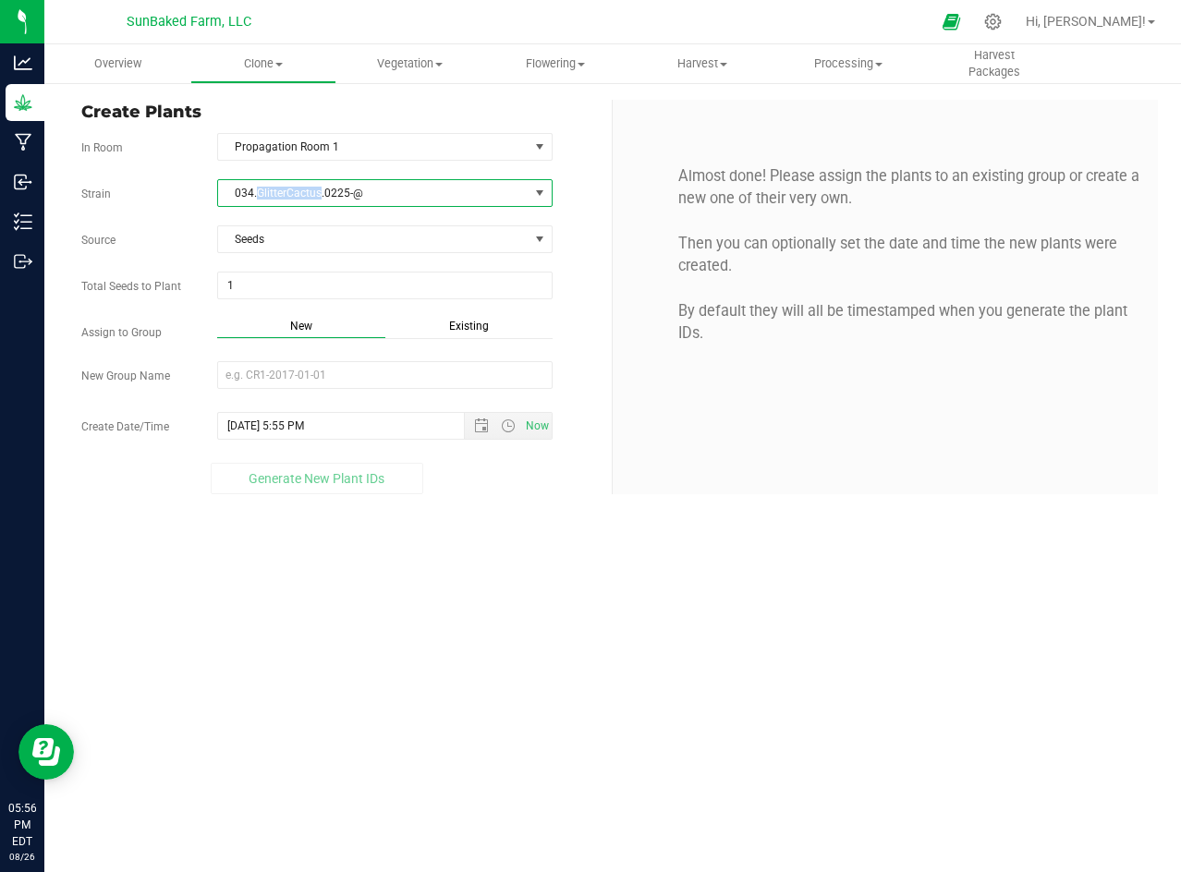
click at [273, 190] on span "034.GlitterCactus.0225-@" at bounding box center [373, 193] width 310 height 26
click at [304, 383] on input "New Group Name" at bounding box center [384, 375] width 335 height 28
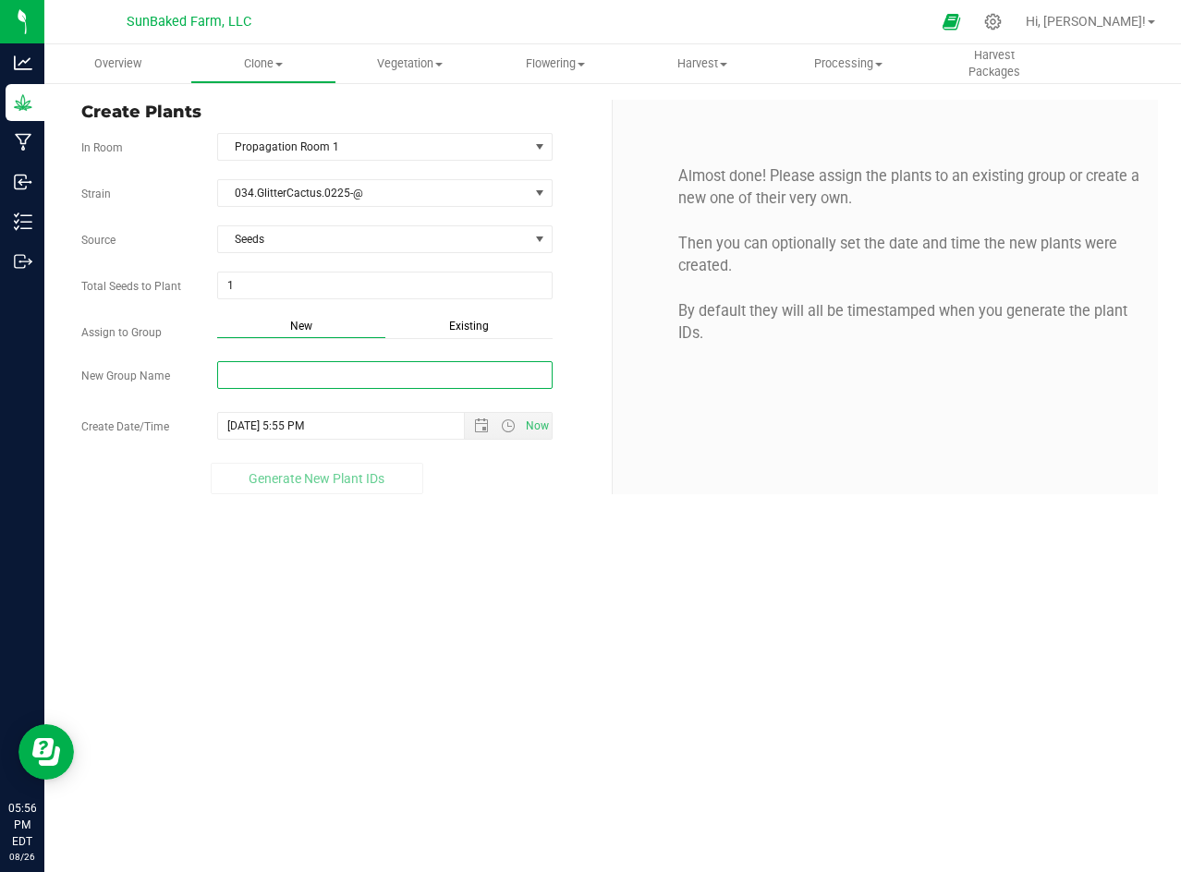
paste input "034.GlitterCactus.0225-@"
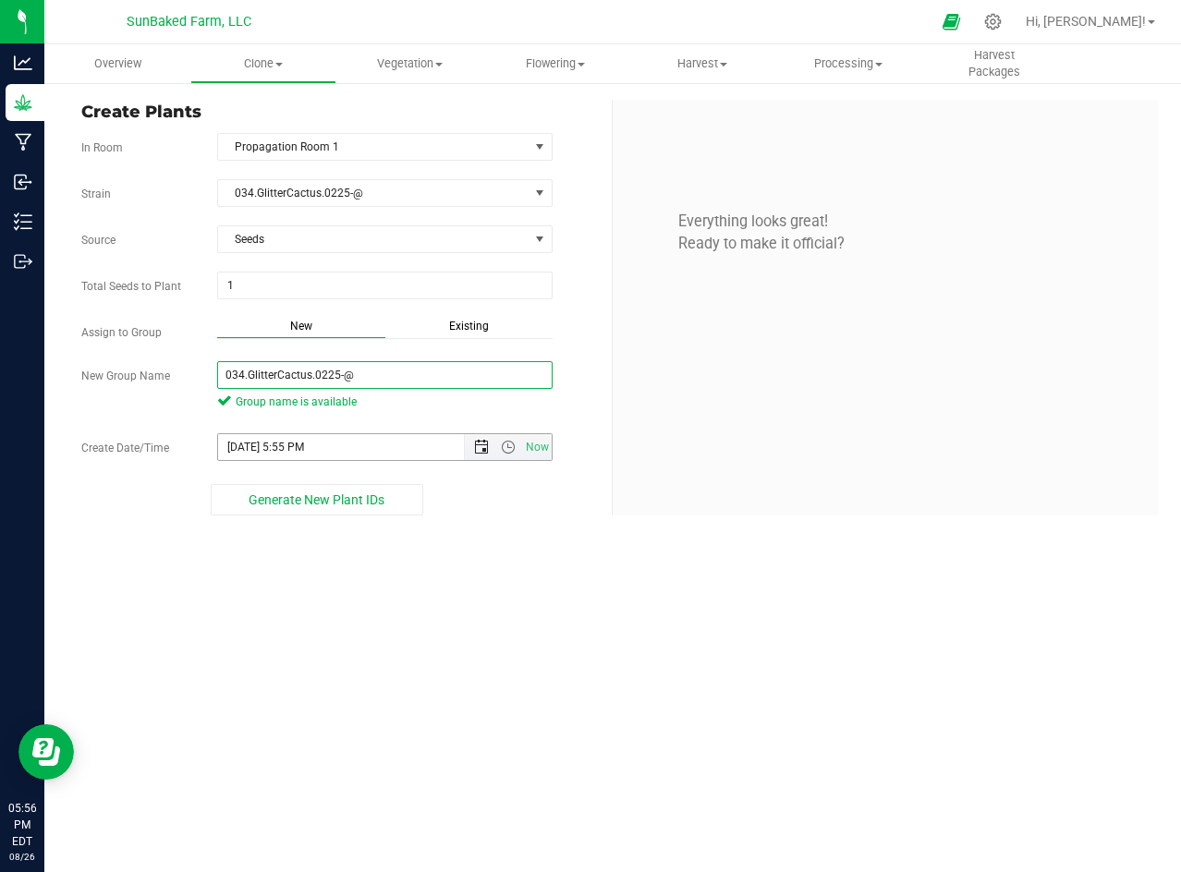
click at [474, 446] on span "Open the date view" at bounding box center [481, 447] width 15 height 15
type input "034.GlitterCactus.0225-@"
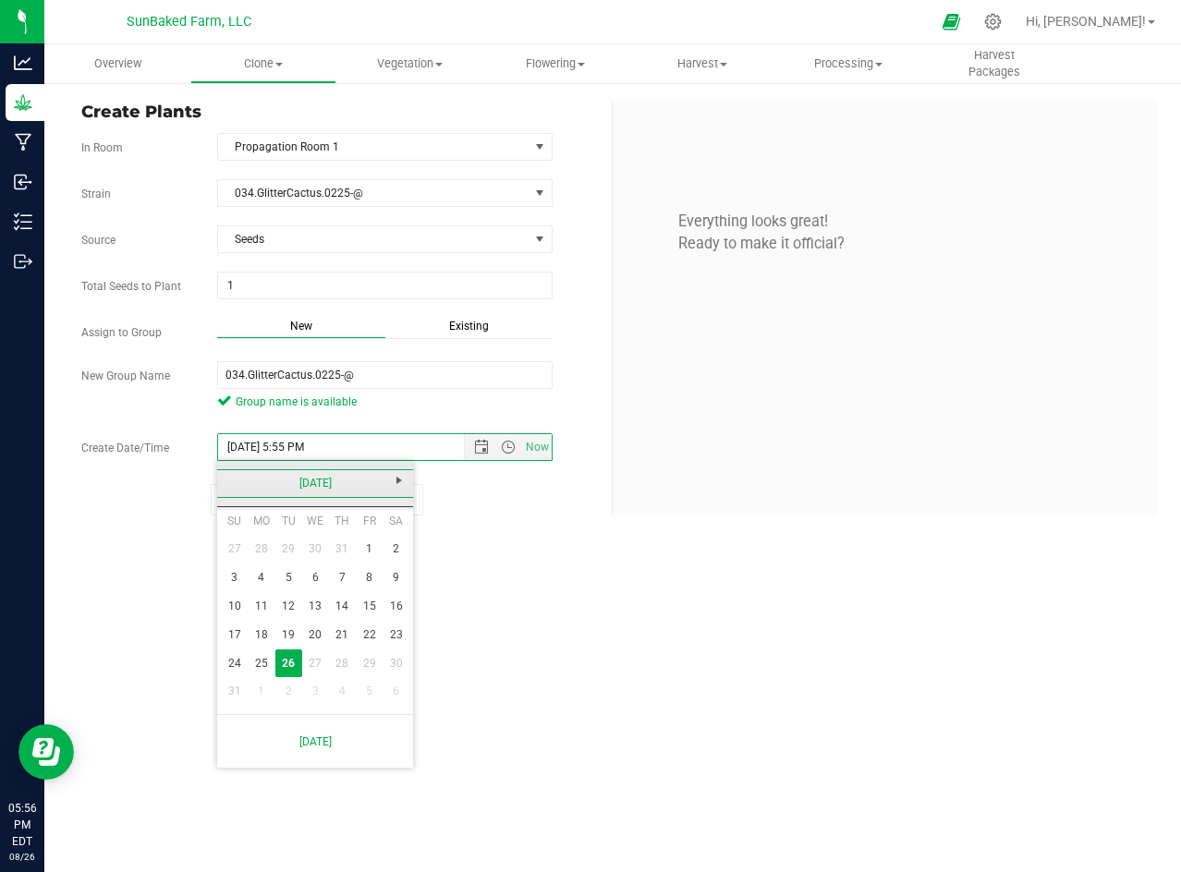
click at [325, 482] on link "[DATE]" at bounding box center [315, 483] width 199 height 29
click at [325, 482] on link "2025" at bounding box center [315, 483] width 199 height 29
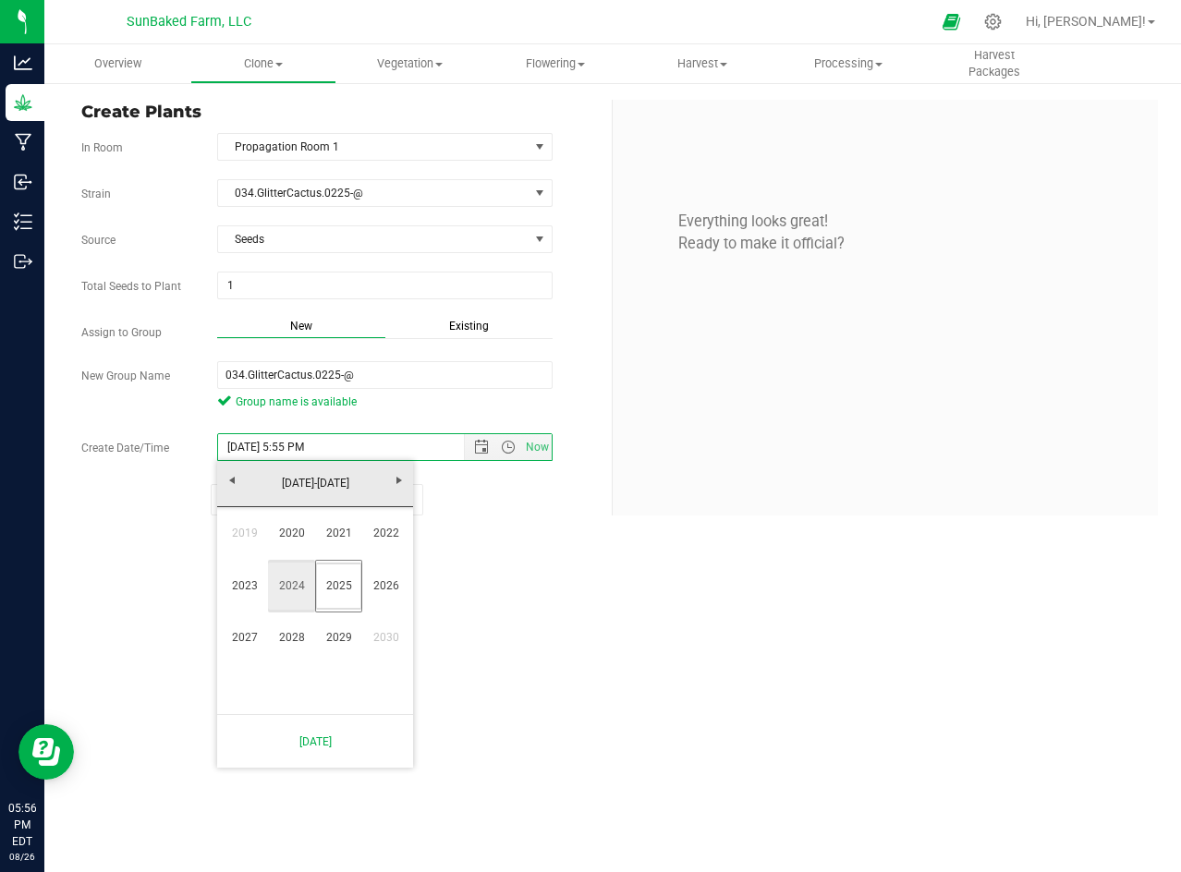
click at [297, 583] on link "2024" at bounding box center [291, 586] width 47 height 47
click at [326, 480] on link "2024" at bounding box center [315, 483] width 199 height 29
click at [328, 574] on link "2025" at bounding box center [338, 586] width 47 height 47
click at [292, 524] on link "Feb" at bounding box center [291, 533] width 47 height 47
click at [402, 543] on link "1" at bounding box center [396, 549] width 27 height 29
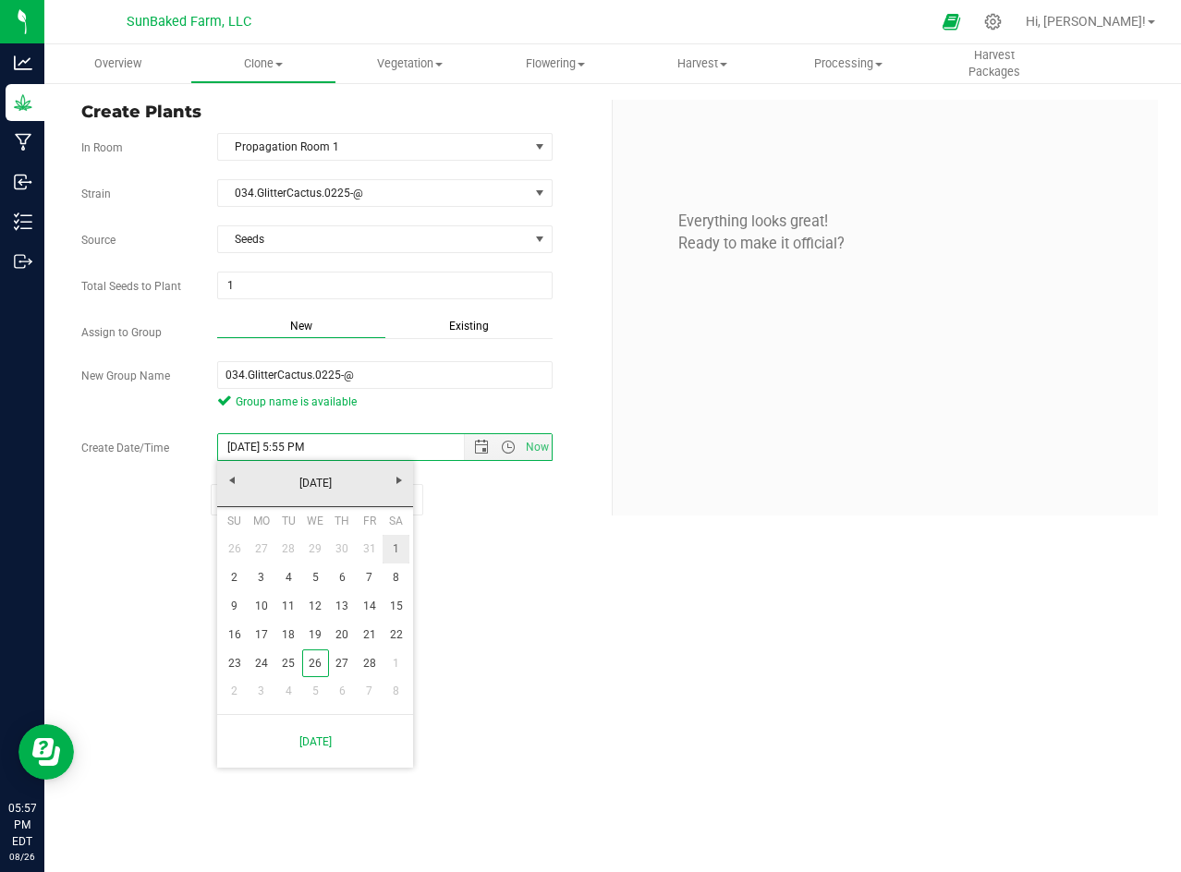
type input "[DATE] 5:55 PM"
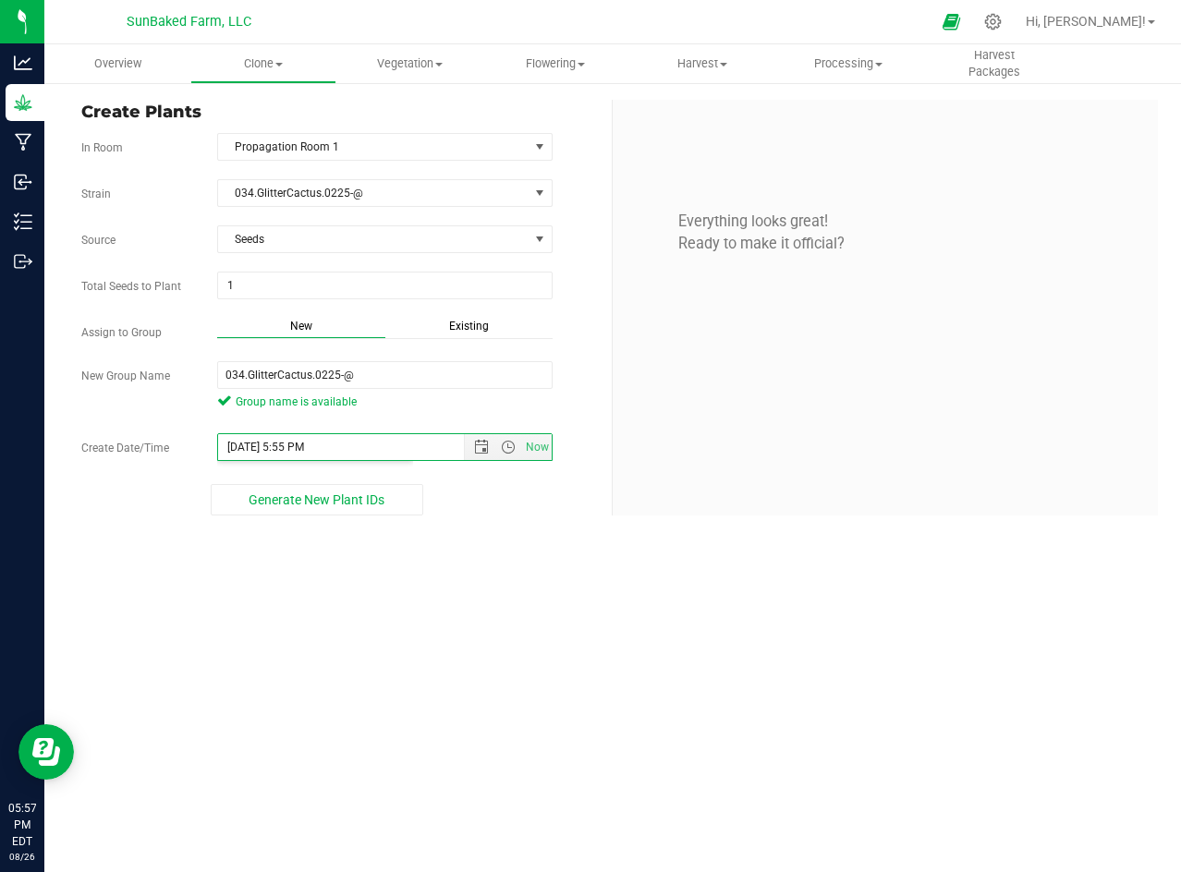
click at [402, 543] on body "Analytics Grow Manufacturing Inbound Inventory Outbound 05:57 PM EDT [DATE] 08/…" at bounding box center [590, 436] width 1181 height 872
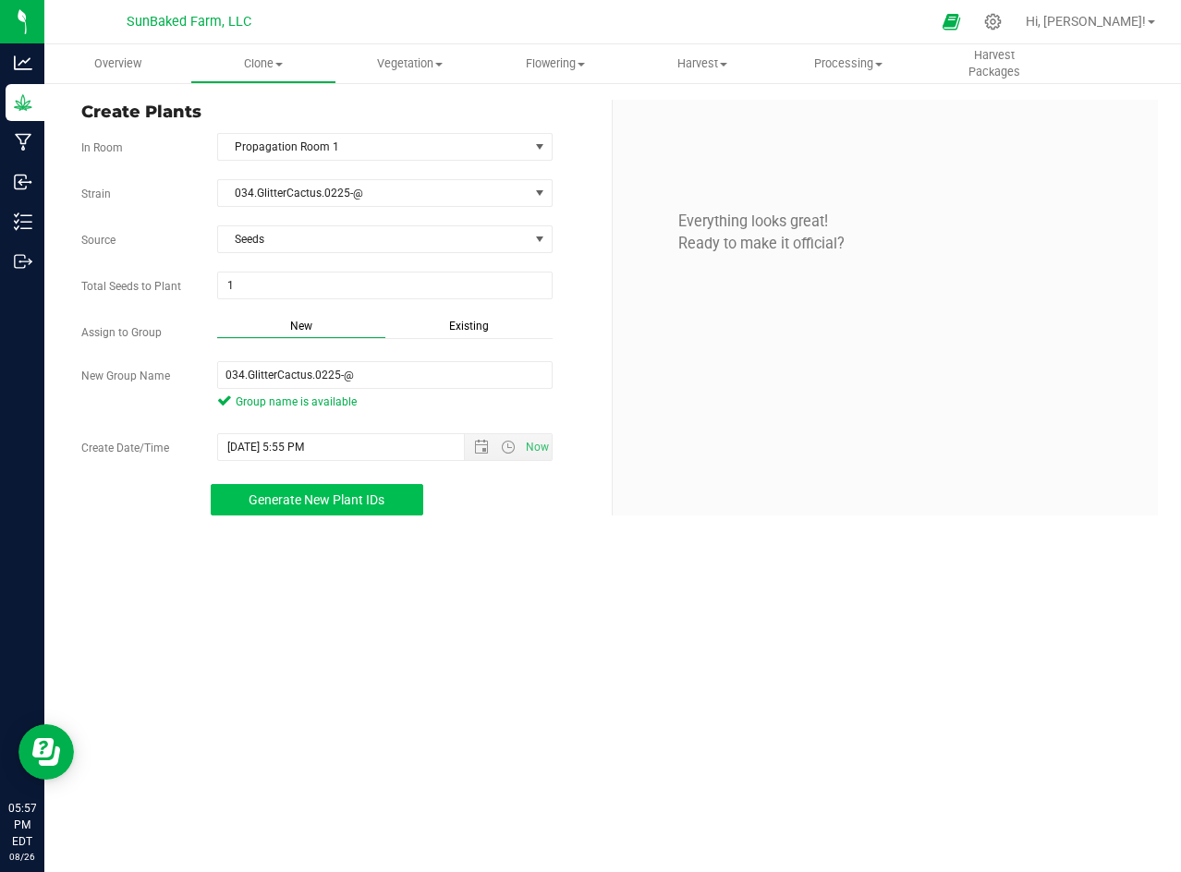
click at [352, 499] on span "Generate New Plant IDs" at bounding box center [317, 499] width 136 height 15
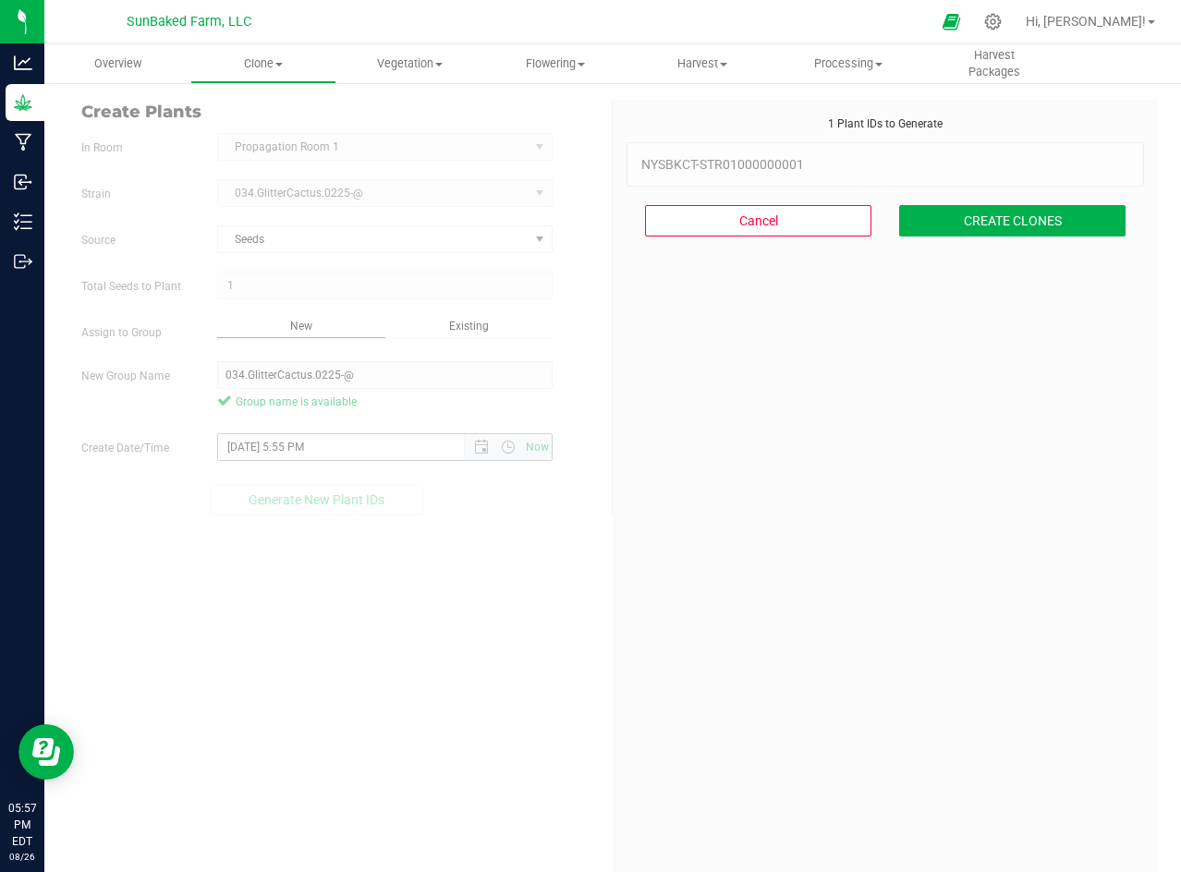
scroll to position [55, 0]
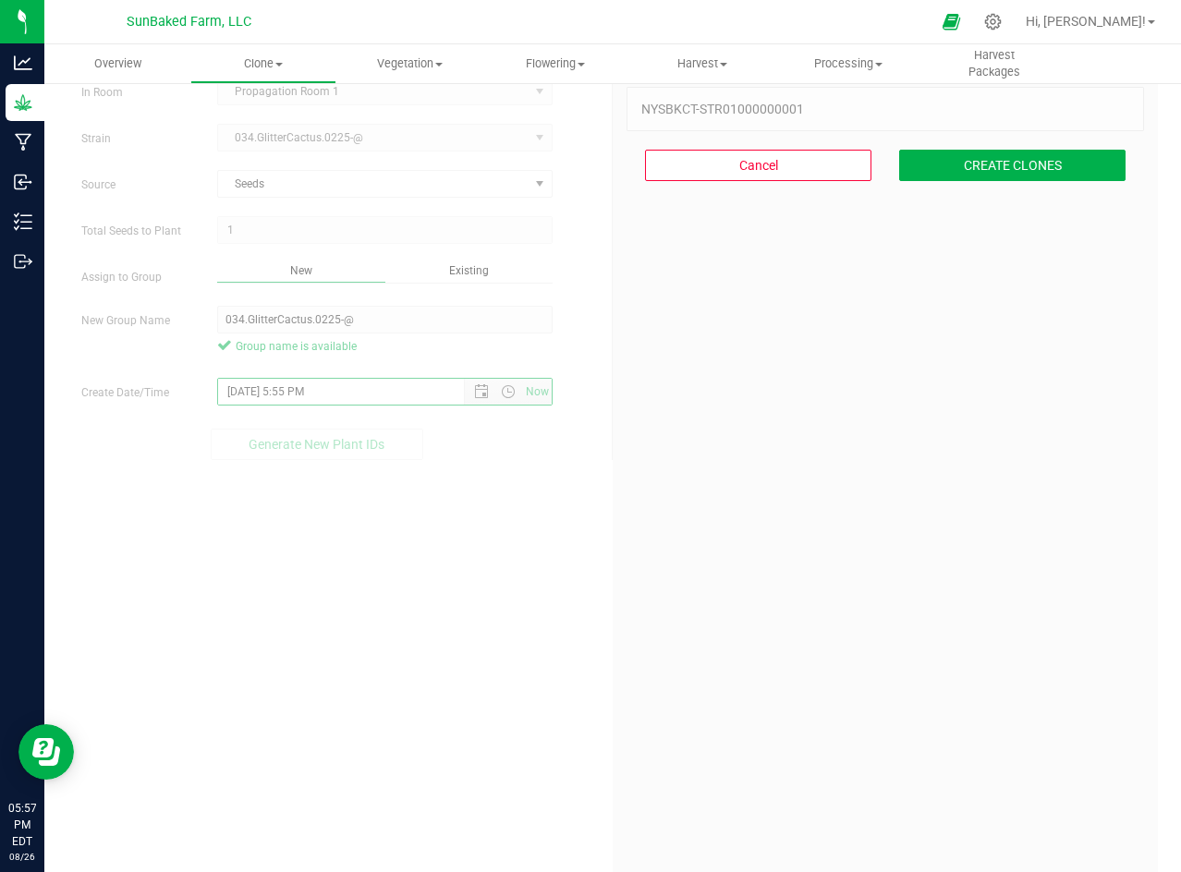
drag, startPoint x: 324, startPoint y: 387, endPoint x: 201, endPoint y: 404, distance: 124.0
click at [203, 404] on div "[DATE] 5:55 PM Now" at bounding box center [384, 392] width 363 height 28
click at [959, 156] on button "CREATE CLONES" at bounding box center [1012, 165] width 226 height 31
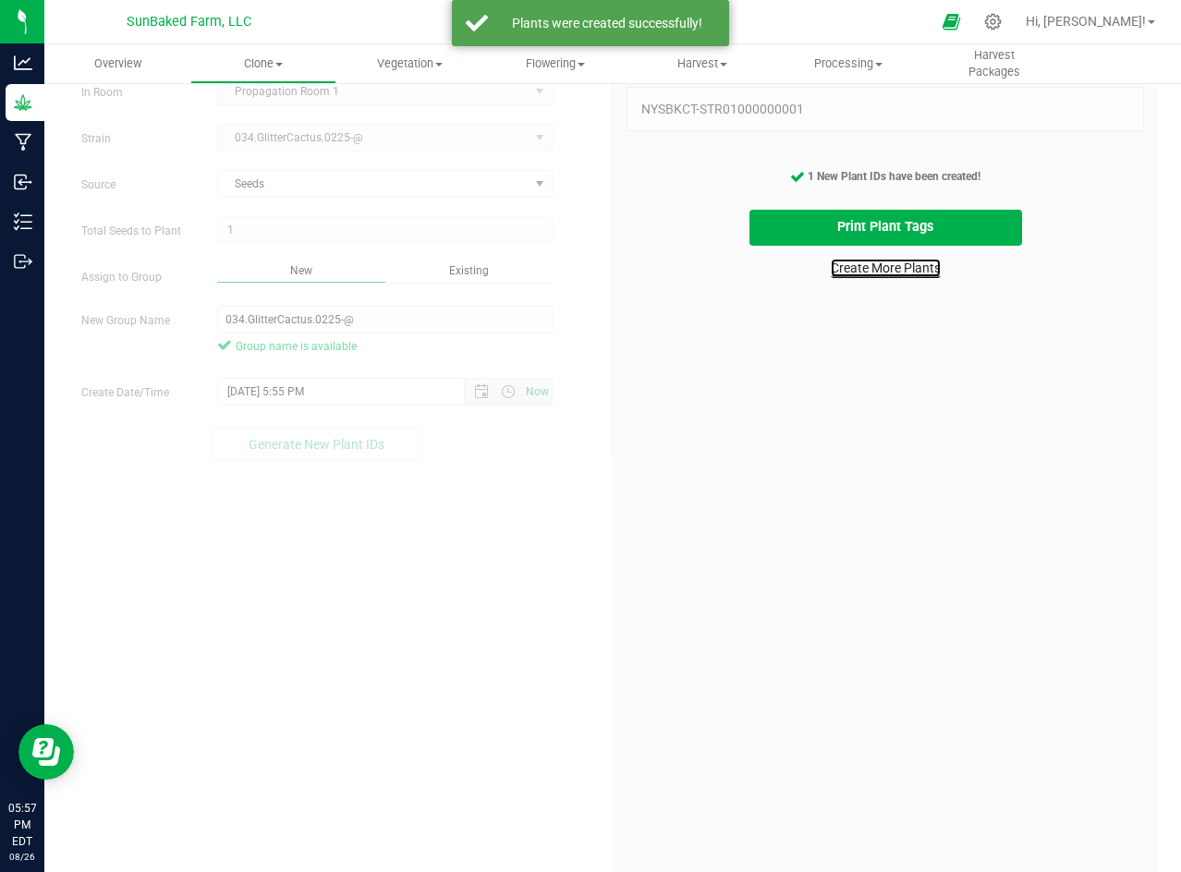
click at [894, 267] on link "Create More Plants" at bounding box center [886, 268] width 110 height 18
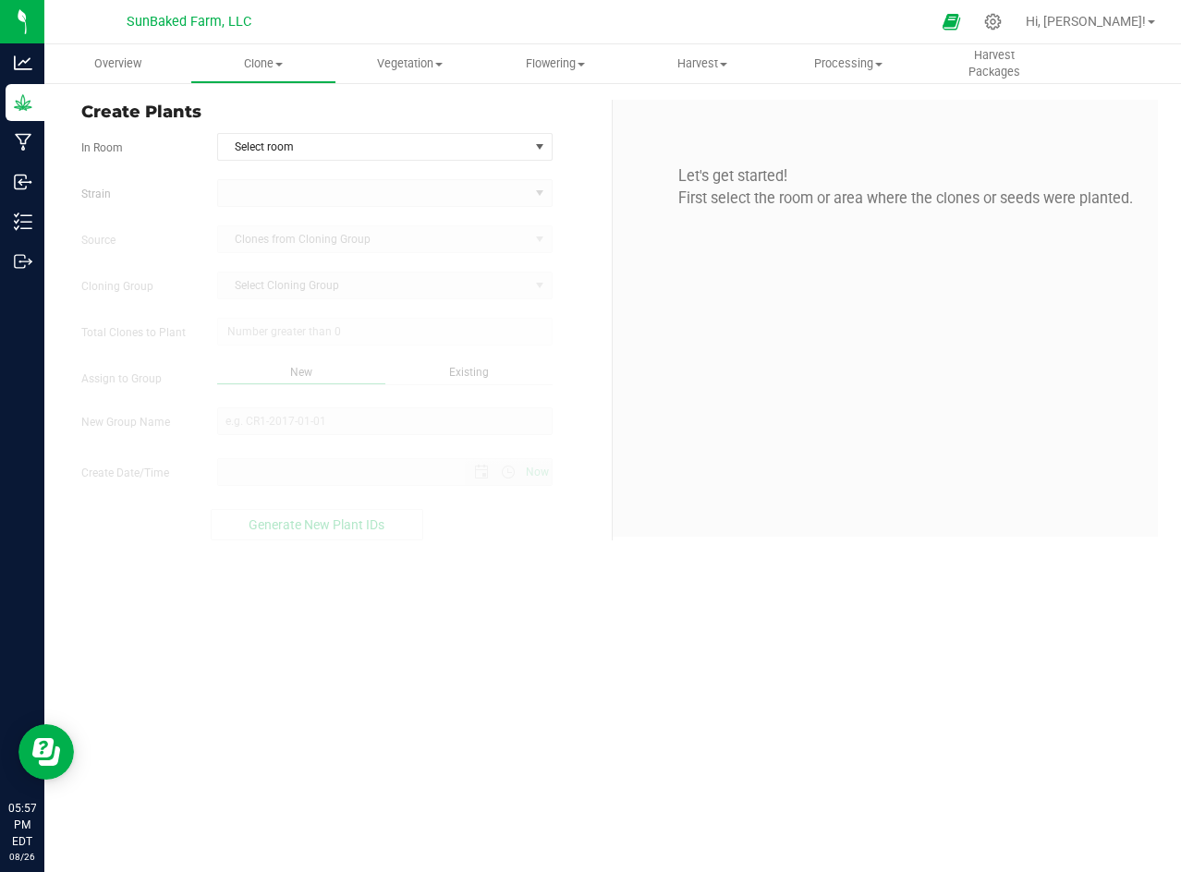
type input "[DATE] 5:57 PM"
click at [520, 138] on span "Select room" at bounding box center [373, 147] width 310 height 26
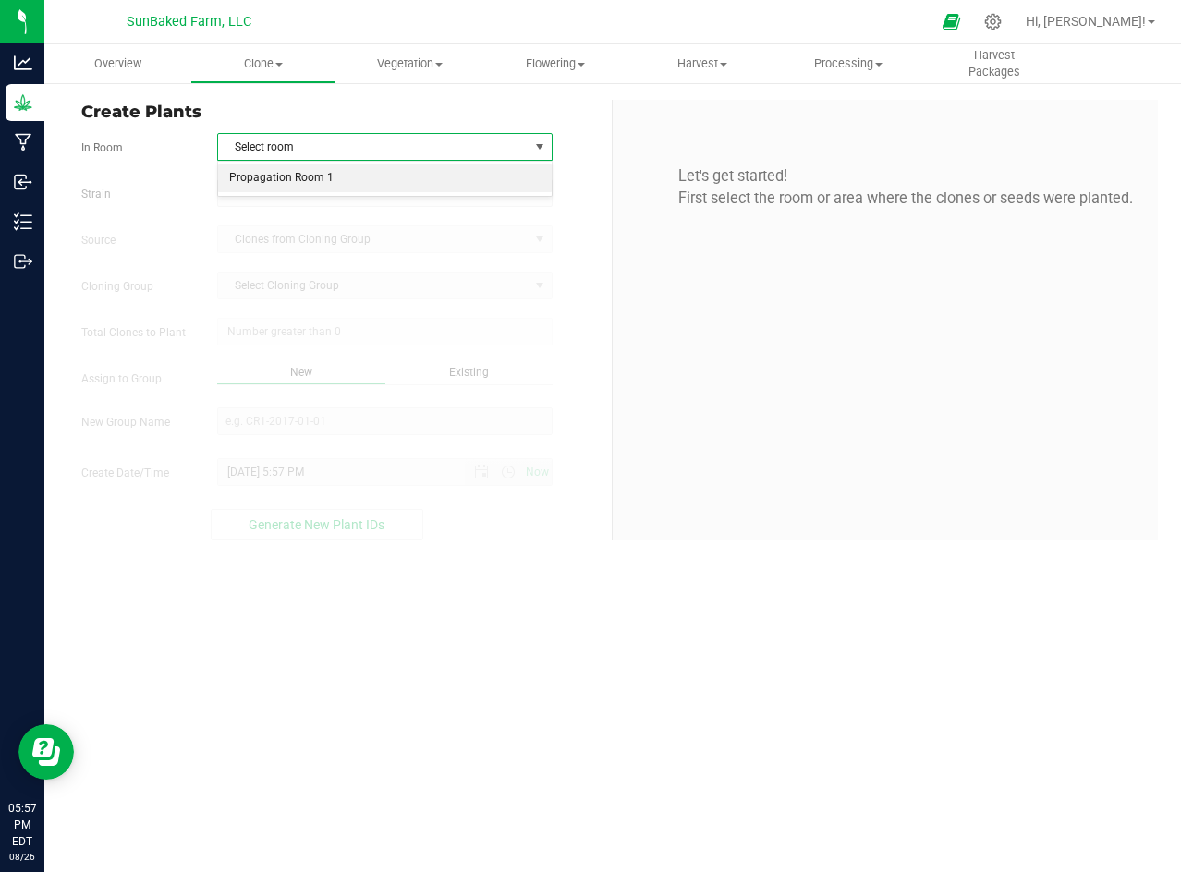
click at [492, 191] on li "Propagation Room 1" at bounding box center [385, 178] width 334 height 28
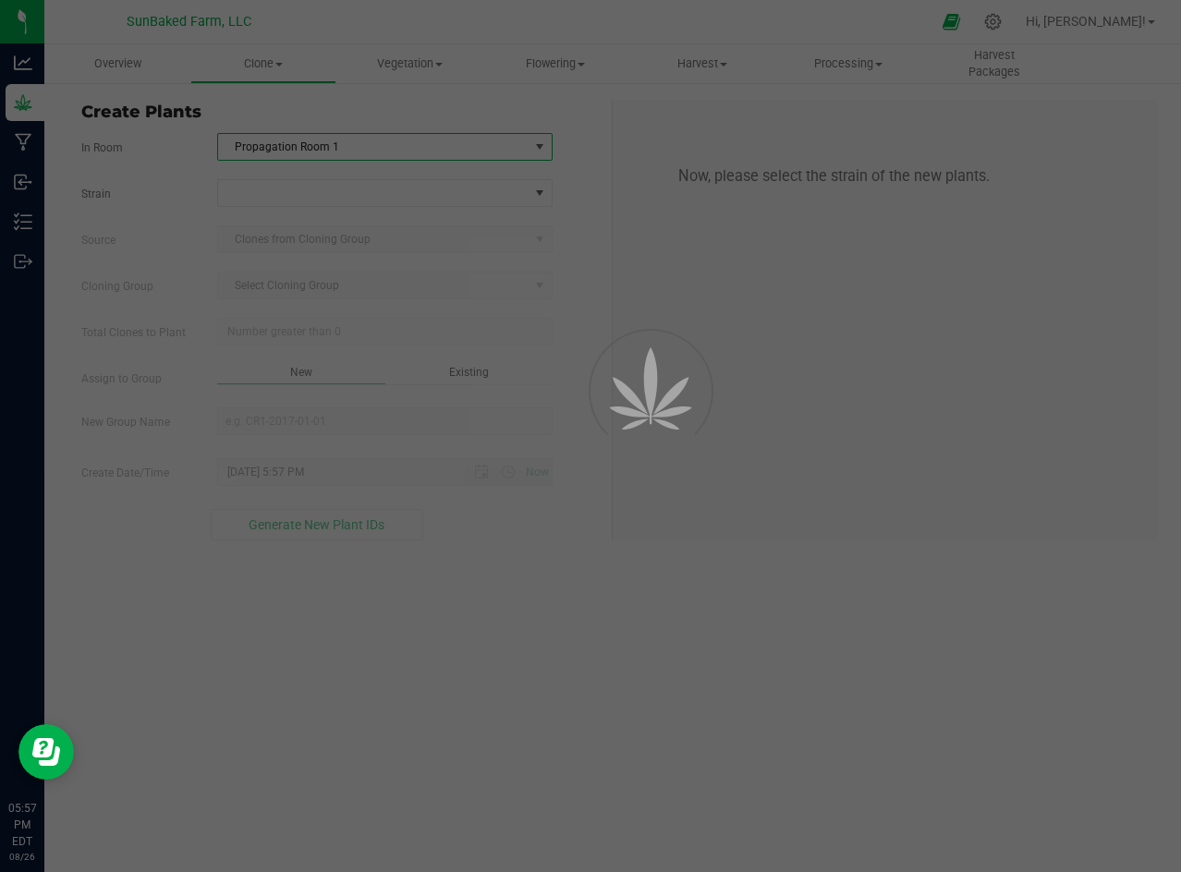
click at [490, 193] on div at bounding box center [590, 436] width 1181 height 872
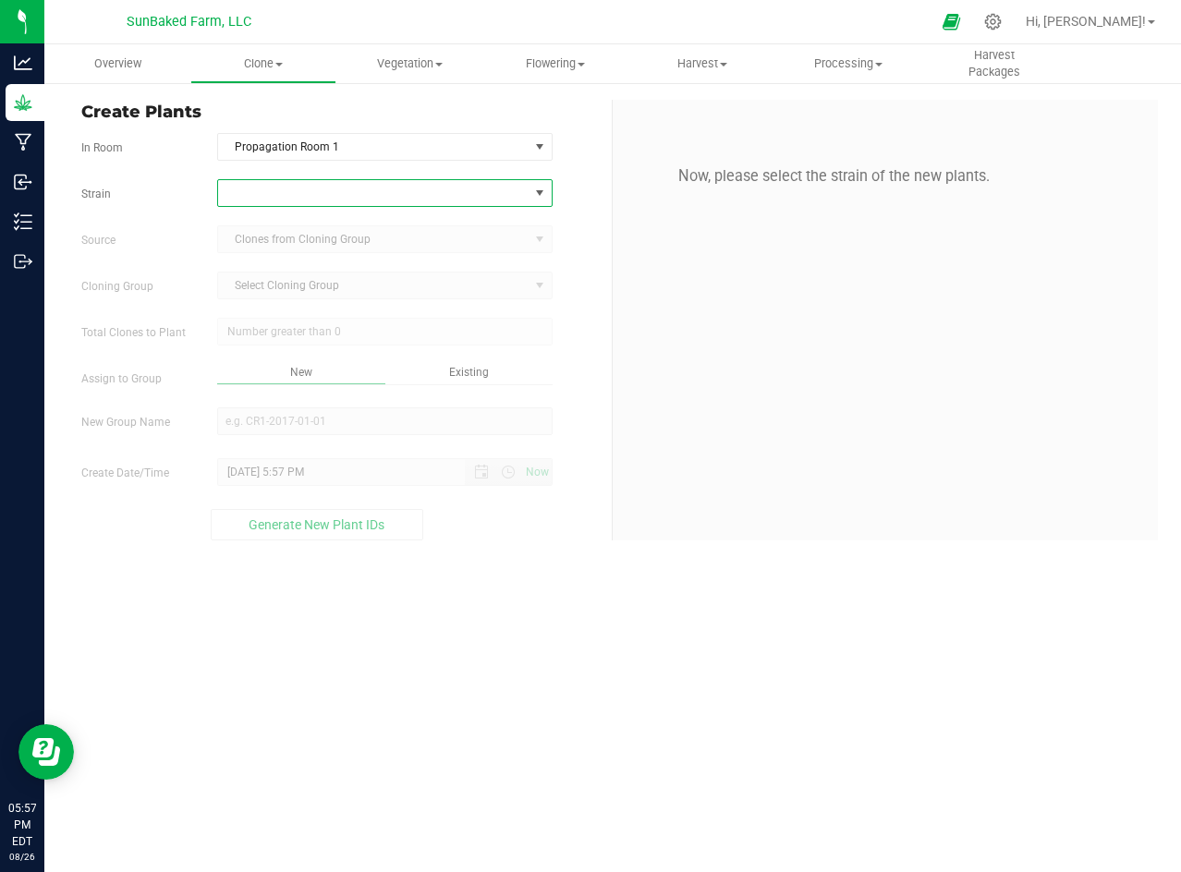
click at [490, 193] on span at bounding box center [373, 193] width 310 height 26
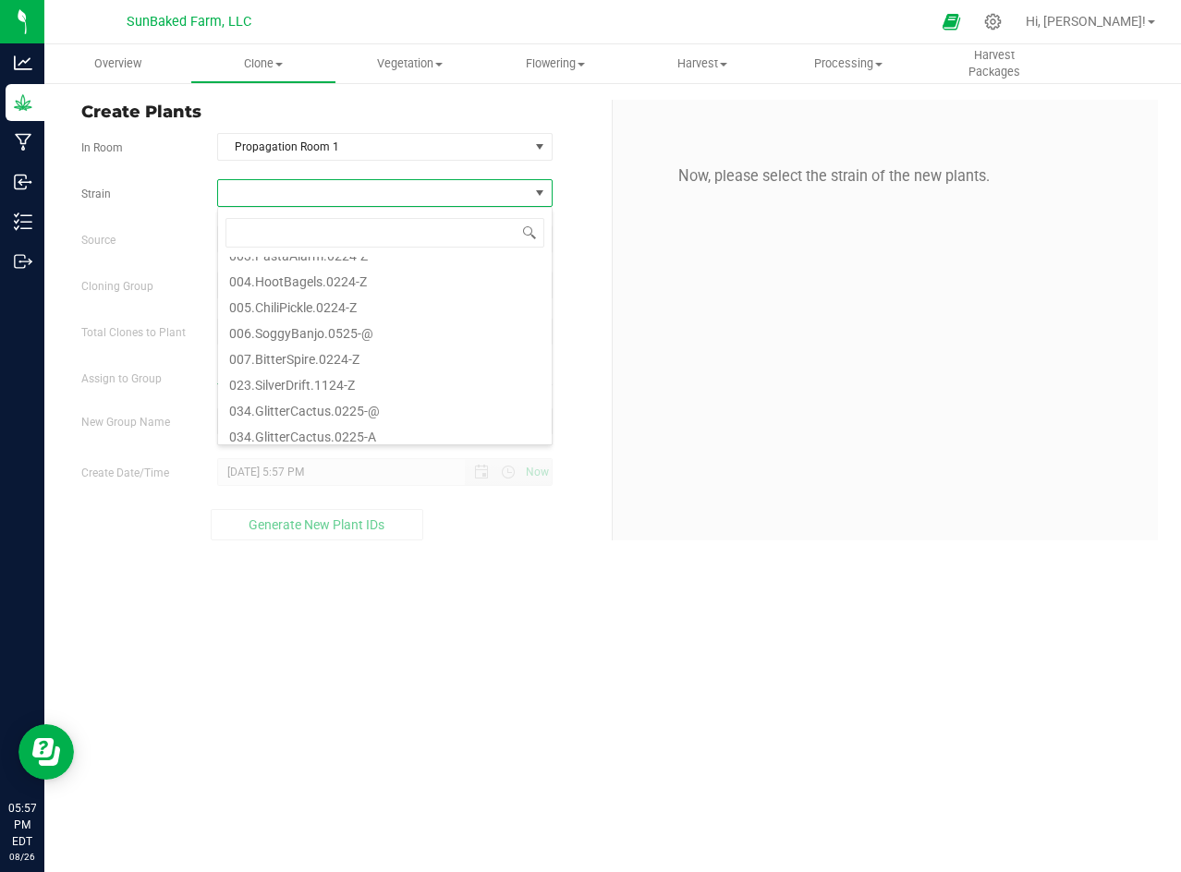
scroll to position [162, 0]
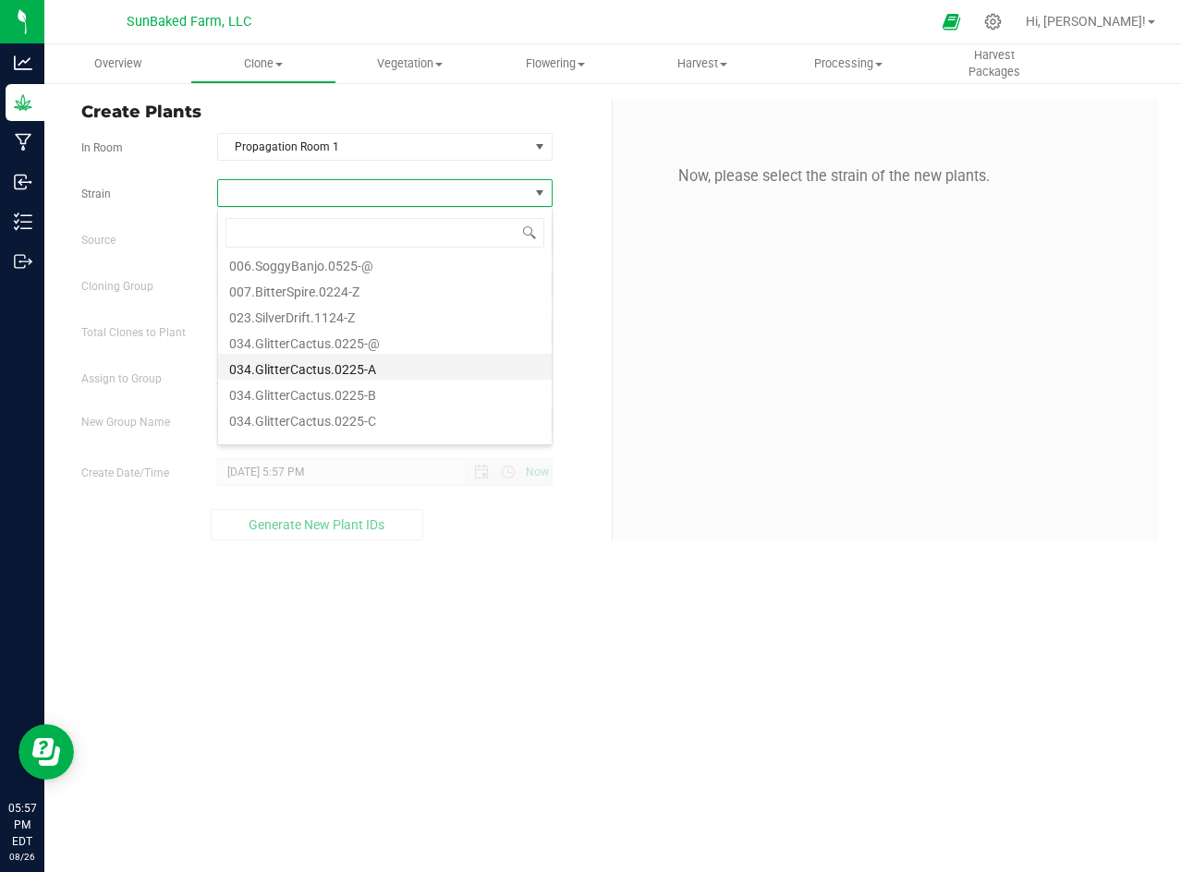
click at [372, 365] on li "034.GlitterCactus.0225-A" at bounding box center [385, 367] width 334 height 26
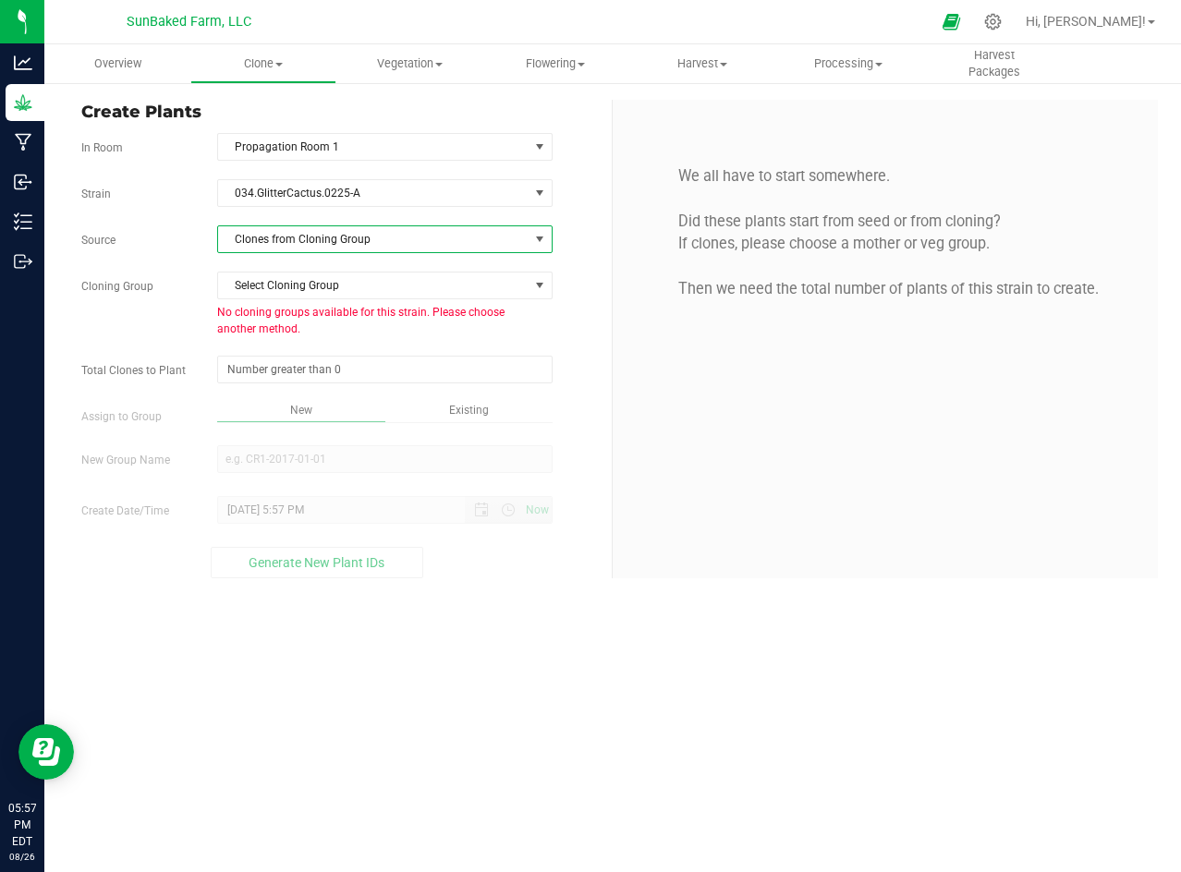
click at [354, 235] on span "Clones from Cloning Group" at bounding box center [373, 239] width 310 height 26
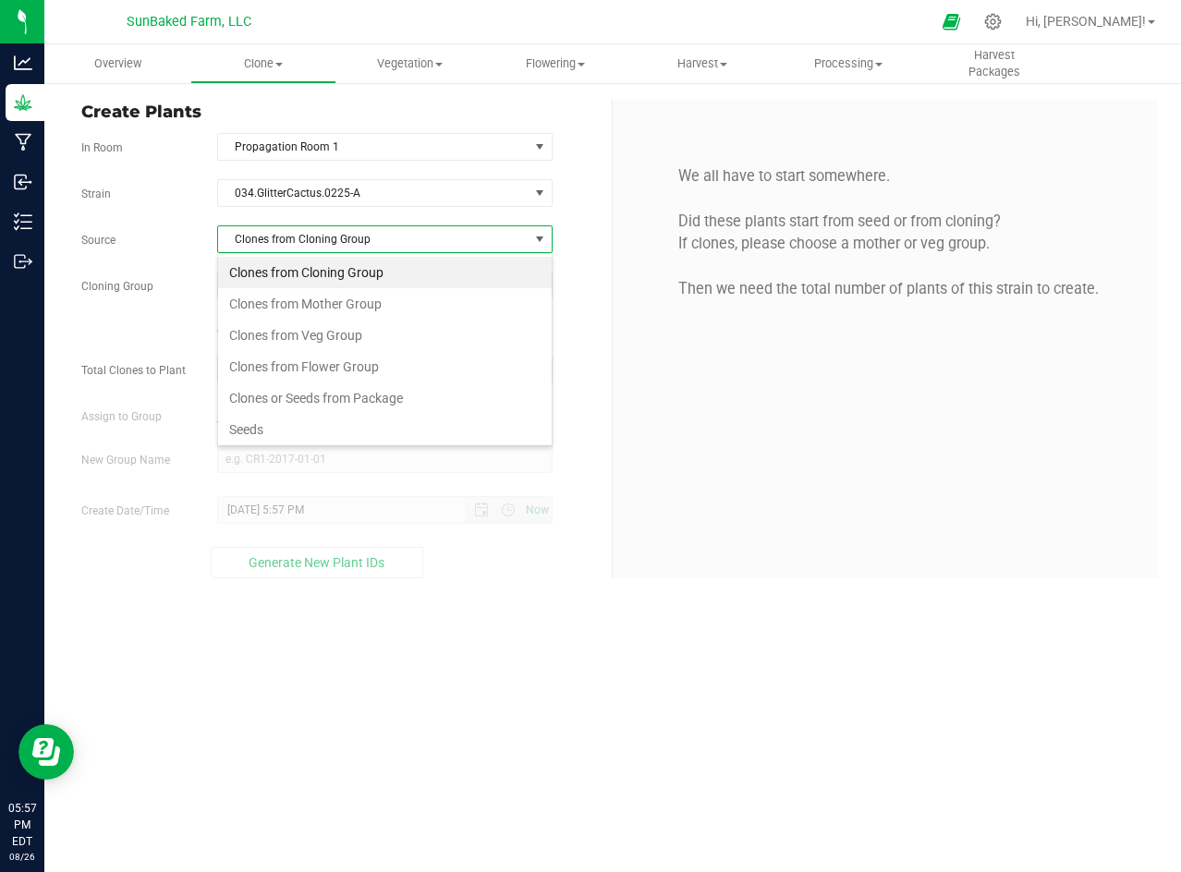
scroll to position [28, 334]
click at [279, 422] on li "Seeds" at bounding box center [385, 429] width 334 height 31
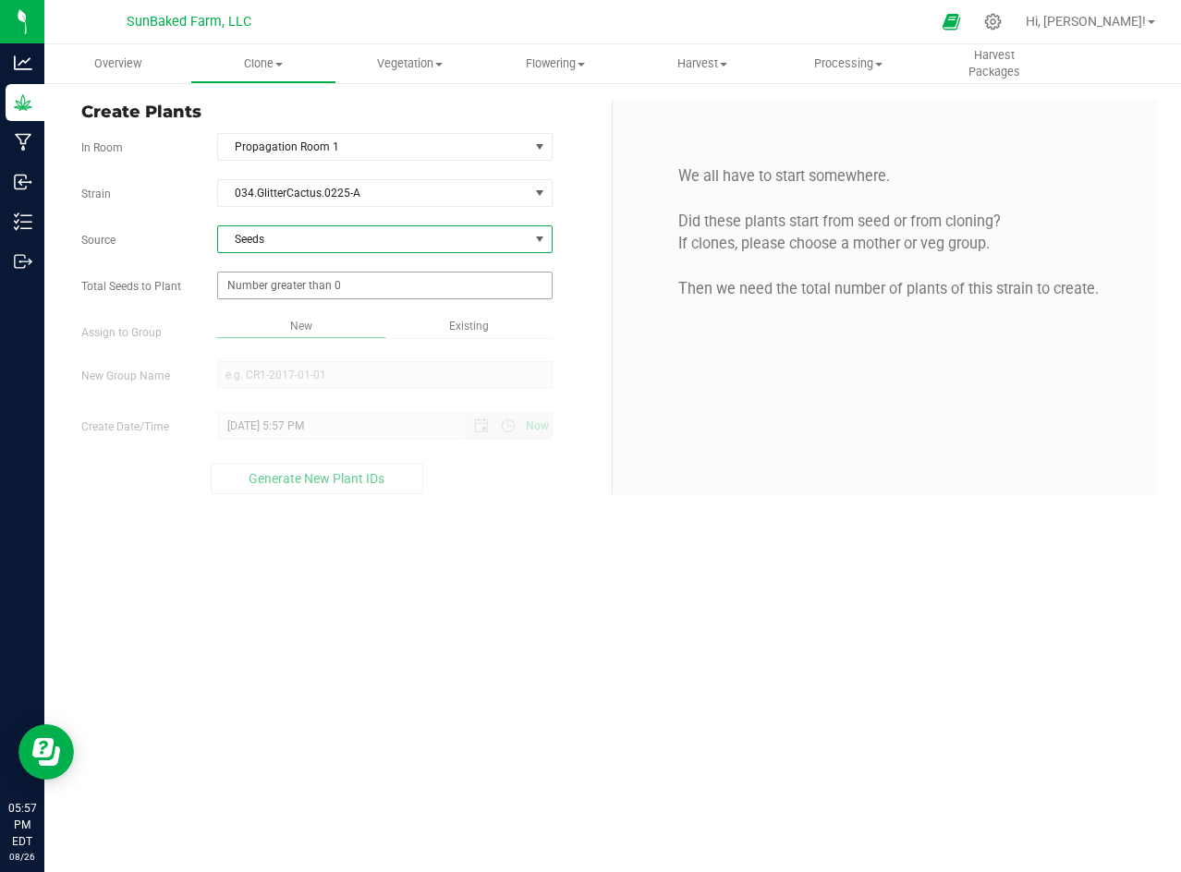
click at [337, 288] on span at bounding box center [384, 286] width 335 height 28
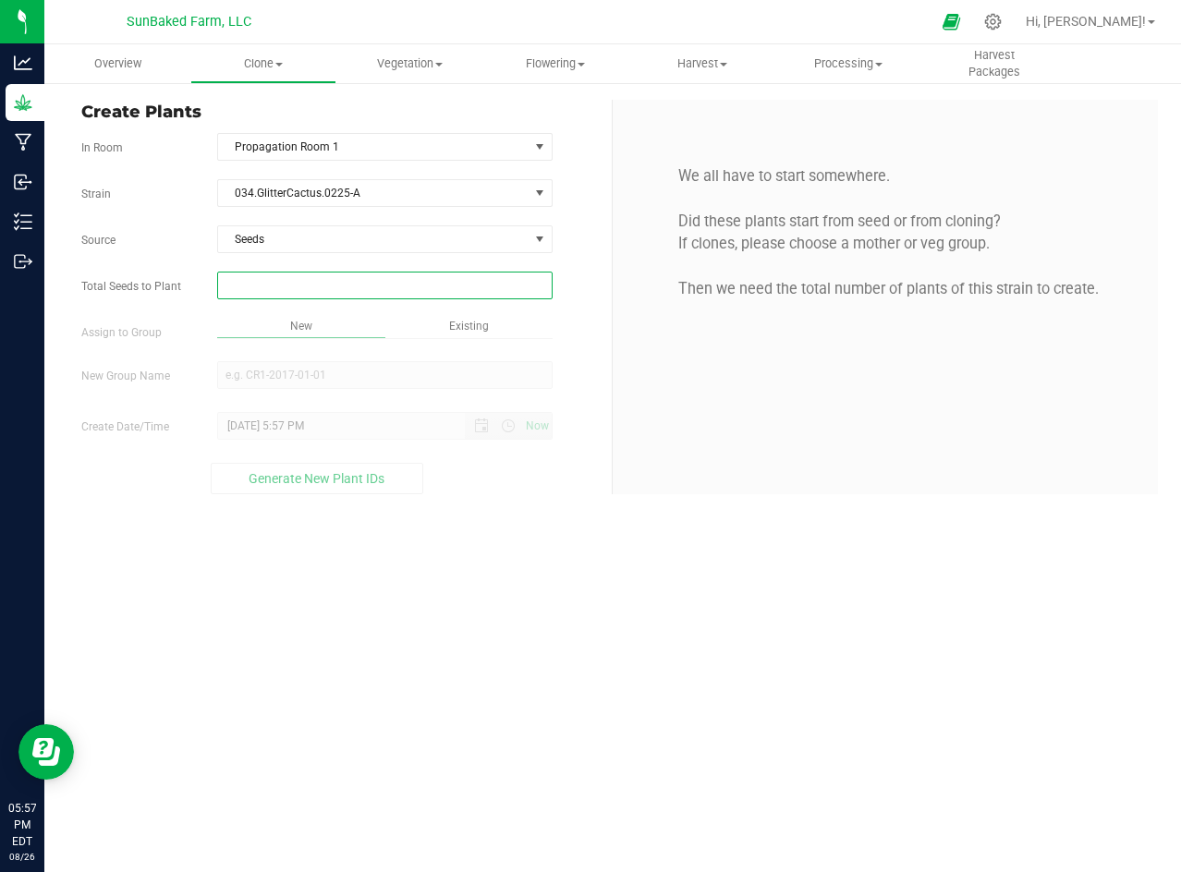
type input "1"
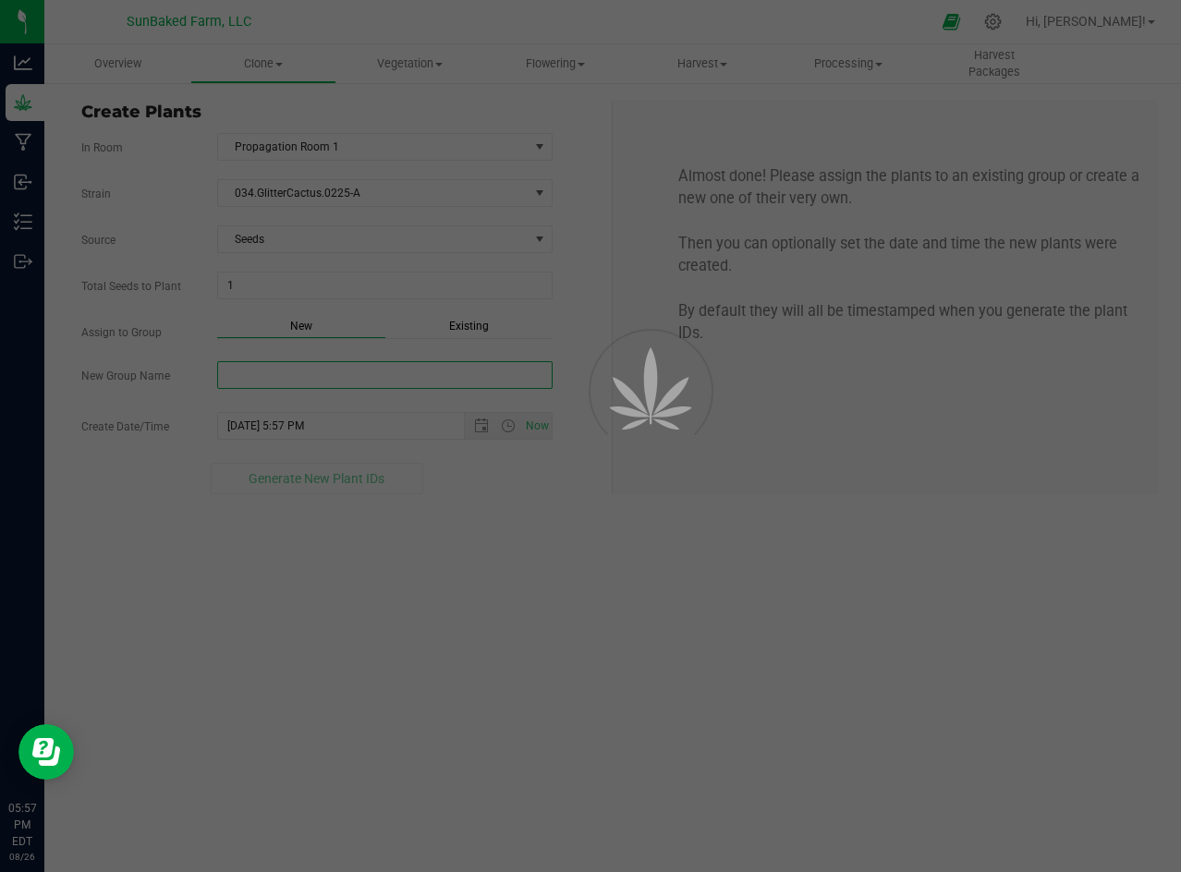
click at [285, 380] on div "Overview Clone Create plants Cloning groups Cloning plants Apply to plants Vege…" at bounding box center [612, 458] width 1136 height 828
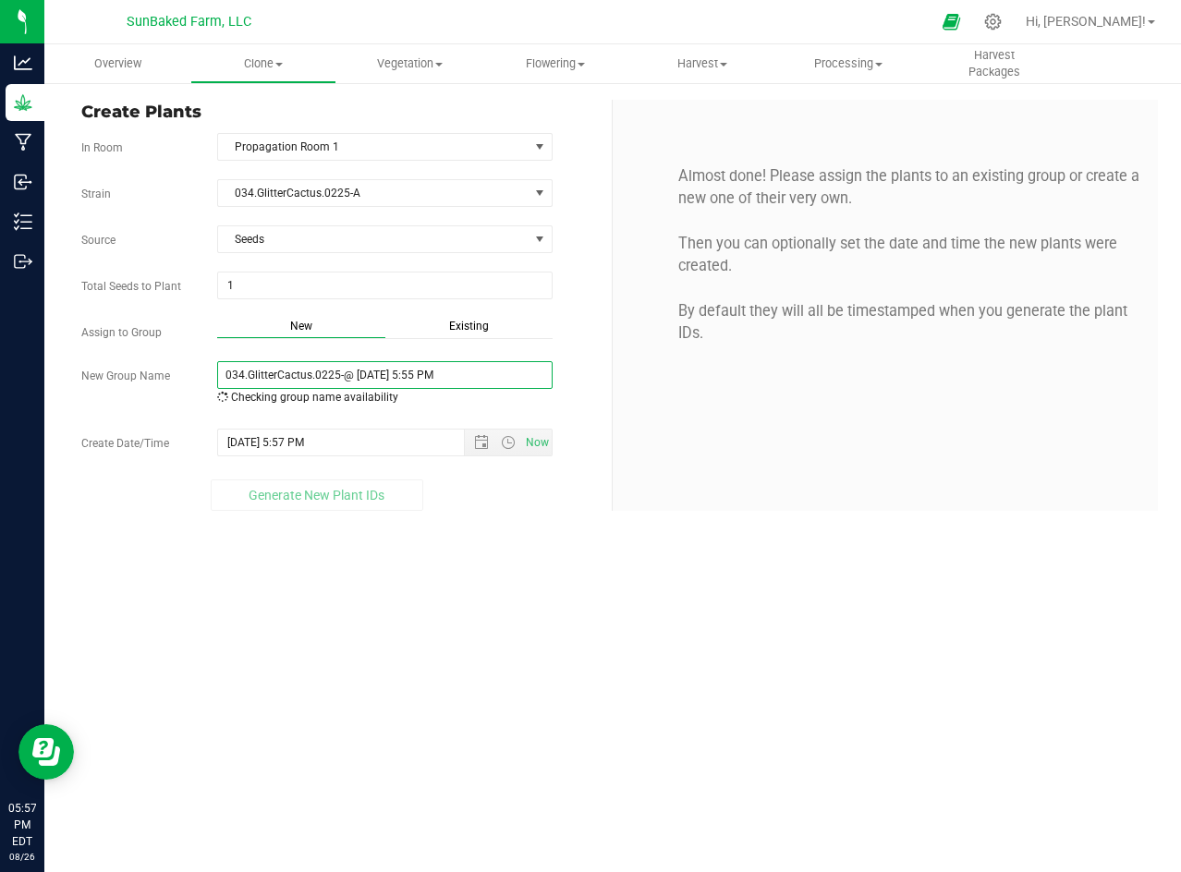
click at [355, 371] on input "034.GlitterCactus.0225-@ [DATE] 5:55 PM" at bounding box center [384, 375] width 335 height 28
type input "034.GlitterCactus.0225-A"
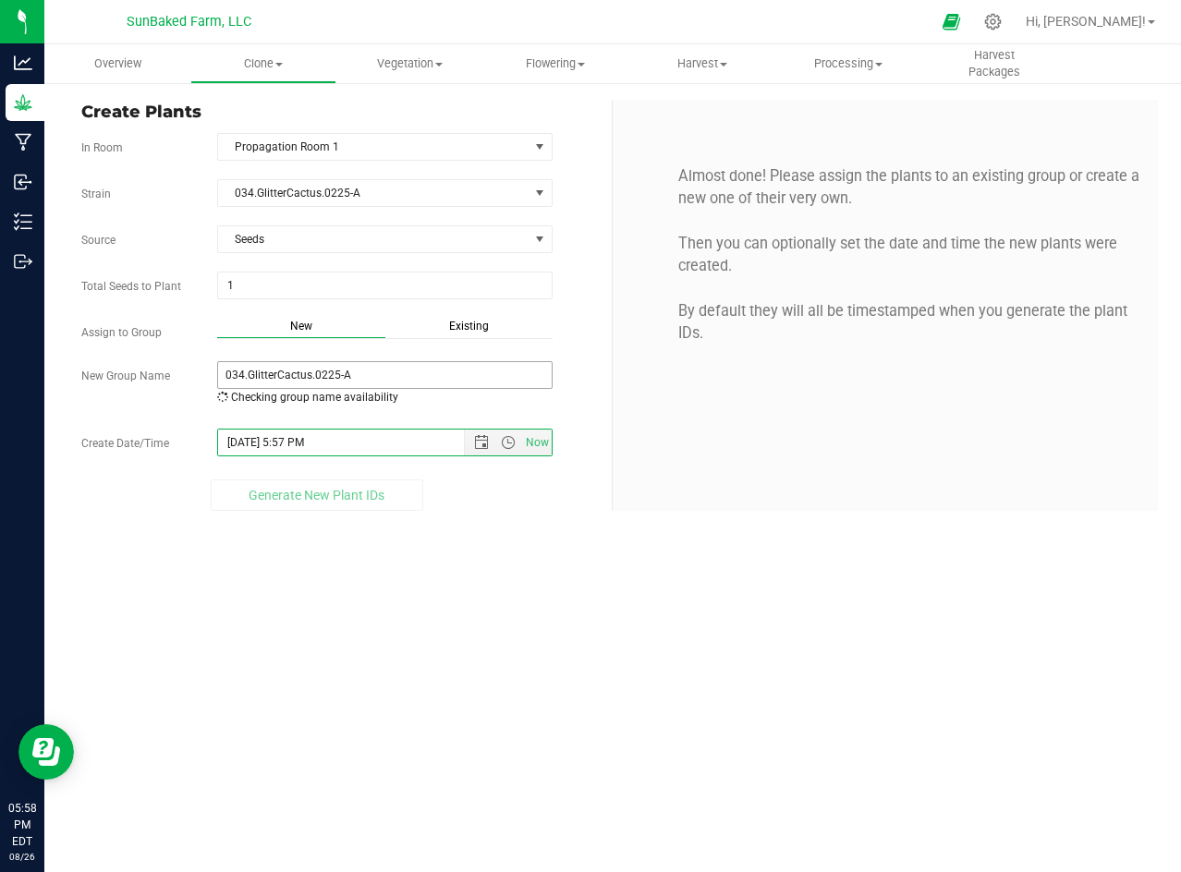
paste input "[DATE] 5:55"
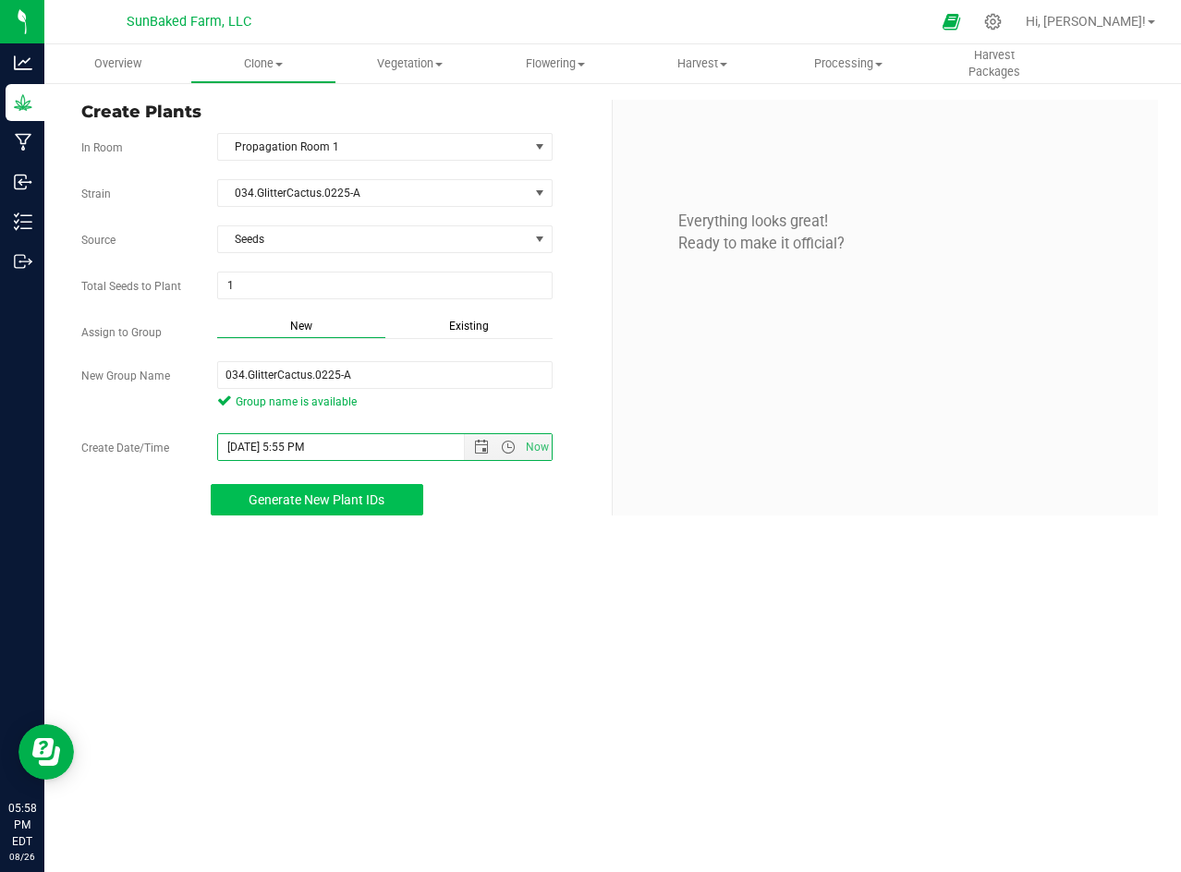
type input "[DATE] 5:55 PM"
click at [387, 499] on button "Generate New Plant IDs" at bounding box center [317, 499] width 212 height 31
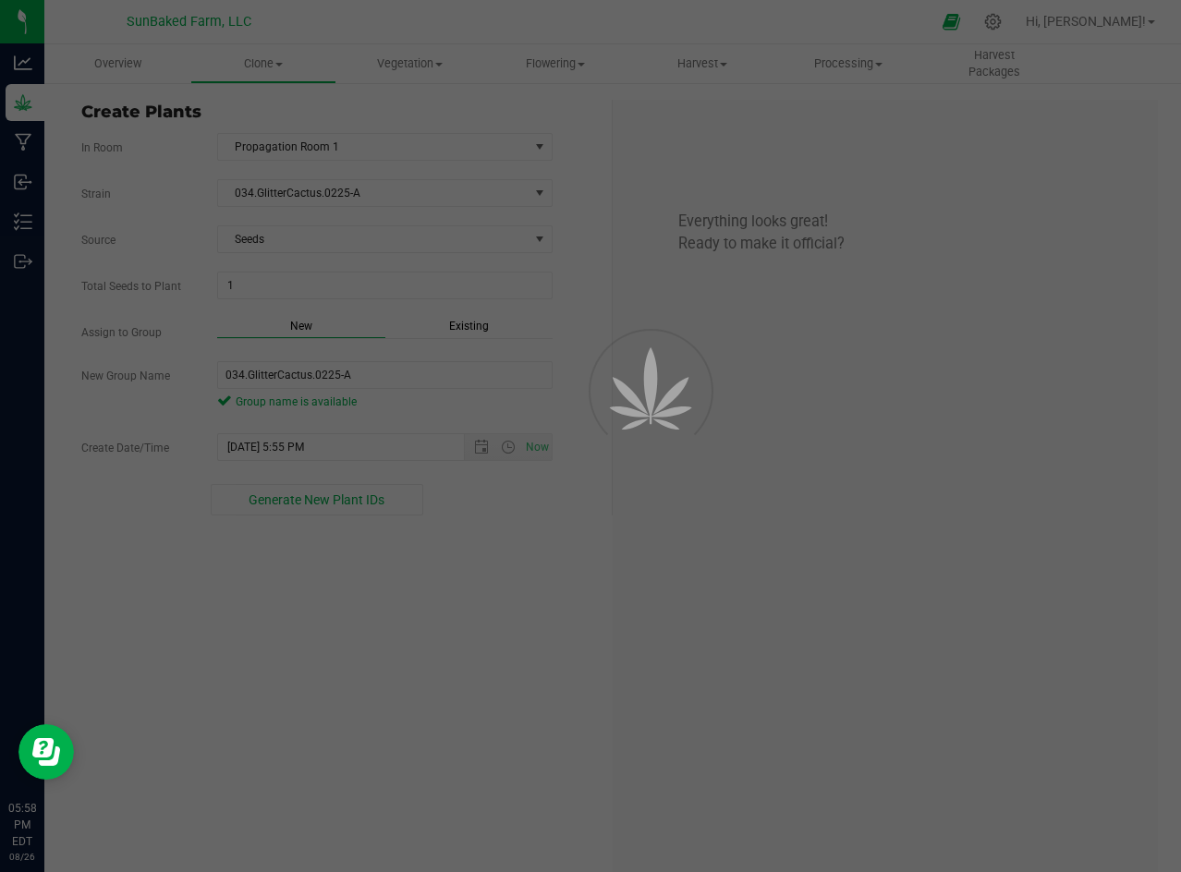
scroll to position [55, 0]
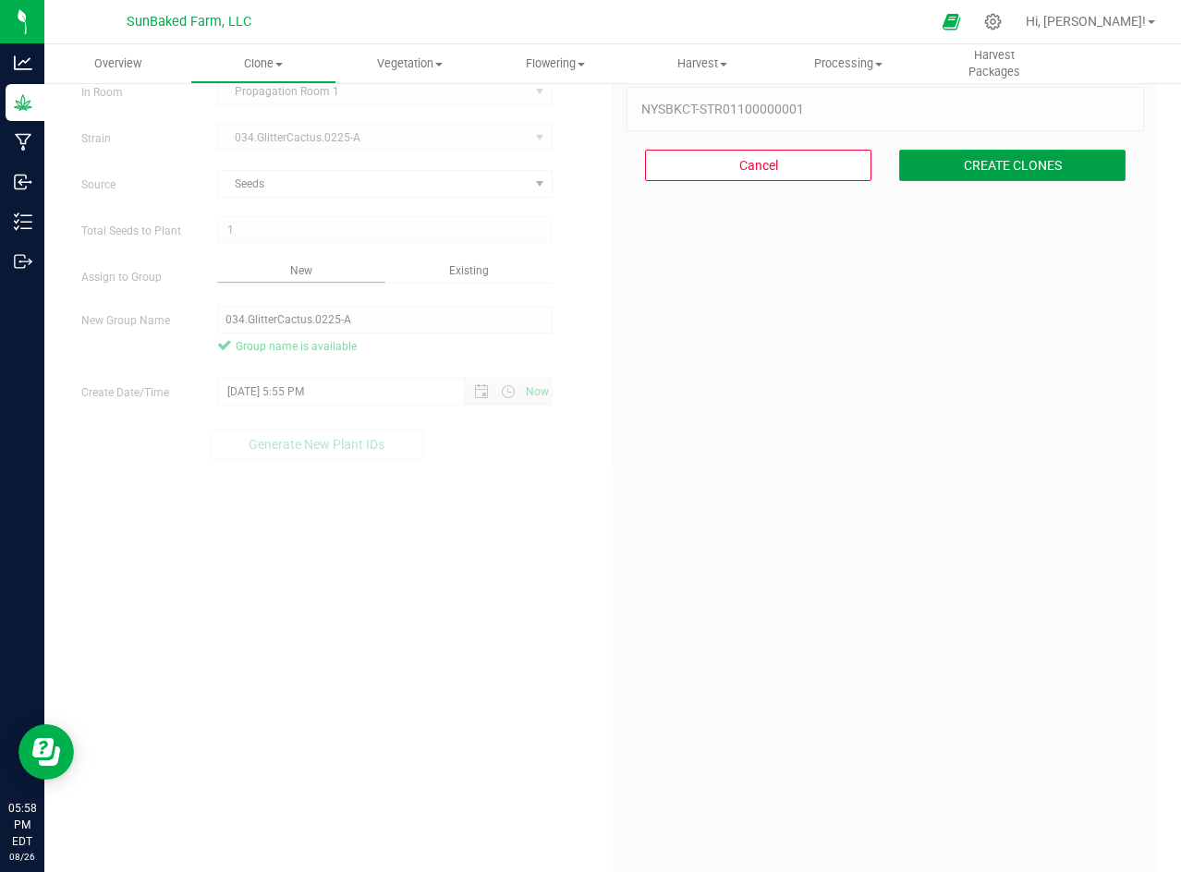
click at [950, 169] on button "CREATE CLONES" at bounding box center [1012, 165] width 226 height 31
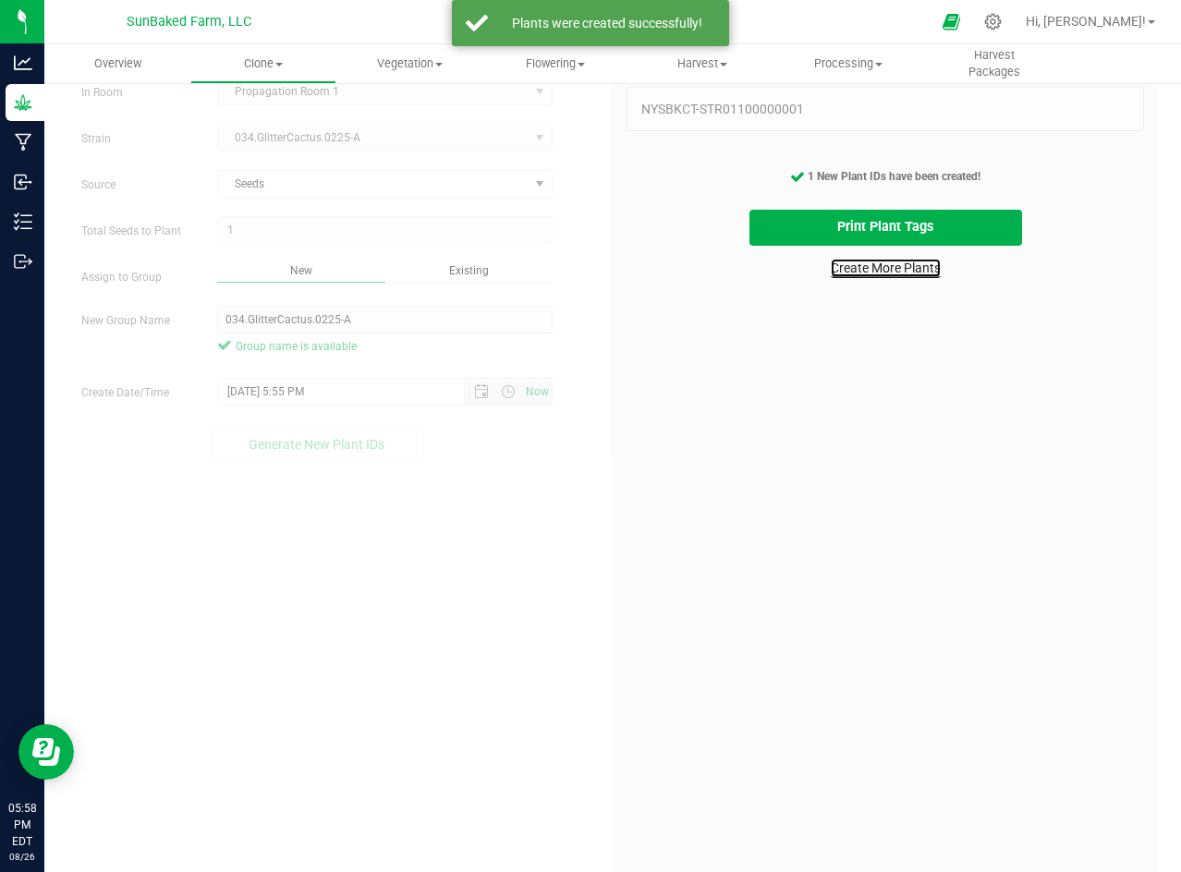
click at [897, 273] on link "Create More Plants" at bounding box center [886, 268] width 110 height 18
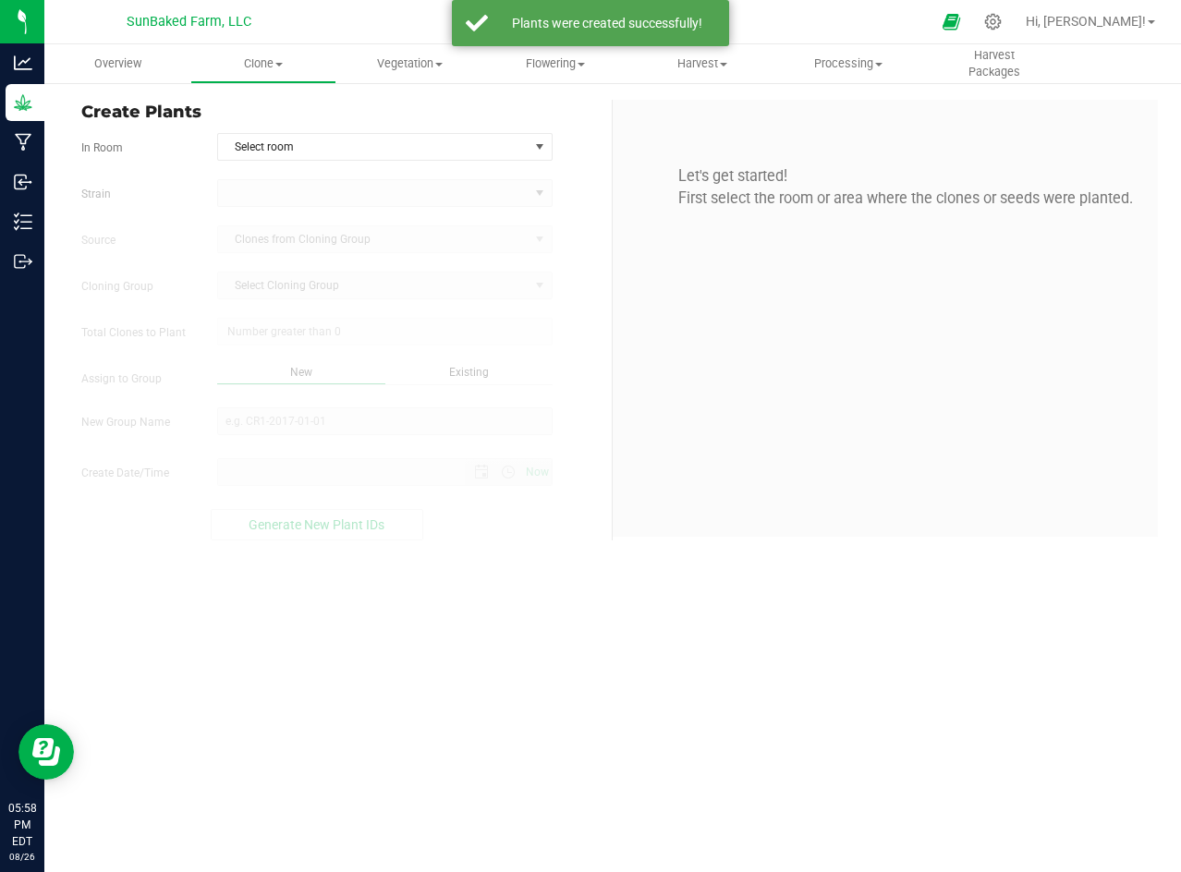
type input "[DATE] 5:58 PM"
click at [430, 140] on span "Select room" at bounding box center [373, 147] width 310 height 26
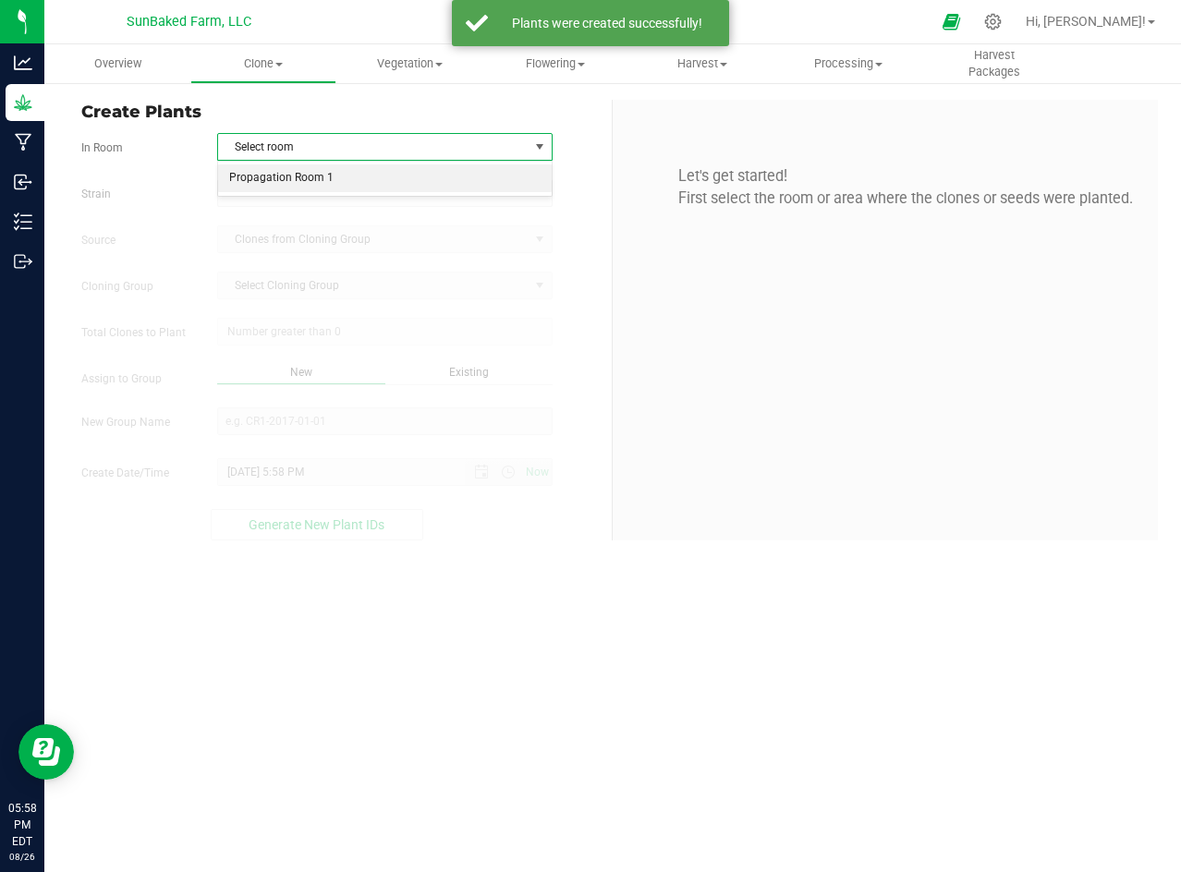
click at [407, 176] on li "Propagation Room 1" at bounding box center [385, 178] width 334 height 28
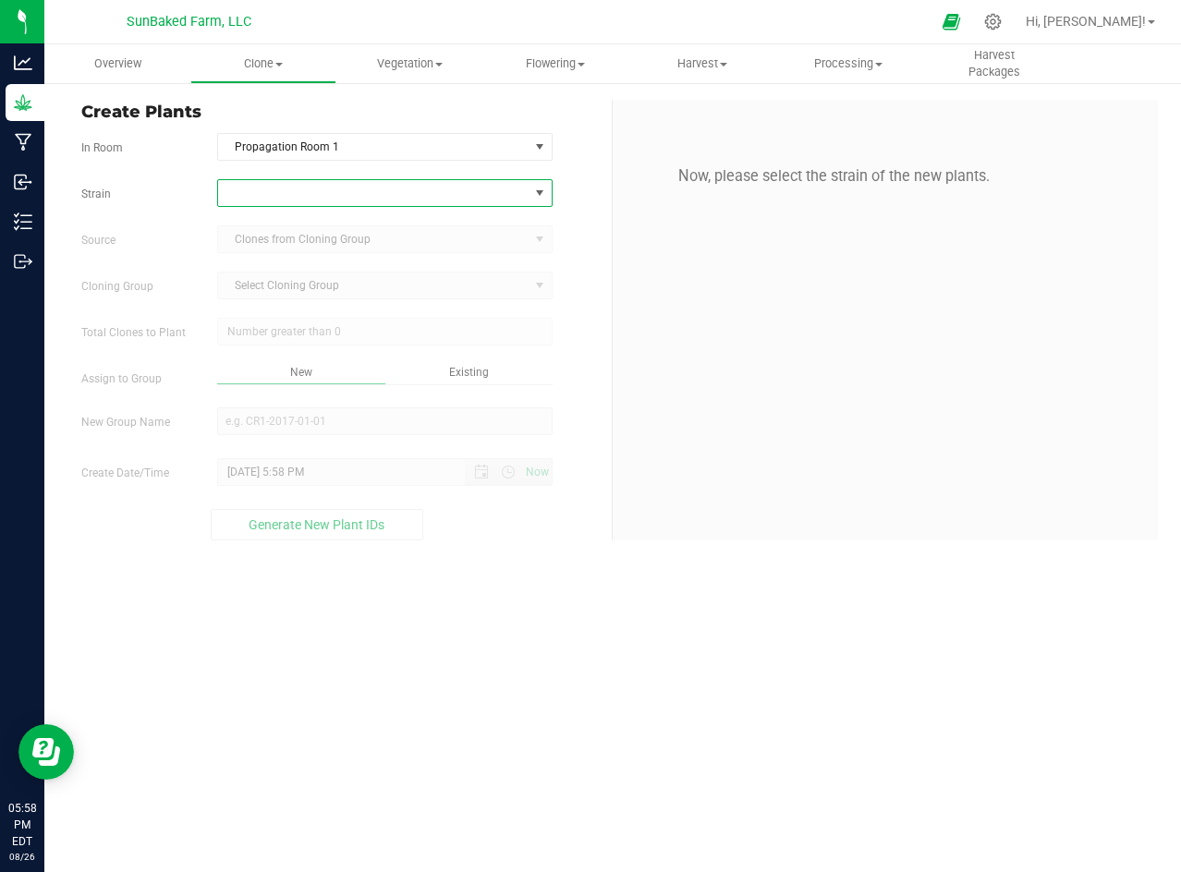
click at [397, 194] on span at bounding box center [373, 193] width 310 height 26
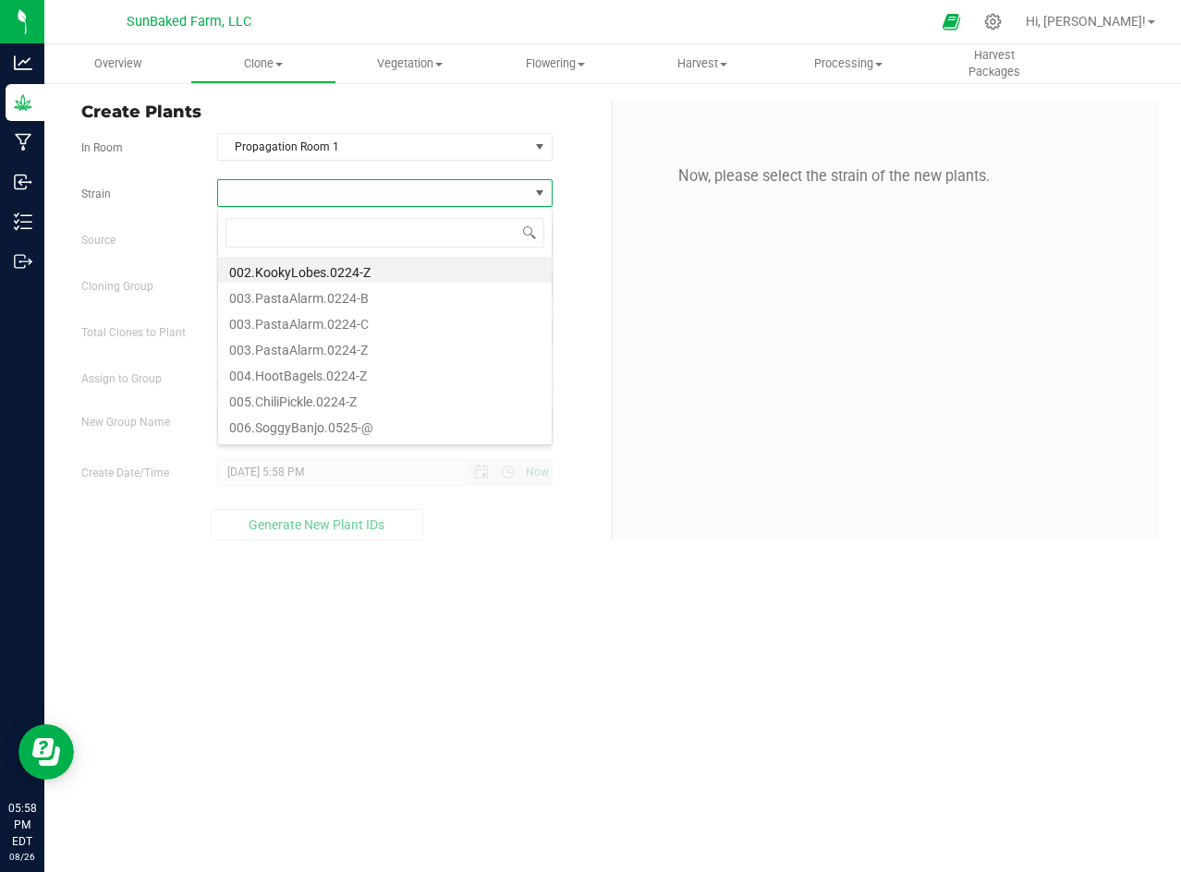
scroll to position [162, 0]
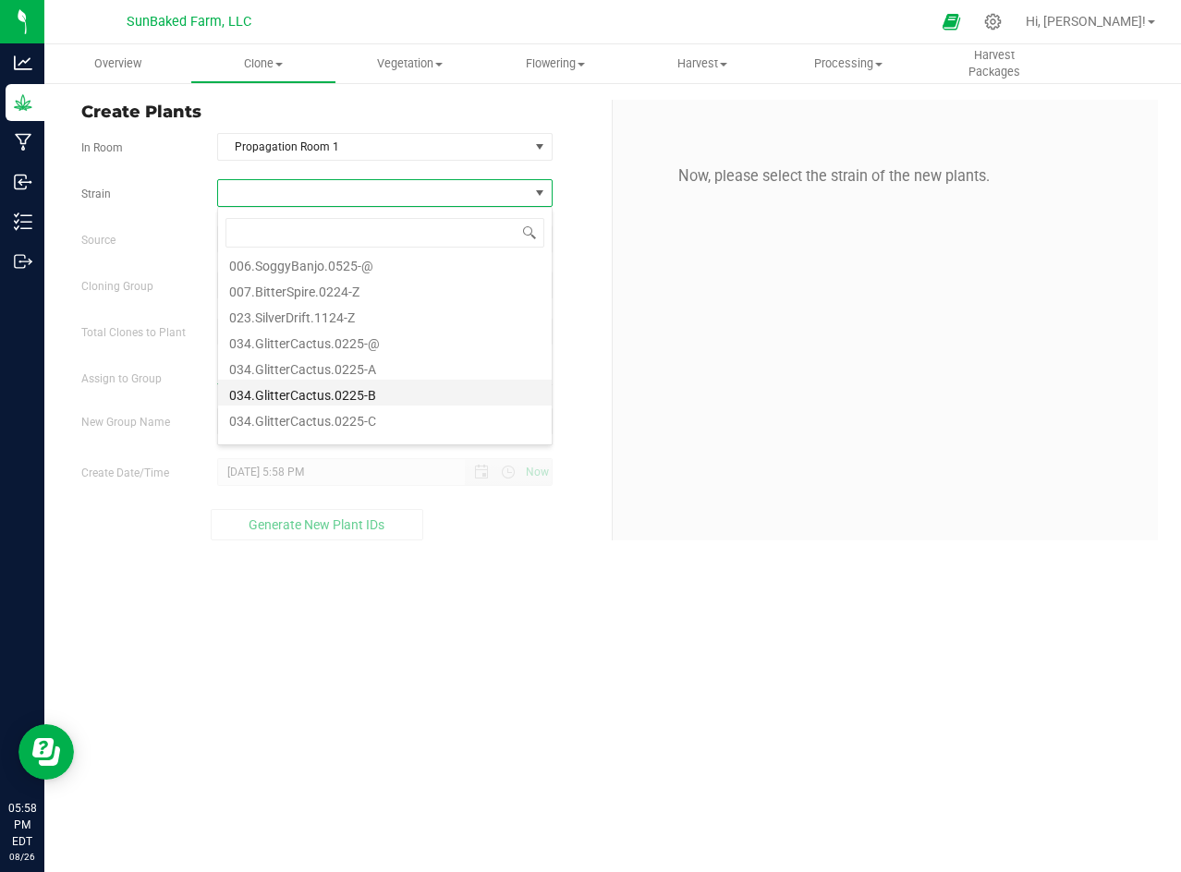
click at [370, 381] on li "034.GlitterCactus.0225-B" at bounding box center [385, 393] width 334 height 26
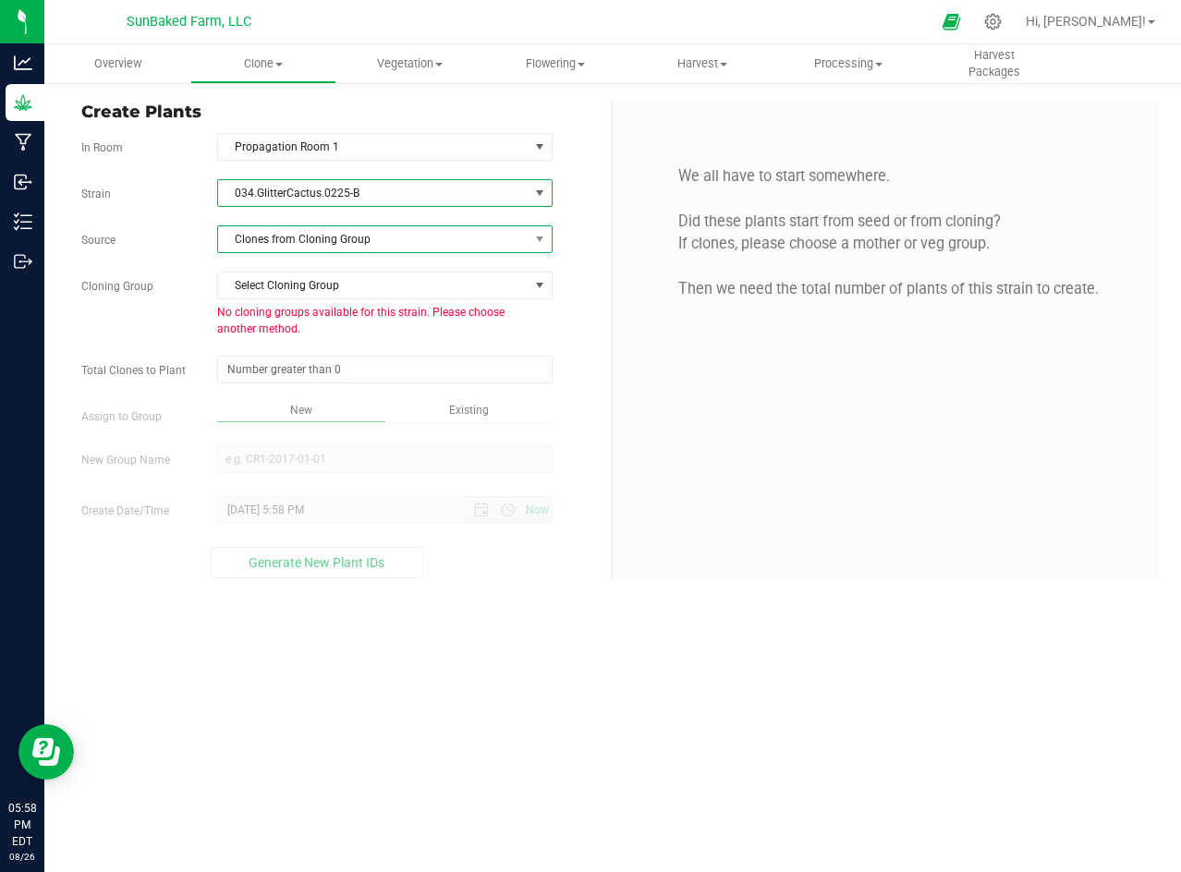
click at [394, 231] on span "Clones from Cloning Group" at bounding box center [373, 239] width 310 height 26
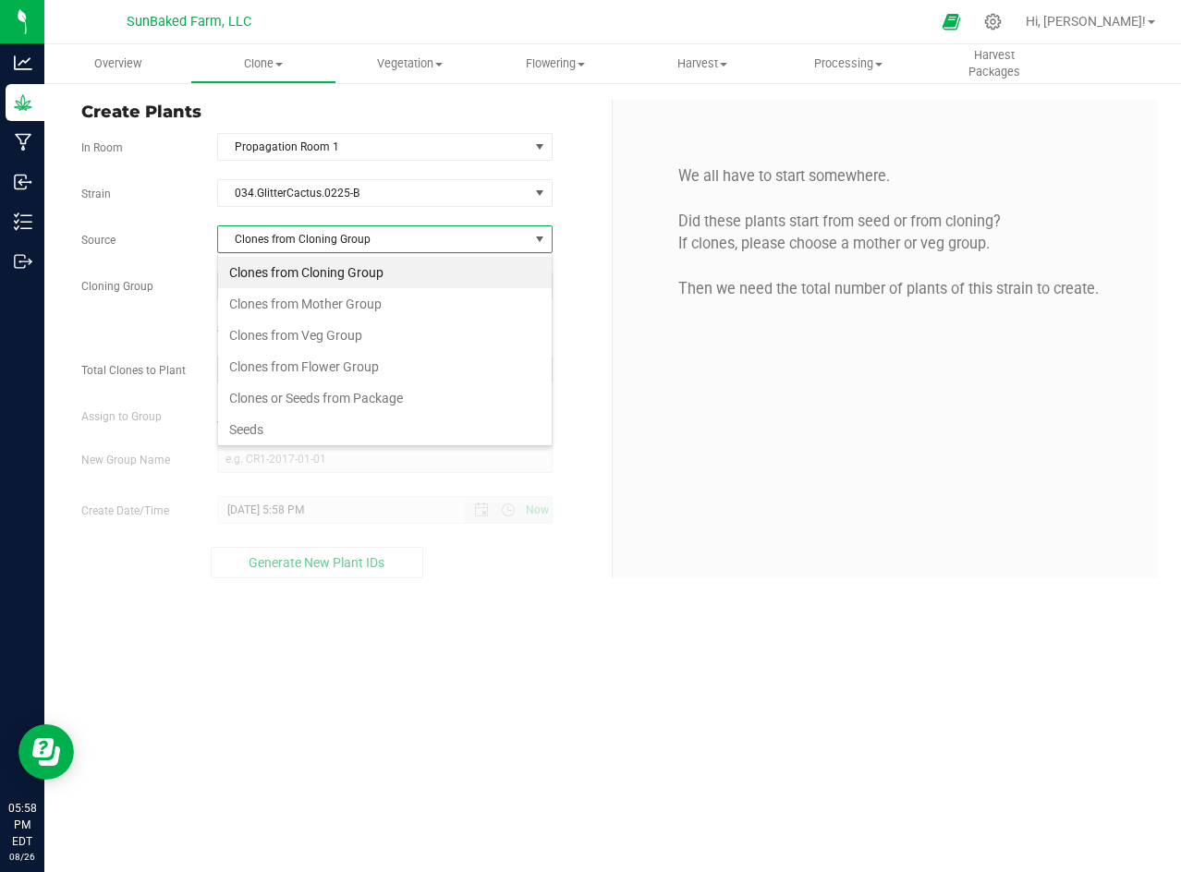
scroll to position [28, 334]
click at [258, 441] on li "Seeds" at bounding box center [385, 429] width 334 height 31
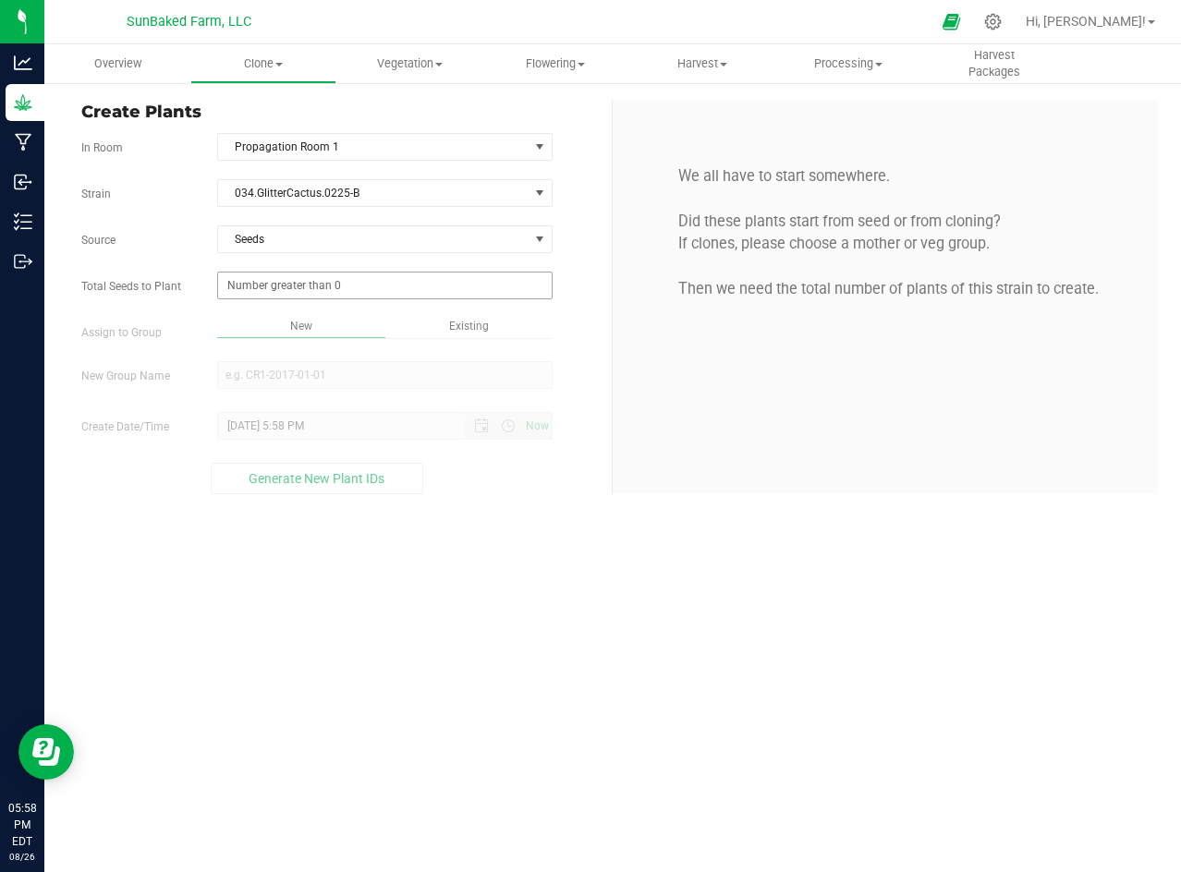
click at [329, 285] on span at bounding box center [384, 286] width 335 height 28
type input "1"
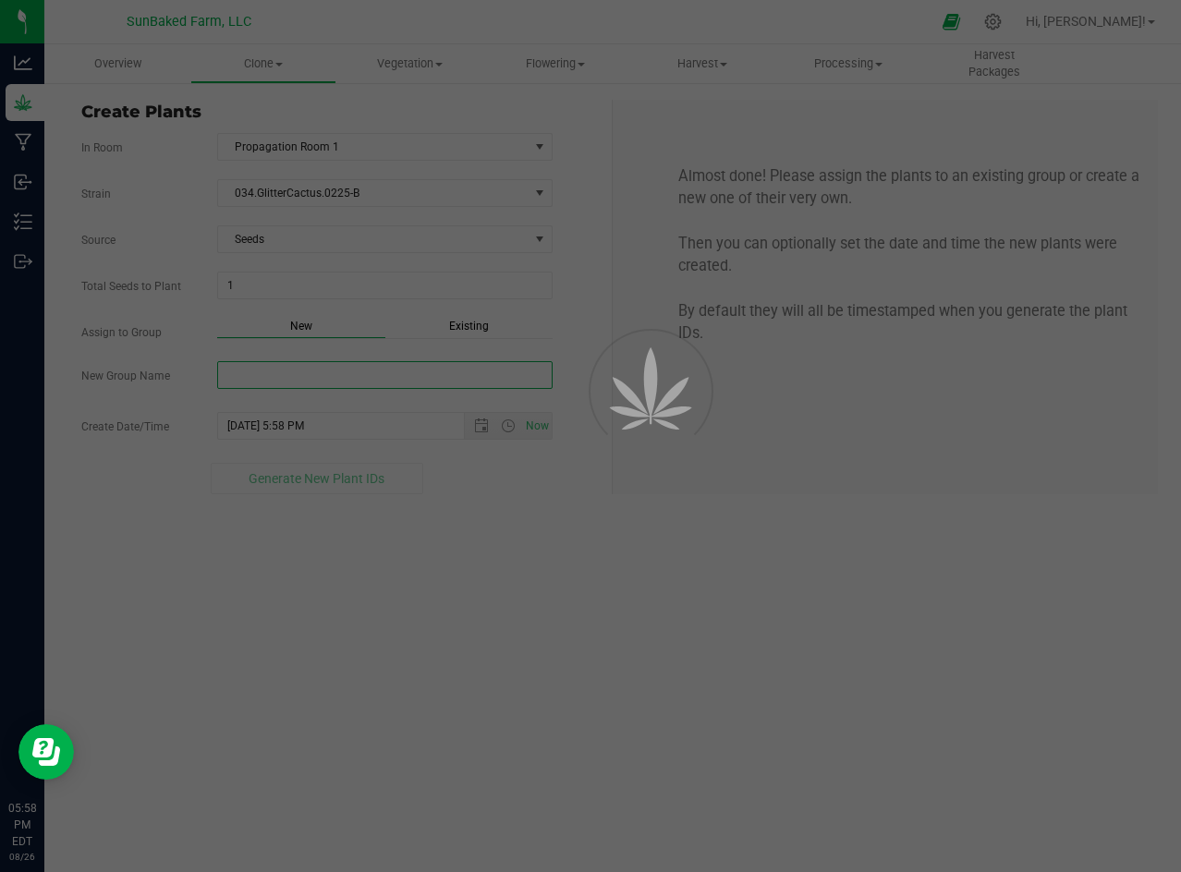
click at [308, 380] on div "Overview Clone Create plants Cloning groups Cloning plants Apply to plants Vege…" at bounding box center [612, 458] width 1136 height 828
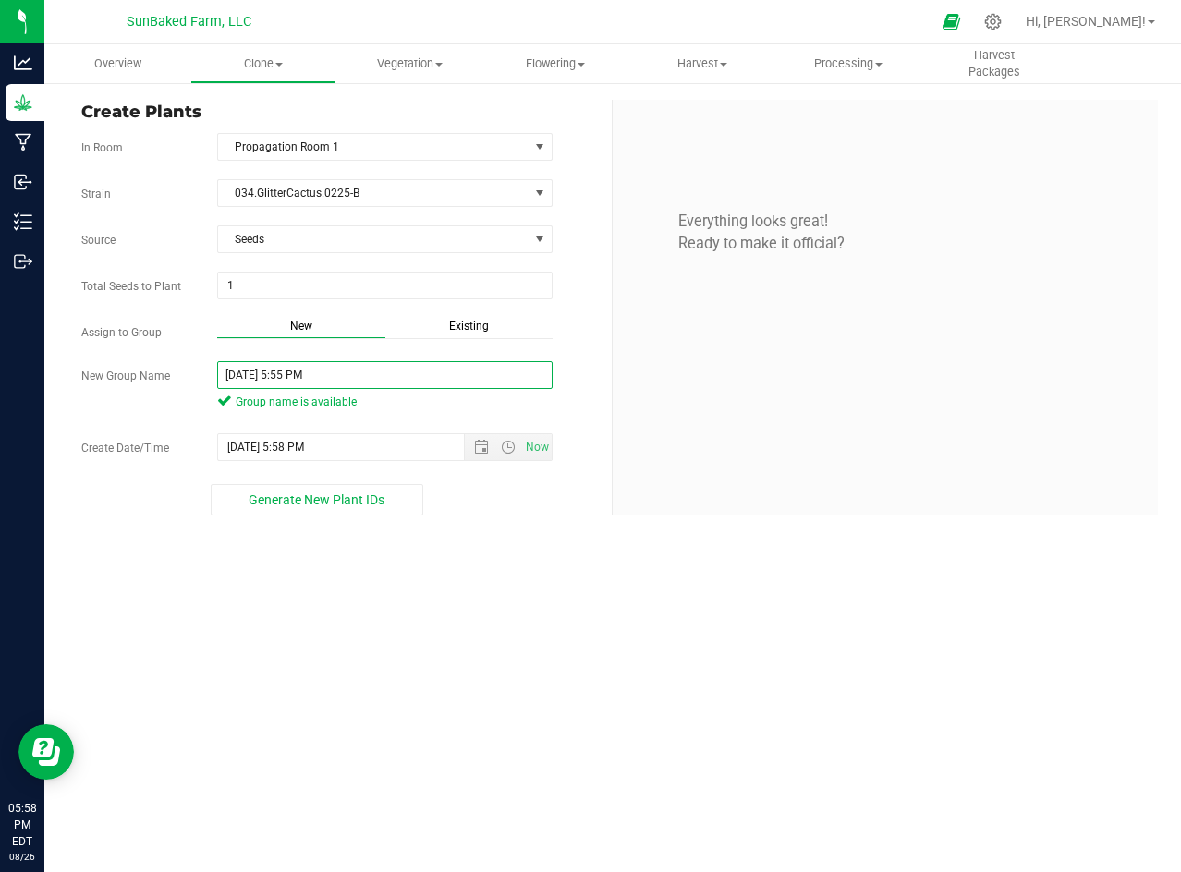
paste input "034.GlitterCactus.0225-@"
click at [352, 373] on input "034.GlitterCactus.0225-@ [DATE] 5:55 PM" at bounding box center [384, 375] width 335 height 28
type input "034.GlitterCactus.0225-B"
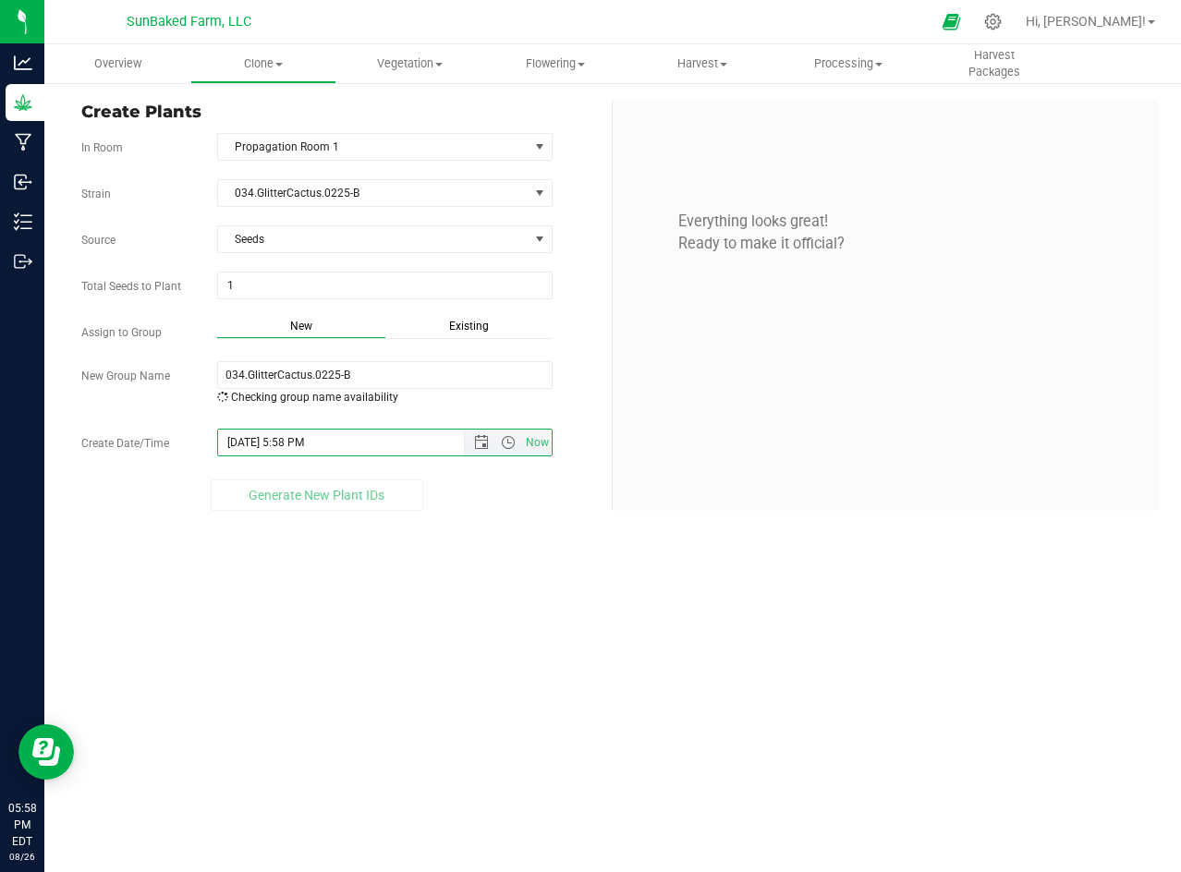
click at [382, 455] on input "[DATE] 5:58 PM" at bounding box center [357, 443] width 278 height 26
paste input "[DATE] 5:55"
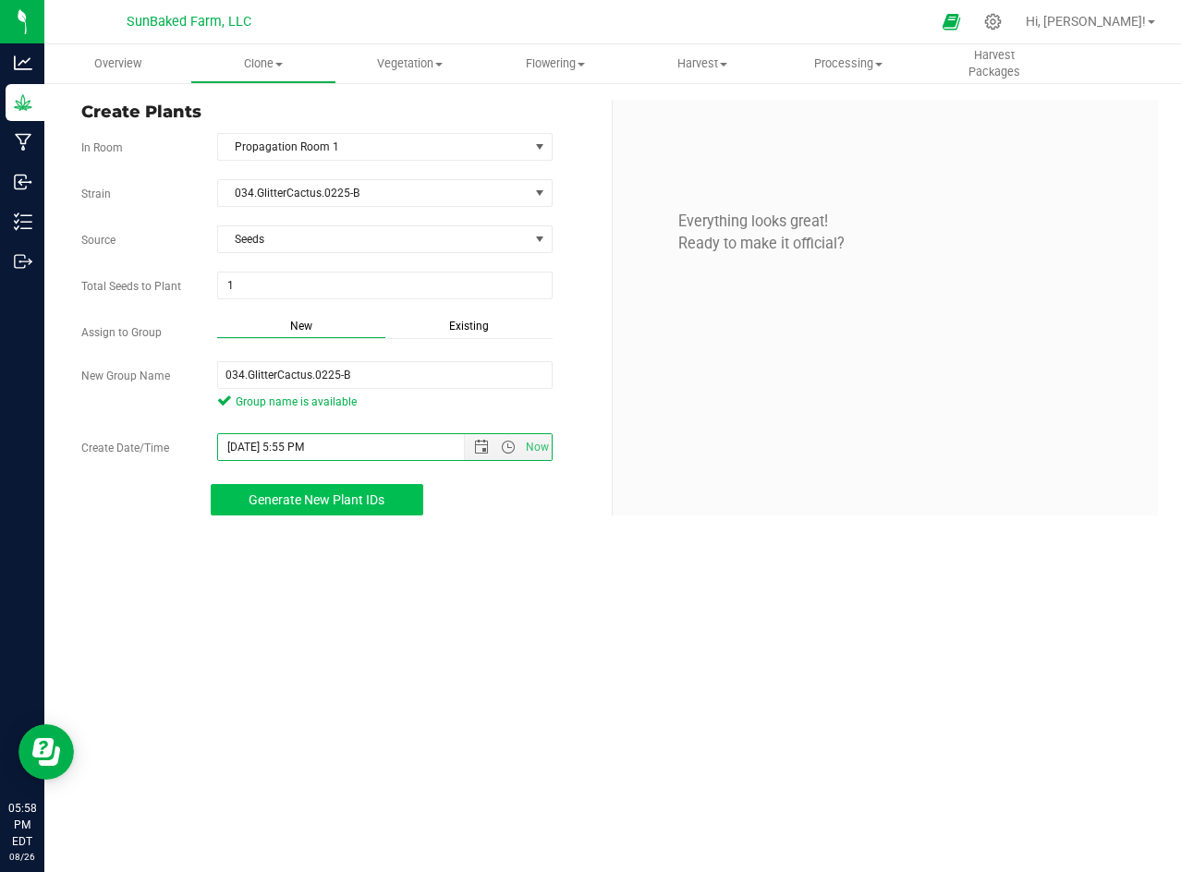
type input "[DATE] 5:55 PM"
click at [350, 497] on span "Generate New Plant IDs" at bounding box center [317, 499] width 136 height 15
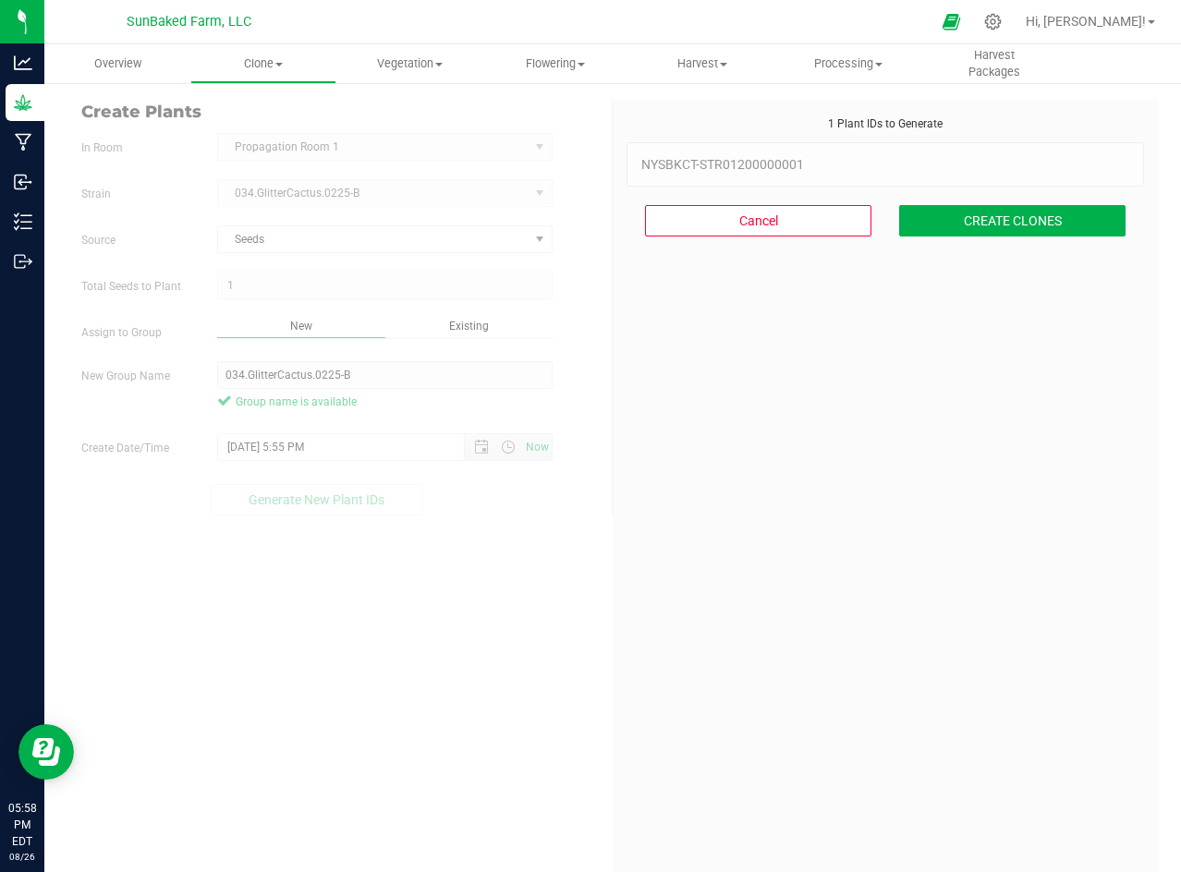
scroll to position [55, 0]
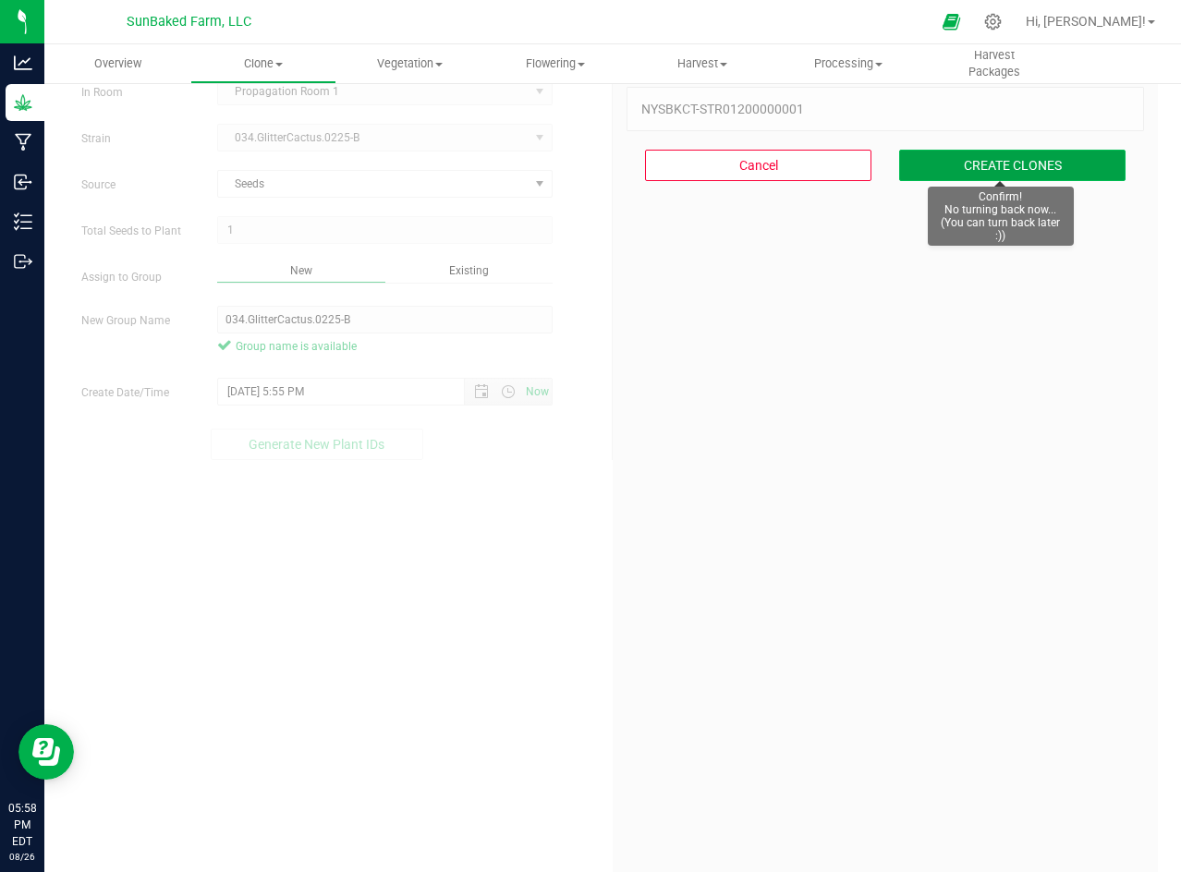
click at [998, 166] on button "CREATE CLONES" at bounding box center [1012, 165] width 226 height 31
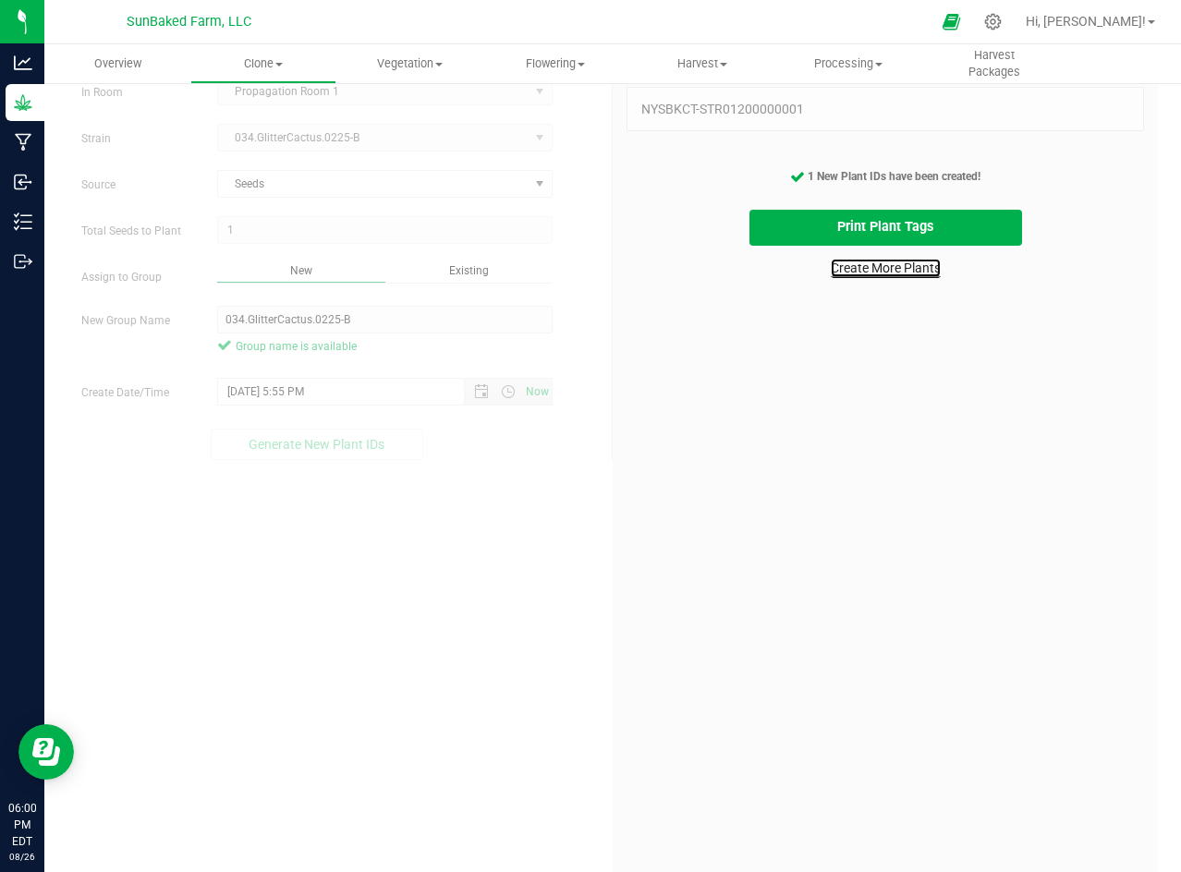
click at [863, 270] on link "Create More Plants" at bounding box center [886, 268] width 110 height 18
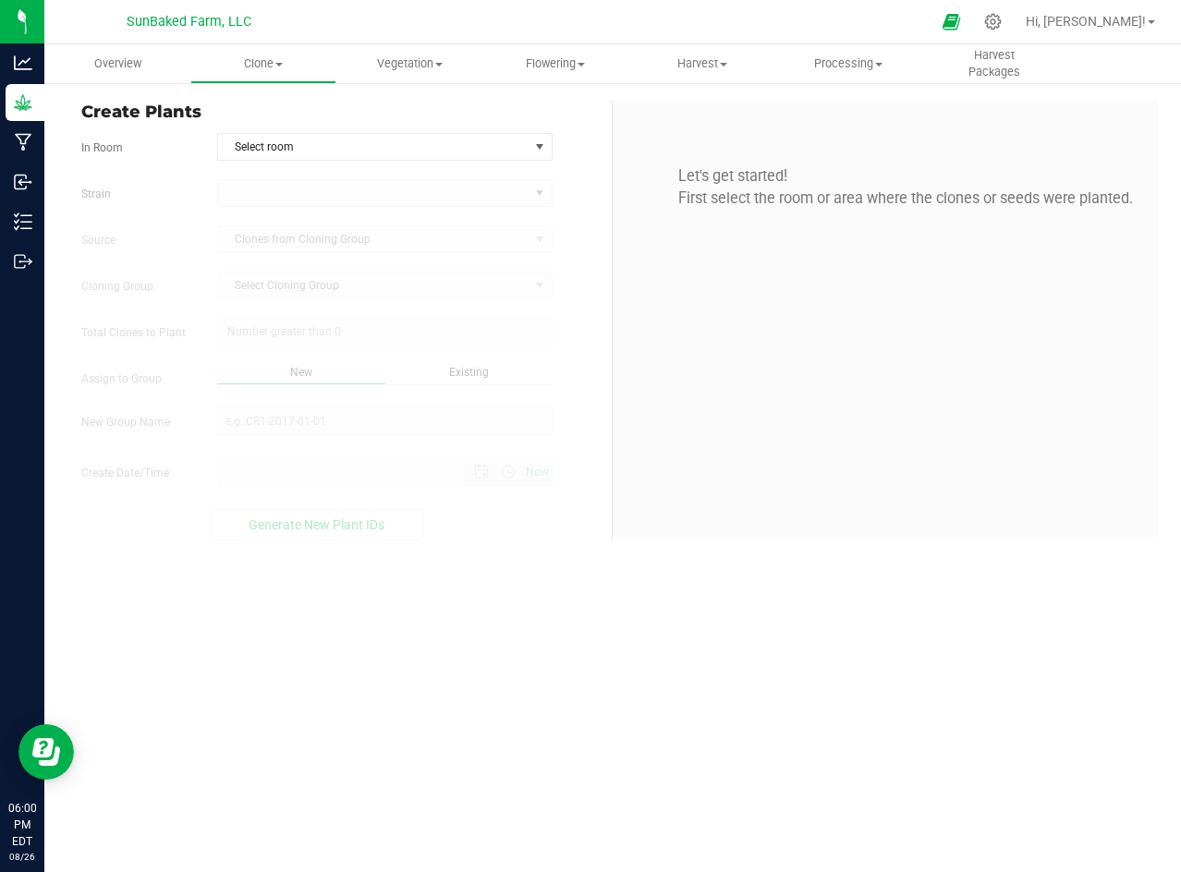
type input "[DATE] 6:00 PM"
click at [384, 150] on span "Select room" at bounding box center [373, 147] width 310 height 26
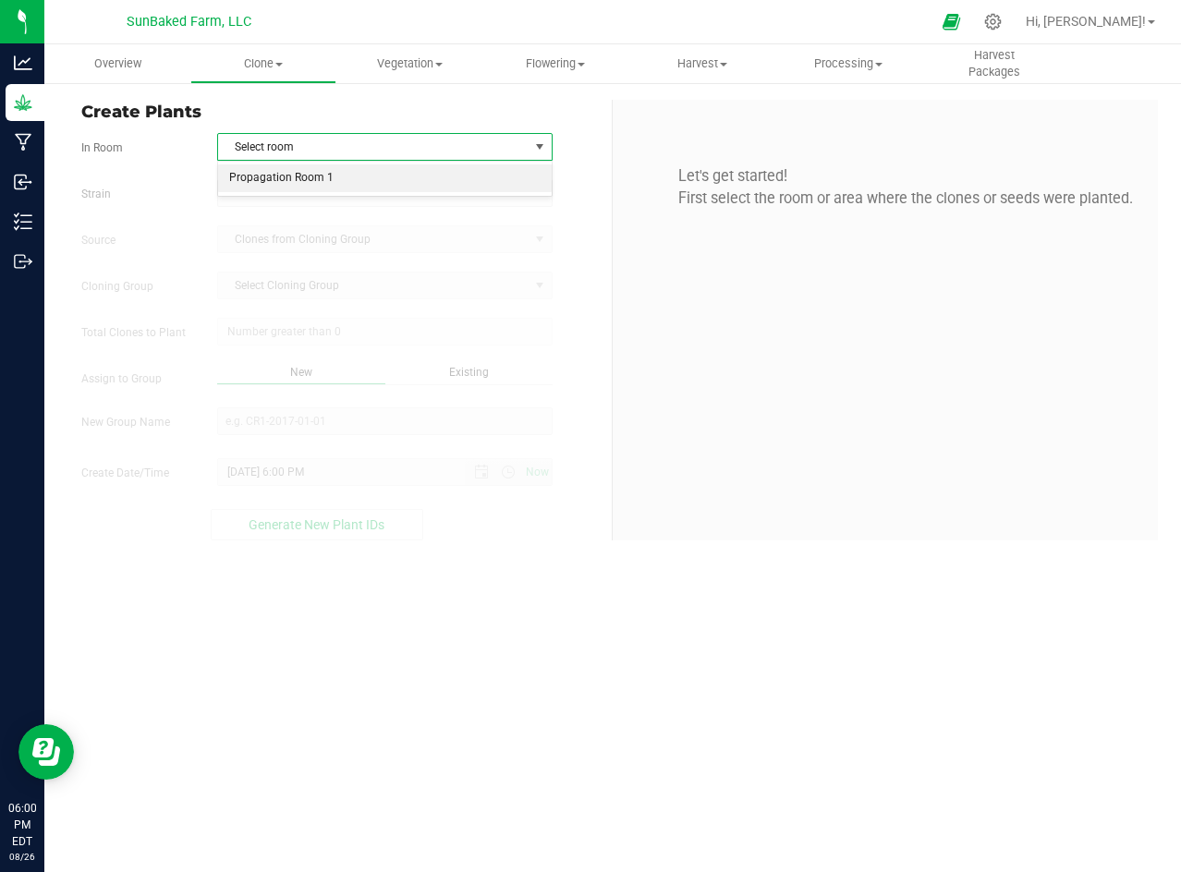
click at [378, 178] on li "Propagation Room 1" at bounding box center [385, 178] width 334 height 28
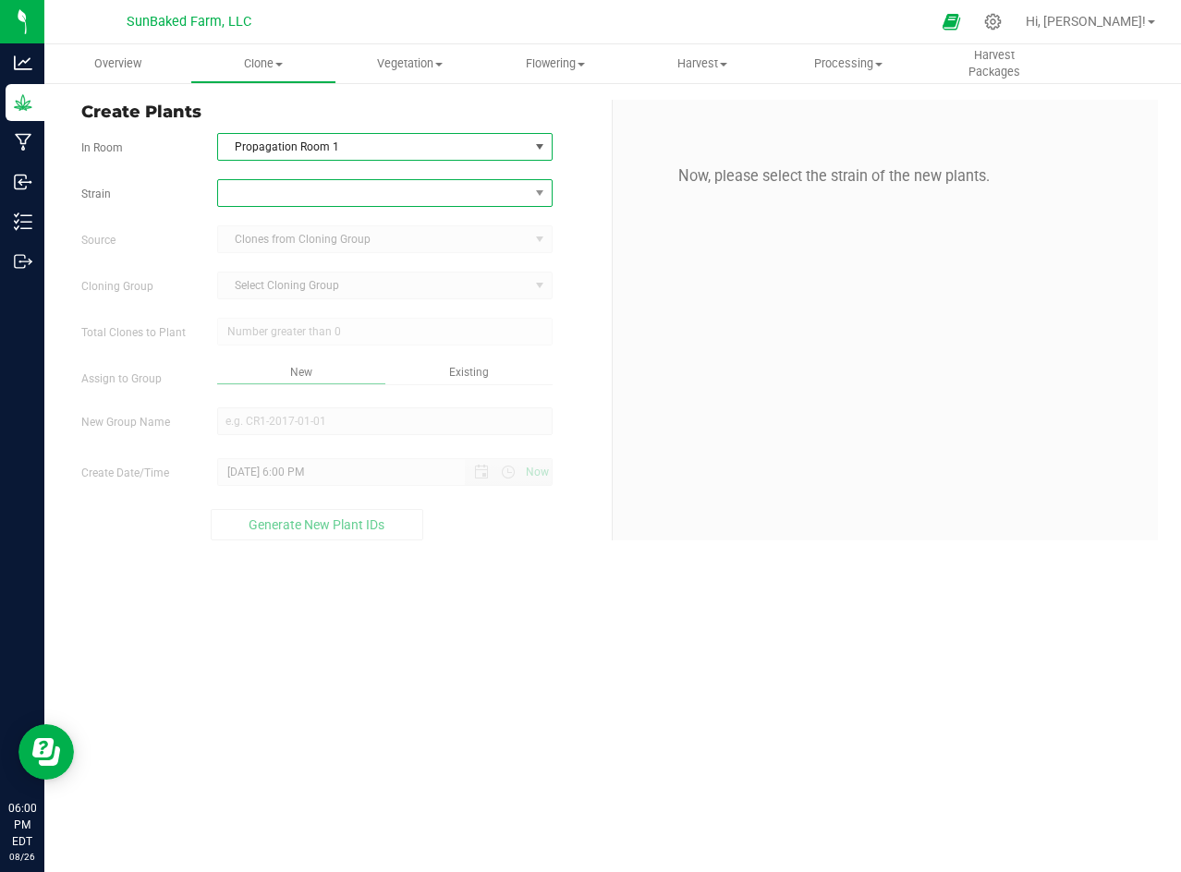
click at [388, 189] on span at bounding box center [373, 193] width 310 height 26
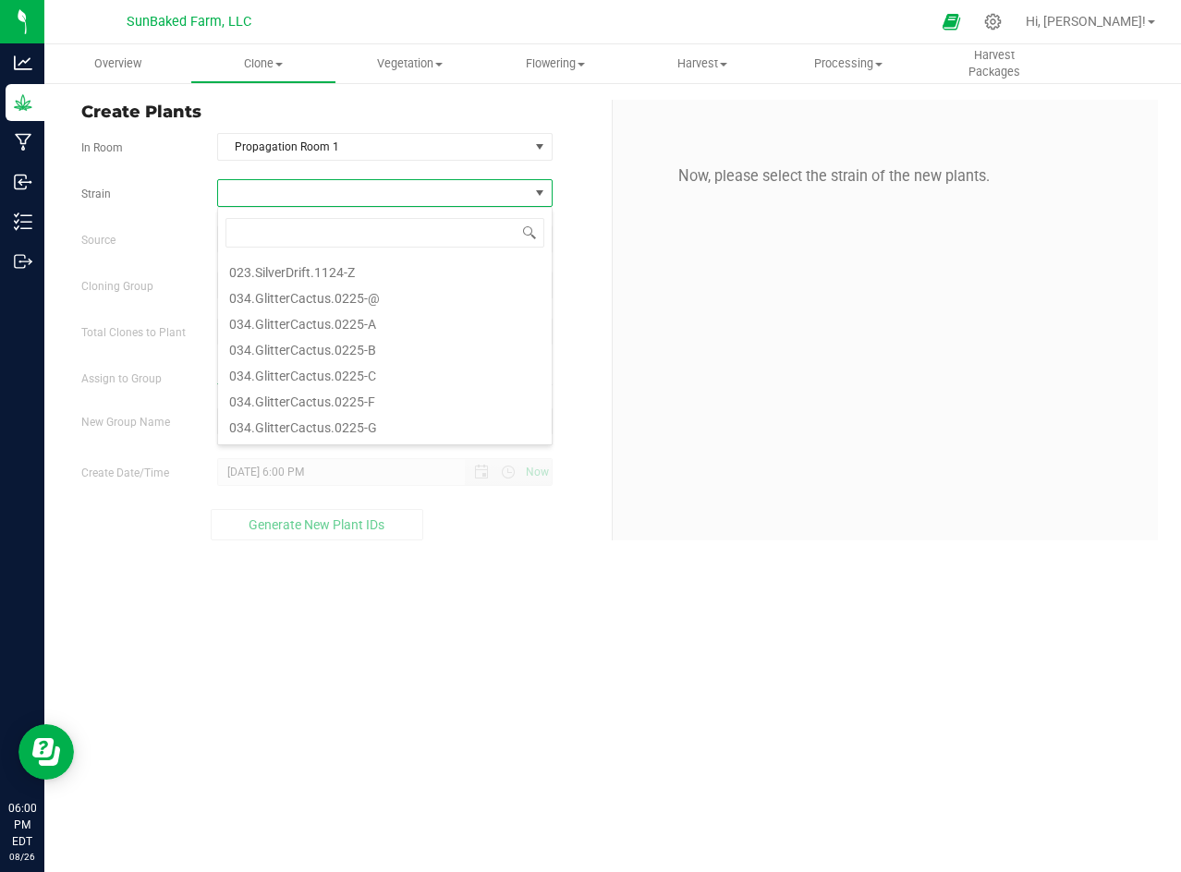
scroll to position [217, 0]
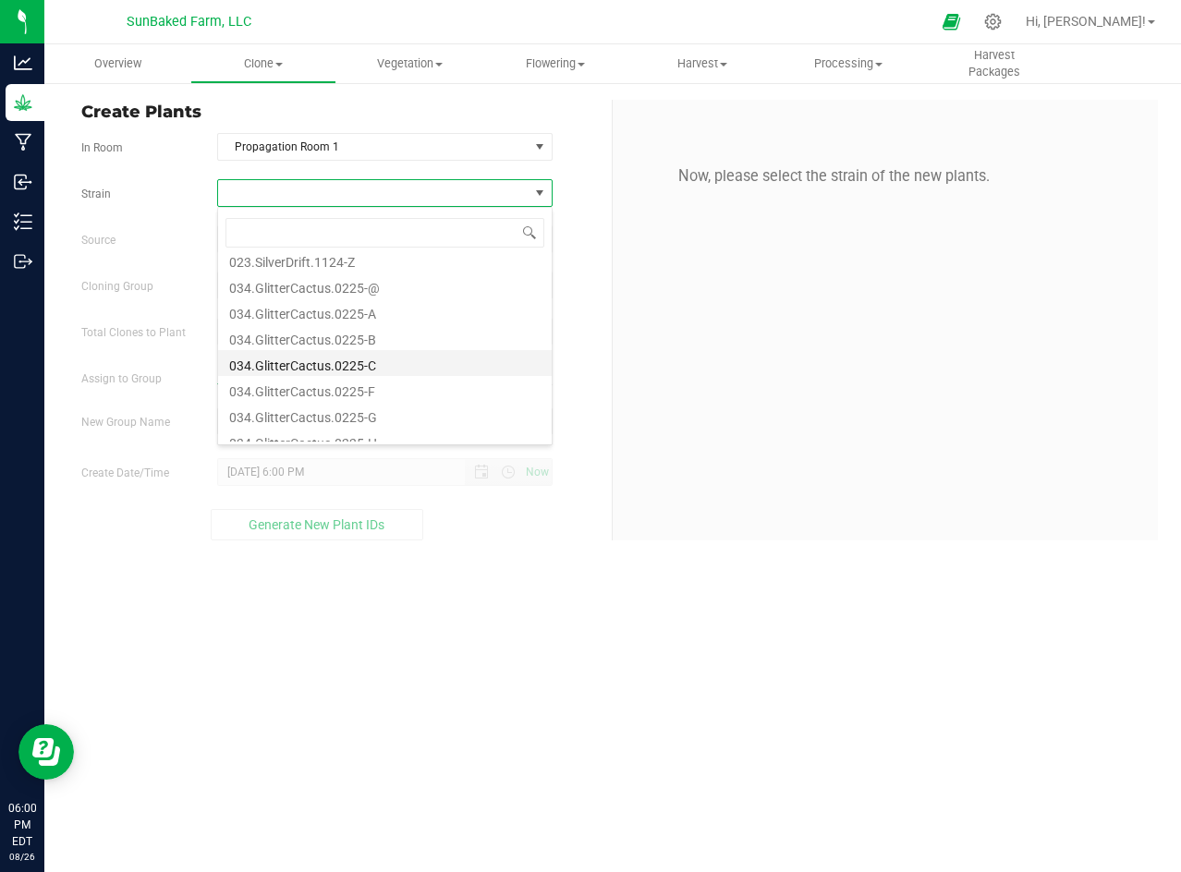
click at [385, 369] on li "034.GlitterCactus.0225-C" at bounding box center [385, 363] width 334 height 26
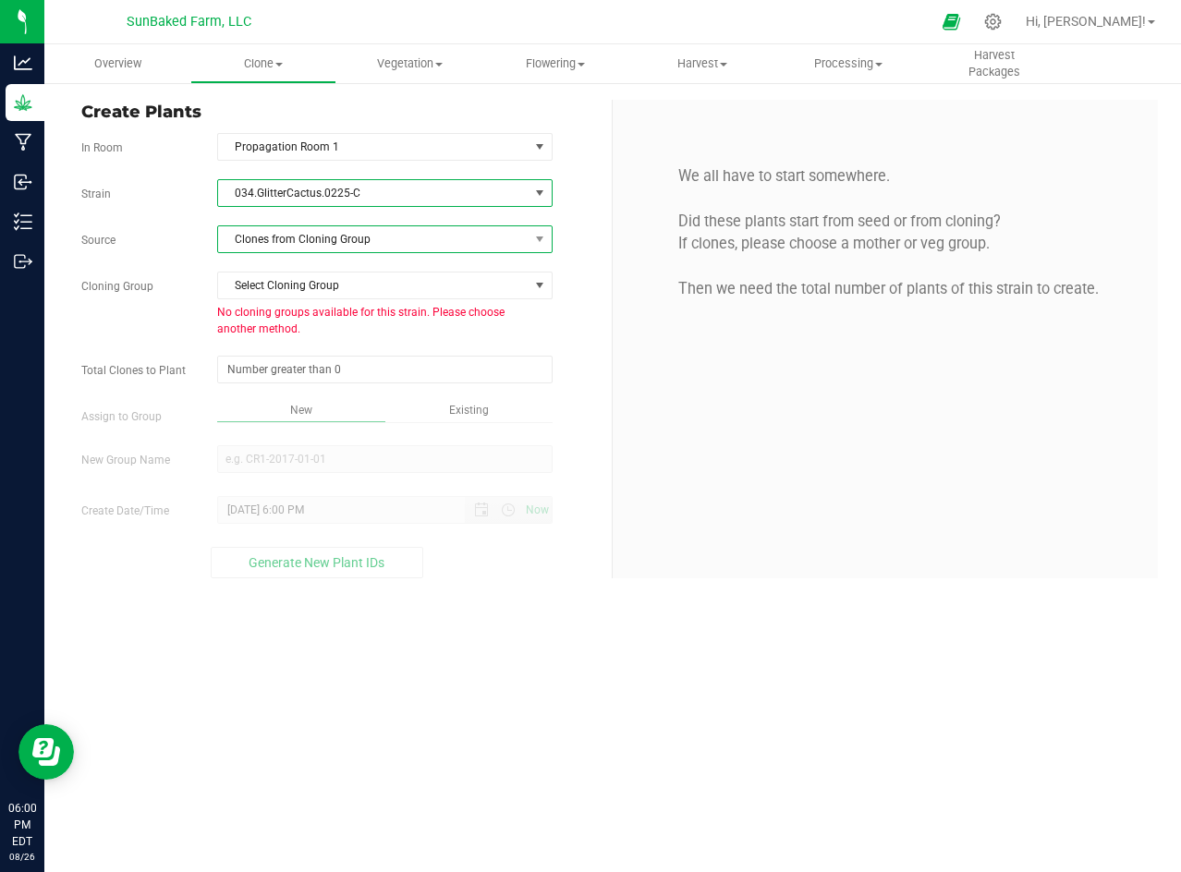
click at [398, 240] on span "Clones from Cloning Group" at bounding box center [373, 239] width 310 height 26
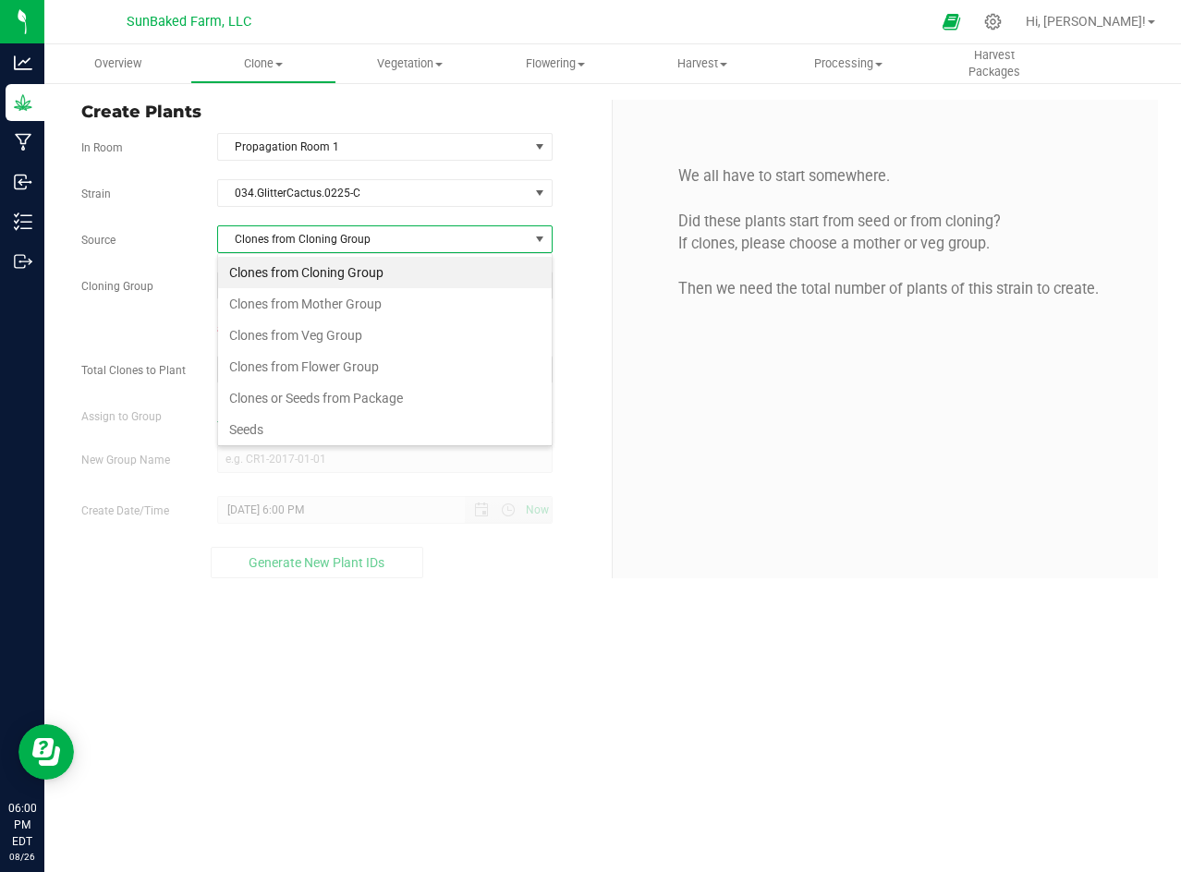
scroll to position [28, 334]
click at [272, 431] on li "Seeds" at bounding box center [385, 429] width 334 height 31
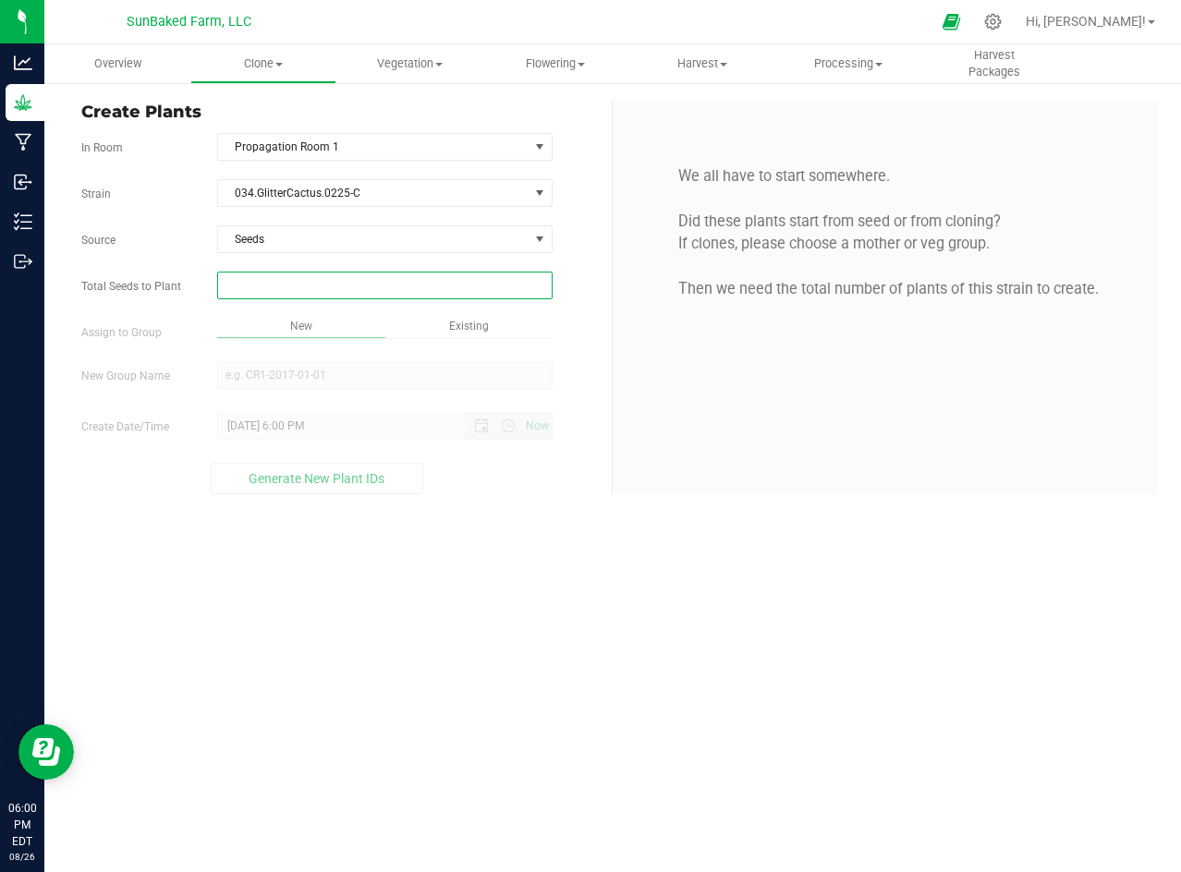
click at [310, 276] on span at bounding box center [384, 286] width 335 height 28
type input "1"
click at [427, 386] on div "Overview Clone Create plants Cloning groups Cloning plants Apply to plants Vege…" at bounding box center [612, 458] width 1136 height 828
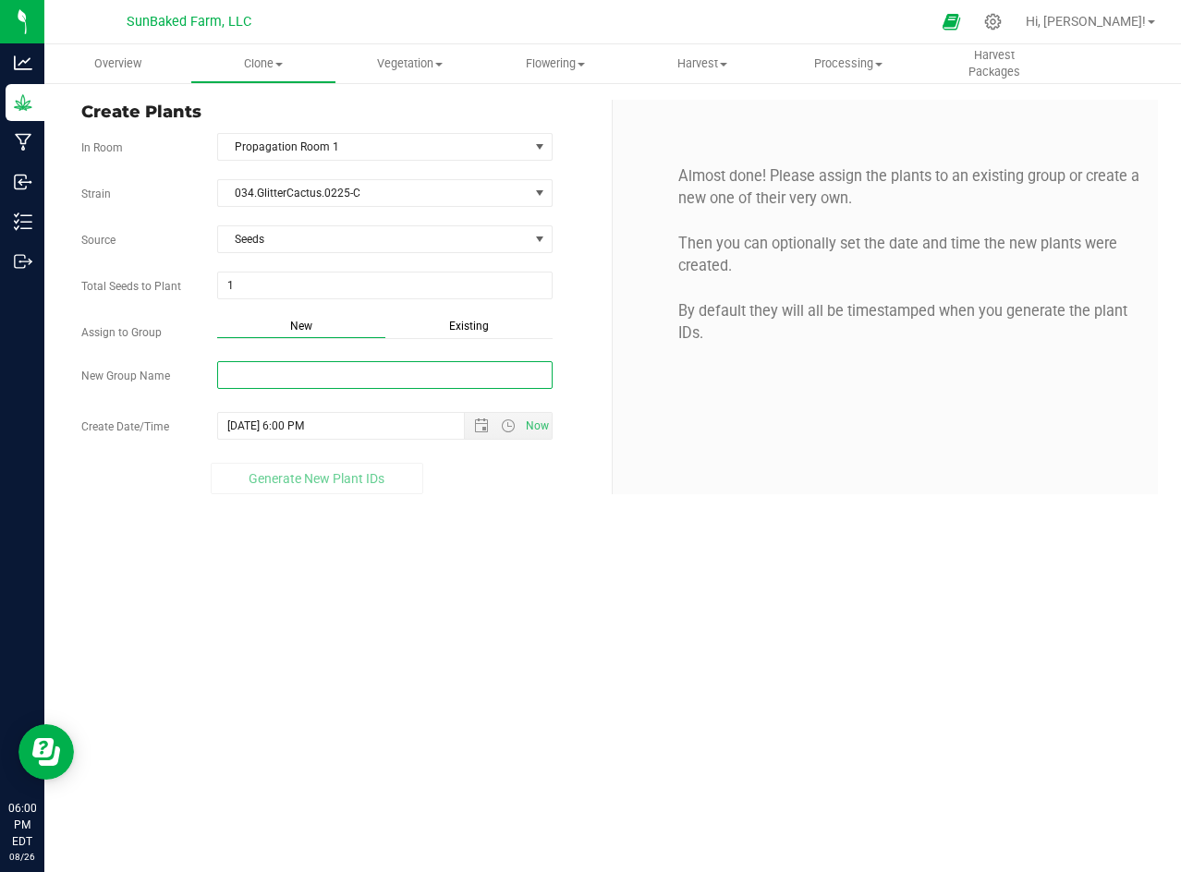
click at [386, 376] on input "New Group Name" at bounding box center [384, 375] width 335 height 28
paste input "034.GlitterCactus.0225-C [DATE] 5:55 PM"
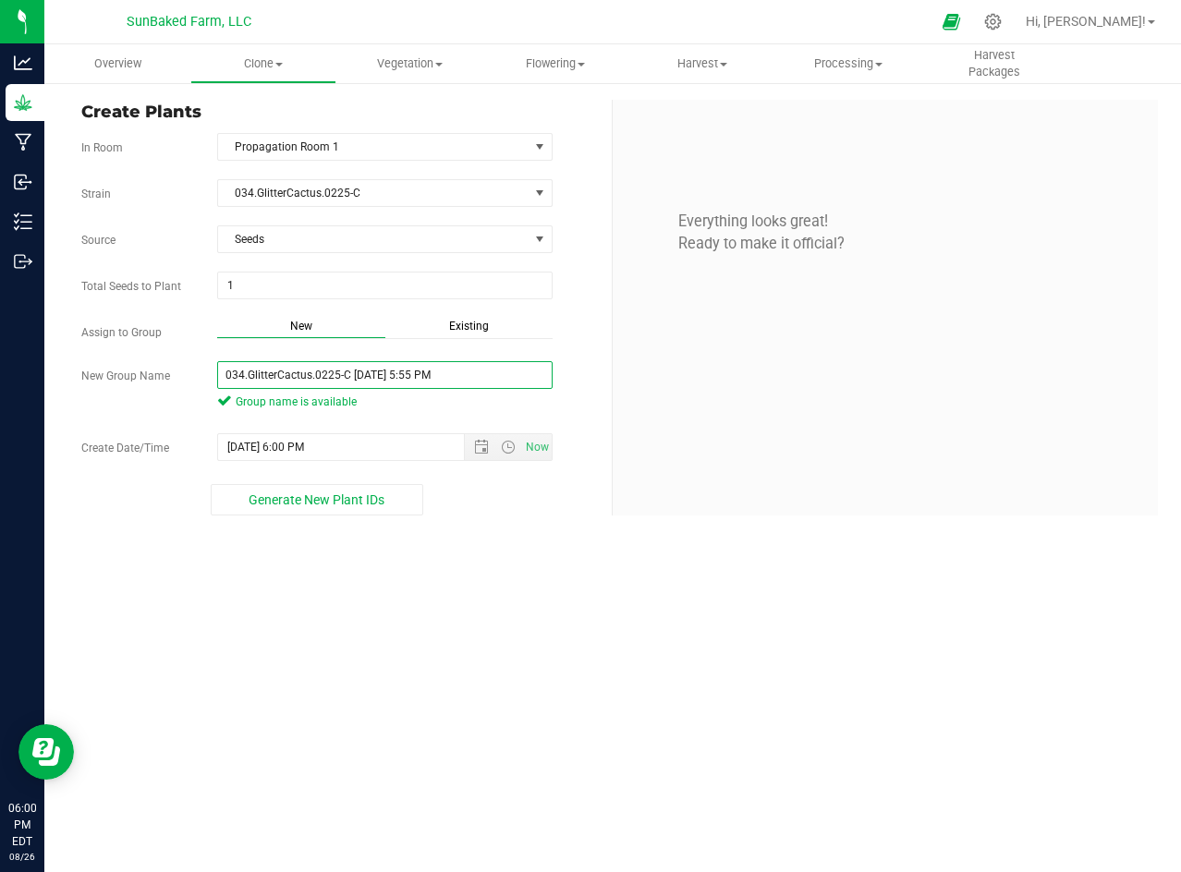
click at [351, 373] on input "034.GlitterCactus.0225-C [DATE] 5:55 PM" at bounding box center [384, 375] width 335 height 28
type input "034.GlitterCactus.0225-C"
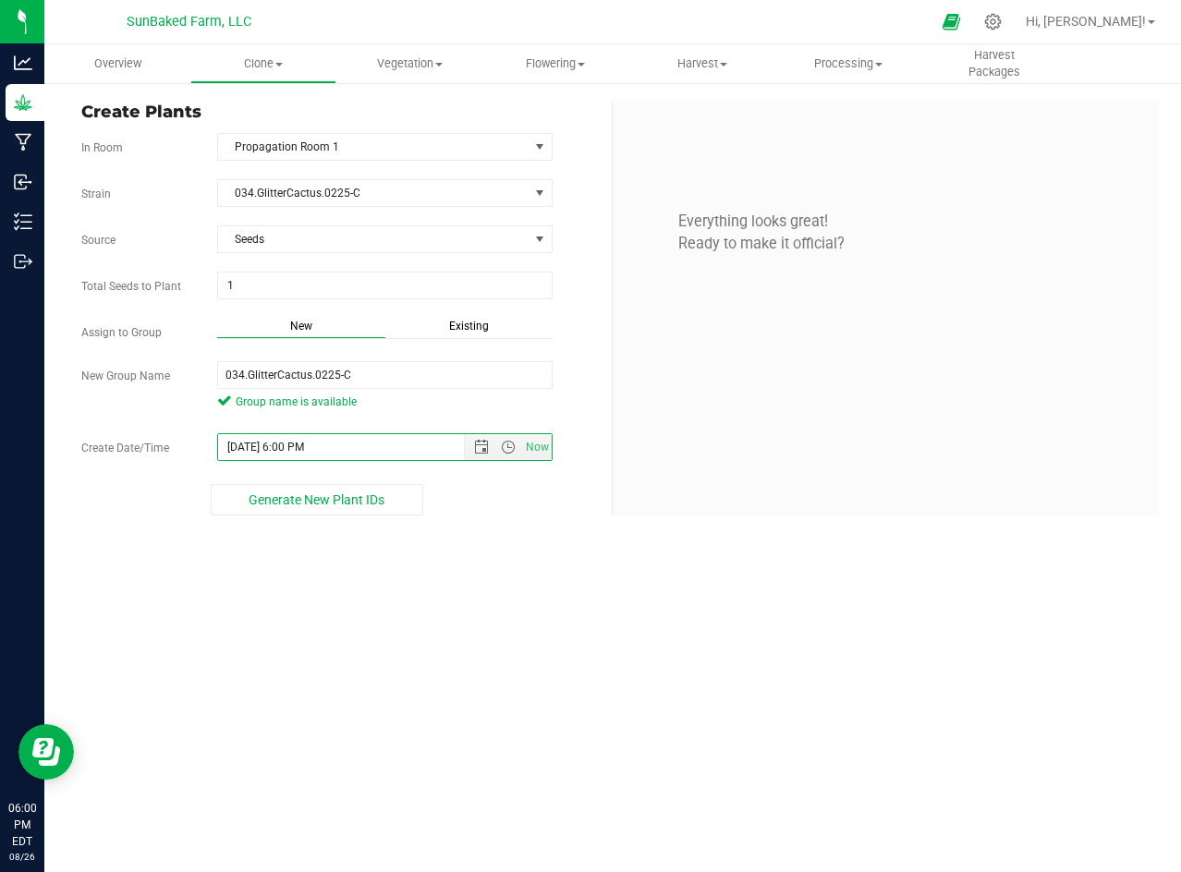
paste input "[DATE] 5:55"
type input "[DATE] 5:55 PM"
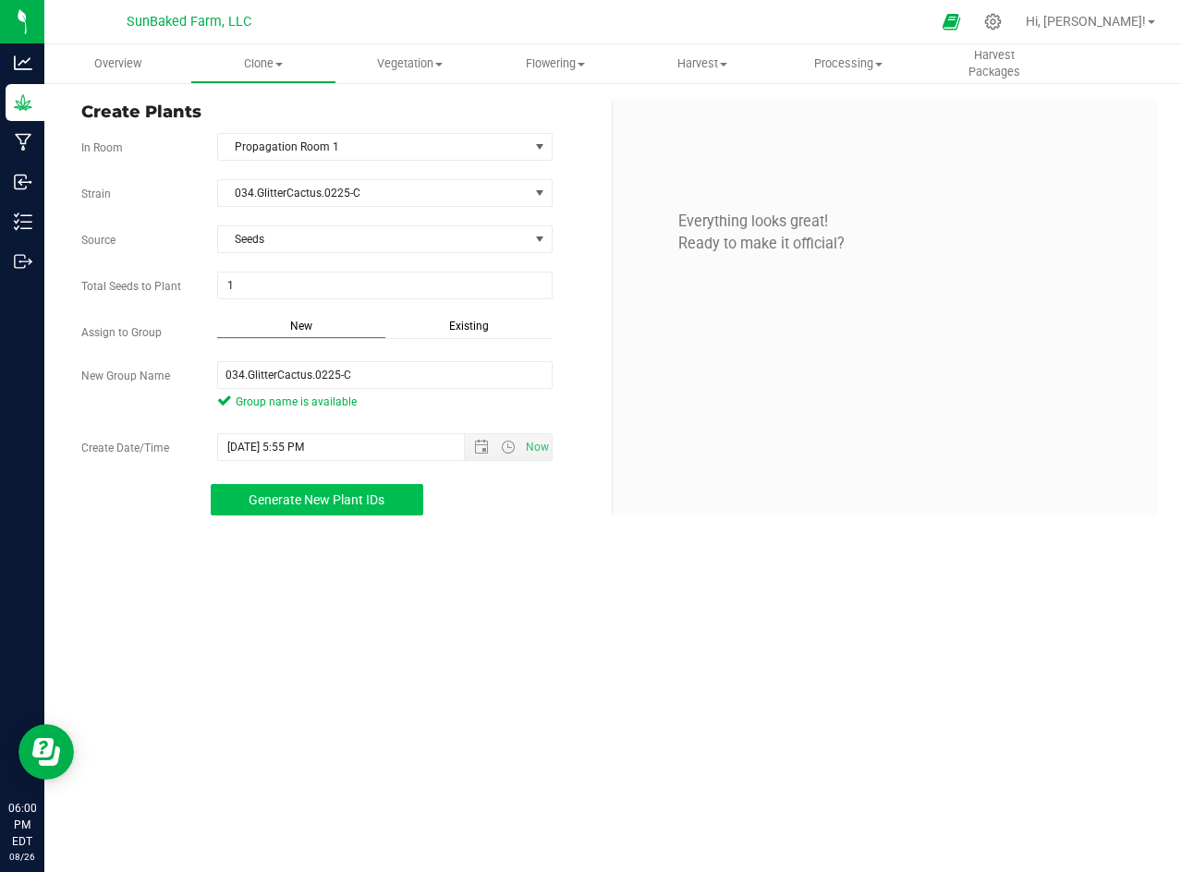
click at [366, 501] on span "Generate New Plant IDs" at bounding box center [317, 499] width 136 height 15
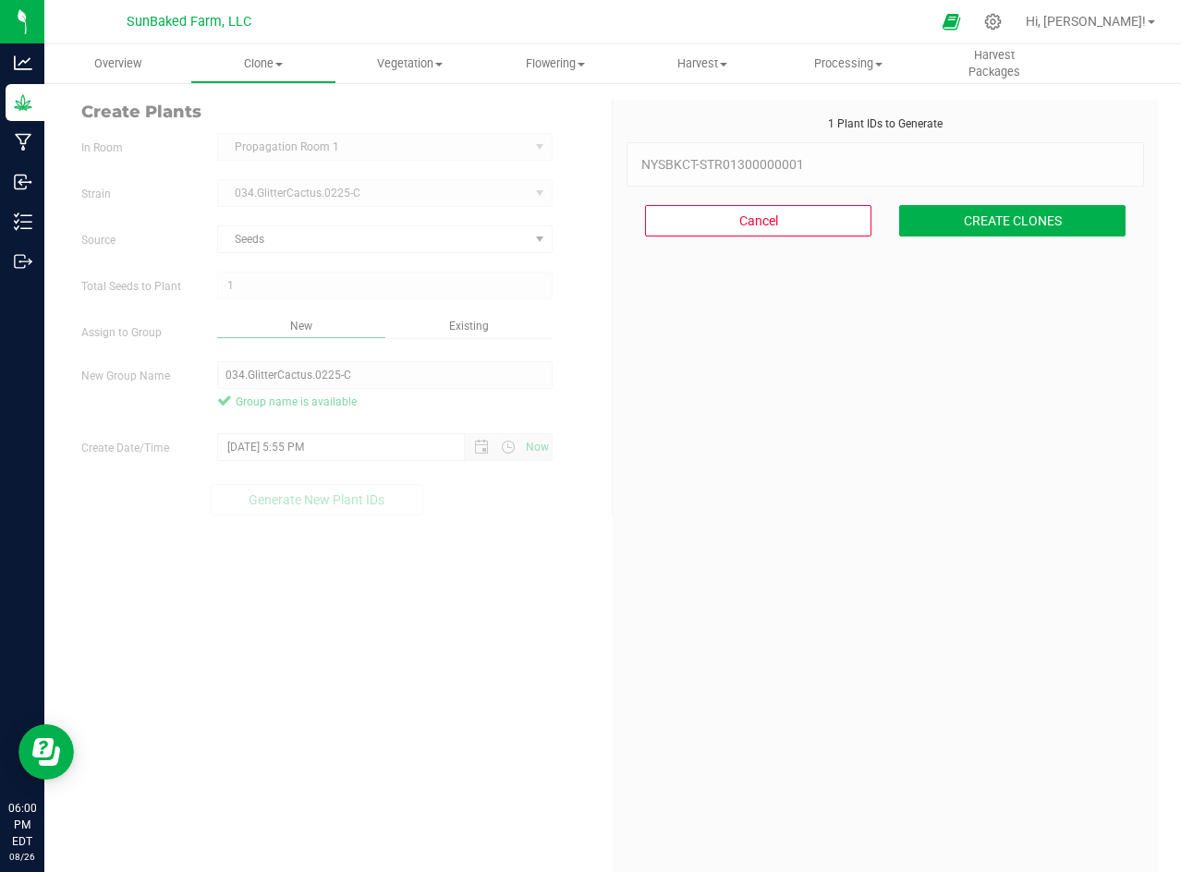
scroll to position [55, 0]
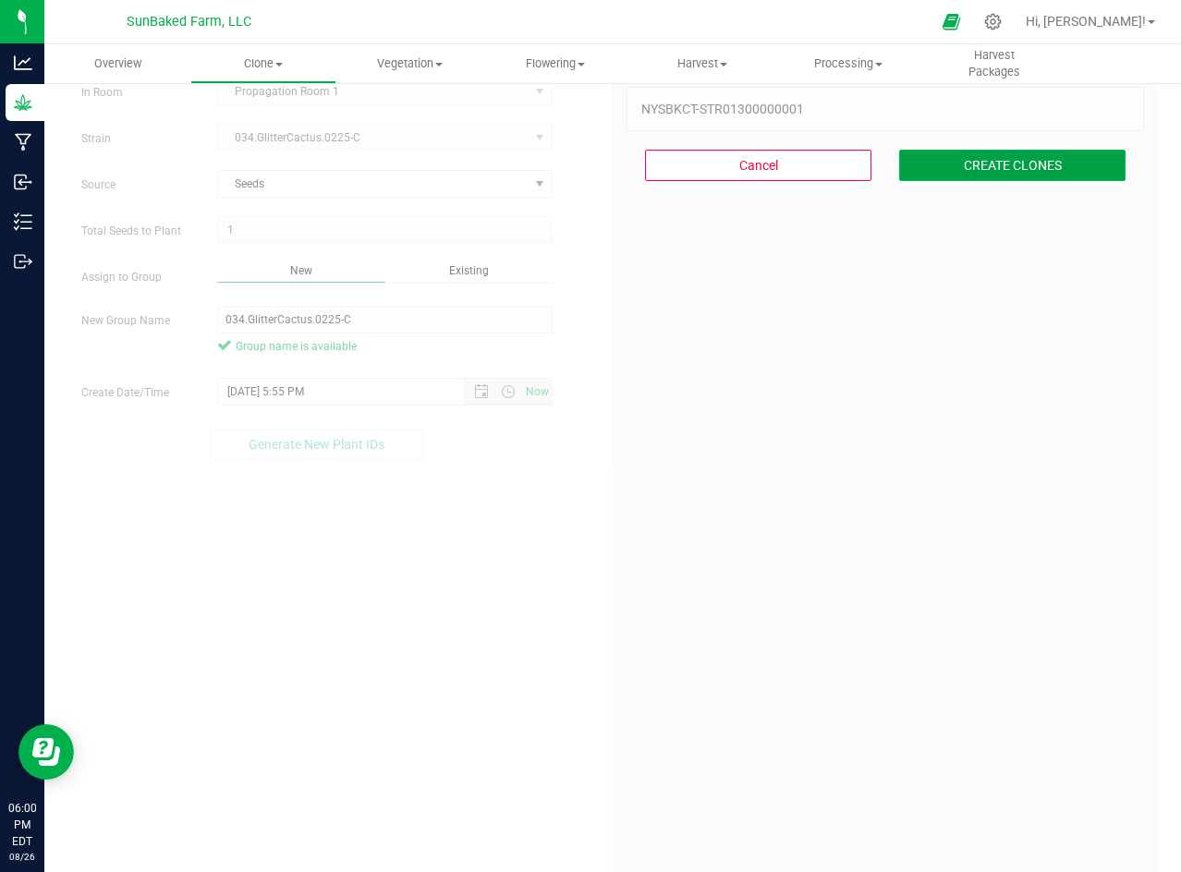
click at [1013, 161] on button "CREATE CLONES" at bounding box center [1012, 165] width 226 height 31
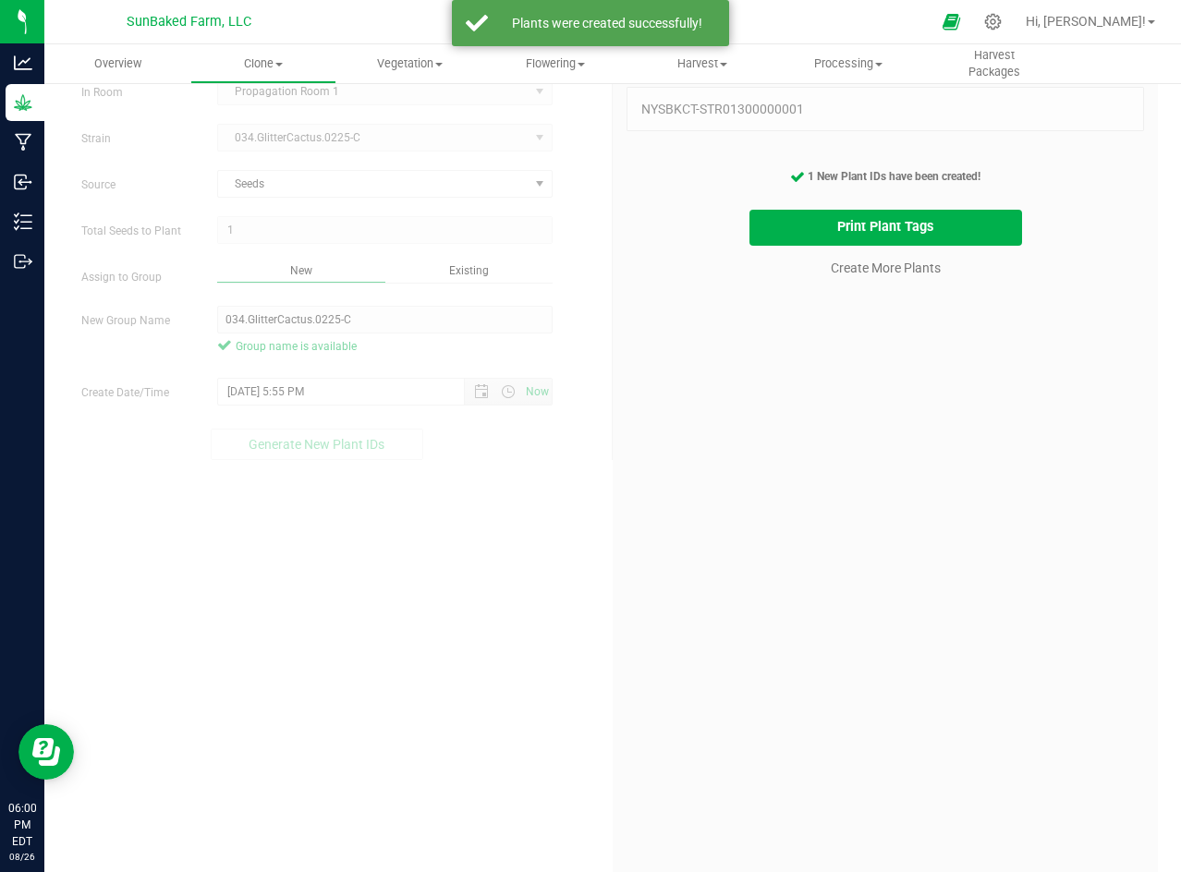
click at [489, 118] on form "In Room Propagation Room 1 Select room Propagation Room 1 [GEOGRAPHIC_DATA] 034…" at bounding box center [339, 269] width 517 height 383
click at [868, 271] on link "Create More Plants" at bounding box center [886, 268] width 110 height 18
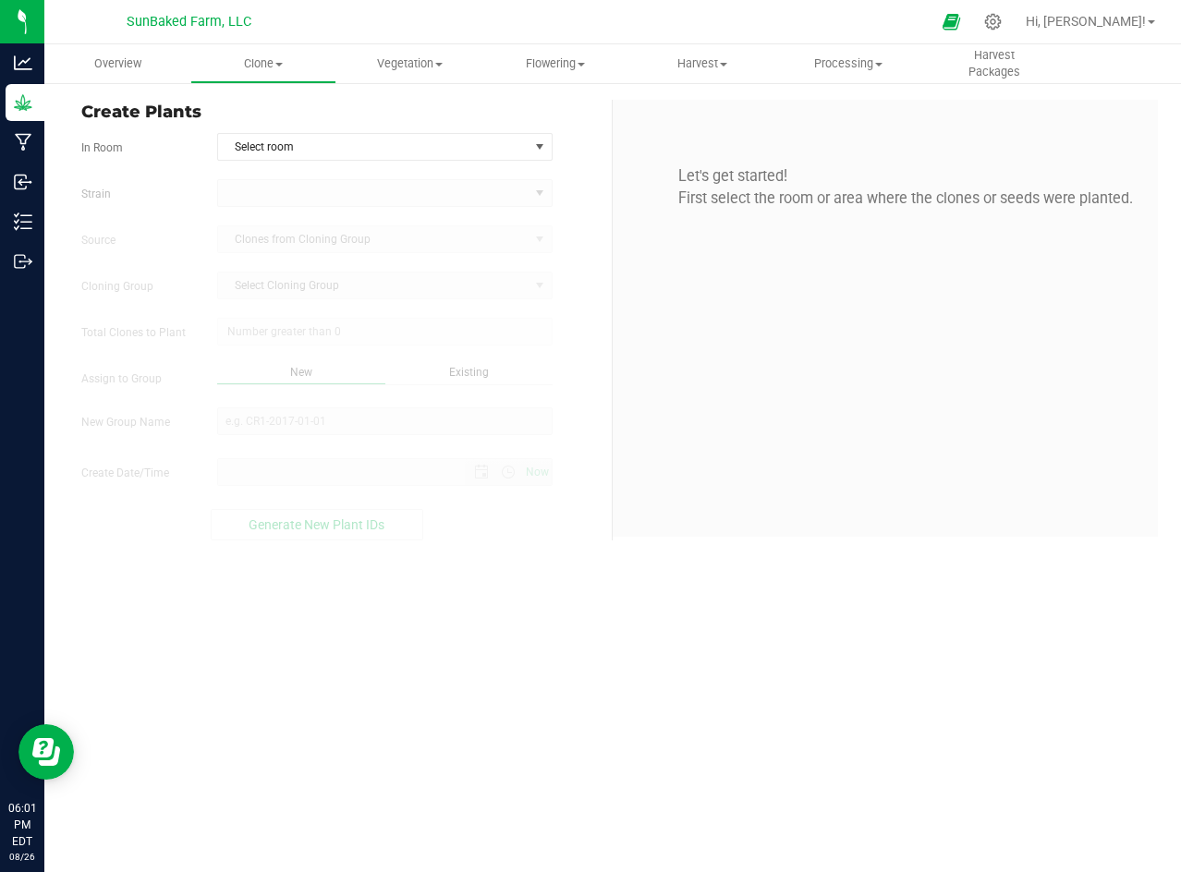
type input "[DATE] 6:01 PM"
click at [434, 147] on span "Select room" at bounding box center [373, 147] width 310 height 26
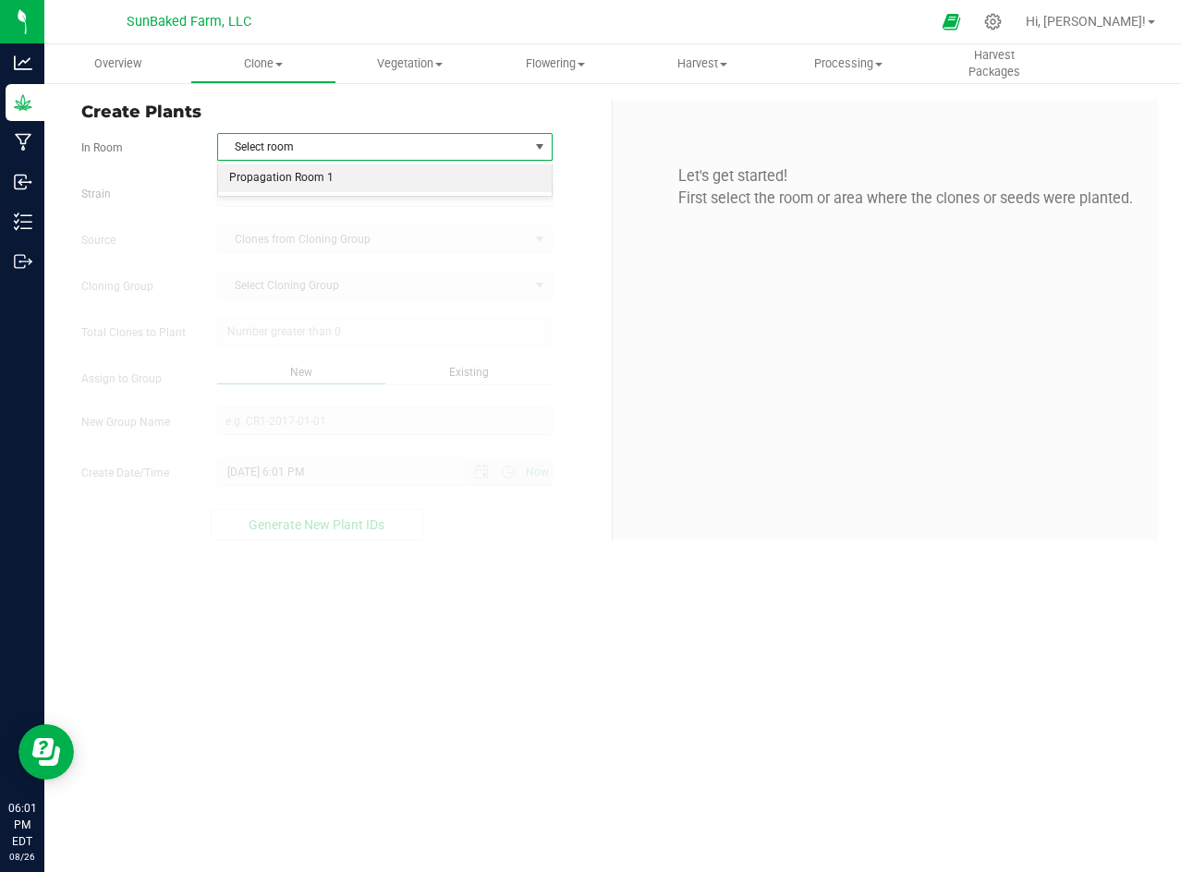
click at [425, 178] on li "Propagation Room 1" at bounding box center [385, 178] width 334 height 28
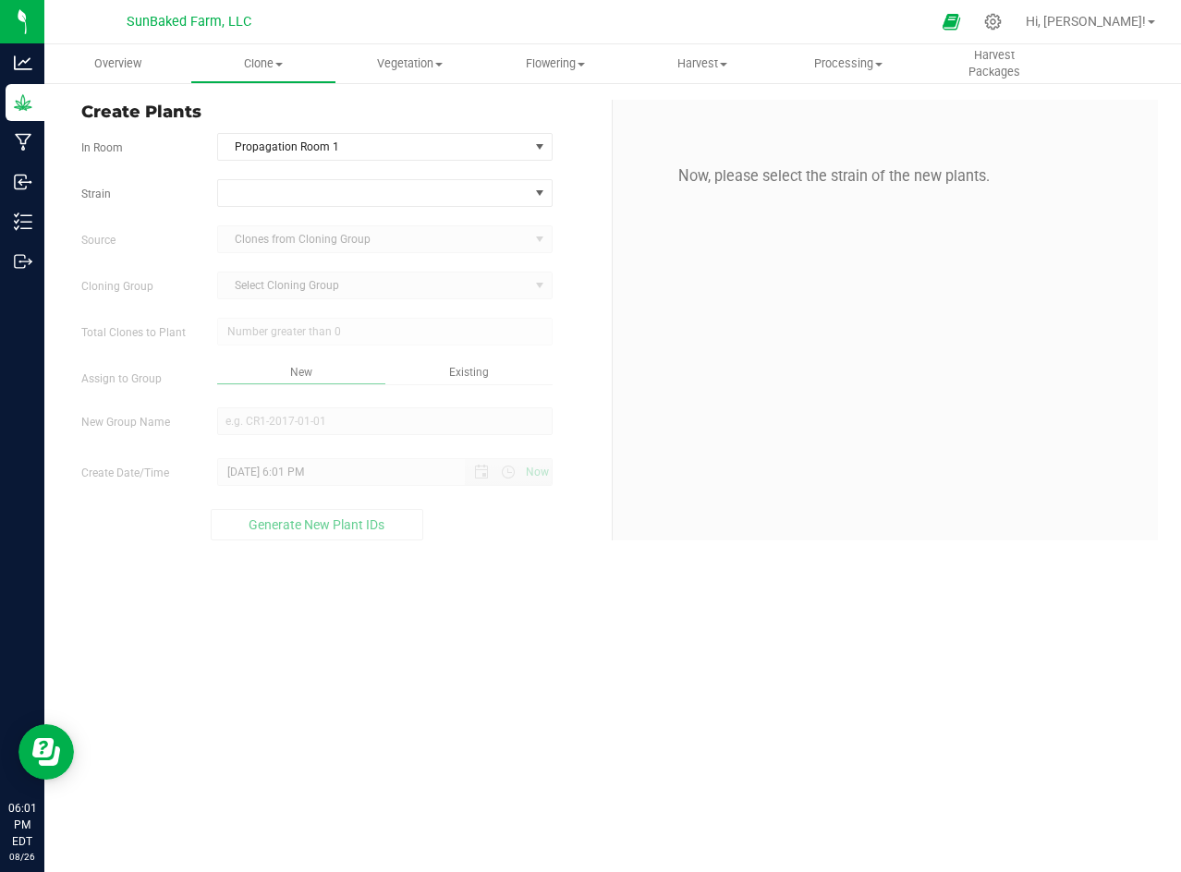
click at [417, 209] on div "Strain Source Clones from Cloning Group Cloning Group Select Cloning Group Sele…" at bounding box center [339, 359] width 517 height 361
click at [439, 194] on span at bounding box center [373, 193] width 310 height 26
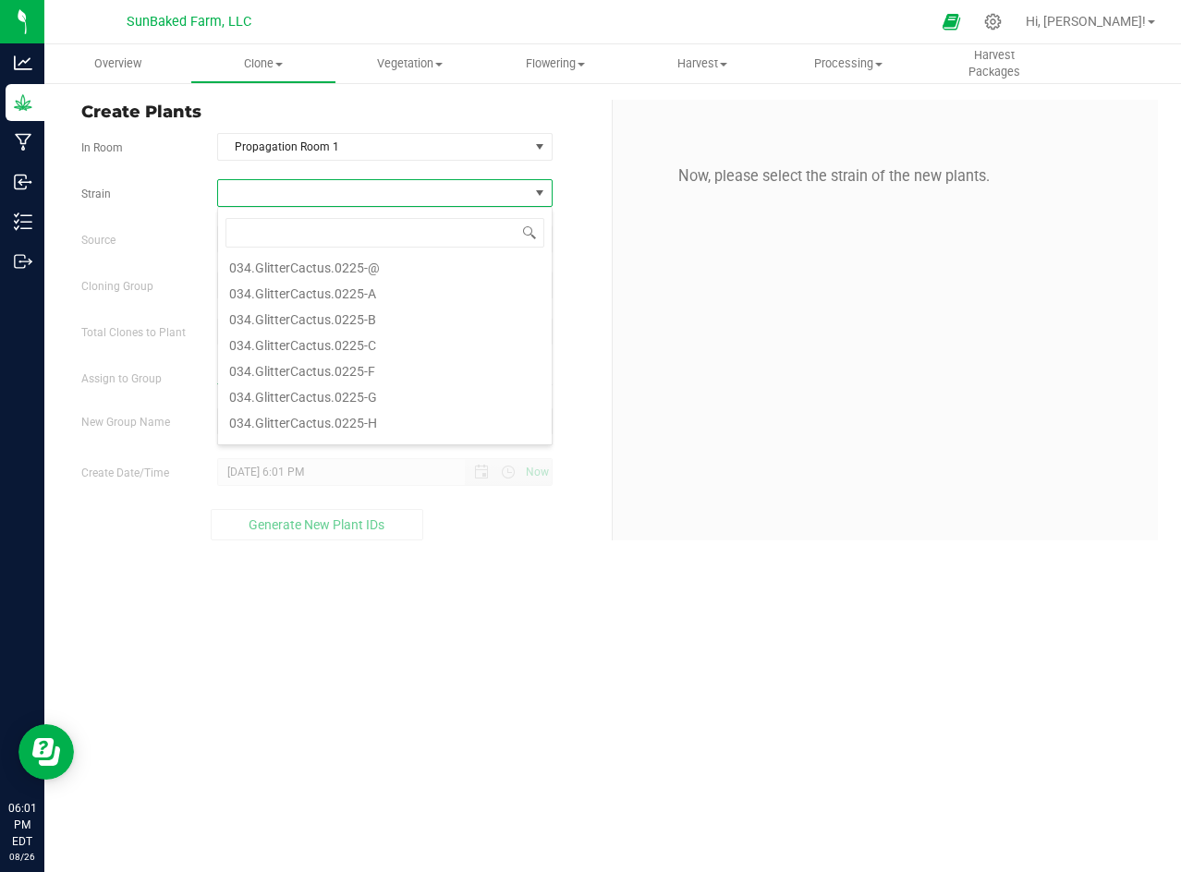
scroll to position [269, 0]
click at [354, 334] on li "034.GlitterCactus.0225-F" at bounding box center [385, 337] width 334 height 26
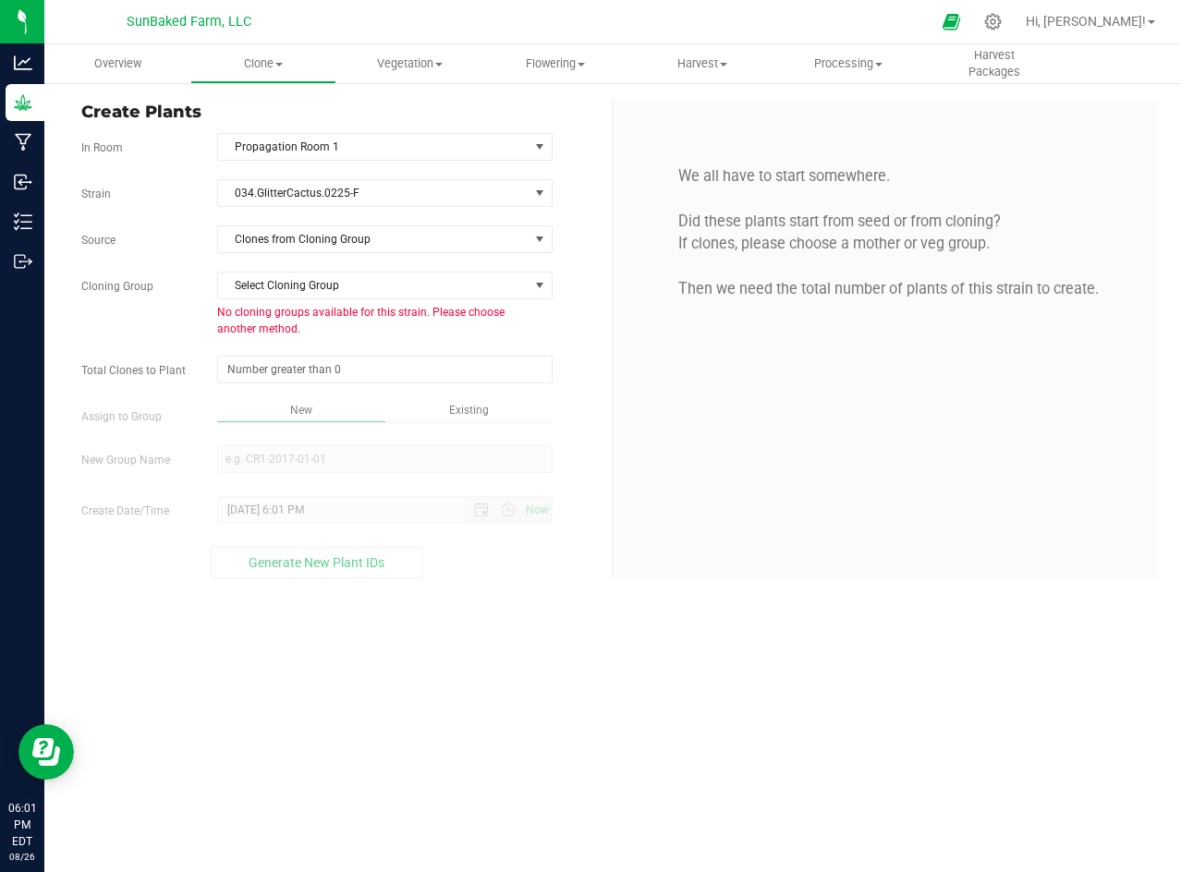
click at [324, 261] on div "Strain 034.GlitterCactus.0225-F Source Clones from Cloning Group Cloning Group …" at bounding box center [339, 378] width 517 height 399
click at [330, 255] on div "Strain 034.GlitterCactus.0225-F Source Clones from Cloning Group Cloning Group …" at bounding box center [339, 378] width 517 height 399
click at [359, 237] on span "Clones from Cloning Group" at bounding box center [373, 239] width 310 height 26
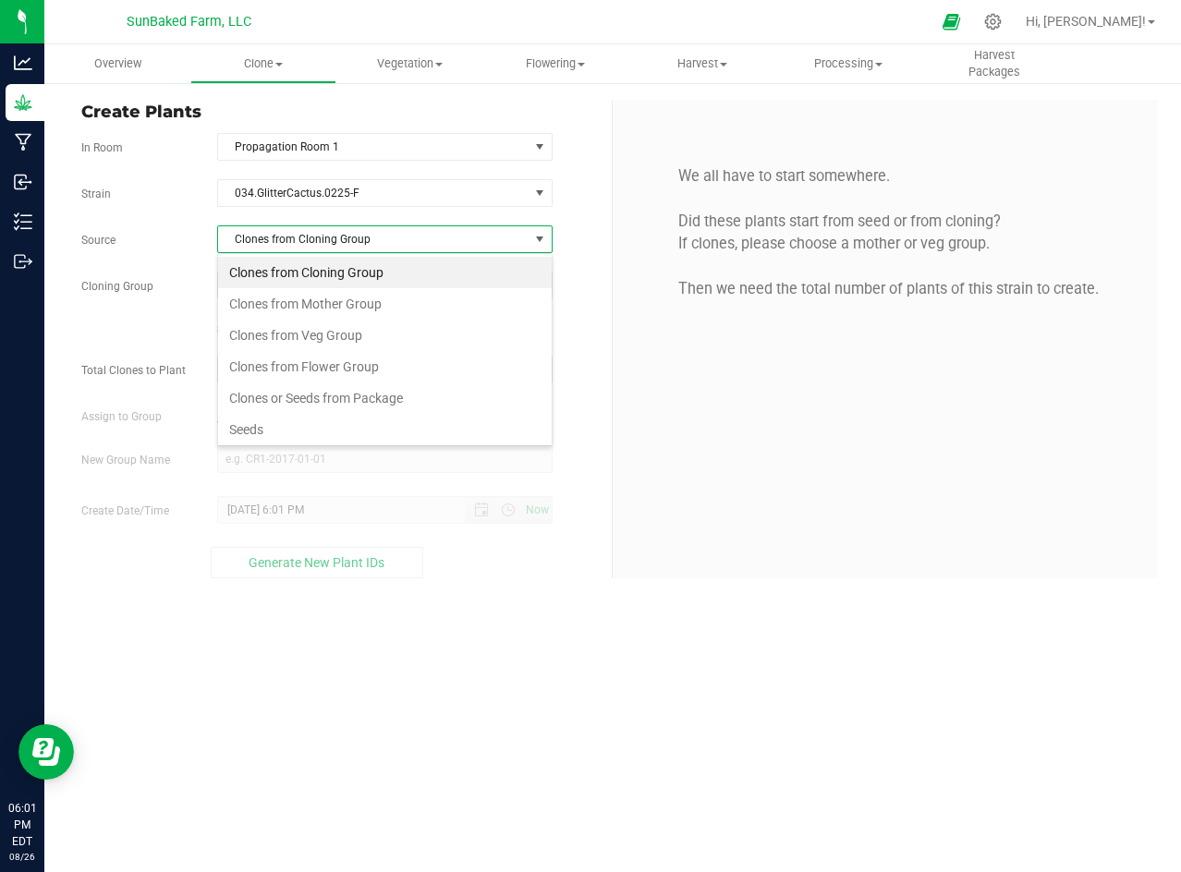
scroll to position [28, 334]
click at [279, 426] on li "Seeds" at bounding box center [385, 429] width 334 height 31
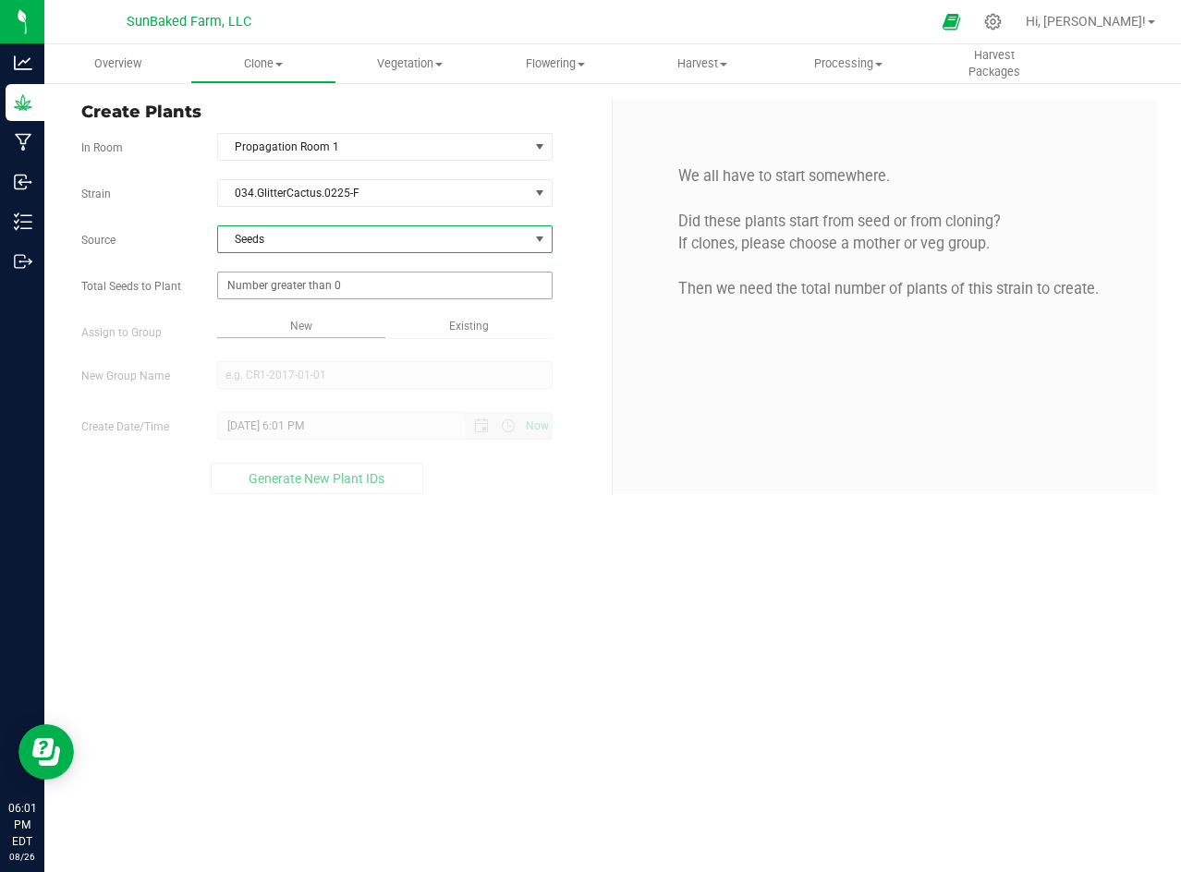
click at [366, 282] on span at bounding box center [384, 286] width 335 height 28
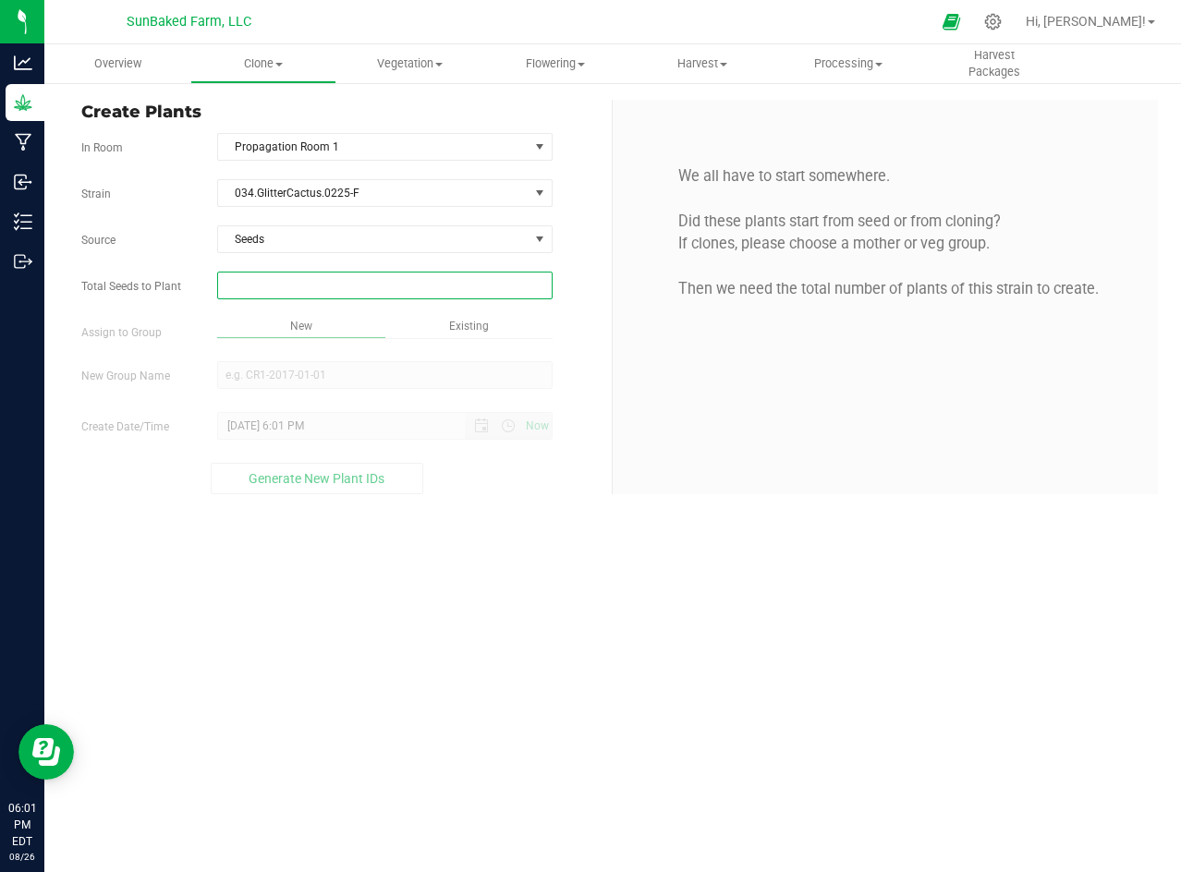
type input "1"
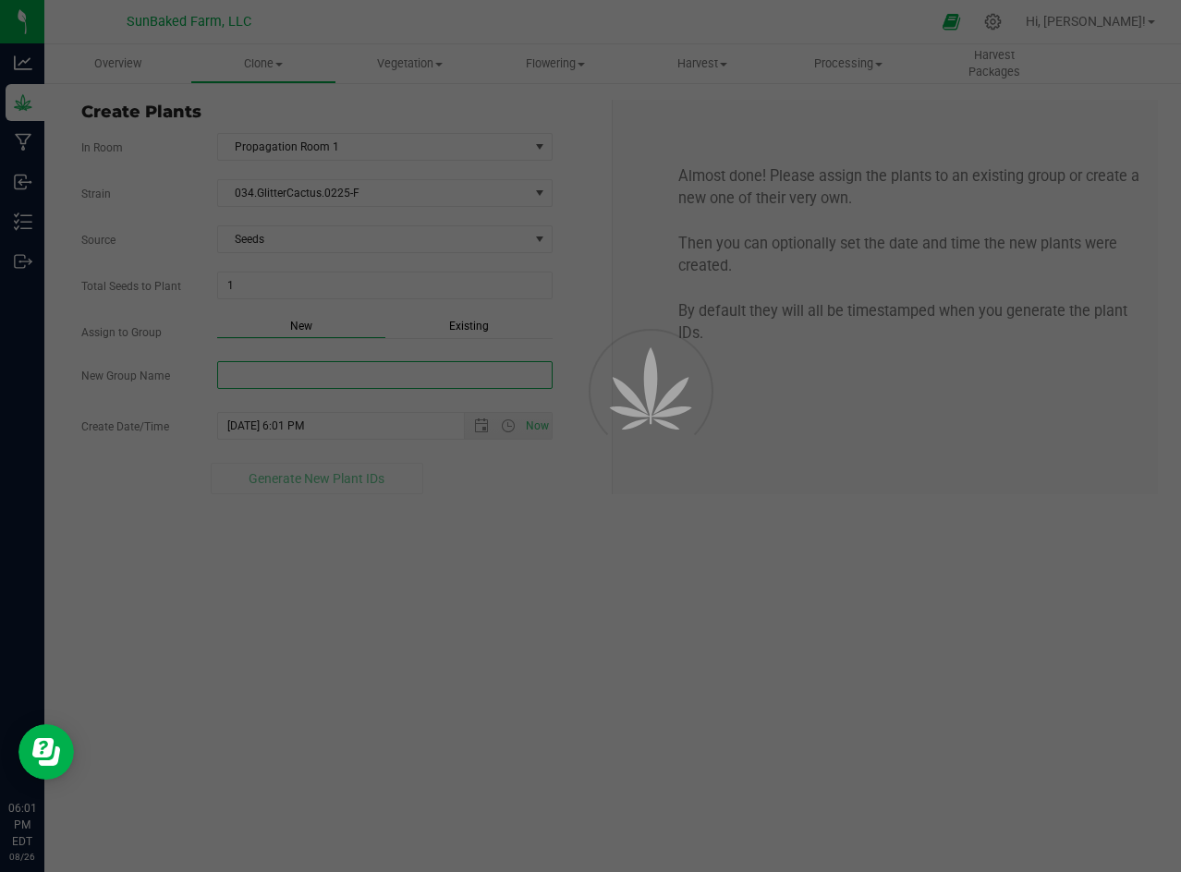
click at [342, 369] on div "Overview Clone Create plants Cloning groups Cloning plants Apply to plants Vege…" at bounding box center [612, 458] width 1136 height 828
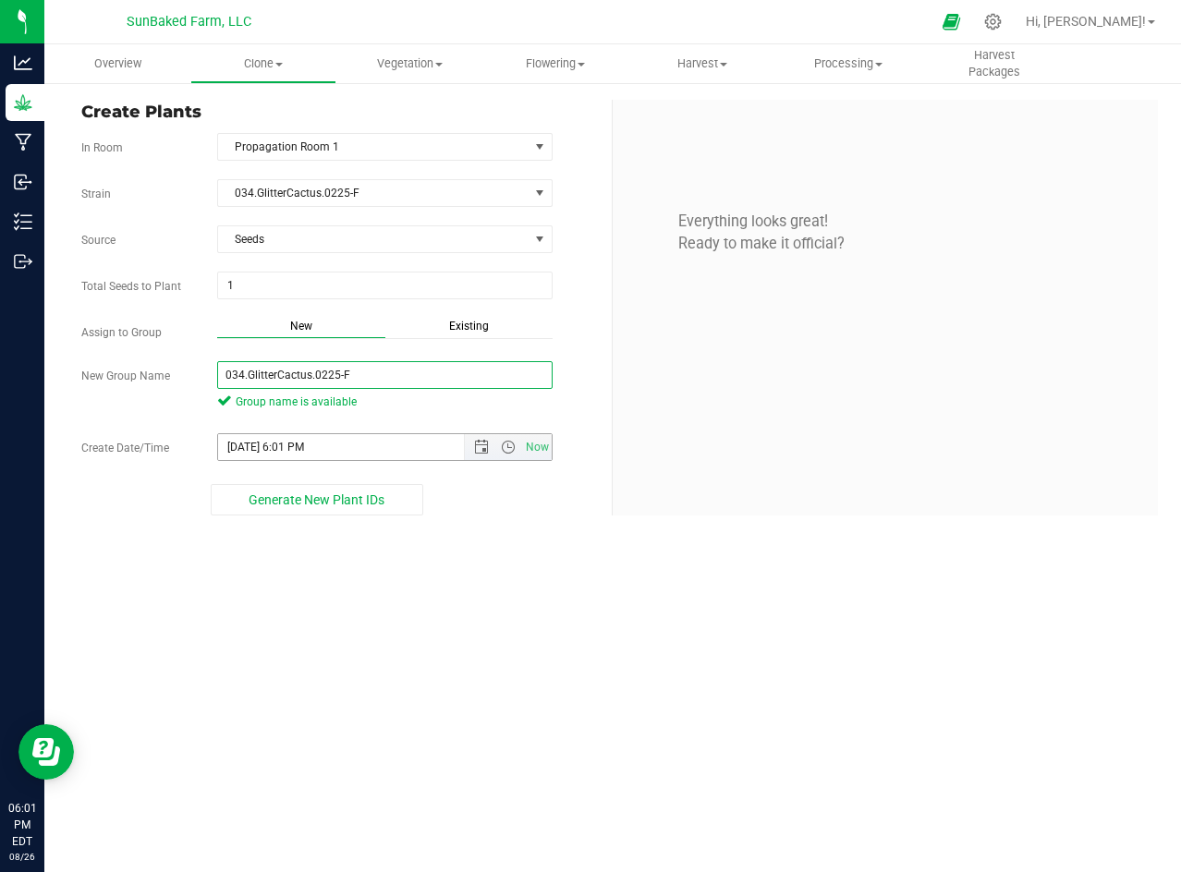
type input "034.GlitterCactus.0225-F"
click at [354, 439] on input "[DATE] 6:01 PM" at bounding box center [357, 447] width 278 height 26
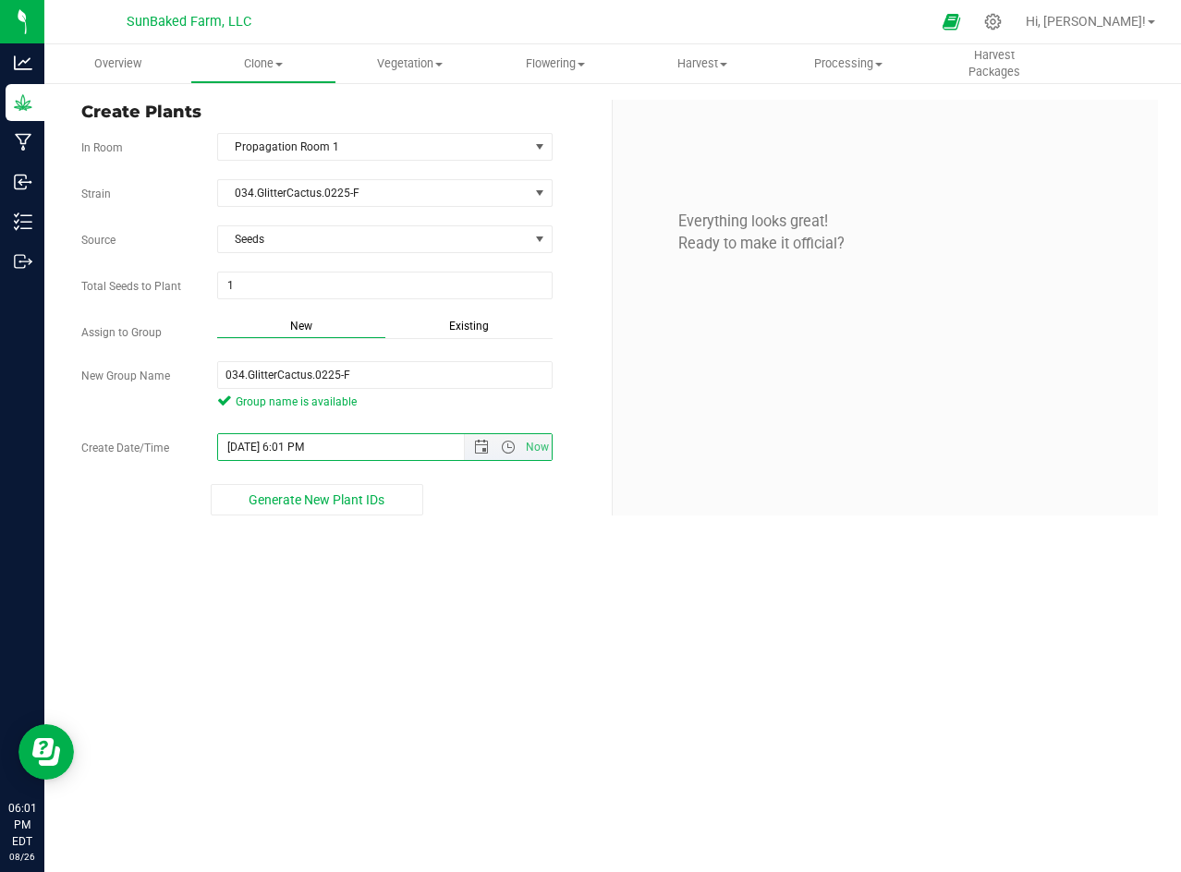
paste input "[DATE] 5:55"
type input "[DATE] 5:55 PM"
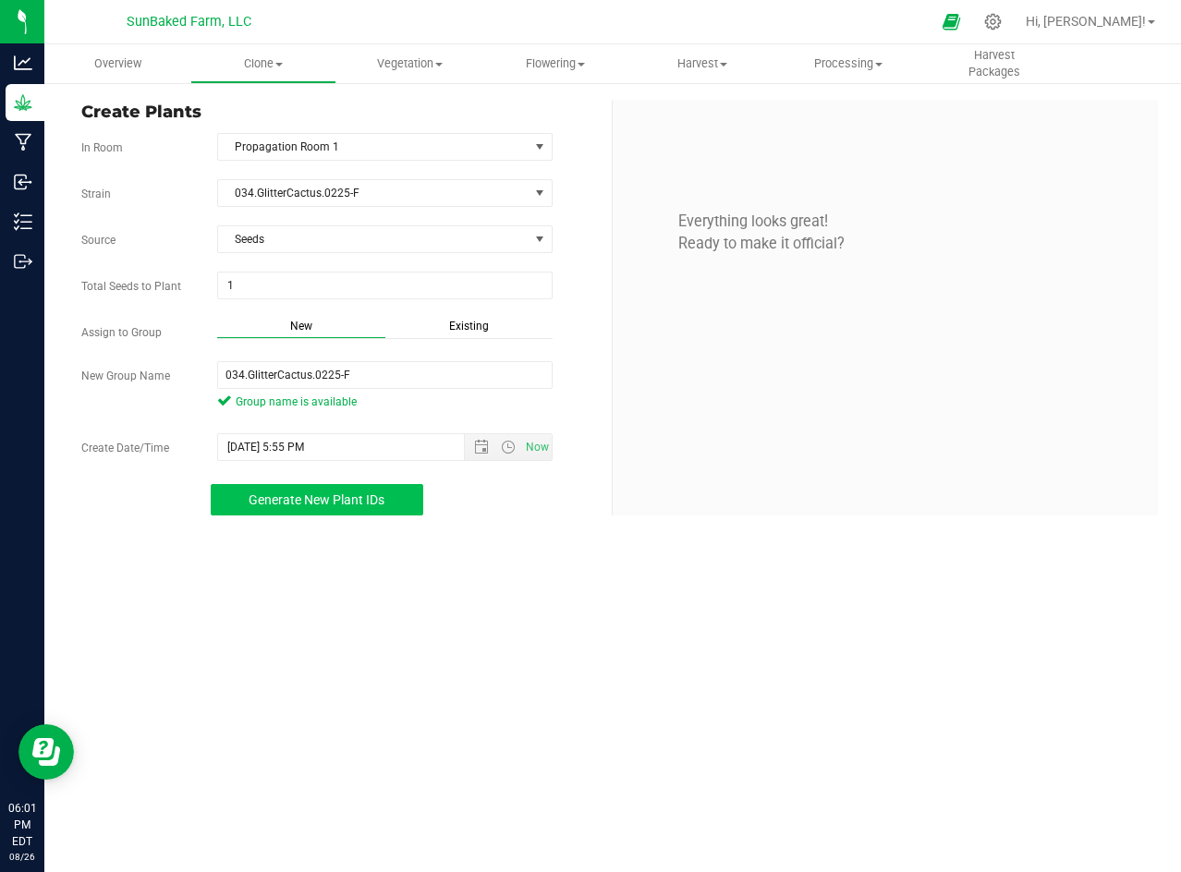
click at [351, 503] on span "Generate New Plant IDs" at bounding box center [317, 499] width 136 height 15
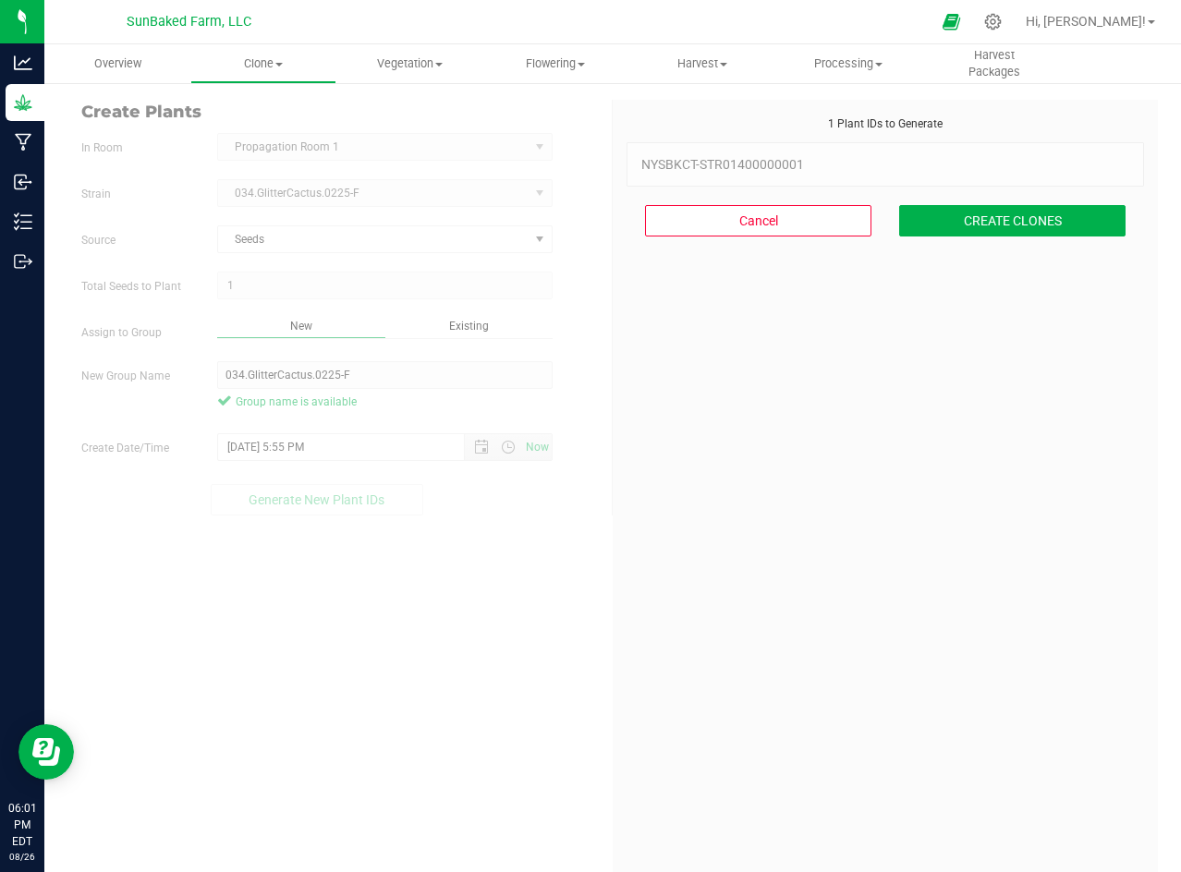
scroll to position [55, 0]
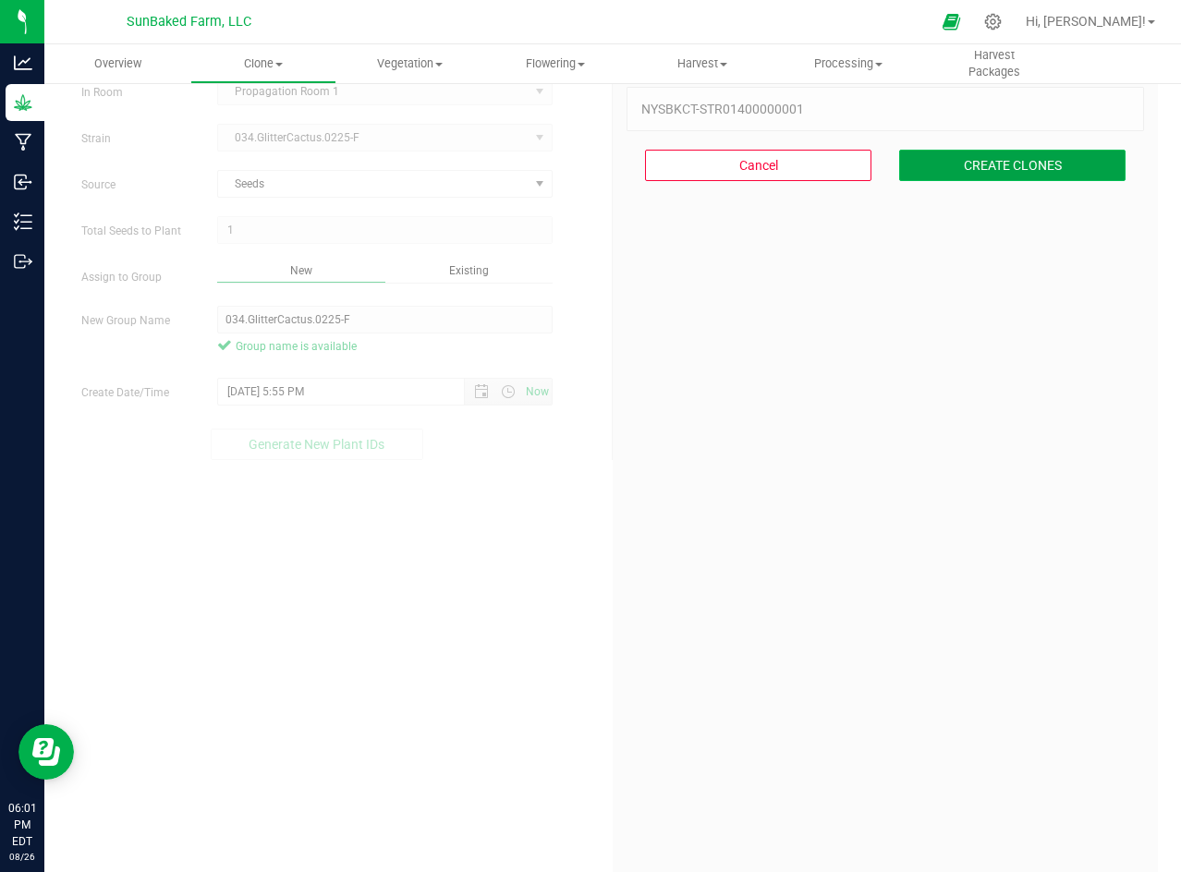
click at [986, 169] on button "CREATE CLONES" at bounding box center [1012, 165] width 226 height 31
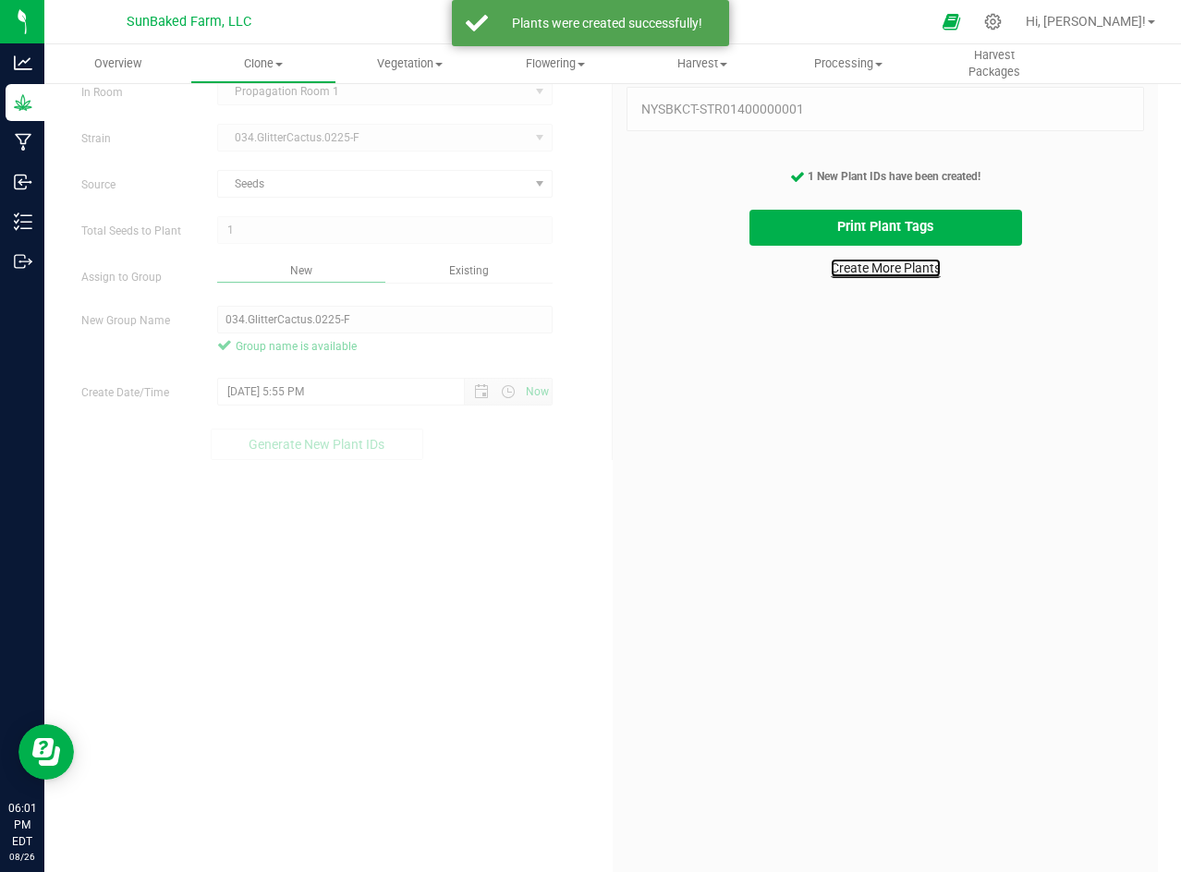
click at [845, 261] on link "Create More Plants" at bounding box center [886, 268] width 110 height 18
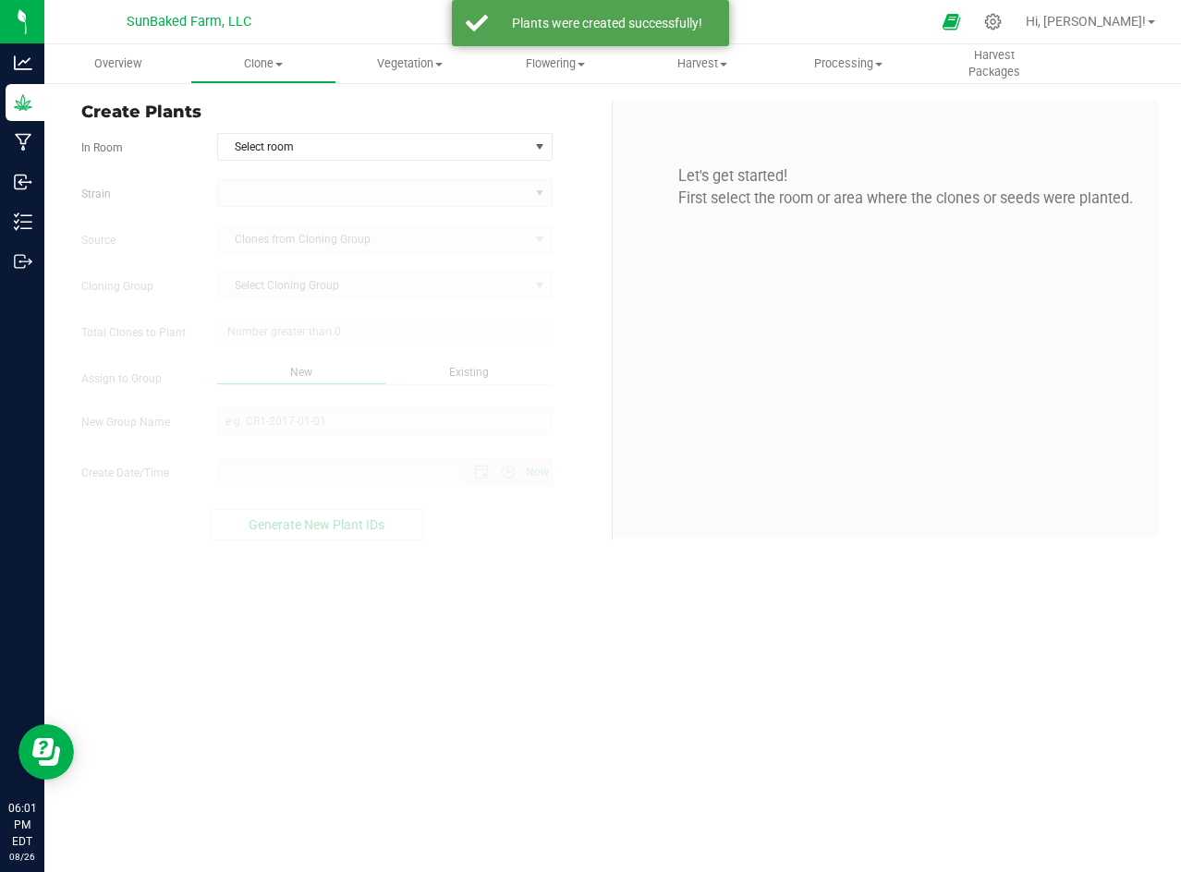
type input "[DATE] 6:01 PM"
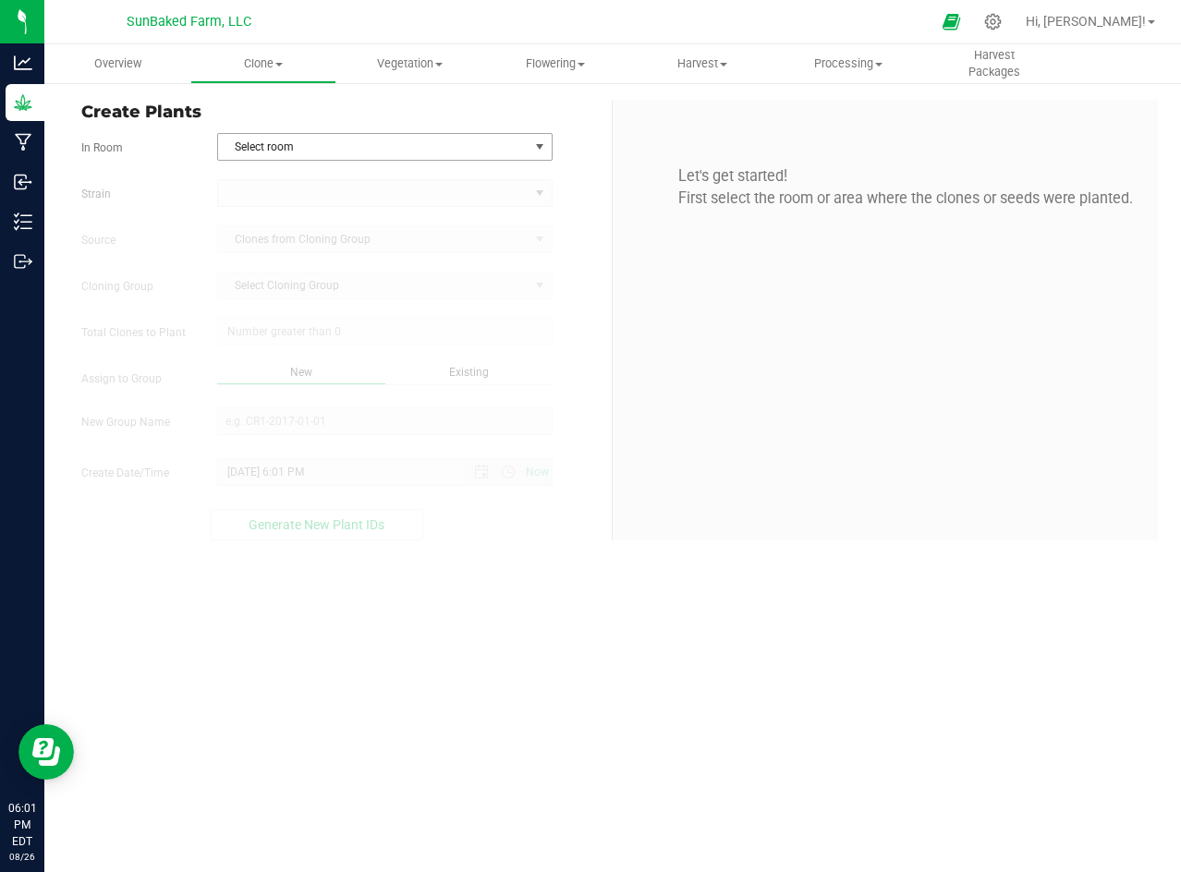
click at [453, 137] on span "Select room" at bounding box center [373, 147] width 310 height 26
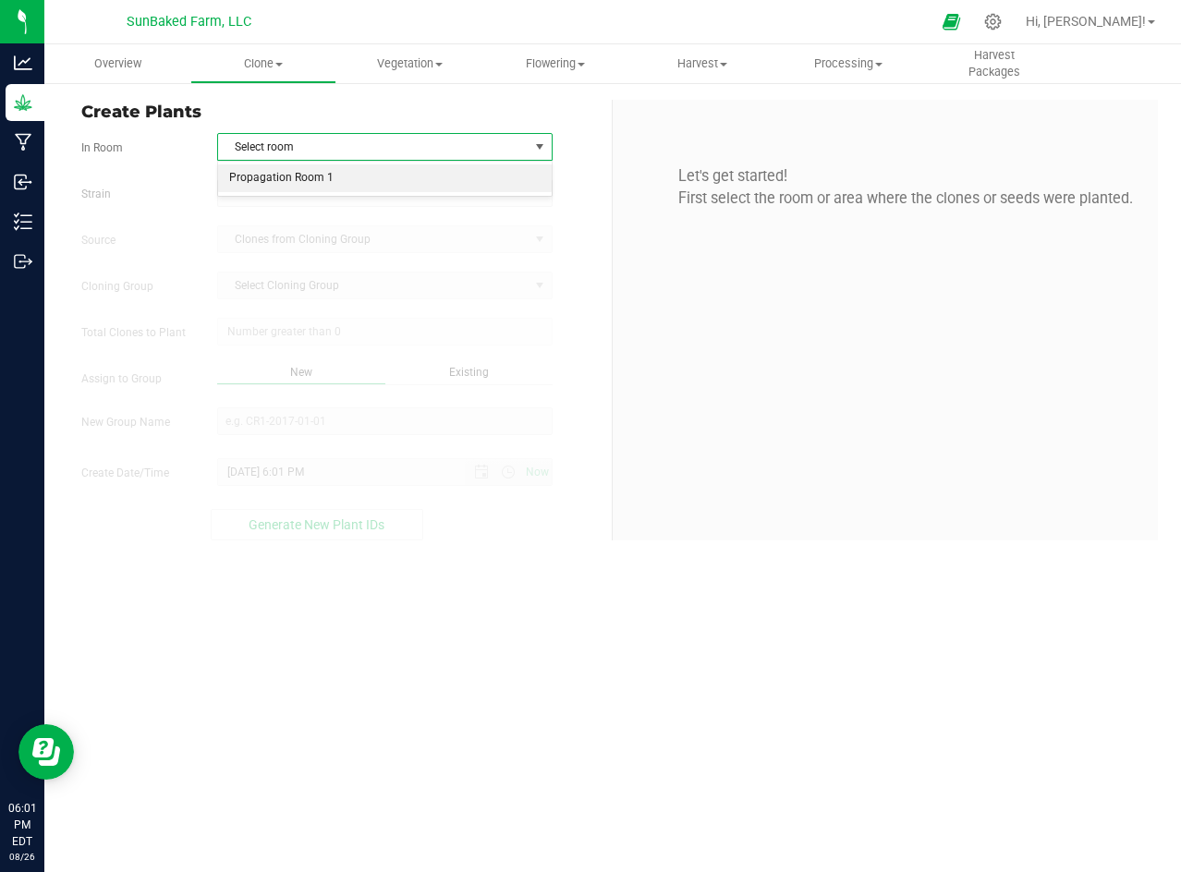
click at [429, 177] on li "Propagation Room 1" at bounding box center [385, 178] width 334 height 28
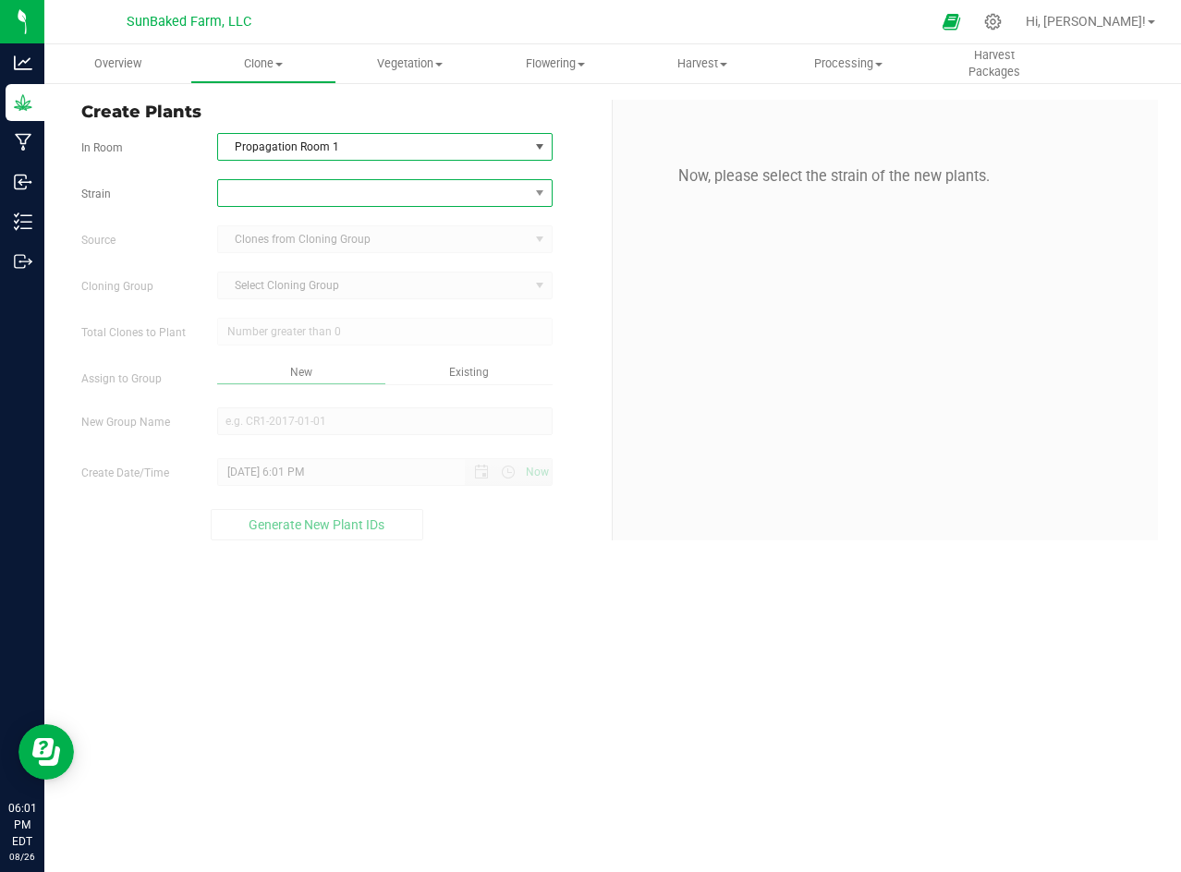
click at [429, 188] on span at bounding box center [373, 193] width 310 height 26
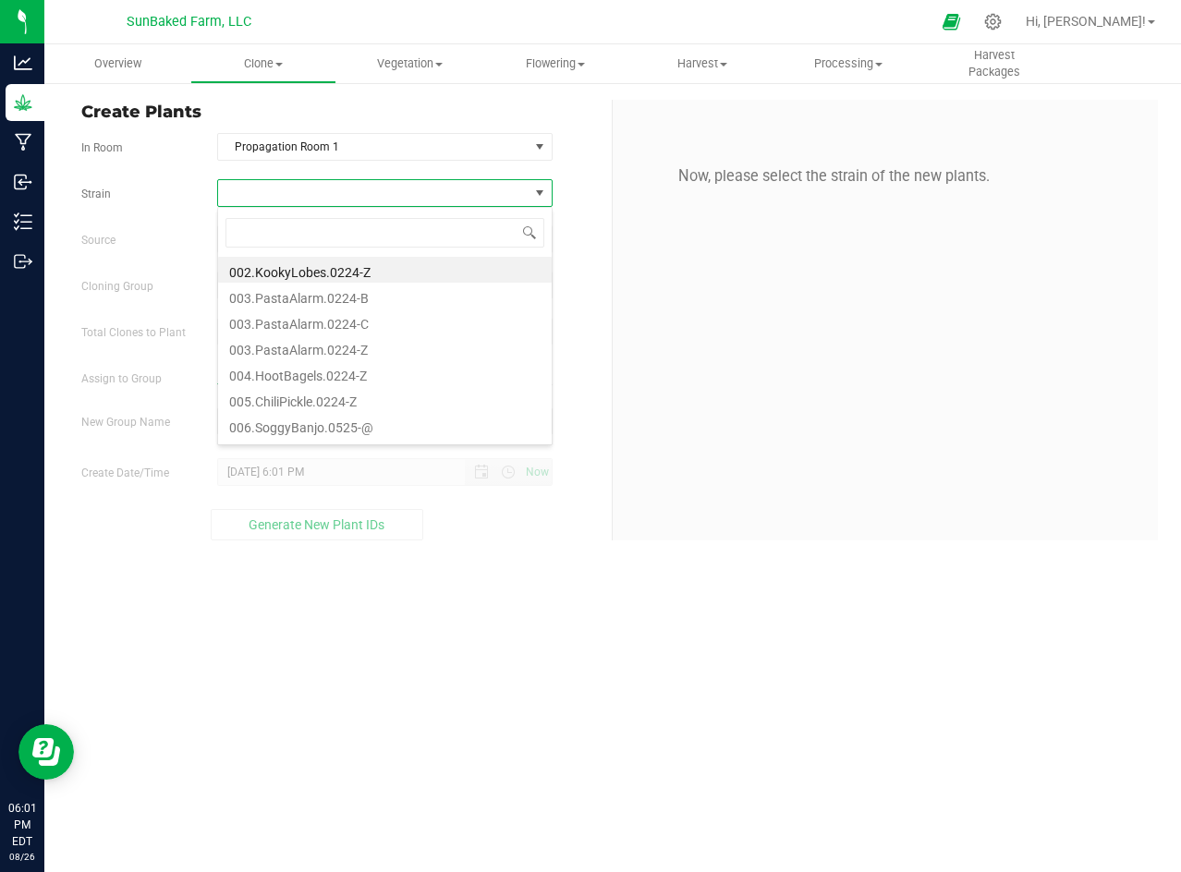
scroll to position [28, 334]
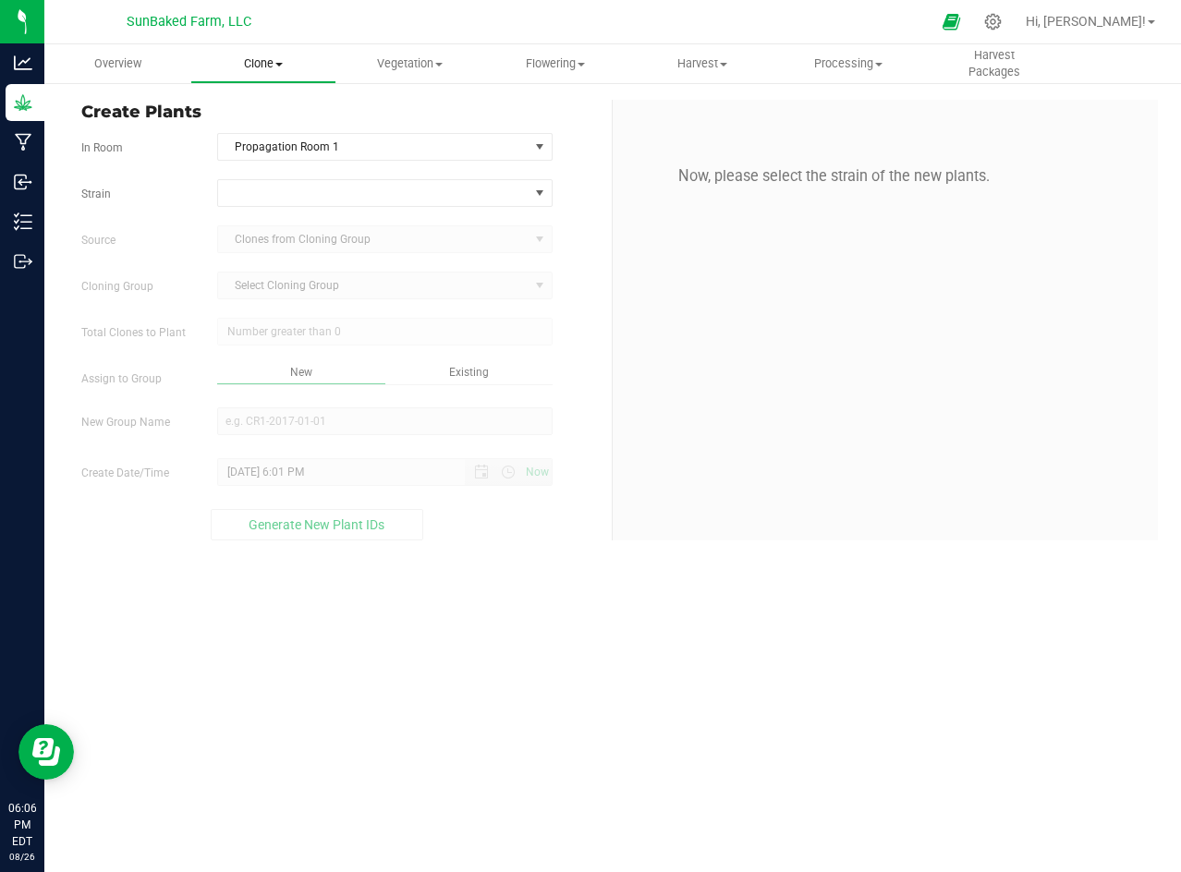
click at [282, 65] on span at bounding box center [278, 65] width 7 height 4
click at [291, 128] on span "Cloning groups" at bounding box center [260, 134] width 140 height 16
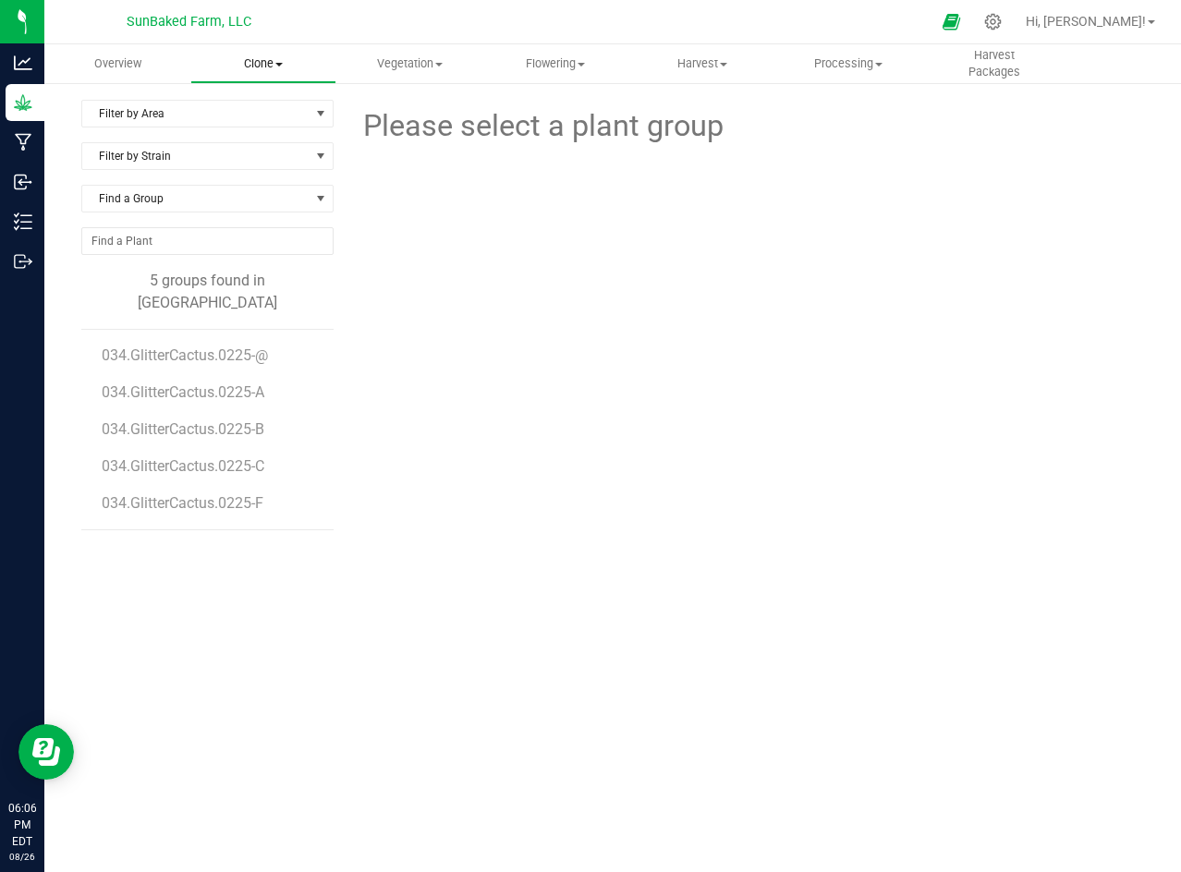
click at [286, 67] on span "Clone" at bounding box center [263, 63] width 144 height 17
click at [268, 109] on span "Create plants" at bounding box center [255, 111] width 130 height 16
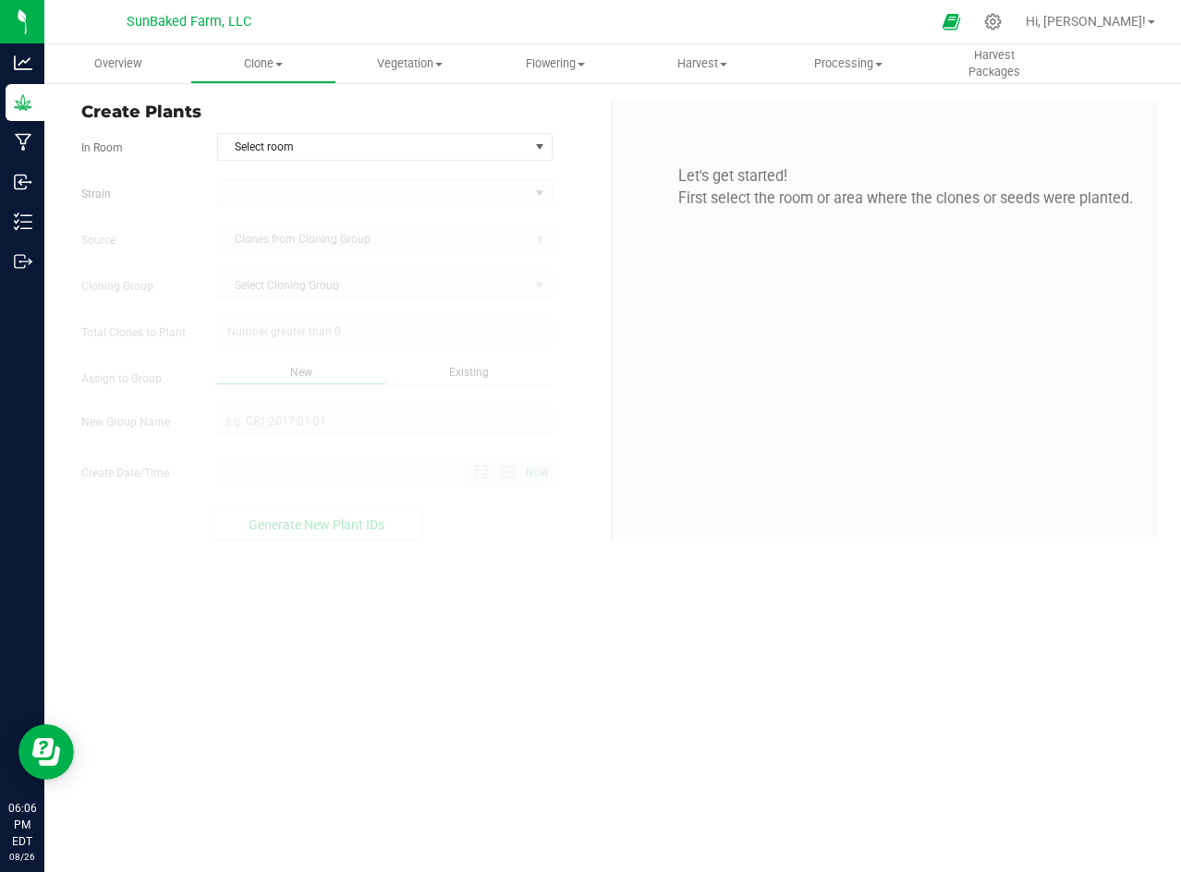
type input "[DATE] 6:06 PM"
click at [258, 150] on span "Select room" at bounding box center [373, 147] width 310 height 26
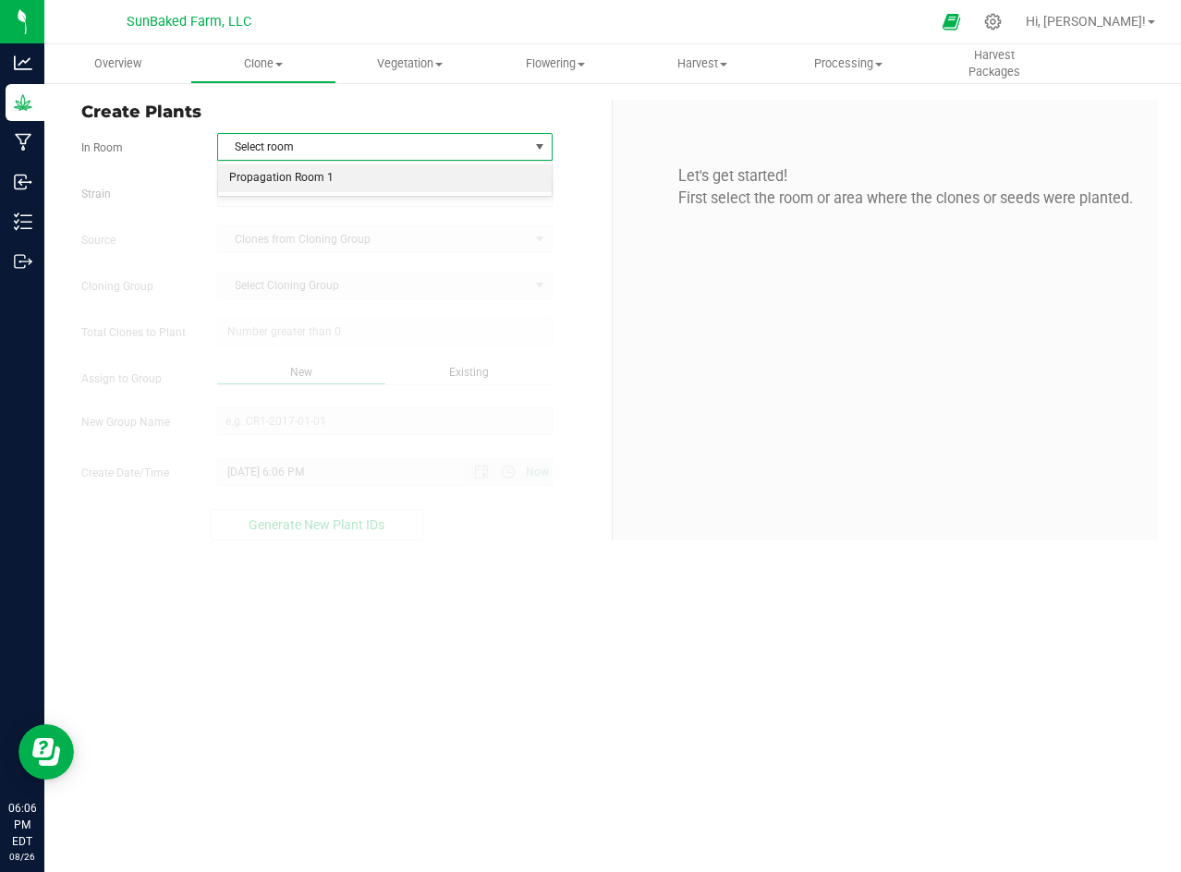
click at [263, 185] on li "Propagation Room 1" at bounding box center [385, 178] width 334 height 28
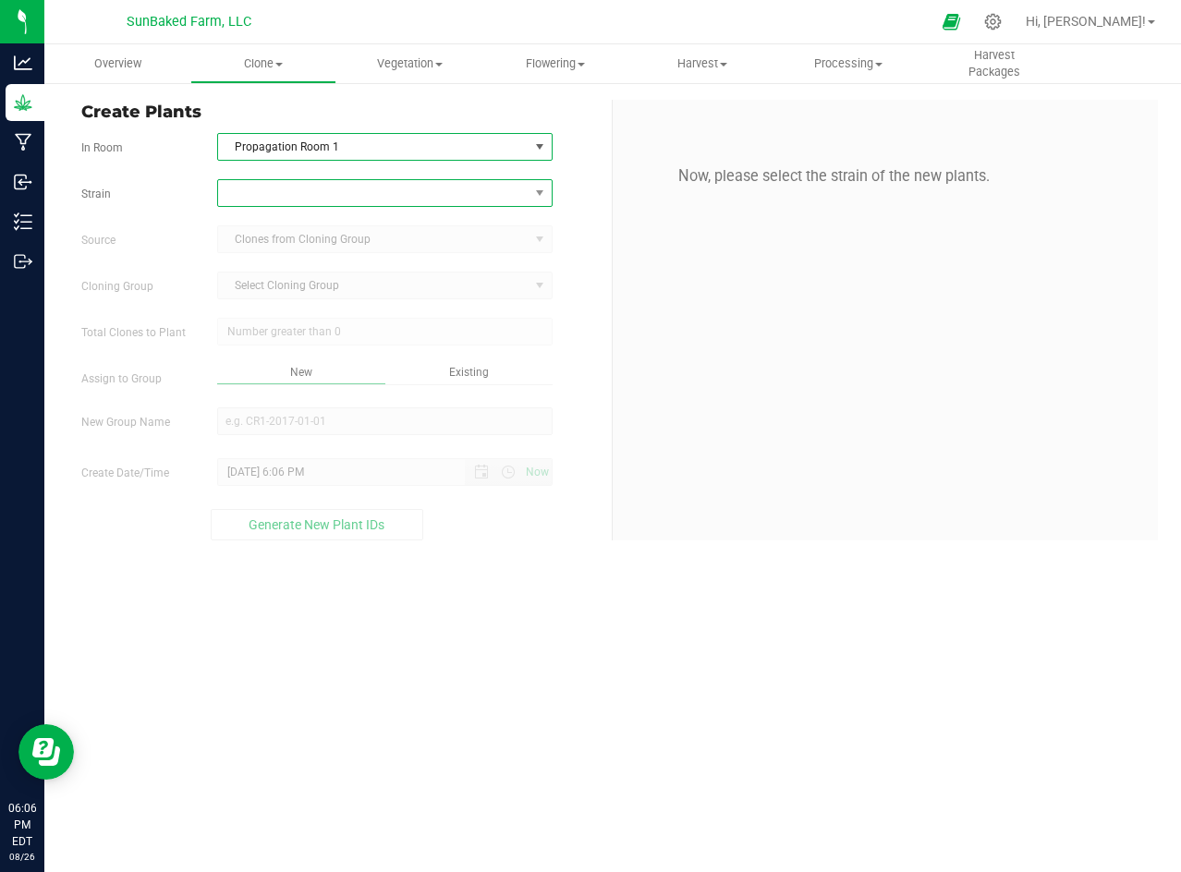
click at [274, 191] on span at bounding box center [373, 193] width 310 height 26
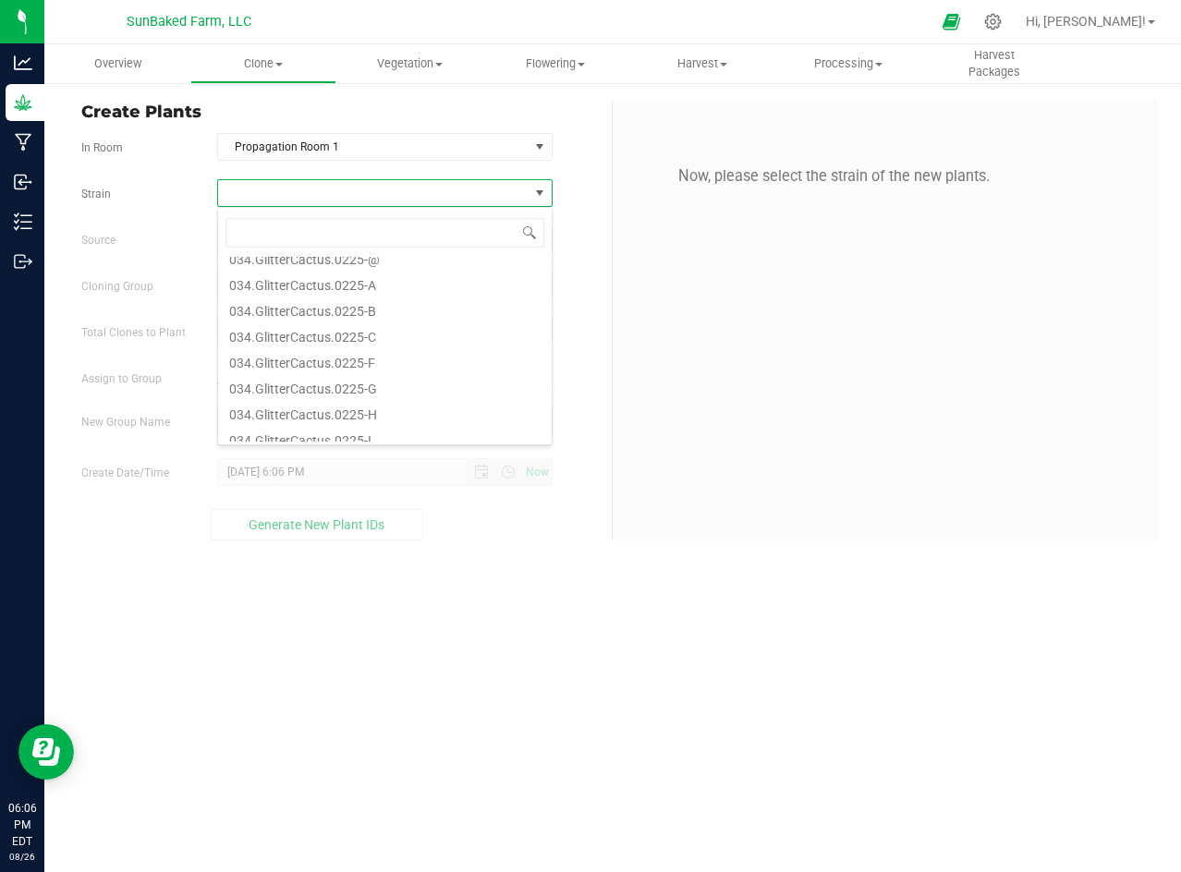
scroll to position [260, 0]
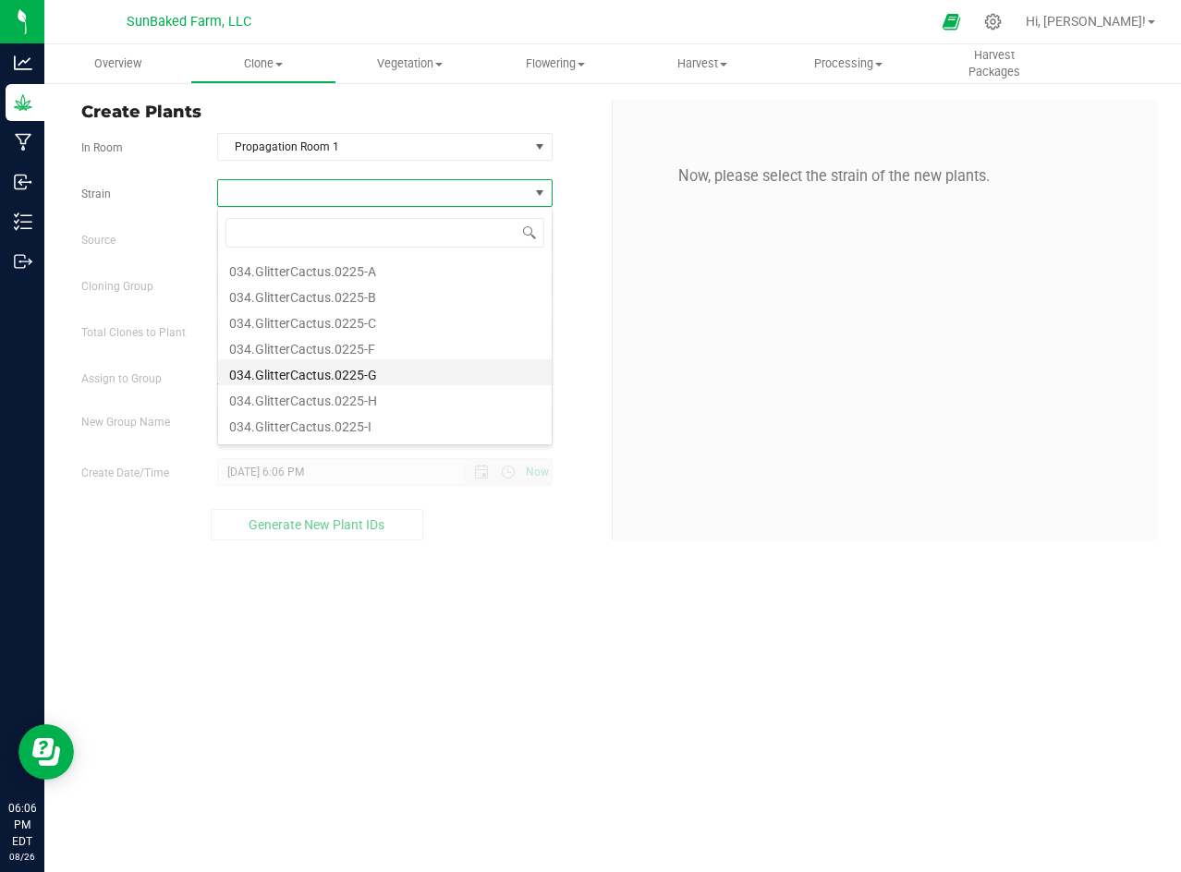
click at [371, 371] on li "034.GlitterCactus.0225-G" at bounding box center [385, 372] width 334 height 26
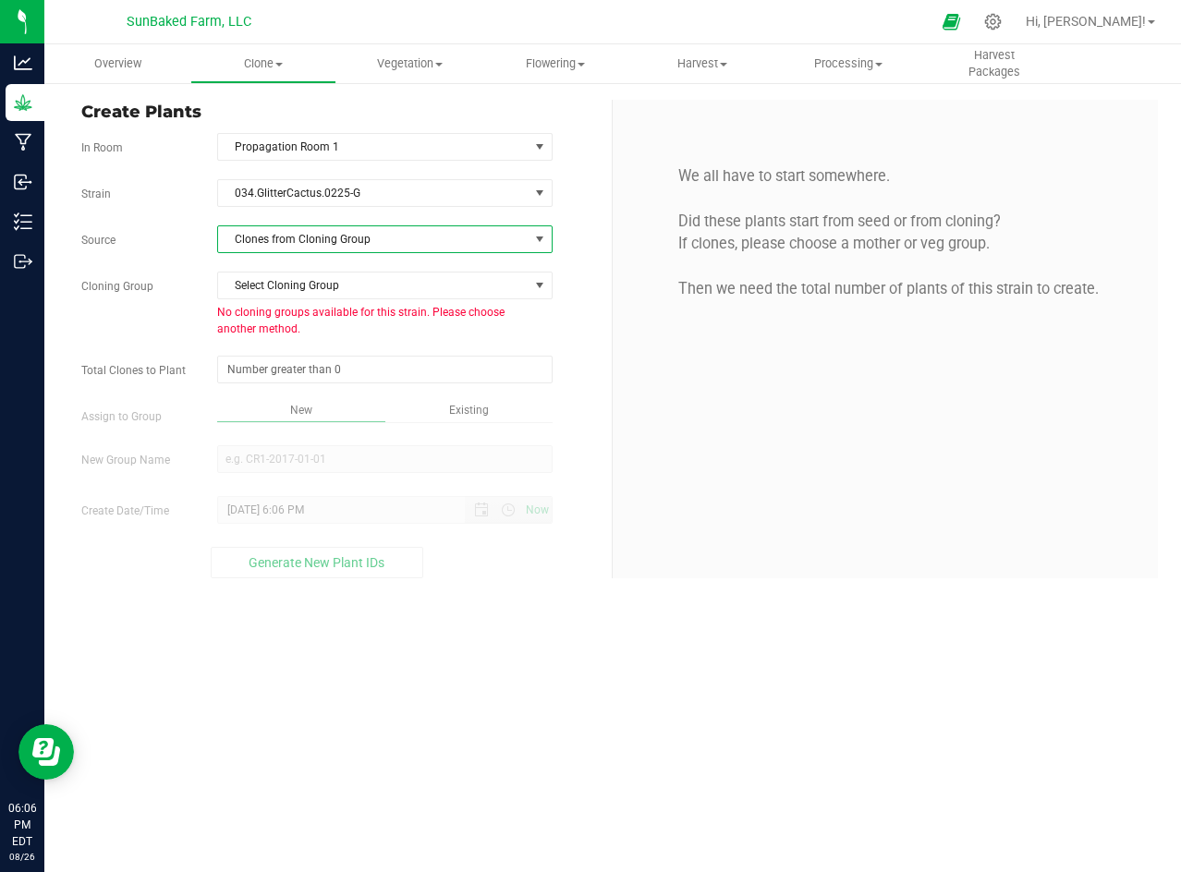
click at [304, 252] on span "Clones from Cloning Group" at bounding box center [384, 239] width 335 height 28
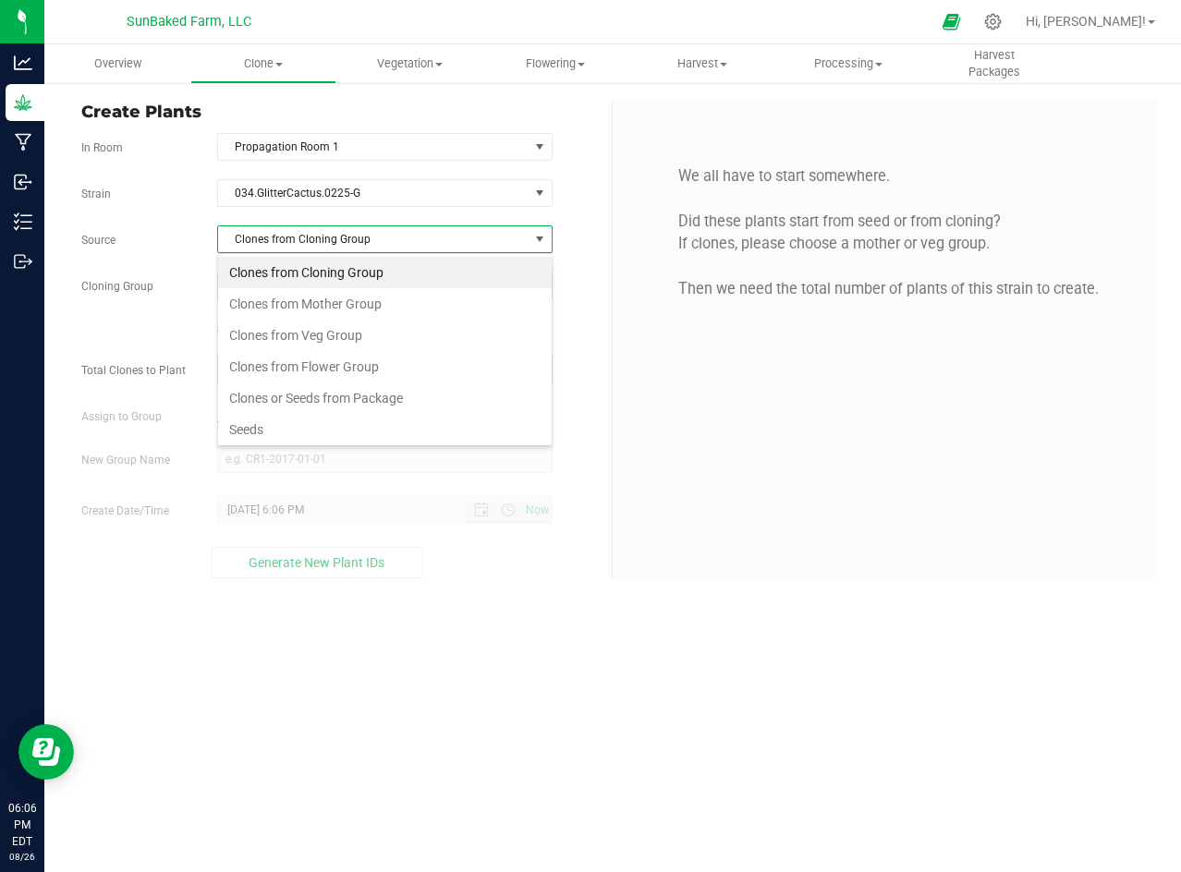
scroll to position [28, 334]
click at [271, 422] on li "Seeds" at bounding box center [385, 429] width 334 height 31
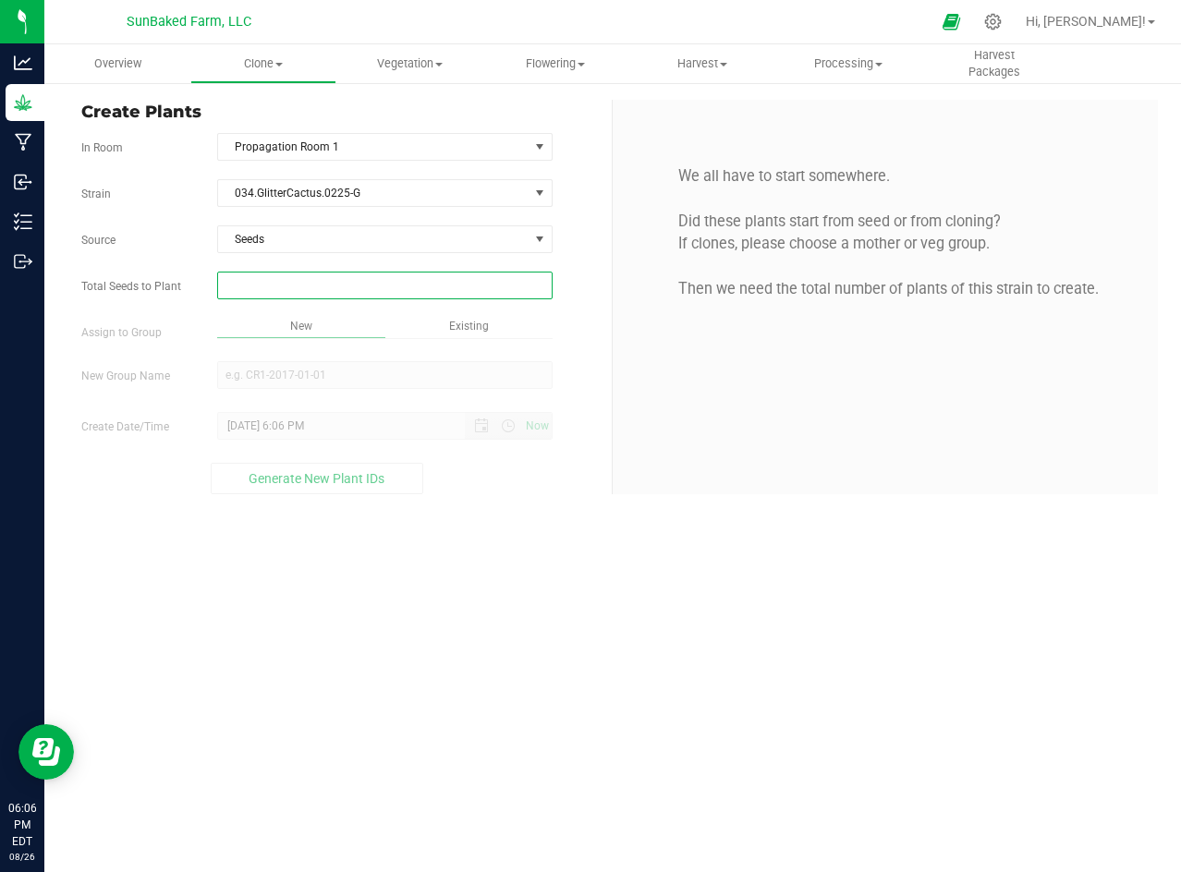
click at [331, 279] on span at bounding box center [384, 286] width 335 height 28
type input "1"
click at [334, 363] on div "Overview Clone Create plants Cloning groups Cloning plants Apply to plants Vege…" at bounding box center [612, 458] width 1136 height 828
type input "1"
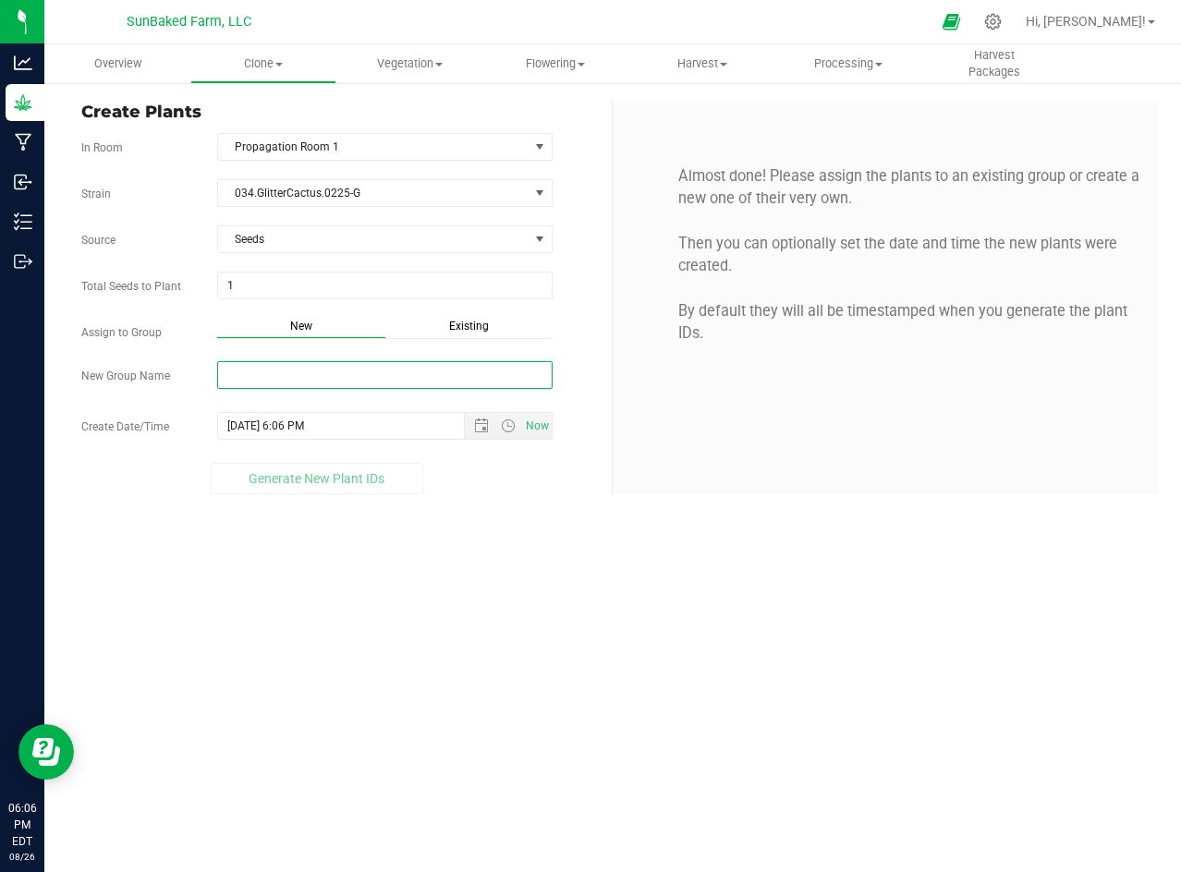
click at [330, 369] on input "New Group Name" at bounding box center [384, 375] width 335 height 28
paste input "034.GlitterCactus.0225-G [DATE] 5:55 PM"
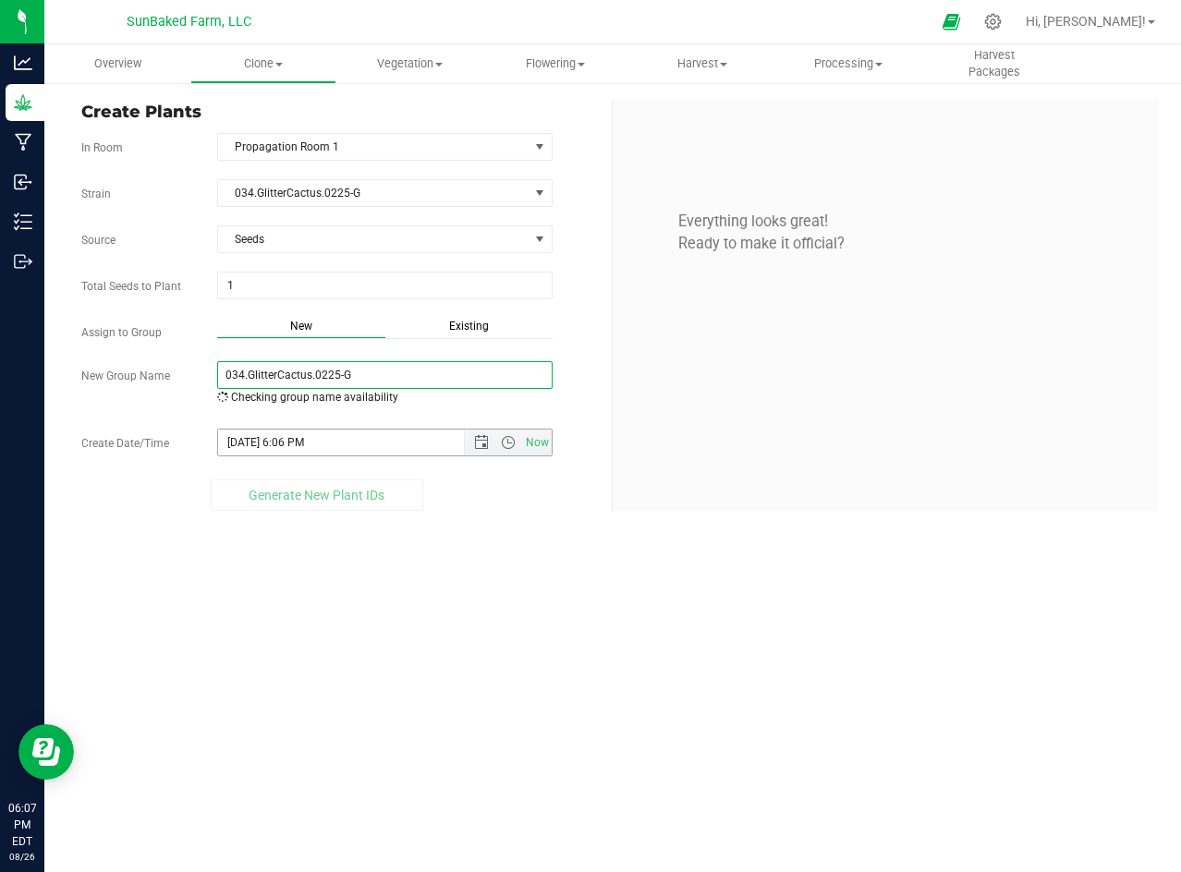
type input "034.GlitterCactus.0225-G"
click at [313, 443] on input "[DATE] 6:06 PM" at bounding box center [357, 443] width 278 height 26
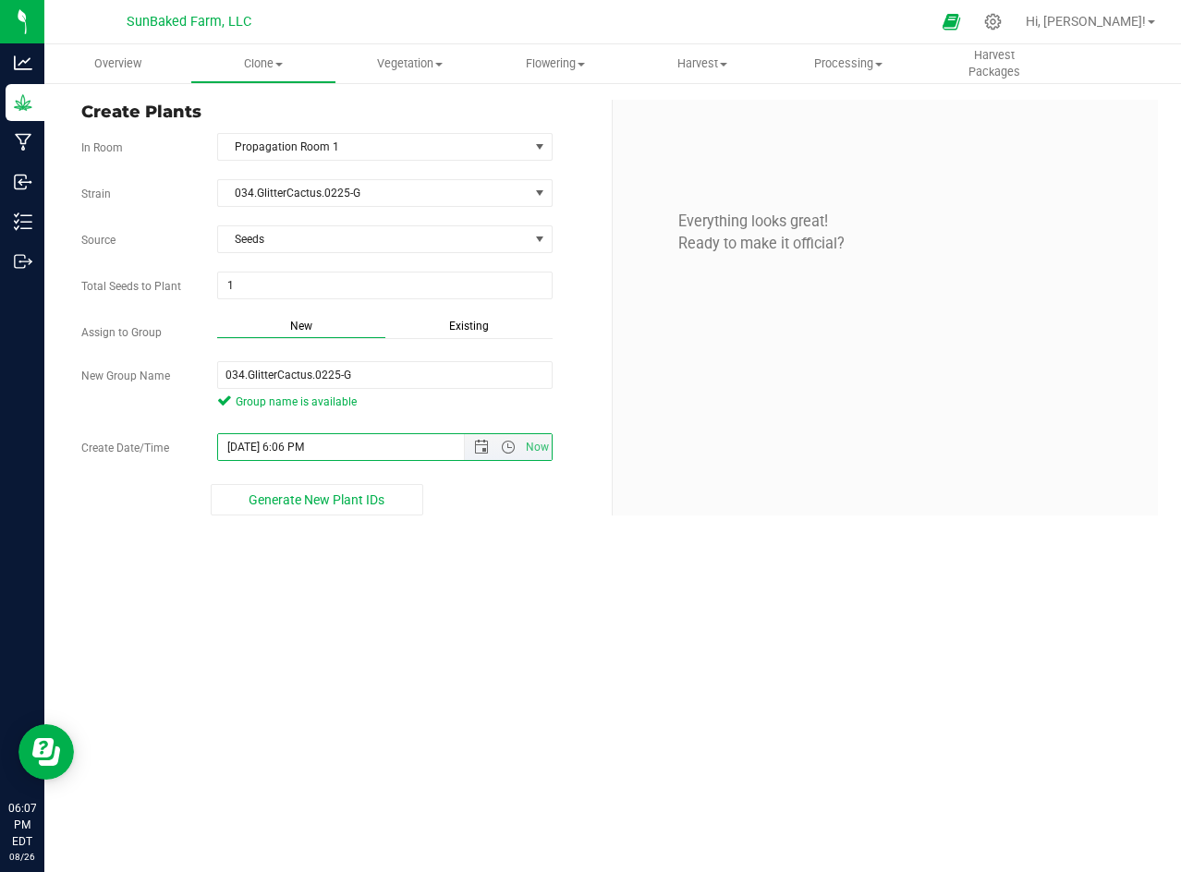
paste input "[DATE] 5:55"
type input "[DATE] 5:55 PM"
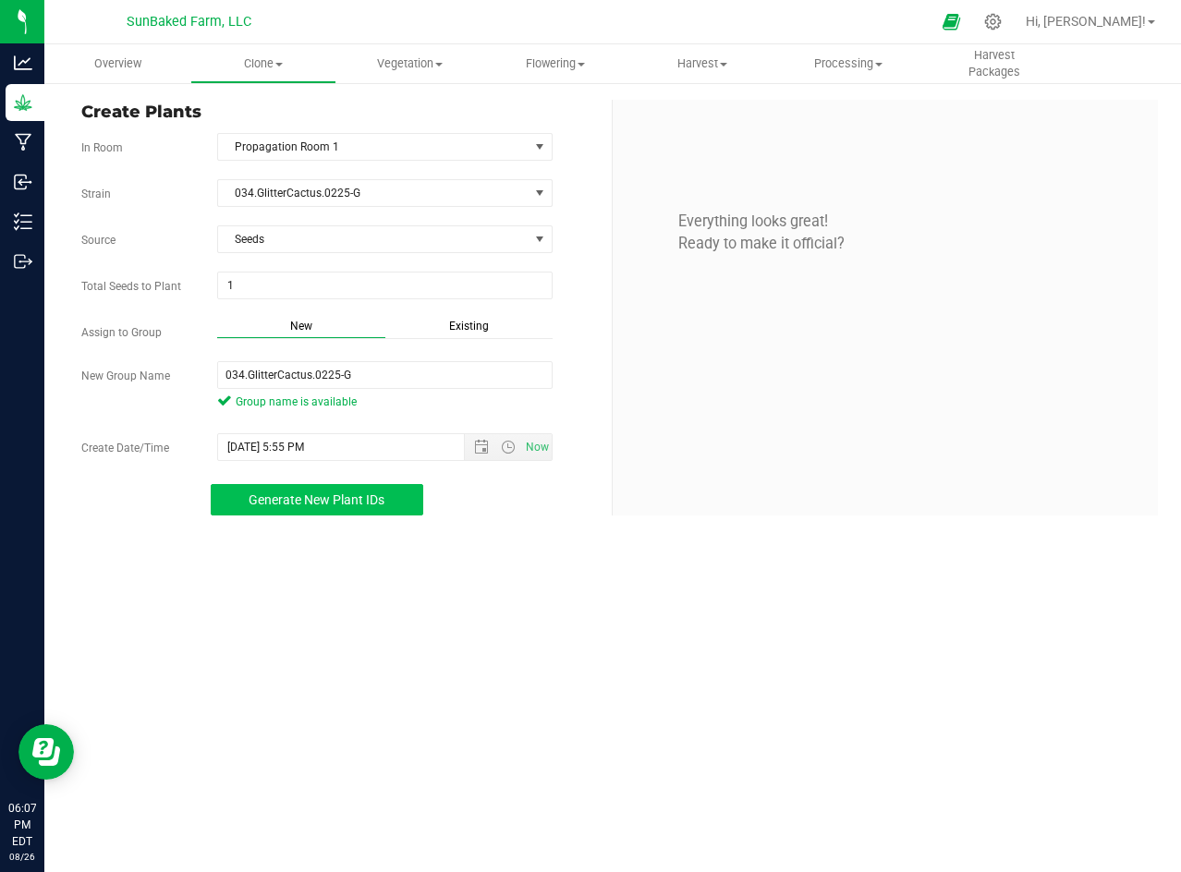
click at [334, 502] on span "Generate New Plant IDs" at bounding box center [317, 499] width 136 height 15
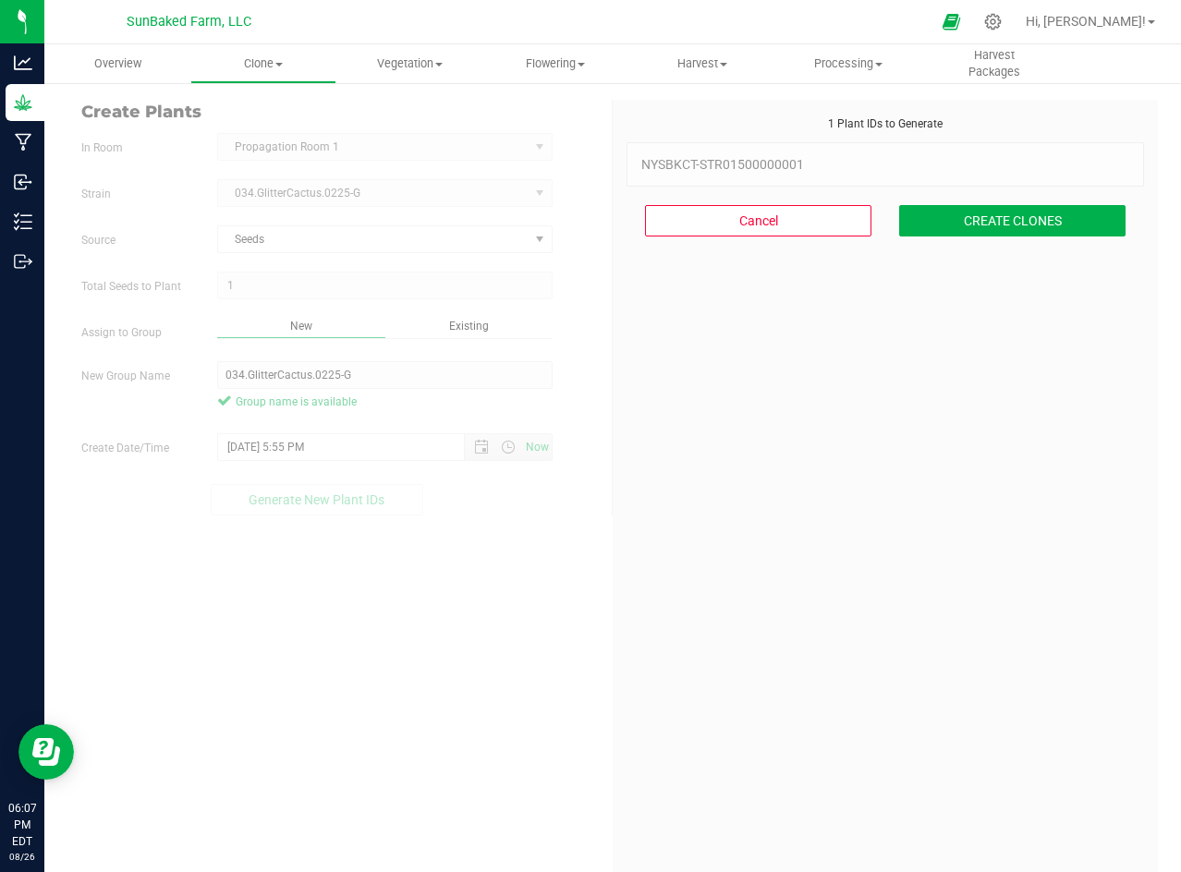
scroll to position [55, 0]
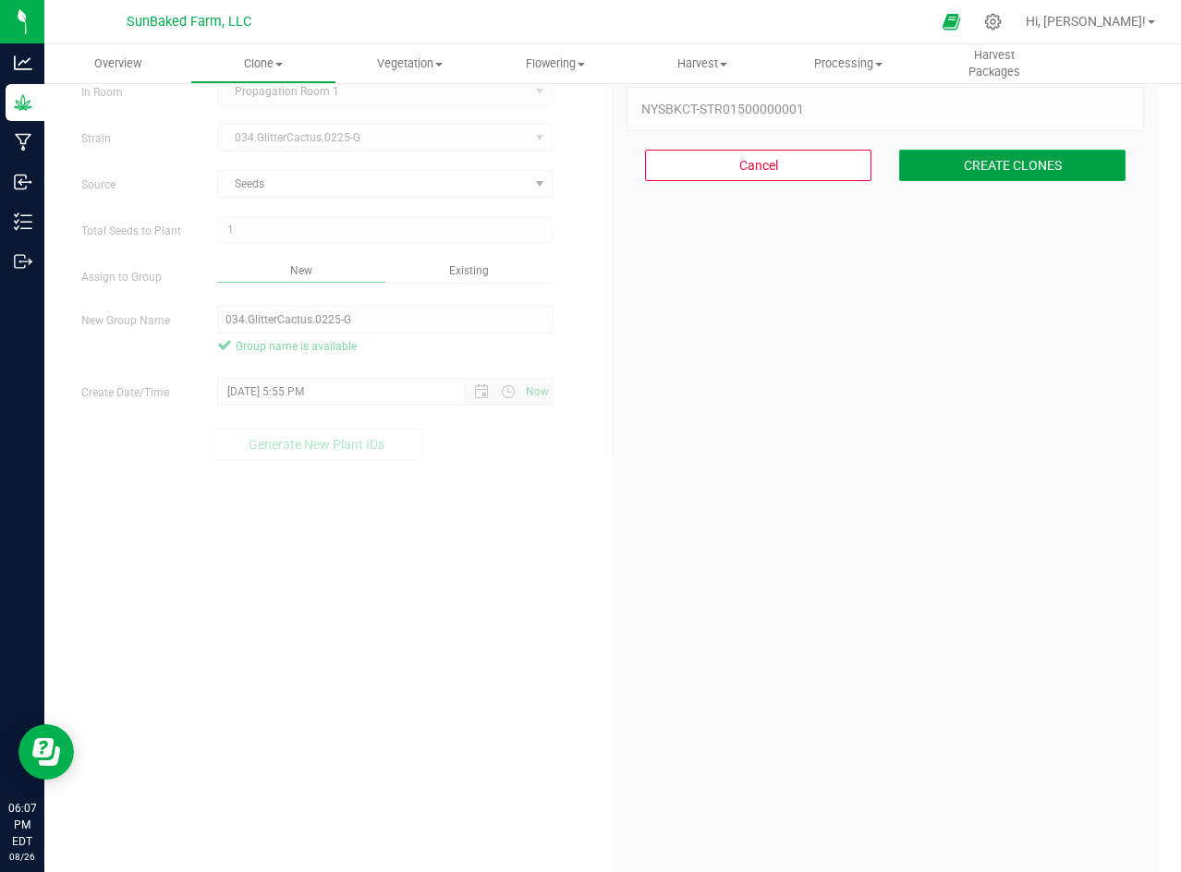
click at [1003, 152] on button "CREATE CLONES" at bounding box center [1012, 165] width 226 height 31
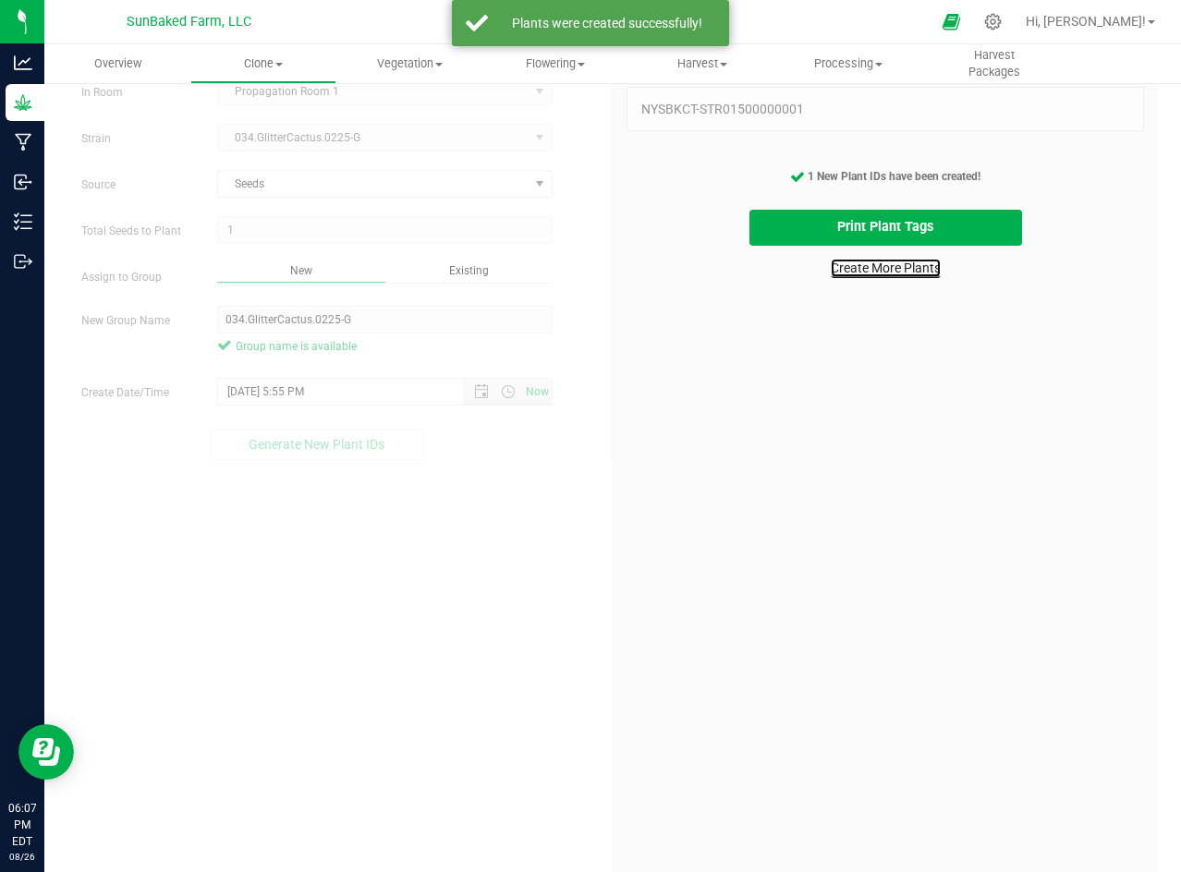
click at [896, 271] on link "Create More Plants" at bounding box center [886, 268] width 110 height 18
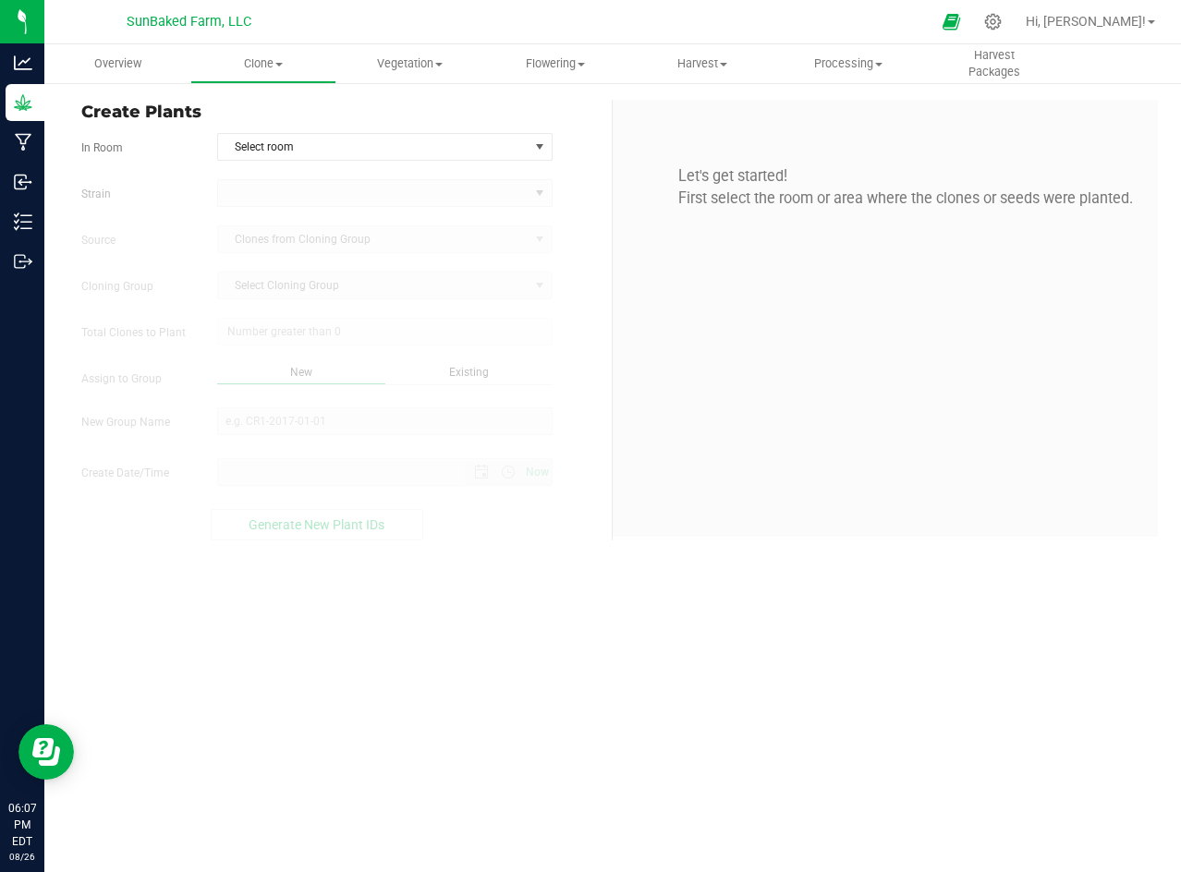
type input "[DATE] 6:07 PM"
click at [433, 143] on span "Select room" at bounding box center [373, 147] width 310 height 26
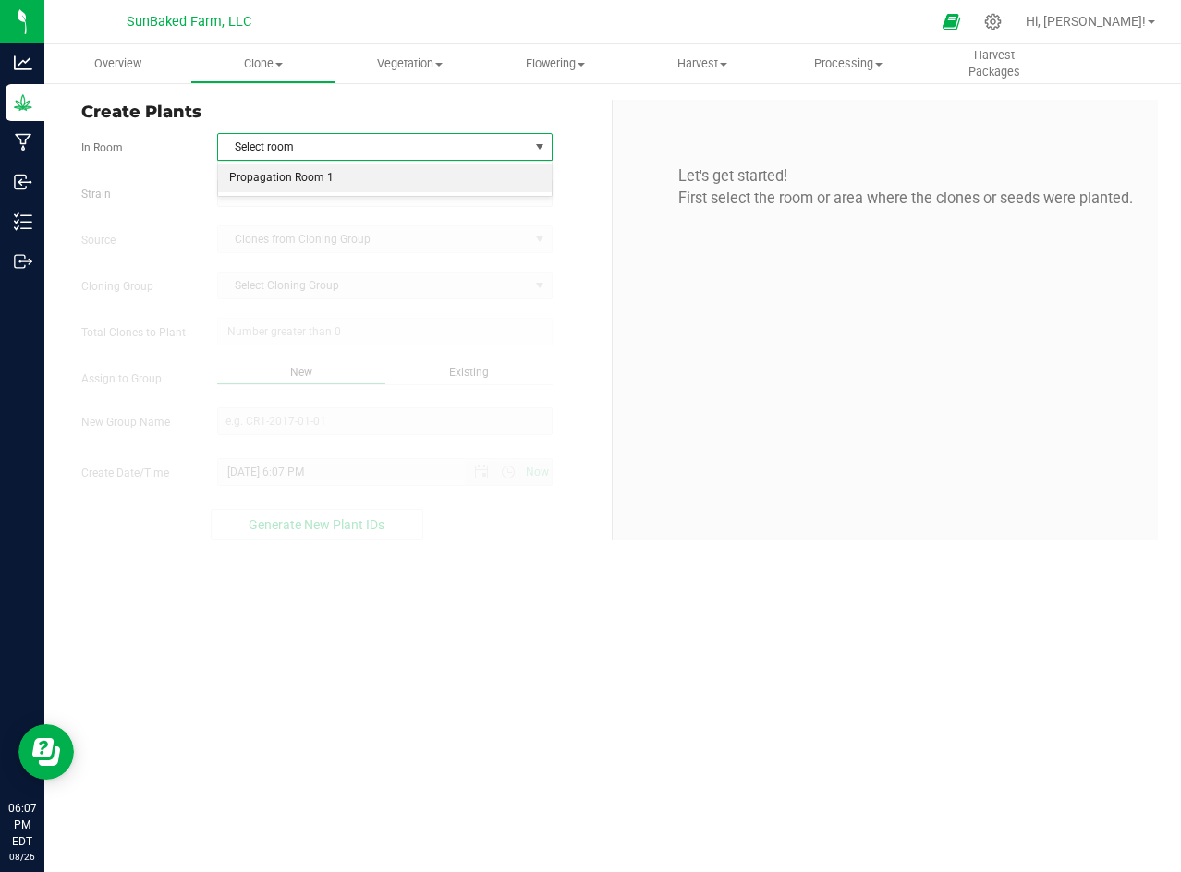
click at [412, 170] on li "Propagation Room 1" at bounding box center [385, 178] width 334 height 28
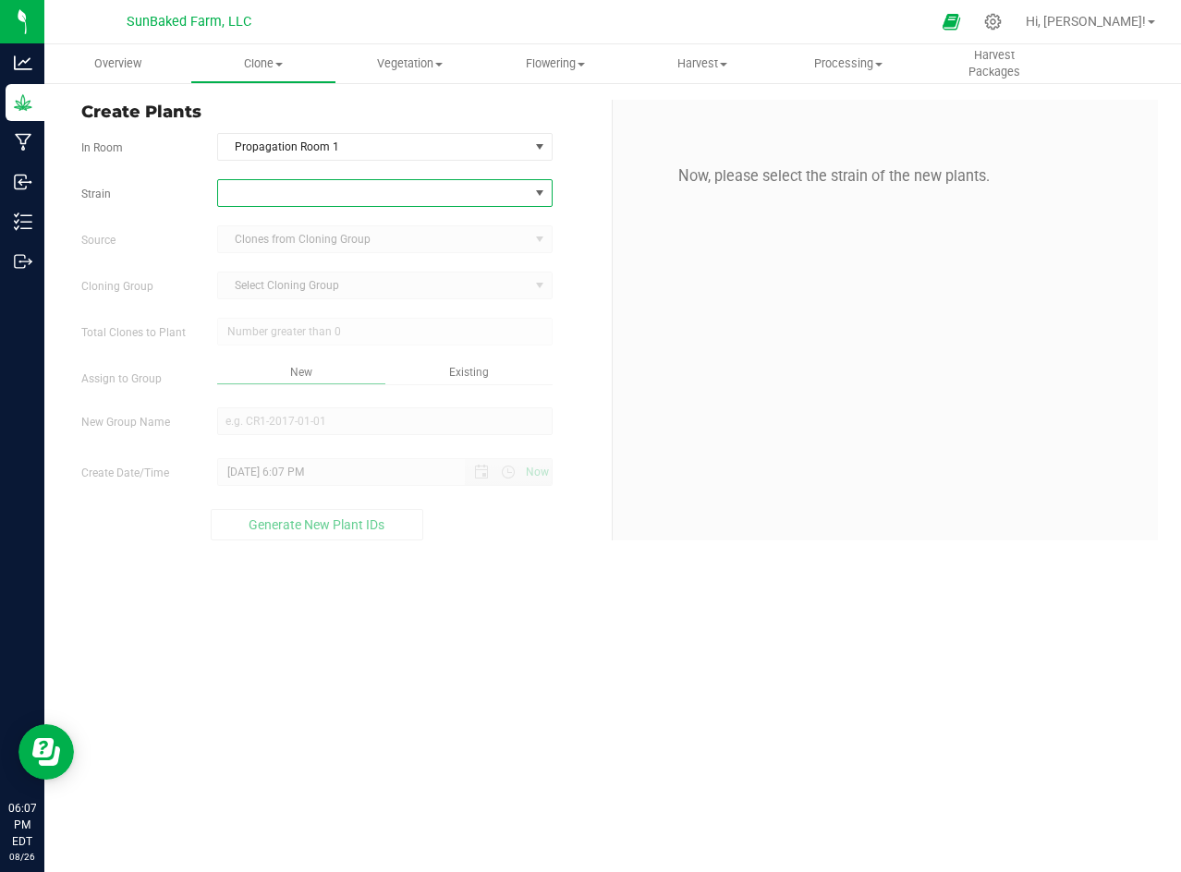
click at [412, 192] on span at bounding box center [373, 193] width 310 height 26
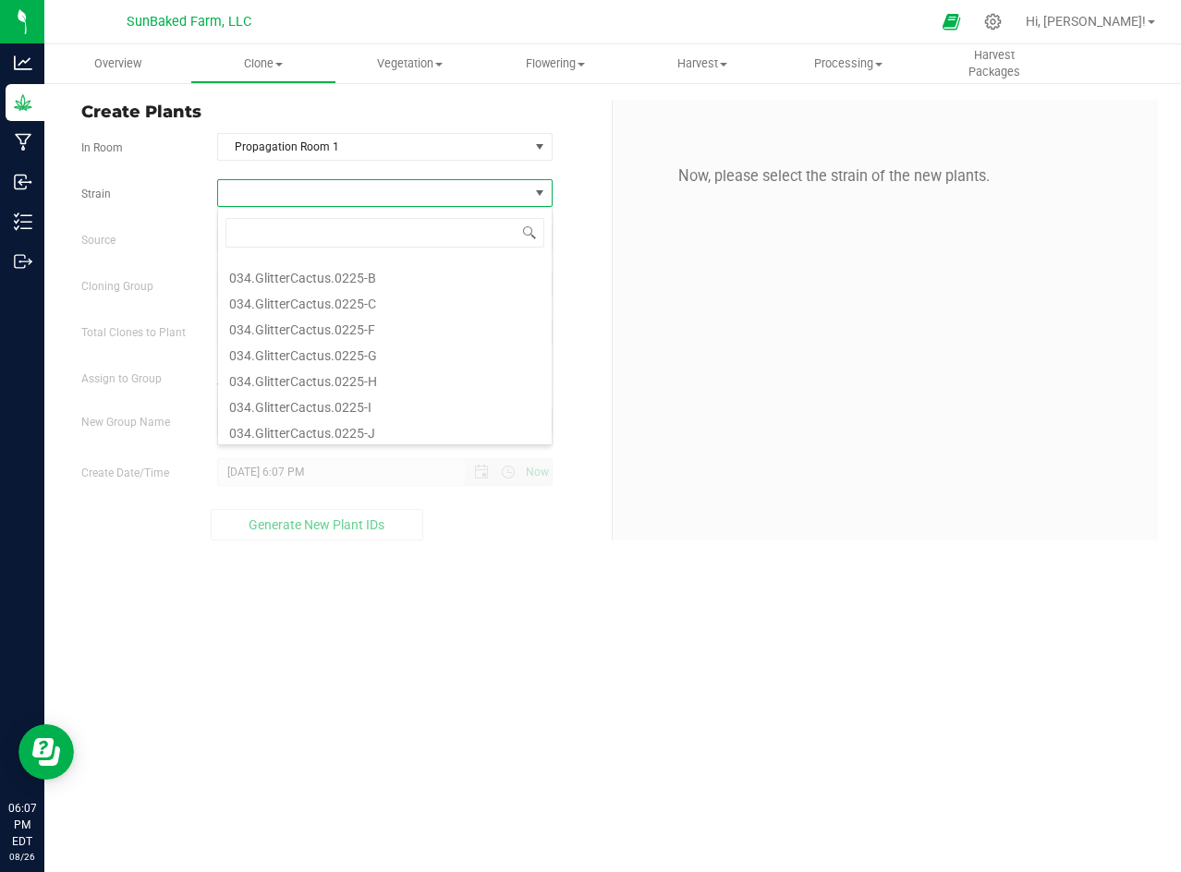
scroll to position [323, 0]
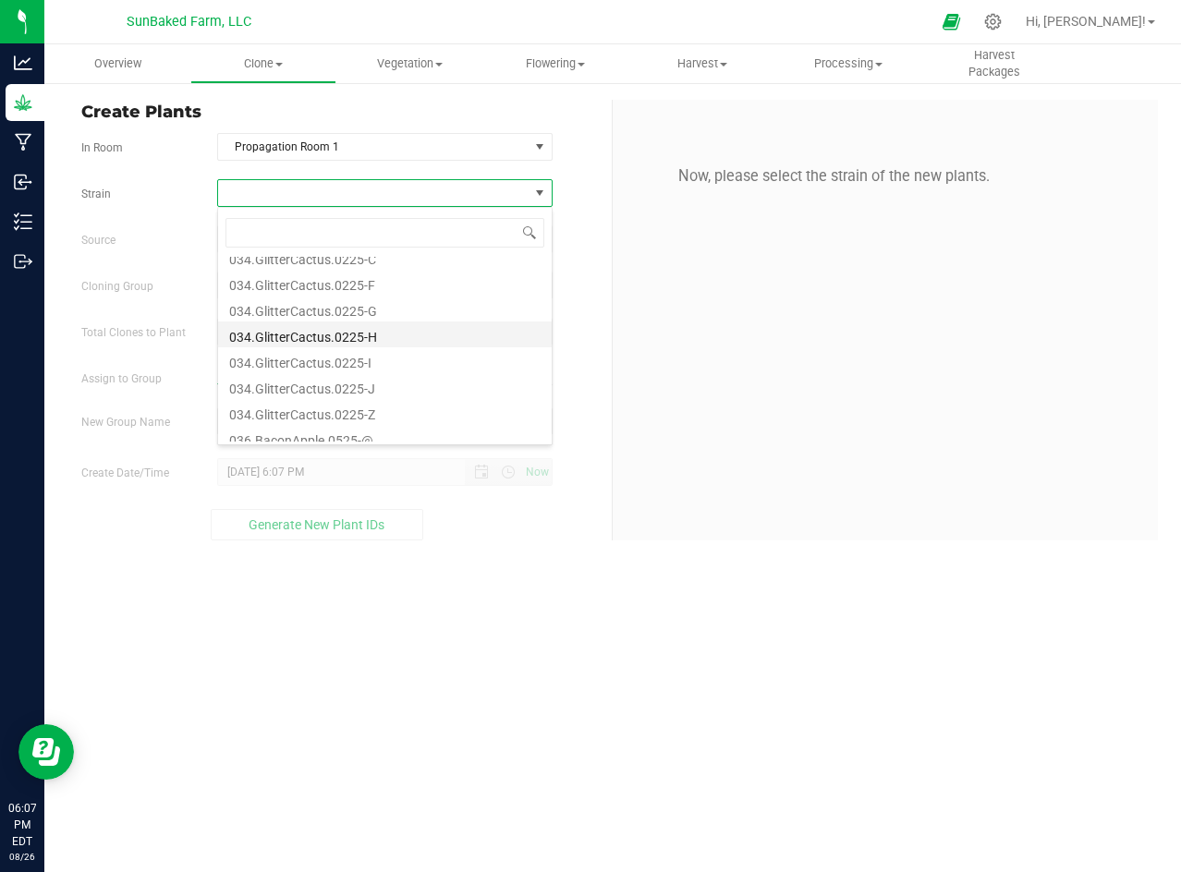
click at [359, 337] on li "034.GlitterCactus.0225-H" at bounding box center [385, 335] width 334 height 26
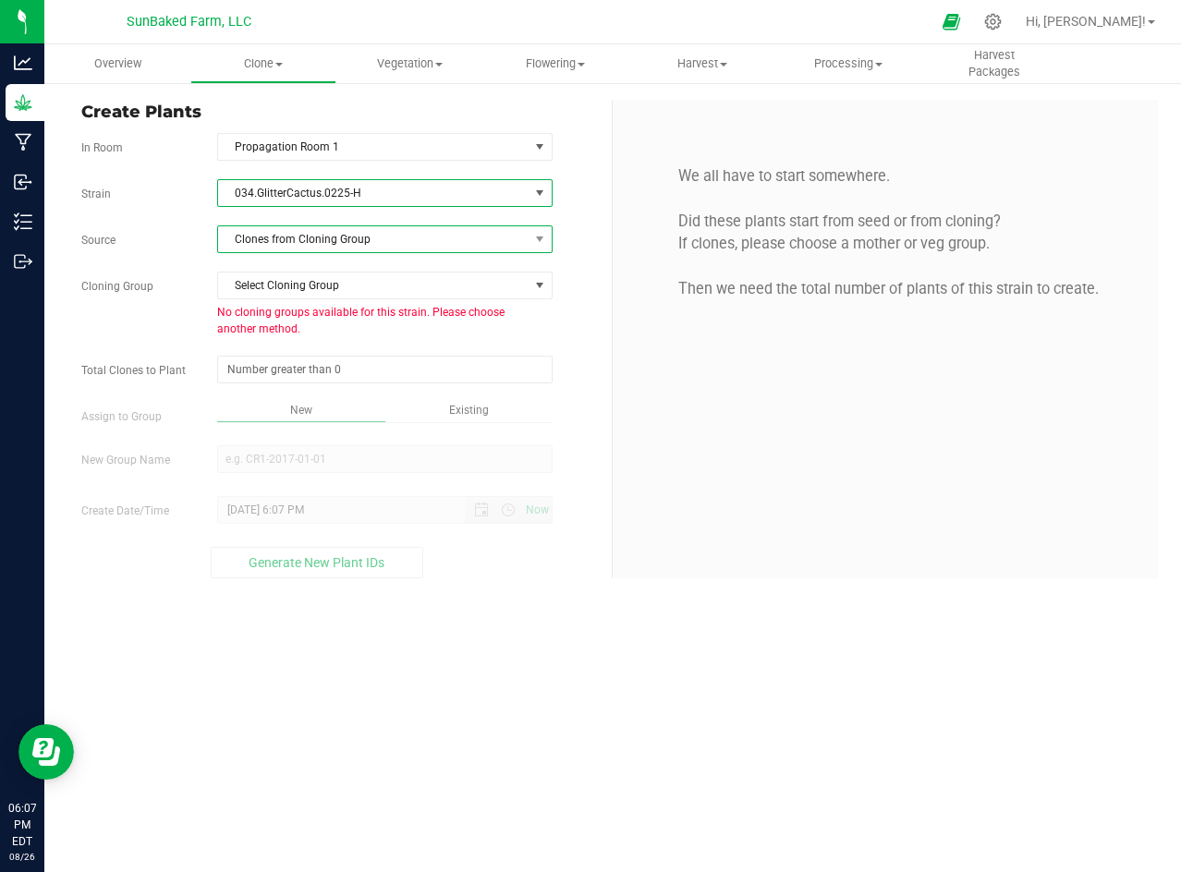
click at [349, 240] on span "Clones from Cloning Group" at bounding box center [373, 239] width 310 height 26
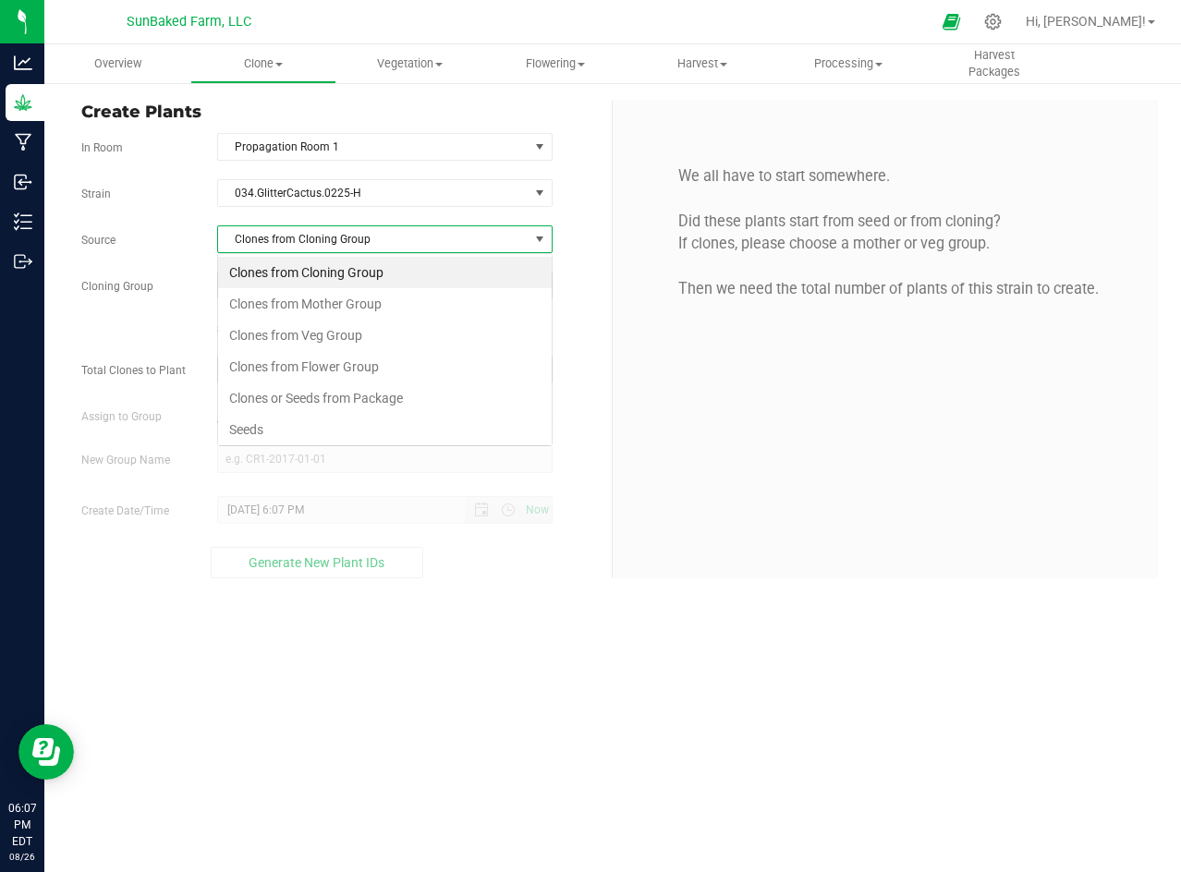
scroll to position [28, 334]
click at [268, 425] on li "Seeds" at bounding box center [385, 429] width 334 height 31
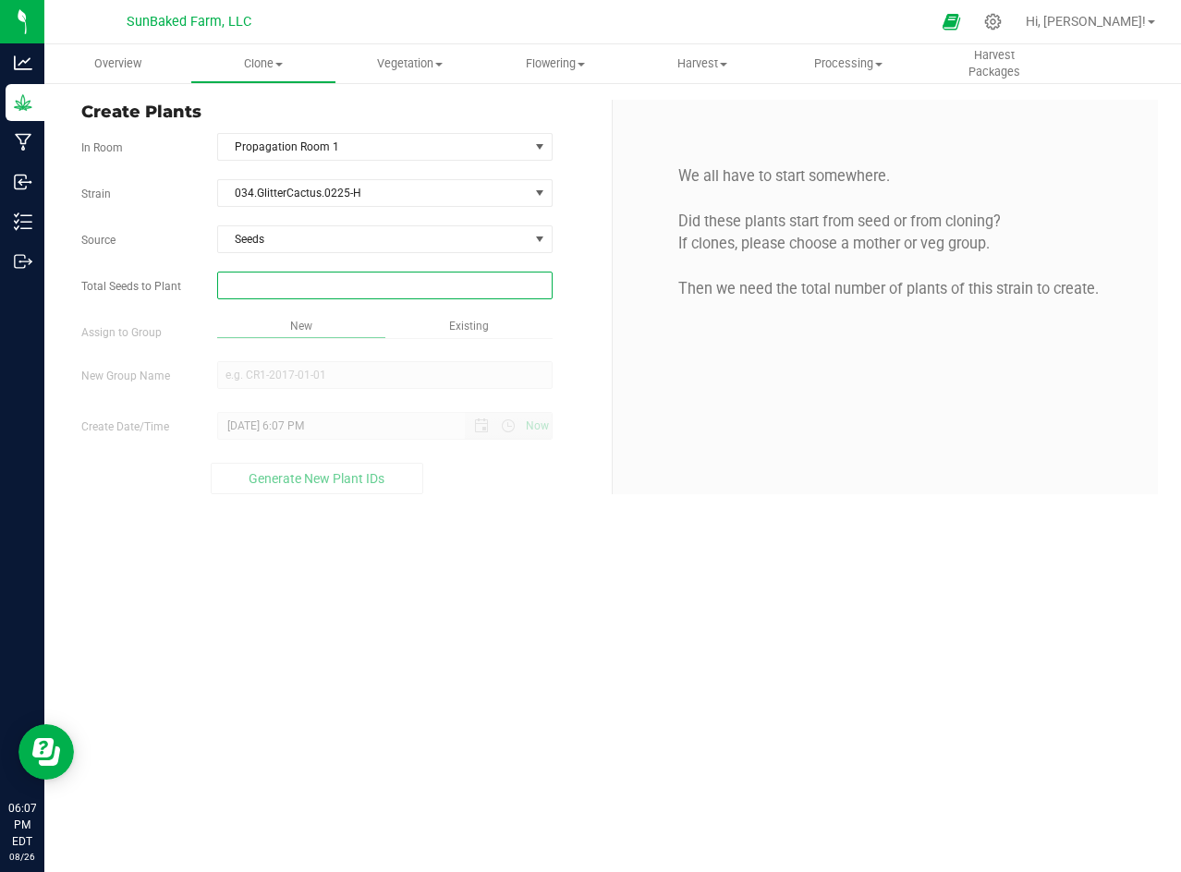
click at [334, 284] on span at bounding box center [384, 286] width 335 height 28
type input "1"
click at [336, 382] on div "Overview Clone Create plants Cloning groups Cloning plants Apply to plants Vege…" at bounding box center [612, 458] width 1136 height 828
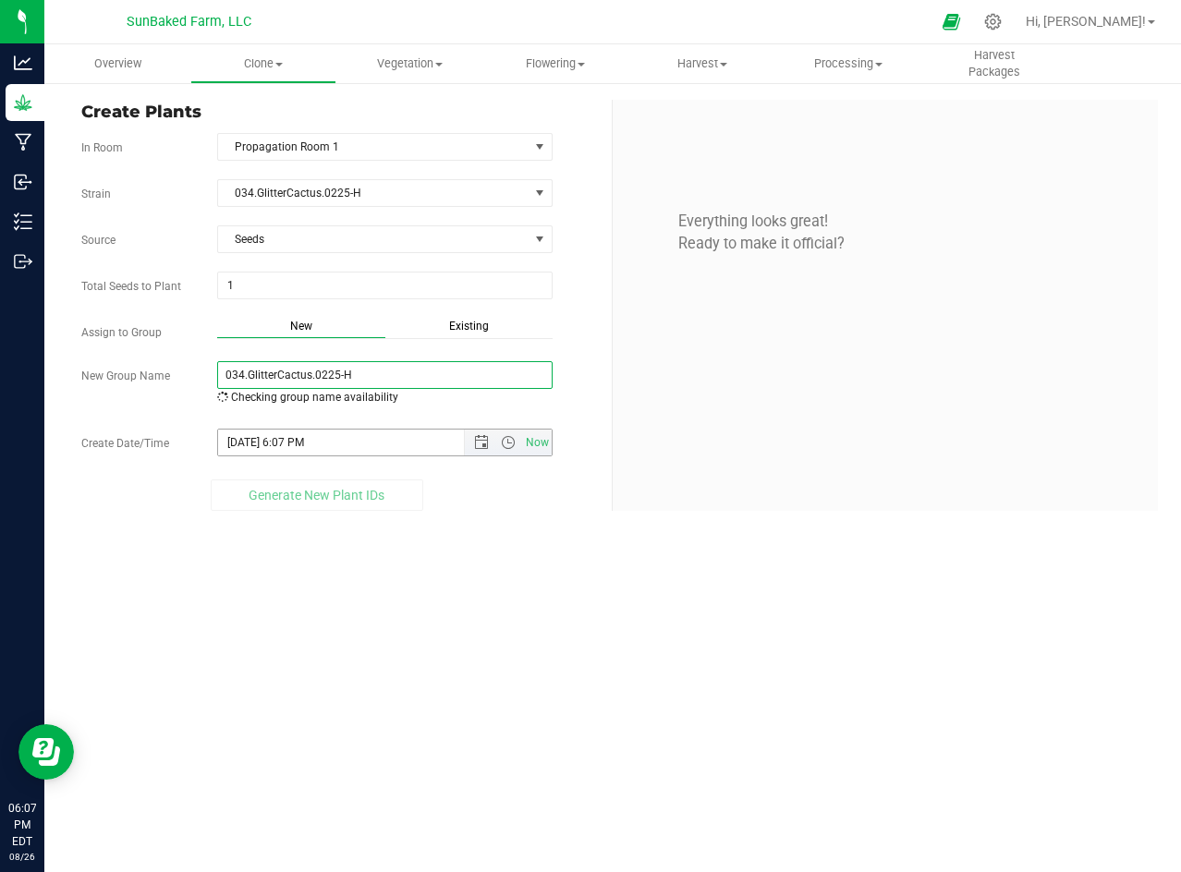
type input "034.GlitterCactus.0225-H"
click at [338, 444] on input "[DATE] 6:07 PM" at bounding box center [357, 443] width 278 height 26
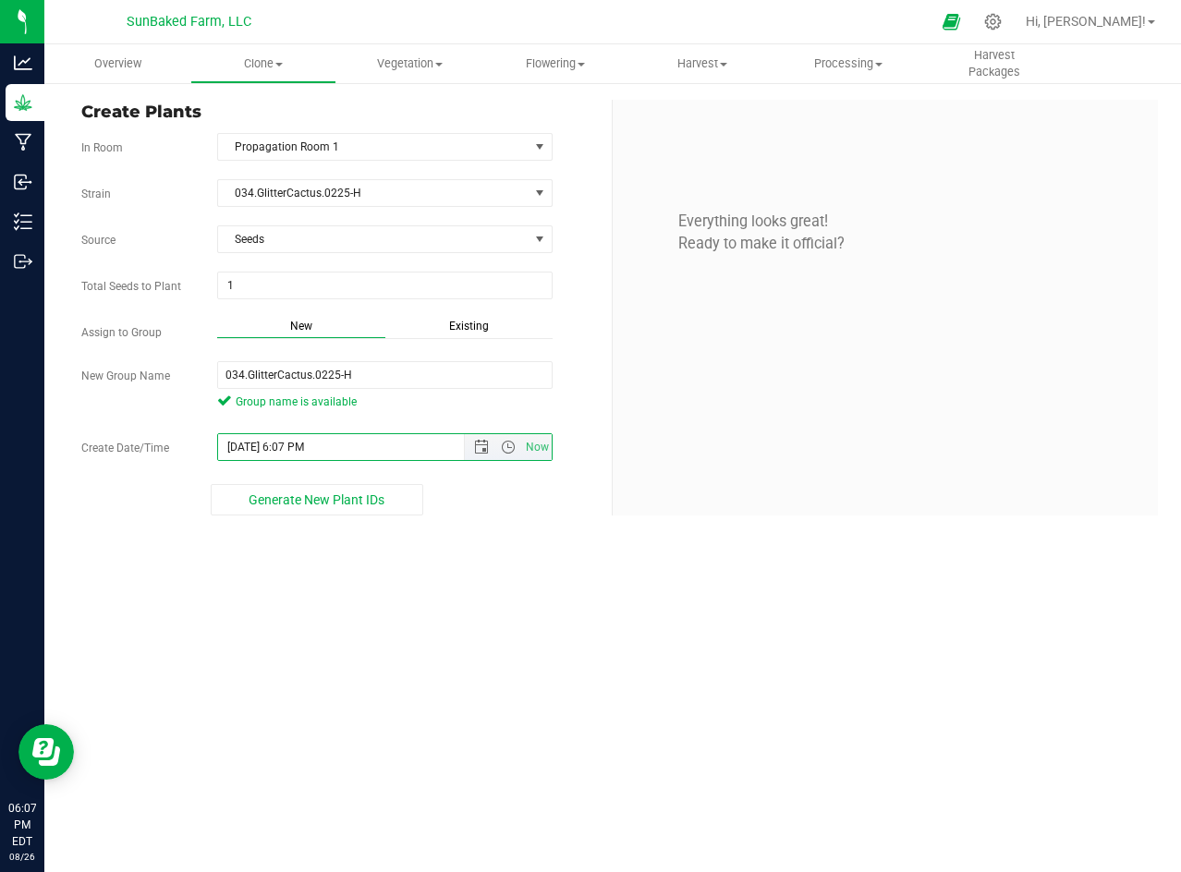
paste input "[DATE] 5:55"
type input "[DATE] 5:55 PM"
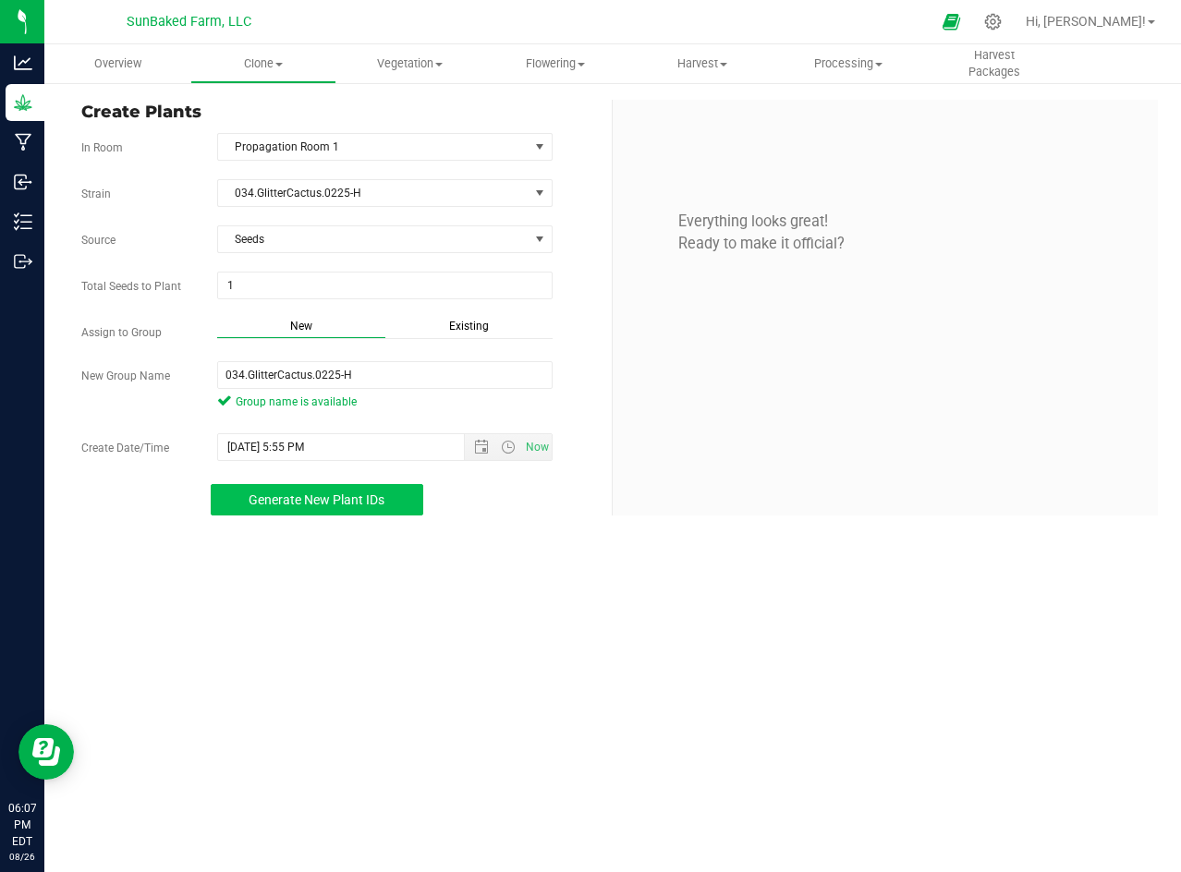
click at [341, 492] on span "Generate New Plant IDs" at bounding box center [317, 499] width 136 height 15
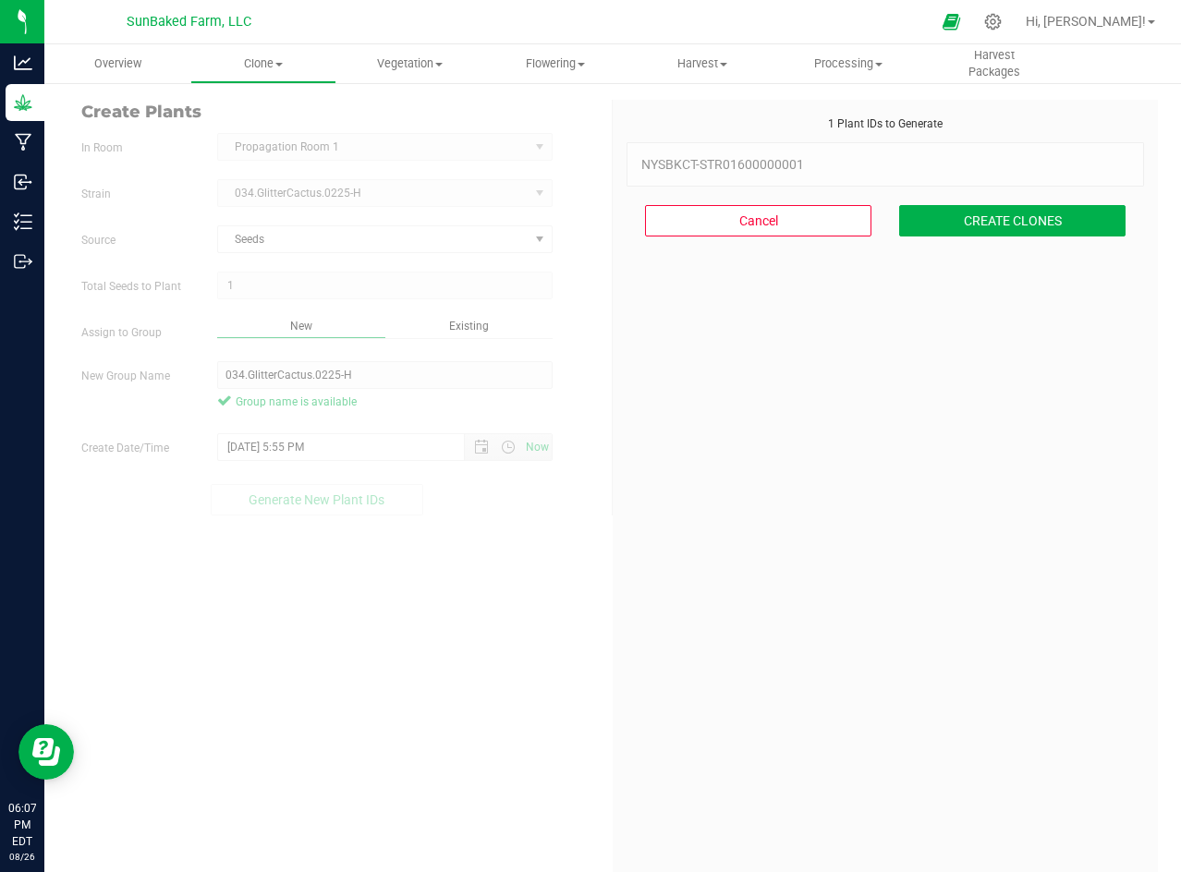
scroll to position [55, 0]
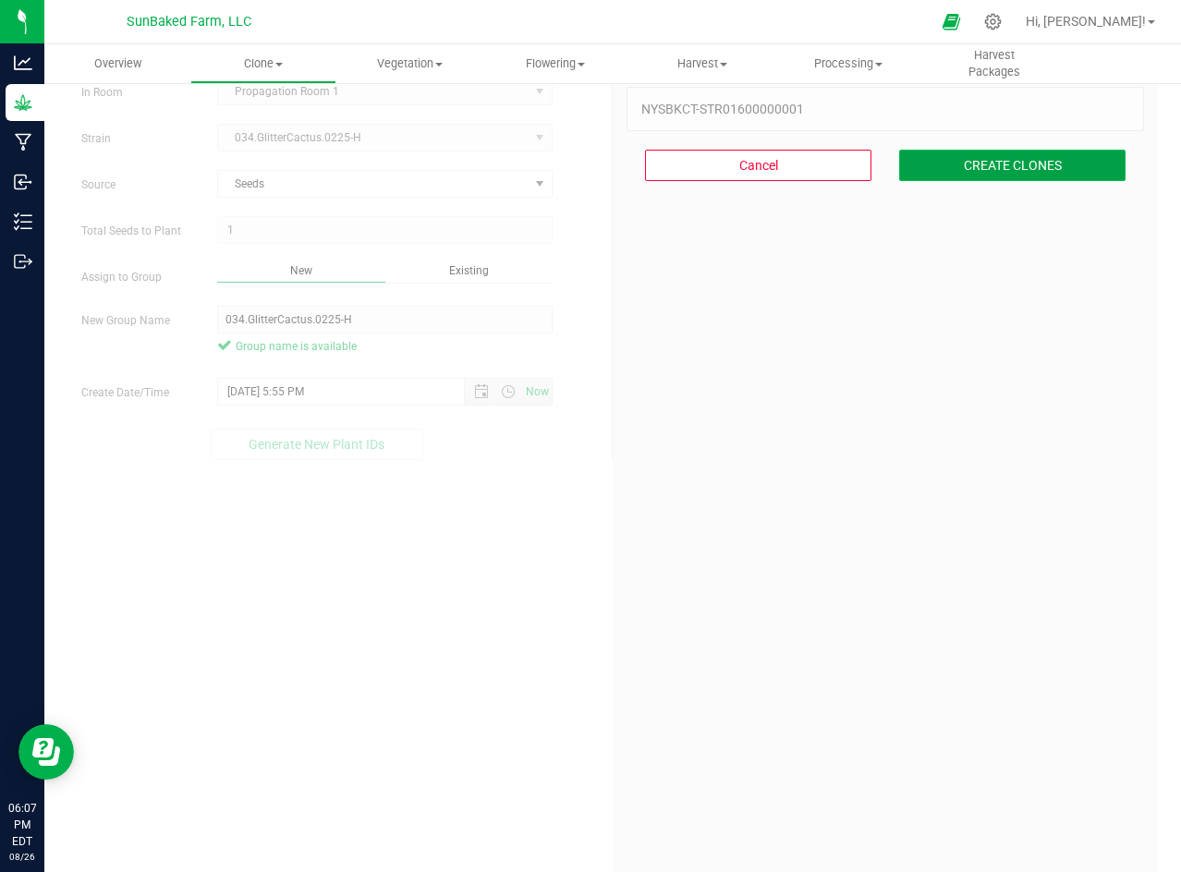
click at [960, 161] on button "CREATE CLONES" at bounding box center [1012, 165] width 226 height 31
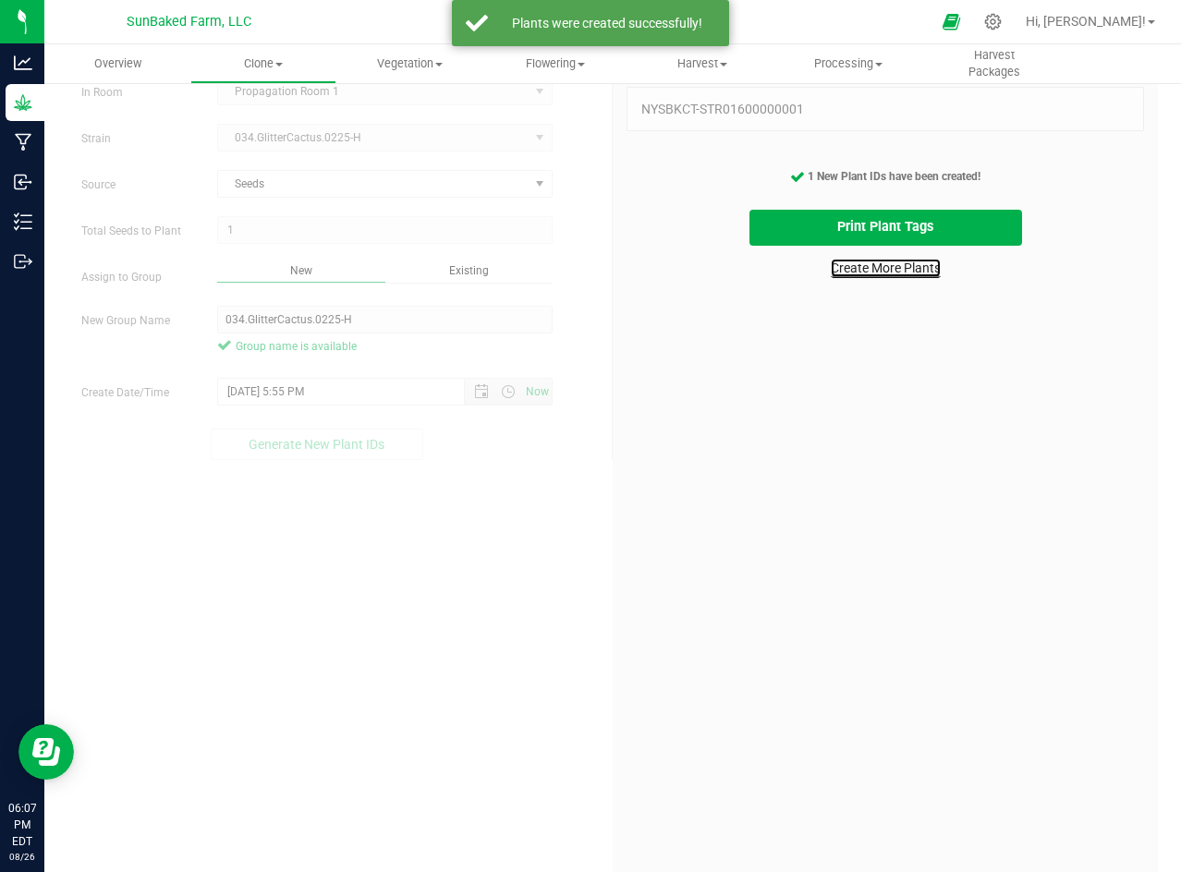
click at [899, 269] on link "Create More Plants" at bounding box center [886, 268] width 110 height 18
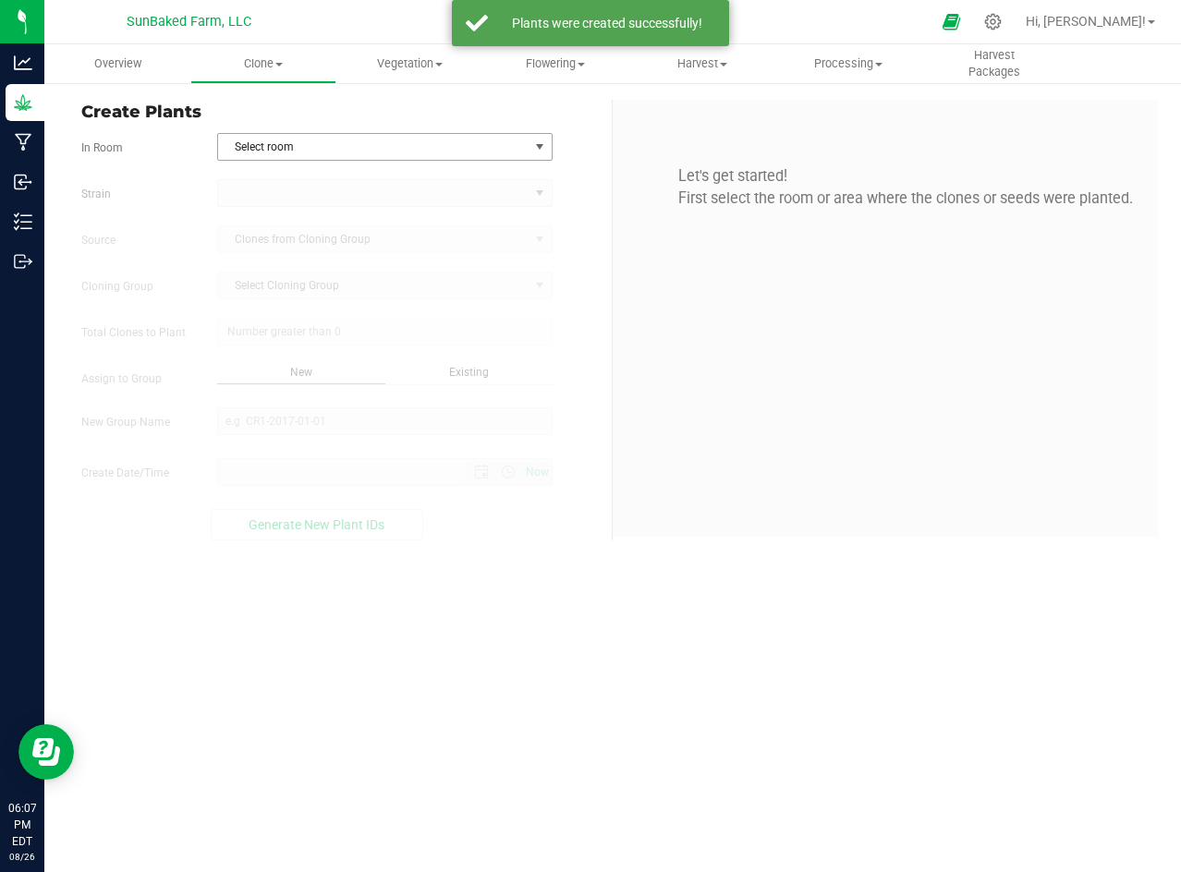
type input "[DATE] 6:07 PM"
click at [364, 148] on span "Select room" at bounding box center [373, 147] width 310 height 26
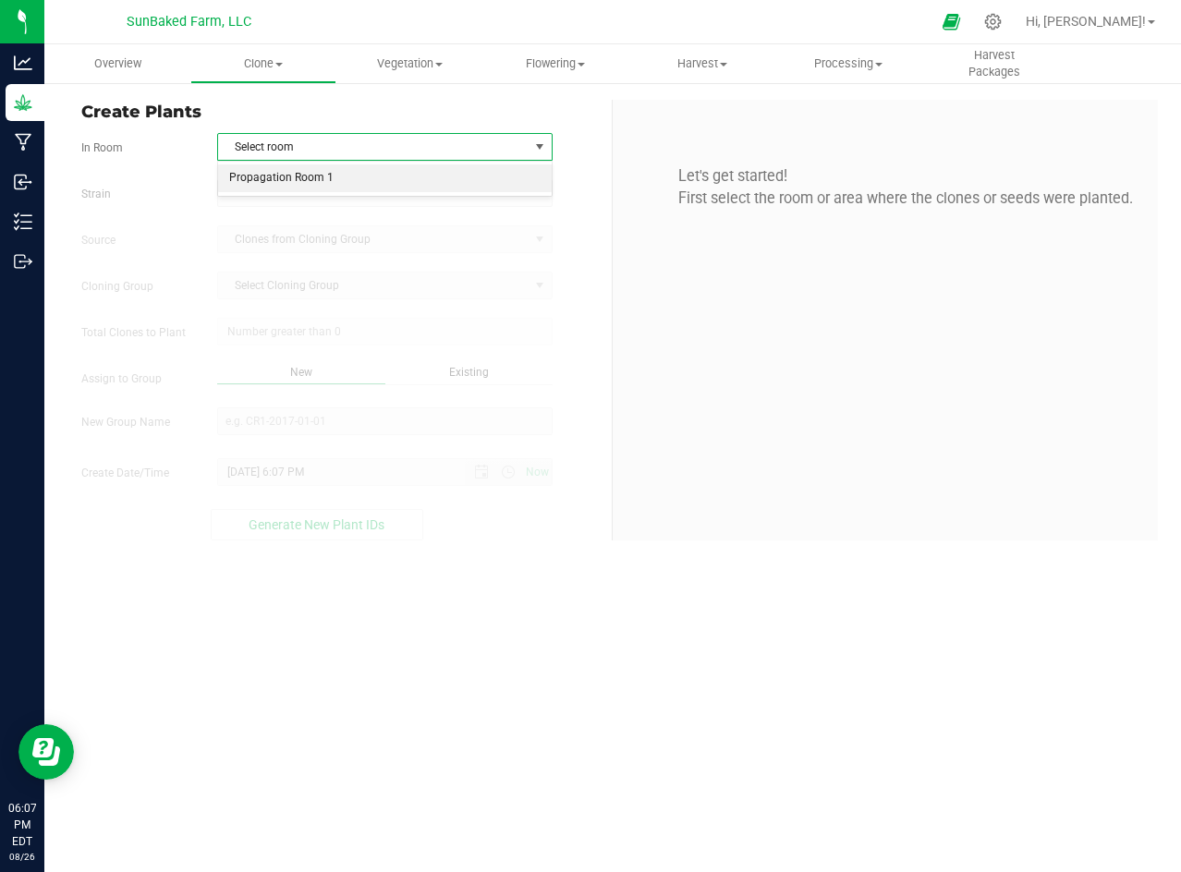
click at [329, 178] on li "Propagation Room 1" at bounding box center [385, 178] width 334 height 28
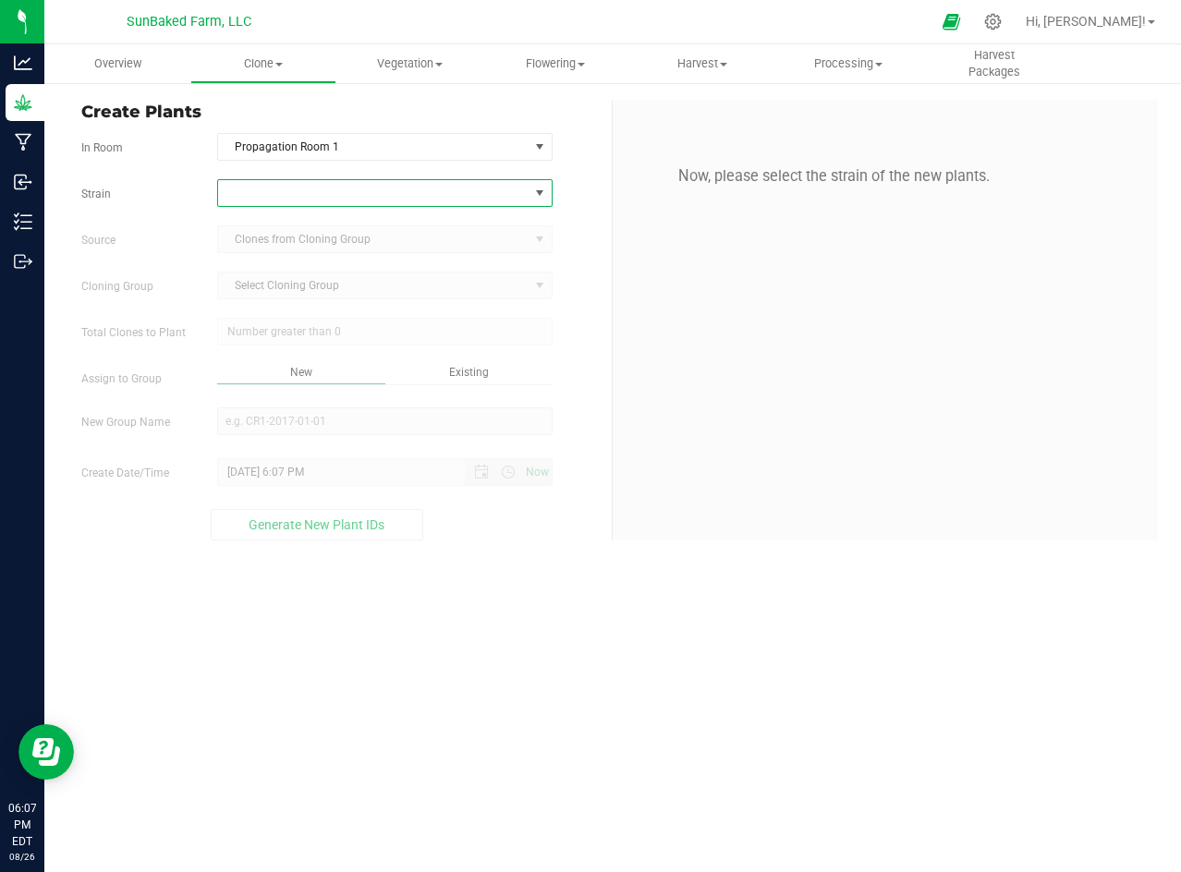
click at [404, 194] on span at bounding box center [373, 193] width 310 height 26
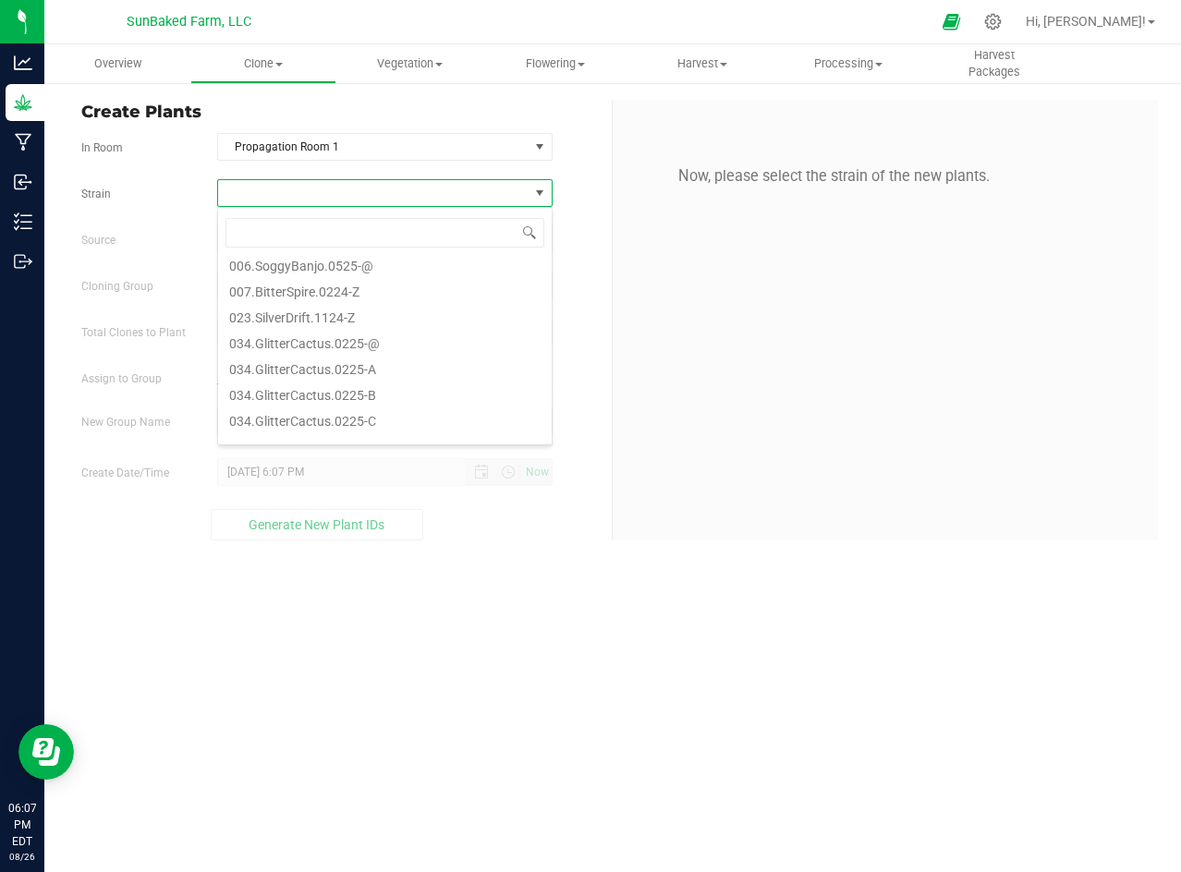
scroll to position [323, 0]
click at [333, 363] on li "034.GlitterCactus.0225-I" at bounding box center [385, 360] width 334 height 26
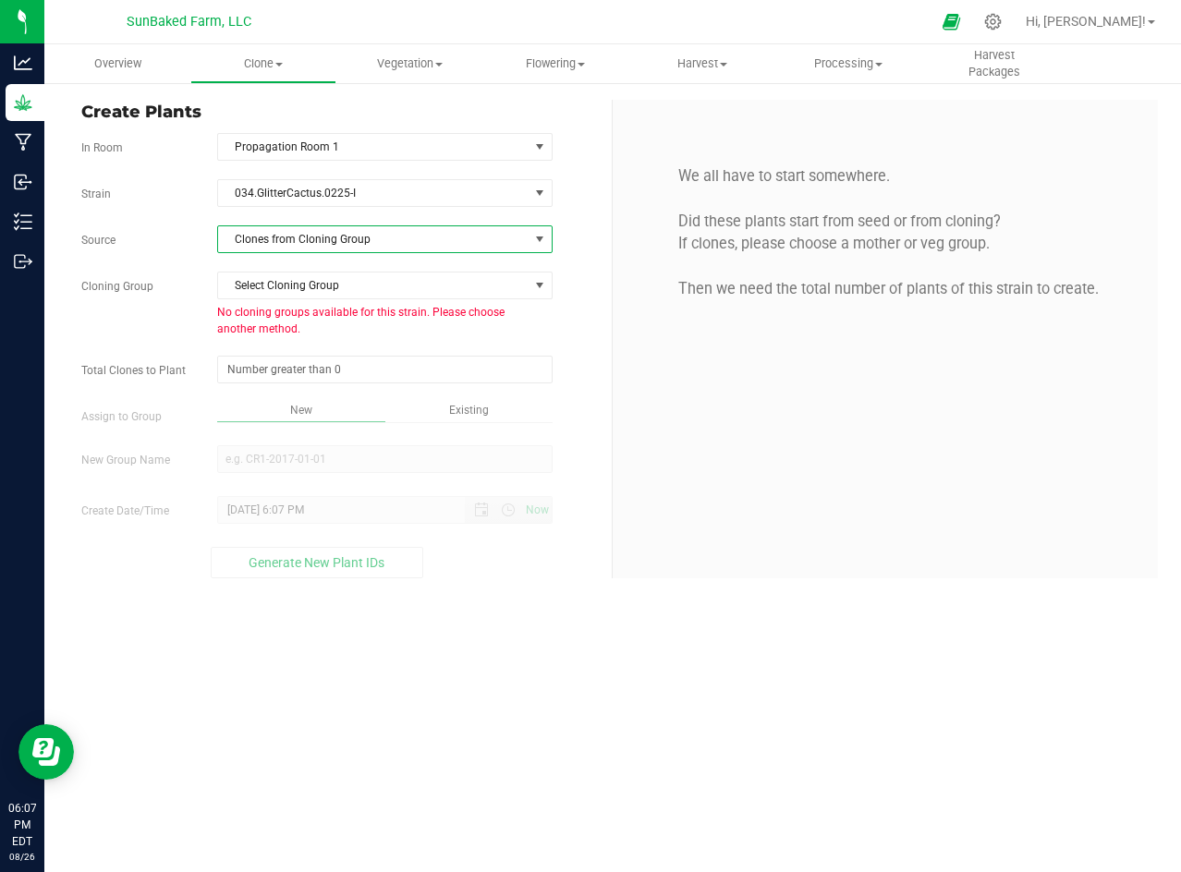
click at [310, 243] on span "Clones from Cloning Group" at bounding box center [373, 239] width 310 height 26
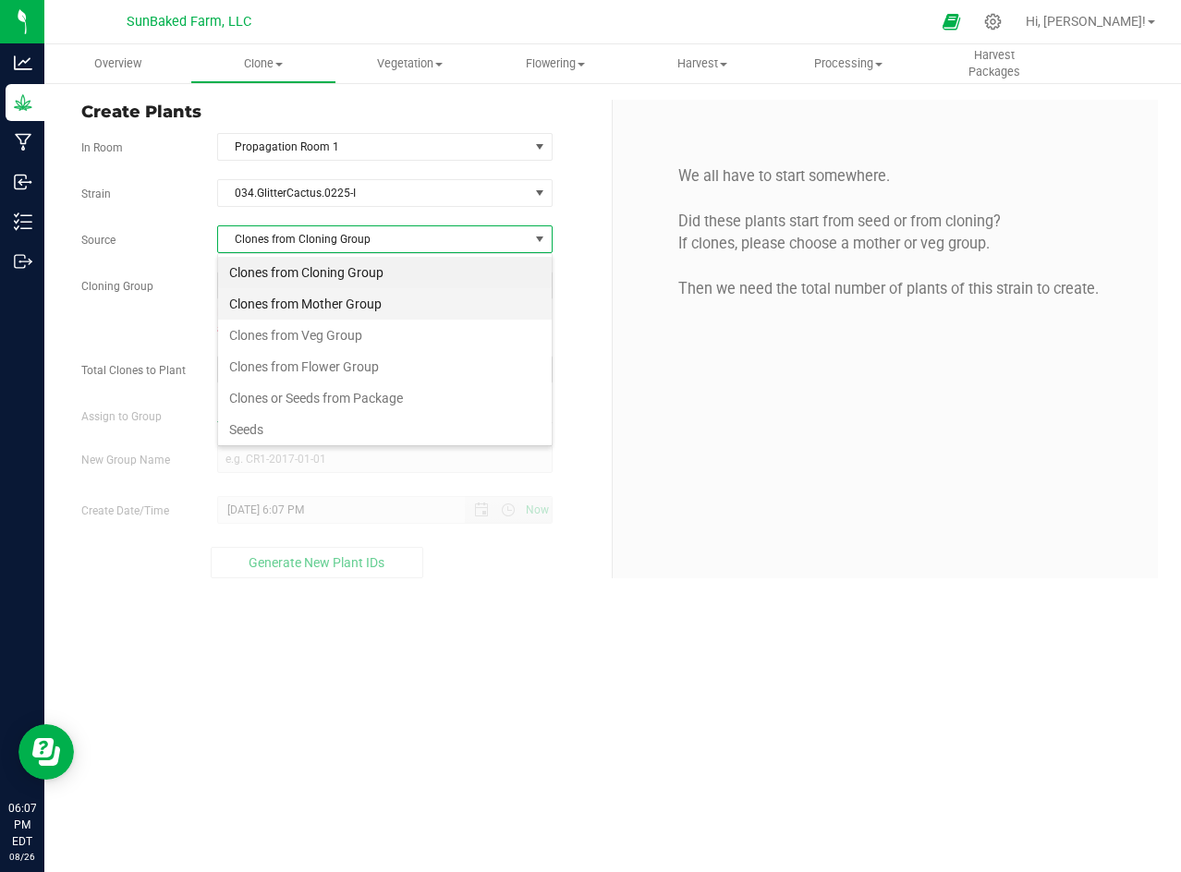
scroll to position [28, 334]
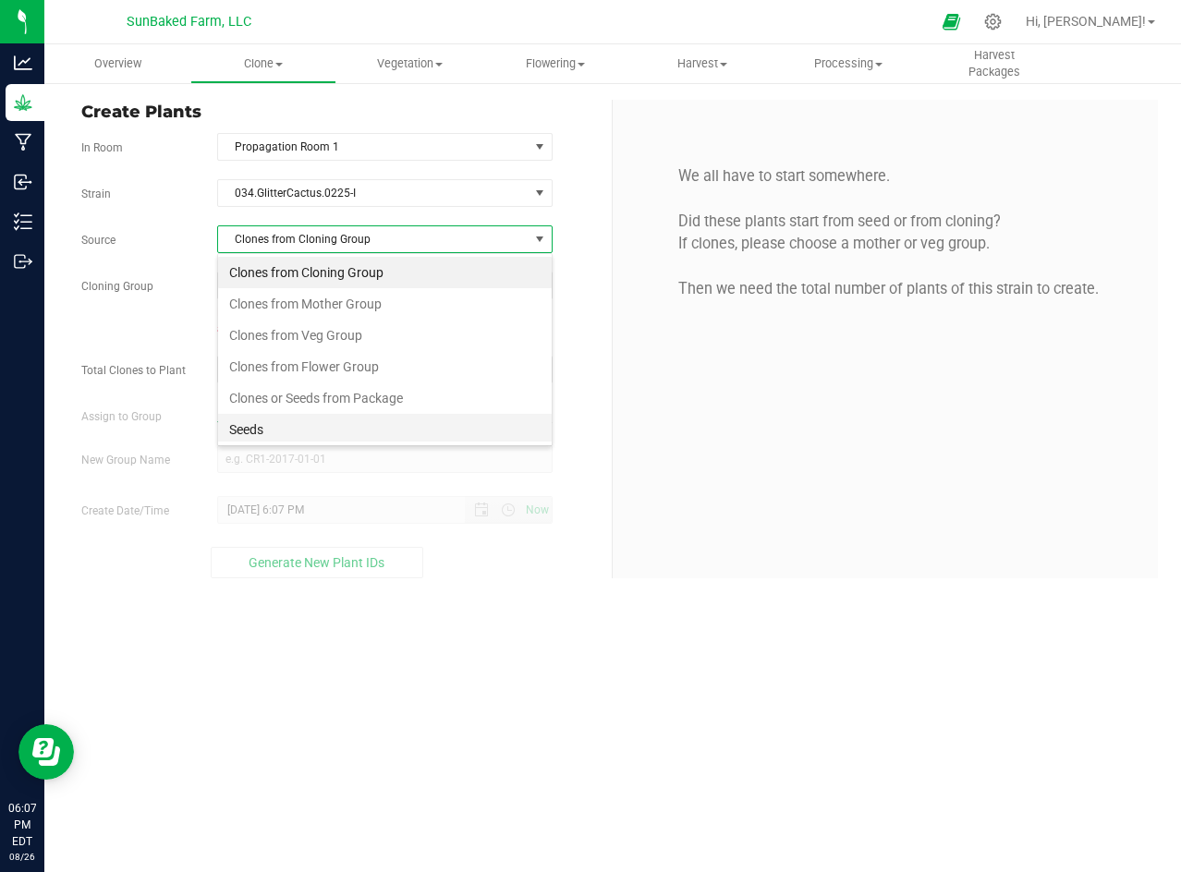
click at [254, 423] on li "Seeds" at bounding box center [385, 429] width 334 height 31
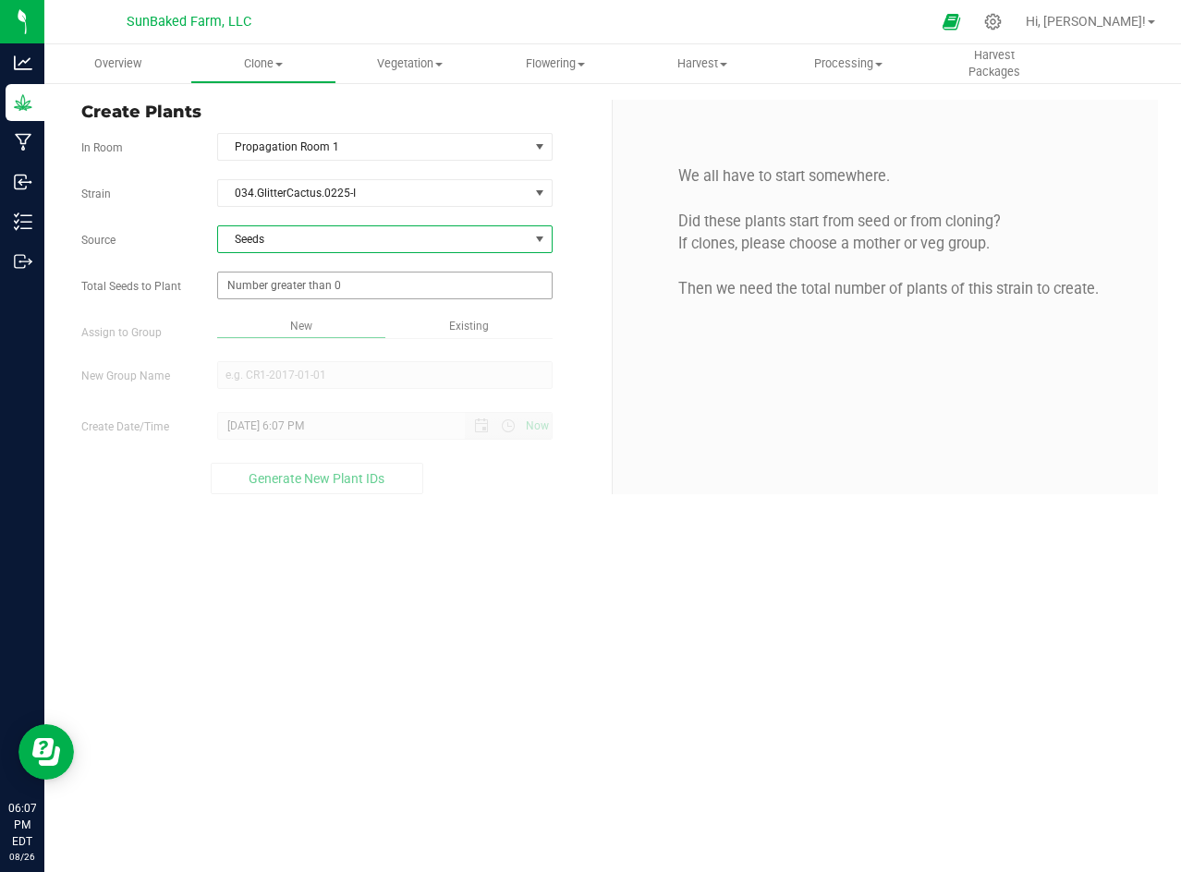
click at [289, 275] on span at bounding box center [384, 286] width 335 height 28
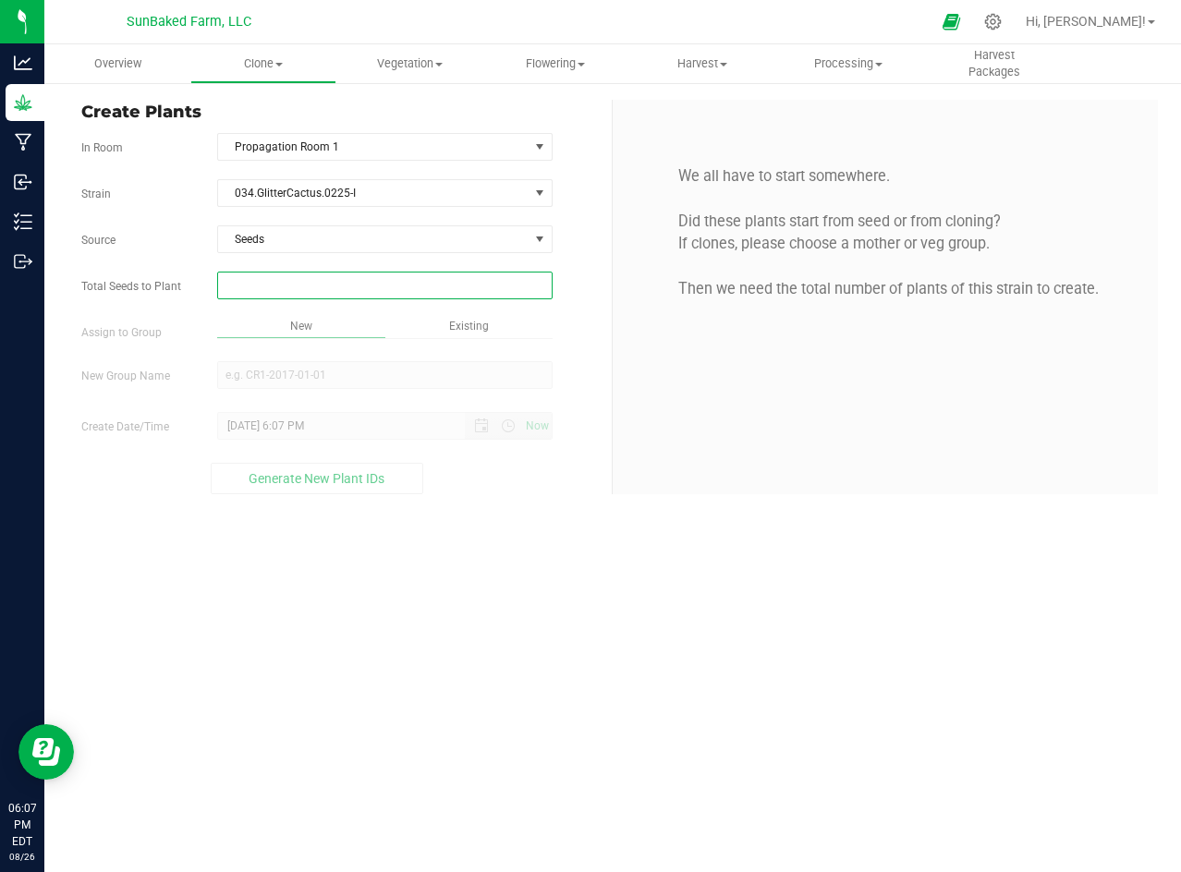
type input "1"
click at [262, 371] on div "Overview Clone Create plants Cloning groups Cloning plants Apply to plants Vege…" at bounding box center [612, 458] width 1136 height 828
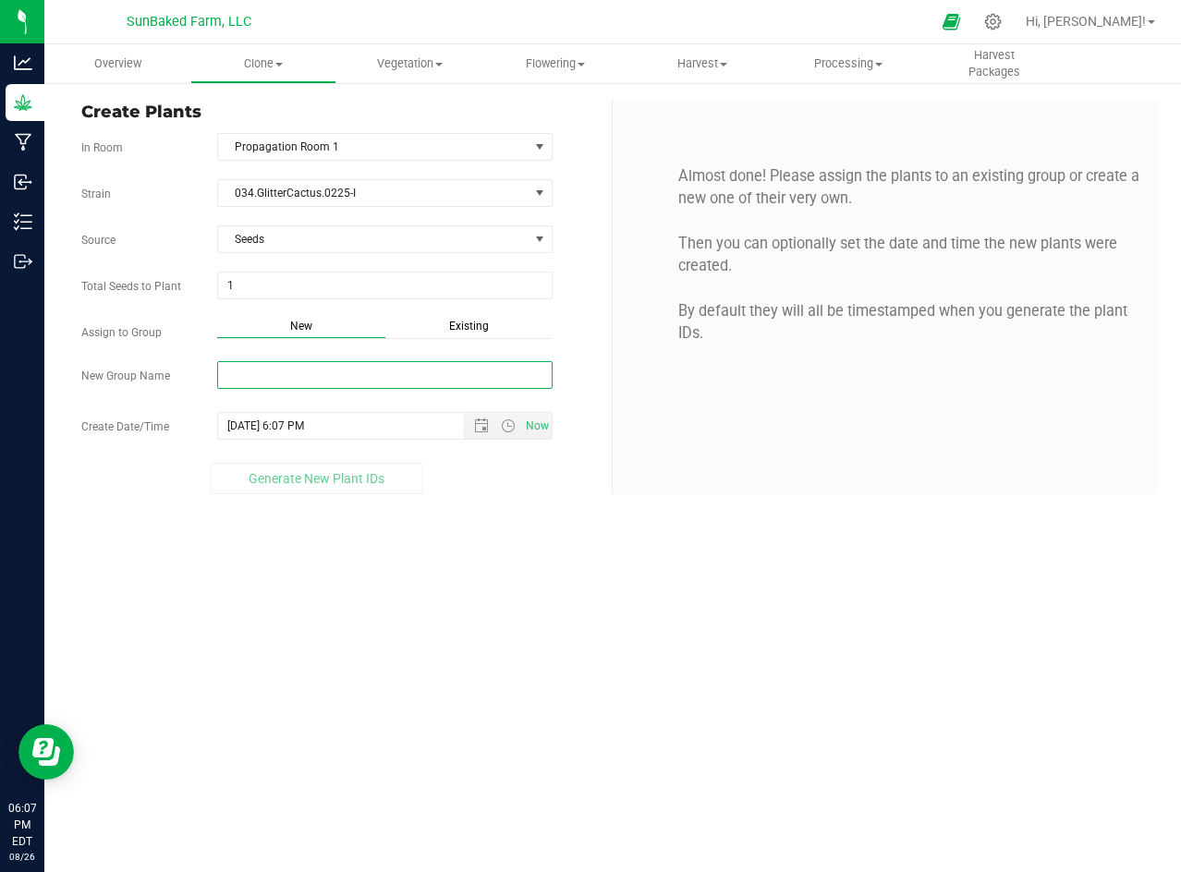
click at [262, 371] on input "New Group Name" at bounding box center [384, 375] width 335 height 28
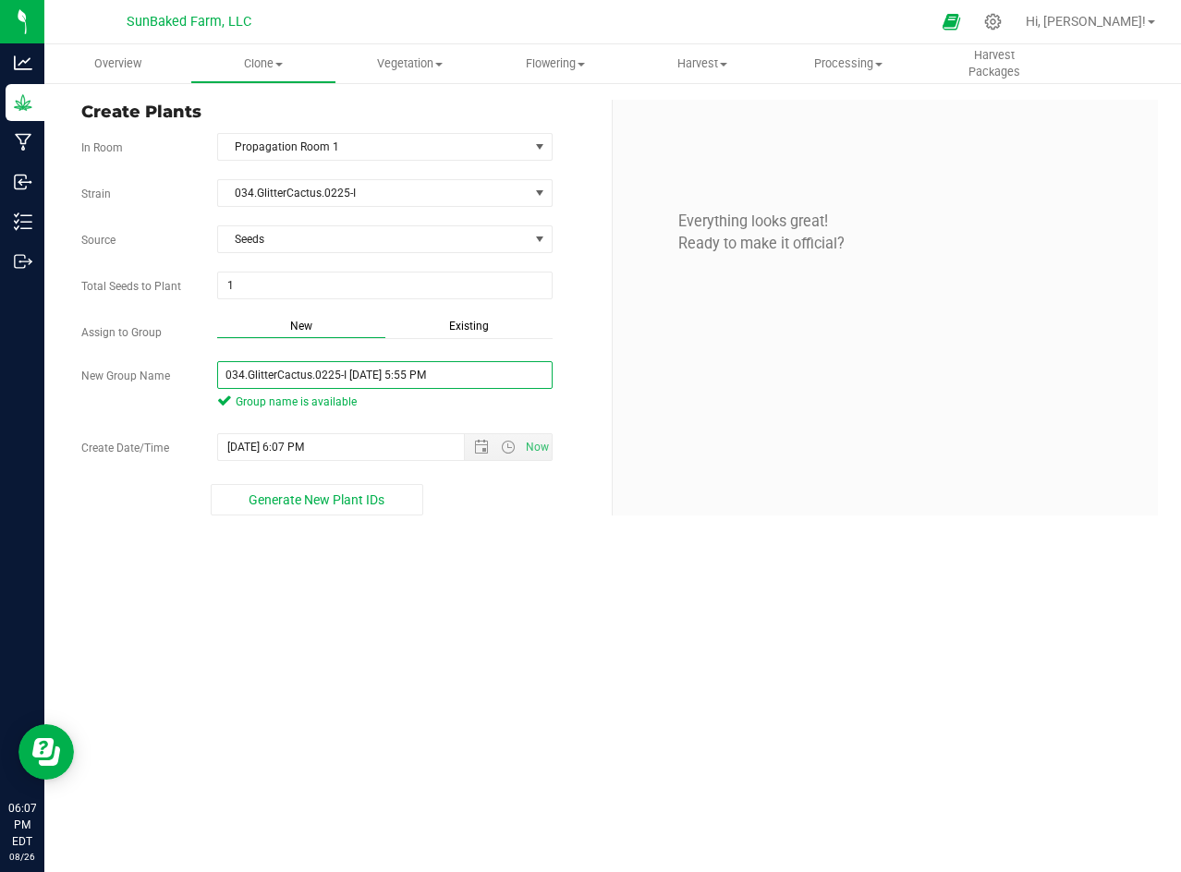
click at [346, 375] on input "034.GlitterCactus.0225-I [DATE] 5:55 PM" at bounding box center [384, 375] width 335 height 28
type input "034.GlitterCactus.0225-I"
click at [311, 444] on input "[DATE] 6:07 PM" at bounding box center [357, 447] width 278 height 26
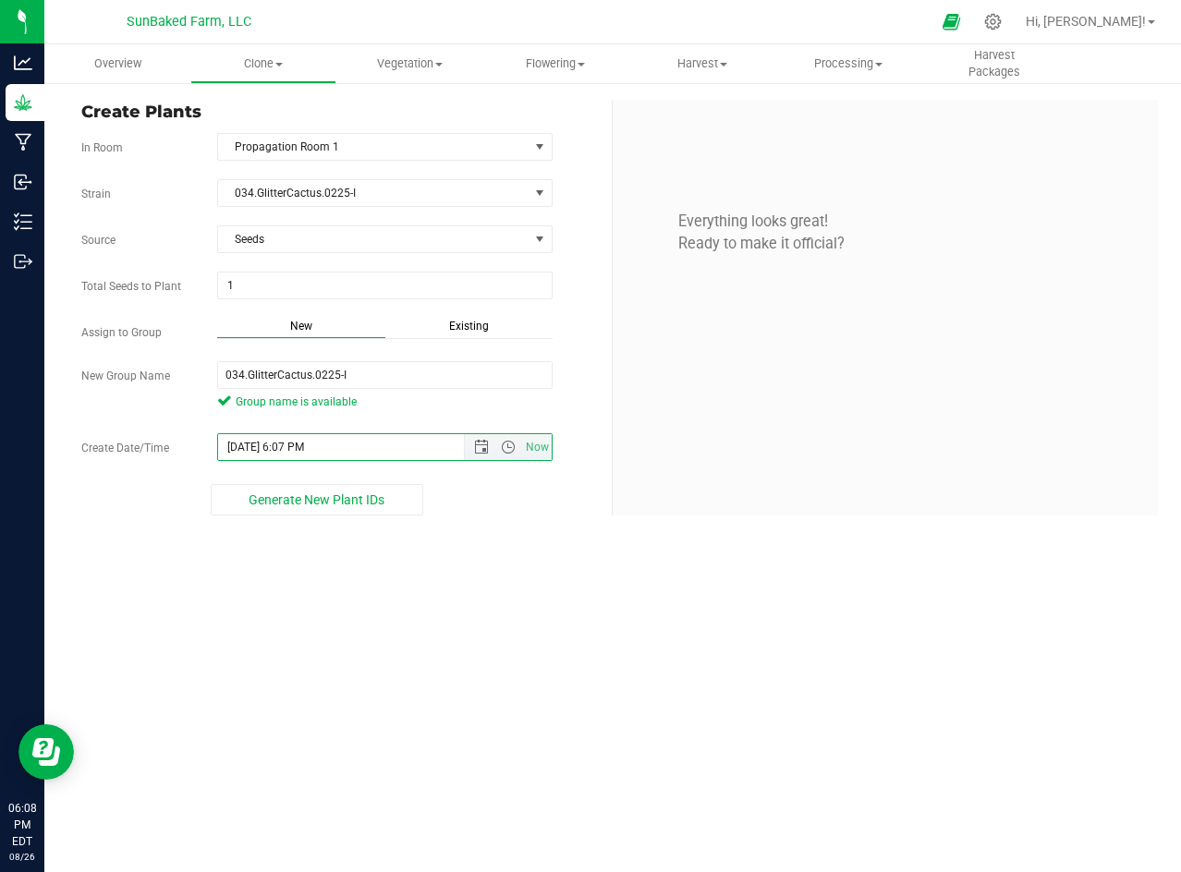
paste input "[DATE] 5:55"
type input "[DATE] 5:55 PM"
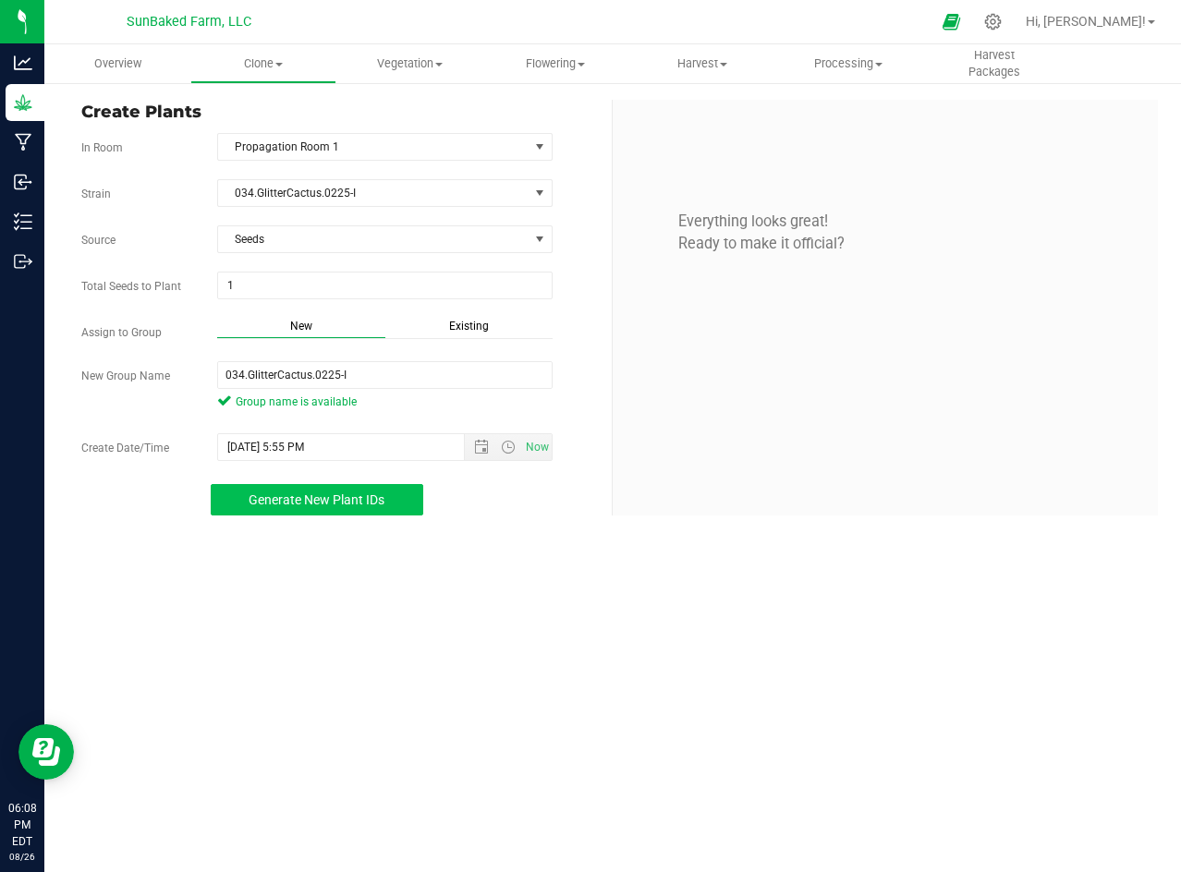
click at [346, 499] on span "Generate New Plant IDs" at bounding box center [317, 499] width 136 height 15
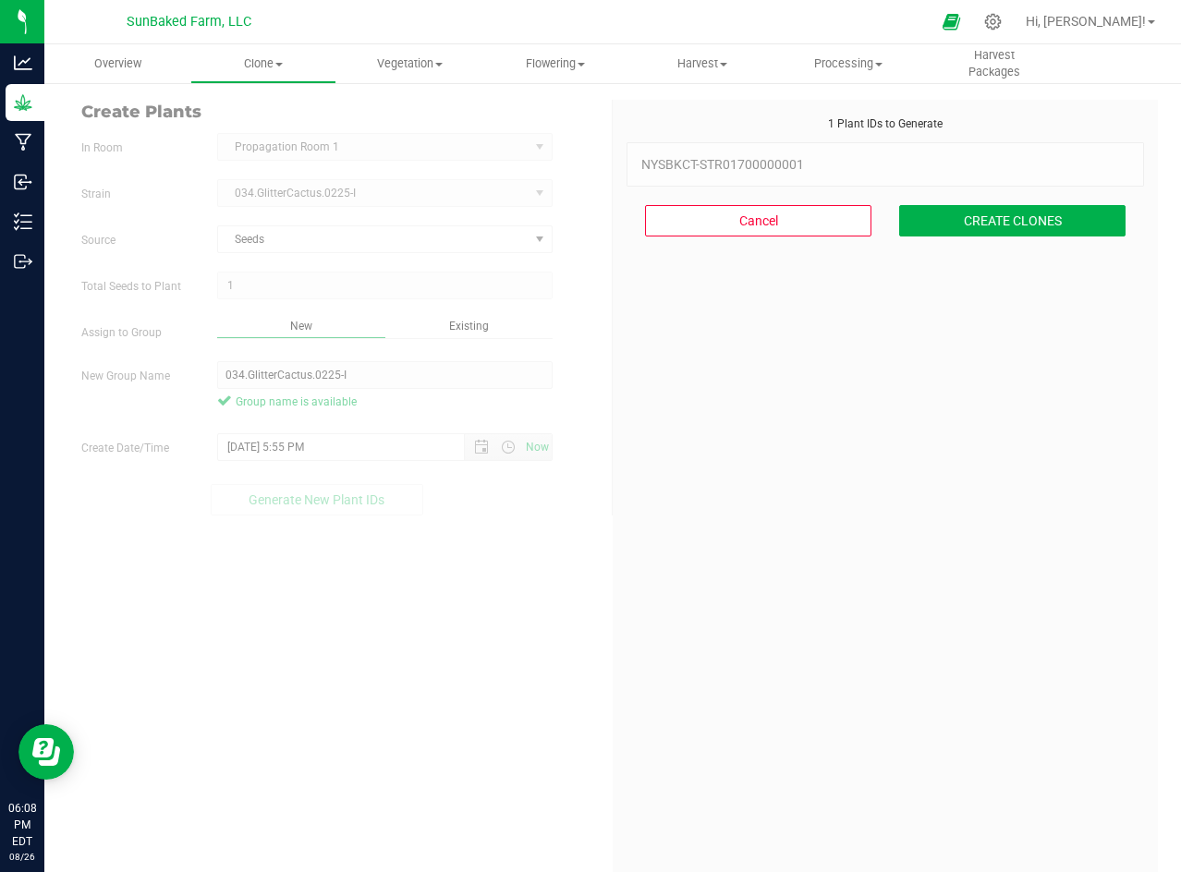
scroll to position [55, 0]
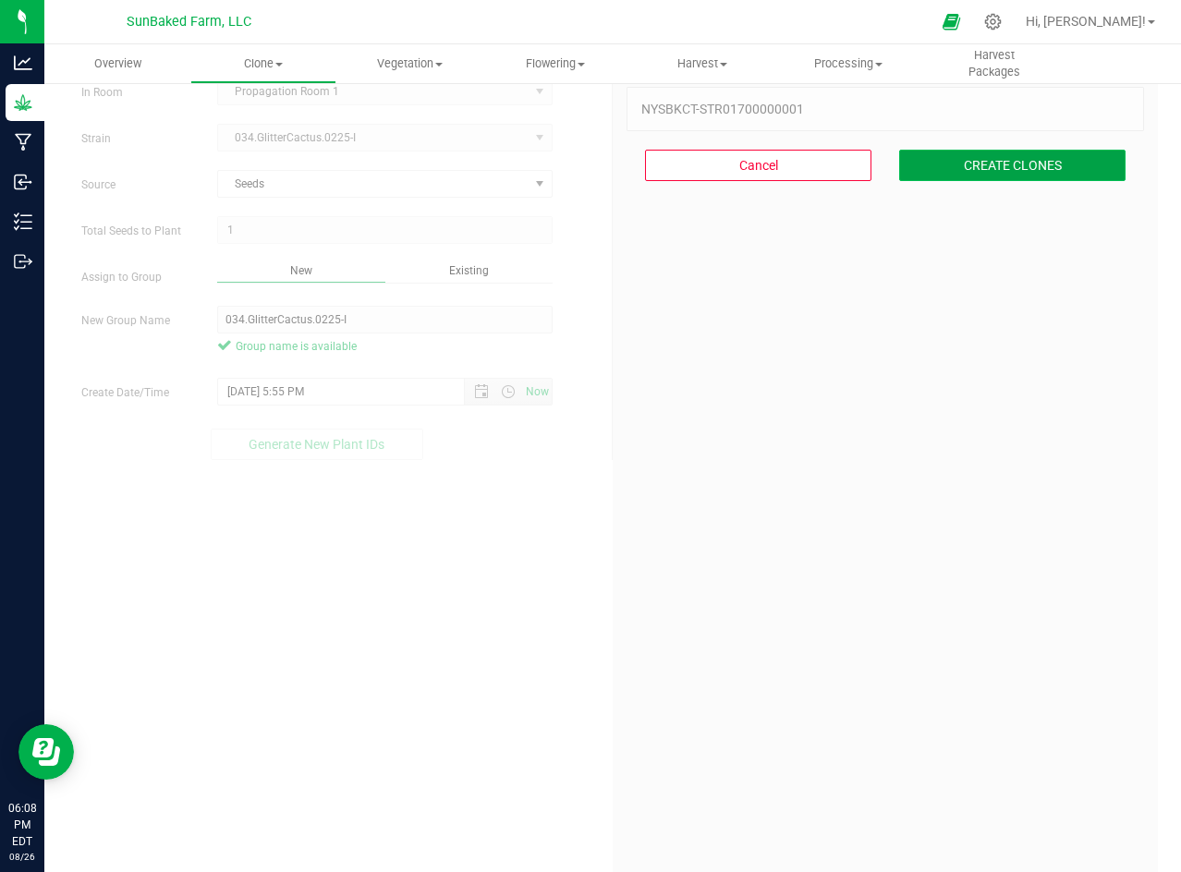
click at [999, 156] on button "CREATE CLONES" at bounding box center [1012, 165] width 226 height 31
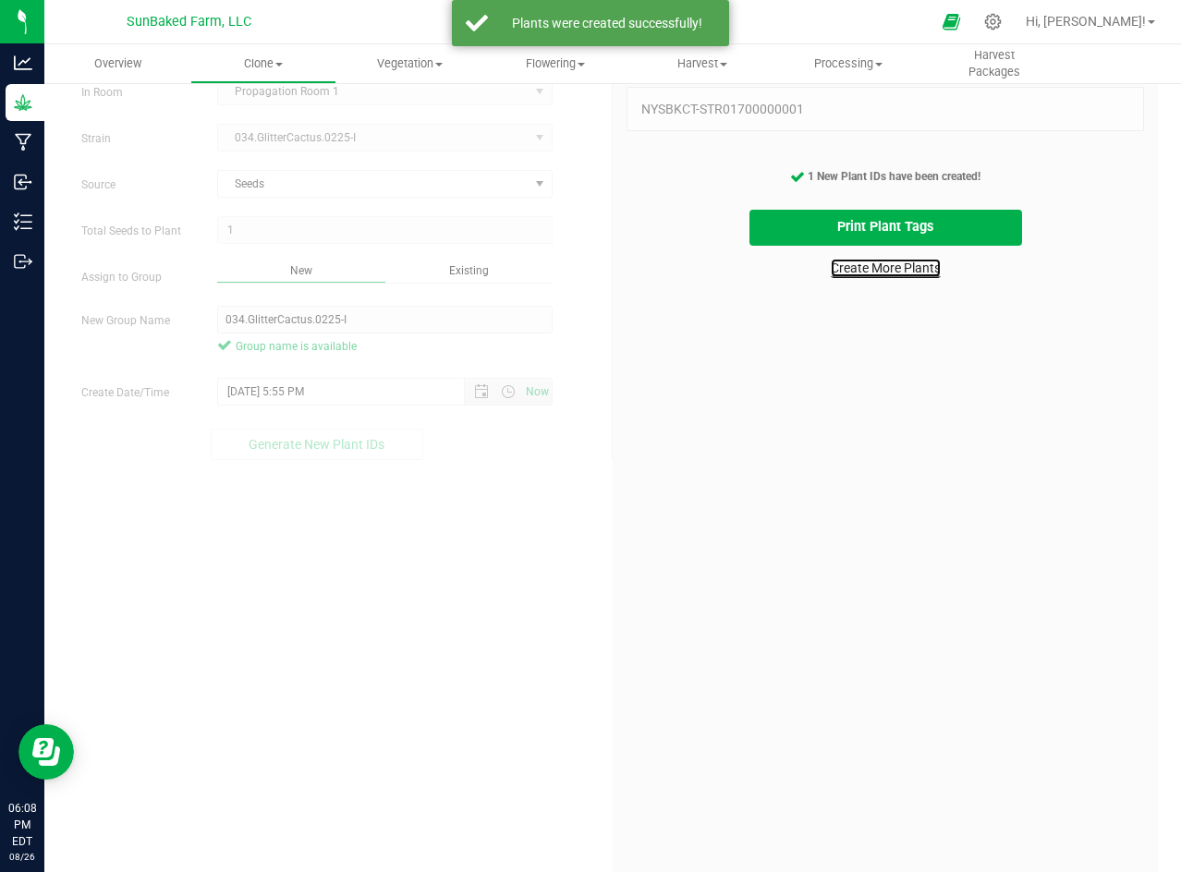
click at [897, 259] on link "Create More Plants" at bounding box center [886, 268] width 110 height 18
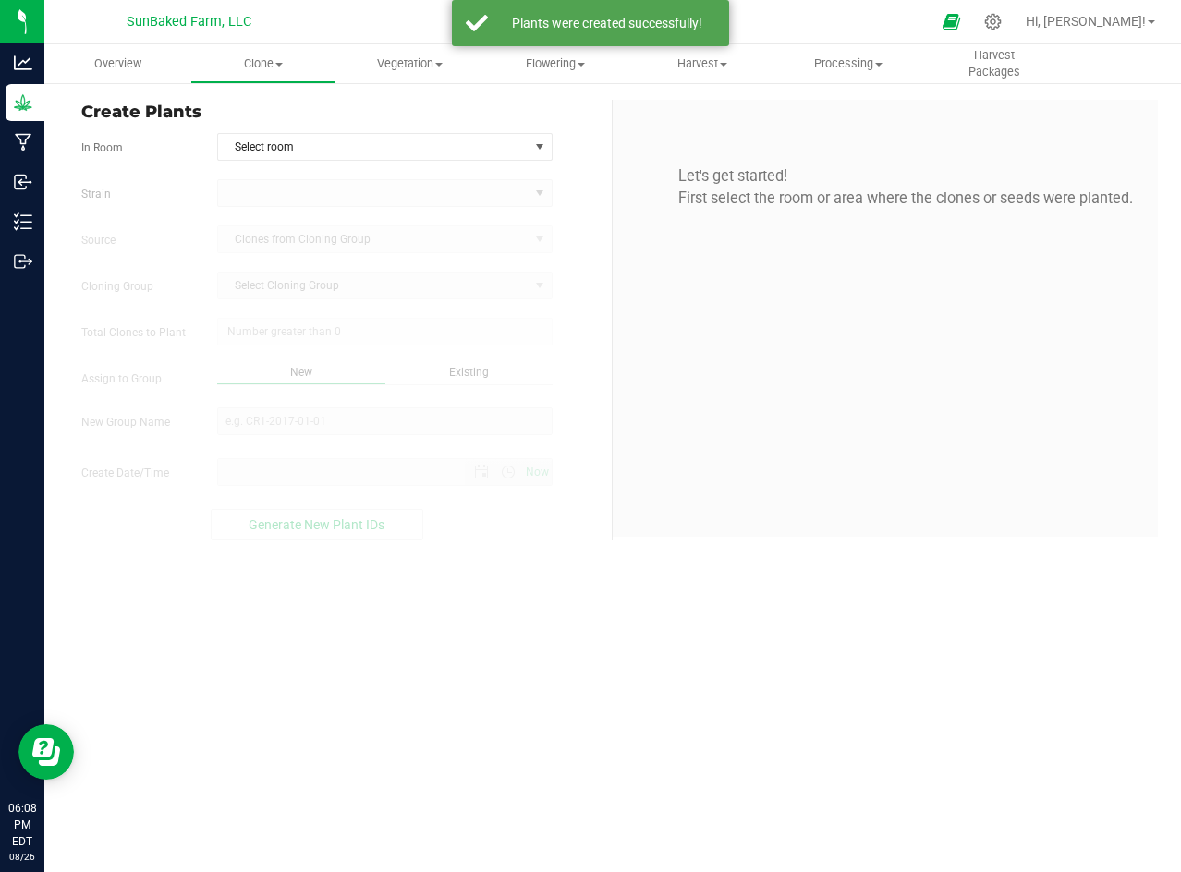
type input "[DATE] 6:08 PM"
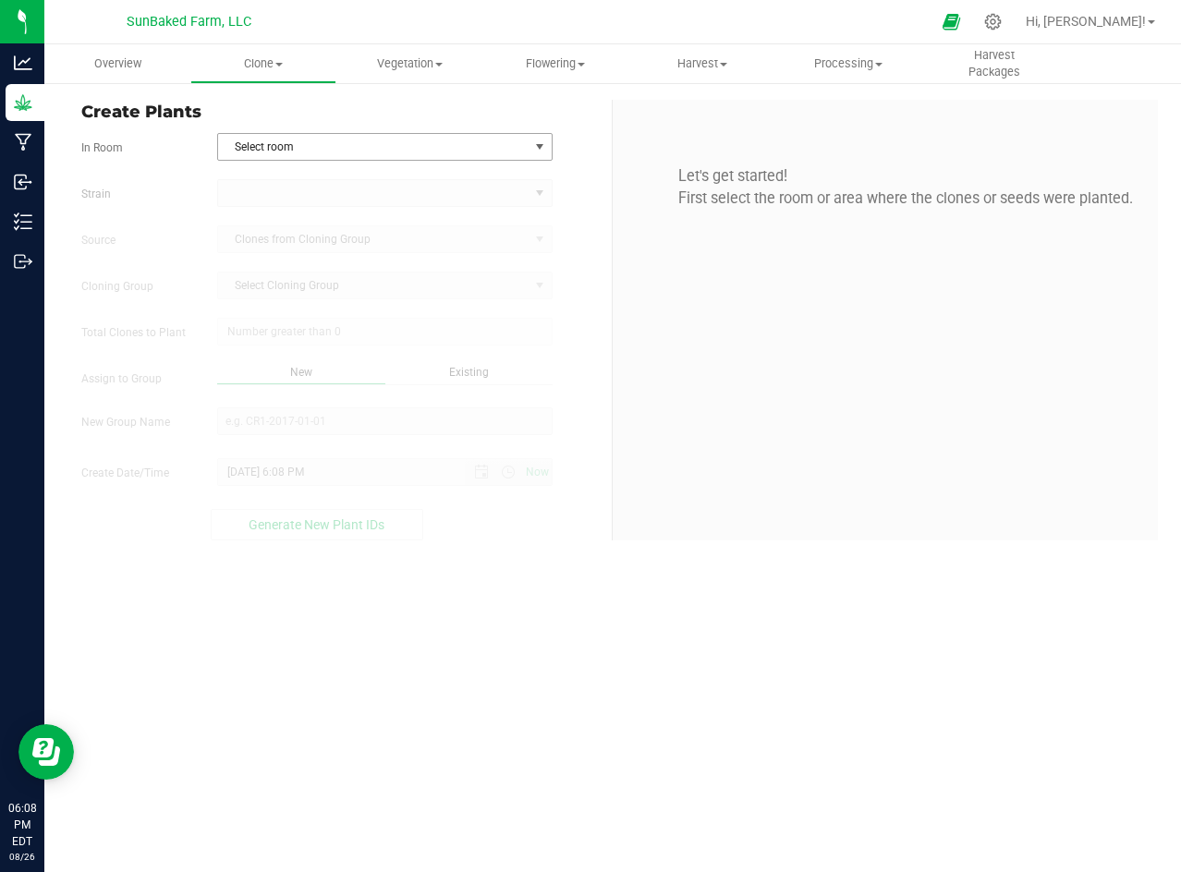
click at [383, 145] on span "Select room" at bounding box center [373, 147] width 310 height 26
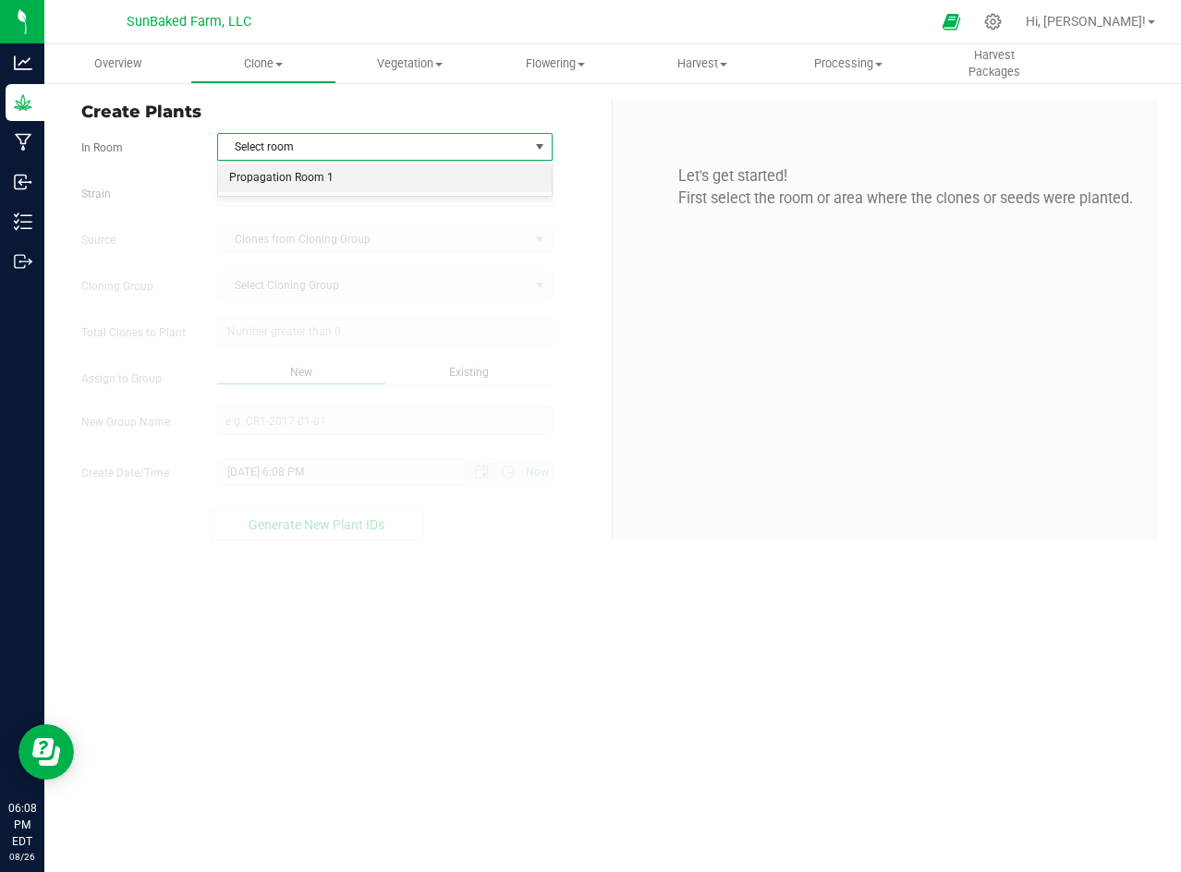
click at [361, 179] on li "Propagation Room 1" at bounding box center [385, 178] width 334 height 28
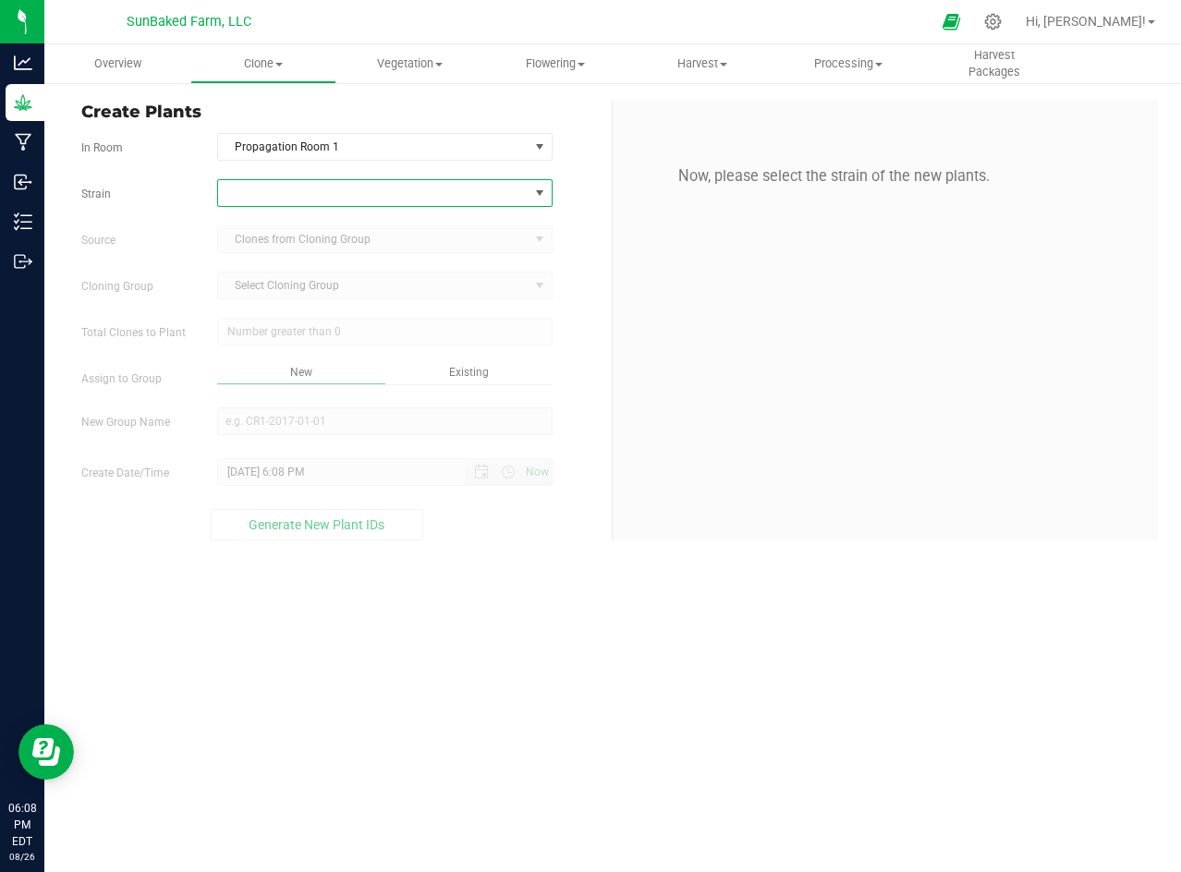
click at [379, 193] on span at bounding box center [373, 193] width 310 height 26
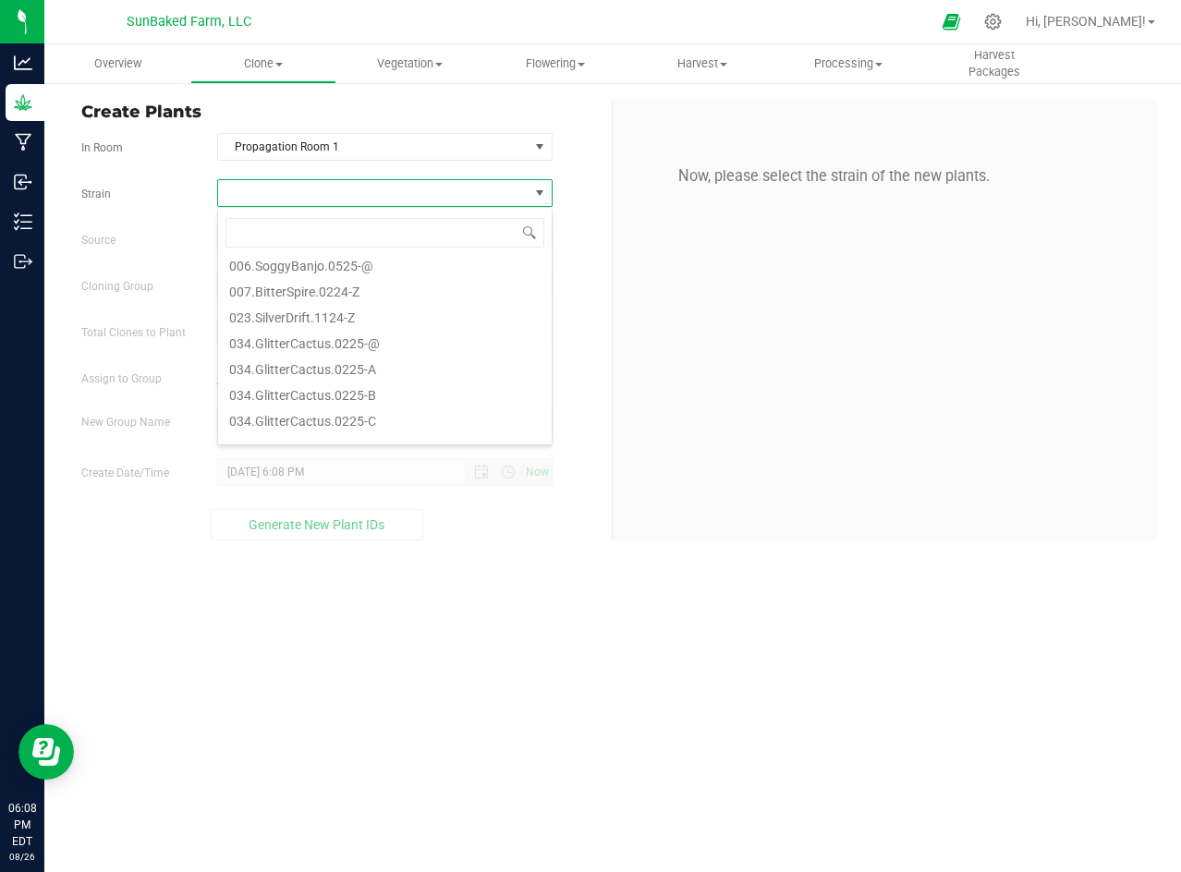
scroll to position [323, 0]
click at [383, 385] on li "034.GlitterCactus.0225-J" at bounding box center [385, 386] width 334 height 26
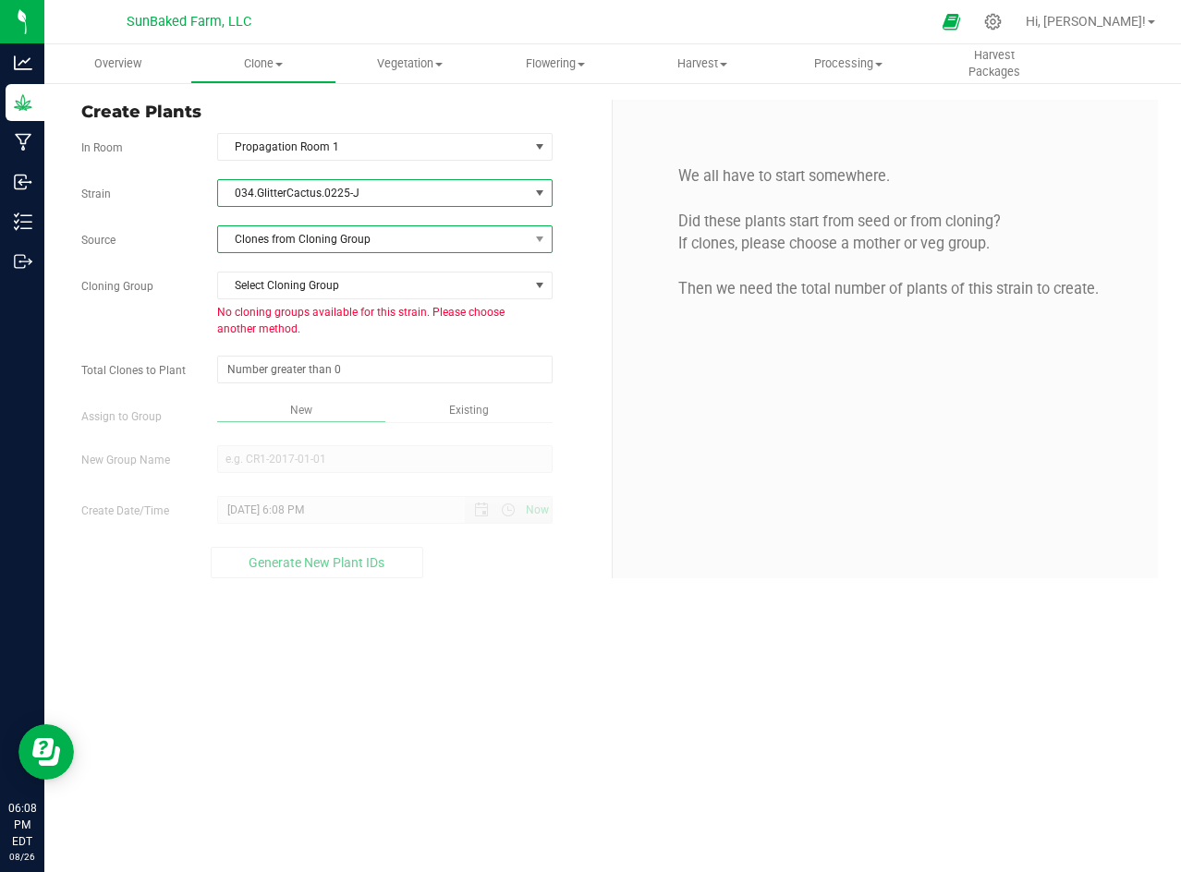
click at [331, 242] on span "Clones from Cloning Group" at bounding box center [373, 239] width 310 height 26
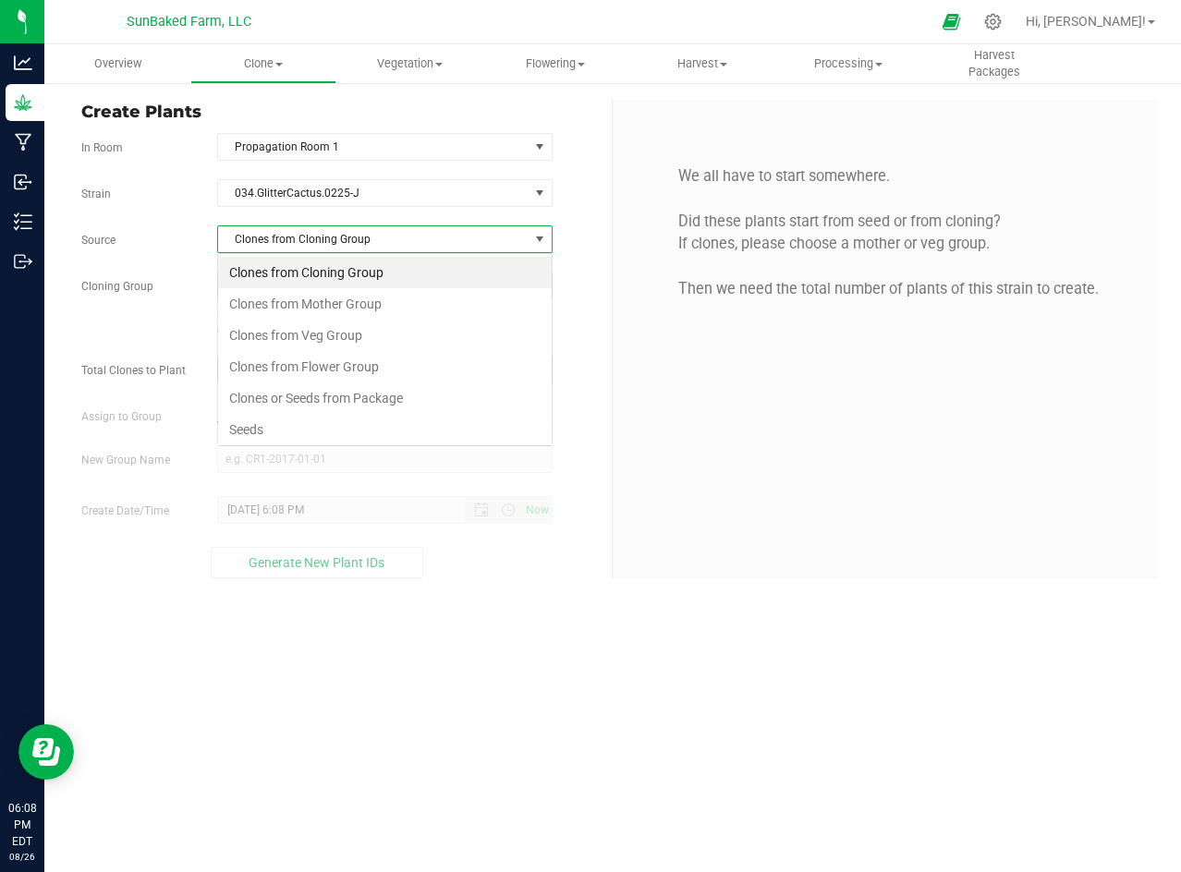
scroll to position [28, 334]
click at [265, 422] on li "Seeds" at bounding box center [385, 429] width 334 height 31
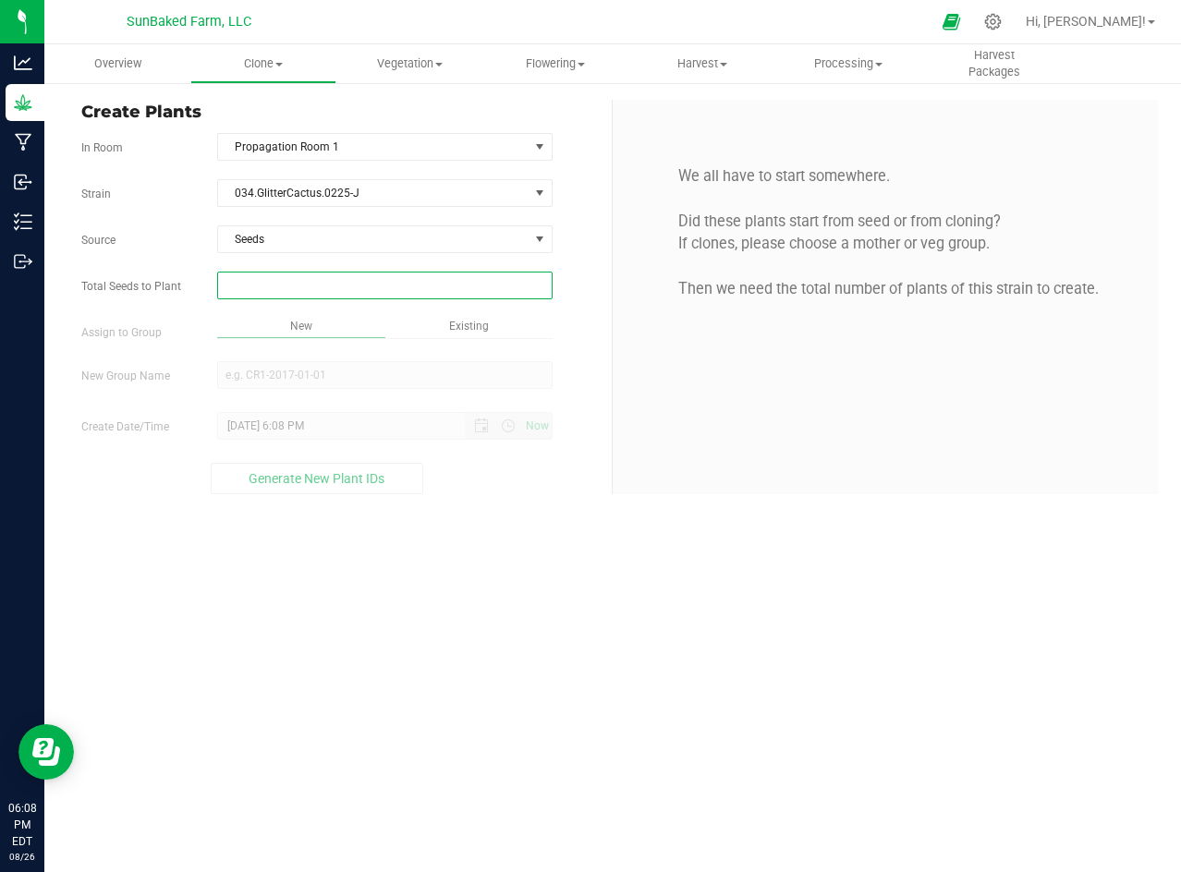
click at [319, 279] on span at bounding box center [384, 286] width 335 height 28
type input "1"
click at [286, 372] on div "Overview Clone Create plants Cloning groups Cloning plants Apply to plants Vege…" at bounding box center [612, 458] width 1136 height 828
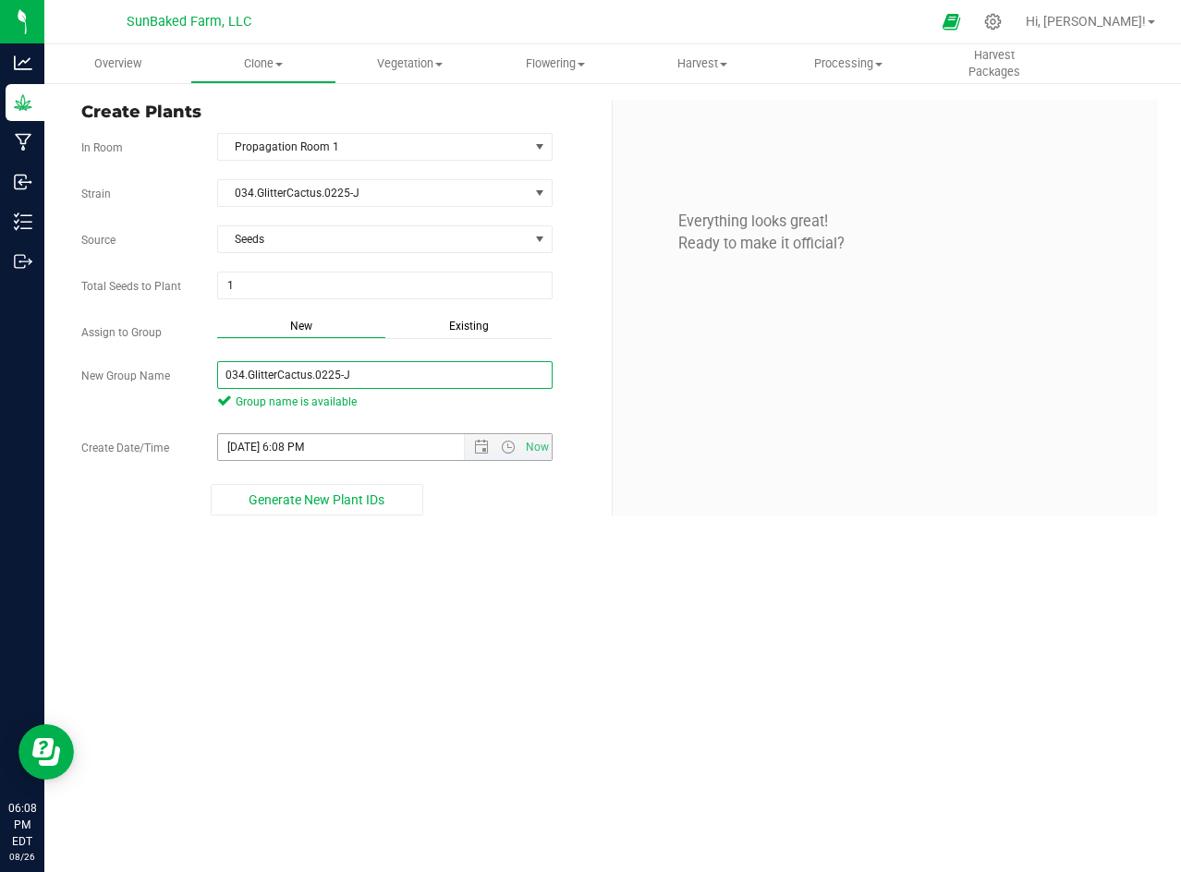
type input "034.GlitterCactus.0225-J"
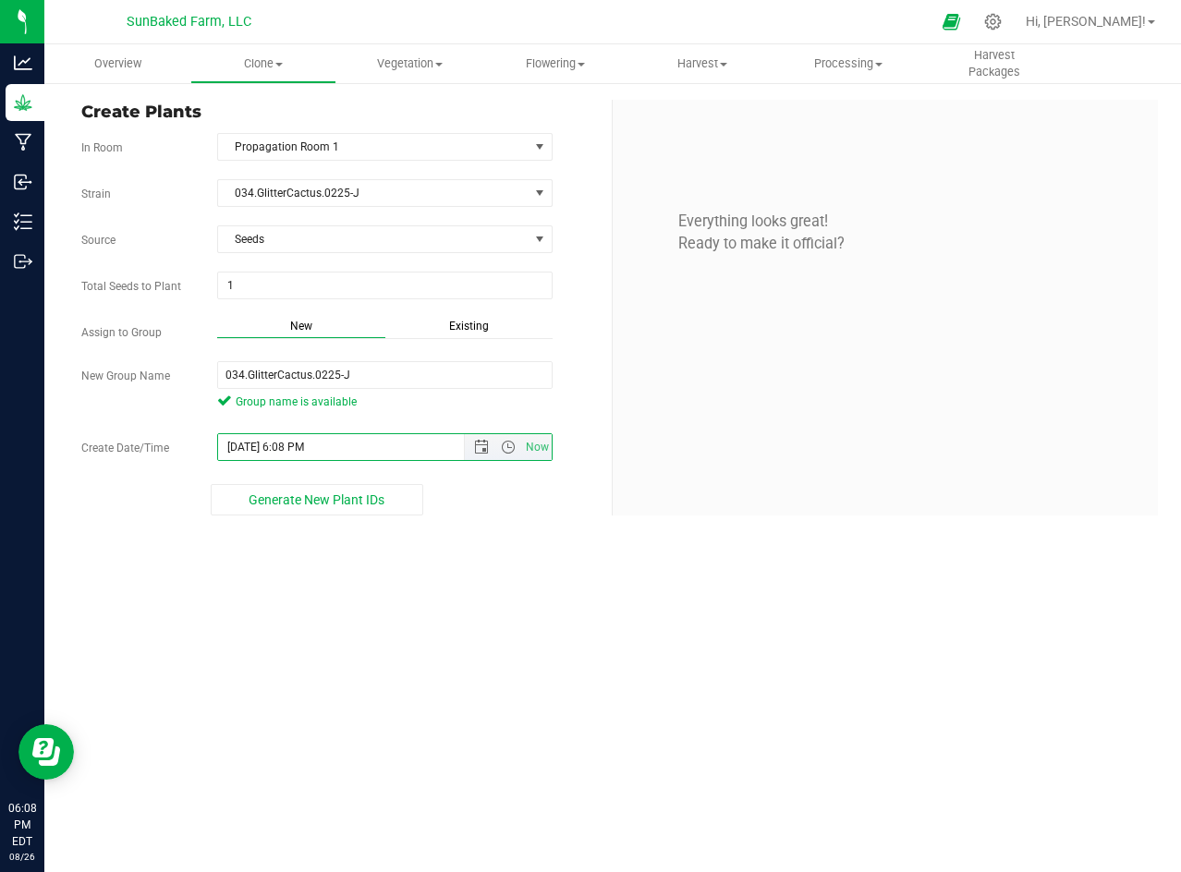
click at [307, 444] on input "[DATE] 6:08 PM" at bounding box center [357, 447] width 278 height 26
paste input "[DATE] 5:55"
type input "[DATE] 5:55 PM"
click at [371, 495] on span "Generate New Plant IDs" at bounding box center [317, 499] width 136 height 15
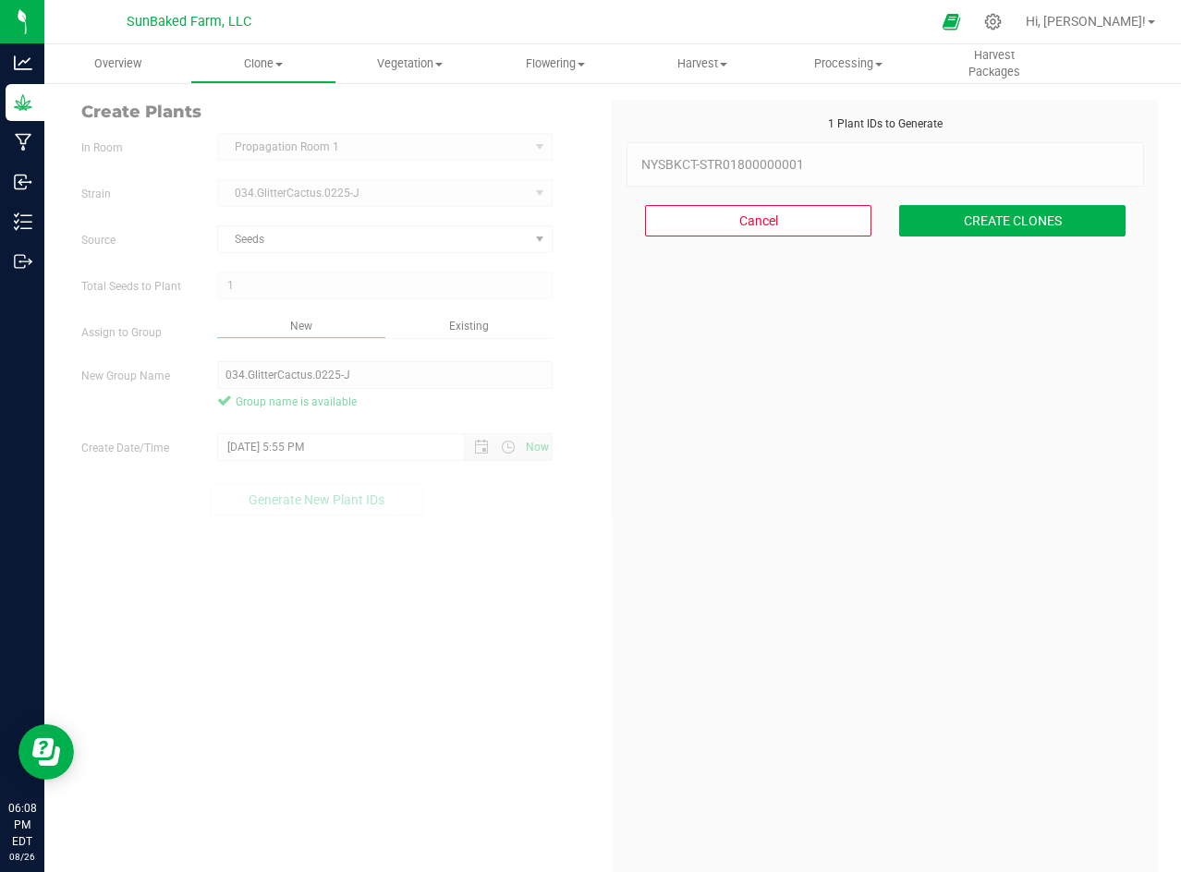
scroll to position [55, 0]
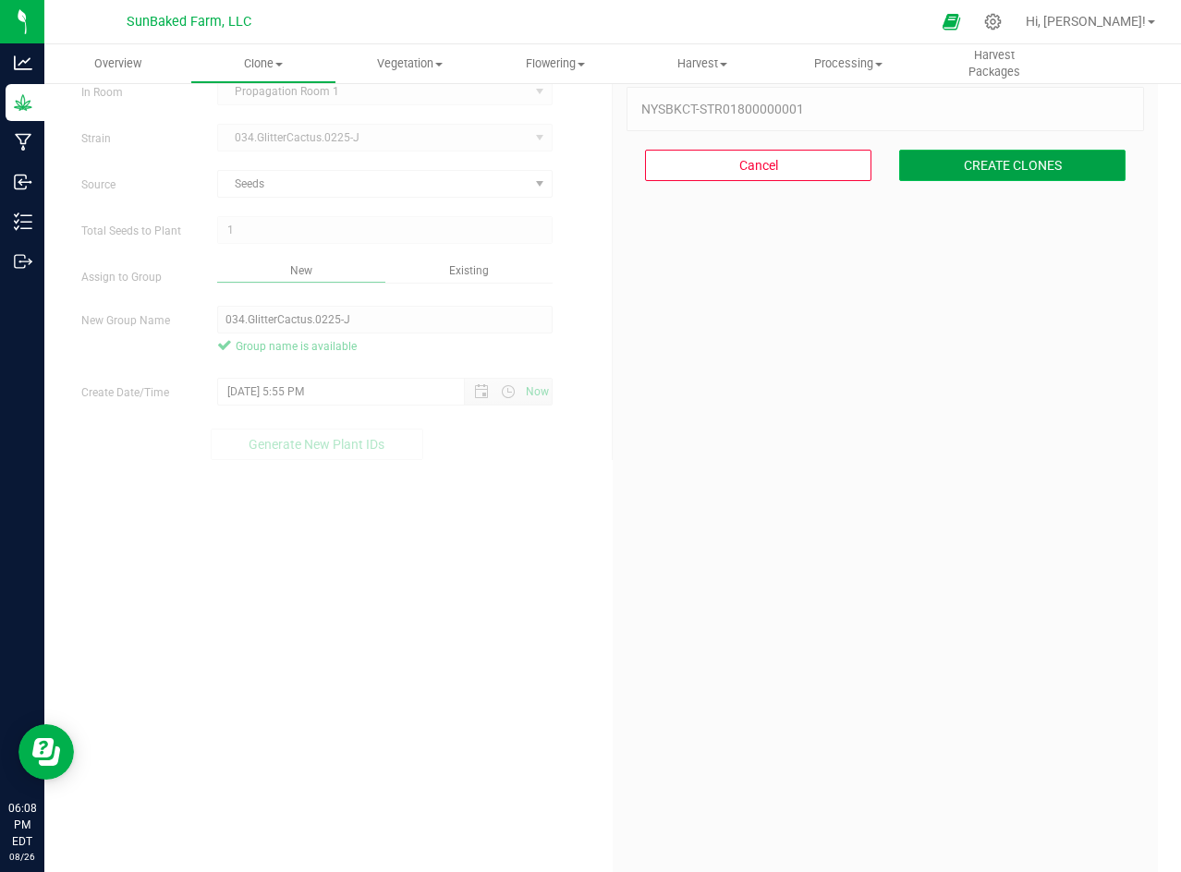
click at [1011, 162] on button "CREATE CLONES" at bounding box center [1012, 165] width 226 height 31
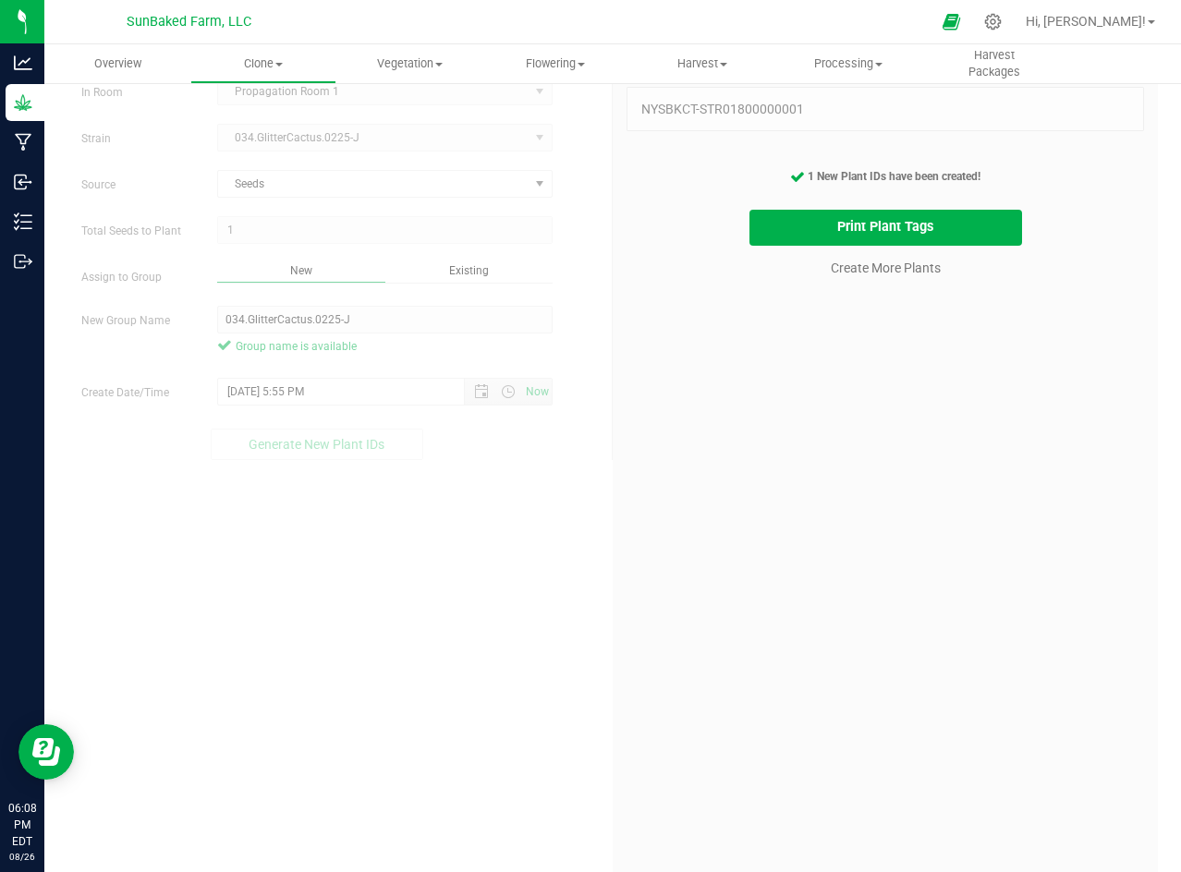
click at [311, 111] on form "In Room Propagation Room 1 Select room Propagation Room 1 [GEOGRAPHIC_DATA] 034…" at bounding box center [339, 269] width 517 height 383
click at [833, 255] on cancel-button "Create More Plants" at bounding box center [885, 267] width 127 height 32
click at [833, 272] on link "Create More Plants" at bounding box center [886, 268] width 110 height 18
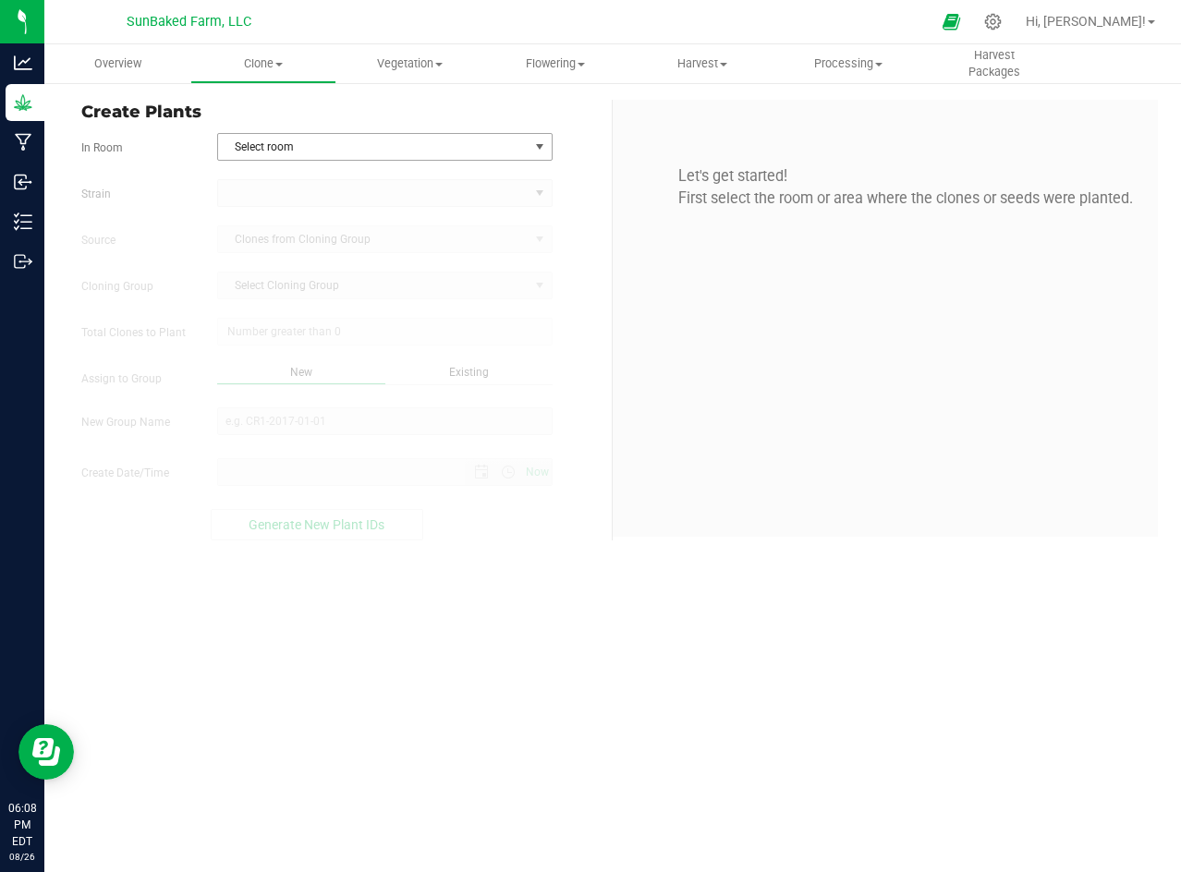
type input "[DATE] 6:08 PM"
click at [333, 141] on span "Select room" at bounding box center [373, 147] width 310 height 26
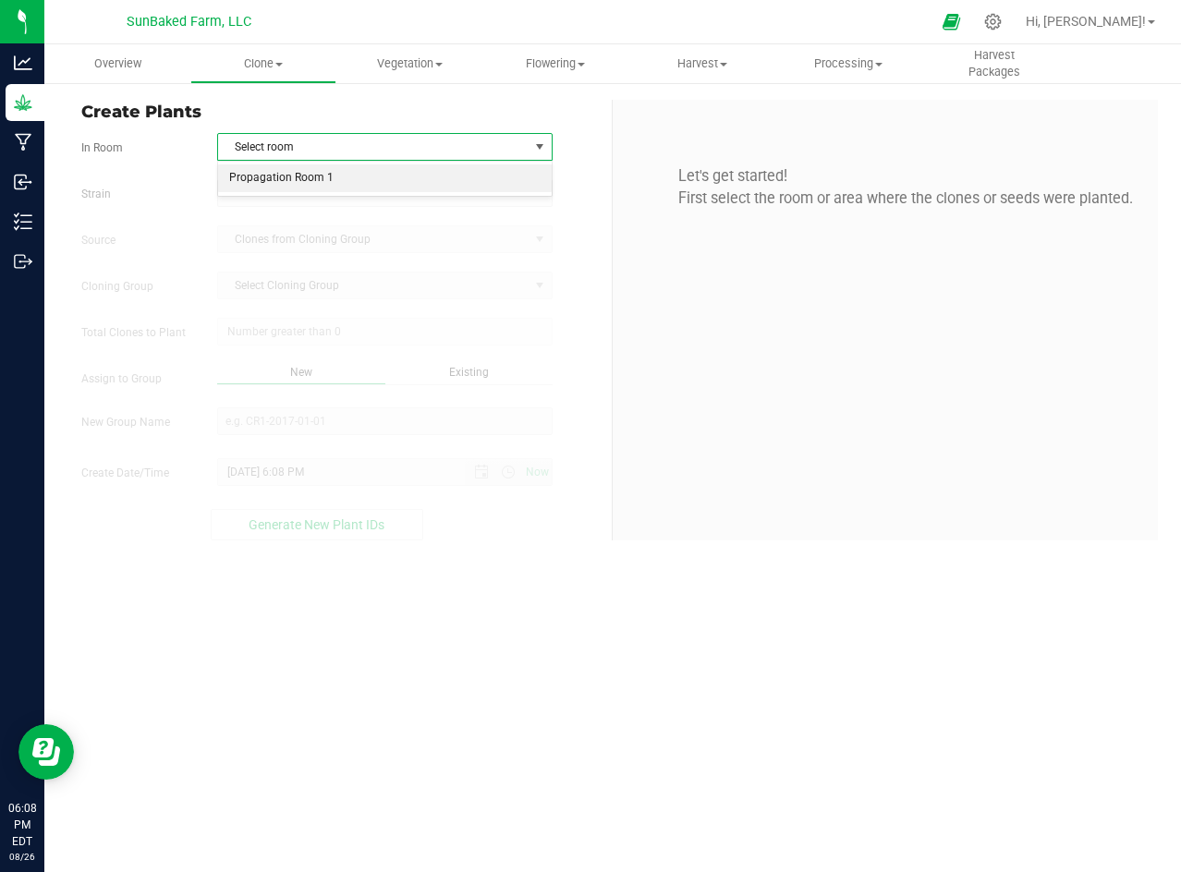
click at [310, 178] on li "Propagation Room 1" at bounding box center [385, 178] width 334 height 28
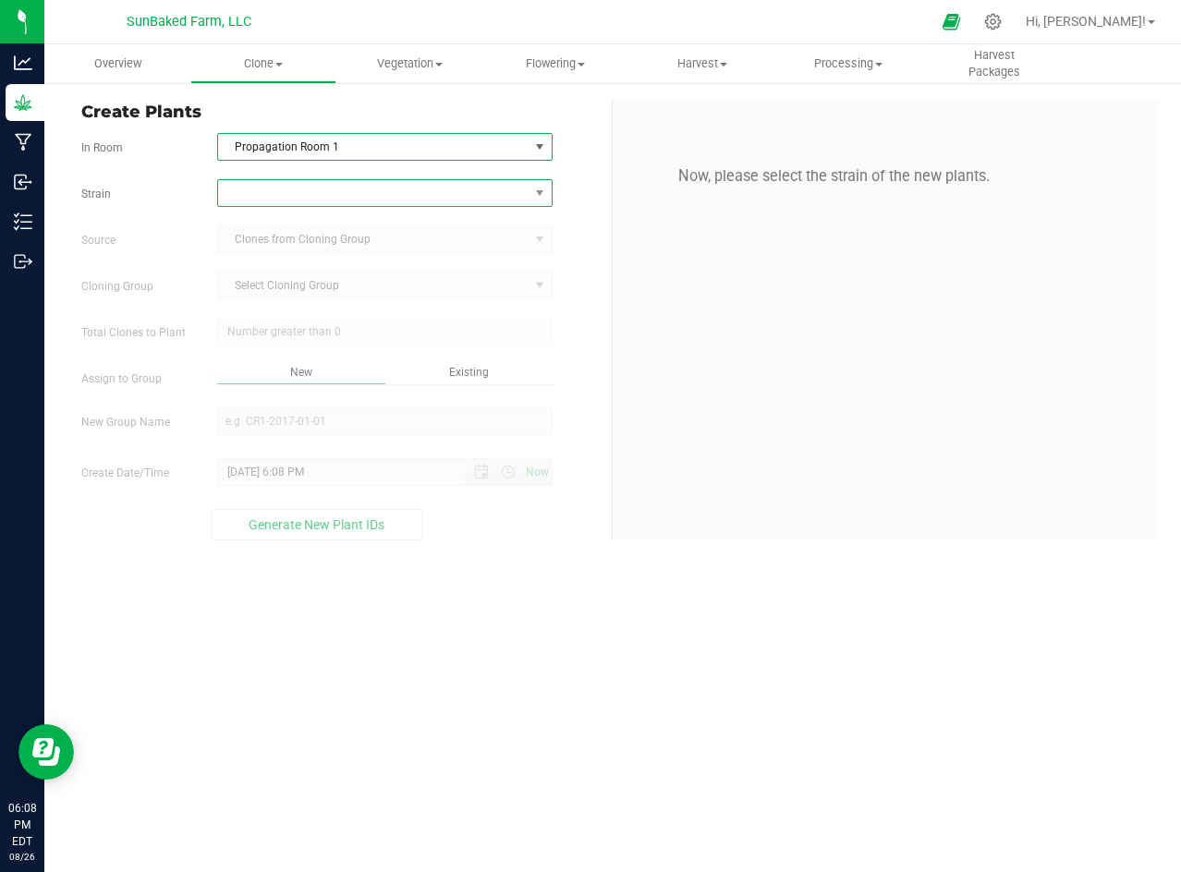
click at [292, 193] on span at bounding box center [373, 193] width 310 height 26
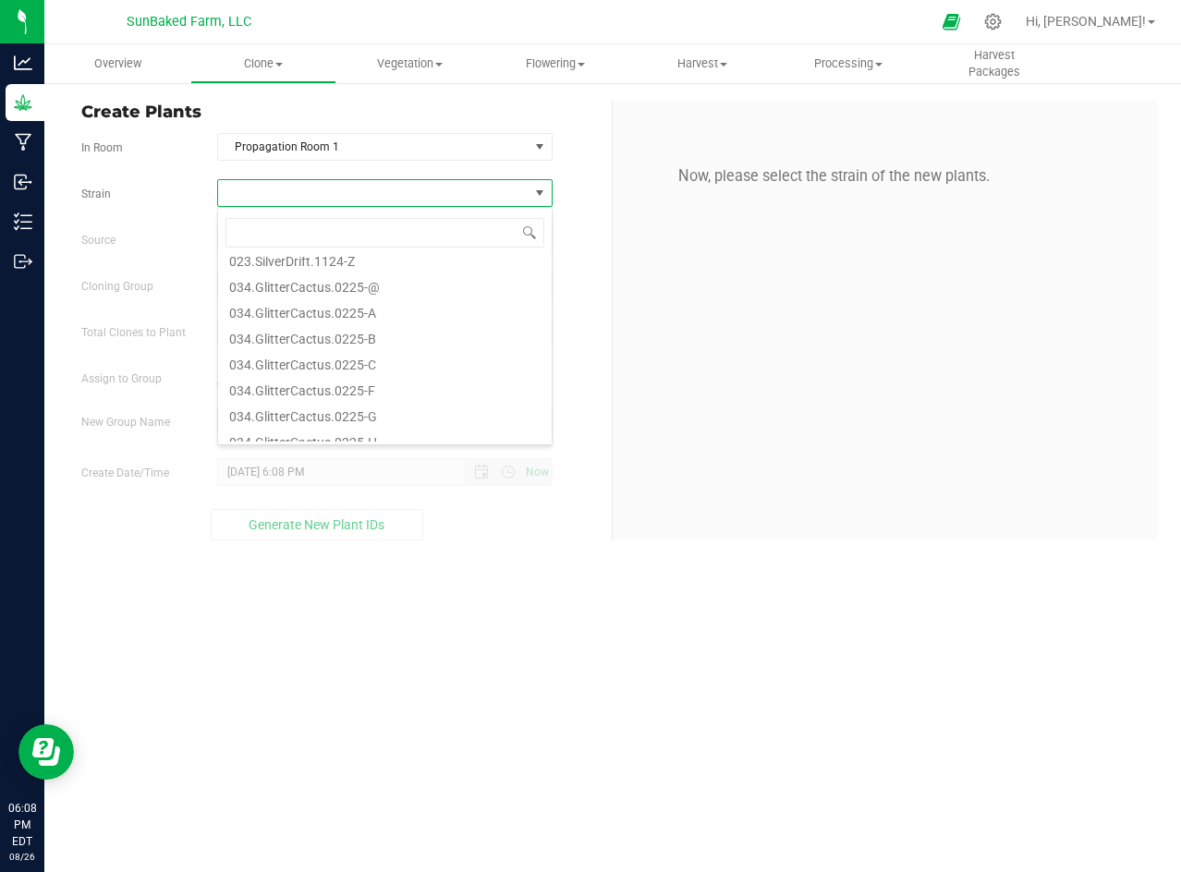
scroll to position [323, 0]
click at [353, 406] on li "034.GlitterCactus.0225-Z" at bounding box center [385, 412] width 334 height 26
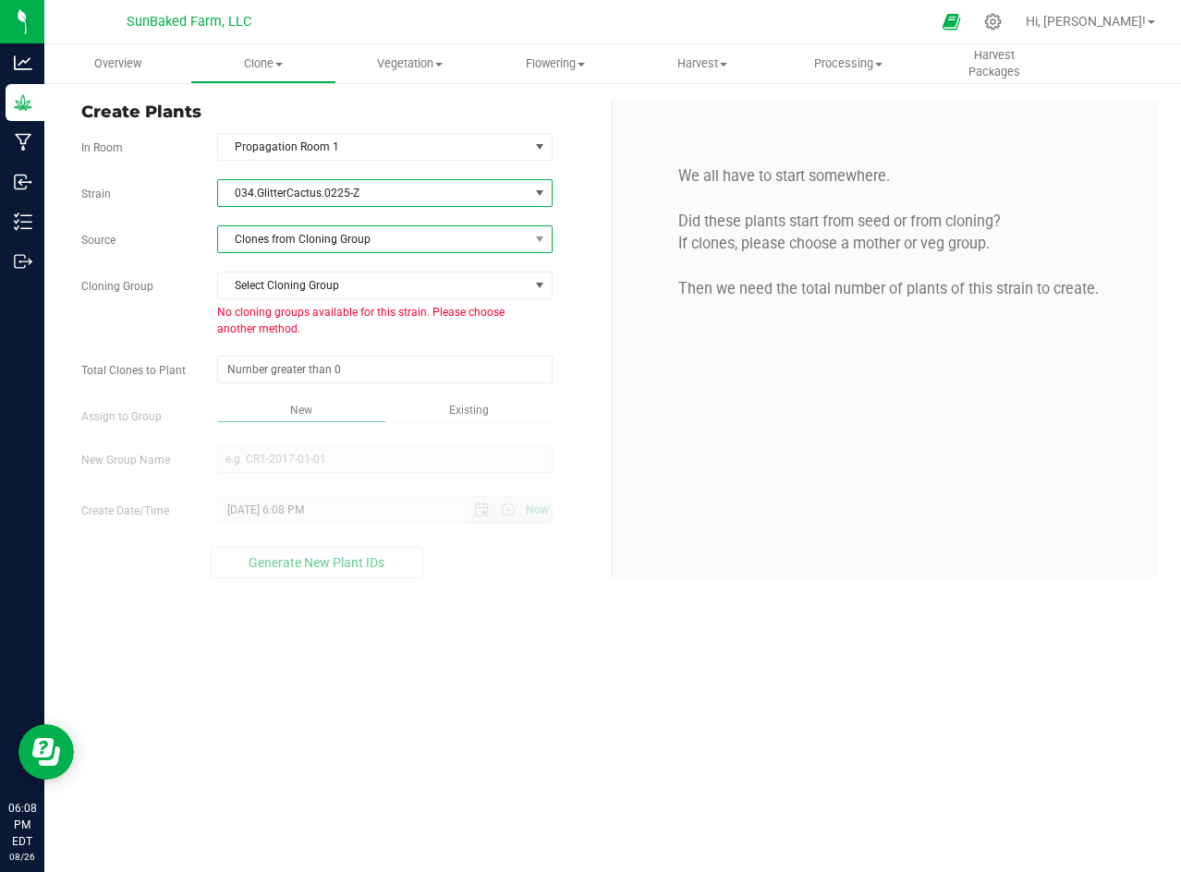
click at [308, 252] on span "Clones from Cloning Group" at bounding box center [384, 239] width 335 height 28
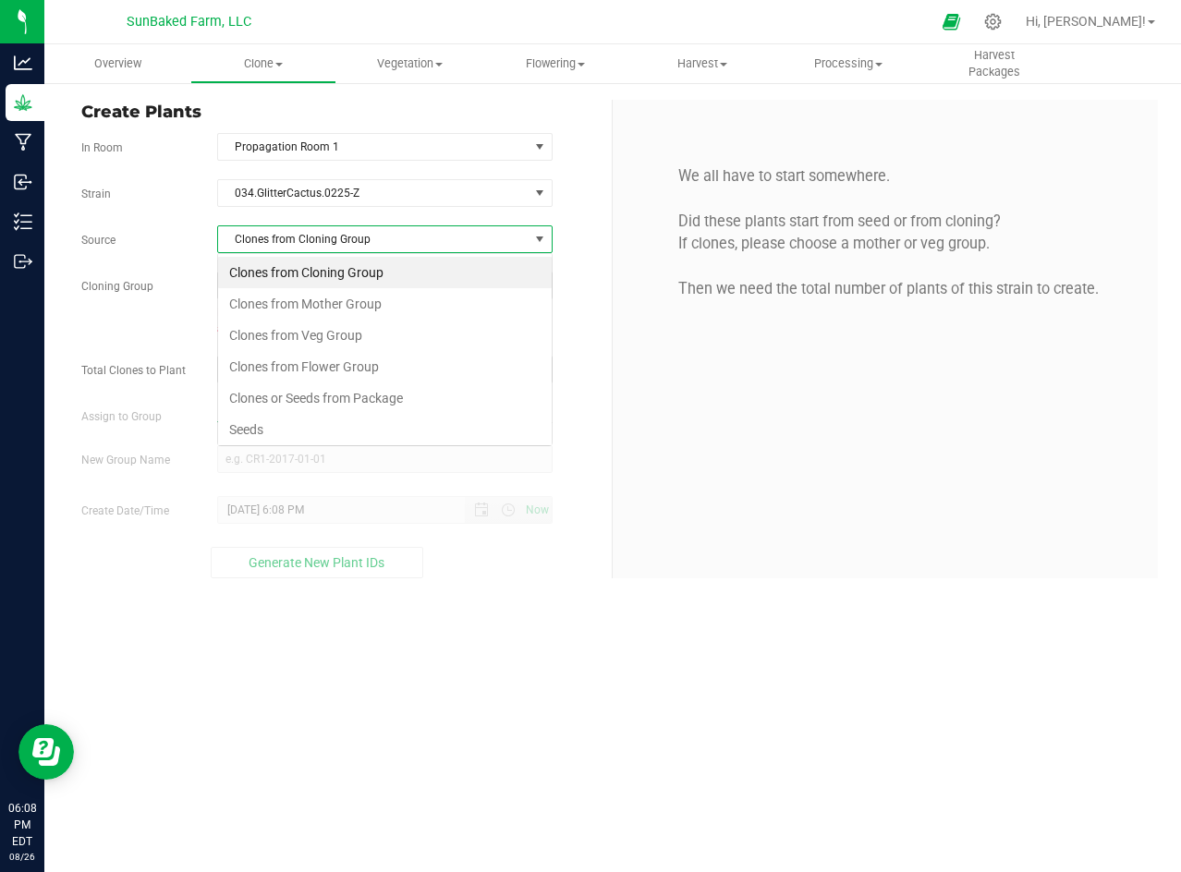
scroll to position [28, 334]
click at [301, 245] on span "Clones from Cloning Group" at bounding box center [373, 239] width 310 height 26
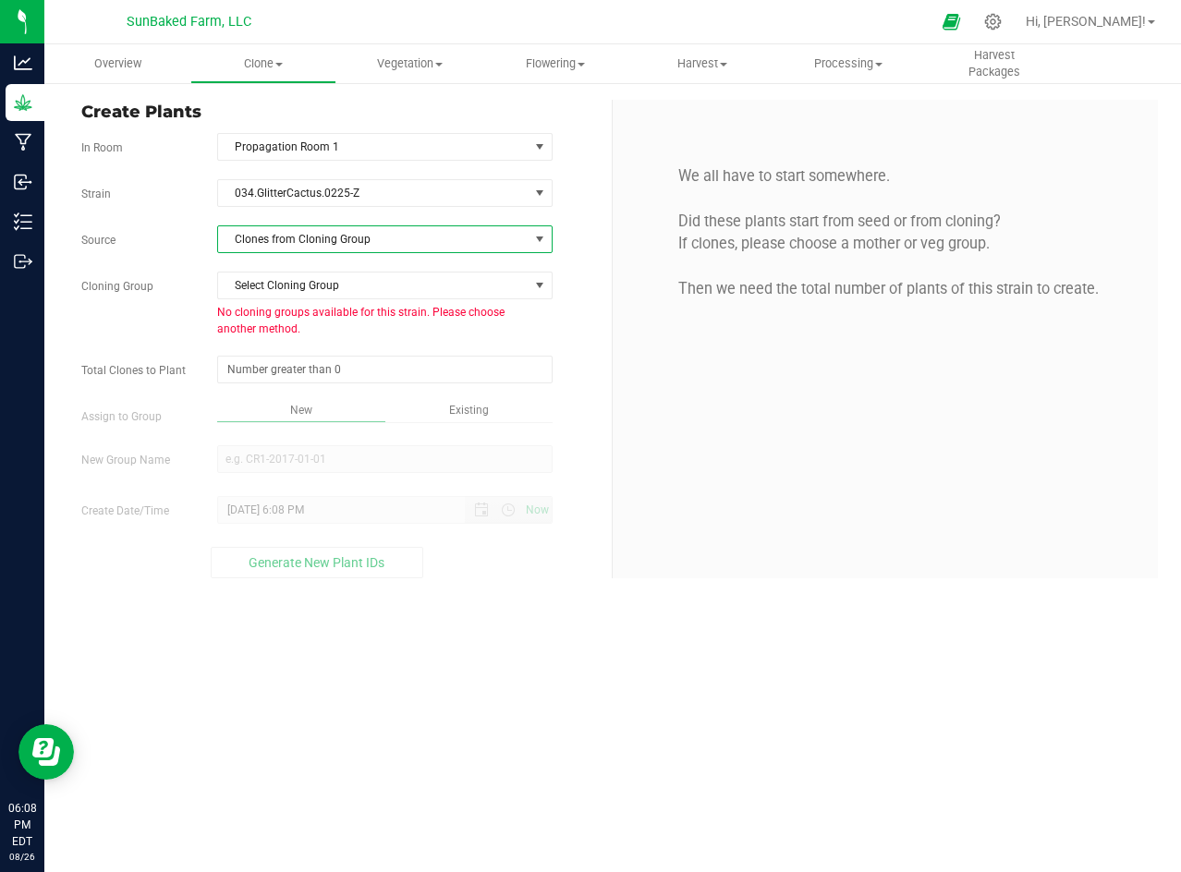
click at [300, 245] on span "Clones from Cloning Group" at bounding box center [373, 239] width 310 height 26
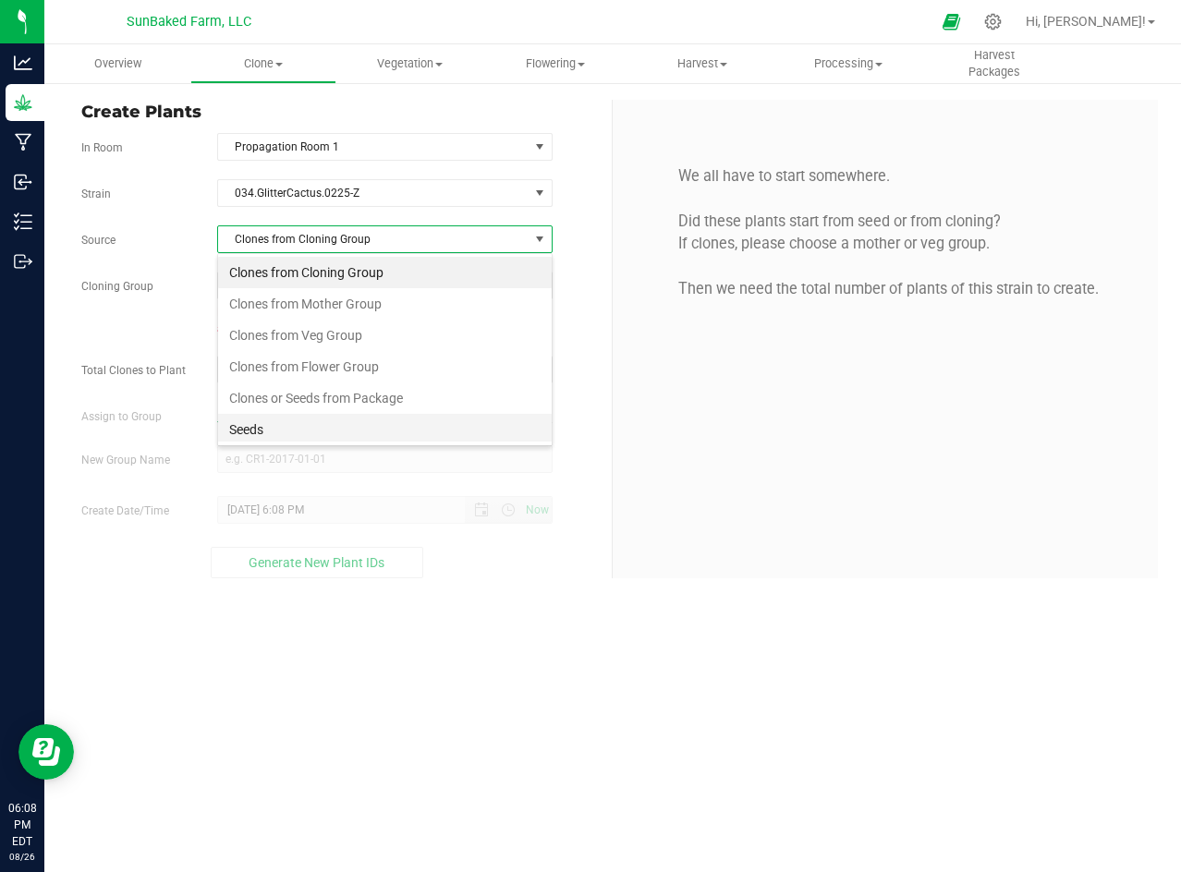
click at [257, 427] on li "Seeds" at bounding box center [385, 429] width 334 height 31
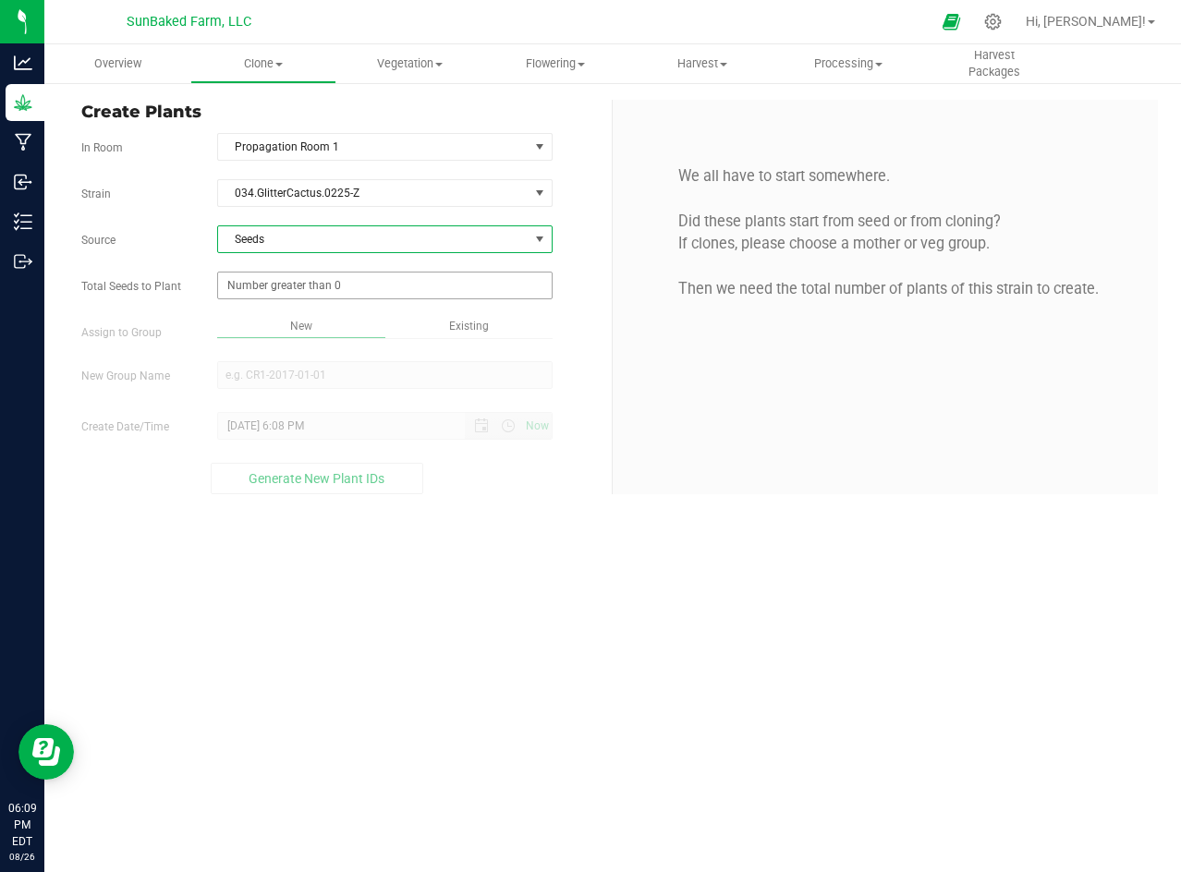
click at [291, 284] on span at bounding box center [384, 286] width 335 height 28
type input "1"
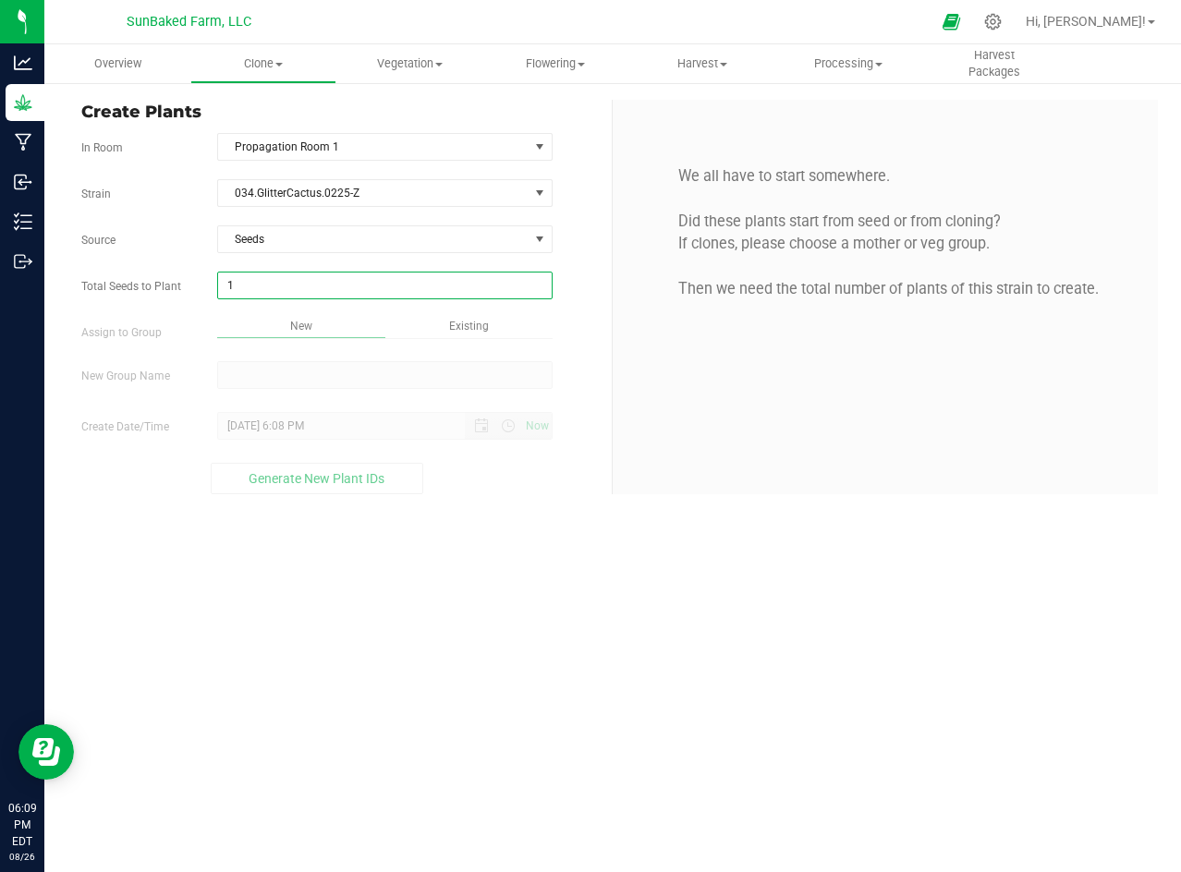
type input "1"
click at [273, 368] on div "Overview Clone Create plants Cloning groups Cloning plants Apply to plants Vege…" at bounding box center [612, 458] width 1136 height 828
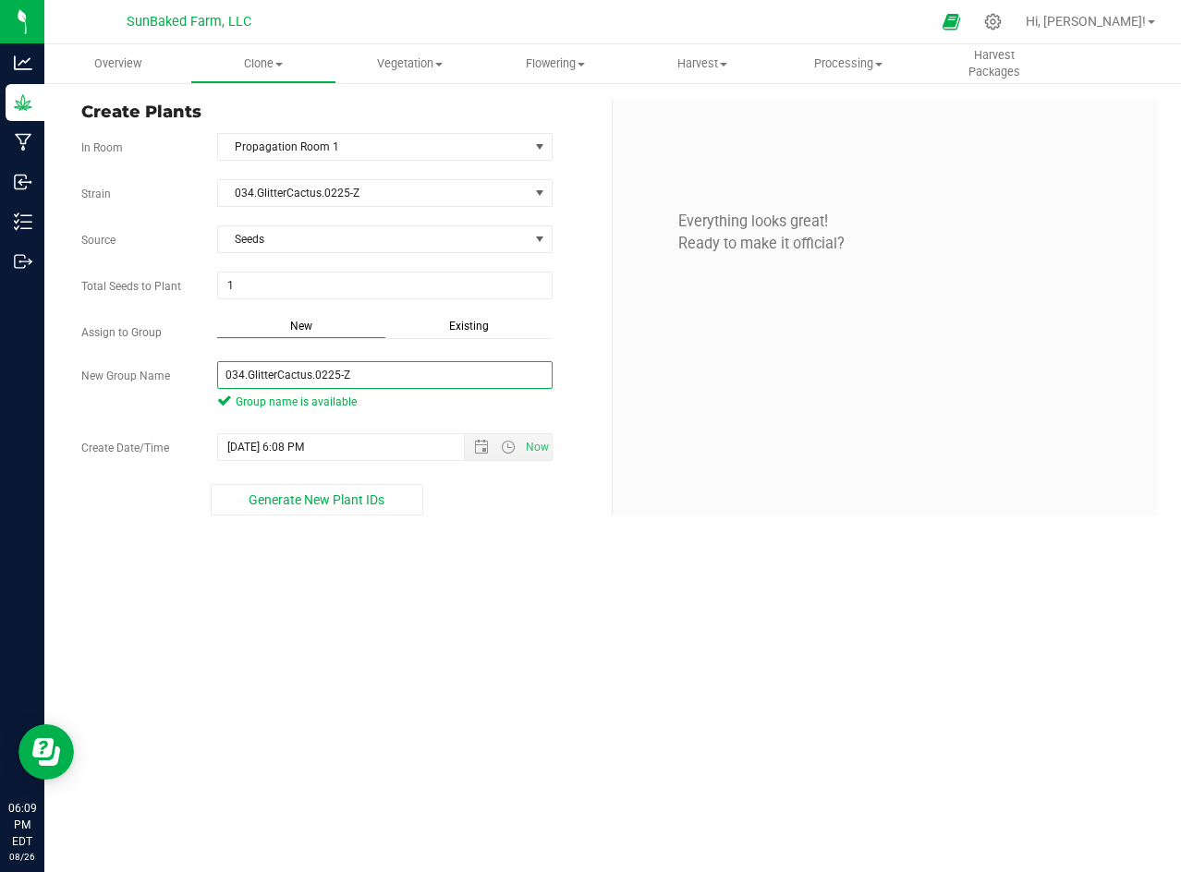
type input "034.GlitterCactus.0225-Z"
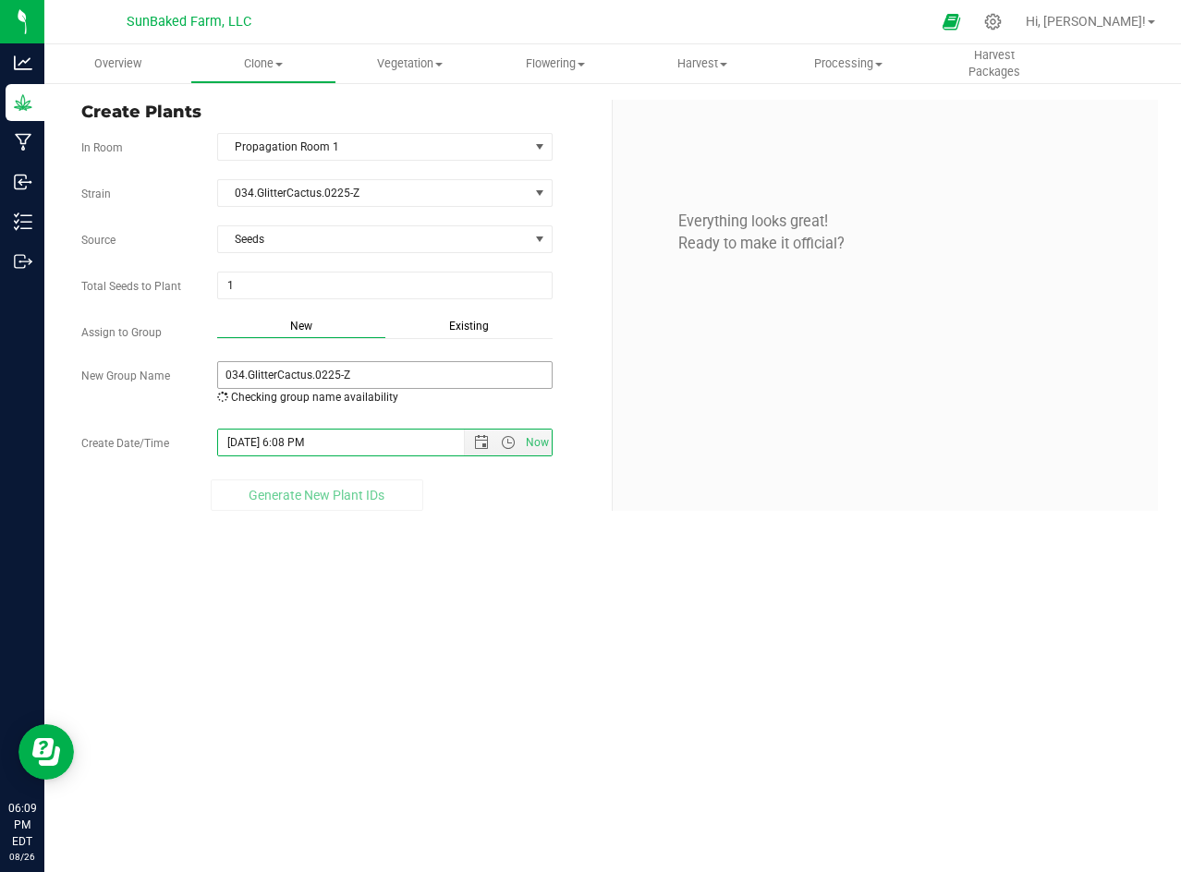
paste input "[DATE] 5:55"
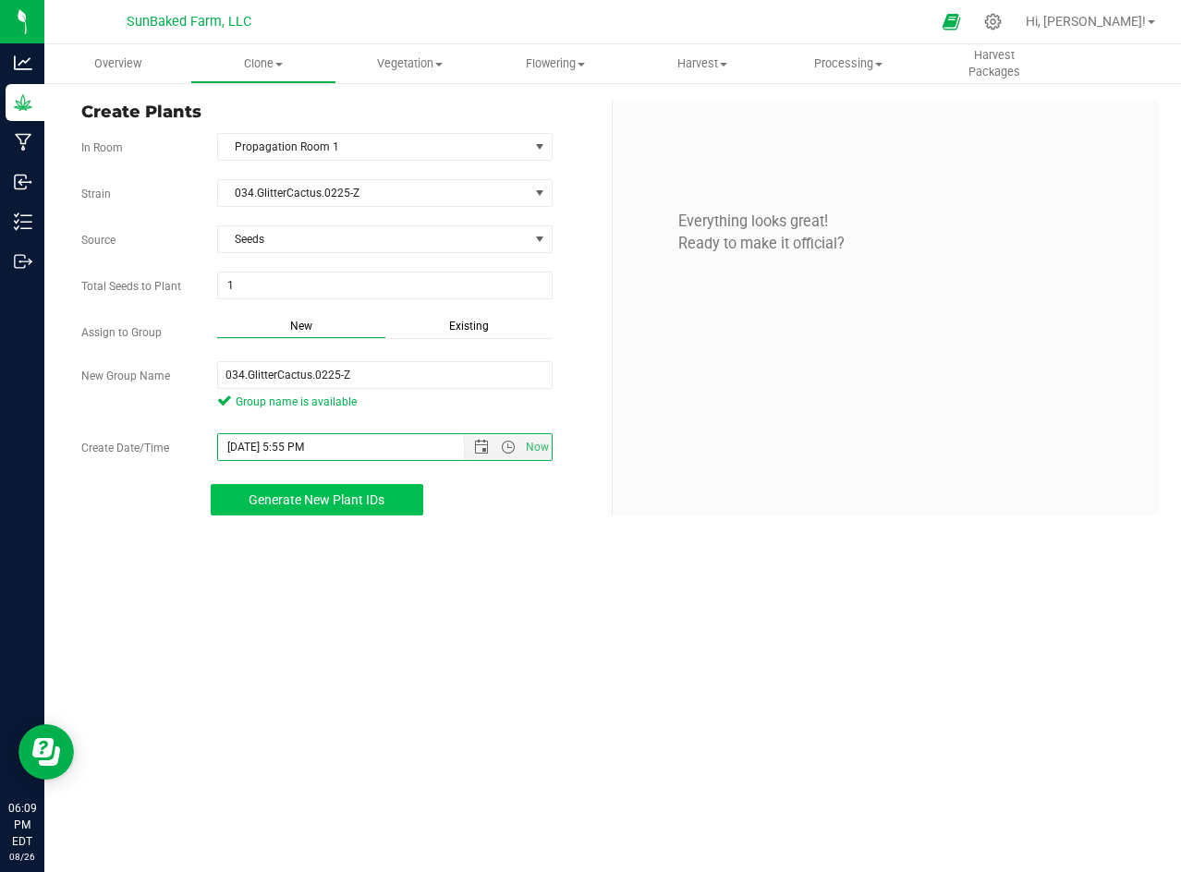
type input "[DATE] 5:55 PM"
click at [274, 500] on span "Generate New Plant IDs" at bounding box center [317, 499] width 136 height 15
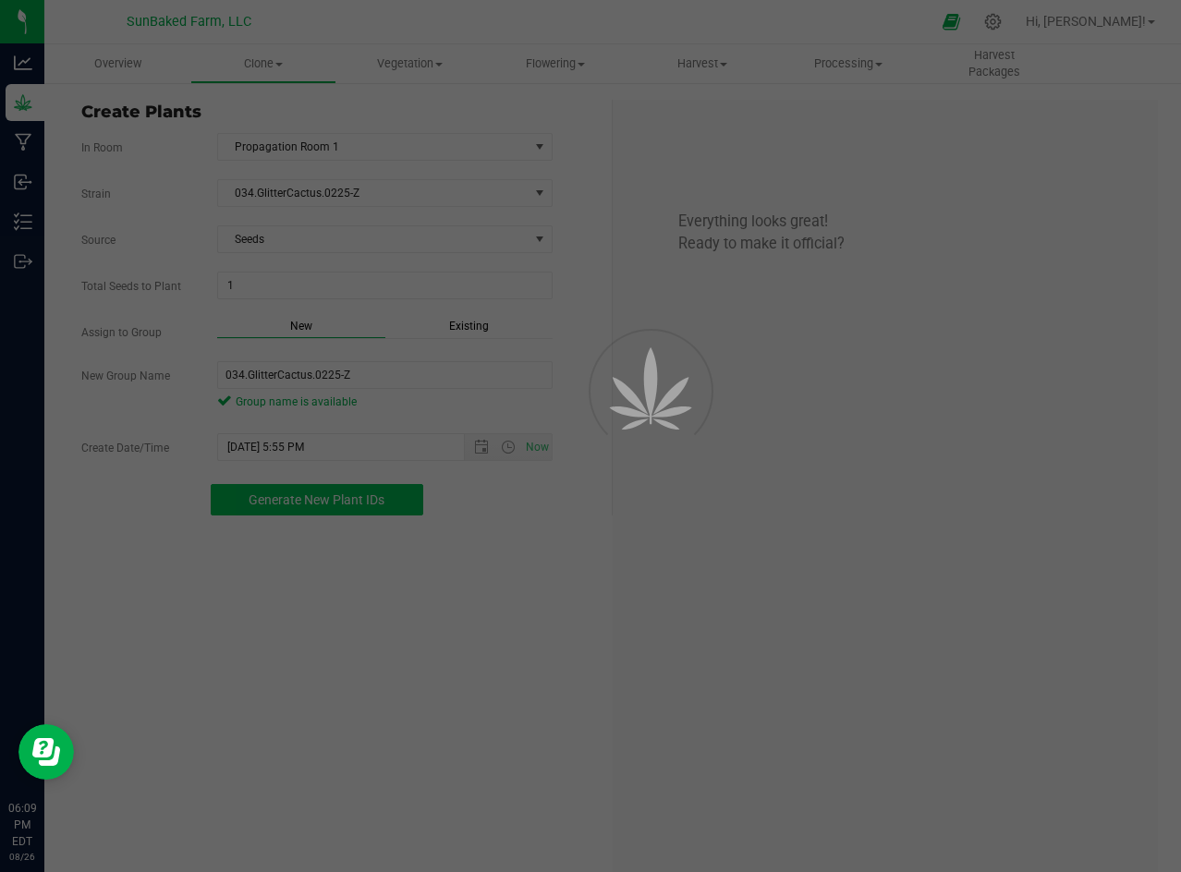
scroll to position [55, 0]
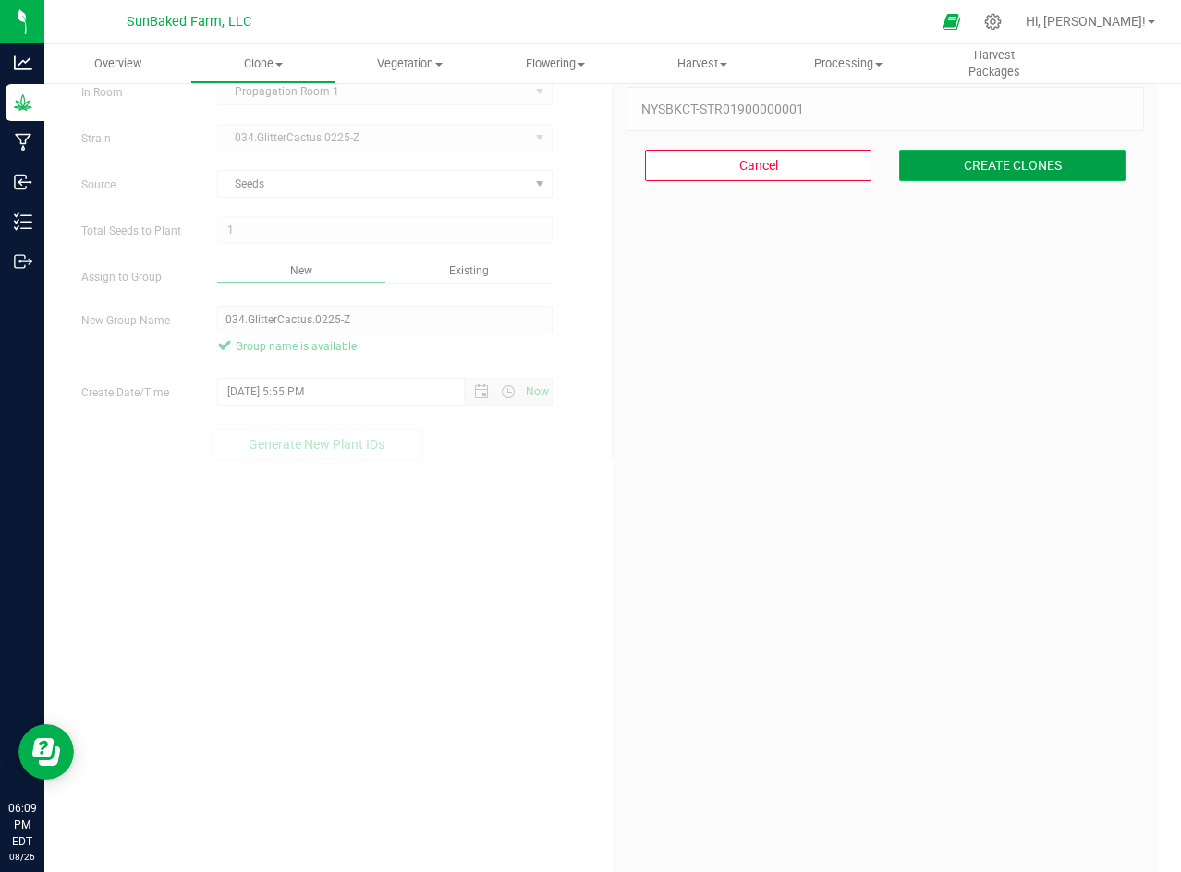
click at [959, 164] on button "CREATE CLONES" at bounding box center [1012, 165] width 226 height 31
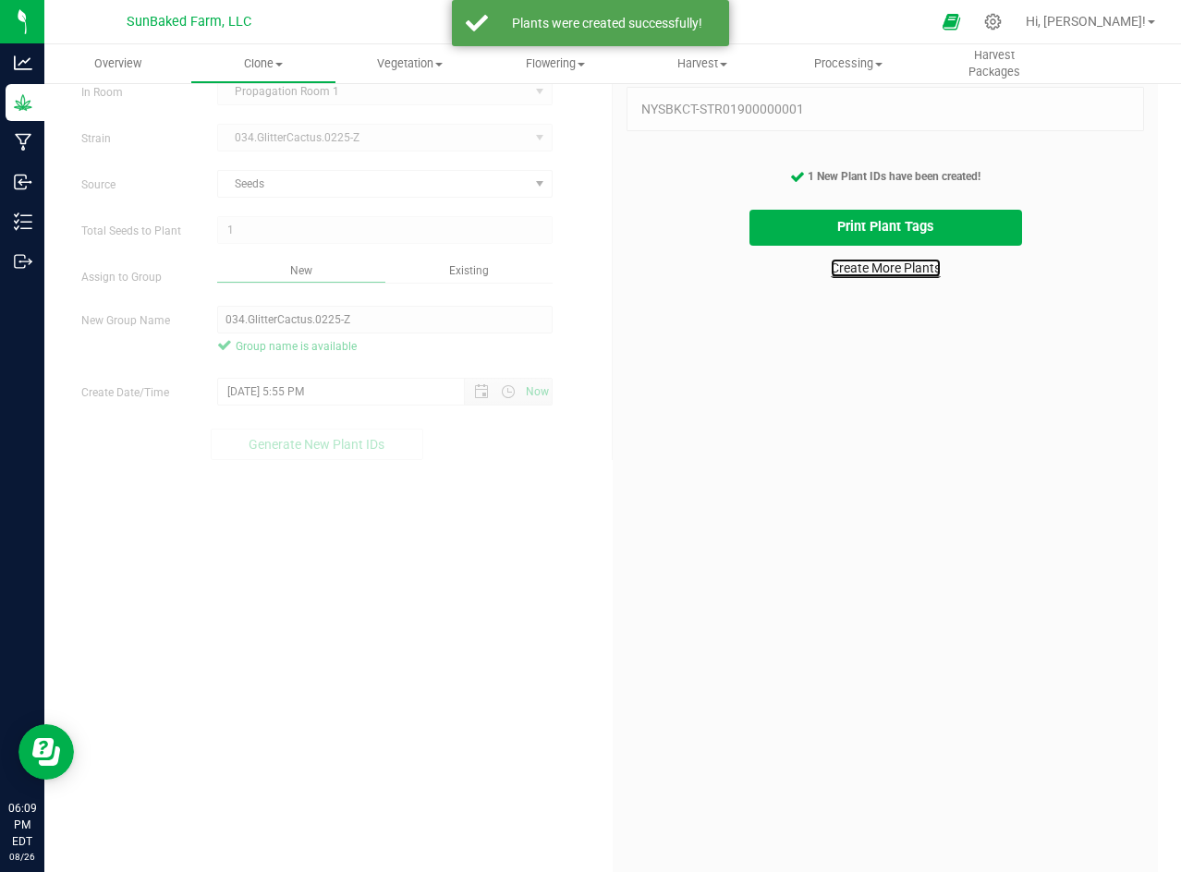
click at [881, 263] on link "Create More Plants" at bounding box center [886, 268] width 110 height 18
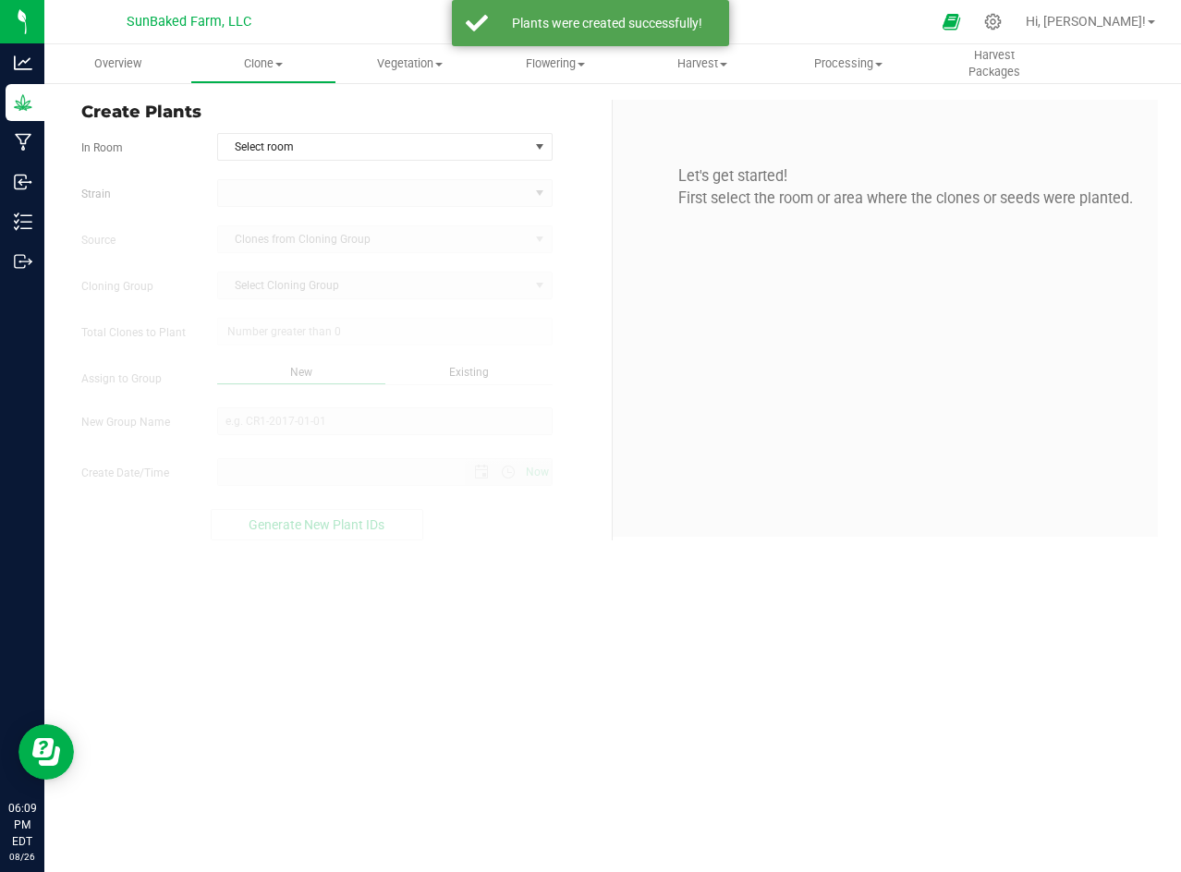
type input "[DATE] 6:09 PM"
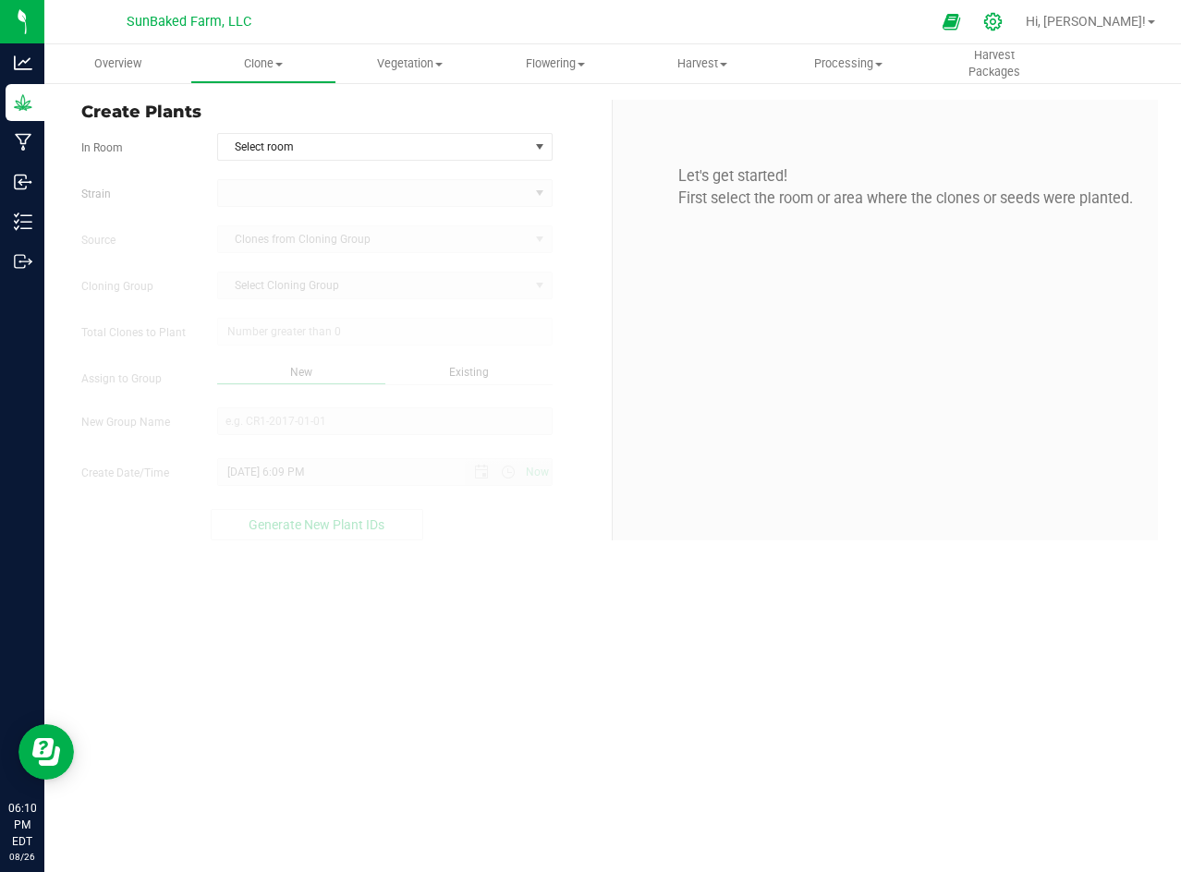
click at [1016, 17] on div at bounding box center [993, 22] width 46 height 40
click at [1003, 19] on icon at bounding box center [992, 21] width 19 height 19
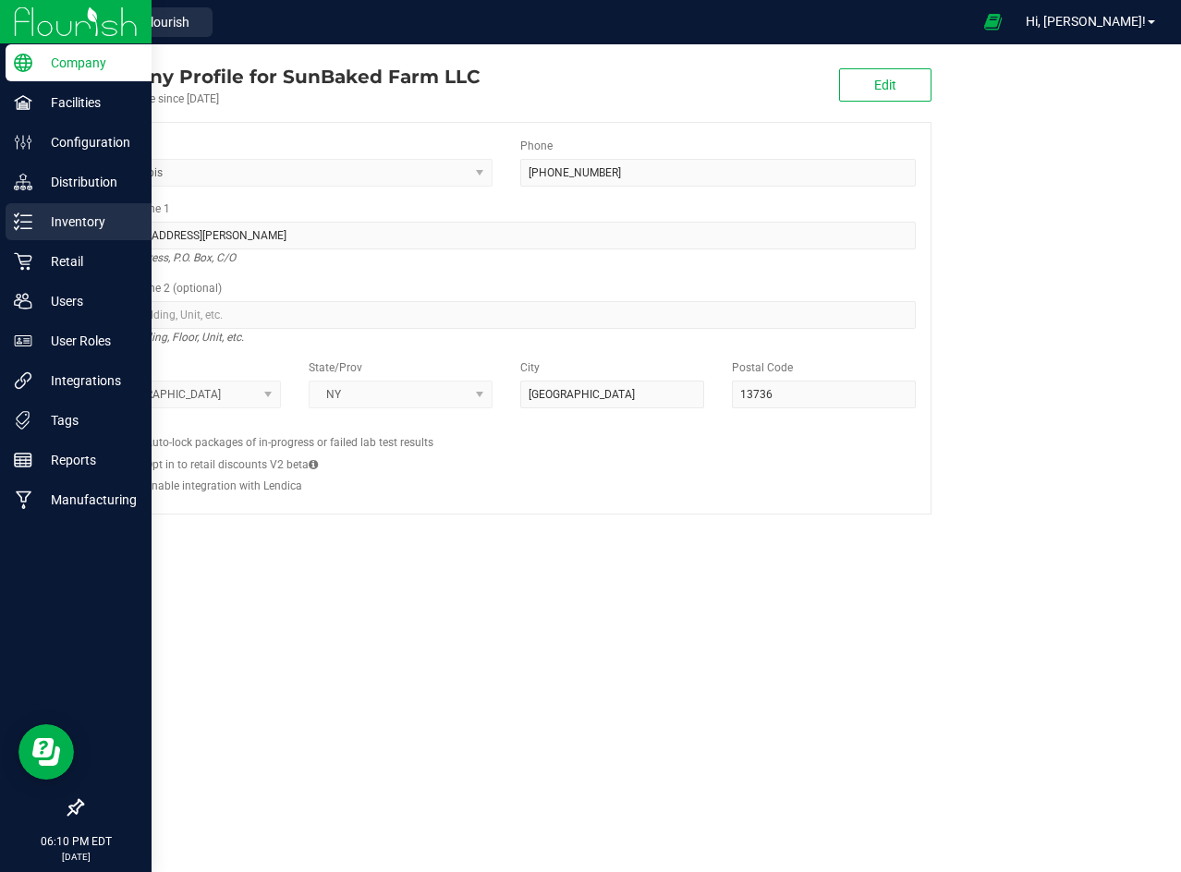
click at [71, 217] on p "Inventory" at bounding box center [87, 222] width 111 height 22
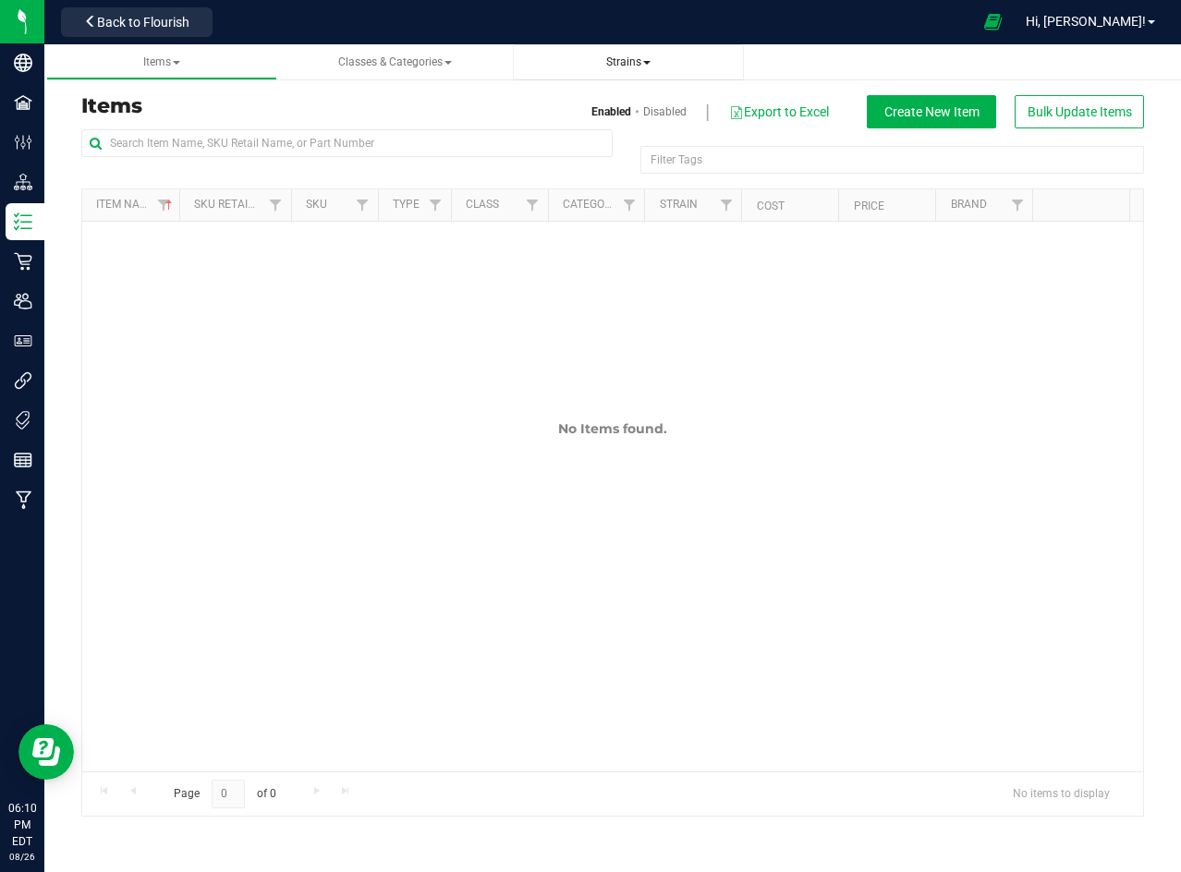
click at [615, 48] on link "Strains" at bounding box center [629, 62] width 232 height 36
click at [618, 57] on span "Strains" at bounding box center [628, 61] width 44 height 13
click at [582, 104] on span "All strains" at bounding box center [569, 111] width 56 height 15
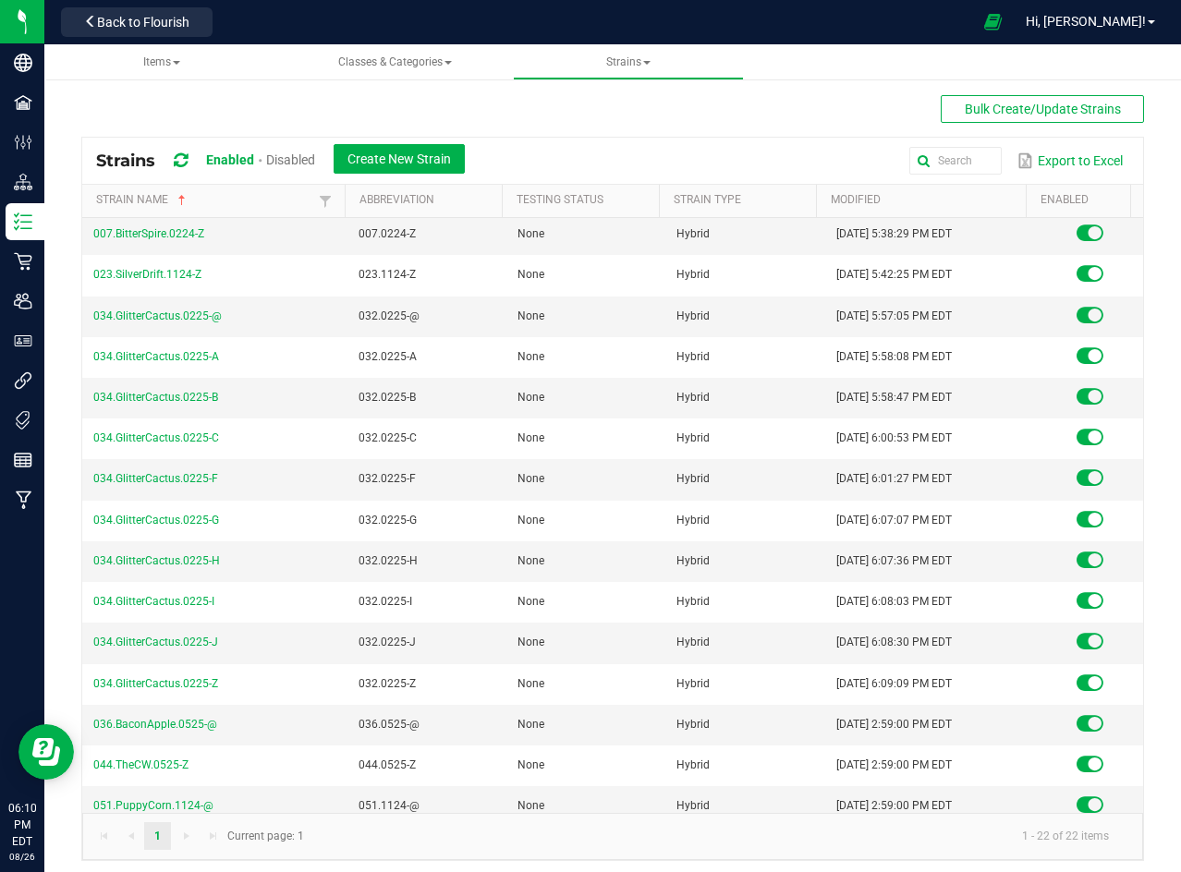
scroll to position [302, 0]
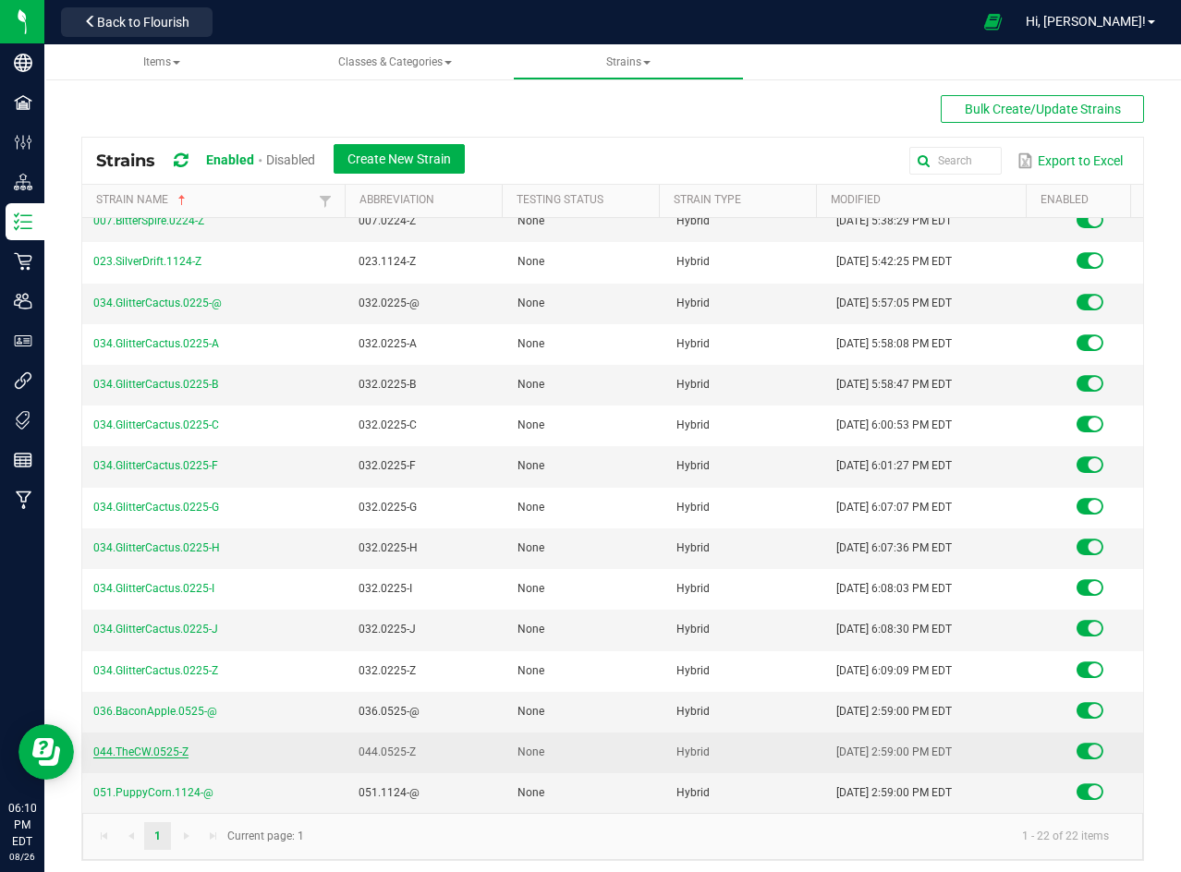
click at [157, 749] on link "044.TheCW.0525-Z" at bounding box center [140, 752] width 95 height 13
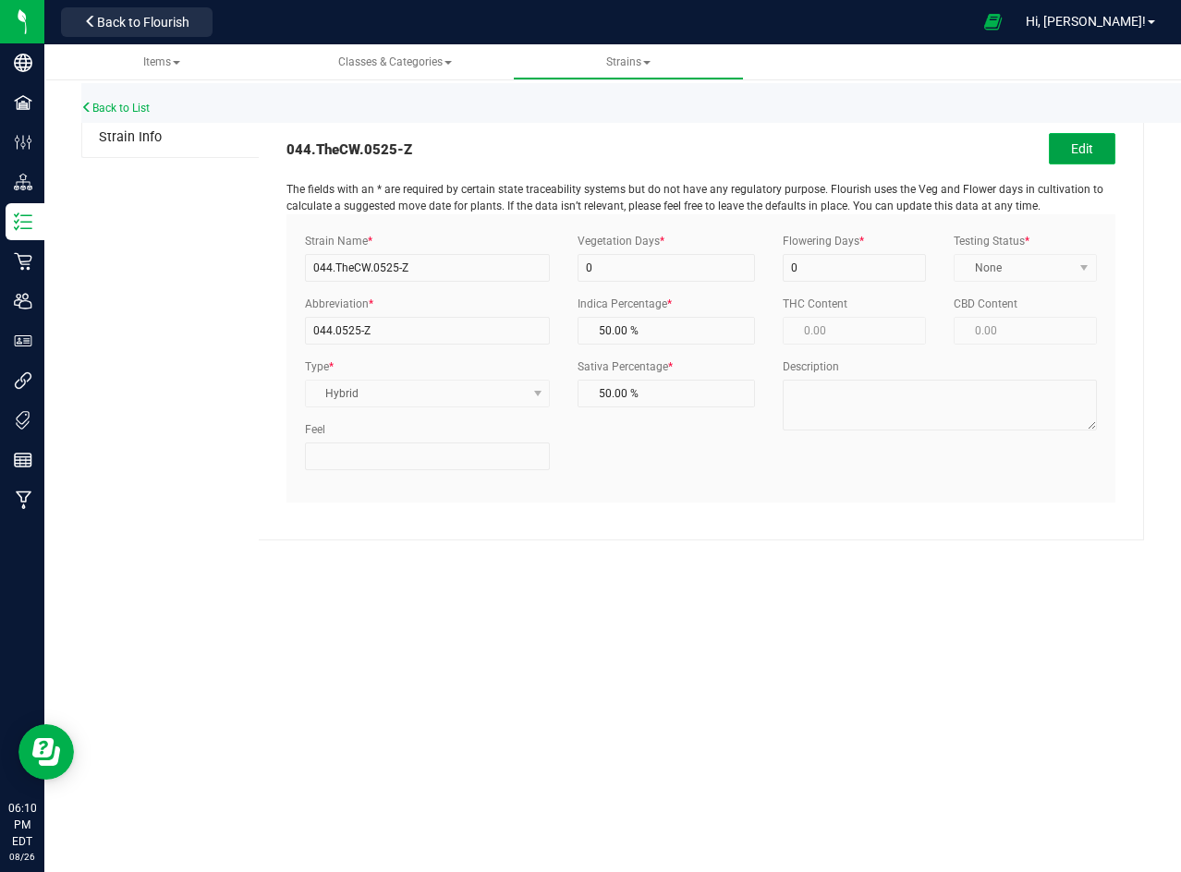
click at [1076, 142] on button "Edit" at bounding box center [1082, 148] width 67 height 31
click at [347, 263] on input "044.TheCW.0525-Z" at bounding box center [428, 268] width 246 height 28
click at [457, 265] on input "044.TheCW.0525-Z" at bounding box center [428, 268] width 246 height 28
paste input "35"
type input "035.TheCW.0525-Z"
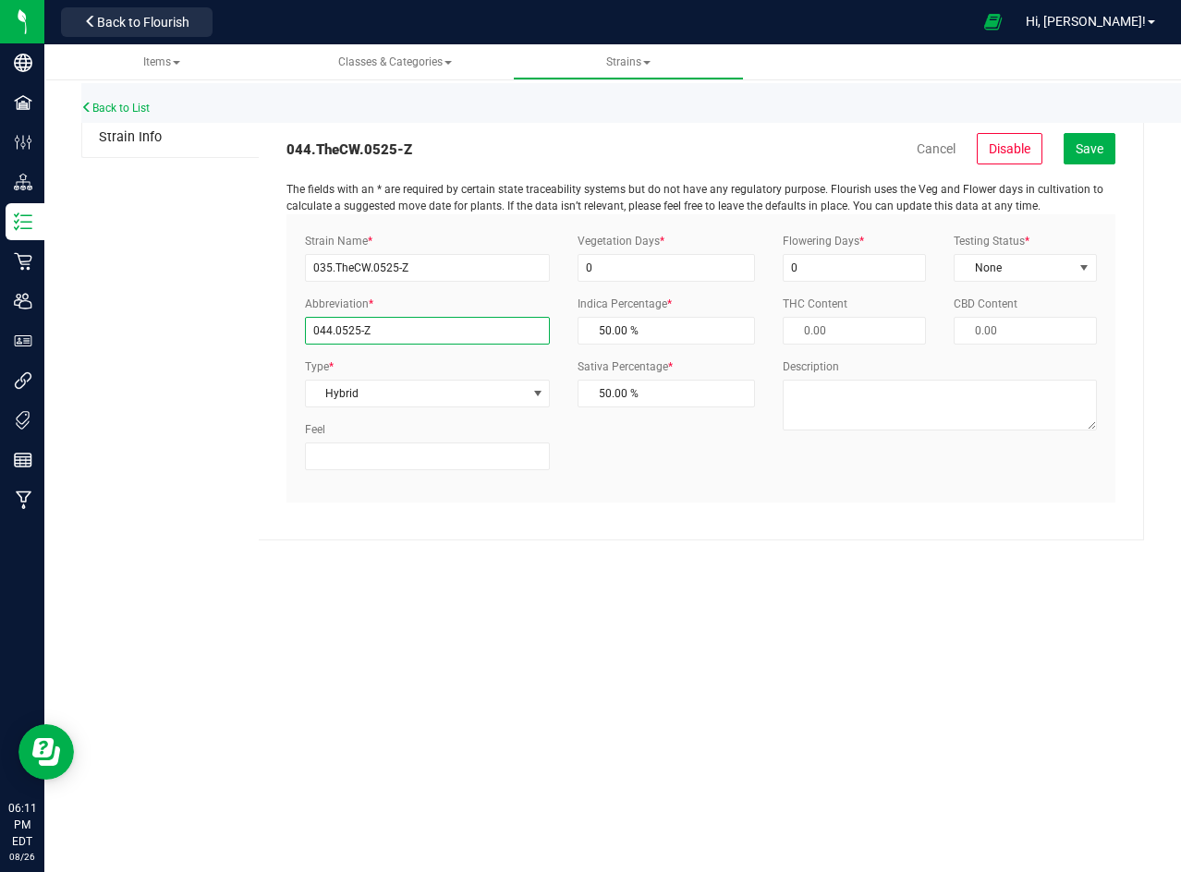
click at [397, 336] on input "044.0525-Z" at bounding box center [428, 331] width 246 height 28
type input "035.0525-Z"
click at [578, 596] on div "Items Classes & Categories Strains All strains Create new strain Back to List S…" at bounding box center [612, 458] width 1136 height 828
click at [1089, 146] on span "Save" at bounding box center [1090, 148] width 28 height 15
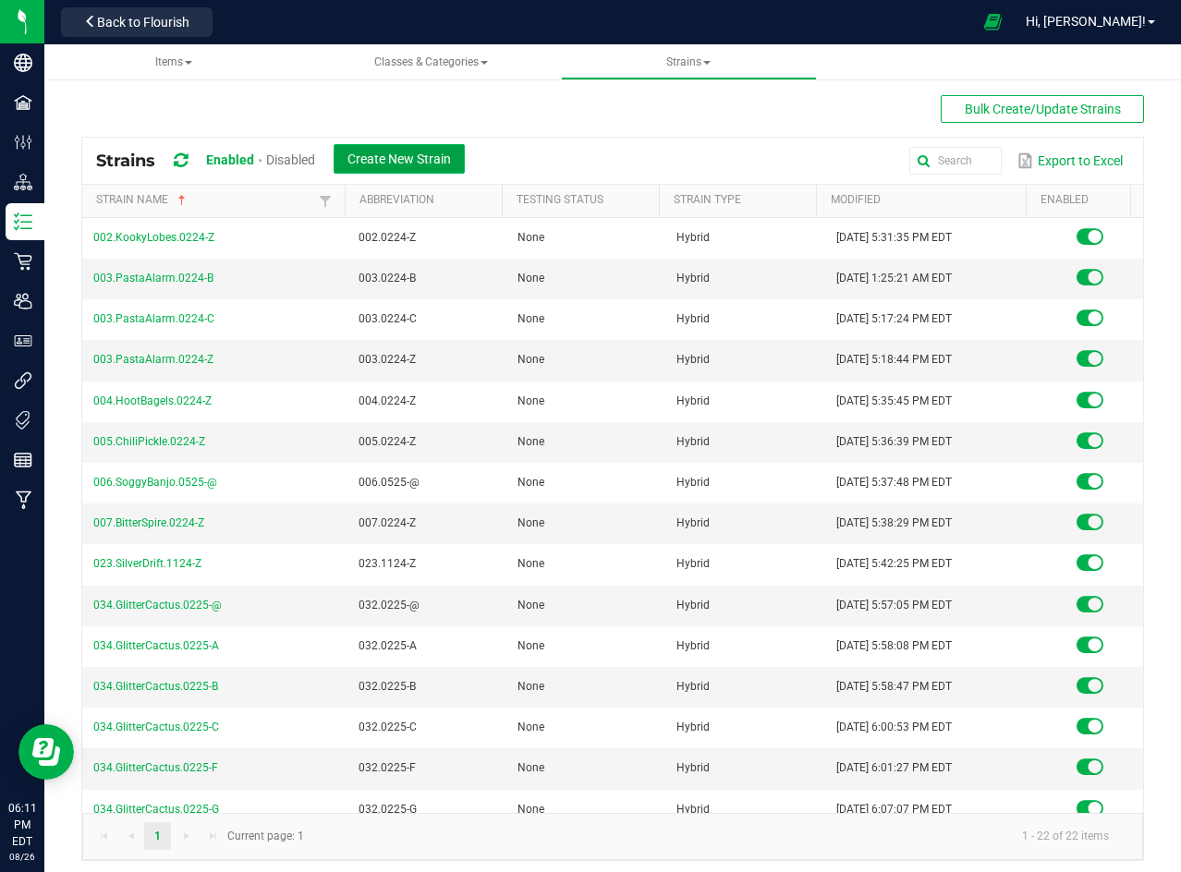
click at [420, 164] on span "Create New Strain" at bounding box center [398, 159] width 103 height 15
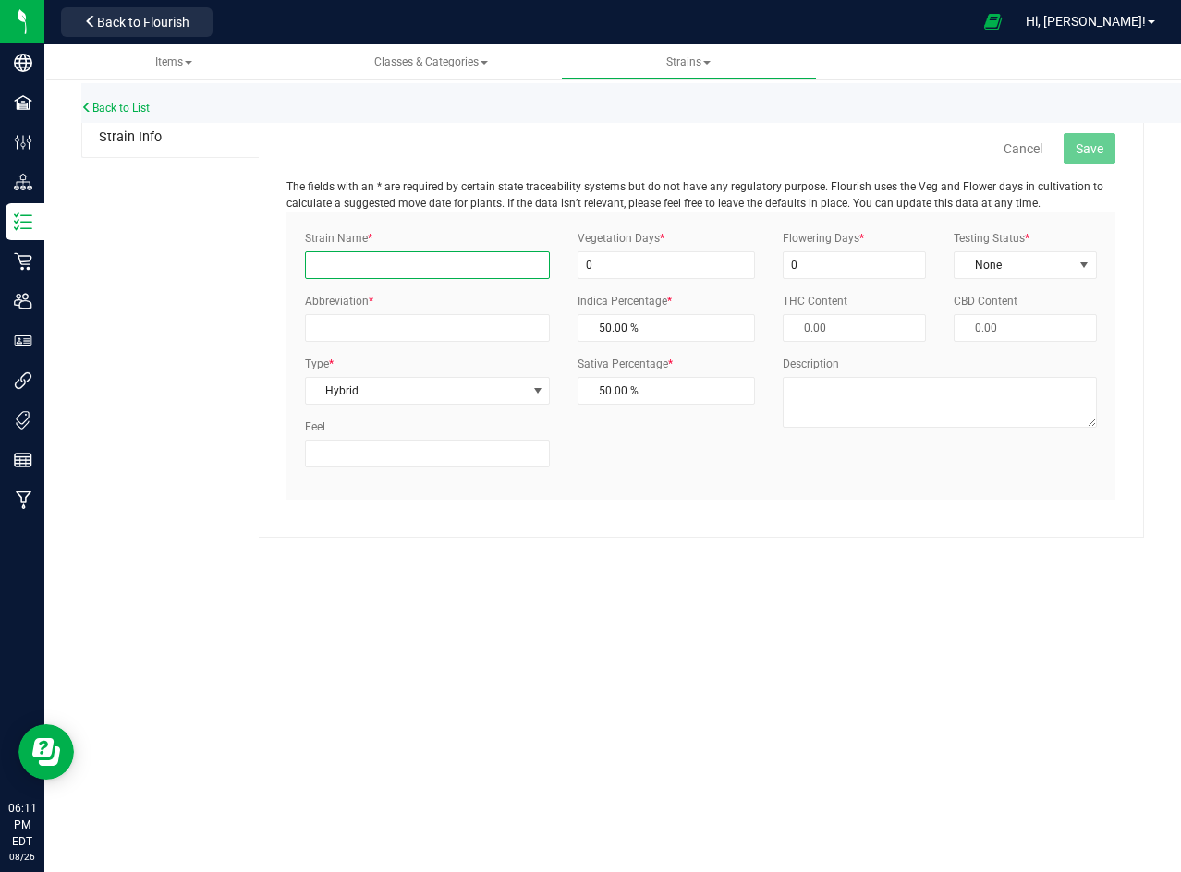
click at [507, 263] on input "Strain Name *" at bounding box center [428, 265] width 246 height 28
paste input "035.TheCW.0525-A"
type input "035.TheCW.0525-A"
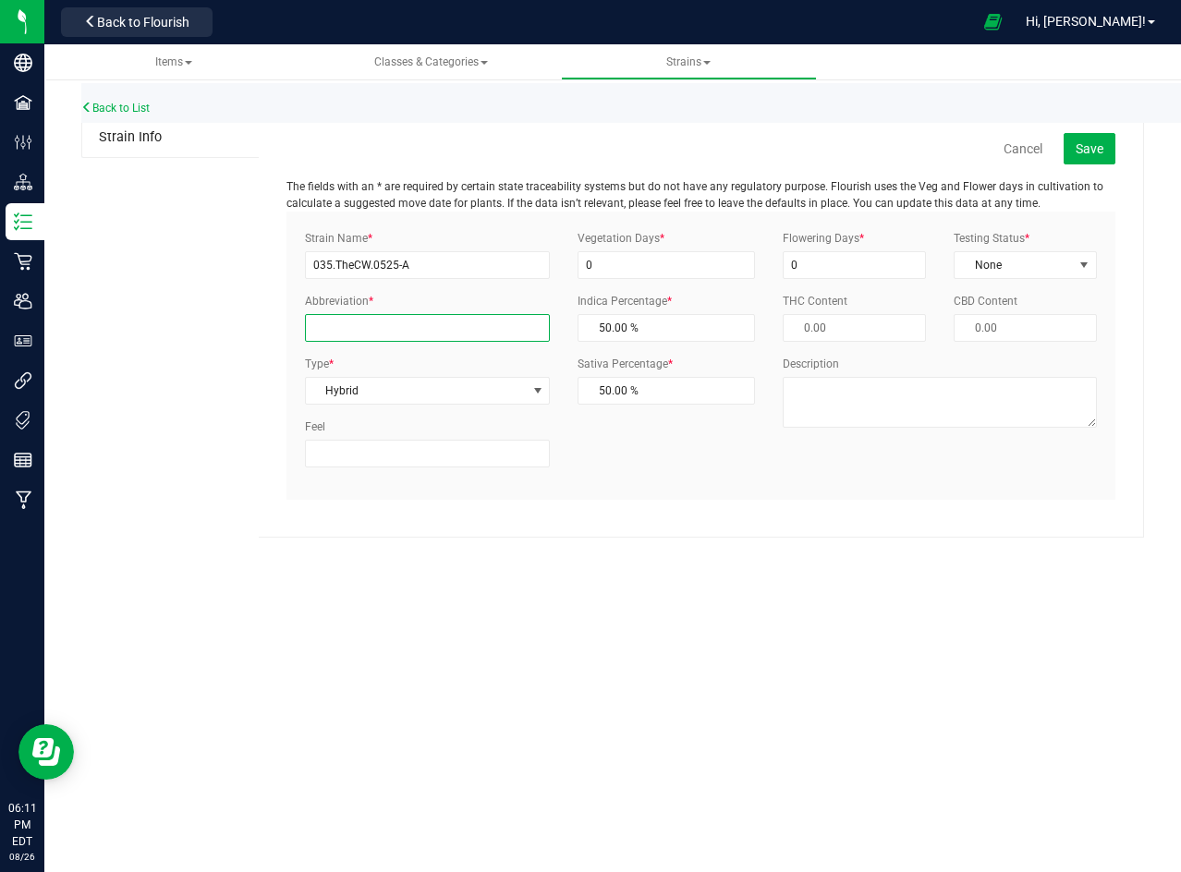
click at [396, 327] on input "Abbreviation *" at bounding box center [428, 328] width 246 height 28
paste input "035.TheCW.0525-A"
click at [375, 327] on input "035.TheCW.0525-A" at bounding box center [428, 328] width 246 height 28
type input "035.0525-A"
click at [1088, 144] on span "Save" at bounding box center [1090, 148] width 28 height 15
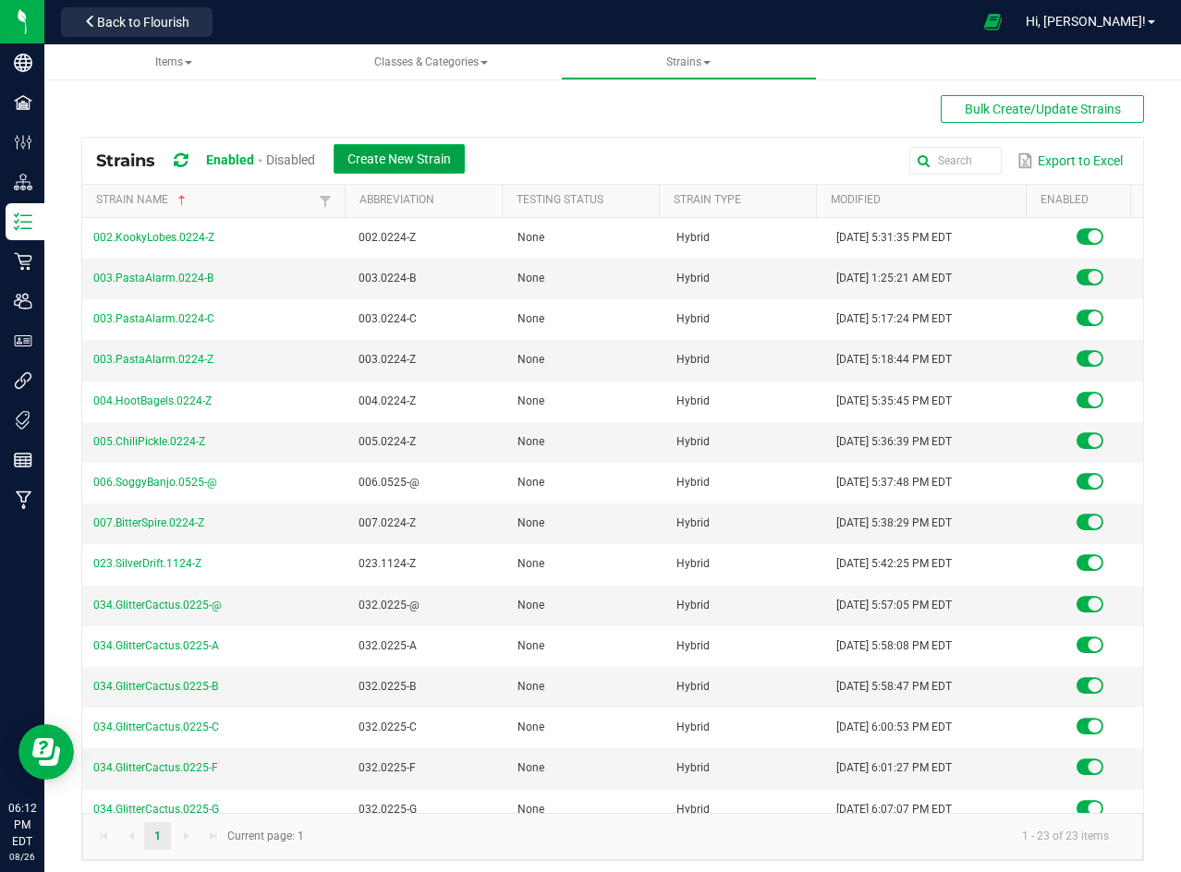
click at [425, 158] on span "Create New Strain" at bounding box center [398, 159] width 103 height 15
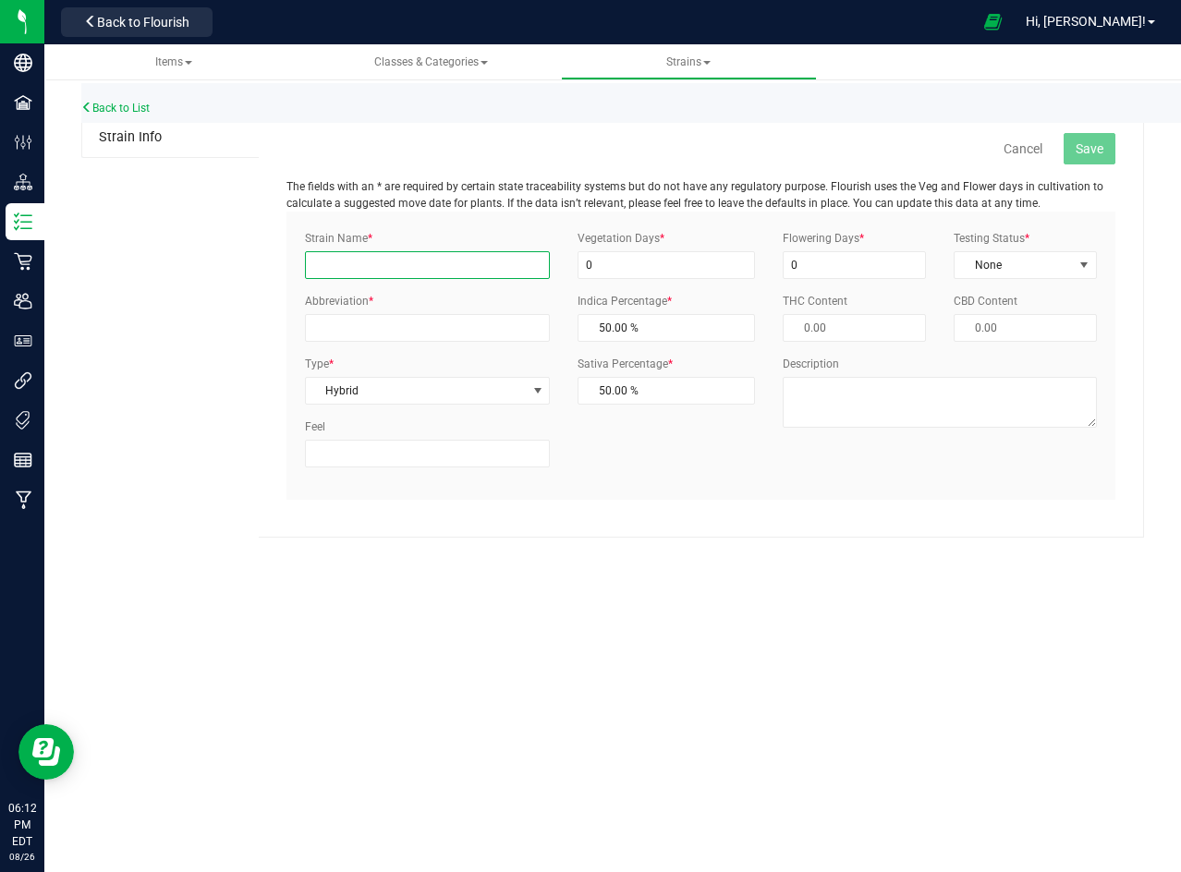
click at [415, 266] on input "Strain Name *" at bounding box center [428, 265] width 246 height 28
paste input "035.TheCW.0525-B"
type input "035.TheCW.0525-B"
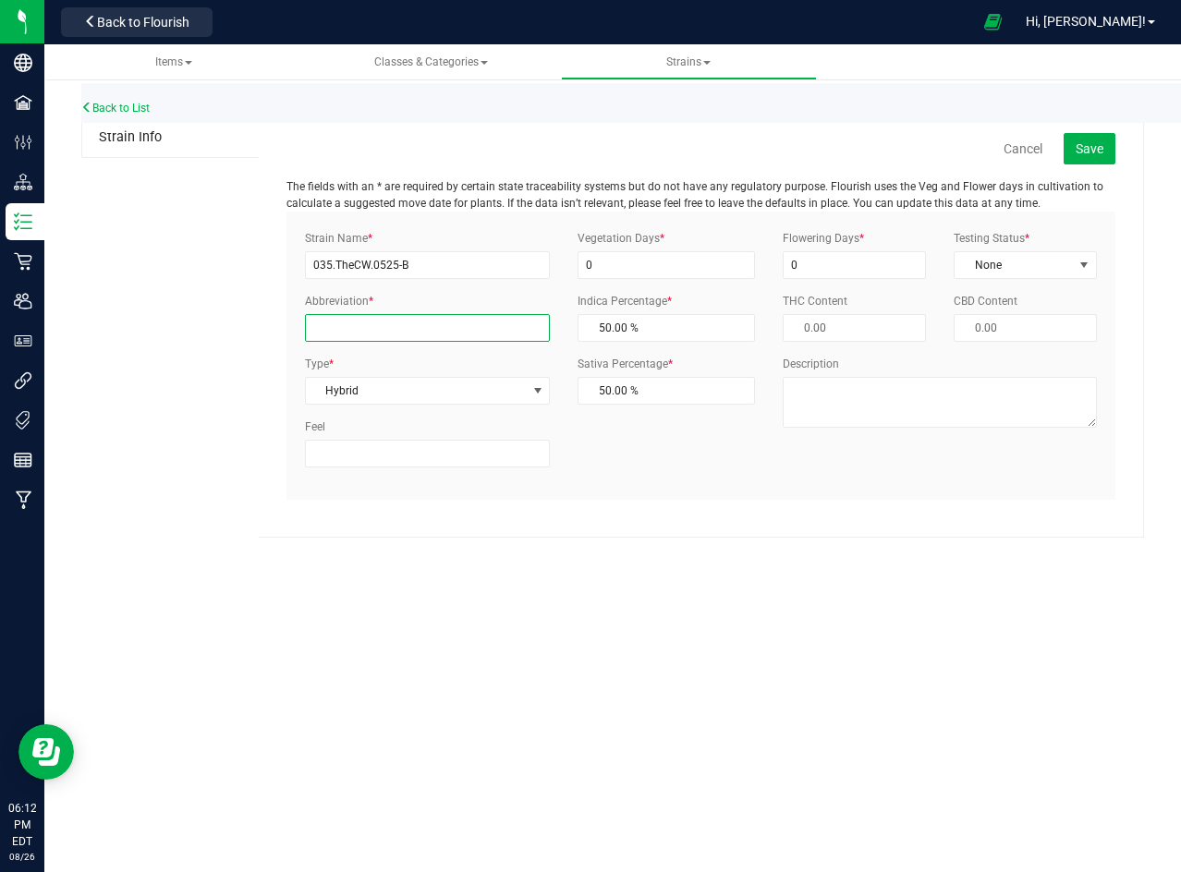
click at [397, 322] on input "Abbreviation *" at bounding box center [428, 328] width 246 height 28
paste input "035.TheCW.0525-B"
type input "035.0525-B"
click at [1096, 148] on span "Save" at bounding box center [1090, 148] width 28 height 15
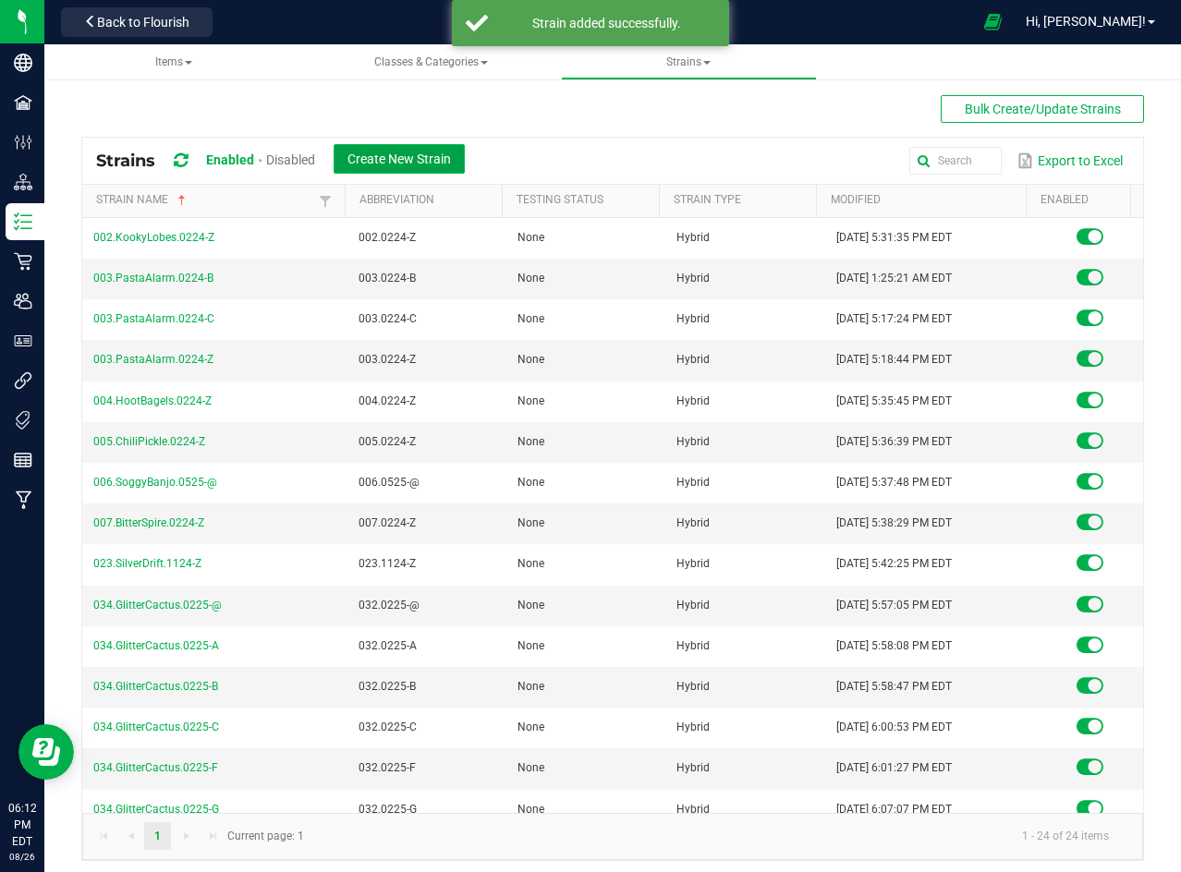
click at [400, 163] on span "Create New Strain" at bounding box center [398, 159] width 103 height 15
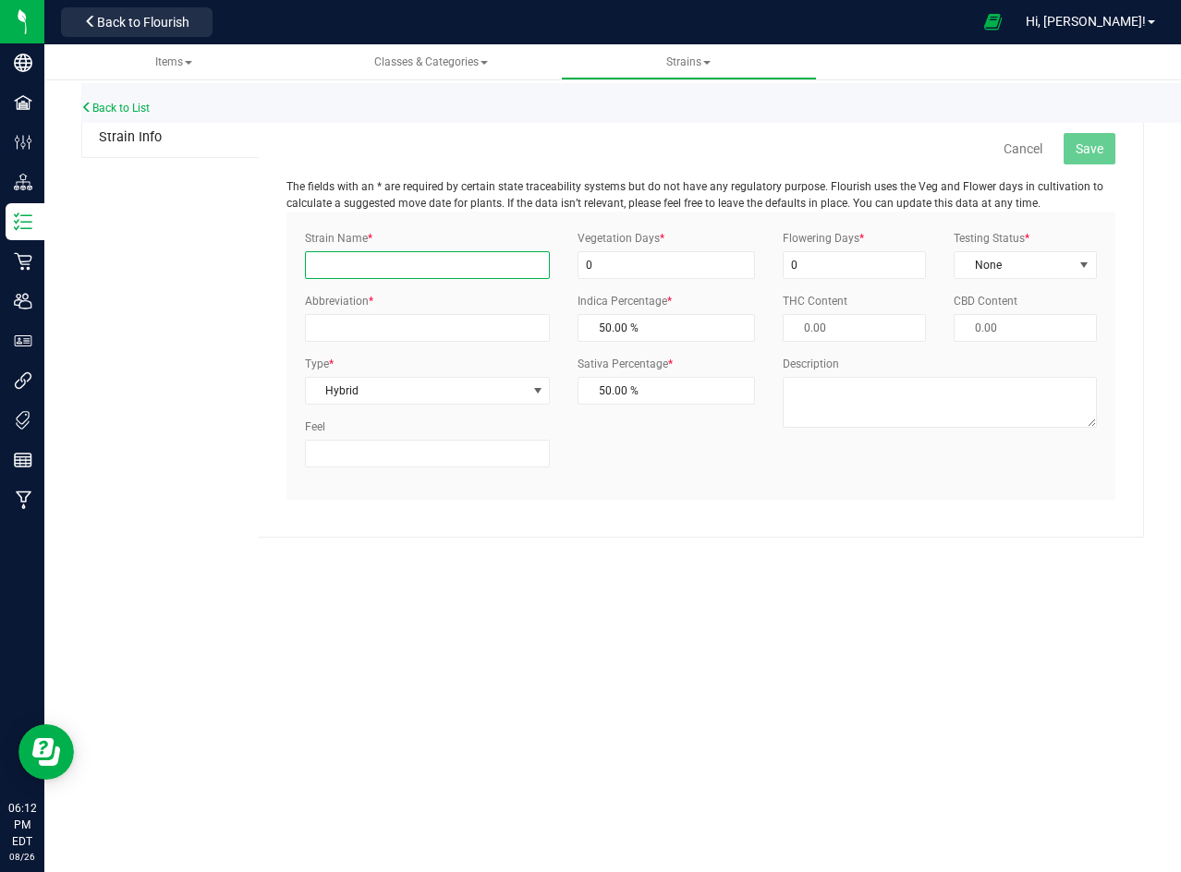
click at [320, 259] on input "Strain Name *" at bounding box center [428, 265] width 246 height 28
paste input "035.TheCW.0525-C"
type input "035.TheCW.0525-C"
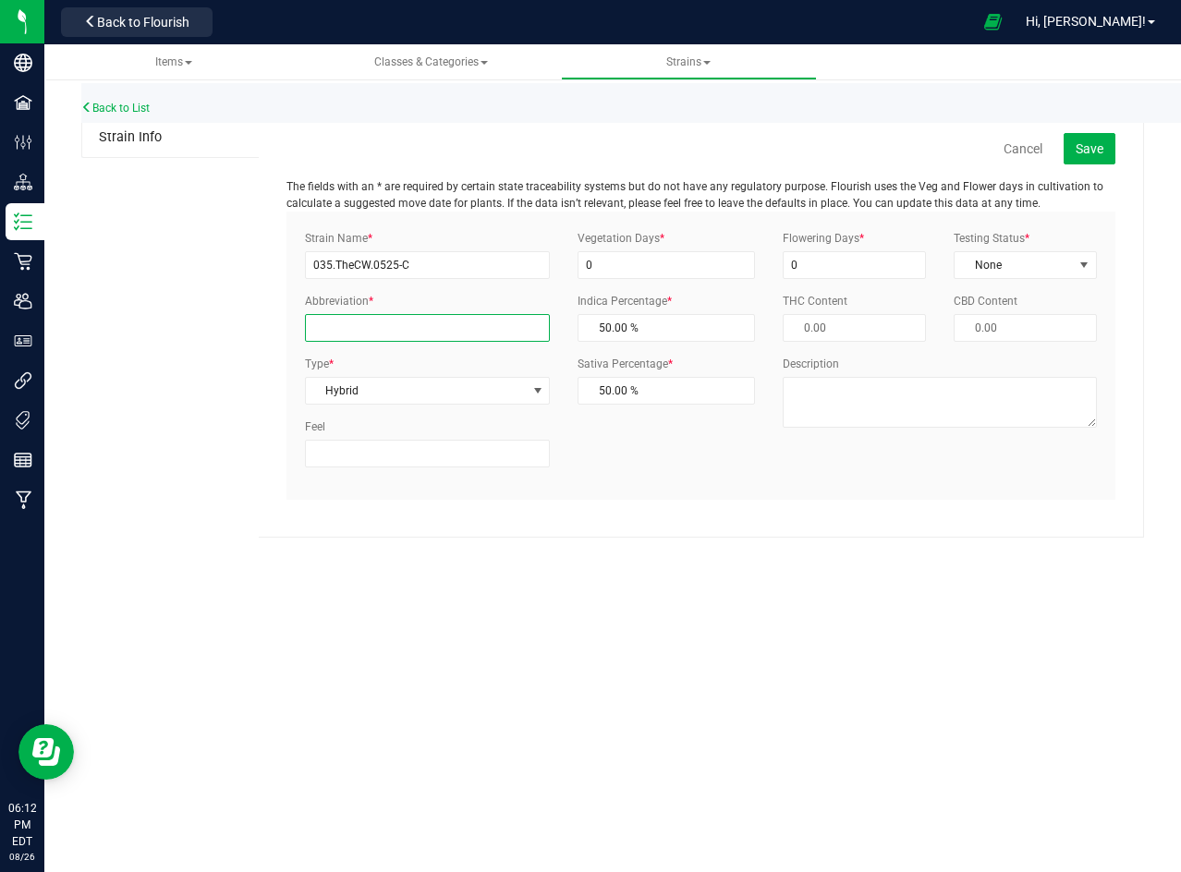
click at [339, 326] on input "Abbreviation *" at bounding box center [428, 328] width 246 height 28
paste input "035.TheCW.0525-C"
type input "035.0525-C"
click at [1092, 147] on span "Save" at bounding box center [1090, 148] width 28 height 15
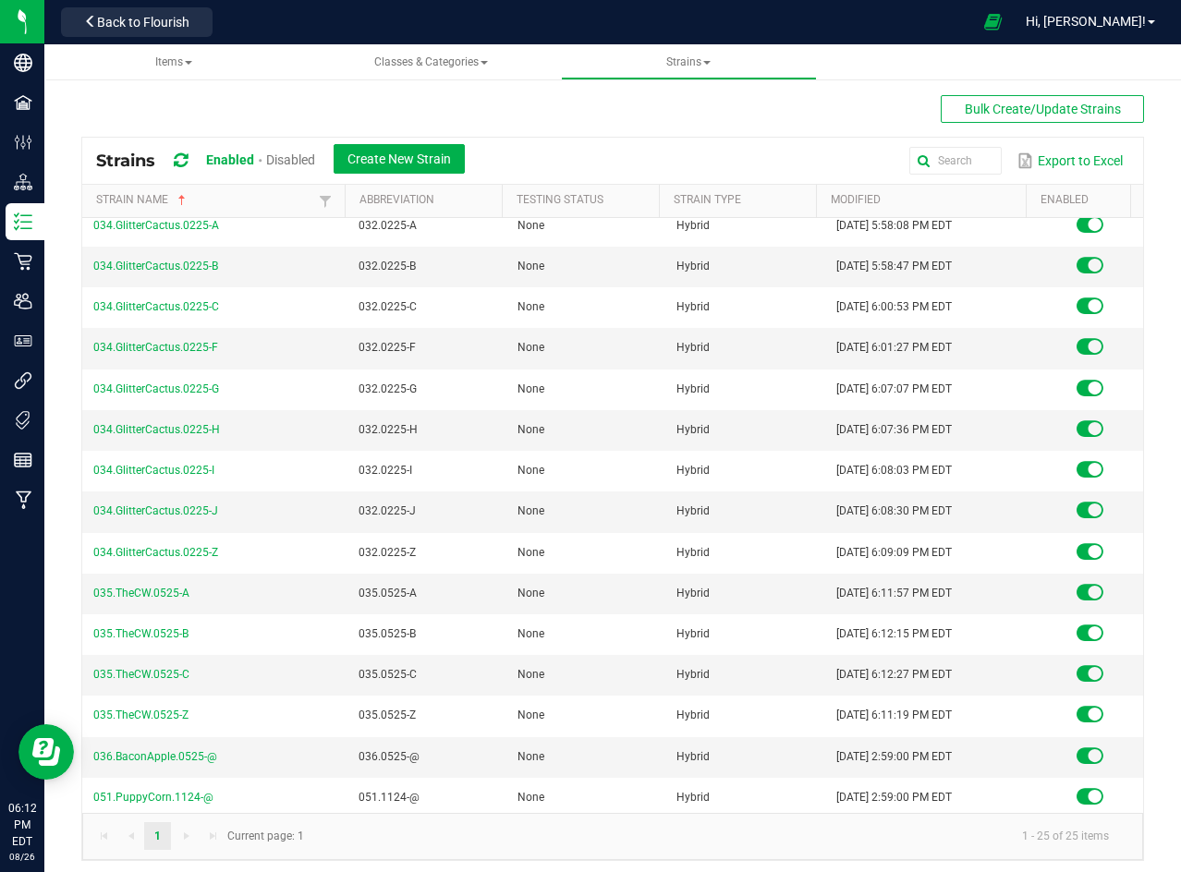
scroll to position [425, 0]
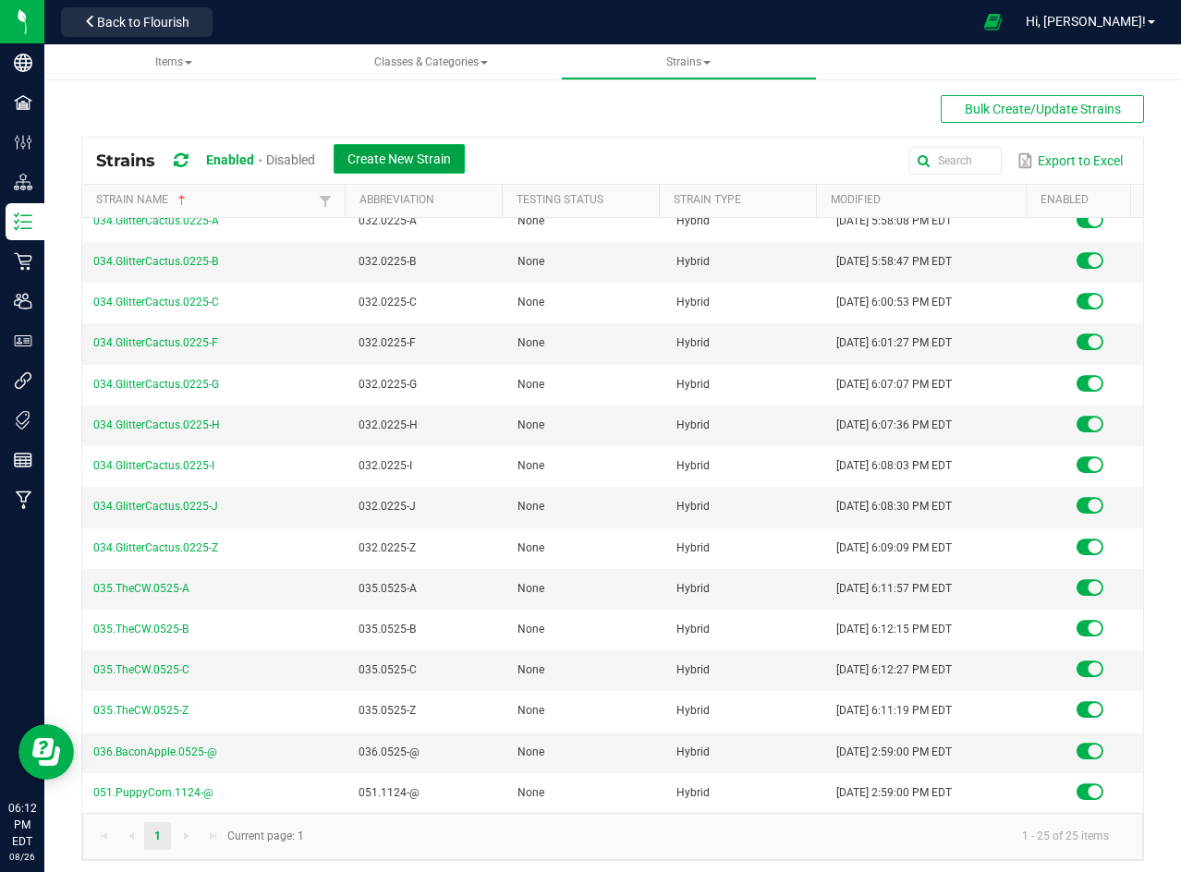
click at [391, 162] on span "Create New Strain" at bounding box center [398, 159] width 103 height 15
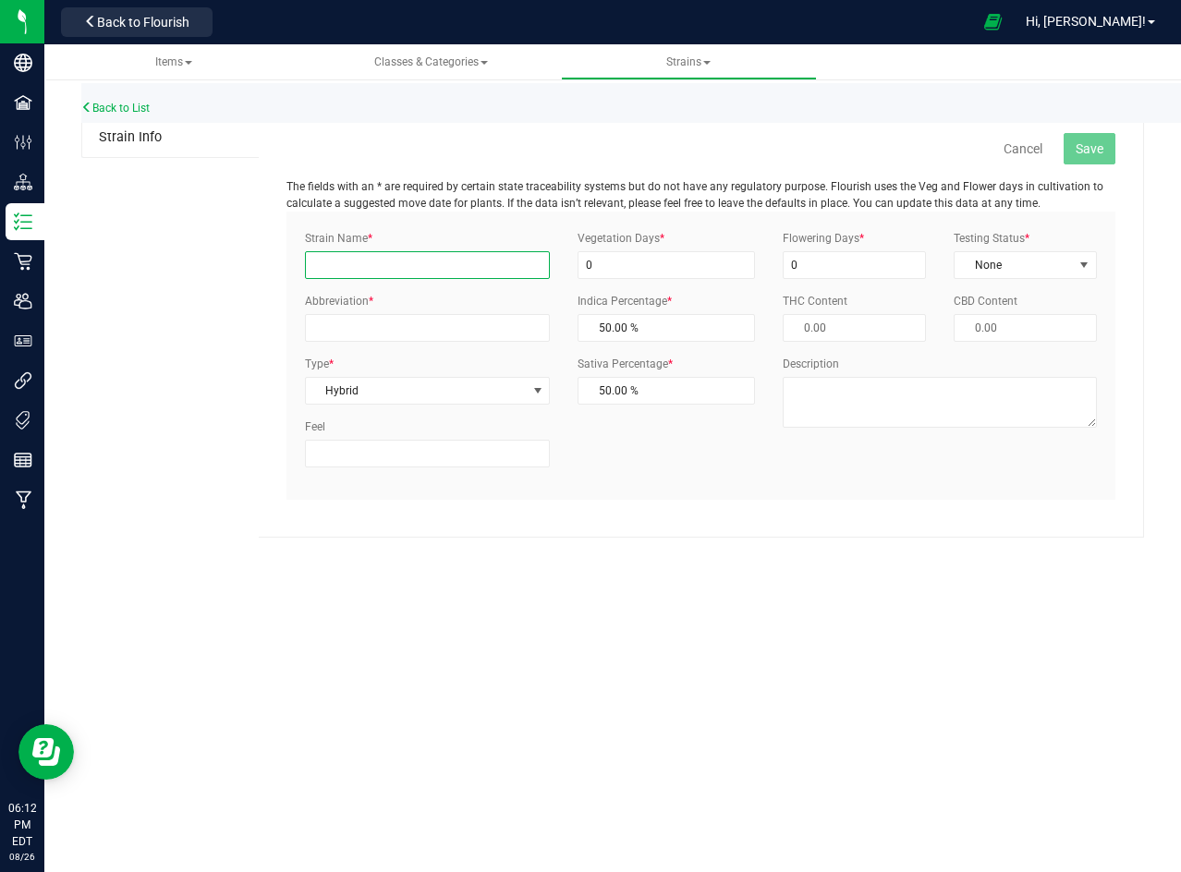
click at [497, 273] on input "Strain Name *" at bounding box center [428, 265] width 246 height 28
paste input "035.TheCW.0525-D"
type input "035.TheCW.0525-D"
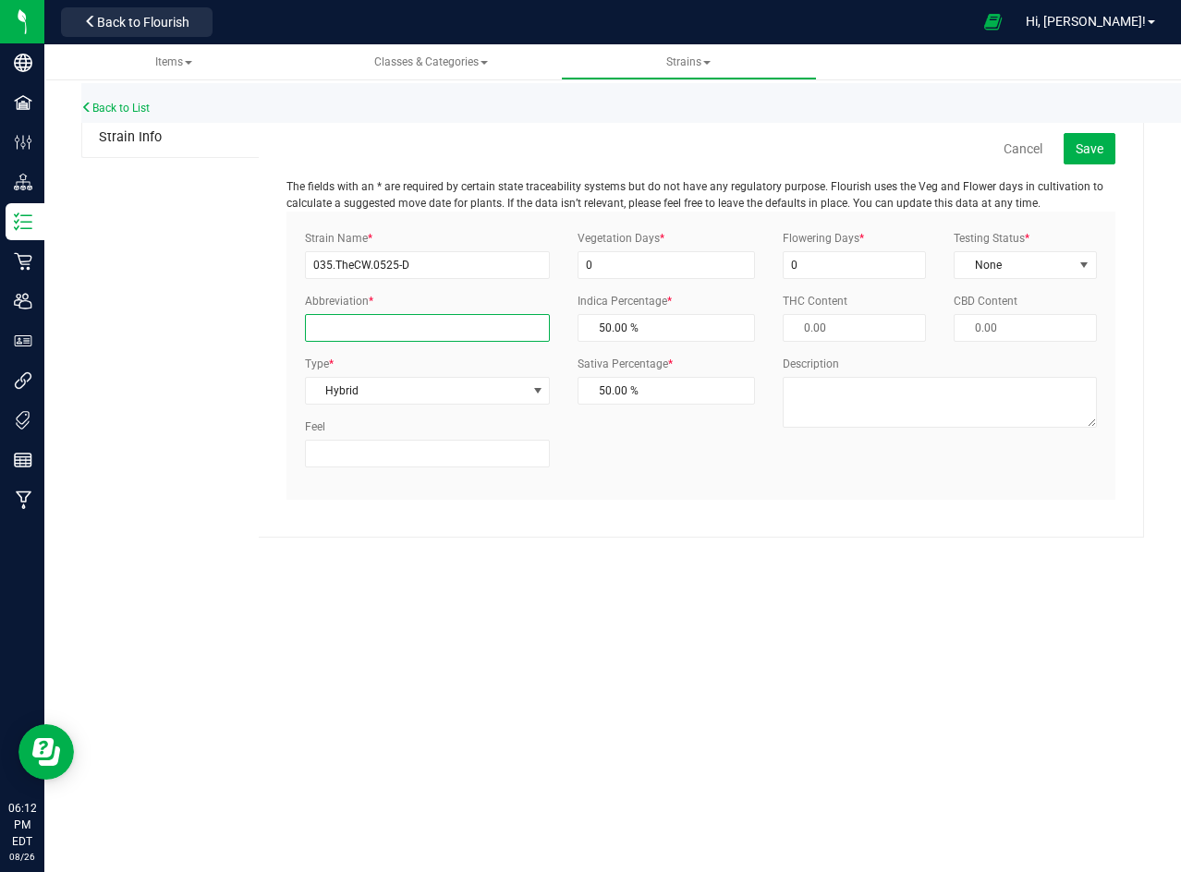
click at [403, 326] on input "Abbreviation *" at bounding box center [428, 328] width 246 height 28
paste input "035.TheCW.0525-D"
type input "035.0525-D"
click at [1097, 147] on span "Save" at bounding box center [1090, 148] width 28 height 15
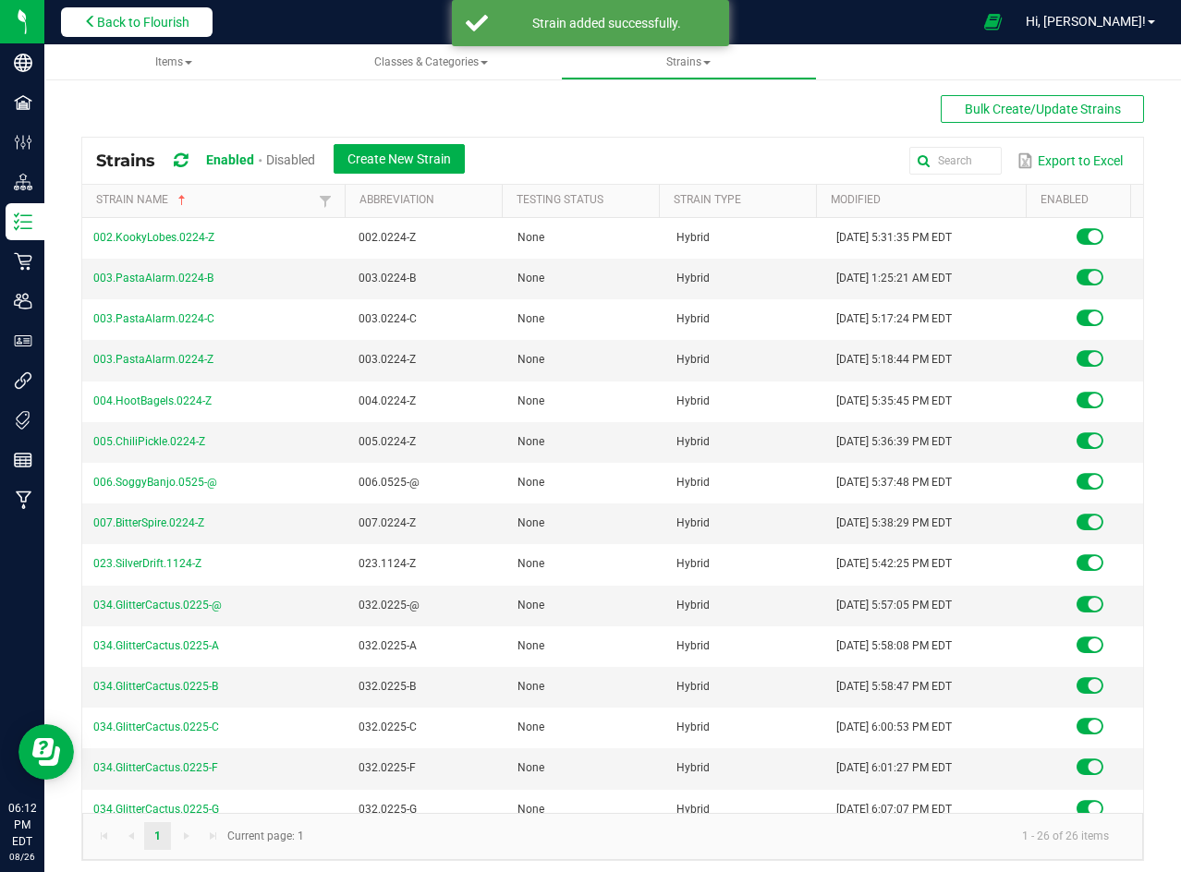
click at [170, 20] on span "Back to Flourish" at bounding box center [143, 22] width 92 height 15
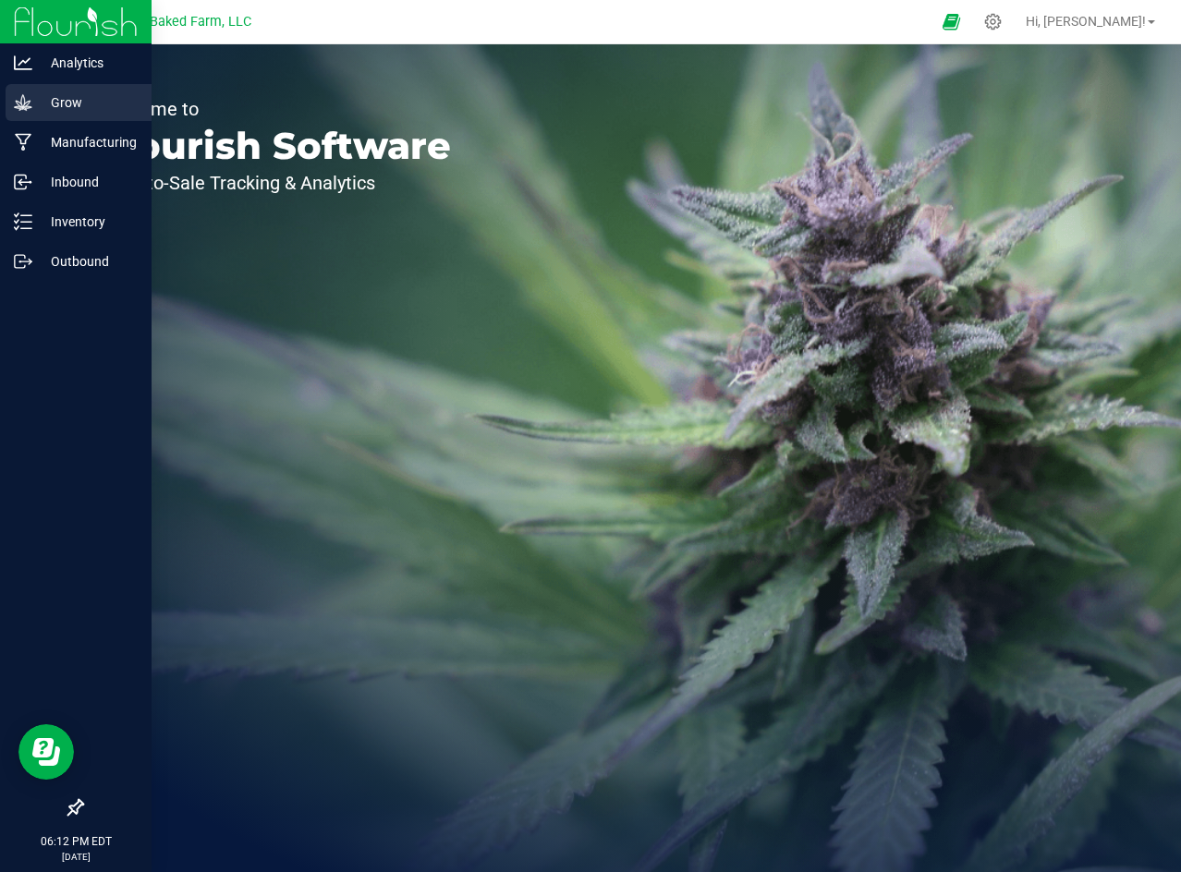
click at [59, 95] on p "Grow" at bounding box center [87, 102] width 111 height 22
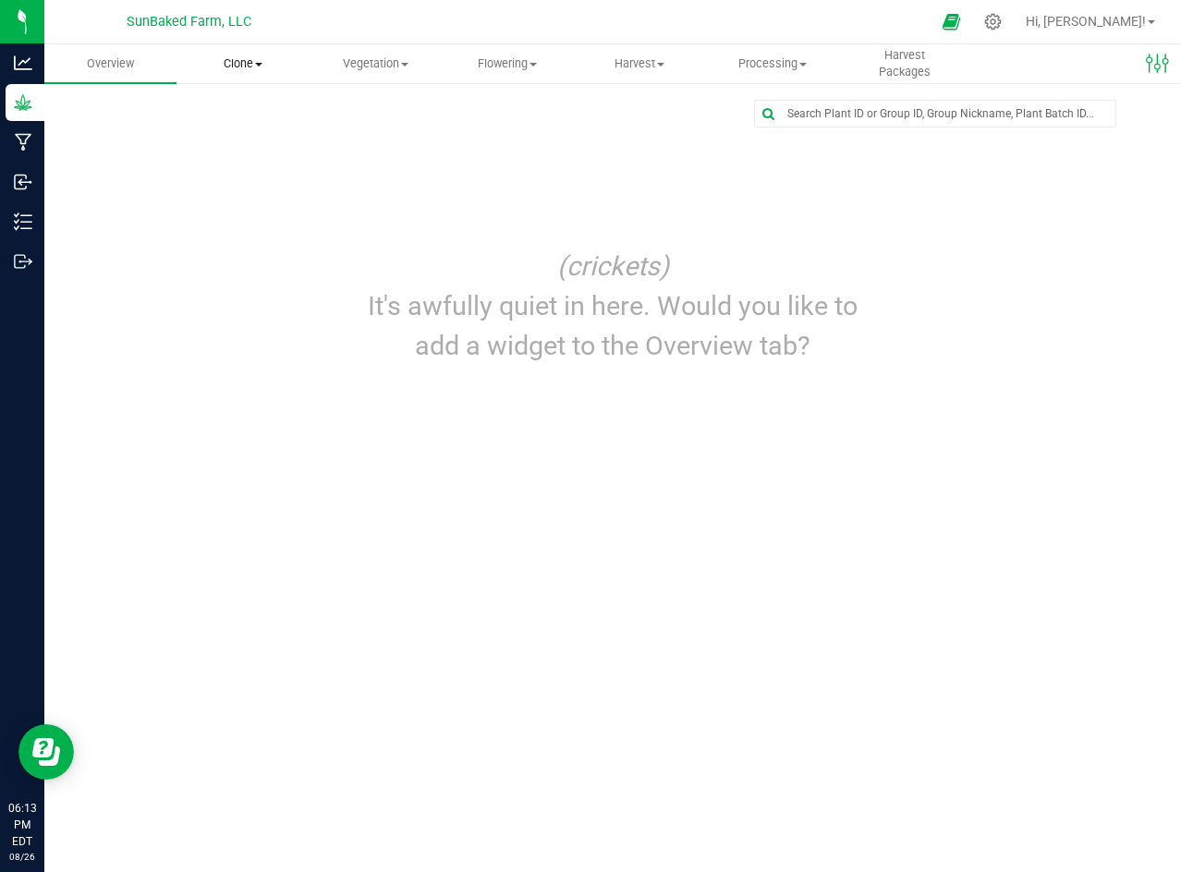
click at [252, 55] on uib-tab-heading "Clone Create plants Cloning groups Cloning plants Apply to plants" at bounding box center [242, 63] width 130 height 37
click at [244, 107] on span "Create plants" at bounding box center [241, 111] width 130 height 16
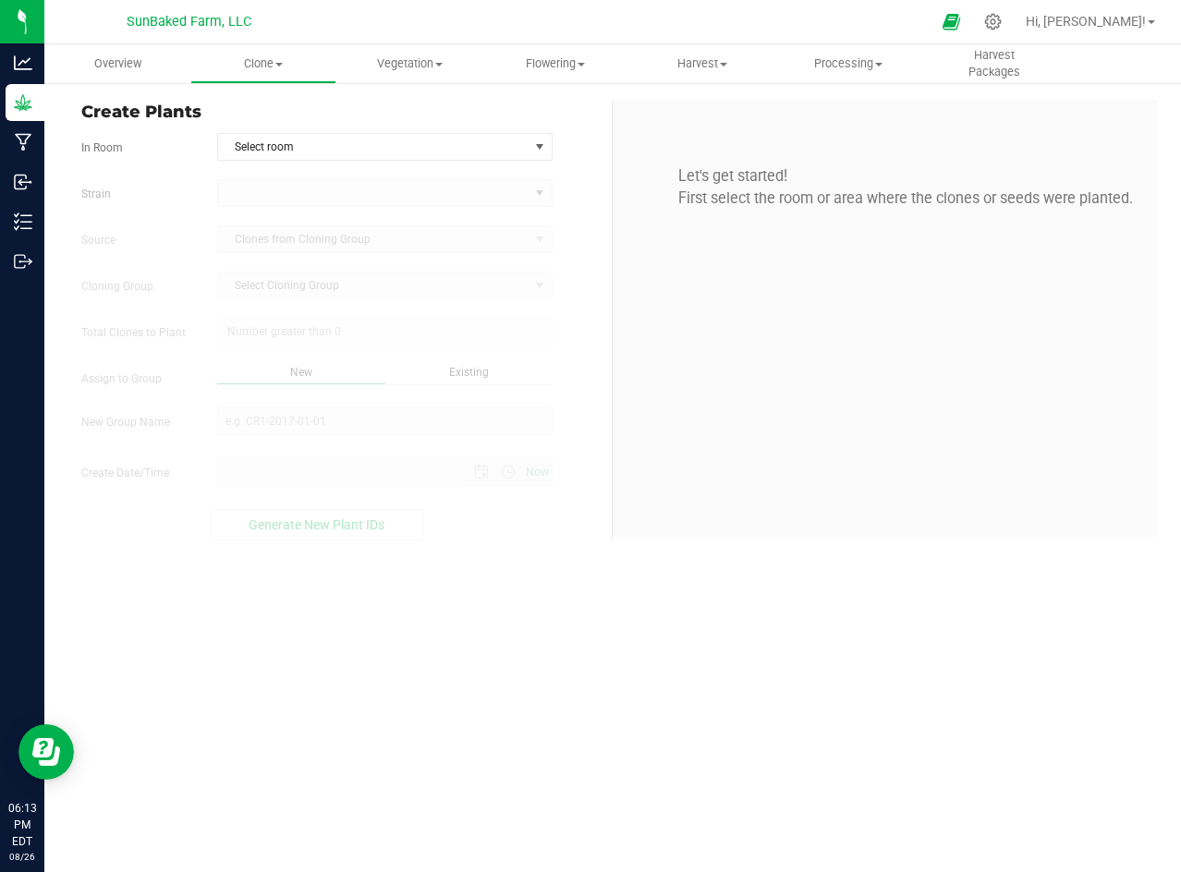
type input "[DATE] 6:13 PM"
click at [294, 145] on span "Select room" at bounding box center [373, 147] width 310 height 26
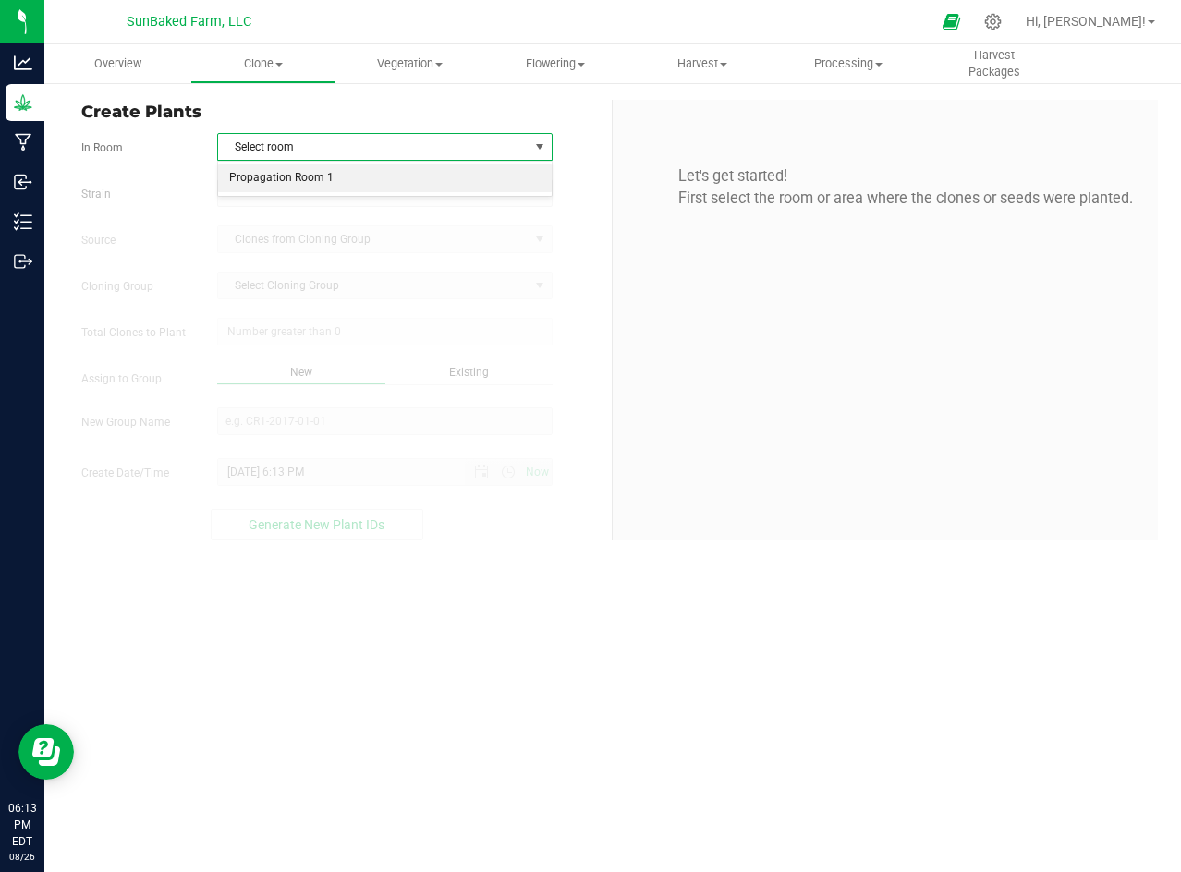
click at [293, 173] on li "Propagation Room 1" at bounding box center [385, 178] width 334 height 28
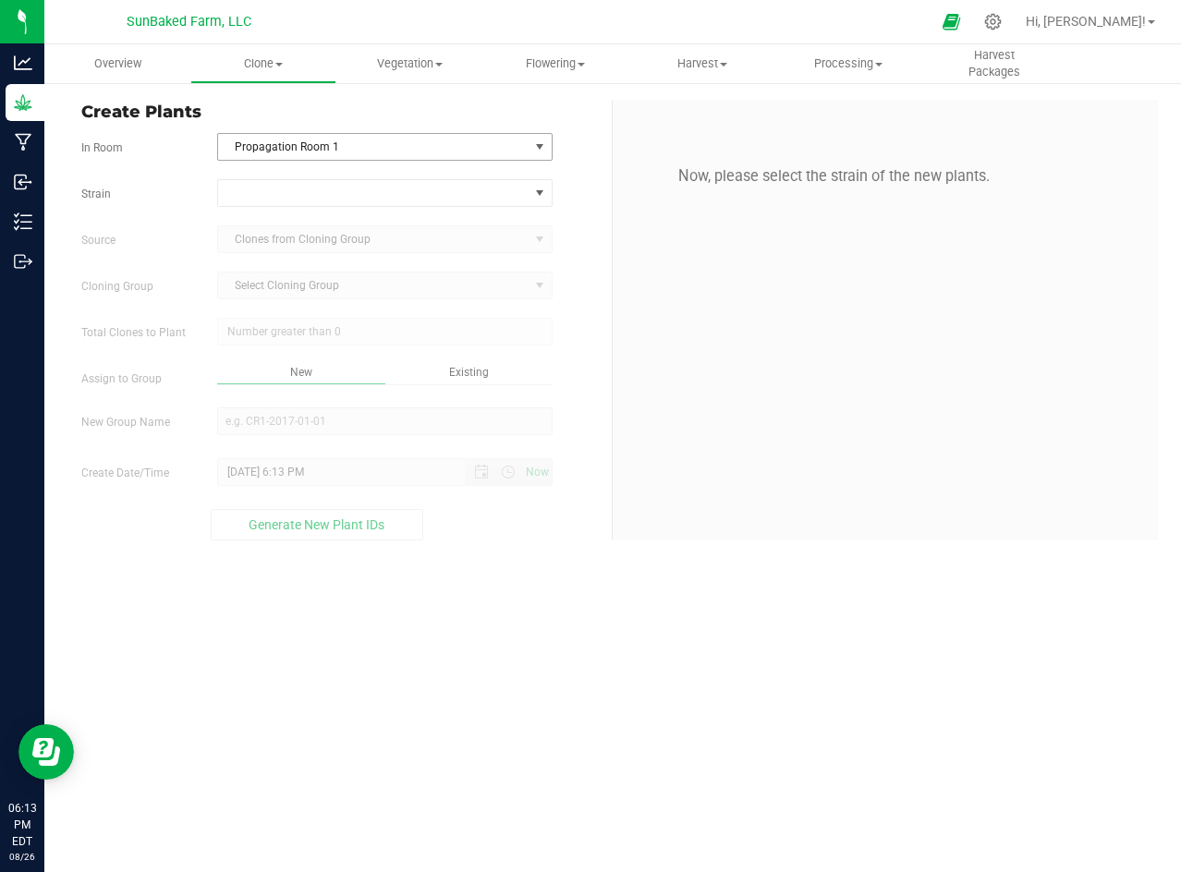
click at [529, 141] on span "select" at bounding box center [540, 147] width 23 height 26
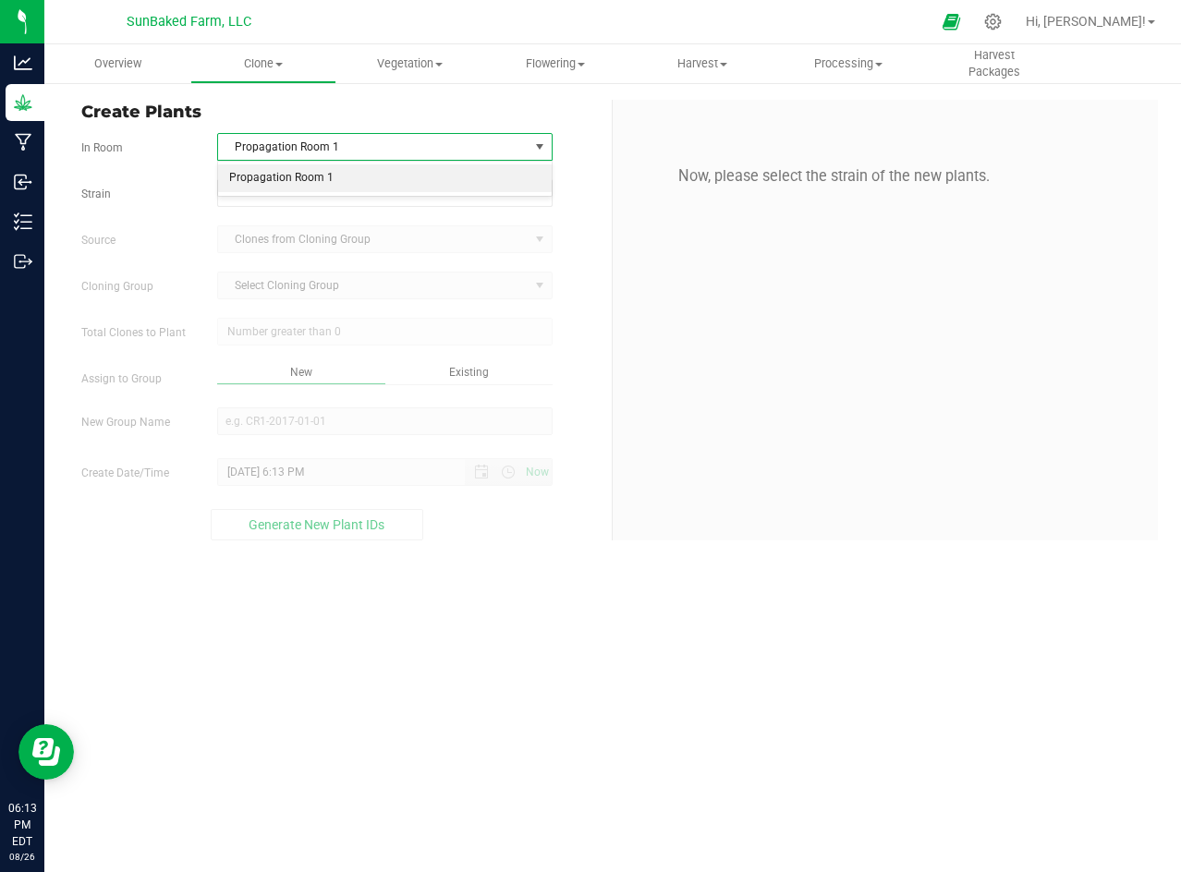
click at [532, 134] on span "select" at bounding box center [540, 147] width 23 height 26
click at [518, 180] on span at bounding box center [373, 193] width 310 height 26
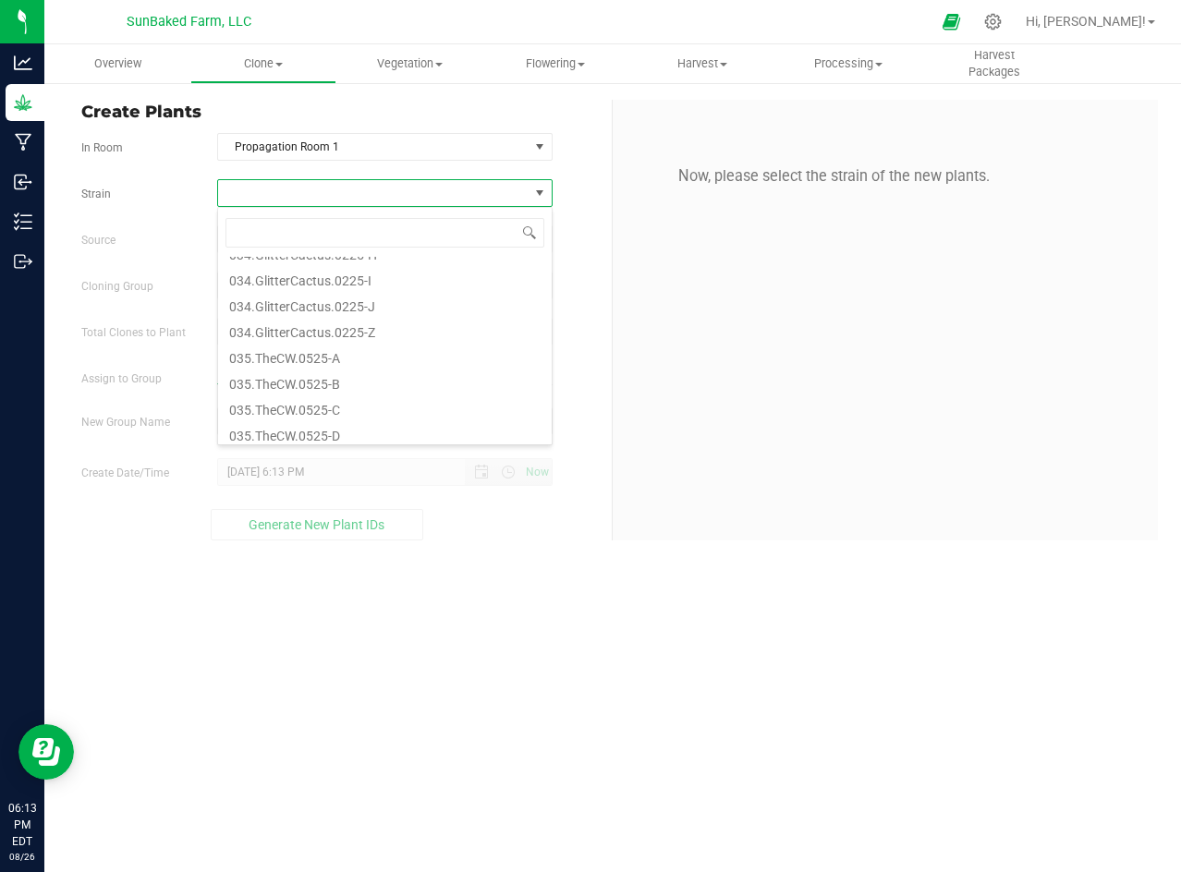
scroll to position [426, 0]
click at [302, 333] on li "035.TheCW.0525-A" at bounding box center [385, 335] width 334 height 26
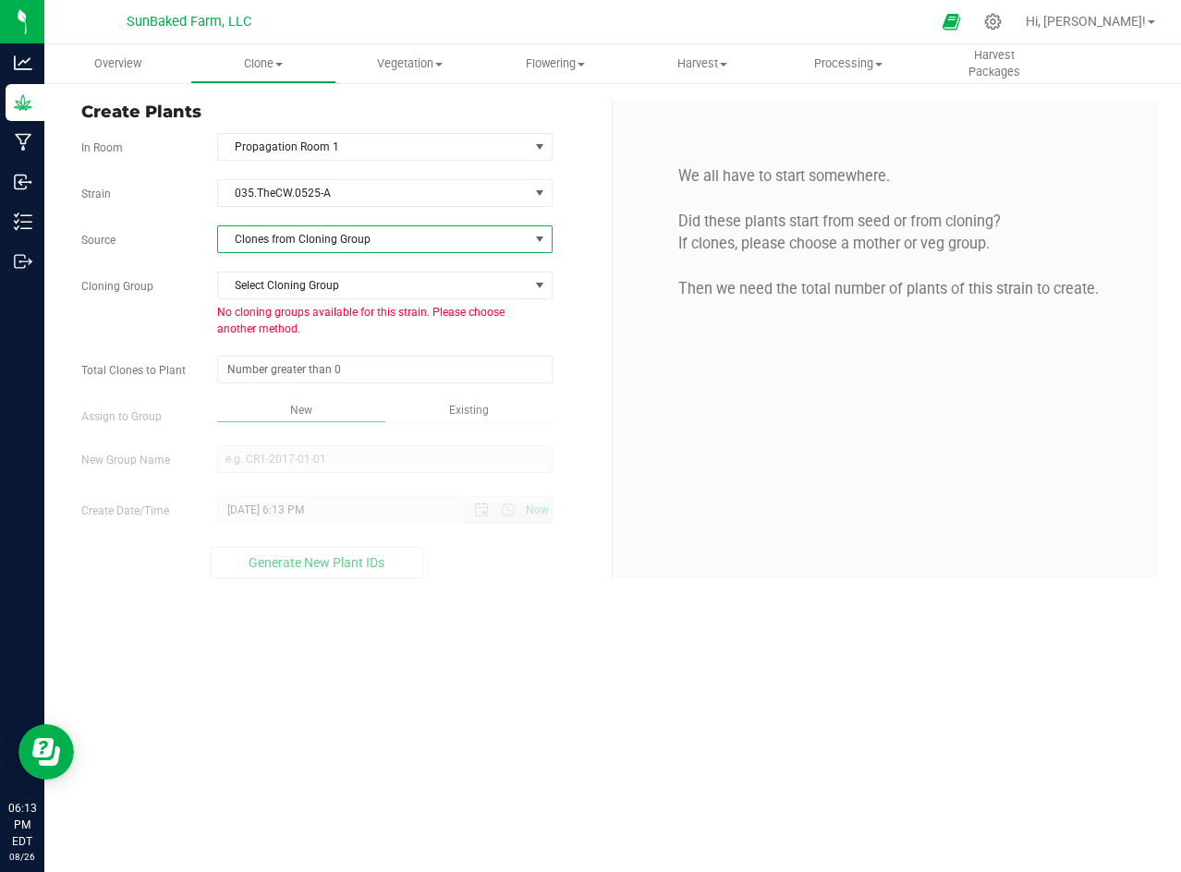
click at [312, 246] on span "Clones from Cloning Group" at bounding box center [373, 239] width 310 height 26
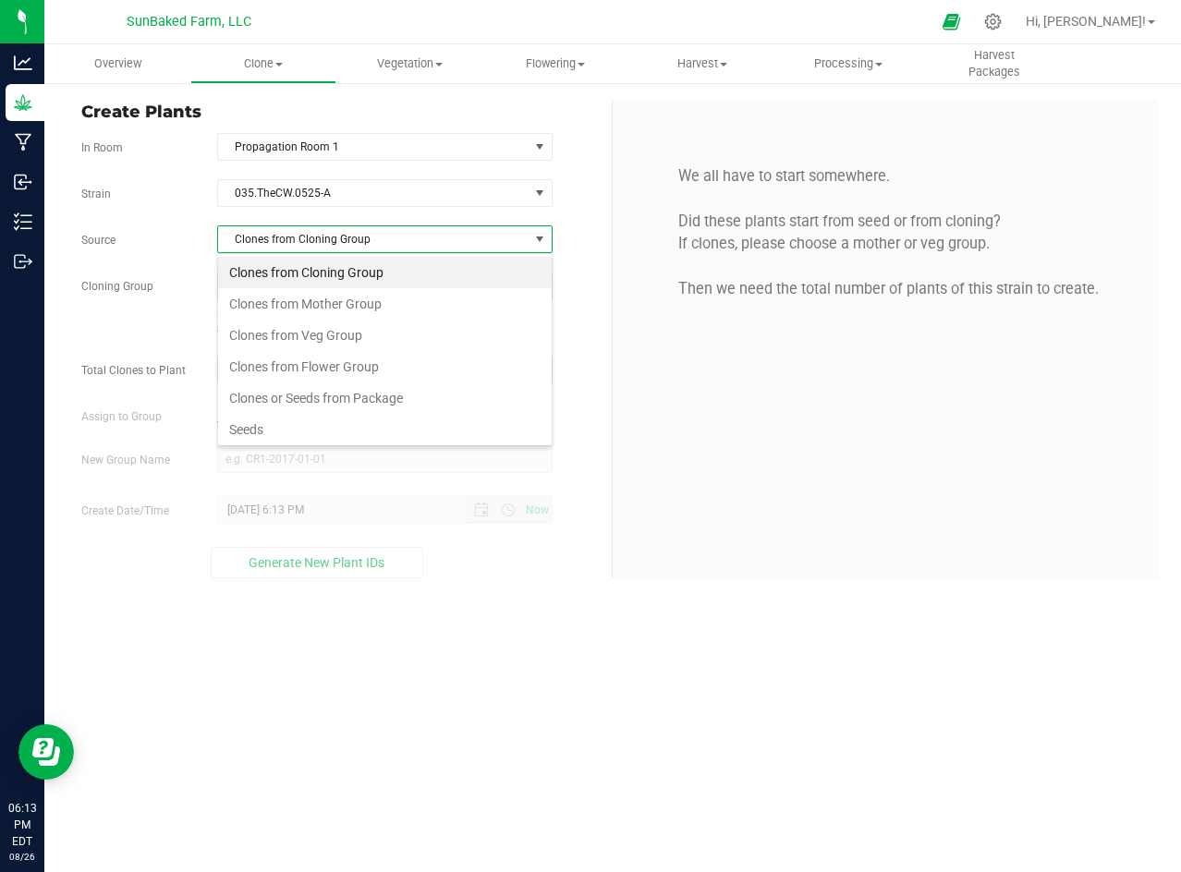
scroll to position [28, 334]
click at [252, 423] on li "Seeds" at bounding box center [385, 429] width 334 height 31
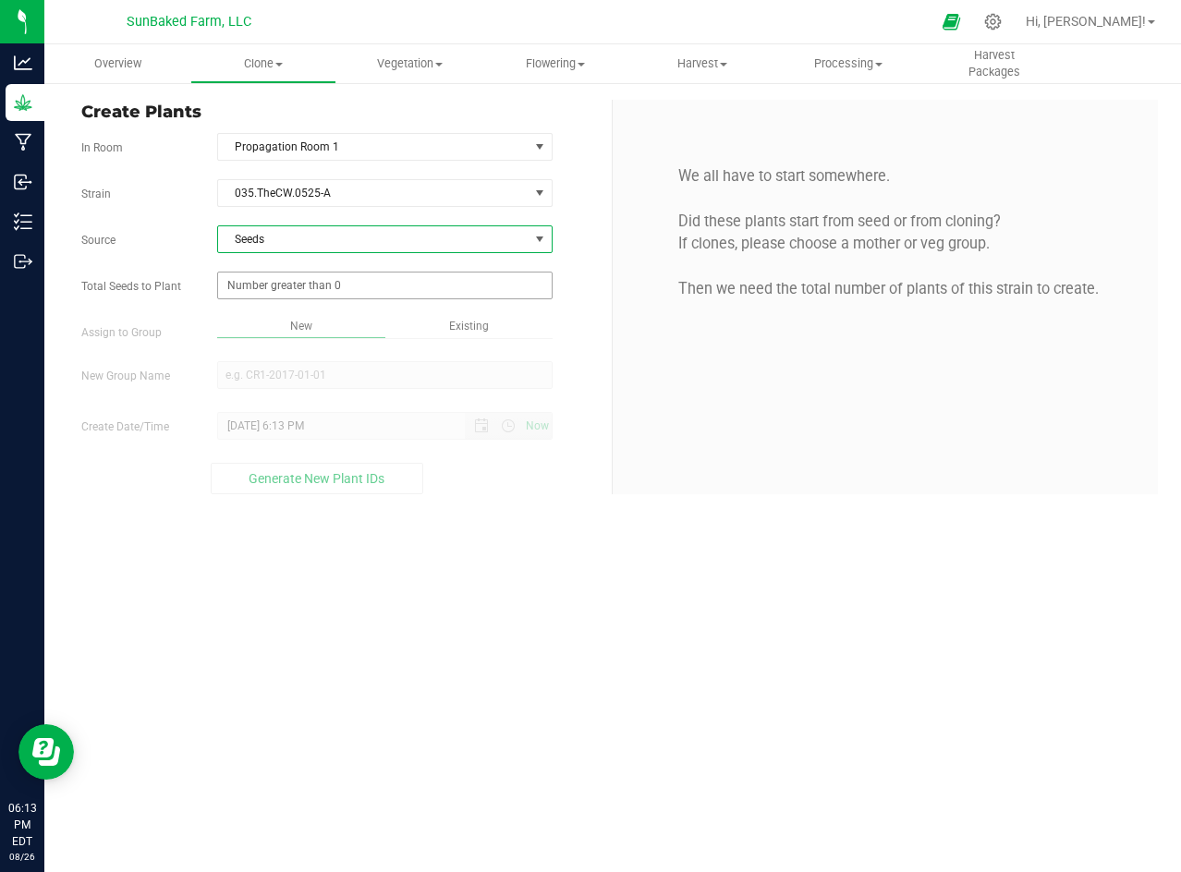
click at [325, 276] on span at bounding box center [384, 286] width 335 height 28
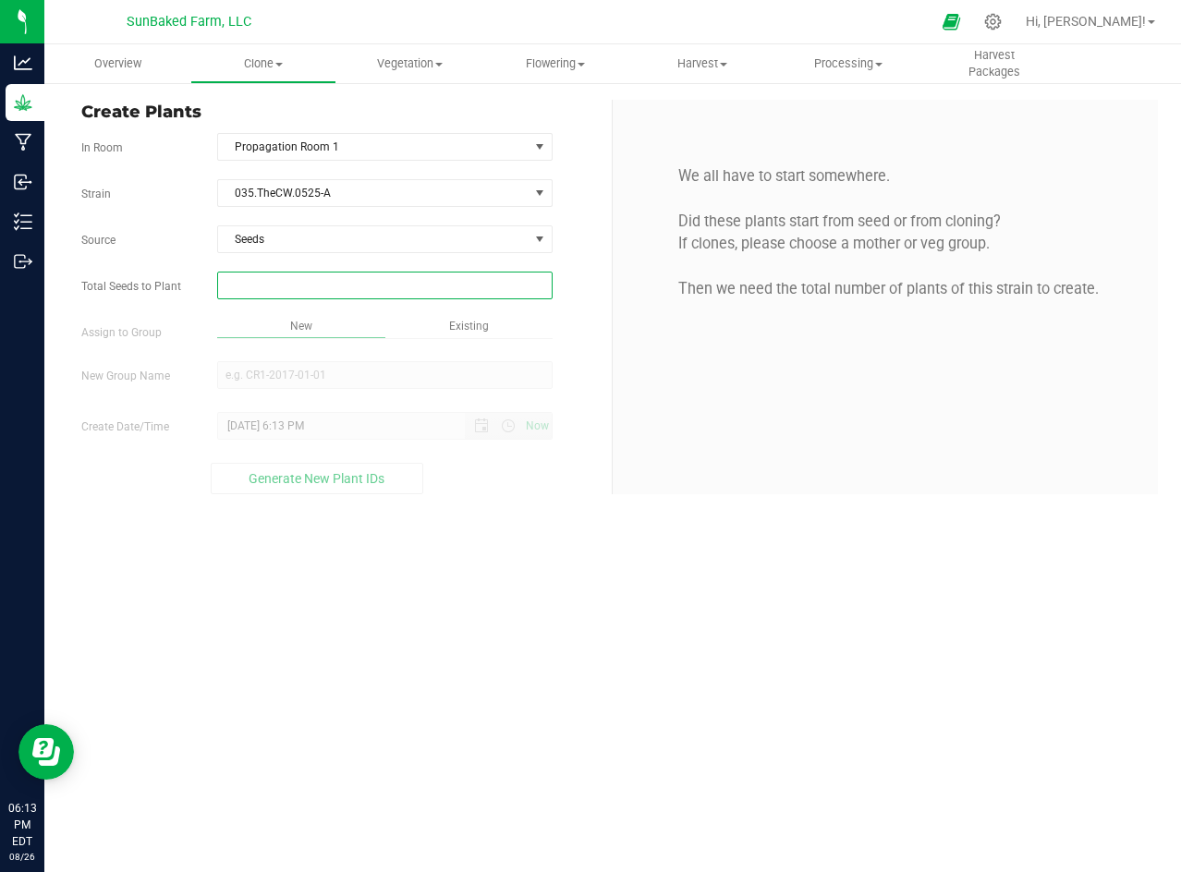
type input "1"
click at [310, 375] on div "Overview Clone Create plants Cloning groups Cloning plants Apply to plants Vege…" at bounding box center [612, 458] width 1136 height 828
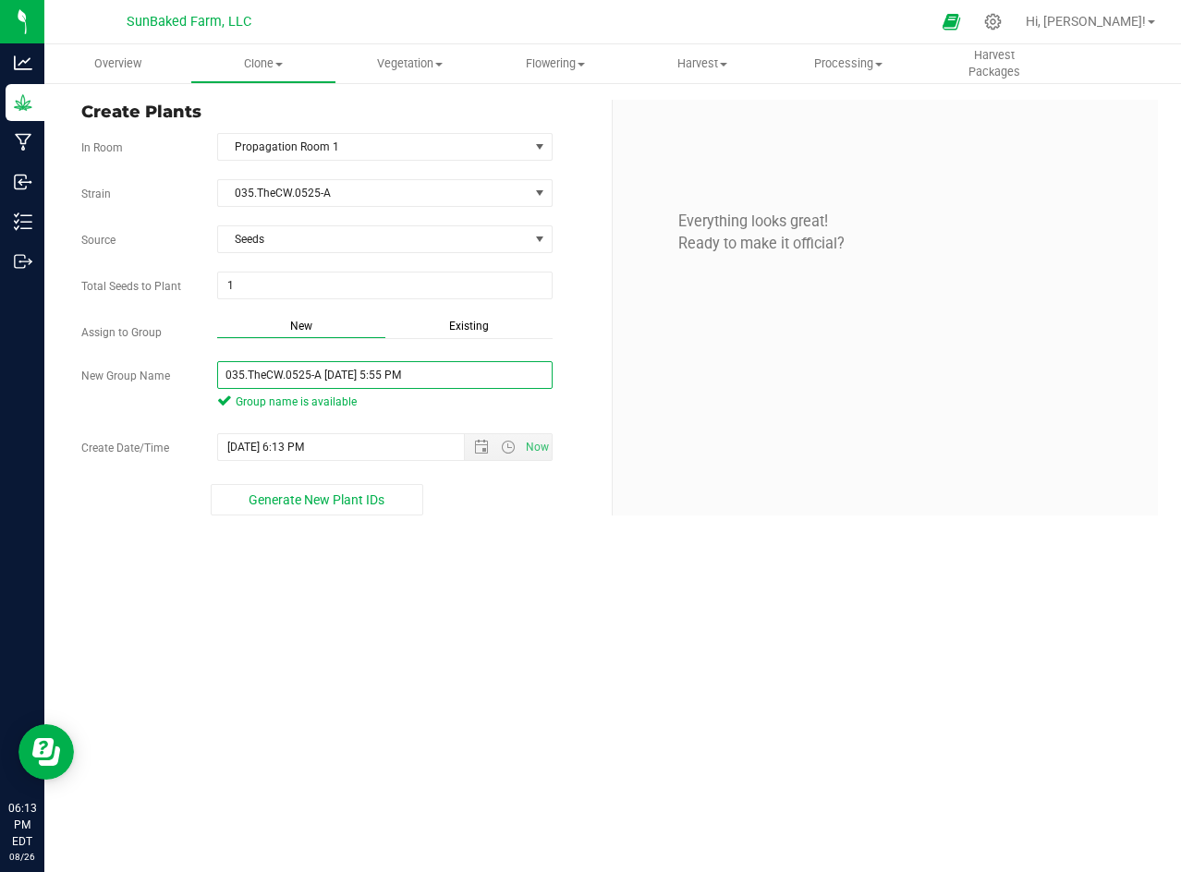
click at [322, 375] on input "035.TheCW.0525-A [DATE] 5:55 PM" at bounding box center [384, 375] width 335 height 28
type input "035.TheCW.0525-A"
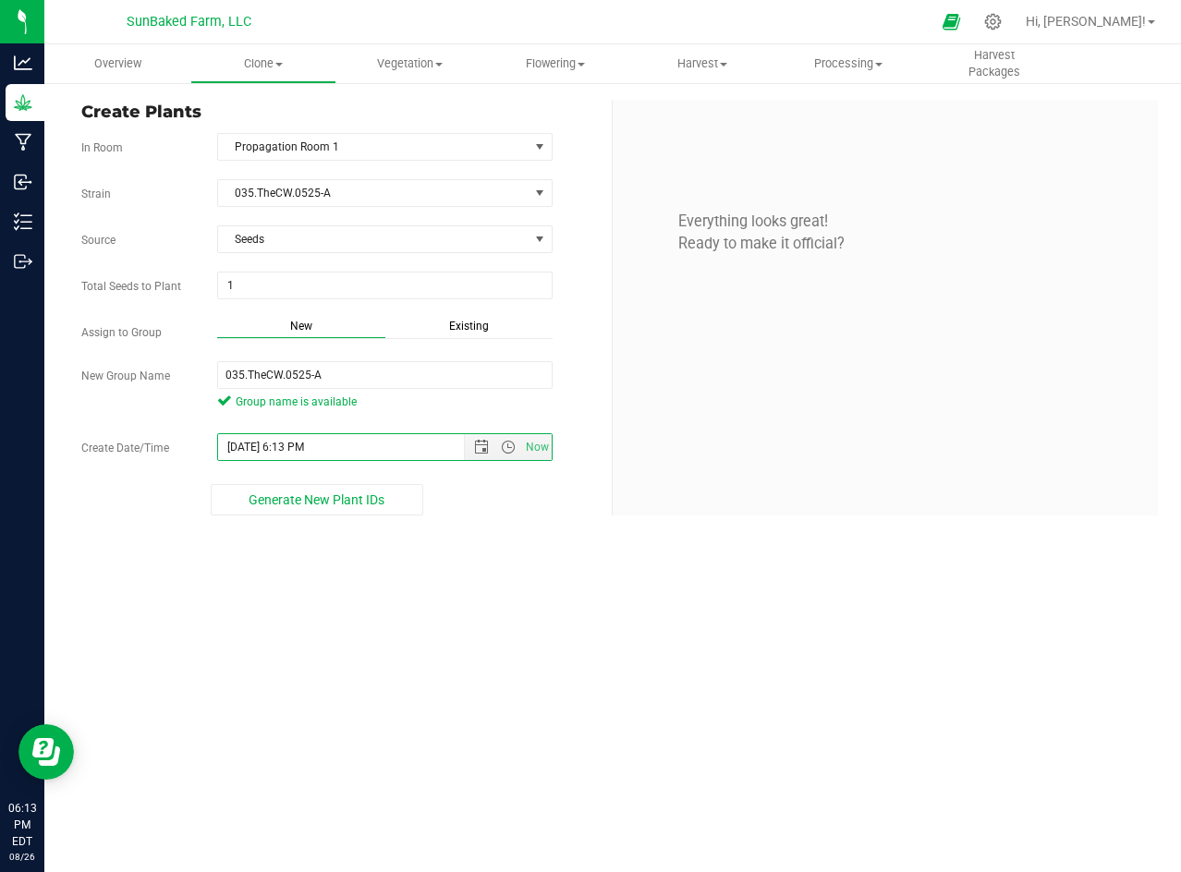
paste input "[DATE] 5:55"
type input "[DATE] 5:55 PM"
click at [366, 501] on span "Generate New Plant IDs" at bounding box center [317, 499] width 136 height 15
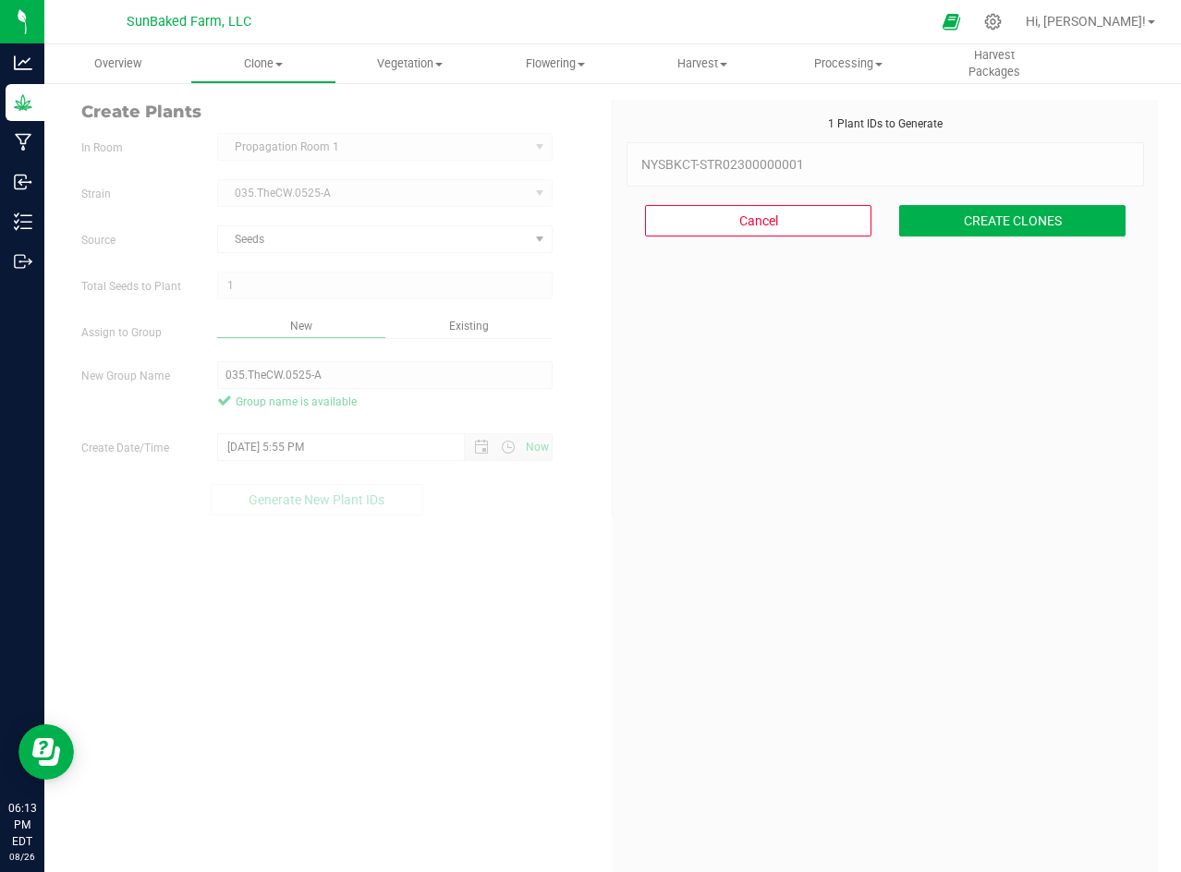
scroll to position [55, 0]
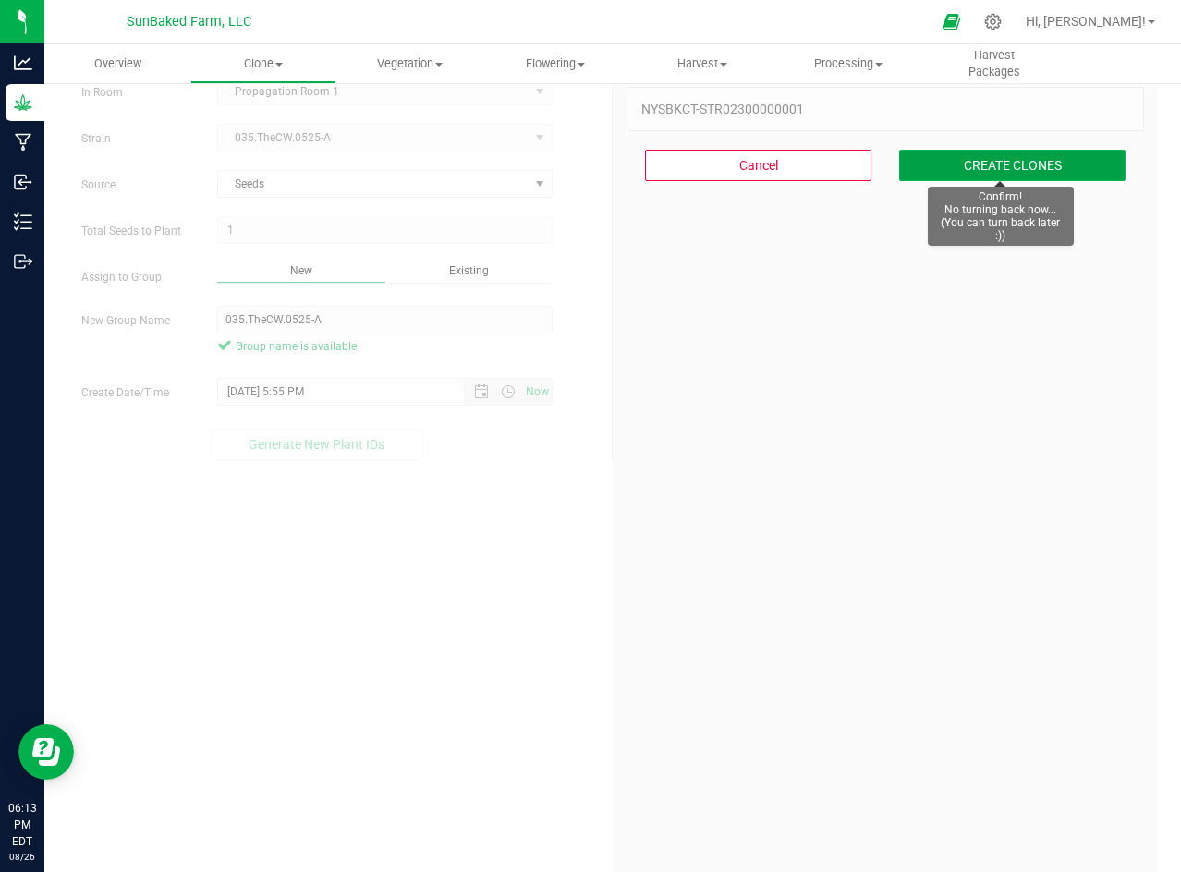
click at [978, 175] on button "CREATE CLONES" at bounding box center [1012, 165] width 226 height 31
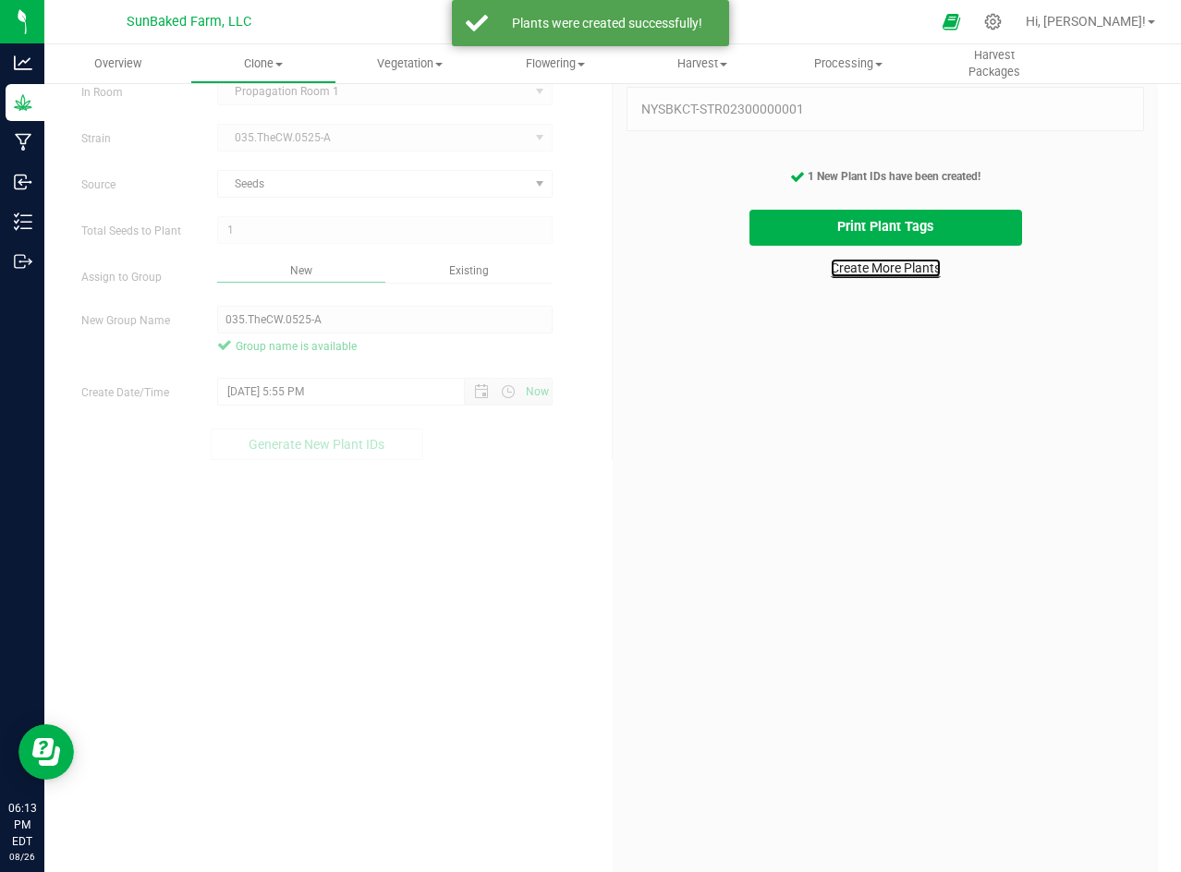
click at [890, 266] on link "Create More Plants" at bounding box center [886, 268] width 110 height 18
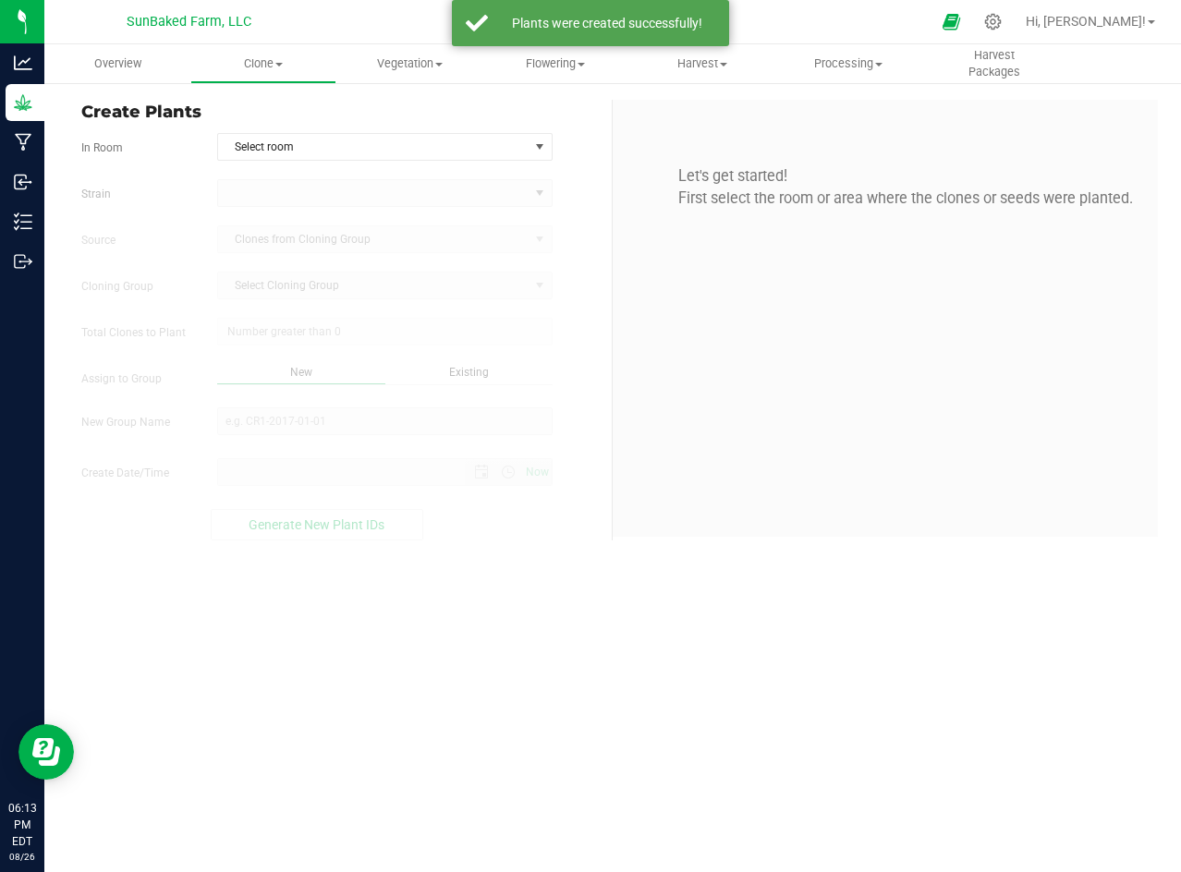
type input "[DATE] 6:13 PM"
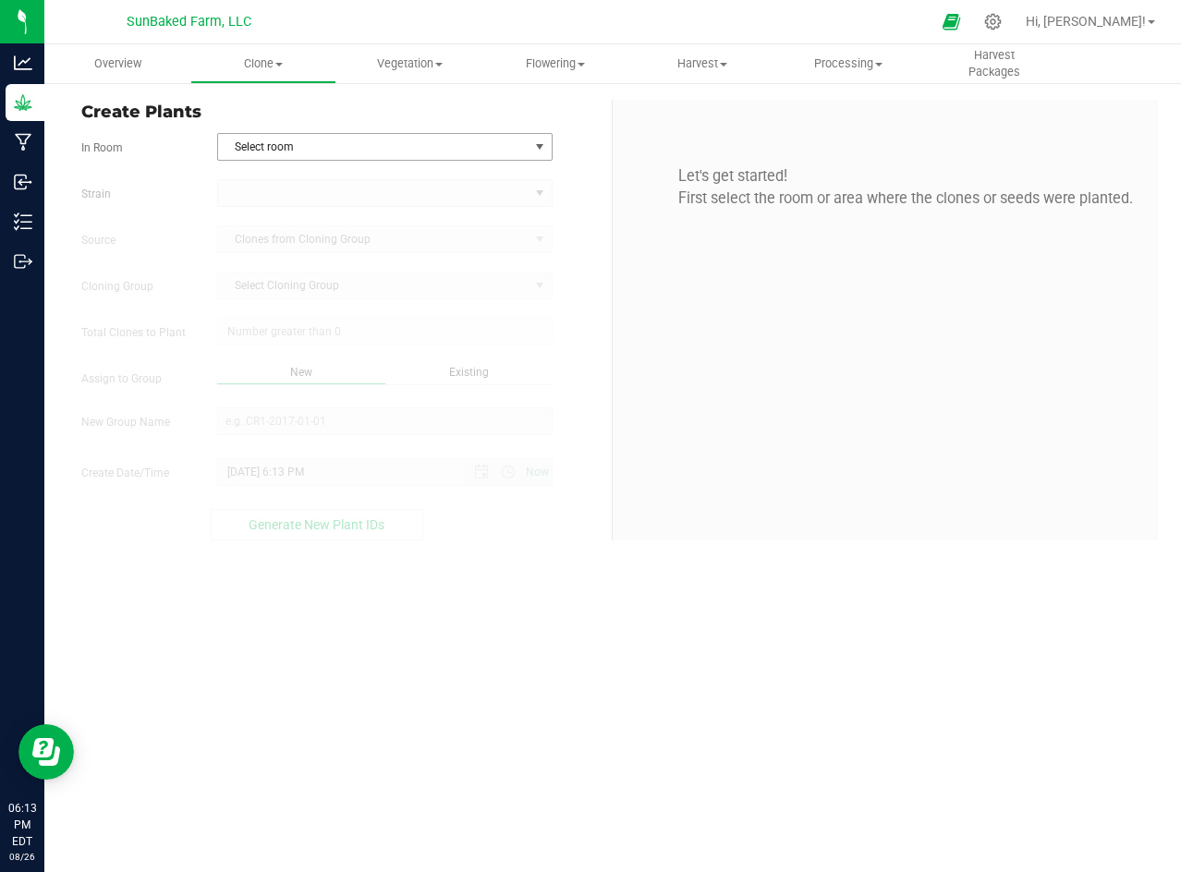
click at [487, 144] on span "Select room" at bounding box center [373, 147] width 310 height 26
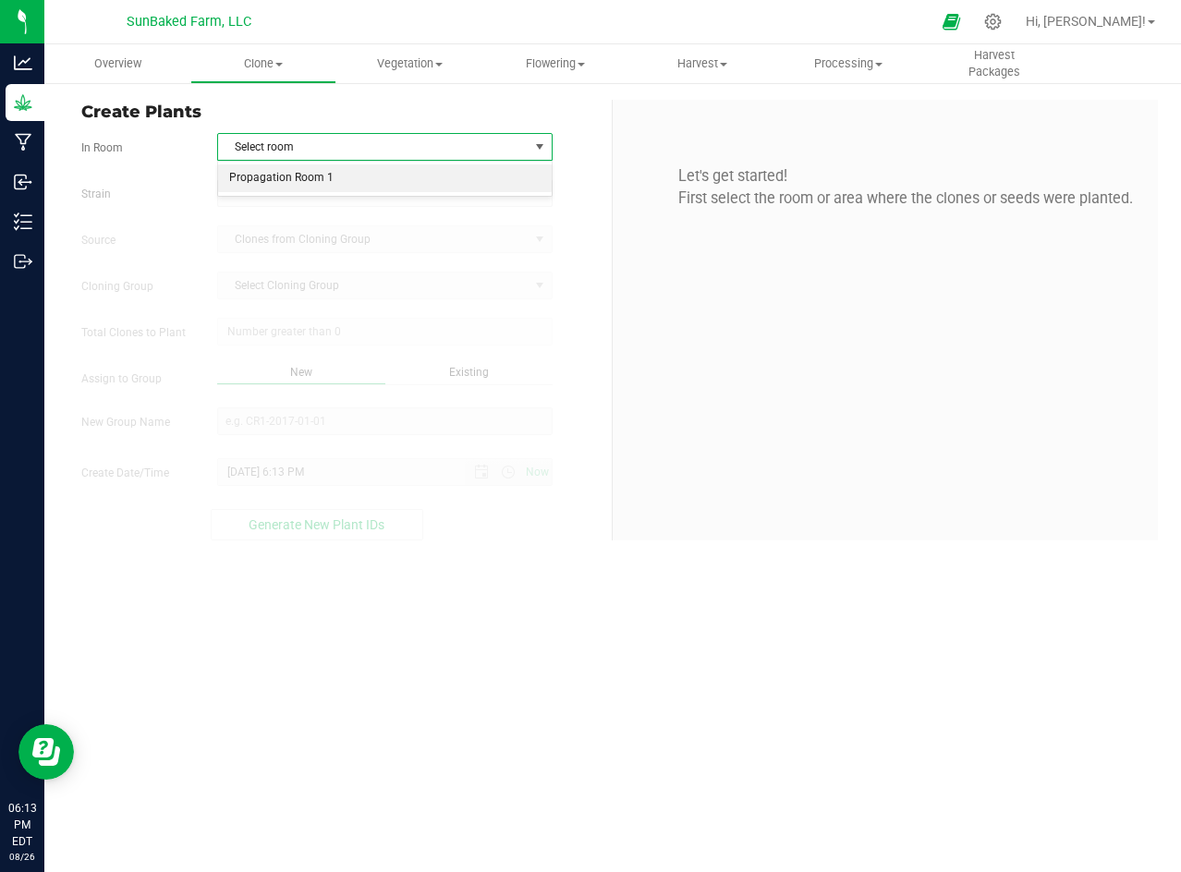
click at [463, 176] on li "Propagation Room 1" at bounding box center [385, 178] width 334 height 28
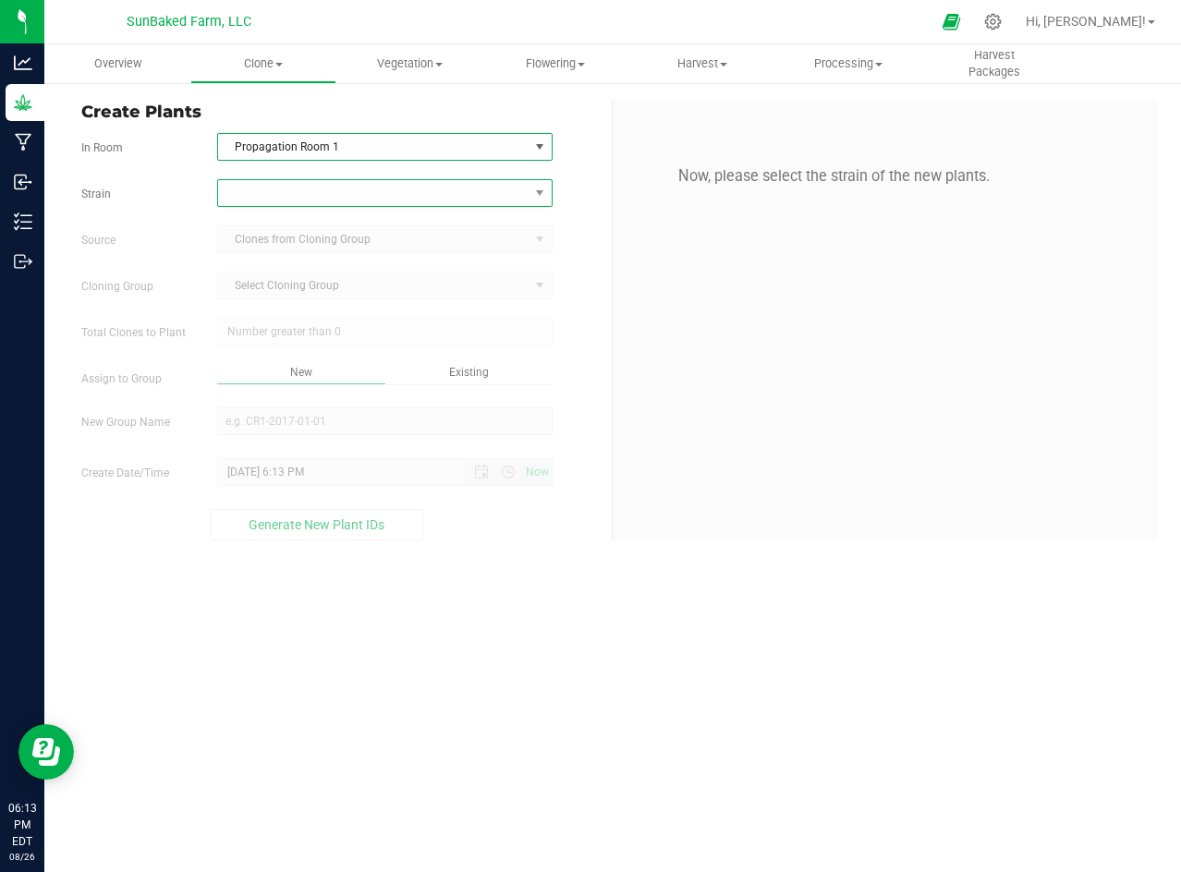
click at [482, 195] on span at bounding box center [373, 193] width 310 height 26
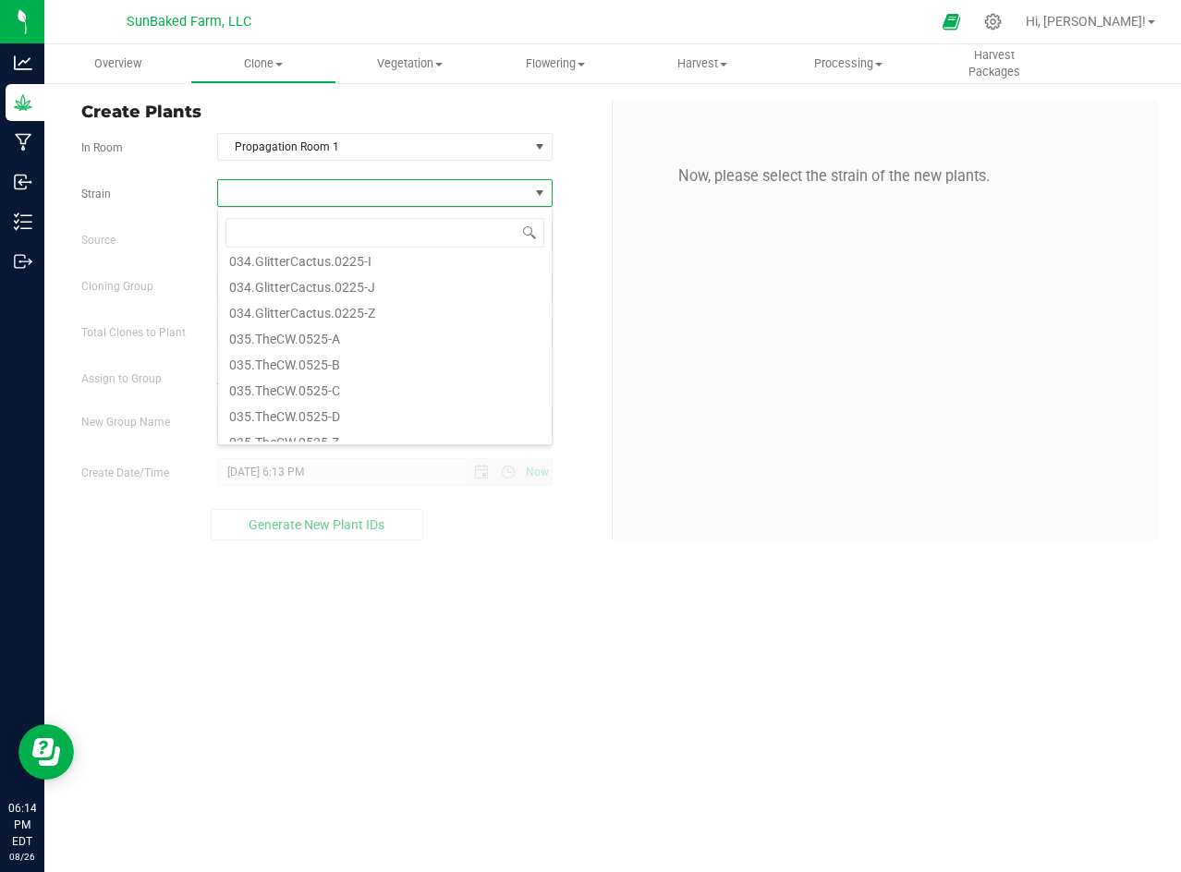
scroll to position [485, 0]
click at [359, 299] on li "035.TheCW.0525-B" at bounding box center [385, 302] width 334 height 26
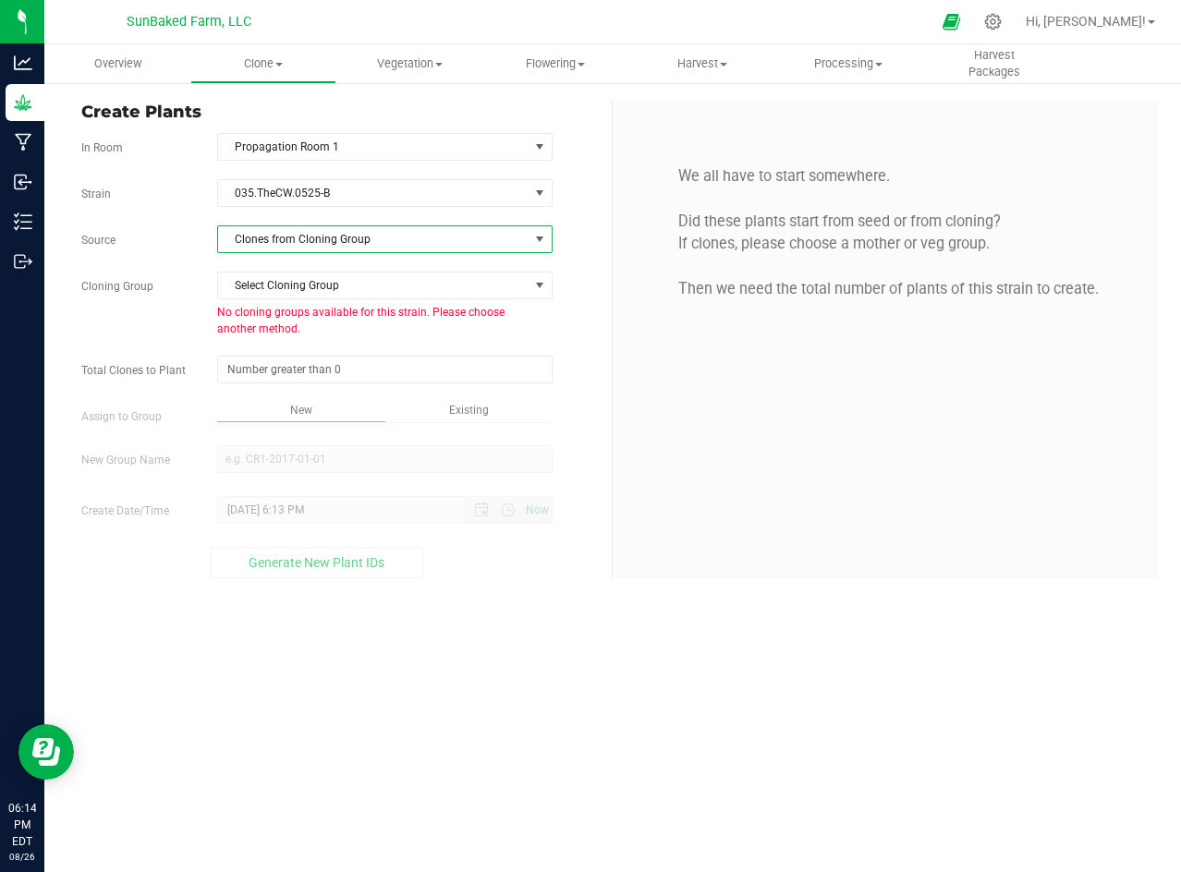
click at [322, 236] on span "Clones from Cloning Group" at bounding box center [373, 239] width 310 height 26
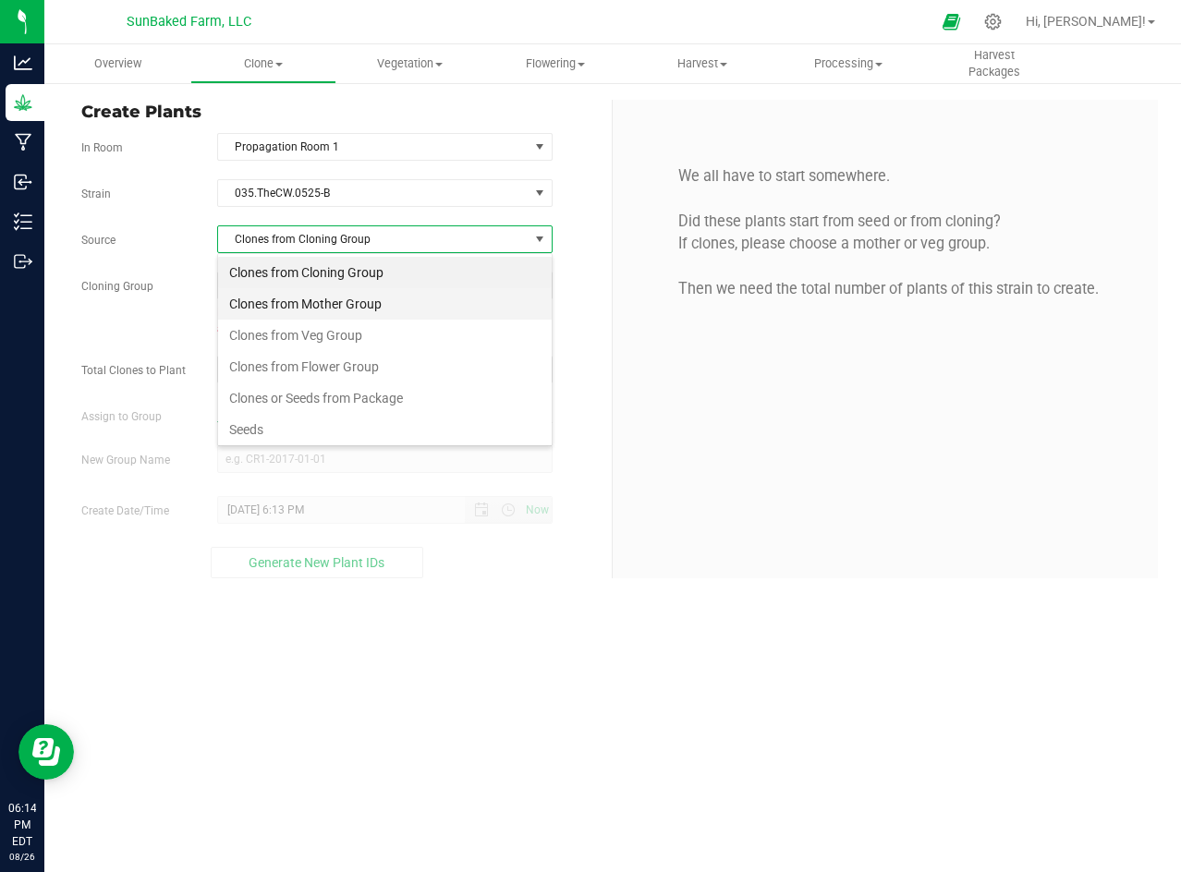
scroll to position [28, 334]
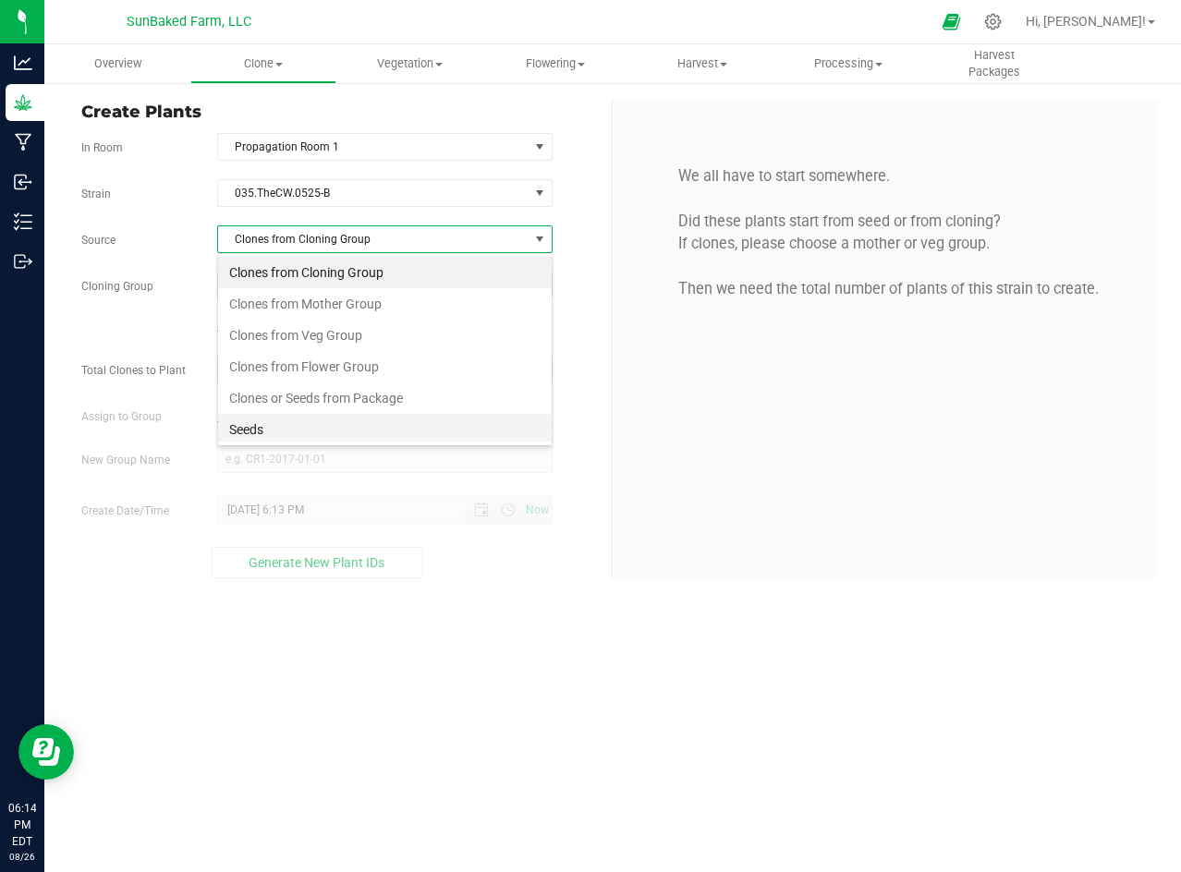
click at [260, 422] on li "Seeds" at bounding box center [385, 429] width 334 height 31
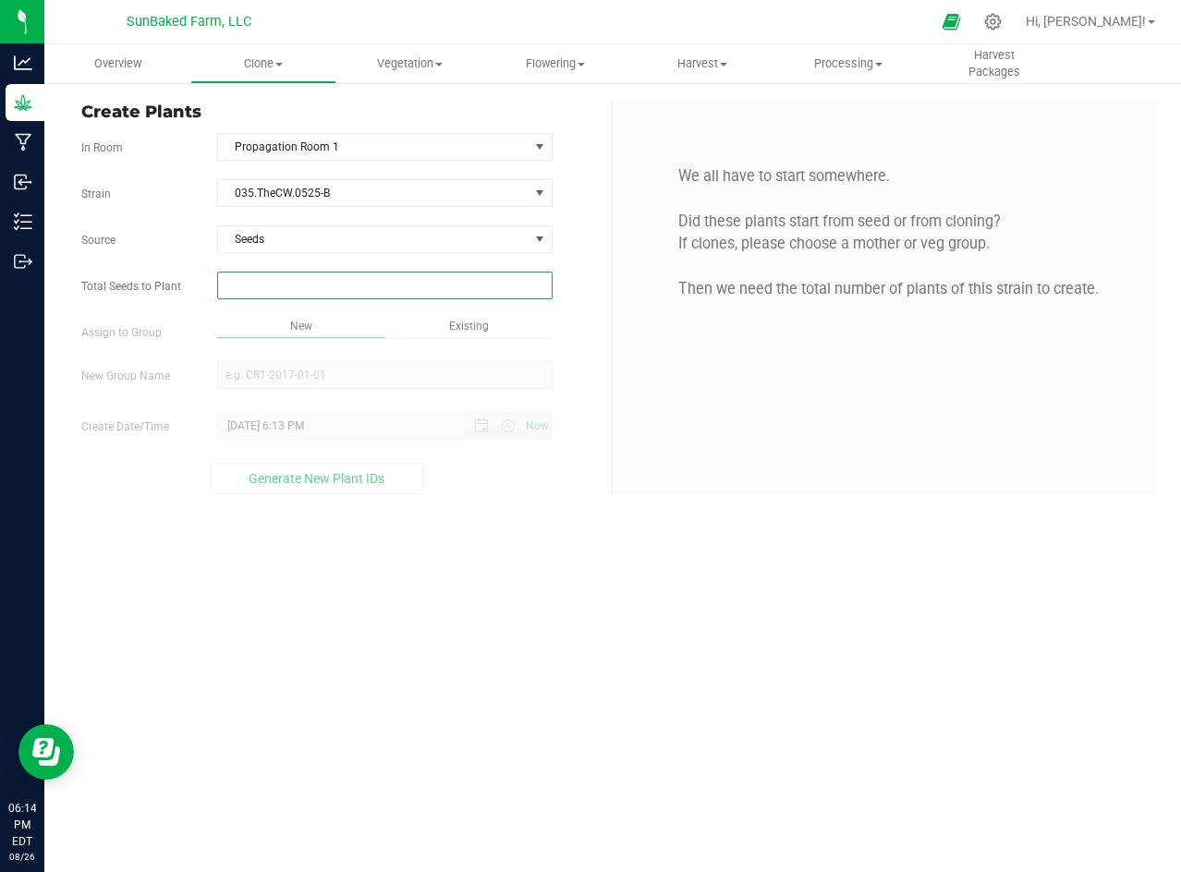
click at [336, 274] on span at bounding box center [384, 286] width 335 height 28
type input "1"
click at [305, 372] on div "Overview Clone Create plants Cloning groups Cloning plants Apply to plants Vege…" at bounding box center [612, 458] width 1136 height 828
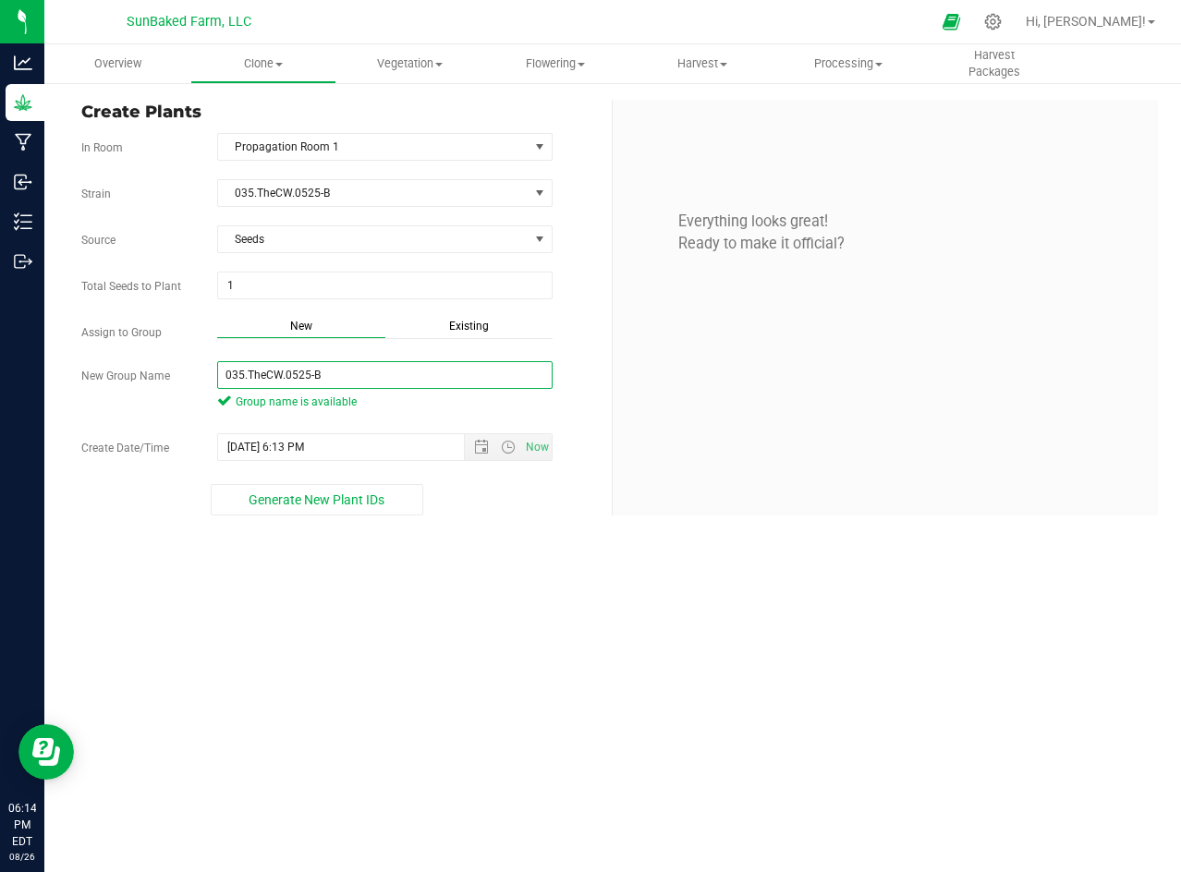
type input "035.TheCW.0525-B"
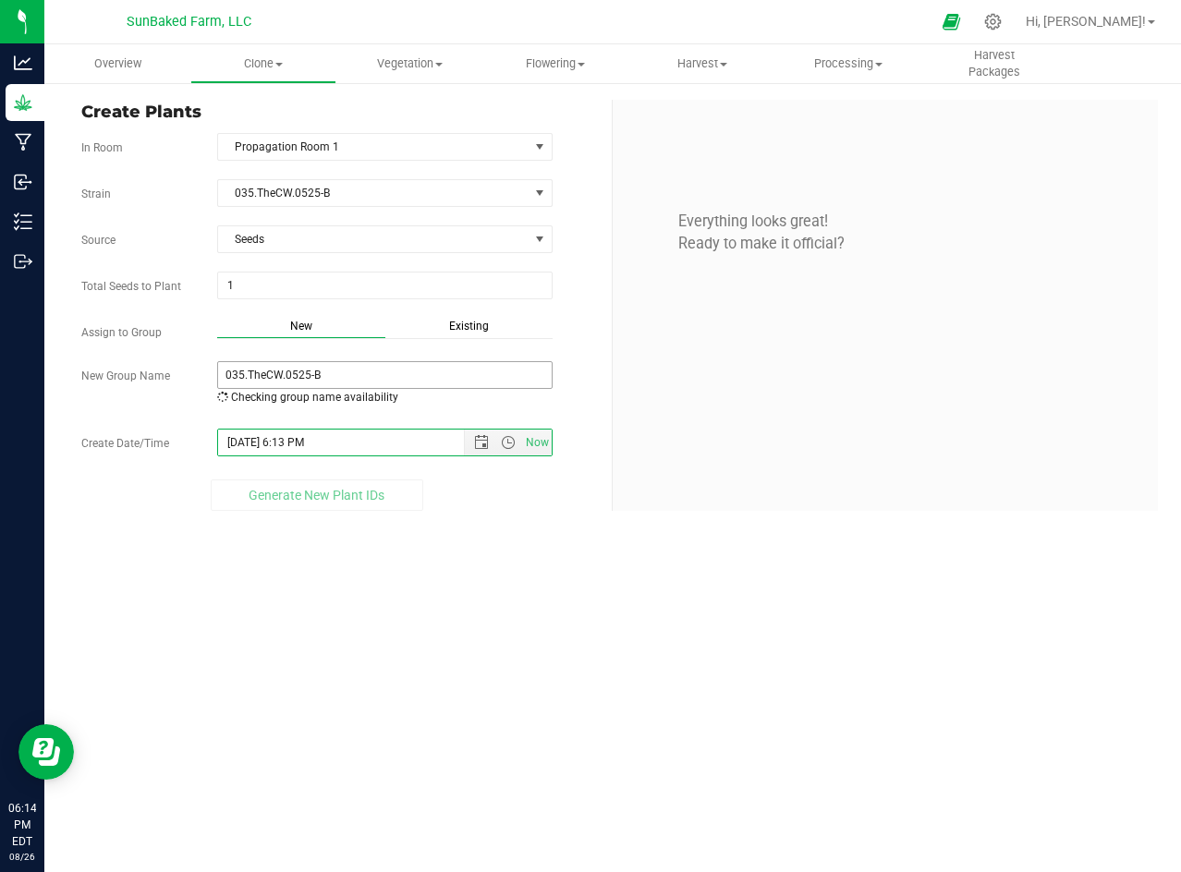
paste input "[DATE] 5:55"
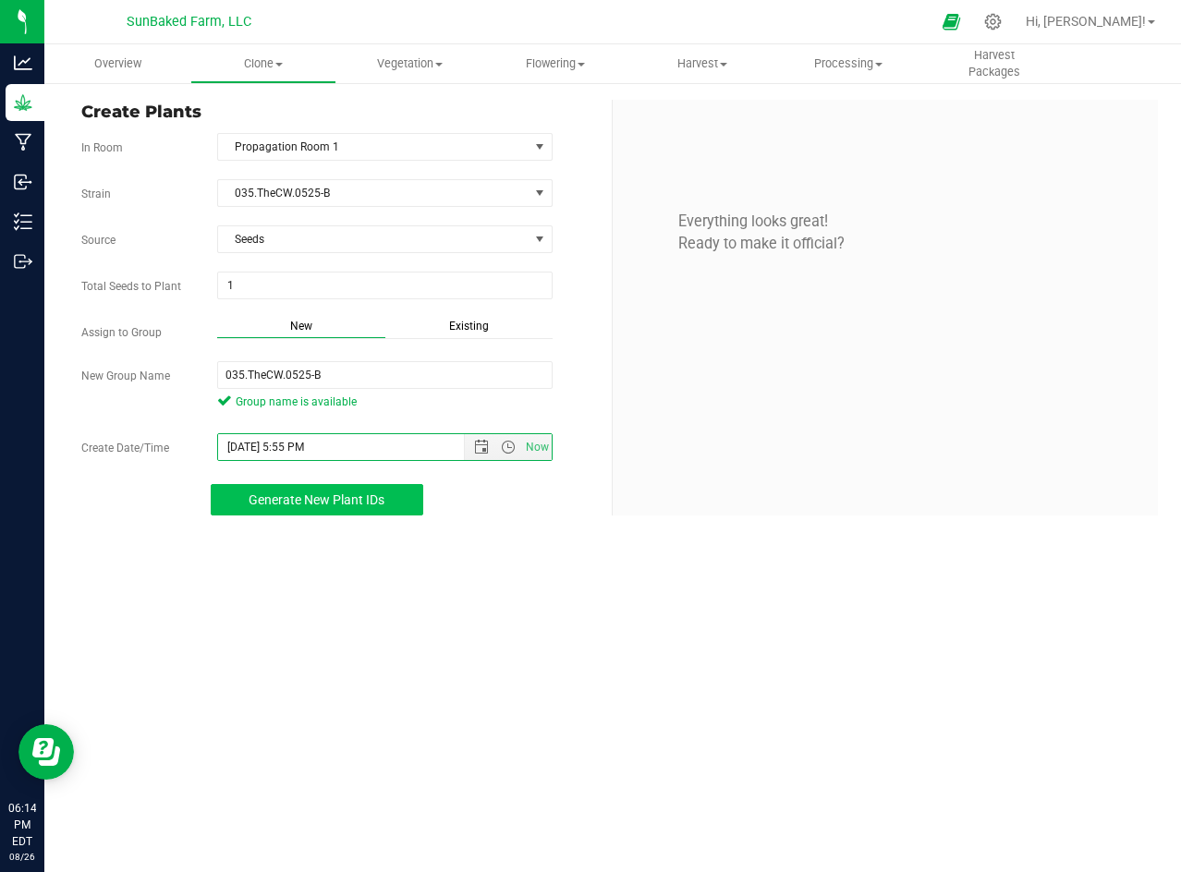
type input "[DATE] 5:55 PM"
click at [379, 499] on span "Generate New Plant IDs" at bounding box center [317, 499] width 136 height 15
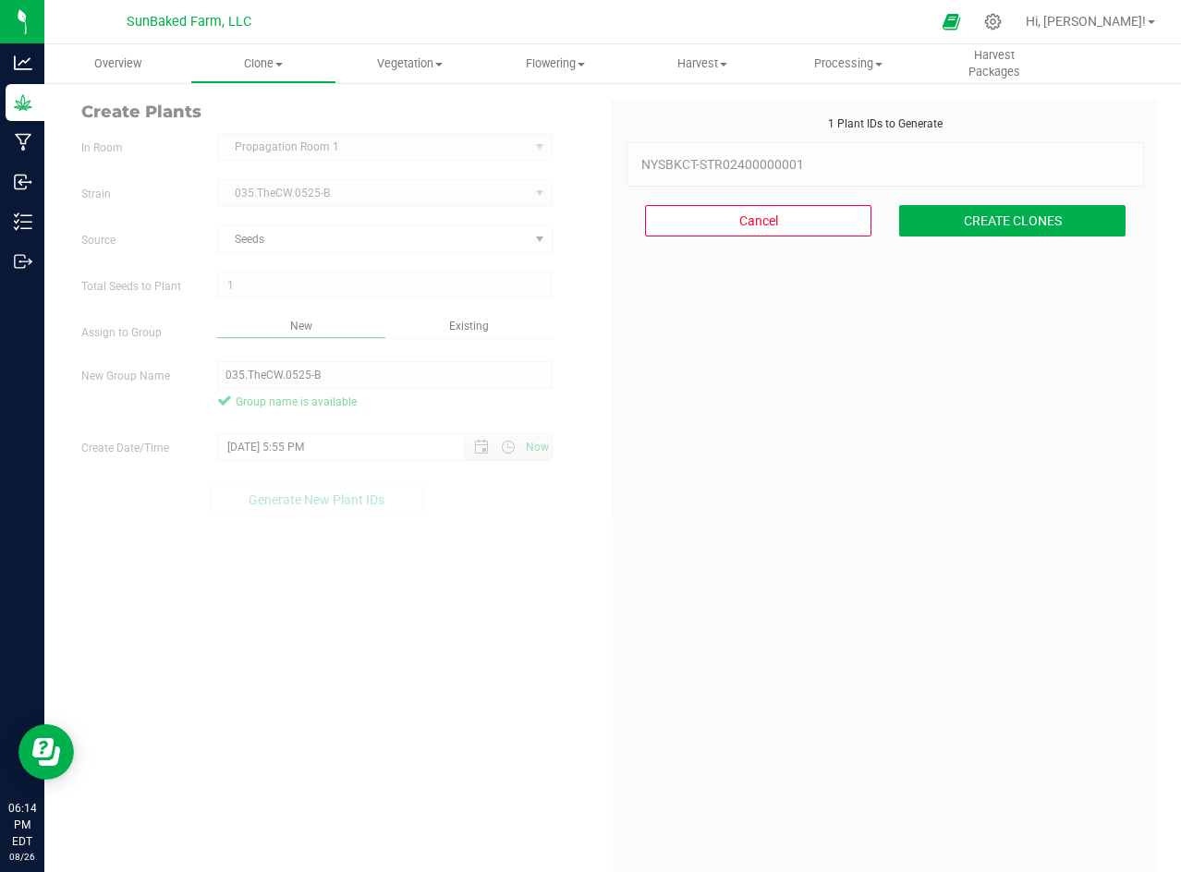
scroll to position [55, 0]
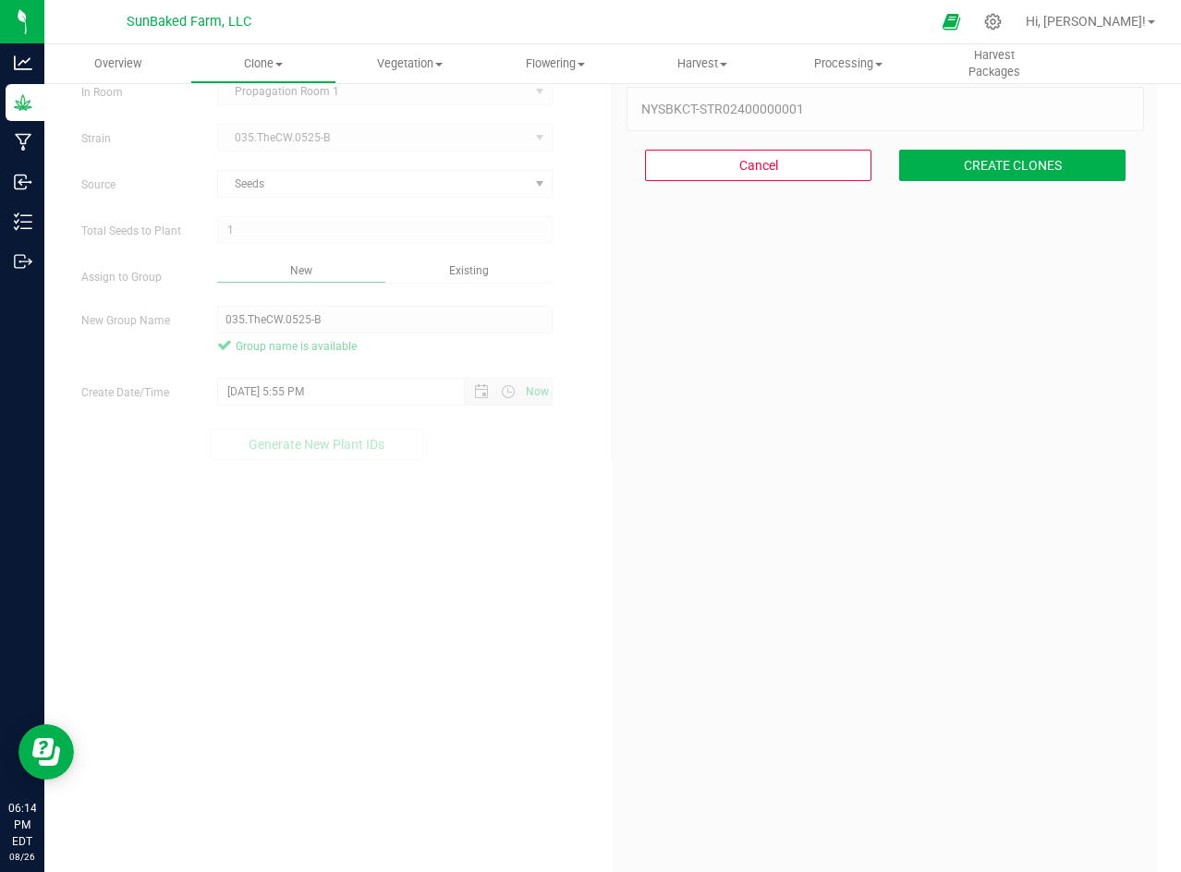
click at [1009, 148] on div "Cancel CREATE CLONES" at bounding box center [884, 165] width 517 height 68
click at [1003, 164] on button "CREATE CLONES" at bounding box center [1012, 165] width 226 height 31
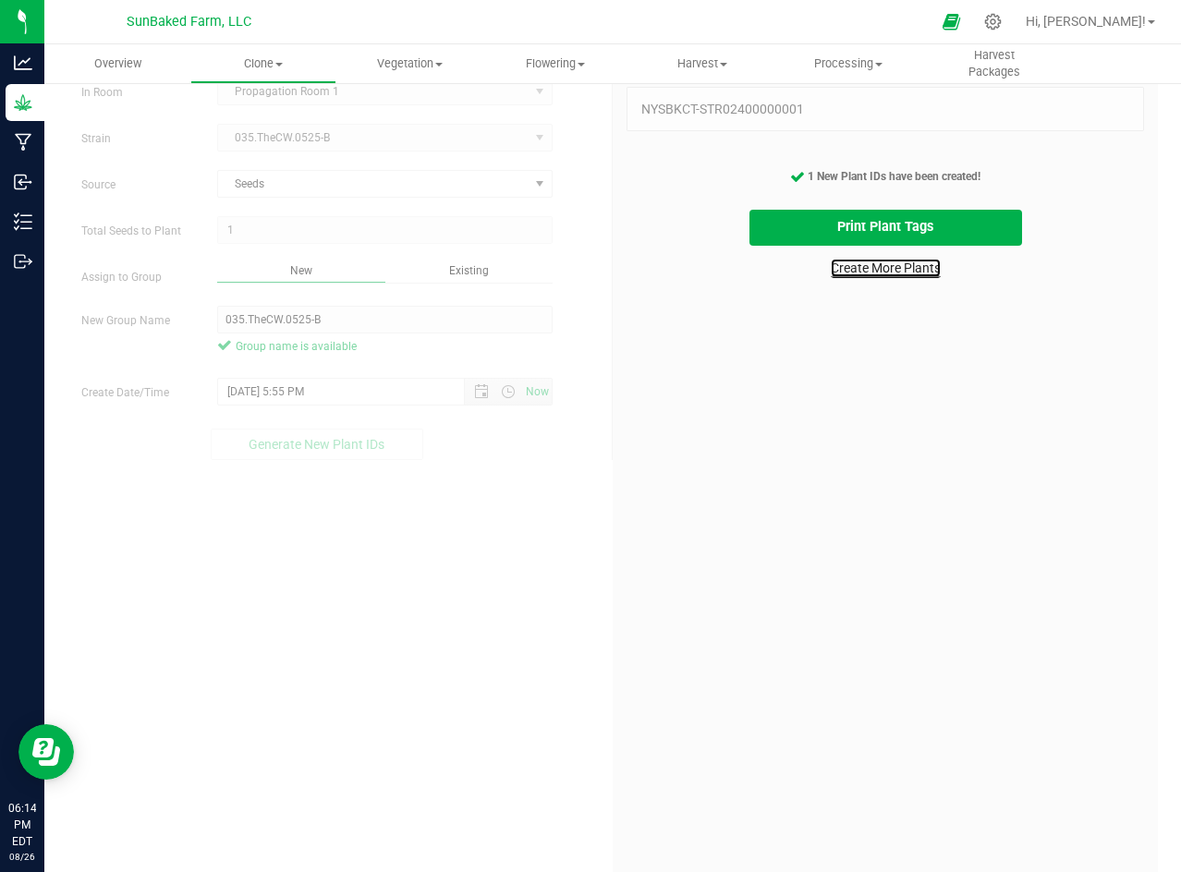
click at [858, 266] on link "Create More Plants" at bounding box center [886, 268] width 110 height 18
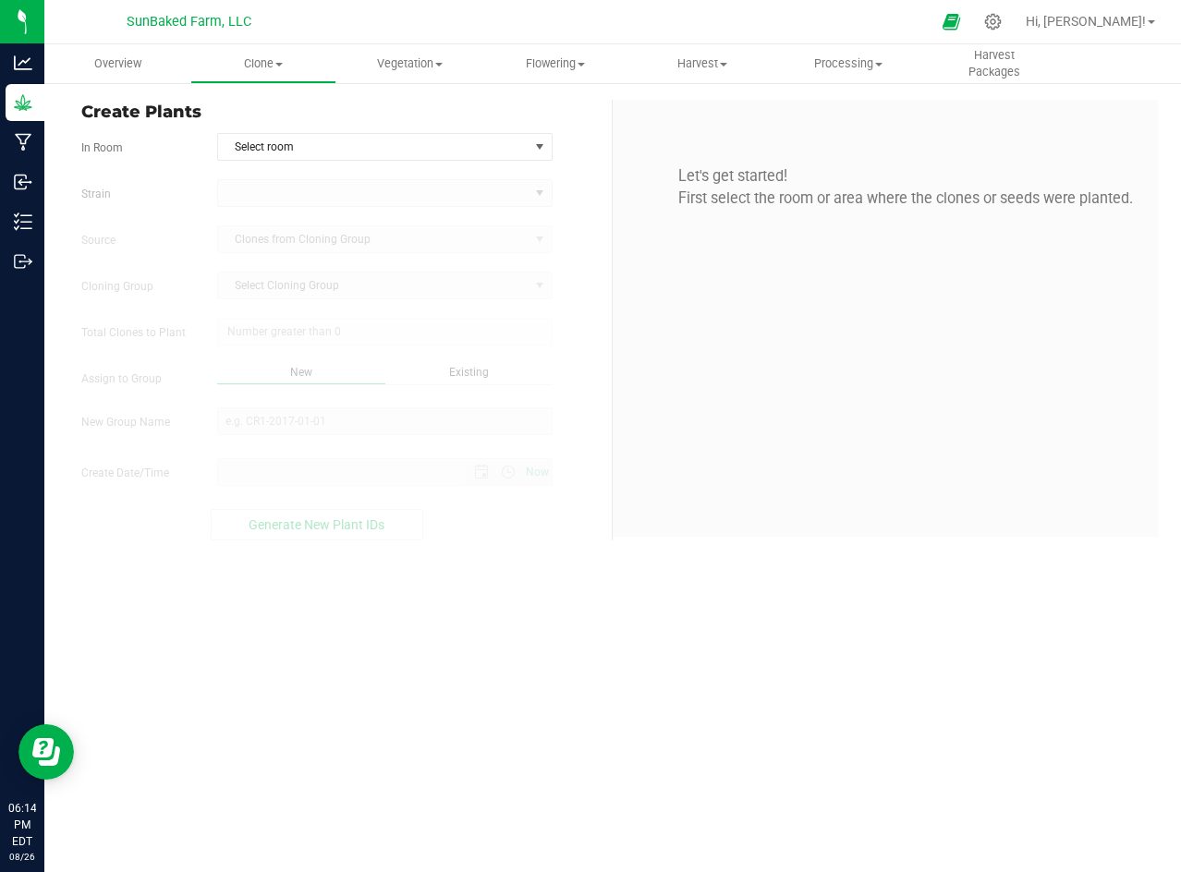
type input "[DATE] 6:14 PM"
click at [353, 141] on span "Select room" at bounding box center [373, 147] width 310 height 26
click at [341, 154] on span "Select room" at bounding box center [373, 147] width 310 height 26
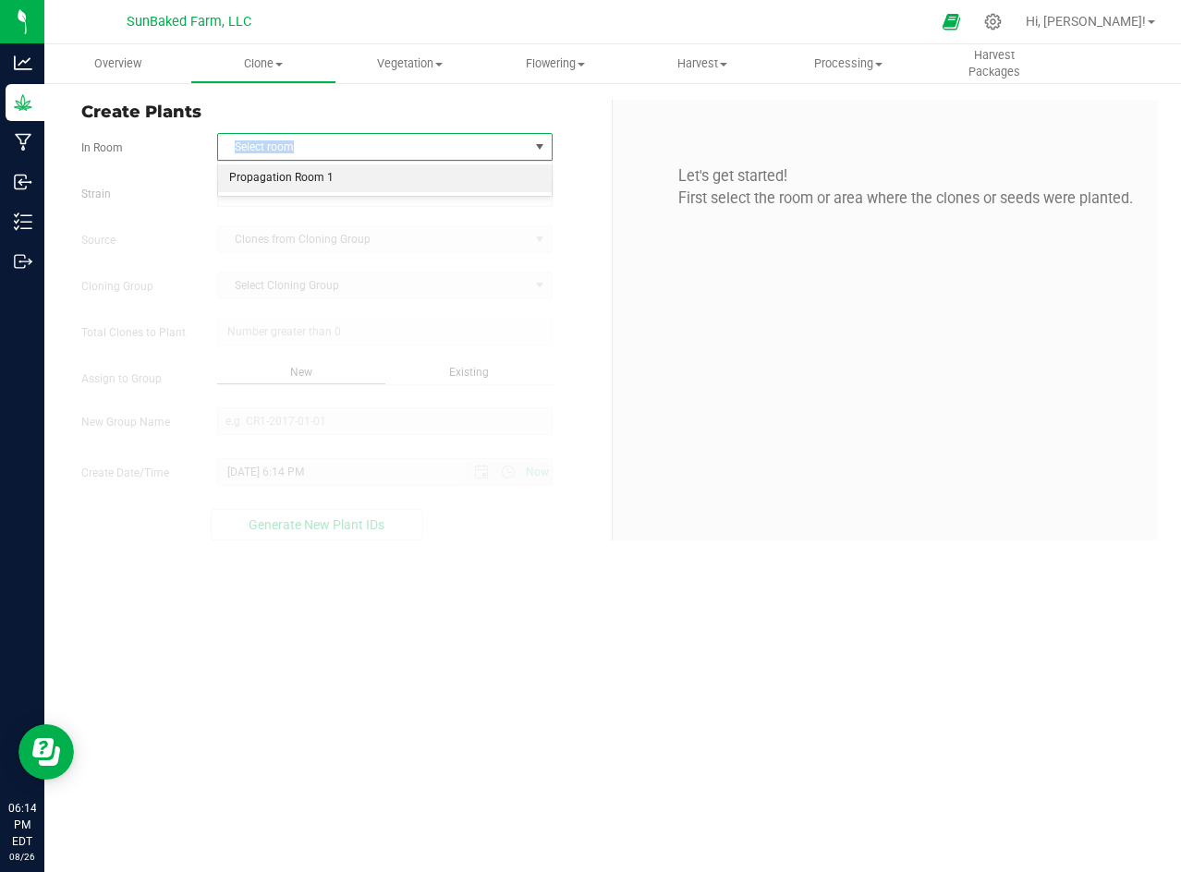
click at [326, 178] on li "Propagation Room 1" at bounding box center [385, 178] width 334 height 28
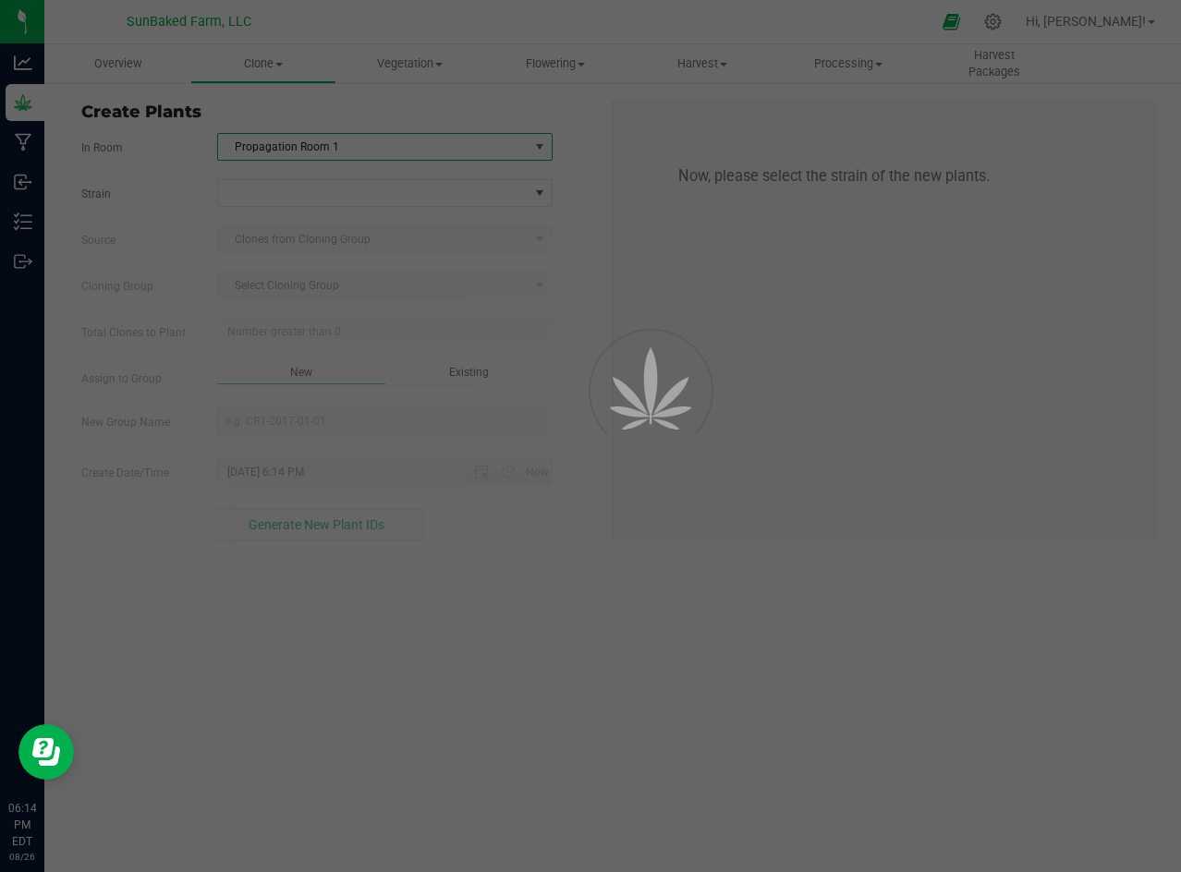
click at [540, 201] on div at bounding box center [590, 436] width 1181 height 872
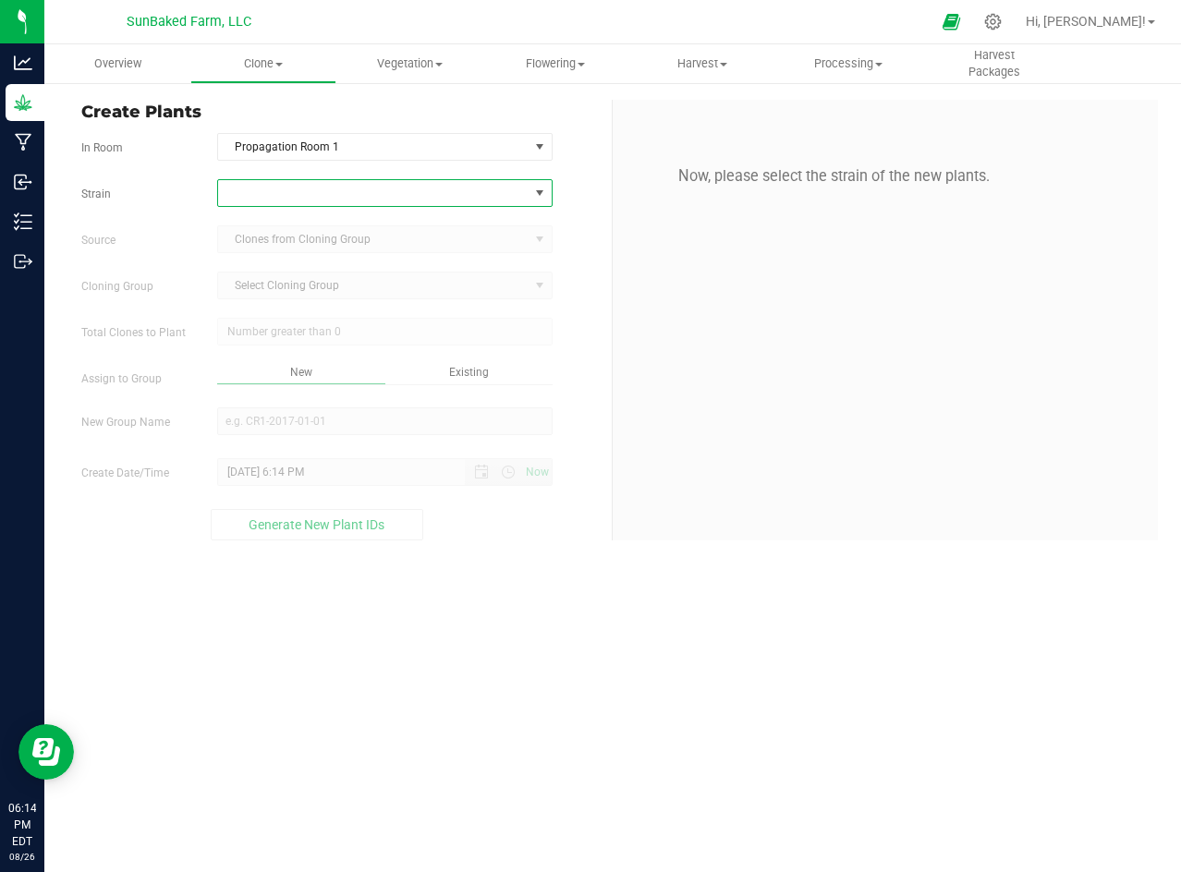
click at [540, 201] on span at bounding box center [540, 193] width 23 height 26
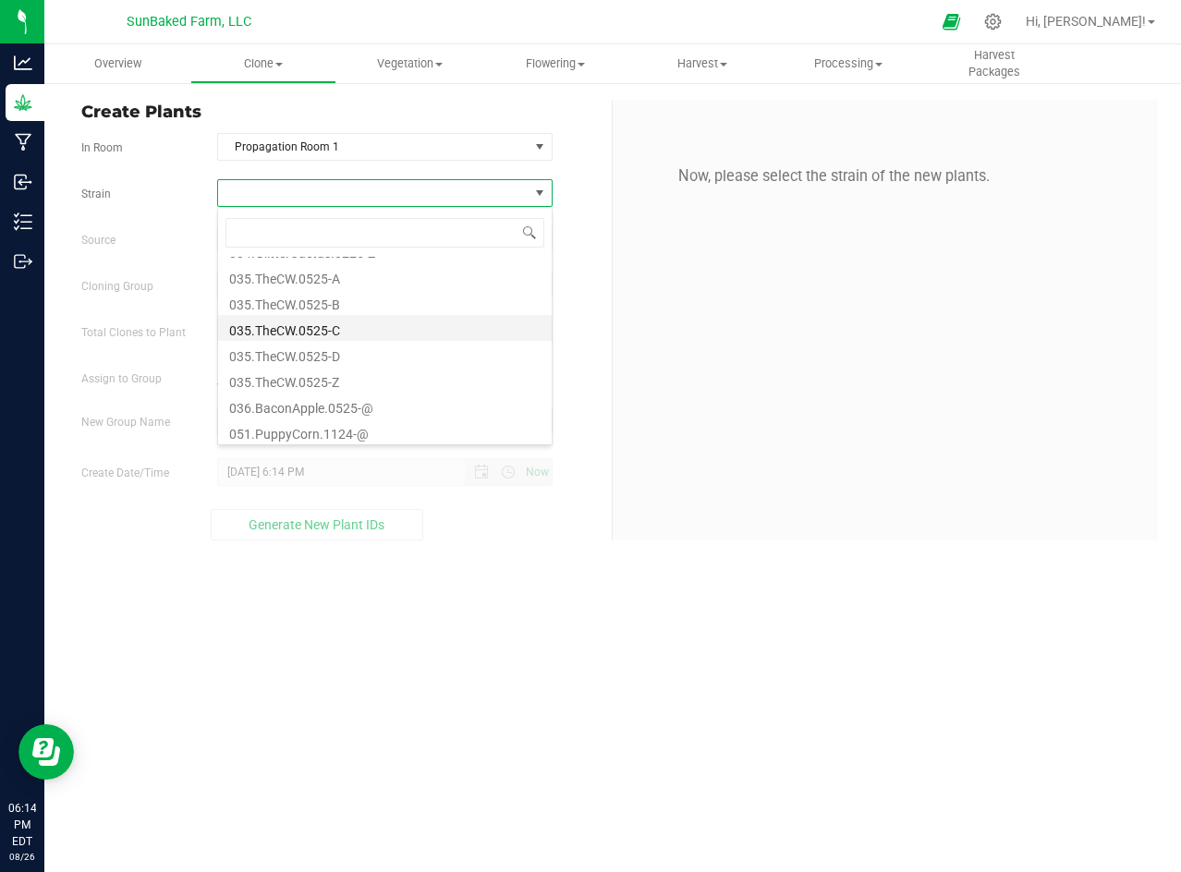
click at [338, 325] on li "035.TheCW.0525-C" at bounding box center [385, 328] width 334 height 26
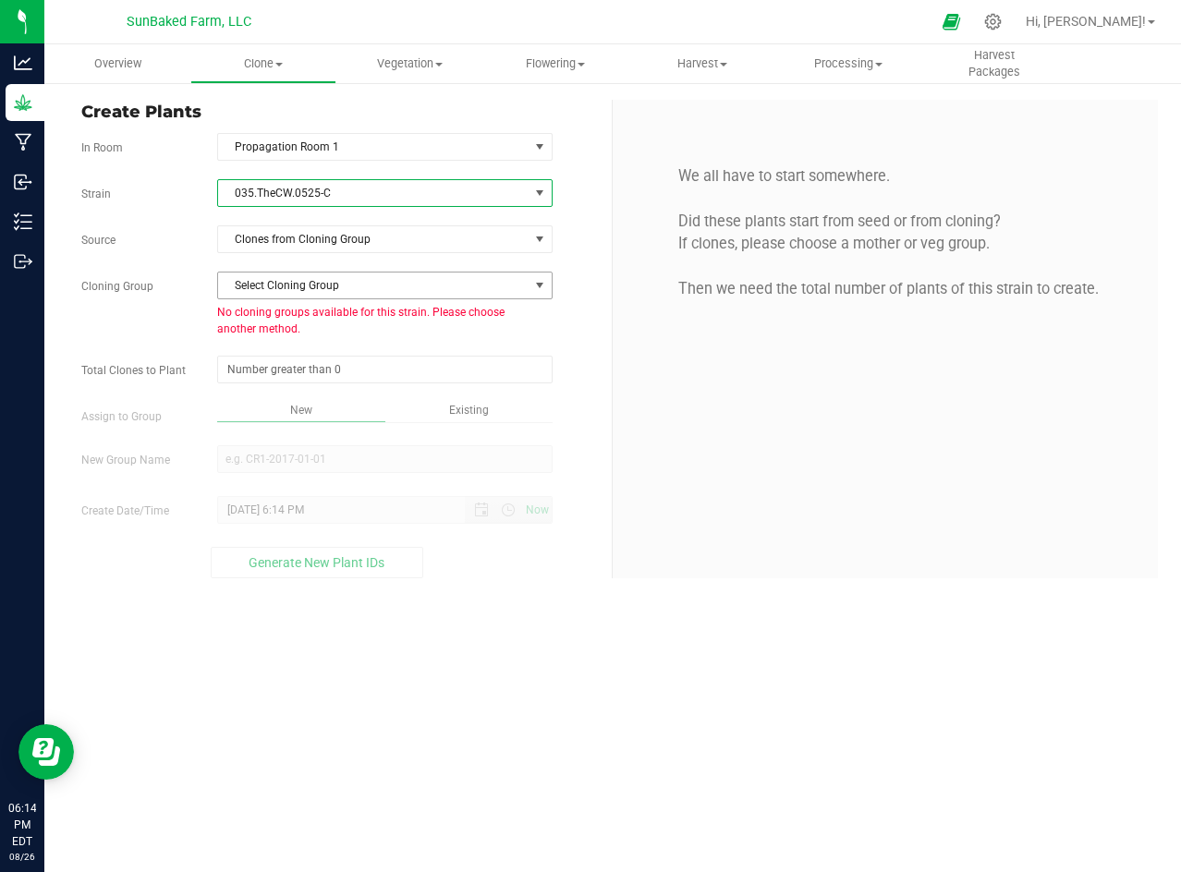
click at [386, 284] on span "Select Cloning Group" at bounding box center [373, 286] width 310 height 26
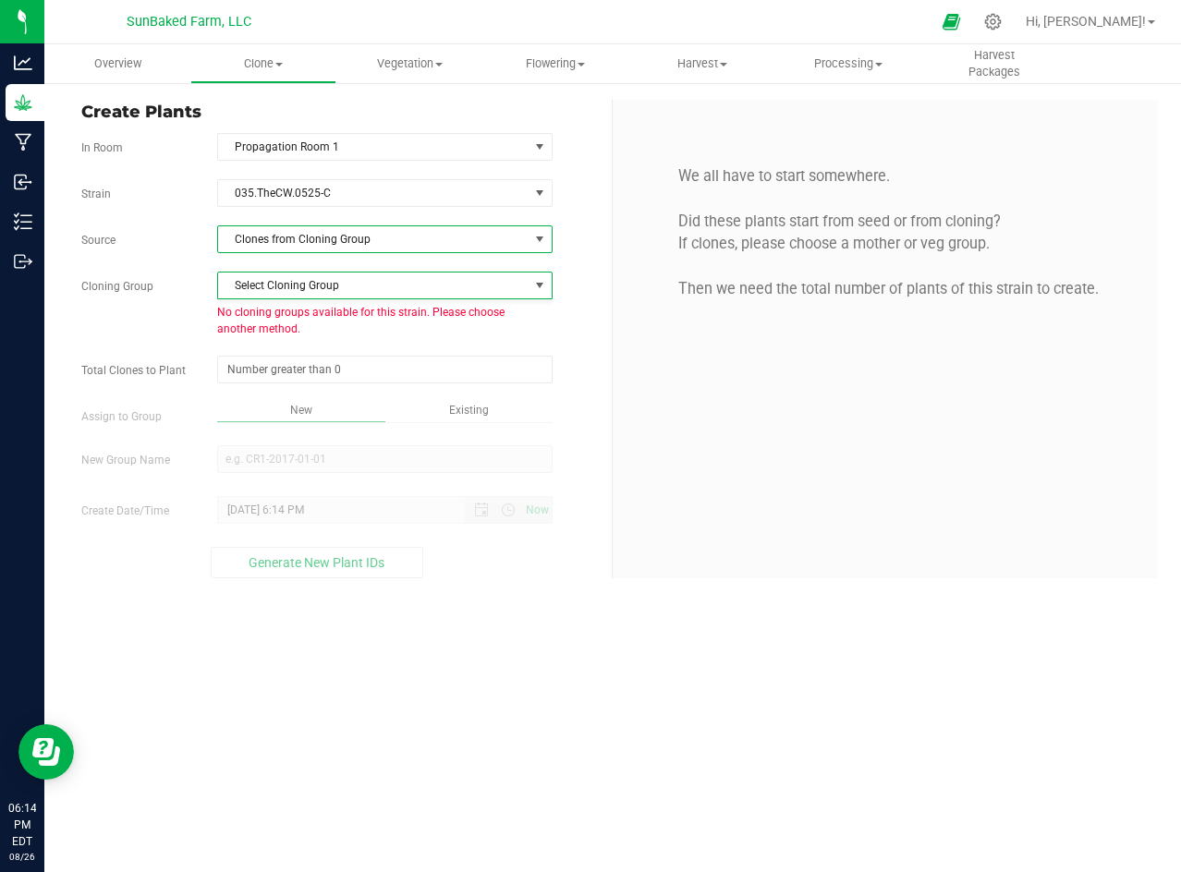
click at [404, 239] on span "Clones from Cloning Group" at bounding box center [373, 239] width 310 height 26
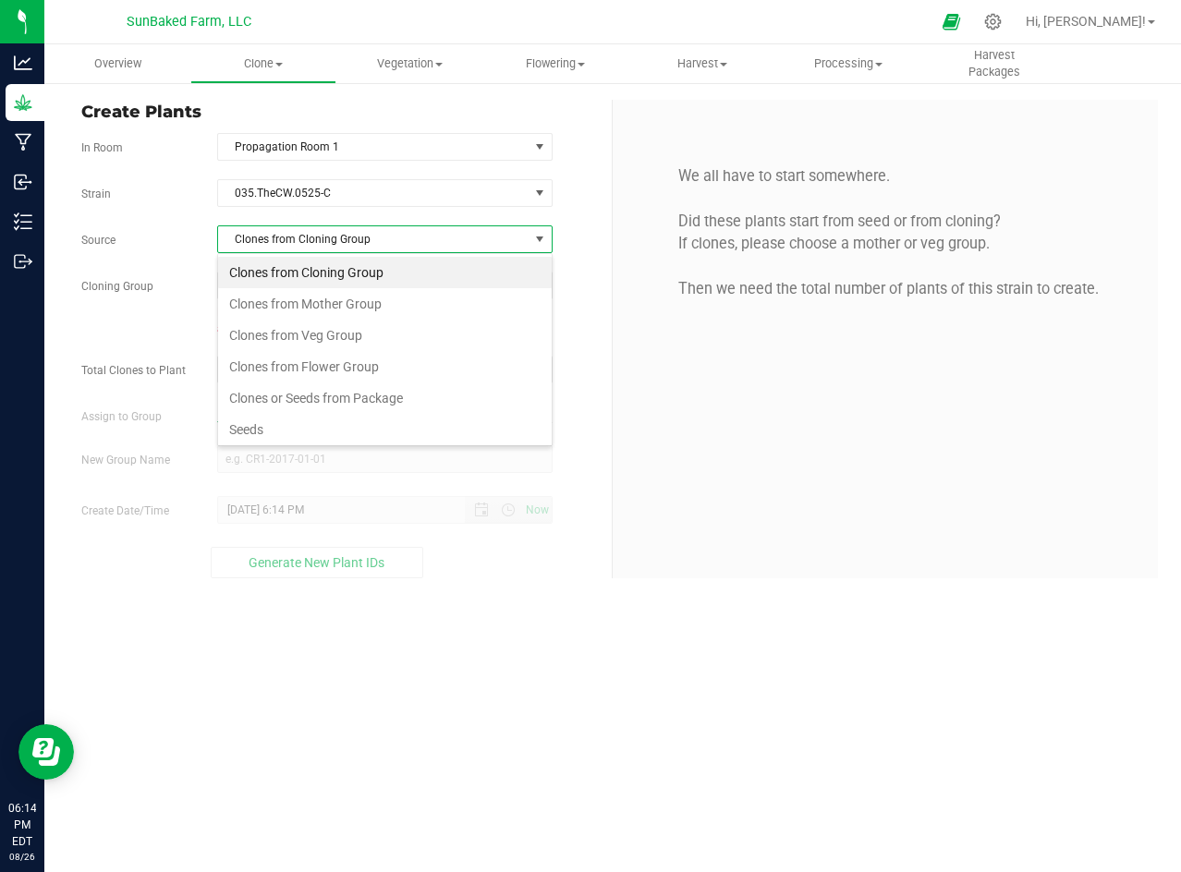
scroll to position [28, 334]
click at [286, 426] on li "Seeds" at bounding box center [385, 429] width 334 height 31
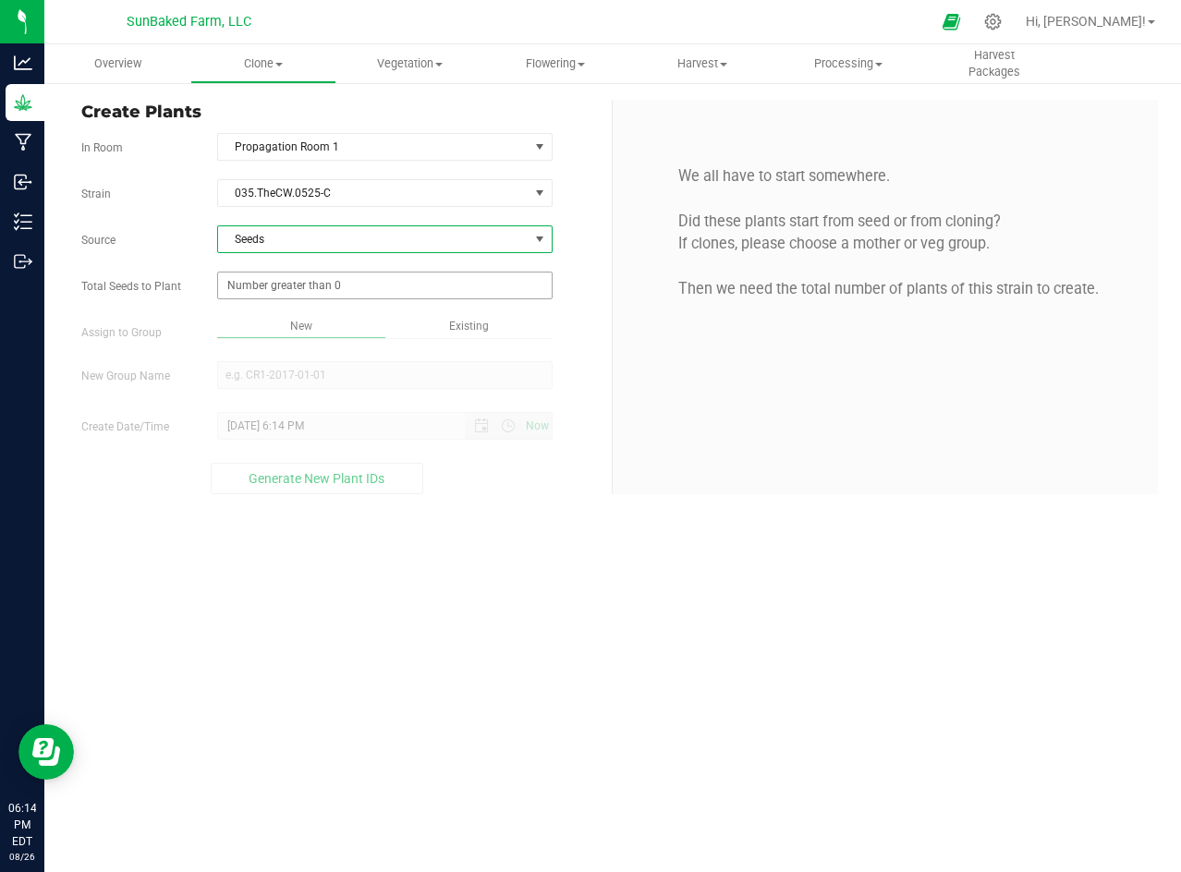
click at [371, 290] on span at bounding box center [384, 286] width 335 height 28
type input "1"
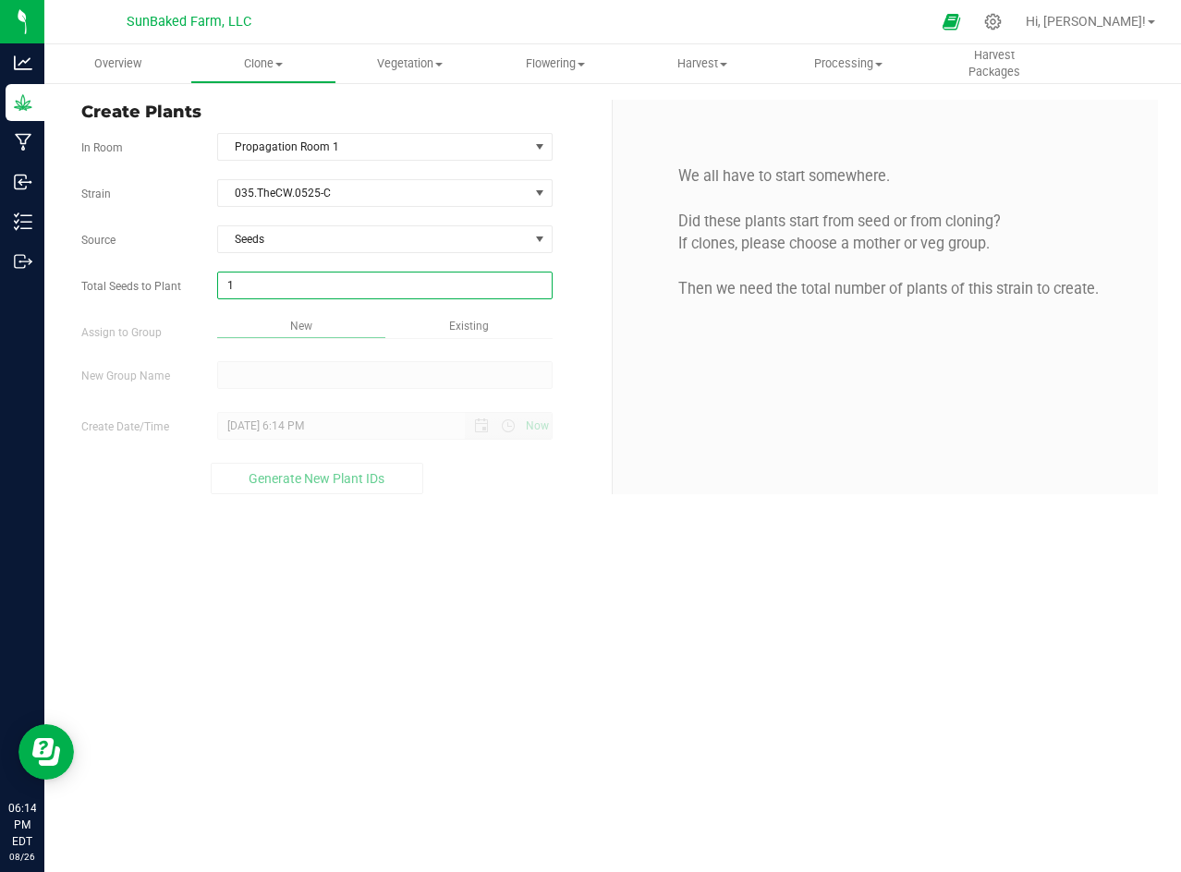
type input "1"
click at [324, 376] on div "Overview Clone Create plants Cloning groups Cloning plants Apply to plants Vege…" at bounding box center [612, 458] width 1136 height 828
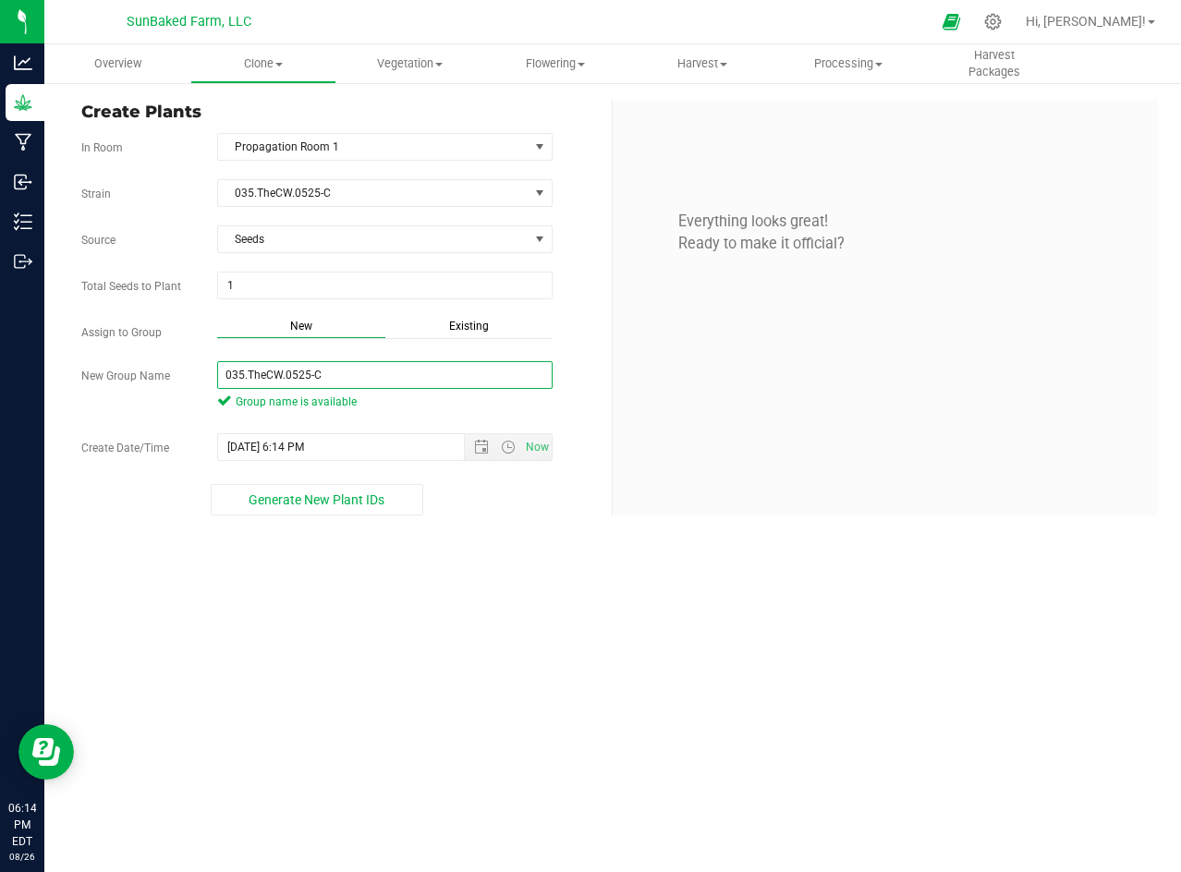
type input "035.TheCW.0525-C"
paste input "[DATE] 5:55"
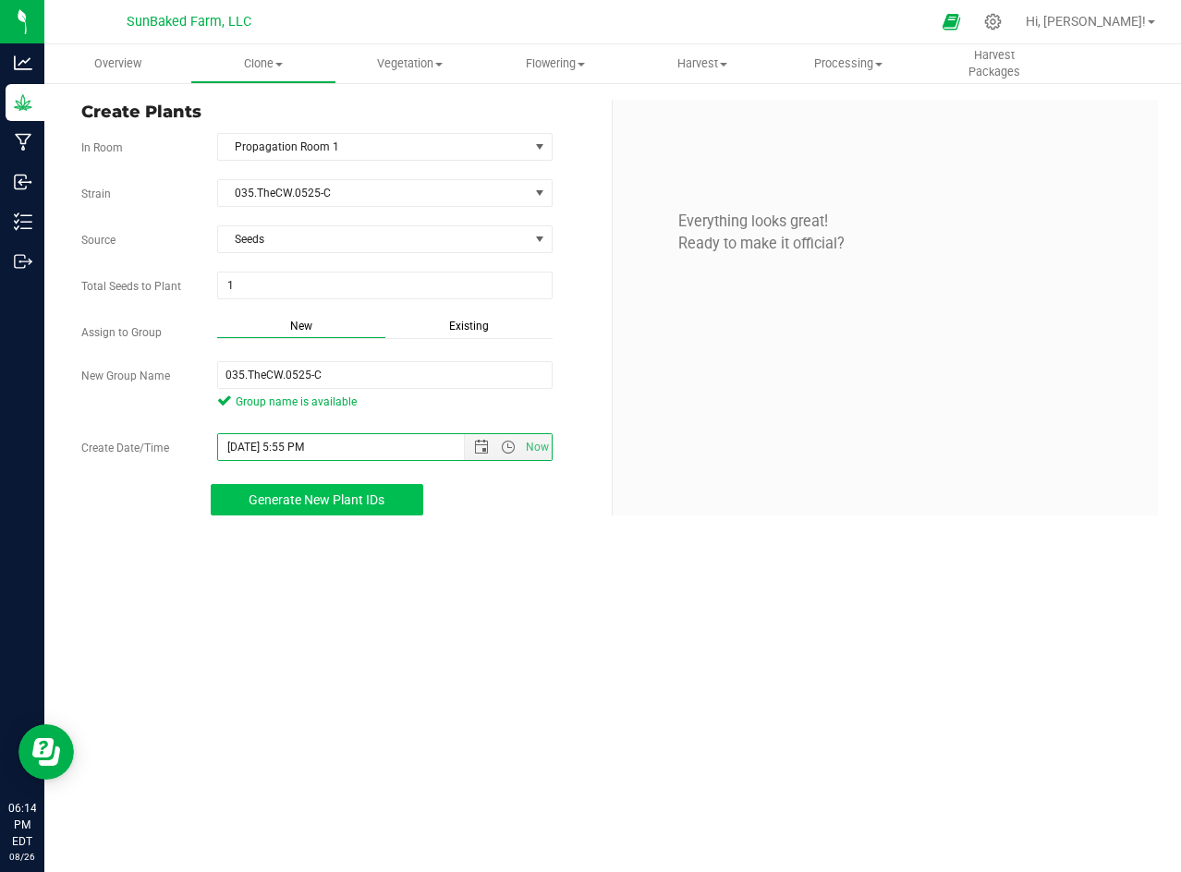
type input "[DATE] 5:55 PM"
click at [342, 493] on span "Generate New Plant IDs" at bounding box center [317, 499] width 136 height 15
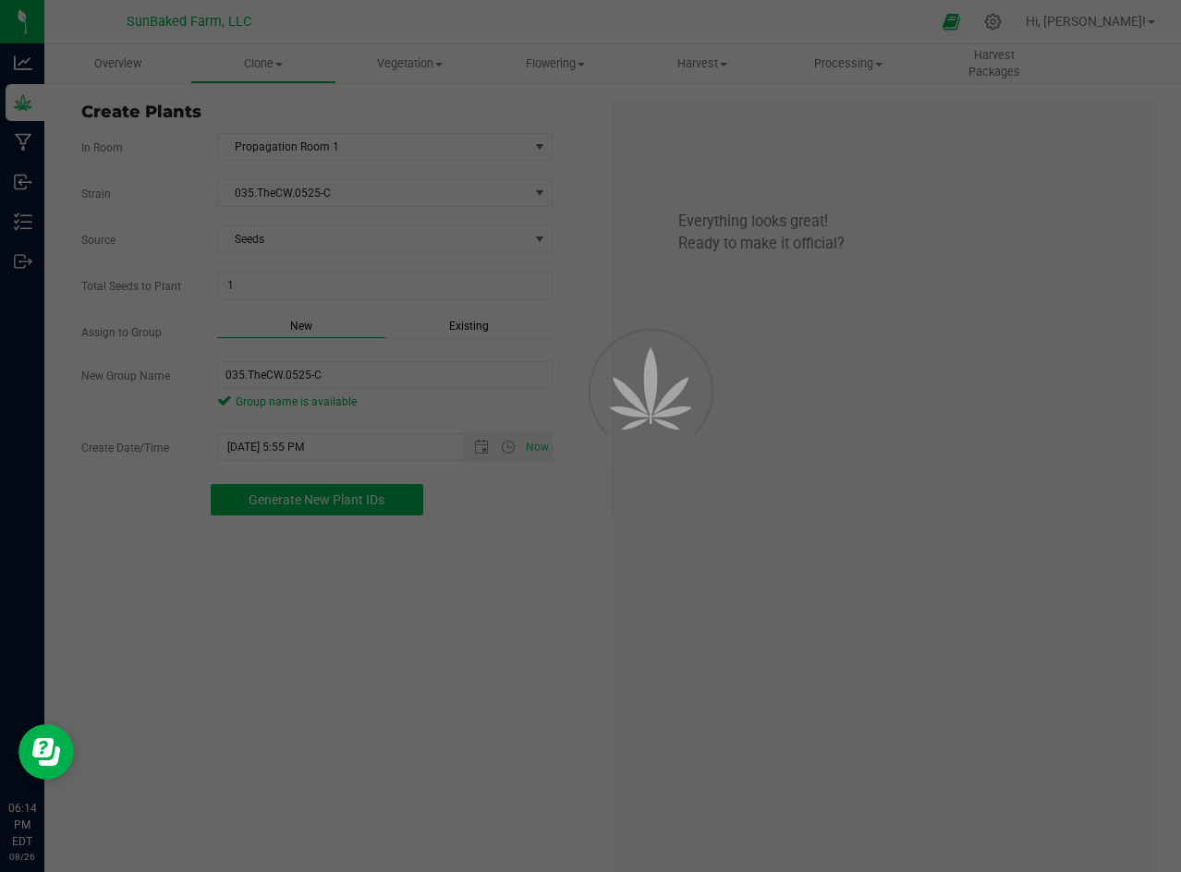
scroll to position [55, 0]
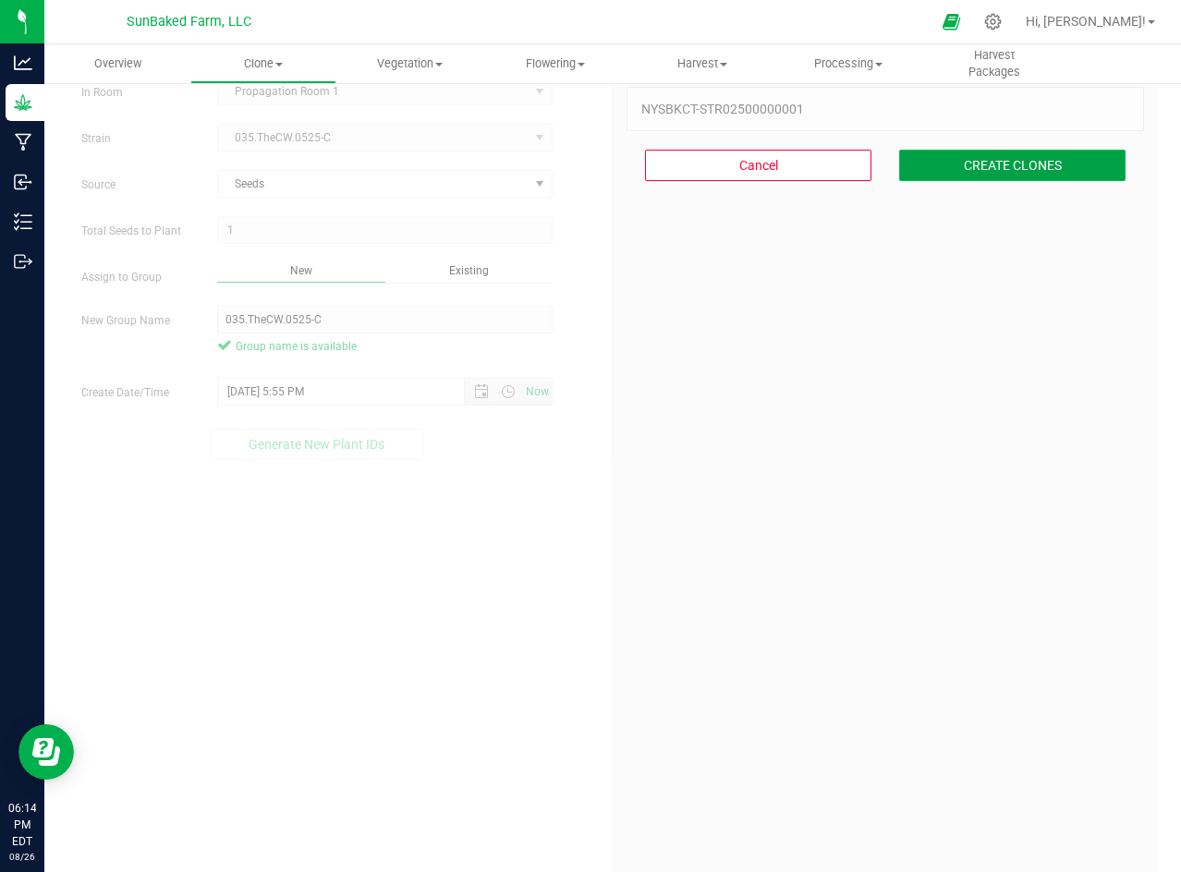
click at [1017, 164] on button "CREATE CLONES" at bounding box center [1012, 165] width 226 height 31
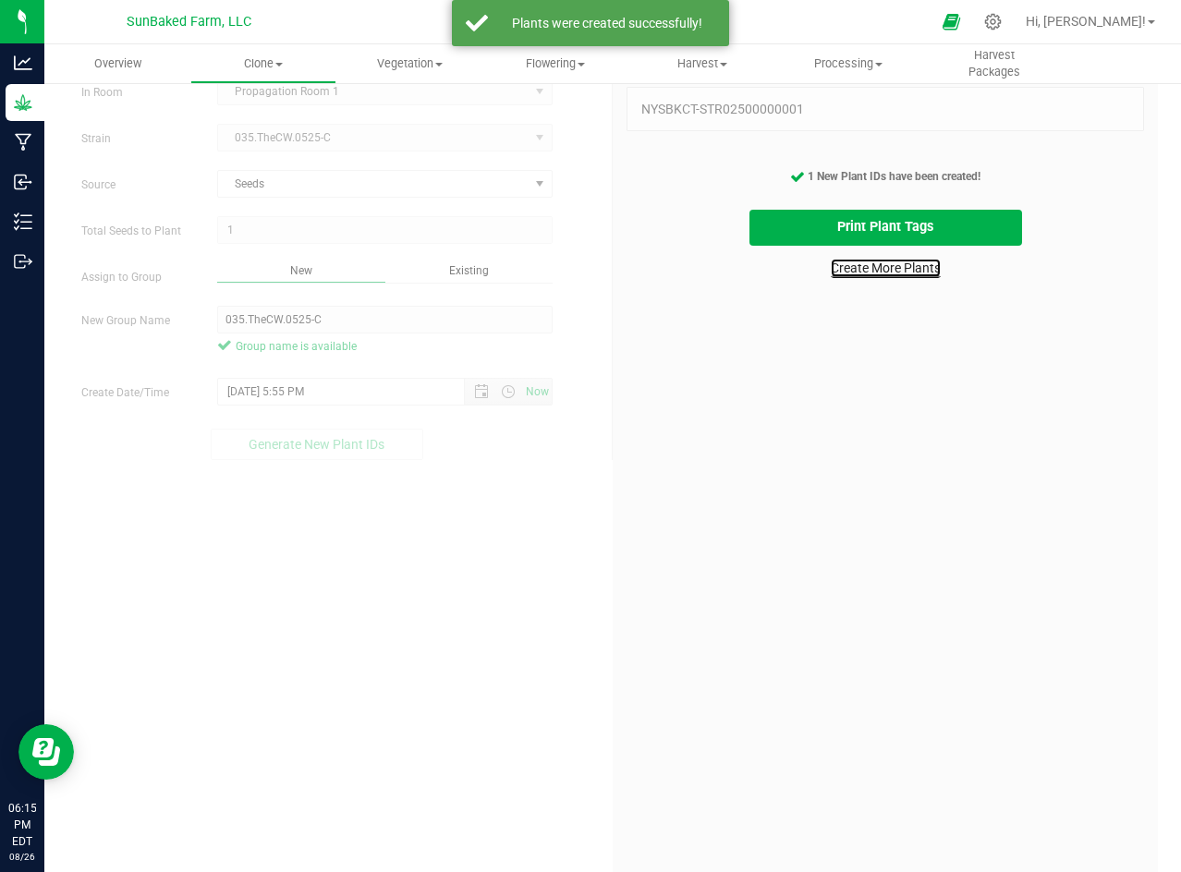
click at [894, 270] on link "Create More Plants" at bounding box center [886, 268] width 110 height 18
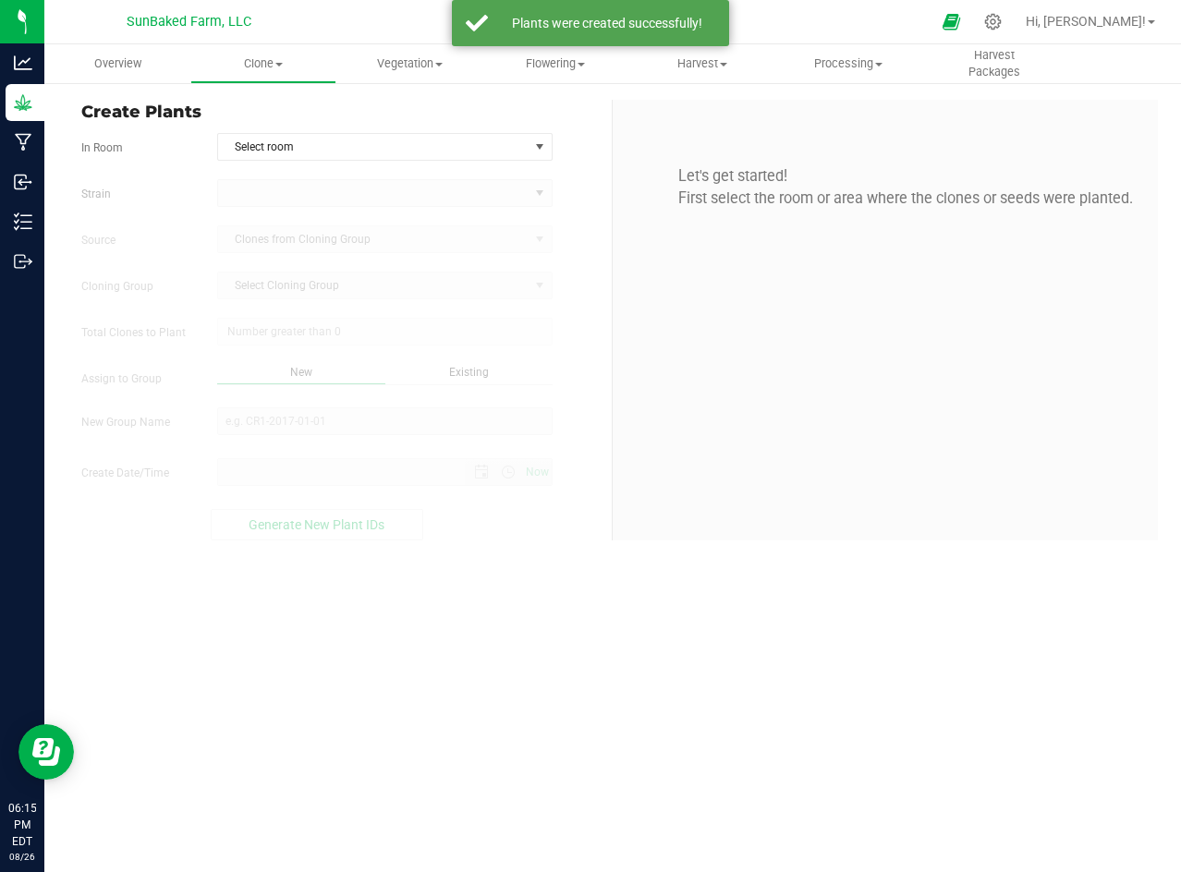
type input "[DATE] 6:15 PM"
click at [382, 139] on span "Select room" at bounding box center [373, 147] width 310 height 26
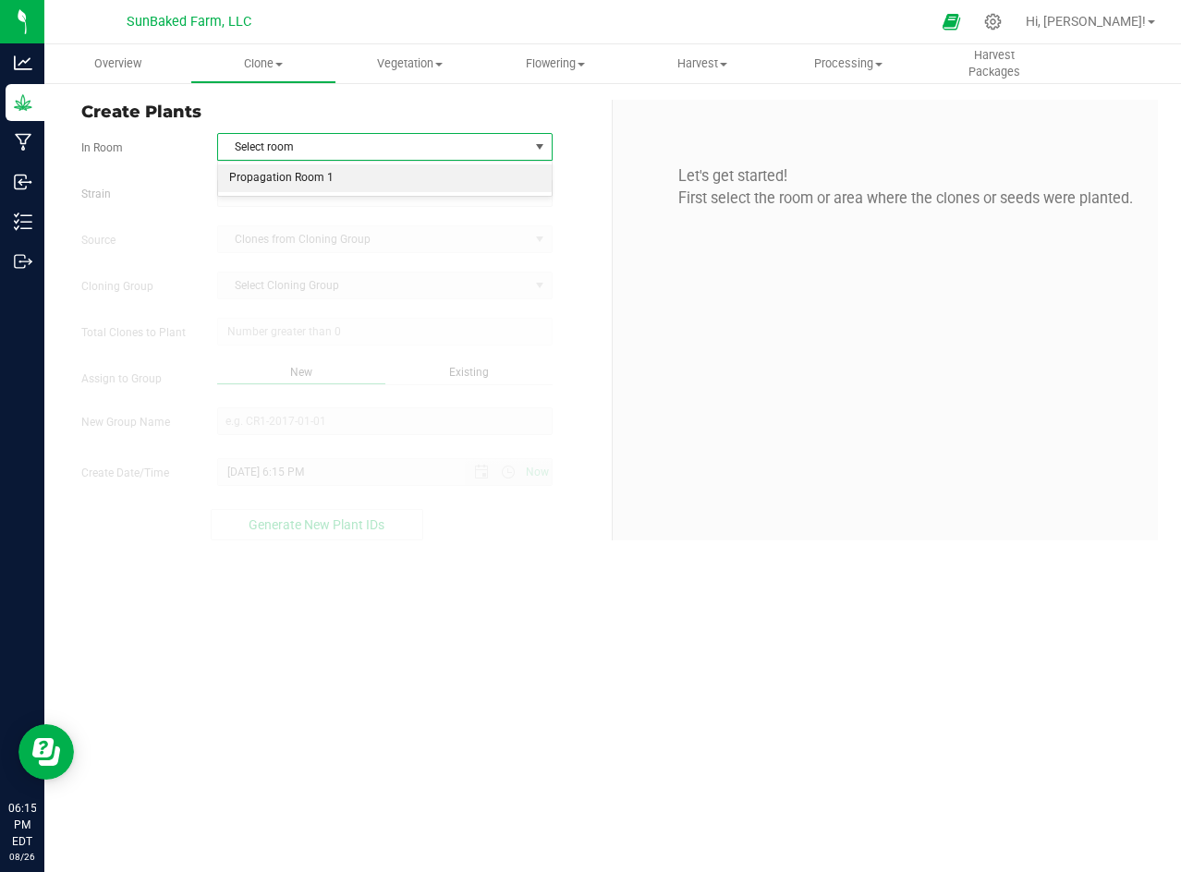
click at [346, 174] on li "Propagation Room 1" at bounding box center [385, 178] width 334 height 28
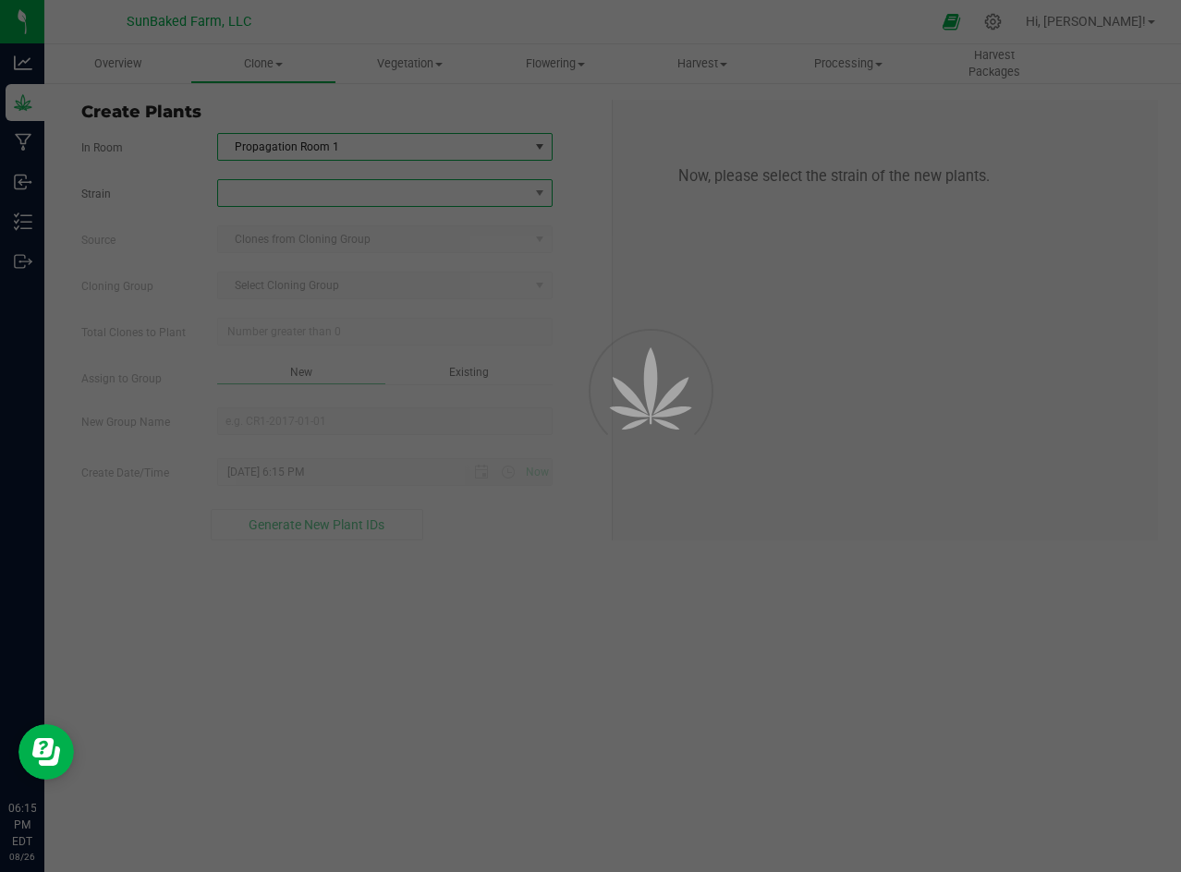
click at [337, 192] on span at bounding box center [373, 193] width 310 height 26
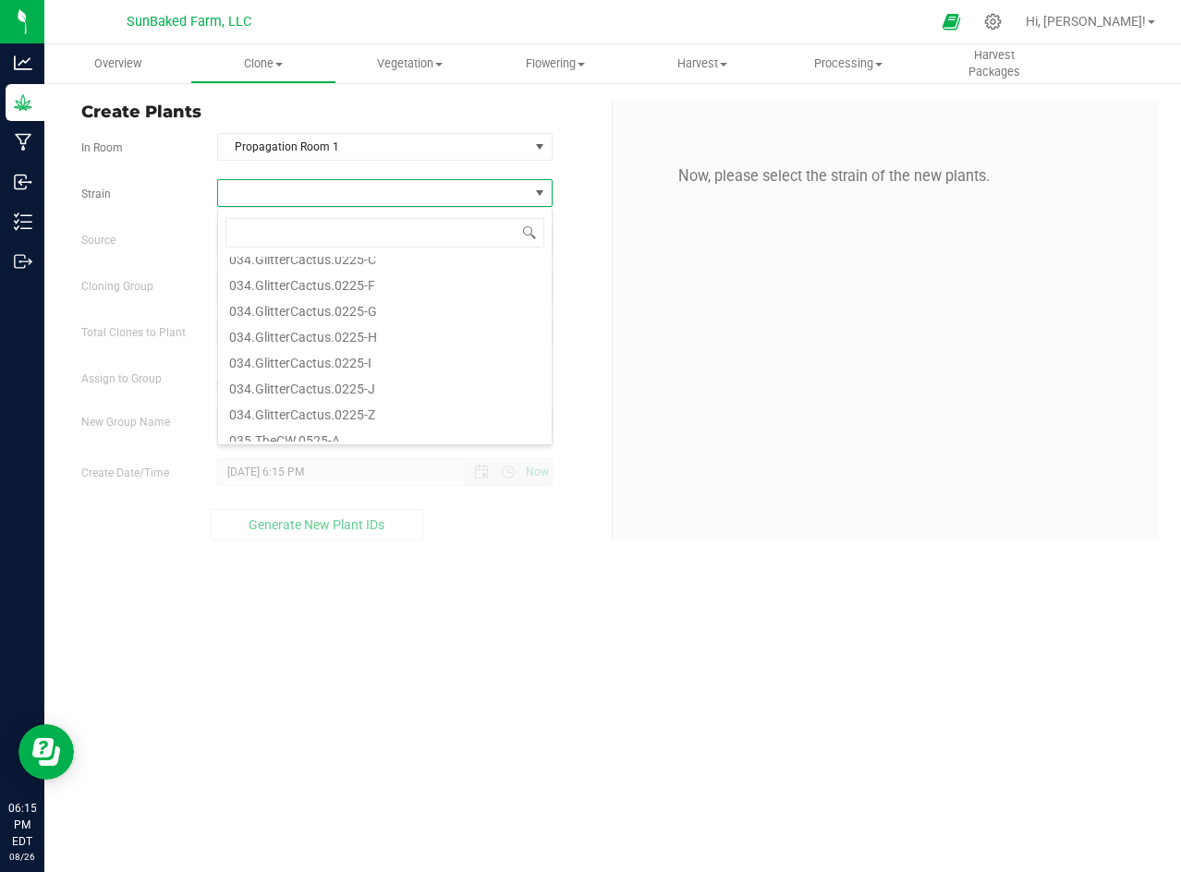
scroll to position [485, 0]
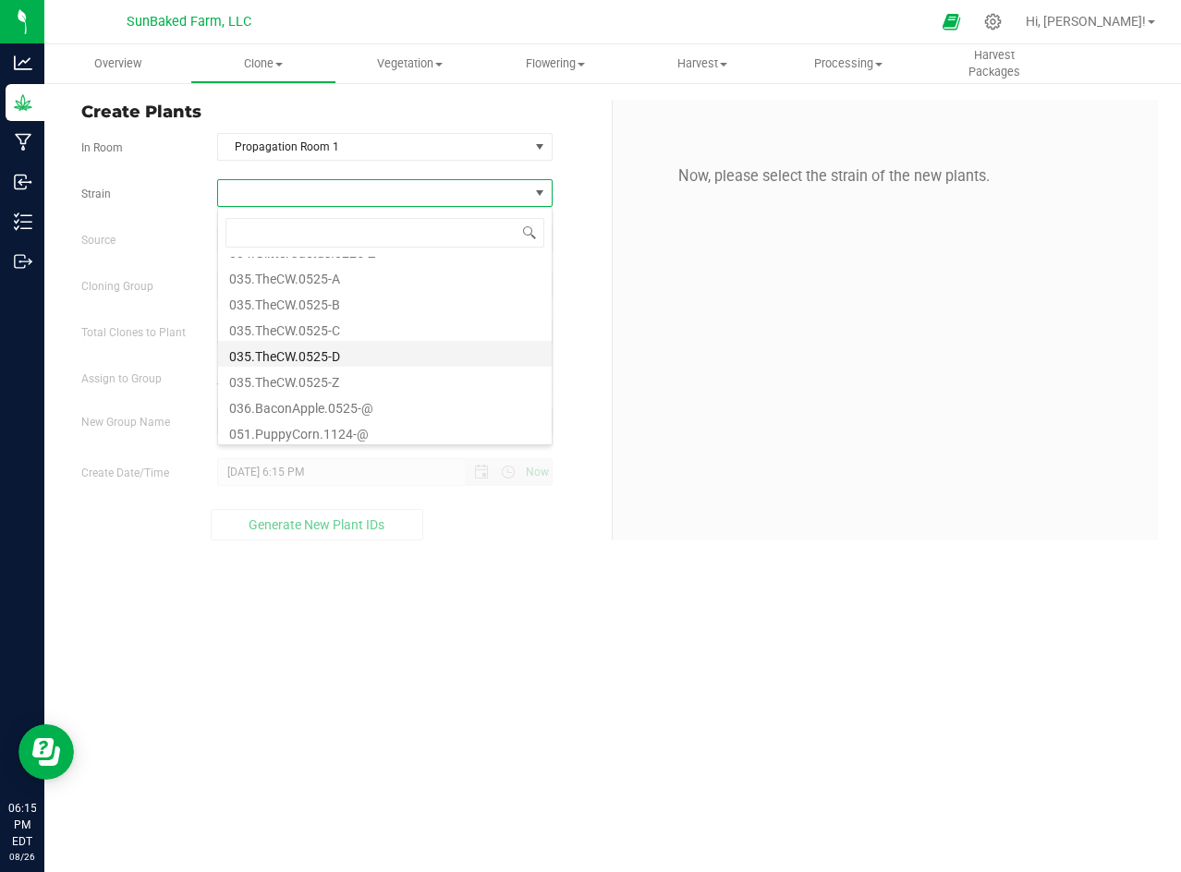
click at [355, 346] on li "035.TheCW.0525-D" at bounding box center [385, 354] width 334 height 26
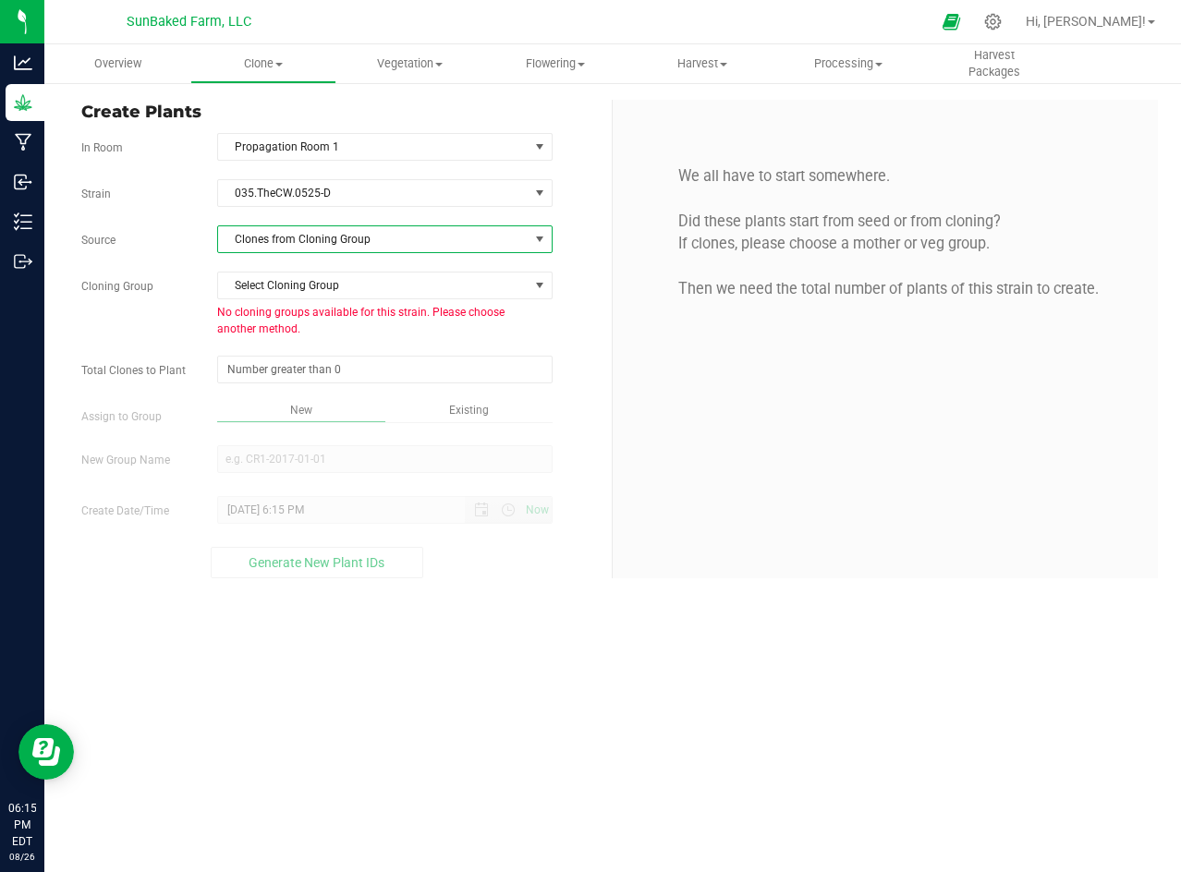
click at [330, 248] on span "Clones from Cloning Group" at bounding box center [373, 239] width 310 height 26
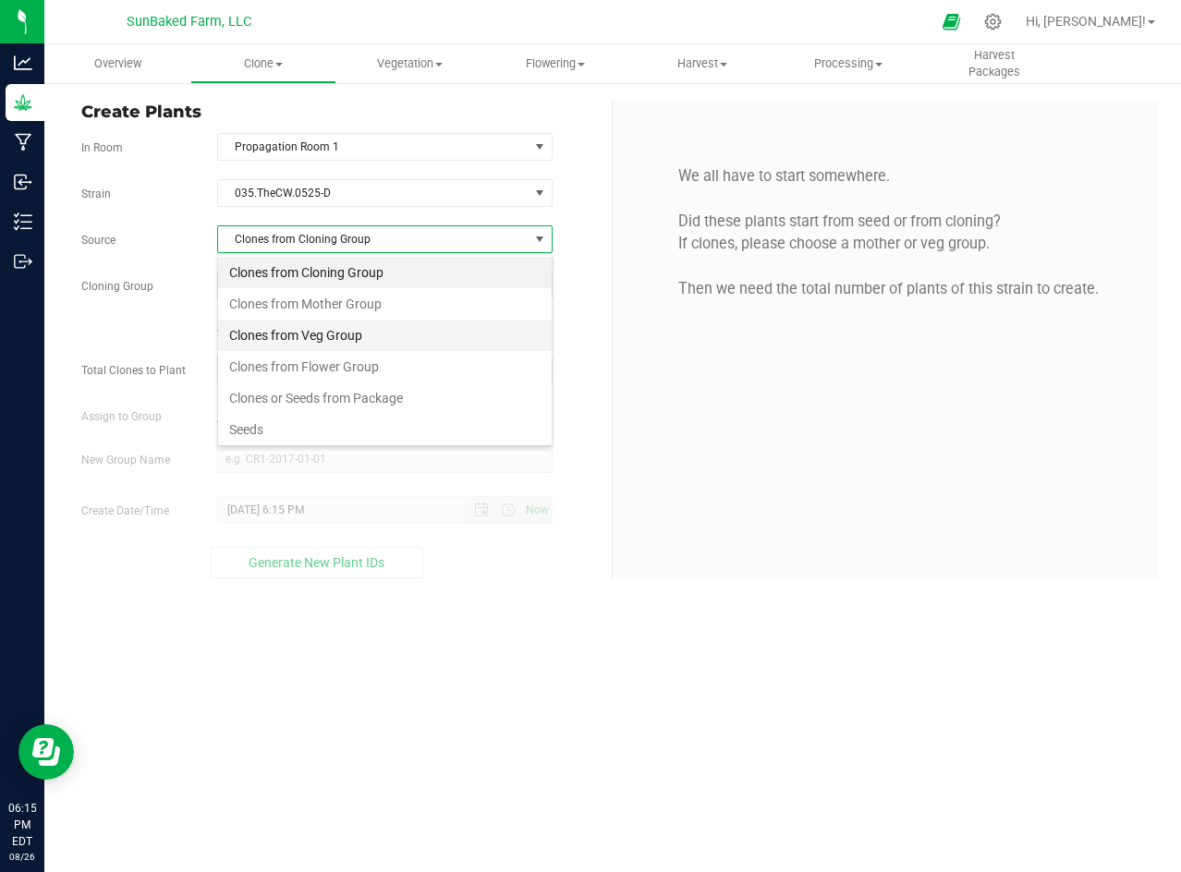
scroll to position [28, 334]
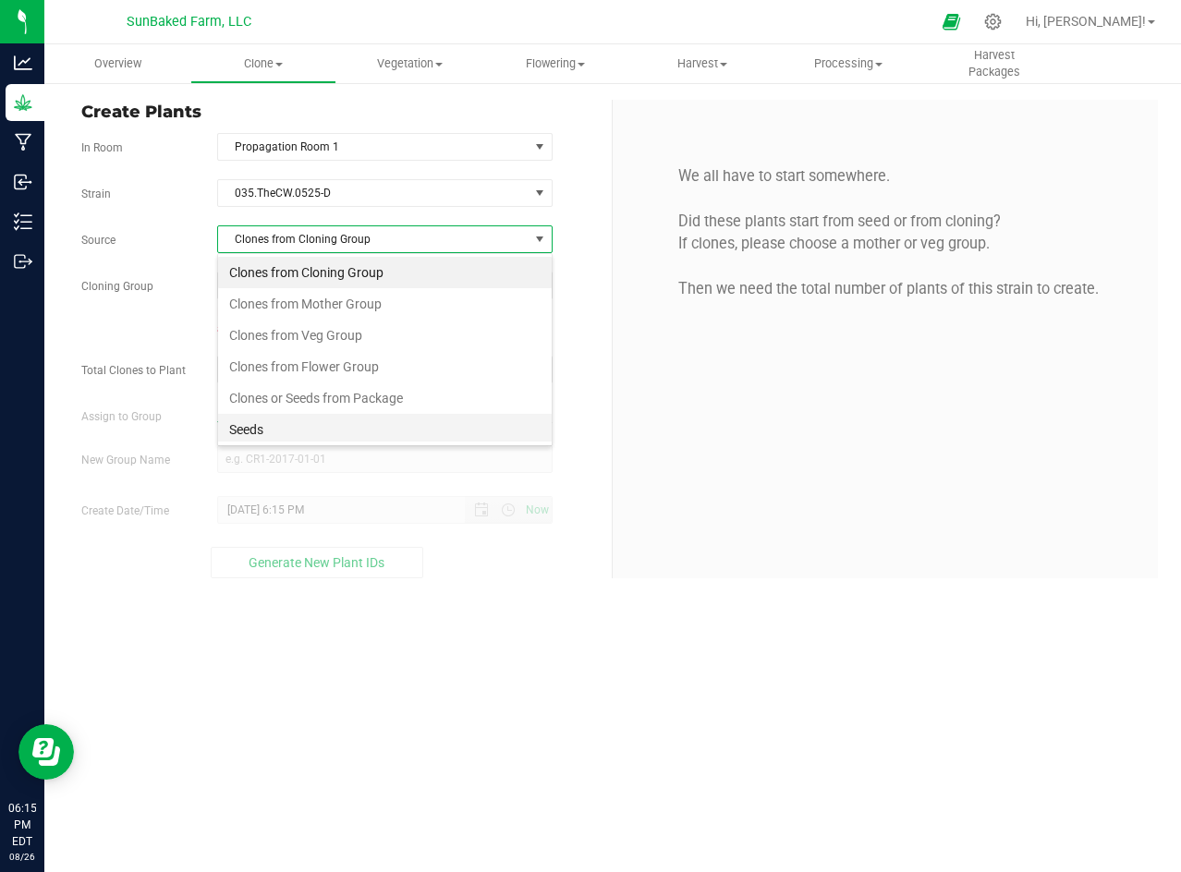
click at [270, 430] on li "Seeds" at bounding box center [385, 429] width 334 height 31
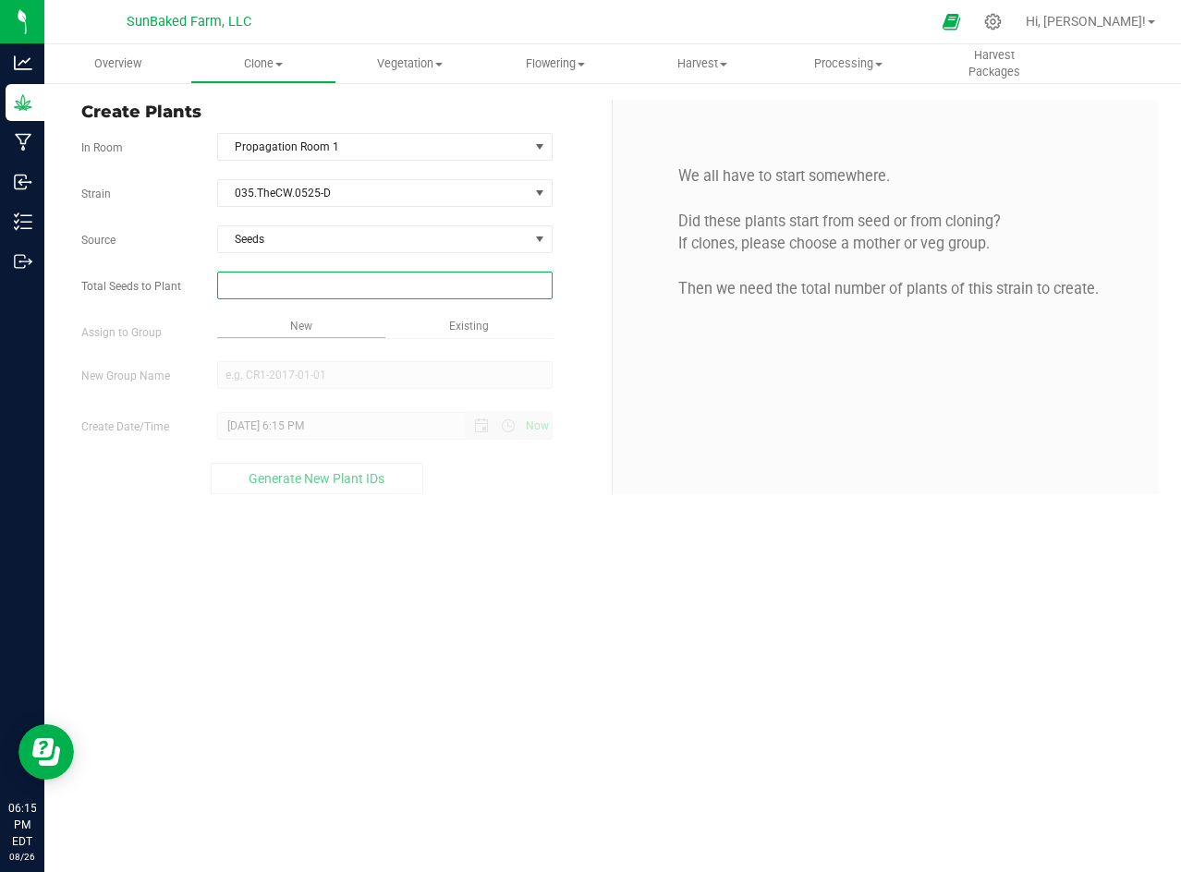
click at [324, 279] on span at bounding box center [384, 286] width 335 height 28
type input "1"
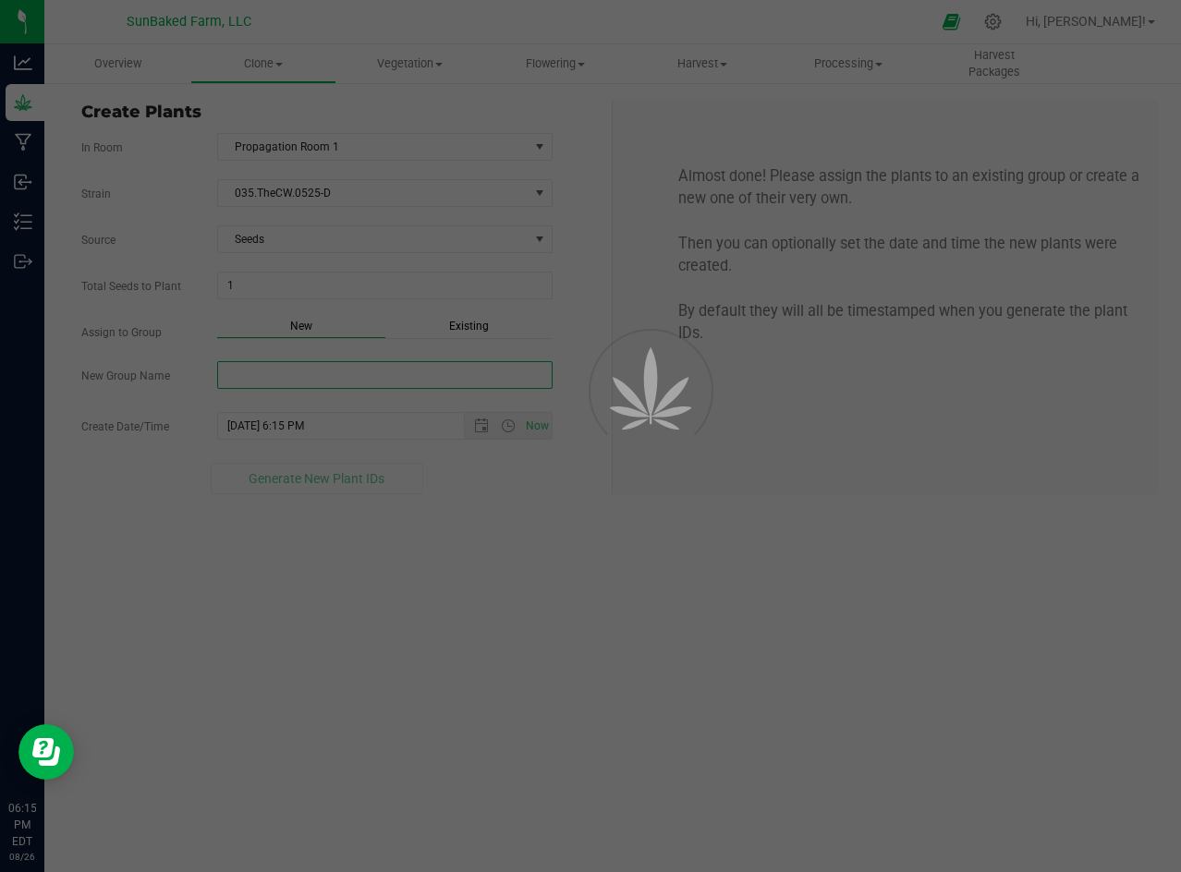
click at [324, 381] on div "Overview Clone Create plants Cloning groups Cloning plants Apply to plants Vege…" at bounding box center [612, 458] width 1136 height 828
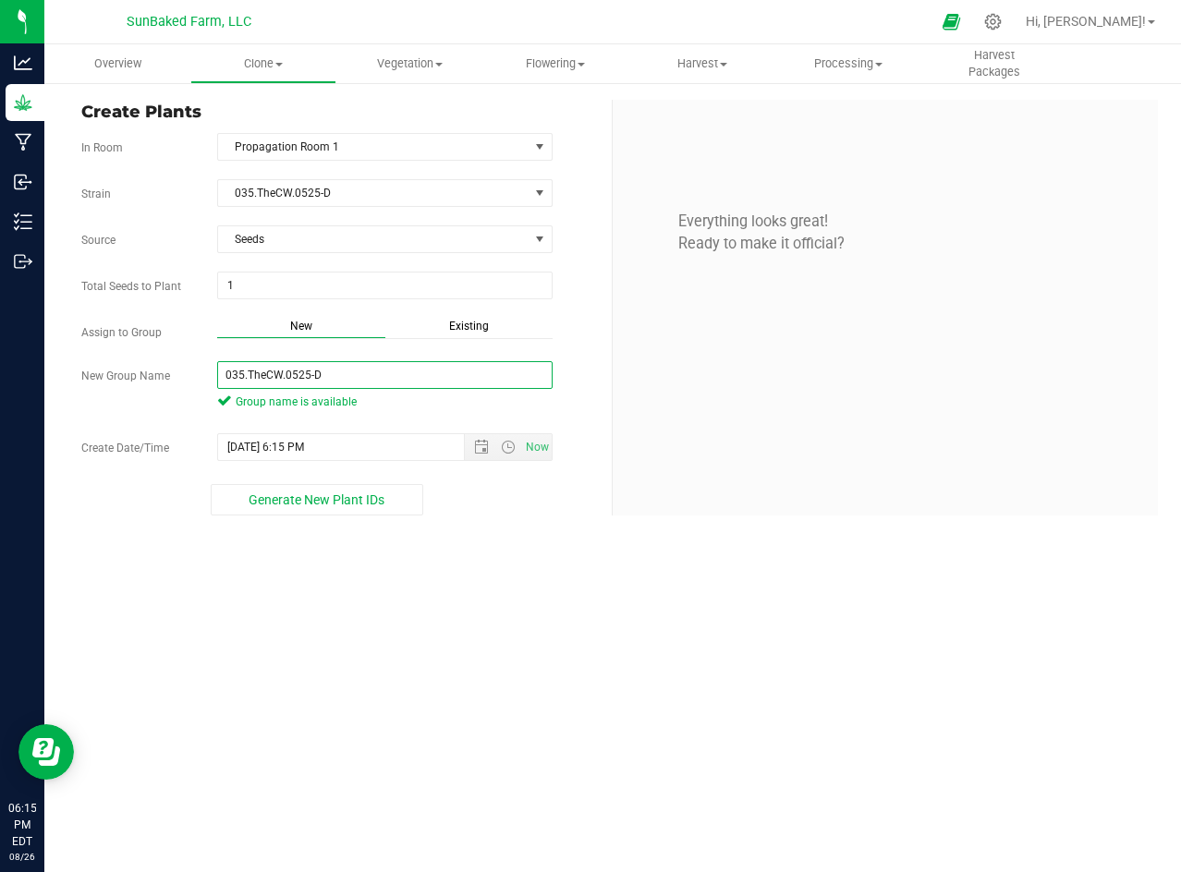
type input "035.TheCW.0525-D"
paste input "[DATE] 5:5"
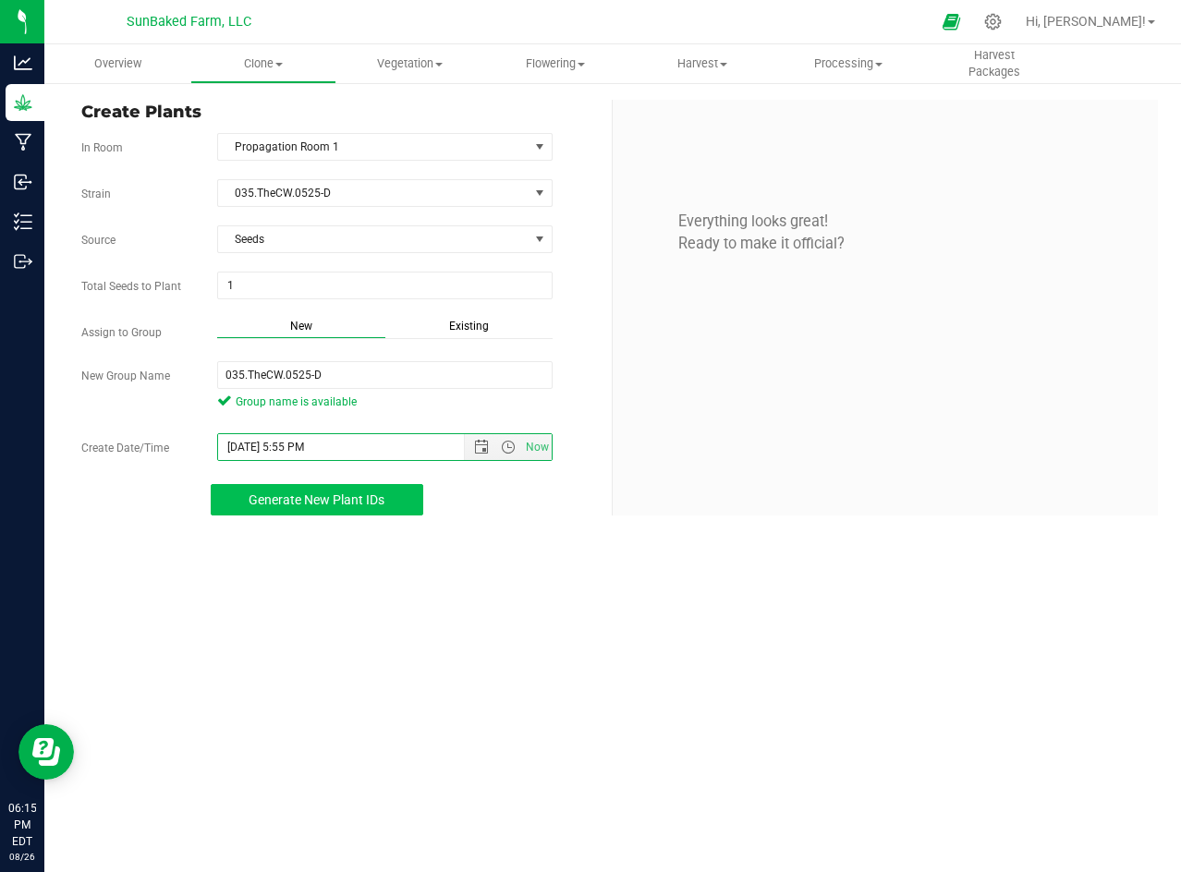
type input "[DATE] 5:55 PM"
click at [389, 494] on button "Generate New Plant IDs" at bounding box center [317, 499] width 212 height 31
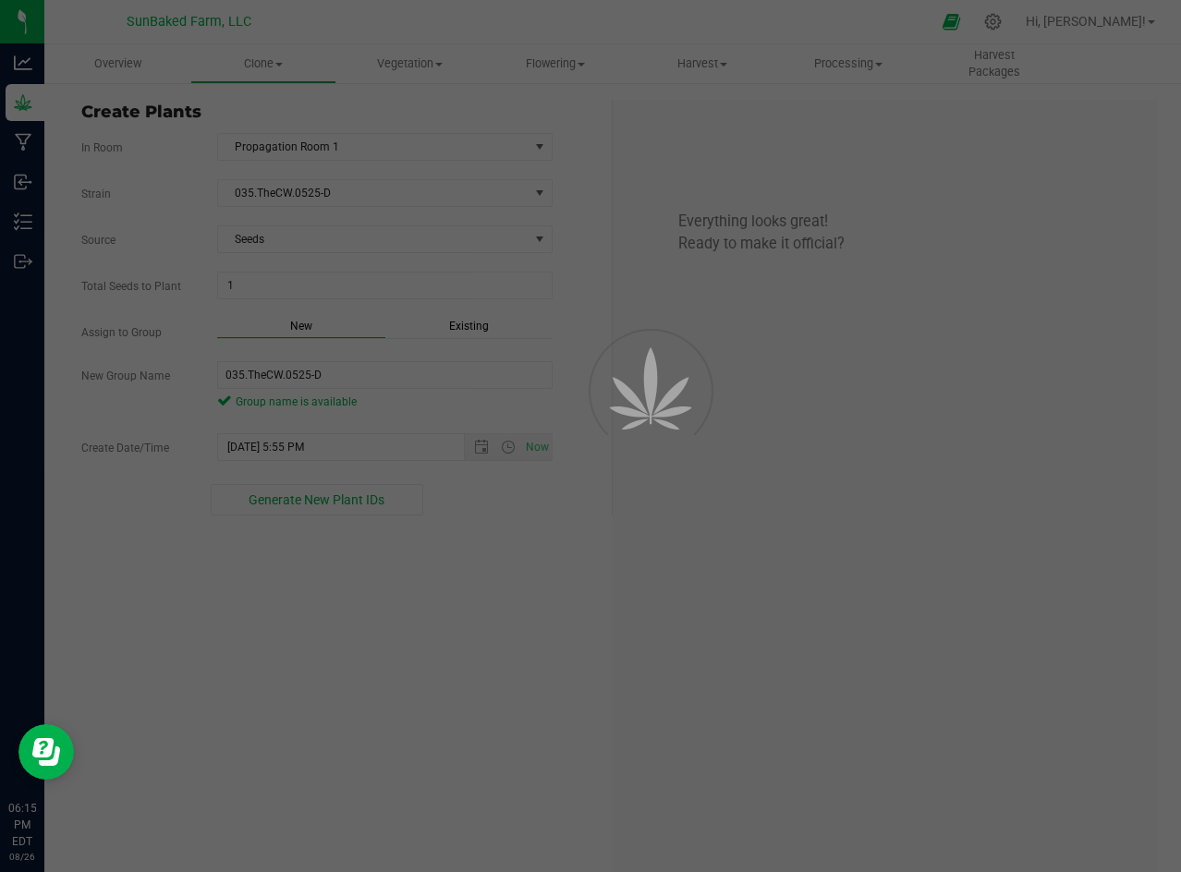
scroll to position [55, 0]
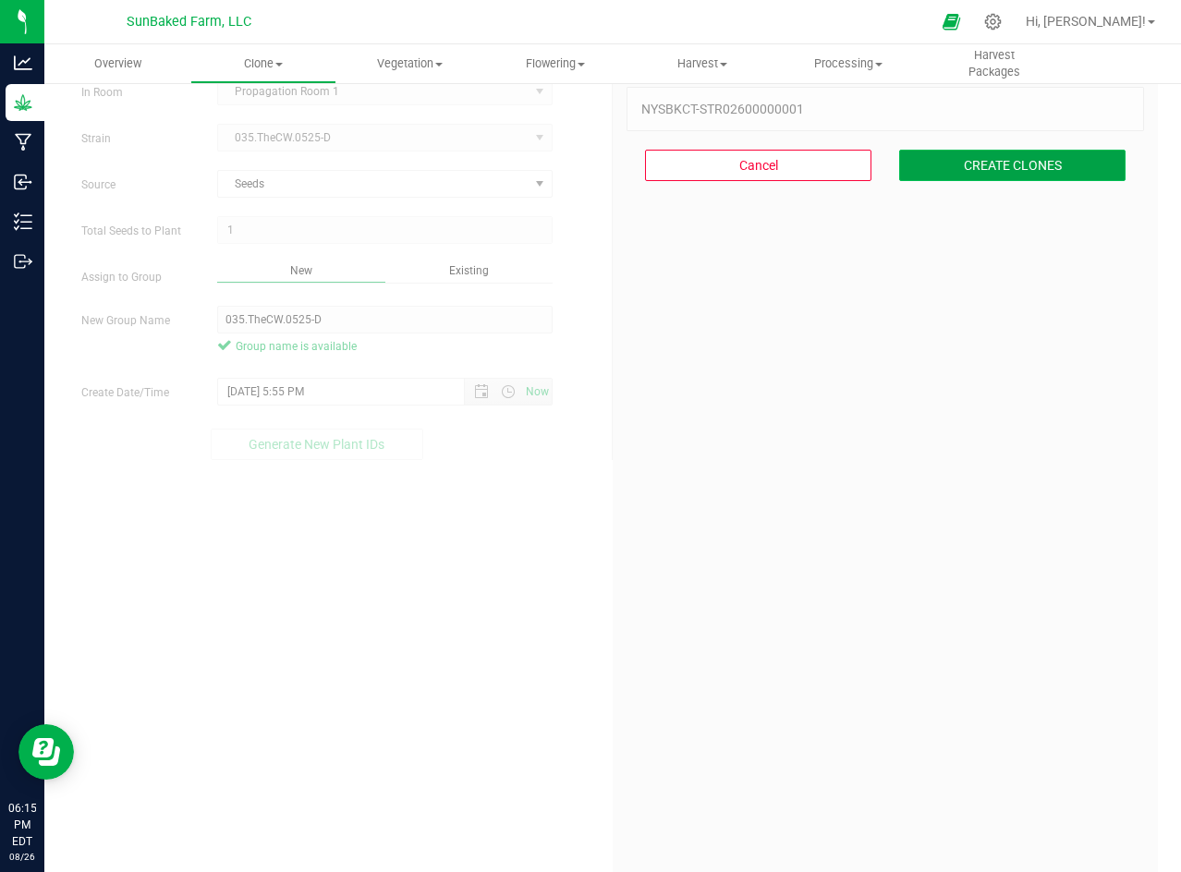
click at [945, 156] on button "CREATE CLONES" at bounding box center [1012, 165] width 226 height 31
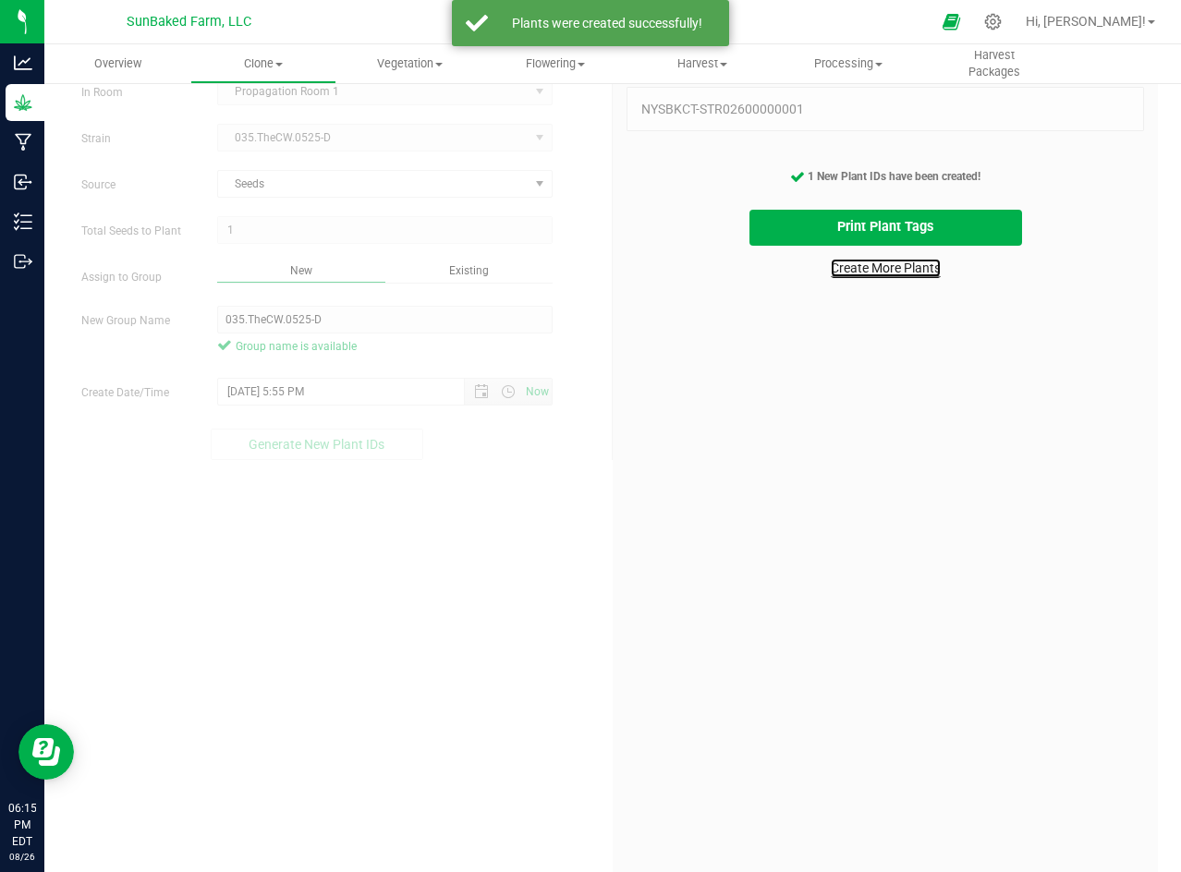
click at [875, 273] on link "Create More Plants" at bounding box center [886, 268] width 110 height 18
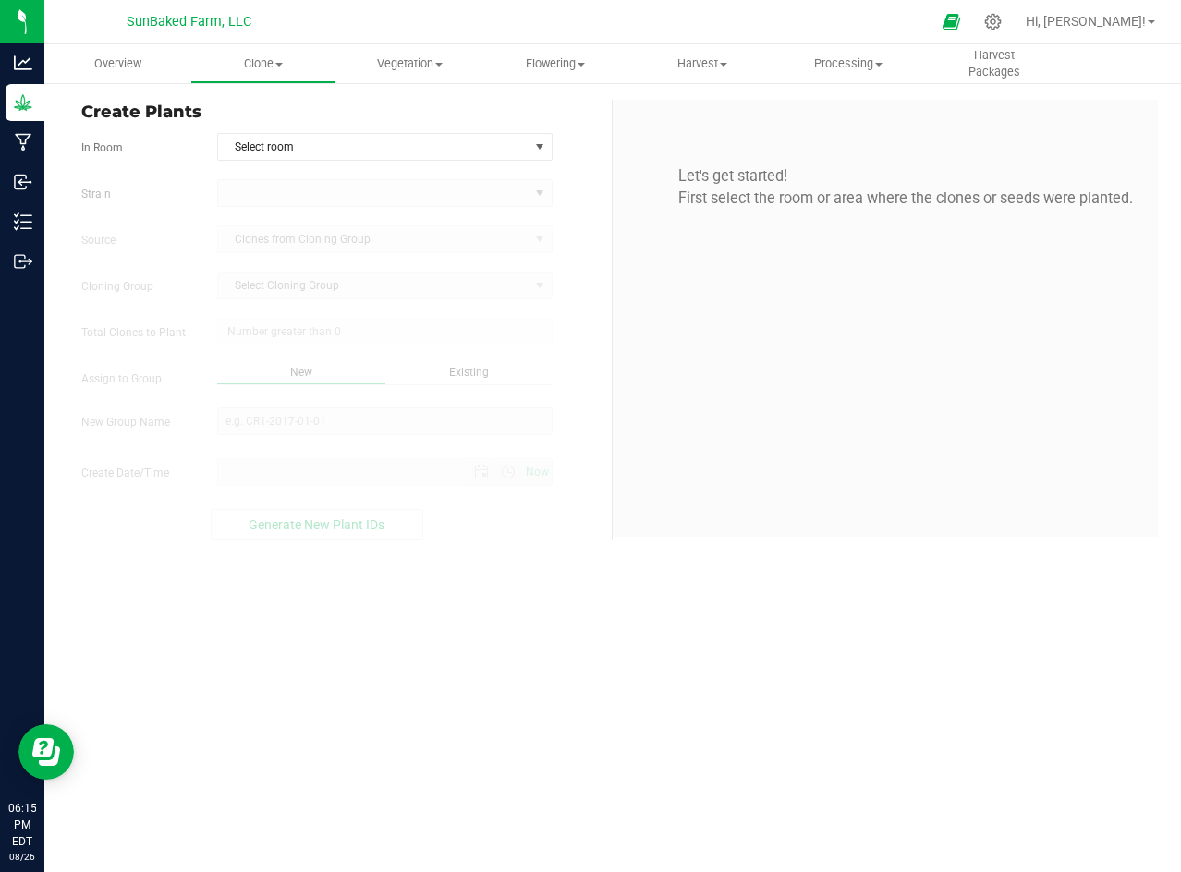
type input "[DATE] 6:15 PM"
click at [316, 152] on span "Select room" at bounding box center [373, 147] width 310 height 26
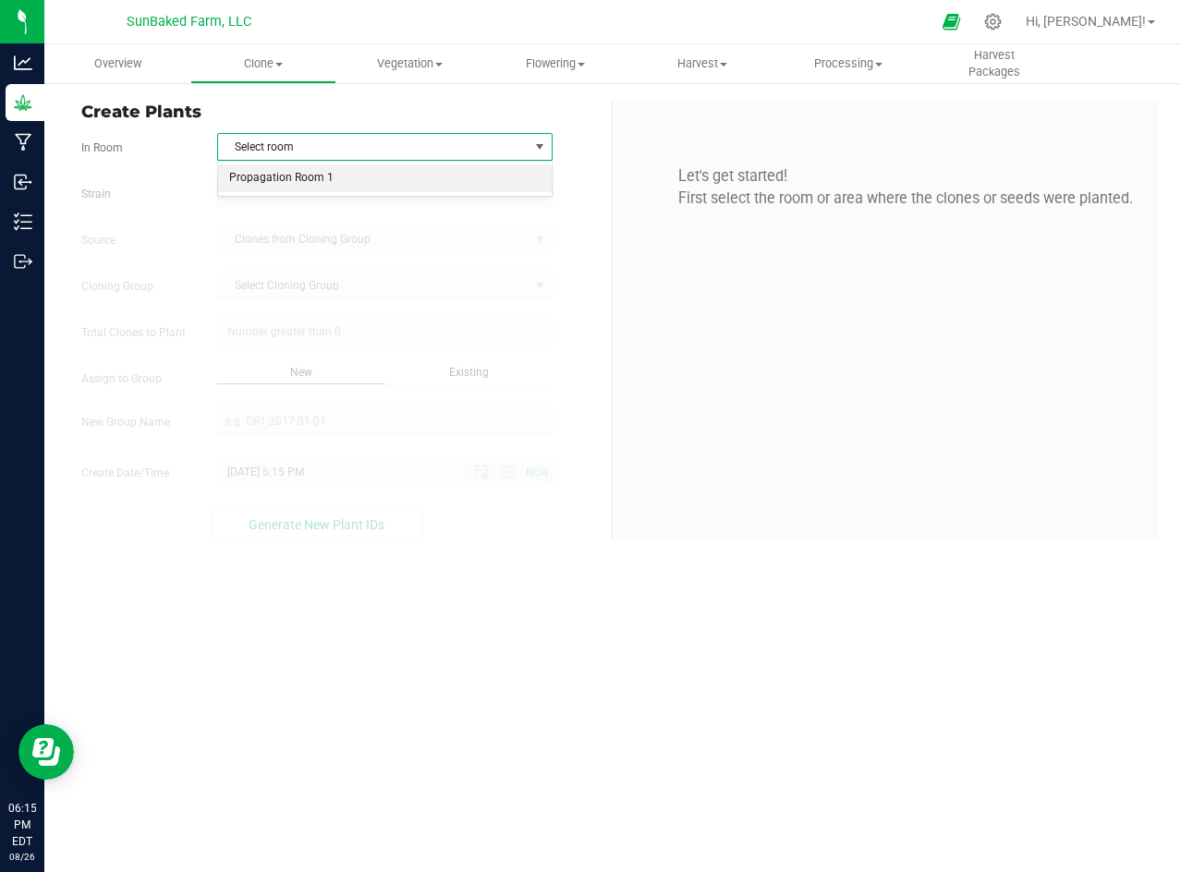
click at [309, 181] on li "Propagation Room 1" at bounding box center [385, 178] width 334 height 28
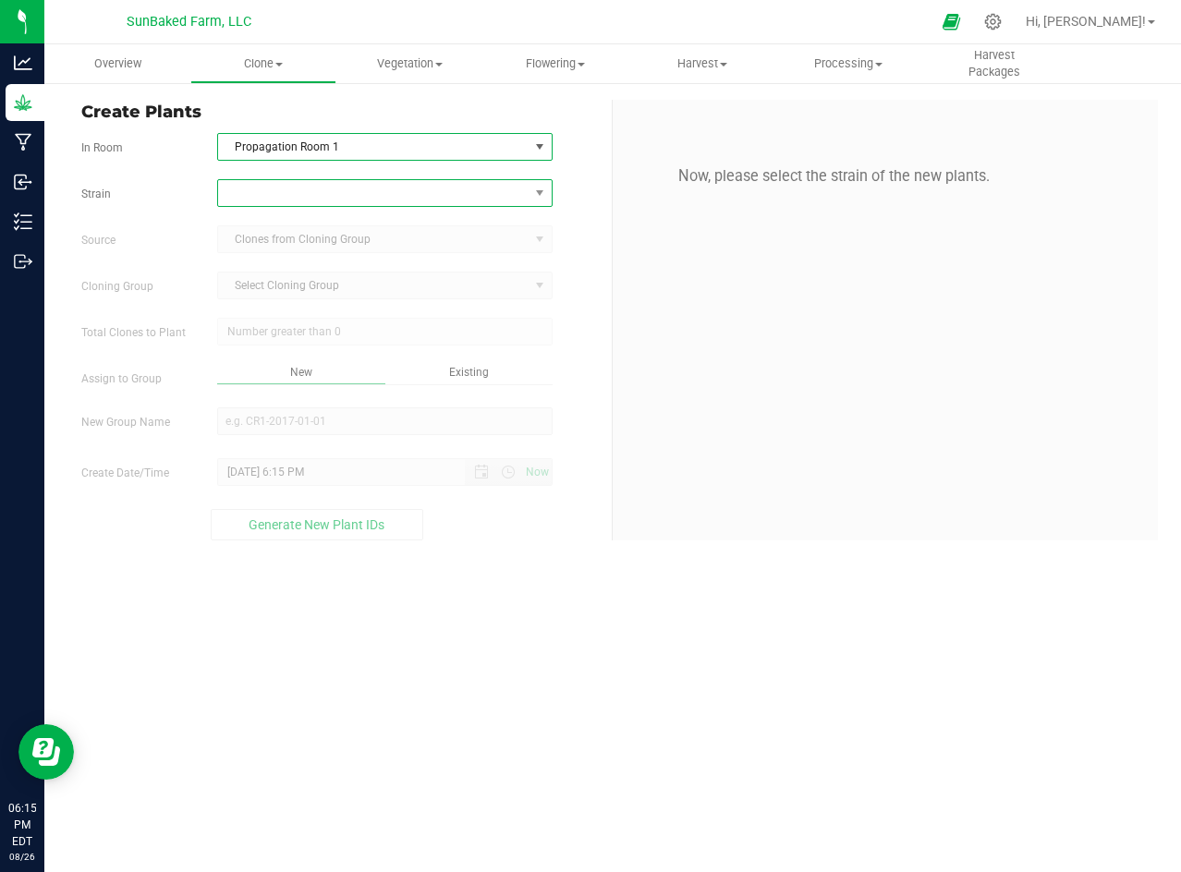
click at [307, 193] on span at bounding box center [373, 193] width 310 height 26
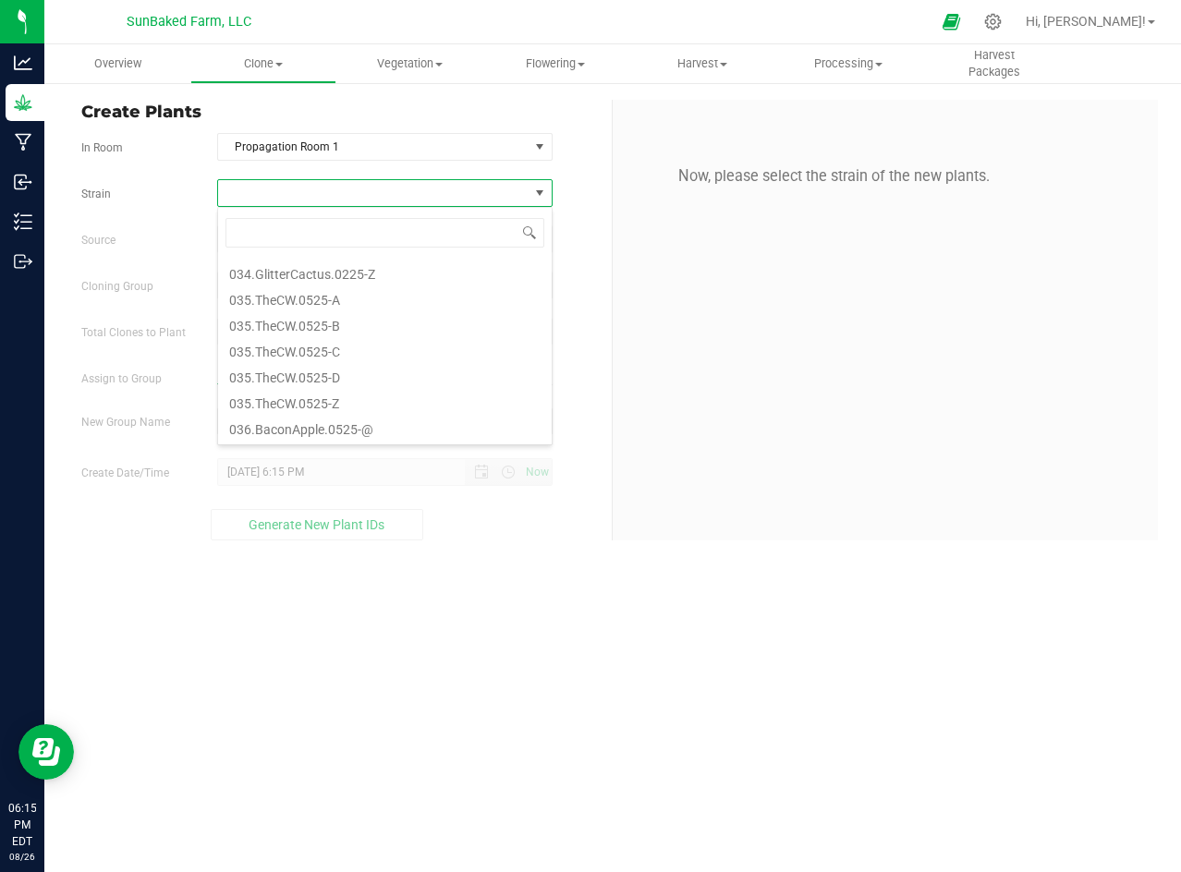
scroll to position [485, 0]
click at [371, 371] on li "035.TheCW.0525-Z" at bounding box center [385, 380] width 334 height 26
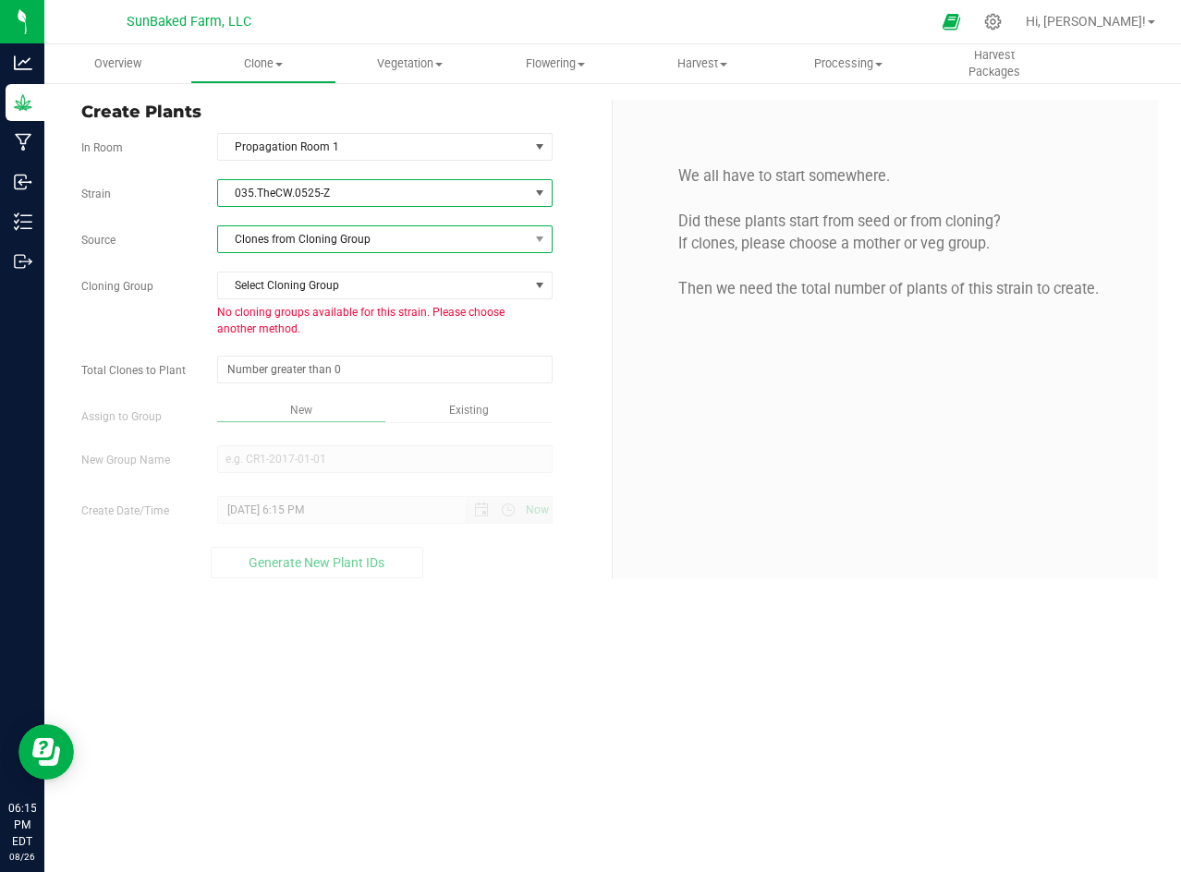
click at [331, 239] on span "Clones from Cloning Group" at bounding box center [373, 239] width 310 height 26
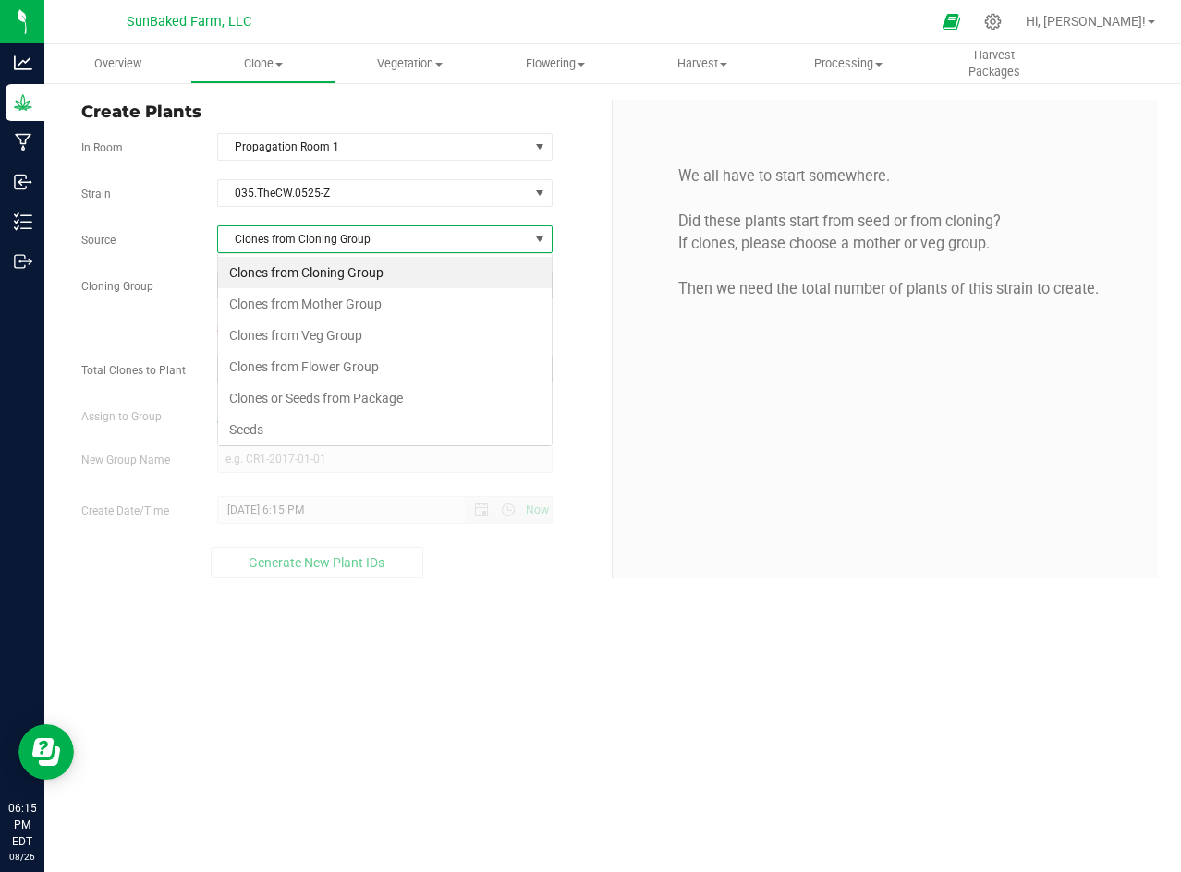
scroll to position [28, 334]
click at [269, 429] on li "Seeds" at bounding box center [385, 429] width 334 height 31
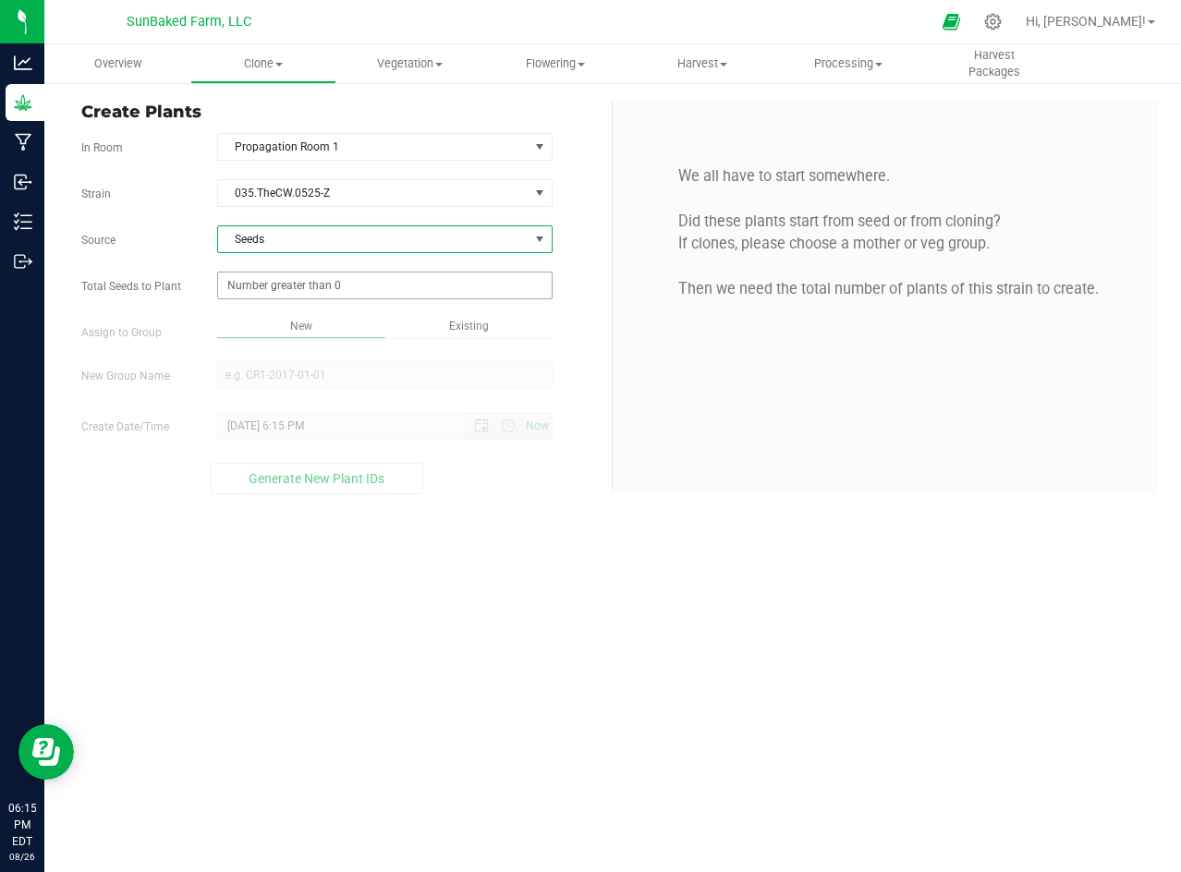
click at [352, 294] on span at bounding box center [384, 286] width 335 height 28
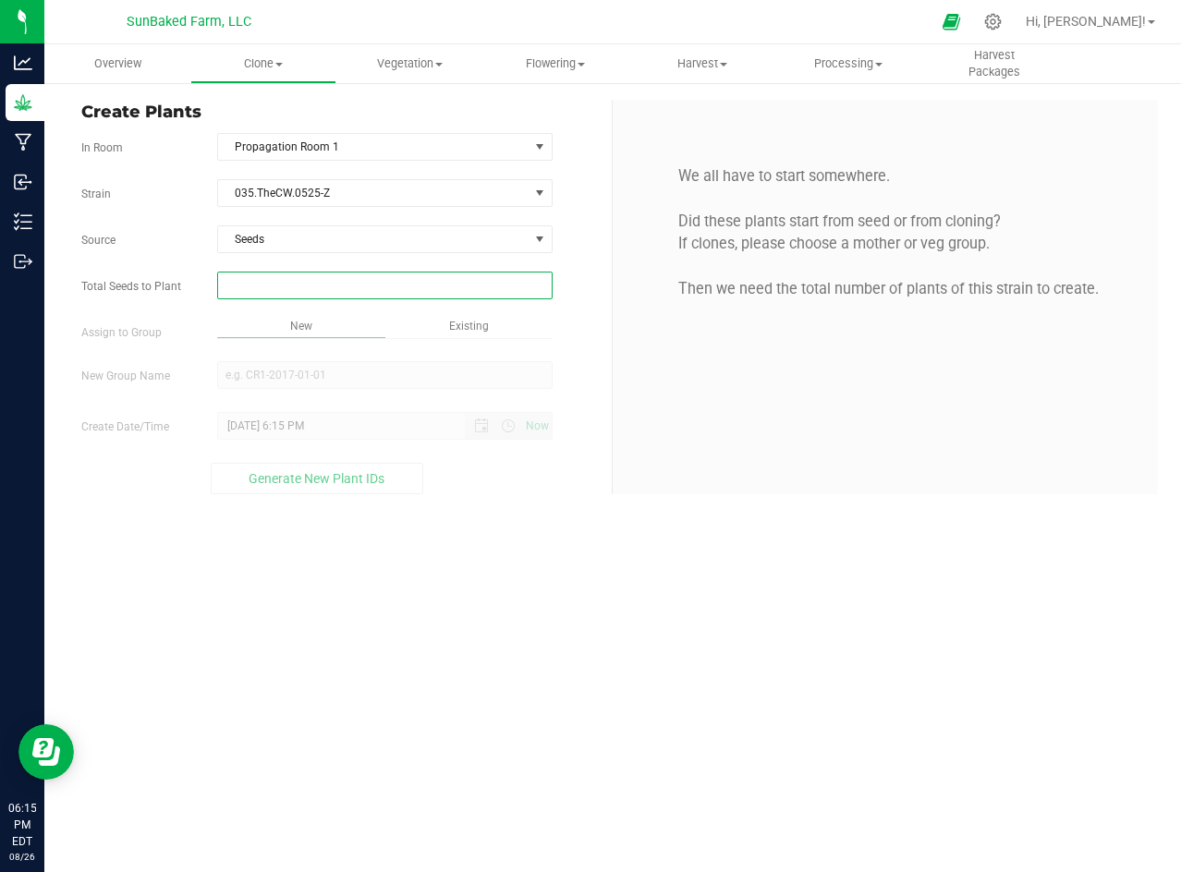
type input "1"
click at [338, 369] on div "Overview Clone Create plants Cloning groups Cloning plants Apply to plants Vege…" at bounding box center [612, 458] width 1136 height 828
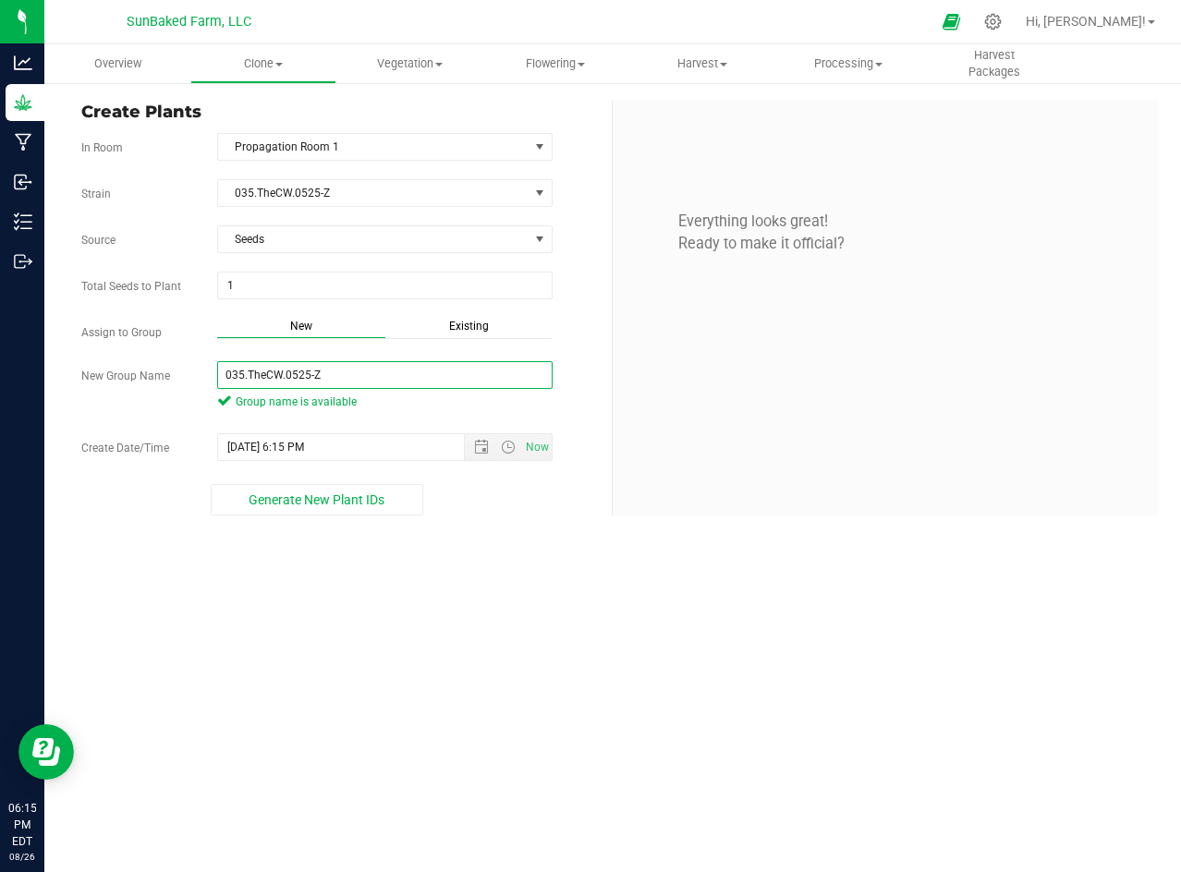
type input "035.TheCW.0525-Z"
paste input "[DATE] 5:5"
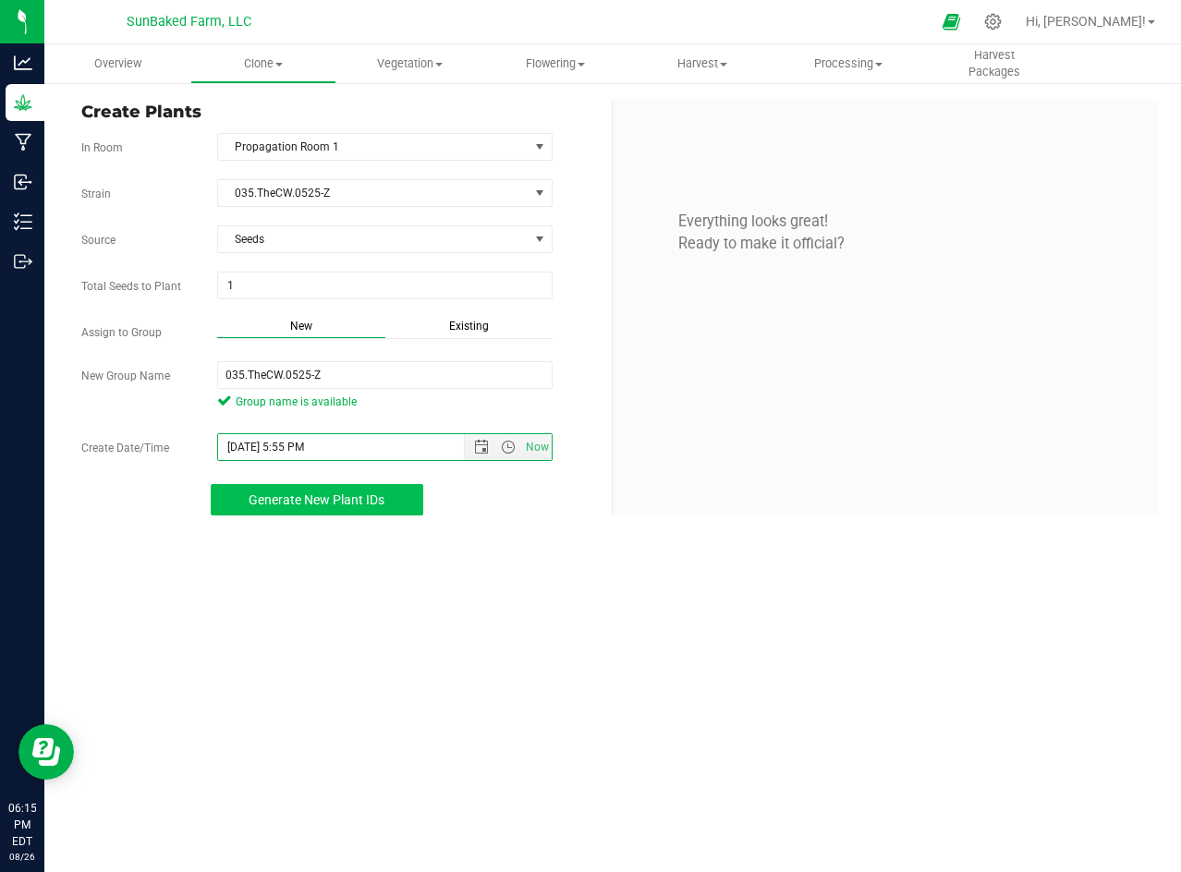
type input "[DATE] 5:55 PM"
click at [323, 500] on span "Generate New Plant IDs" at bounding box center [317, 499] width 136 height 15
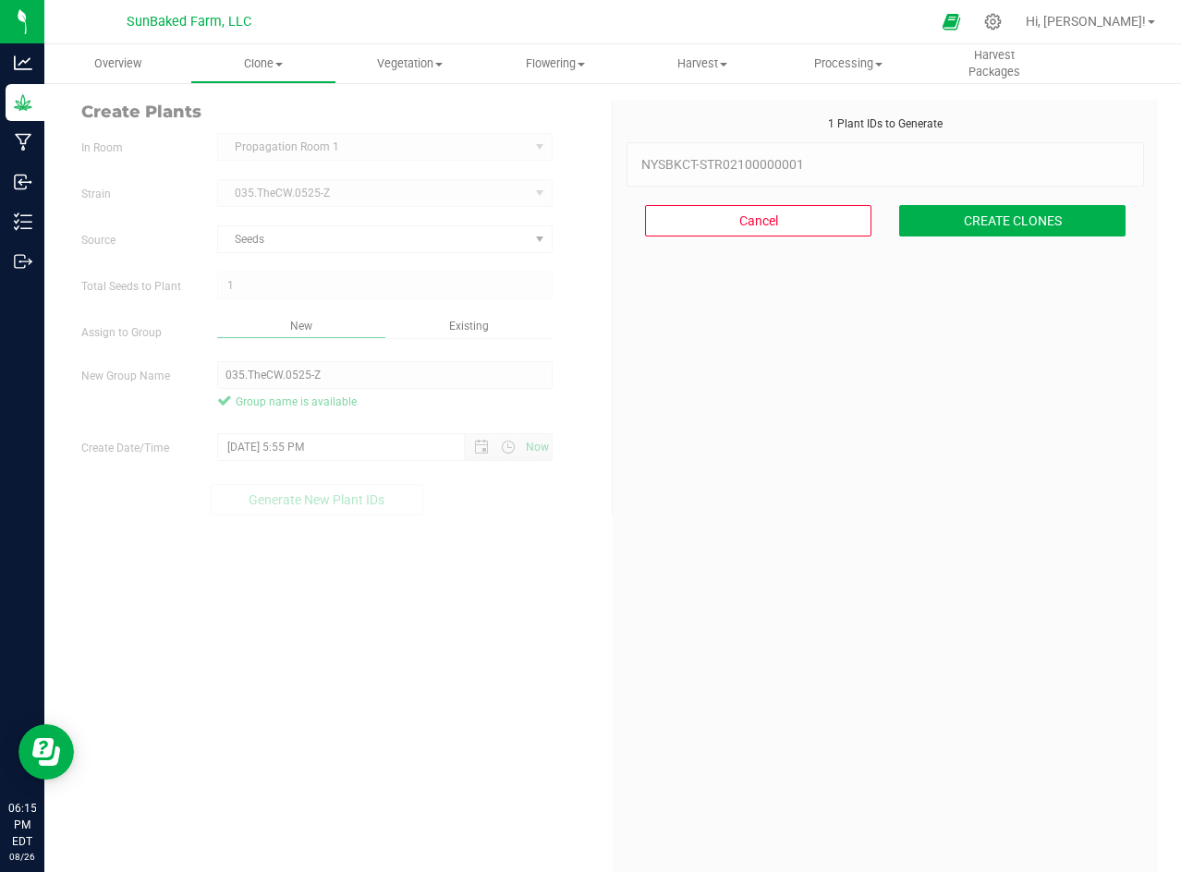
scroll to position [55, 0]
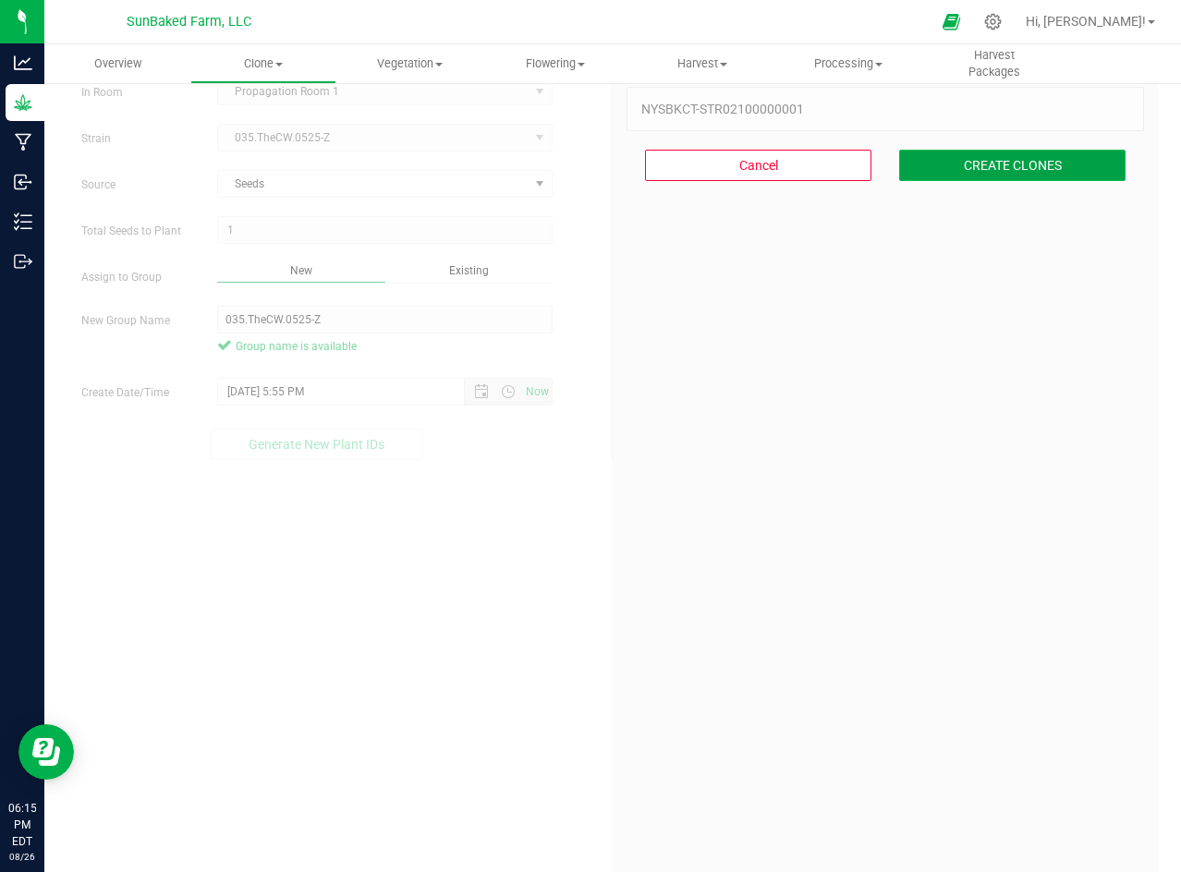
click at [1009, 150] on button "CREATE CLONES" at bounding box center [1012, 165] width 226 height 31
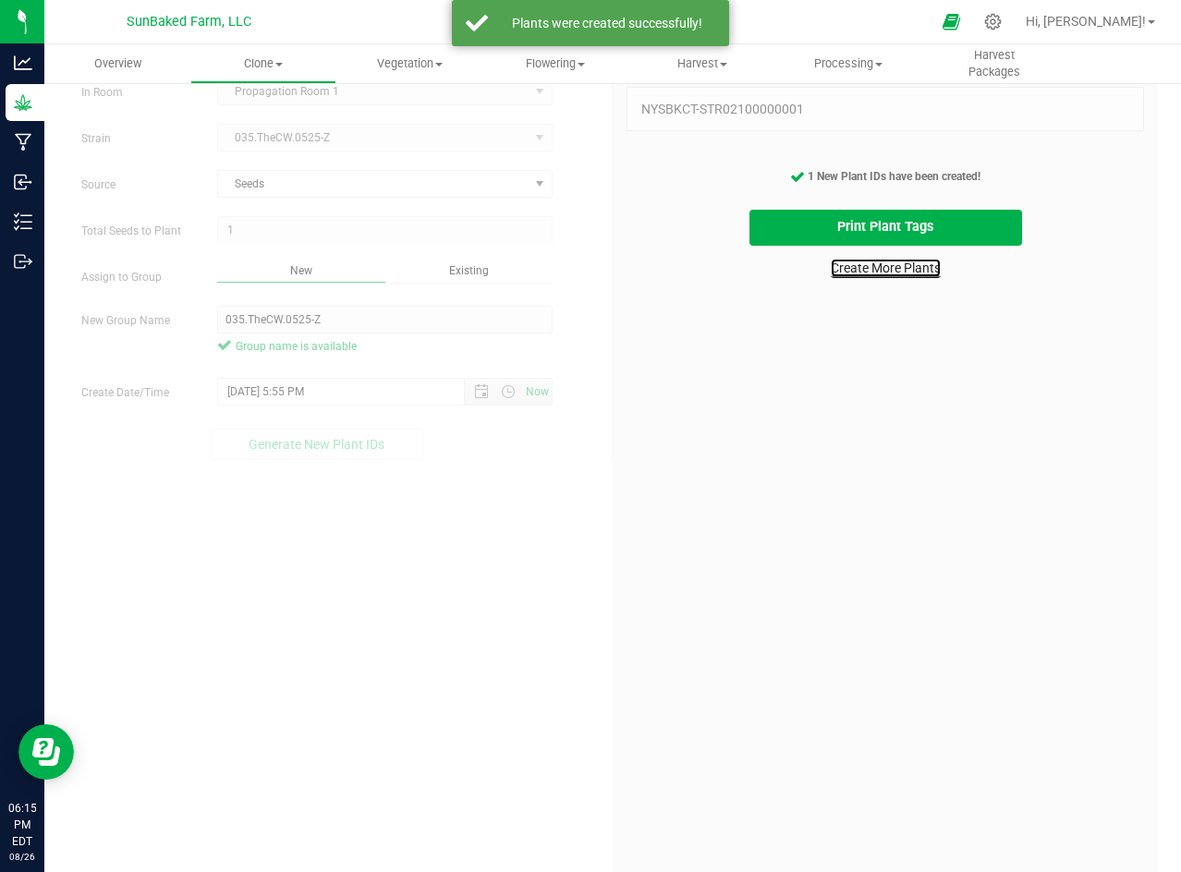
click at [906, 271] on link "Create More Plants" at bounding box center [886, 268] width 110 height 18
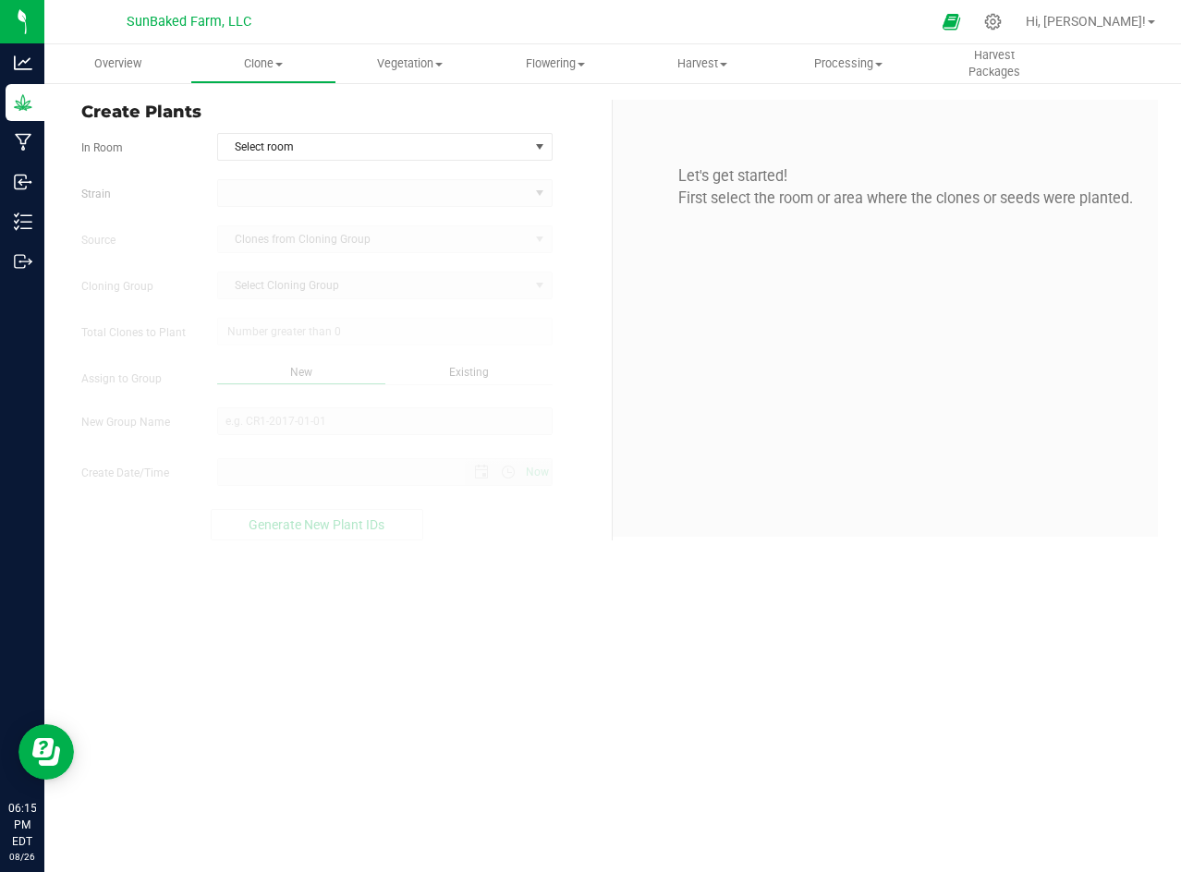
type input "[DATE] 6:15 PM"
click at [425, 155] on span "Select room" at bounding box center [373, 147] width 310 height 26
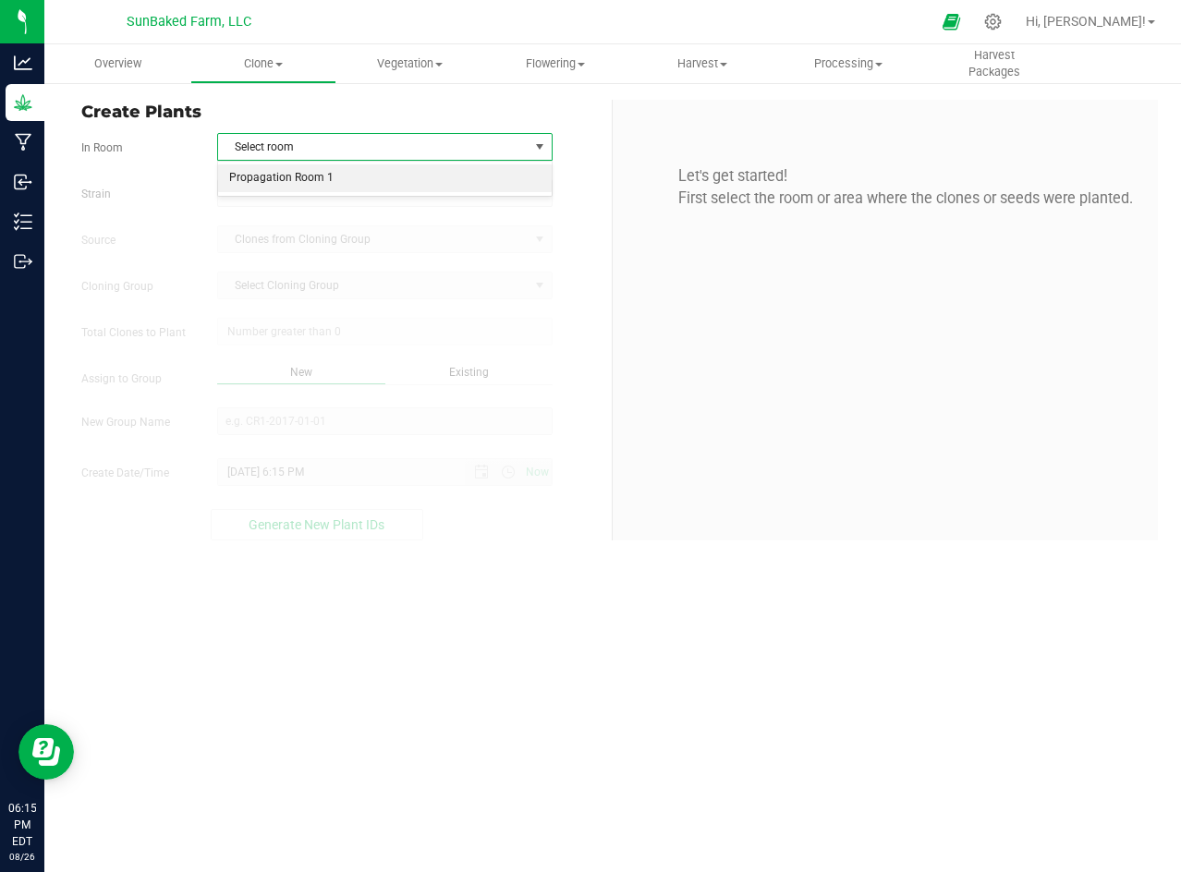
click at [364, 187] on li "Propagation Room 1" at bounding box center [385, 178] width 334 height 28
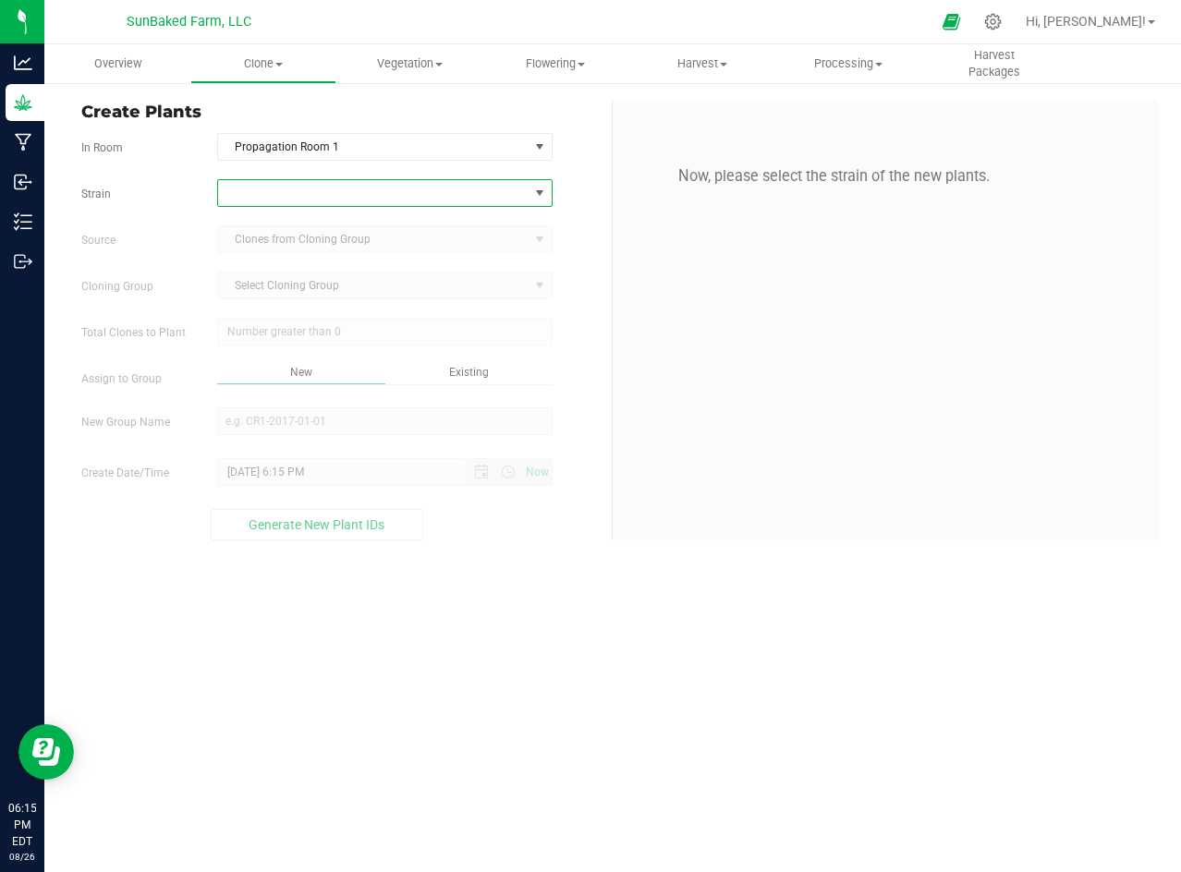
click at [343, 192] on span at bounding box center [373, 193] width 310 height 26
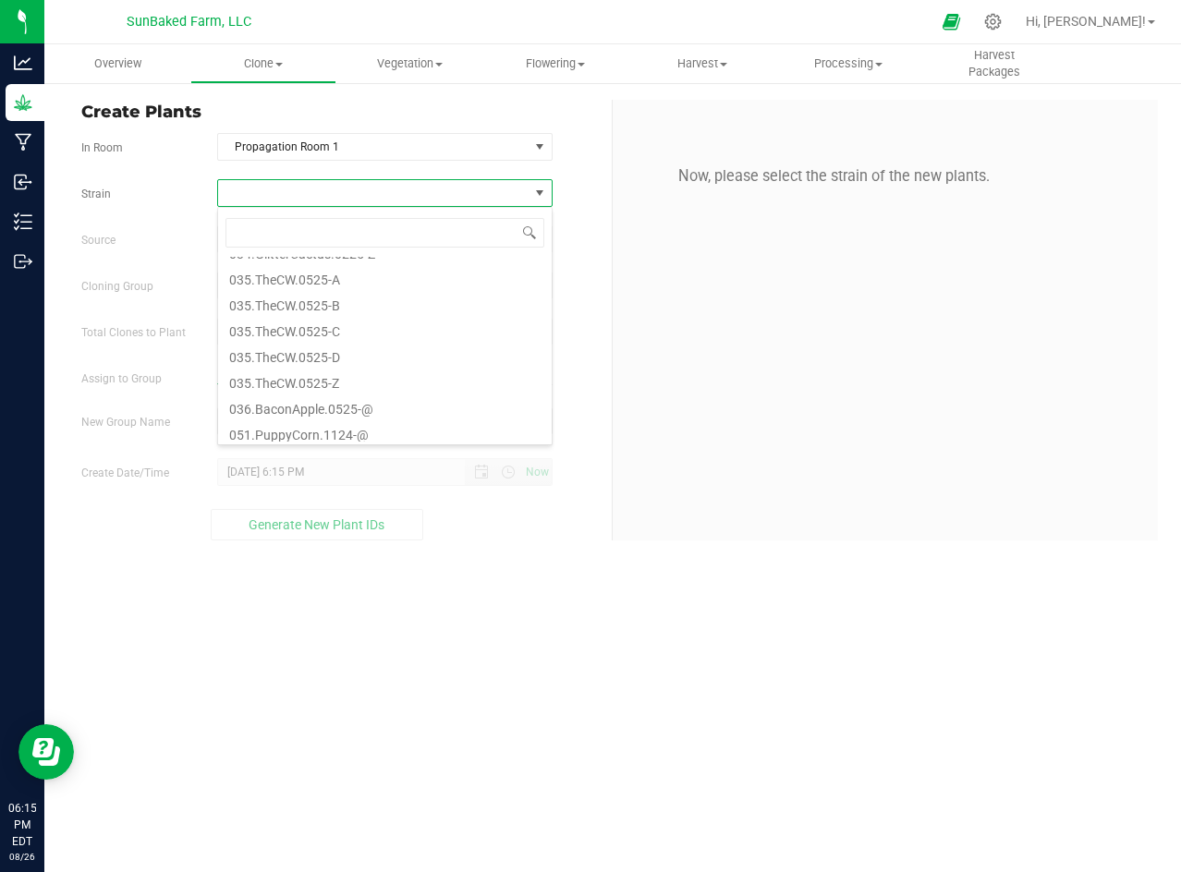
scroll to position [485, 0]
click at [367, 407] on li "036.BaconApple.0525-@" at bounding box center [385, 406] width 334 height 26
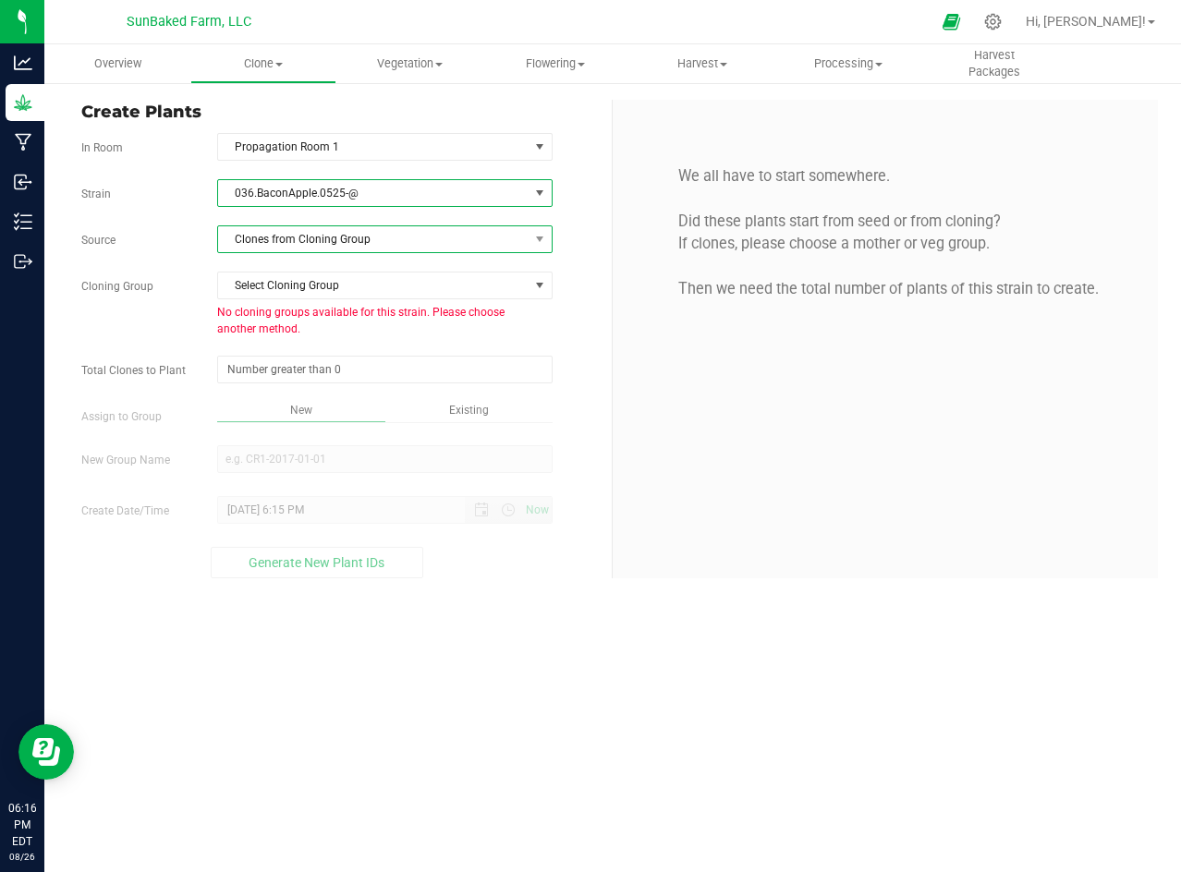
click at [374, 232] on span "Clones from Cloning Group" at bounding box center [373, 239] width 310 height 26
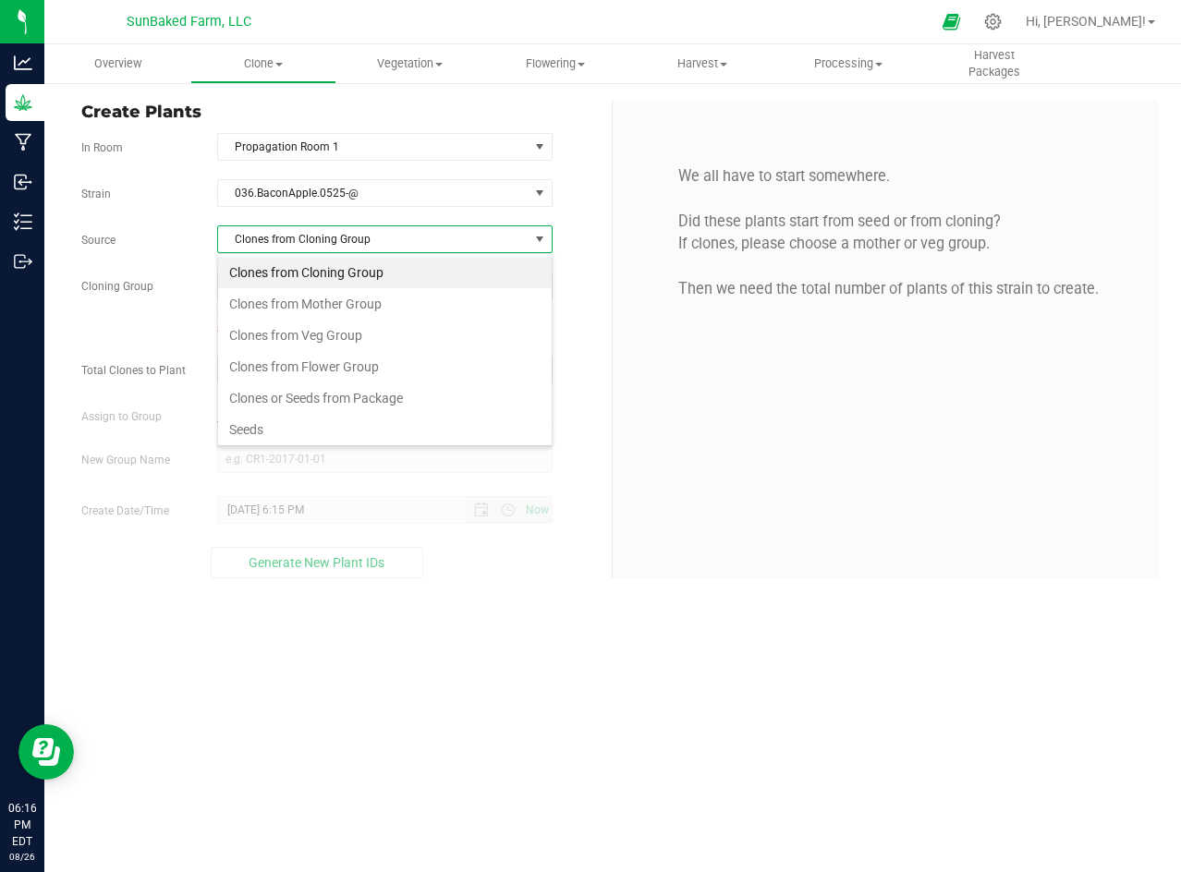
scroll to position [28, 334]
click at [309, 428] on li "Seeds" at bounding box center [385, 429] width 334 height 31
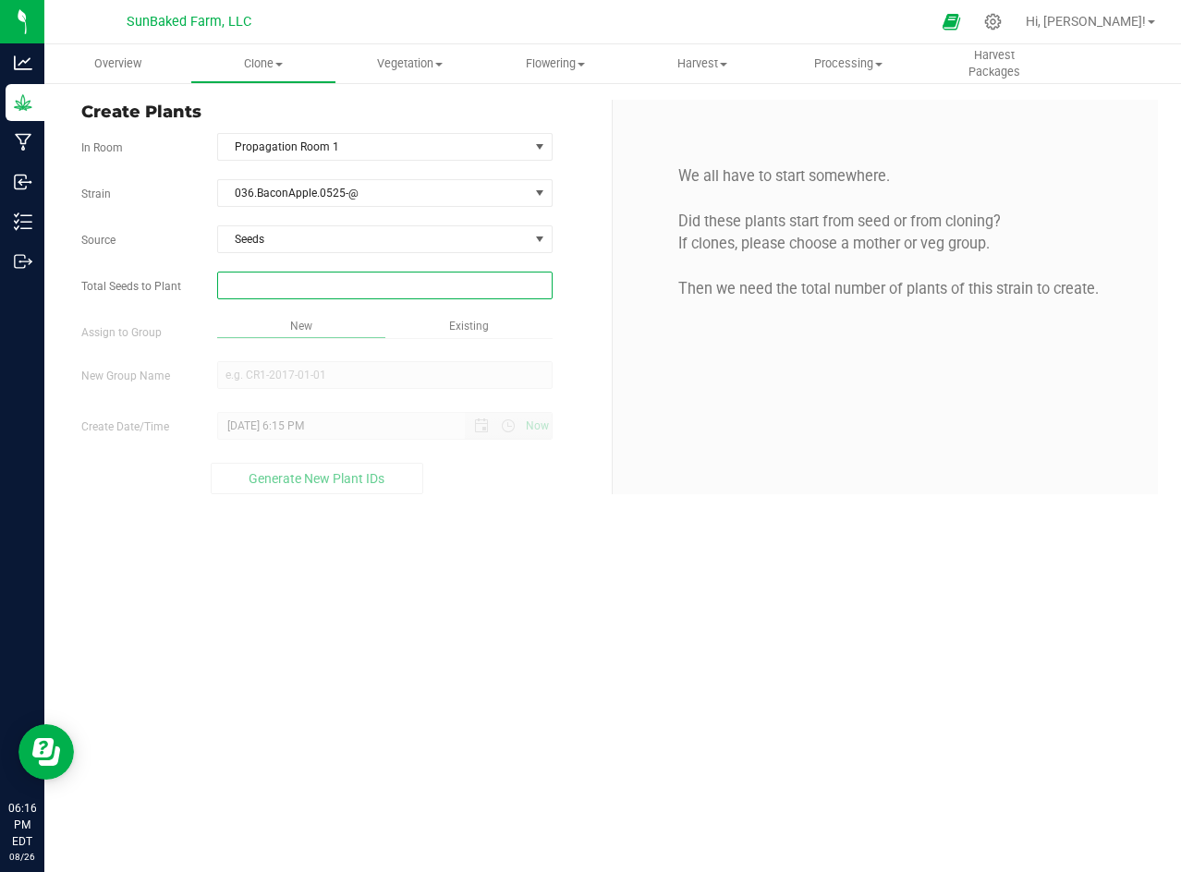
click at [379, 281] on span at bounding box center [384, 286] width 335 height 28
type input "1"
click at [321, 371] on div "Overview Clone Create plants Cloning groups Cloning plants Apply to plants Vege…" at bounding box center [612, 458] width 1136 height 828
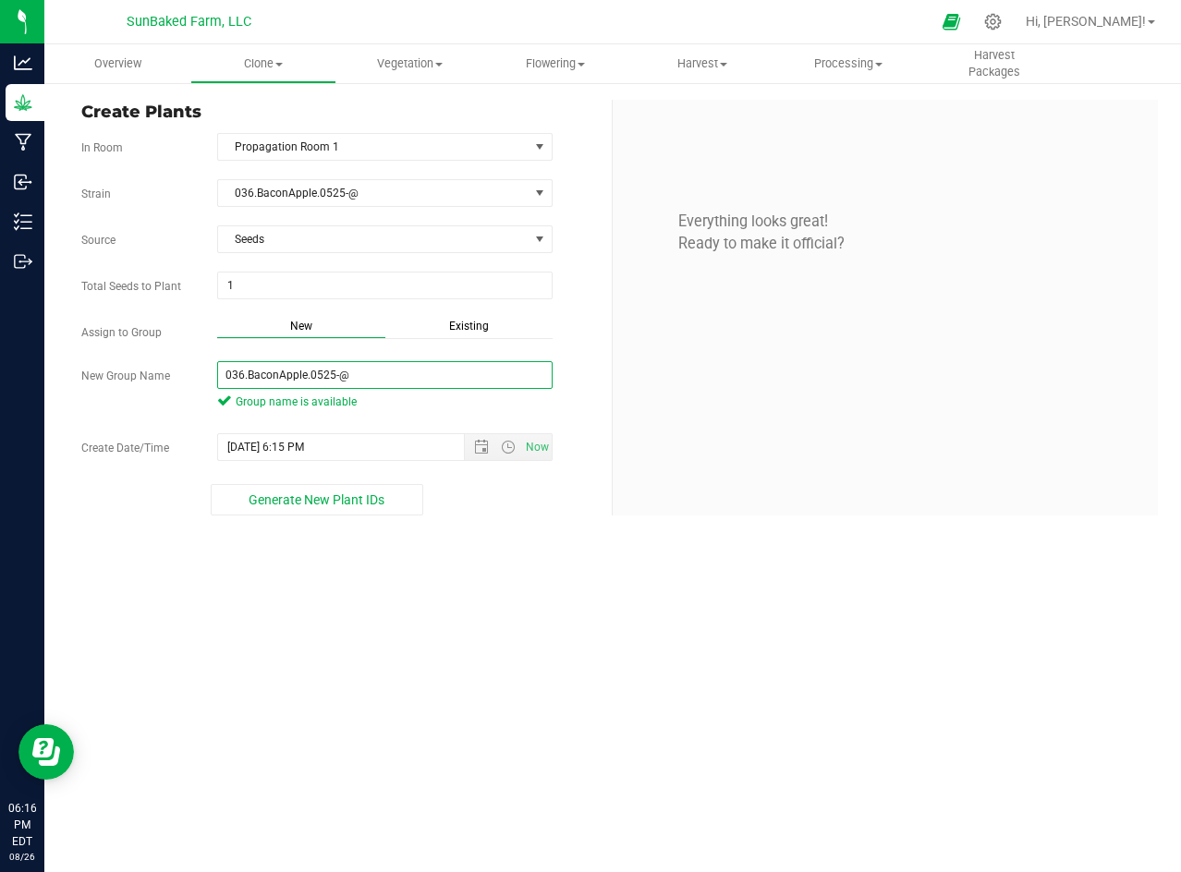
type input "036.BaconApple.0525-@"
paste input "[DATE] 5:5"
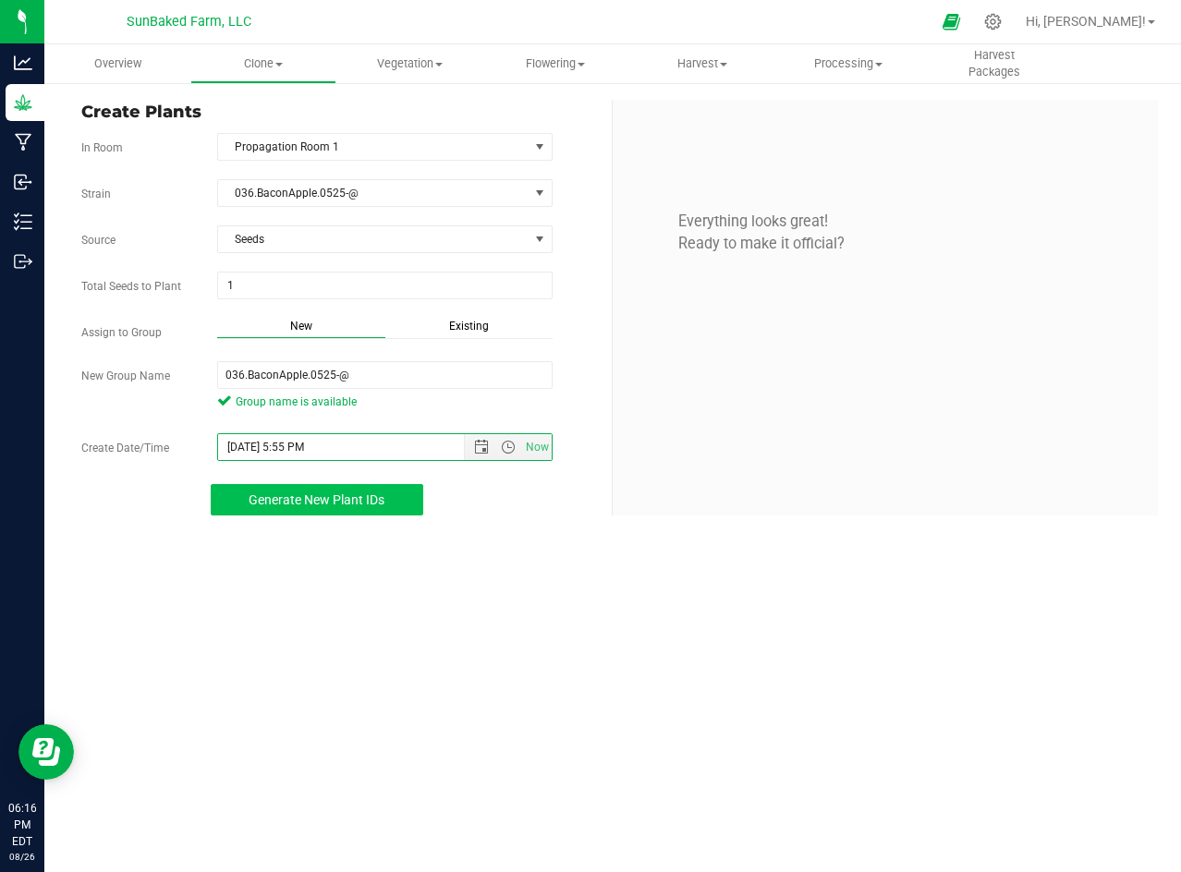
type input "[DATE] 5:55 PM"
click at [351, 505] on span "Generate New Plant IDs" at bounding box center [317, 499] width 136 height 15
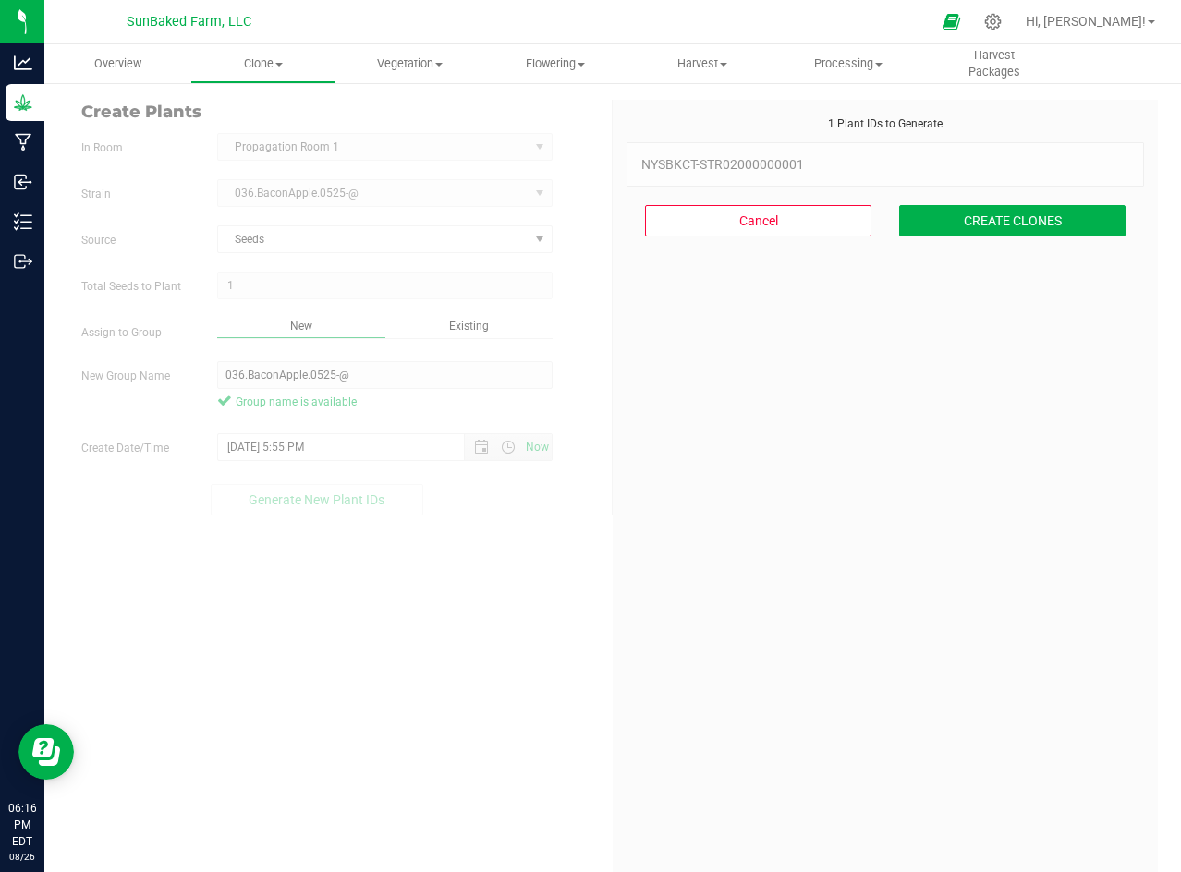
scroll to position [55, 0]
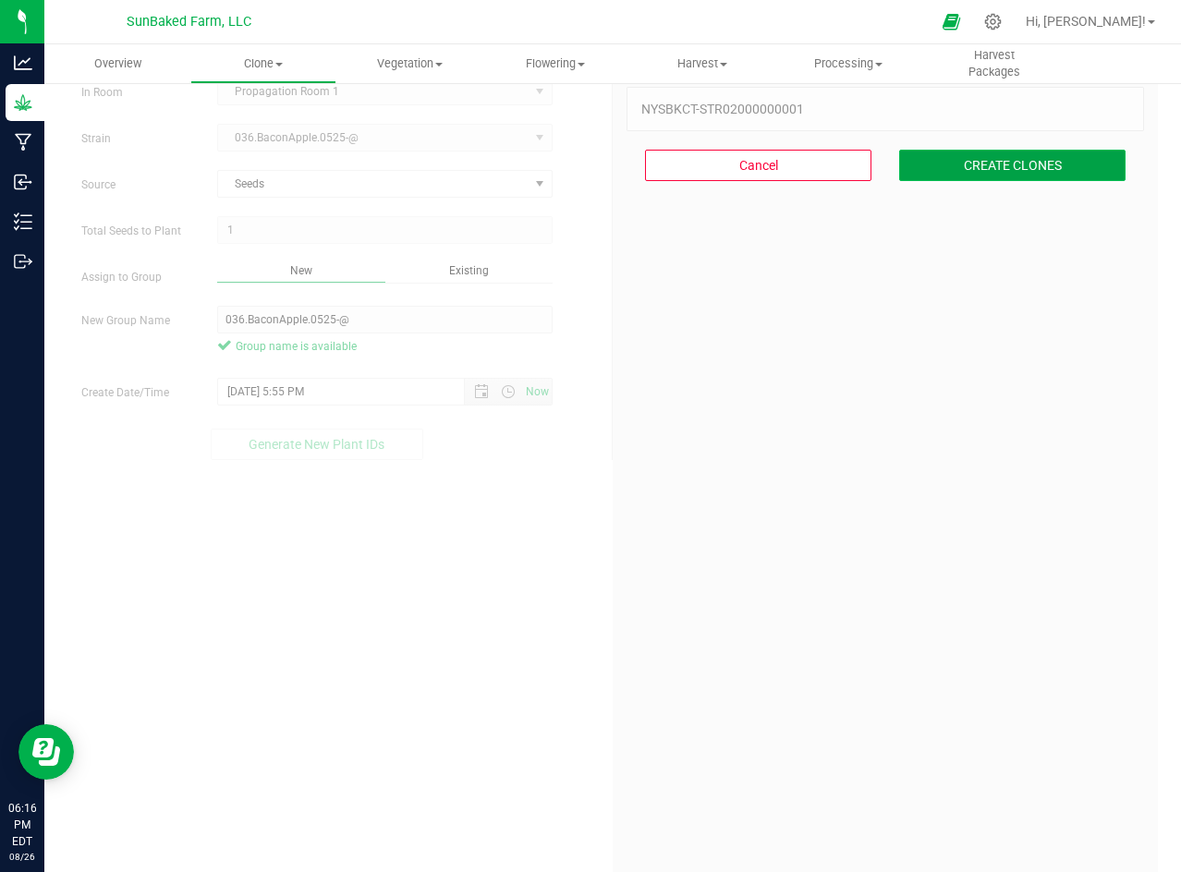
click at [966, 162] on button "CREATE CLONES" at bounding box center [1012, 165] width 226 height 31
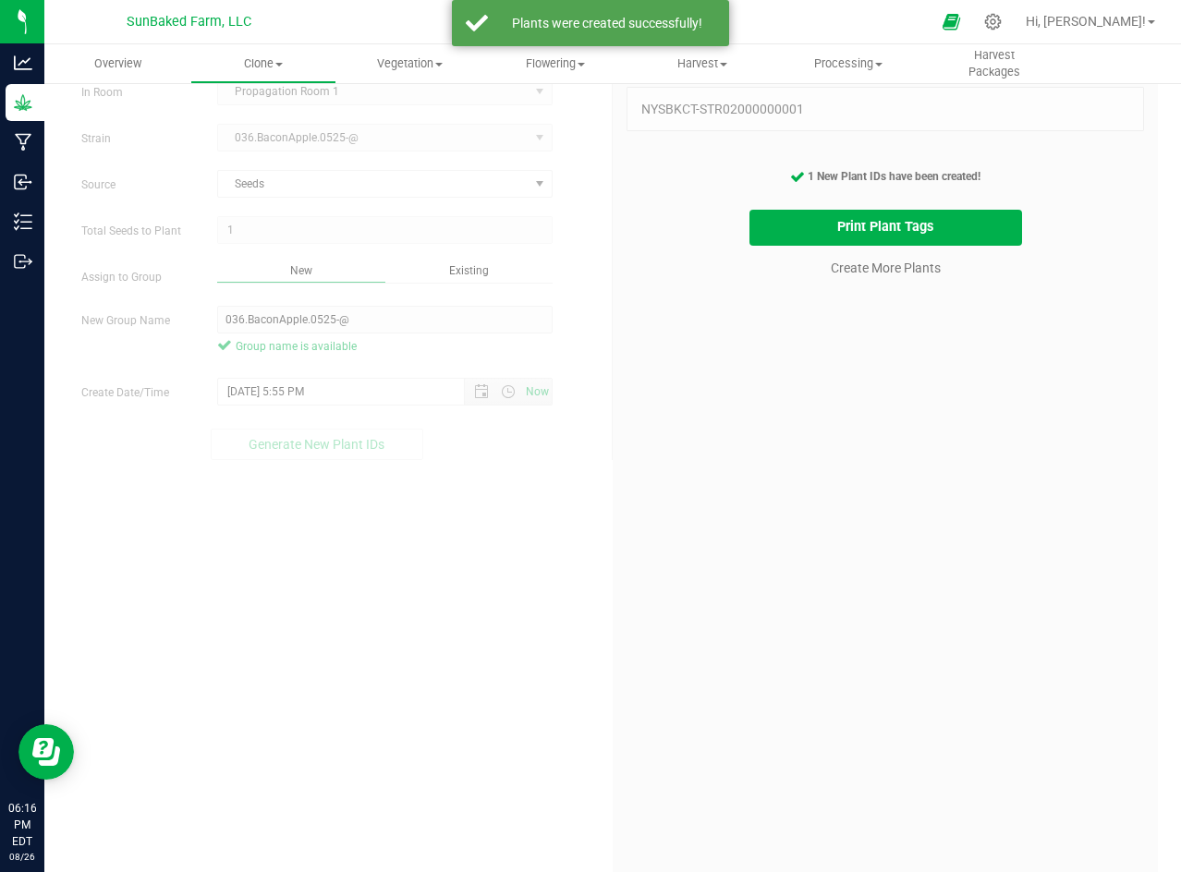
click at [829, 257] on cancel-button "Create More Plants" at bounding box center [885, 267] width 127 height 32
click at [831, 268] on link "Create More Plants" at bounding box center [886, 268] width 110 height 18
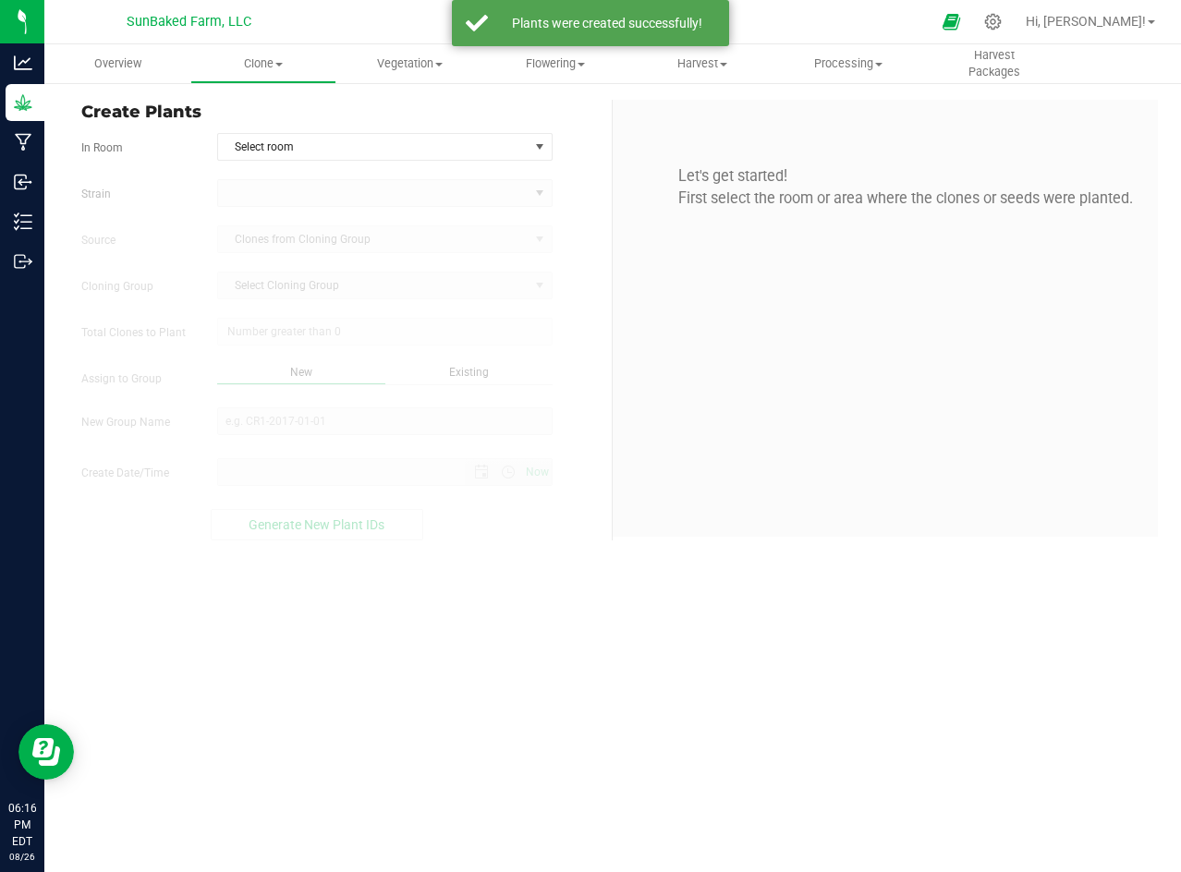
type input "[DATE] 6:16 PM"
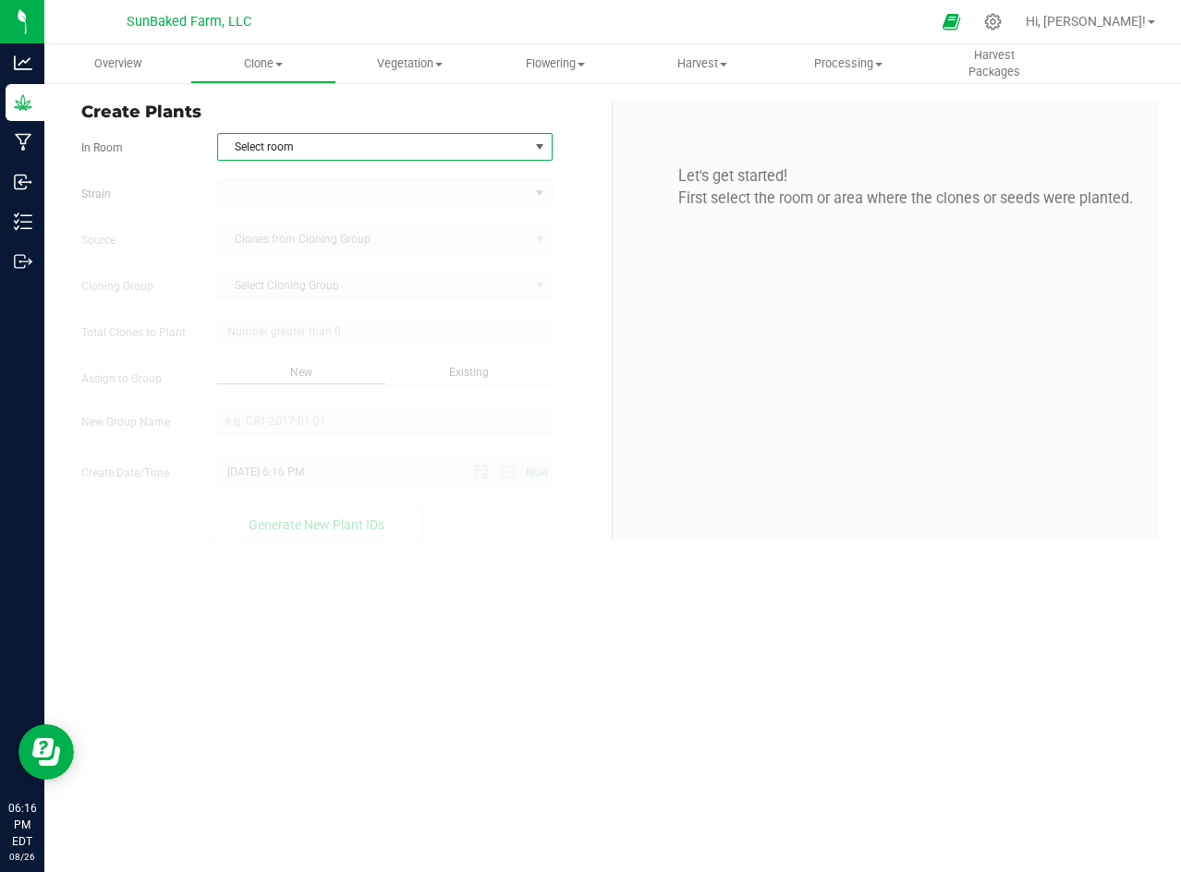
click at [270, 140] on span "Select room" at bounding box center [373, 147] width 310 height 26
click at [270, 174] on li "Propagation Room 1" at bounding box center [385, 178] width 334 height 28
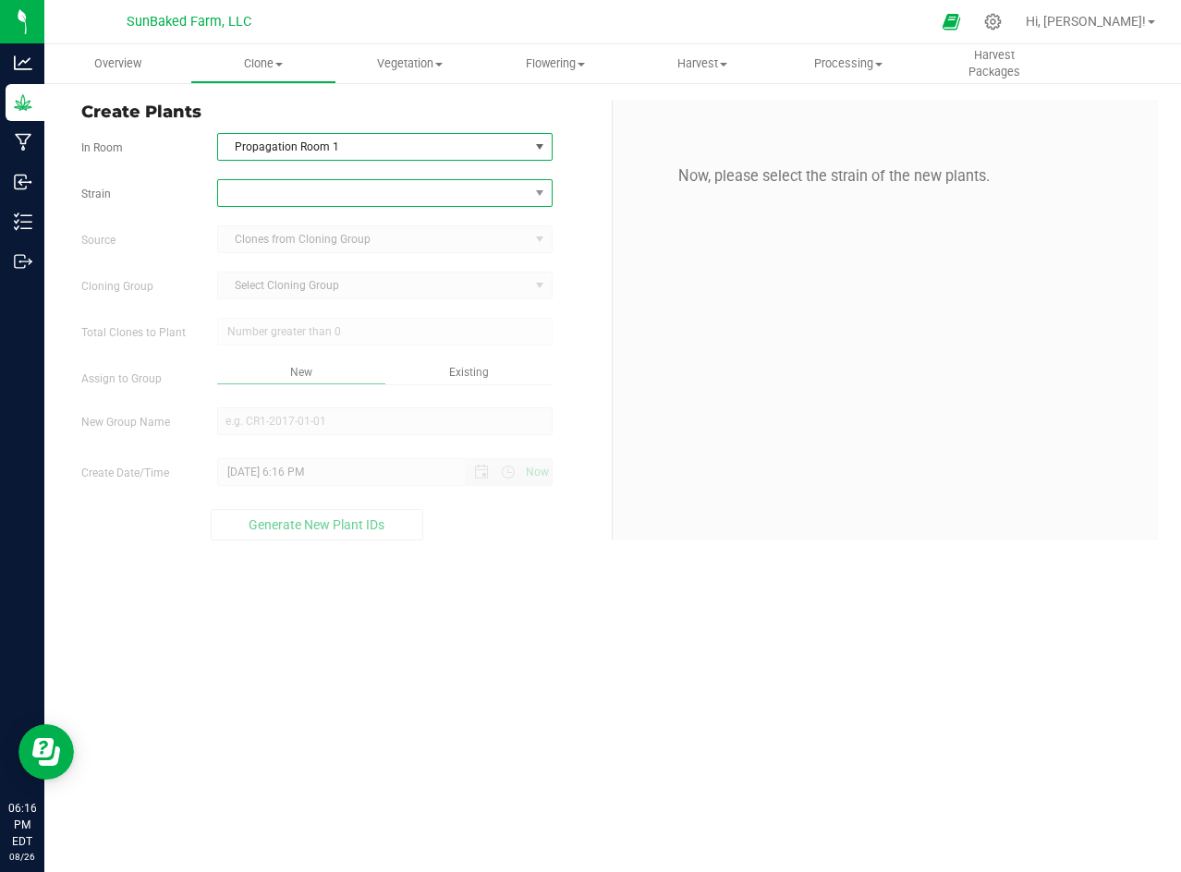
click at [265, 186] on span at bounding box center [373, 193] width 310 height 26
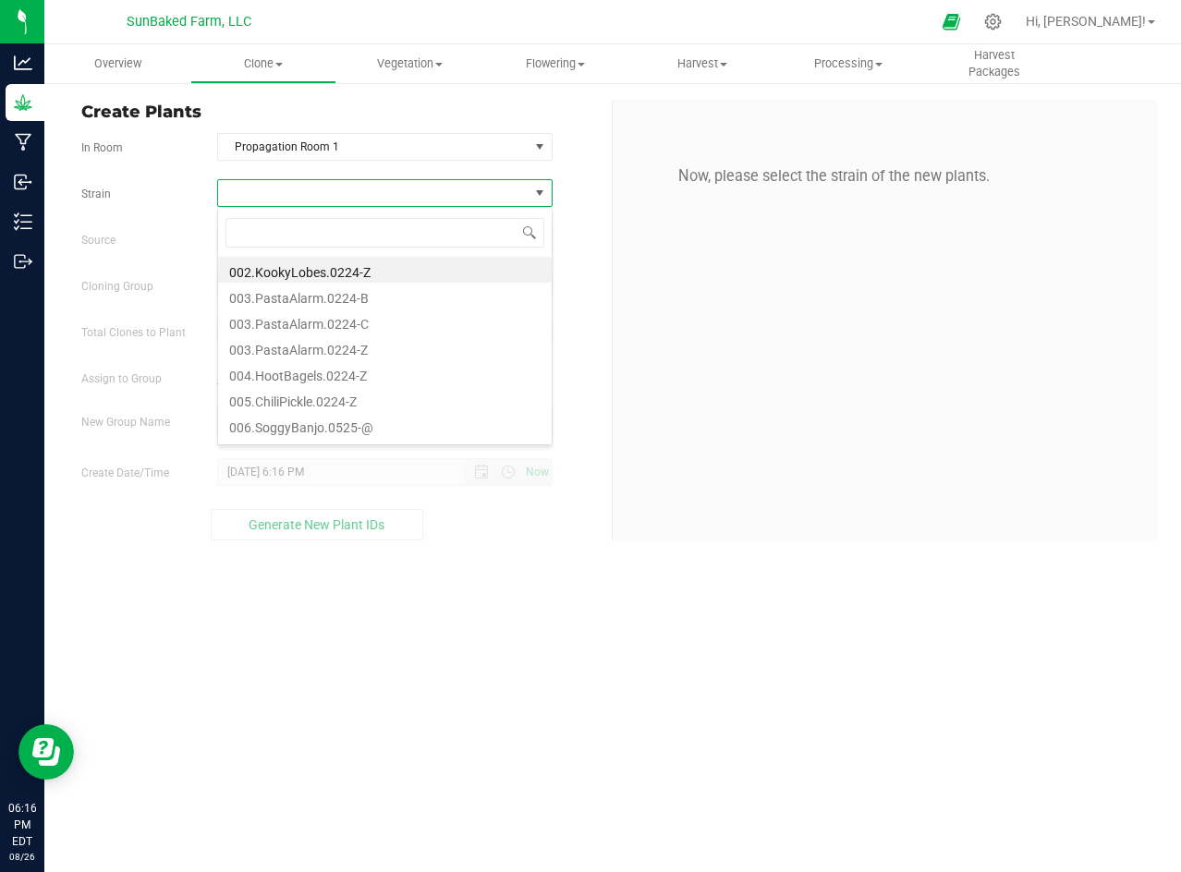
scroll to position [488, 0]
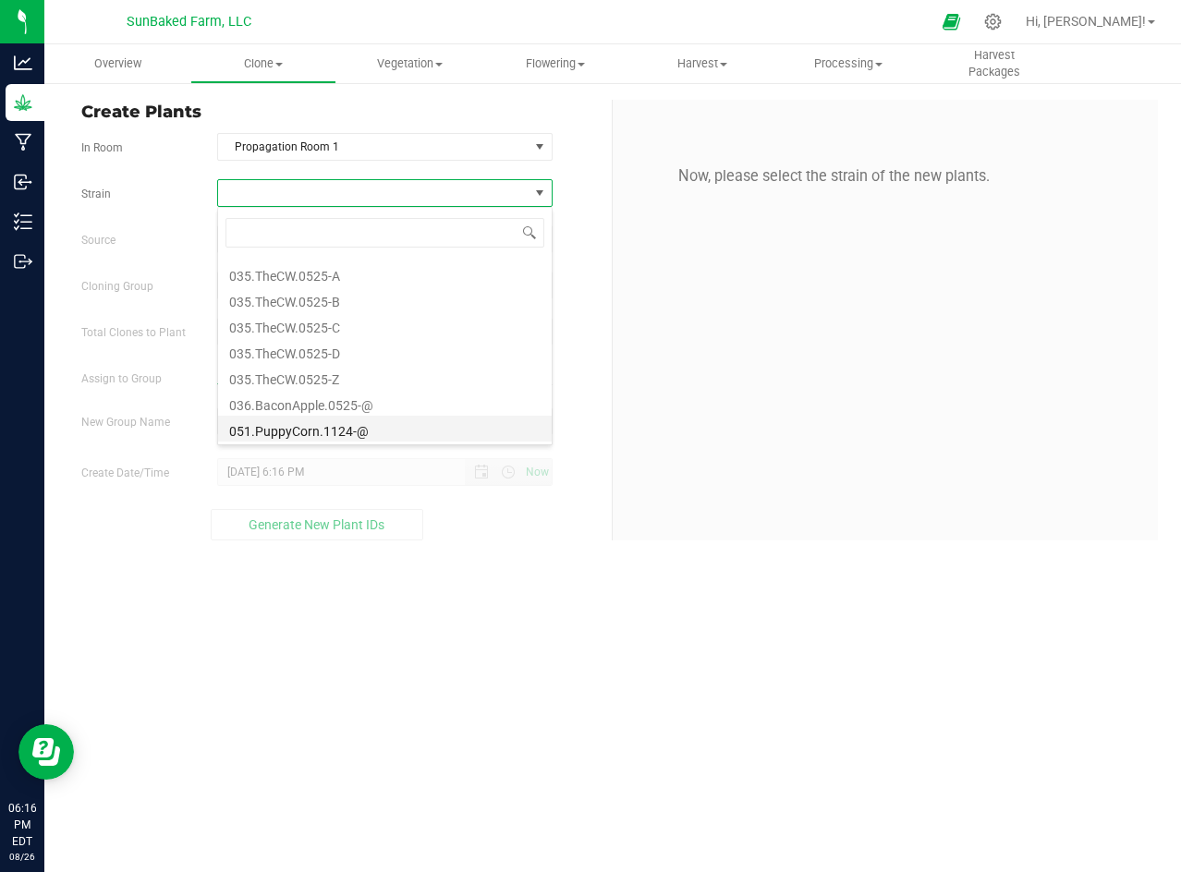
click at [334, 431] on li "051.PuppyCorn.1124-@" at bounding box center [385, 429] width 334 height 26
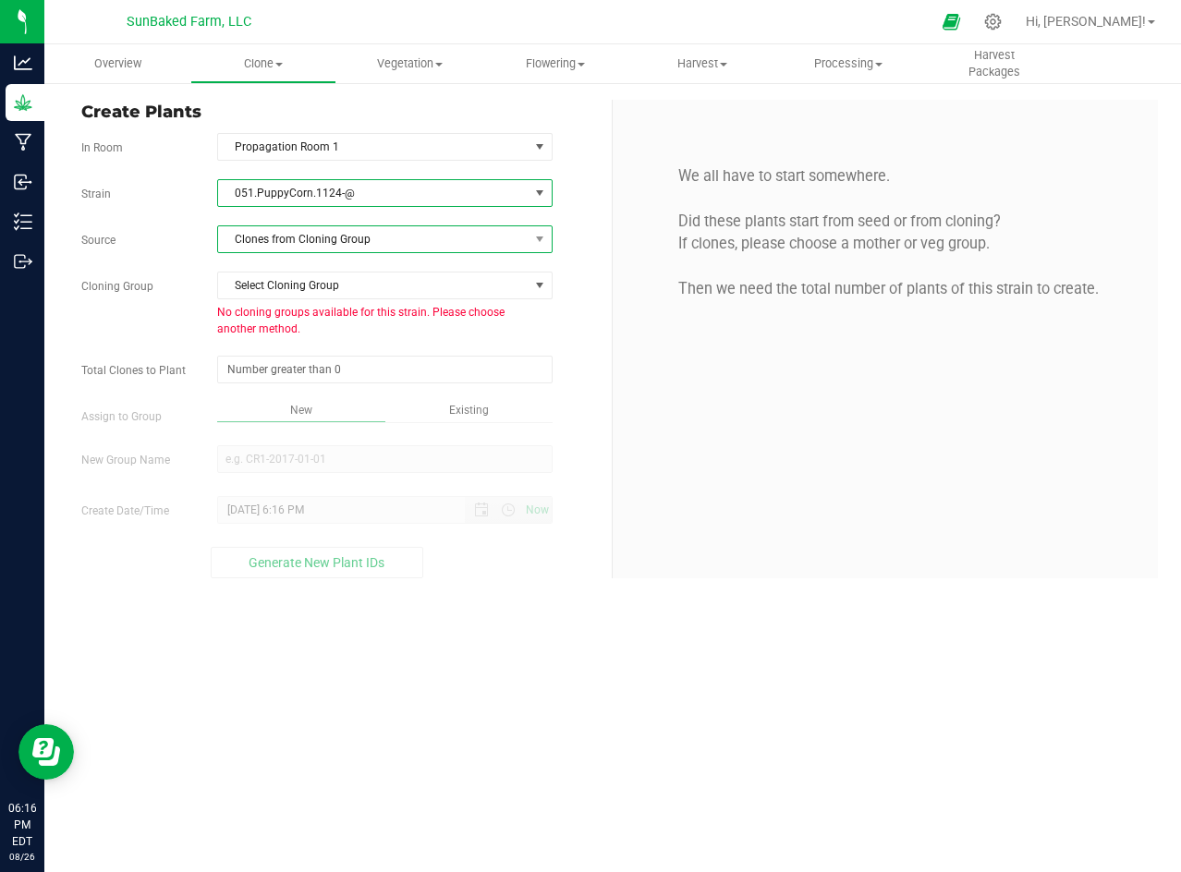
click at [293, 244] on span "Clones from Cloning Group" at bounding box center [373, 239] width 310 height 26
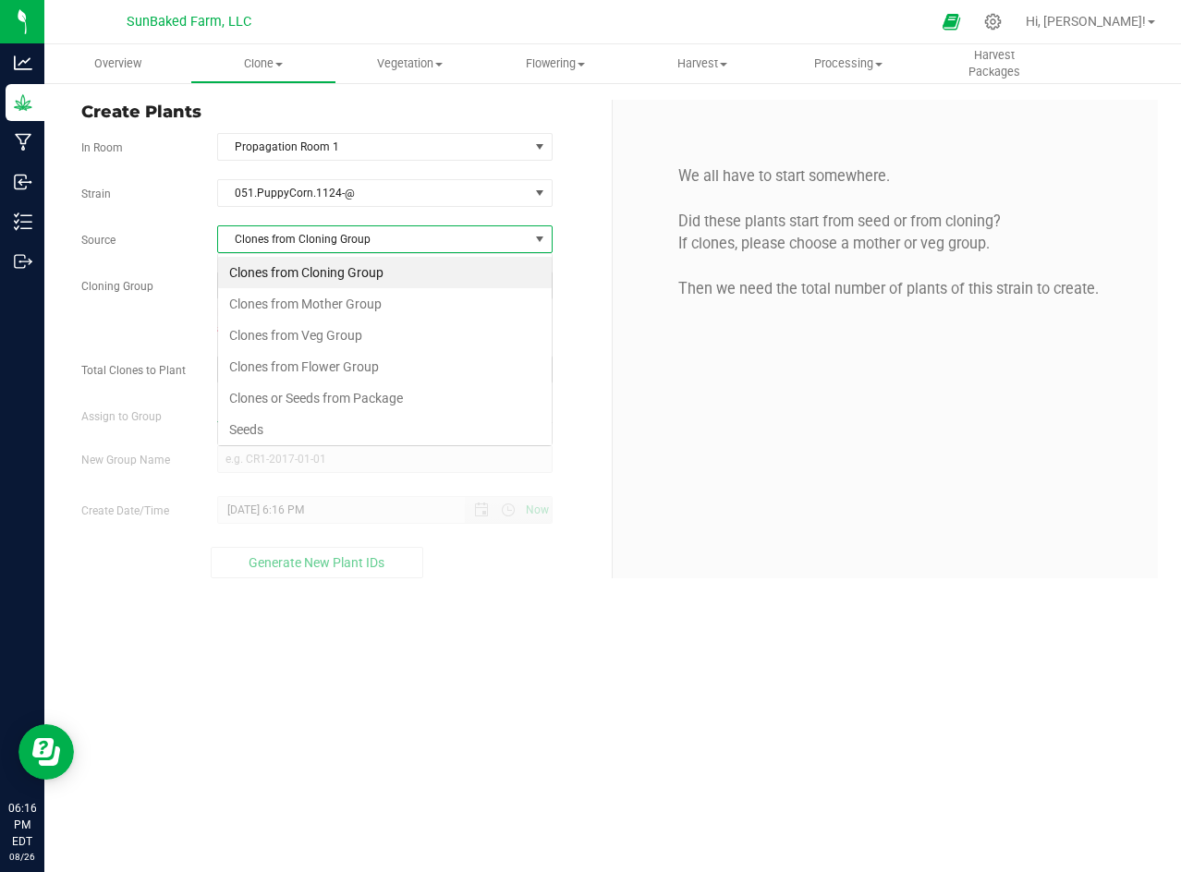
scroll to position [28, 334]
click at [258, 416] on li "Seeds" at bounding box center [385, 429] width 334 height 31
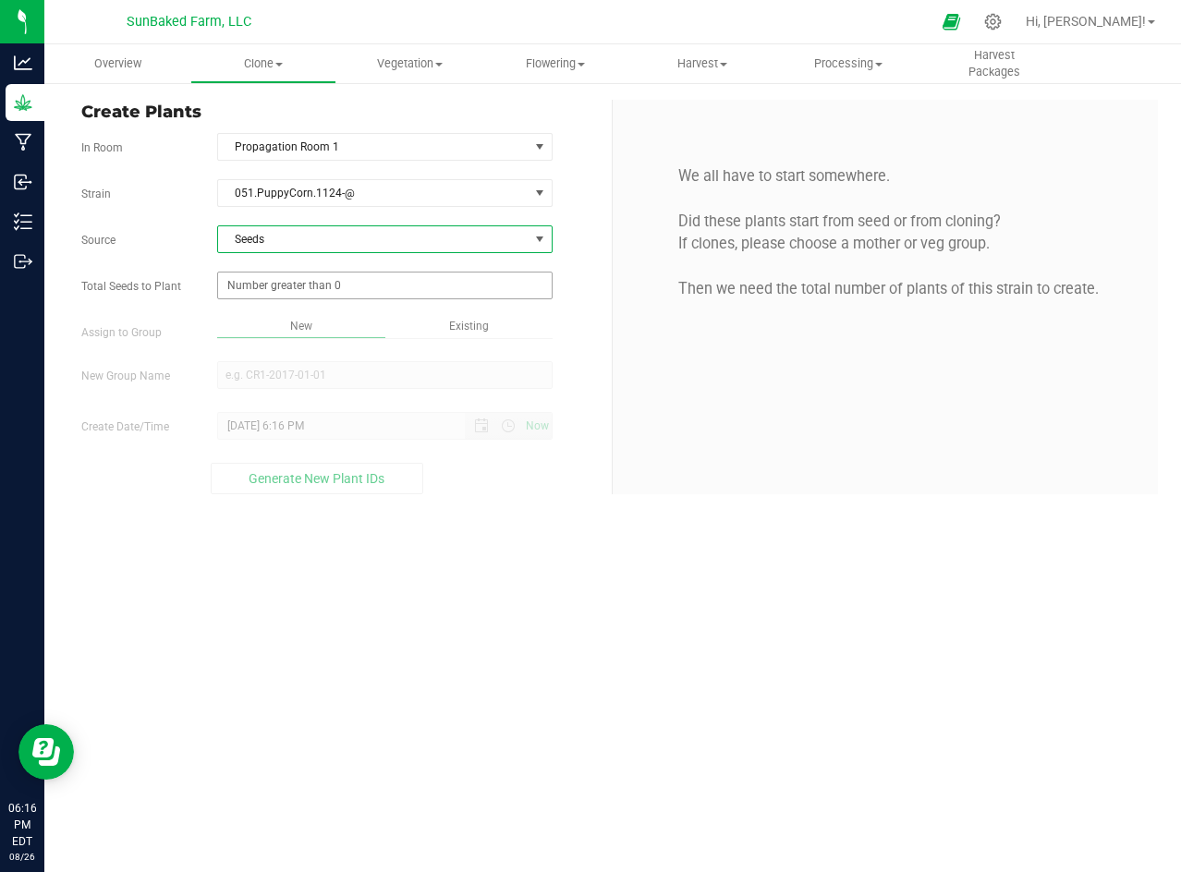
click at [302, 288] on span at bounding box center [384, 286] width 335 height 28
type input "1"
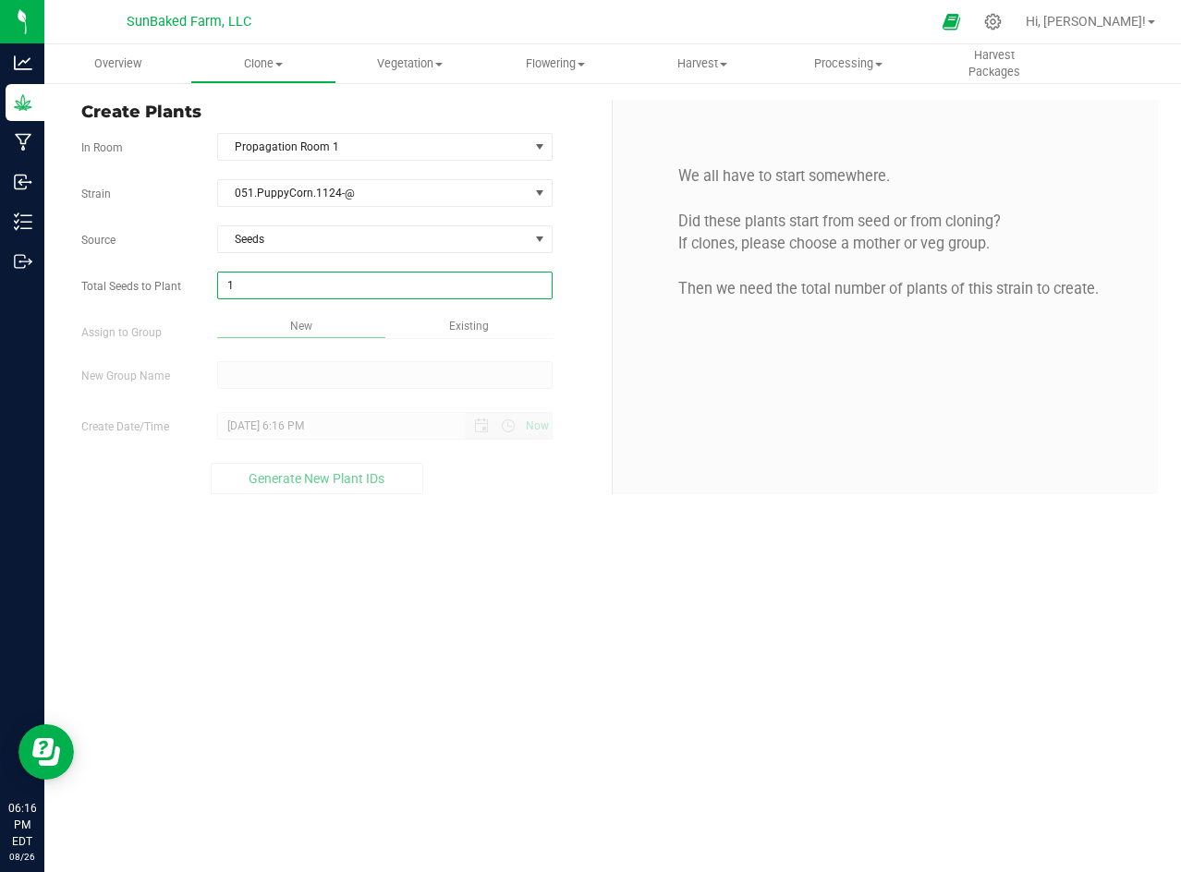
type input "1"
click at [298, 368] on div "Overview Clone Create plants Cloning groups Cloning plants Apply to plants Vege…" at bounding box center [612, 458] width 1136 height 828
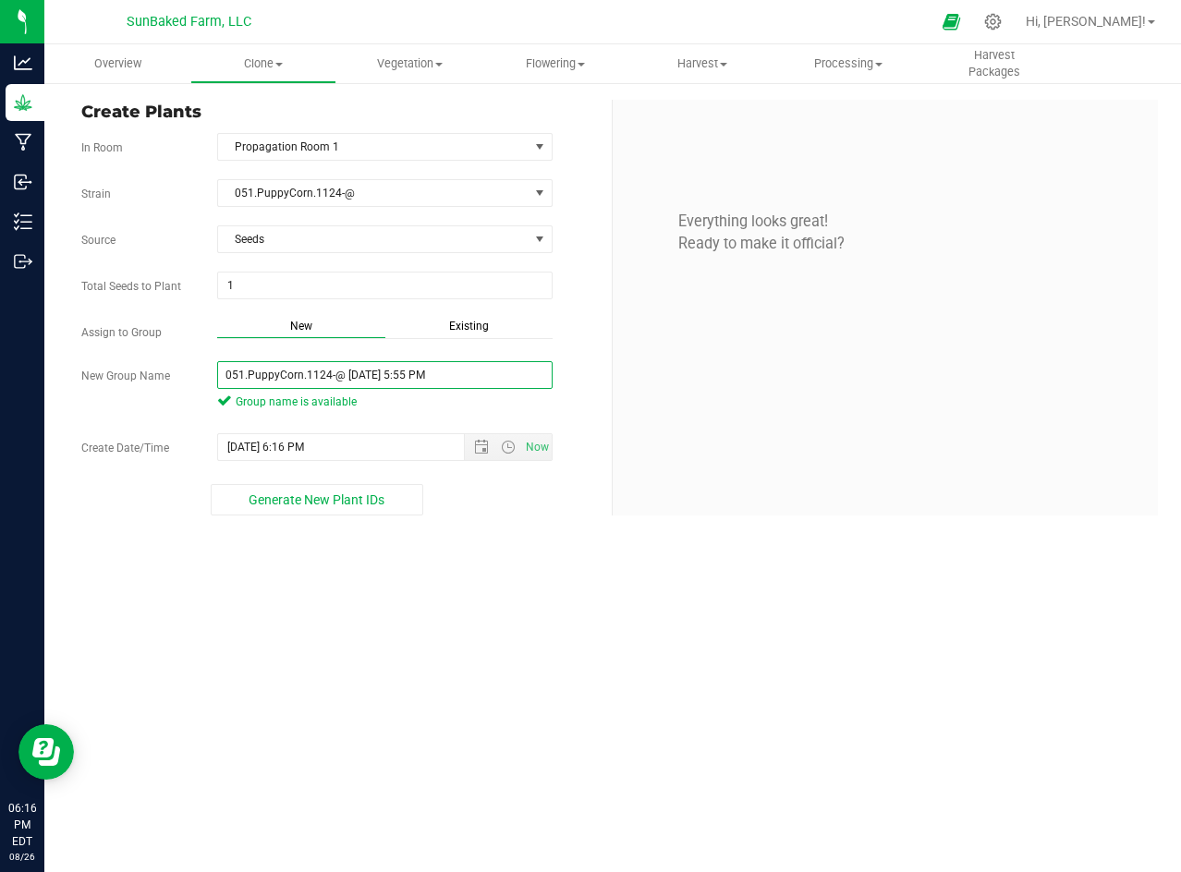
click at [345, 373] on input "051.PuppyCorn.1124-@ [DATE] 5:55 PM" at bounding box center [384, 375] width 335 height 28
type input "051.PuppyCorn.1124-@"
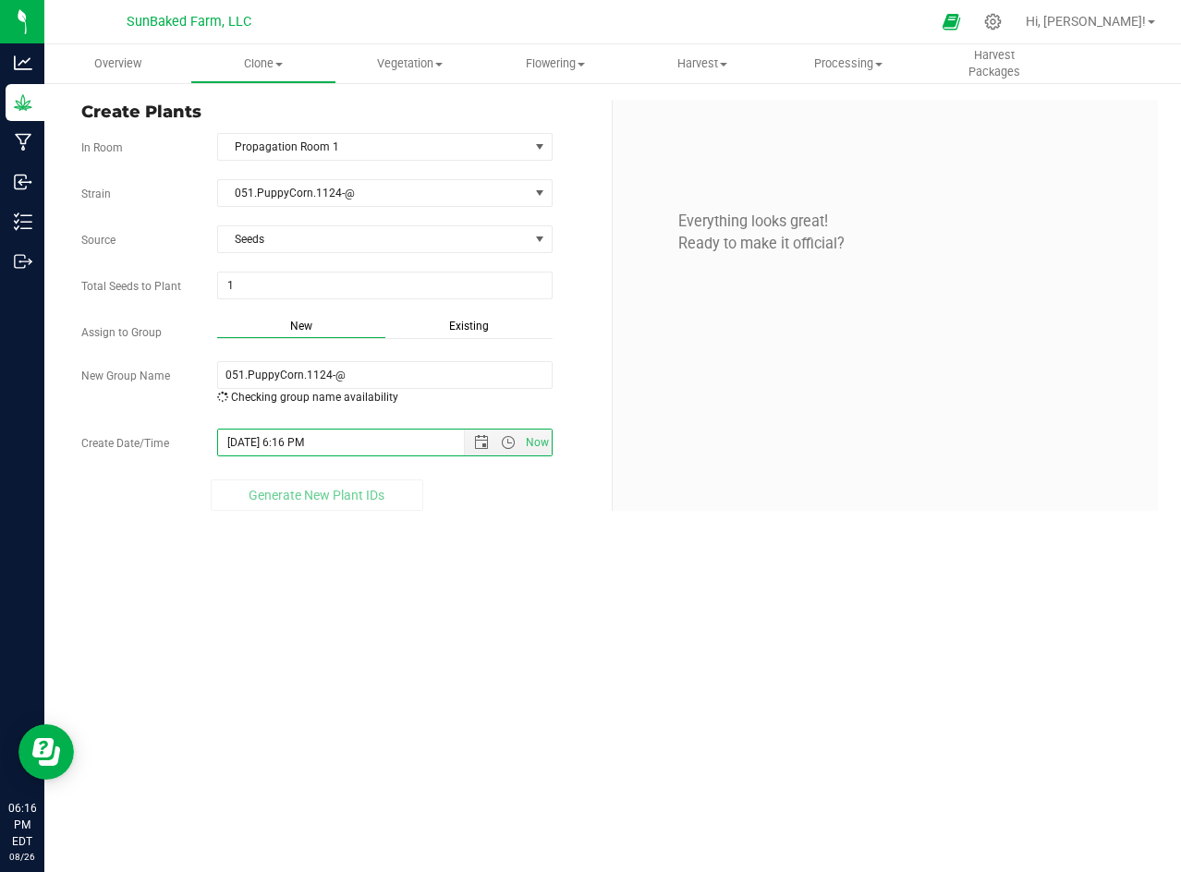
paste input "[DATE] 5:55"
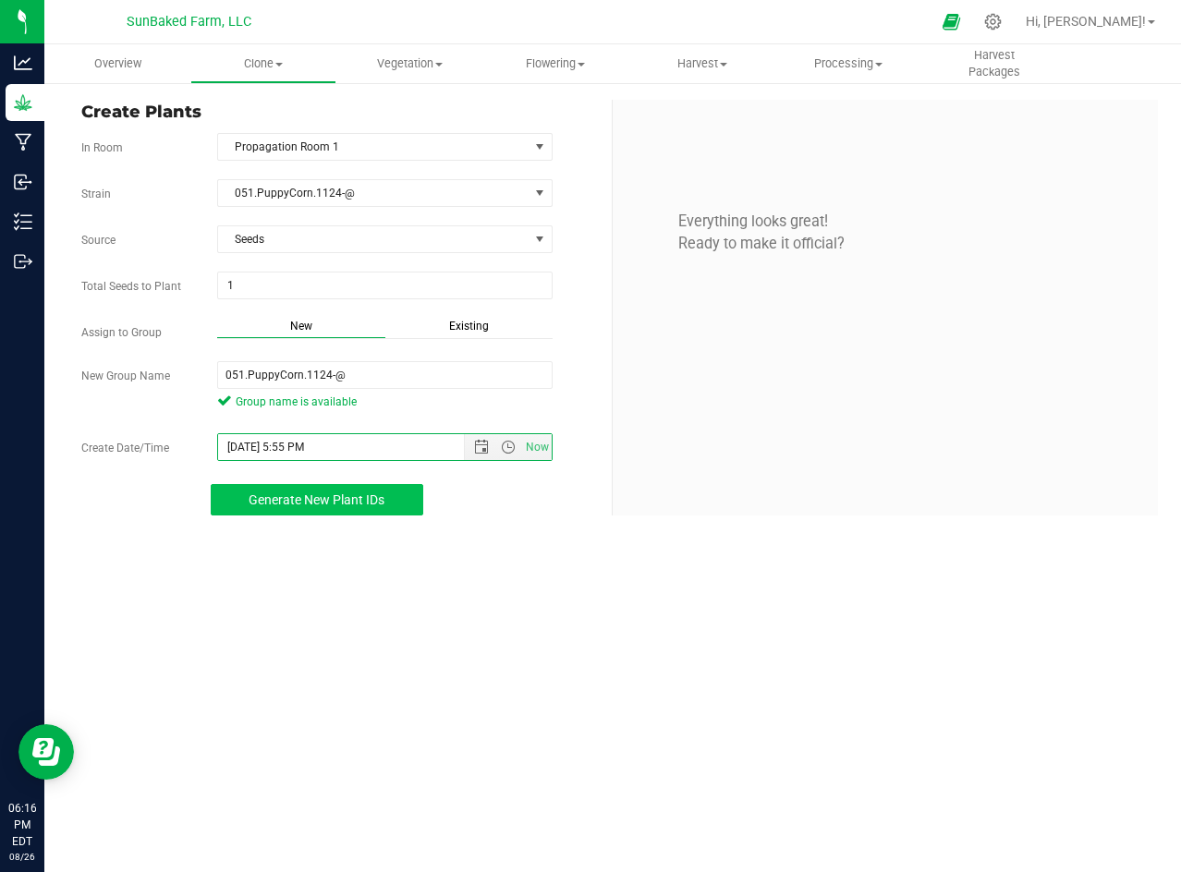
type input "[DATE] 5:55 PM"
click at [359, 509] on button "Generate New Plant IDs" at bounding box center [317, 499] width 212 height 31
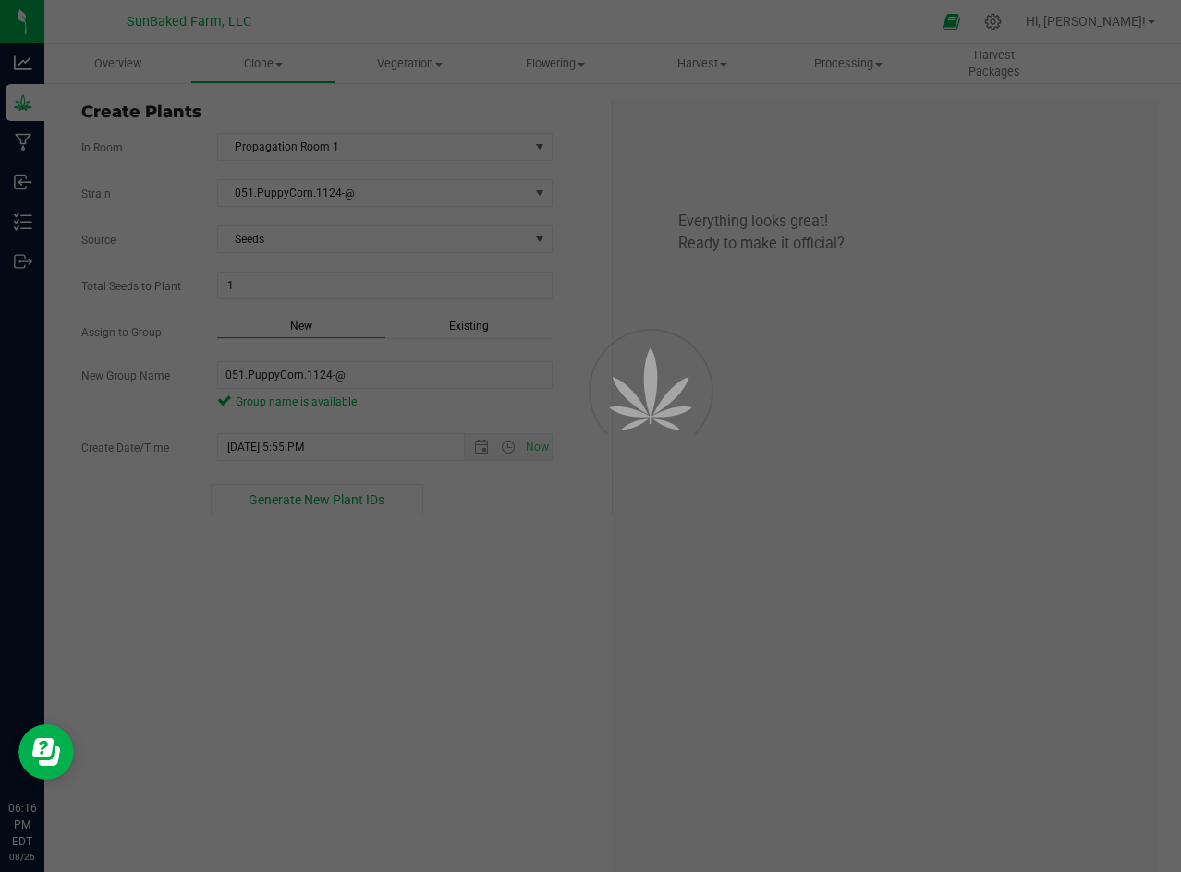
scroll to position [55, 0]
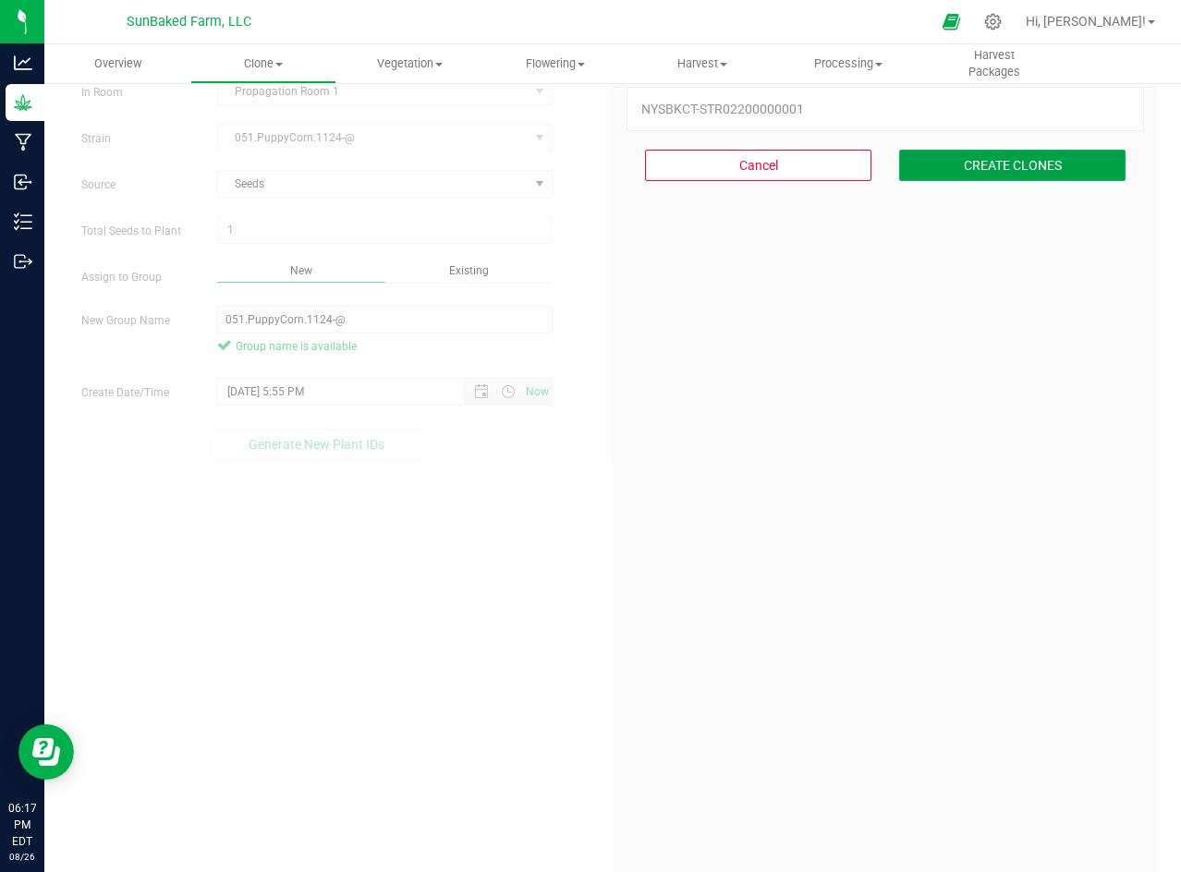
click at [1010, 173] on button "CREATE CLONES" at bounding box center [1012, 165] width 226 height 31
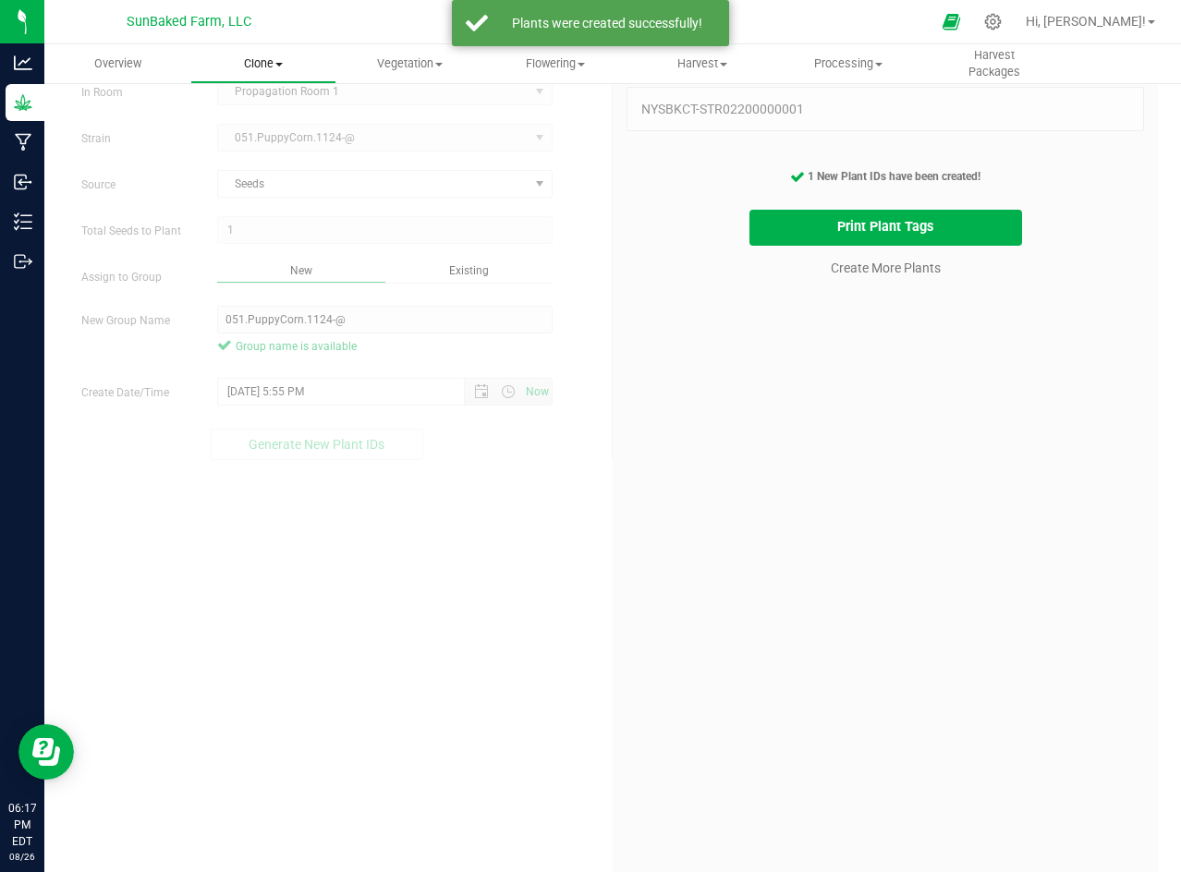
click at [290, 61] on span "Clone" at bounding box center [263, 63] width 144 height 17
click at [281, 138] on span "Cloning groups" at bounding box center [260, 134] width 140 height 16
